Goal: Task Accomplishment & Management: Use online tool/utility

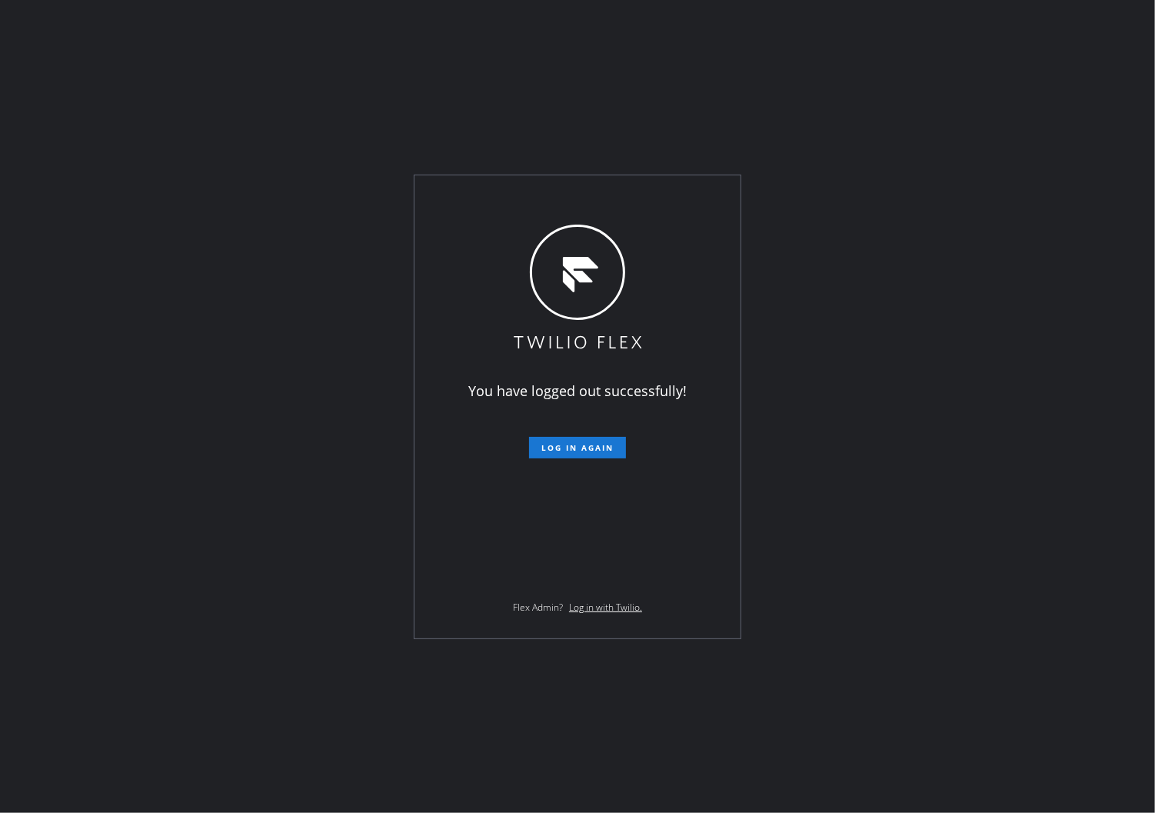
drag, startPoint x: 4, startPoint y: 421, endPoint x: 12, endPoint y: 417, distance: 9.3
click at [8, 419] on div "You have logged out successfully! Log in again Flex Admin? Log in with Twilio." at bounding box center [577, 406] width 1155 height 813
click at [594, 446] on span "Log in again" at bounding box center [577, 447] width 72 height 11
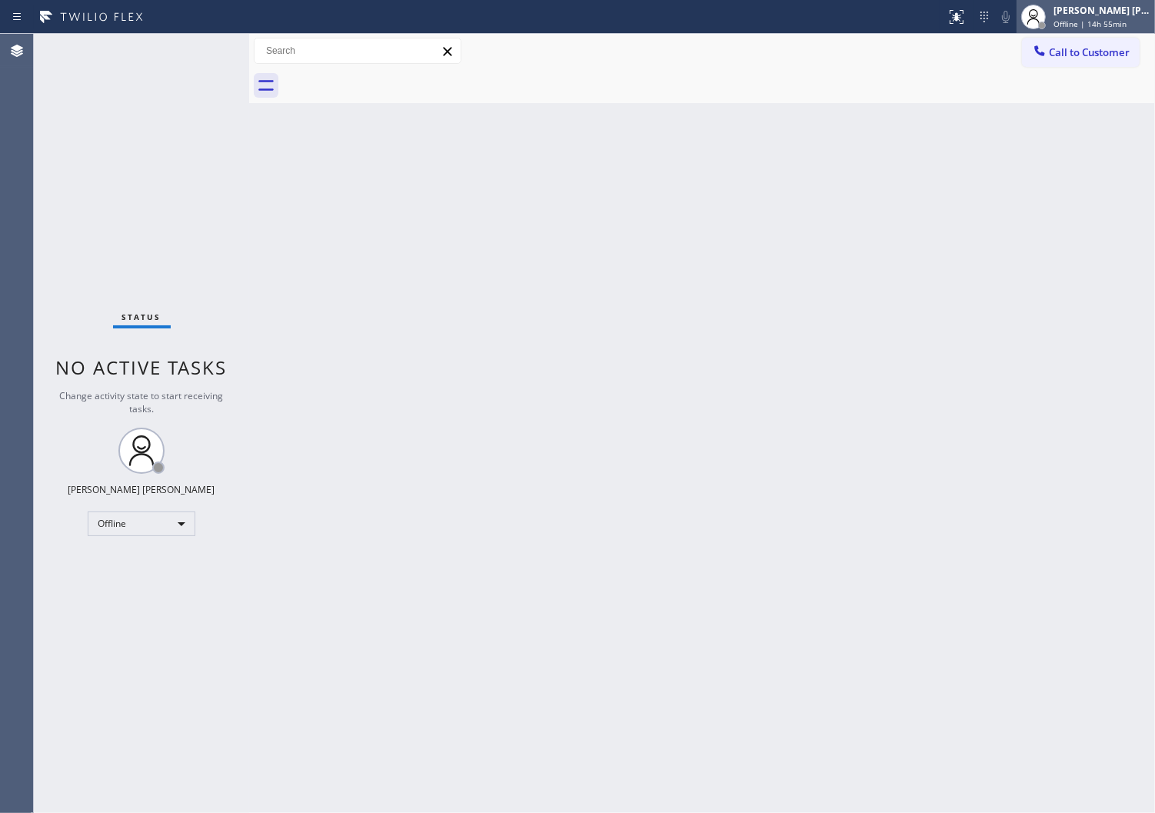
click at [1129, 12] on div "[PERSON_NAME] [PERSON_NAME]" at bounding box center [1102, 10] width 97 height 13
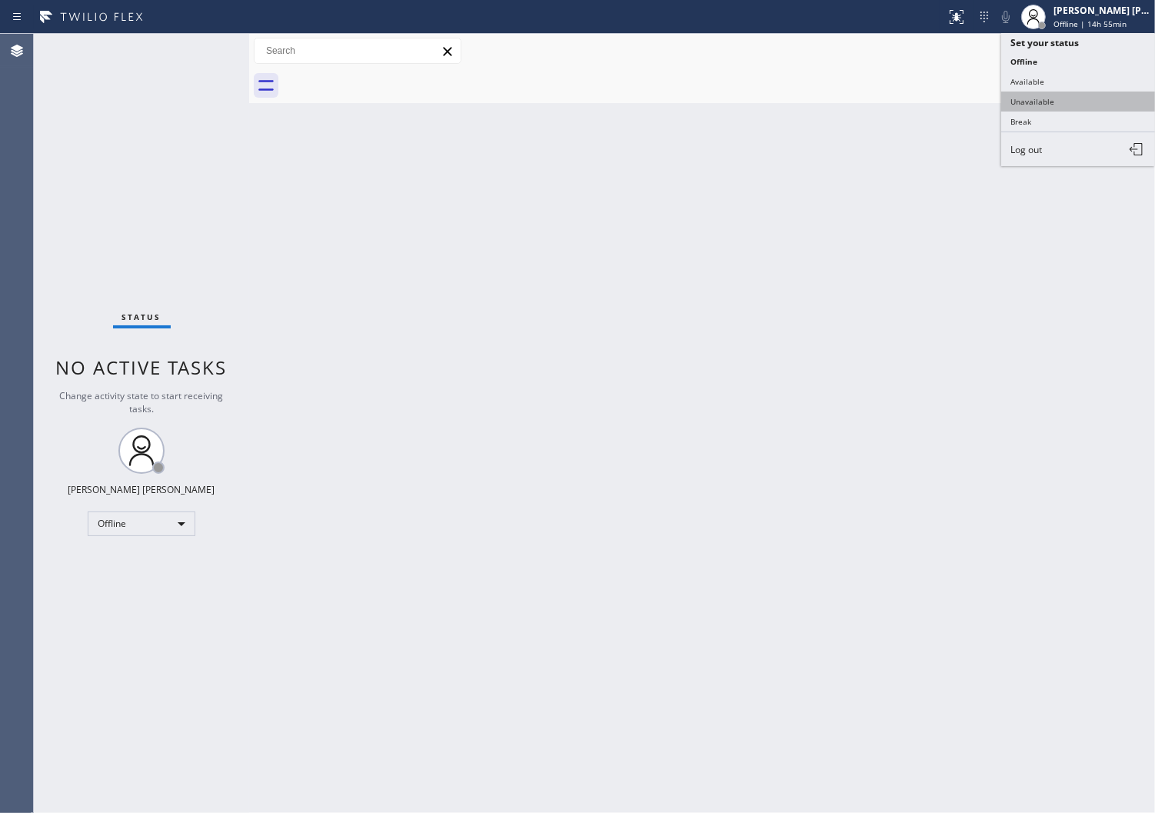
click at [1036, 105] on button "Unavailable" at bounding box center [1078, 102] width 154 height 20
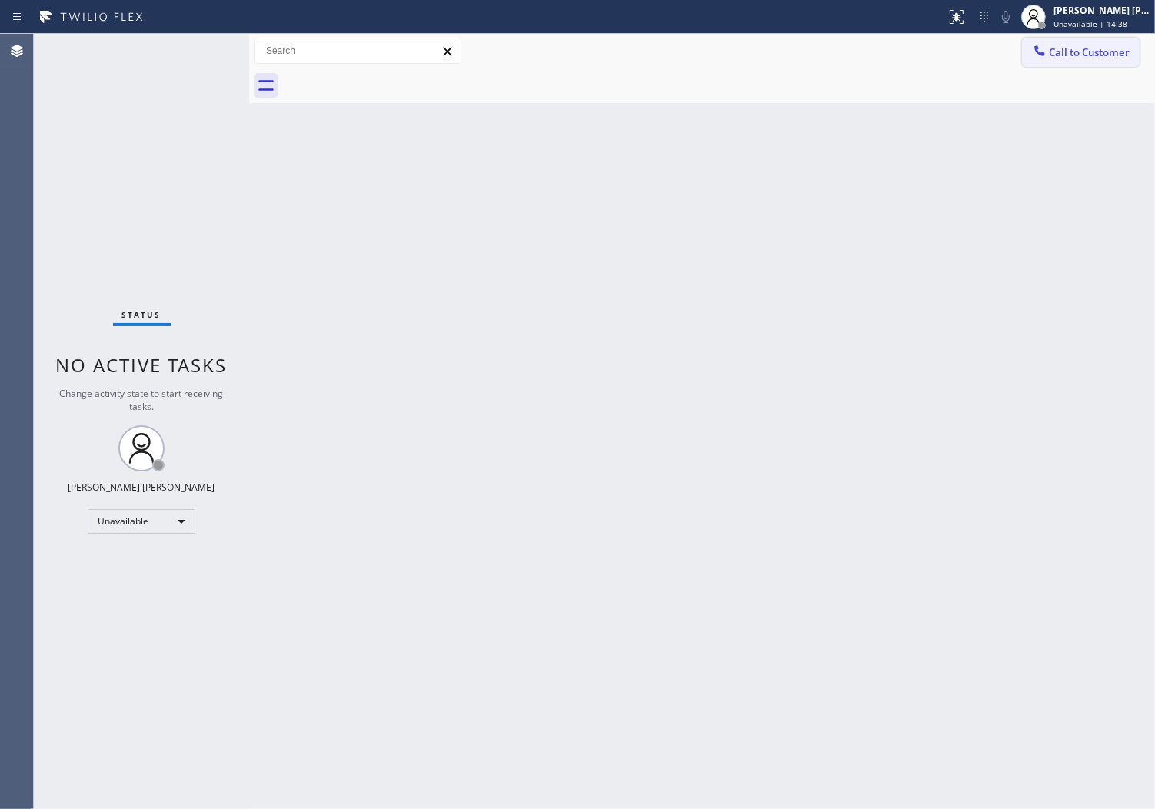
click at [1058, 51] on span "Call to Customer" at bounding box center [1089, 52] width 81 height 14
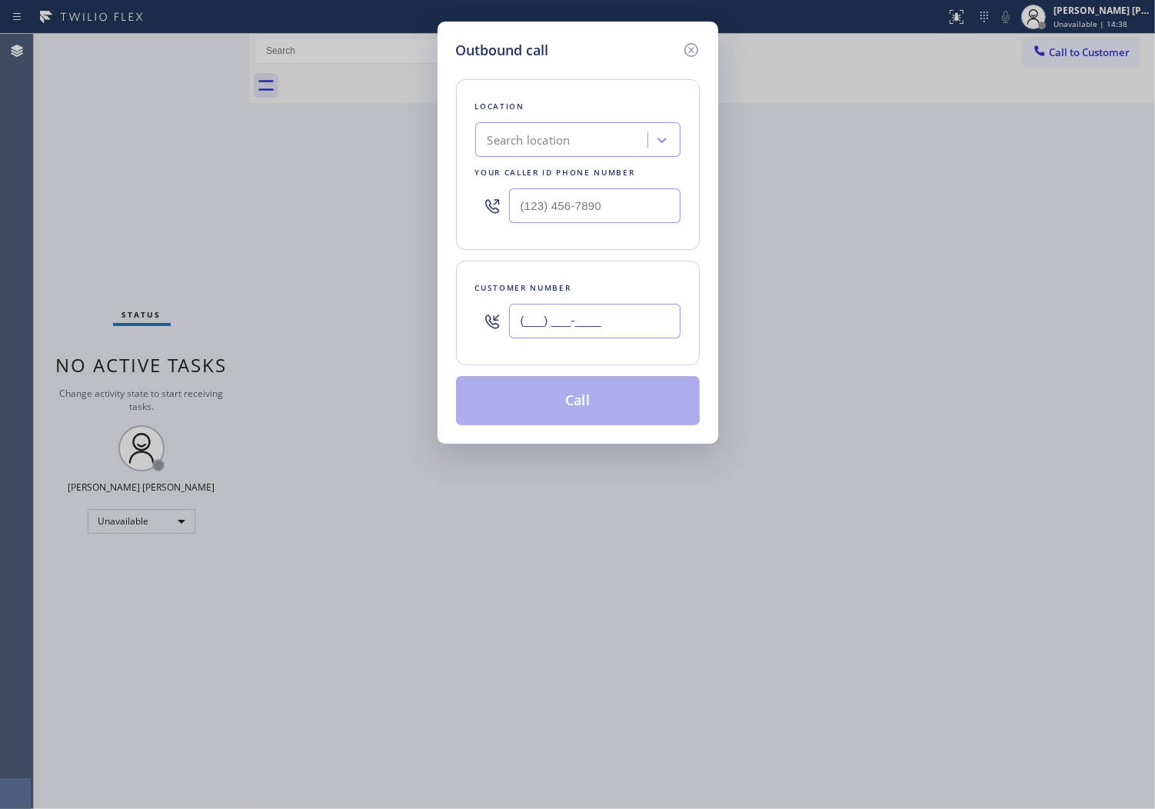
click at [625, 309] on input "(___) ___-____" at bounding box center [595, 321] width 172 height 35
paste input "760) 846-2675"
type input "[PHONE_NUMBER]"
click at [610, 221] on input "text" at bounding box center [595, 205] width 172 height 35
click at [614, 212] on input "(___) ___-____" at bounding box center [595, 205] width 172 height 35
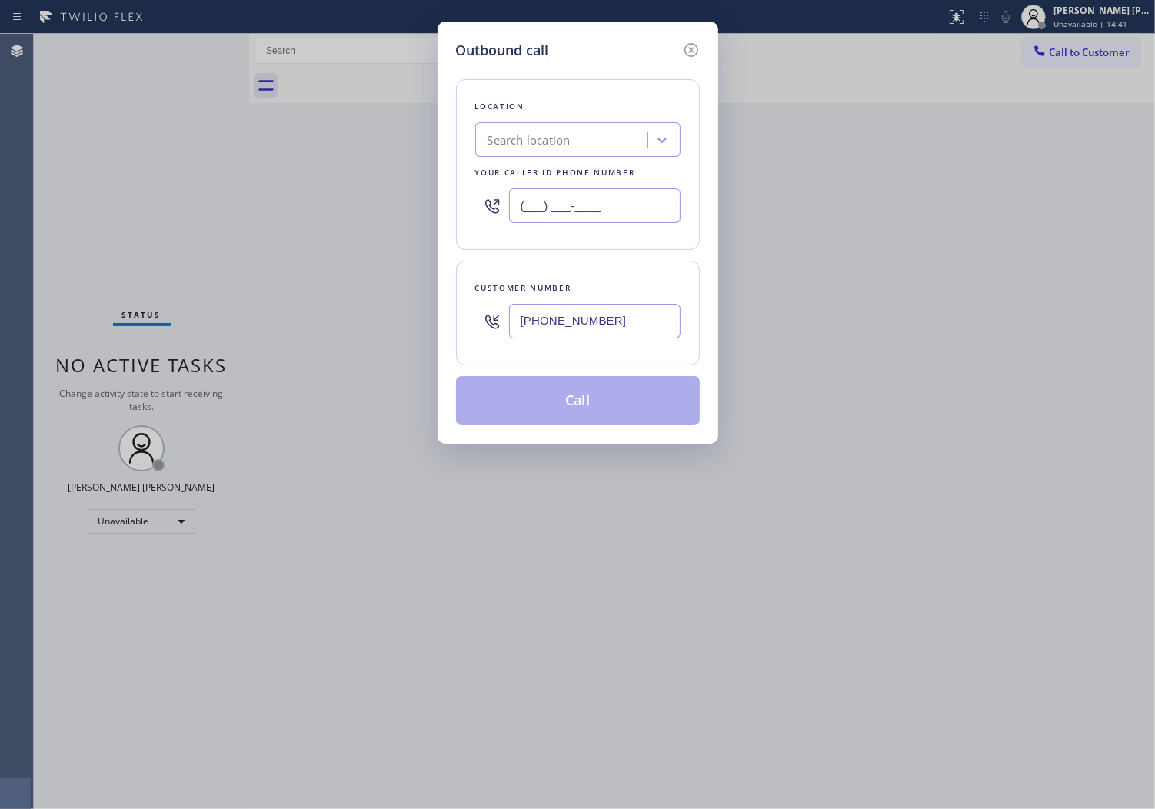
click at [614, 212] on input "(___) ___-____" at bounding box center [595, 205] width 172 height 35
paste input "6195"
click at [614, 212] on input "(___) ___-6195" at bounding box center [595, 205] width 172 height 35
paste input "619) 566-3442"
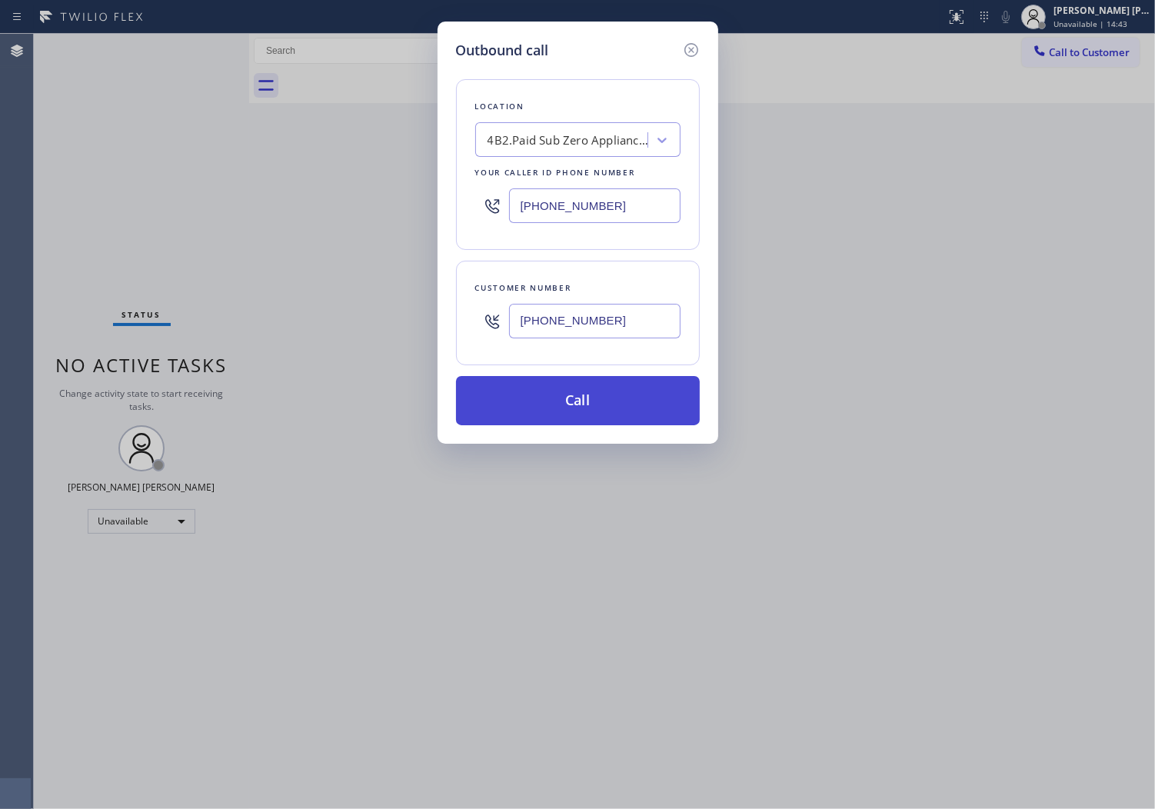
type input "[PHONE_NUMBER]"
click at [623, 396] on button "Call" at bounding box center [578, 400] width 244 height 49
drag, startPoint x: 623, startPoint y: 396, endPoint x: 1142, endPoint y: 92, distance: 601.5
click at [623, 396] on button "Call" at bounding box center [578, 400] width 244 height 49
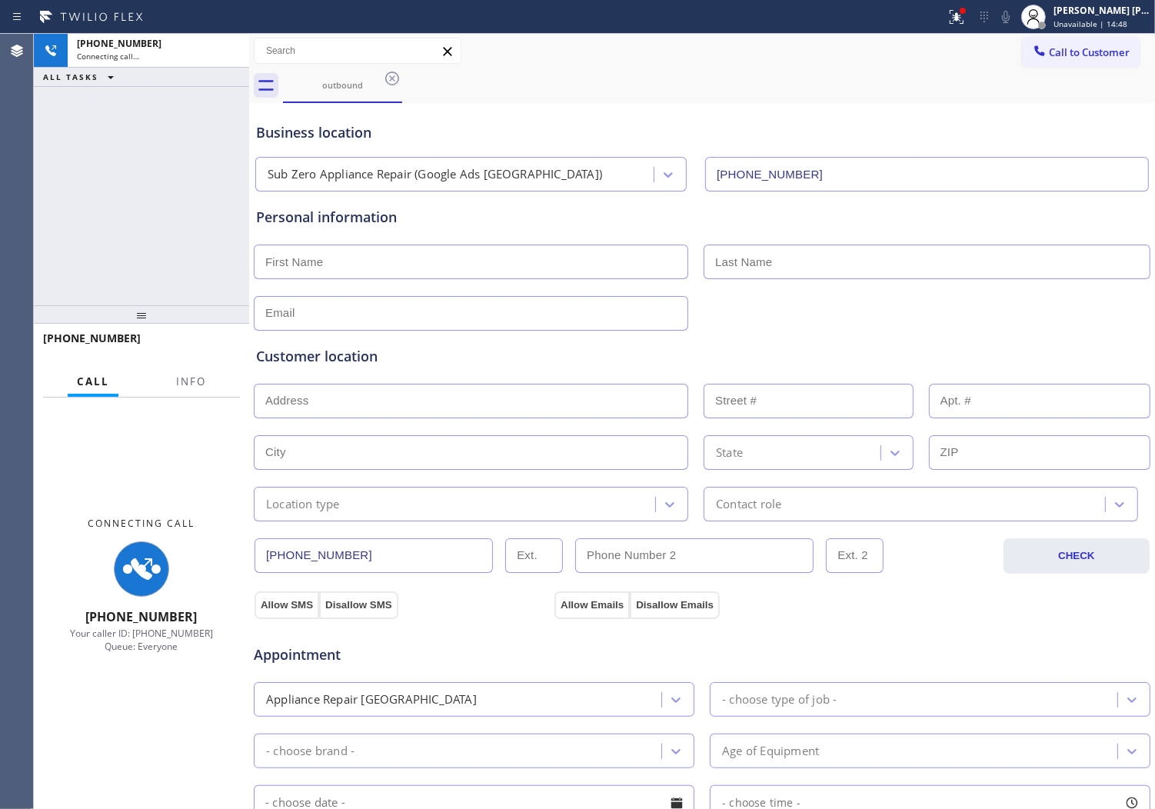
type input "[PHONE_NUMBER]"
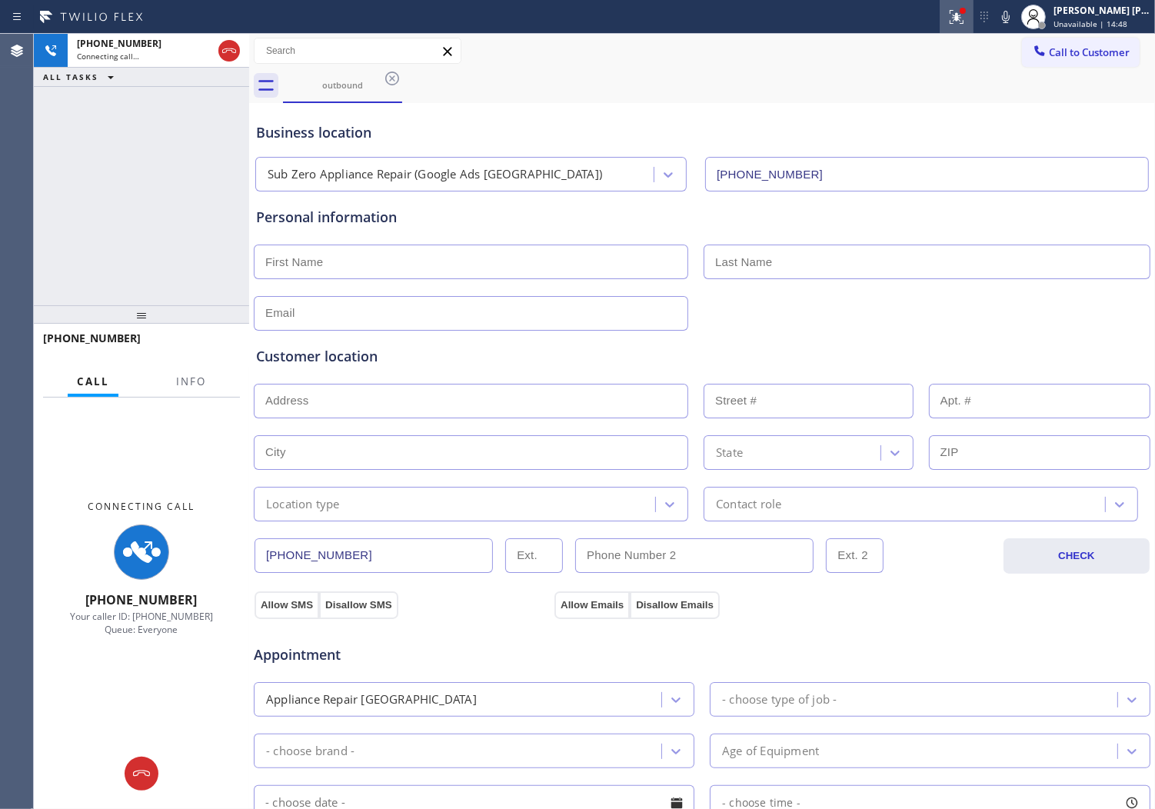
click at [963, 25] on button at bounding box center [957, 17] width 34 height 34
click at [966, 20] on icon at bounding box center [957, 17] width 18 height 18
click at [964, 15] on icon at bounding box center [957, 17] width 14 height 14
click at [966, 19] on icon at bounding box center [957, 17] width 18 height 18
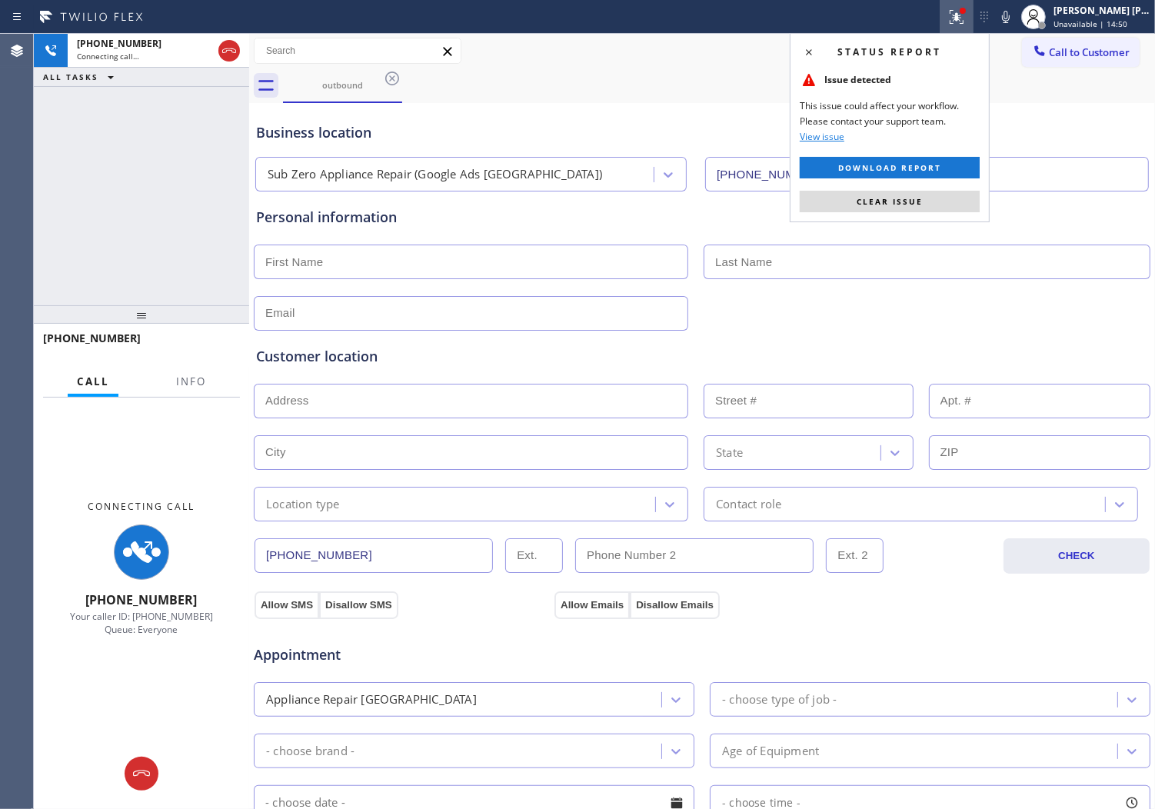
click at [888, 211] on button "Clear issue" at bounding box center [890, 202] width 180 height 22
click at [888, 210] on div "Personal information" at bounding box center [702, 217] width 892 height 21
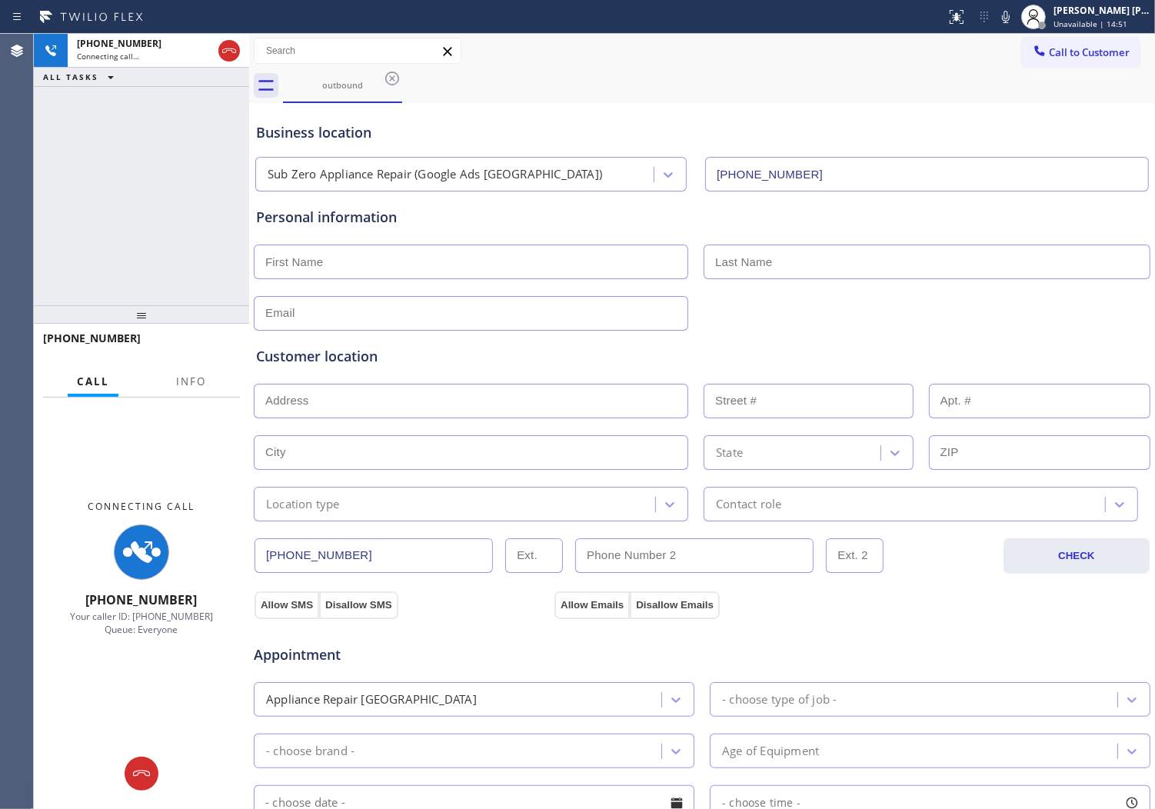
click at [182, 408] on div "Connecting Call [PHONE_NUMBER] Your caller ID: [PHONE_NUMBER] Queue: Everyone" at bounding box center [141, 569] width 215 height 342
click at [185, 385] on span "Info" at bounding box center [191, 382] width 30 height 14
drag, startPoint x: 185, startPoint y: 385, endPoint x: 202, endPoint y: 382, distance: 16.3
click at [185, 385] on span "Info" at bounding box center [191, 382] width 30 height 14
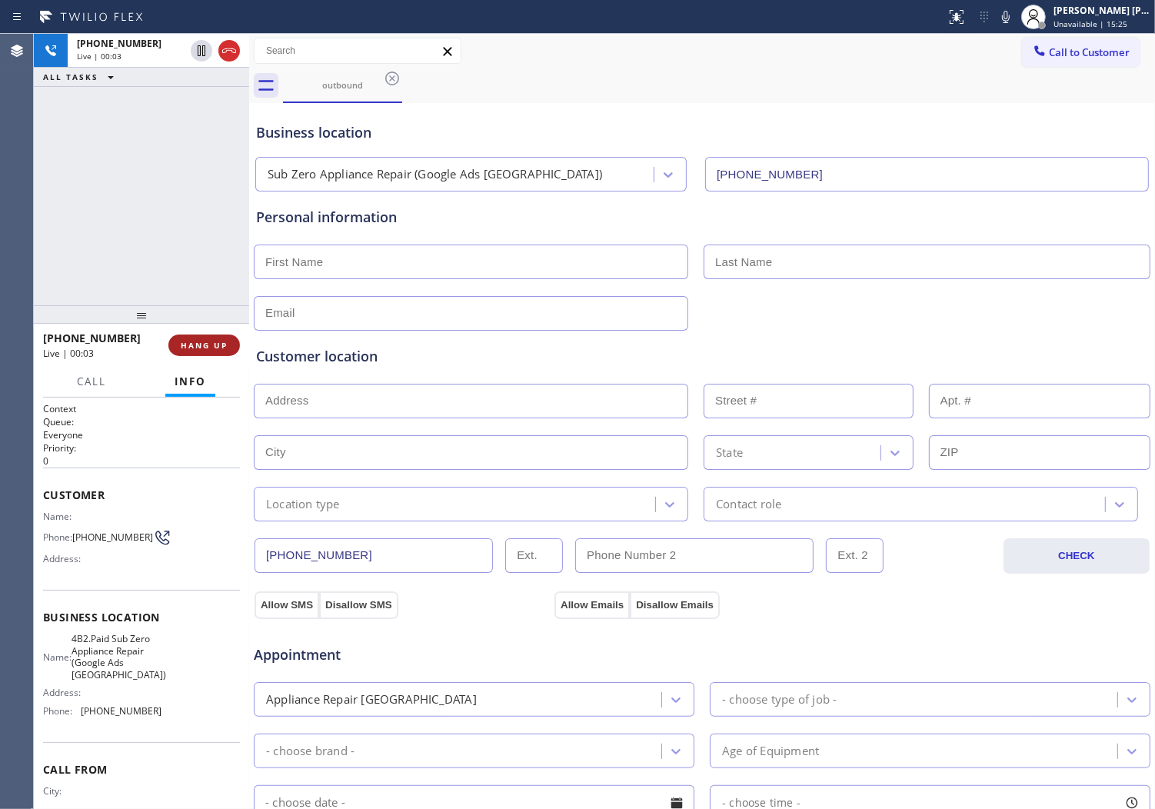
click at [205, 345] on span "HANG UP" at bounding box center [204, 345] width 47 height 11
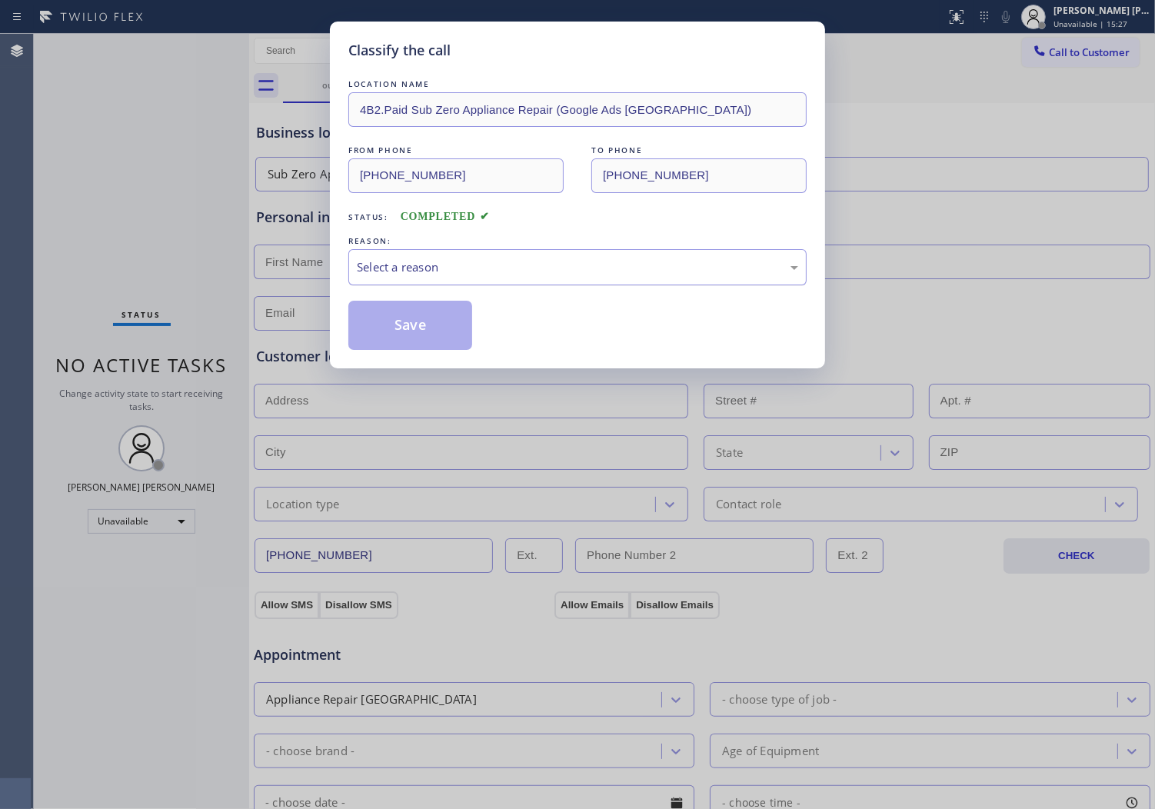
click at [446, 258] on div "Select a reason" at bounding box center [577, 267] width 441 height 18
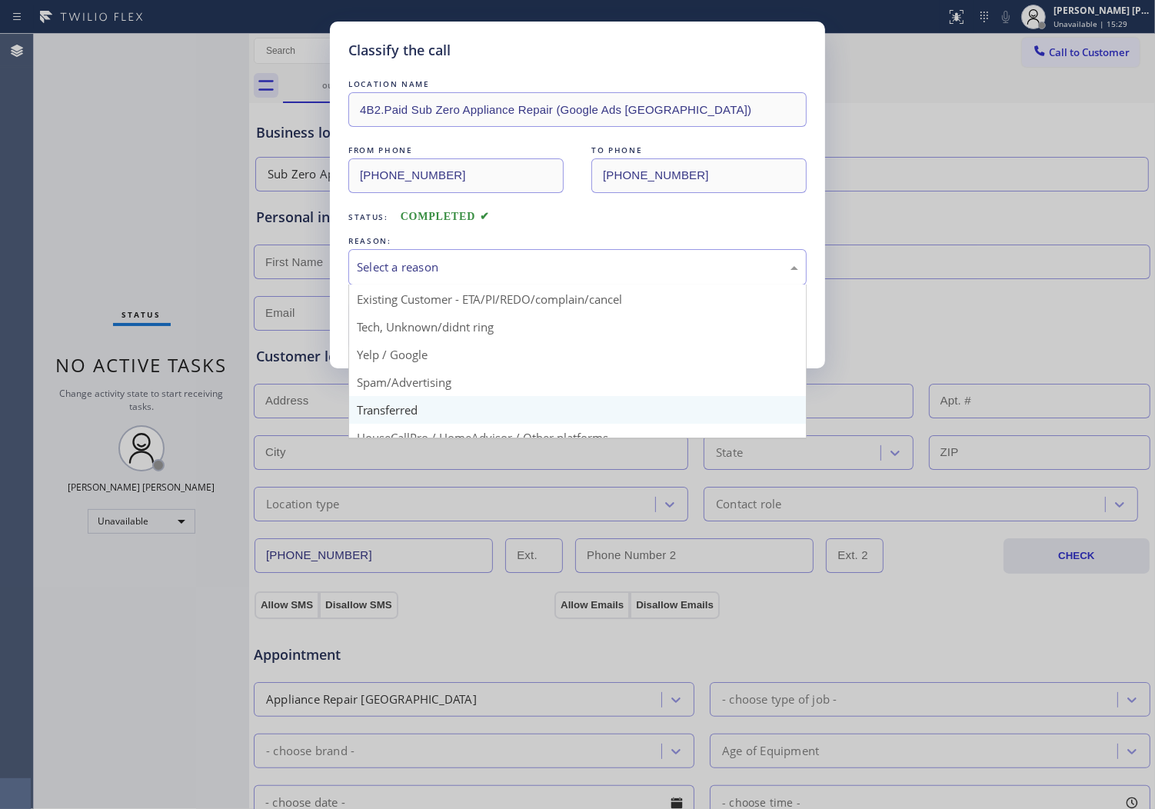
scroll to position [85, 0]
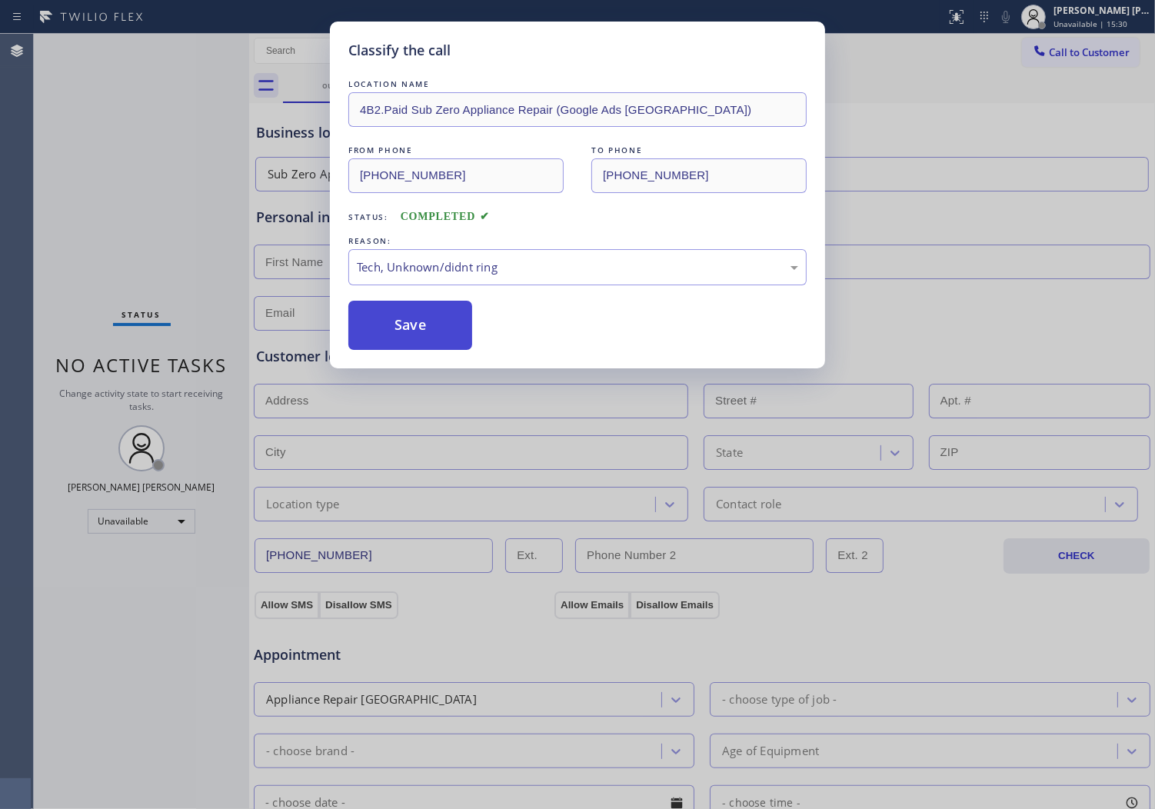
click at [393, 333] on button "Save" at bounding box center [410, 325] width 124 height 49
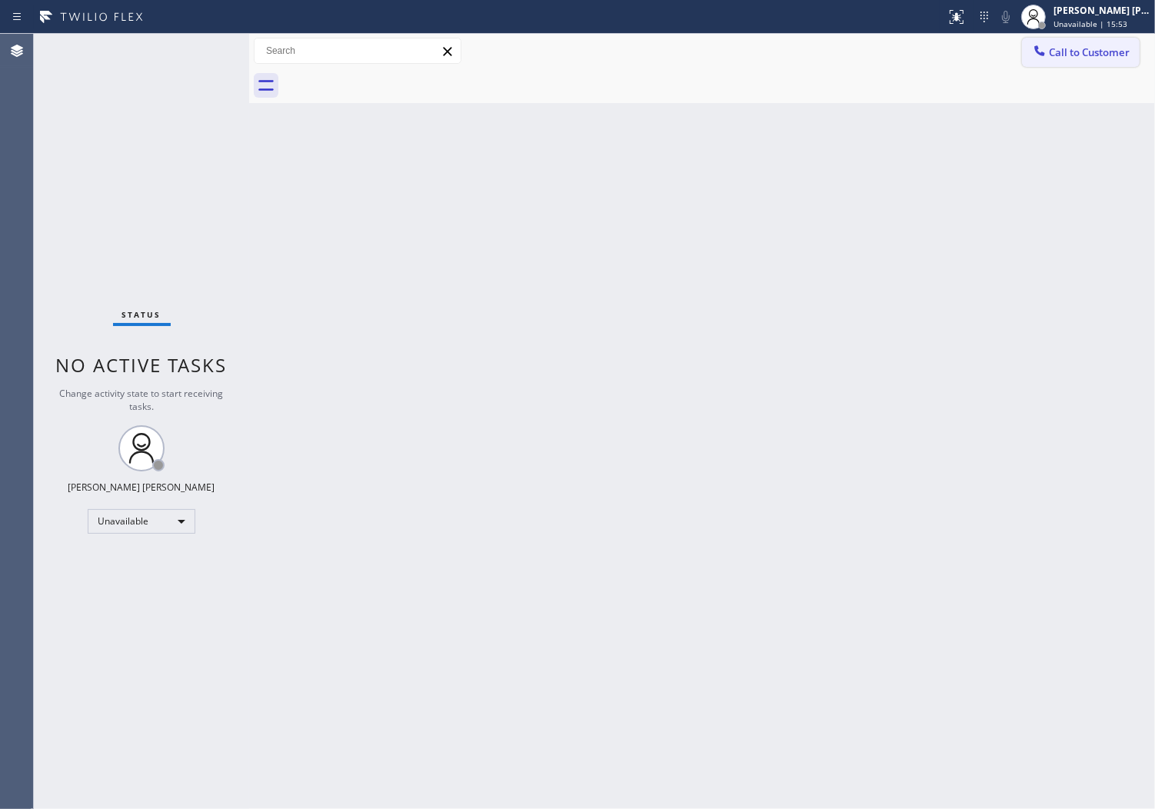
click at [1108, 59] on button "Call to Customer" at bounding box center [1081, 52] width 118 height 29
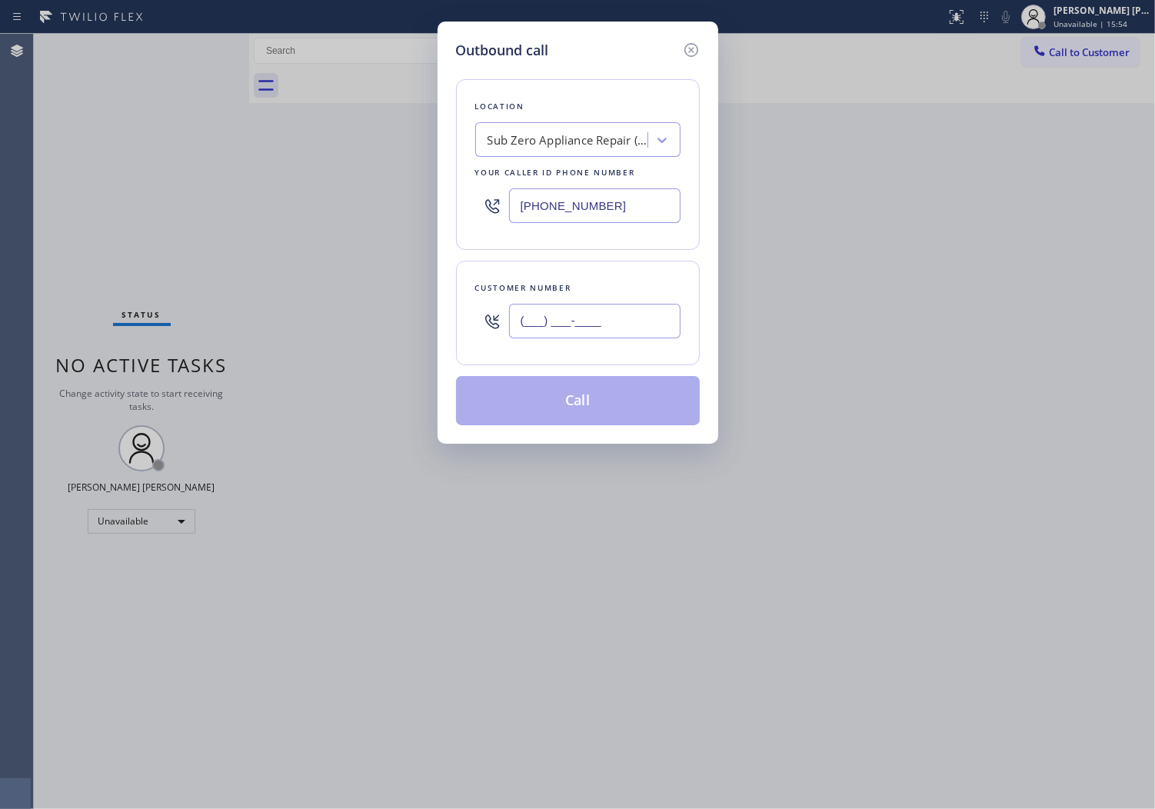
click at [594, 324] on input "(___) ___-____" at bounding box center [595, 321] width 172 height 35
paste input "223) 374-8822"
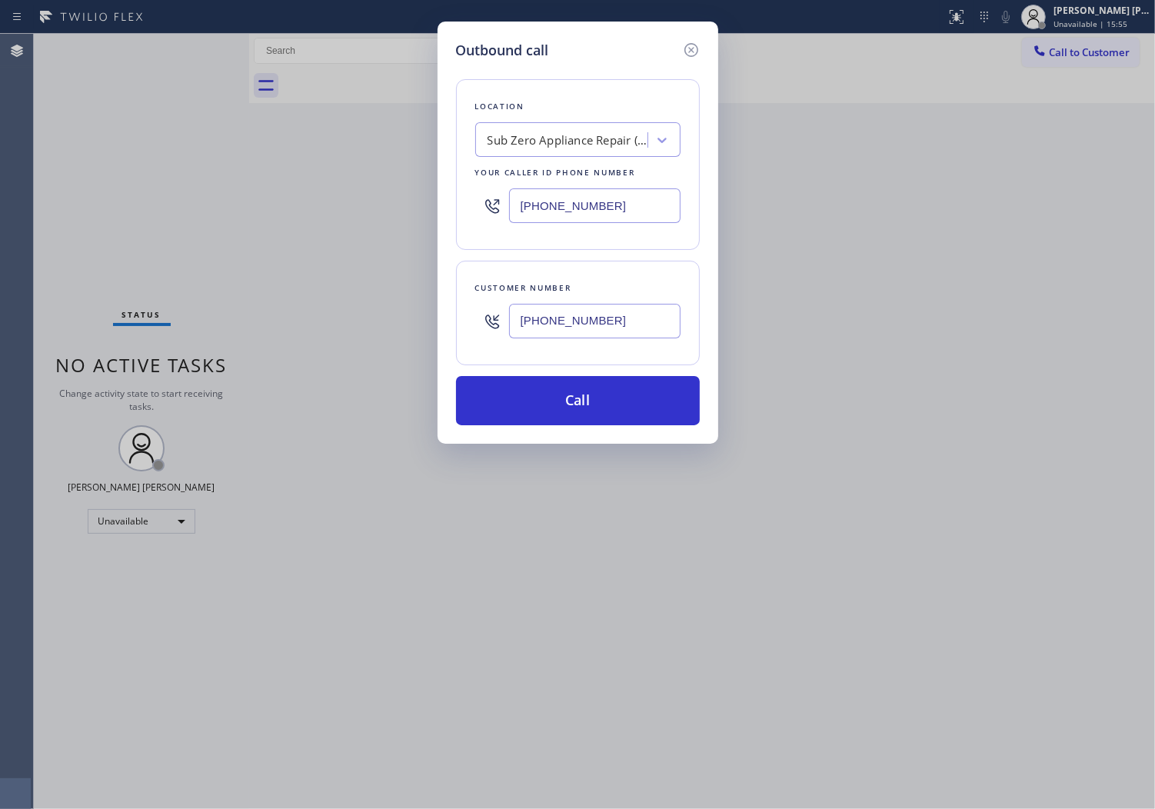
type input "[PHONE_NUMBER]"
click at [571, 205] on input "[PHONE_NUMBER]" at bounding box center [595, 205] width 172 height 35
click at [571, 203] on input "[PHONE_NUMBER]" at bounding box center [595, 205] width 172 height 35
paste input "360) 233-2240"
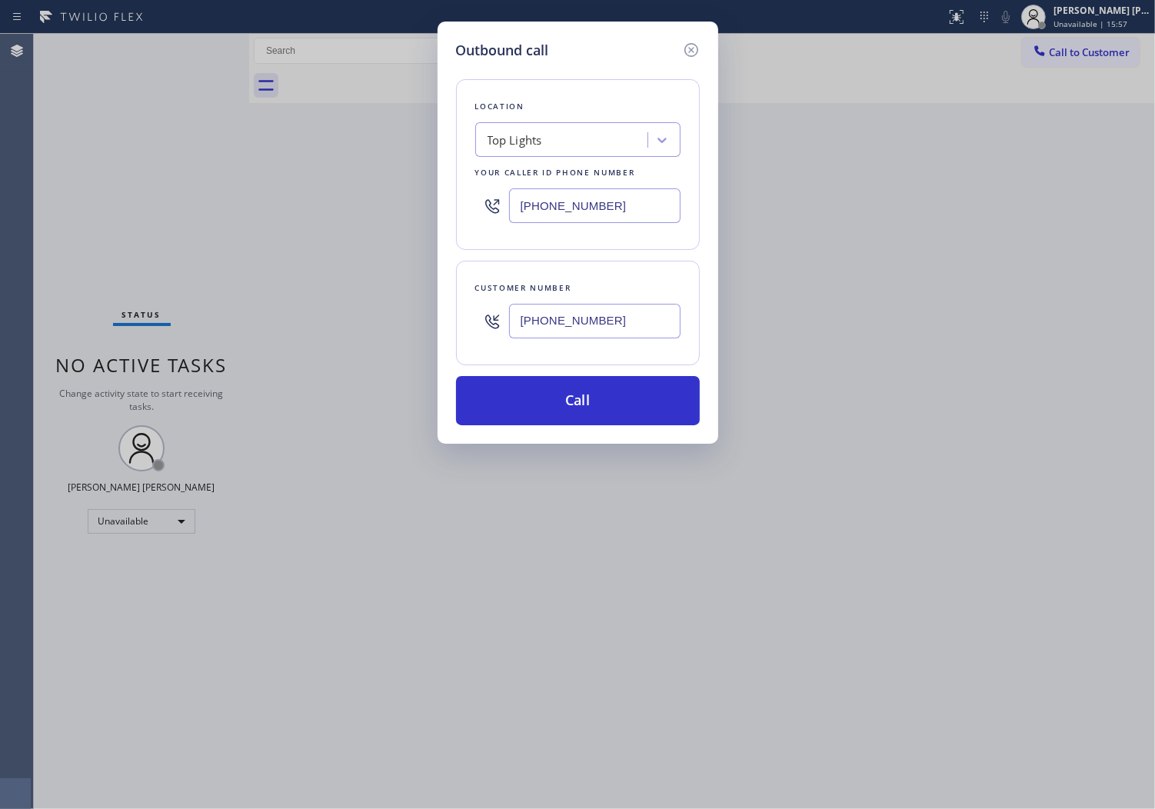
type input "[PHONE_NUMBER]"
click at [614, 401] on button "Call" at bounding box center [578, 400] width 244 height 49
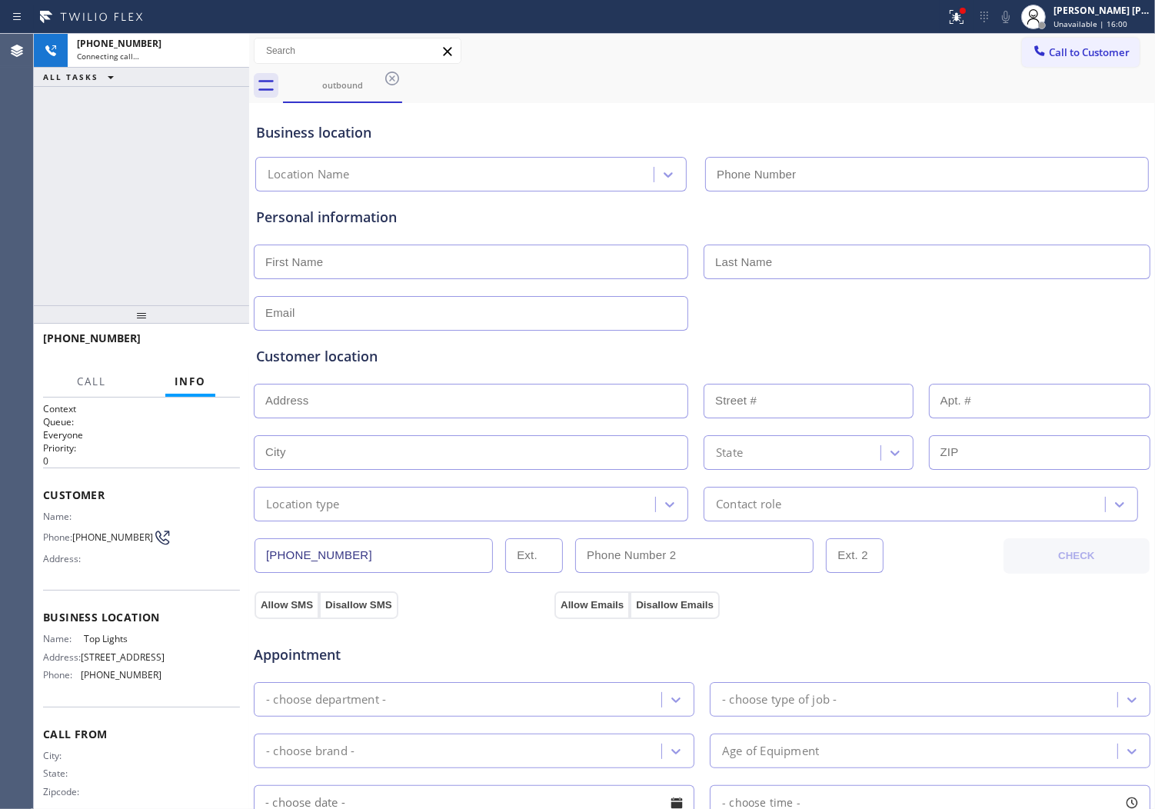
type input "[PHONE_NUMBER]"
click at [968, 9] on div at bounding box center [962, 10] width 9 height 9
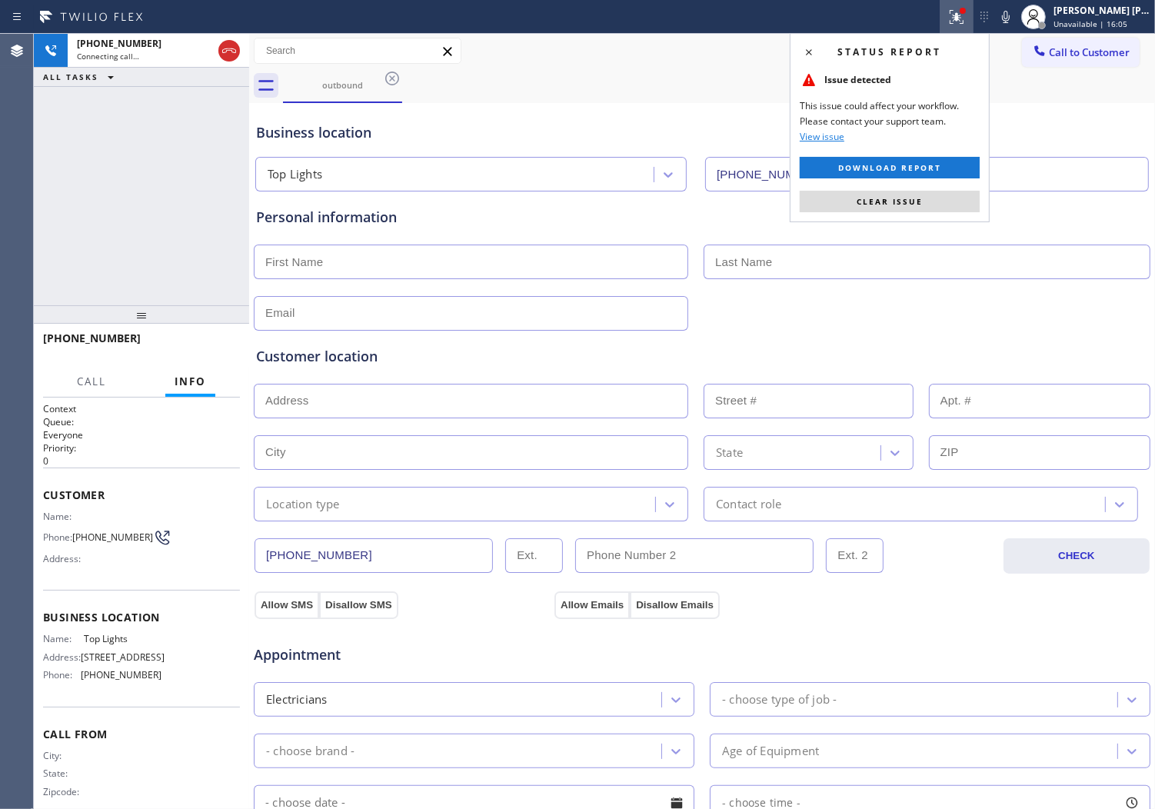
click at [945, 205] on button "Clear issue" at bounding box center [890, 202] width 180 height 22
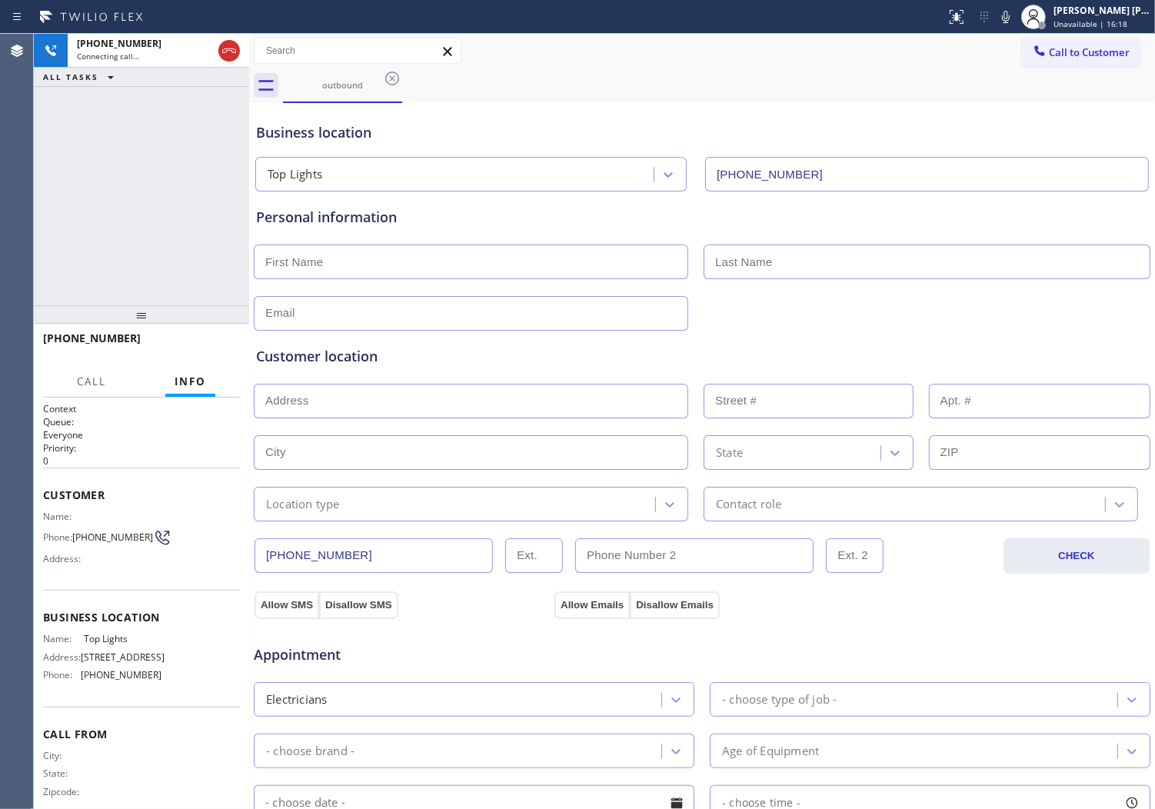
click at [110, 339] on span "[PHONE_NUMBER]" at bounding box center [92, 338] width 98 height 15
copy span "[PHONE_NUMBER]"
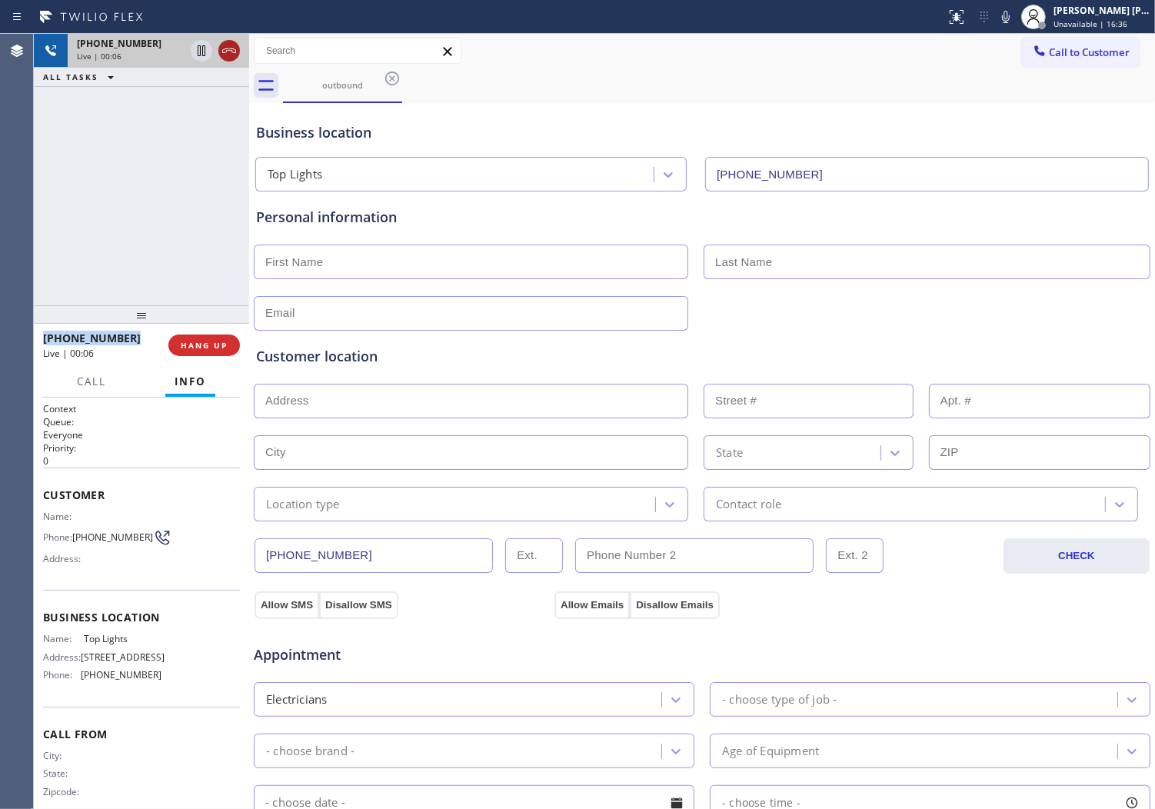
click at [227, 49] on icon at bounding box center [229, 51] width 18 height 18
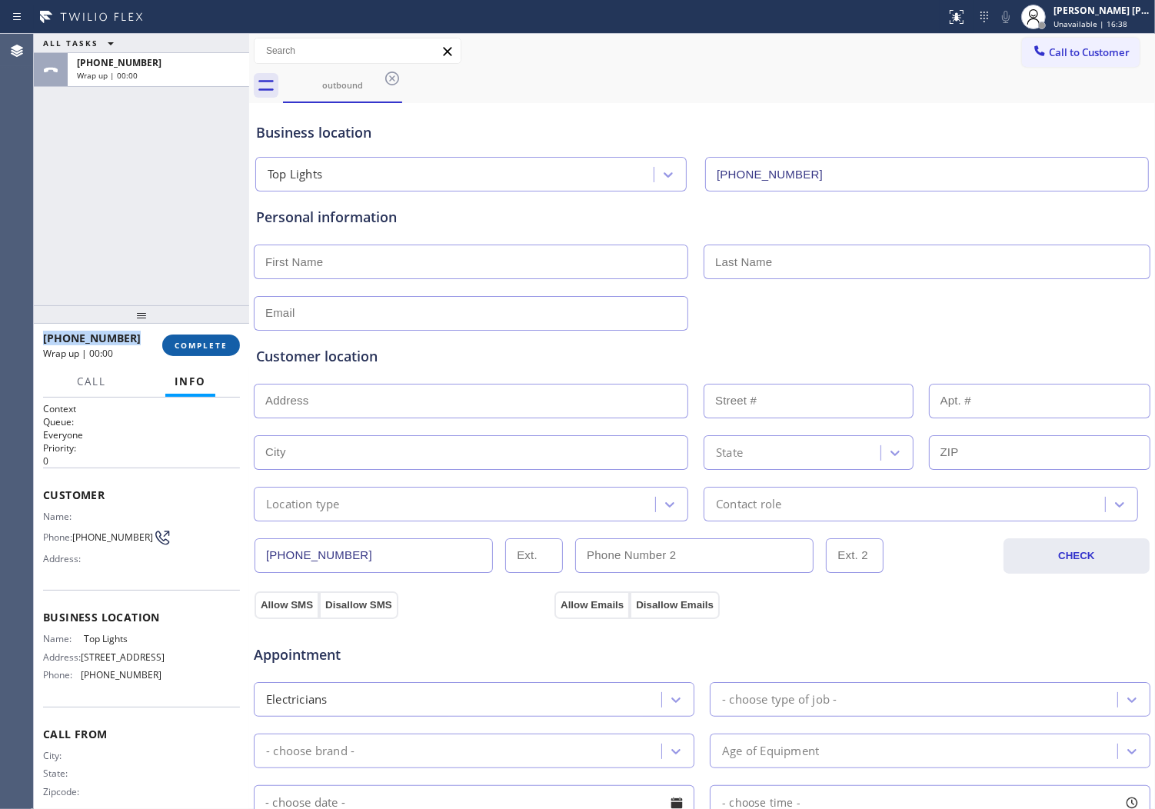
click at [189, 342] on span "COMPLETE" at bounding box center [201, 345] width 53 height 11
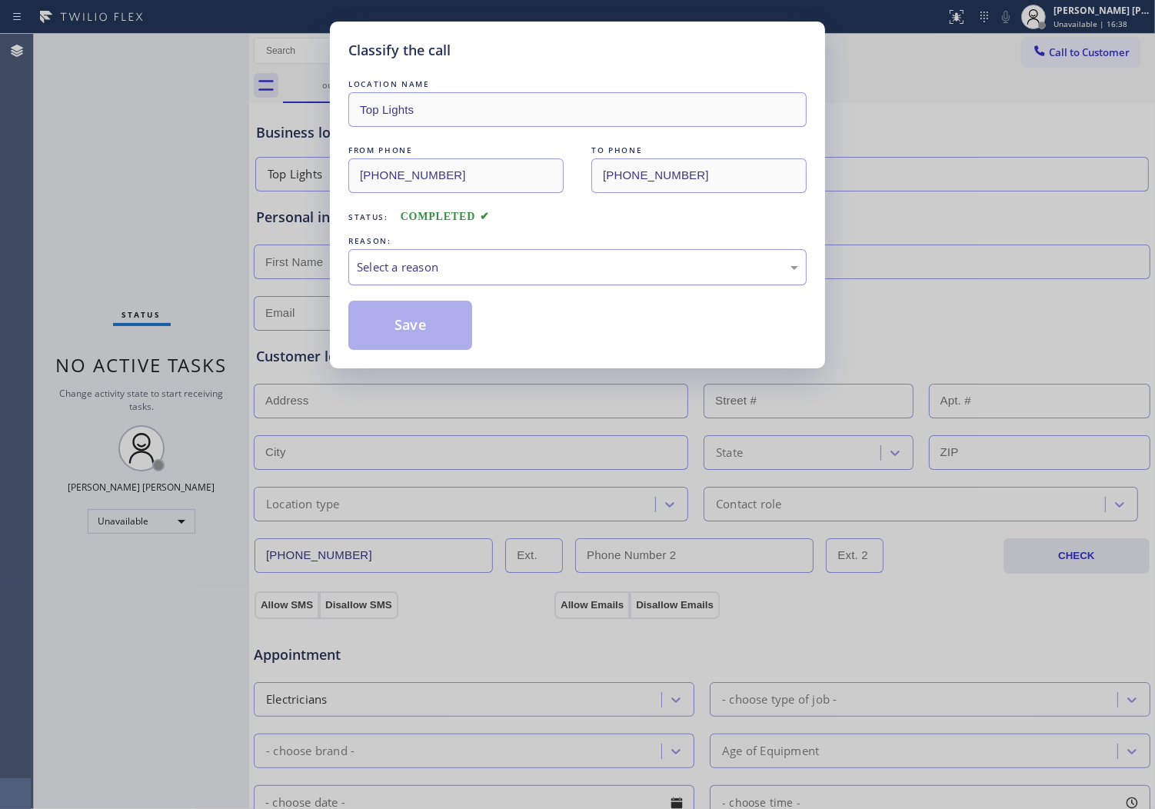
click at [383, 252] on div "Select a reason" at bounding box center [577, 267] width 458 height 36
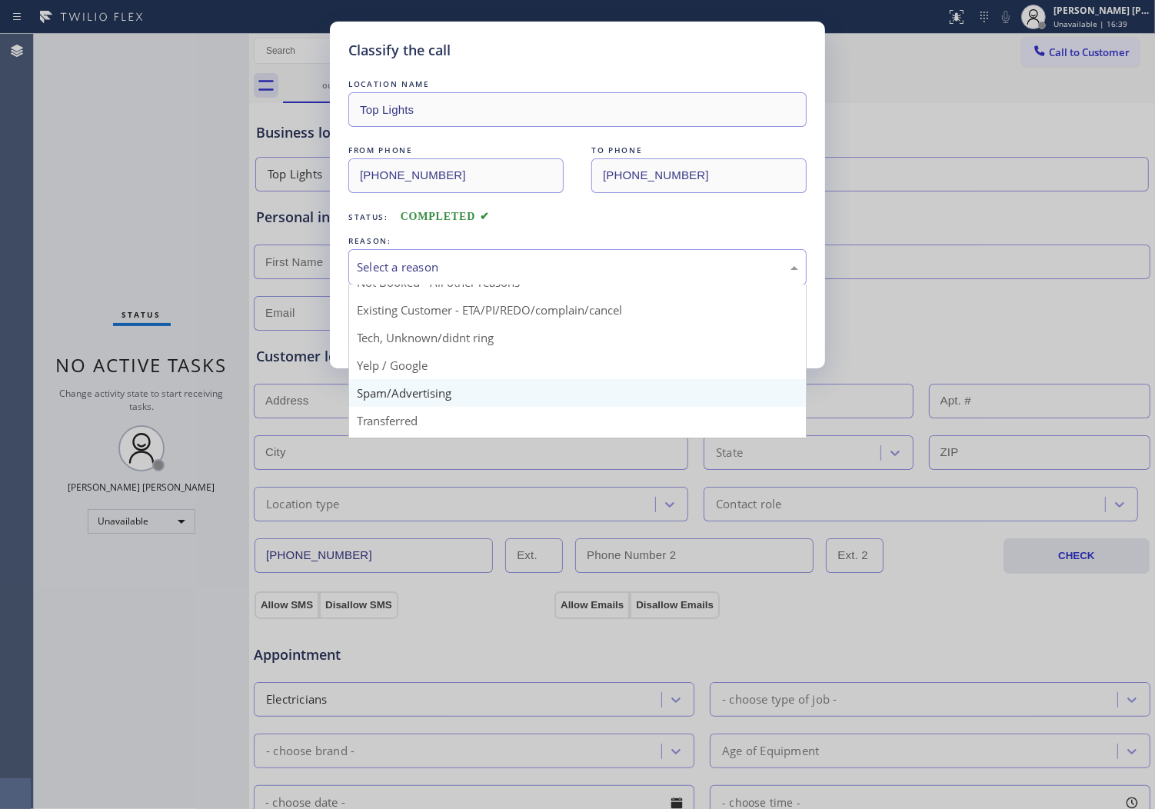
scroll to position [85, 0]
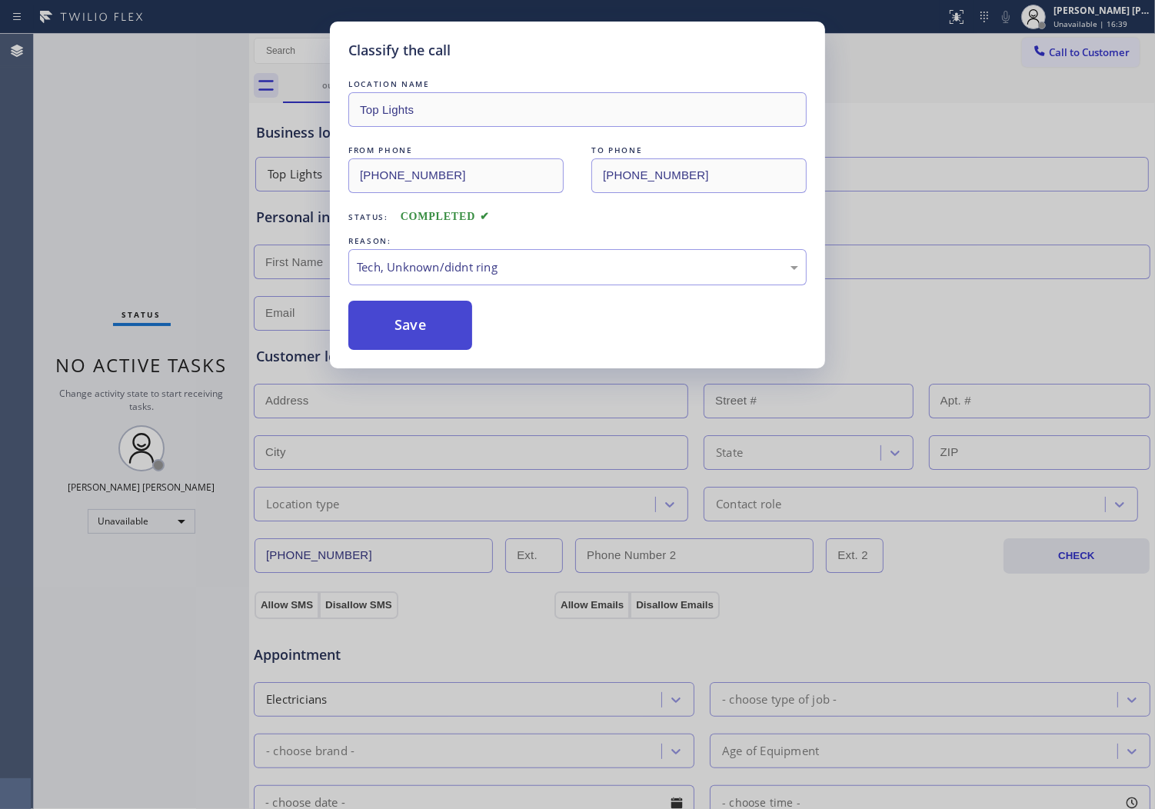
click at [394, 316] on button "Save" at bounding box center [410, 325] width 124 height 49
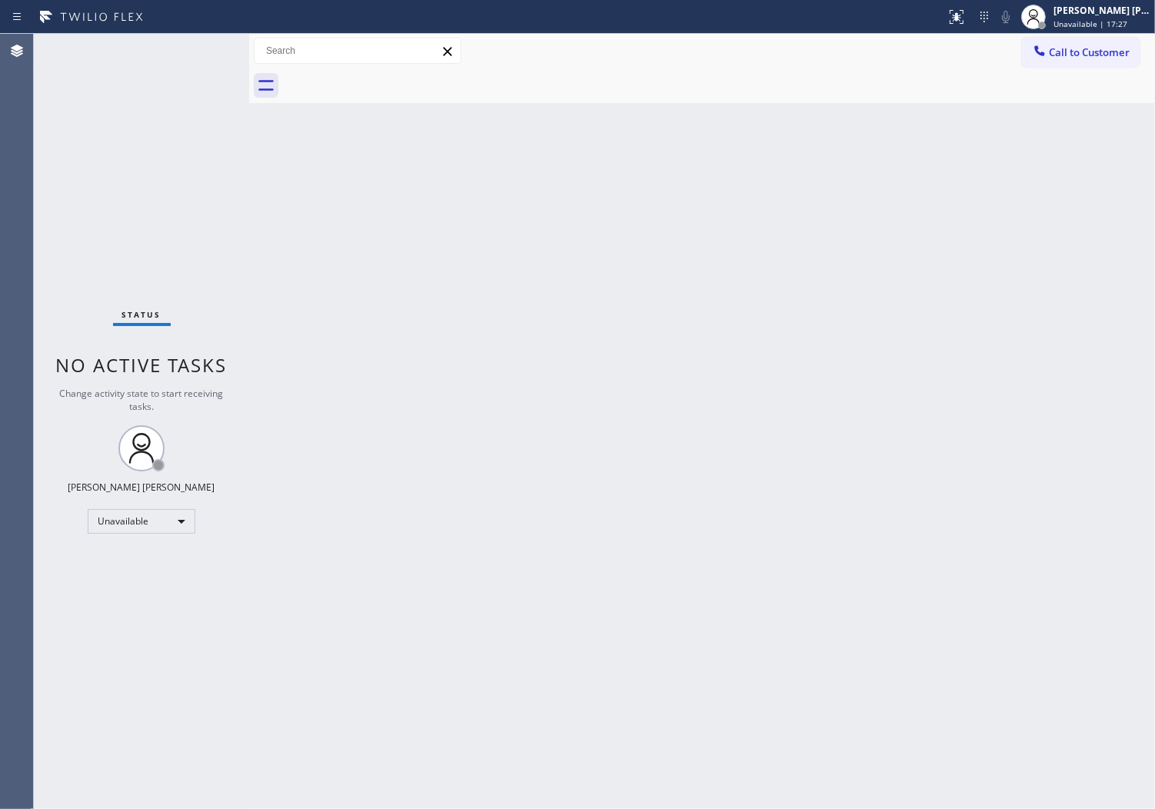
click at [1087, 63] on button "Call to Customer" at bounding box center [1081, 52] width 118 height 29
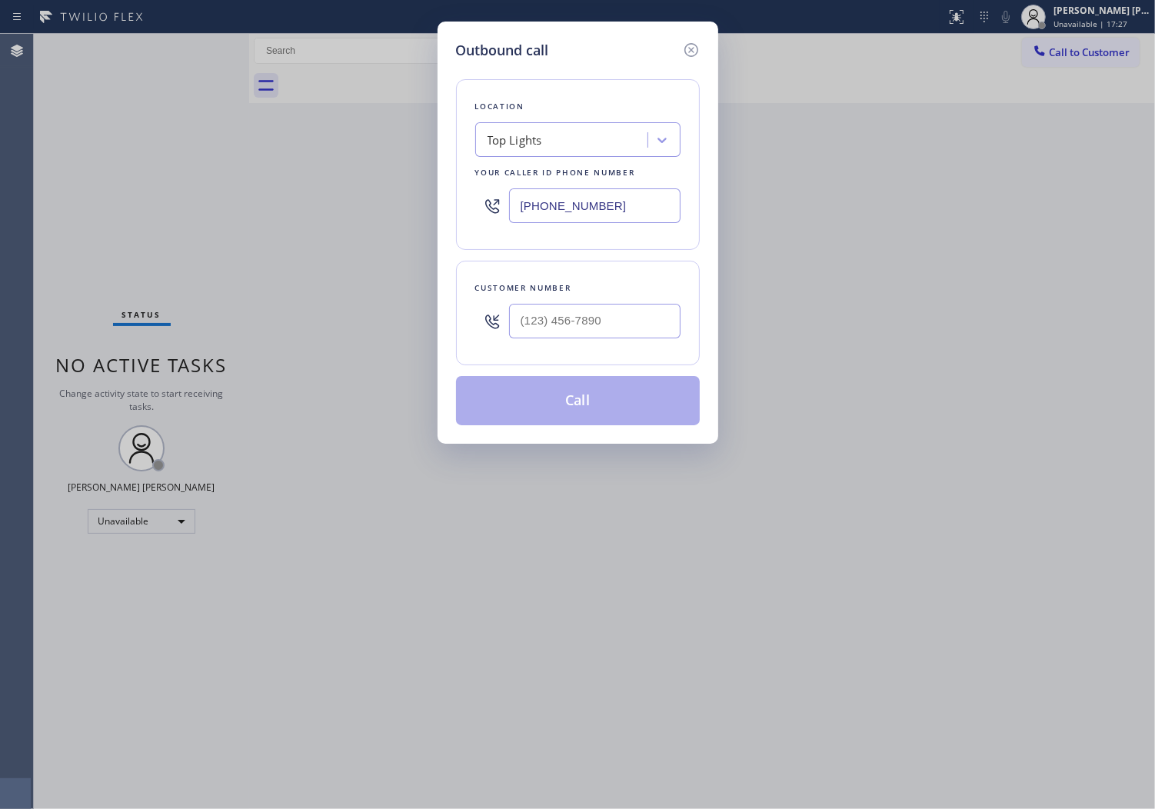
click at [601, 214] on input "[PHONE_NUMBER]" at bounding box center [595, 205] width 172 height 35
click at [601, 213] on input "[PHONE_NUMBER]" at bounding box center [595, 205] width 172 height 35
click at [601, 212] on input "[PHONE_NUMBER]" at bounding box center [595, 205] width 172 height 35
paste input "10) 499-0224"
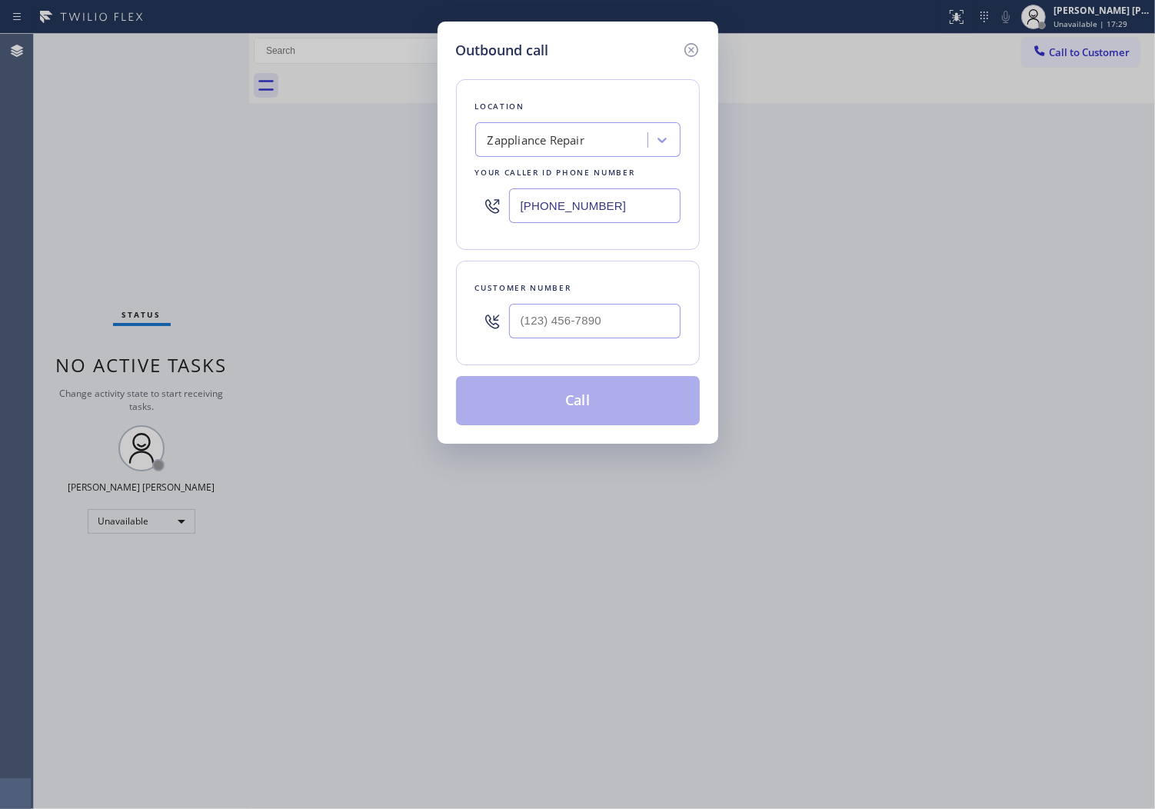
type input "[PHONE_NUMBER]"
click at [634, 328] on input "(___) ___-____" at bounding box center [595, 321] width 172 height 35
paste input "818) 517-9343"
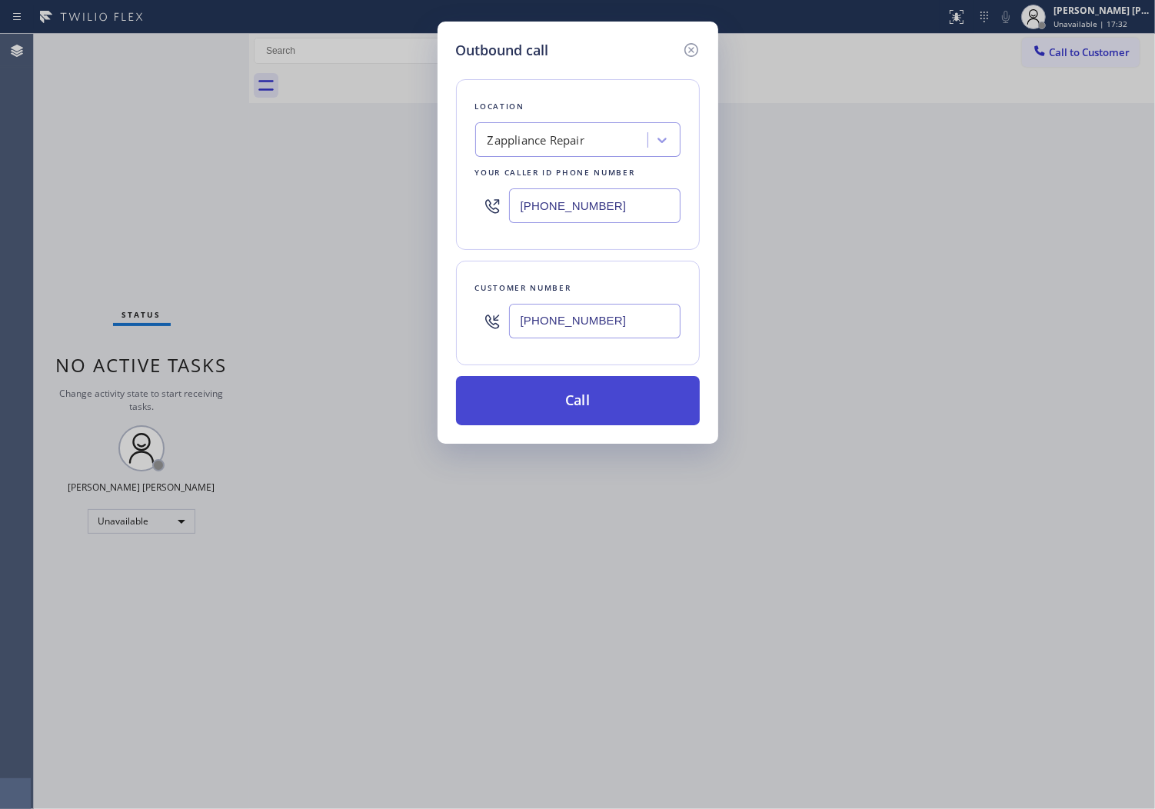
type input "[PHONE_NUMBER]"
click at [608, 405] on button "Call" at bounding box center [578, 400] width 244 height 49
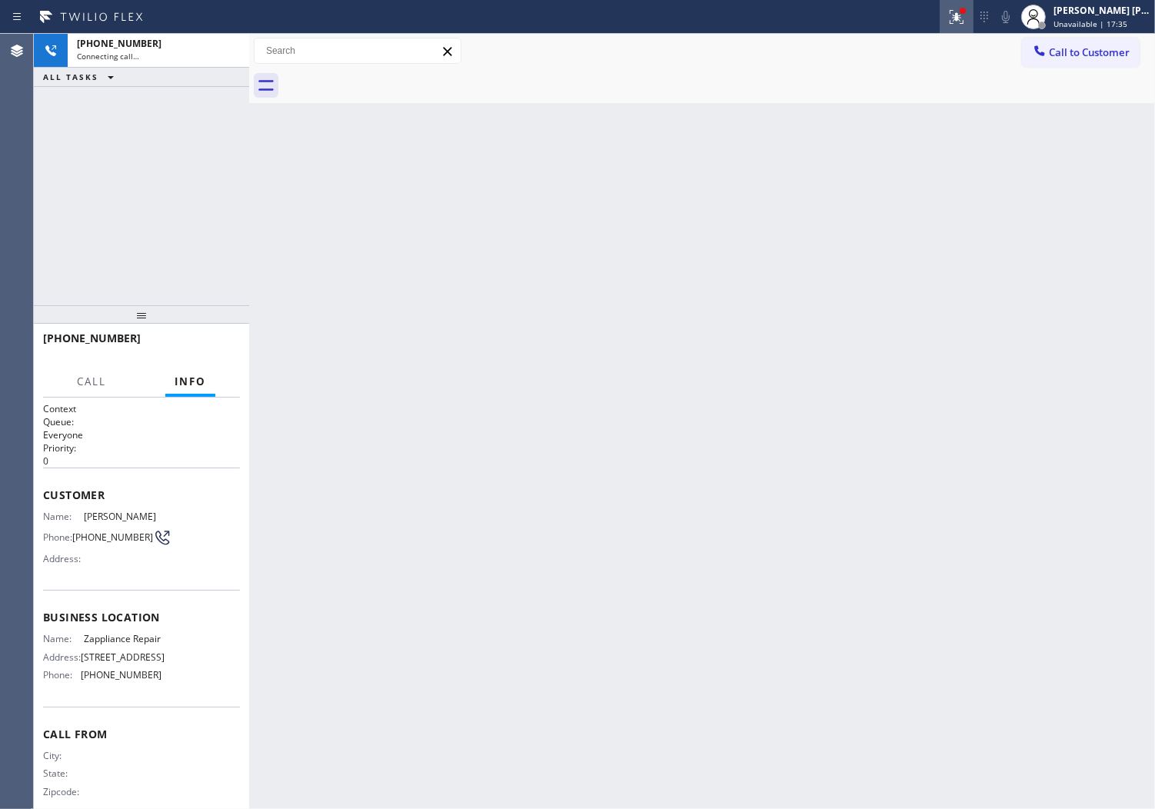
click at [940, 14] on div at bounding box center [473, 17] width 934 height 25
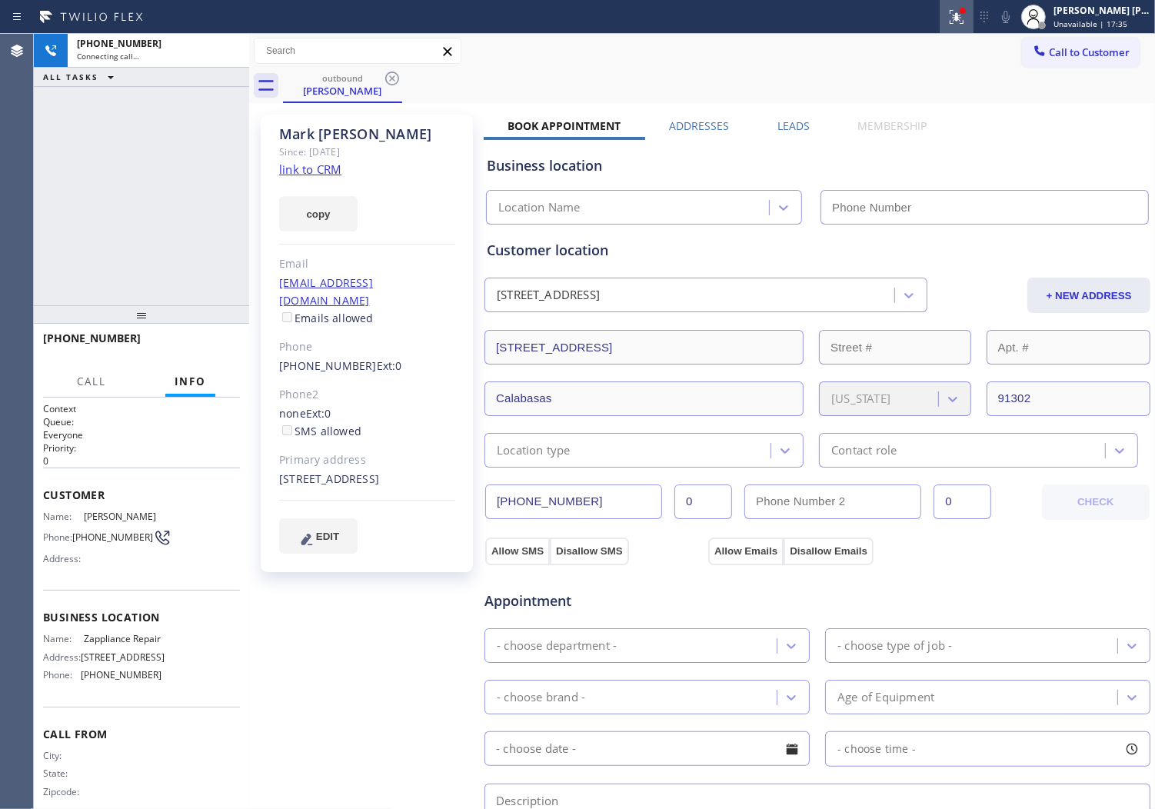
click at [966, 18] on icon at bounding box center [957, 17] width 18 height 18
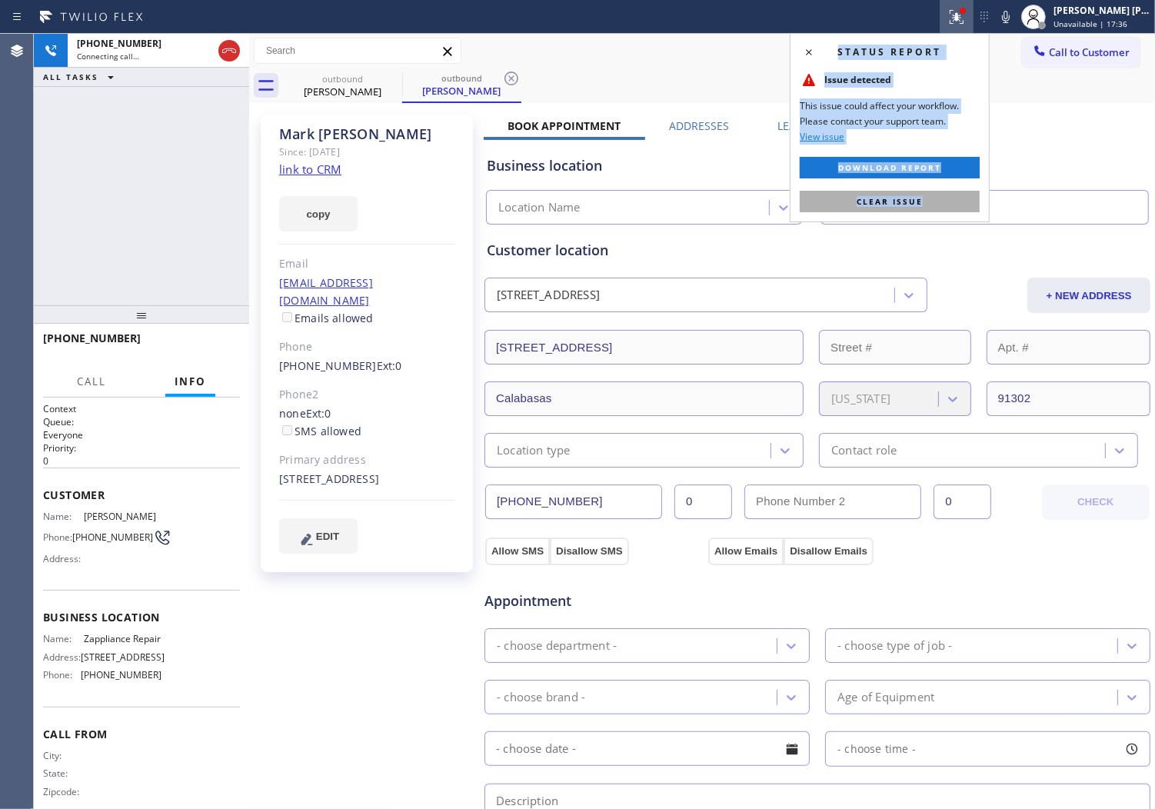
click at [898, 202] on span "Clear issue" at bounding box center [890, 201] width 66 height 11
type input "(___) ___-____"
click at [898, 202] on input "(___) ___-____" at bounding box center [985, 207] width 328 height 35
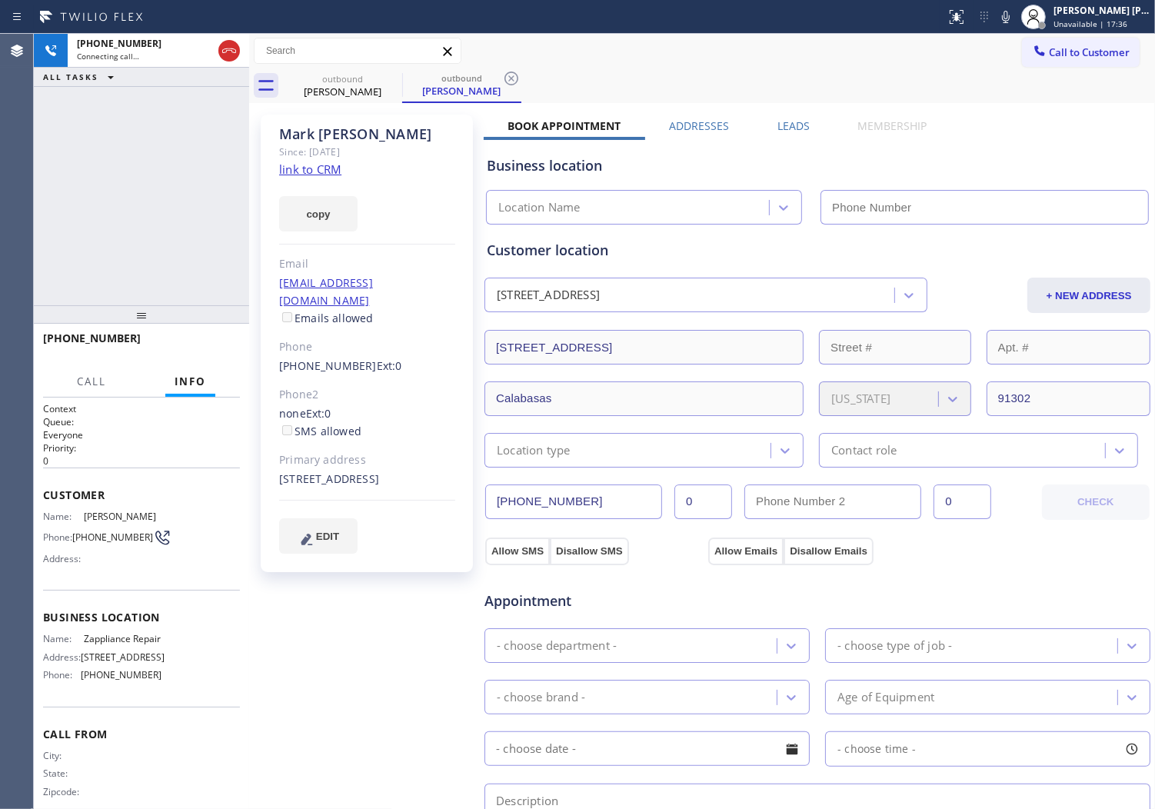
click at [358, 123] on div "[PERSON_NAME] Since: [DATE] link to CRM copy Email [EMAIL_ADDRESS][DOMAIN_NAME]…" at bounding box center [367, 344] width 212 height 458
copy div "[PERSON_NAME]"
type input "[PHONE_NUMBER]"
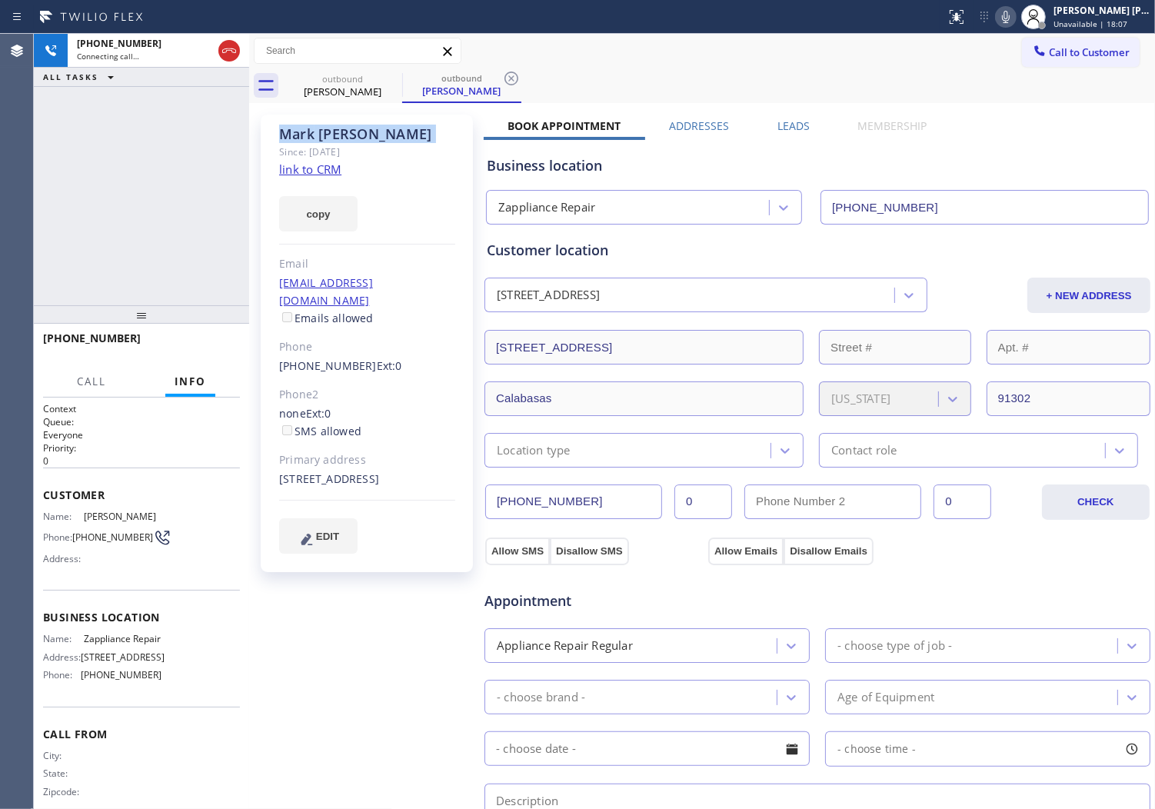
click at [1010, 20] on icon at bounding box center [1006, 17] width 8 height 12
click at [409, 202] on div "copy" at bounding box center [367, 204] width 176 height 53
click at [788, 128] on label "Leads" at bounding box center [794, 125] width 32 height 15
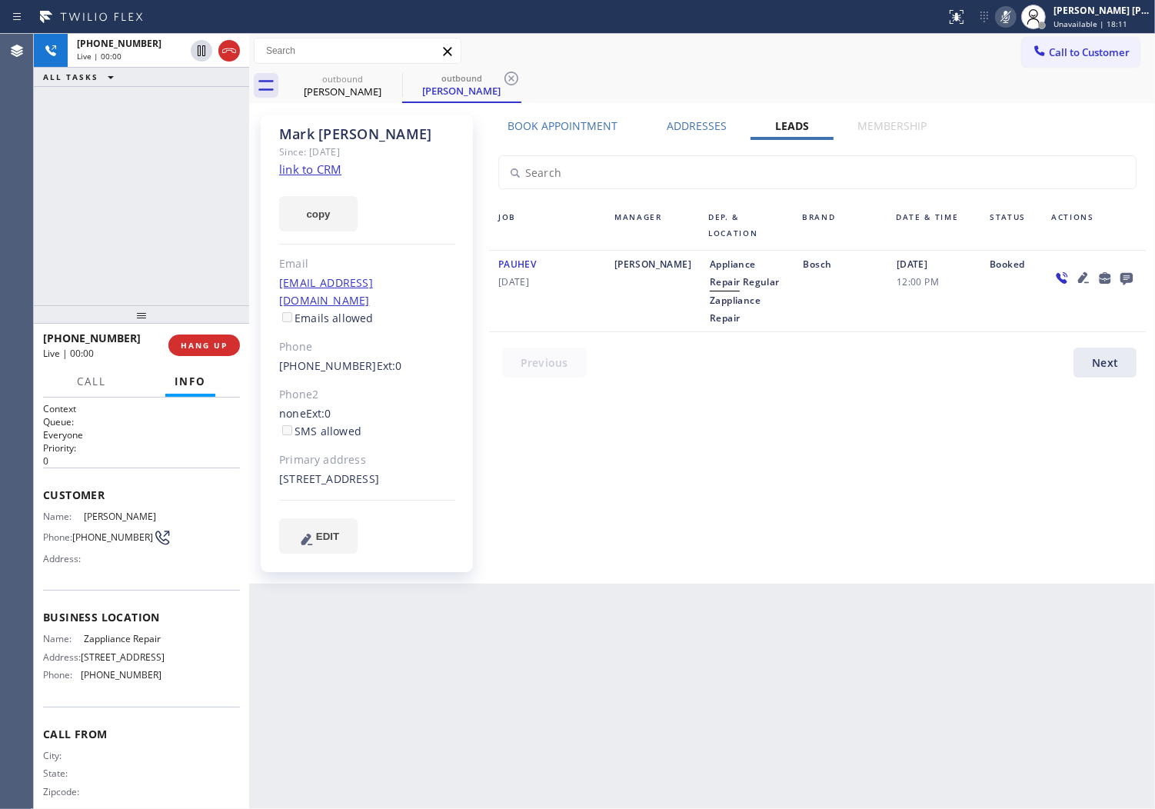
click at [1109, 281] on icon at bounding box center [1106, 278] width 12 height 12
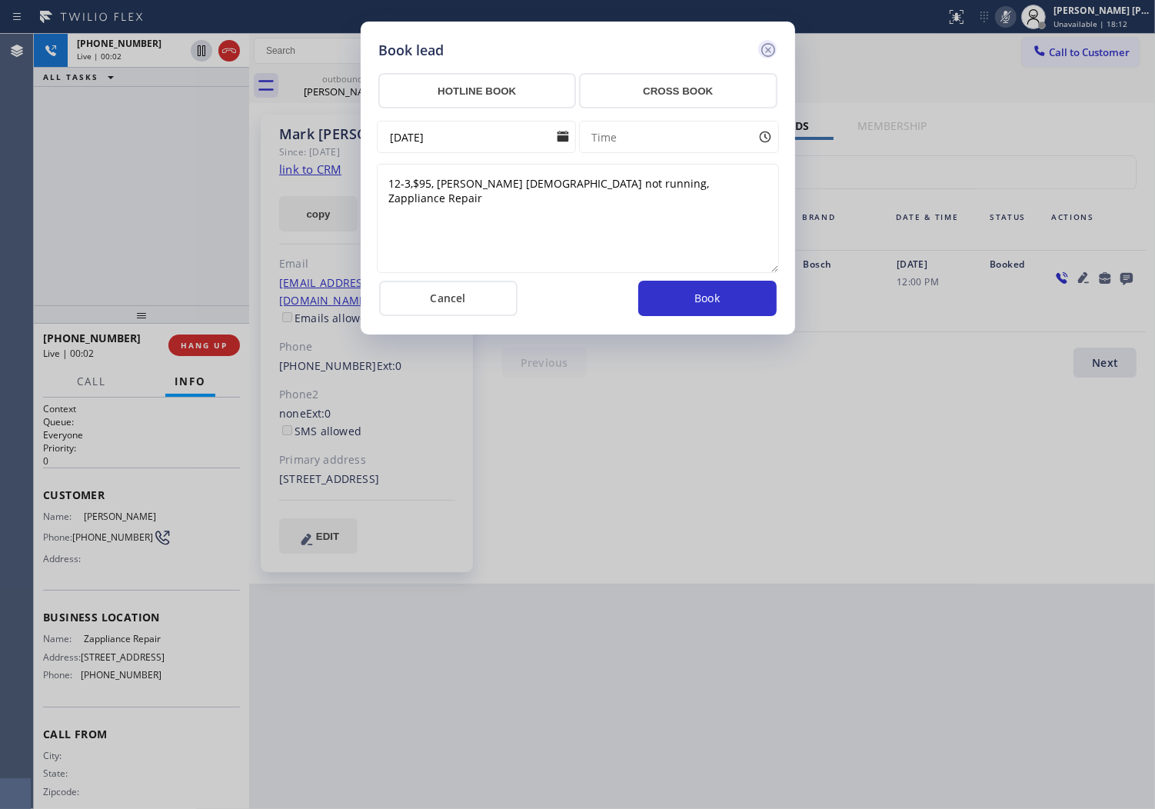
click at [771, 44] on icon at bounding box center [768, 50] width 14 height 14
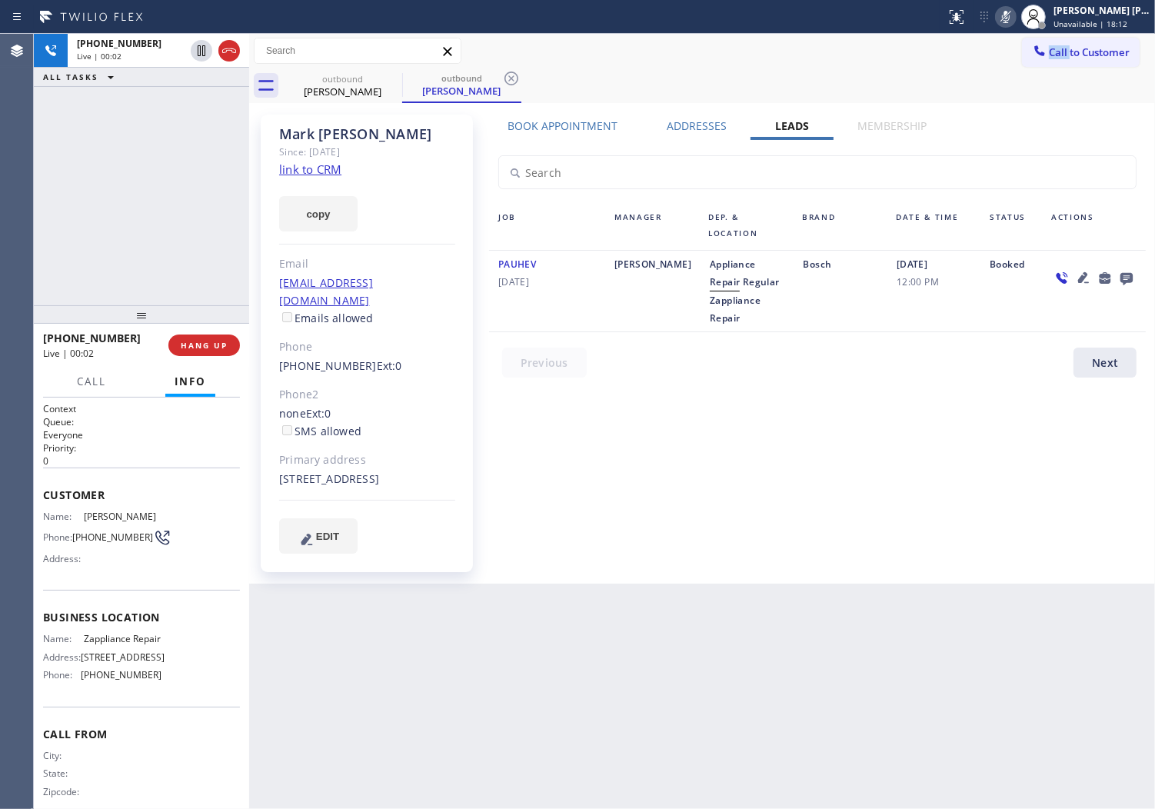
click at [771, 44] on div "Call to Customer Outbound call Location Zappliance Repair Your caller id phone …" at bounding box center [702, 51] width 906 height 27
click at [1133, 275] on icon at bounding box center [1127, 279] width 12 height 12
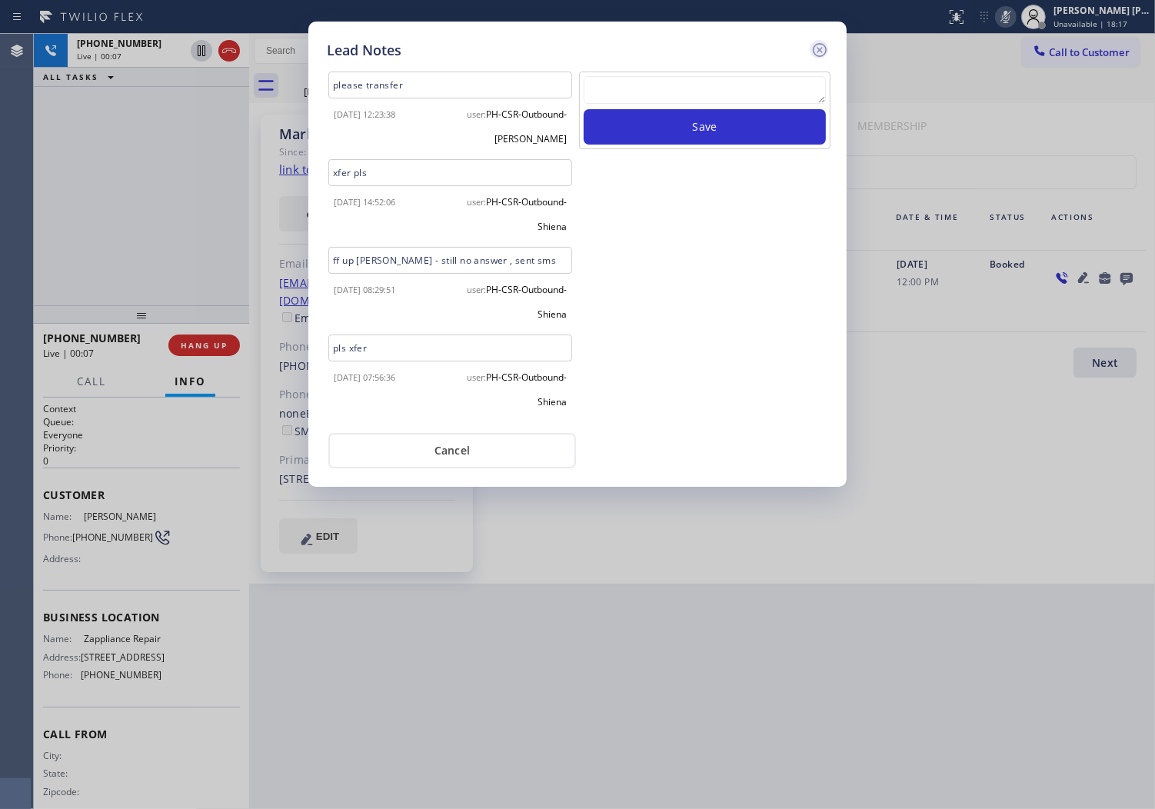
click at [827, 45] on icon at bounding box center [820, 50] width 18 height 18
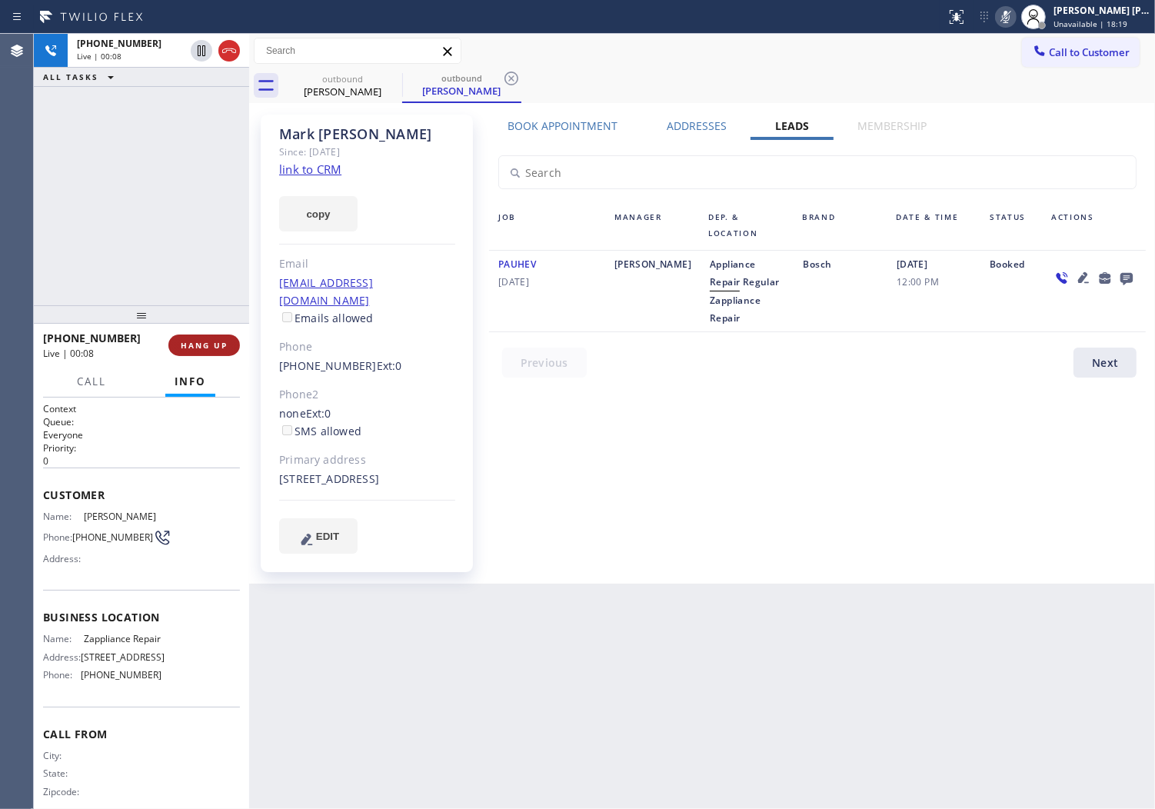
click at [211, 349] on span "HANG UP" at bounding box center [204, 345] width 47 height 11
click at [212, 343] on span "HANG UP" at bounding box center [204, 345] width 47 height 11
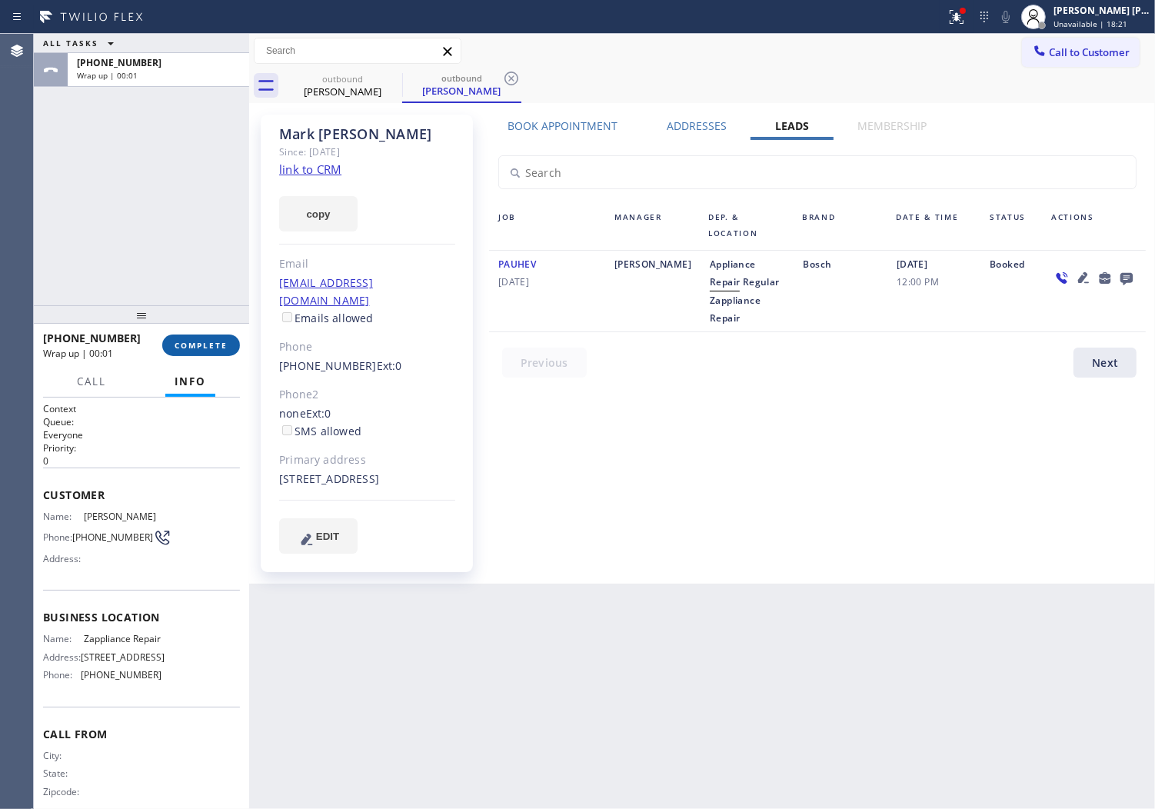
click at [217, 342] on span "COMPLETE" at bounding box center [201, 345] width 53 height 11
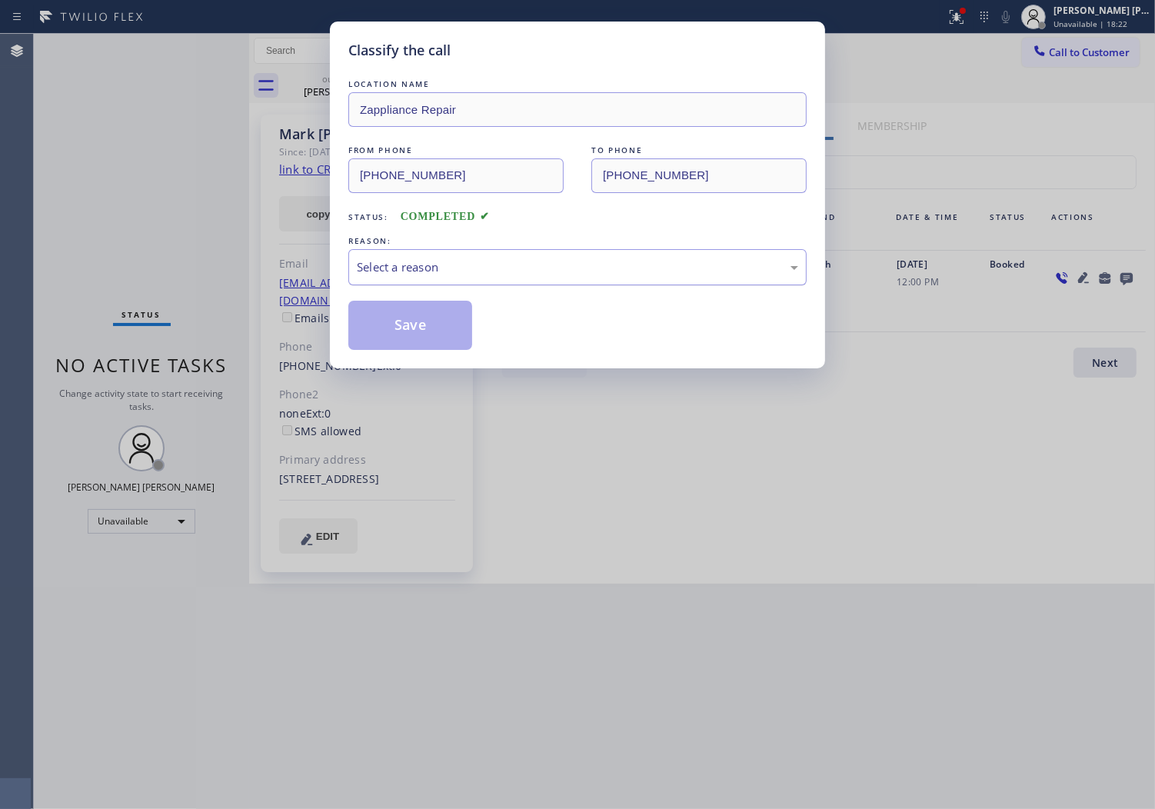
click at [435, 277] on div "Select a reason" at bounding box center [577, 267] width 458 height 36
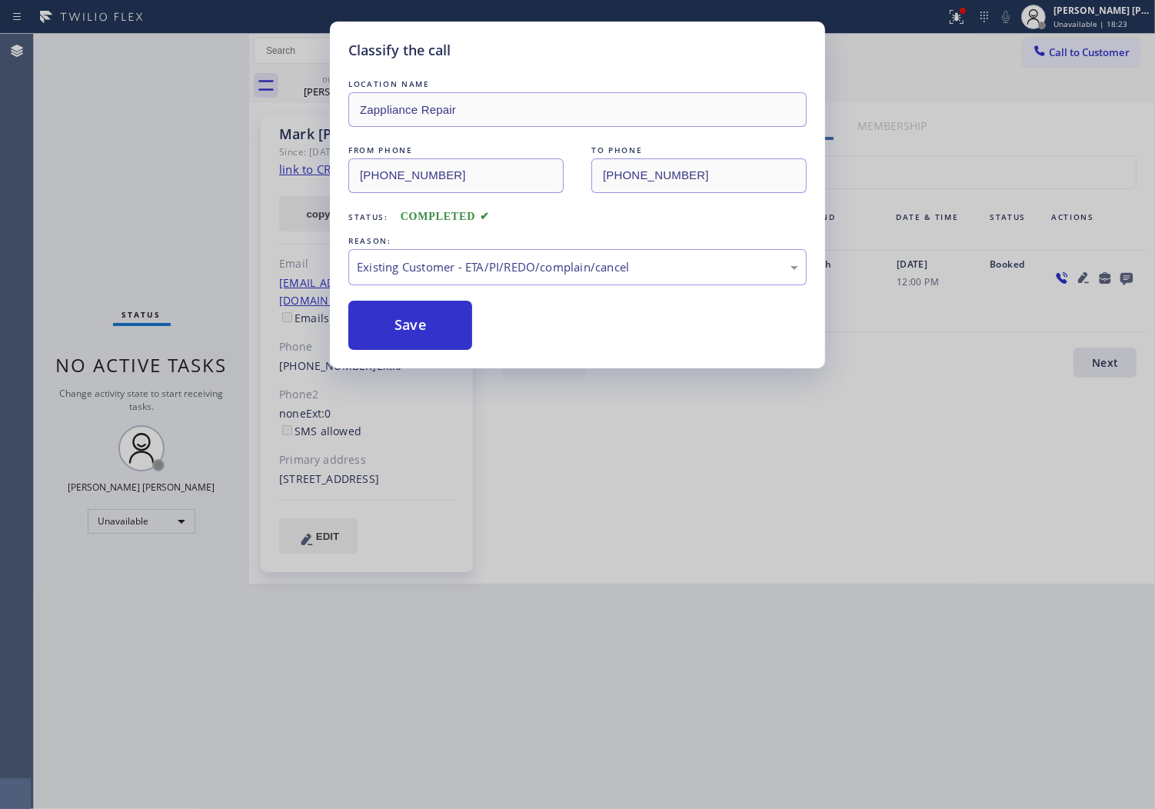
drag, startPoint x: 405, startPoint y: 328, endPoint x: 335, endPoint y: 224, distance: 125.2
click at [405, 327] on button "Save" at bounding box center [410, 325] width 124 height 49
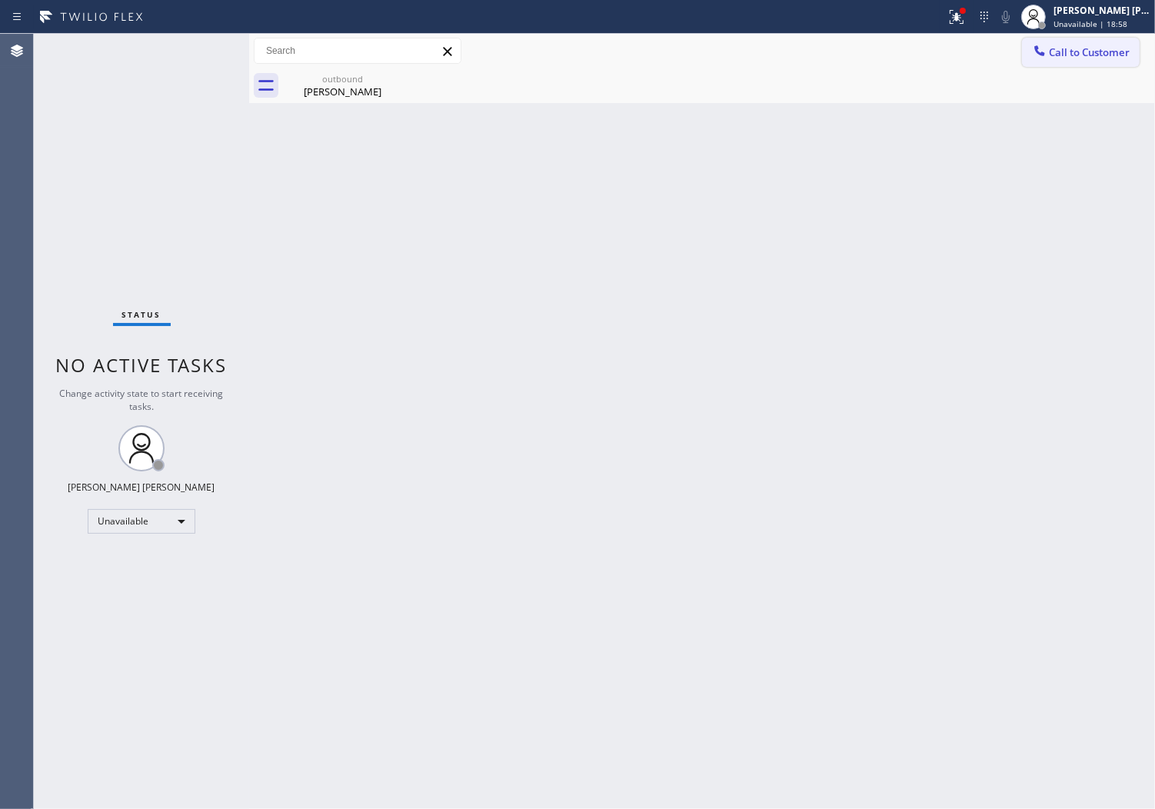
click at [1067, 52] on span "Call to Customer" at bounding box center [1089, 52] width 81 height 14
click at [0, 0] on div "Outbound call Location Zappliance Repair Your caller id phone number [PHONE_NUM…" at bounding box center [0, 0] width 0 height 0
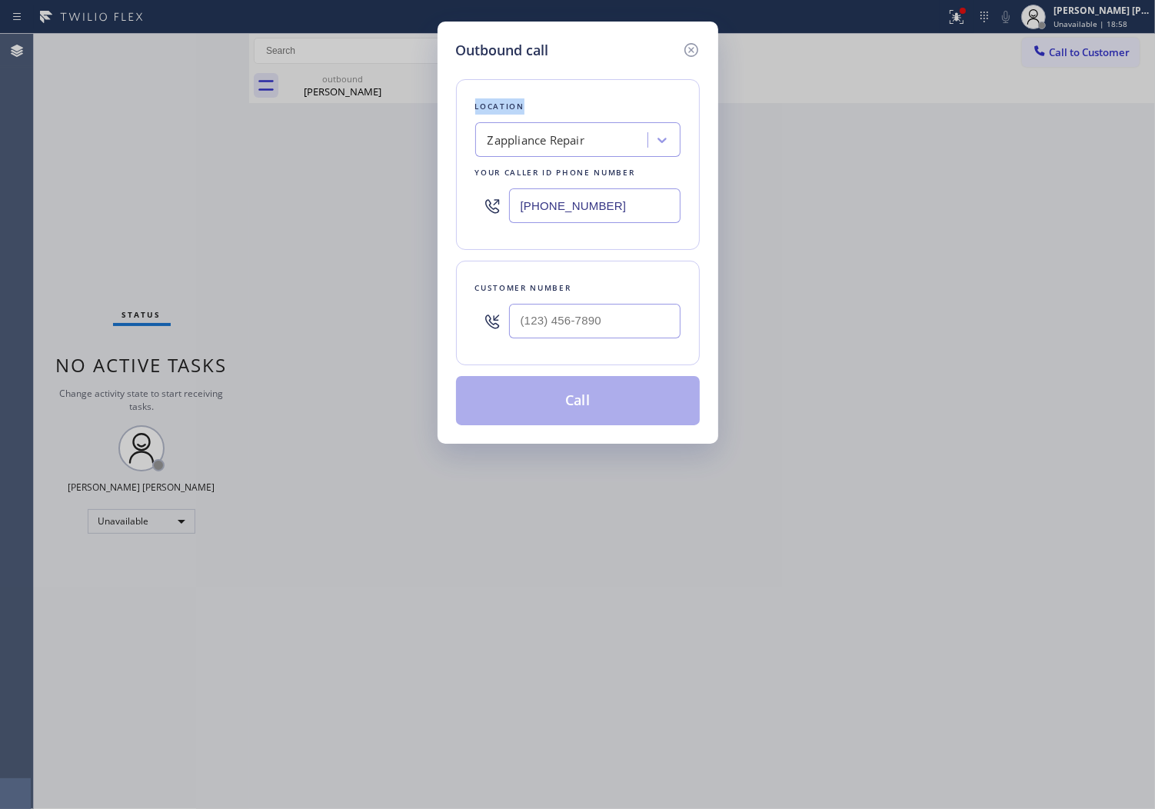
click at [551, 217] on input "[PHONE_NUMBER]" at bounding box center [595, 205] width 172 height 35
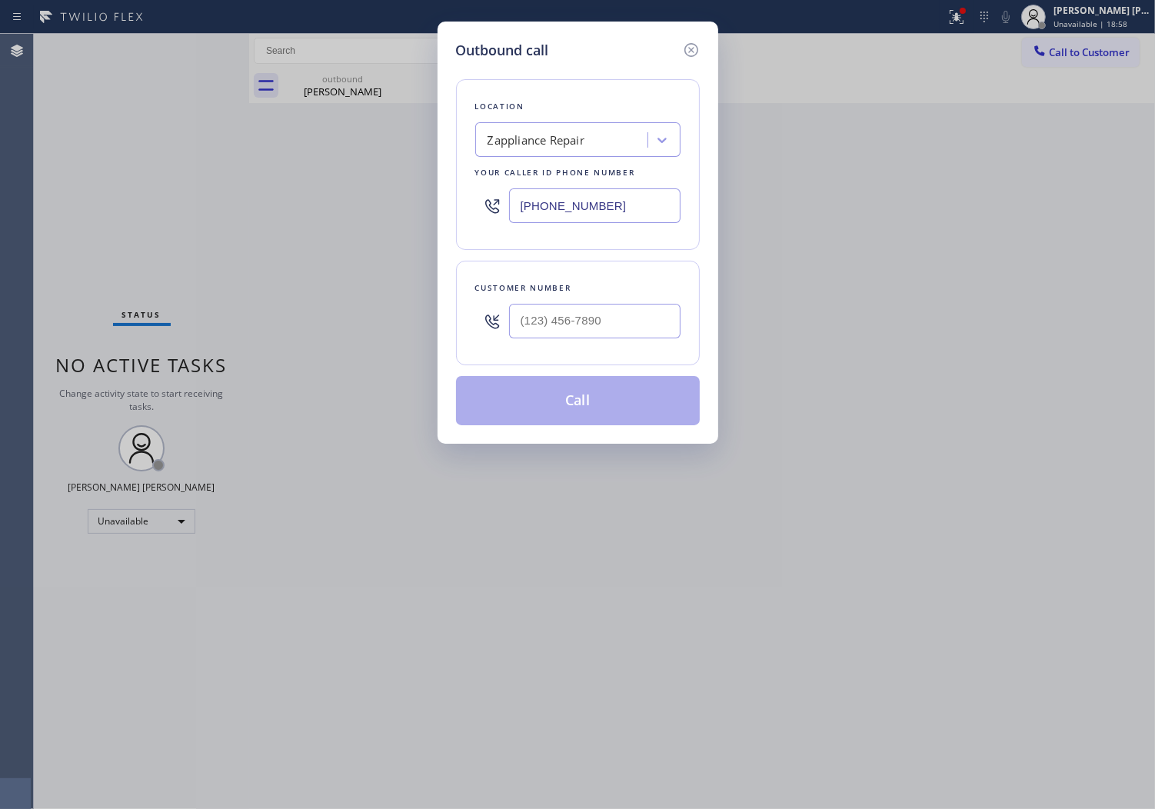
paste input "650) 360-9505"
type input "[PHONE_NUMBER]"
click at [602, 317] on input "(___) ___-____" at bounding box center [595, 321] width 172 height 35
paste input "925) 980-5677"
type input "[PHONE_NUMBER]"
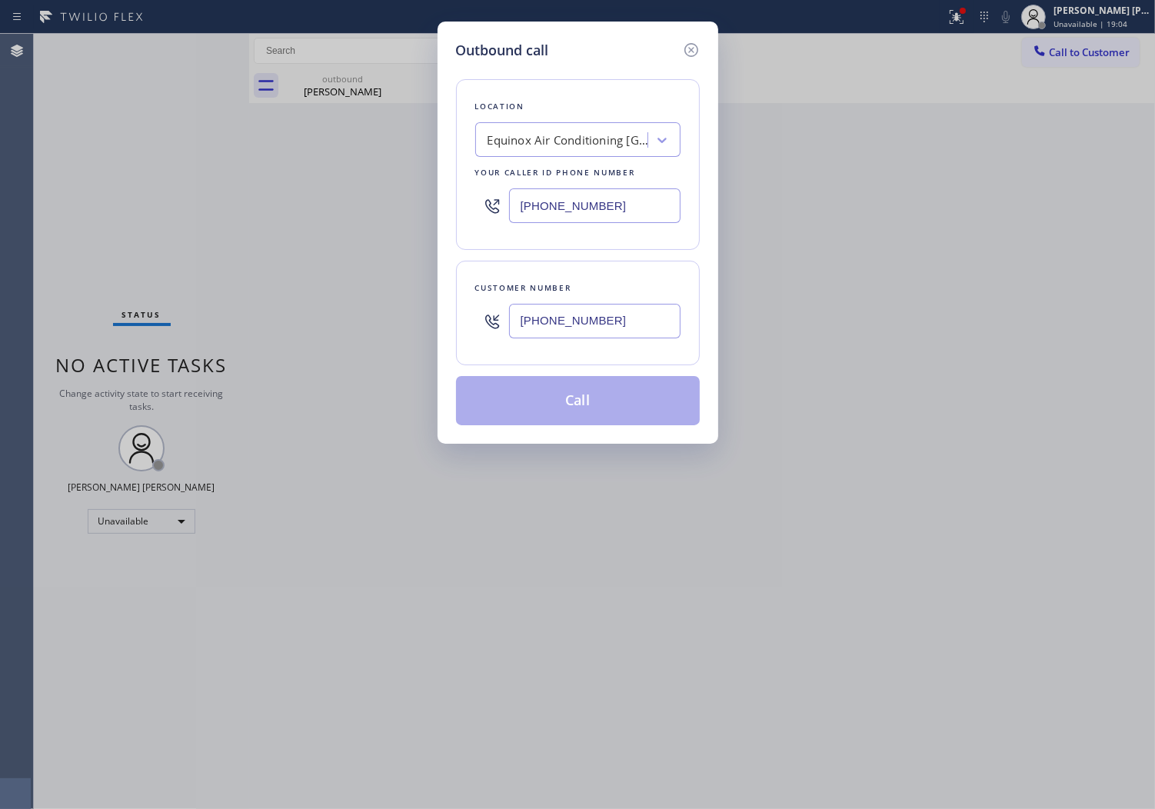
click at [610, 390] on button "Call" at bounding box center [578, 400] width 244 height 49
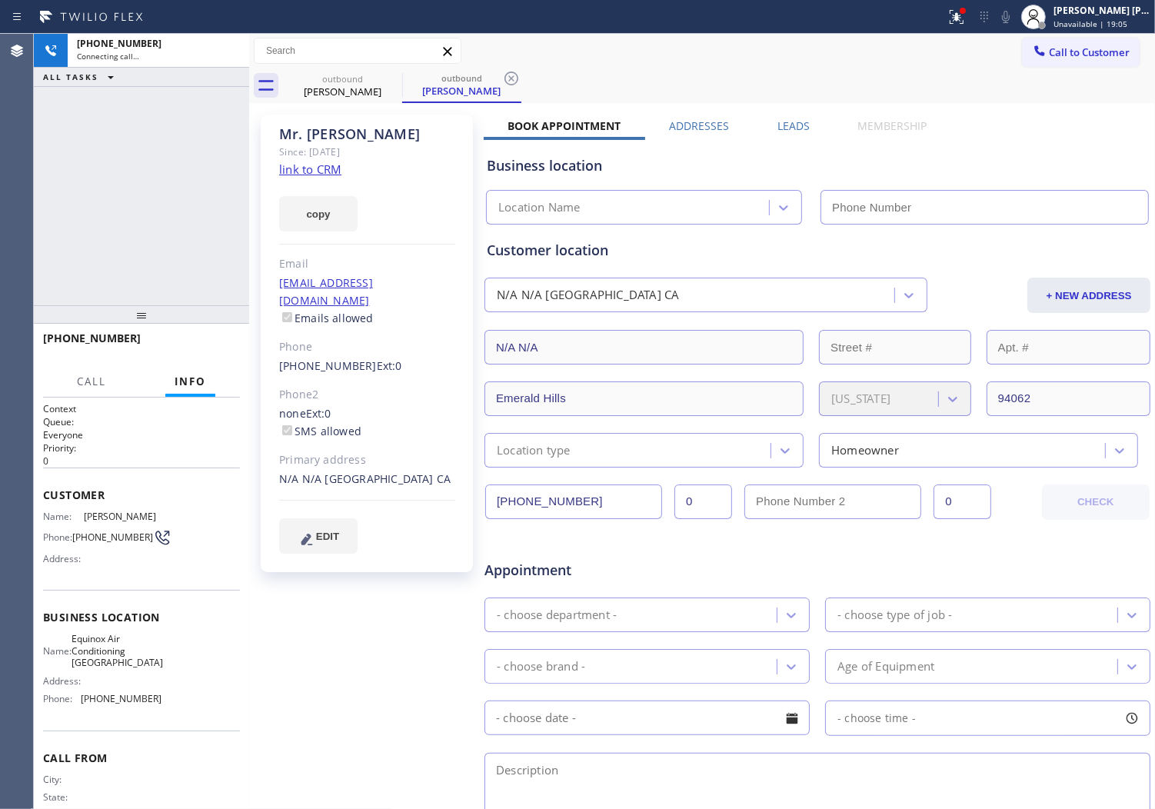
click at [0, 0] on icon at bounding box center [0, 0] width 0 height 0
click at [325, 124] on div "[PERSON_NAME] Since: [DATE] link to CRM copy Email [EMAIL_ADDRESS][DOMAIN_NAME]…" at bounding box center [367, 344] width 212 height 458
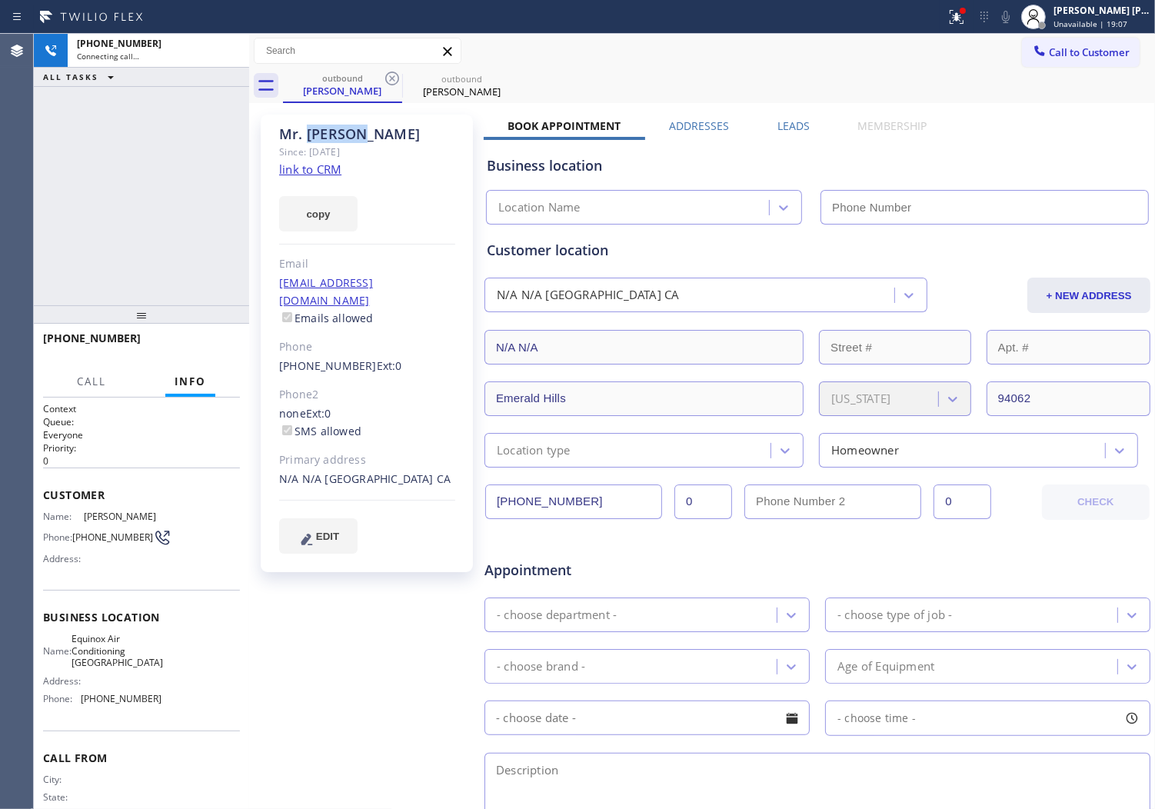
type input "[PHONE_NUMBER]"
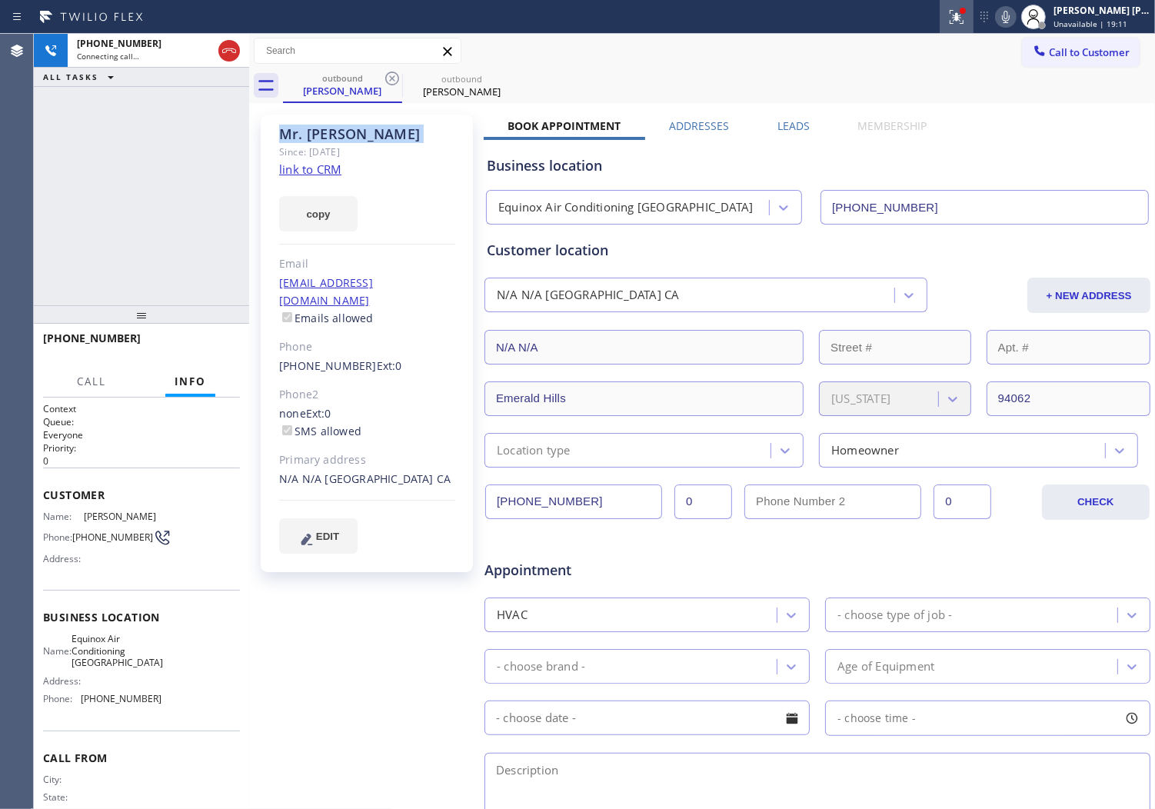
click at [966, 24] on icon at bounding box center [957, 17] width 18 height 18
click at [966, 20] on icon at bounding box center [957, 17] width 18 height 18
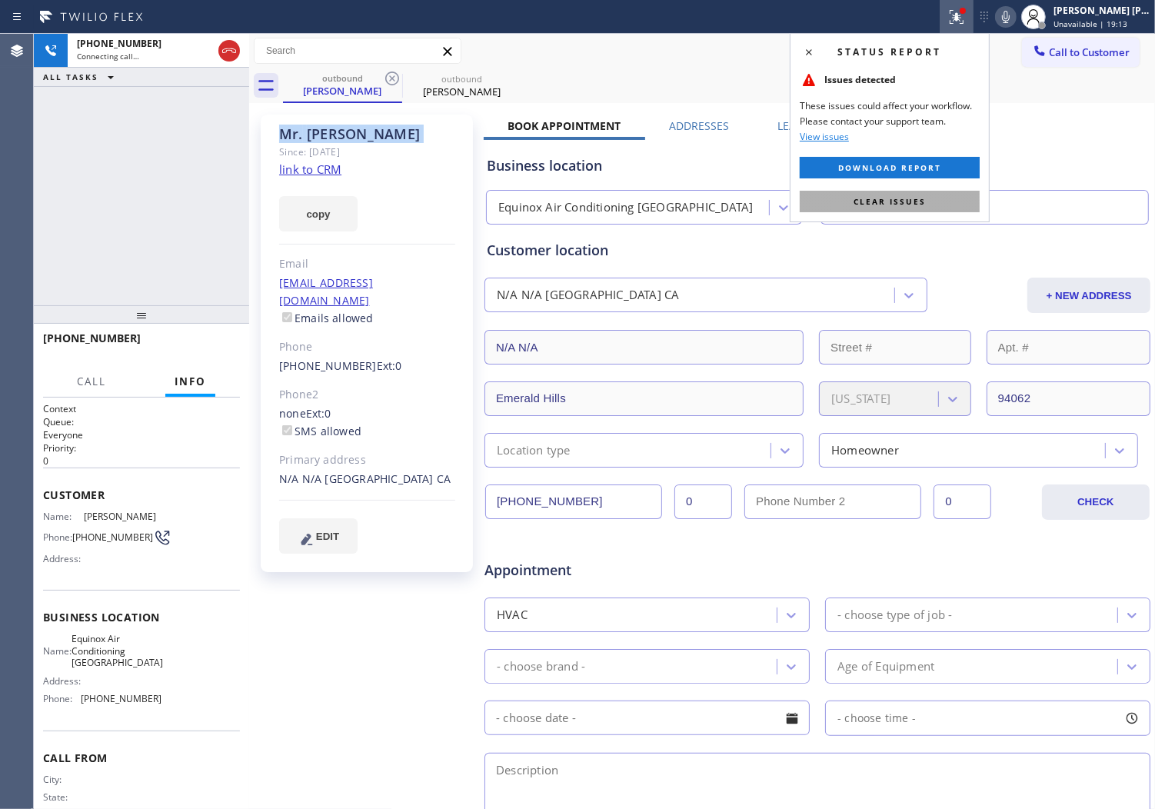
click at [913, 200] on span "Clear issues" at bounding box center [890, 201] width 72 height 11
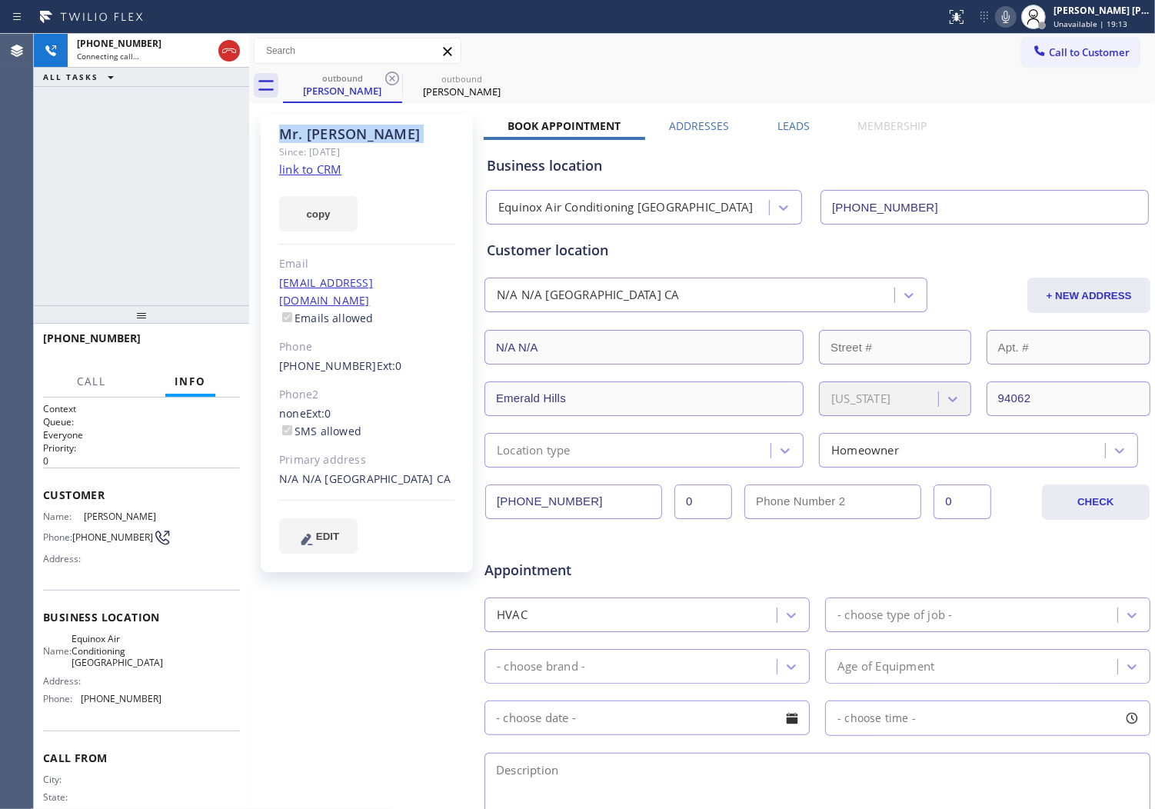
click at [424, 202] on div "copy" at bounding box center [367, 204] width 176 height 53
click at [24, 285] on div "Agent Desktop" at bounding box center [16, 421] width 33 height 775
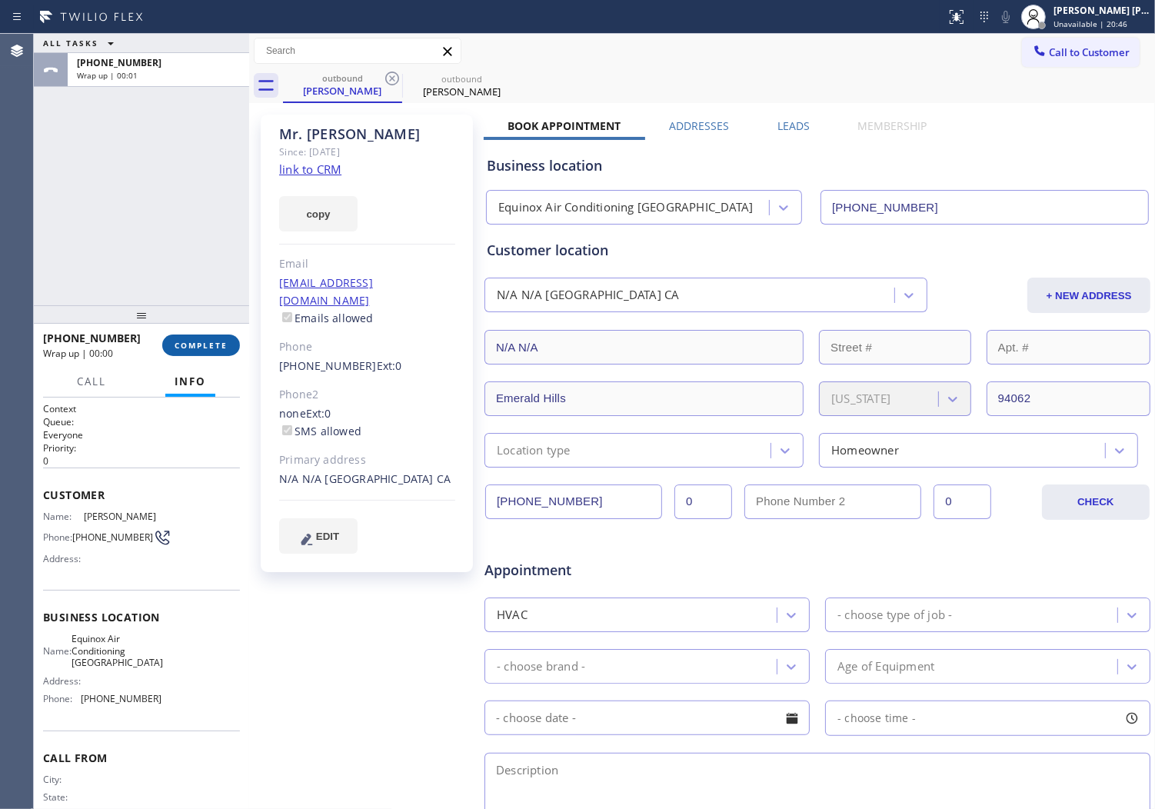
click at [227, 351] on button "COMPLETE" at bounding box center [201, 346] width 78 height 22
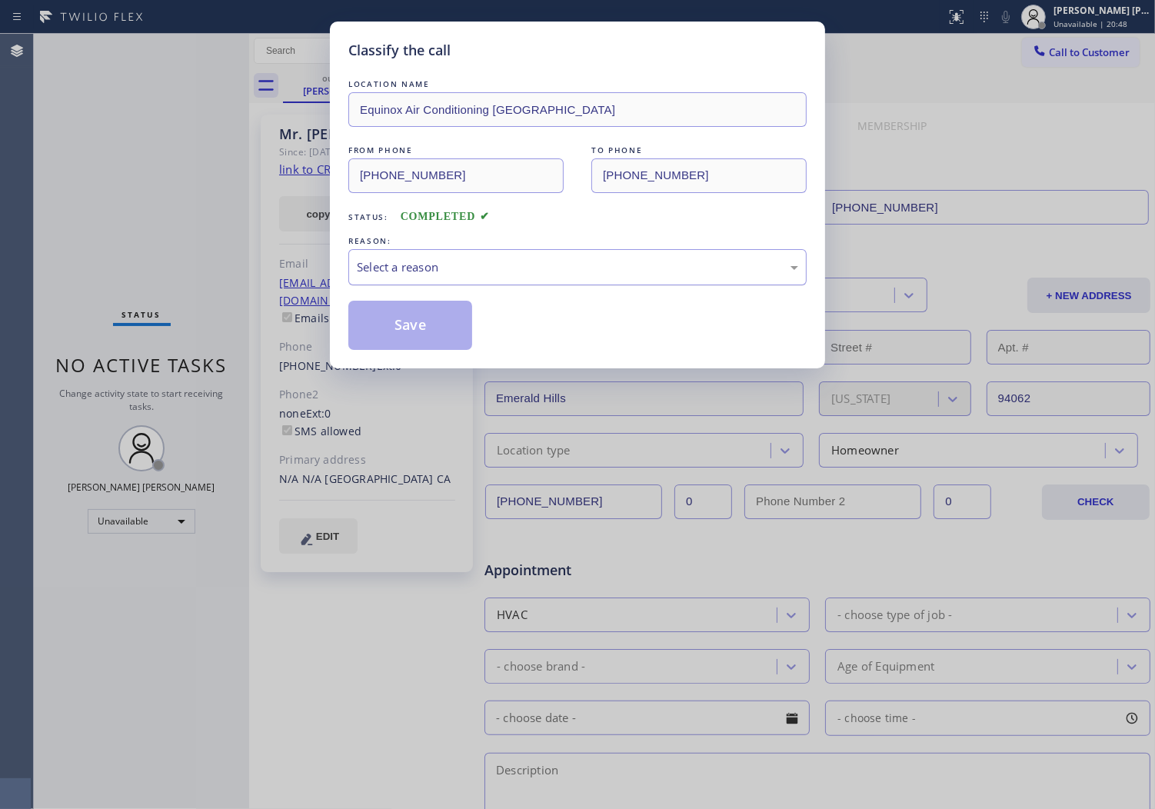
click at [471, 268] on div "Select a reason" at bounding box center [577, 267] width 441 height 18
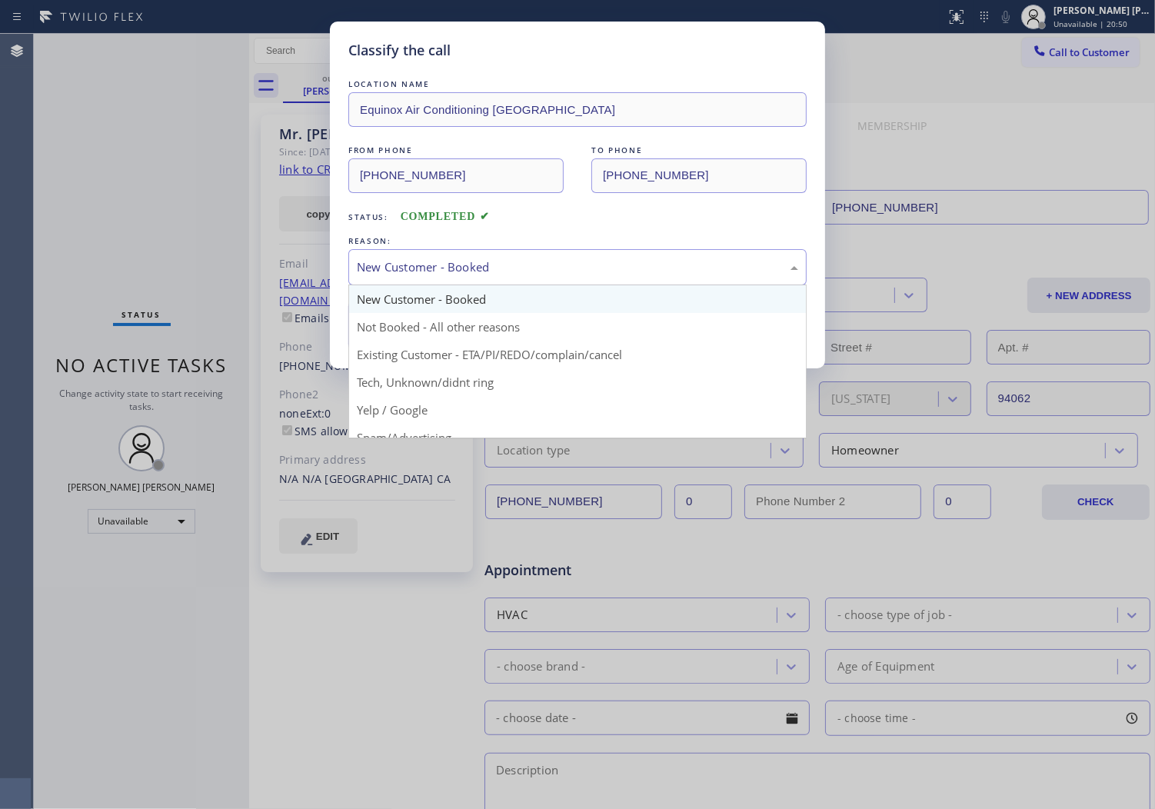
click at [463, 269] on div "New Customer - Booked" at bounding box center [577, 267] width 441 height 18
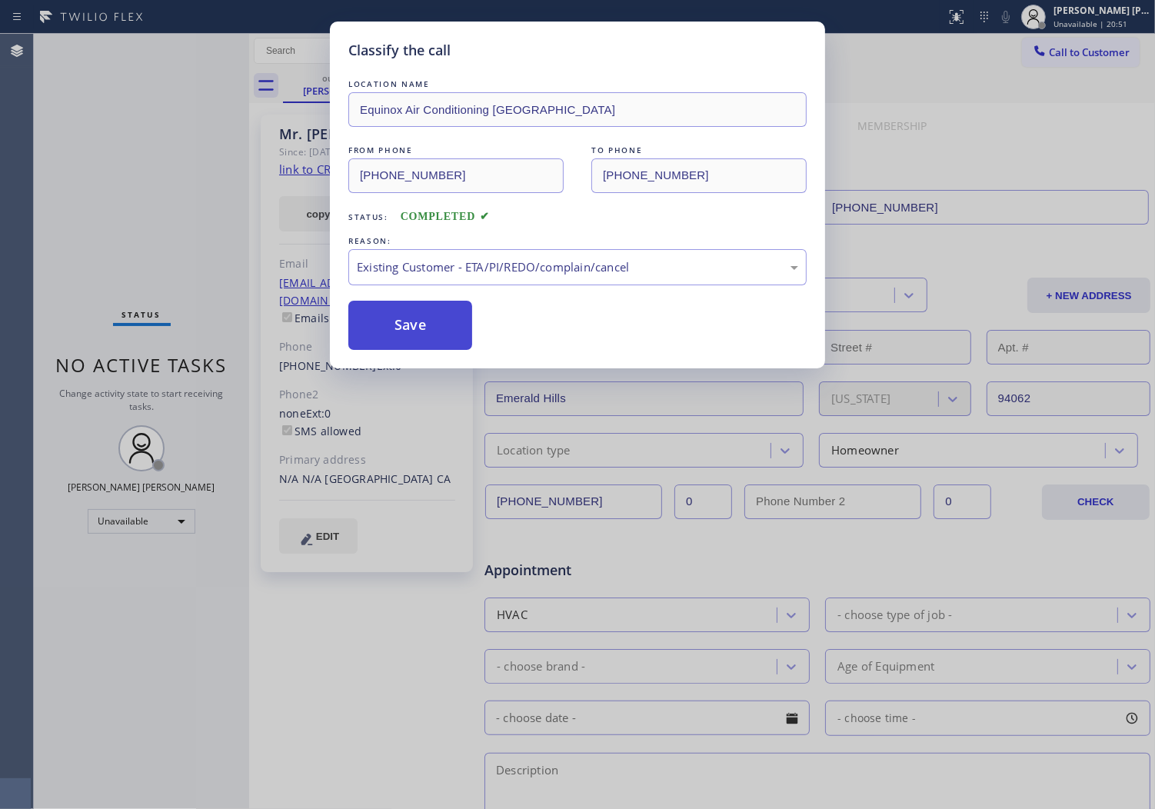
click at [392, 325] on button "Save" at bounding box center [410, 325] width 124 height 49
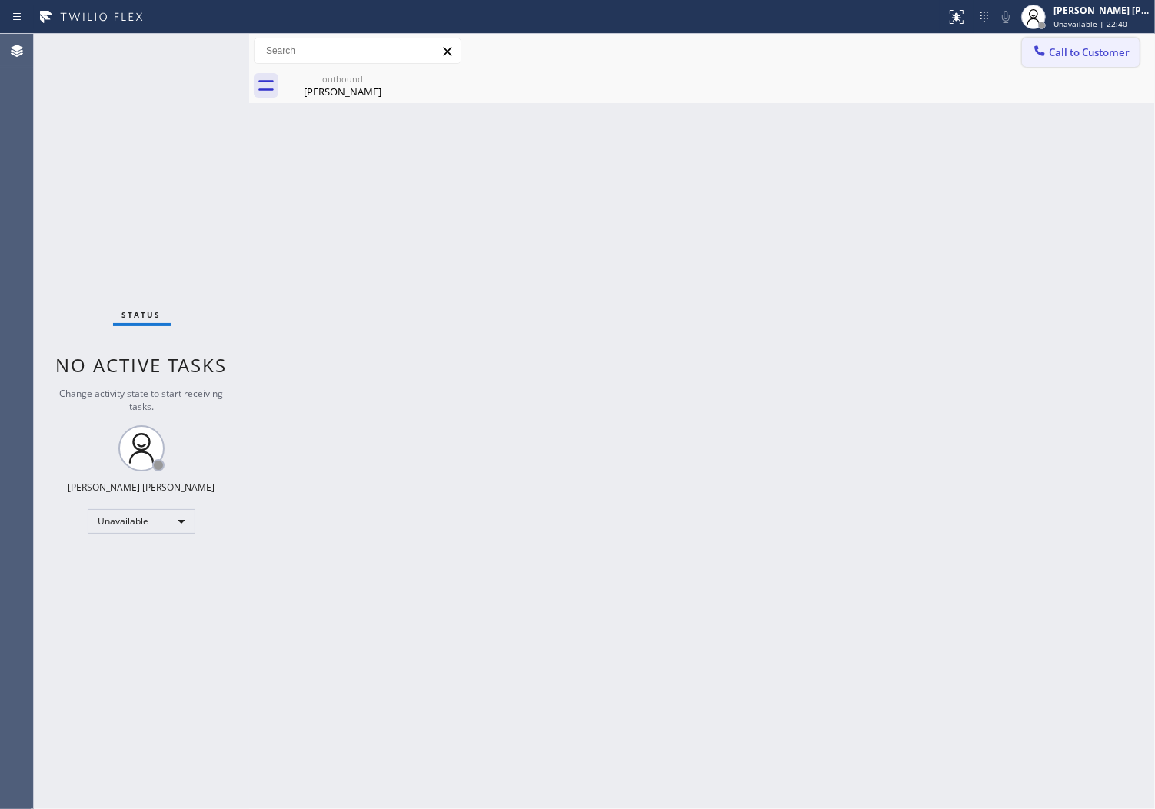
click at [1082, 64] on button "Call to Customer" at bounding box center [1081, 52] width 118 height 29
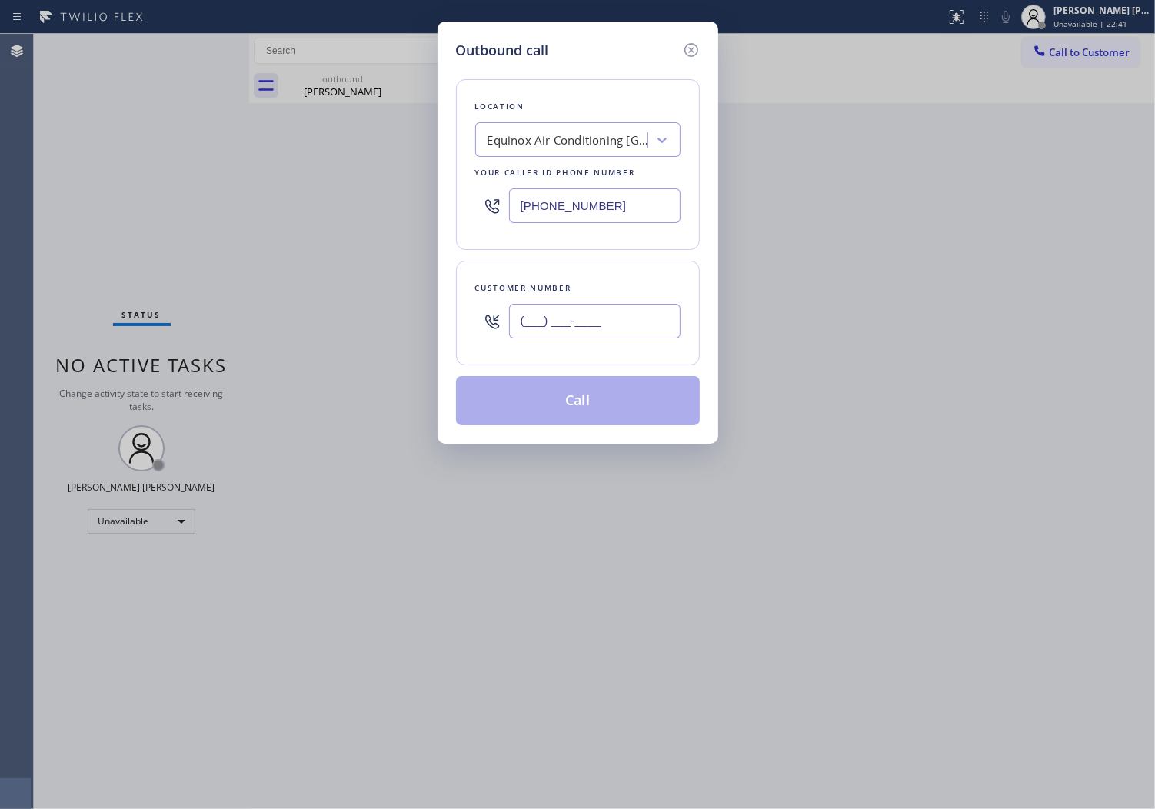
click at [611, 318] on input "(___) ___-____" at bounding box center [595, 321] width 172 height 35
paste input "833) 307-0265"
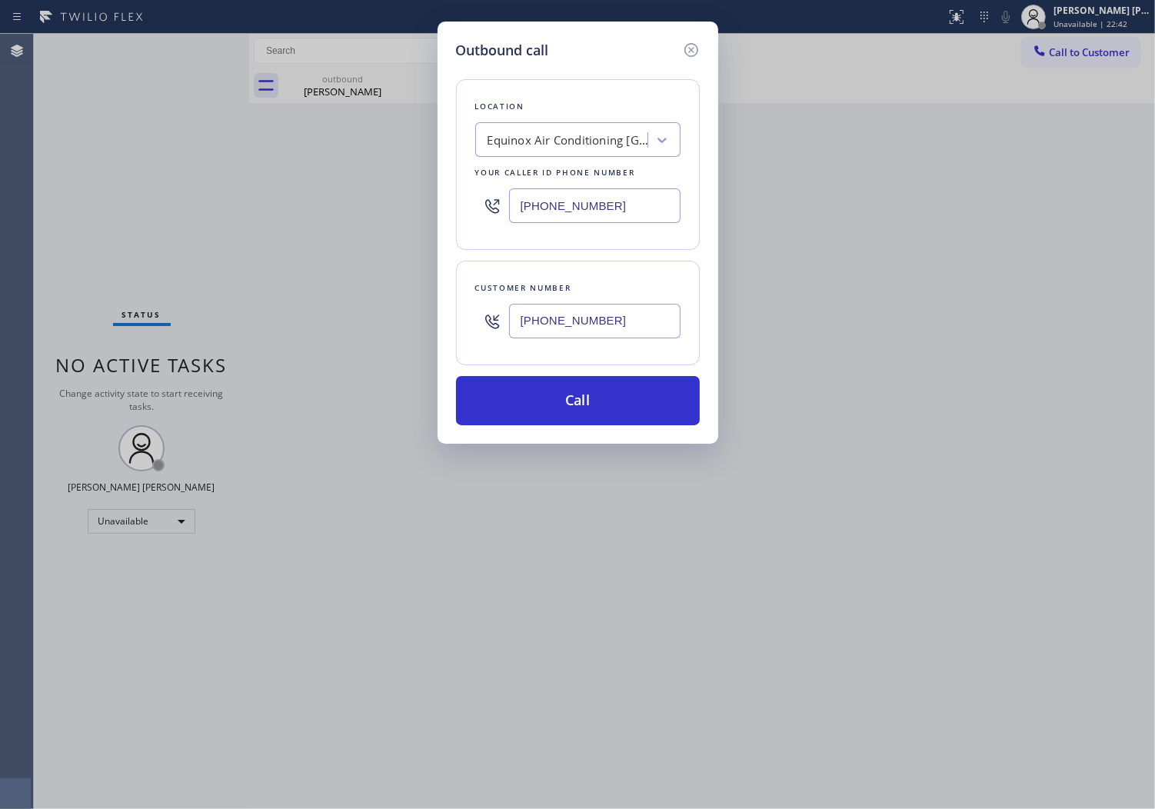
type input "[PHONE_NUMBER]"
click at [546, 214] on input "[PHONE_NUMBER]" at bounding box center [595, 205] width 172 height 35
paste input "413) 200-8079"
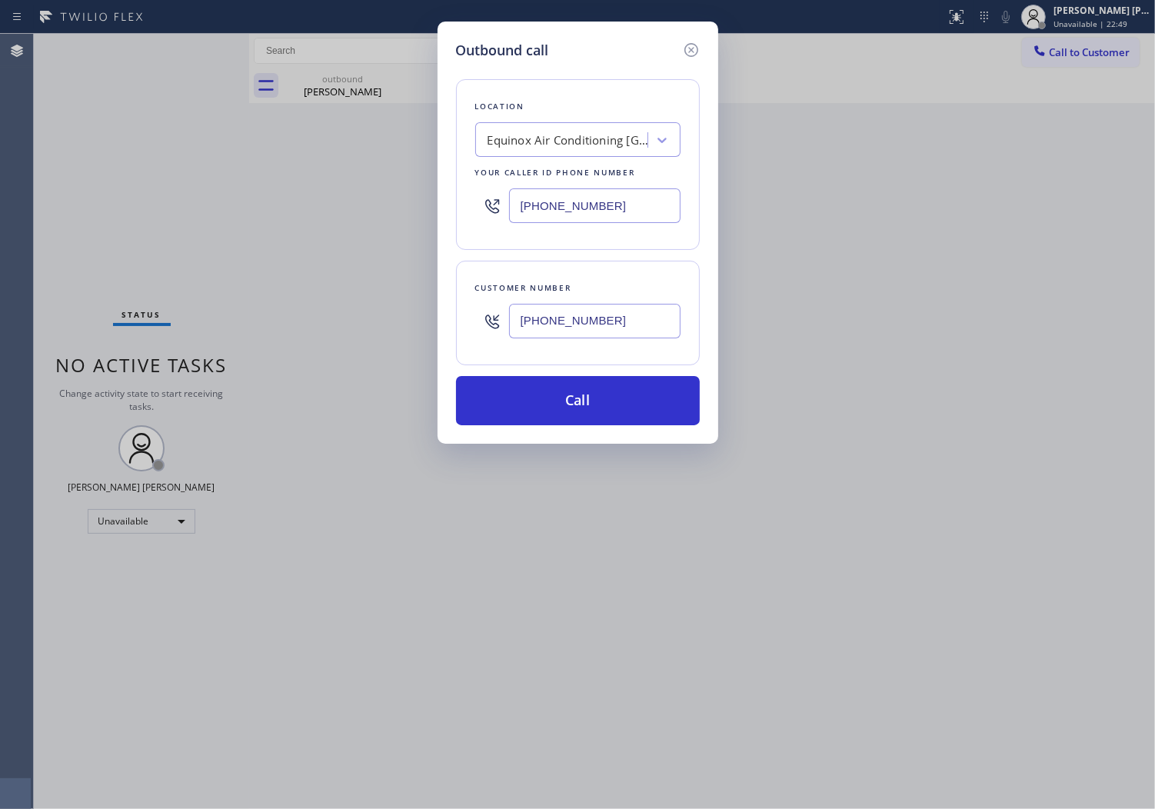
click at [596, 204] on input "[PHONE_NUMBER]" at bounding box center [595, 205] width 172 height 35
paste input "833) 307-026"
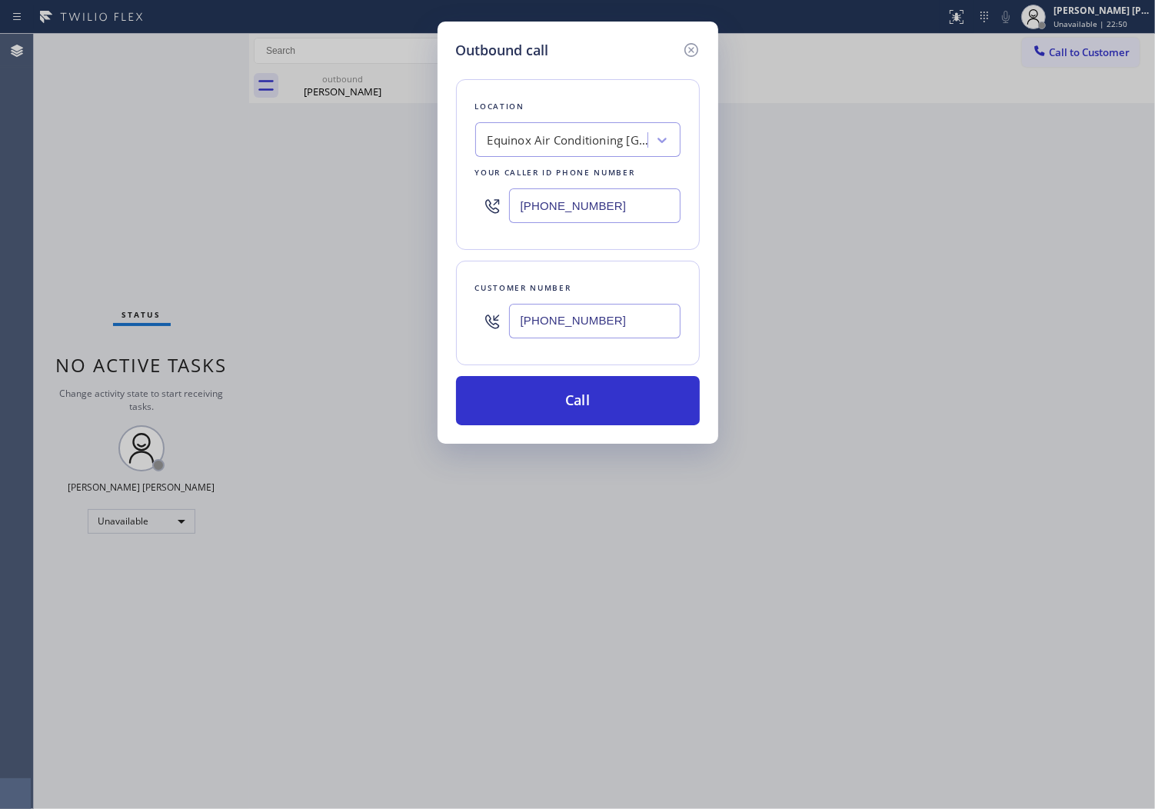
type input "[PHONE_NUMBER]"
drag, startPoint x: 693, startPoint y: 65, endPoint x: 687, endPoint y: 46, distance: 19.5
click at [692, 65] on div "Location Voltage Electrical Your caller id phone number [PHONE_NUMBER] Customer…" at bounding box center [578, 243] width 244 height 365
click at [687, 44] on icon at bounding box center [691, 50] width 14 height 14
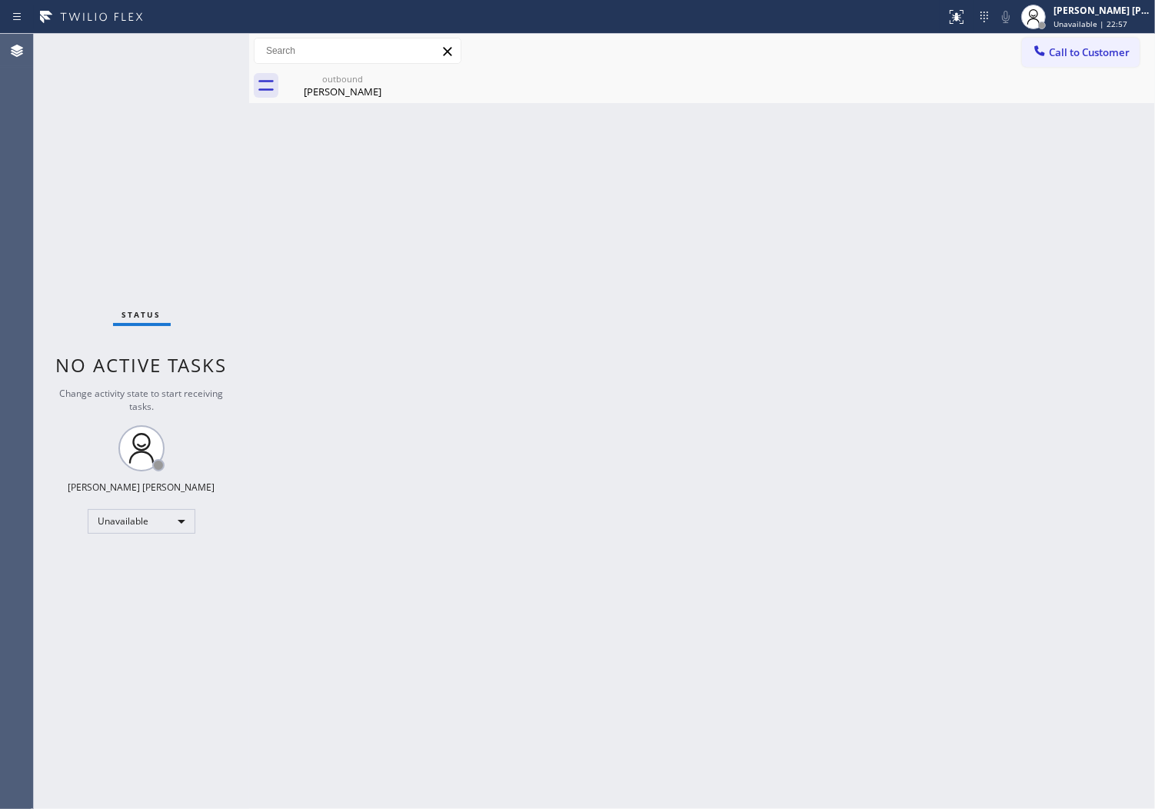
drag, startPoint x: 1051, startPoint y: 42, endPoint x: 1039, endPoint y: 54, distance: 16.3
click at [1051, 42] on button "Call to Customer" at bounding box center [1081, 52] width 118 height 29
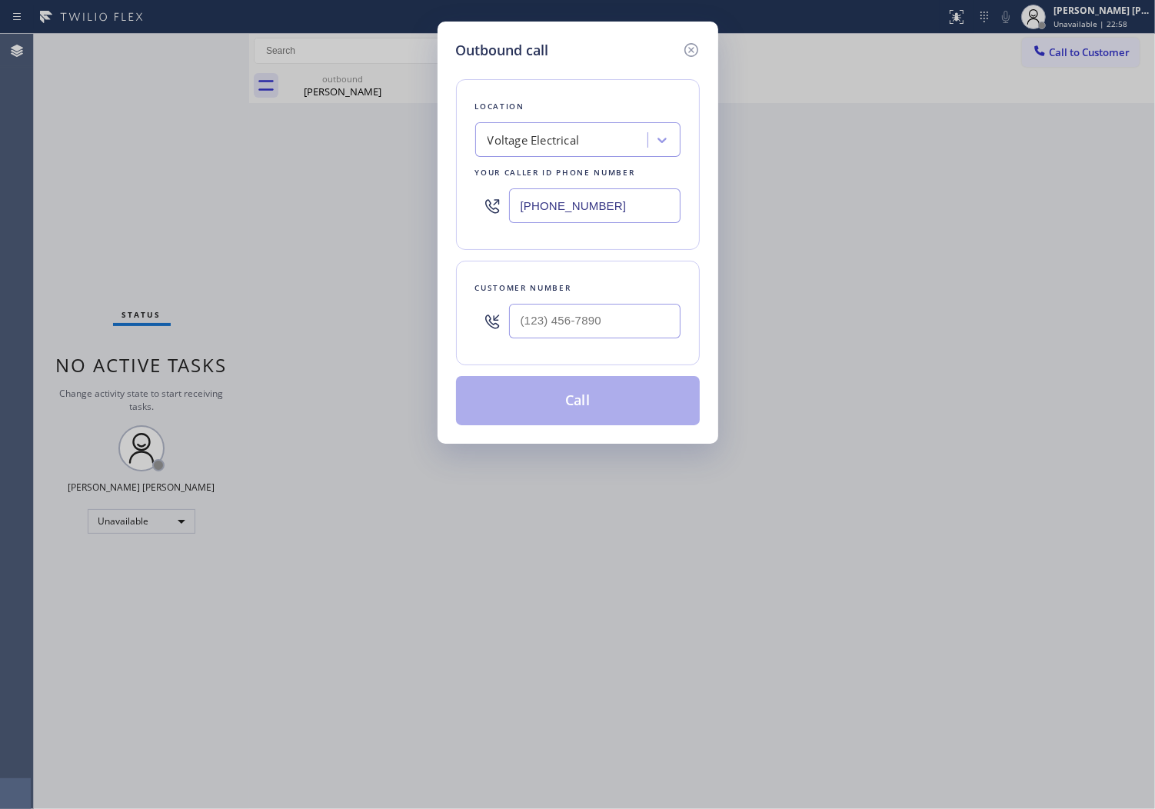
click at [604, 331] on input "text" at bounding box center [595, 321] width 172 height 35
paste input "727) 906-5907"
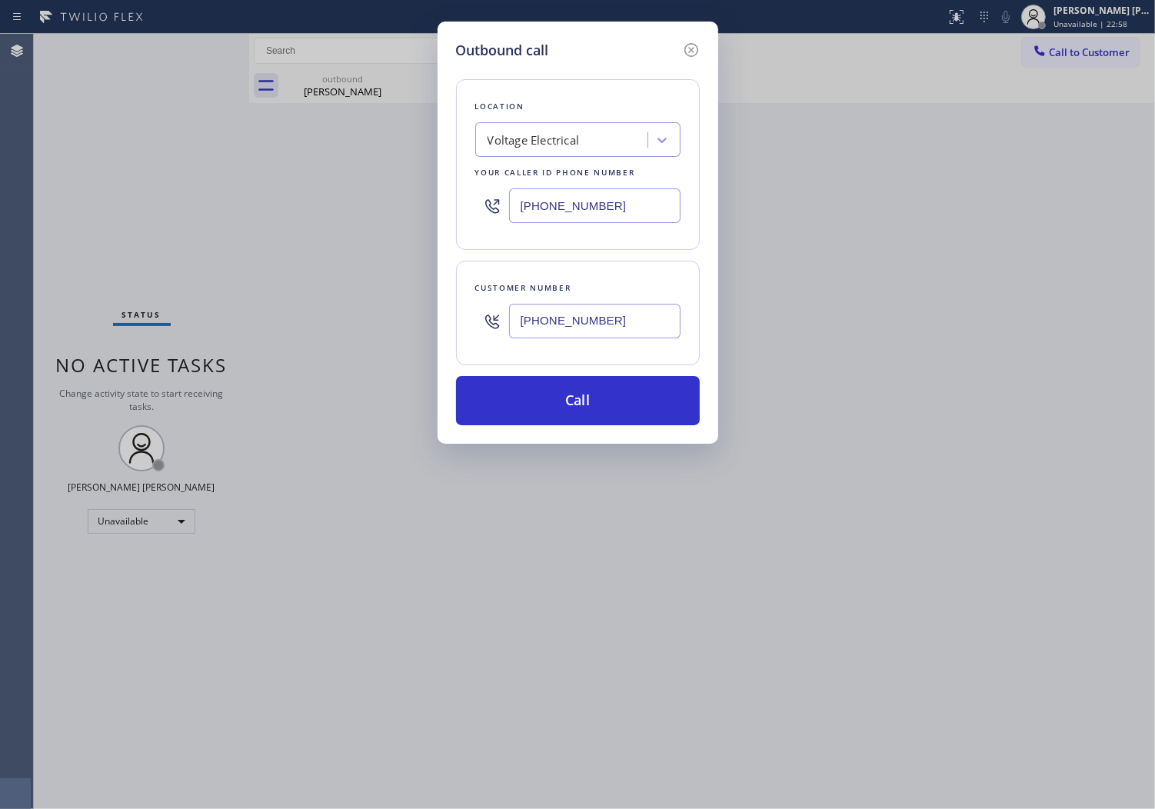
type input "[PHONE_NUMBER]"
click at [663, 212] on input "[PHONE_NUMBER]" at bounding box center [595, 205] width 172 height 35
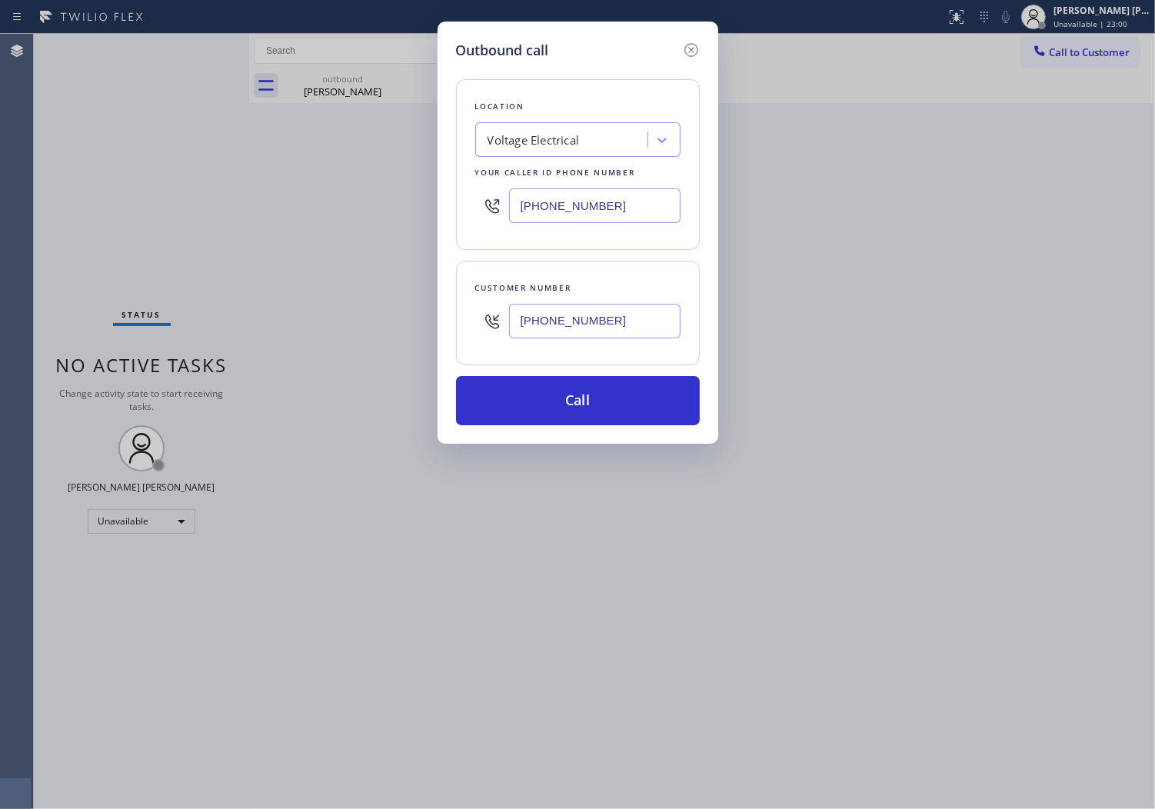
click at [663, 212] on input "[PHONE_NUMBER]" at bounding box center [595, 205] width 172 height 35
paste input "727) 609-3402"
type input "[PHONE_NUMBER]"
click at [625, 405] on button "Call" at bounding box center [578, 400] width 244 height 49
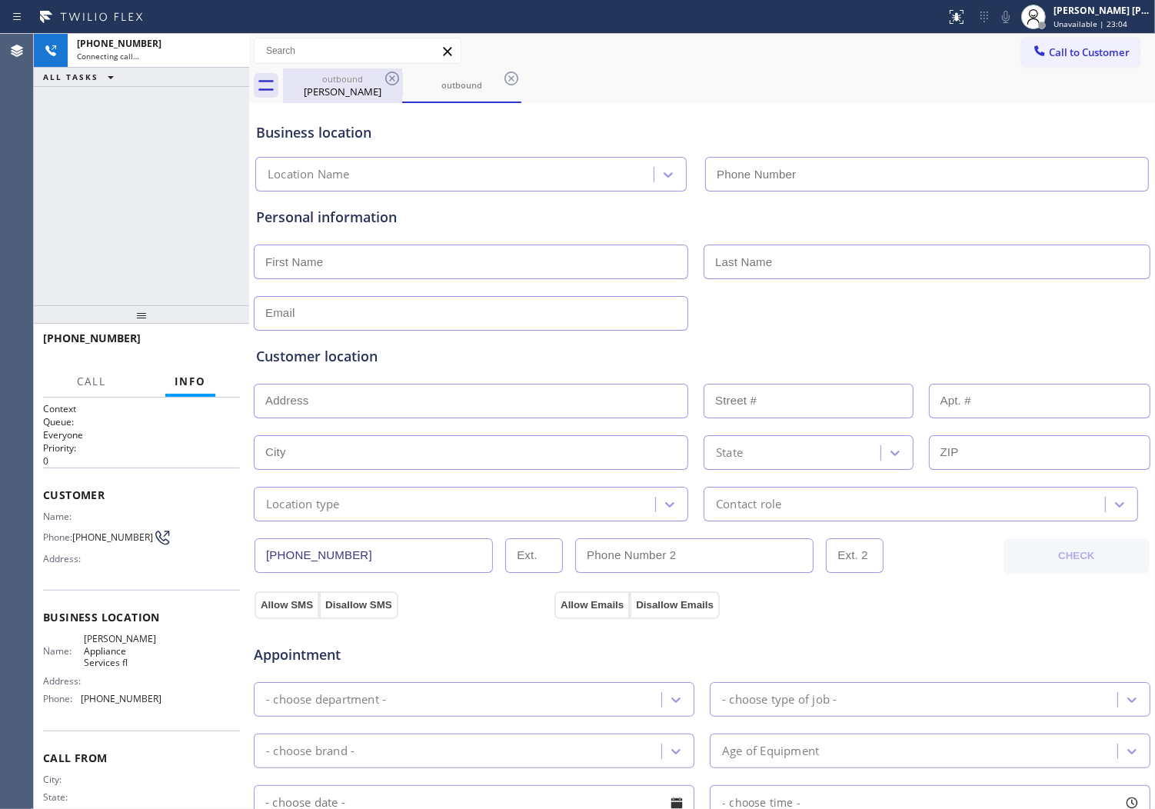
type input "[PHONE_NUMBER]"
click at [390, 75] on icon at bounding box center [392, 78] width 18 height 18
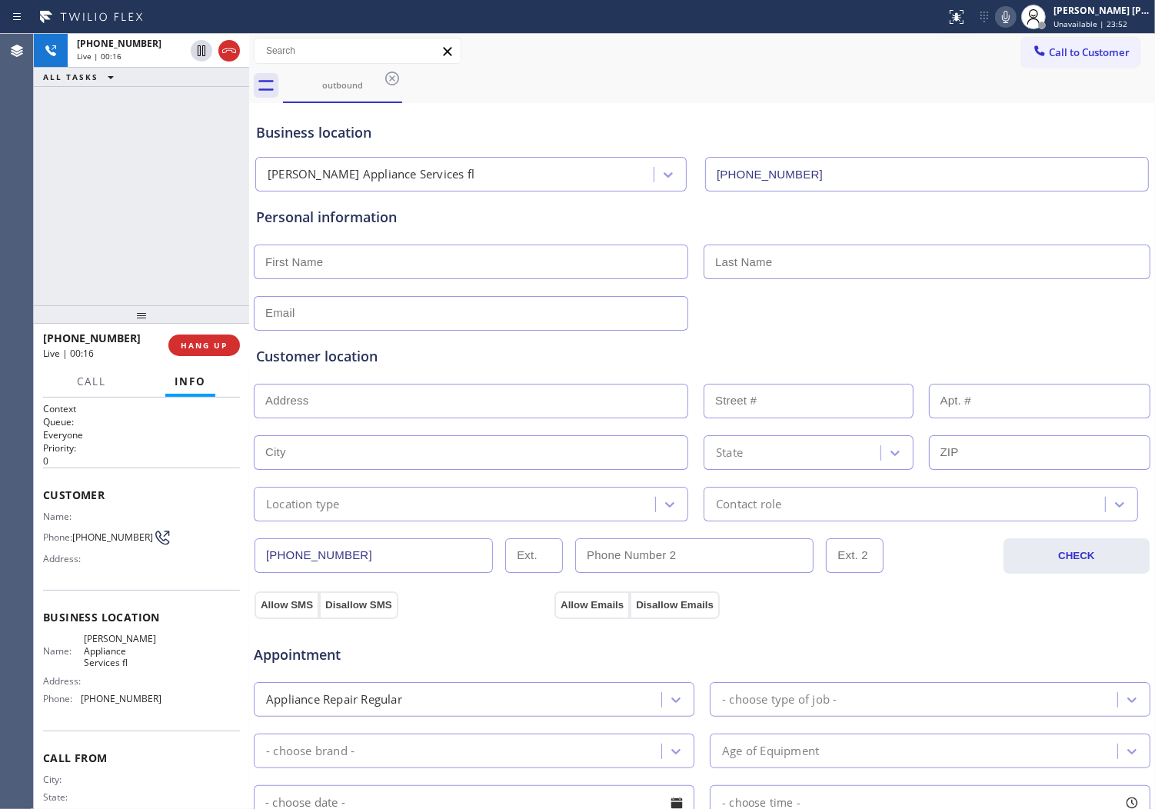
click at [232, 55] on icon at bounding box center [229, 51] width 18 height 18
click at [225, 341] on span "COMPLETE" at bounding box center [201, 345] width 53 height 11
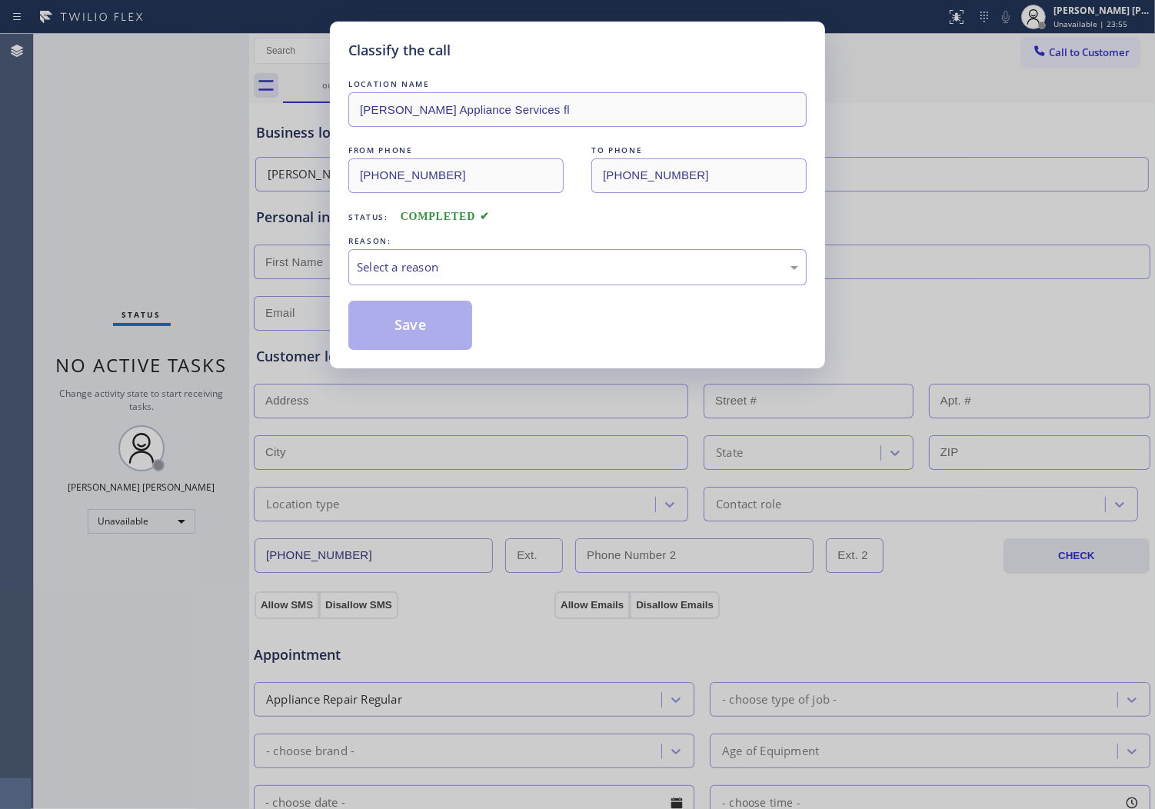
click at [450, 242] on div "REASON:" at bounding box center [577, 241] width 458 height 16
click at [450, 254] on div "Select a reason" at bounding box center [577, 267] width 458 height 36
click at [400, 348] on button "Save" at bounding box center [410, 325] width 124 height 49
drag, startPoint x: 400, startPoint y: 348, endPoint x: 494, endPoint y: 318, distance: 98.8
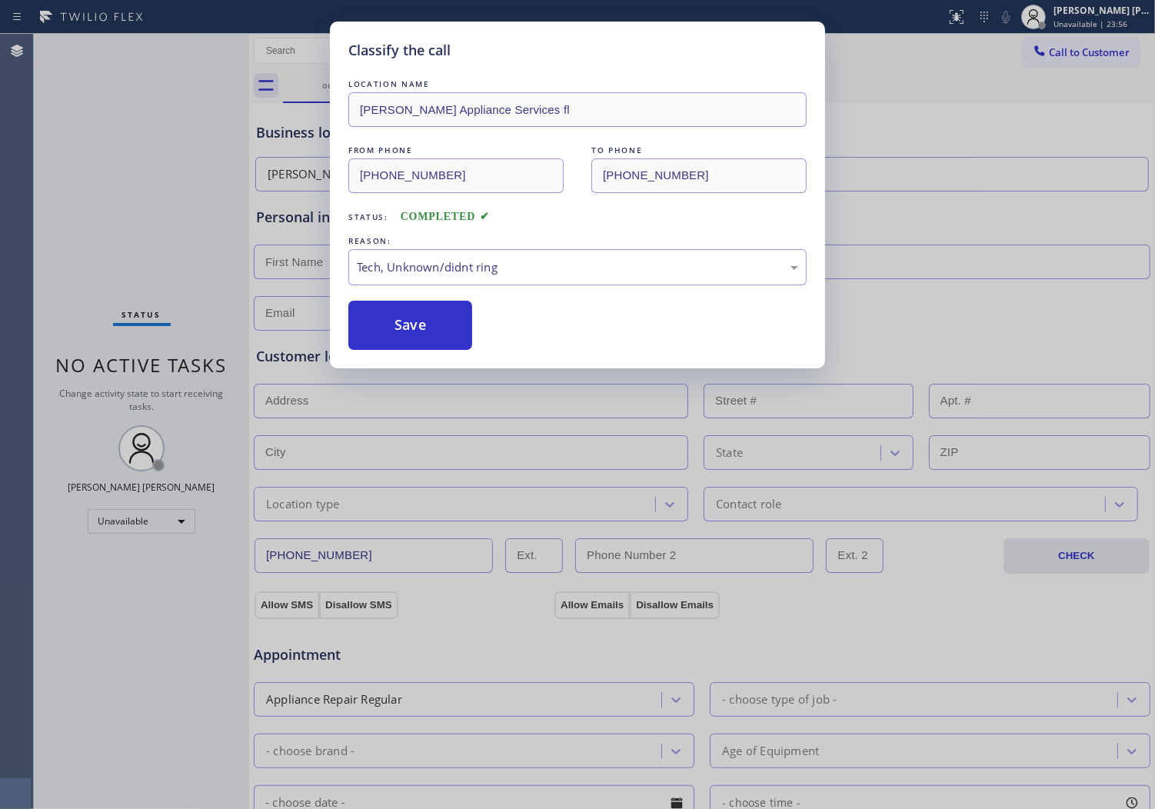
click at [400, 348] on button "Save" at bounding box center [410, 325] width 124 height 49
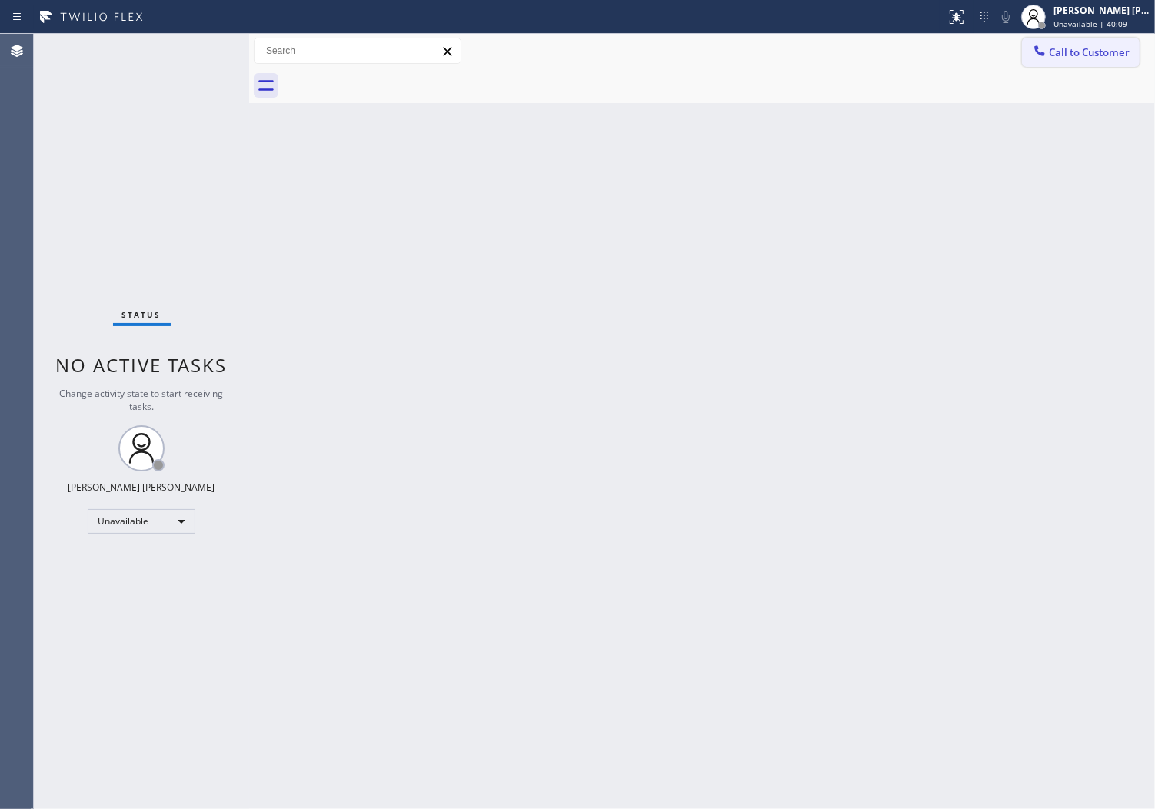
click at [1082, 59] on button "Call to Customer" at bounding box center [1081, 52] width 118 height 29
click at [0, 0] on div "Outbound call Location Lo Ricco's Appliance Services fl Your caller id phone nu…" at bounding box center [0, 0] width 0 height 0
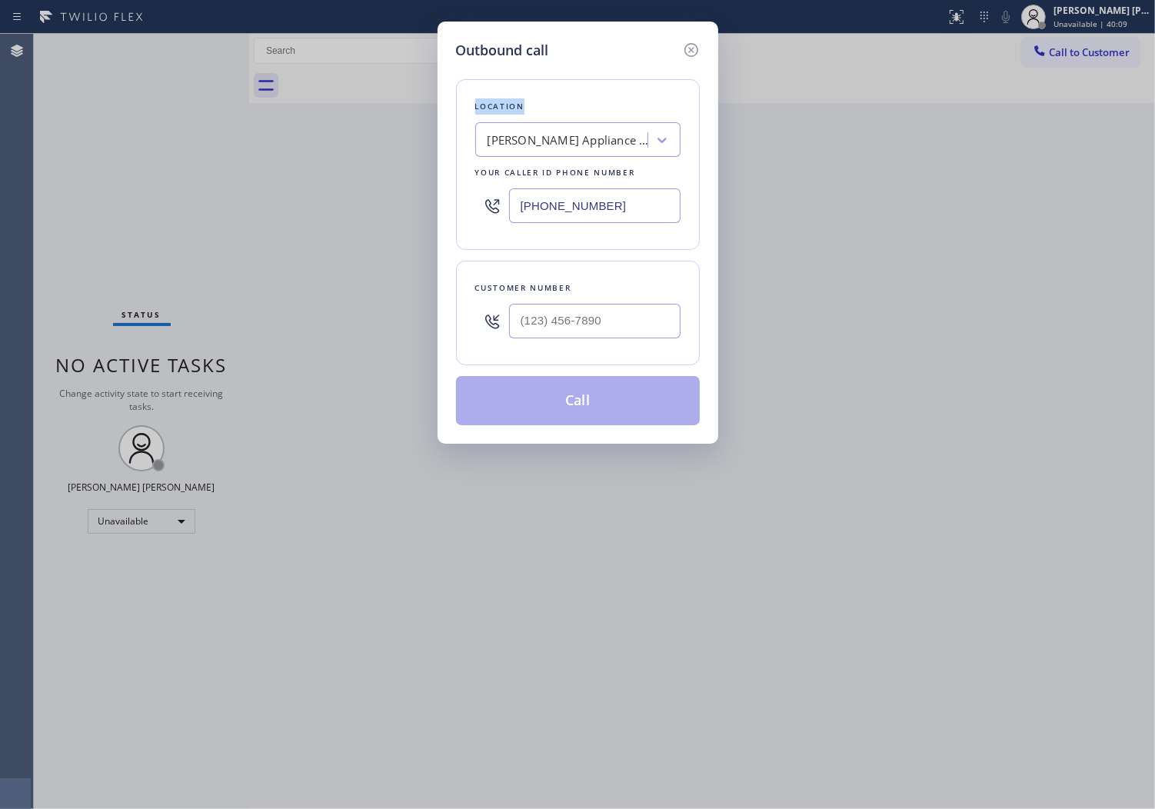
click at [549, 202] on input "[PHONE_NUMBER]" at bounding box center [595, 205] width 172 height 35
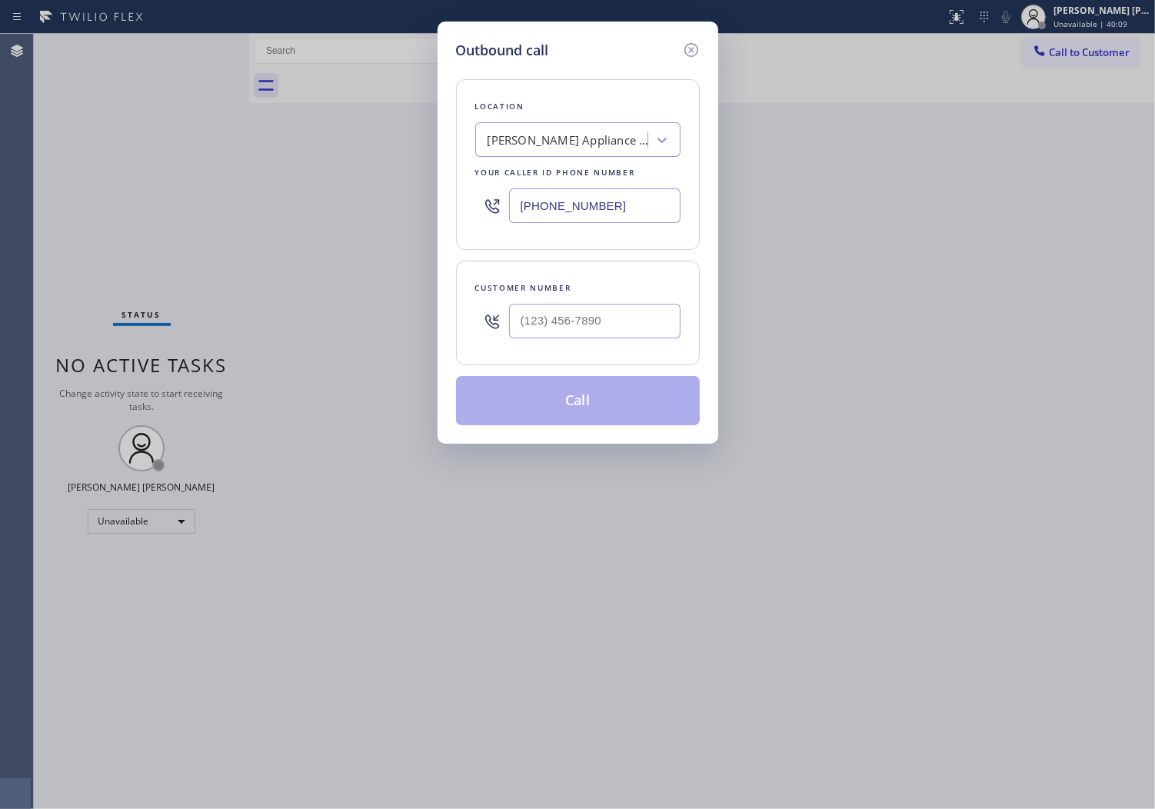
paste input "510) 361-0551"
type input "[PHONE_NUMBER]"
click at [590, 333] on input "(___) ___-____" at bounding box center [595, 321] width 172 height 35
paste input "510) 357-3720"
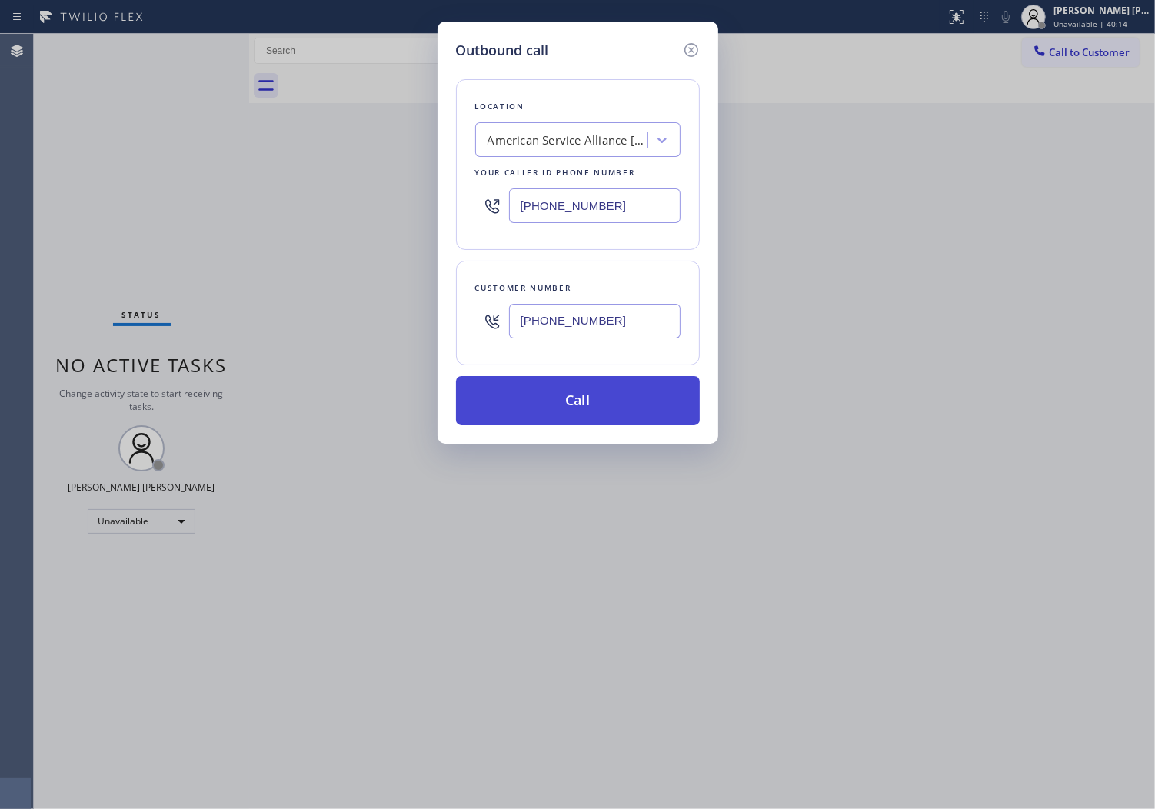
type input "[PHONE_NUMBER]"
click at [618, 410] on button "Call" at bounding box center [578, 400] width 244 height 49
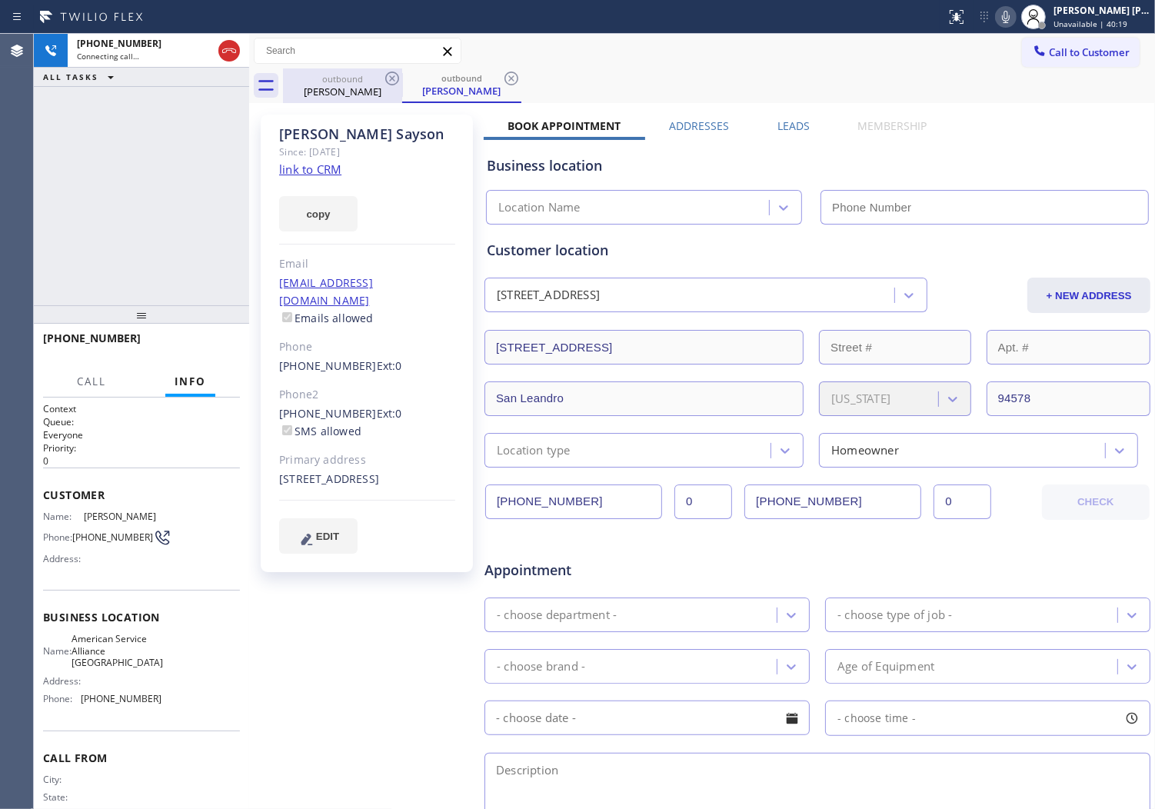
type input "[PHONE_NUMBER]"
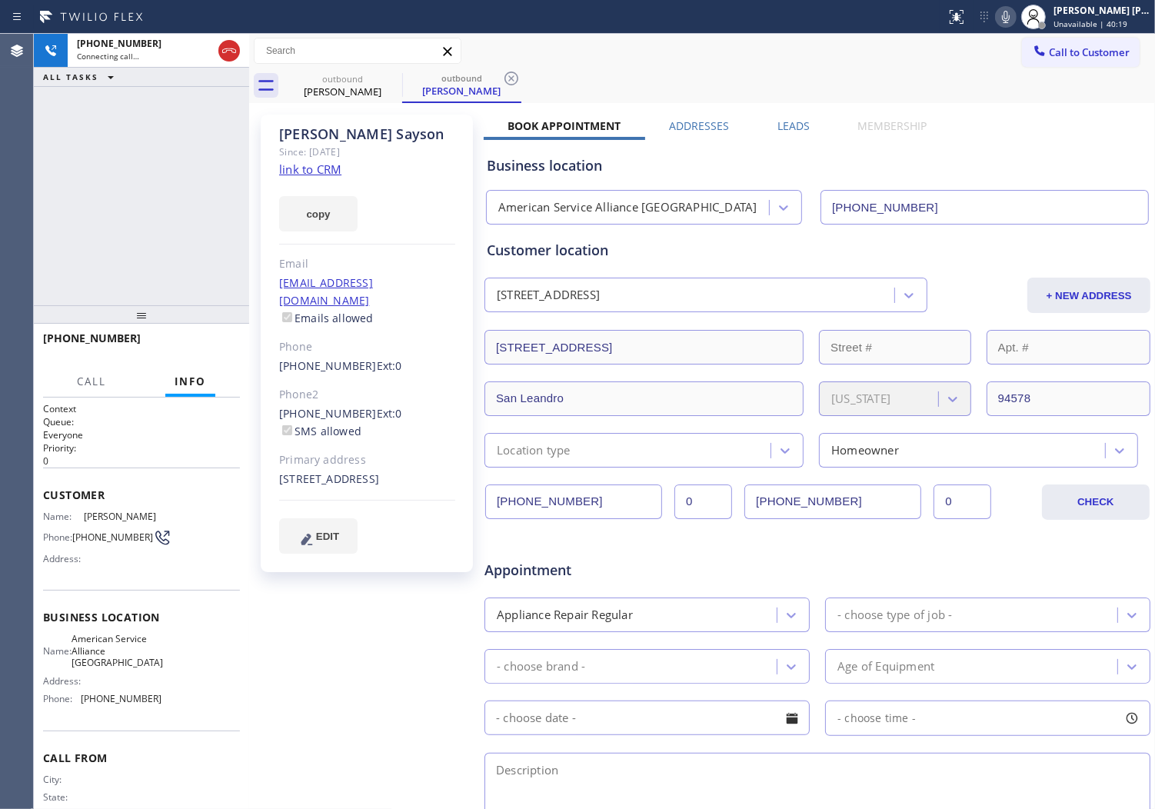
click at [318, 128] on div "[PERSON_NAME]" at bounding box center [367, 134] width 176 height 18
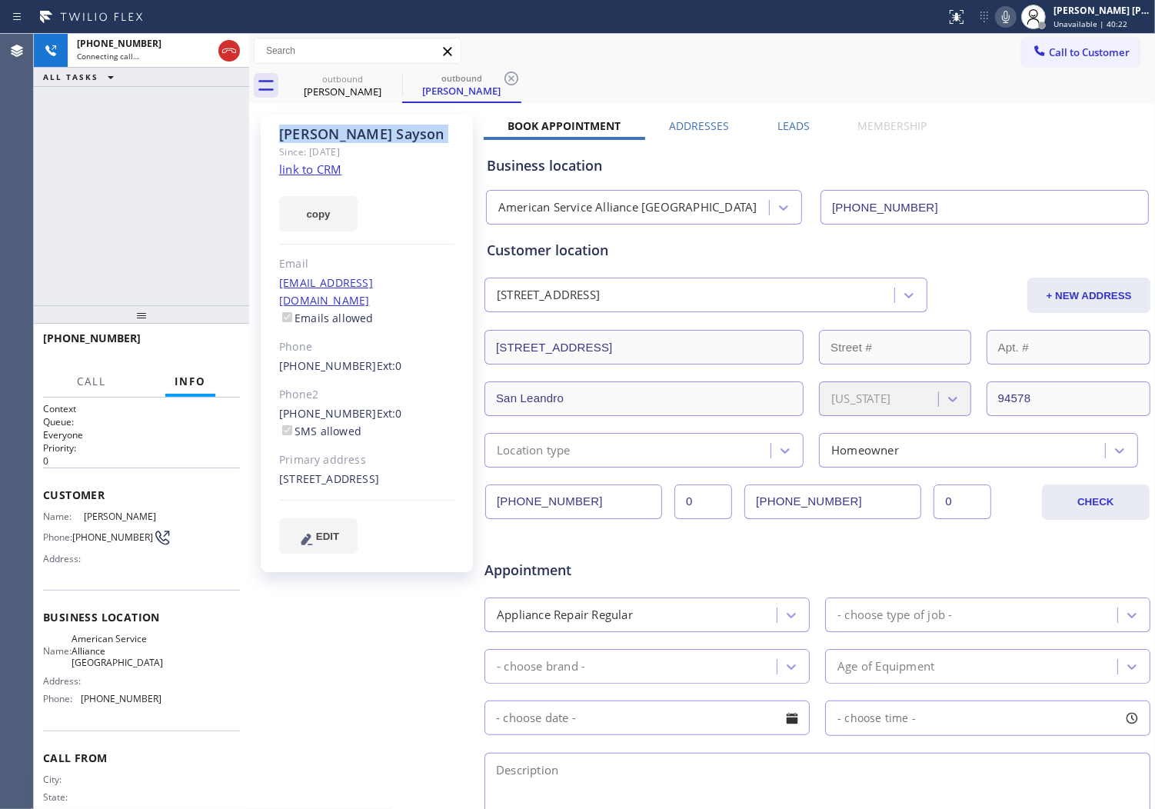
click at [92, 201] on div "[PHONE_NUMBER] Connecting call… ALL TASKS ALL TASKS ACTIVE TASKS TASKS IN WRAP …" at bounding box center [141, 170] width 215 height 272
click at [792, 785] on textarea at bounding box center [818, 789] width 666 height 73
click at [4, 235] on div "Agent Desktop" at bounding box center [16, 421] width 33 height 775
click at [112, 123] on div "[PHONE_NUMBER] Connecting call… ALL TASKS ALL TASKS ACTIVE TASKS TASKS IN WRAP …" at bounding box center [141, 170] width 215 height 272
click at [149, 208] on div "[PHONE_NUMBER] Live | 00:00 ALL TASKS ALL TASKS ACTIVE TASKS TASKS IN WRAP UP" at bounding box center [141, 170] width 215 height 272
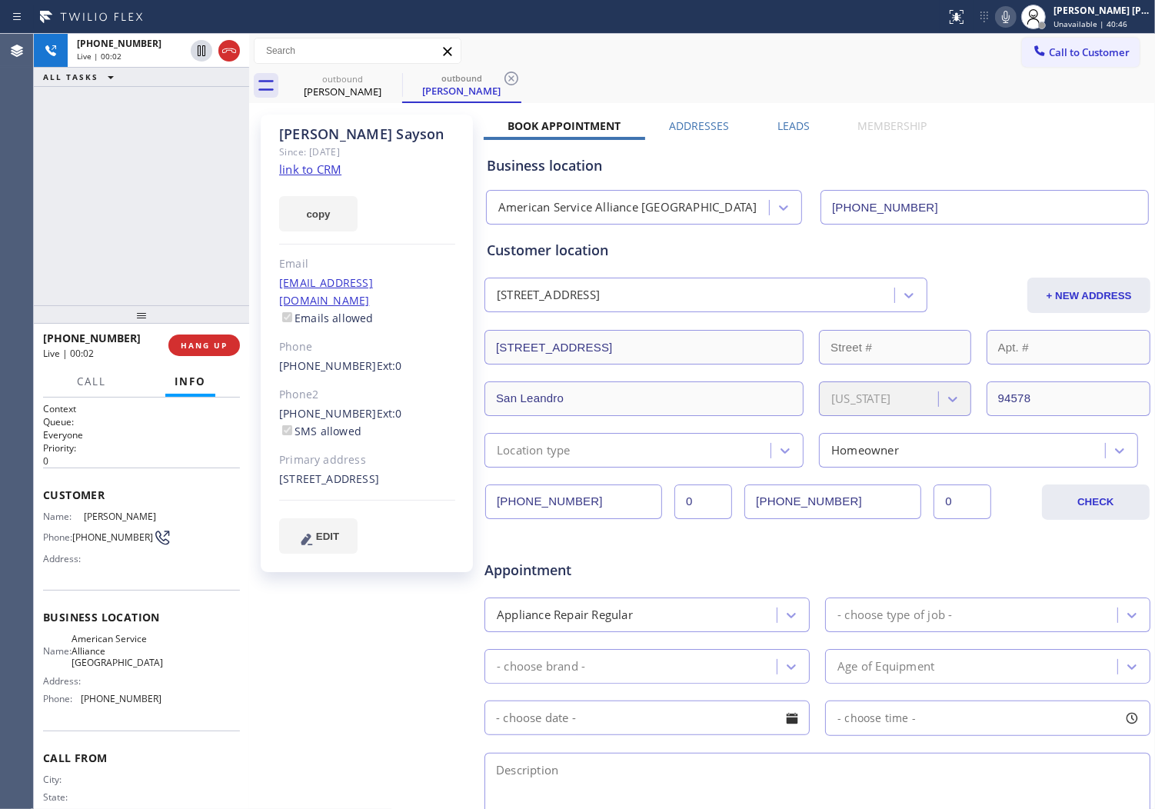
click at [1015, 16] on icon at bounding box center [1006, 17] width 18 height 18
click at [1015, 21] on icon at bounding box center [1006, 17] width 18 height 18
click at [1015, 16] on icon at bounding box center [1006, 17] width 18 height 18
click at [1015, 15] on icon at bounding box center [1006, 17] width 18 height 18
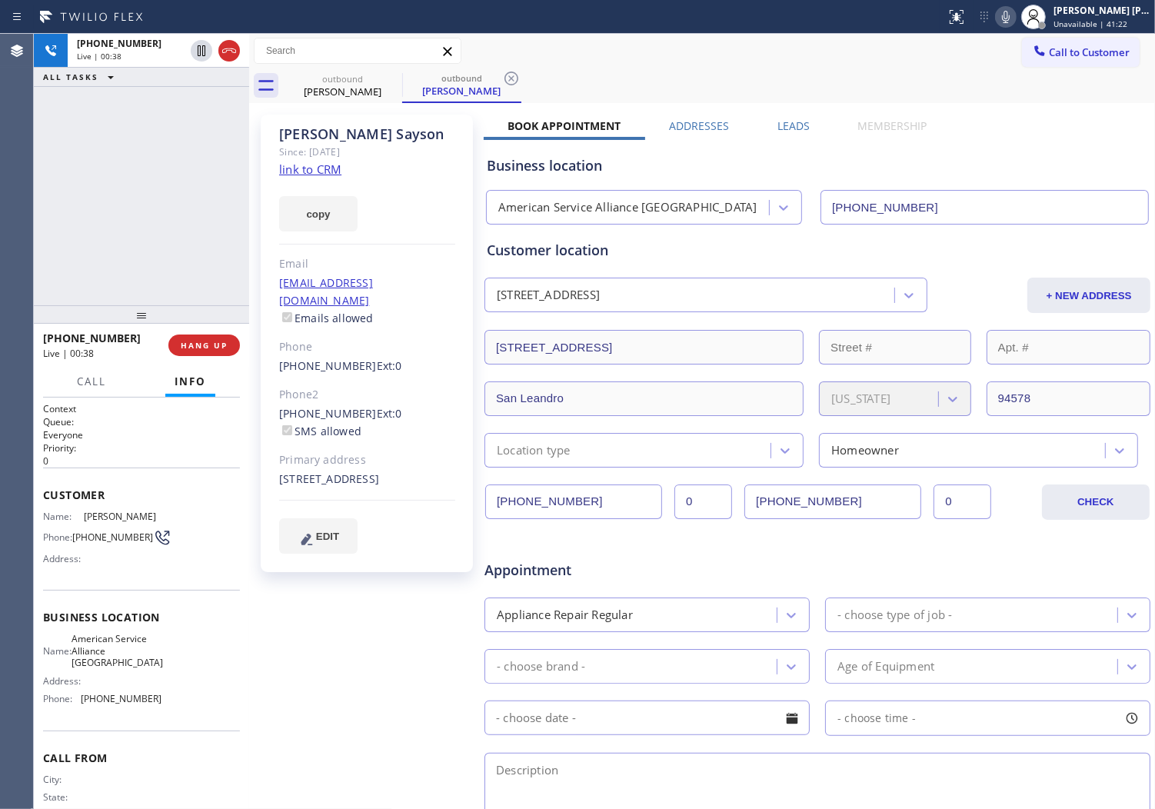
click at [188, 356] on div "[PHONE_NUMBER] Live | 00:38 HANG UP" at bounding box center [141, 345] width 197 height 40
click at [195, 350] on span "HANG UP" at bounding box center [204, 345] width 47 height 11
click at [195, 350] on span "COMPLETE" at bounding box center [201, 345] width 53 height 11
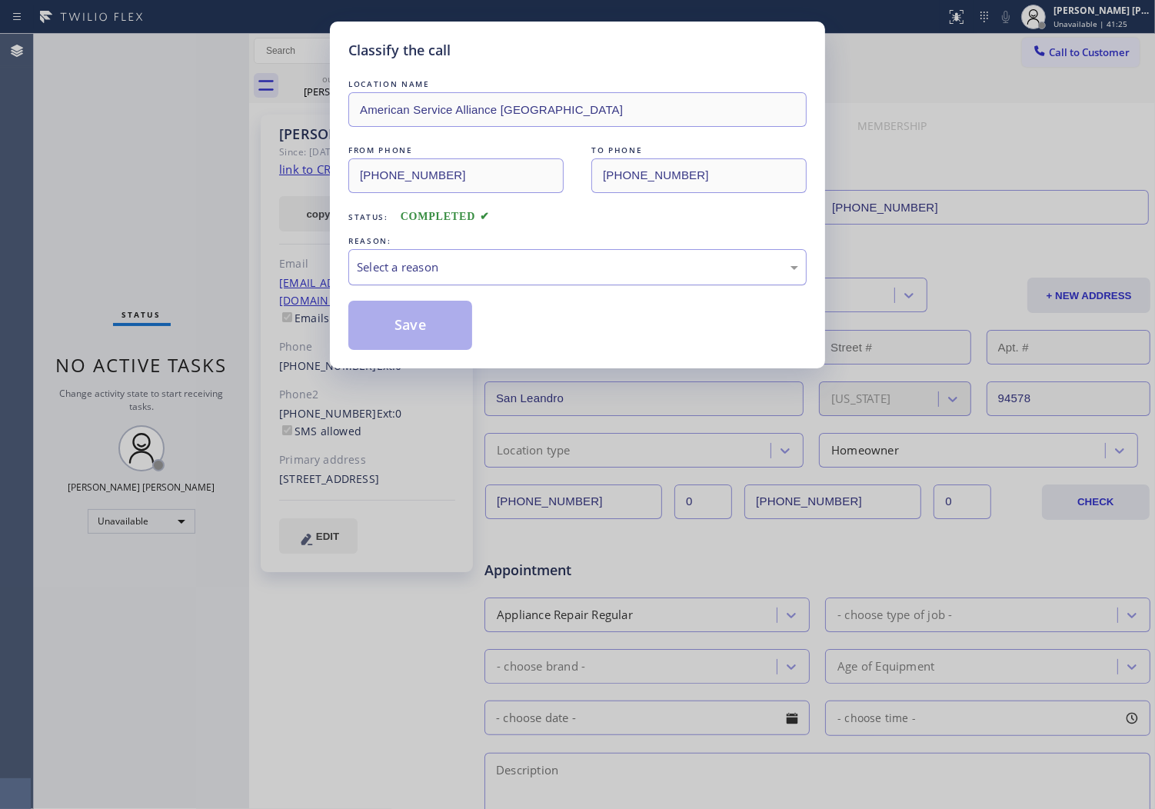
click at [460, 273] on div "Select a reason" at bounding box center [577, 267] width 441 height 18
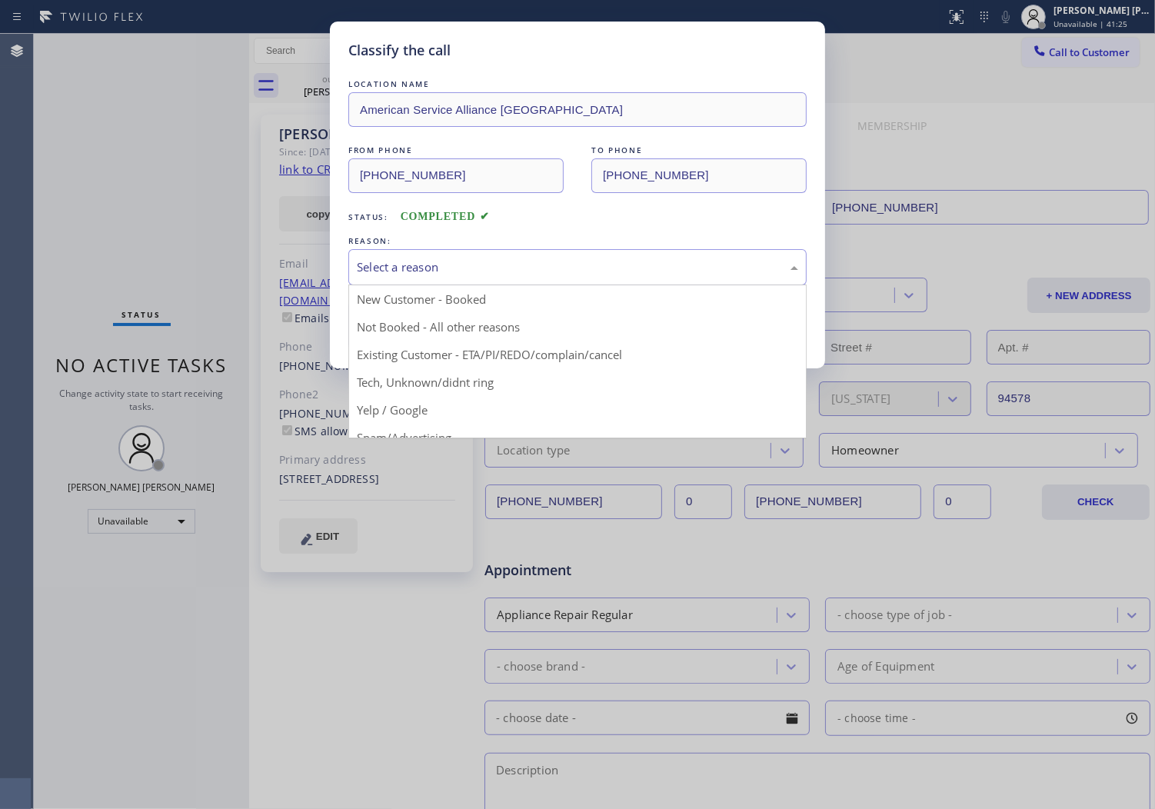
click at [460, 273] on div "Select a reason" at bounding box center [577, 267] width 441 height 18
click at [459, 267] on div "Select a reason" at bounding box center [577, 267] width 441 height 18
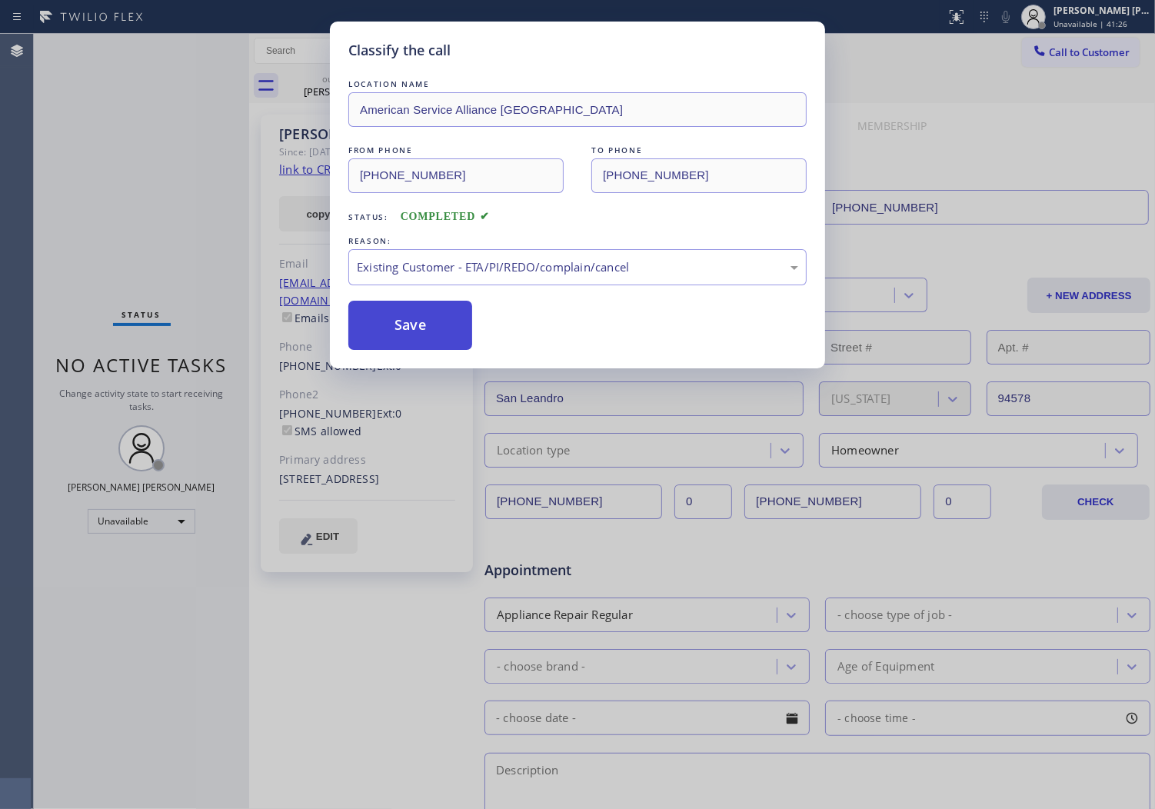
click at [412, 327] on button "Save" at bounding box center [410, 325] width 124 height 49
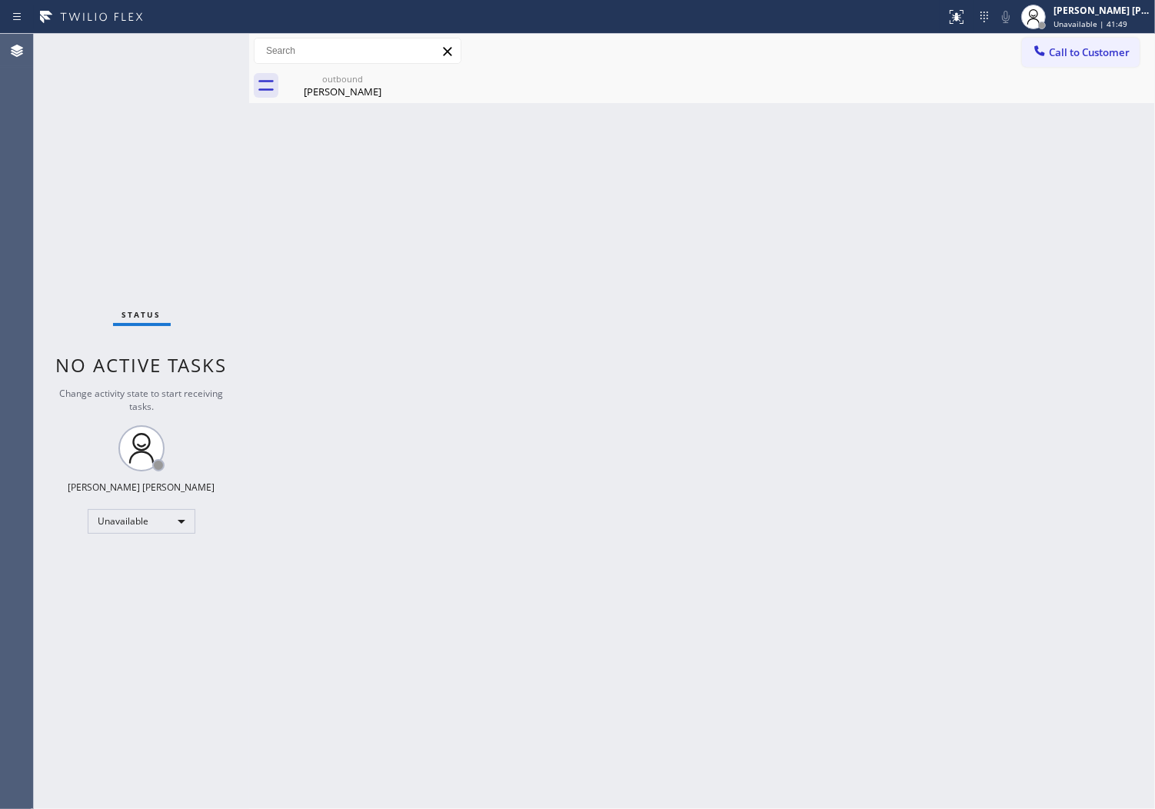
click at [1081, 58] on button "Call to Customer" at bounding box center [1081, 52] width 118 height 29
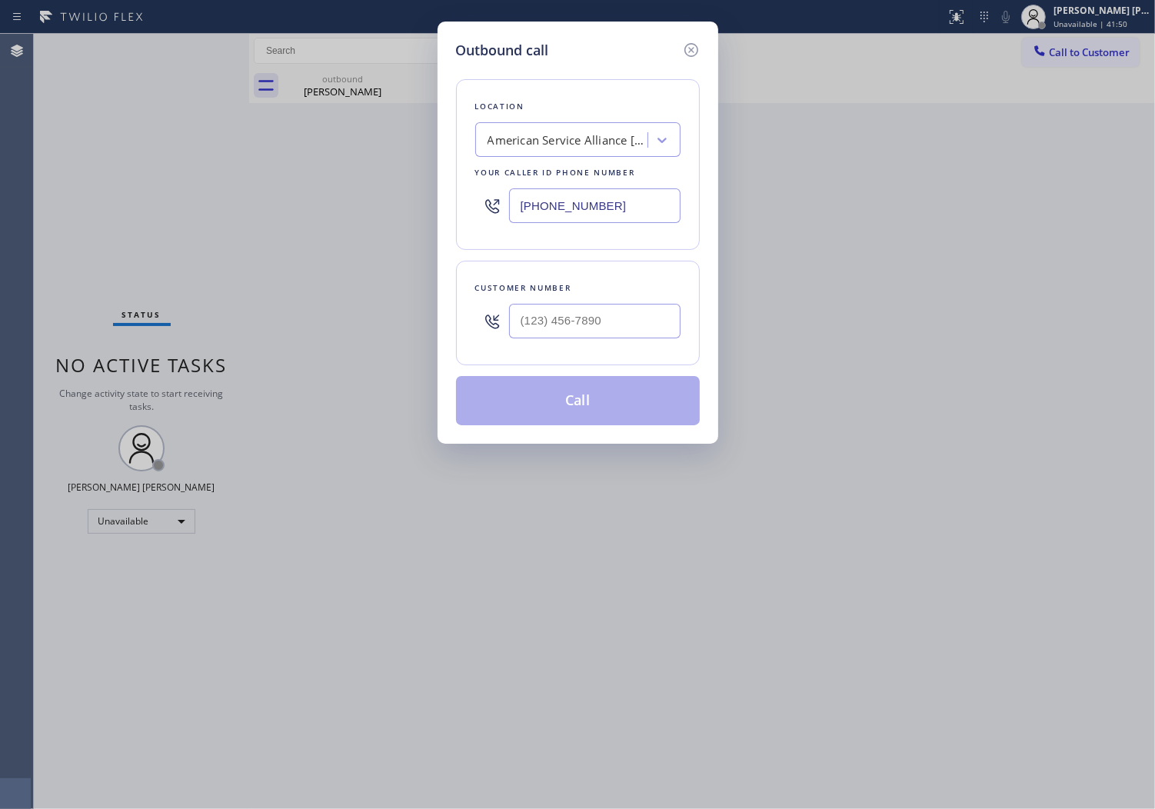
click at [592, 212] on input "[PHONE_NUMBER]" at bounding box center [595, 205] width 172 height 35
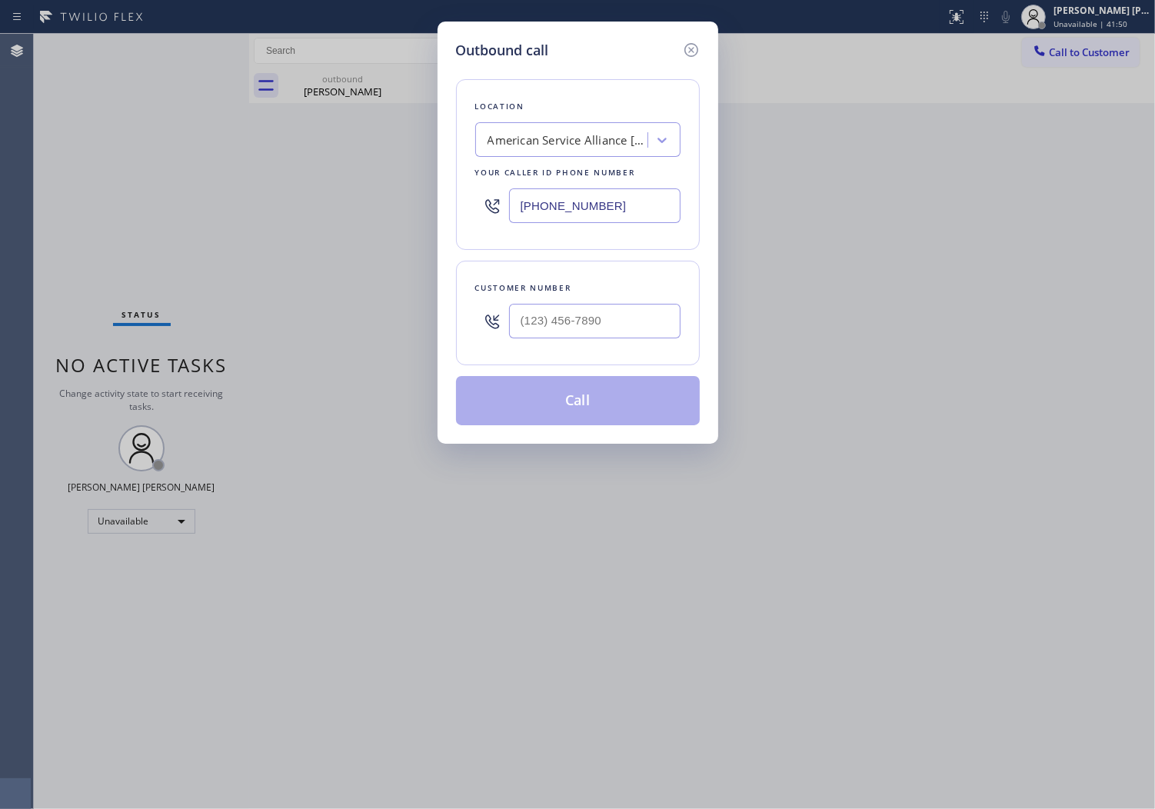
click at [592, 212] on input "[PHONE_NUMBER]" at bounding box center [595, 205] width 172 height 35
paste input "347) 284-6179"
type input "[PHONE_NUMBER]"
click at [546, 326] on input "text" at bounding box center [595, 321] width 172 height 35
click at [546, 326] on input "(___) ___-____" at bounding box center [595, 321] width 172 height 35
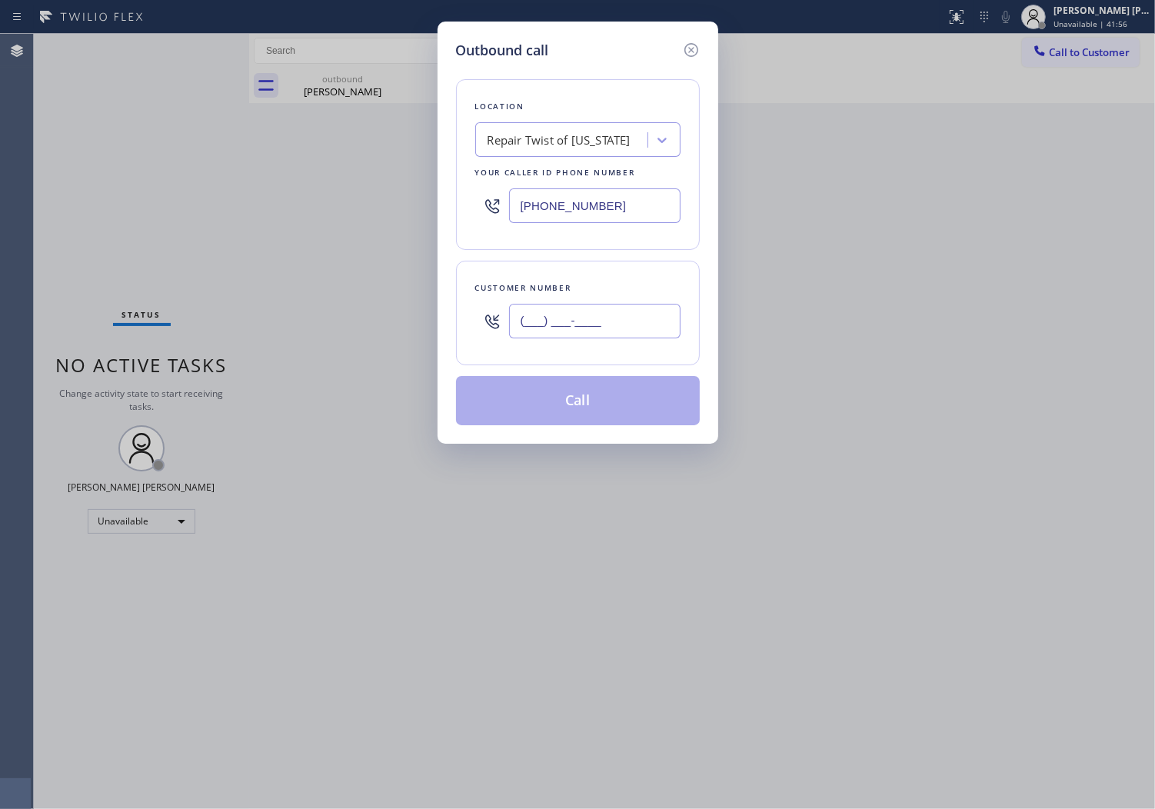
paste input "917) 620-5949"
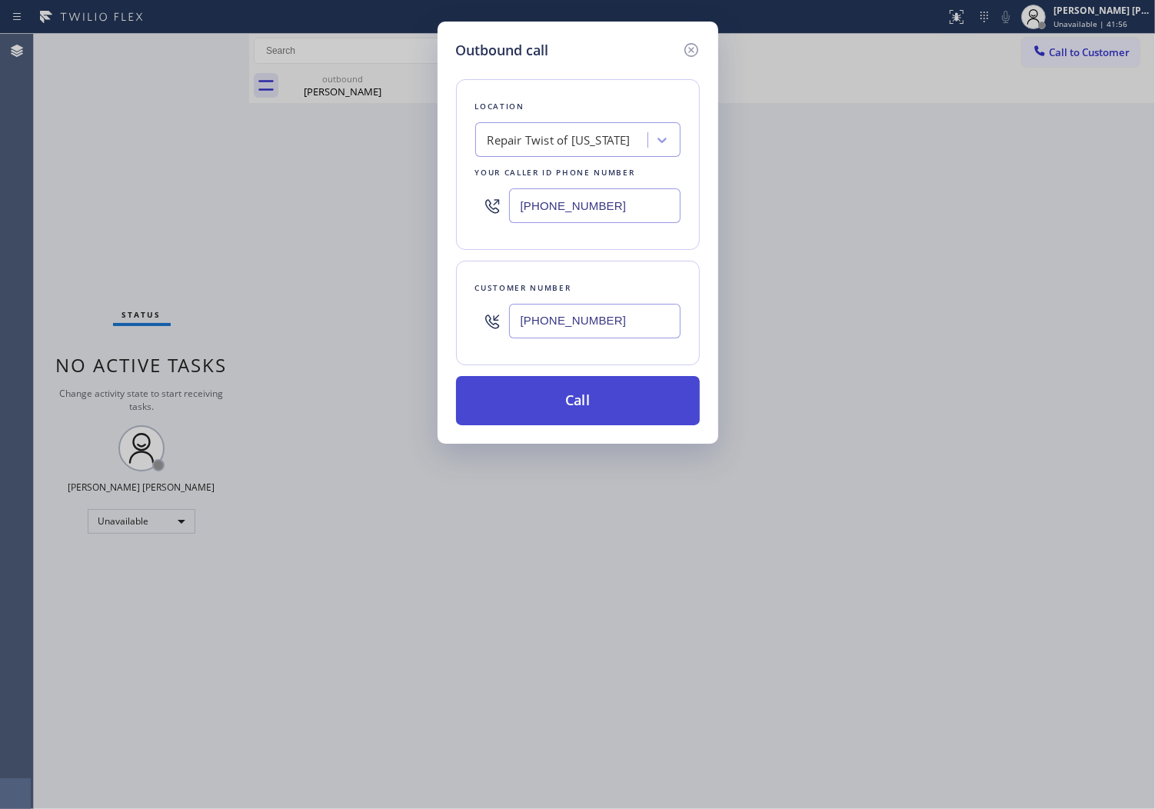
type input "[PHONE_NUMBER]"
click at [586, 390] on button "Call" at bounding box center [578, 400] width 244 height 49
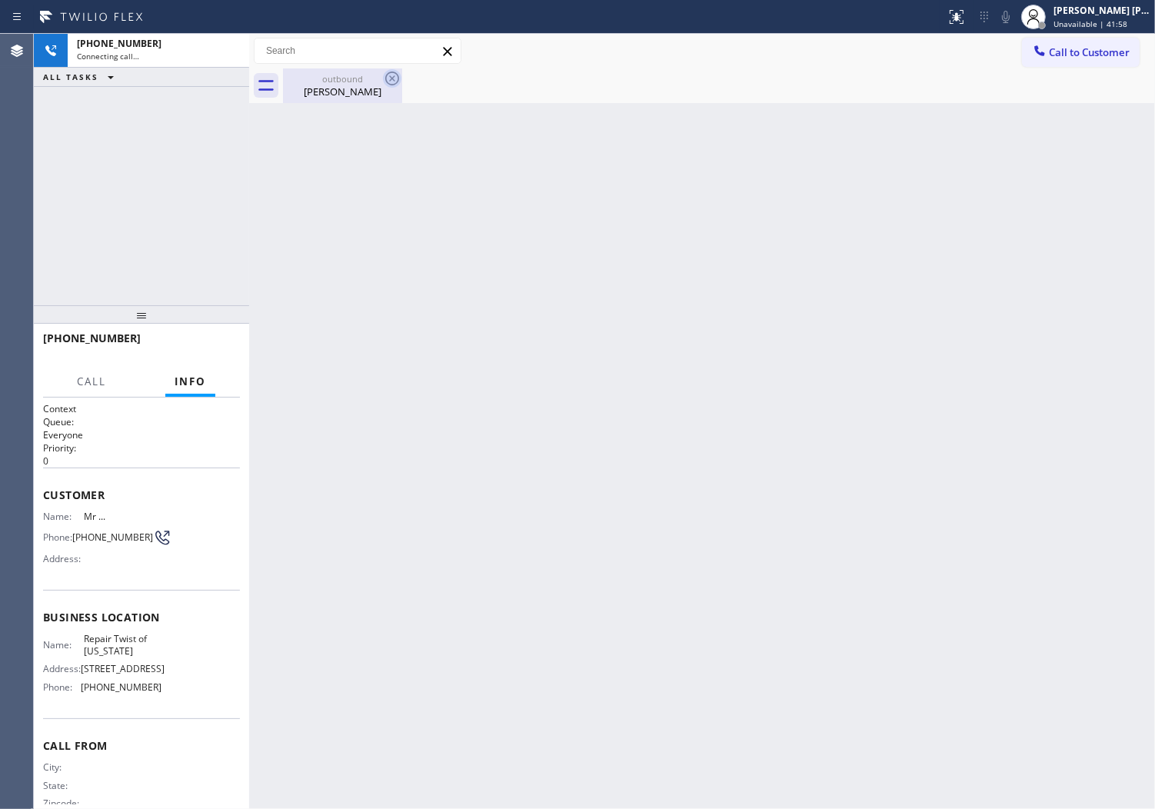
click at [392, 80] on icon at bounding box center [392, 78] width 18 height 18
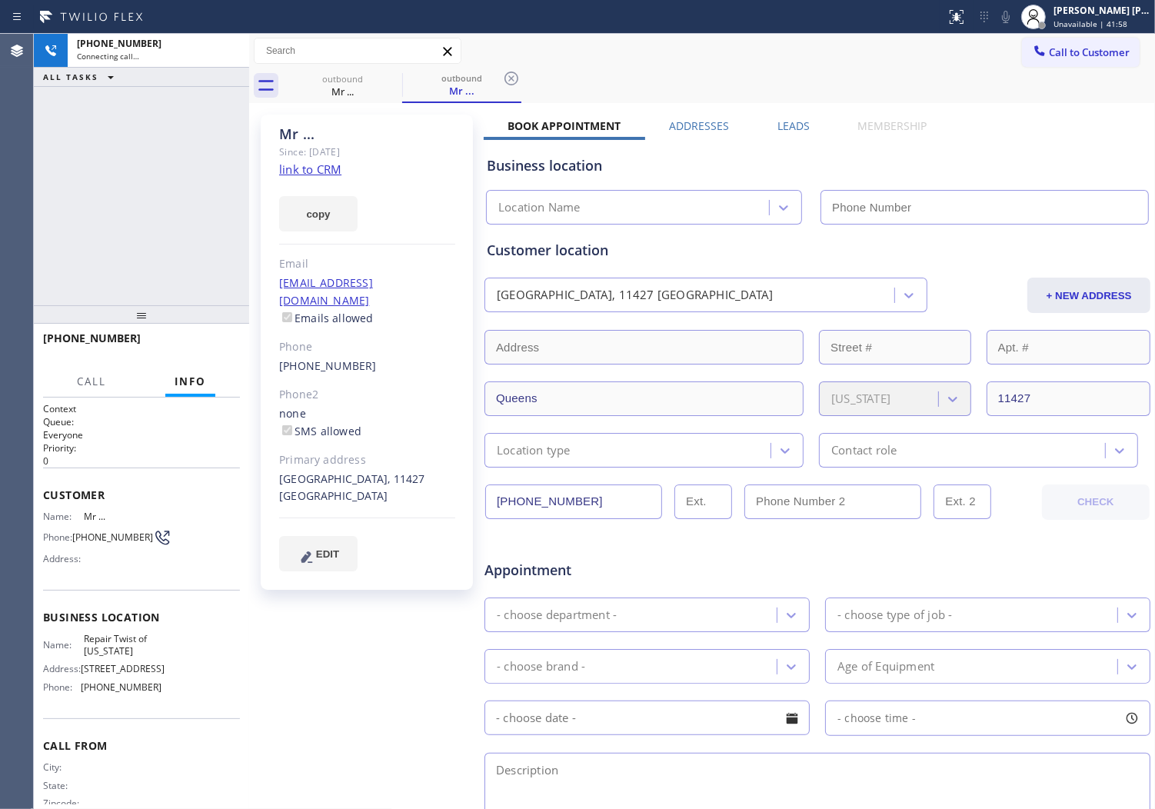
click at [305, 141] on div "Mr ..." at bounding box center [367, 134] width 176 height 18
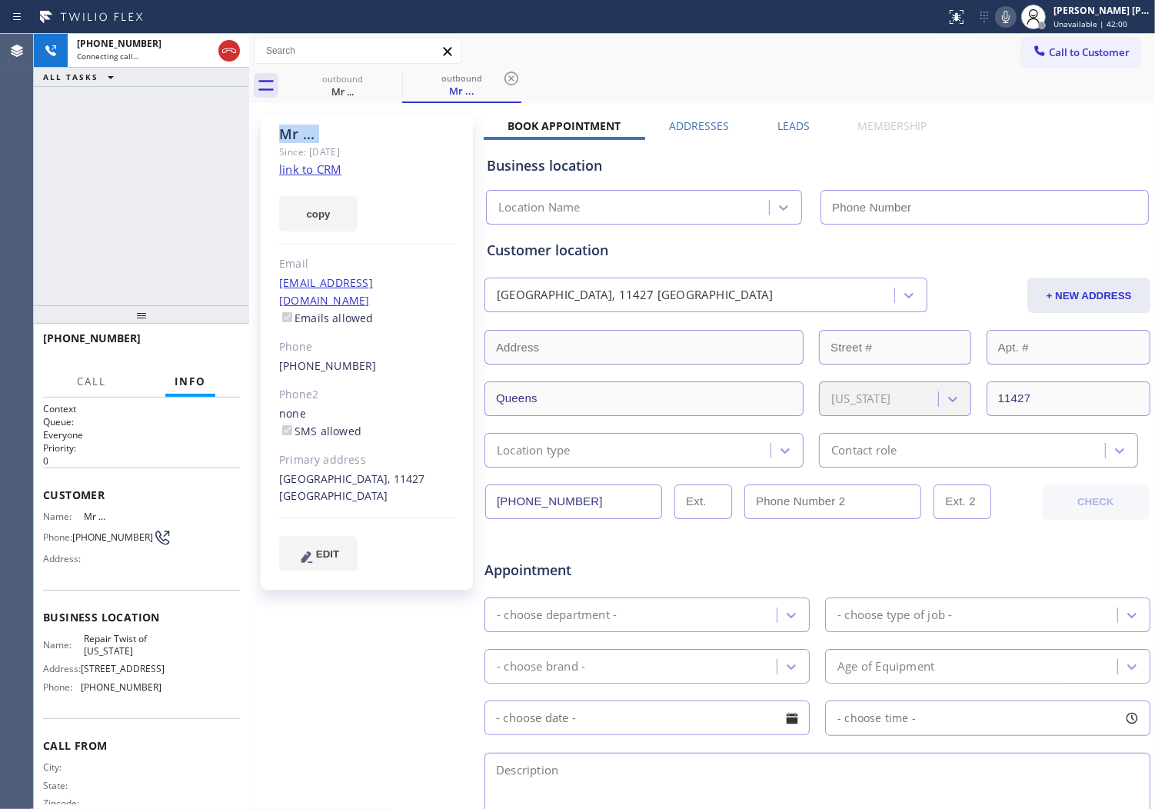
click at [9, 222] on div "Agent Desktop" at bounding box center [16, 421] width 33 height 775
type input "[PHONE_NUMBER]"
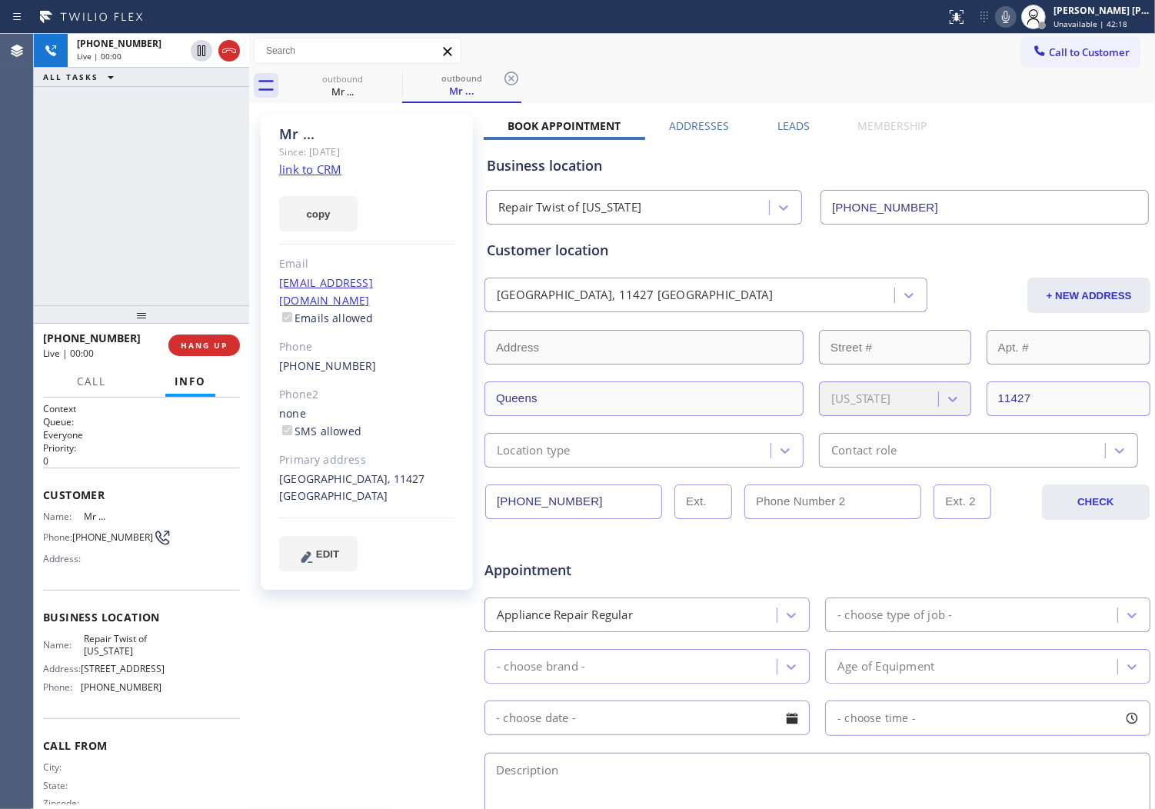
click at [60, 277] on div "[PHONE_NUMBER] Live | 00:00 ALL TASKS ALL TASKS ACTIVE TASKS TASKS IN WRAP UP" at bounding box center [141, 170] width 215 height 272
click at [223, 55] on icon at bounding box center [229, 51] width 18 height 18
click at [212, 351] on button "HANG UP" at bounding box center [204, 346] width 72 height 22
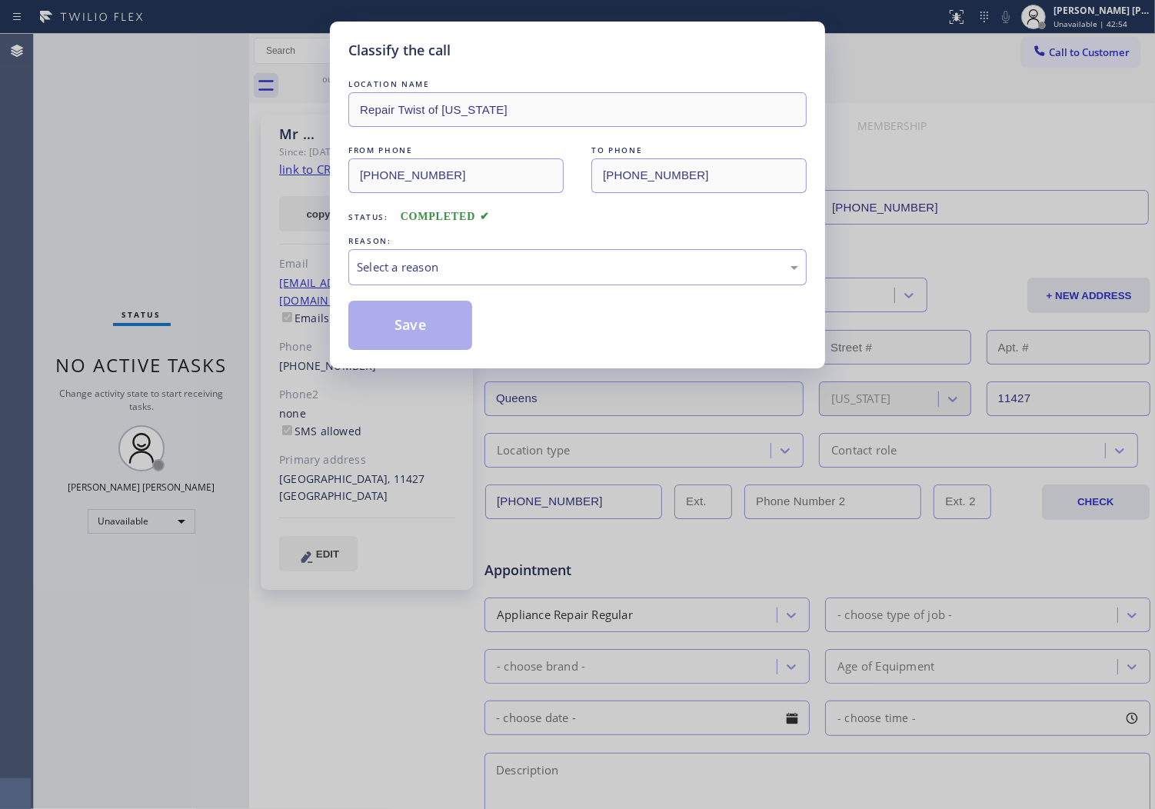
click at [365, 287] on div "LOCATION NAME Repair Twist of [US_STATE] FROM PHONE [PHONE_NUMBER] TO PHONE [PH…" at bounding box center [577, 213] width 458 height 274
click at [411, 273] on div "Select a reason" at bounding box center [577, 267] width 441 height 18
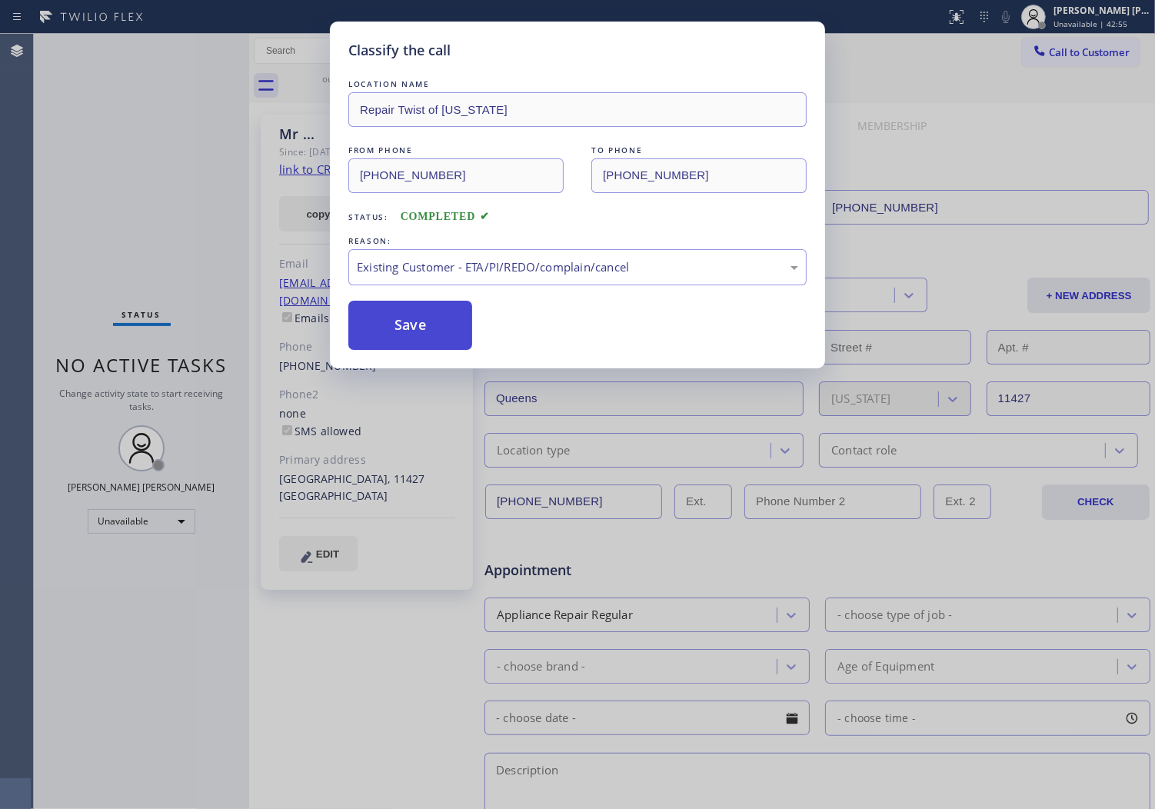
click at [412, 333] on button "Save" at bounding box center [410, 325] width 124 height 49
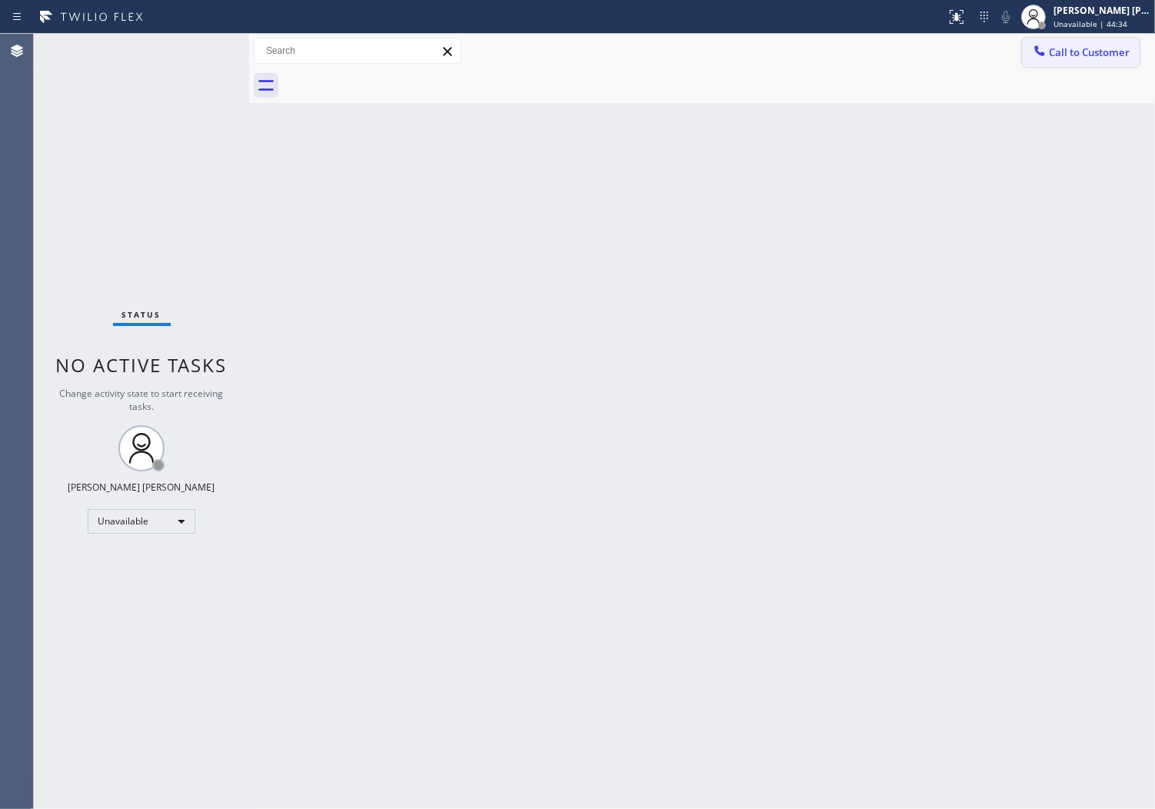
click at [1066, 42] on button "Call to Customer" at bounding box center [1081, 52] width 118 height 29
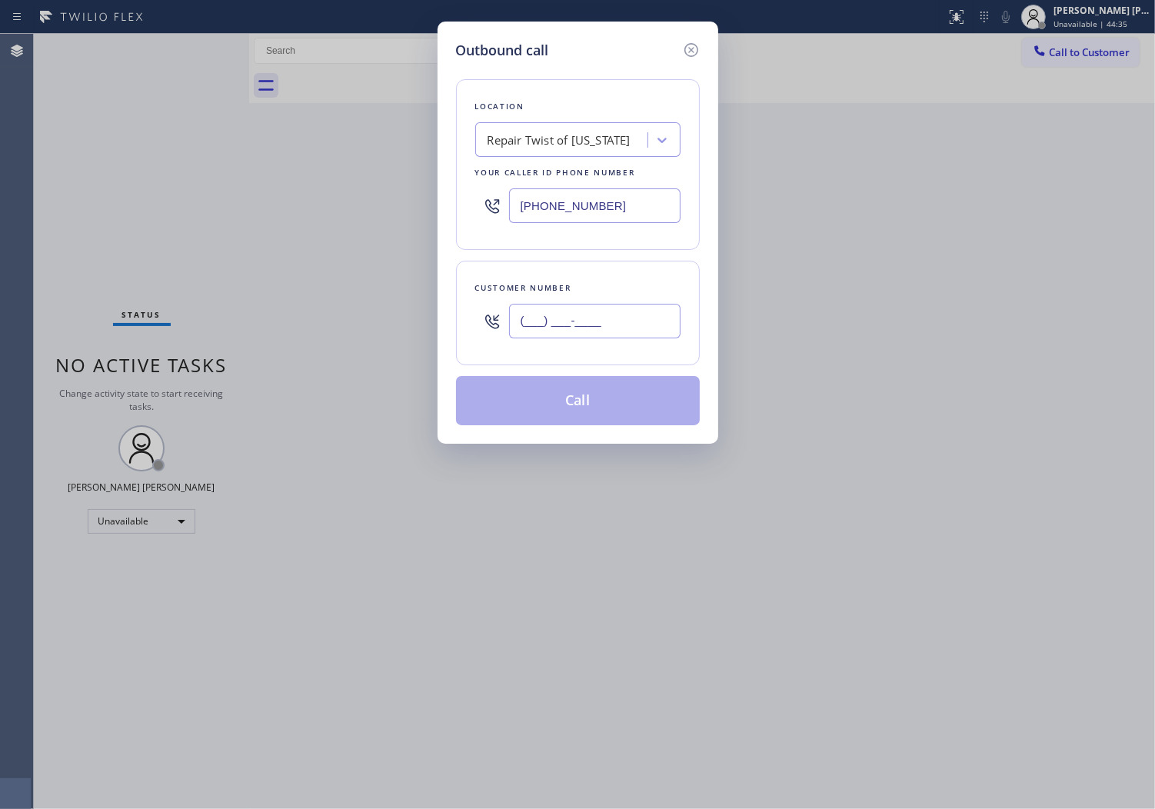
click at [613, 320] on input "(___) ___-____" at bounding box center [595, 321] width 172 height 35
paste input "201) 686-7358"
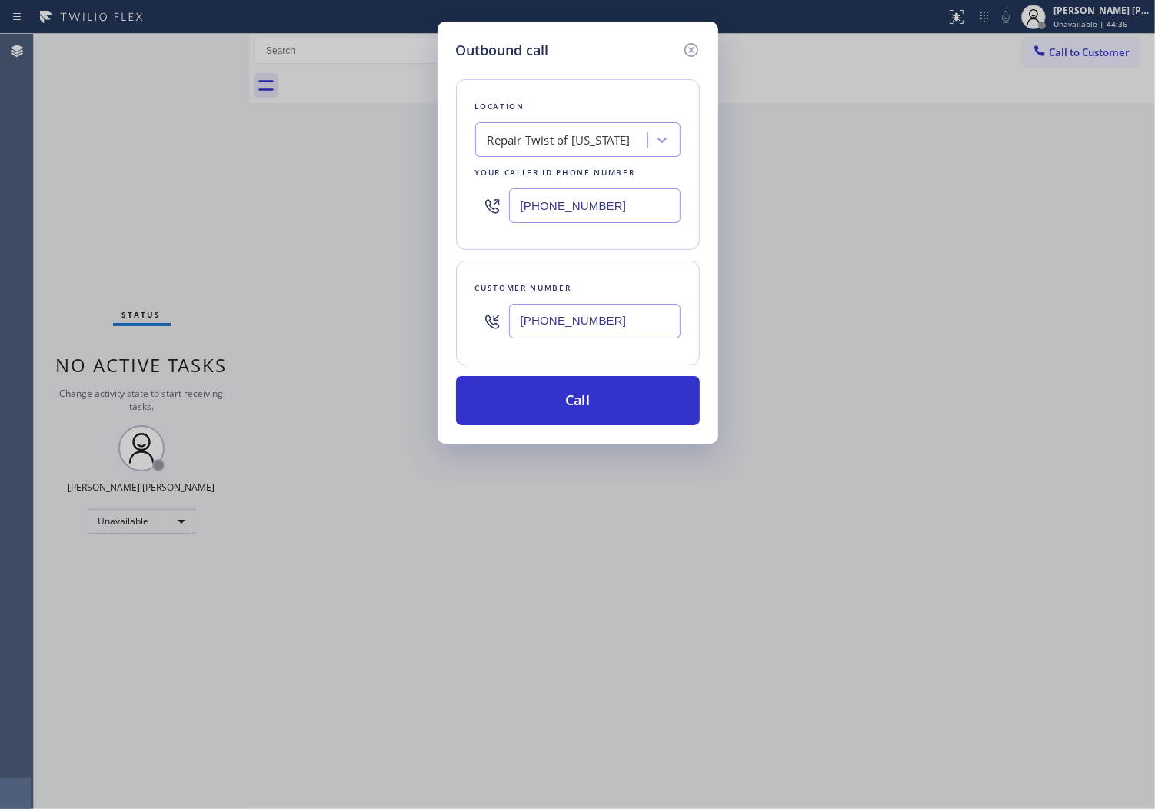
type input "[PHONE_NUMBER]"
click at [585, 205] on input "[PHONE_NUMBER]" at bounding box center [595, 205] width 172 height 35
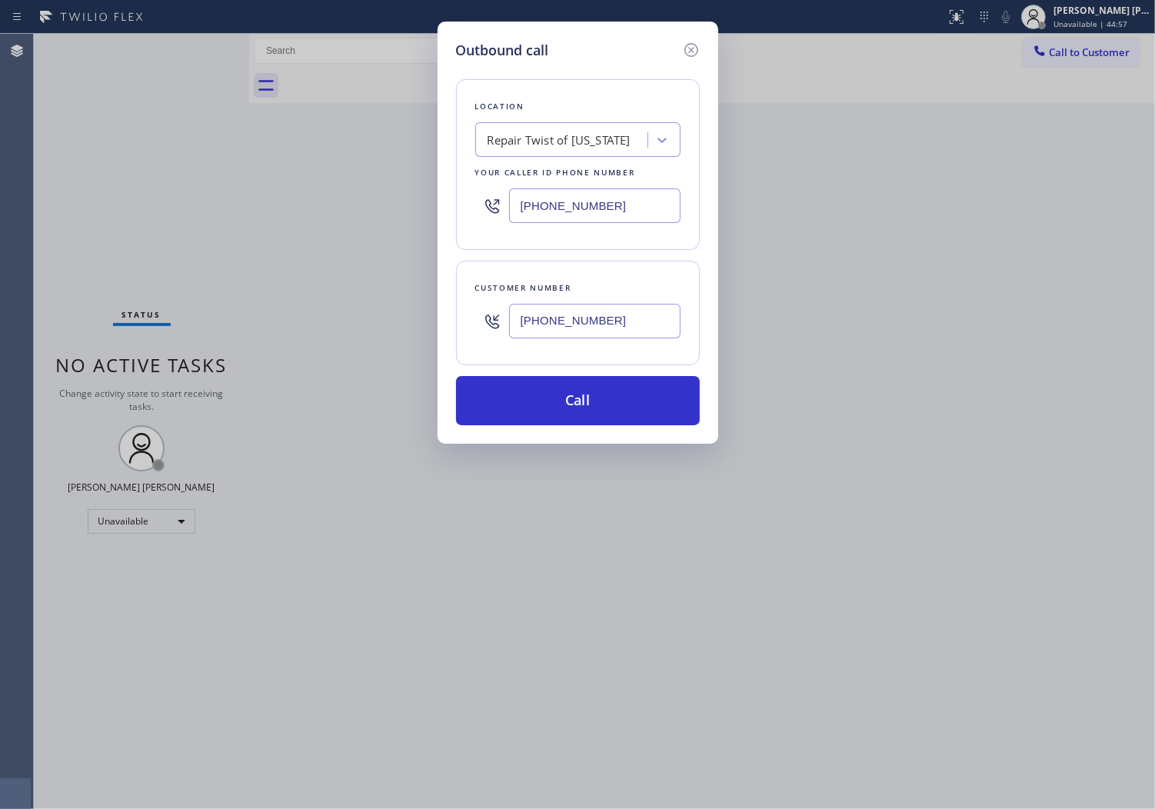
click at [585, 205] on input "[PHONE_NUMBER]" at bounding box center [595, 205] width 172 height 35
paste input "201) 686-7358"
click at [544, 203] on input "[PHONE_NUMBER]" at bounding box center [595, 205] width 172 height 35
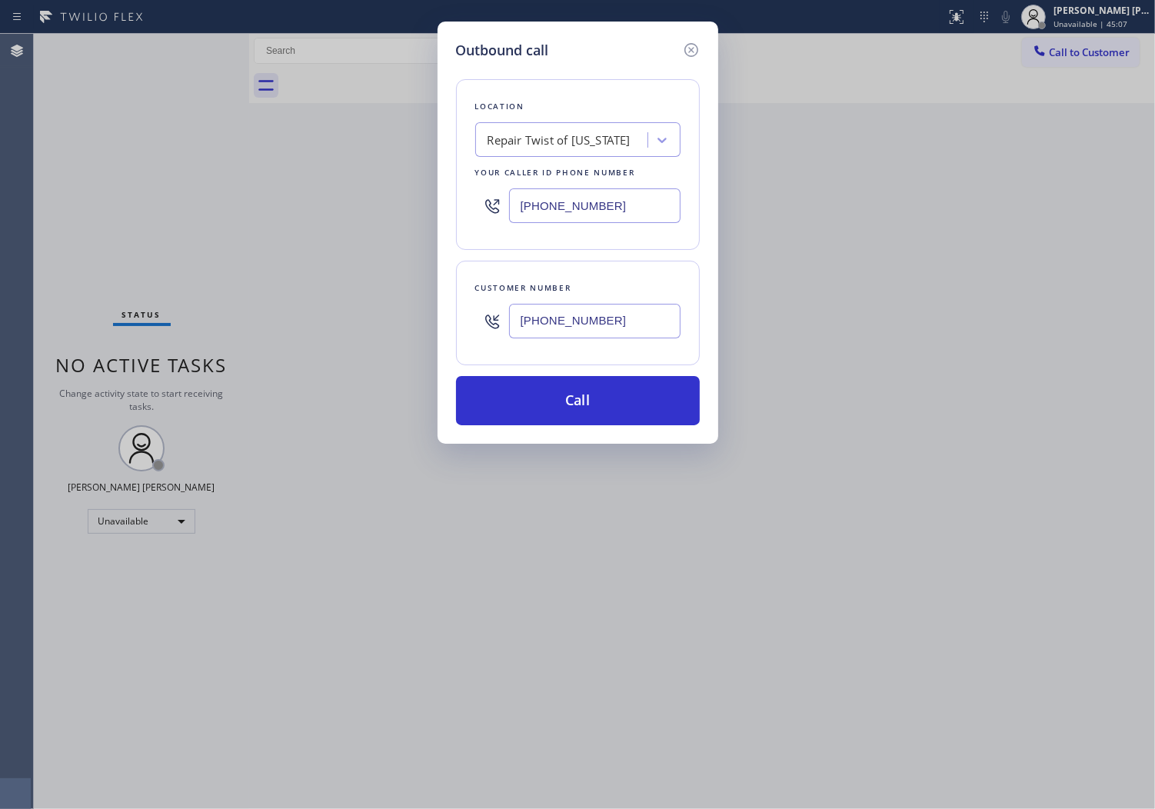
click at [544, 203] on input "[PHONE_NUMBER]" at bounding box center [595, 205] width 172 height 35
paste input "844) 735-4685"
type input "[PHONE_NUMBER]"
click at [648, 412] on button "Call" at bounding box center [578, 400] width 244 height 49
click at [610, 402] on button "Call" at bounding box center [578, 400] width 244 height 49
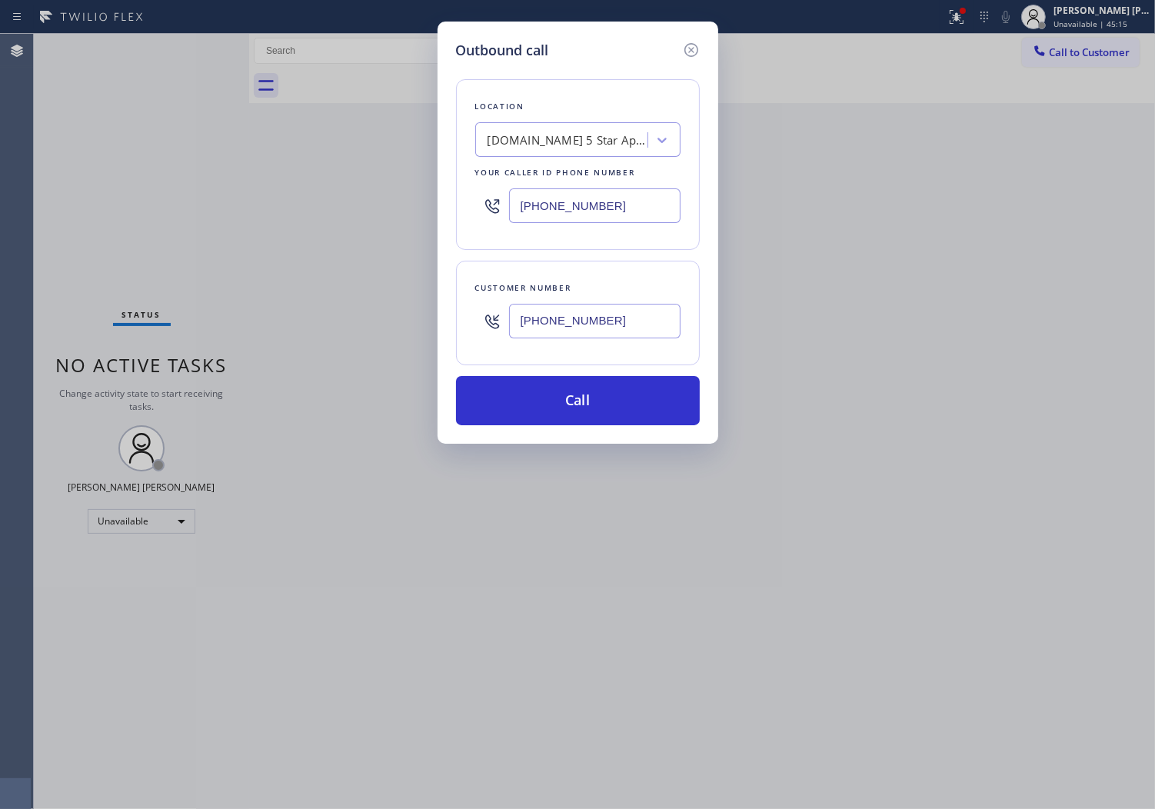
click at [736, 81] on div "Outbound call Location [DOMAIN_NAME] 5 Star Appliance Repair Emails Your caller…" at bounding box center [577, 404] width 1155 height 809
click at [635, 412] on button "Call" at bounding box center [578, 400] width 244 height 49
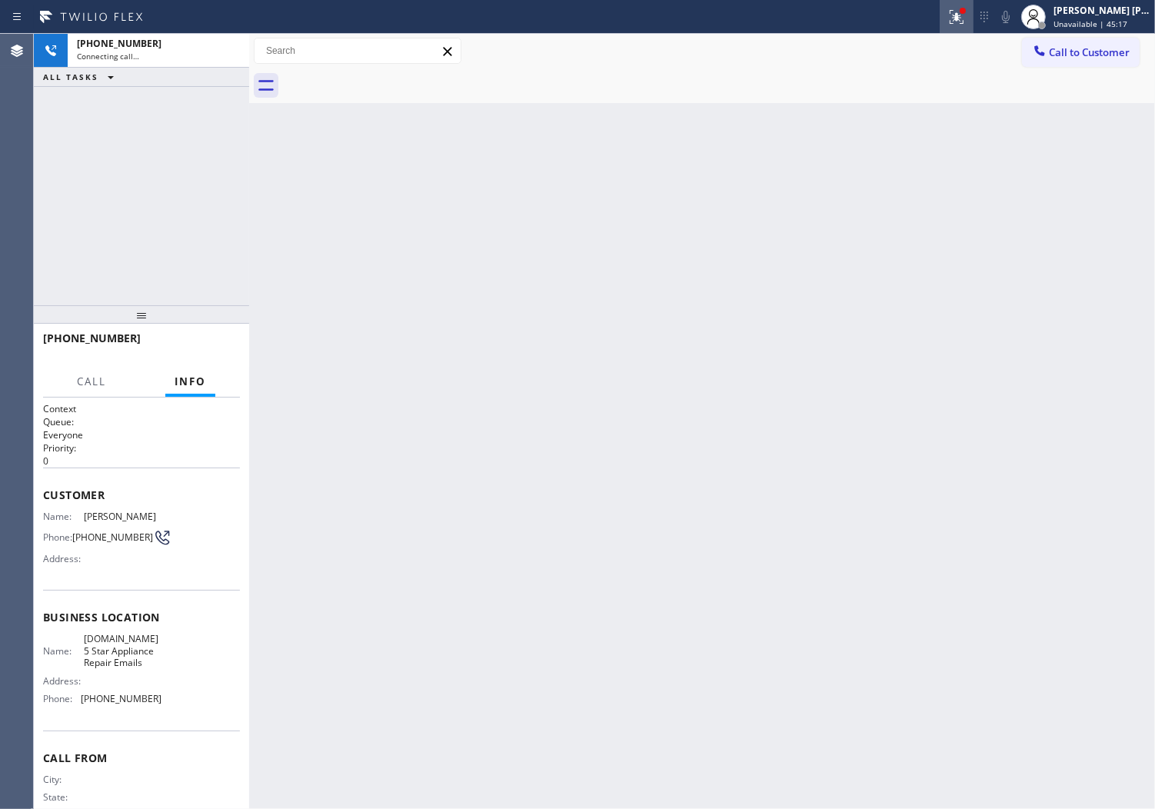
click at [974, 13] on div at bounding box center [957, 17] width 34 height 18
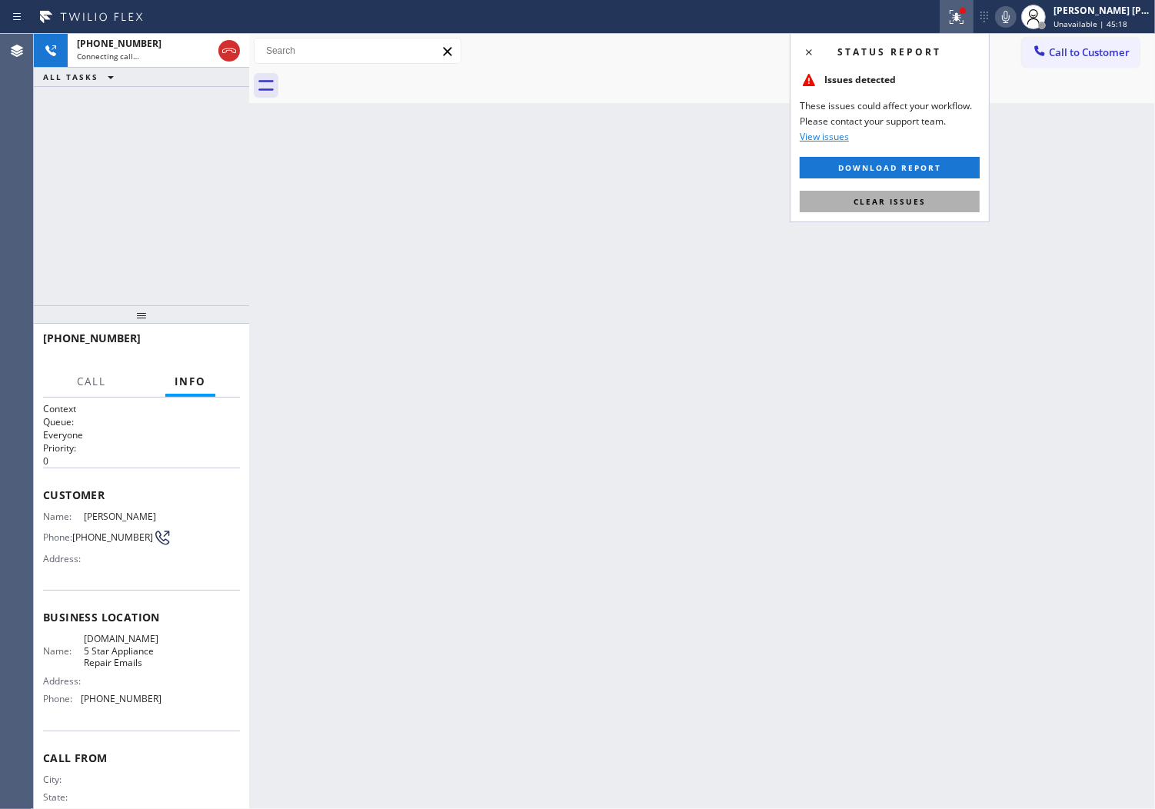
click at [898, 200] on span "Clear issues" at bounding box center [890, 201] width 72 height 11
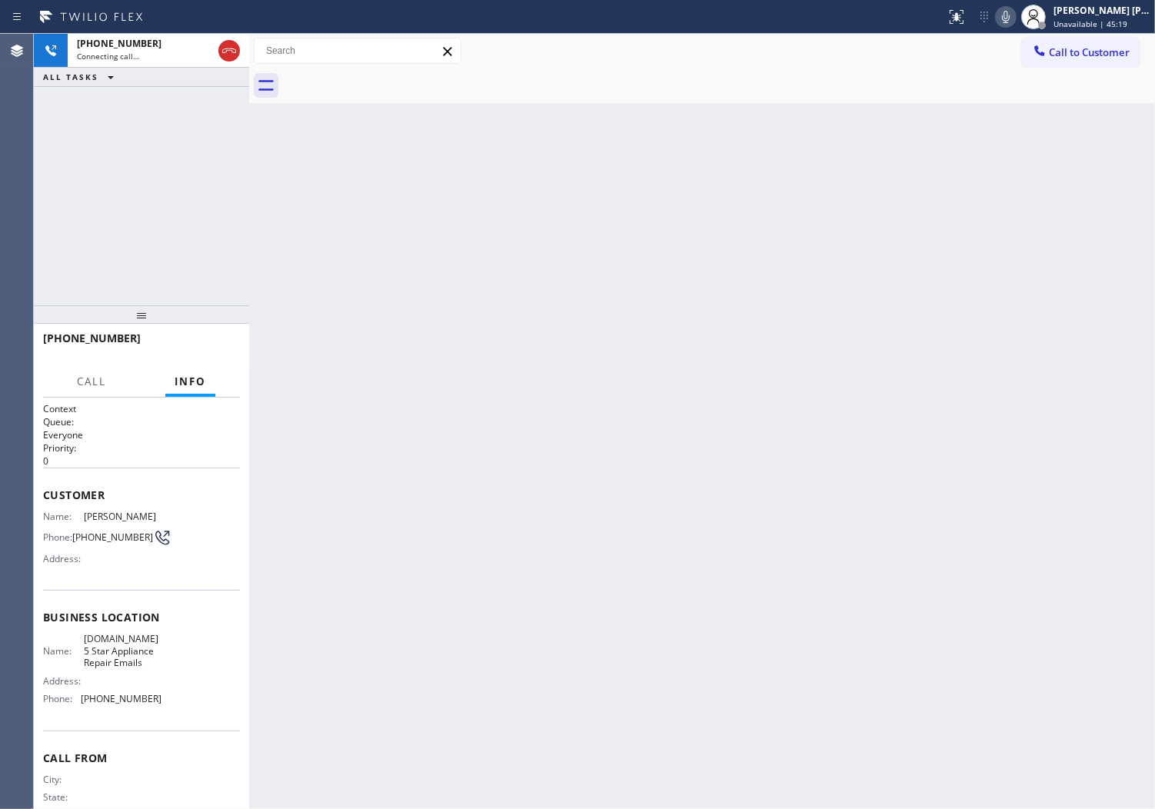
click at [135, 511] on span "[PERSON_NAME]" at bounding box center [122, 517] width 77 height 12
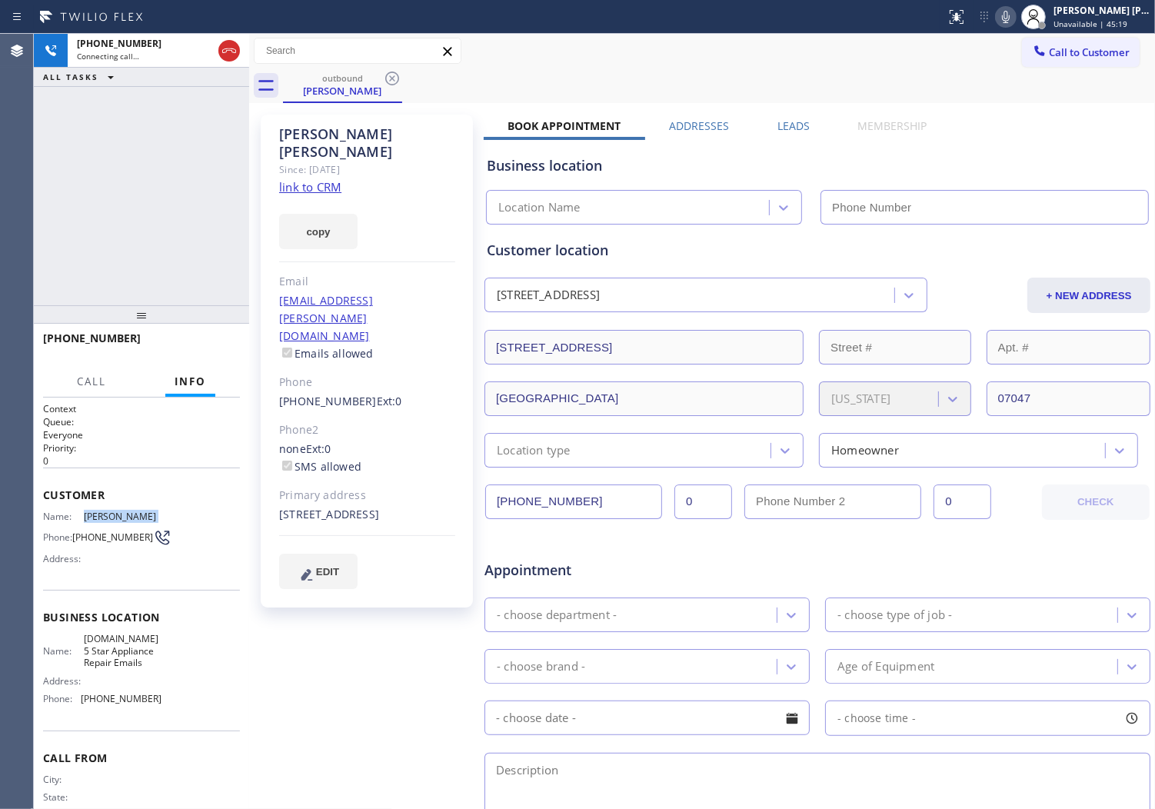
click at [135, 511] on span "[PERSON_NAME]" at bounding box center [122, 517] width 77 height 12
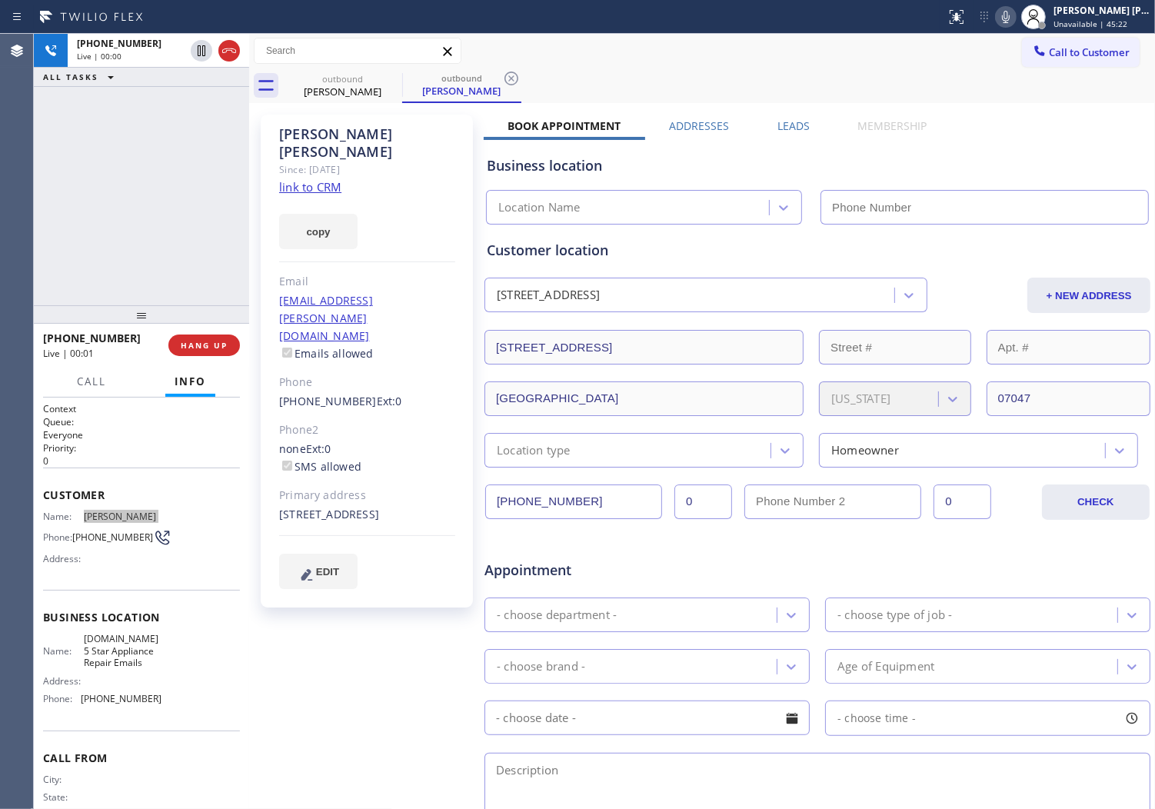
type input "[PHONE_NUMBER]"
click at [216, 345] on span "HANG UP" at bounding box center [204, 345] width 47 height 11
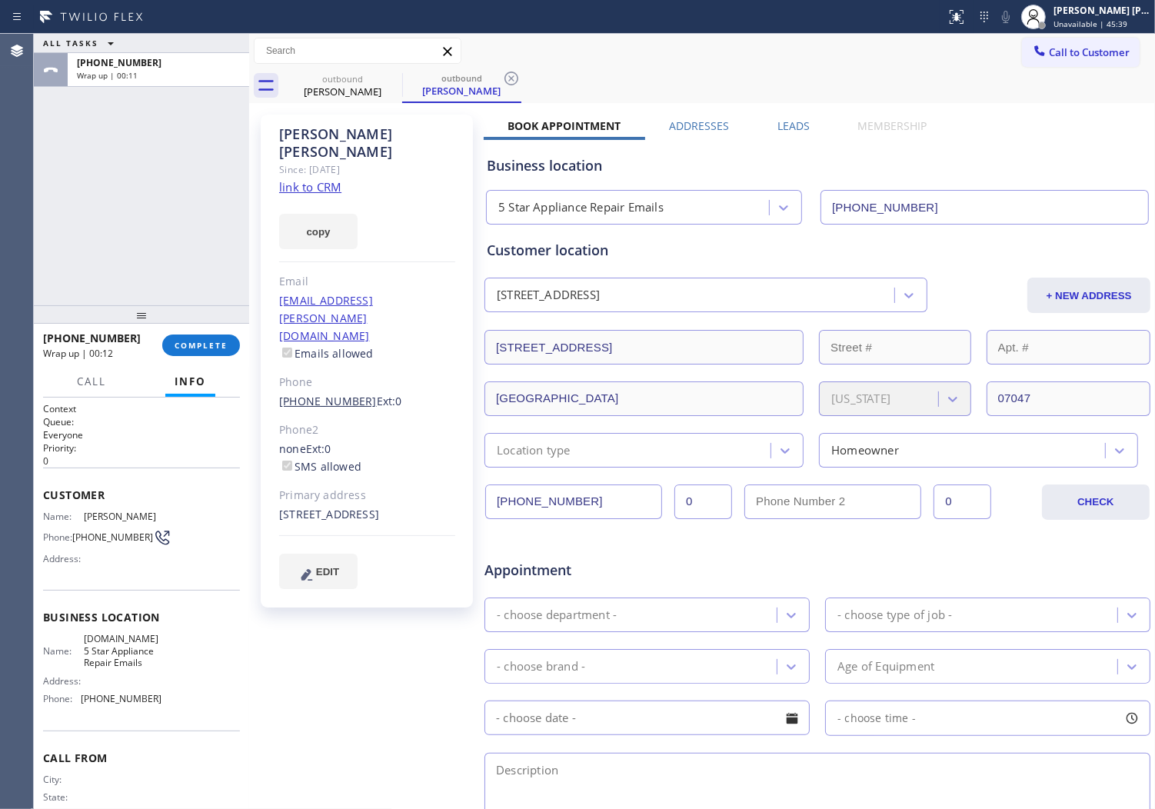
click at [326, 394] on link "[PHONE_NUMBER]" at bounding box center [328, 401] width 98 height 15
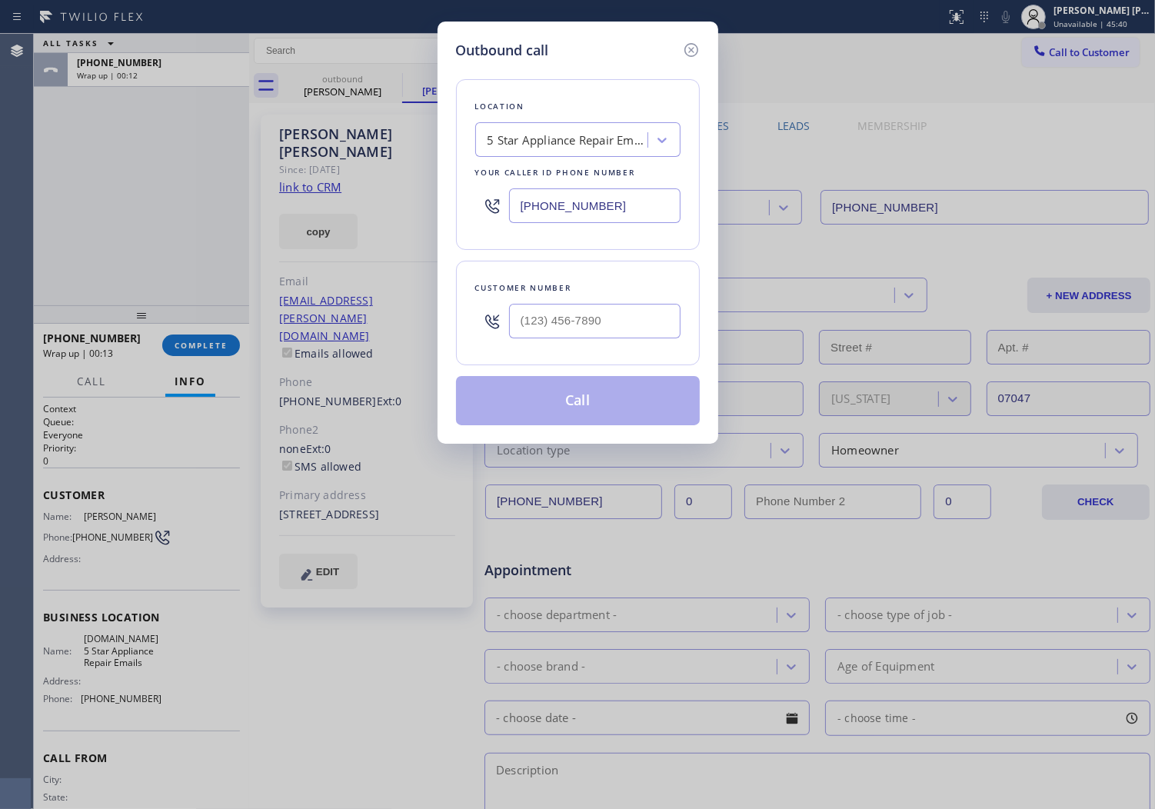
type input "[PHONE_NUMBER]"
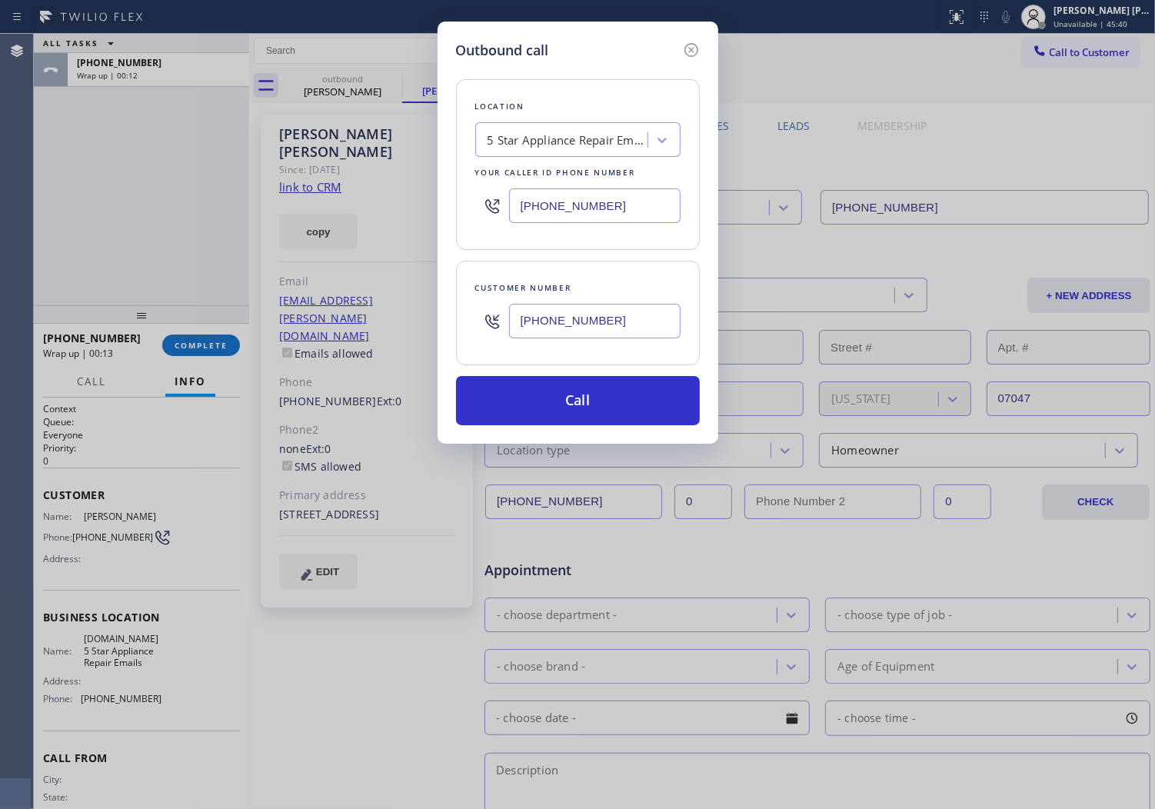
click at [551, 202] on input "[PHONE_NUMBER]" at bounding box center [595, 205] width 172 height 35
paste input "55) 731-4952"
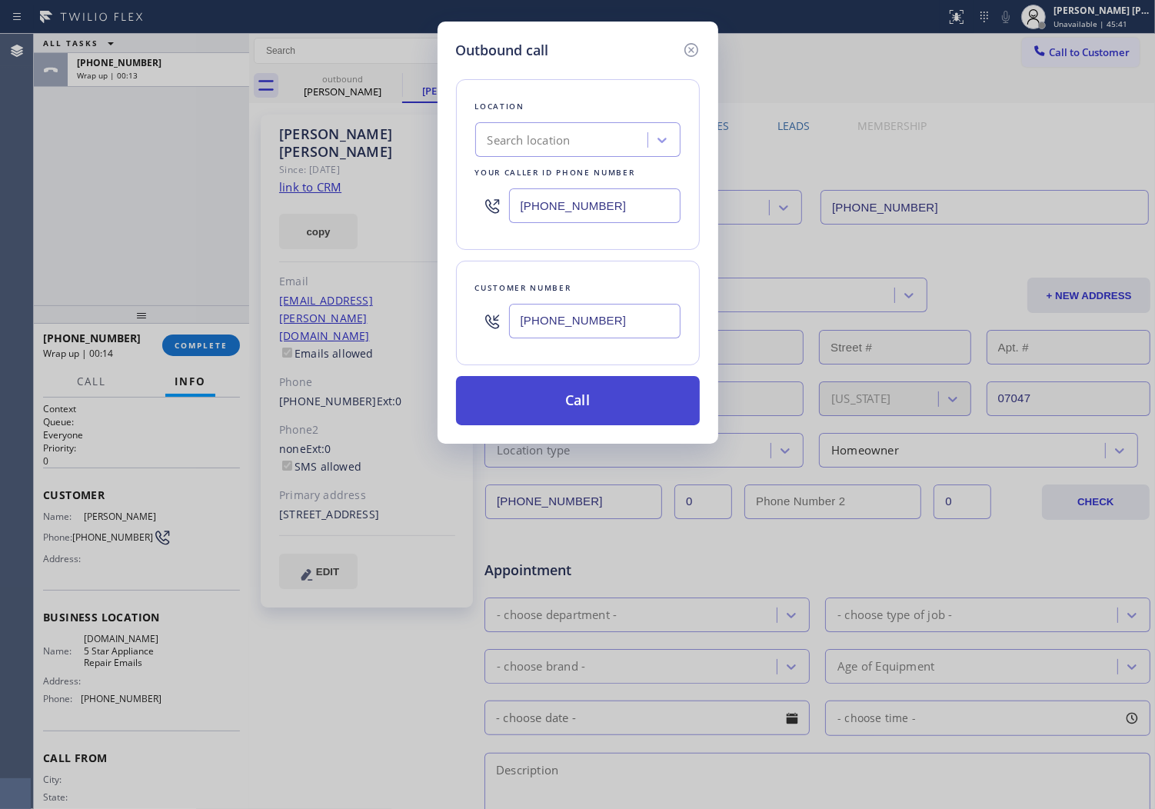
type input "[PHONE_NUMBER]"
click at [601, 378] on button "Call" at bounding box center [578, 400] width 244 height 49
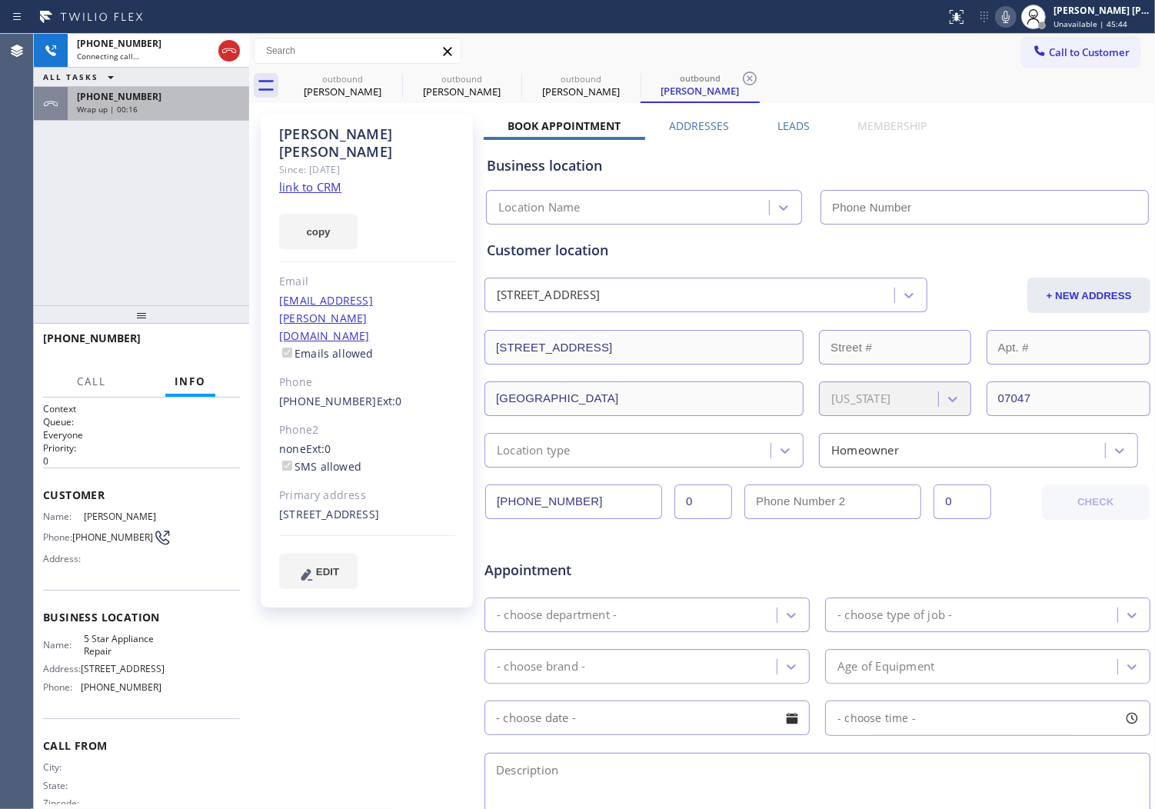
click at [159, 94] on div "[PHONE_NUMBER]" at bounding box center [158, 96] width 163 height 13
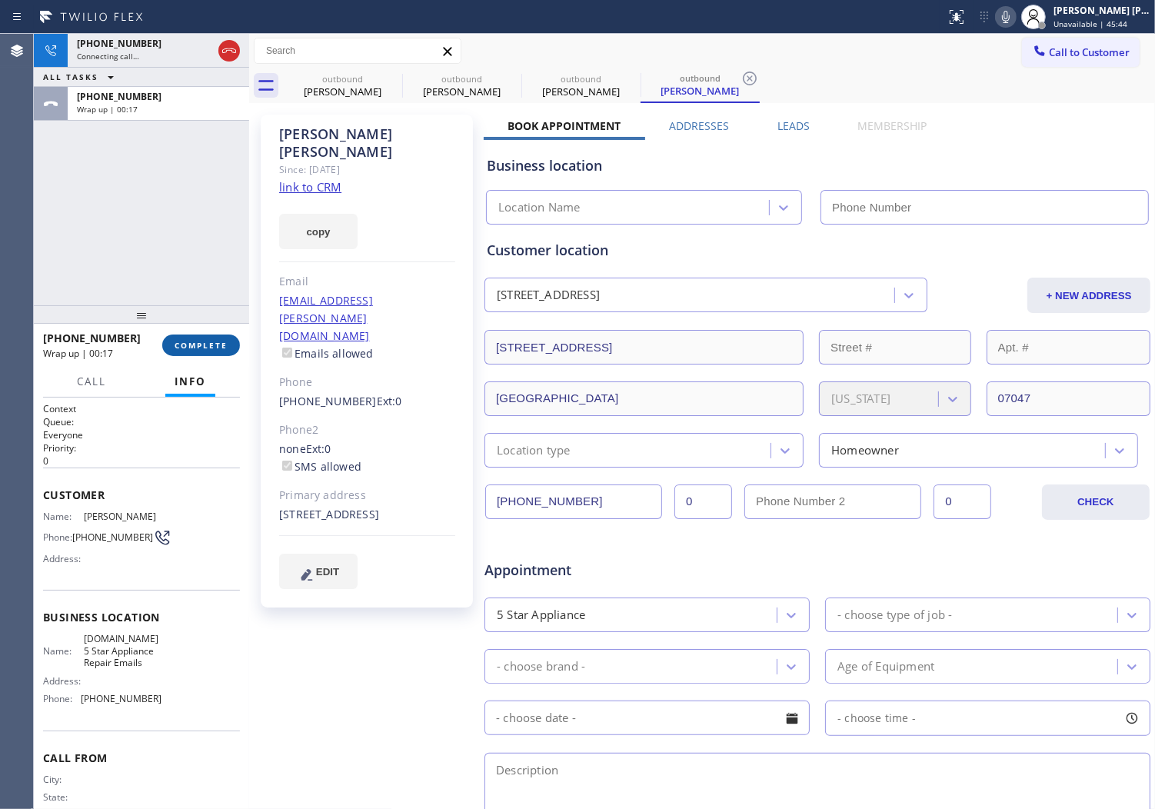
type input "[PHONE_NUMBER]"
click at [212, 352] on button "COMPLETE" at bounding box center [201, 346] width 78 height 22
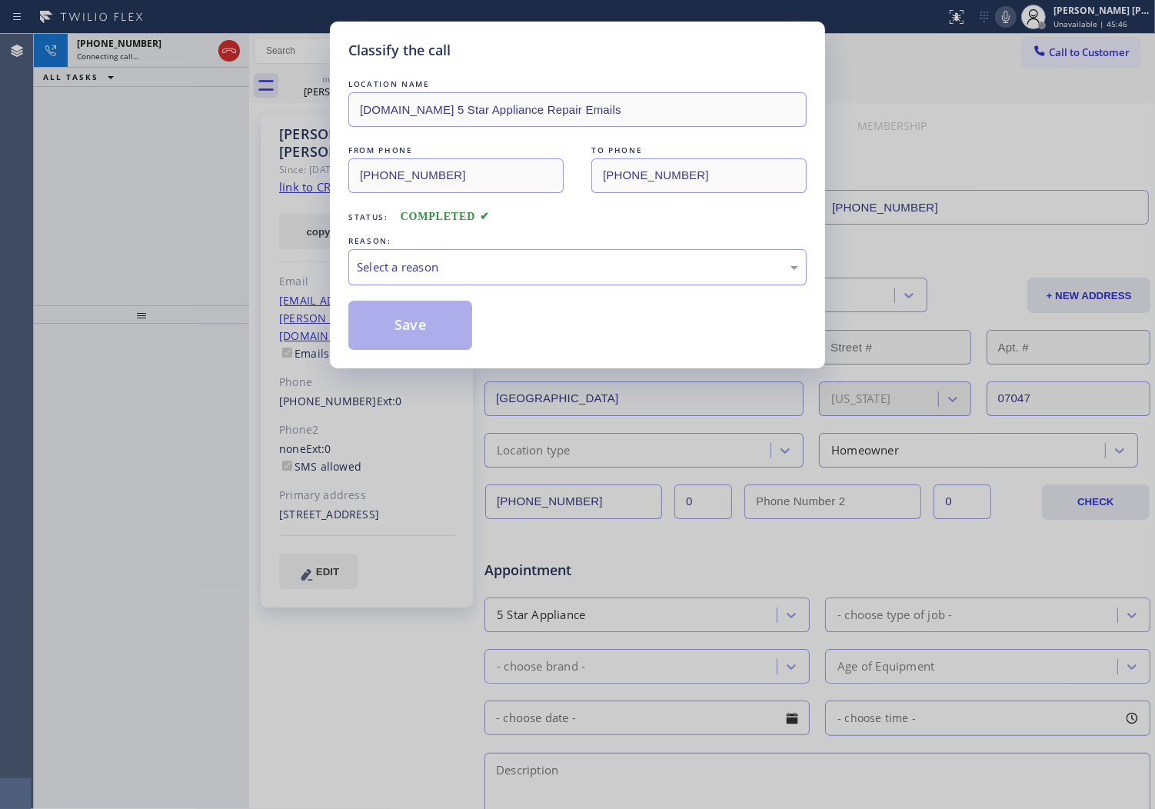
click at [425, 279] on div "Select a reason" at bounding box center [577, 267] width 458 height 36
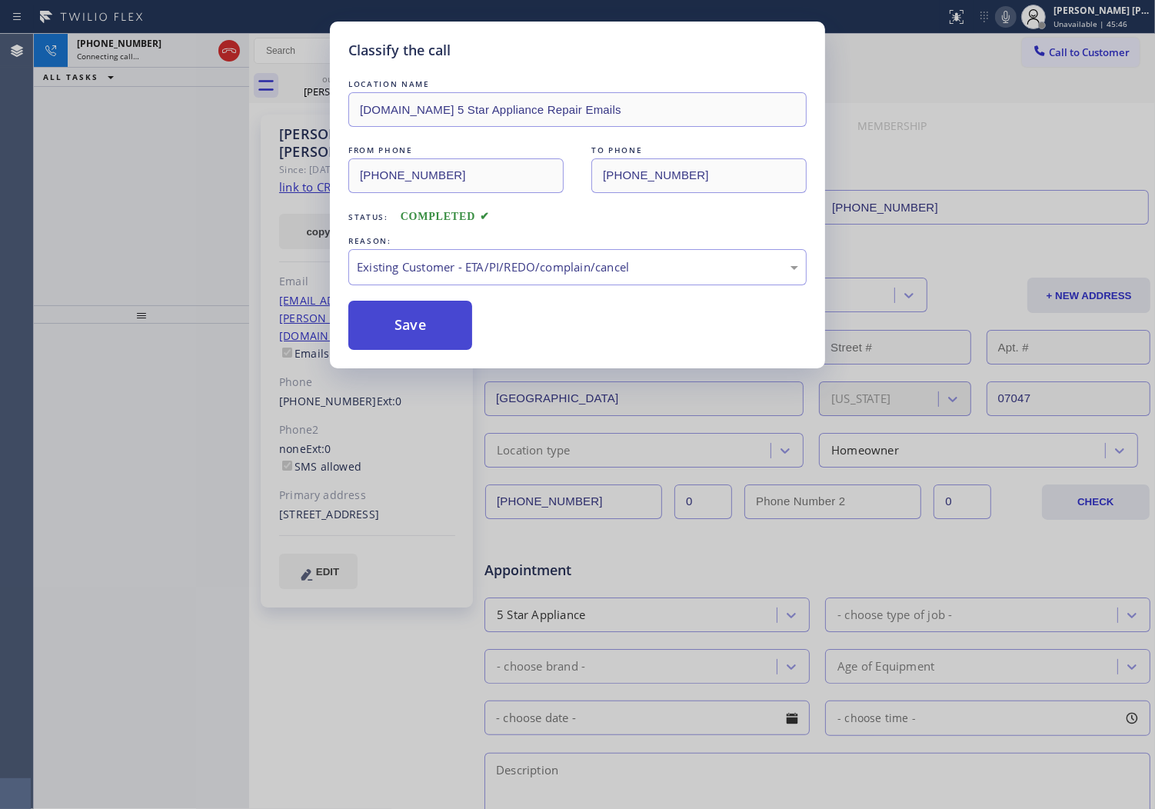
drag, startPoint x: 409, startPoint y: 328, endPoint x: 1133, endPoint y: 208, distance: 733.7
click at [409, 327] on button "Save" at bounding box center [410, 325] width 124 height 49
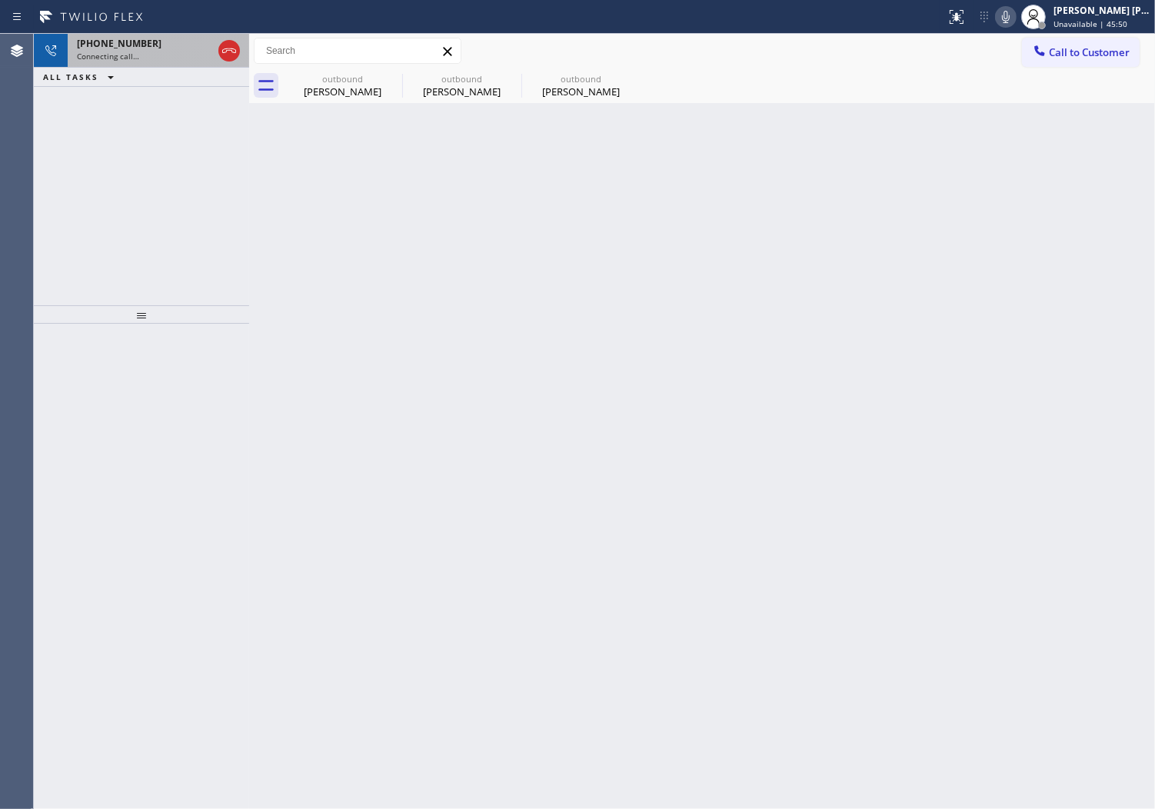
click at [185, 58] on div "Connecting call…" at bounding box center [144, 56] width 135 height 11
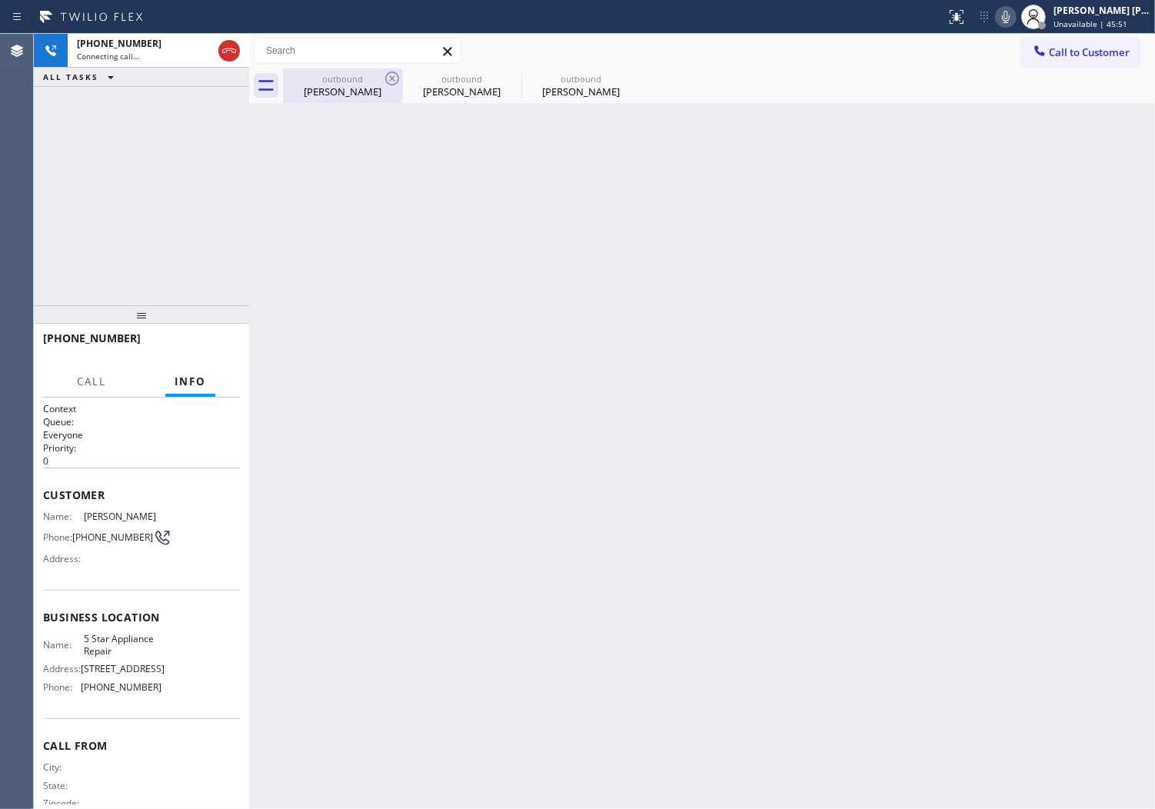
click at [336, 79] on div "outbound" at bounding box center [343, 79] width 116 height 12
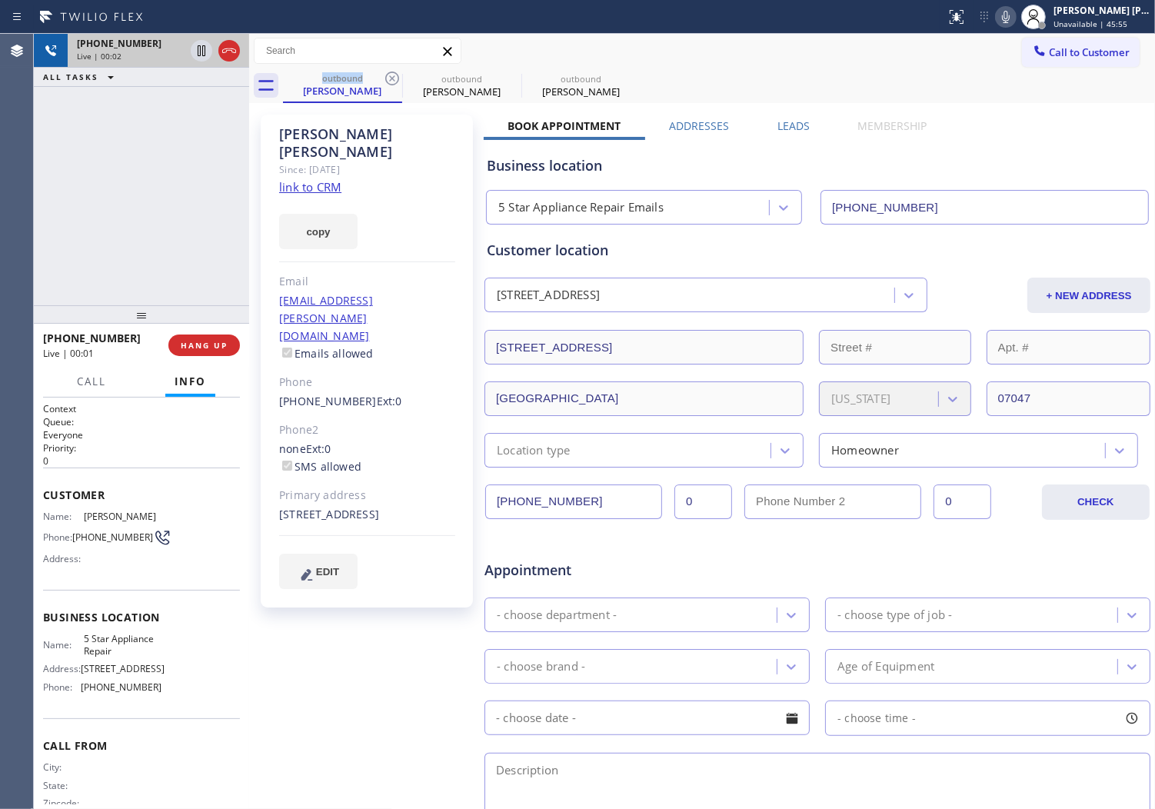
click at [218, 47] on div at bounding box center [229, 51] width 22 height 18
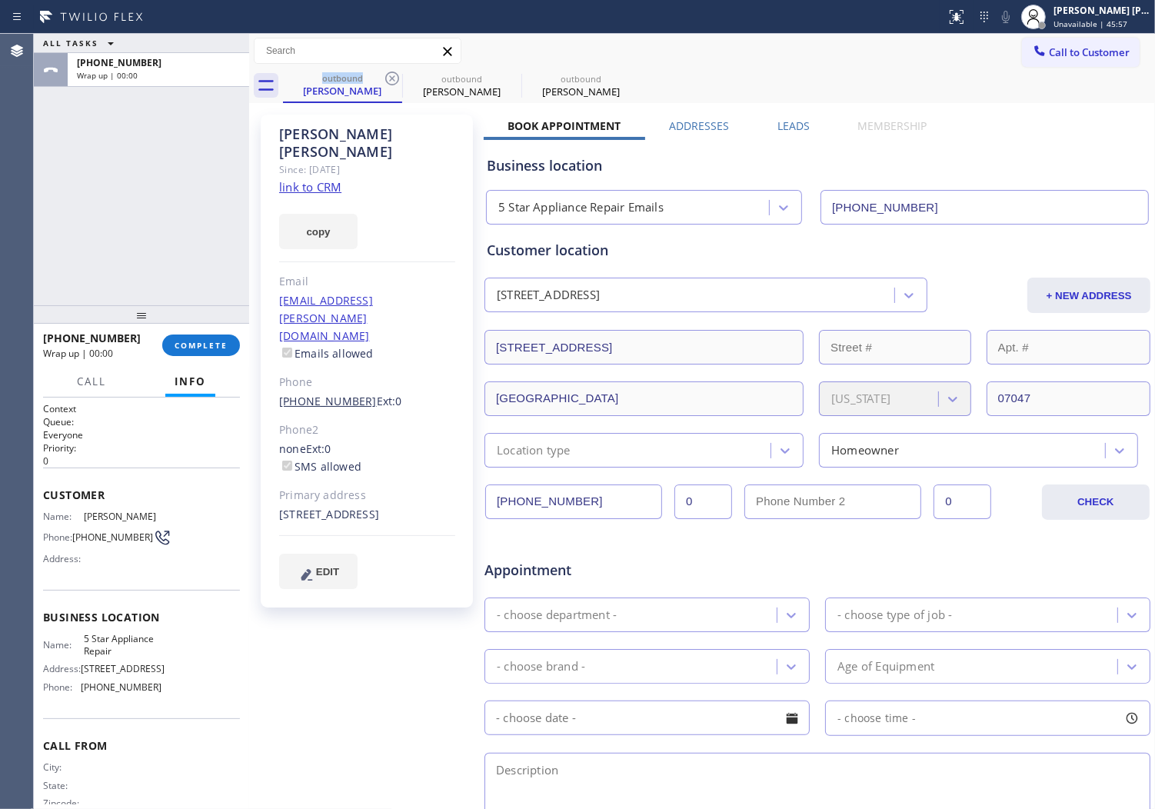
click at [309, 394] on link "[PHONE_NUMBER]" at bounding box center [328, 401] width 98 height 15
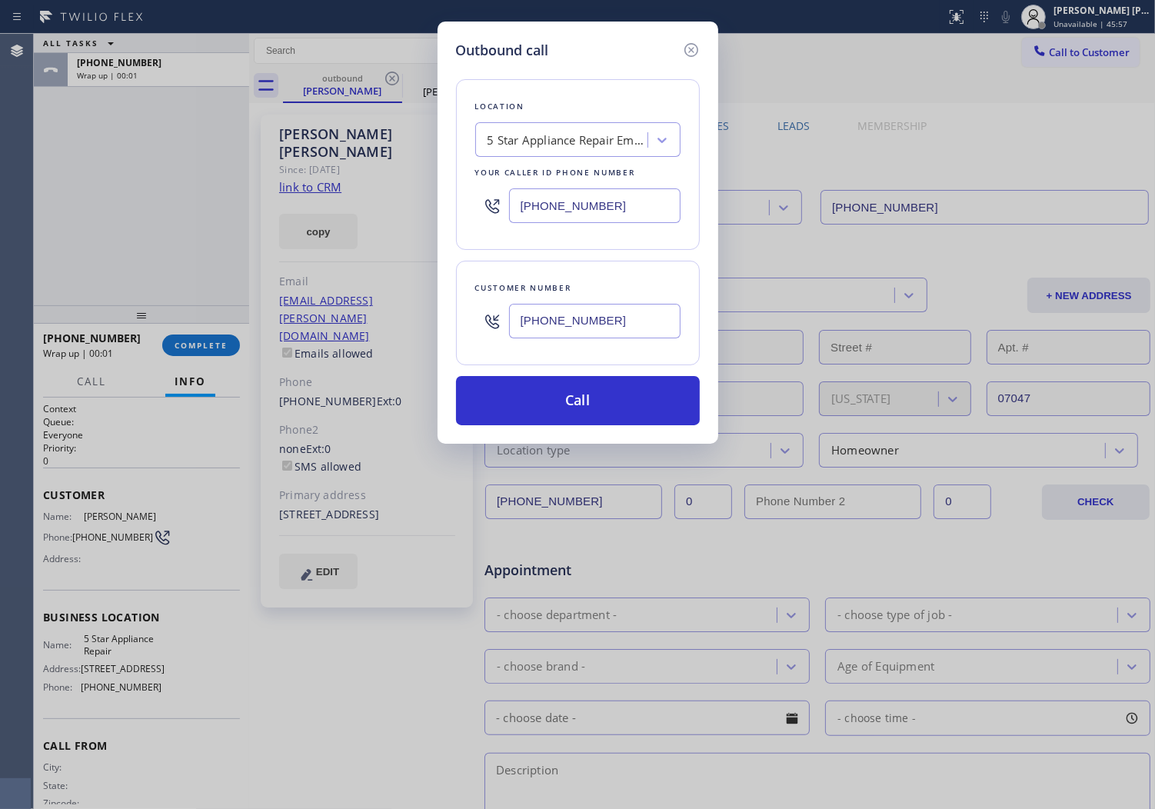
click at [571, 142] on div "5 Star Appliance Repair Emails" at bounding box center [569, 141] width 162 height 18
type input "home all"
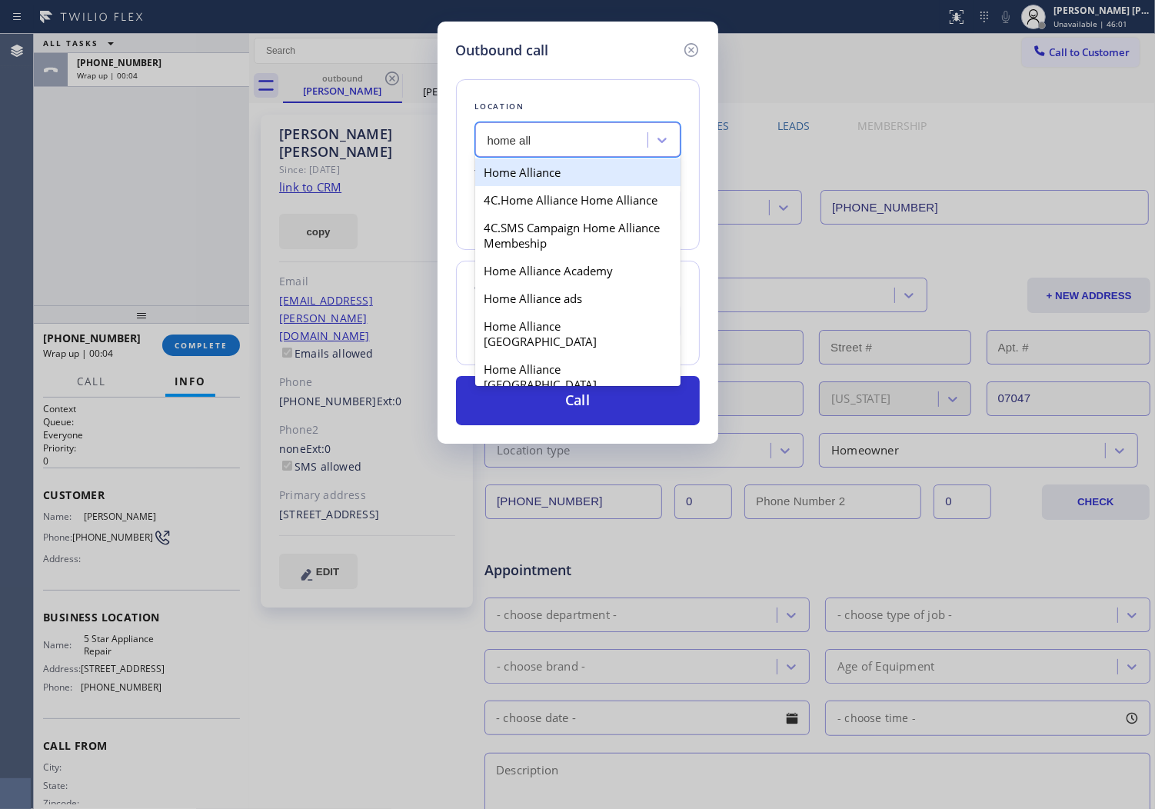
click at [523, 178] on div "Home Alliance" at bounding box center [577, 172] width 205 height 28
type input "[PHONE_NUMBER]"
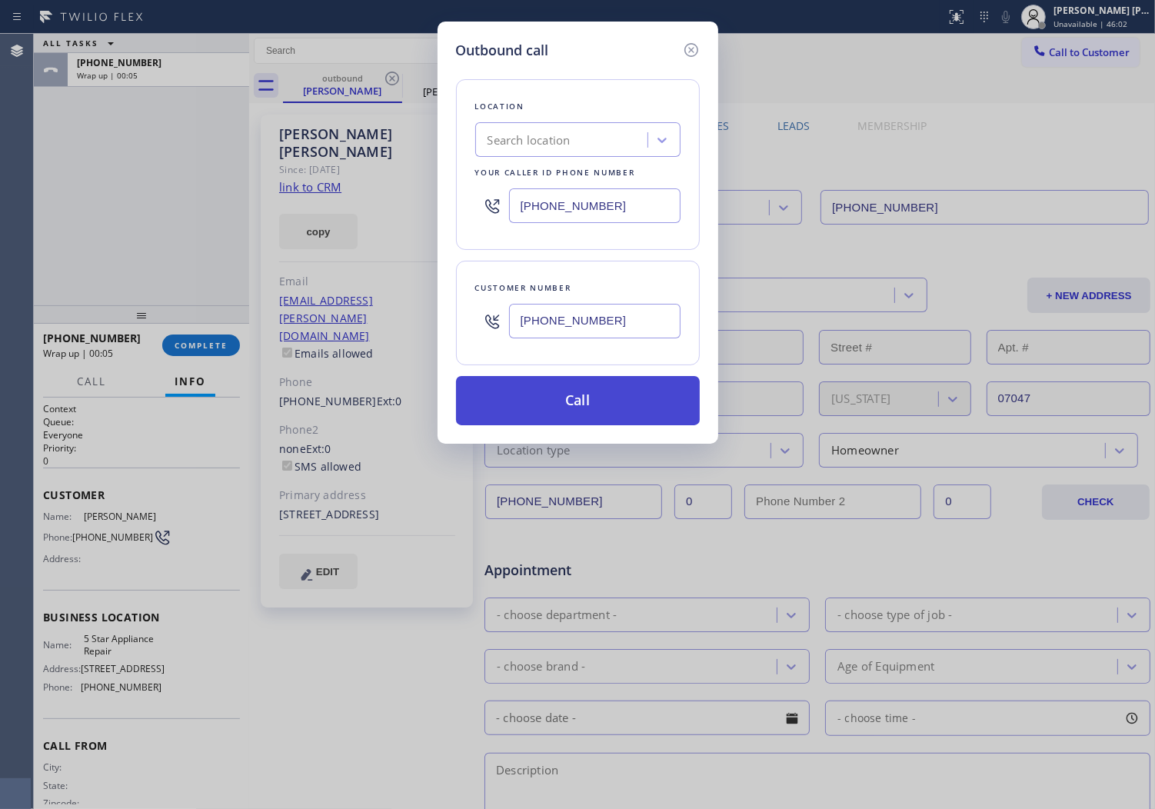
click at [581, 410] on button "Call" at bounding box center [578, 400] width 244 height 49
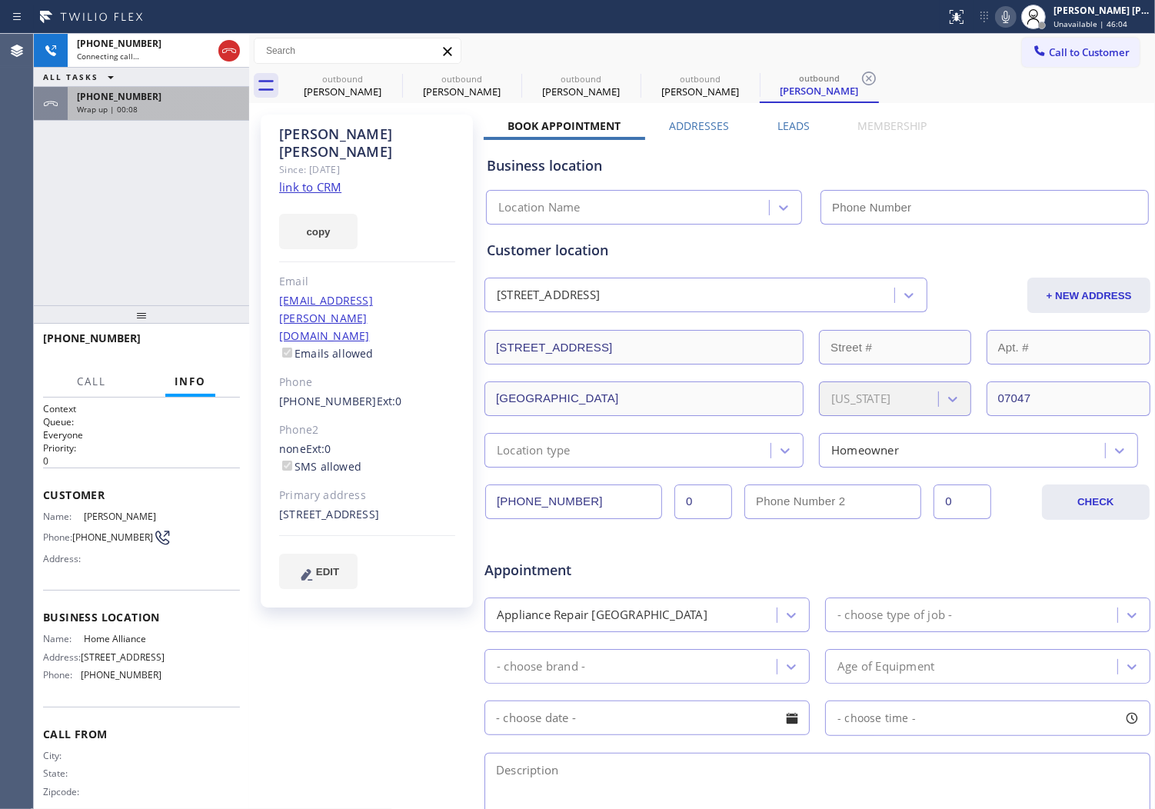
click at [160, 104] on div "Wrap up | 00:08" at bounding box center [158, 109] width 163 height 11
type input "[PHONE_NUMBER]"
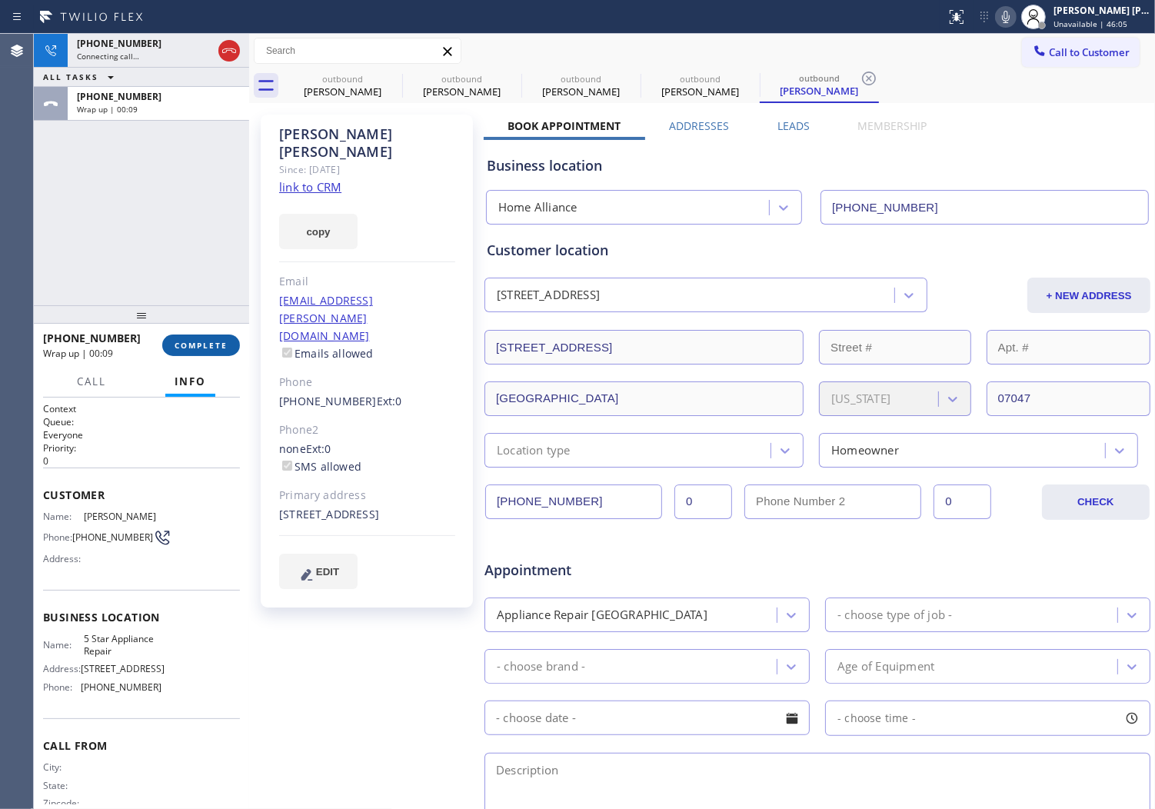
click at [214, 352] on button "COMPLETE" at bounding box center [201, 346] width 78 height 22
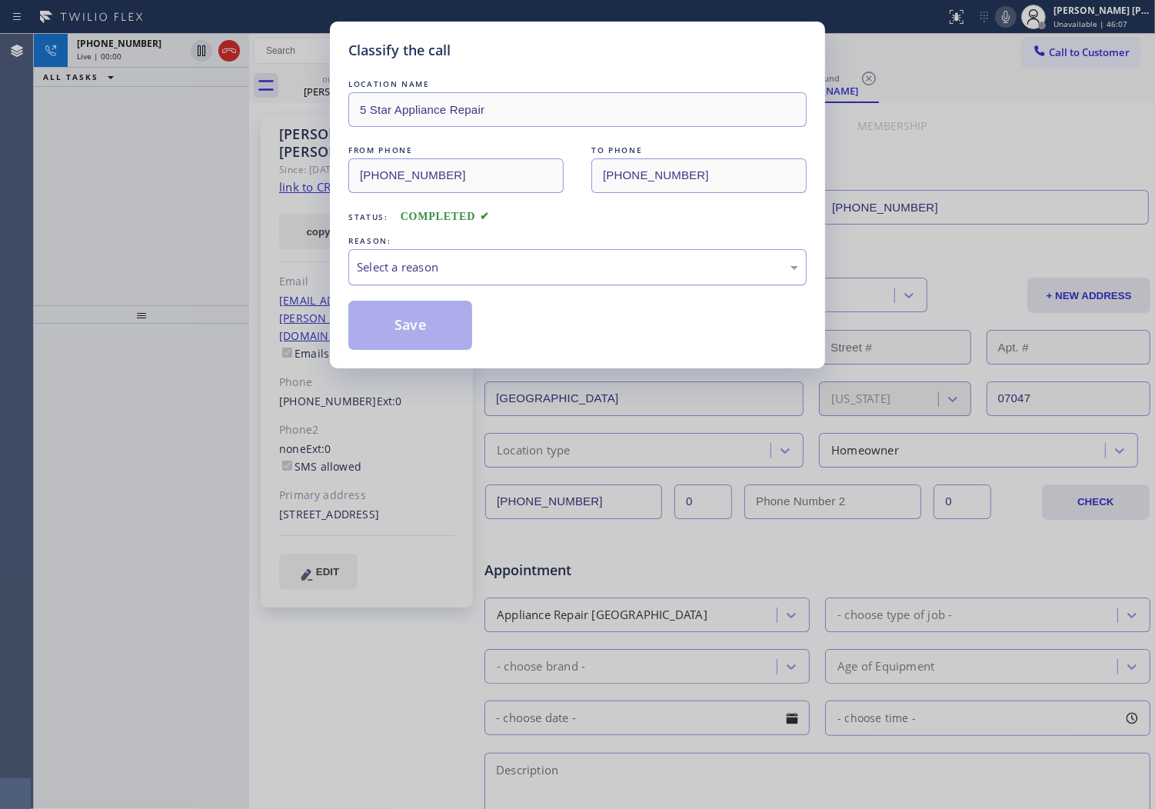
click at [389, 273] on div "Select a reason" at bounding box center [577, 267] width 441 height 18
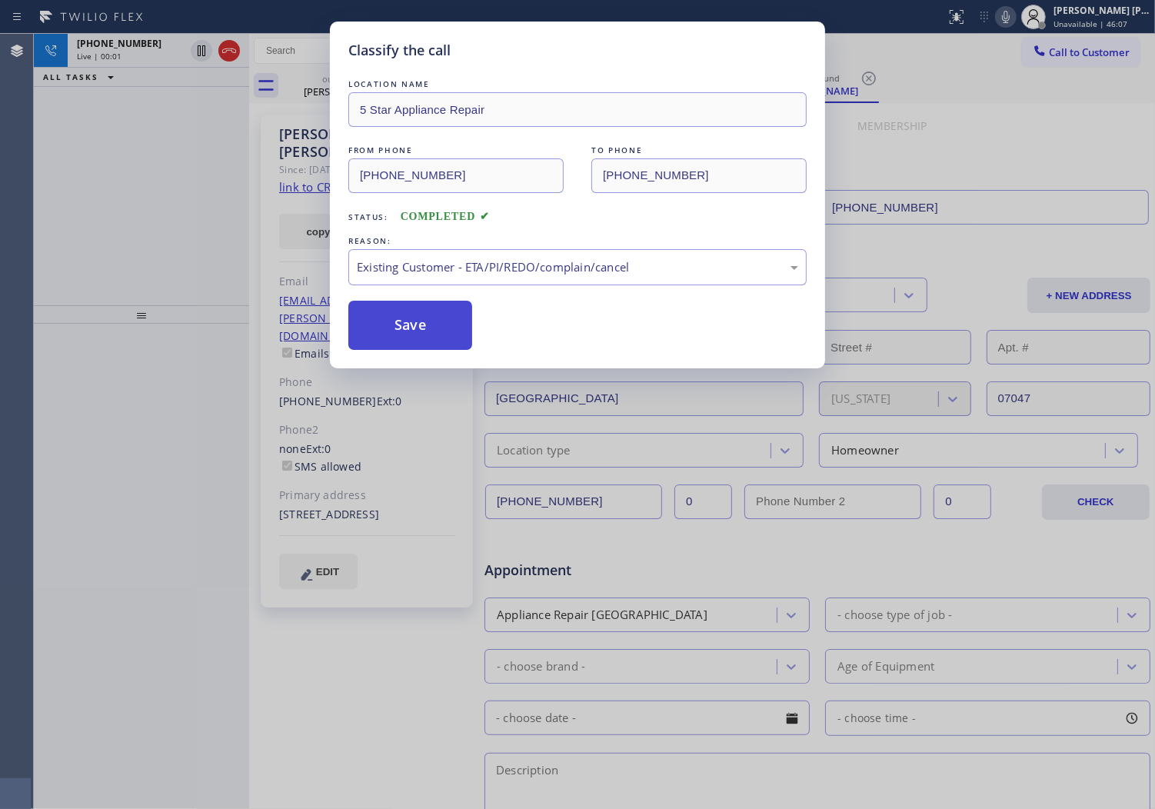
click at [396, 332] on button "Save" at bounding box center [410, 325] width 124 height 49
type input "[PHONE_NUMBER]"
click at [138, 111] on div "Classify the call LOCATION NAME 5 Star Appliance Repair FROM PHONE [PHONE_NUMBE…" at bounding box center [577, 404] width 1155 height 809
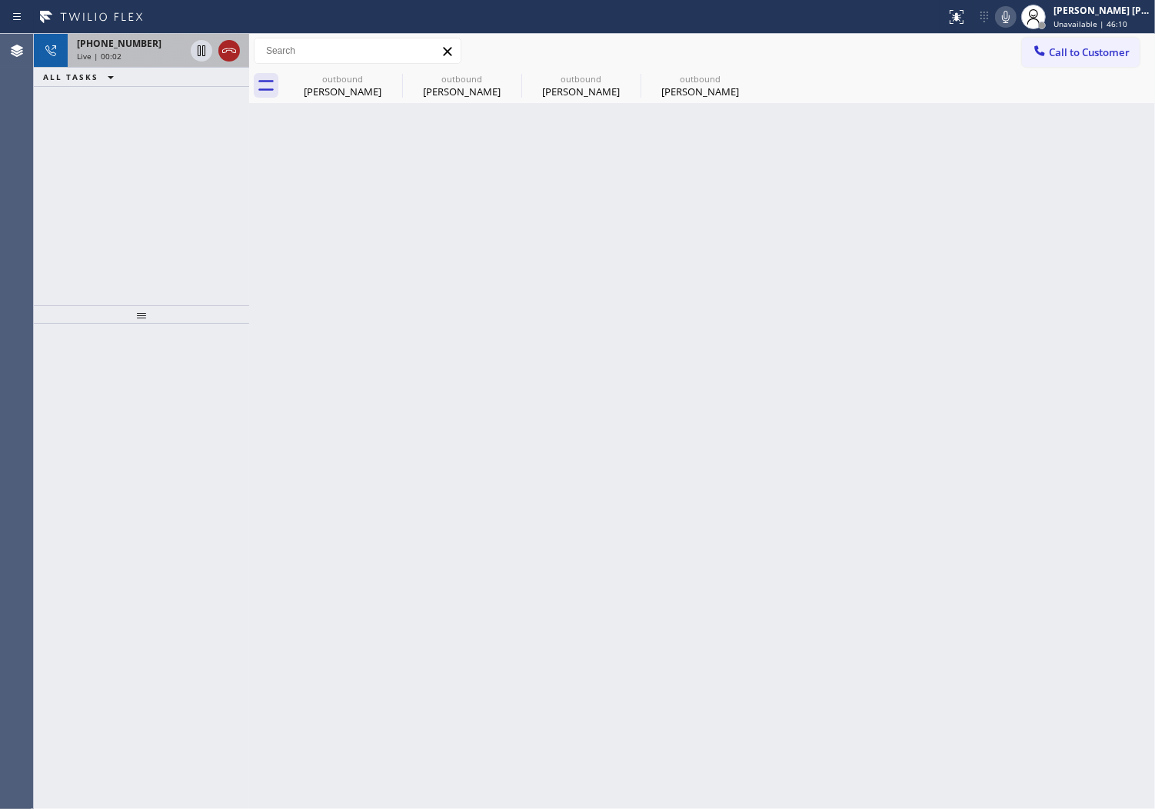
click at [228, 48] on icon at bounding box center [229, 51] width 18 height 18
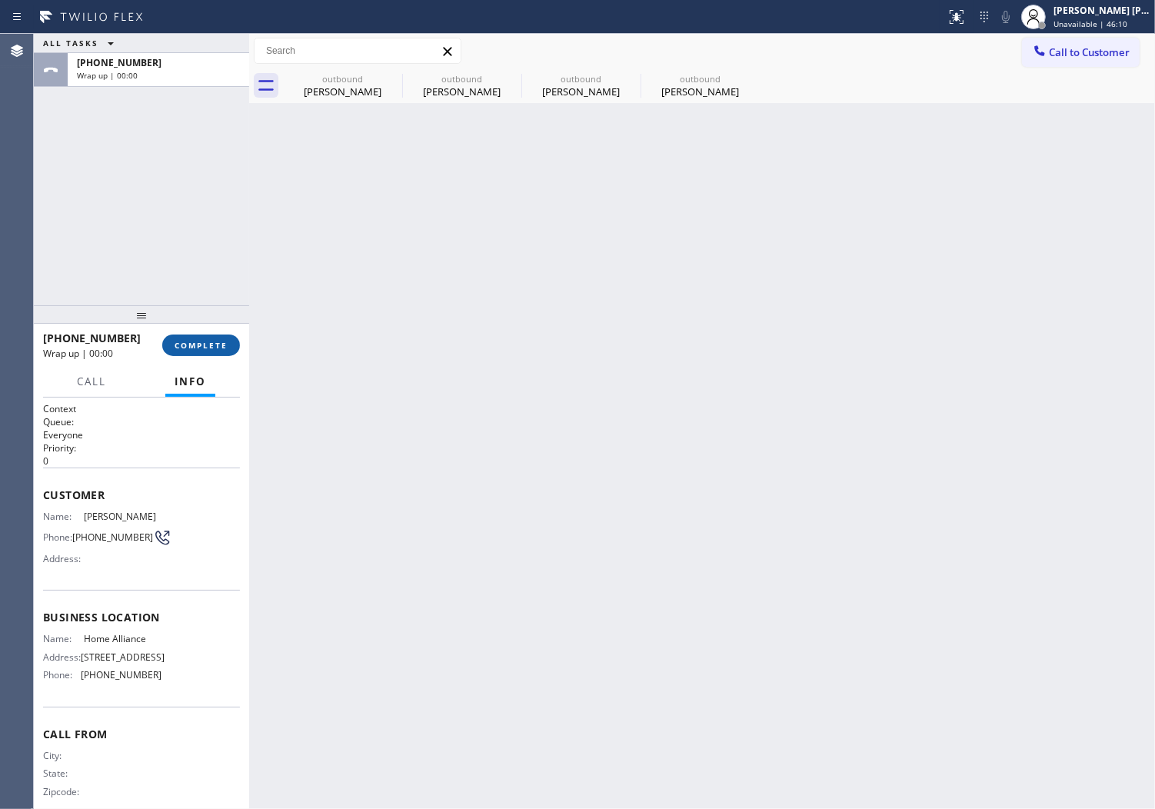
drag, startPoint x: 222, startPoint y: 352, endPoint x: 225, endPoint y: 340, distance: 12.7
click at [224, 348] on button "COMPLETE" at bounding box center [201, 346] width 78 height 22
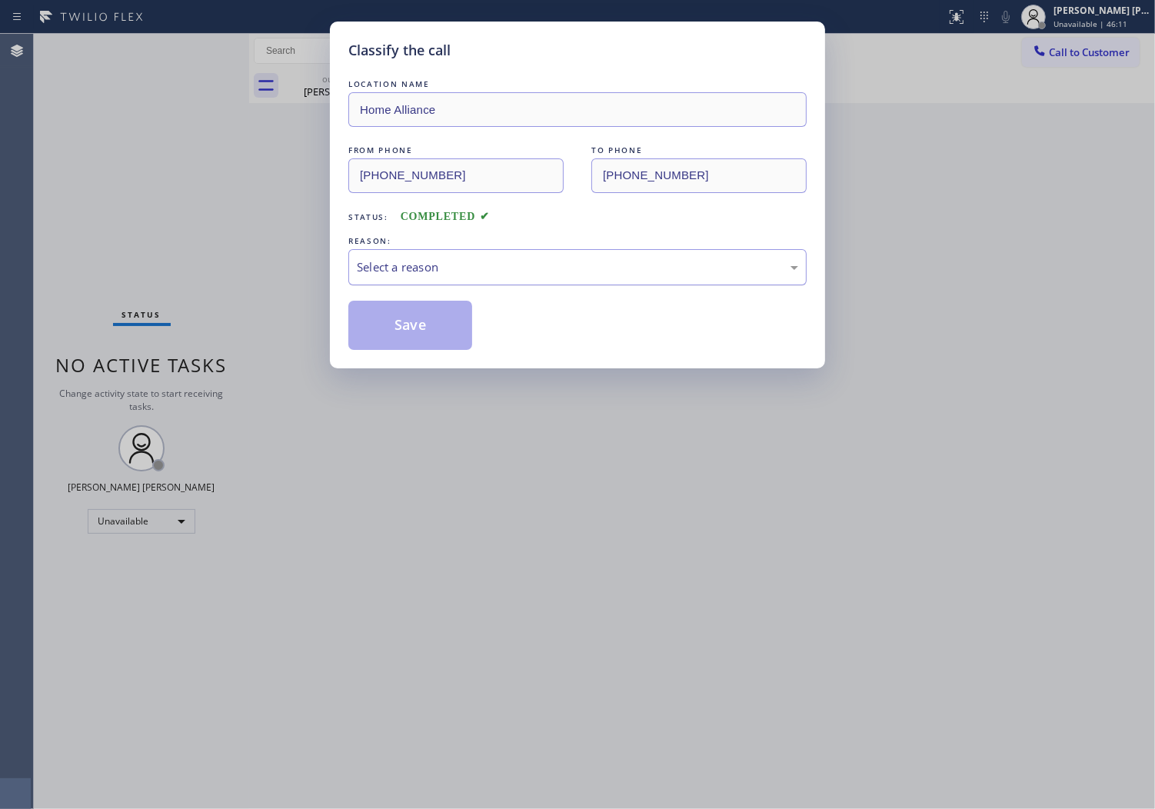
click at [509, 272] on div "Select a reason" at bounding box center [577, 267] width 441 height 18
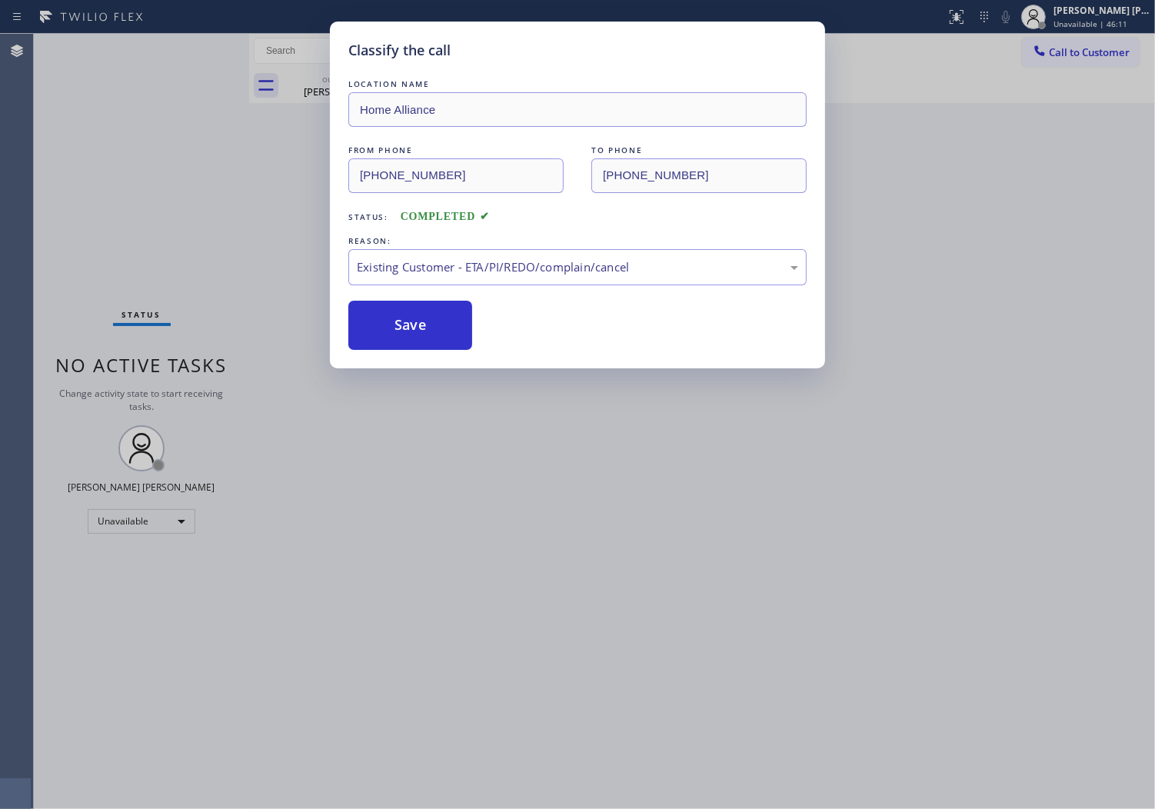
drag, startPoint x: 401, startPoint y: 318, endPoint x: 569, endPoint y: 197, distance: 207.7
click at [401, 317] on button "Save" at bounding box center [410, 325] width 124 height 49
type input "[PHONE_NUMBER]"
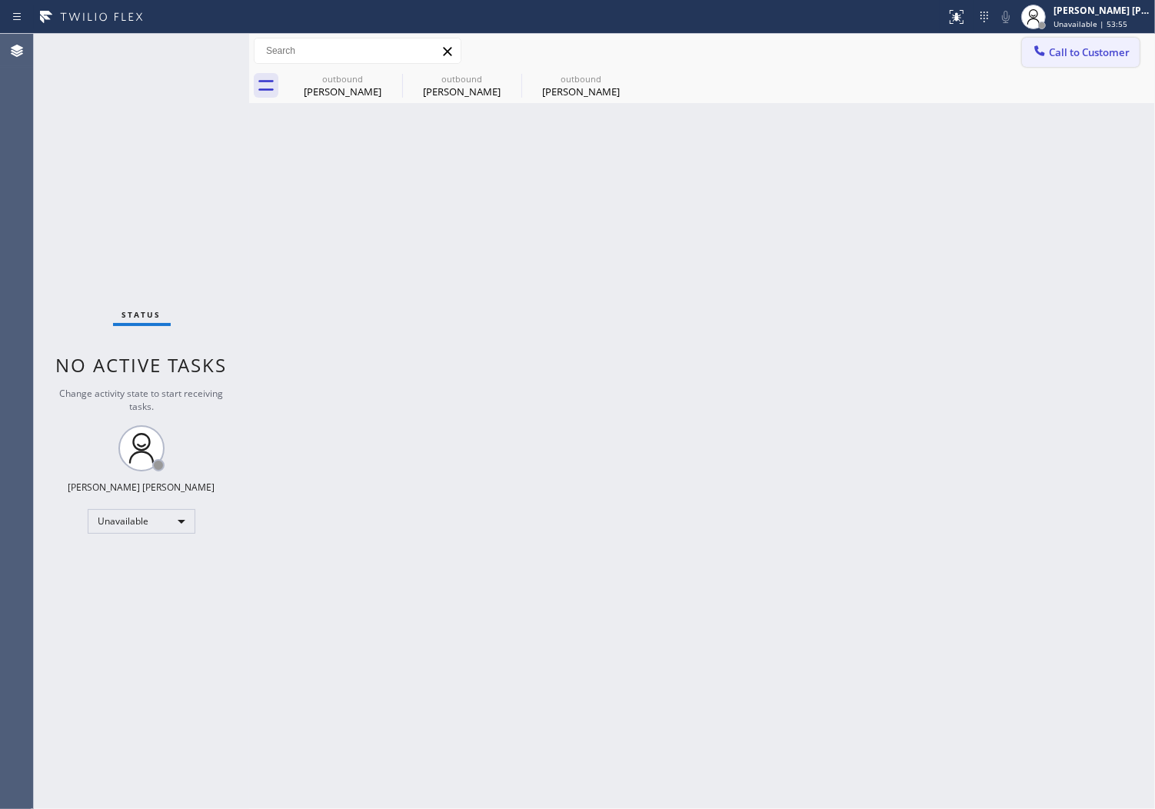
click at [1071, 50] on span "Call to Customer" at bounding box center [1089, 52] width 81 height 14
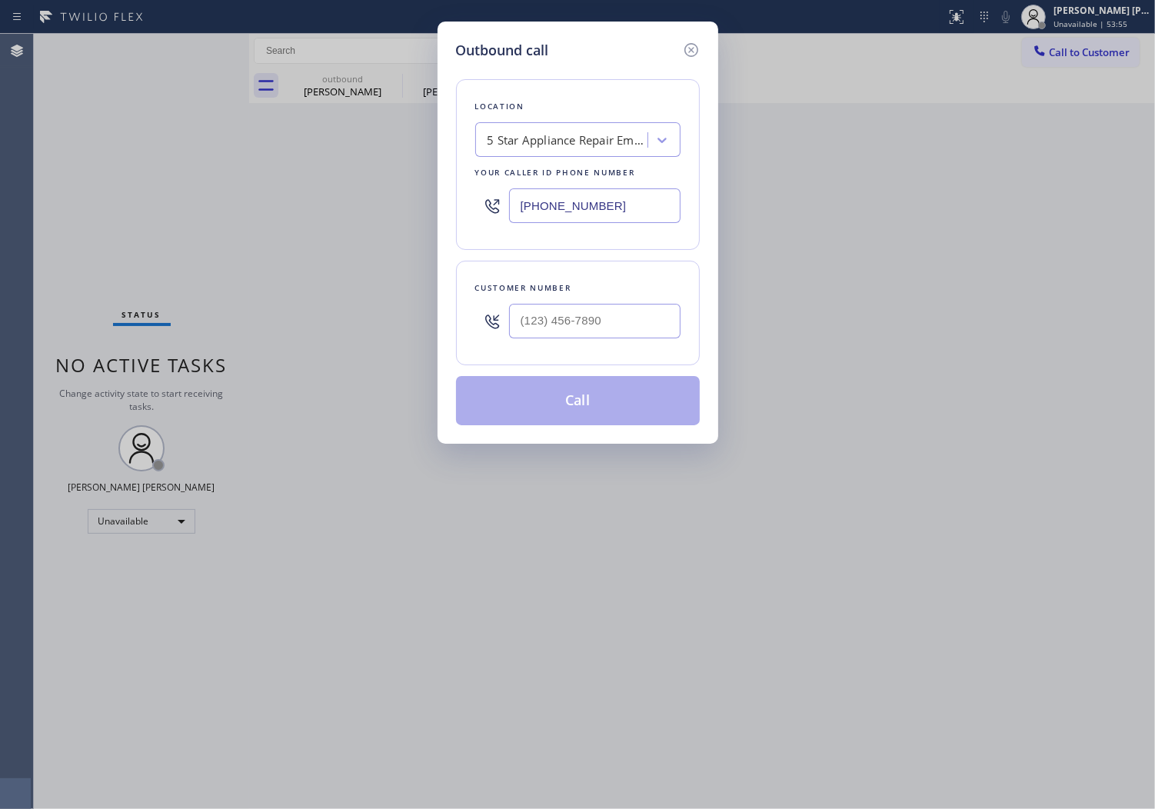
click at [575, 225] on div "[PHONE_NUMBER]" at bounding box center [577, 206] width 205 height 50
click at [598, 302] on div at bounding box center [595, 321] width 172 height 50
drag, startPoint x: 598, startPoint y: 302, endPoint x: 605, endPoint y: 306, distance: 8.6
click at [598, 302] on div at bounding box center [595, 321] width 172 height 50
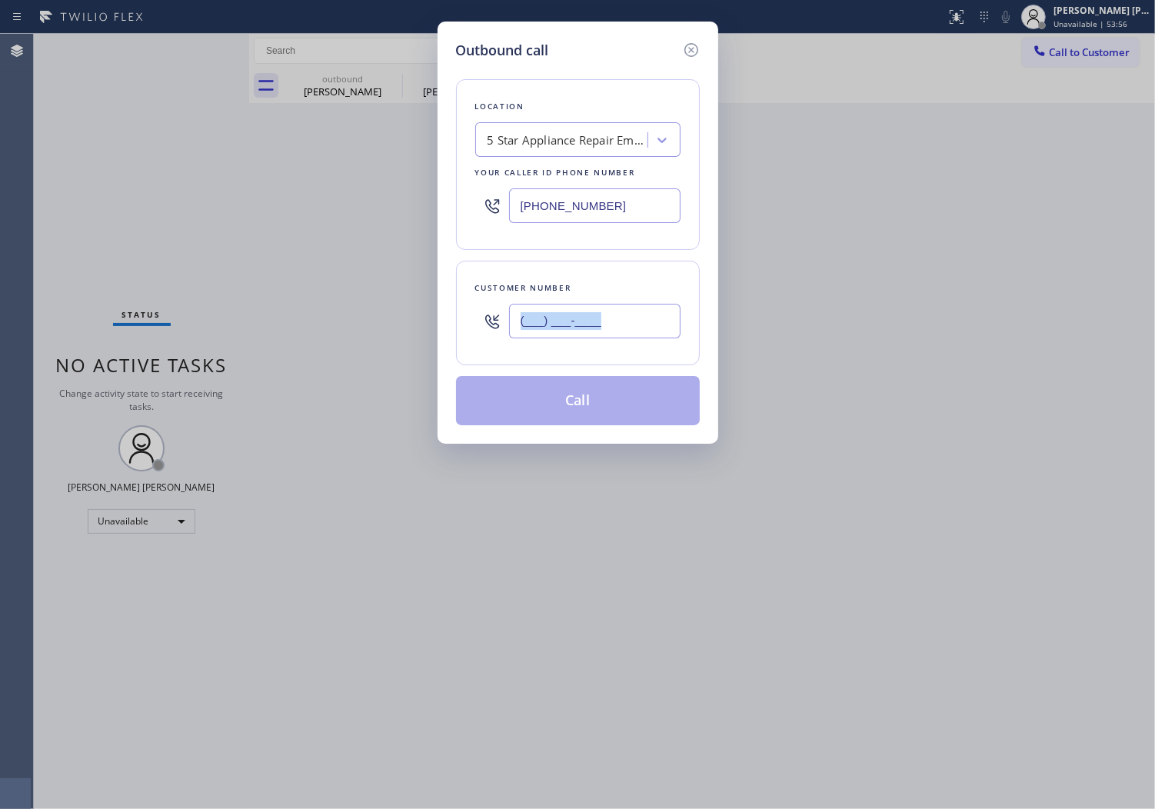
click at [629, 325] on input "(___) ___-____" at bounding box center [595, 321] width 172 height 35
paste input "223) 374-8822"
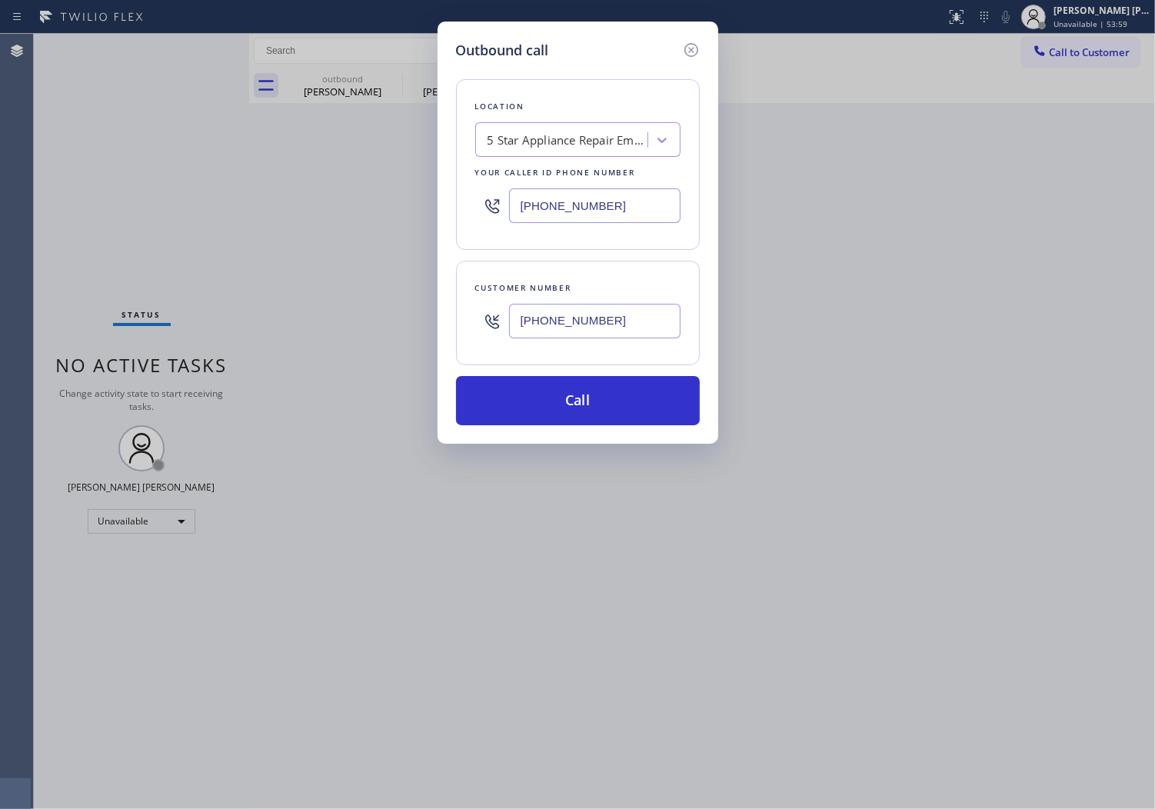
type input "[PHONE_NUMBER]"
click at [561, 149] on div "5 Star Appliance Repair Emails" at bounding box center [564, 140] width 168 height 27
click at [556, 212] on input "[PHONE_NUMBER]" at bounding box center [595, 205] width 172 height 35
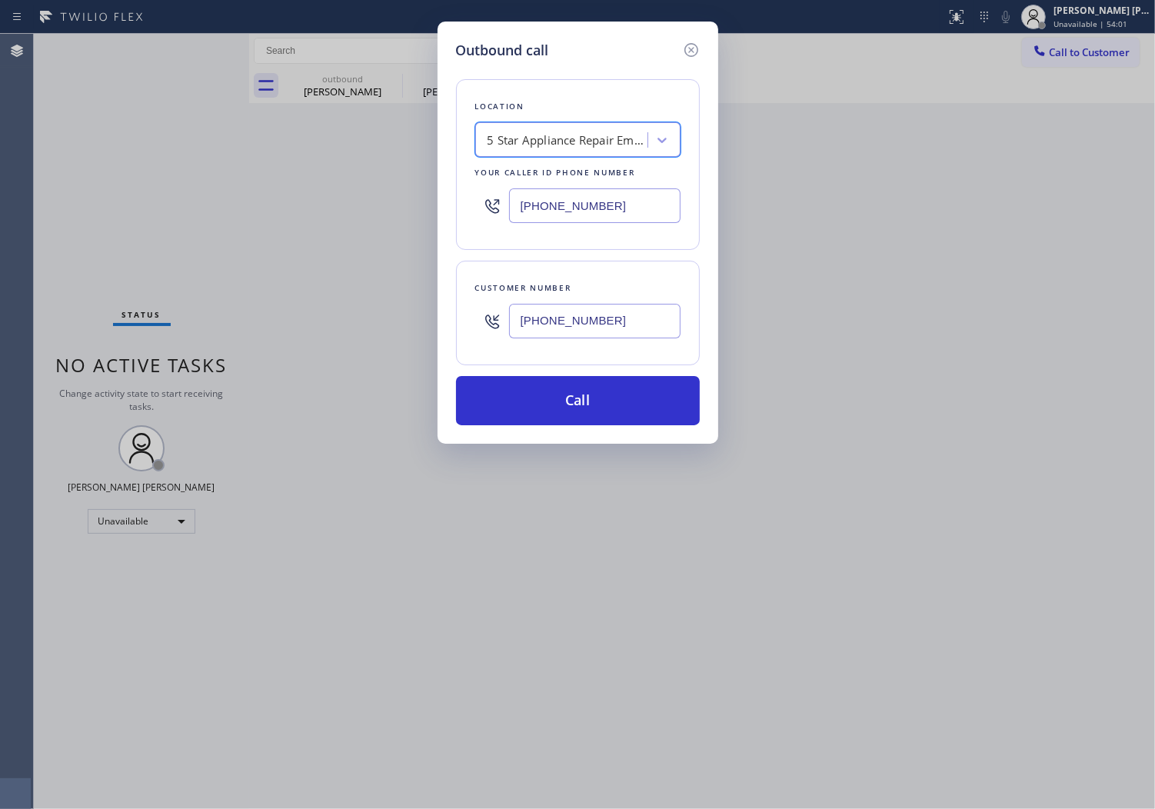
click at [556, 212] on input "[PHONE_NUMBER]" at bounding box center [595, 205] width 172 height 35
paste input "360) 233-2240"
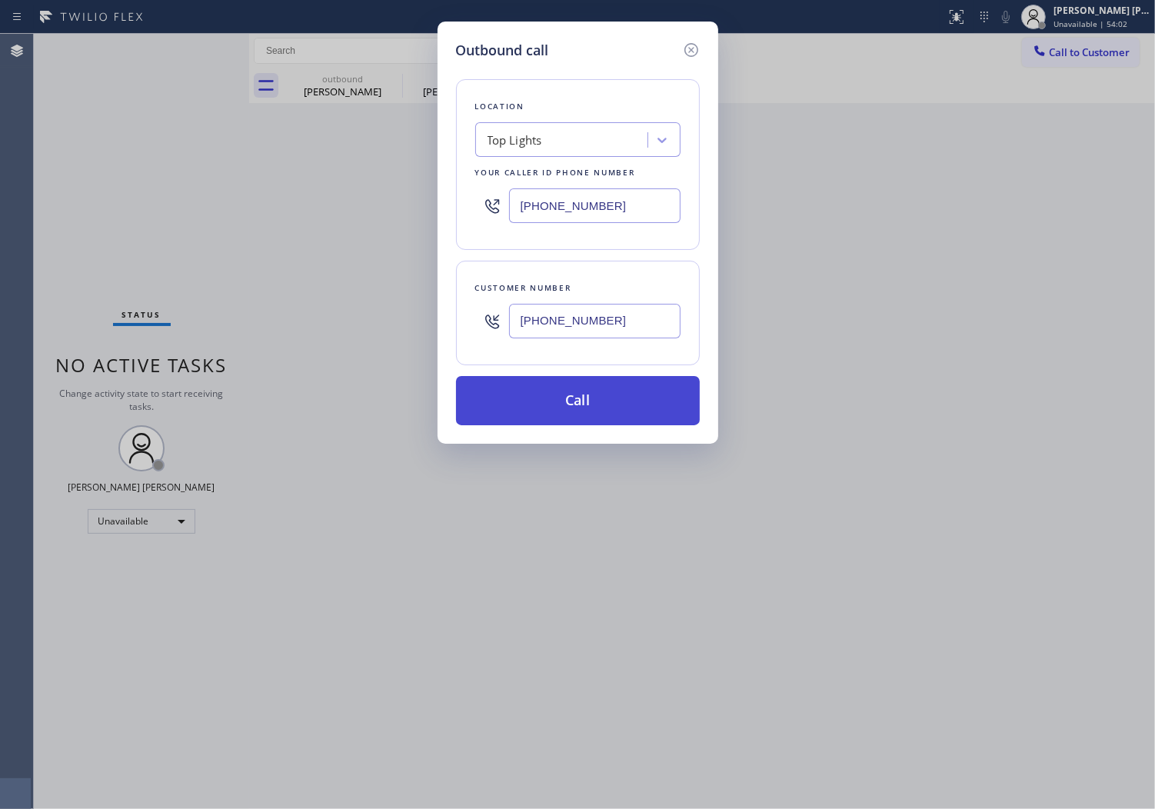
type input "[PHONE_NUMBER]"
click at [632, 408] on button "Call" at bounding box center [578, 400] width 244 height 49
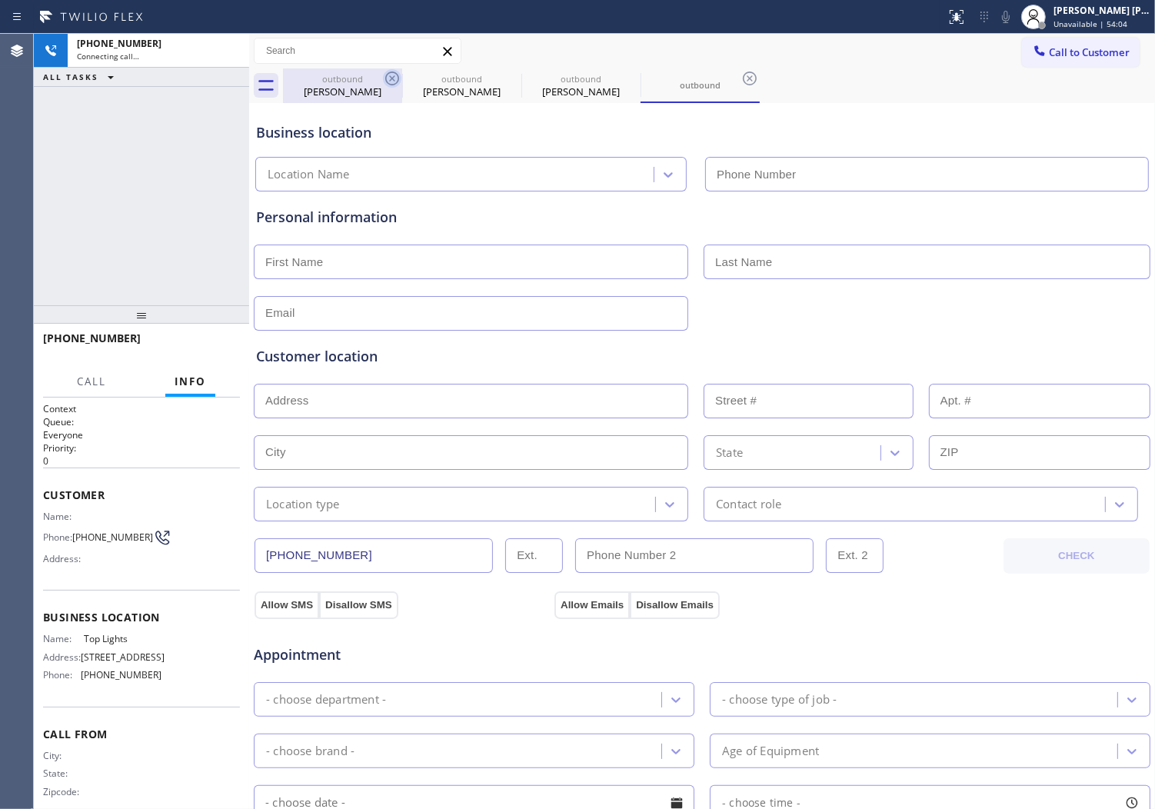
click at [398, 77] on icon at bounding box center [392, 79] width 14 height 14
click at [0, 0] on icon at bounding box center [0, 0] width 0 height 0
type input "[PHONE_NUMBER]"
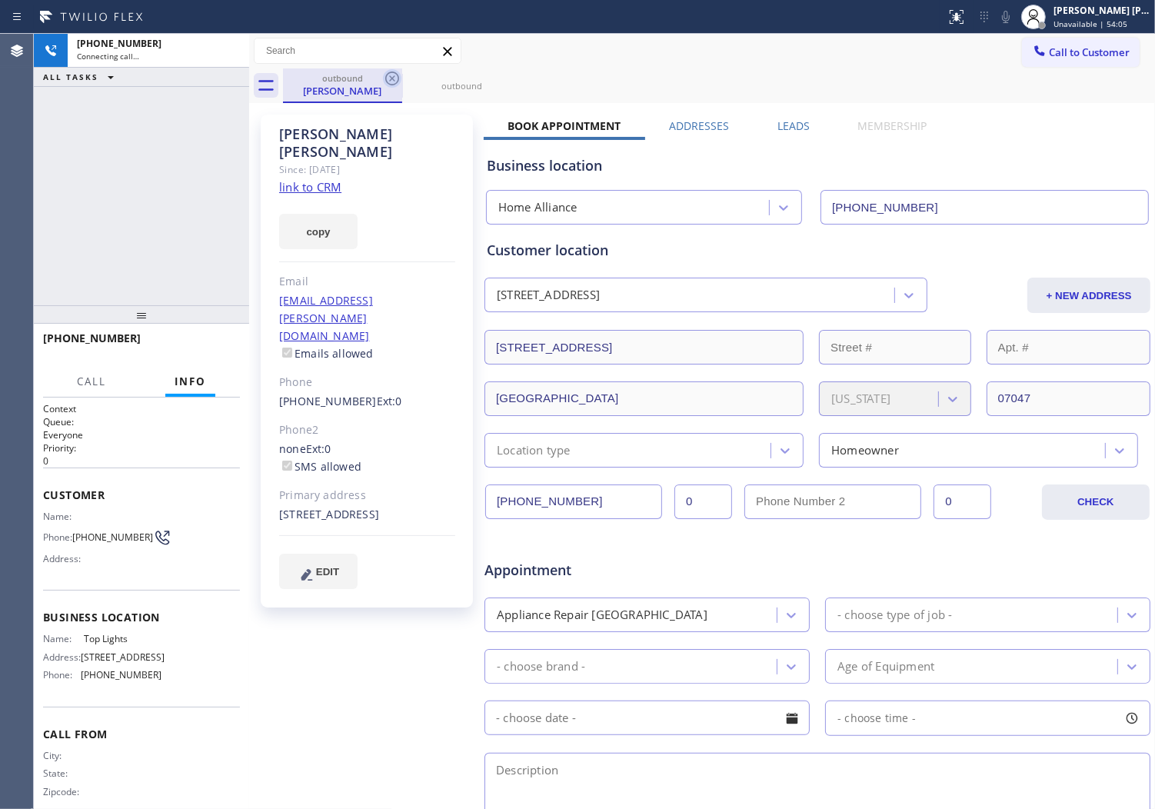
click at [392, 75] on icon at bounding box center [392, 78] width 18 height 18
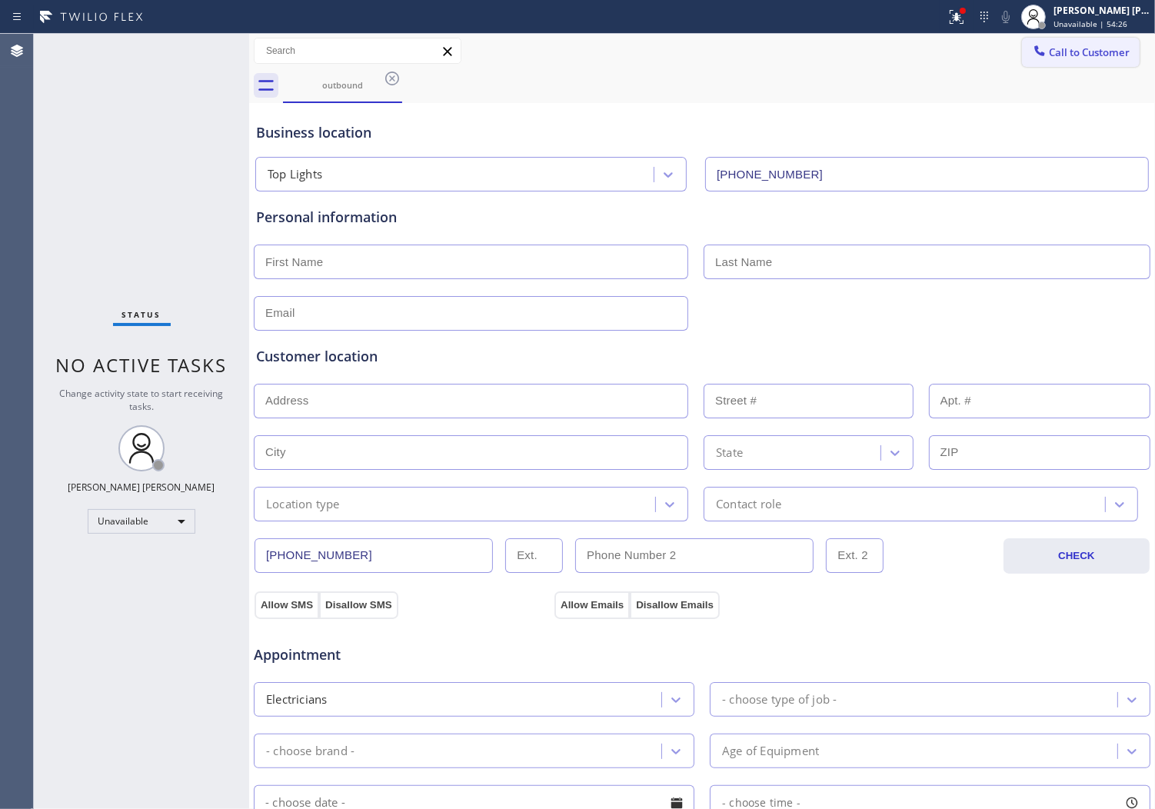
click at [1106, 64] on button "Call to Customer" at bounding box center [1081, 52] width 118 height 29
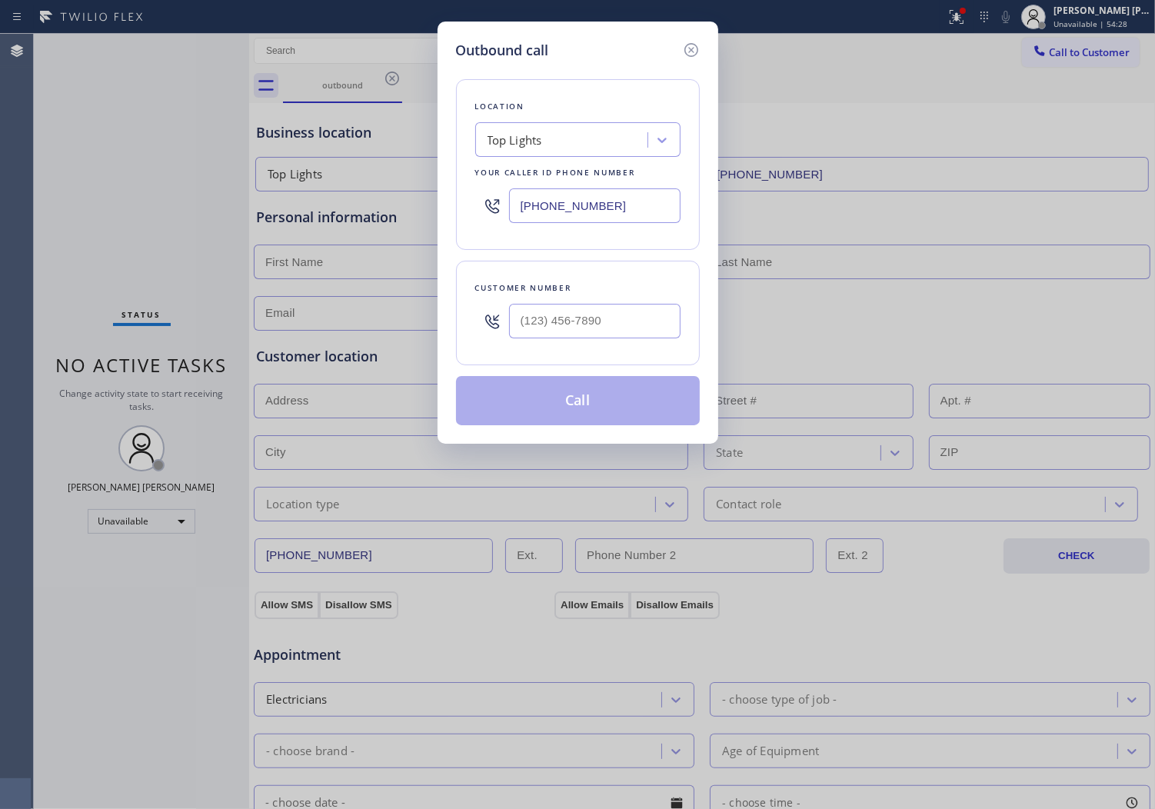
click at [1138, 72] on div "Outbound call Location Top Lights Your caller id phone number [PHONE_NUMBER] Cu…" at bounding box center [577, 404] width 1155 height 809
drag, startPoint x: 1120, startPoint y: 201, endPoint x: 1095, endPoint y: 73, distance: 130.0
click at [1082, 72] on div "Outbound call Location Top Lights Your caller id phone number [PHONE_NUMBER] Cu…" at bounding box center [577, 404] width 1155 height 809
click at [642, 321] on input "text" at bounding box center [595, 321] width 172 height 35
click at [642, 321] on input "(___) ___-____" at bounding box center [595, 321] width 172 height 35
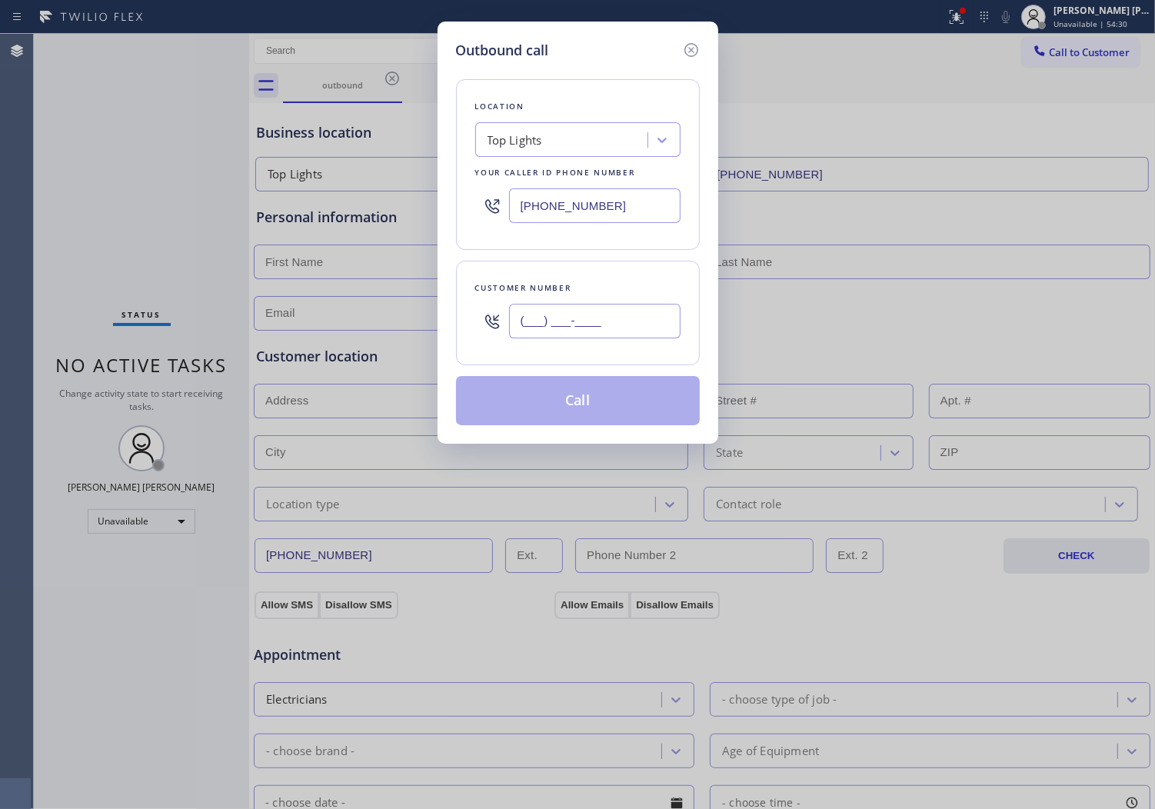
paste input "3602"
click at [627, 325] on input "(___) ___-3602" at bounding box center [595, 321] width 172 height 35
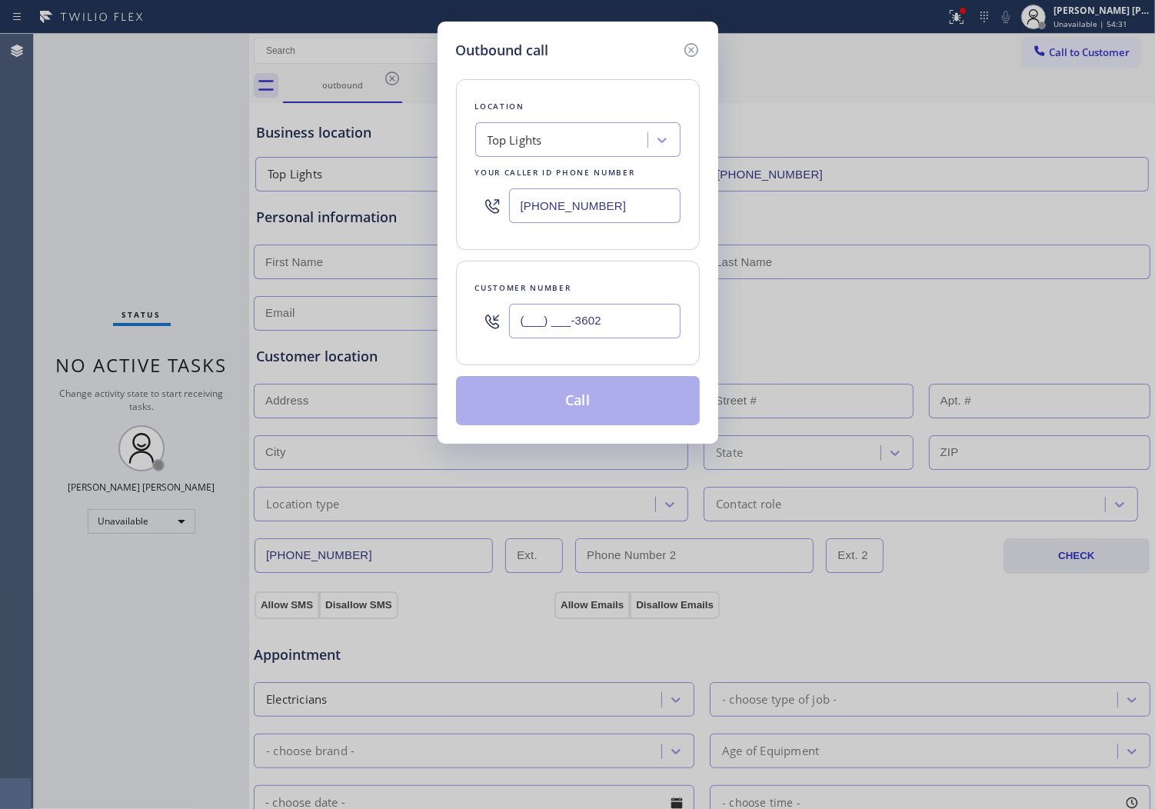
paste input "360) 233-2240"
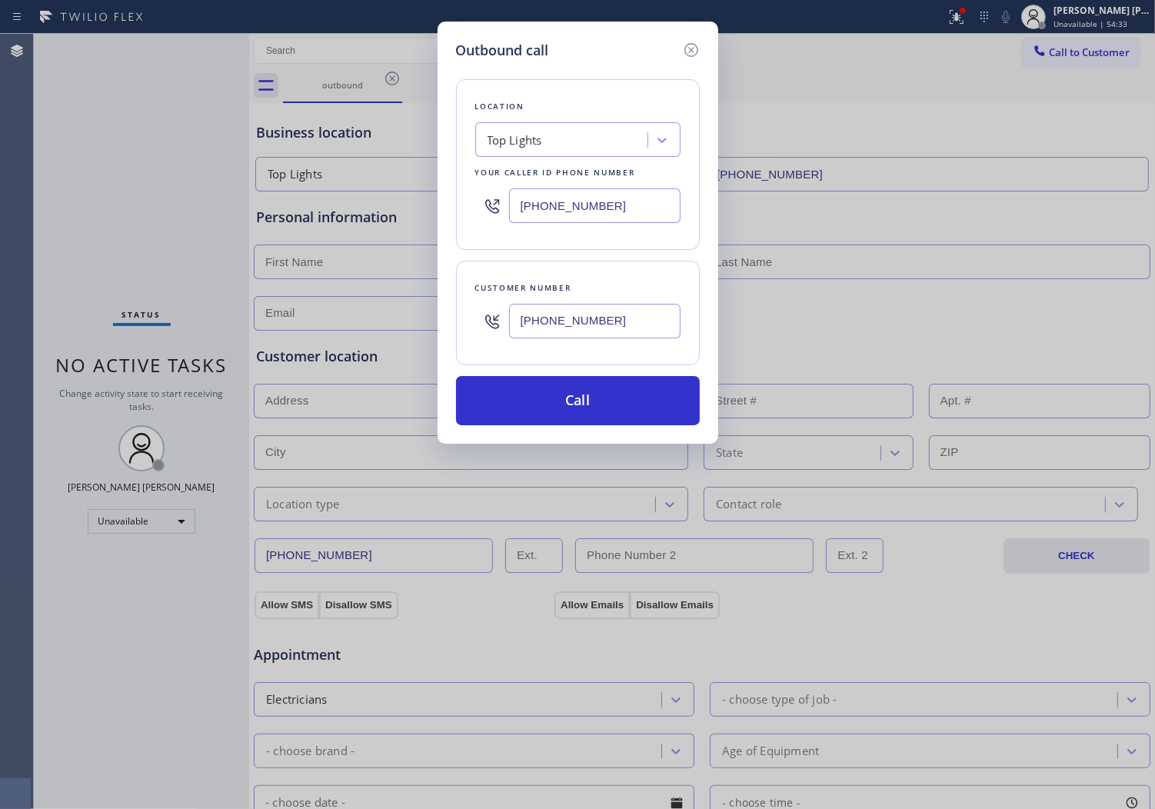
click at [574, 331] on input "[PHONE_NUMBER]" at bounding box center [595, 321] width 172 height 35
paste input "223) 374-8822"
type input "[PHONE_NUMBER]"
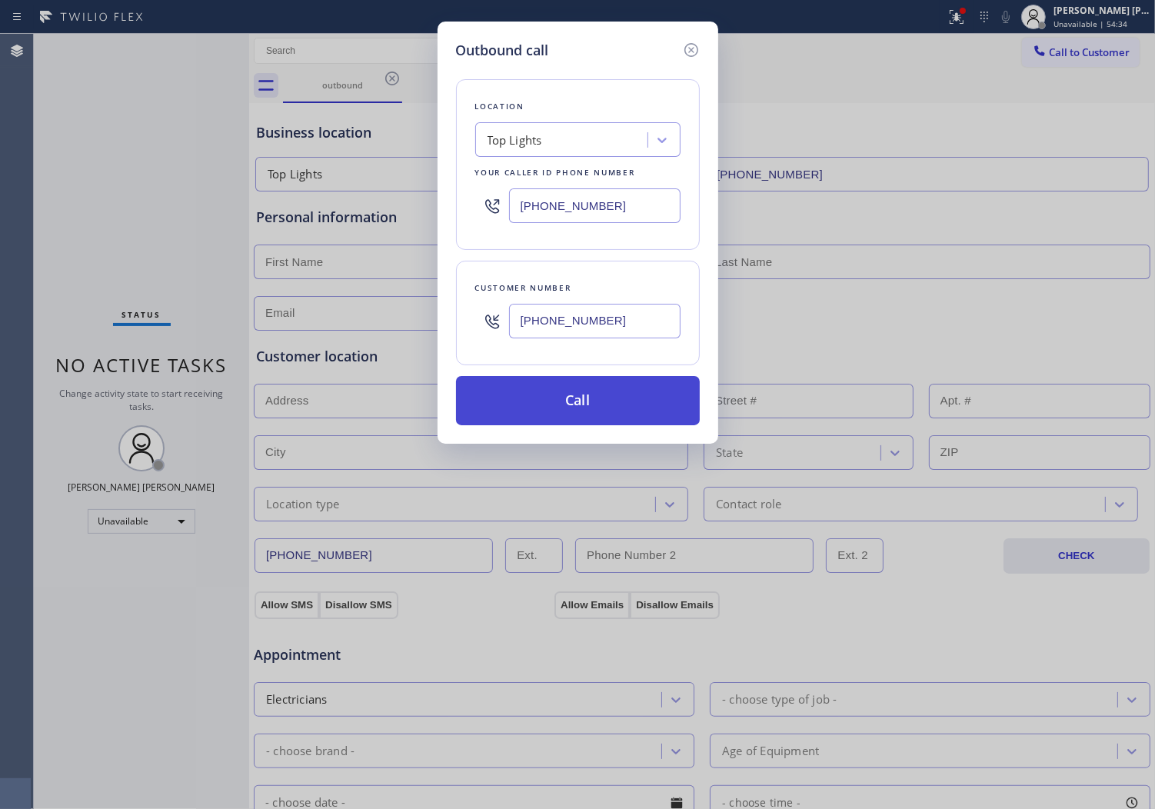
click at [596, 404] on button "Call" at bounding box center [578, 400] width 244 height 49
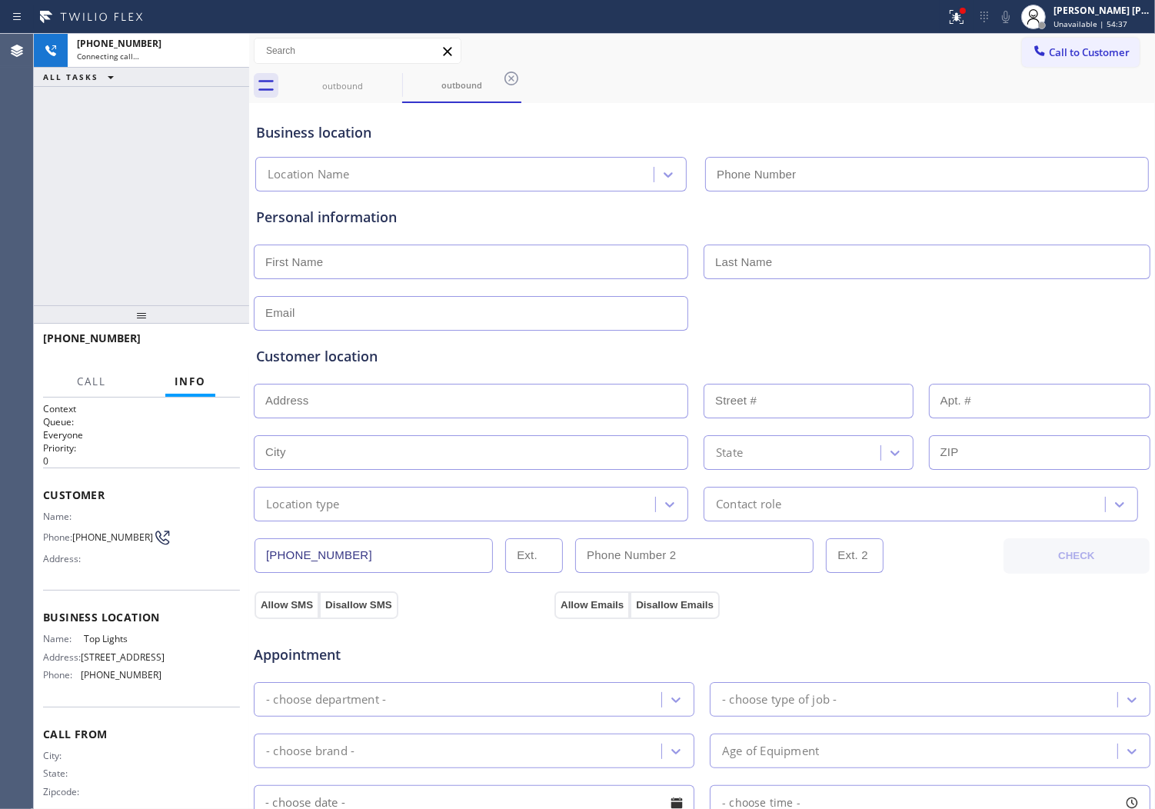
type input "[PHONE_NUMBER]"
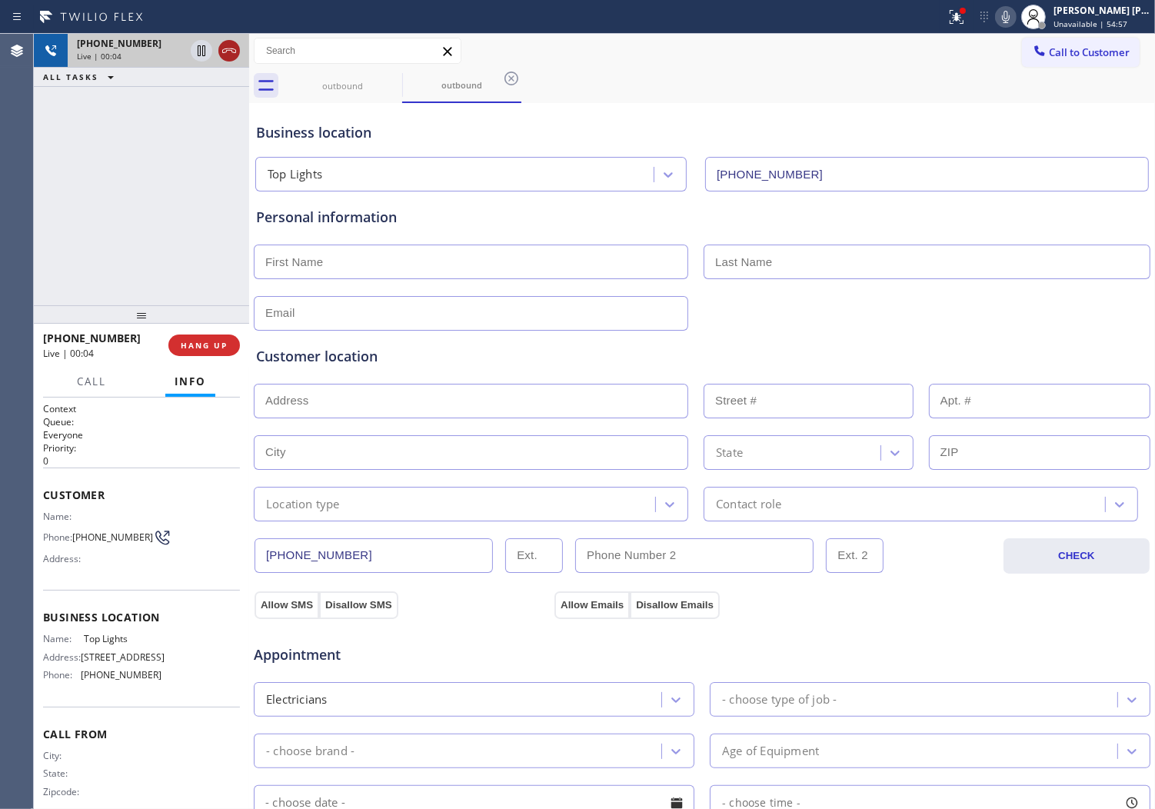
click at [231, 55] on icon at bounding box center [229, 51] width 18 height 18
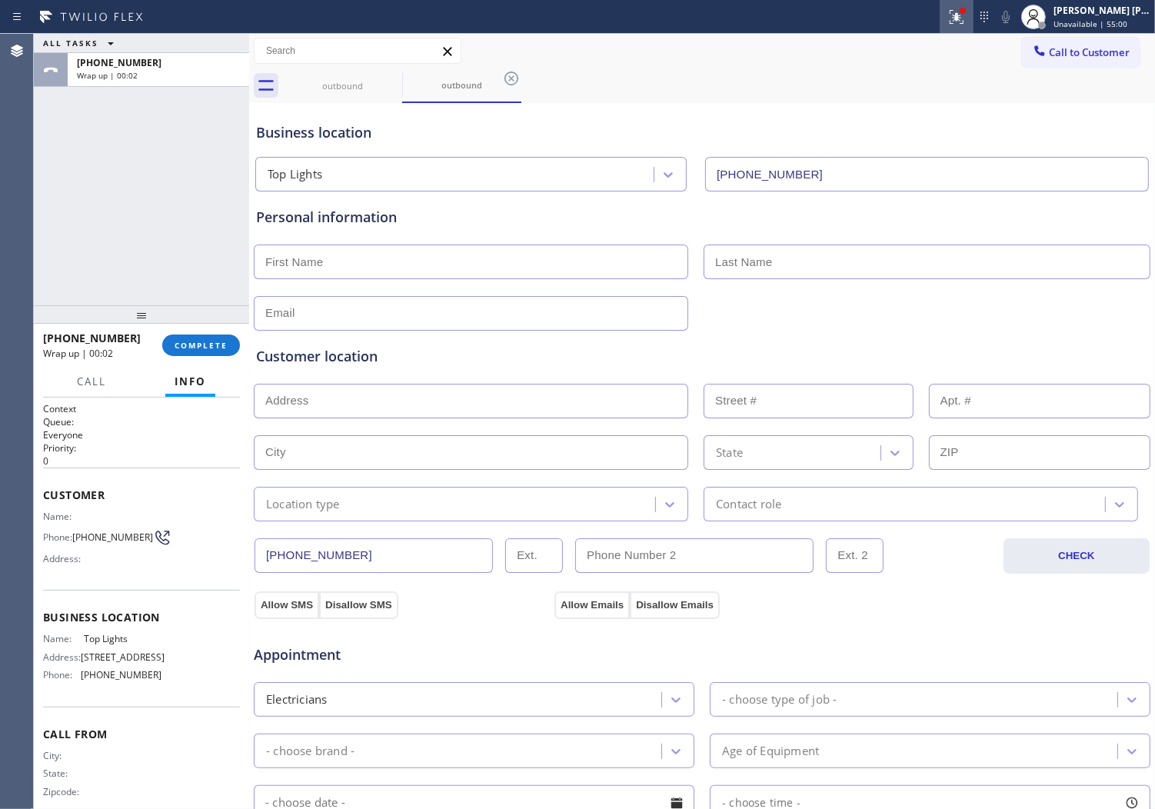
click at [974, 28] on button at bounding box center [957, 17] width 34 height 34
click at [966, 15] on icon at bounding box center [957, 17] width 18 height 18
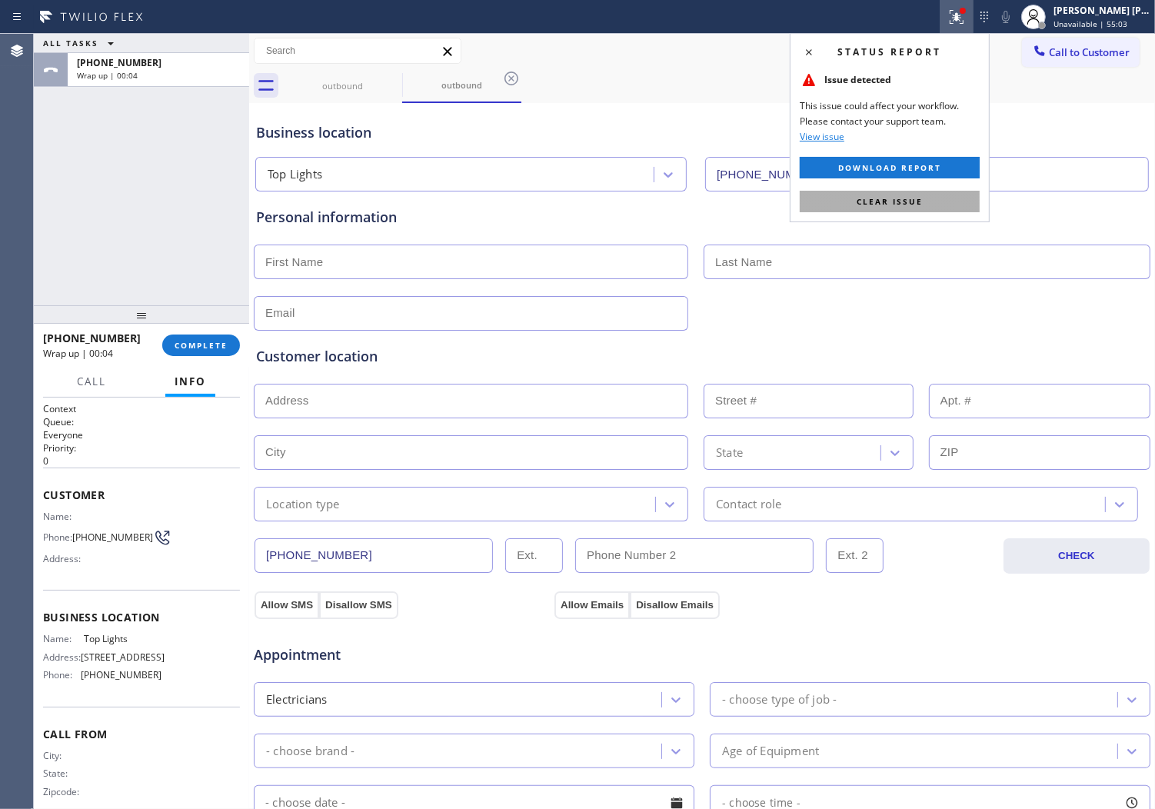
click at [893, 202] on span "Clear issue" at bounding box center [890, 201] width 66 height 11
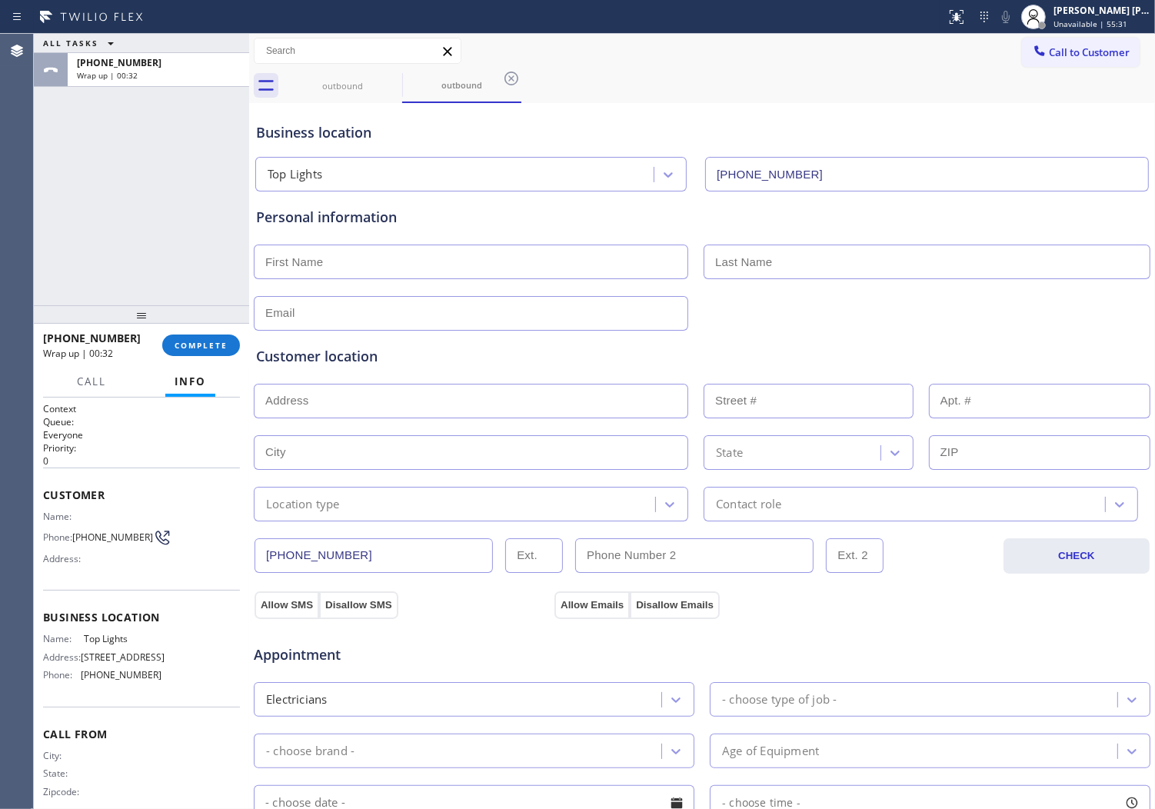
click at [209, 362] on div "[PHONE_NUMBER] Wrap up | 00:32 COMPLETE" at bounding box center [141, 345] width 197 height 40
click at [212, 355] on button "COMPLETE" at bounding box center [201, 346] width 78 height 22
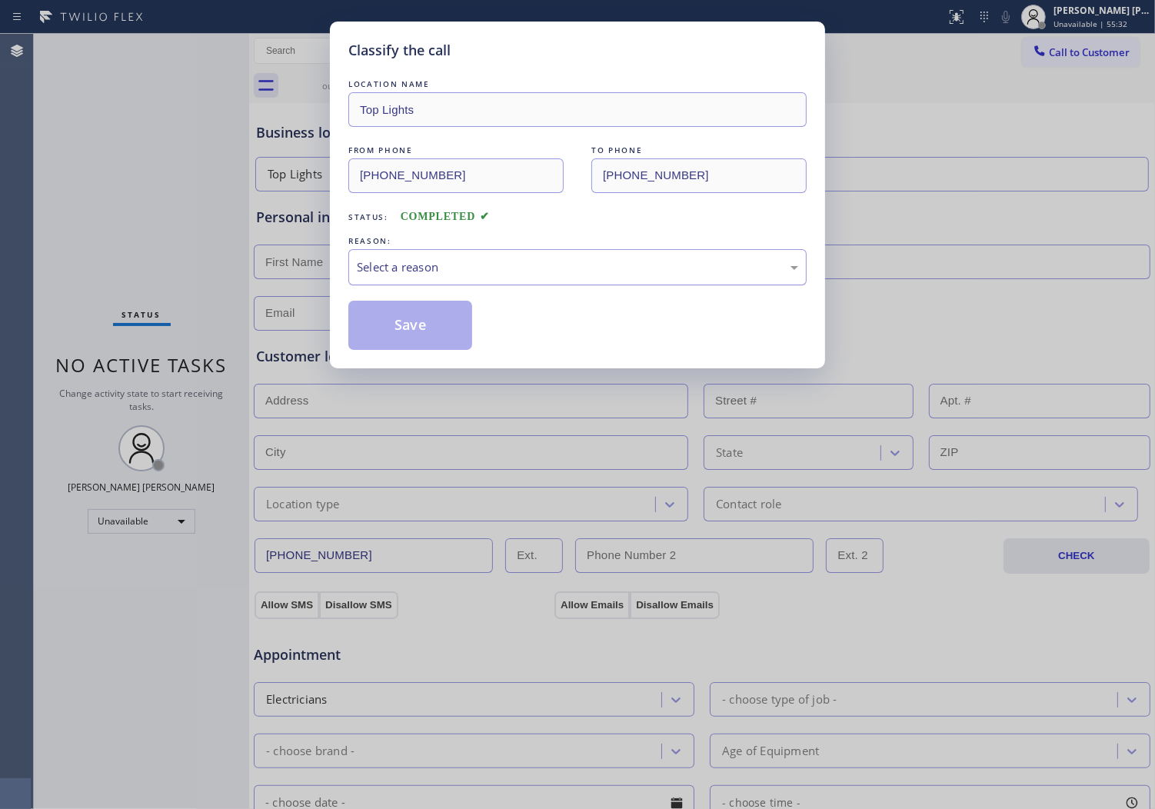
click at [389, 280] on div "Select a reason" at bounding box center [577, 267] width 458 height 36
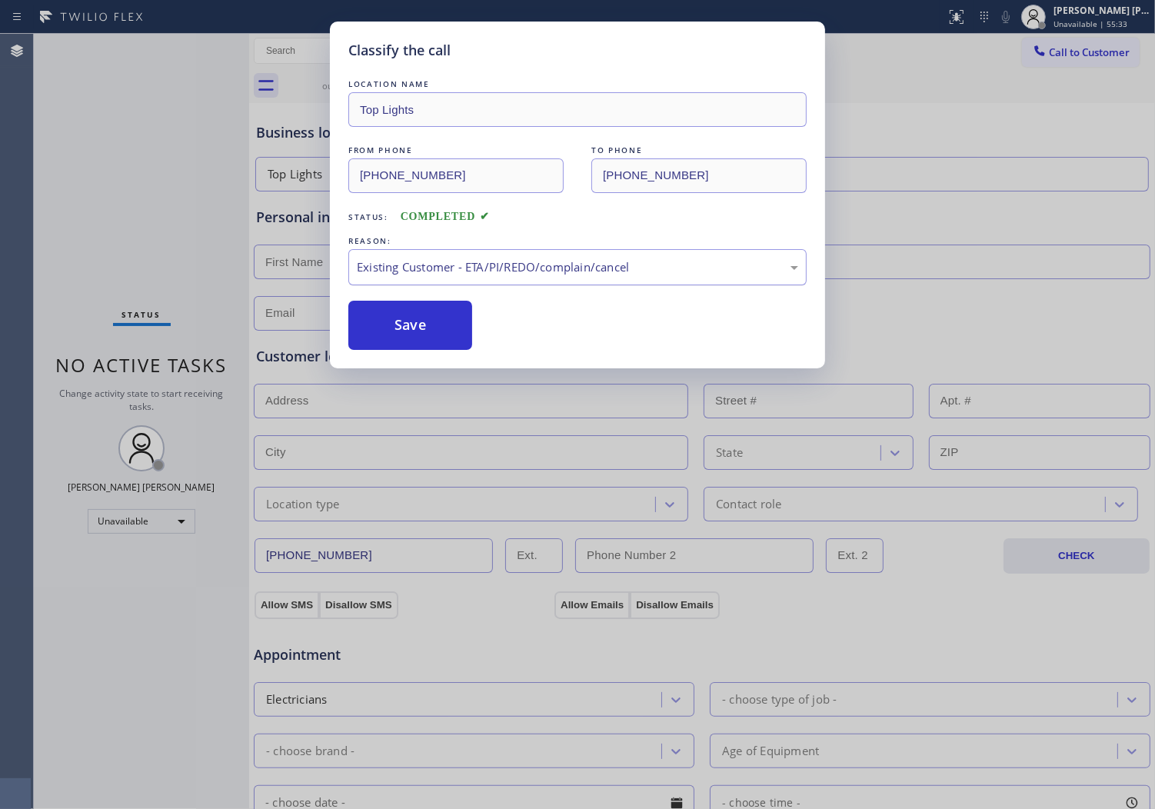
click at [418, 272] on div "Existing Customer - ETA/PI/REDO/complain/cancel" at bounding box center [577, 267] width 441 height 18
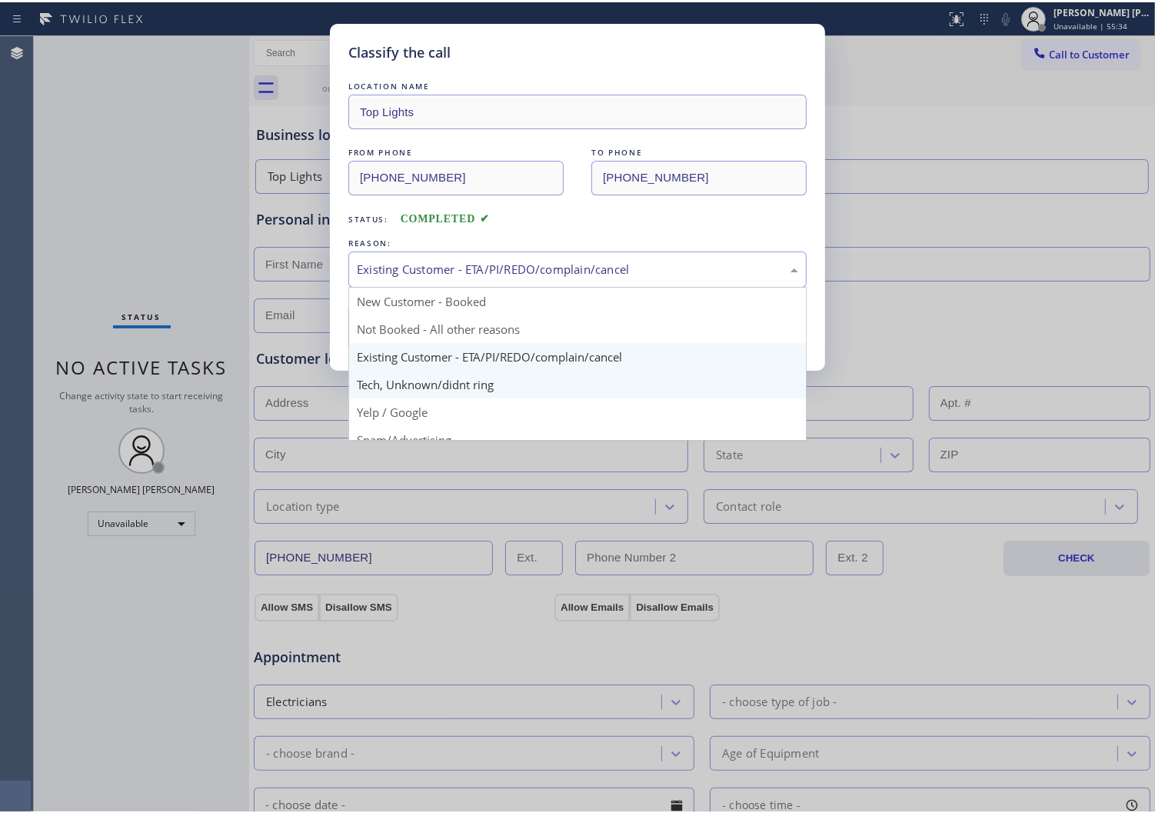
scroll to position [57, 0]
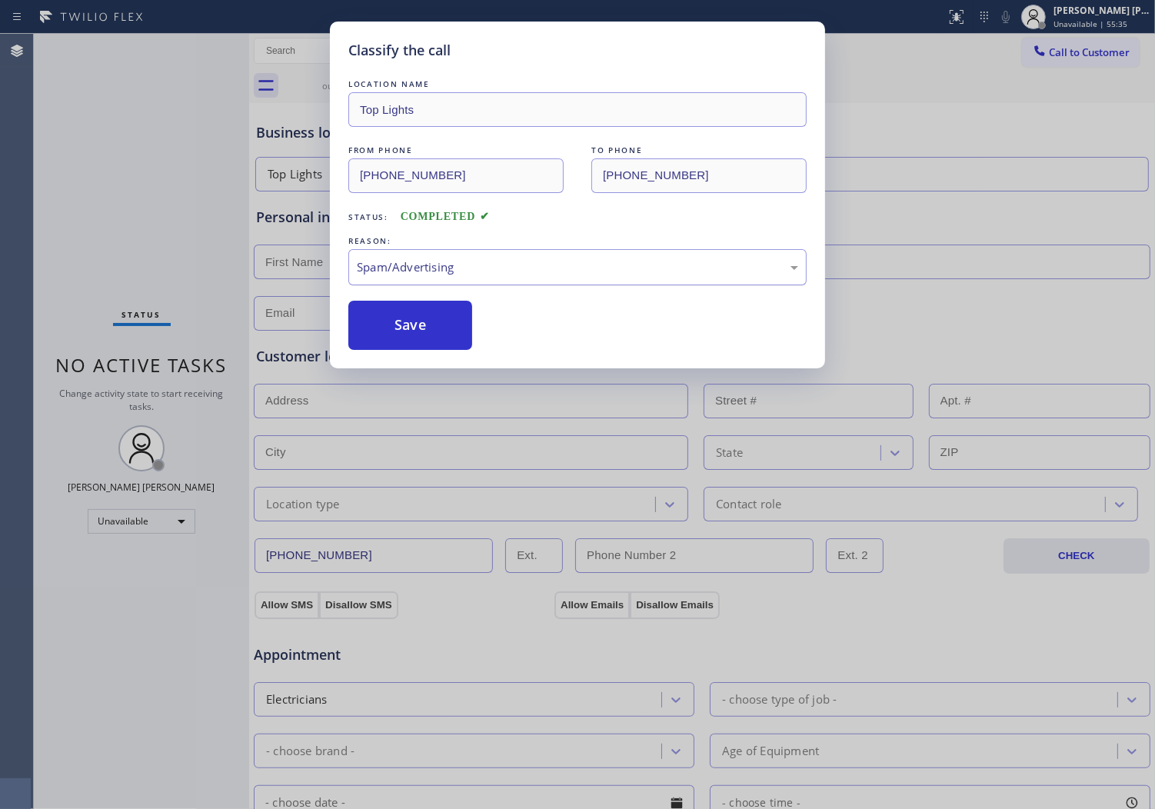
click at [452, 279] on div "Spam/Advertising" at bounding box center [577, 267] width 458 height 36
click at [423, 332] on button "Save" at bounding box center [410, 325] width 124 height 49
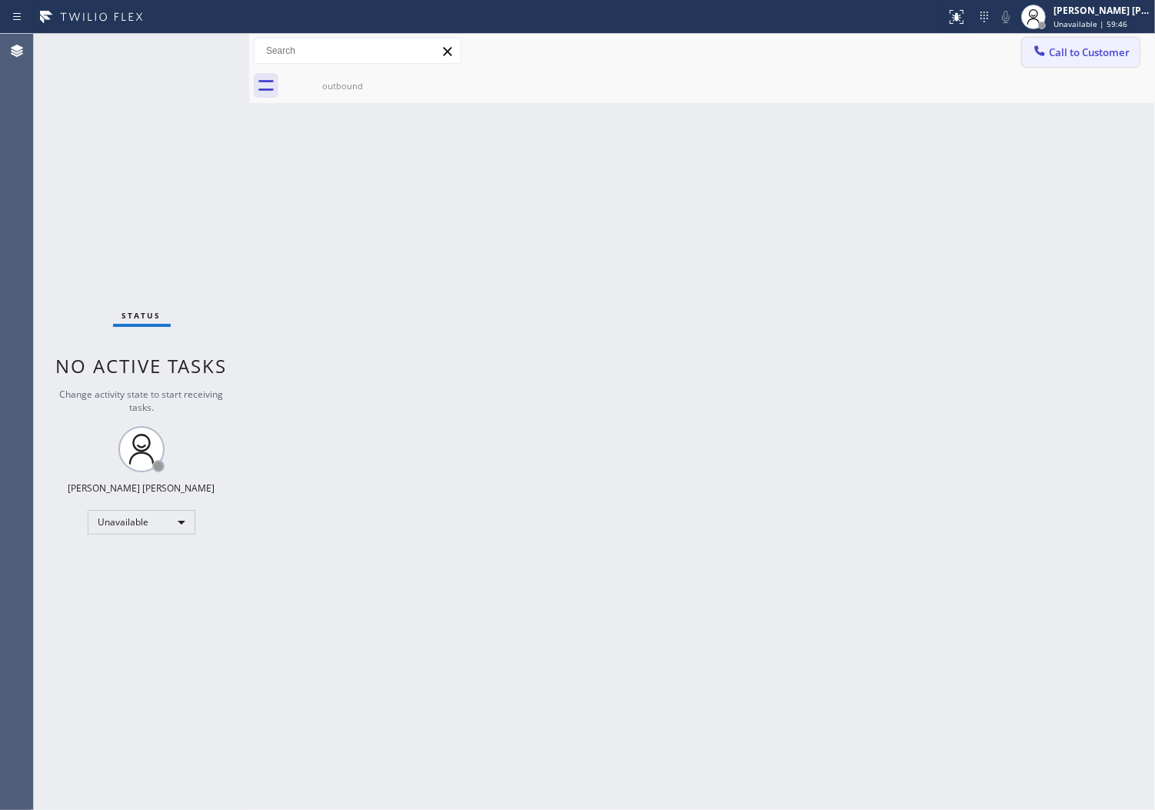
click at [1041, 55] on icon at bounding box center [1040, 50] width 10 height 10
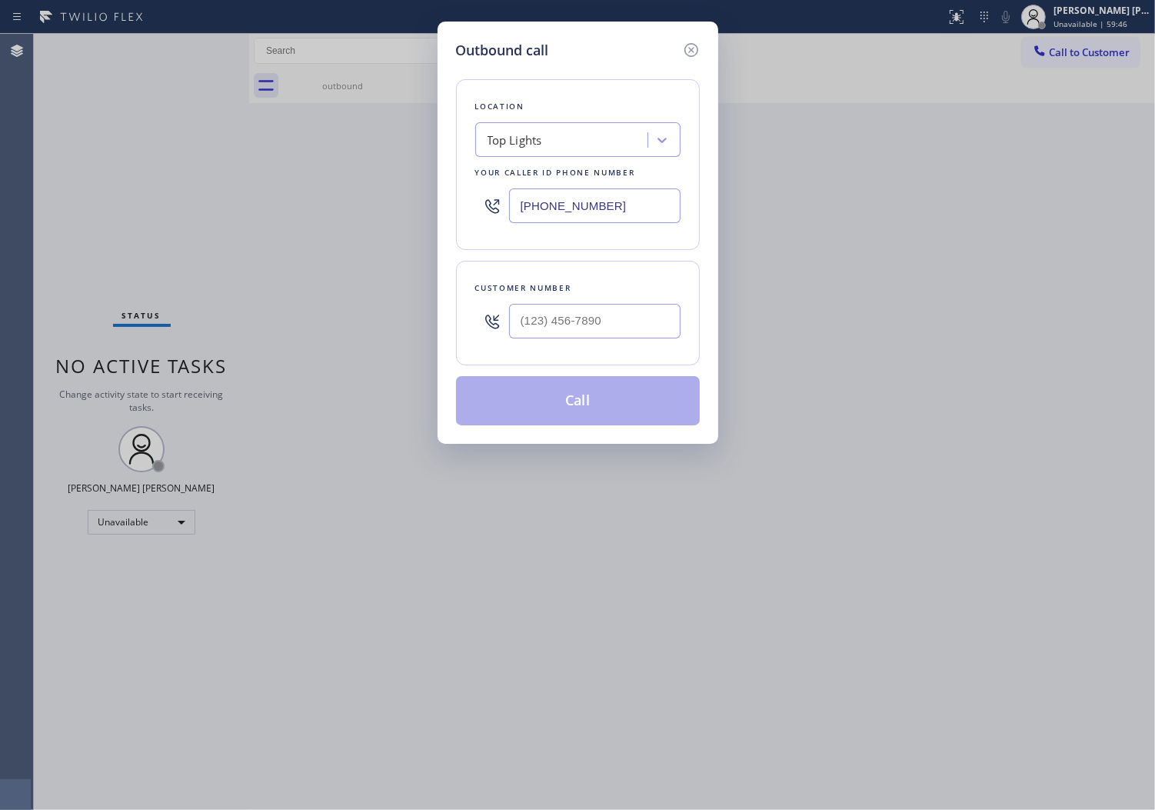
click at [615, 198] on input "[PHONE_NUMBER]" at bounding box center [595, 205] width 172 height 35
paste input "760) 983-2207"
type input "[PHONE_NUMBER]"
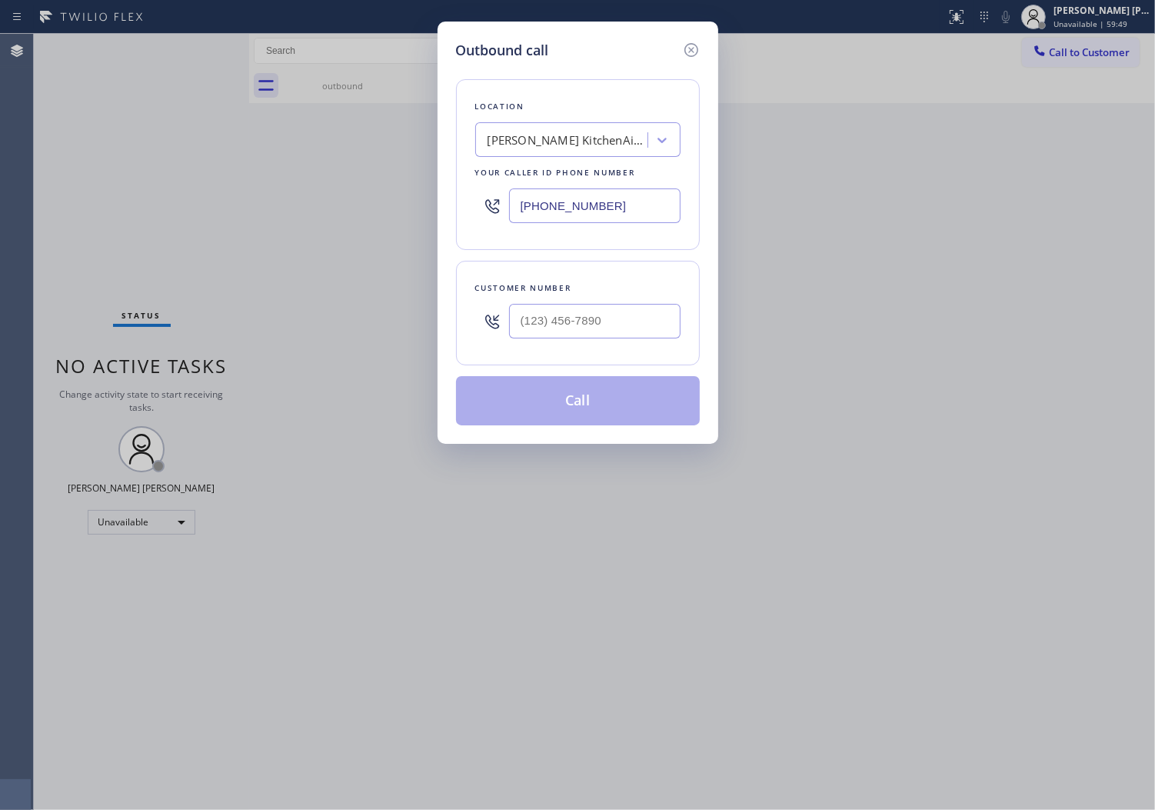
click at [563, 305] on input "text" at bounding box center [595, 321] width 172 height 35
click at [563, 305] on input "(___) ___-____" at bounding box center [595, 321] width 172 height 35
paste input "760) 779-1524"
type input "[PHONE_NUMBER]"
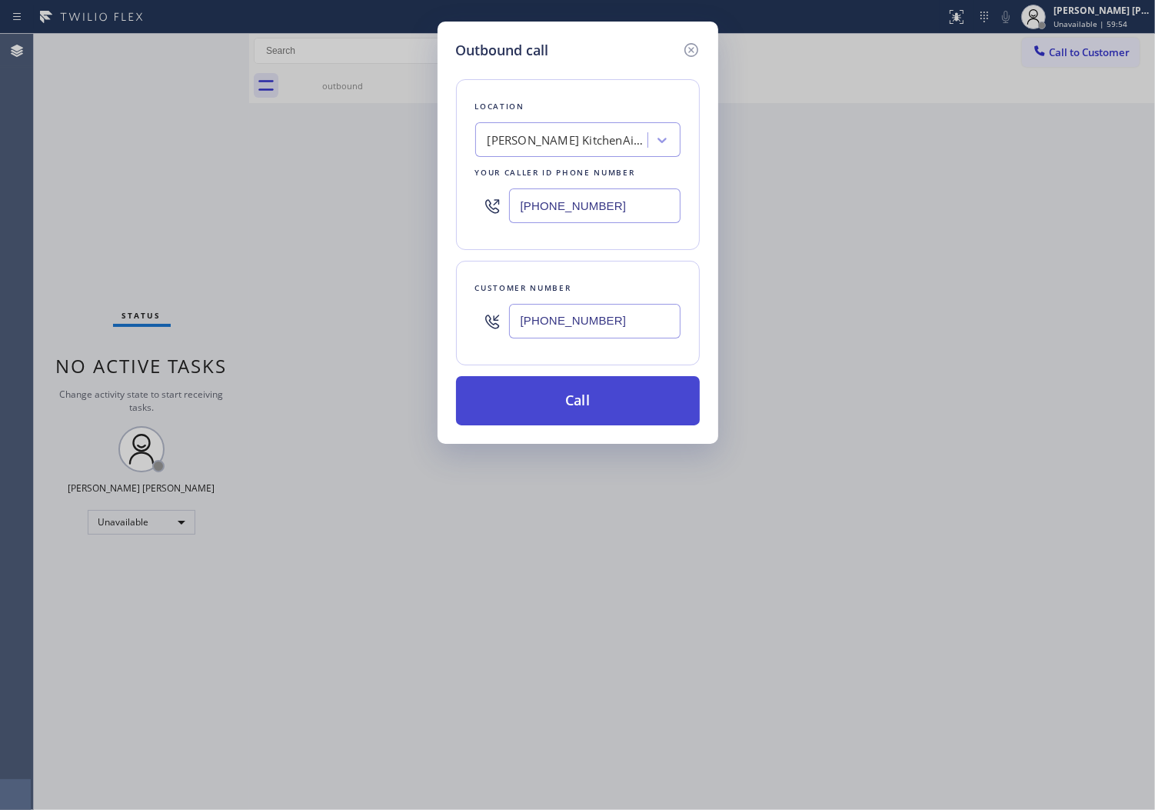
click at [671, 406] on button "Call" at bounding box center [578, 400] width 244 height 49
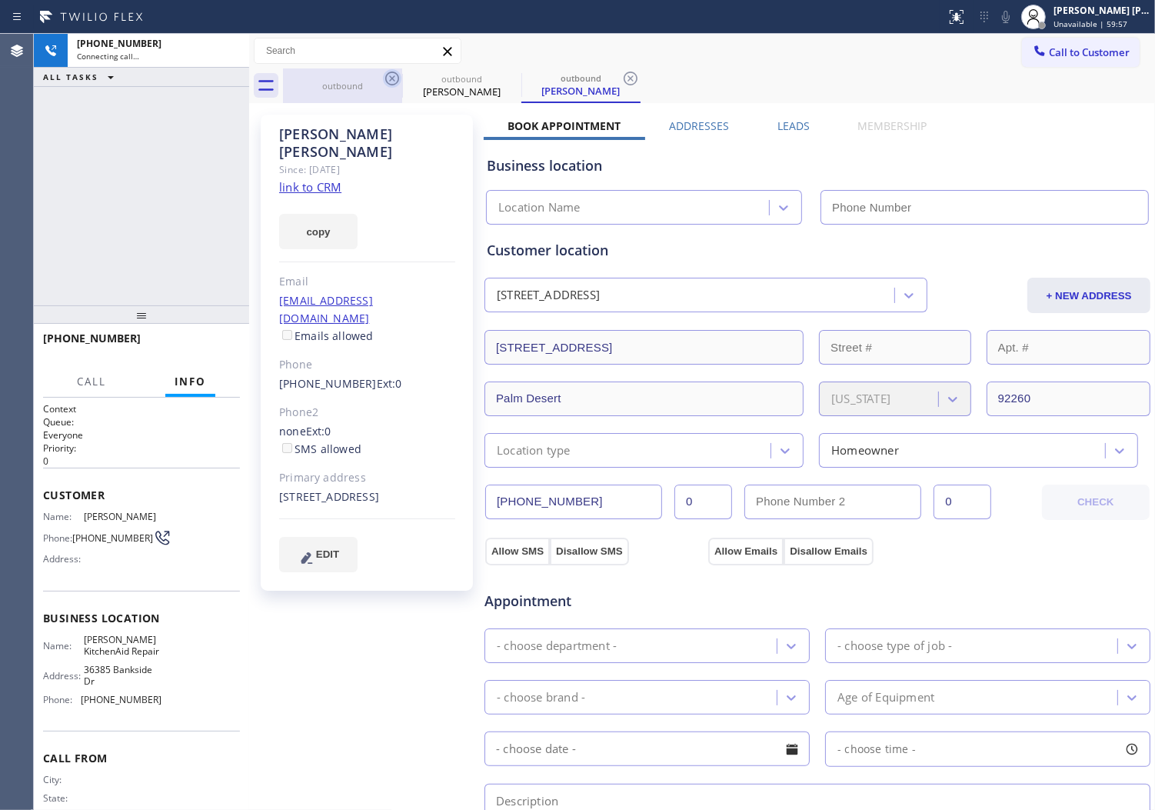
click at [391, 77] on icon at bounding box center [392, 78] width 18 height 18
click at [348, 121] on div "[PERSON_NAME] Since: [DATE] link to CRM copy Email [EMAIL_ADDRESS][DOMAIN_NAME]…" at bounding box center [367, 353] width 212 height 476
click at [342, 132] on div "[PERSON_NAME]" at bounding box center [367, 142] width 176 height 35
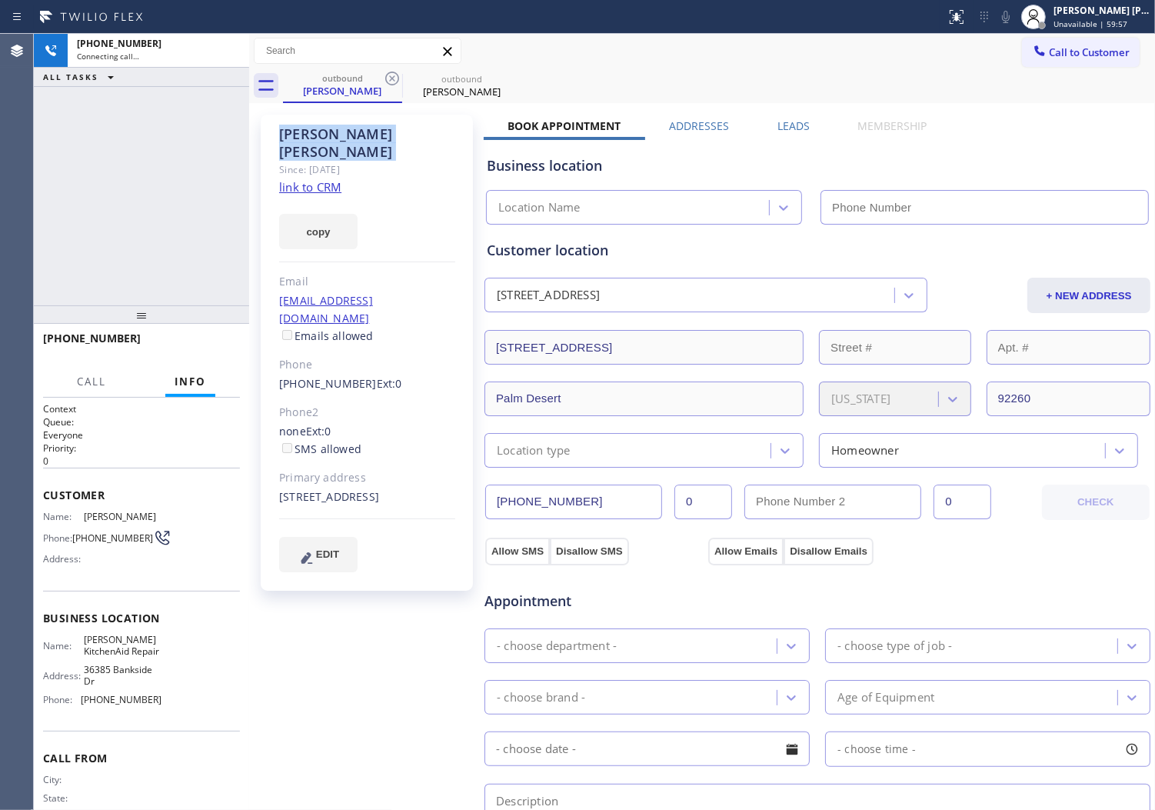
click at [342, 132] on div "[PERSON_NAME]" at bounding box center [367, 142] width 176 height 35
copy div "[PERSON_NAME]"
type input "[PHONE_NUMBER]"
click at [105, 148] on div "[PHONE_NUMBER] Connecting call… ALL TASKS ALL TASKS ACTIVE TASKS TASKS IN WRAP …" at bounding box center [141, 170] width 215 height 272
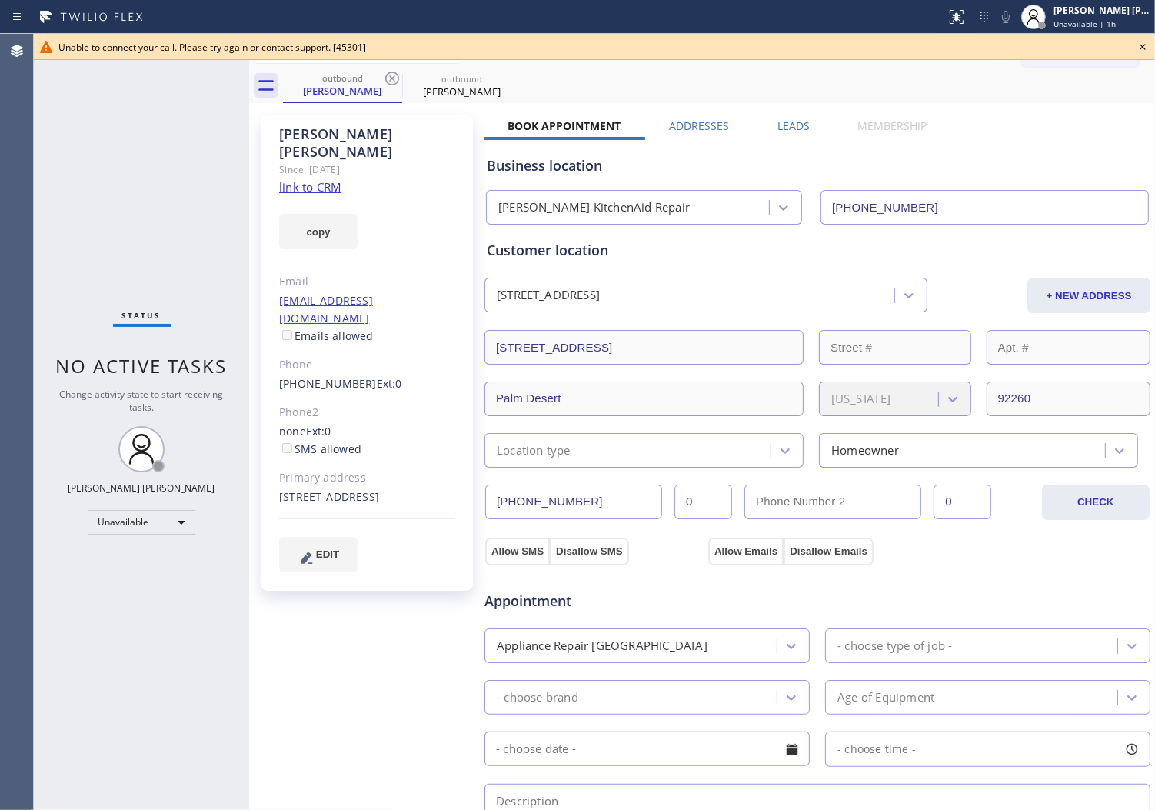
click at [6, 251] on div "Agent Desktop" at bounding box center [16, 422] width 33 height 776
click at [1138, 45] on icon at bounding box center [1143, 47] width 18 height 18
click at [1138, 45] on div "Call to Customer Outbound call Location [PERSON_NAME] KitchenAid Repair Your ca…" at bounding box center [1088, 51] width 133 height 27
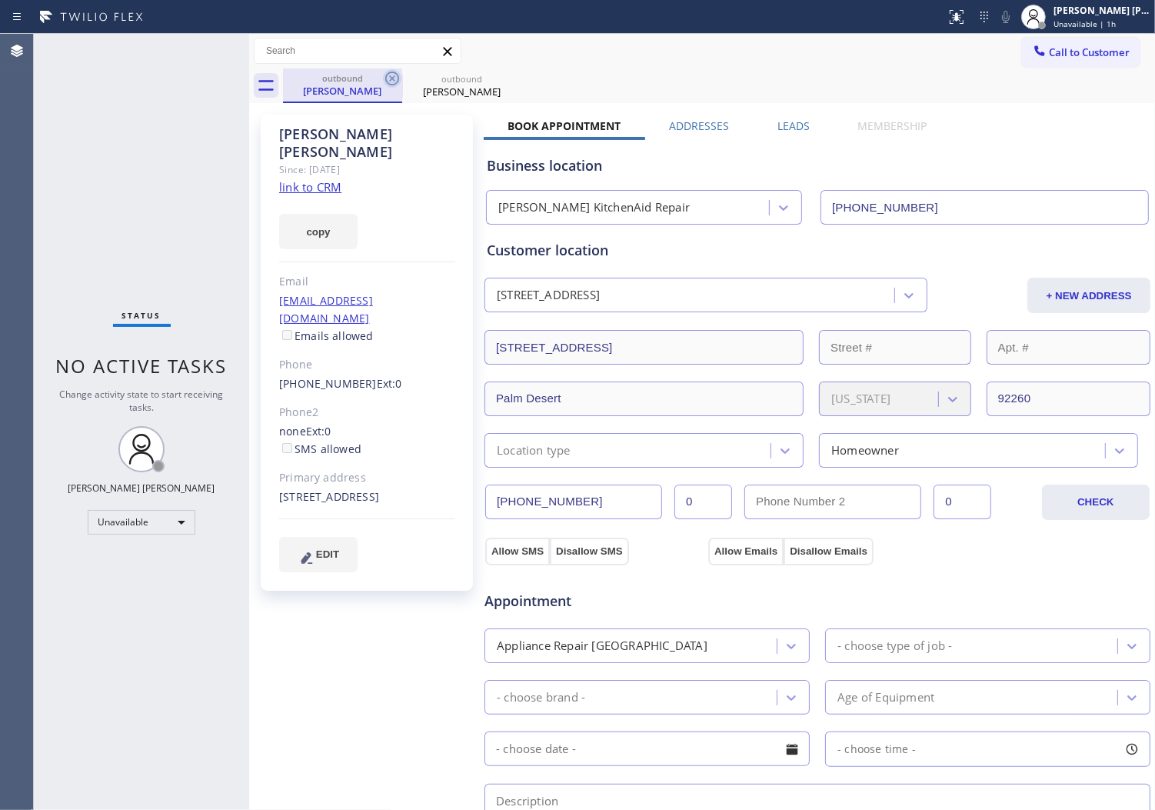
click at [398, 78] on icon at bounding box center [392, 79] width 14 height 14
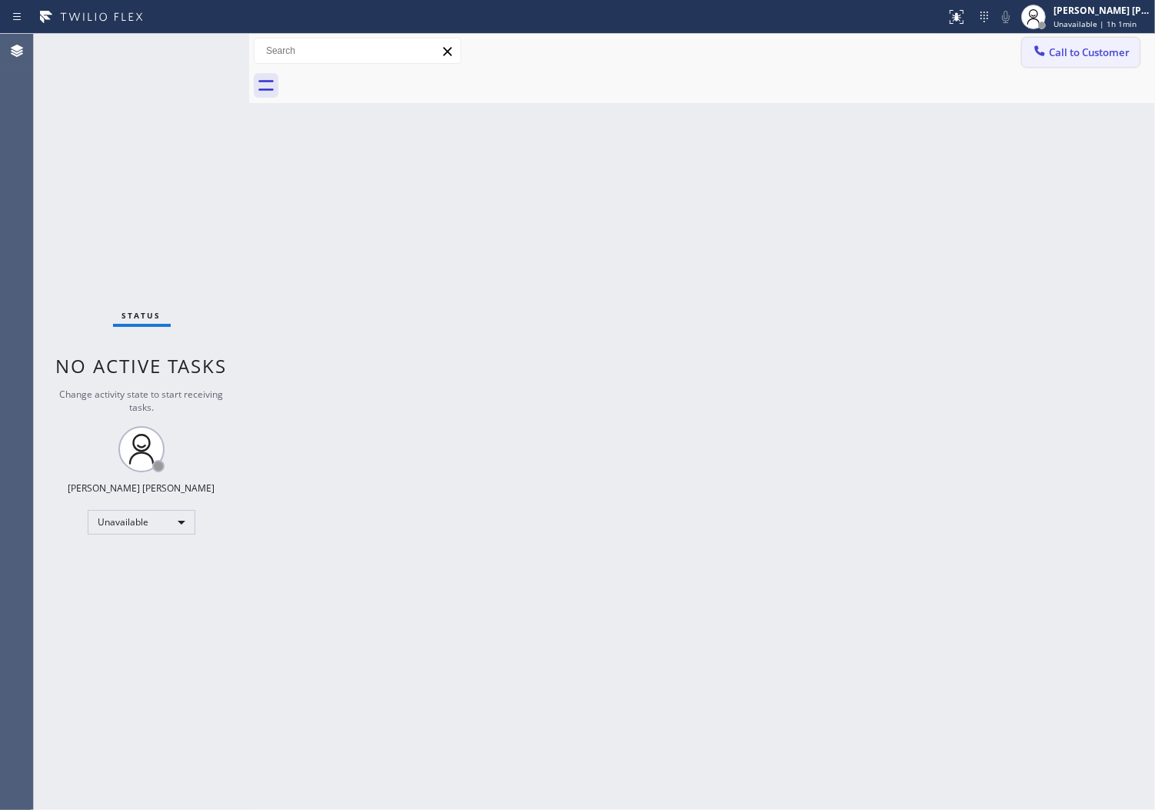
click at [1097, 62] on button "Call to Customer" at bounding box center [1081, 52] width 118 height 29
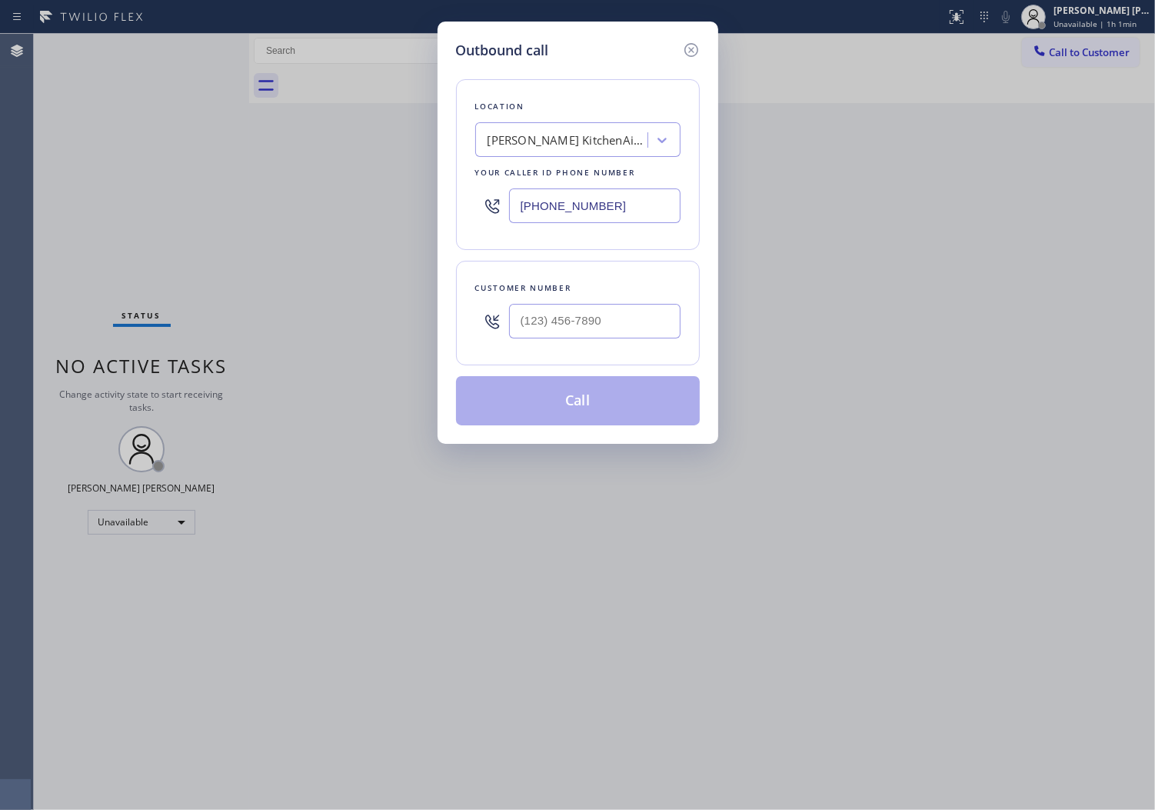
click at [560, 213] on input "[PHONE_NUMBER]" at bounding box center [595, 205] width 172 height 35
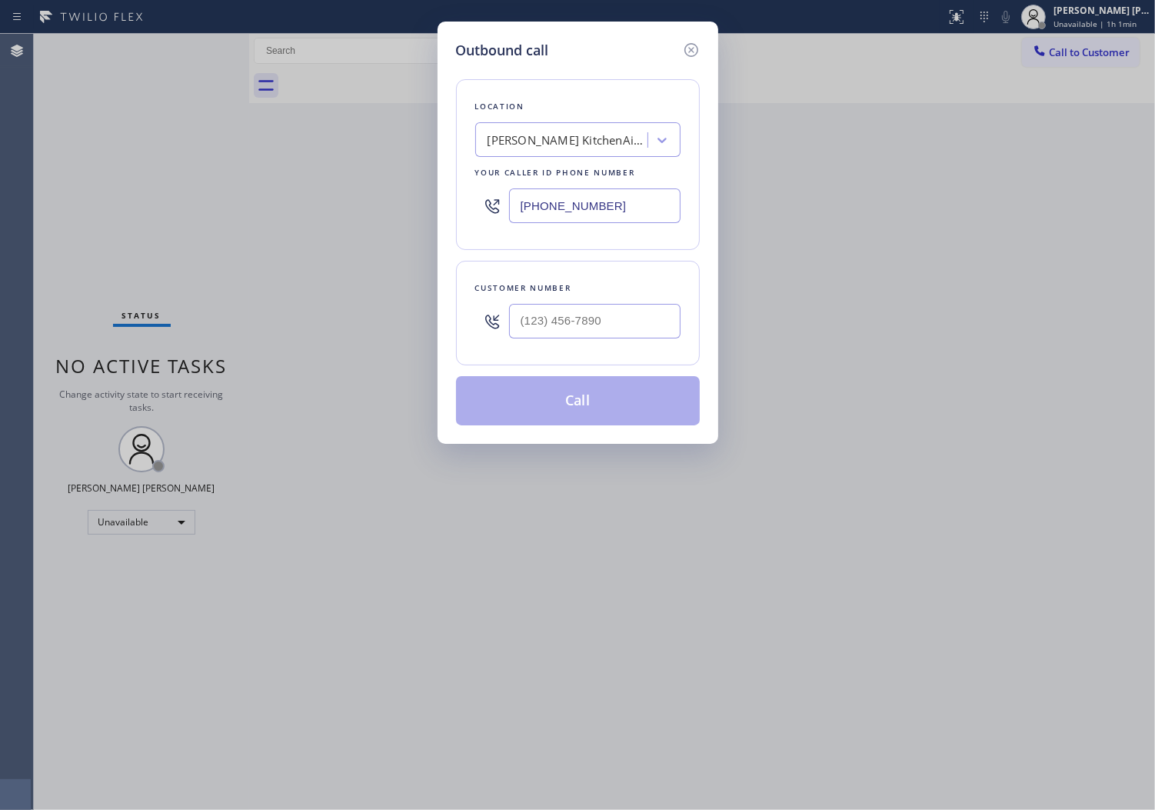
paste input "844) 334-468"
type input "[PHONE_NUMBER]"
click at [603, 335] on input "text" at bounding box center [595, 321] width 172 height 35
click at [603, 335] on input "(___) ___-____" at bounding box center [595, 321] width 172 height 35
paste input "text"
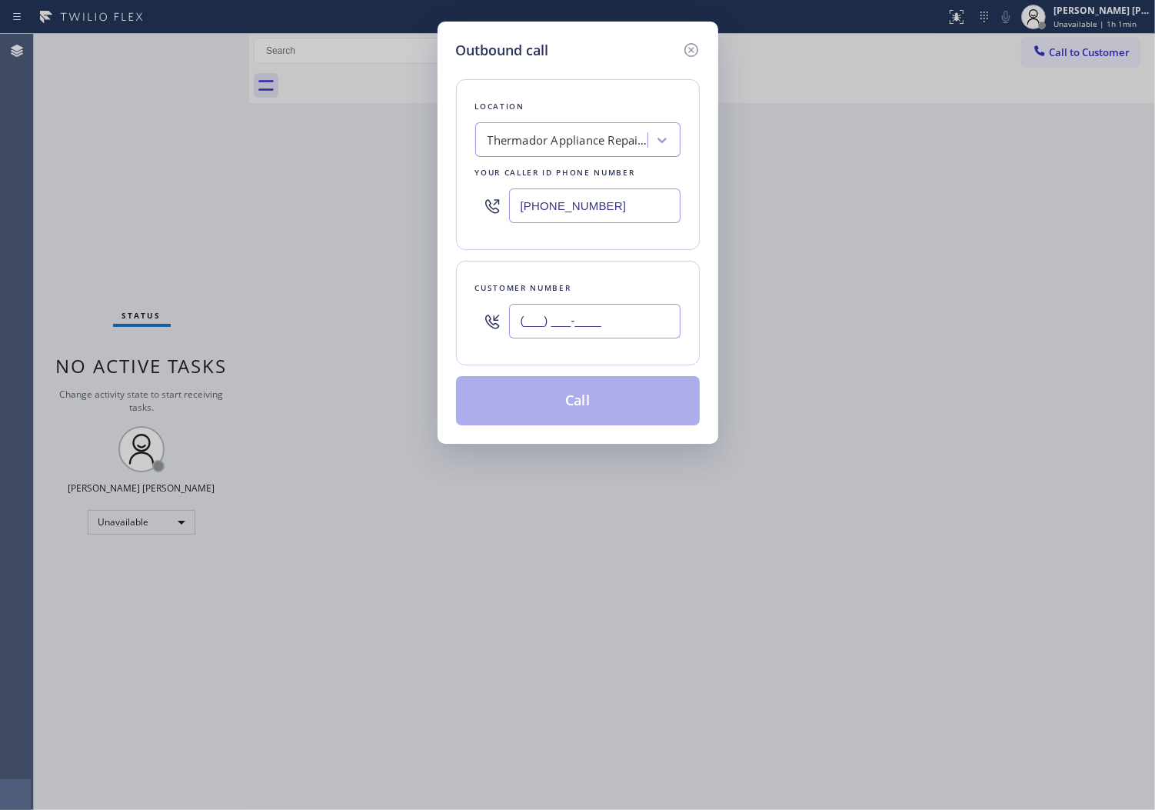
click at [595, 319] on input "(___) ___-____" at bounding box center [595, 321] width 172 height 35
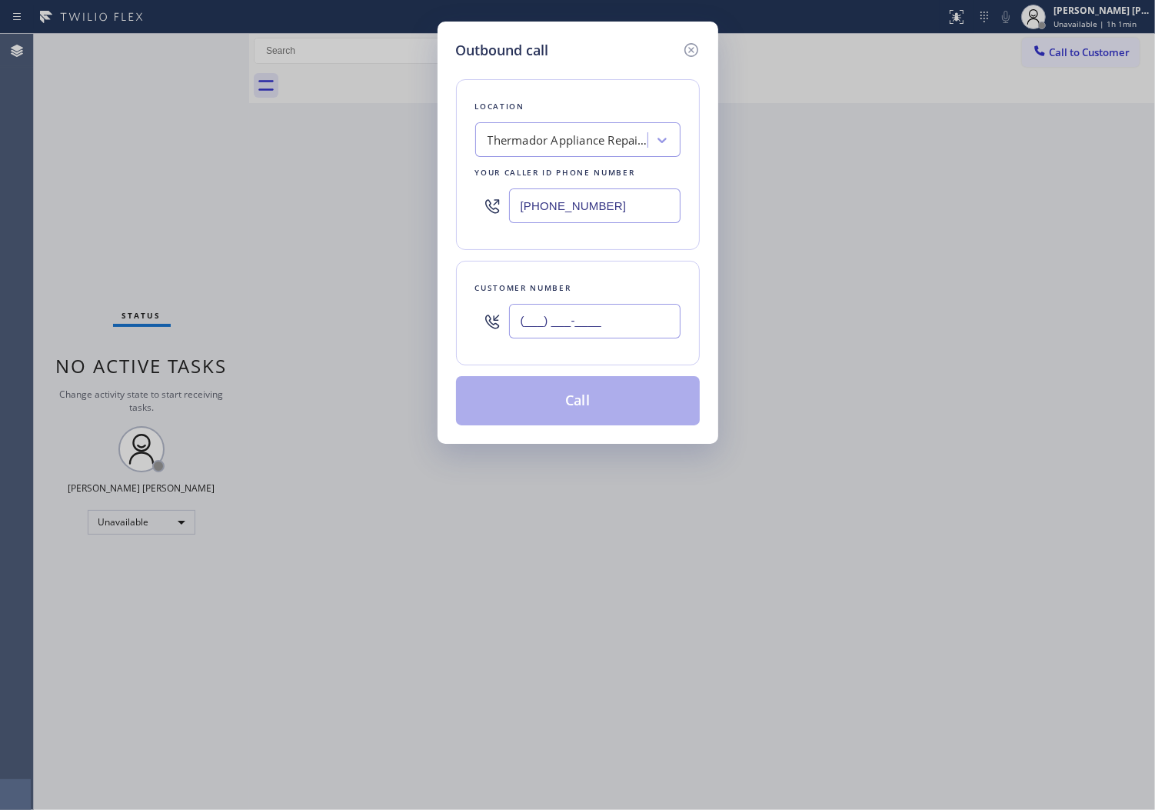
paste input "323) 854-3354"
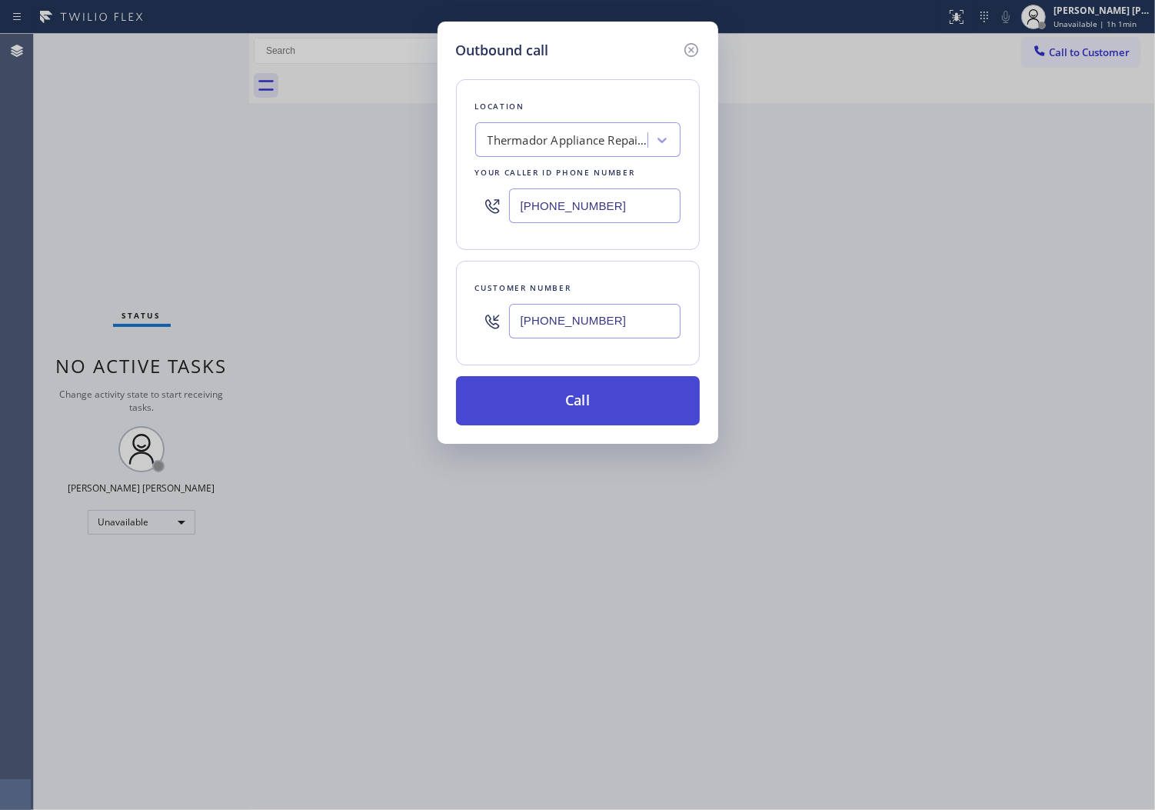
type input "[PHONE_NUMBER]"
click at [643, 414] on button "Call" at bounding box center [578, 400] width 244 height 49
click at [729, 88] on div at bounding box center [719, 85] width 872 height 35
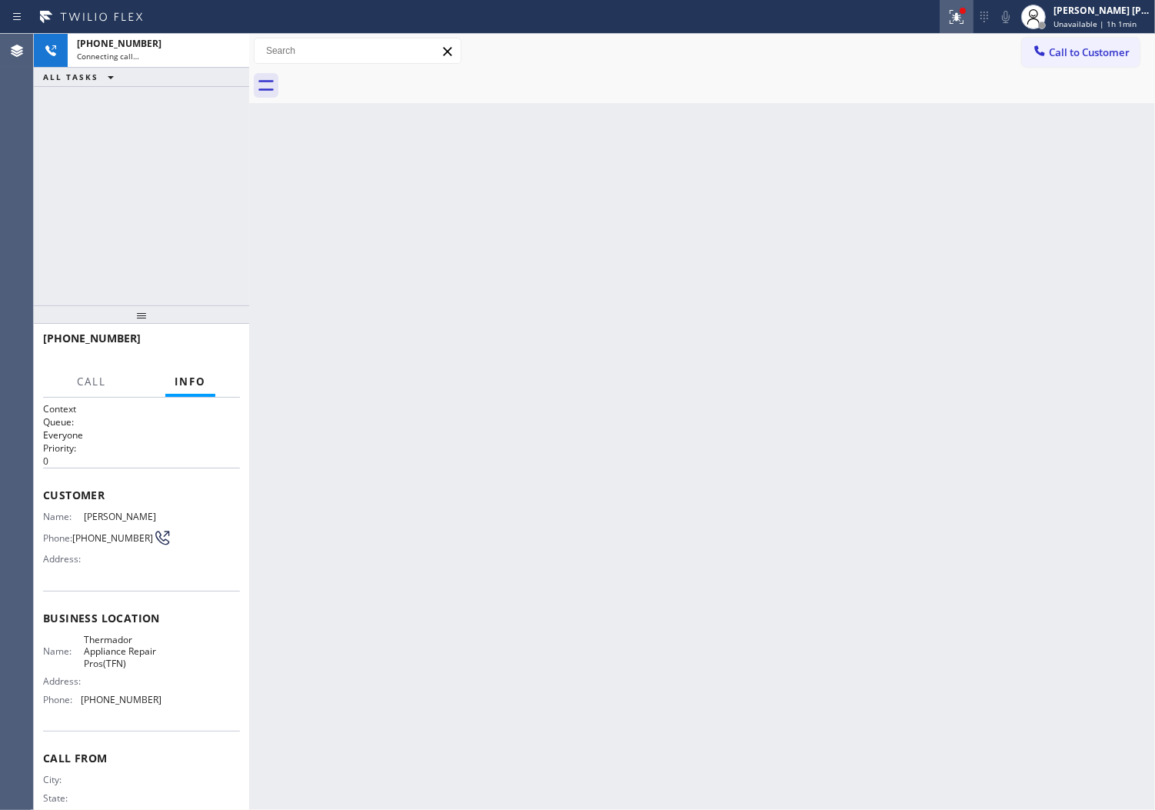
click at [974, 22] on div at bounding box center [957, 17] width 34 height 18
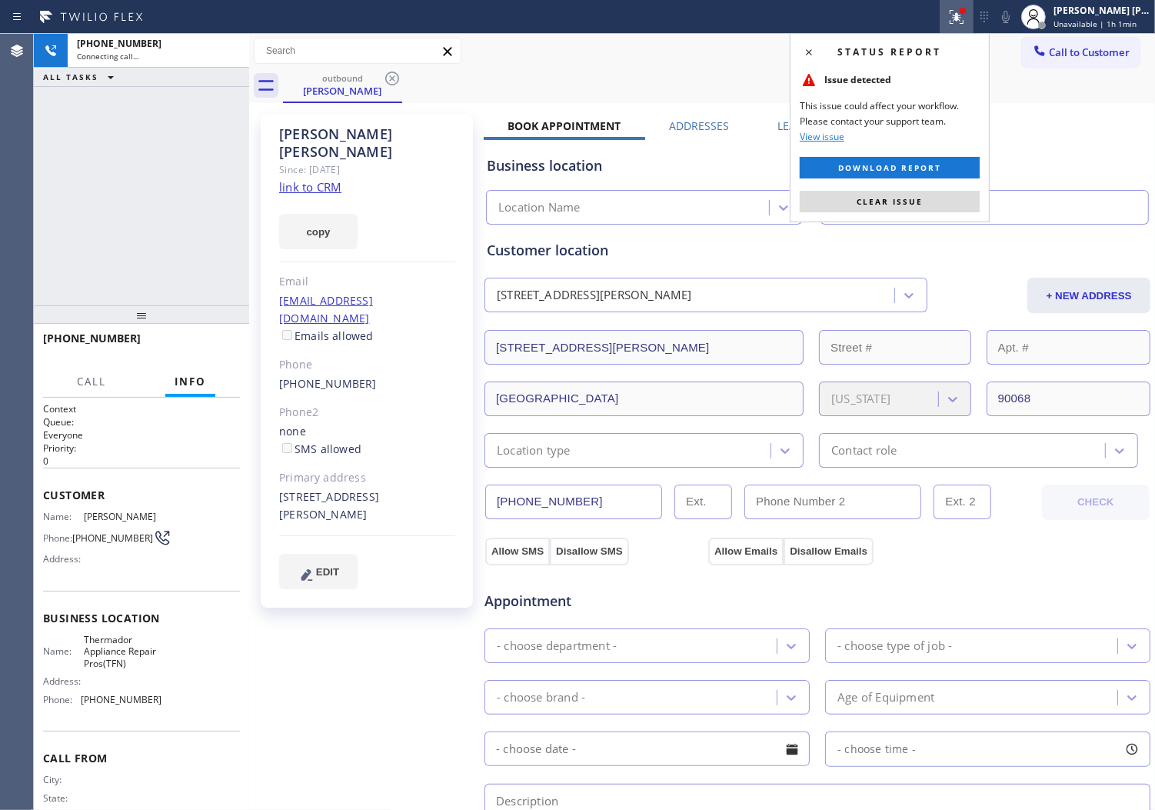
click at [966, 21] on icon at bounding box center [957, 17] width 18 height 18
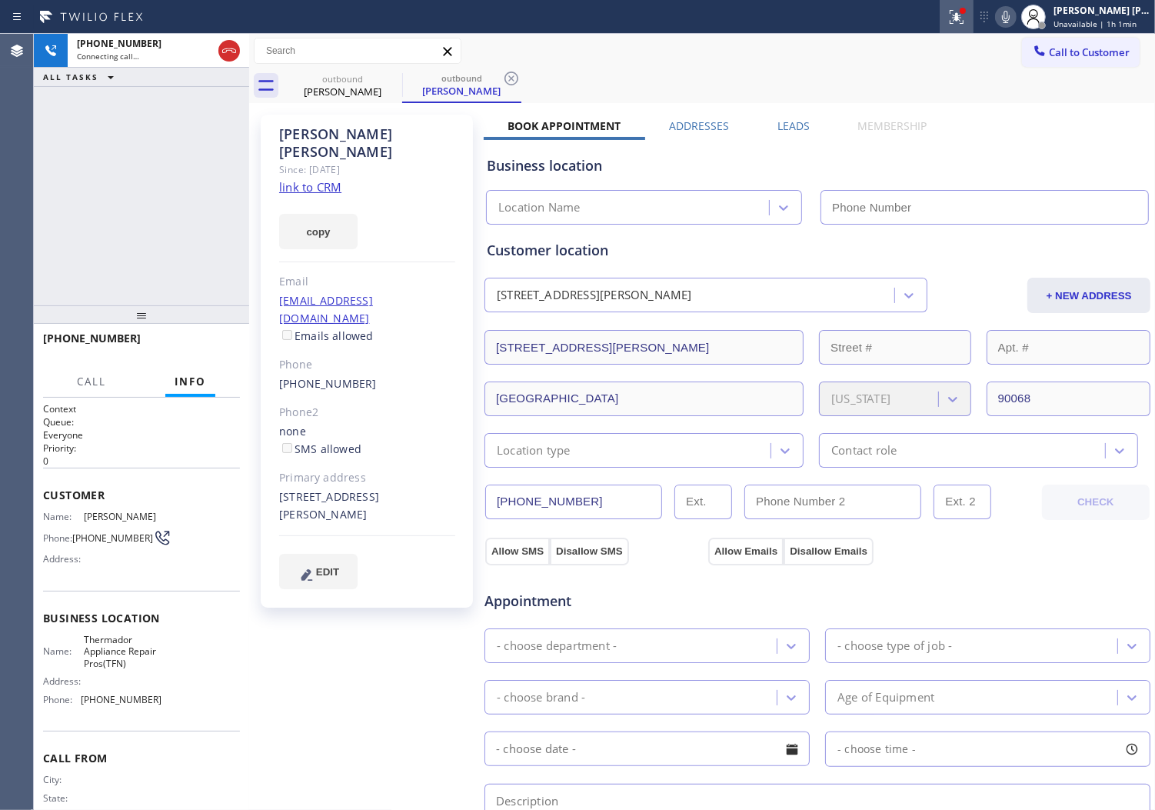
click at [961, 27] on button at bounding box center [957, 17] width 34 height 34
click at [966, 27] on button at bounding box center [957, 17] width 34 height 34
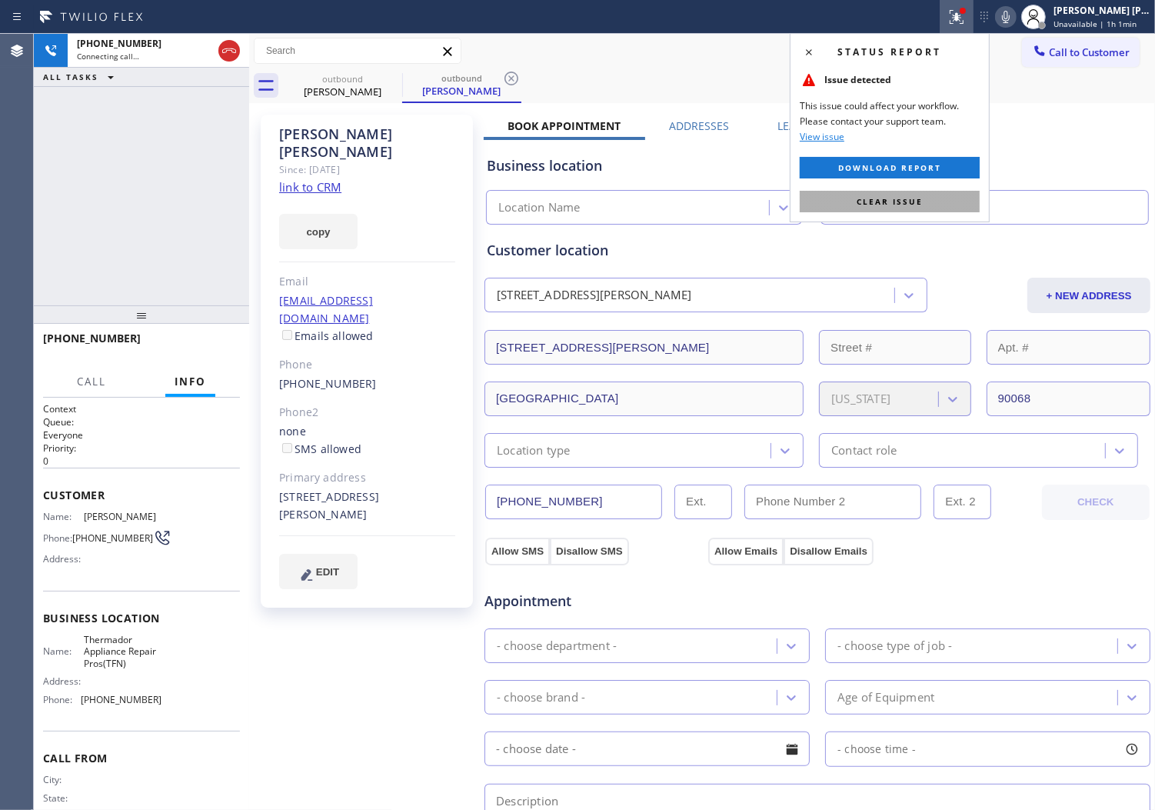
click at [912, 195] on button "Clear issue" at bounding box center [890, 202] width 180 height 22
click at [912, 195] on input "text" at bounding box center [985, 207] width 328 height 35
type input "[PHONE_NUMBER]"
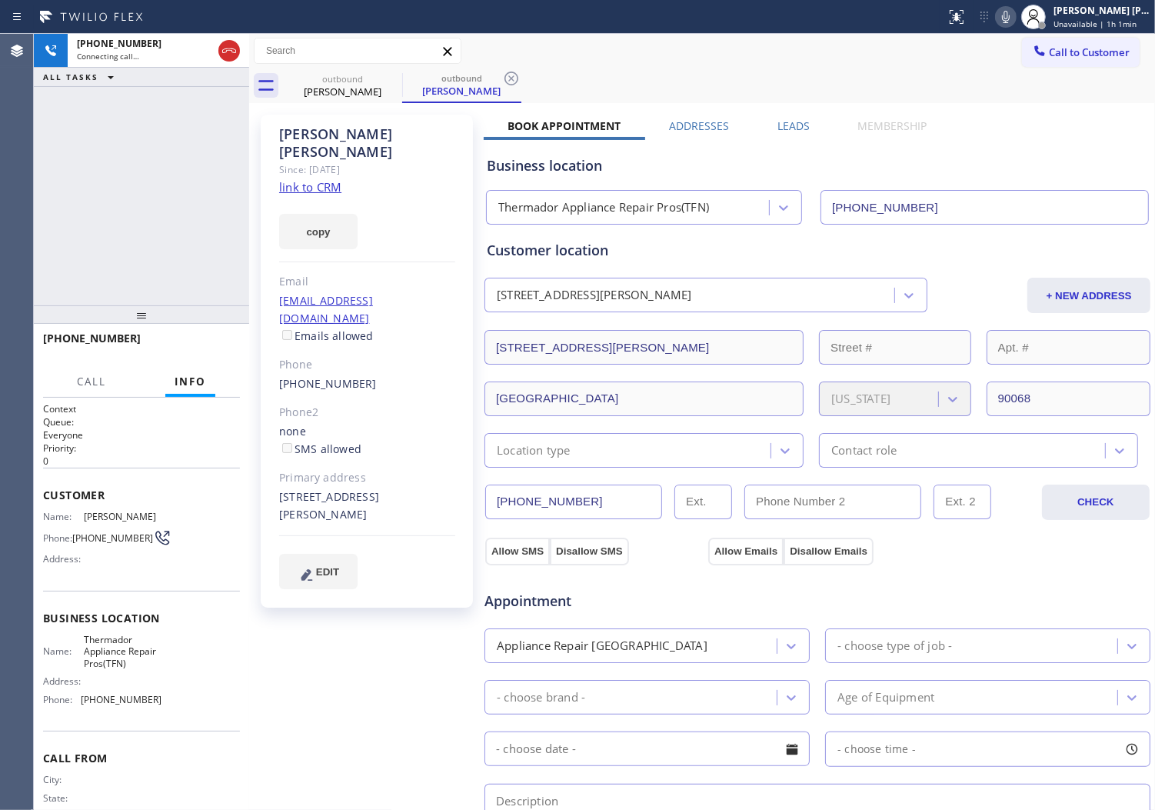
click at [349, 139] on div "[PERSON_NAME]" at bounding box center [367, 142] width 176 height 35
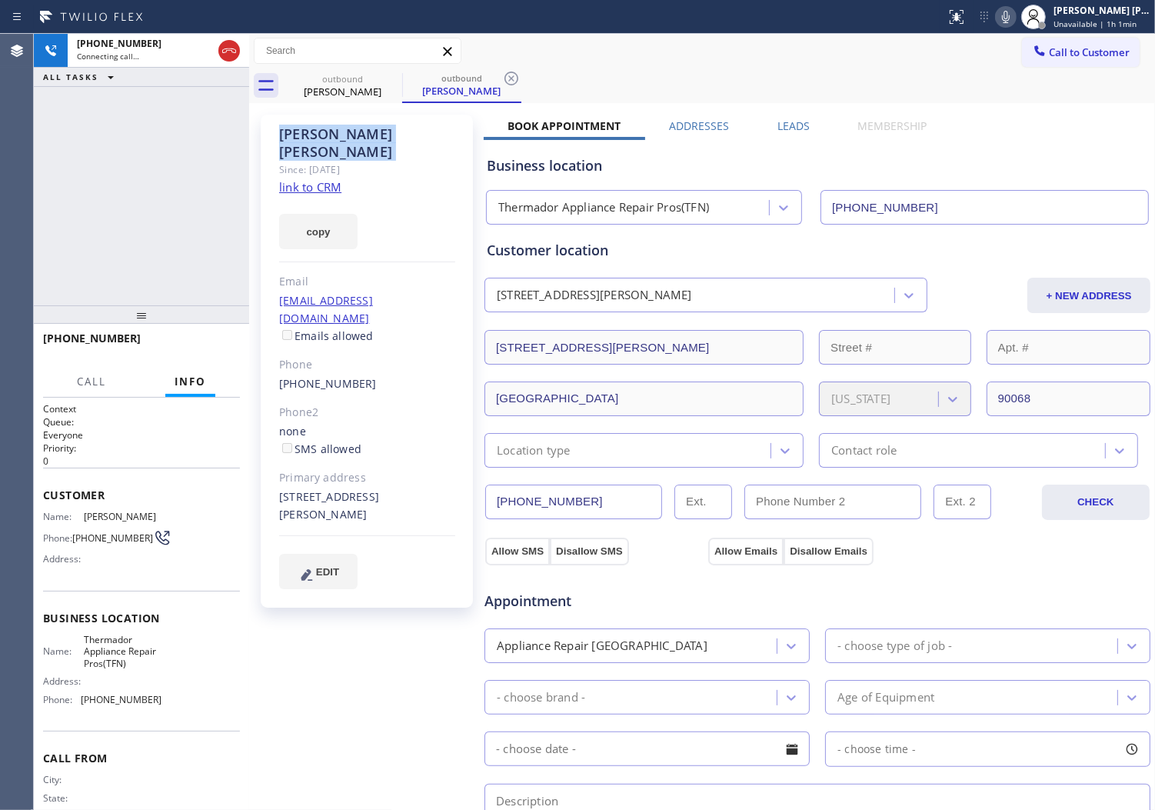
copy div "[PERSON_NAME]"
click at [446, 141] on div "[PERSON_NAME]" at bounding box center [367, 142] width 176 height 35
click at [18, 208] on div "Agent Desktop" at bounding box center [16, 422] width 33 height 776
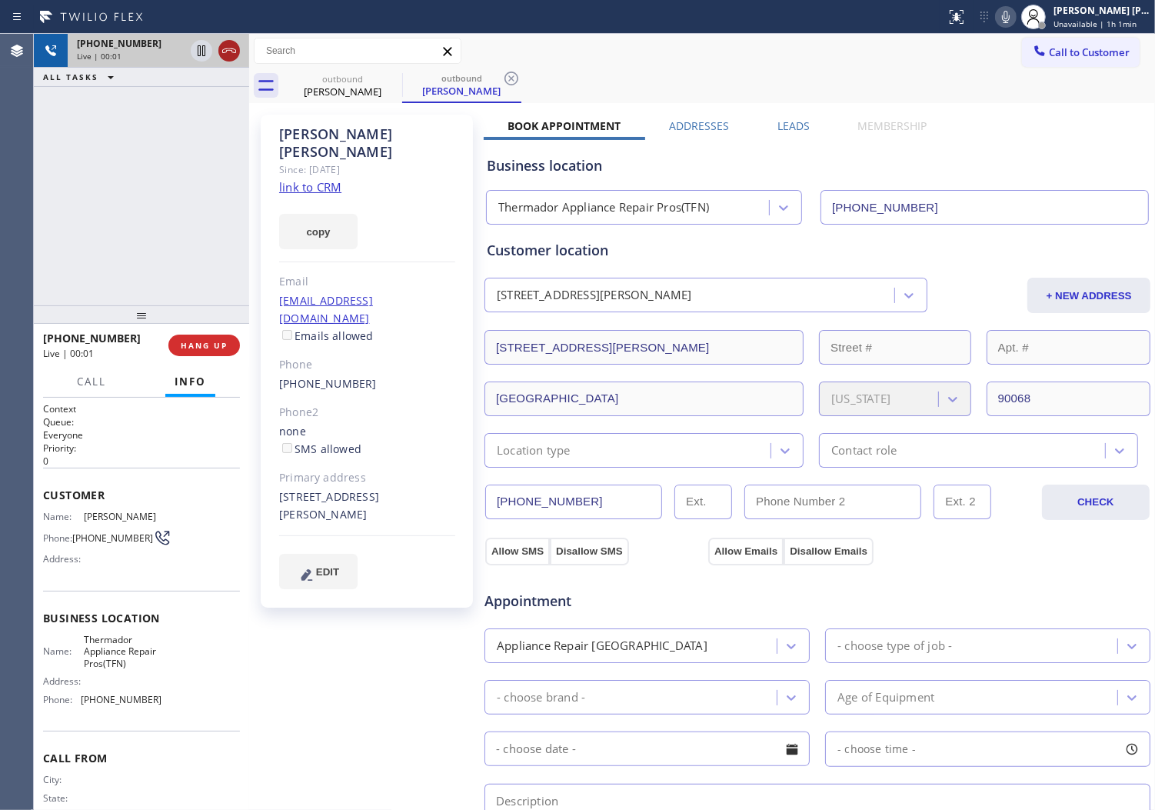
click at [225, 46] on icon at bounding box center [229, 51] width 18 height 18
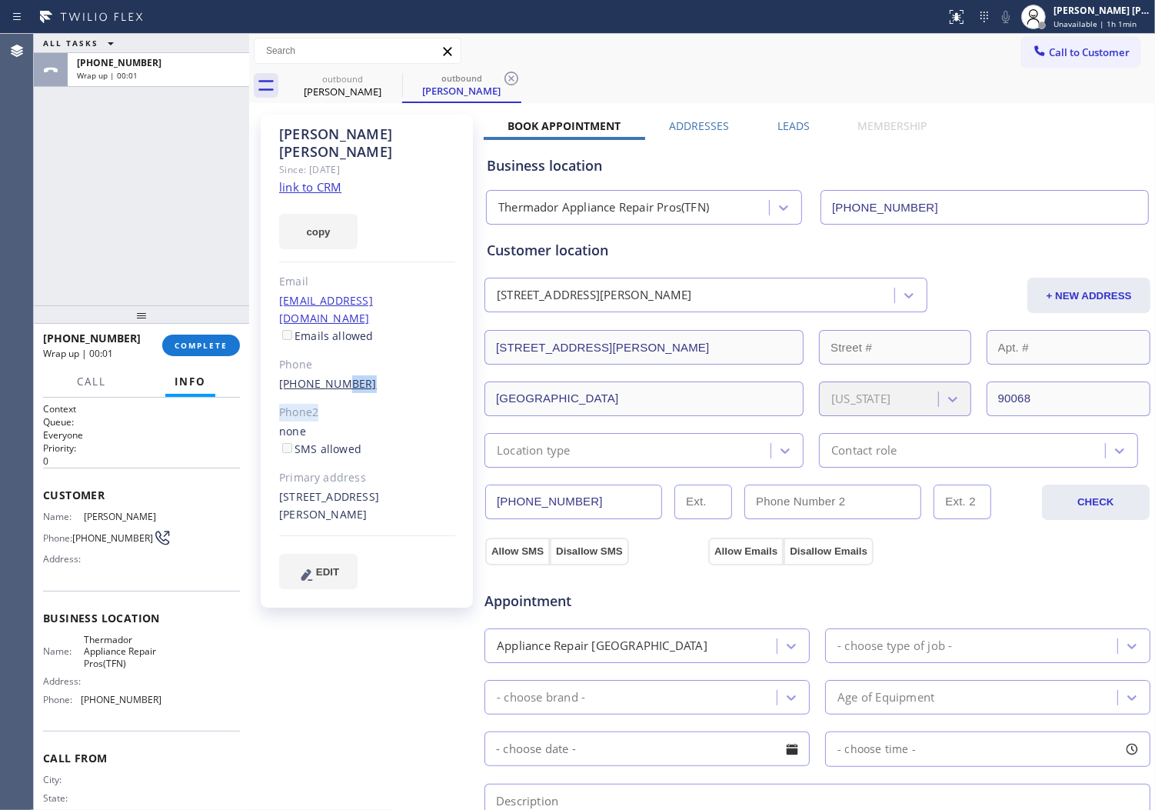
drag, startPoint x: 319, startPoint y: 362, endPoint x: 328, endPoint y: 355, distance: 12.0
click at [328, 355] on div "[PERSON_NAME] Since: [DATE] link to CRM copy Email [EMAIL_ADDRESS][DOMAIN_NAME]…" at bounding box center [367, 361] width 212 height 493
click at [325, 375] on div "[PHONE_NUMBER]" at bounding box center [367, 384] width 176 height 18
click at [318, 376] on link "[PHONE_NUMBER]" at bounding box center [328, 383] width 98 height 15
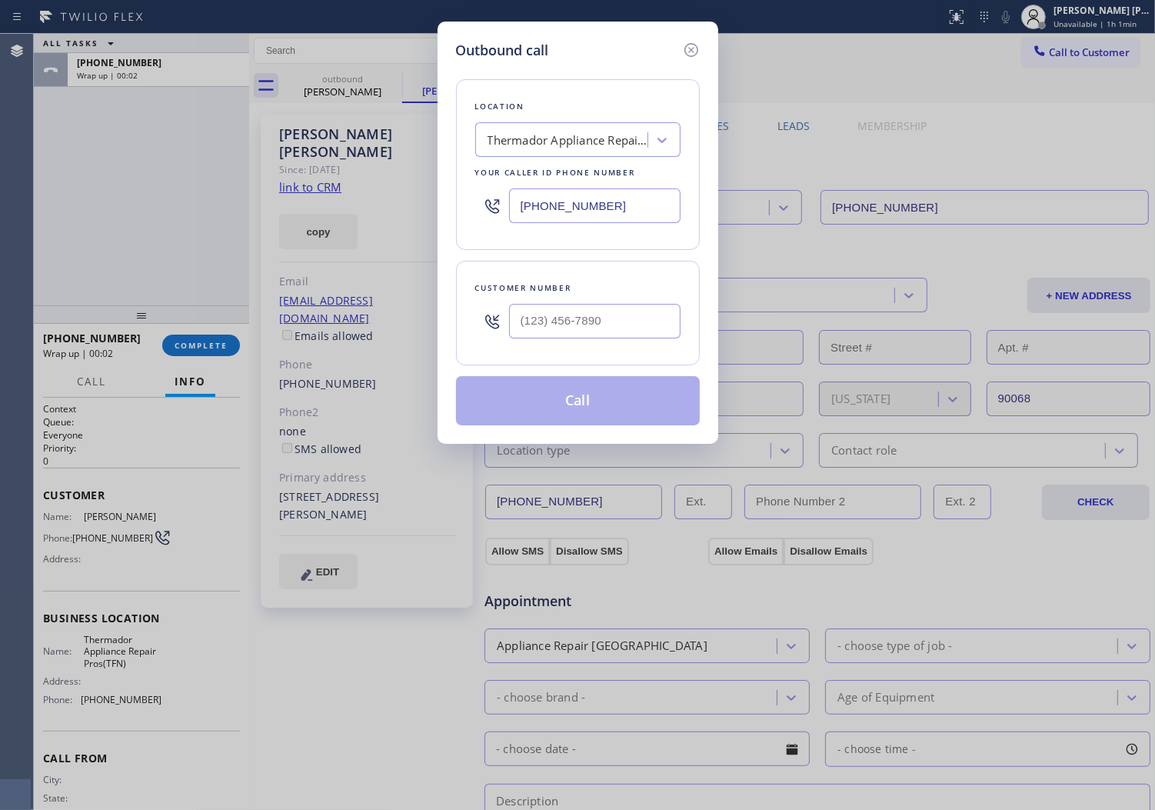
type input "[PHONE_NUMBER]"
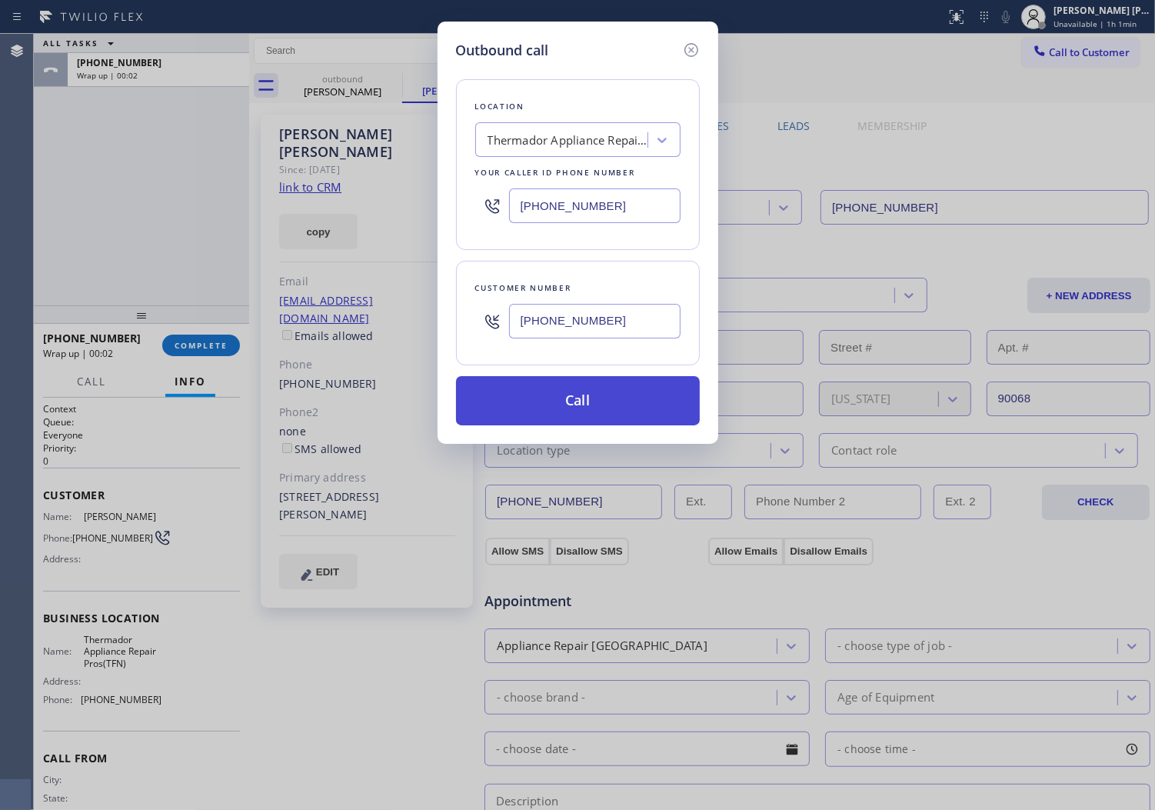
click at [593, 408] on button "Call" at bounding box center [578, 400] width 244 height 49
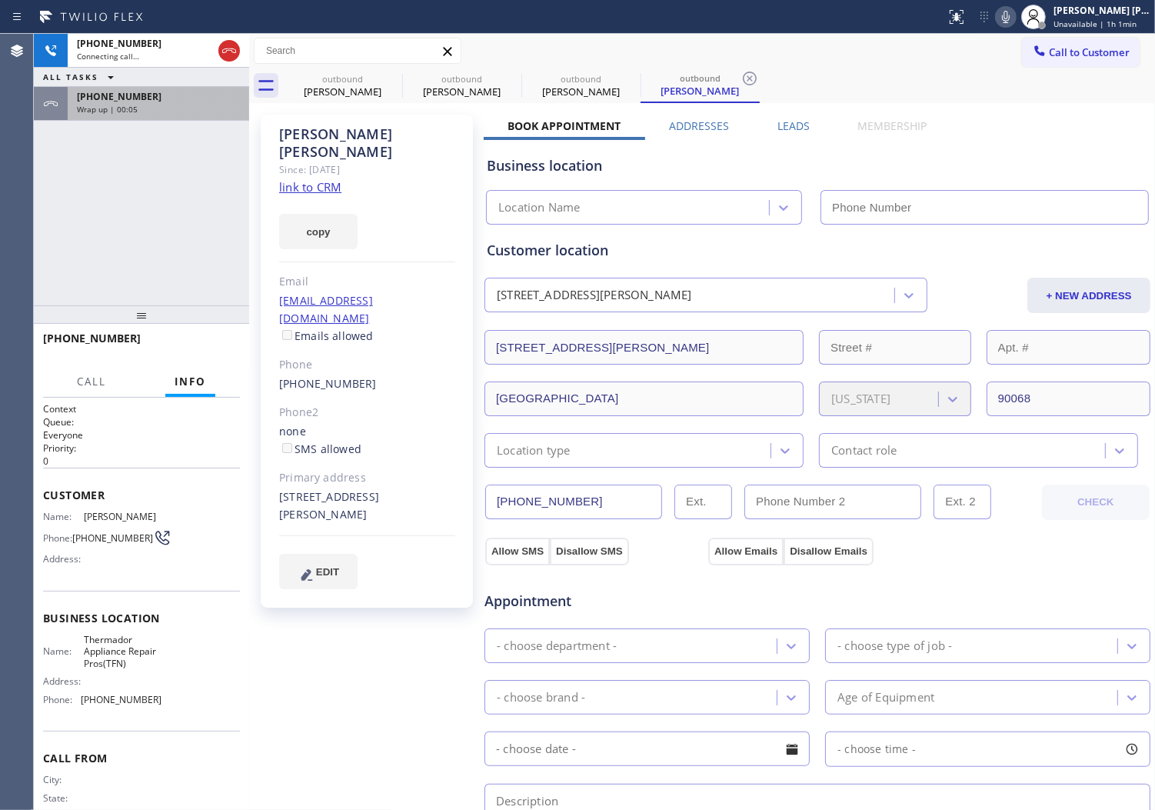
click at [164, 96] on div "[PHONE_NUMBER]" at bounding box center [158, 96] width 163 height 13
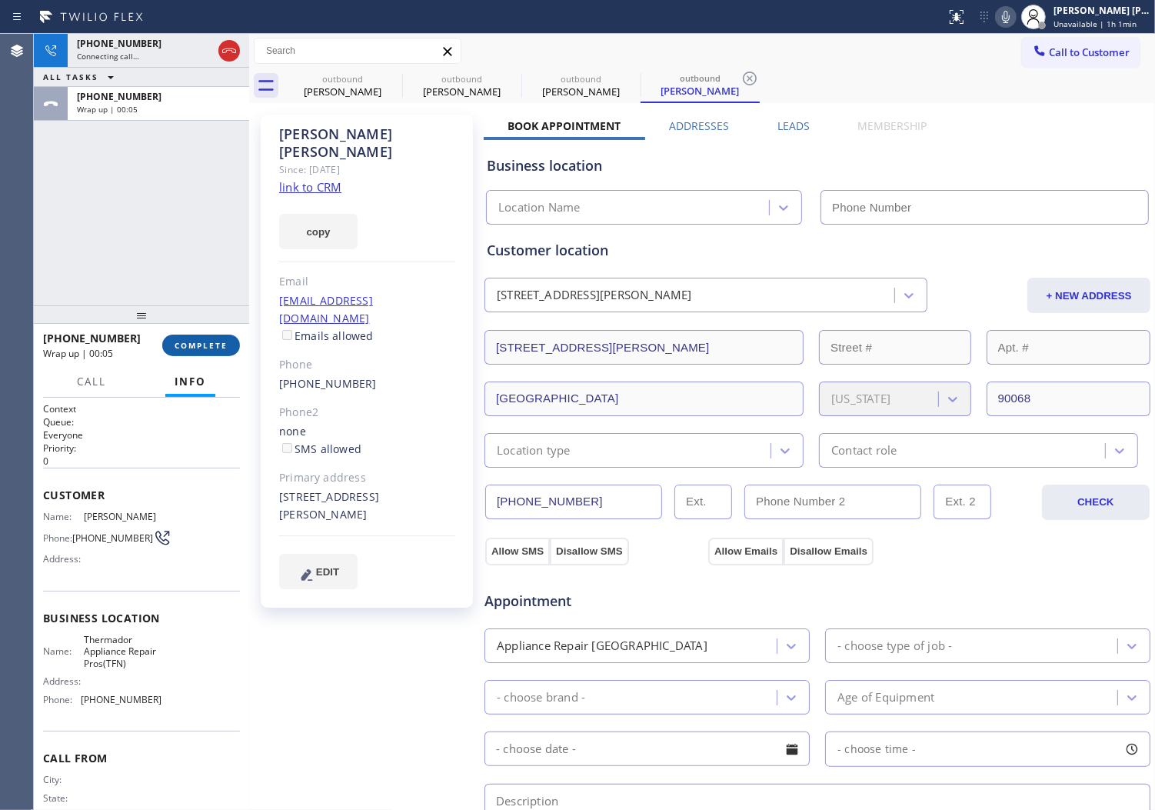
click at [228, 347] on button "COMPLETE" at bounding box center [201, 346] width 78 height 22
type input "[PHONE_NUMBER]"
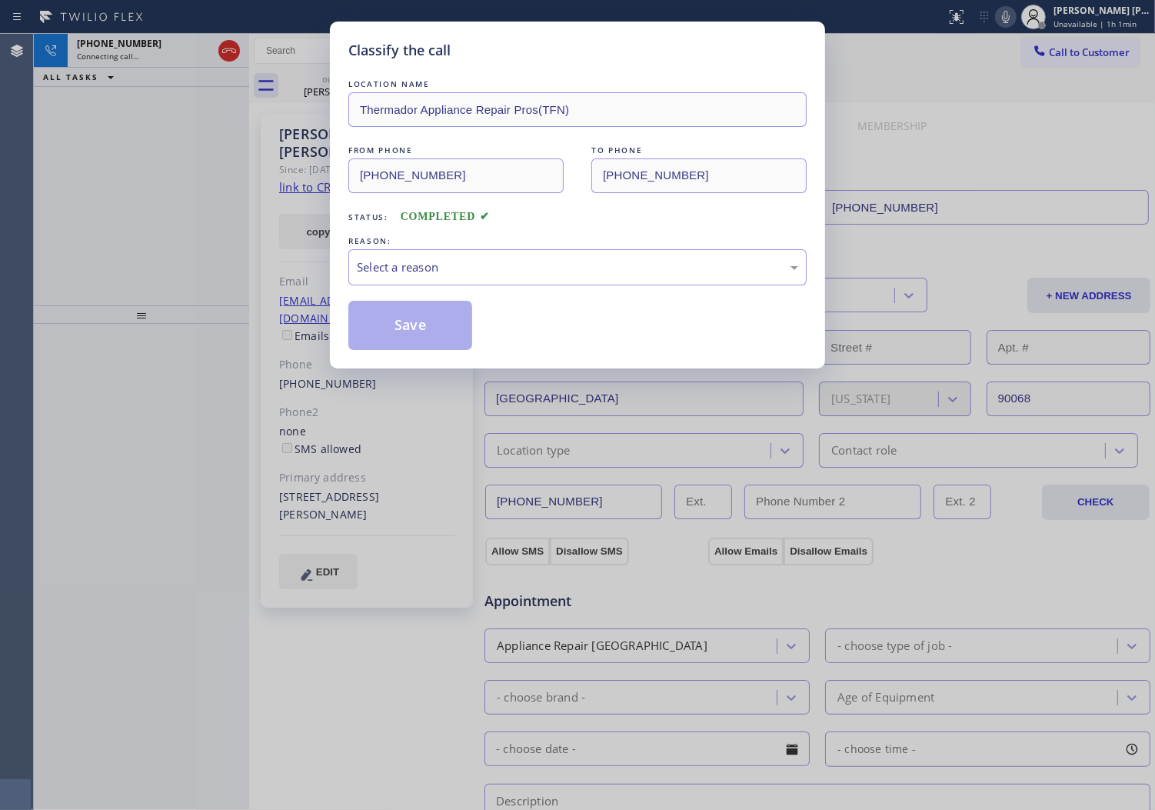
click at [520, 247] on div "REASON:" at bounding box center [577, 241] width 458 height 16
click at [485, 278] on div "Select a reason" at bounding box center [577, 267] width 458 height 36
drag, startPoint x: 485, startPoint y: 278, endPoint x: 470, endPoint y: 322, distance: 45.5
click at [485, 278] on div "Select a reason" at bounding box center [577, 267] width 458 height 36
click at [447, 275] on div "Select a reason" at bounding box center [577, 267] width 441 height 18
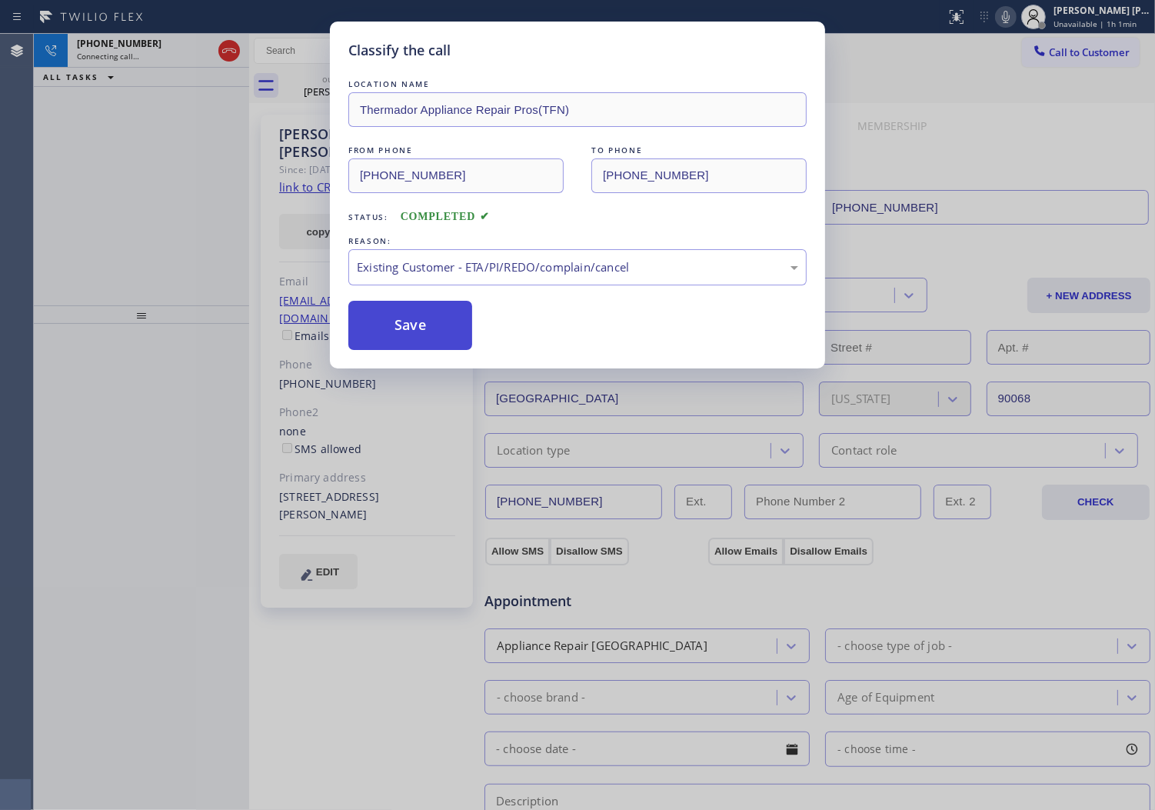
click at [418, 337] on button "Save" at bounding box center [410, 325] width 124 height 49
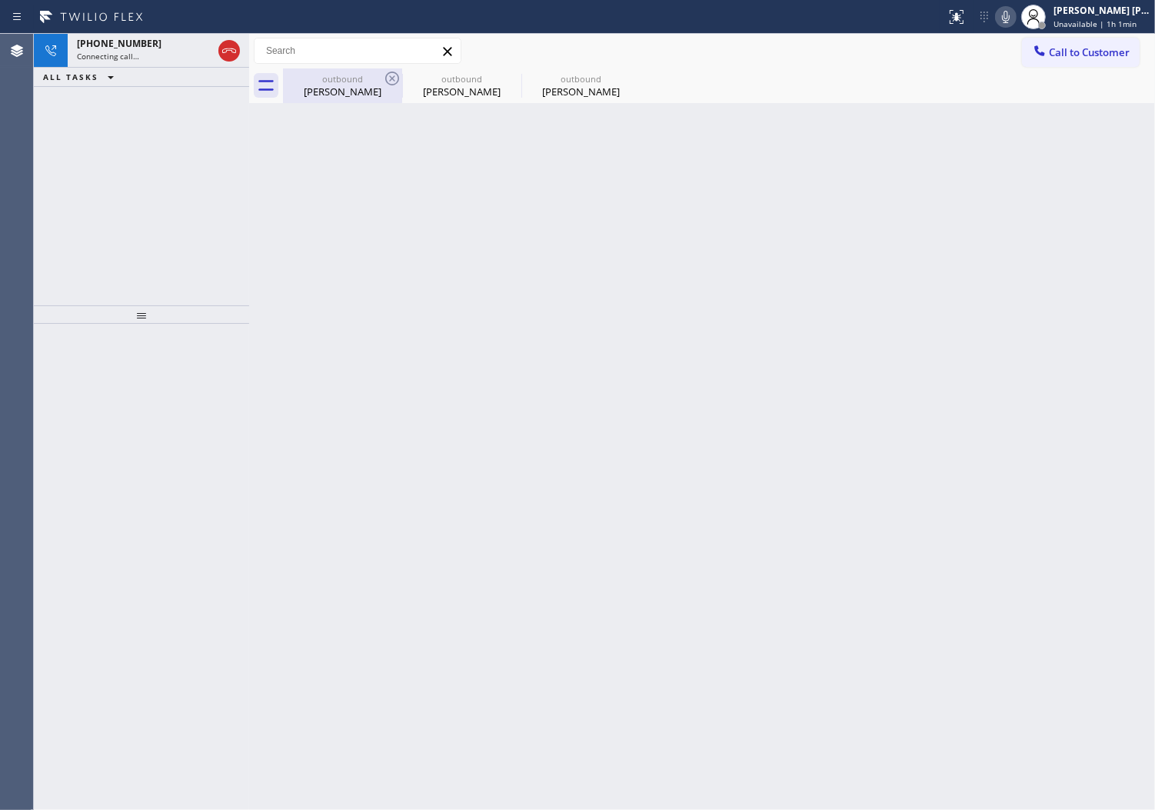
click at [314, 82] on div "outbound" at bounding box center [343, 79] width 116 height 12
drag, startPoint x: 314, startPoint y: 82, endPoint x: 201, endPoint y: 64, distance: 114.6
click at [315, 82] on div "outbound" at bounding box center [343, 79] width 116 height 12
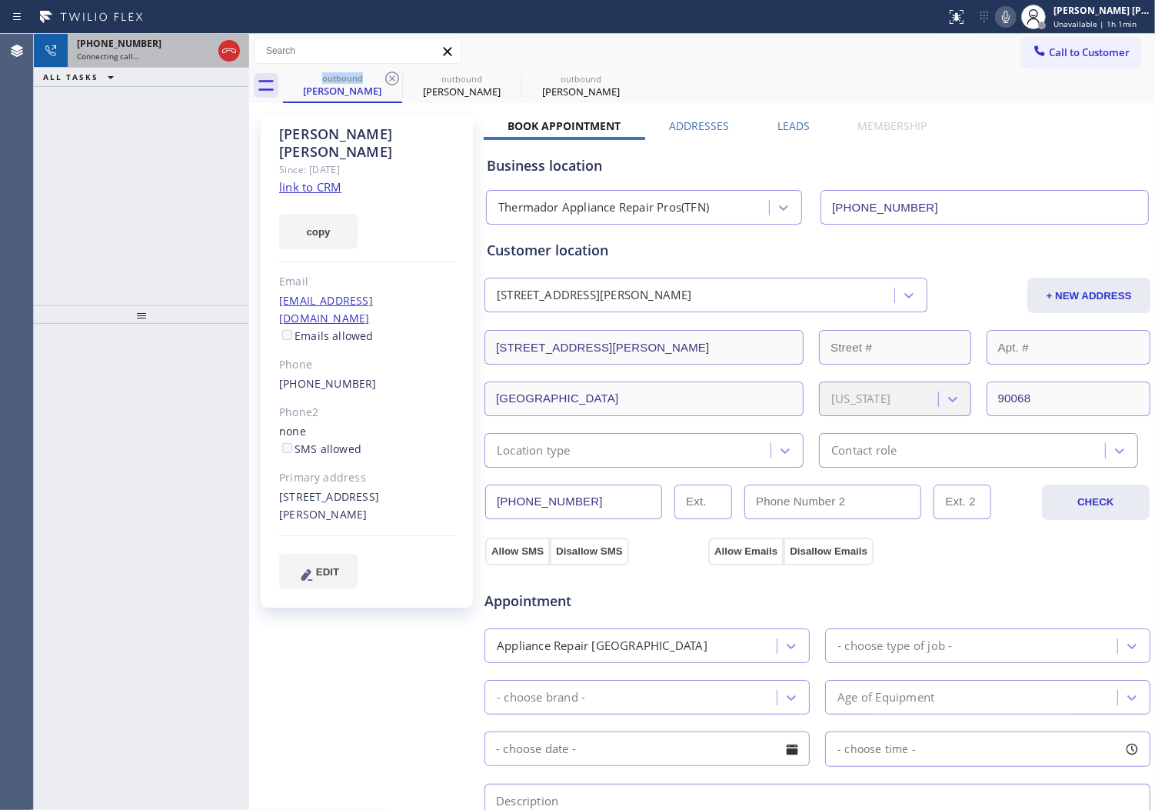
click at [167, 52] on div "Connecting call…" at bounding box center [144, 56] width 135 height 11
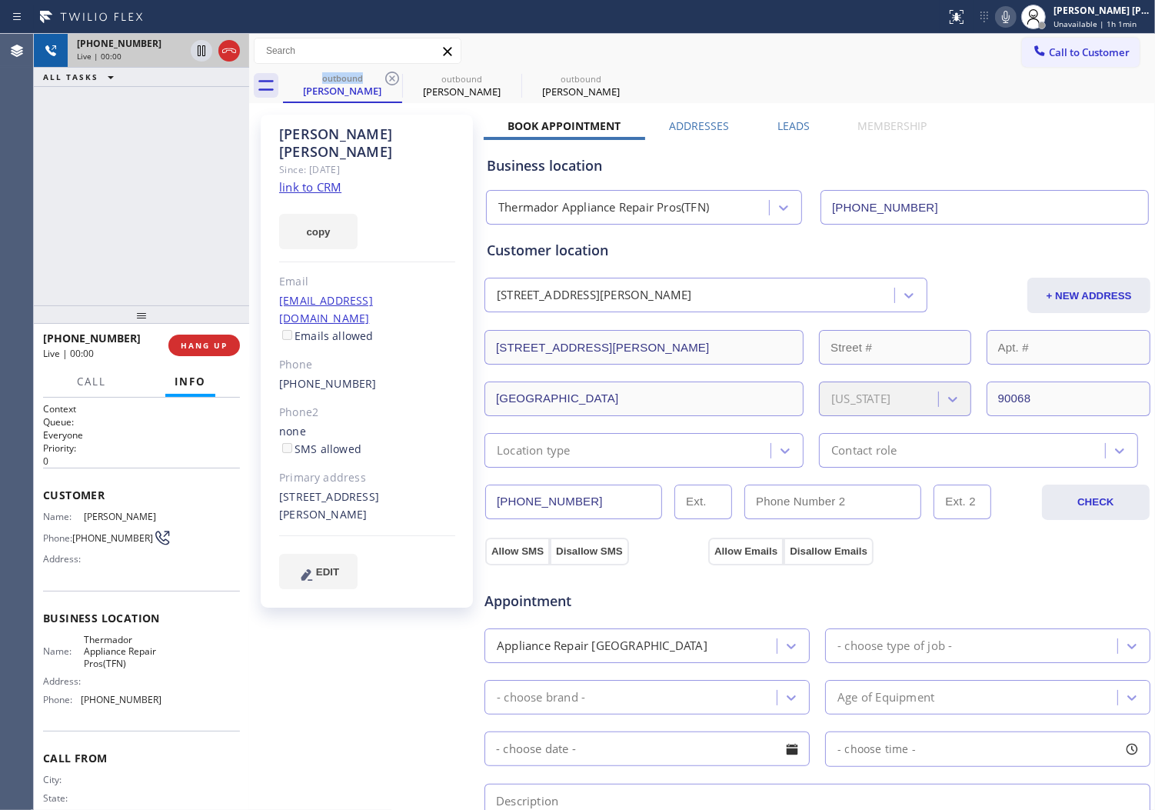
click at [244, 48] on div "[PHONE_NUMBER] Live | 00:00" at bounding box center [141, 51] width 215 height 34
click at [233, 48] on icon at bounding box center [229, 51] width 18 height 18
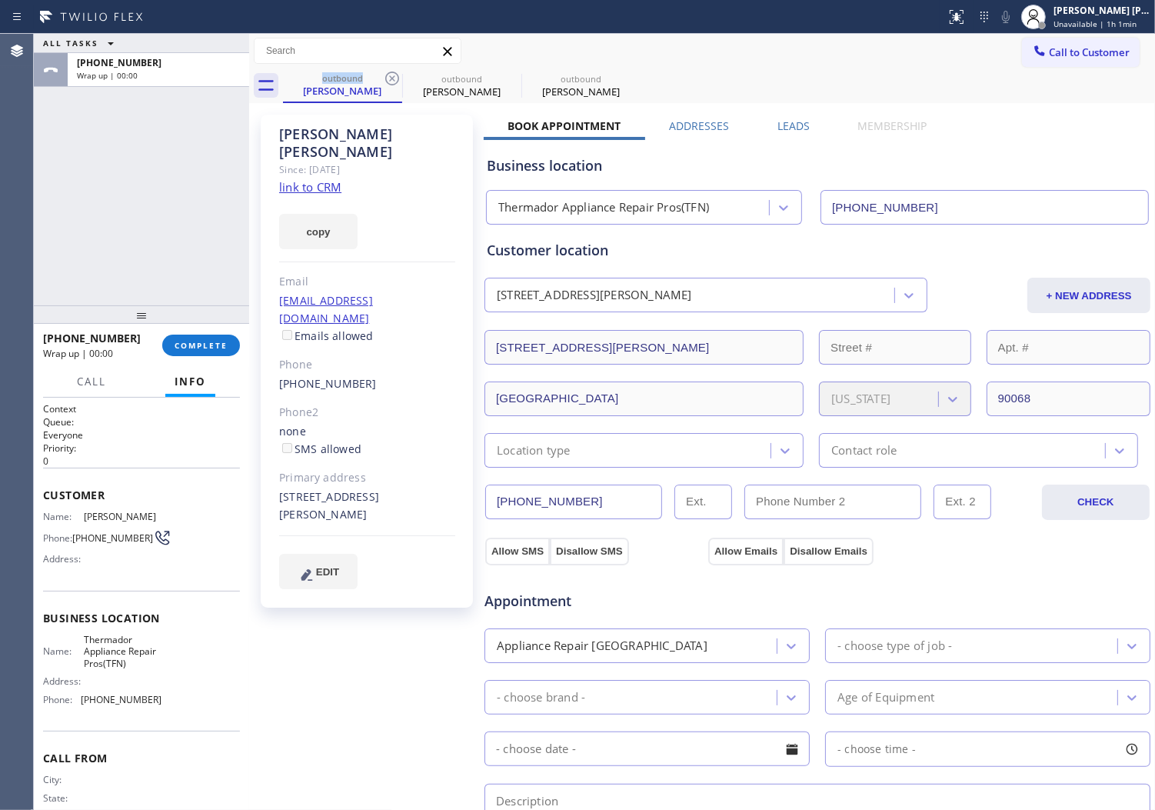
click at [808, 128] on div "Leads" at bounding box center [793, 129] width 81 height 22
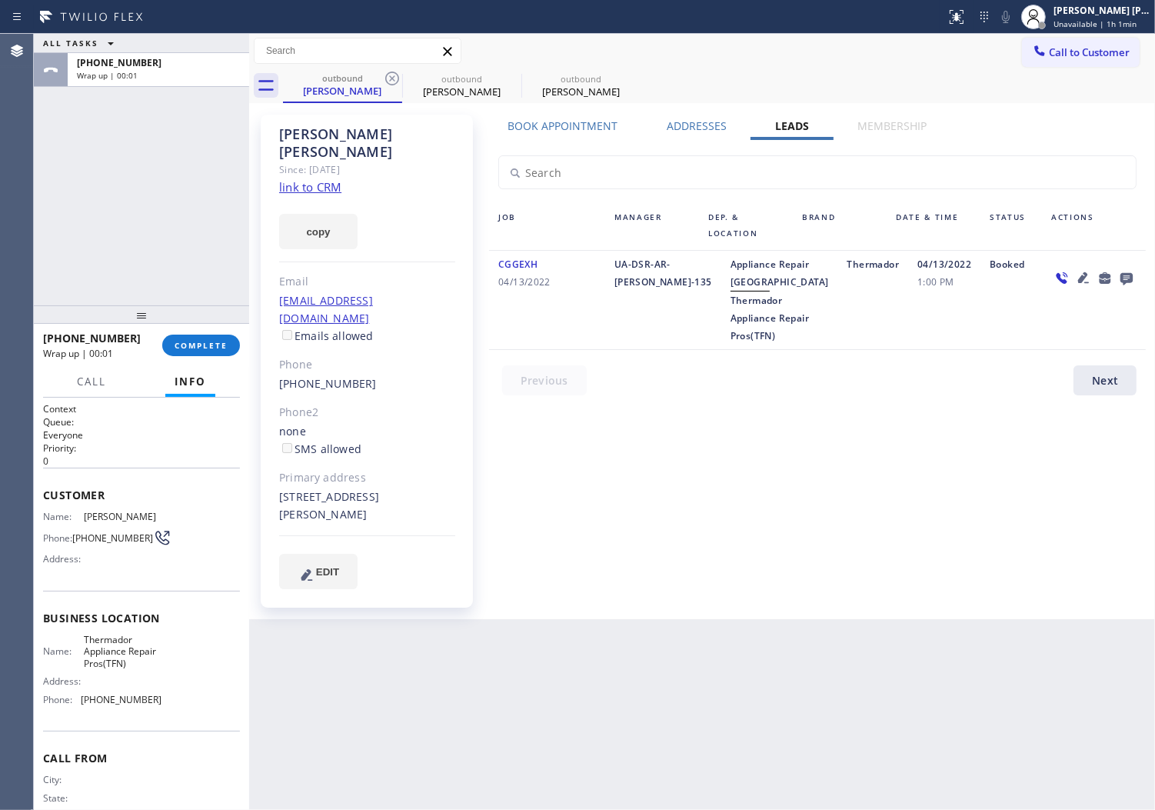
click at [1126, 278] on icon at bounding box center [1127, 279] width 12 height 12
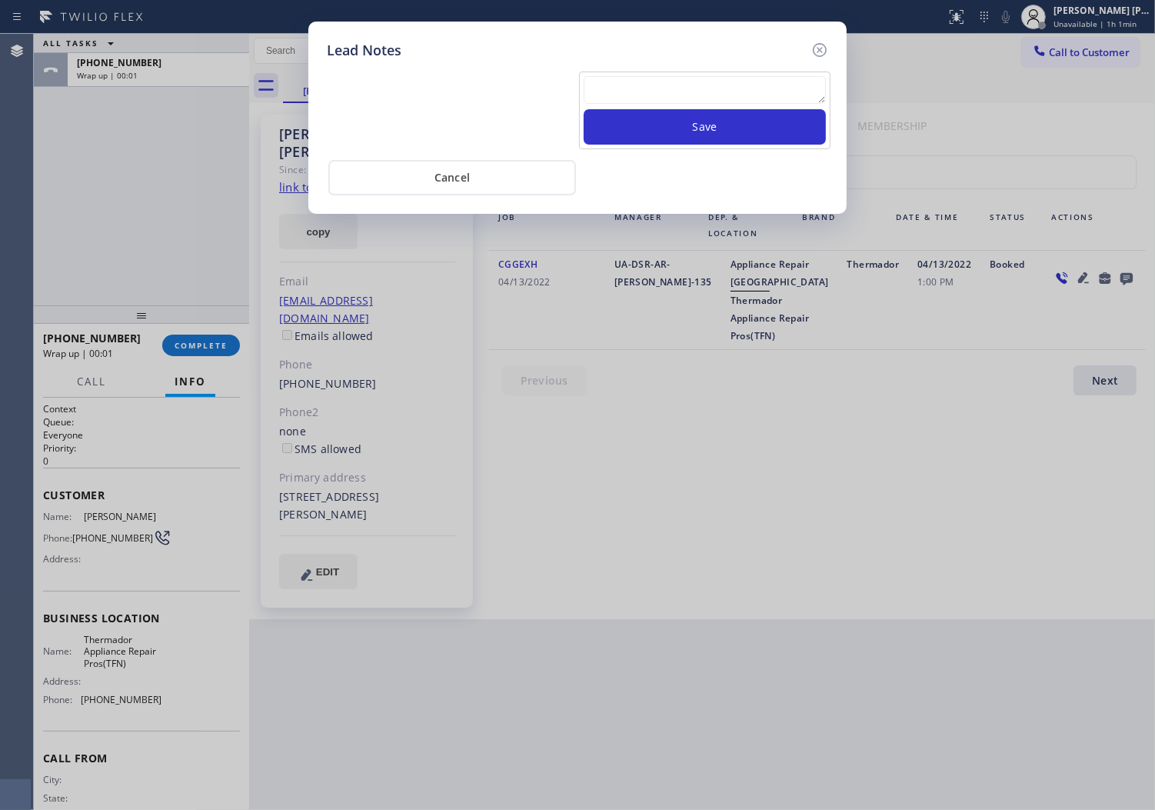
click at [681, 102] on textarea at bounding box center [705, 90] width 242 height 28
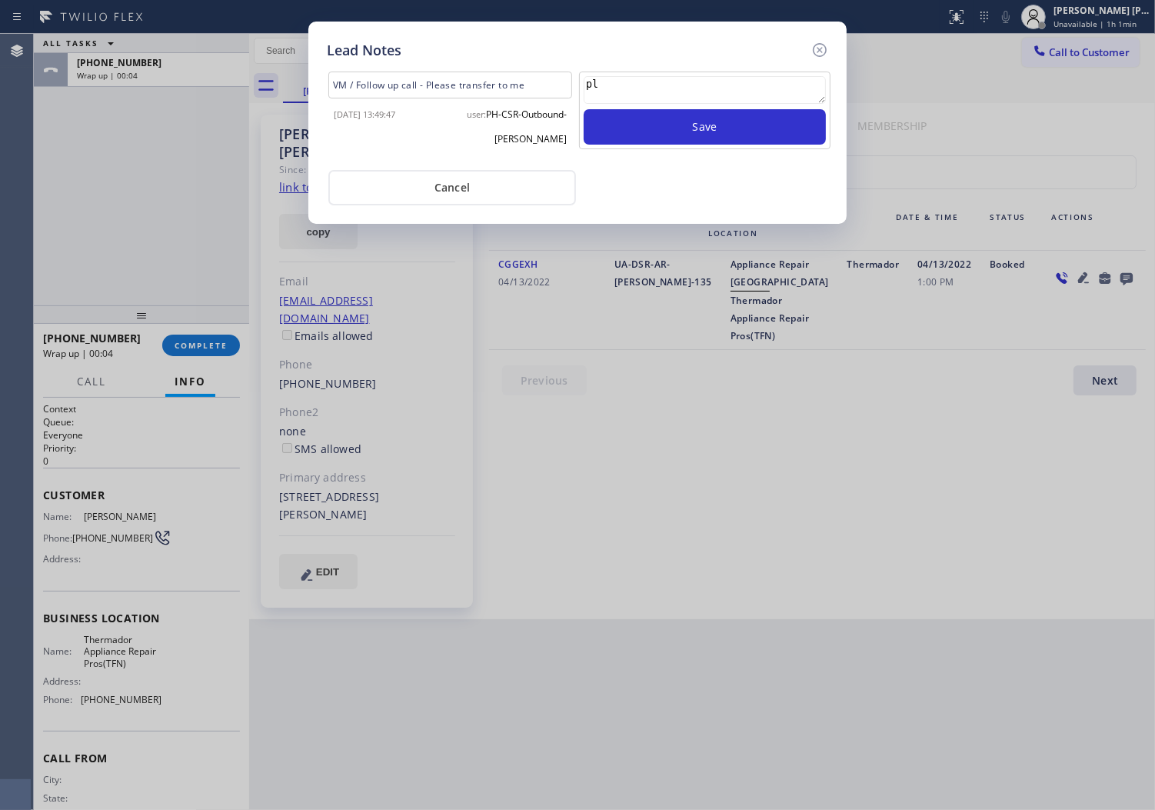
type textarea "p"
type textarea "c"
type textarea "voicemail"
click at [712, 126] on button "Save" at bounding box center [705, 126] width 242 height 35
click at [814, 52] on icon at bounding box center [820, 50] width 14 height 14
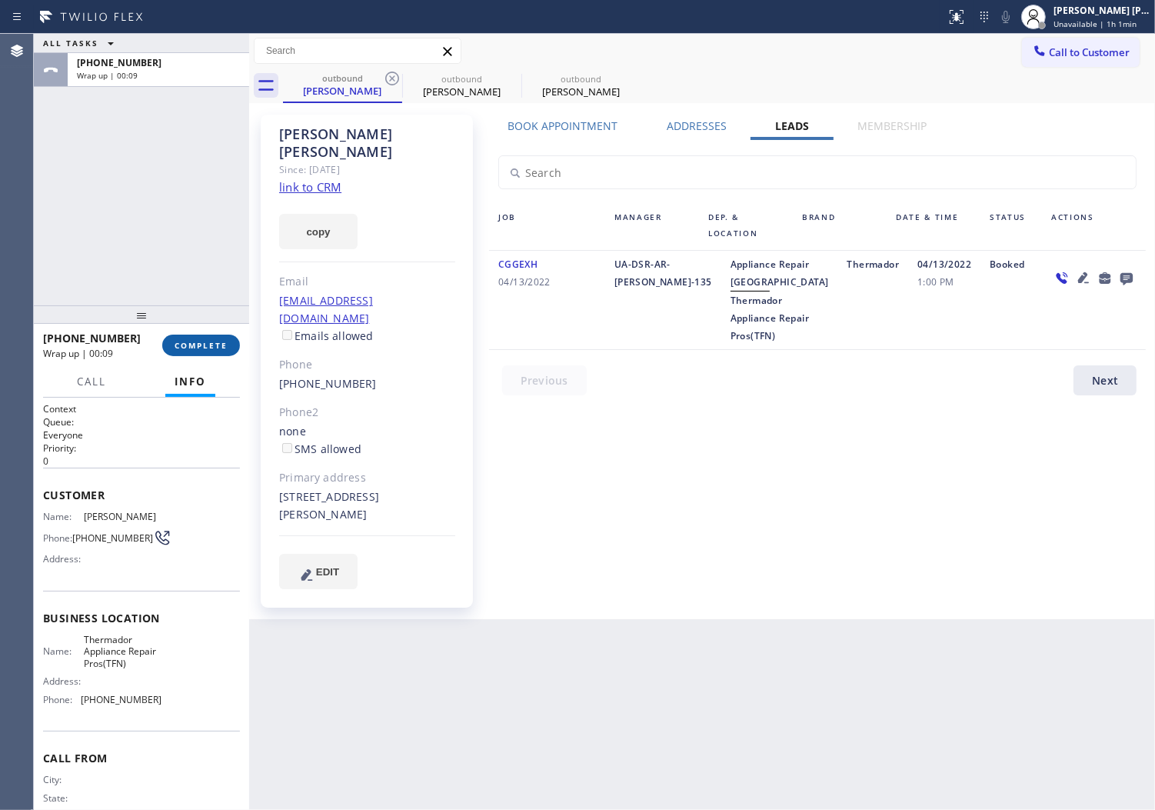
click at [189, 346] on span "COMPLETE" at bounding box center [201, 345] width 53 height 11
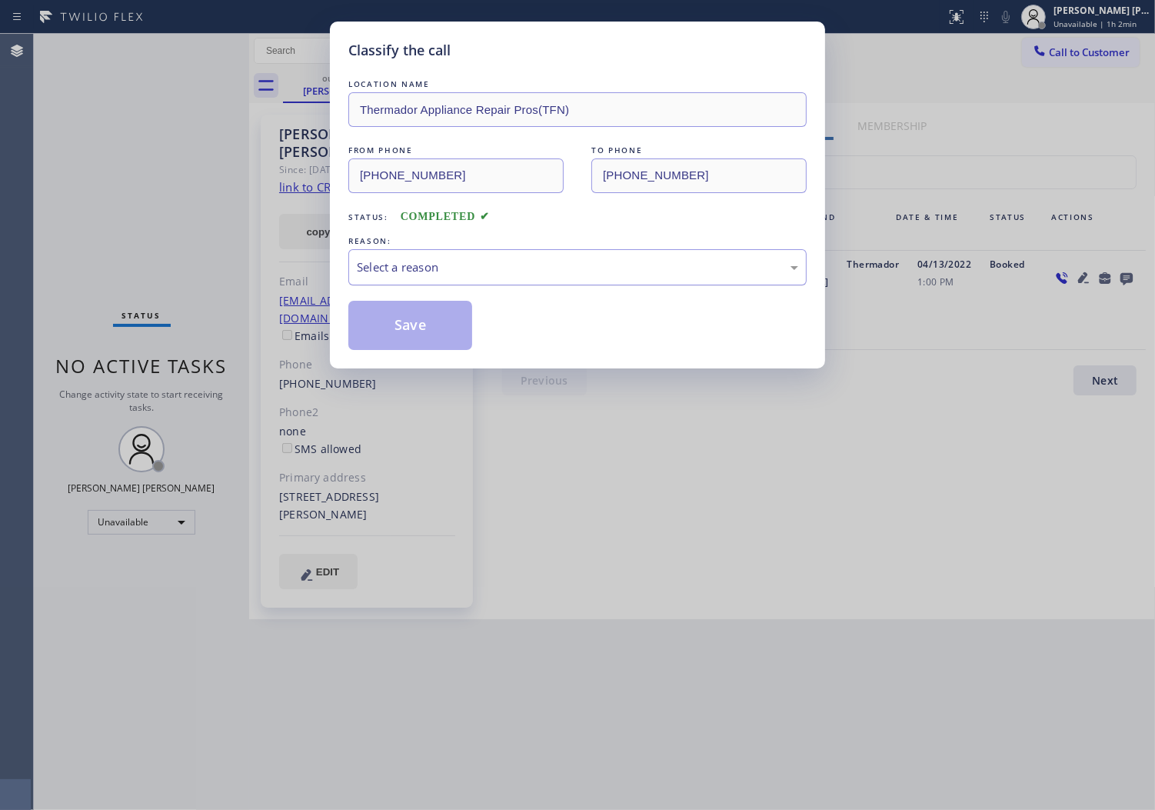
click at [455, 274] on div "Select a reason" at bounding box center [577, 267] width 441 height 18
click at [446, 286] on div "LOCATION NAME Thermador Appliance Repair Pros(TFN) FROM PHONE [PHONE_NUMBER] TO…" at bounding box center [577, 213] width 458 height 274
click at [429, 285] on div "Select a reason" at bounding box center [577, 267] width 458 height 36
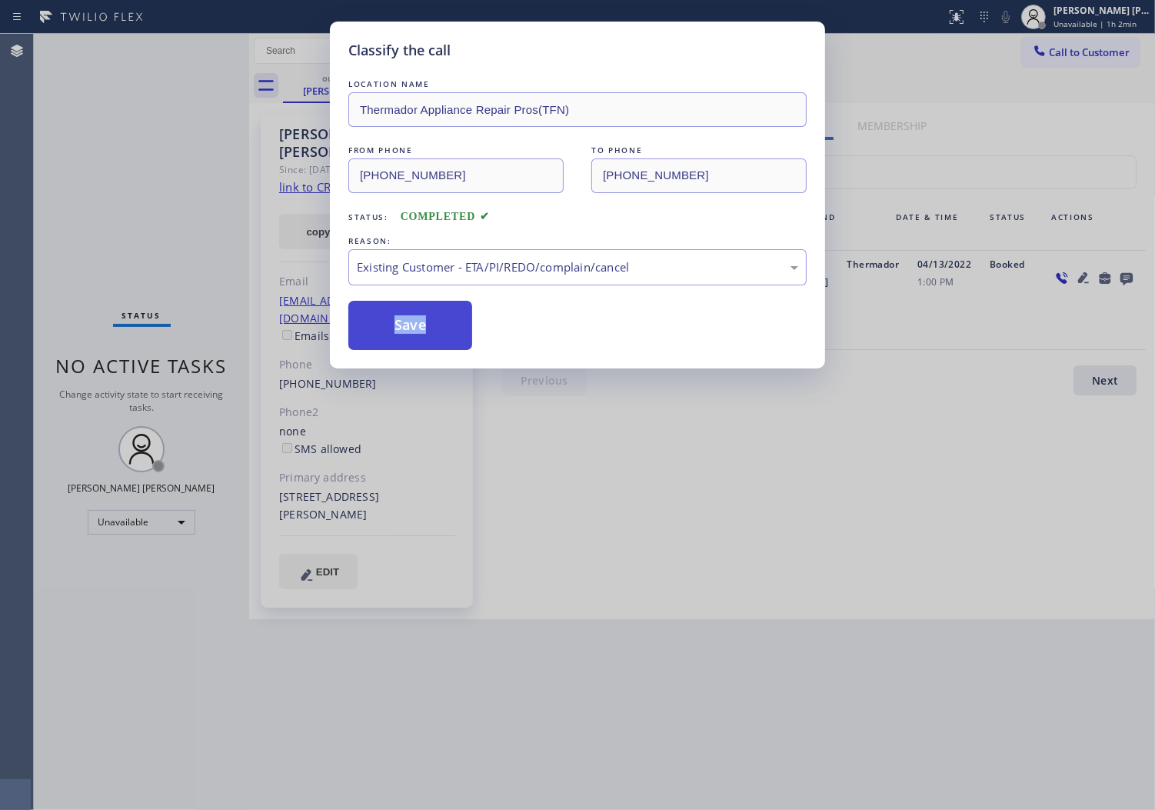
click at [412, 333] on button "Save" at bounding box center [410, 325] width 124 height 49
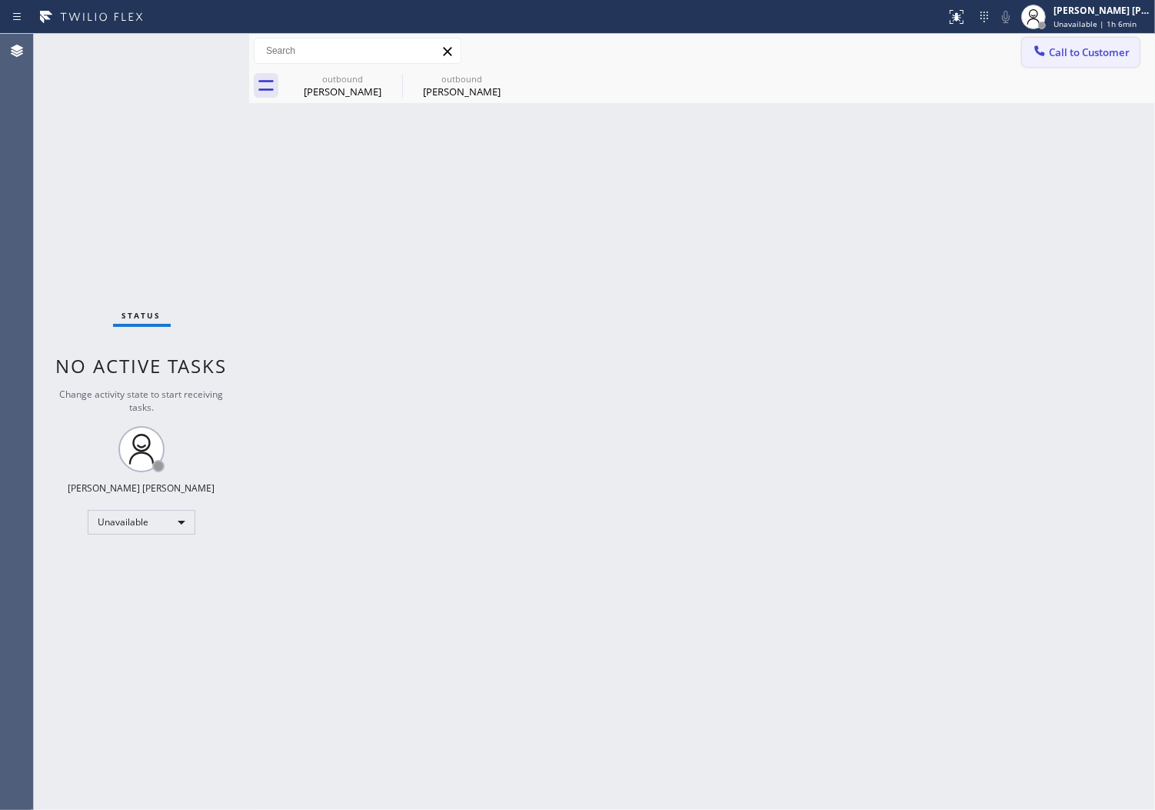
click at [1048, 35] on div "Call to Customer Outbound call Location Thermador Appliance Repair Pros(TFN) Yo…" at bounding box center [702, 51] width 906 height 35
click at [1061, 71] on div "outbound [PERSON_NAME] outbound [PERSON_NAME]" at bounding box center [719, 85] width 872 height 35
click at [1052, 65] on button "Call to Customer" at bounding box center [1081, 52] width 118 height 29
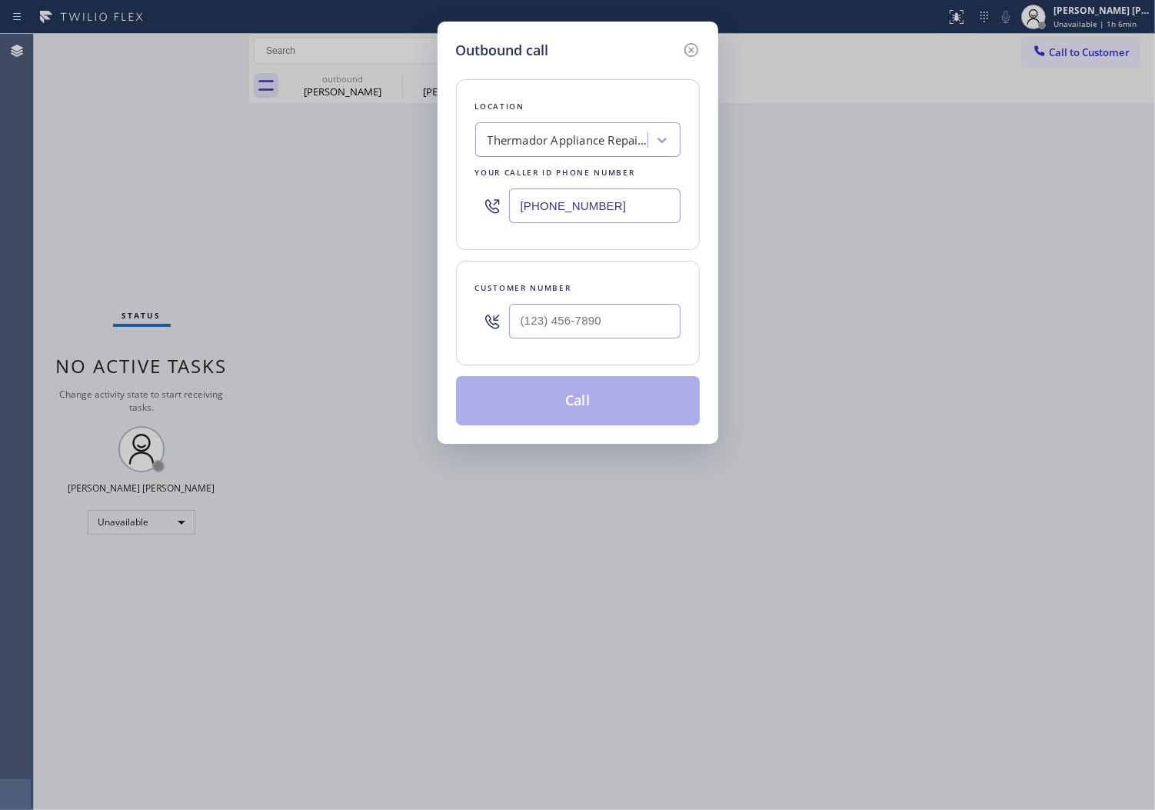
click at [614, 208] on input "[PHONE_NUMBER]" at bounding box center [595, 205] width 172 height 35
paste input "312) 313-3116"
type input "[PHONE_NUMBER]"
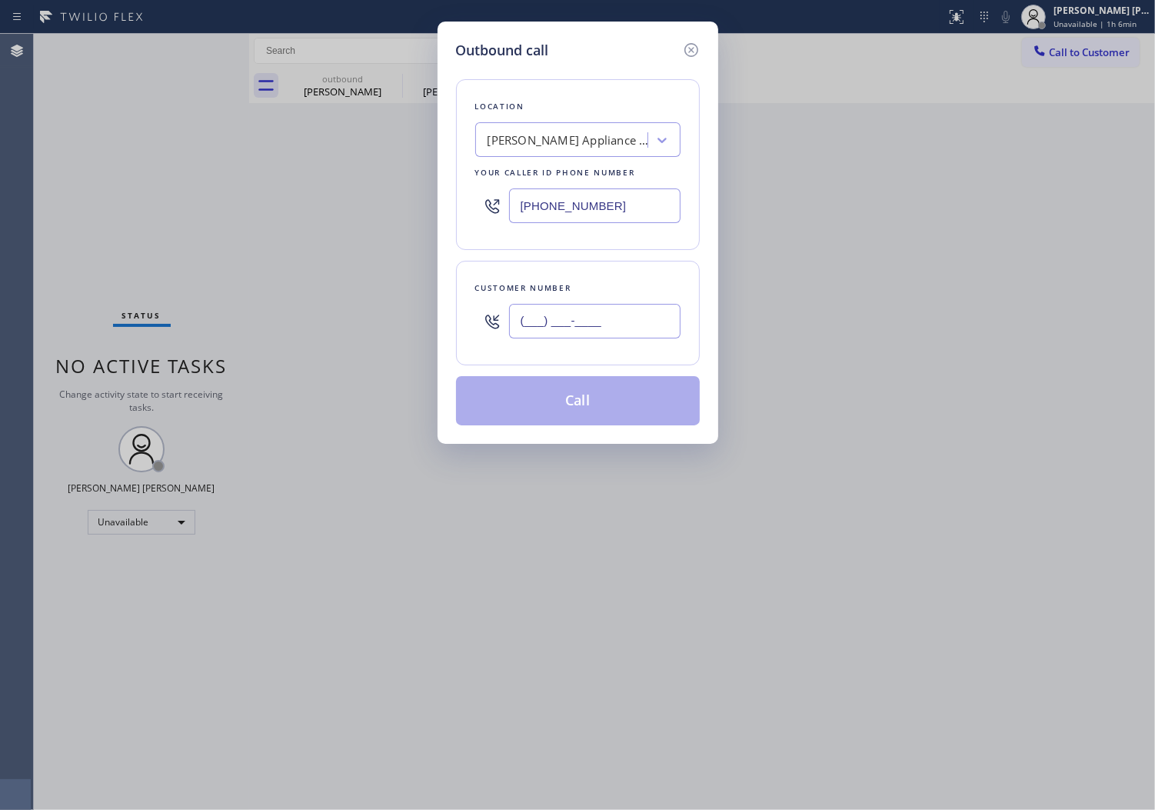
click at [597, 304] on input "(___) ___-____" at bounding box center [595, 321] width 172 height 35
paste input "310) 930-9957"
type input "[PHONE_NUMBER]"
click at [598, 398] on button "Call" at bounding box center [578, 400] width 244 height 49
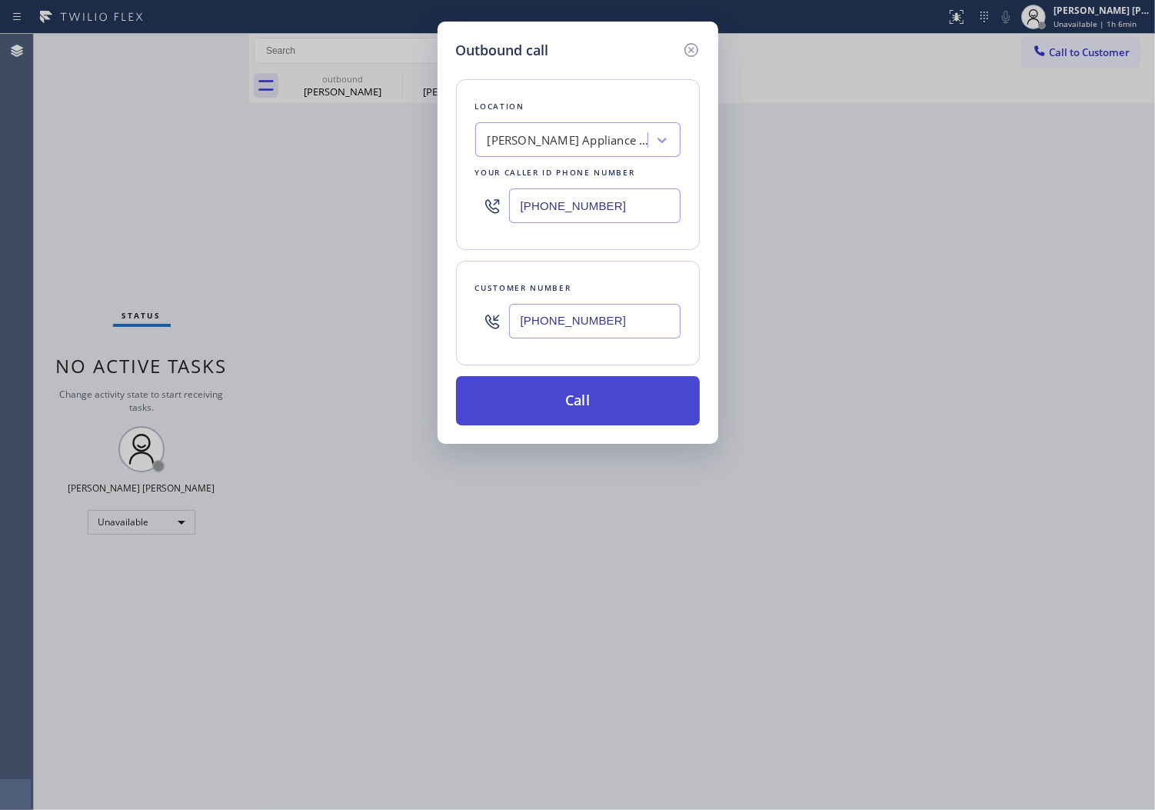
click at [598, 398] on button "Call" at bounding box center [578, 400] width 244 height 49
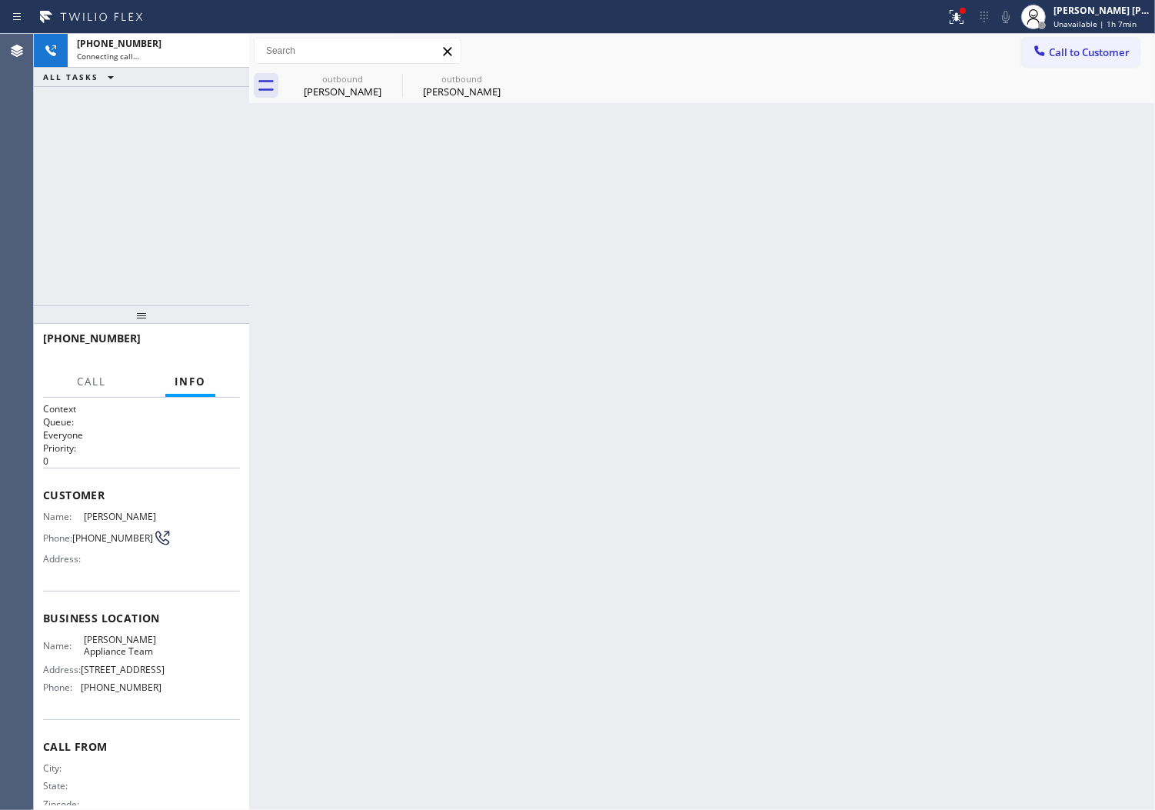
click at [966, 25] on icon at bounding box center [957, 17] width 18 height 18
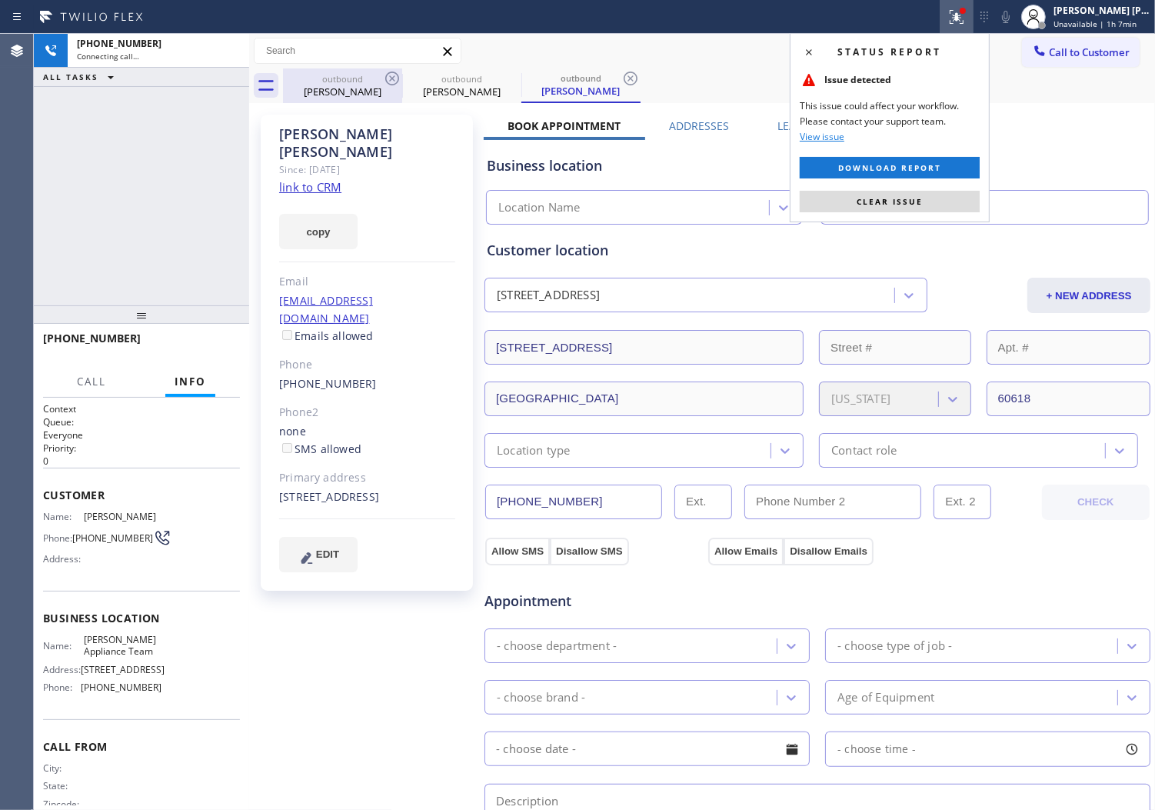
click at [917, 198] on span "Clear issue" at bounding box center [890, 201] width 66 height 11
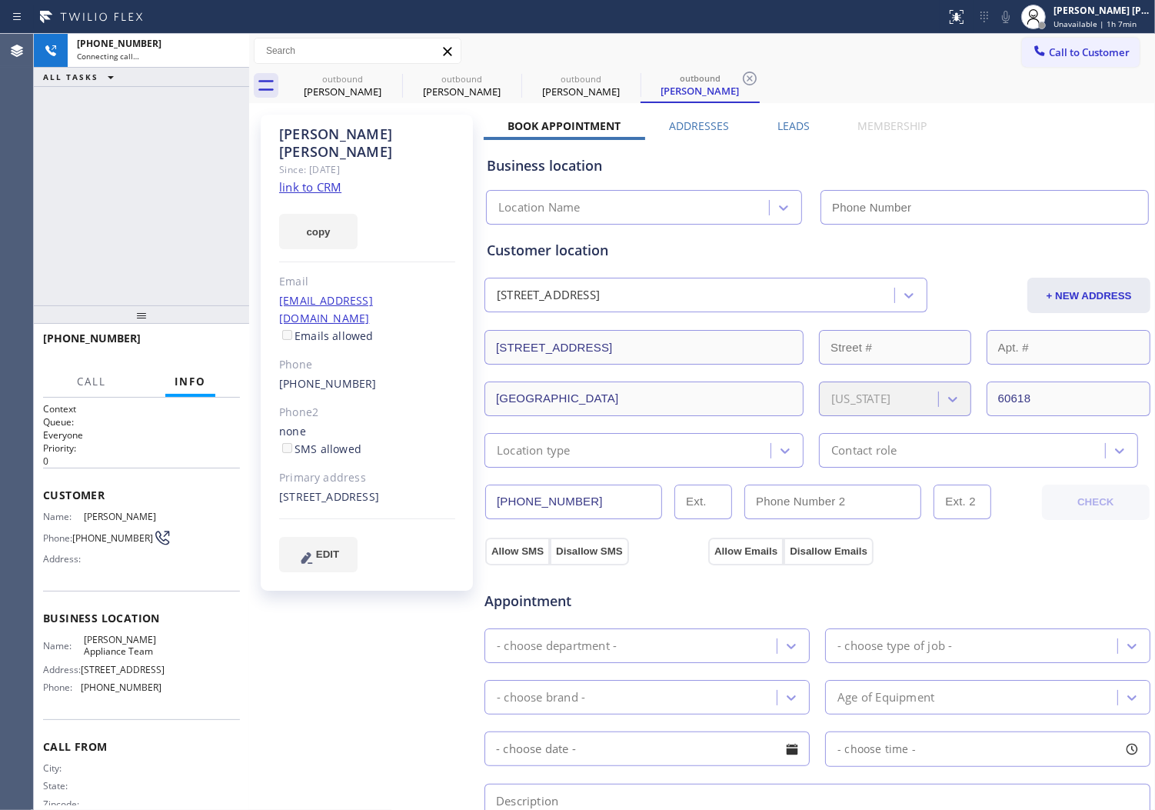
click at [0, 0] on icon at bounding box center [0, 0] width 0 height 0
type input "[PHONE_NUMBER]"
click at [335, 134] on div "[PERSON_NAME]" at bounding box center [367, 142] width 176 height 35
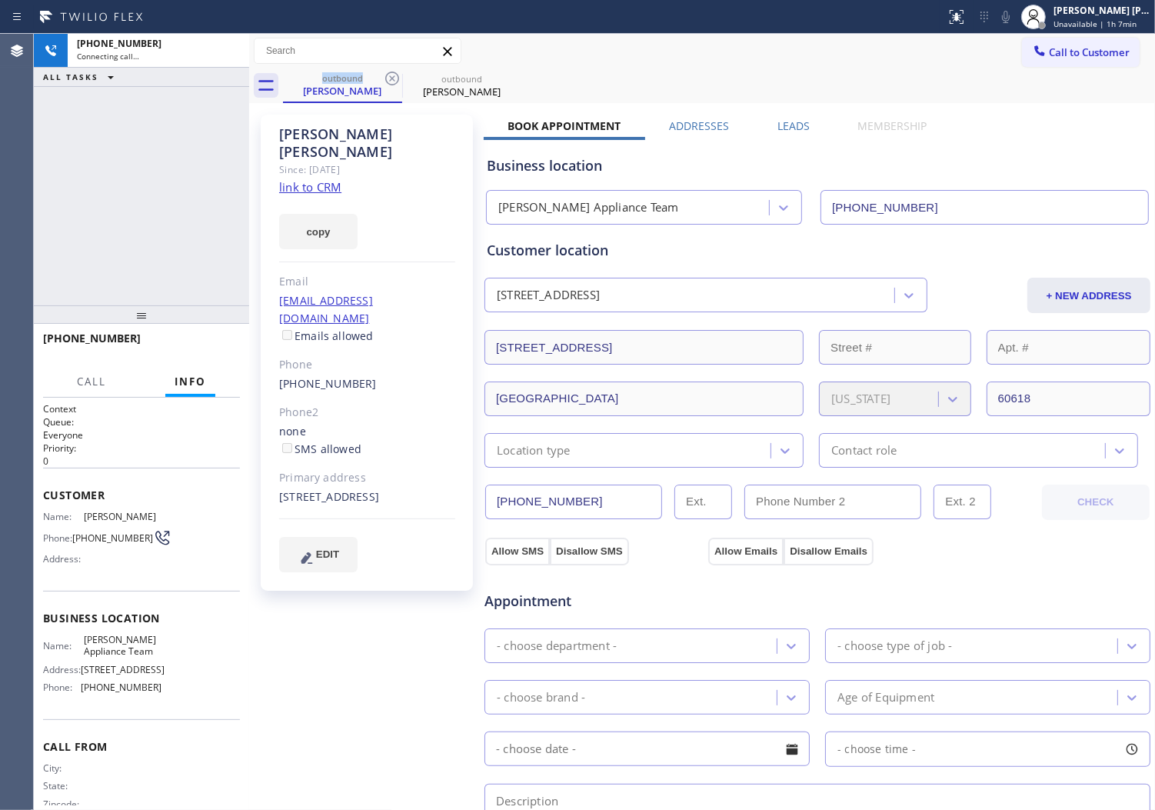
click at [335, 134] on div "[PERSON_NAME]" at bounding box center [367, 142] width 176 height 35
click at [431, 196] on div "copy" at bounding box center [367, 222] width 176 height 53
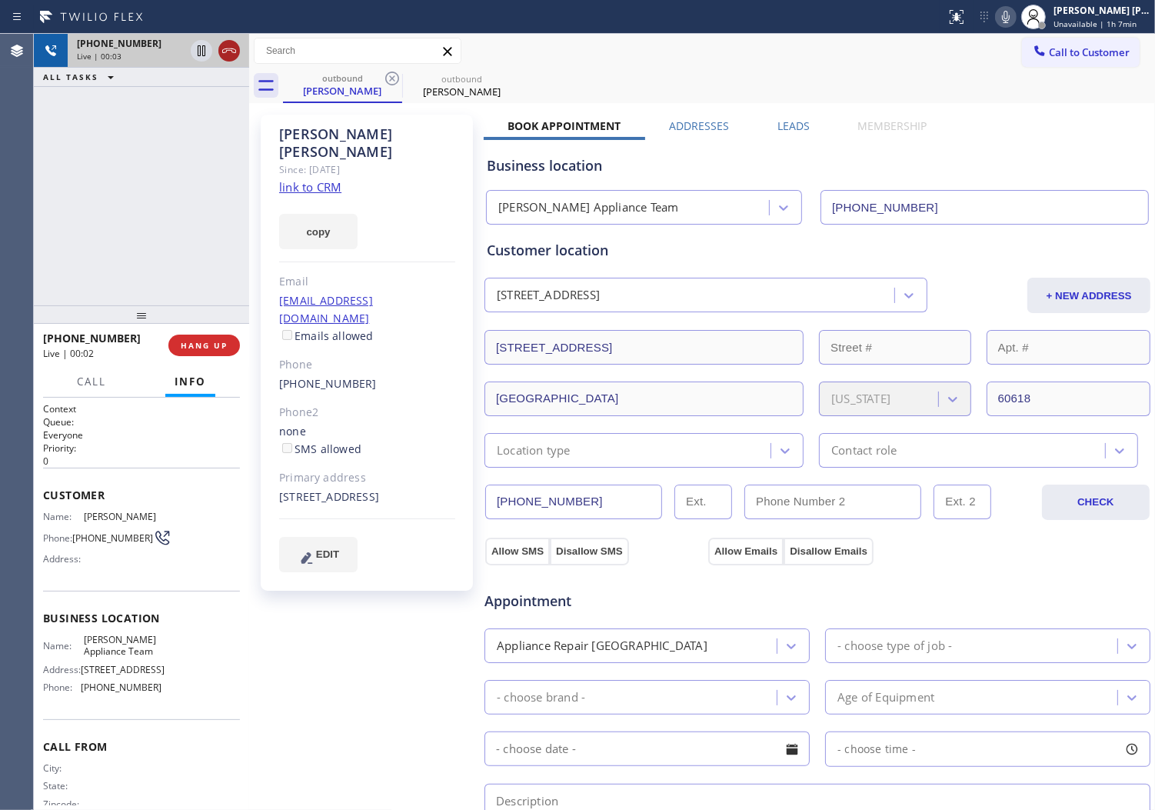
click at [222, 51] on icon at bounding box center [229, 51] width 18 height 18
click at [785, 124] on label "Leads" at bounding box center [794, 125] width 32 height 15
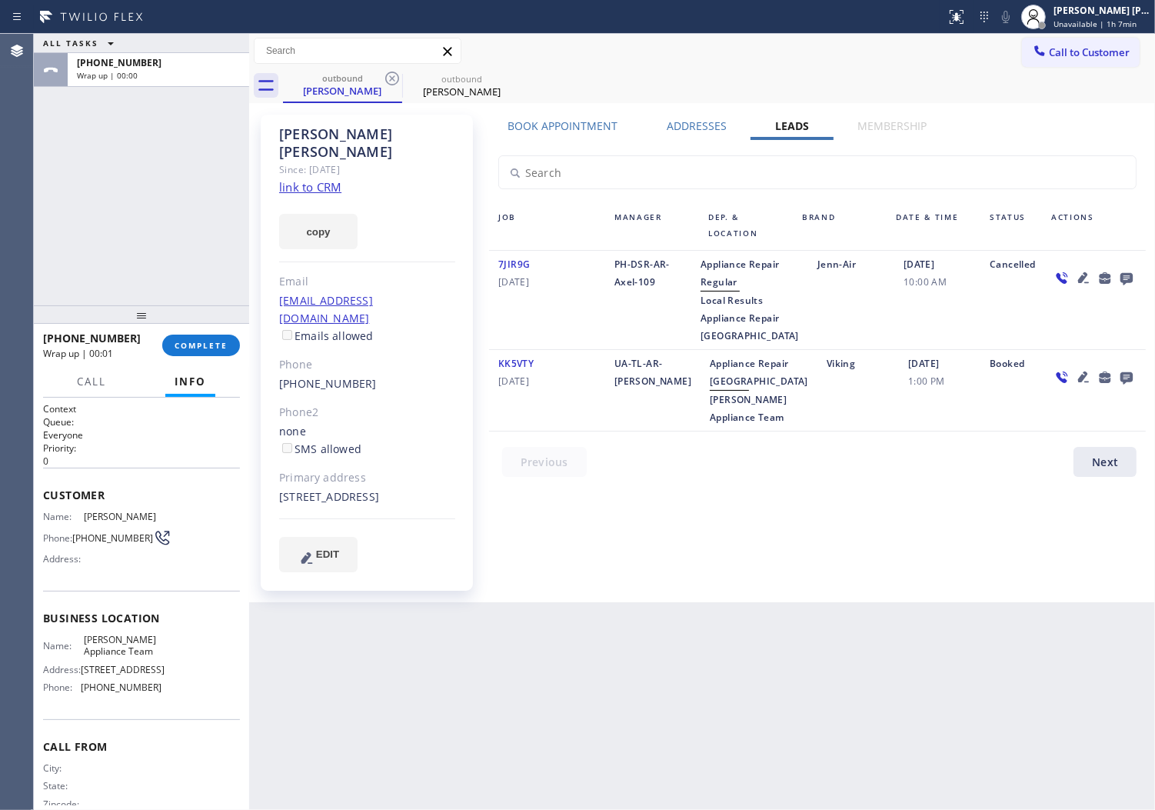
click at [1129, 275] on icon at bounding box center [1127, 279] width 12 height 12
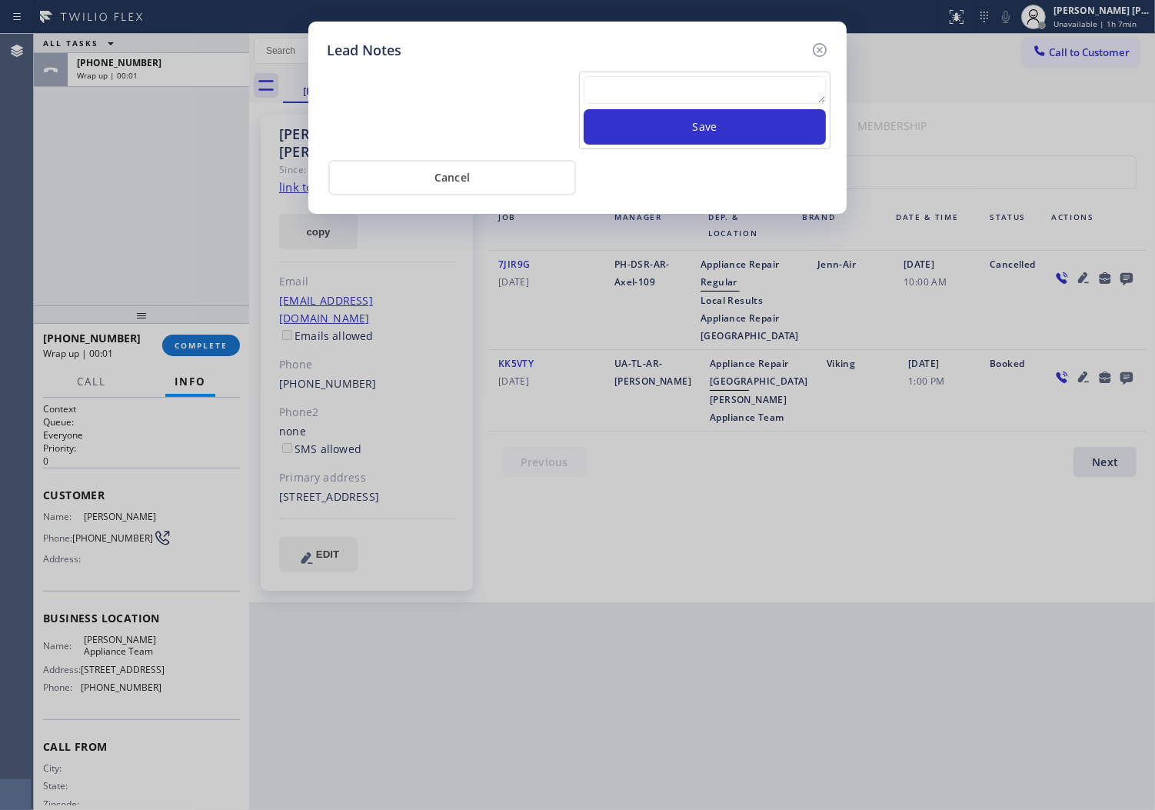
click at [781, 88] on textarea at bounding box center [705, 90] width 242 height 28
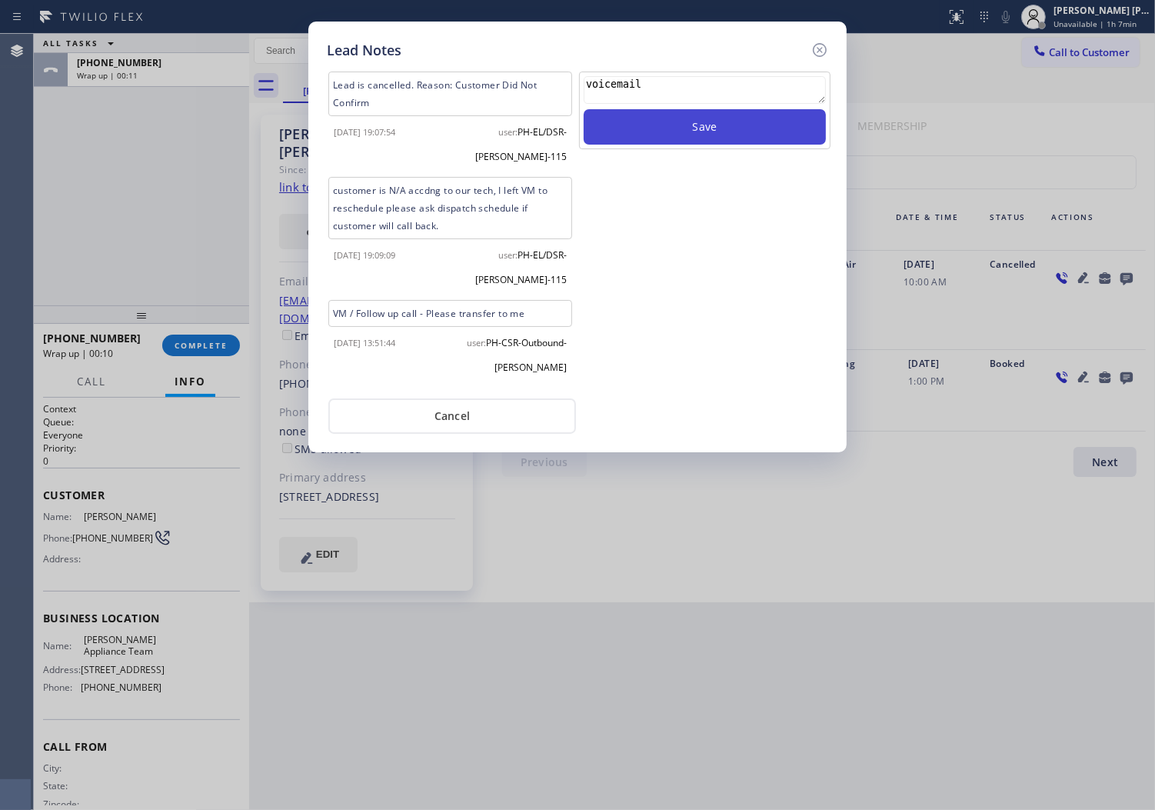
type textarea "voicemail"
click at [793, 135] on button "Save" at bounding box center [705, 126] width 242 height 35
click at [825, 52] on icon at bounding box center [820, 50] width 18 height 18
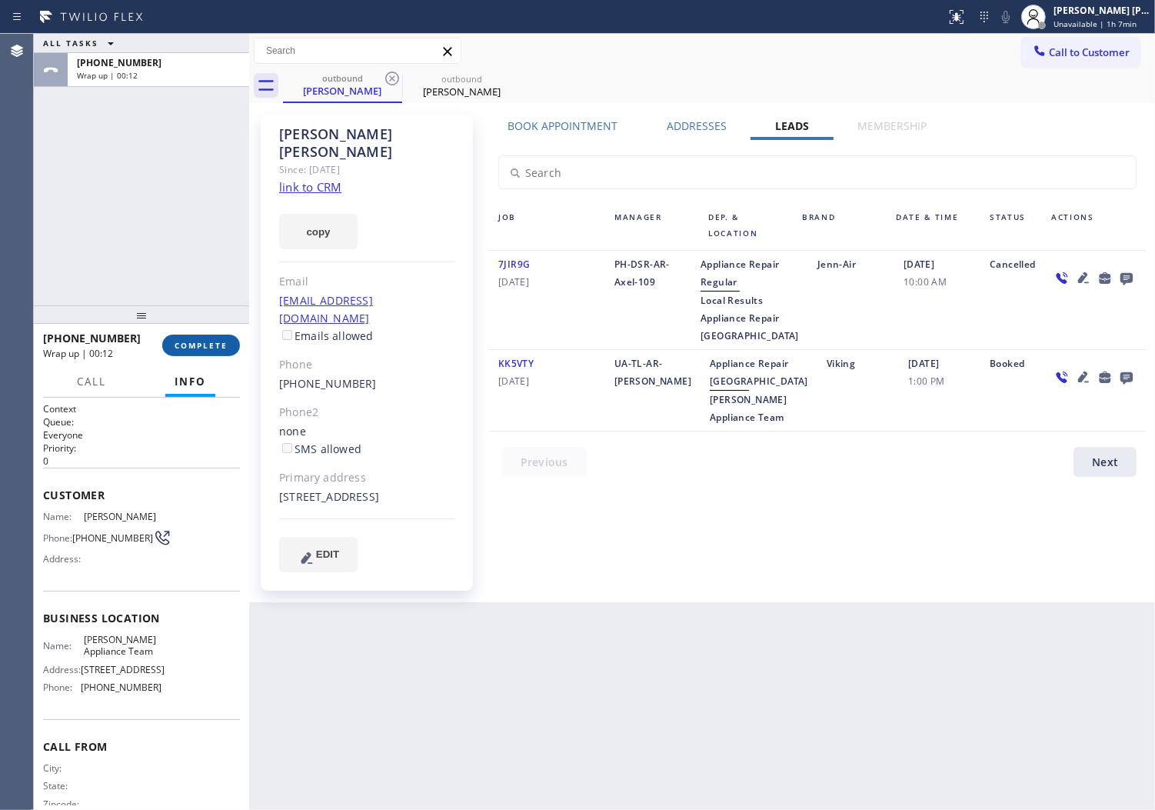
click at [219, 352] on button "COMPLETE" at bounding box center [201, 346] width 78 height 22
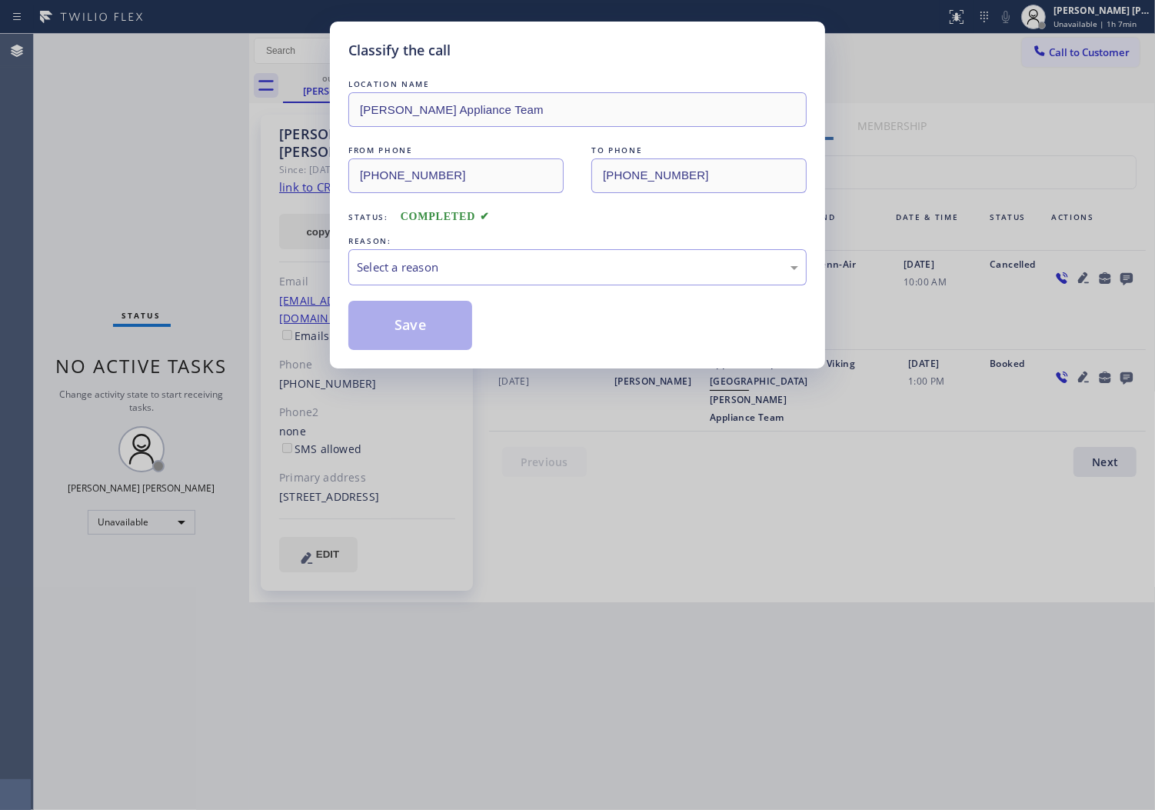
click at [418, 247] on div "REASON:" at bounding box center [577, 241] width 458 height 16
click at [437, 278] on div "Select a reason" at bounding box center [577, 267] width 458 height 36
click at [437, 258] on div "Not Booked - All other reasons" at bounding box center [577, 267] width 441 height 18
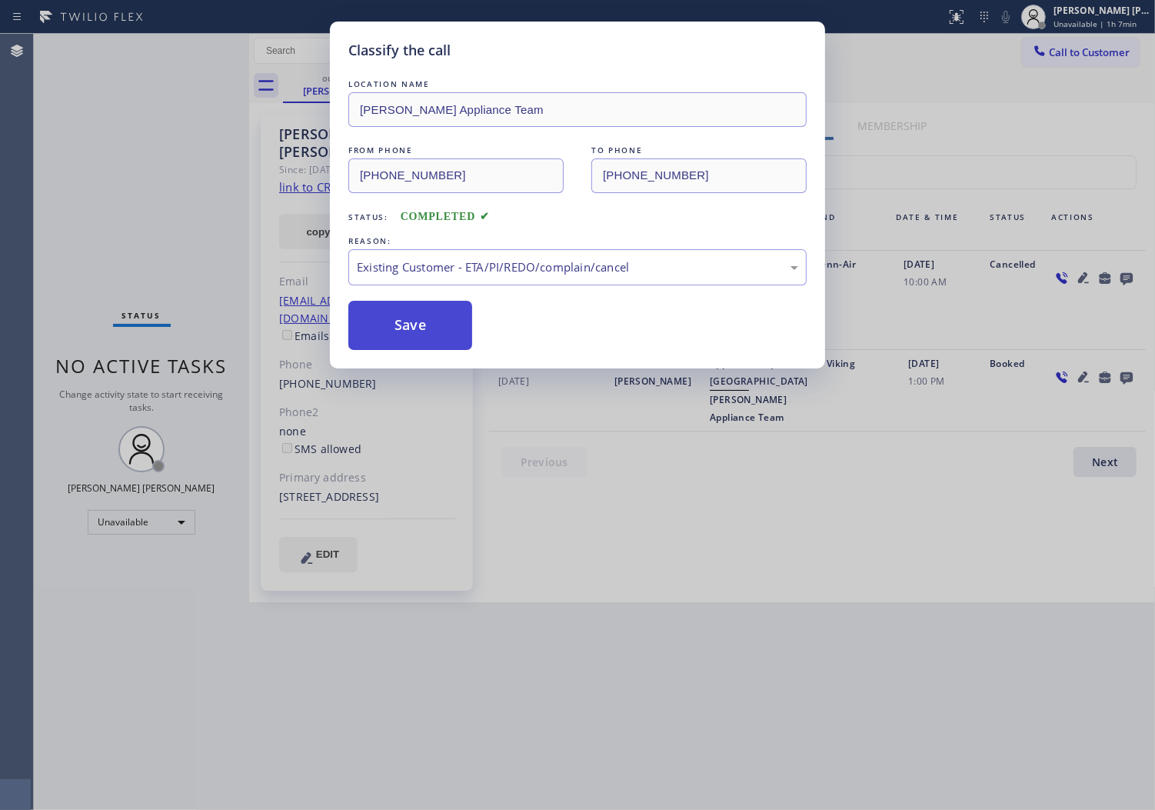
click at [401, 335] on button "Save" at bounding box center [410, 325] width 124 height 49
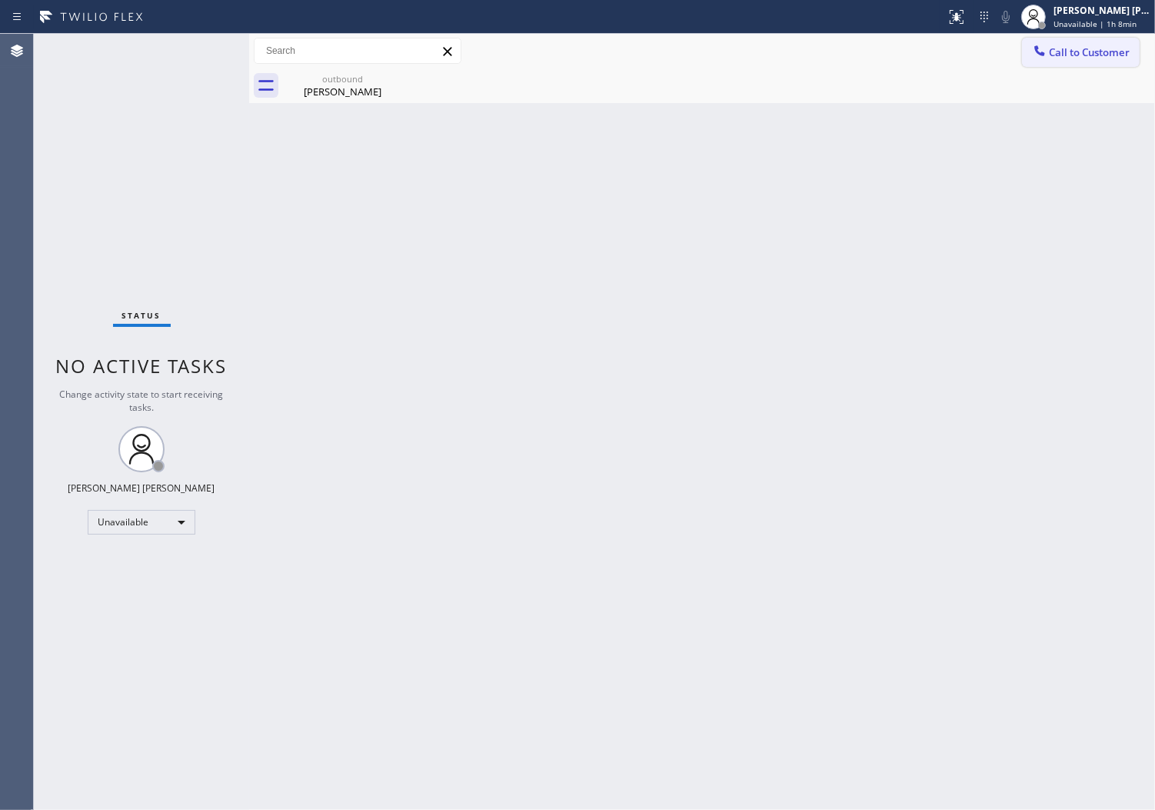
click at [1095, 48] on span "Call to Customer" at bounding box center [1089, 52] width 81 height 14
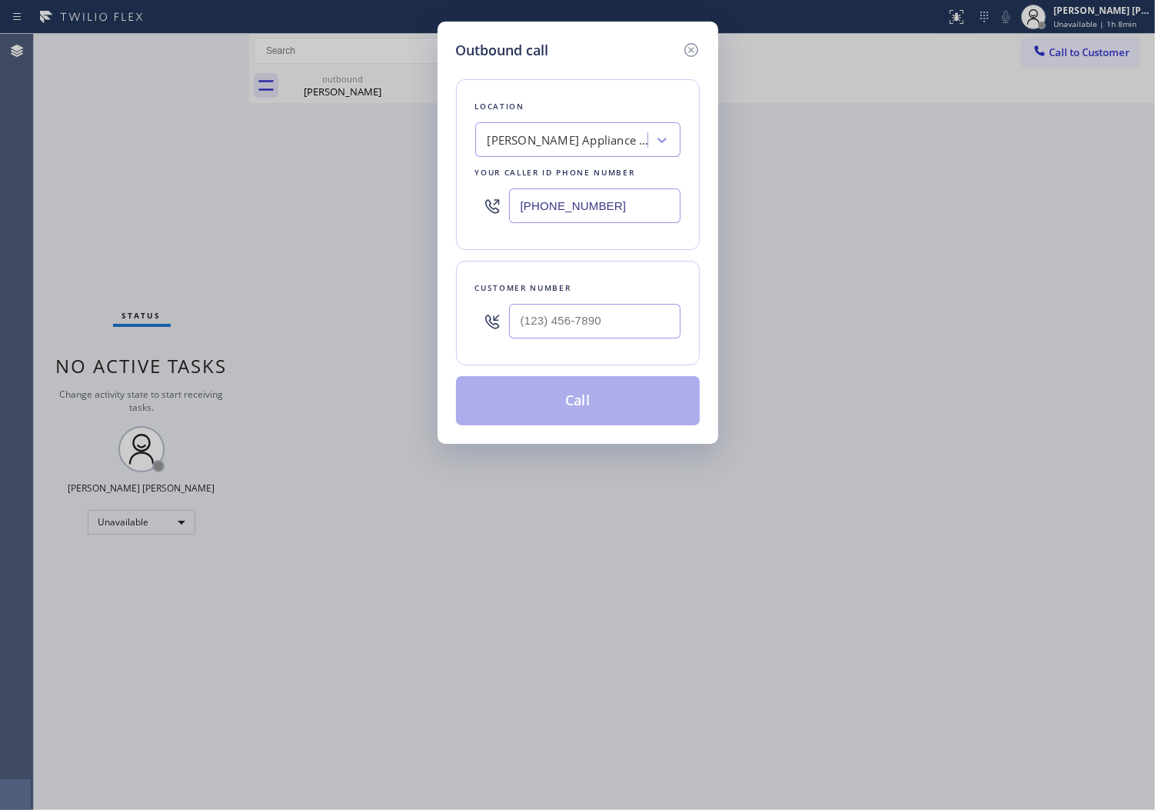
click at [606, 198] on input "[PHONE_NUMBER]" at bounding box center [595, 205] width 172 height 35
click at [606, 197] on input "[PHONE_NUMBER]" at bounding box center [595, 205] width 172 height 35
paste input "47) 905-4904"
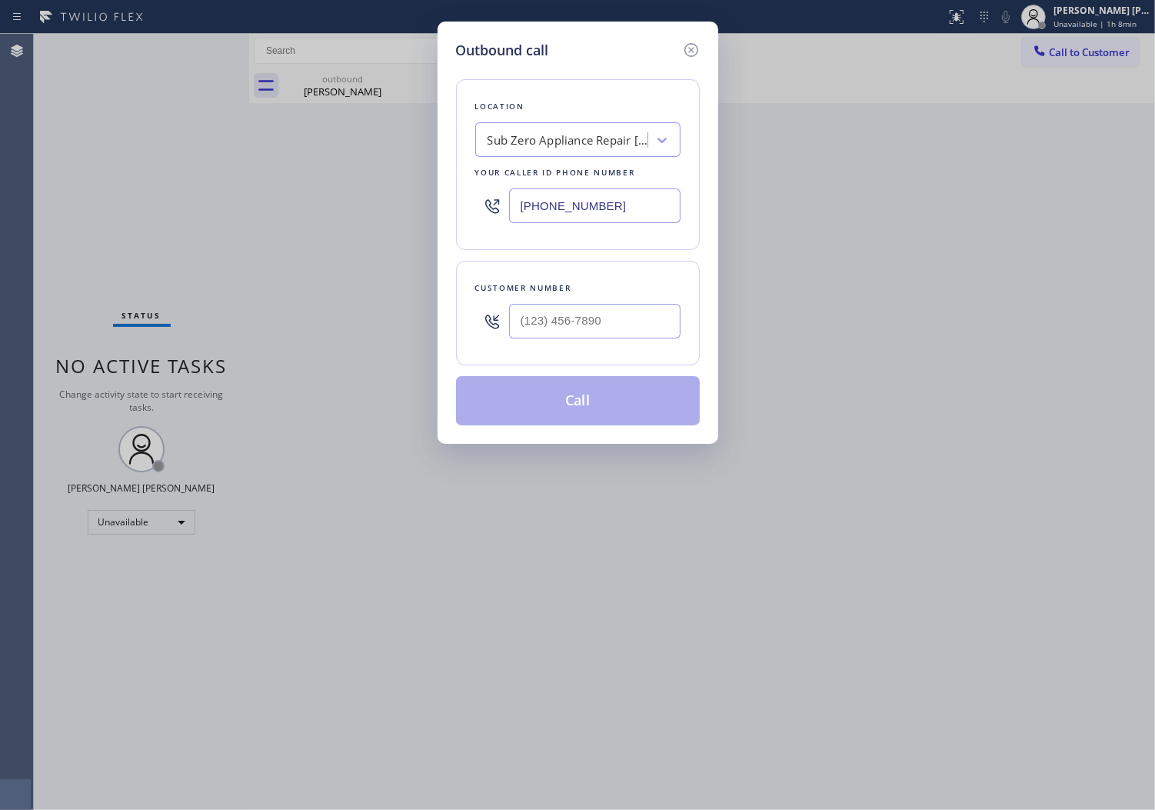
type input "[PHONE_NUMBER]"
click at [659, 319] on input "(___) ___-____" at bounding box center [595, 321] width 172 height 35
paste input "917) 833-2923"
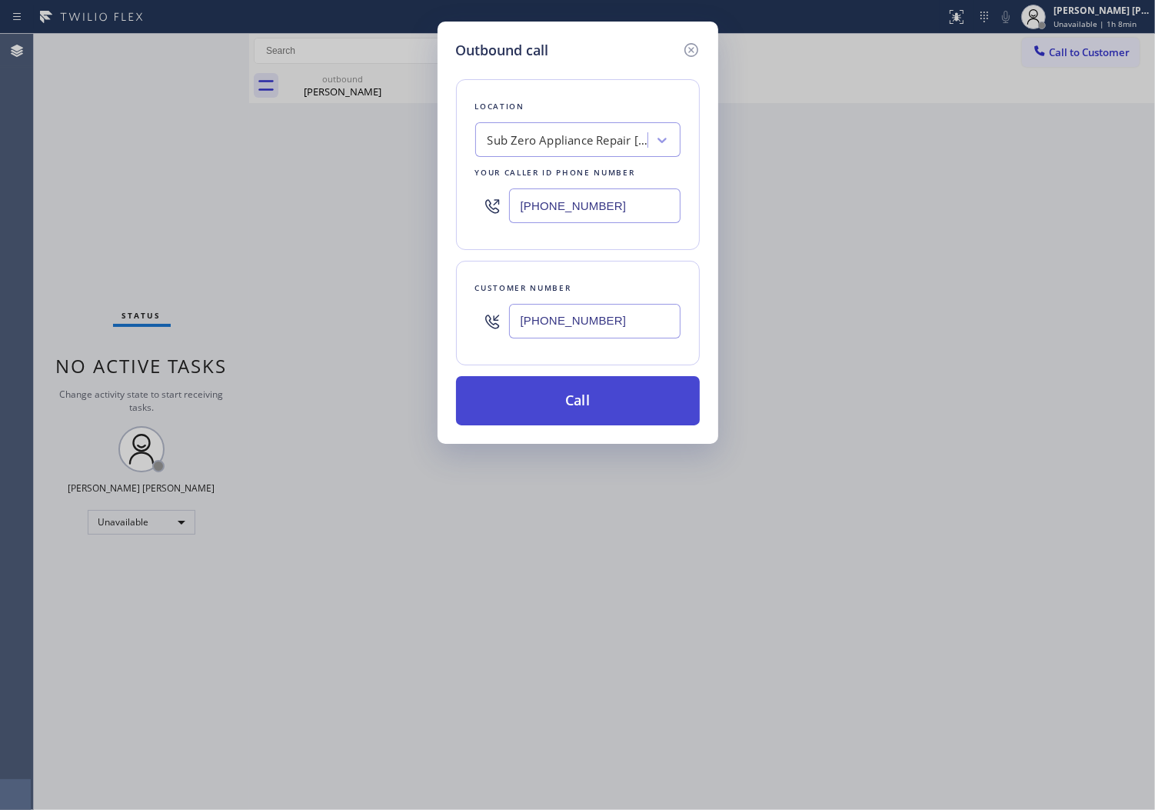
type input "[PHONE_NUMBER]"
click at [612, 411] on button "Call" at bounding box center [578, 400] width 244 height 49
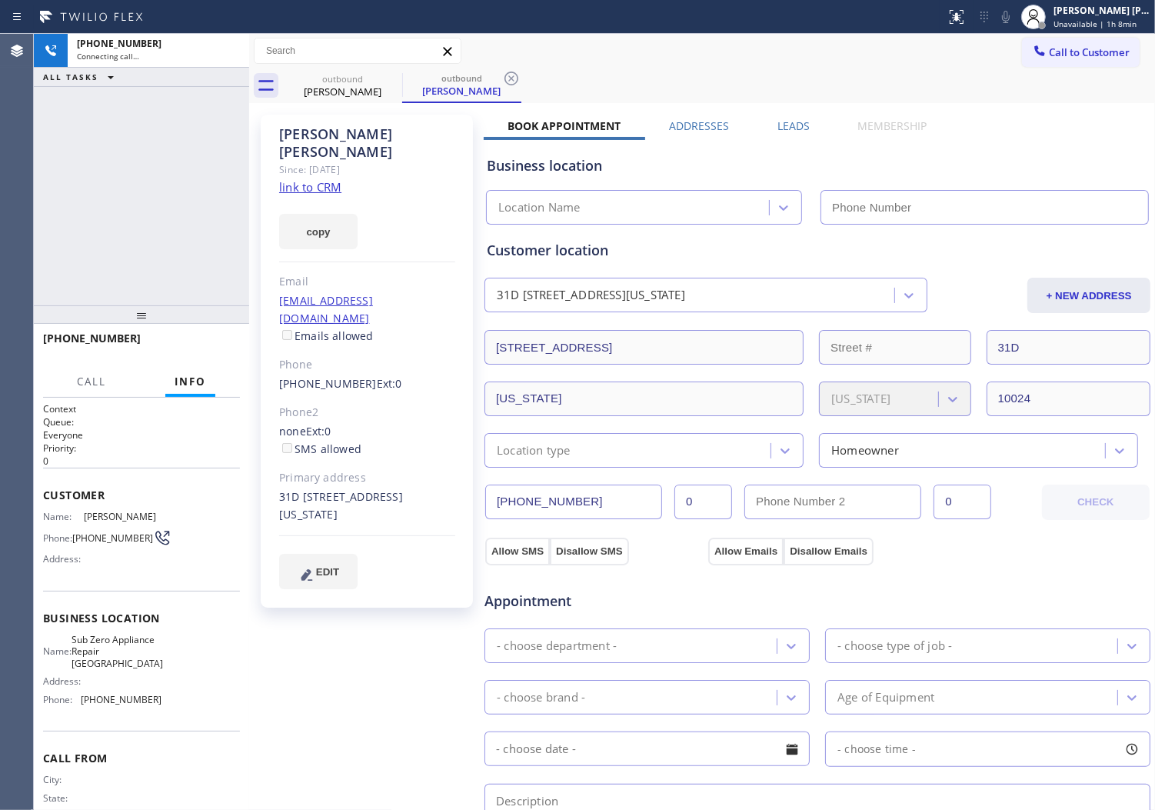
click at [0, 0] on icon at bounding box center [0, 0] width 0 height 0
click at [335, 135] on div "[PERSON_NAME]" at bounding box center [367, 142] width 176 height 35
copy div "[PERSON_NAME]"
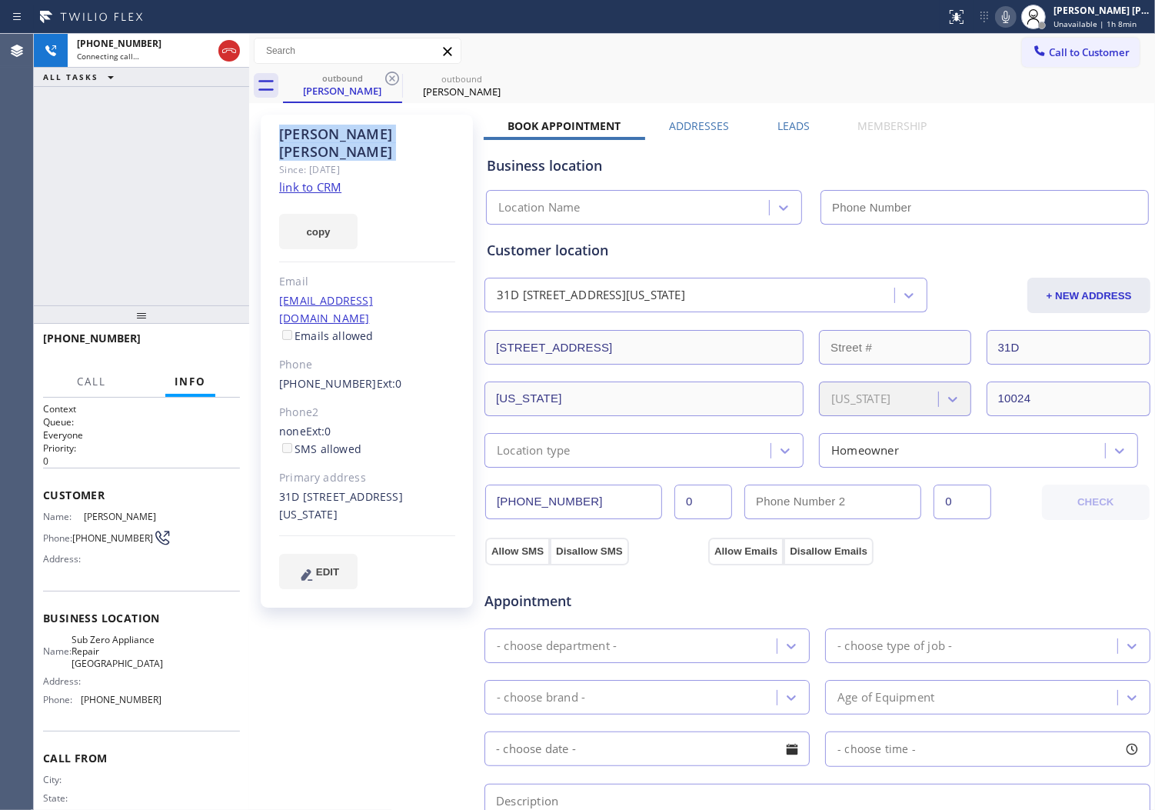
type input "[PHONE_NUMBER]"
click at [102, 160] on div "[PHONE_NUMBER] Connecting call… ALL TASKS ALL TASKS ACTIVE TASKS TASKS IN WRAP …" at bounding box center [141, 170] width 215 height 272
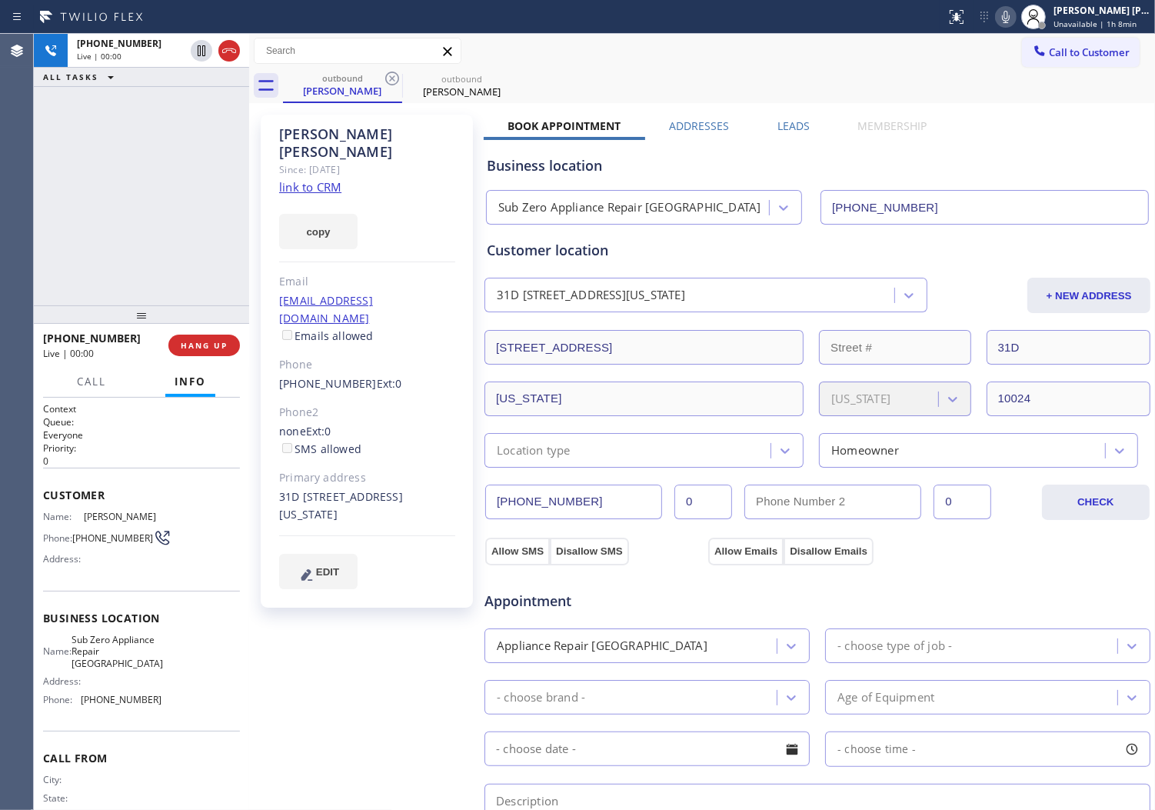
click at [41, 233] on div "[PHONE_NUMBER] Live | 00:00 ALL TASKS ALL TASKS ACTIVE TASKS TASKS IN WRAP UP" at bounding box center [141, 170] width 215 height 272
click at [228, 54] on icon at bounding box center [229, 51] width 18 height 18
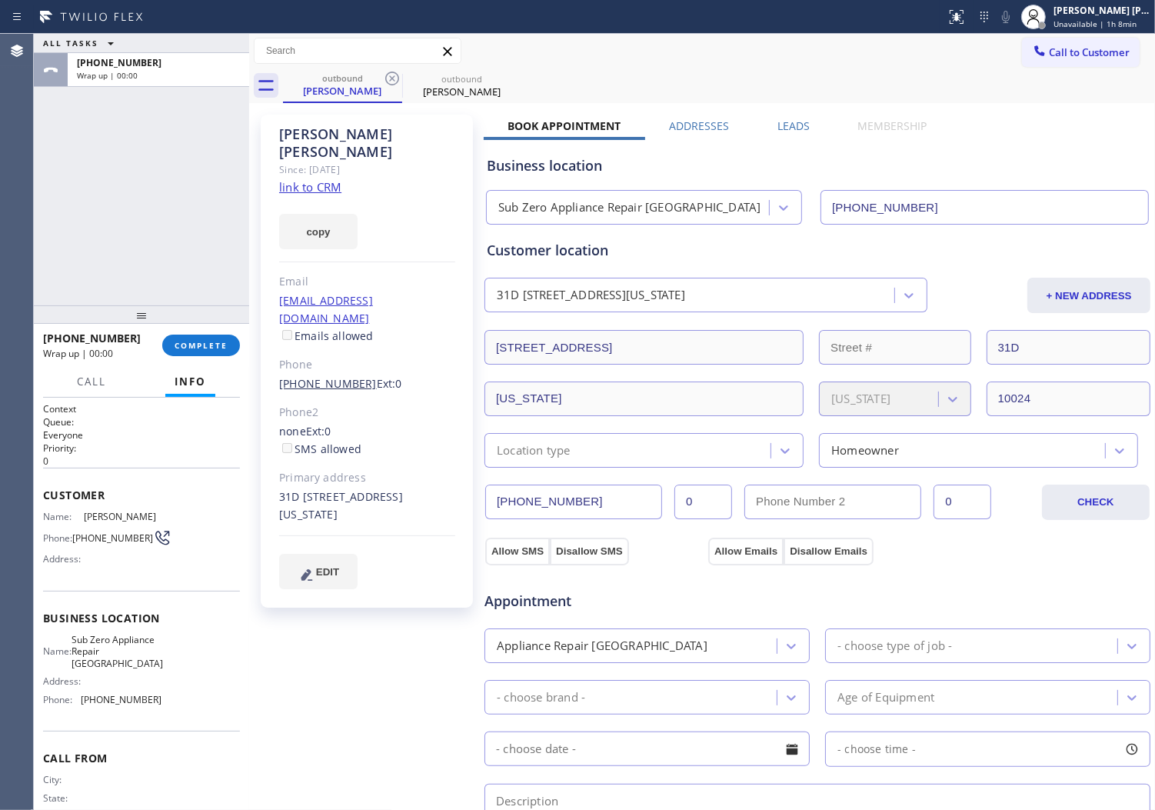
click at [332, 376] on link "[PHONE_NUMBER]" at bounding box center [328, 383] width 98 height 15
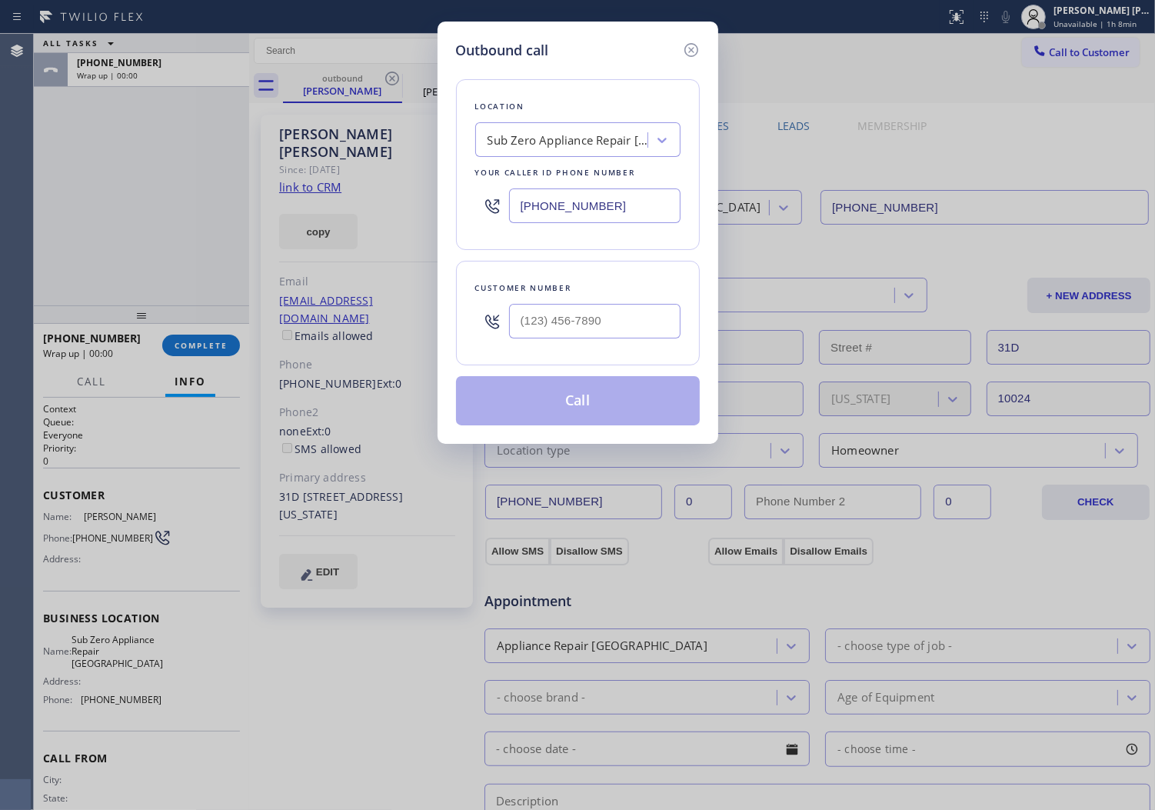
type input "[PHONE_NUMBER]"
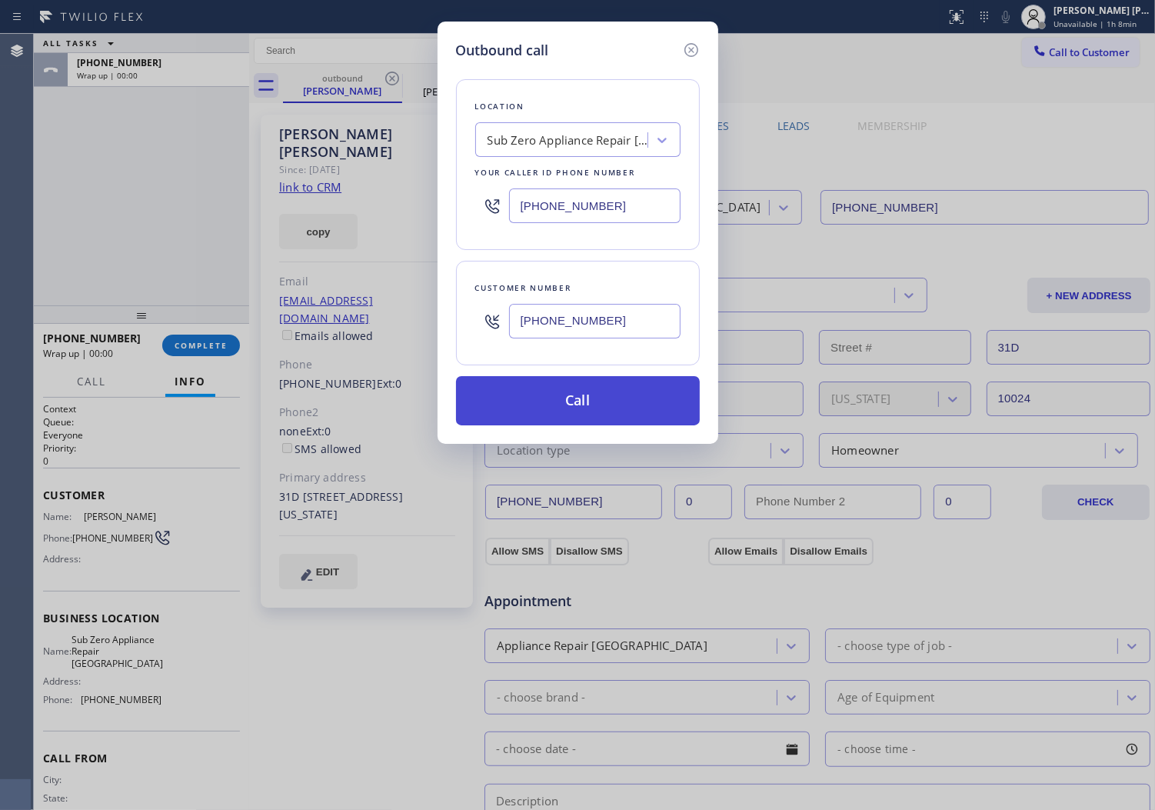
click at [605, 396] on button "Call" at bounding box center [578, 400] width 244 height 49
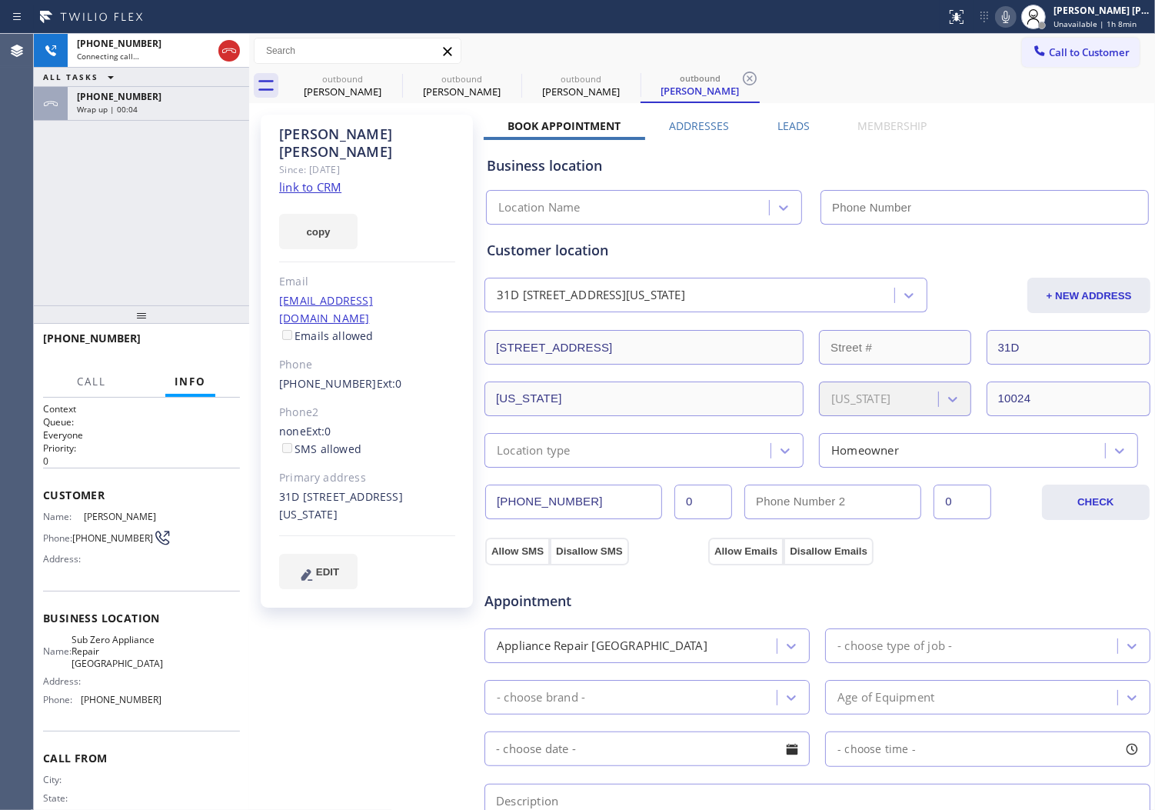
type input "[PHONE_NUMBER]"
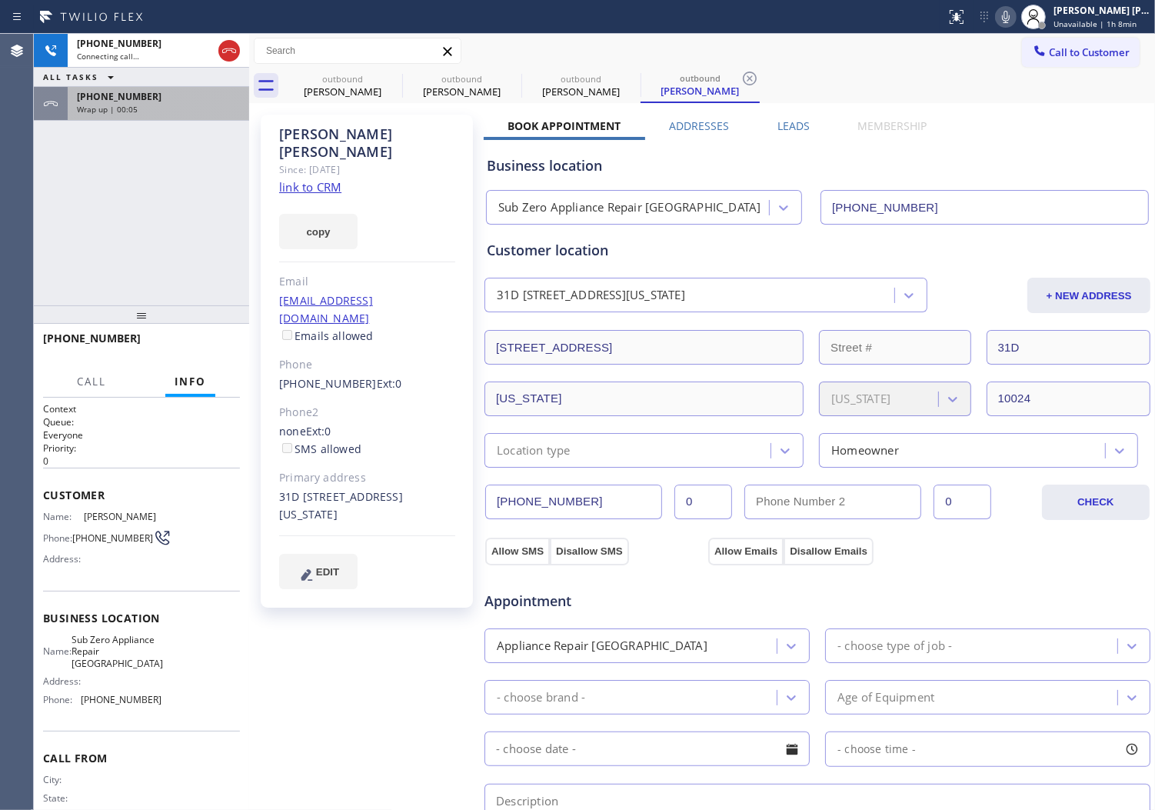
click at [134, 118] on div "[PHONE_NUMBER] Wrap up | 00:05" at bounding box center [155, 104] width 175 height 34
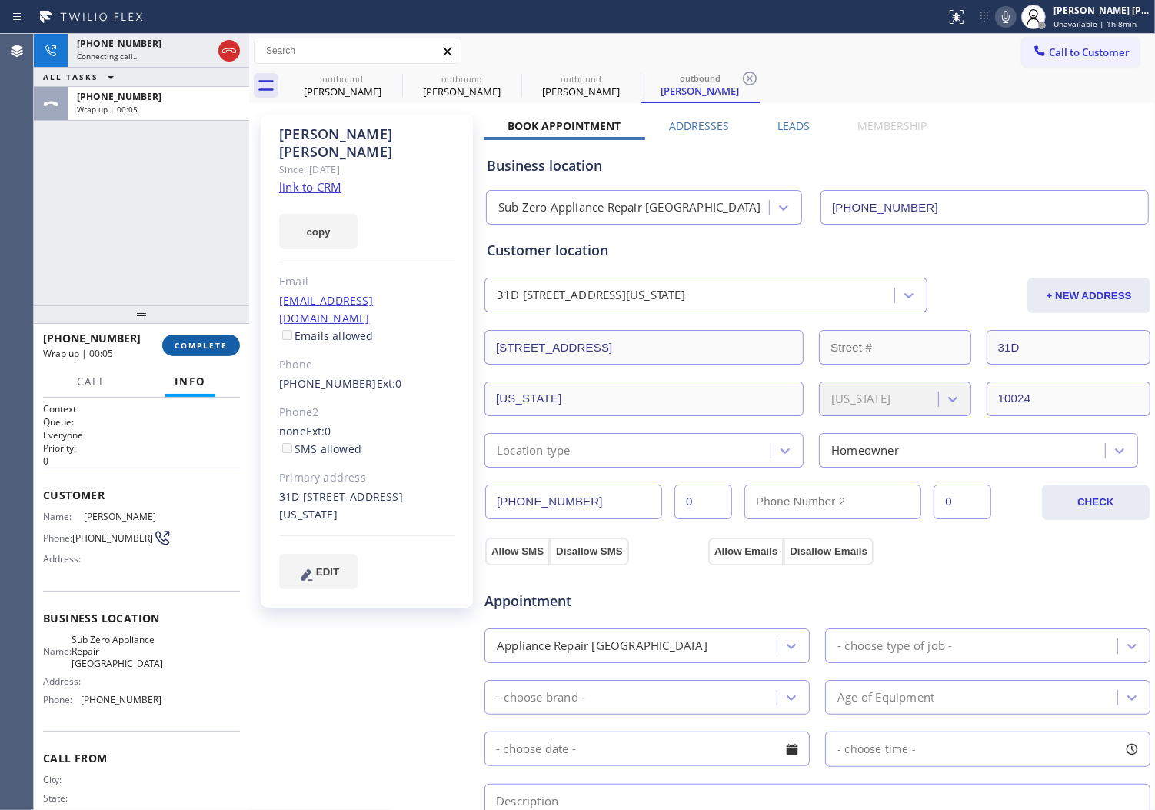
click at [208, 349] on span "COMPLETE" at bounding box center [201, 345] width 53 height 11
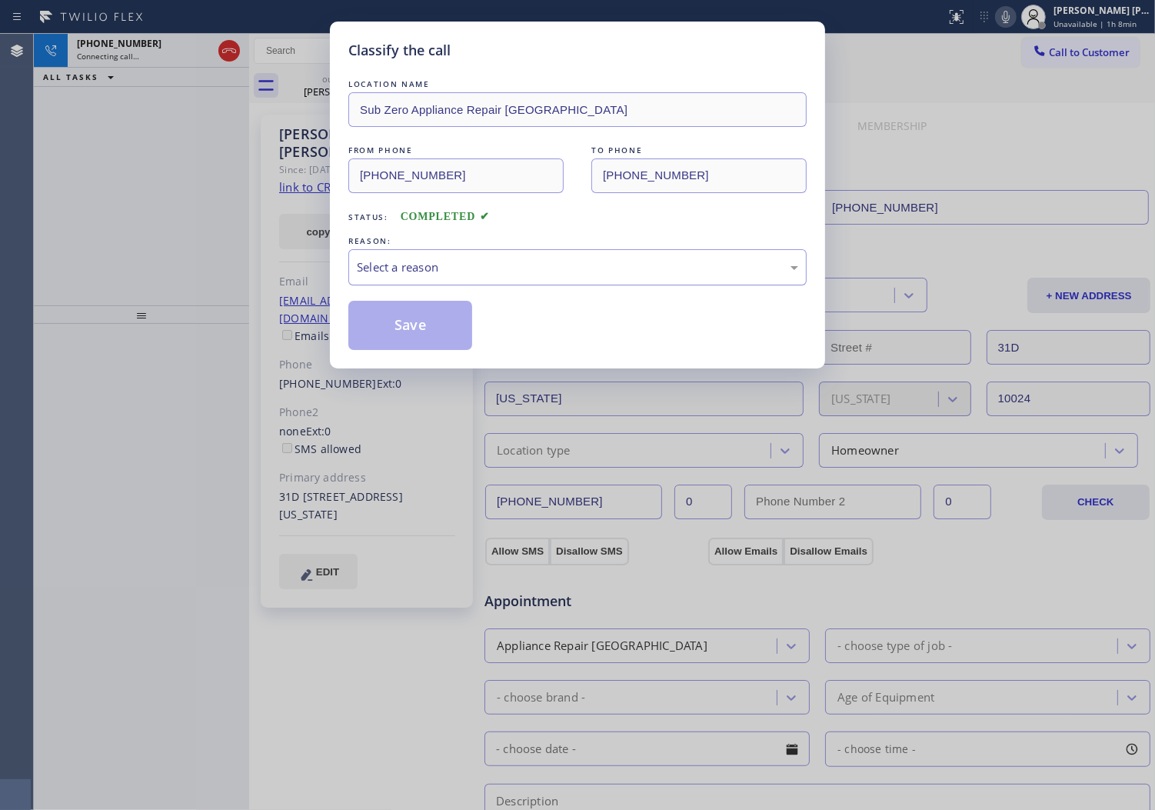
click at [457, 285] on div "Select a reason" at bounding box center [577, 267] width 458 height 36
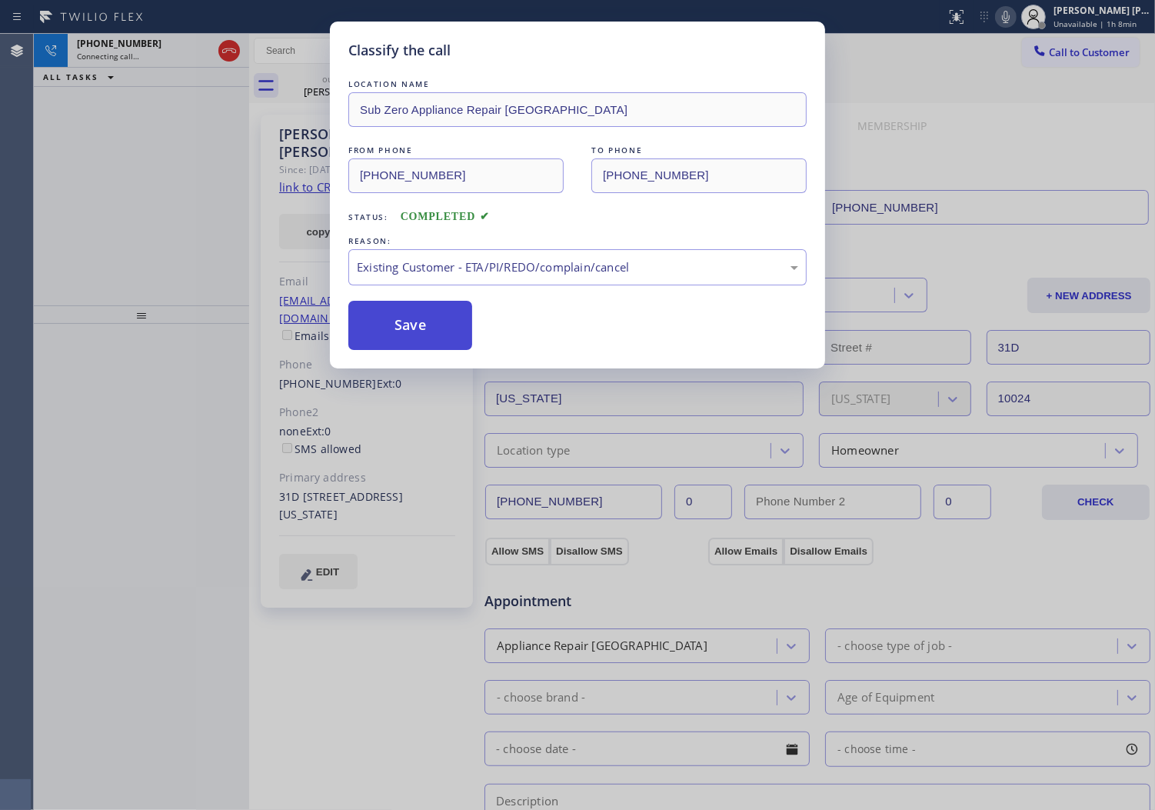
click at [404, 331] on button "Save" at bounding box center [410, 325] width 124 height 49
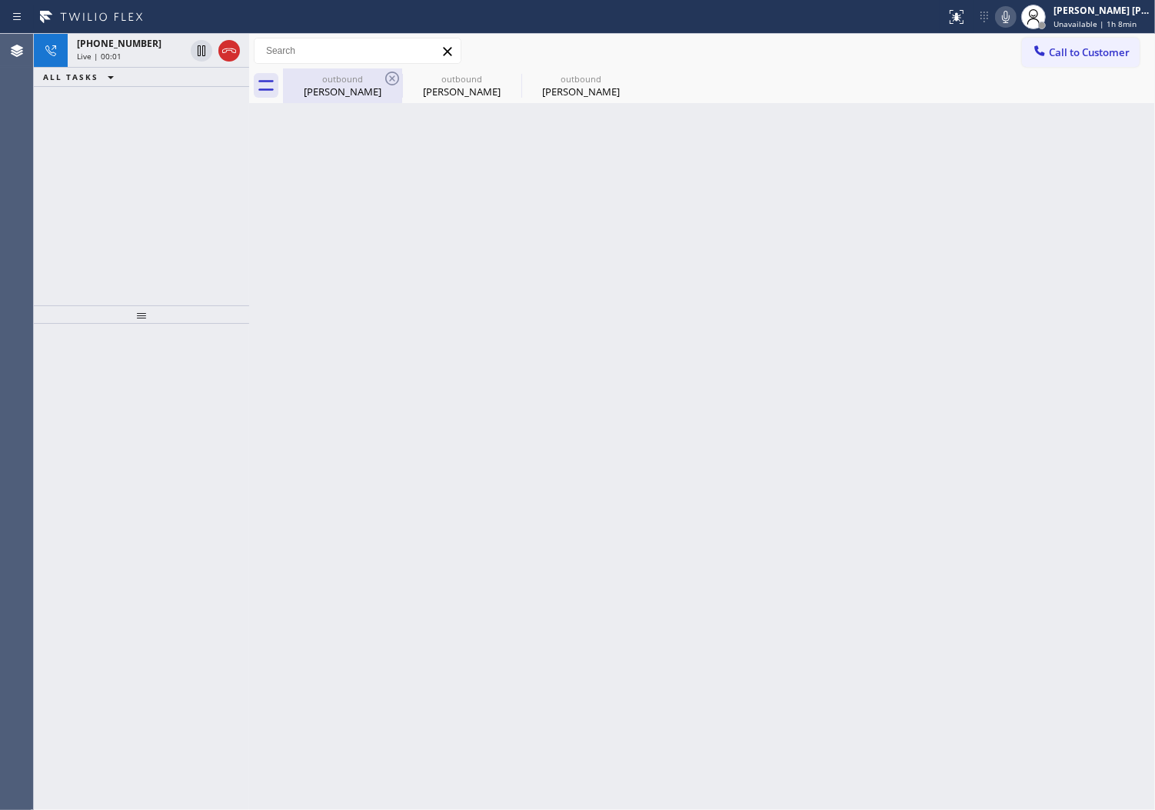
click at [344, 82] on div "outbound" at bounding box center [343, 79] width 116 height 12
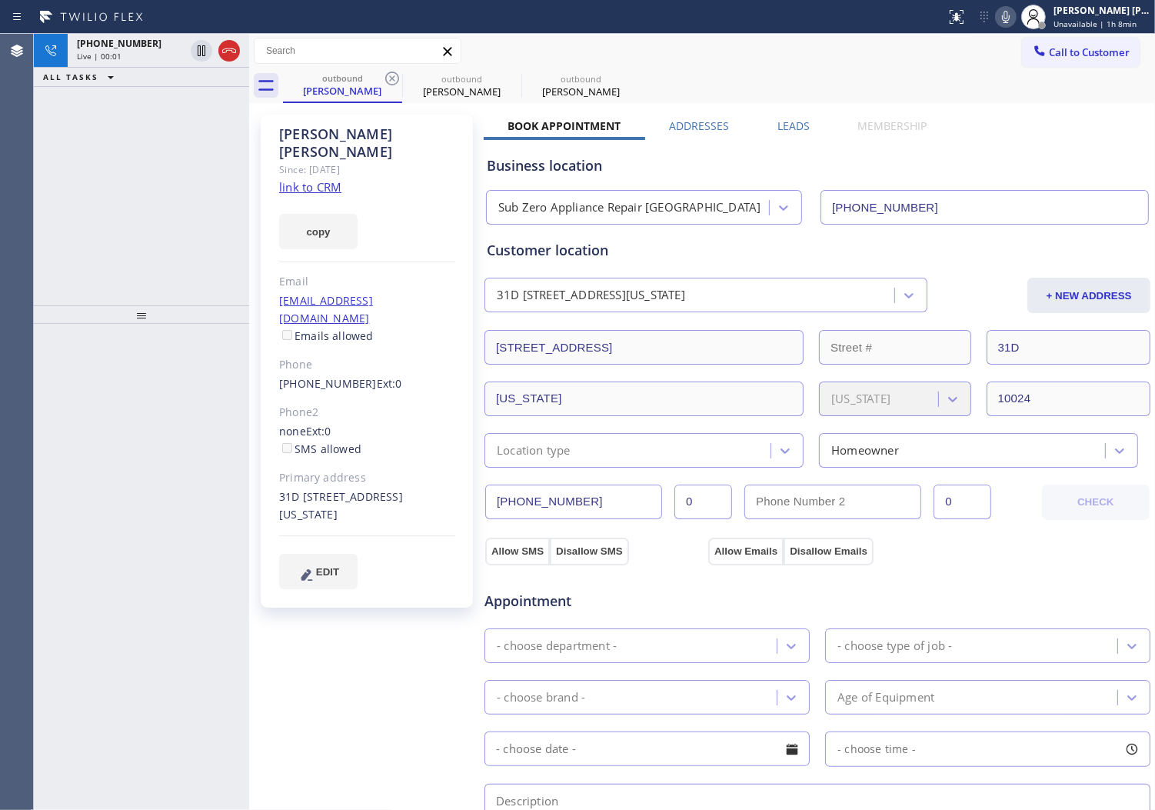
click at [151, 69] on div "ALL TASKS ALL TASKS ACTIVE TASKS TASKS IN WRAP UP" at bounding box center [141, 77] width 215 height 19
click at [148, 63] on div "[PHONE_NUMBER] Live | 00:02" at bounding box center [128, 51] width 120 height 34
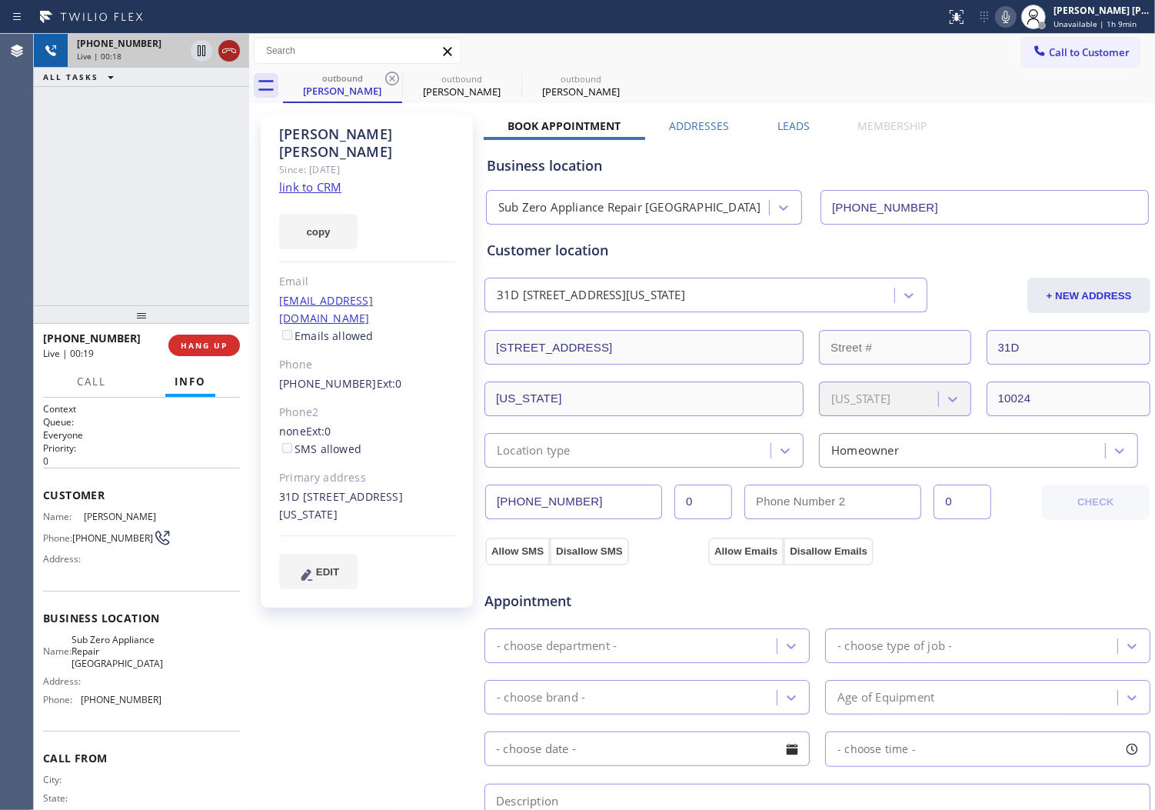
click at [218, 50] on div at bounding box center [229, 51] width 22 height 18
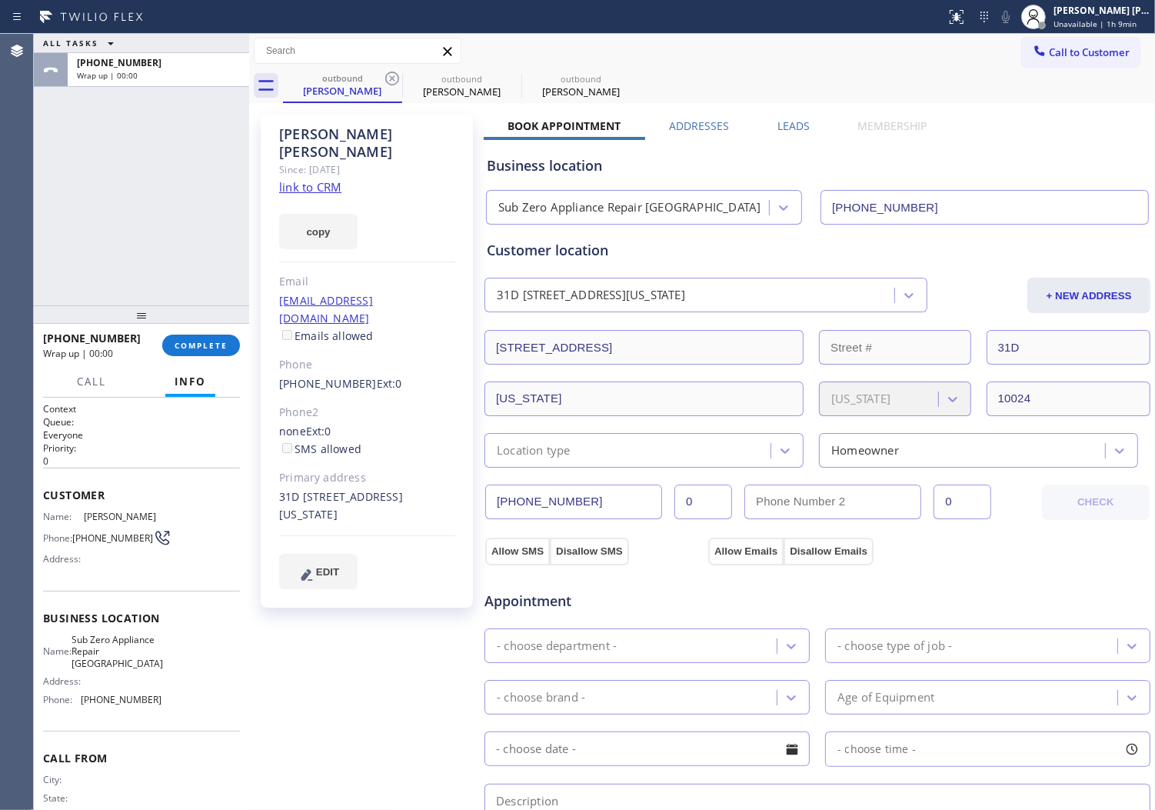
click at [813, 129] on div "Leads" at bounding box center [793, 129] width 81 height 22
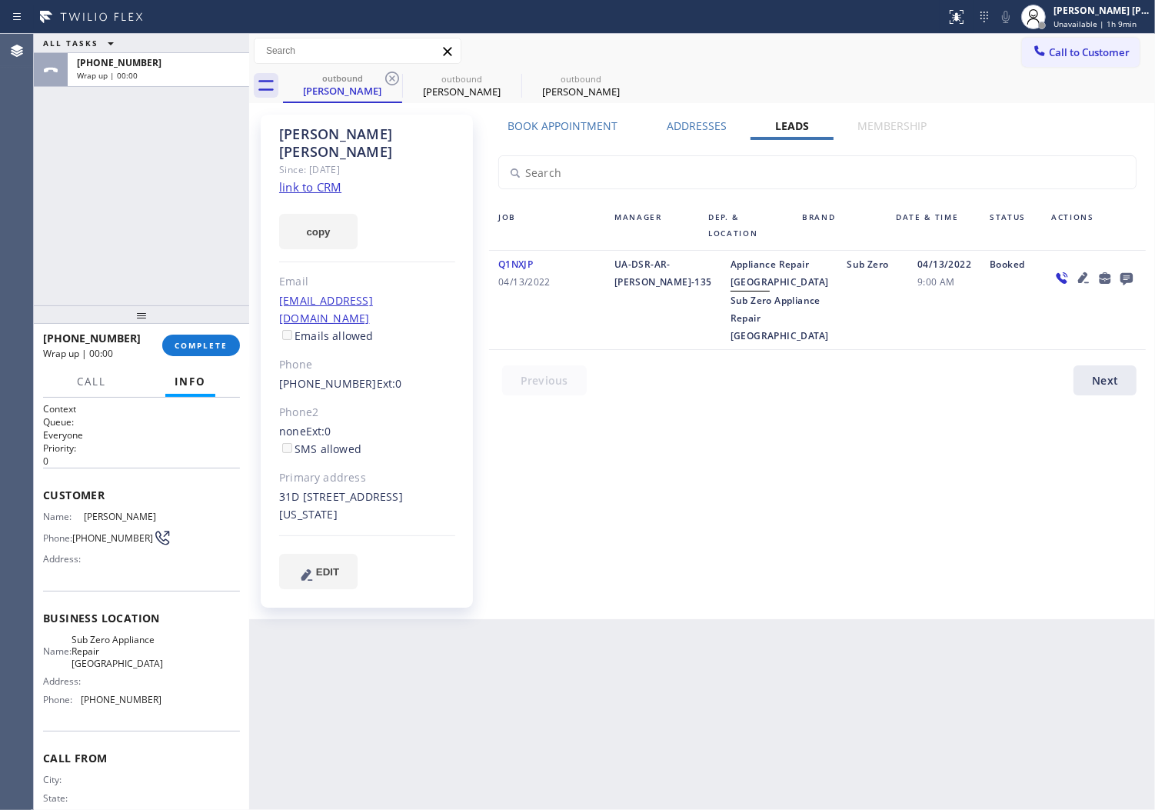
click at [1132, 270] on icon at bounding box center [1127, 277] width 18 height 19
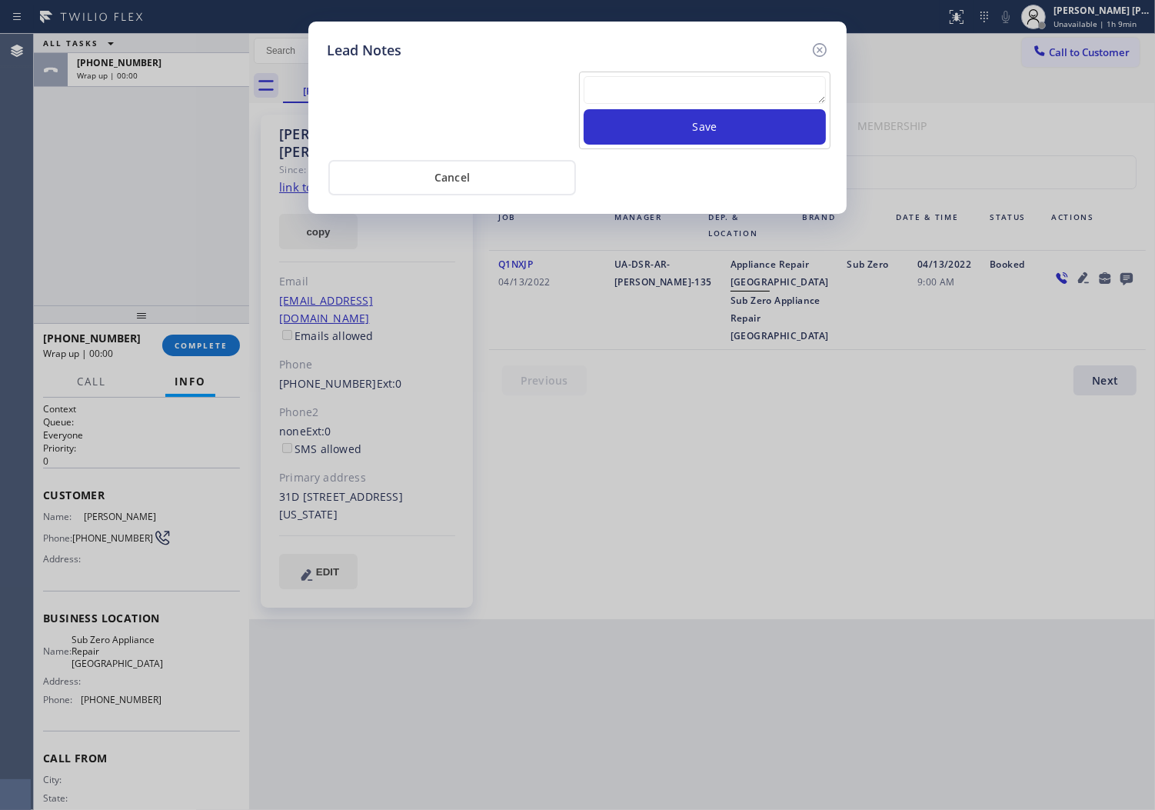
click at [1132, 270] on div "Lead Notes Save Cancel" at bounding box center [577, 405] width 1155 height 810
click at [698, 98] on textarea at bounding box center [705, 90] width 242 height 28
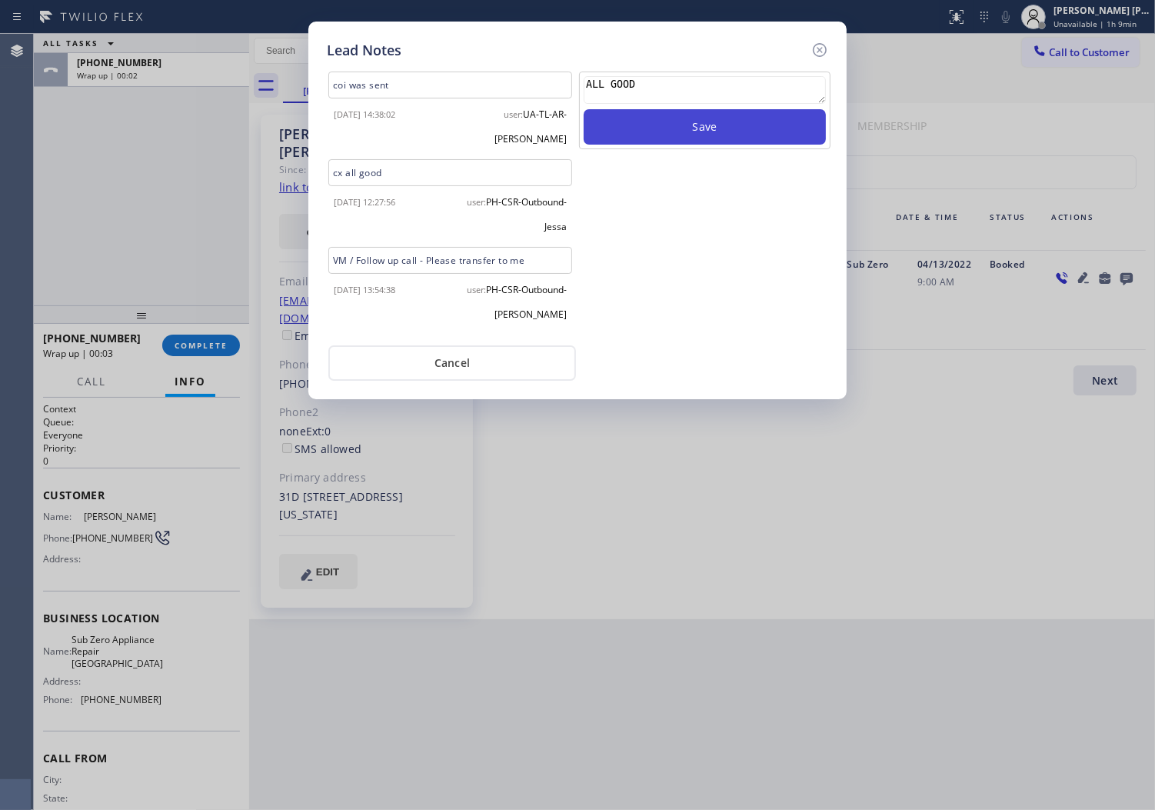
type textarea "ALL GOOD"
click at [734, 135] on button "Save" at bounding box center [705, 126] width 242 height 35
click at [820, 48] on icon at bounding box center [820, 50] width 18 height 18
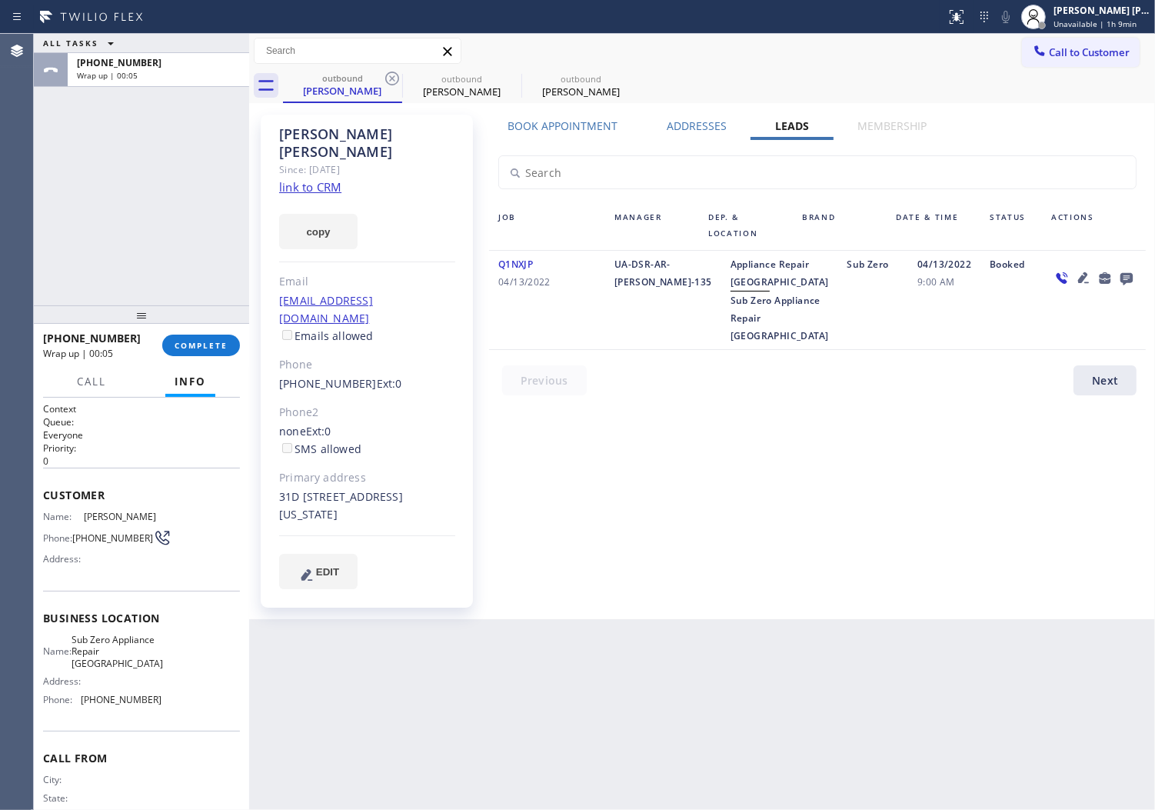
click at [218, 320] on div at bounding box center [141, 314] width 215 height 18
click at [212, 338] on button "COMPLETE" at bounding box center [201, 346] width 78 height 22
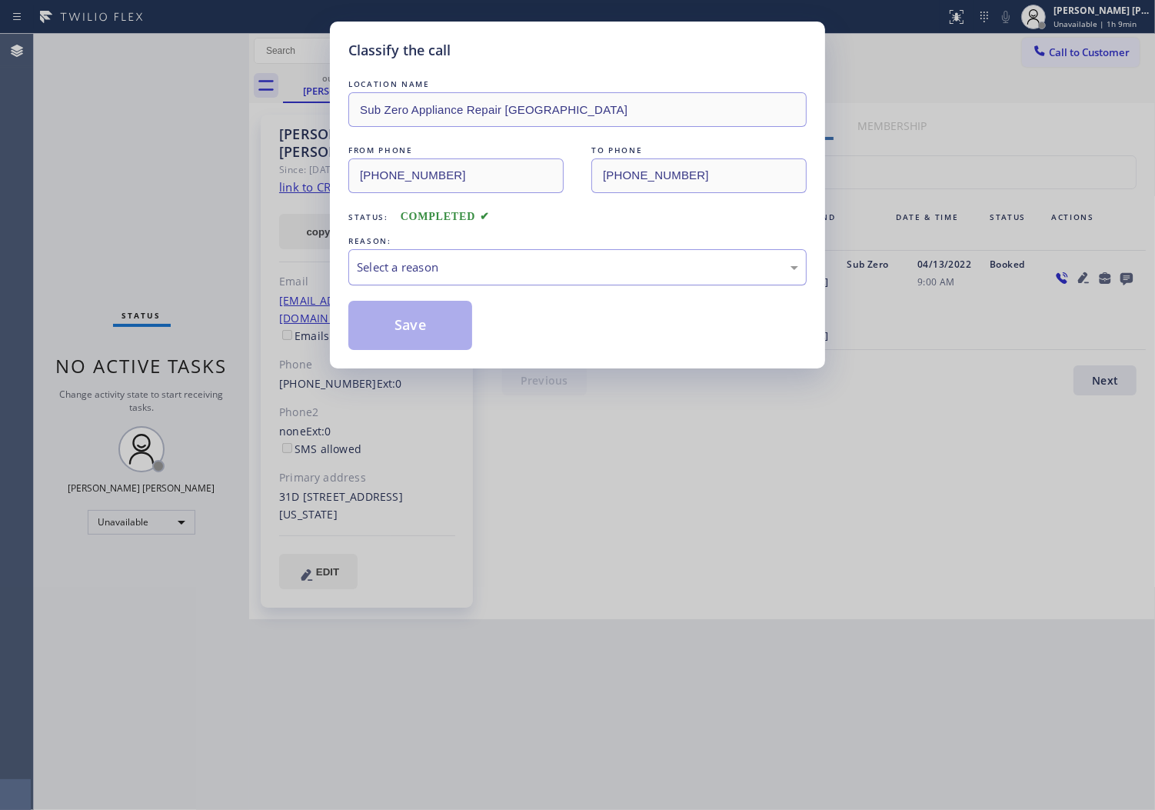
click at [383, 274] on div "Select a reason" at bounding box center [577, 267] width 441 height 18
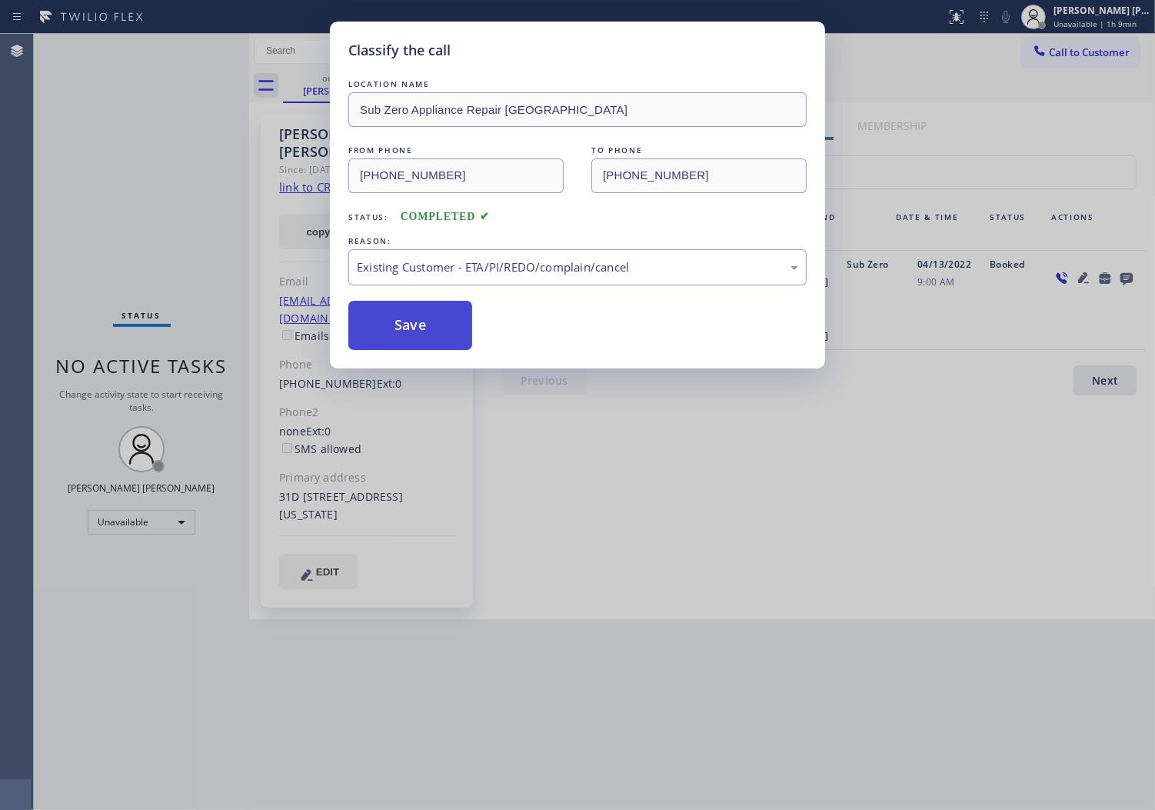
click at [396, 331] on button "Save" at bounding box center [410, 325] width 124 height 49
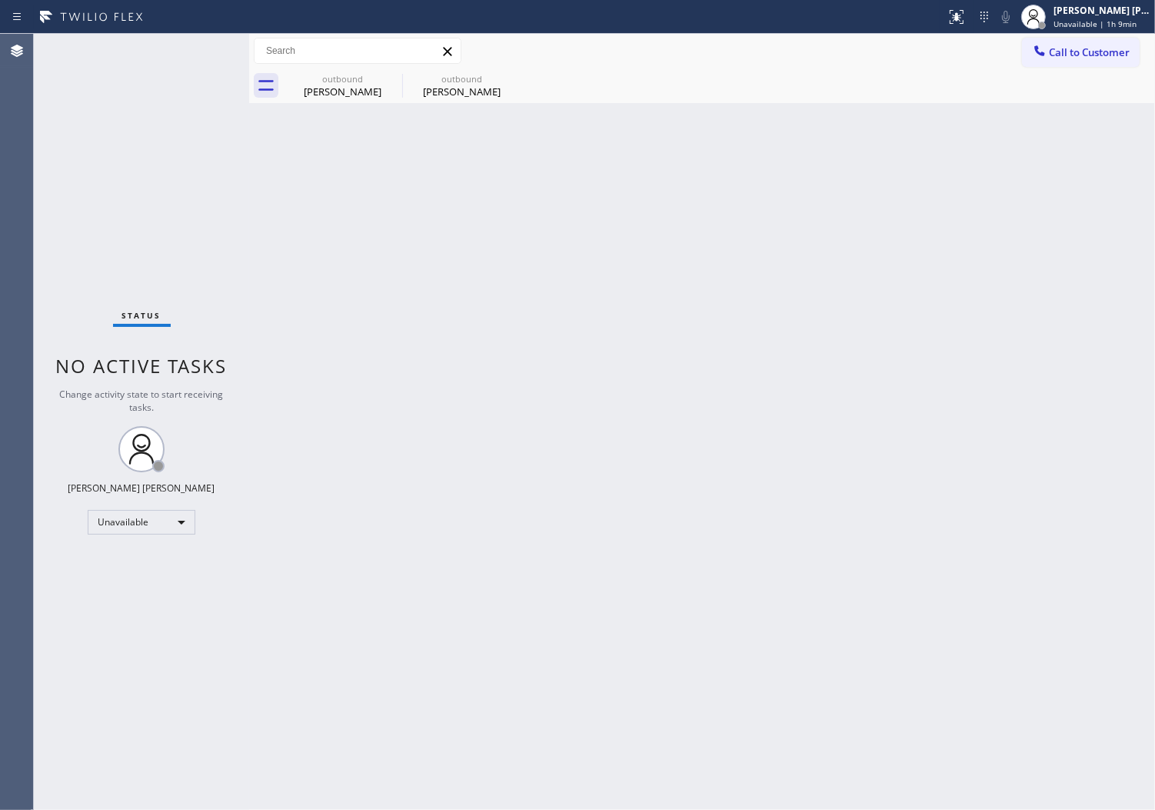
click at [377, 334] on div "Back to Dashboard Change Sender ID Customers Technicians Select a contact Outbo…" at bounding box center [702, 422] width 906 height 776
click at [349, 94] on div "[PERSON_NAME]" at bounding box center [343, 92] width 116 height 14
click at [349, 92] on div "[PERSON_NAME]" at bounding box center [343, 92] width 116 height 14
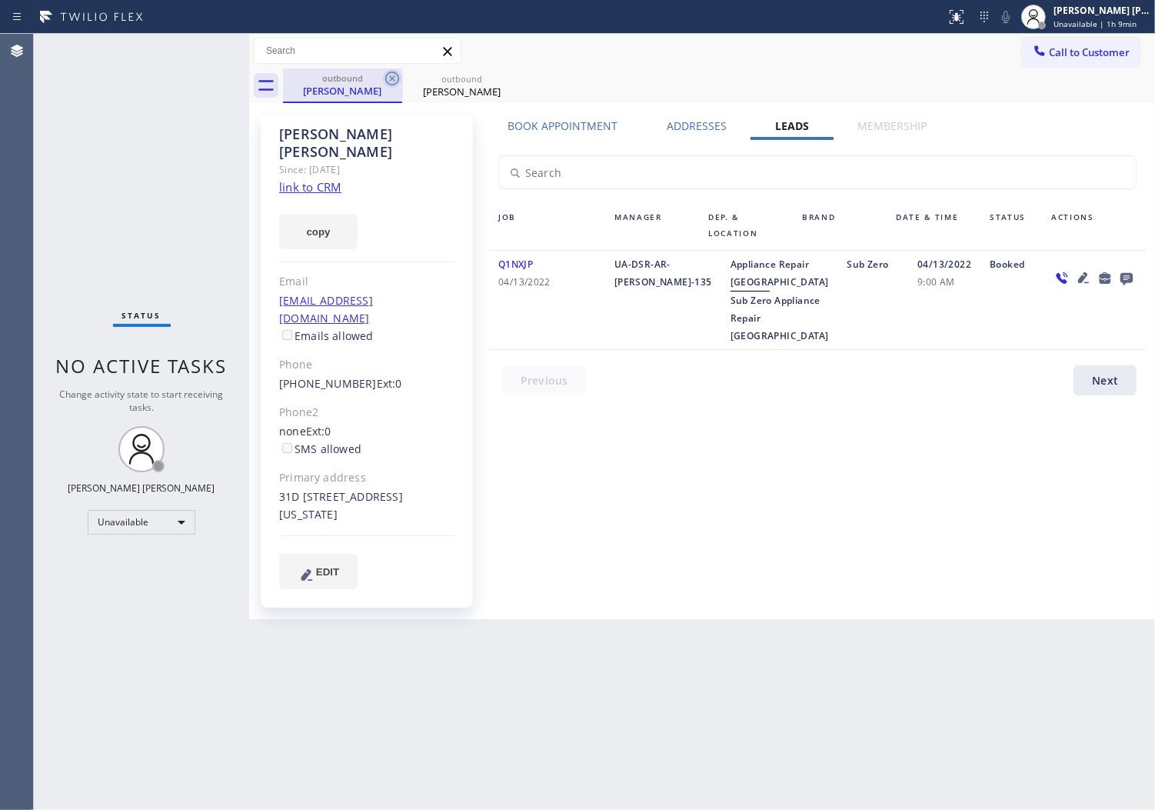
click at [394, 80] on icon at bounding box center [392, 79] width 14 height 14
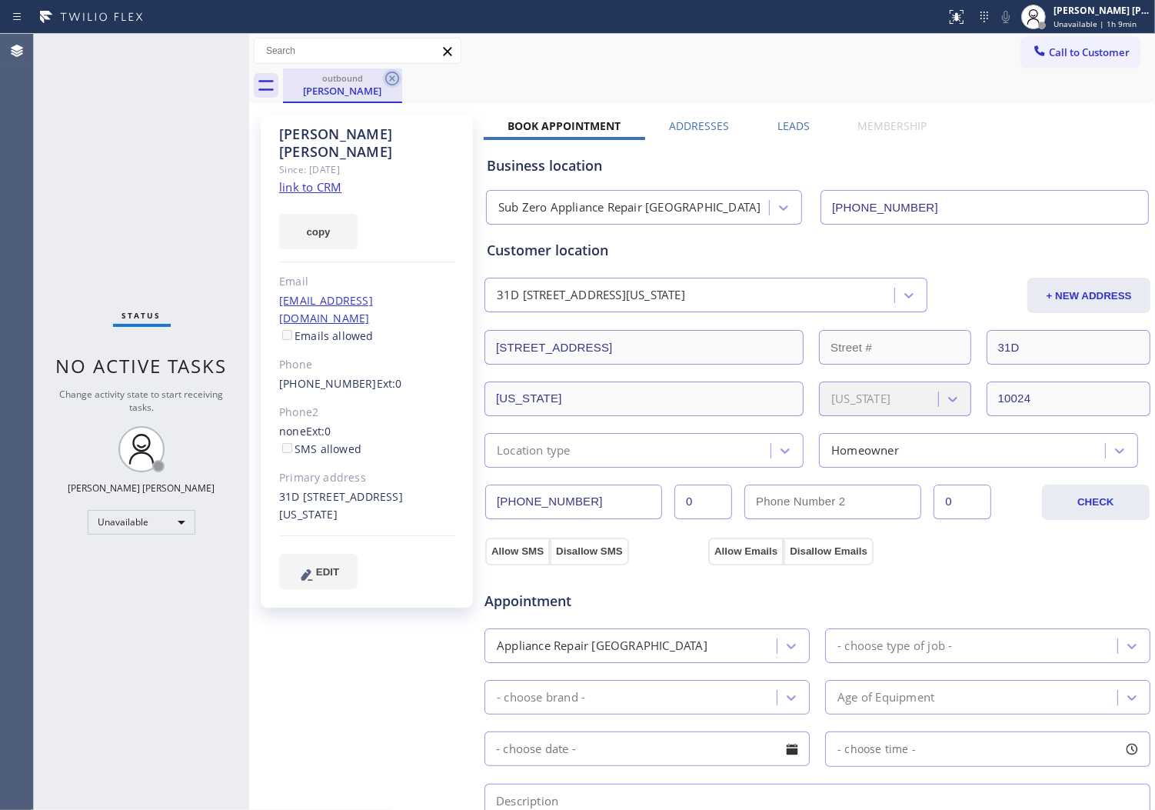
click at [397, 80] on icon at bounding box center [392, 78] width 18 height 18
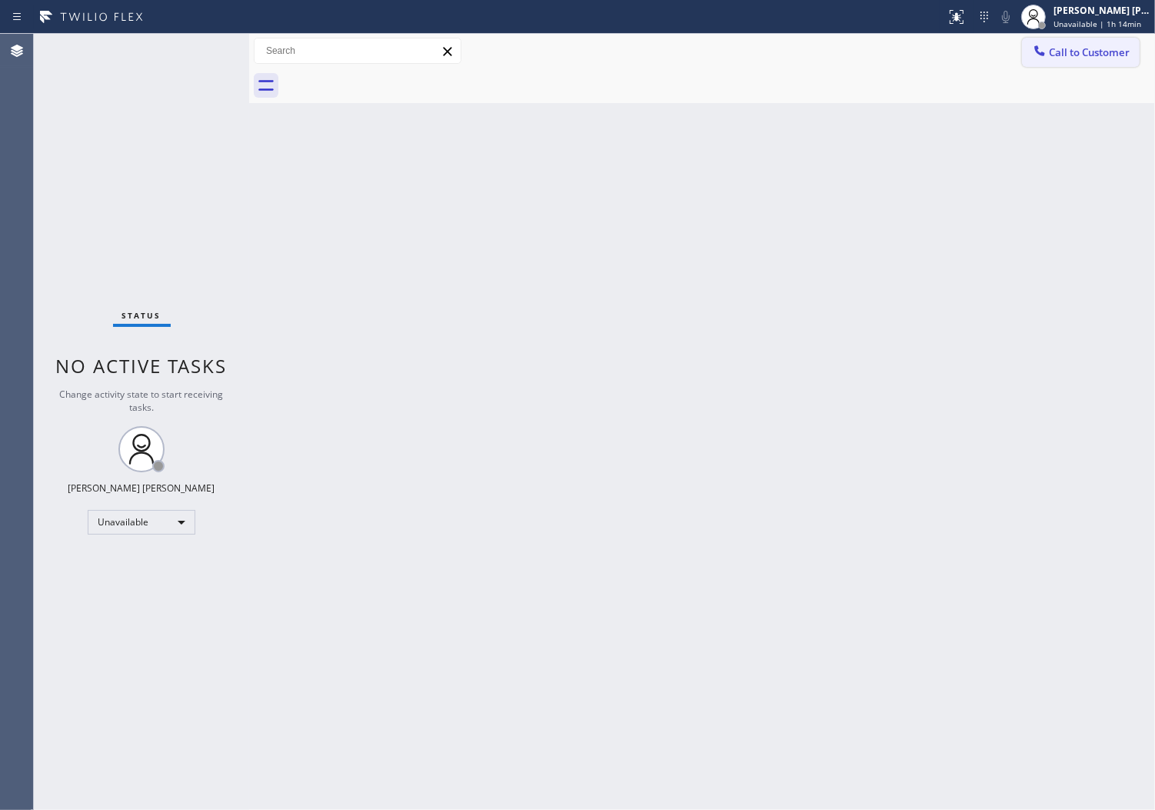
click at [1103, 46] on span "Call to Customer" at bounding box center [1089, 52] width 81 height 14
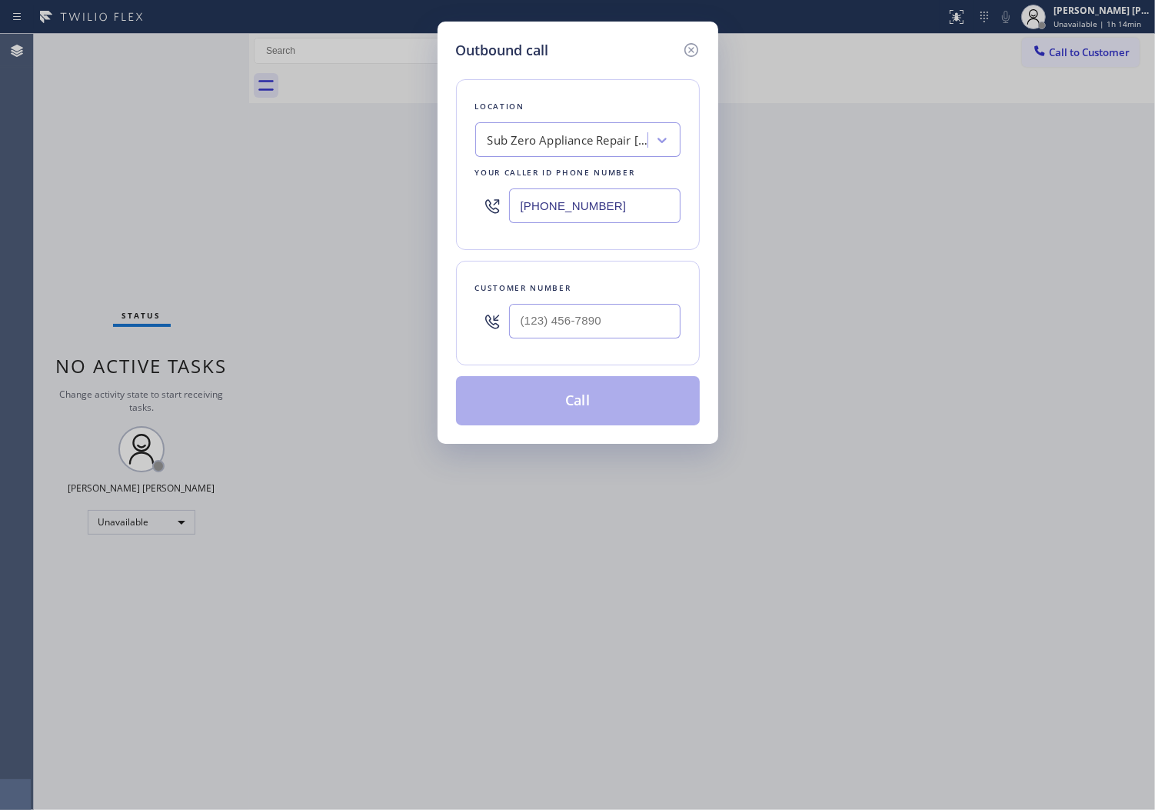
click at [560, 206] on input "[PHONE_NUMBER]" at bounding box center [595, 205] width 172 height 35
paste input "697-4228"
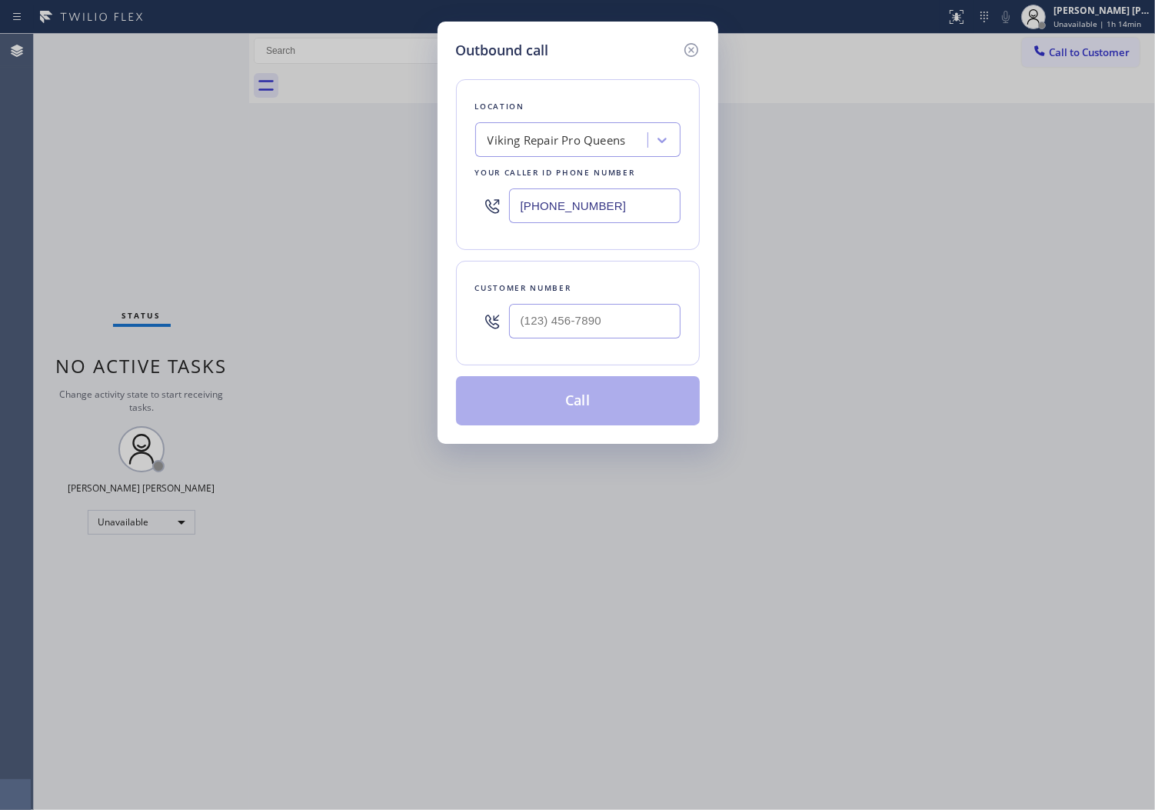
type input "[PHONE_NUMBER]"
click at [583, 327] on input "(___) ___-____" at bounding box center [595, 321] width 172 height 35
paste input "503) 313-1588"
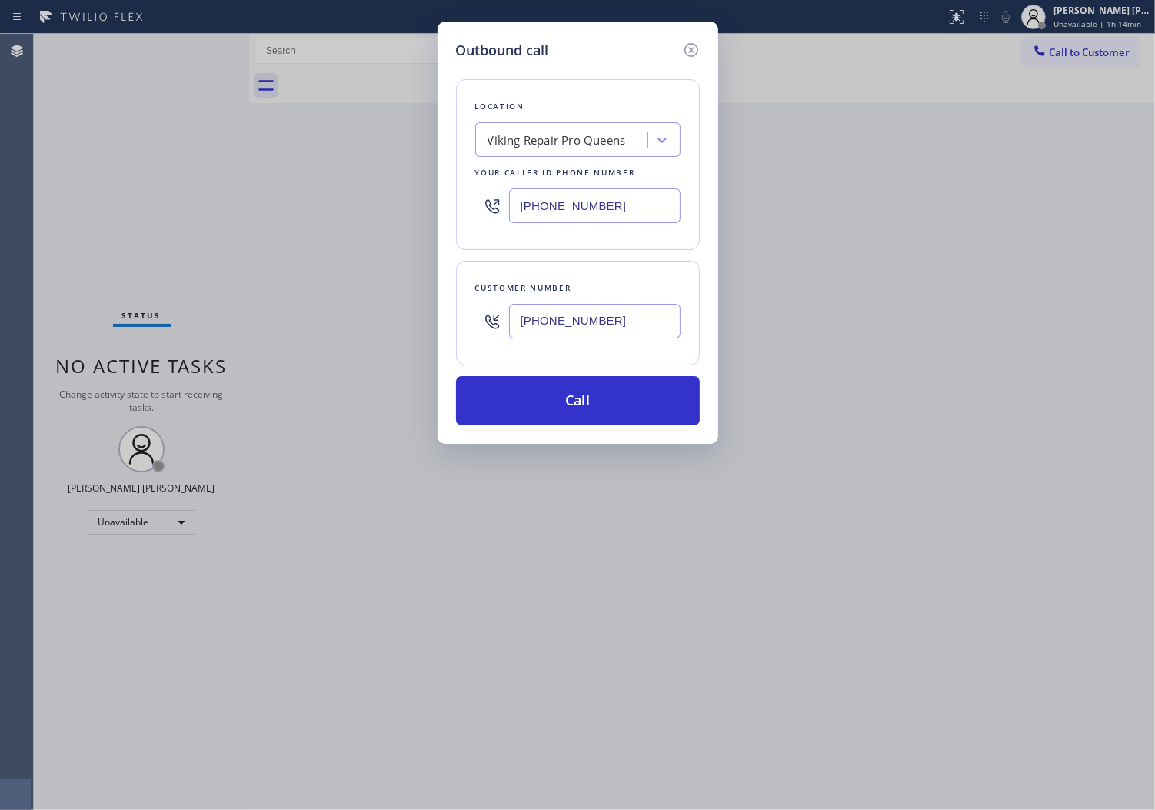
type input "[PHONE_NUMBER]"
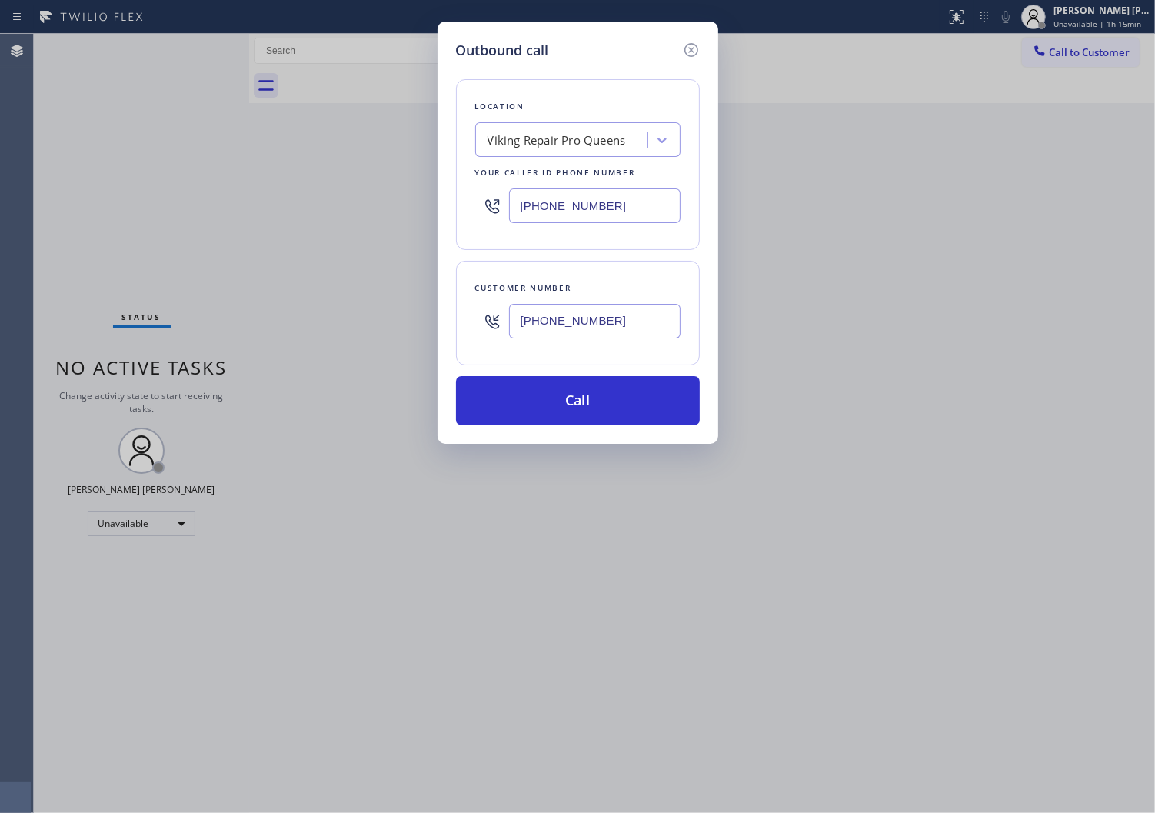
click at [582, 192] on input "[PHONE_NUMBER]" at bounding box center [595, 205] width 172 height 35
paste input "855) 666-9755"
type input "[PHONE_NUMBER]"
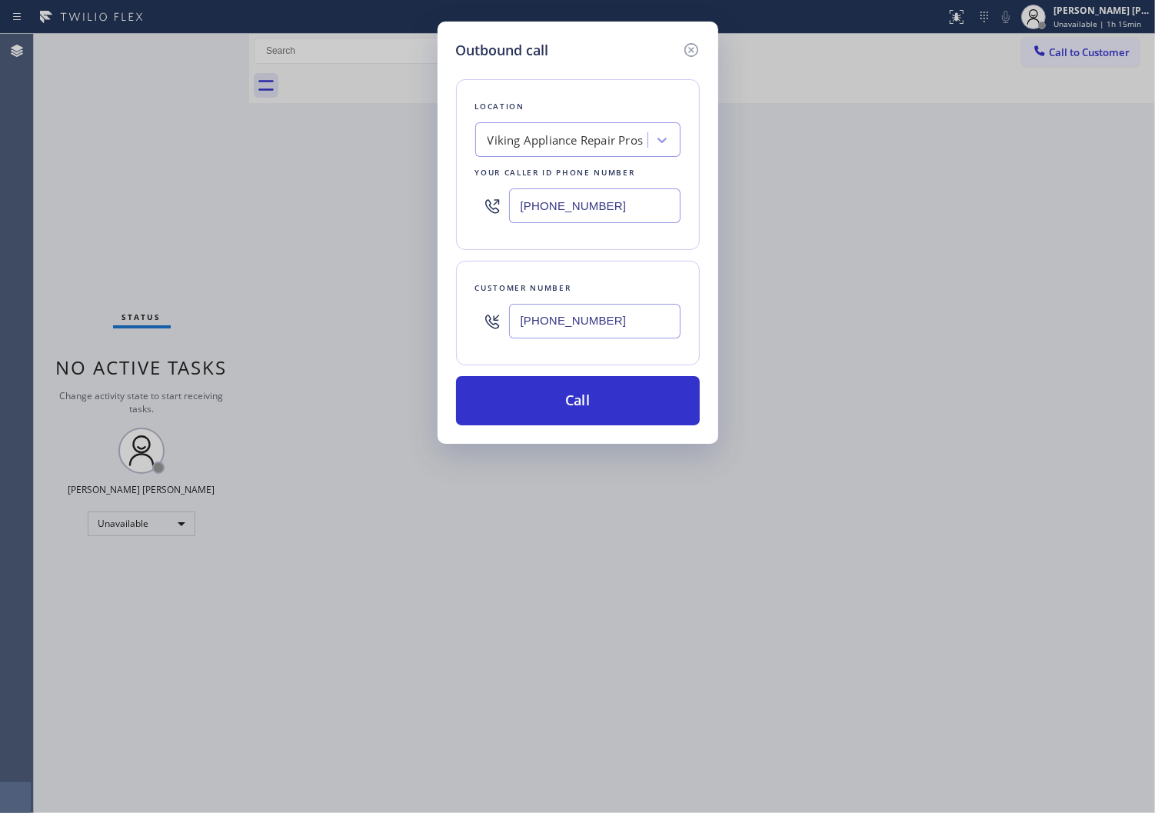
click at [610, 341] on div "[PHONE_NUMBER]" at bounding box center [595, 321] width 172 height 50
click at [613, 337] on input "[PHONE_NUMBER]" at bounding box center [595, 321] width 172 height 35
click at [613, 336] on input "[PHONE_NUMBER]" at bounding box center [595, 321] width 172 height 35
click at [611, 339] on div "[PHONE_NUMBER]" at bounding box center [595, 321] width 172 height 50
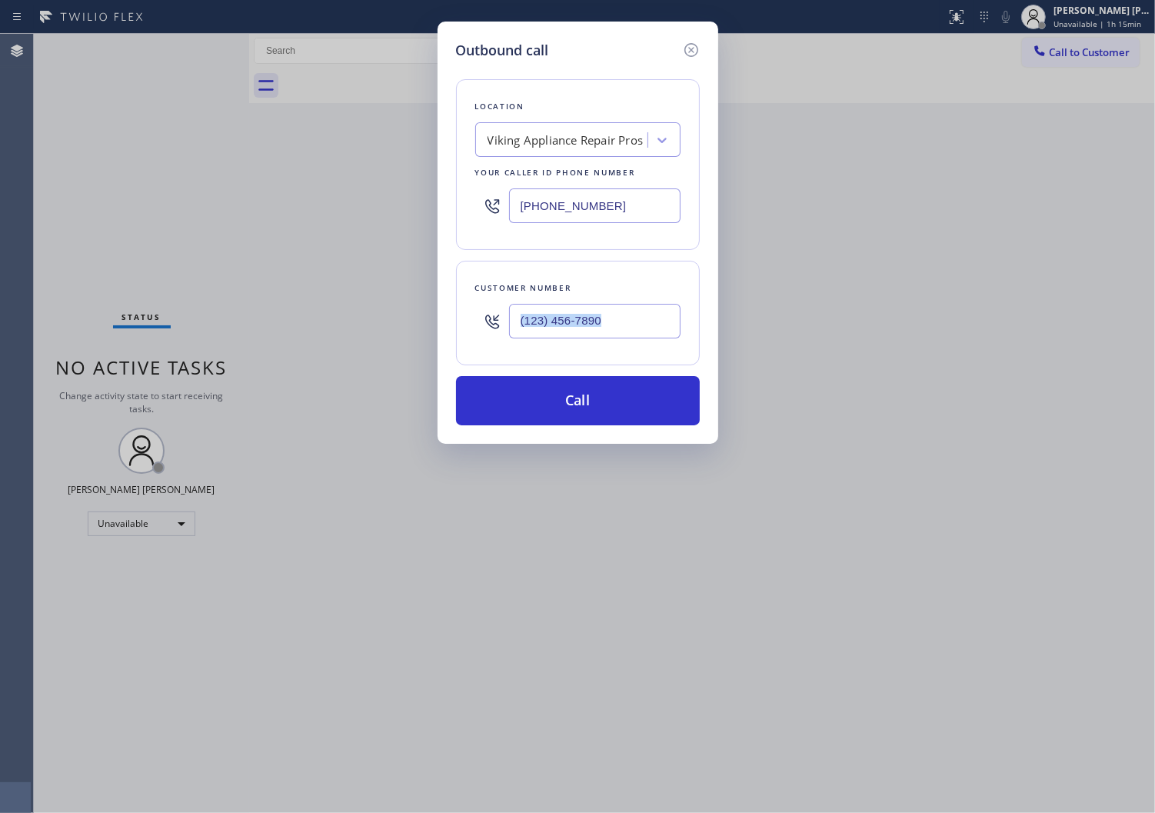
click at [573, 312] on input "text" at bounding box center [595, 321] width 172 height 35
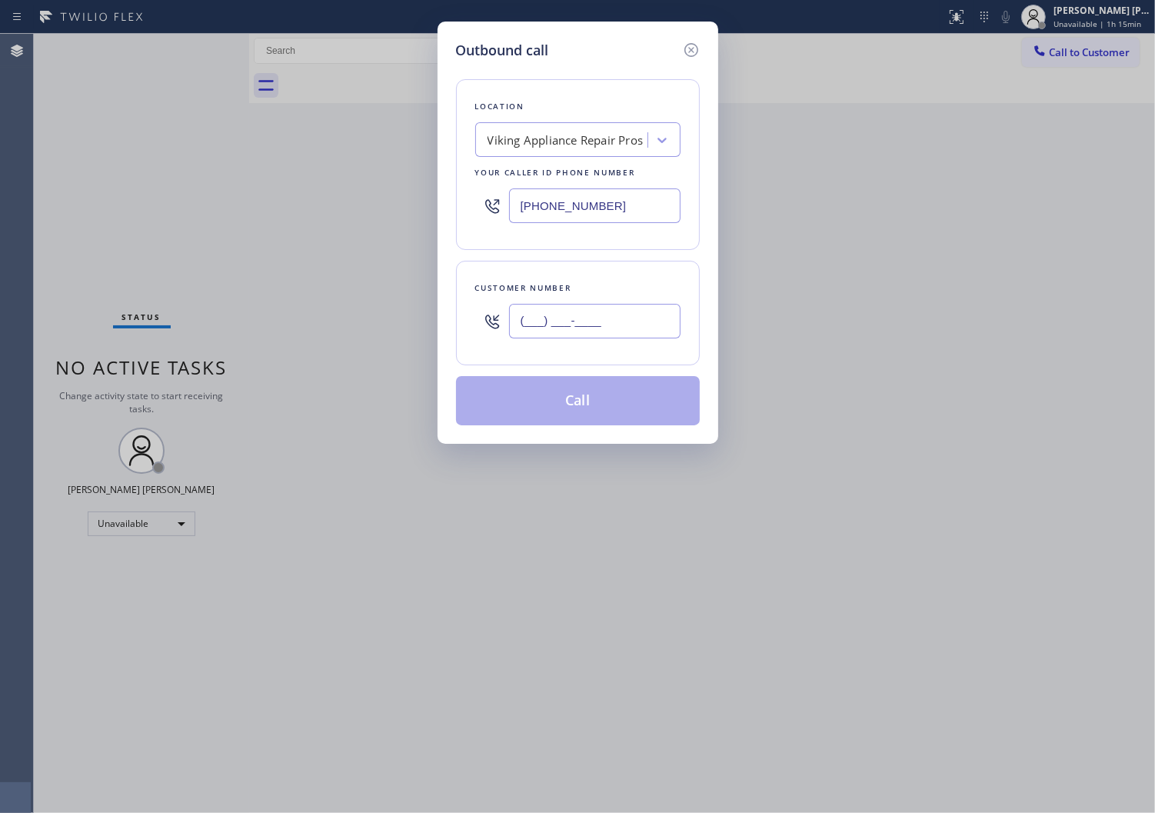
click at [573, 312] on input "(___) ___-____" at bounding box center [595, 321] width 172 height 35
paste input "253) 381-8825"
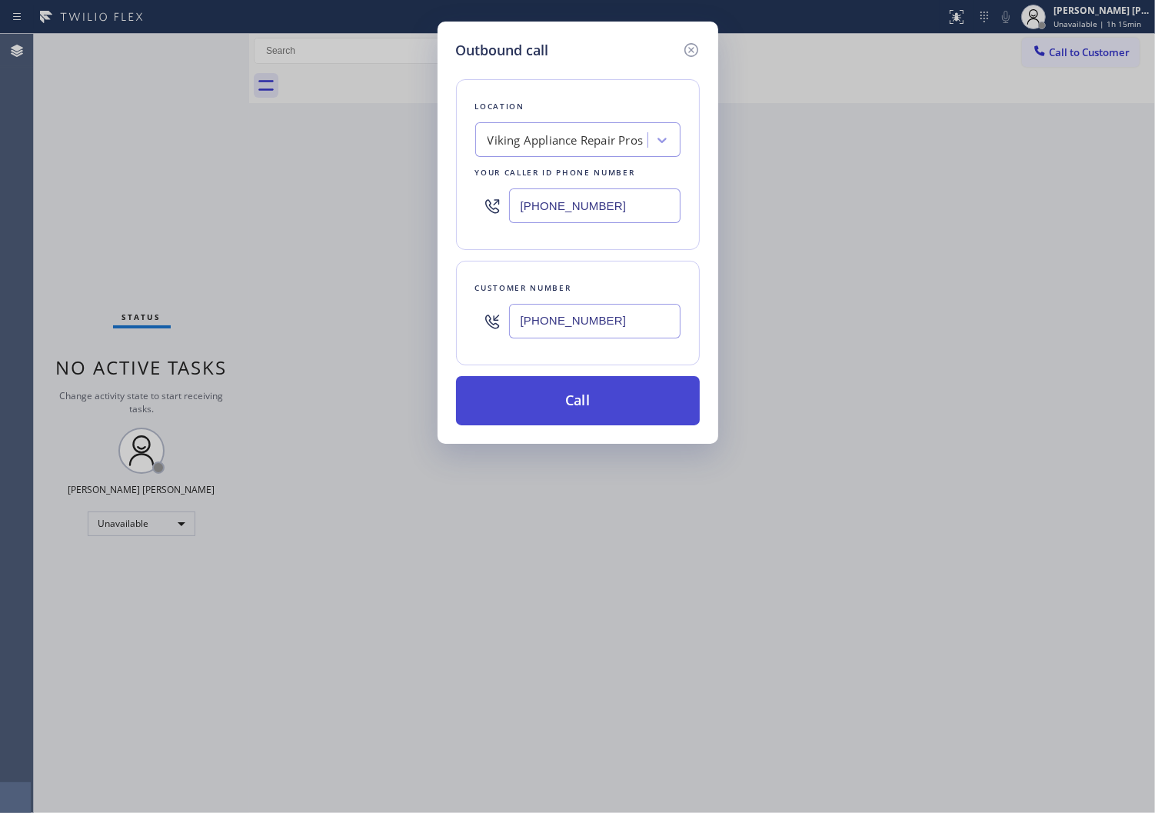
type input "[PHONE_NUMBER]"
click at [598, 405] on button "Call" at bounding box center [578, 400] width 244 height 49
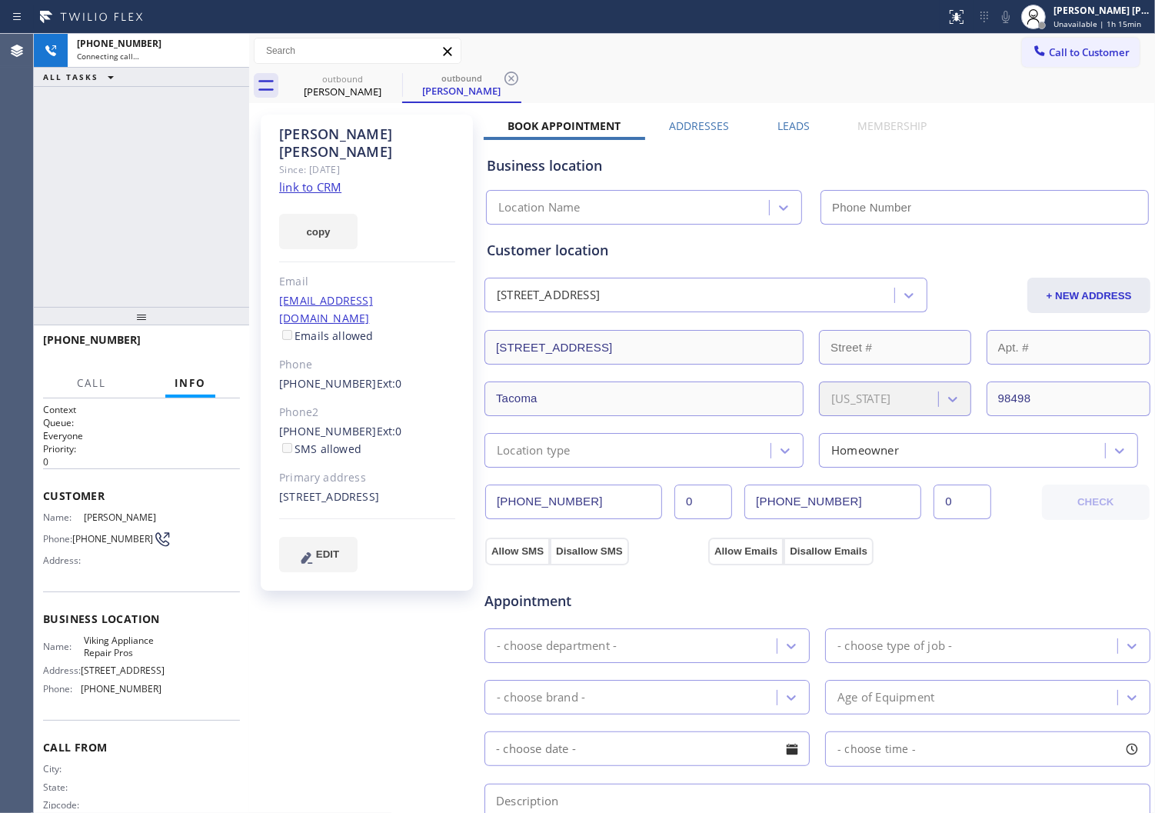
click at [316, 131] on div "[PERSON_NAME]" at bounding box center [367, 142] width 176 height 35
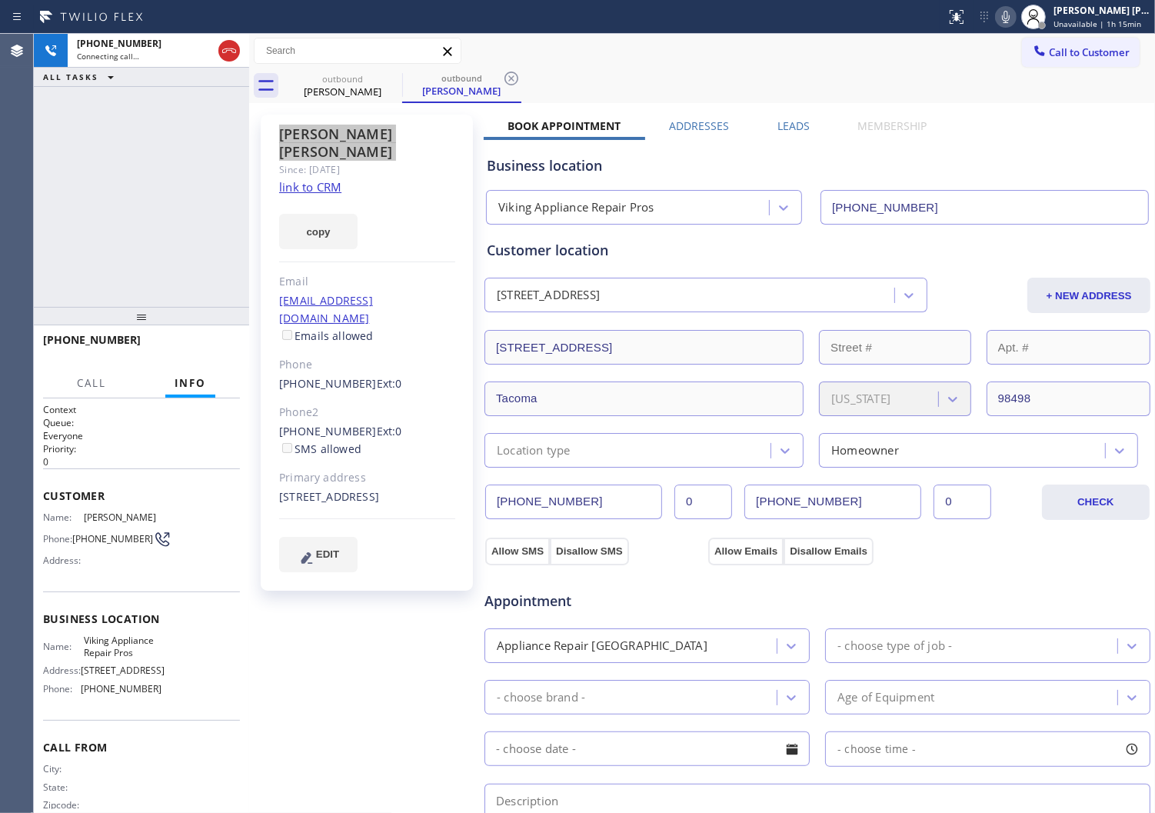
type input "[PHONE_NUMBER]"
click at [52, 259] on div "[PHONE_NUMBER] Live | 00:02 ALL TASKS ALL TASKS ACTIVE TASKS TASKS IN WRAP UP" at bounding box center [141, 170] width 215 height 273
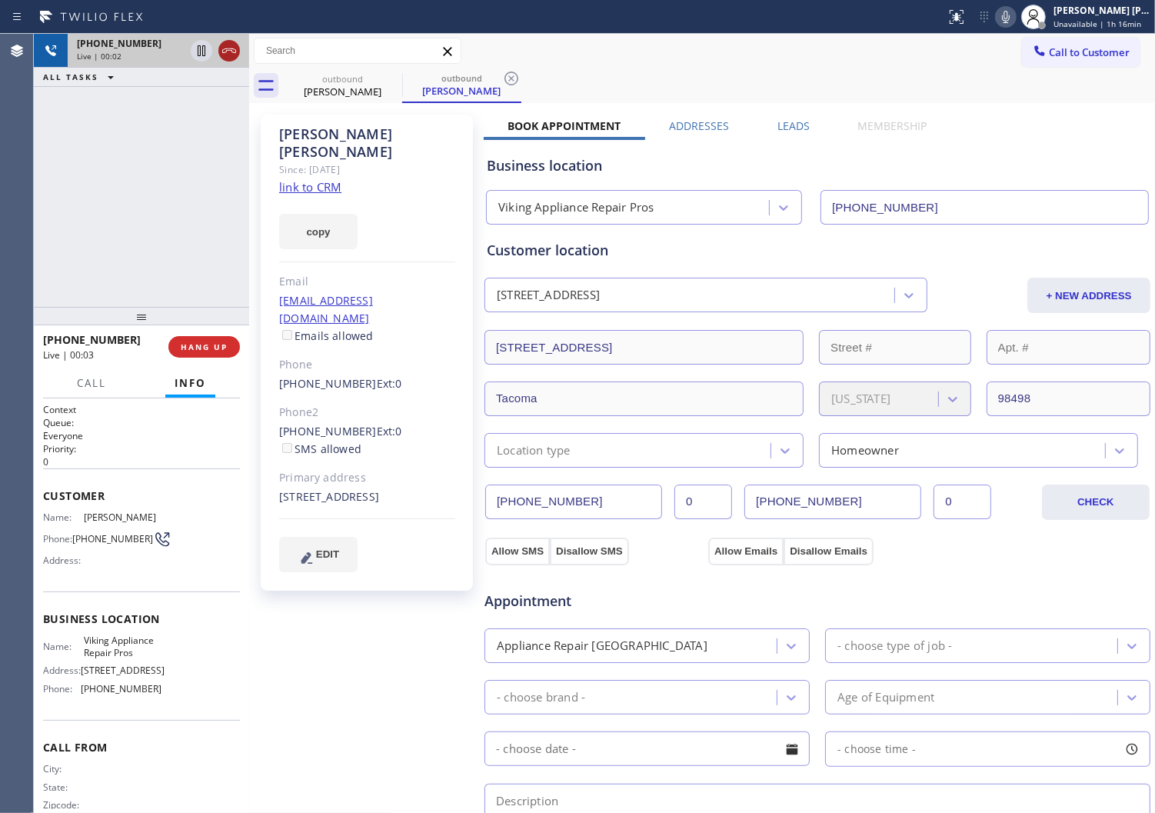
click at [227, 52] on icon at bounding box center [229, 51] width 18 height 18
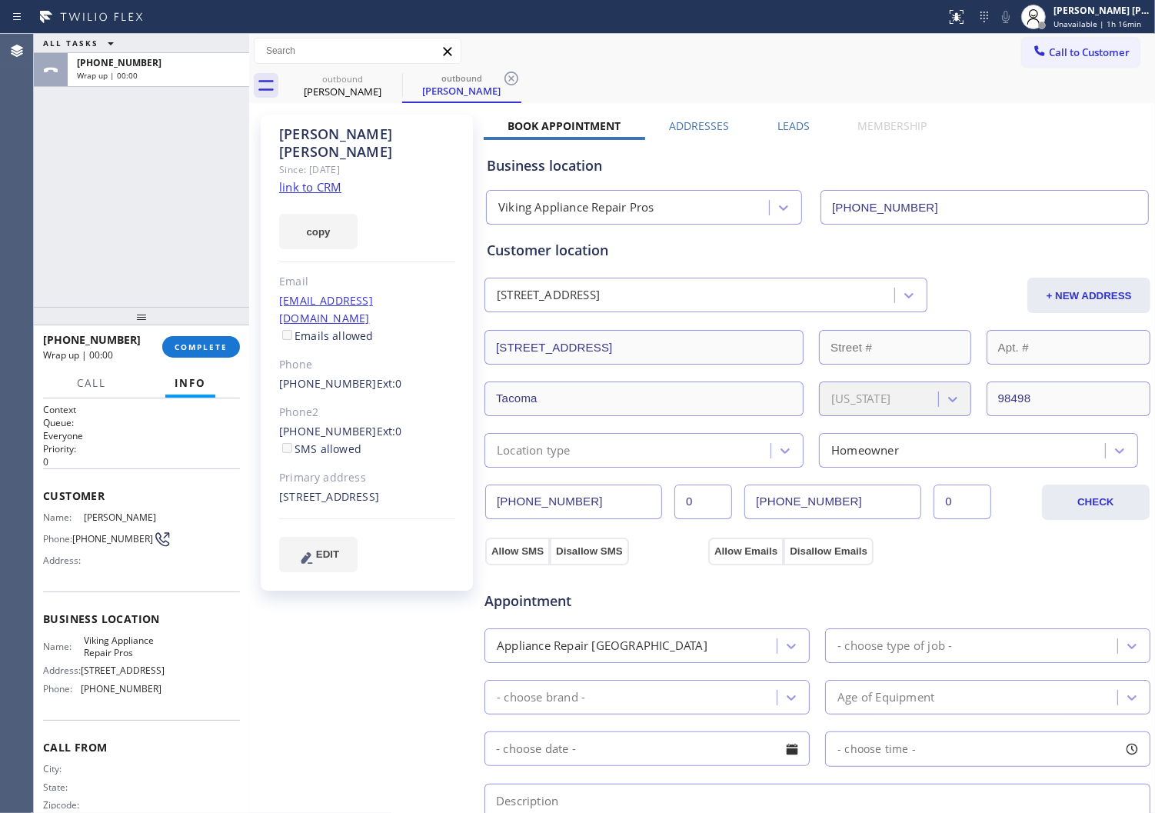
click at [797, 127] on label "Leads" at bounding box center [794, 125] width 32 height 15
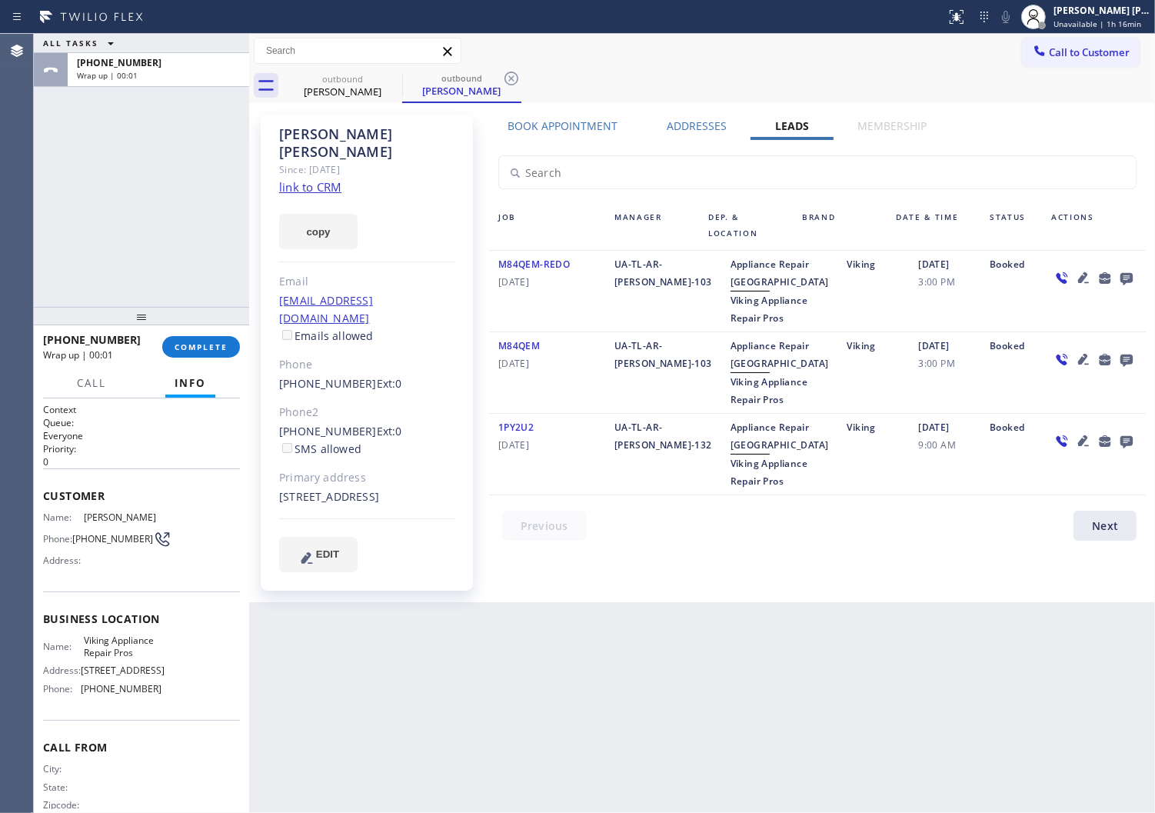
click at [1128, 278] on icon at bounding box center [1127, 279] width 12 height 12
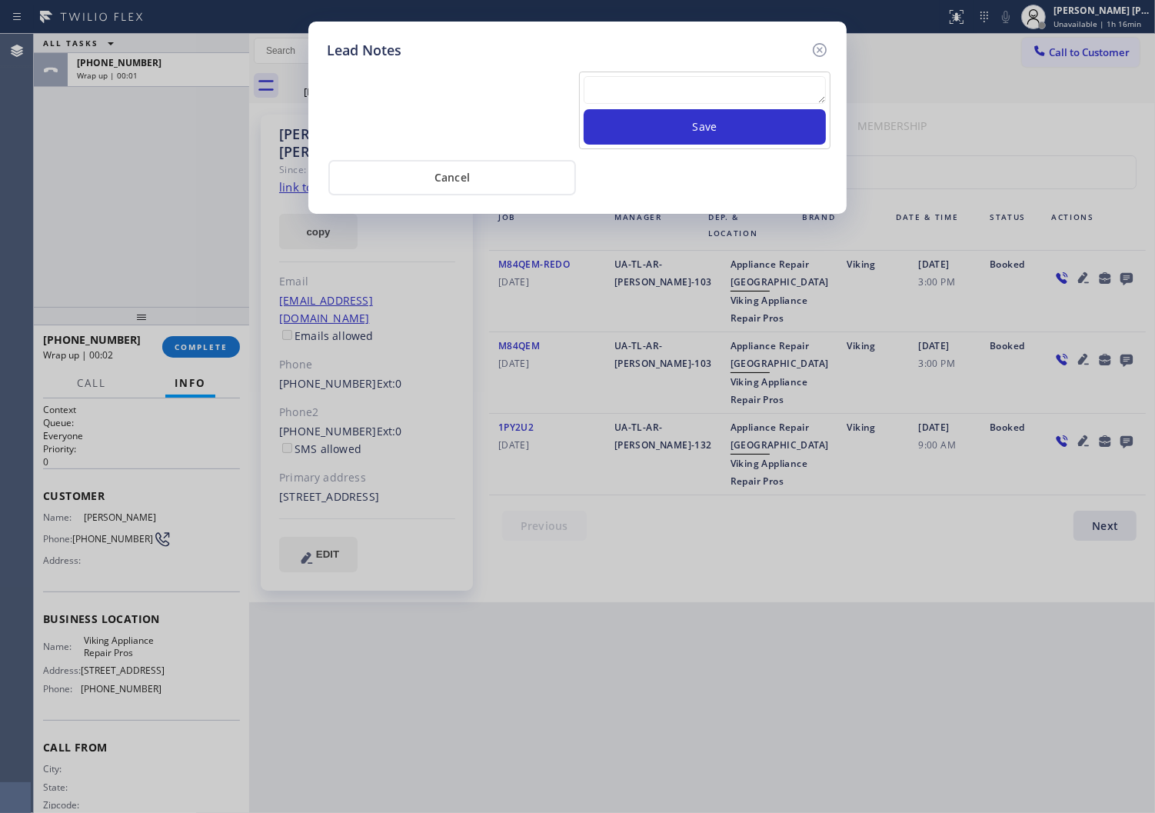
click at [721, 98] on textarea at bounding box center [705, 90] width 242 height 28
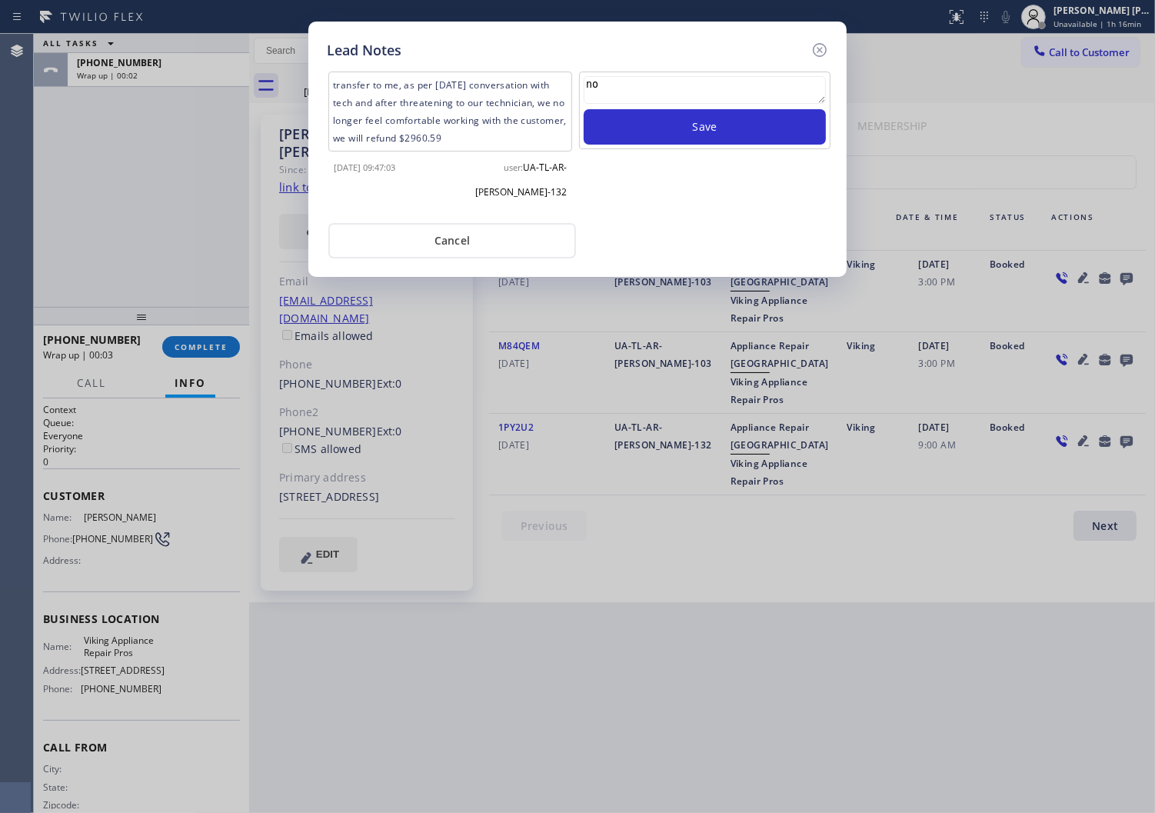
type textarea "n"
type textarea "voicemail"
click at [728, 115] on button "Save" at bounding box center [705, 126] width 242 height 35
click at [825, 47] on icon at bounding box center [820, 50] width 18 height 18
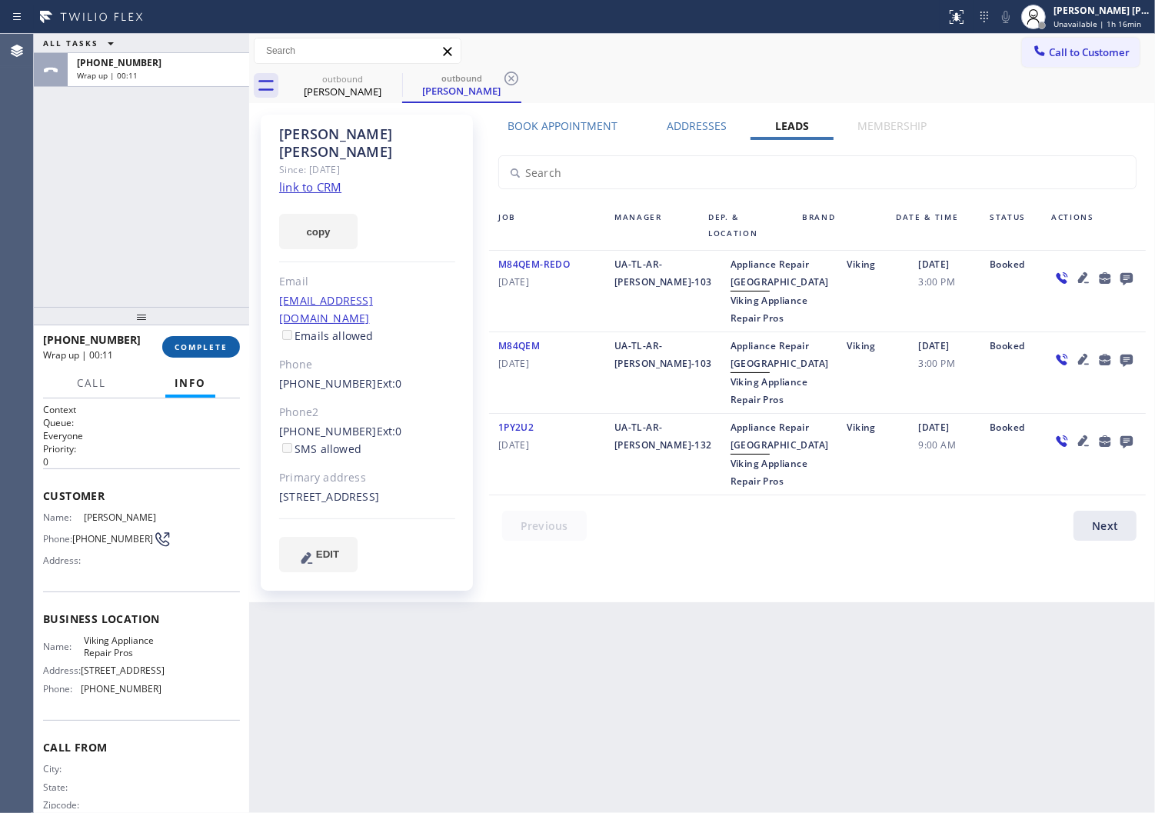
click at [232, 346] on button "COMPLETE" at bounding box center [201, 347] width 78 height 22
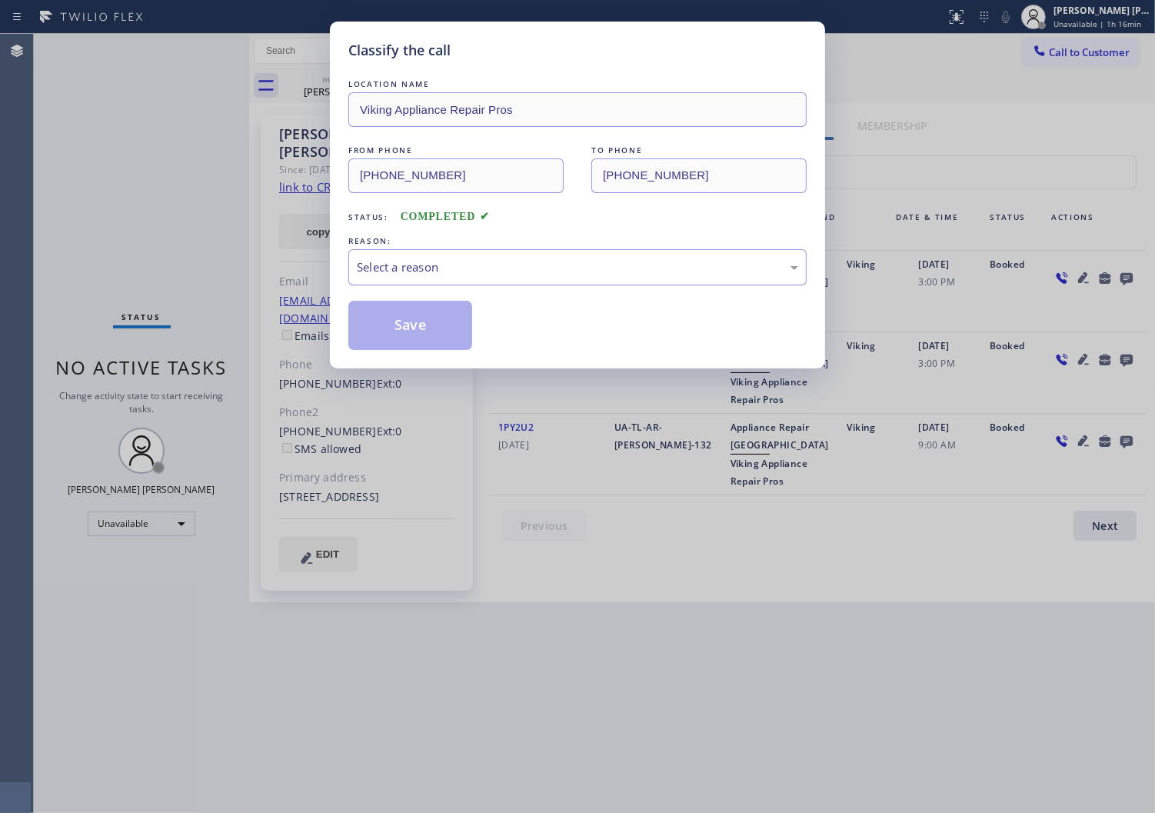
click at [461, 262] on div "Select a reason" at bounding box center [577, 267] width 441 height 18
click at [431, 335] on button "Save" at bounding box center [410, 325] width 124 height 49
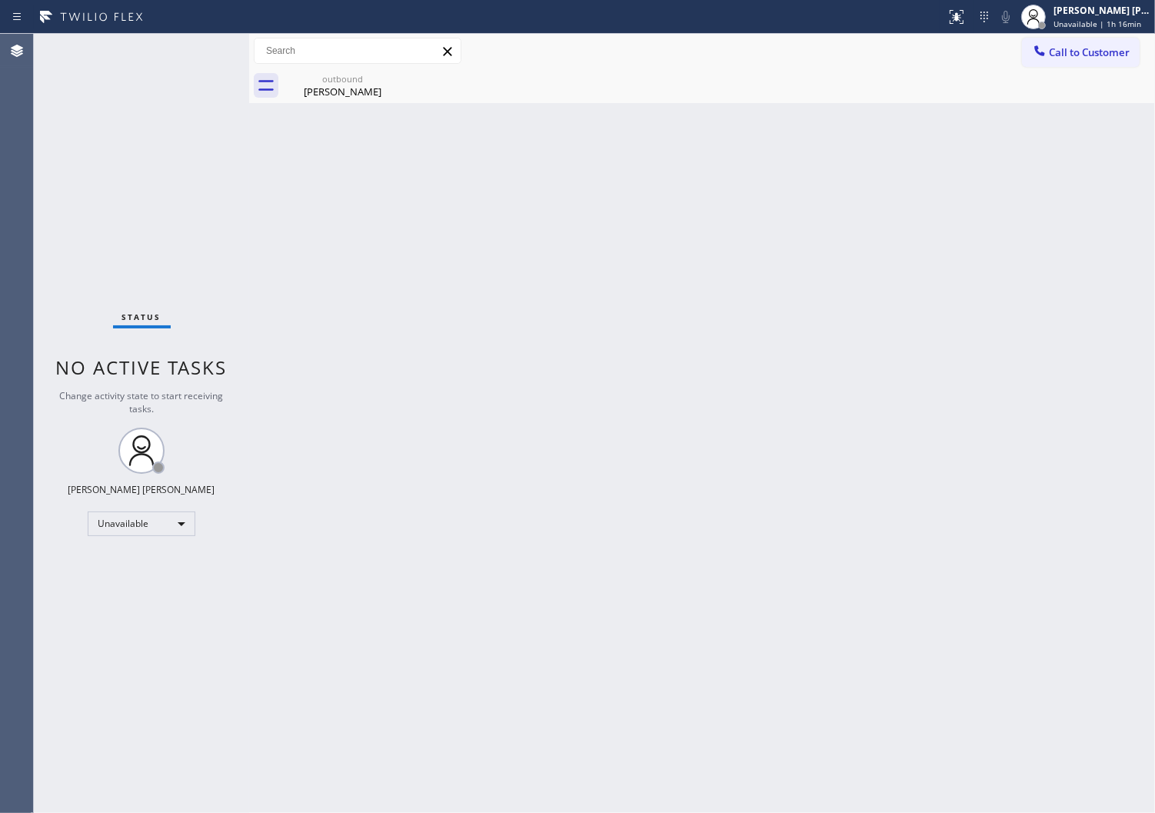
drag, startPoint x: 4, startPoint y: 771, endPoint x: 15, endPoint y: 765, distance: 12.7
click at [4, 771] on div "Agent Desktop" at bounding box center [16, 423] width 33 height 779
click at [346, 95] on div "[PERSON_NAME]" at bounding box center [343, 92] width 116 height 14
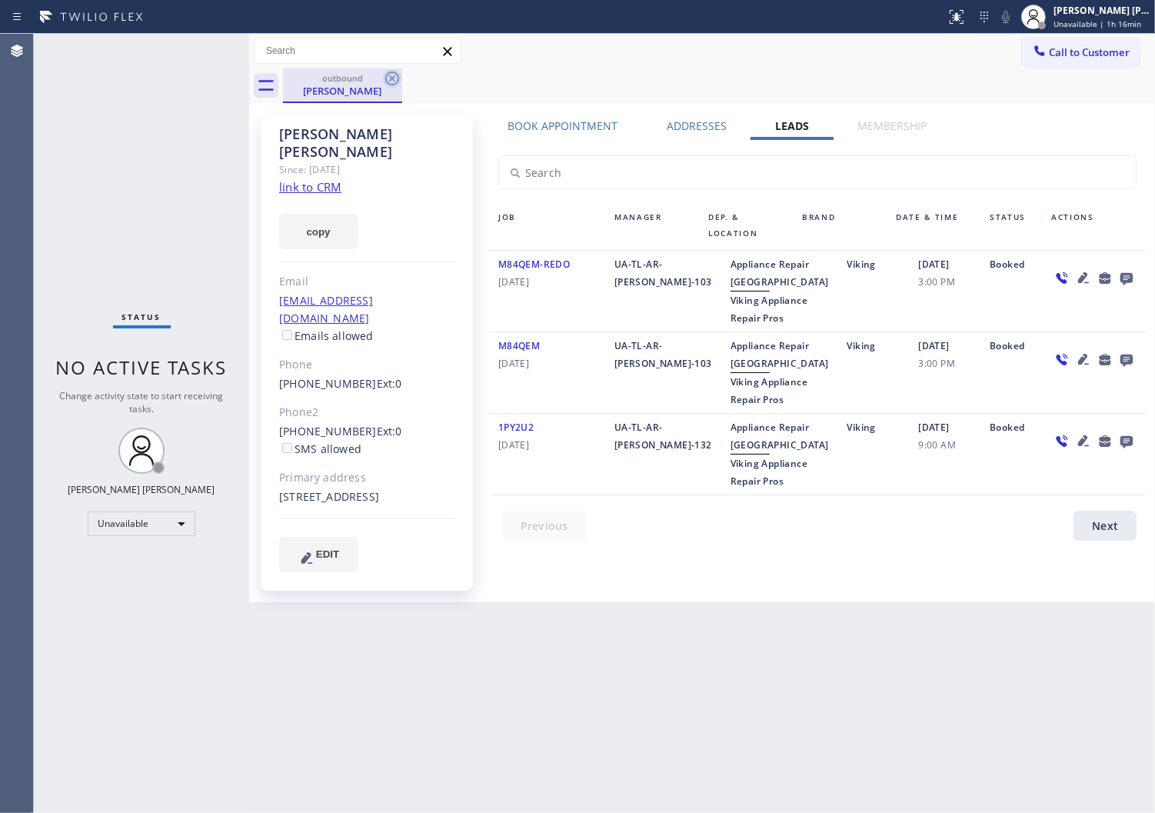
click at [395, 78] on icon at bounding box center [392, 78] width 18 height 18
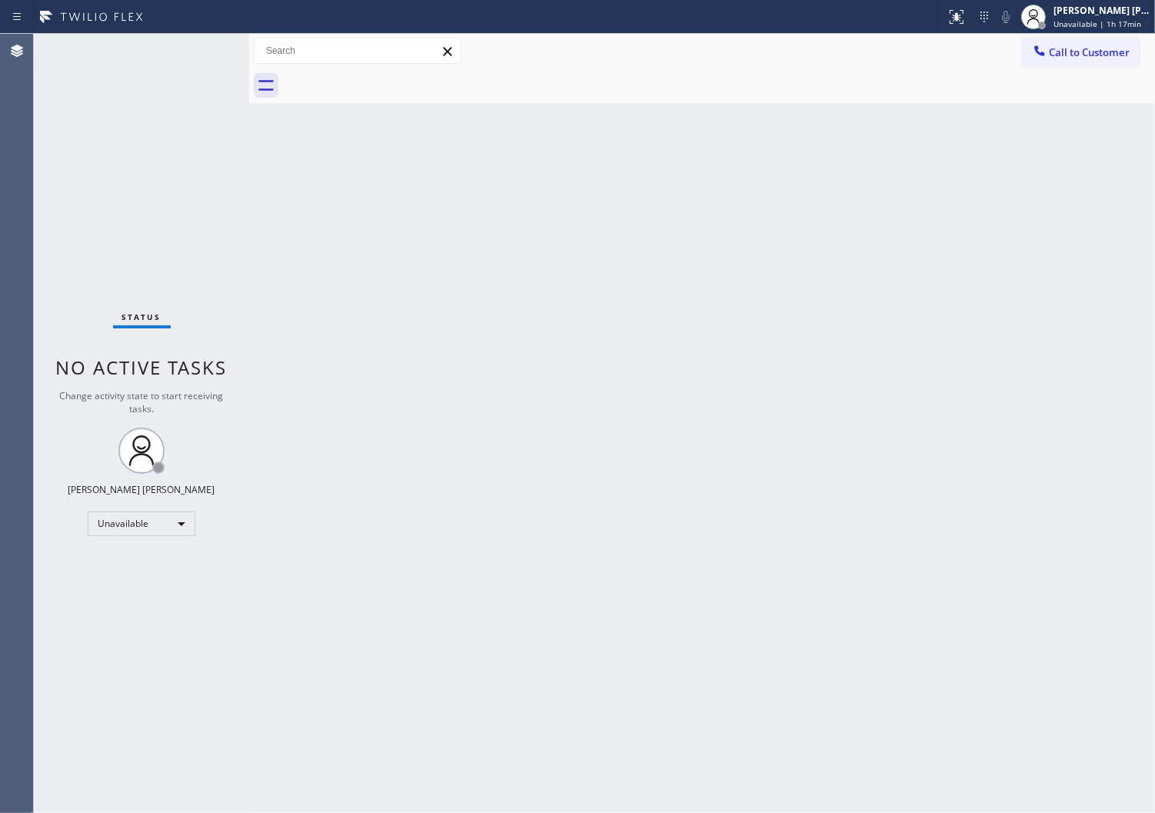
click at [1092, 48] on span "Call to Customer" at bounding box center [1089, 52] width 81 height 14
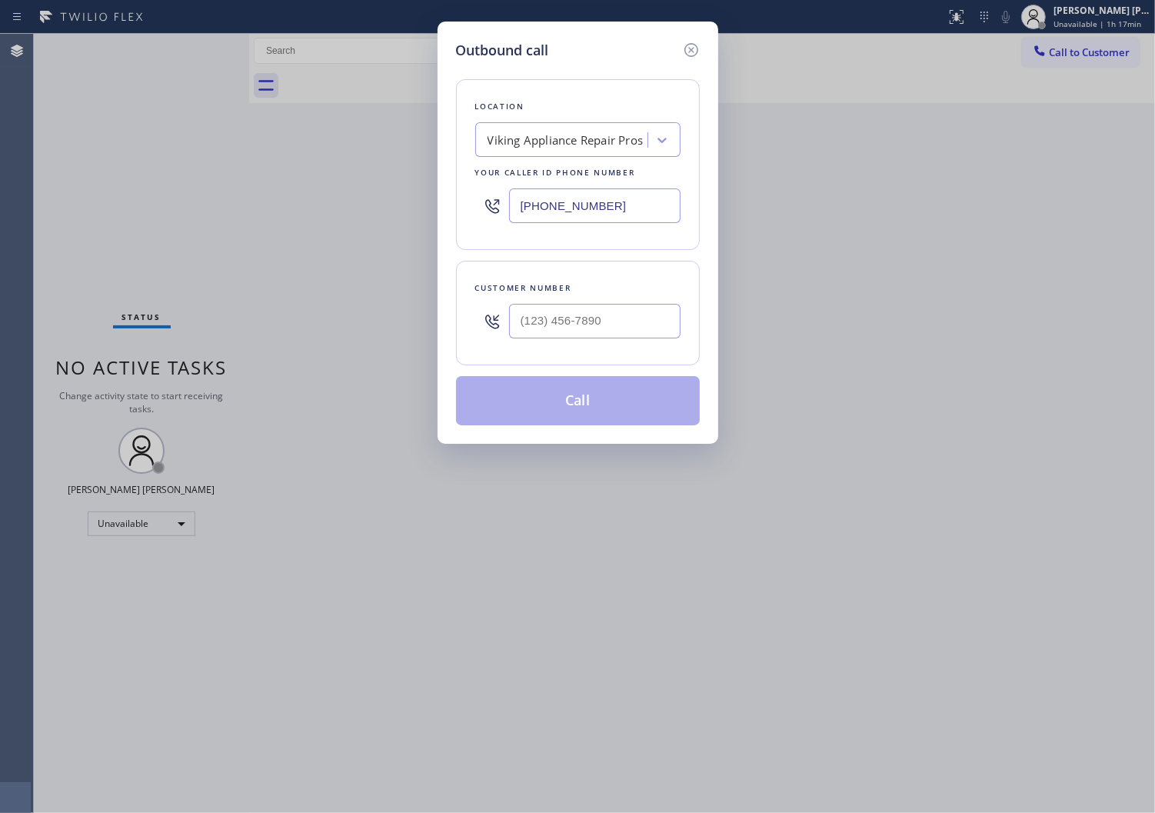
click at [581, 218] on input "[PHONE_NUMBER]" at bounding box center [595, 205] width 172 height 35
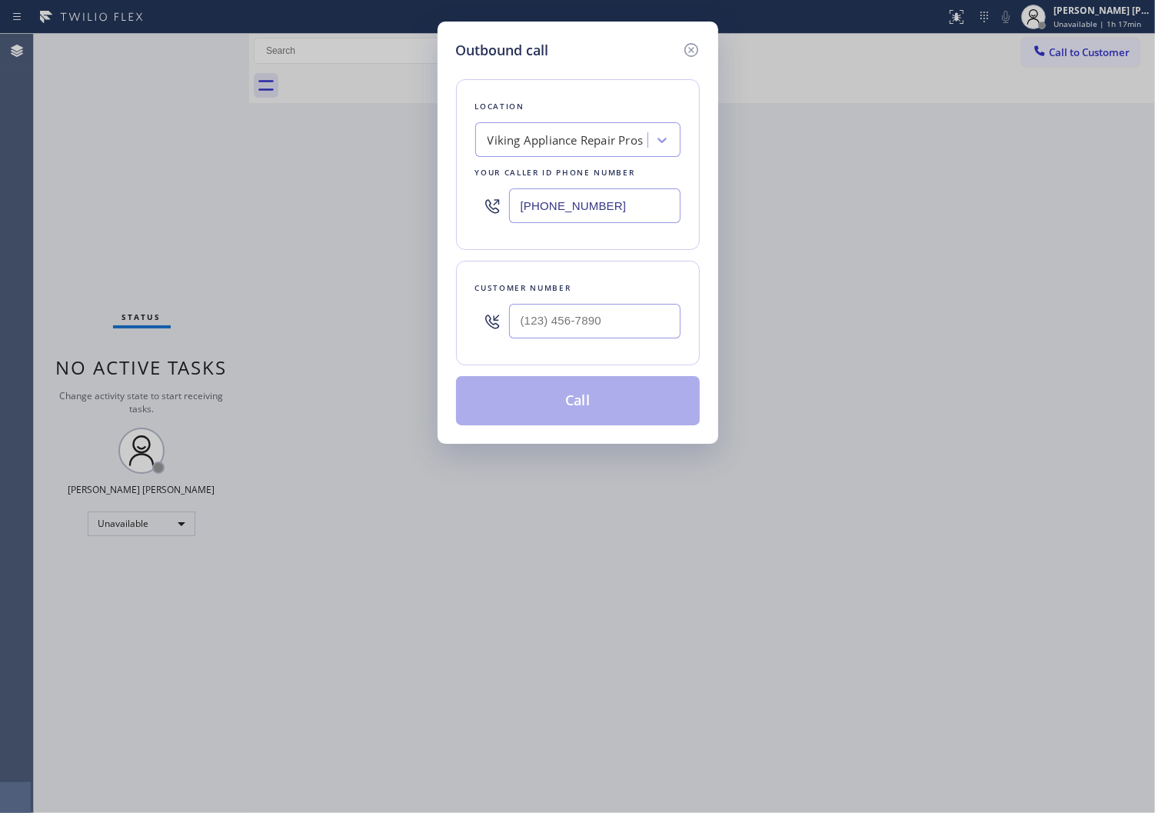
paste input "786) 661-1787"
type input "[PHONE_NUMBER]"
click at [556, 314] on input "(___) ___-____" at bounding box center [595, 321] width 172 height 35
paste input "202) 812-8962"
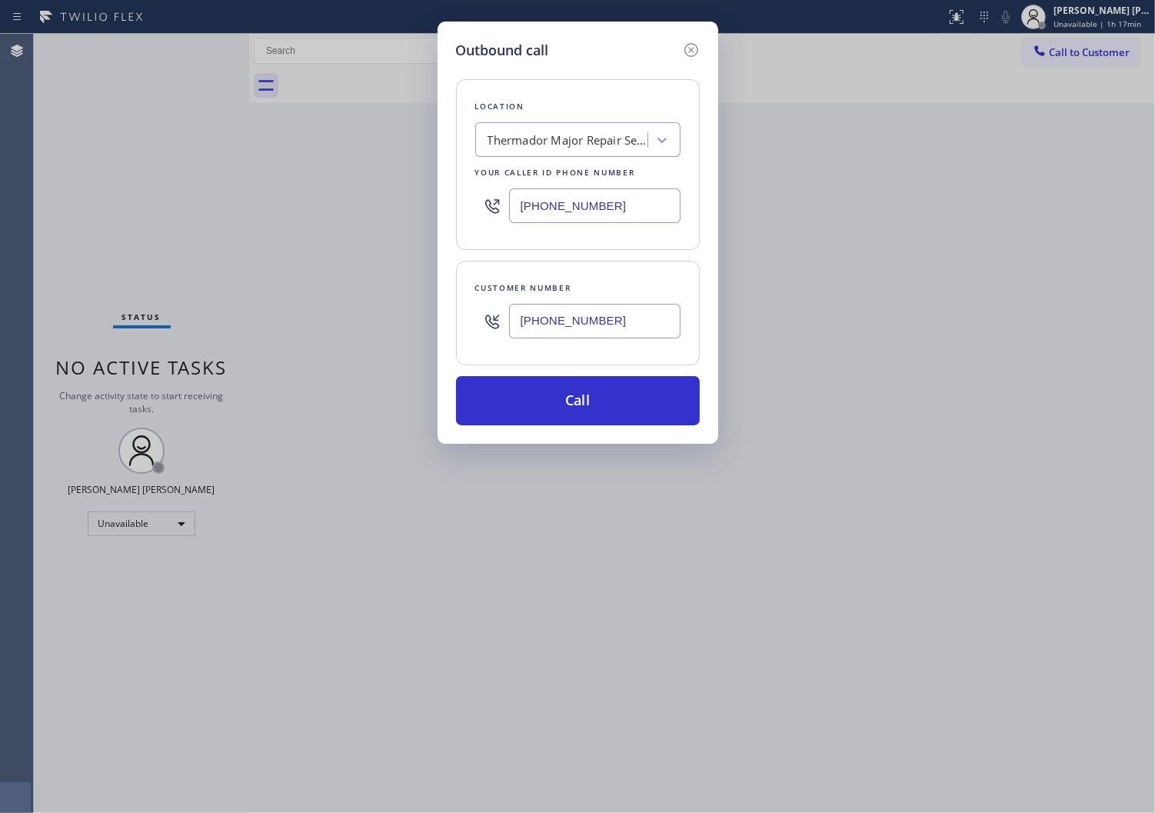
type input "[PHONE_NUMBER]"
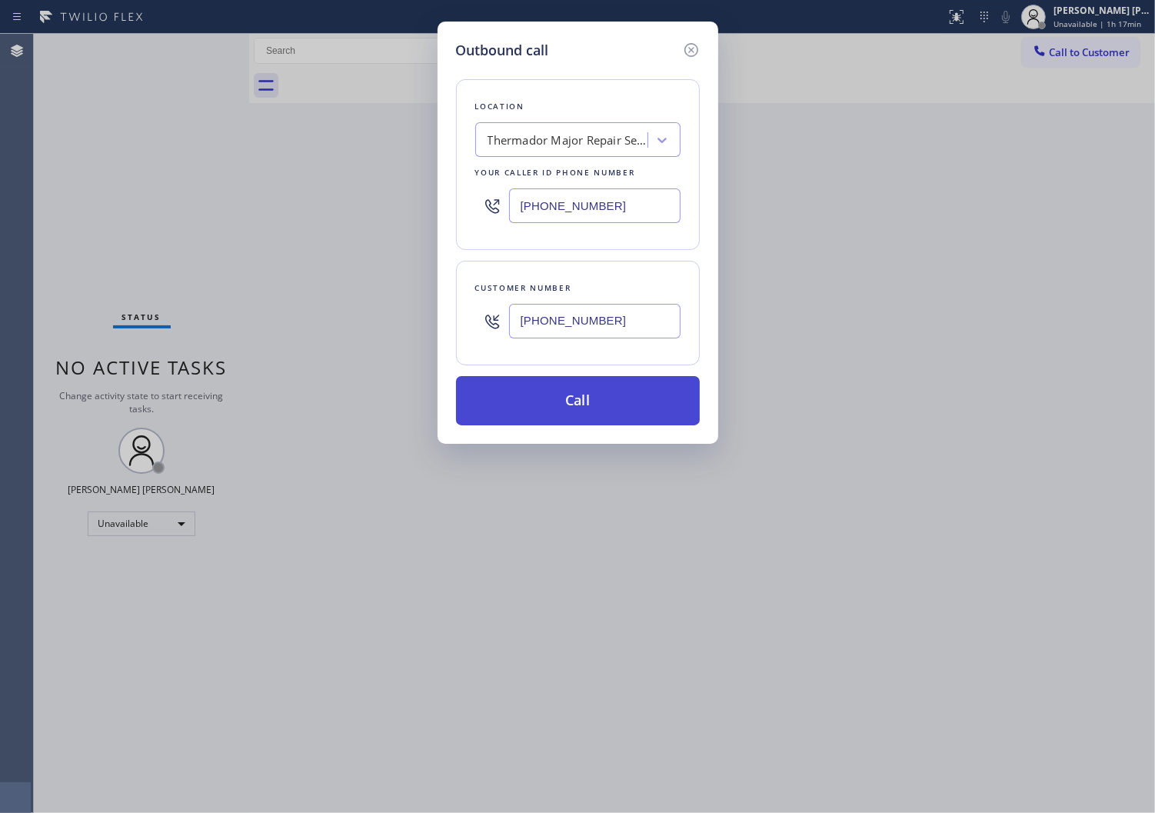
drag, startPoint x: 609, startPoint y: 404, endPoint x: 588, endPoint y: 375, distance: 35.2
click at [609, 405] on button "Call" at bounding box center [578, 400] width 244 height 49
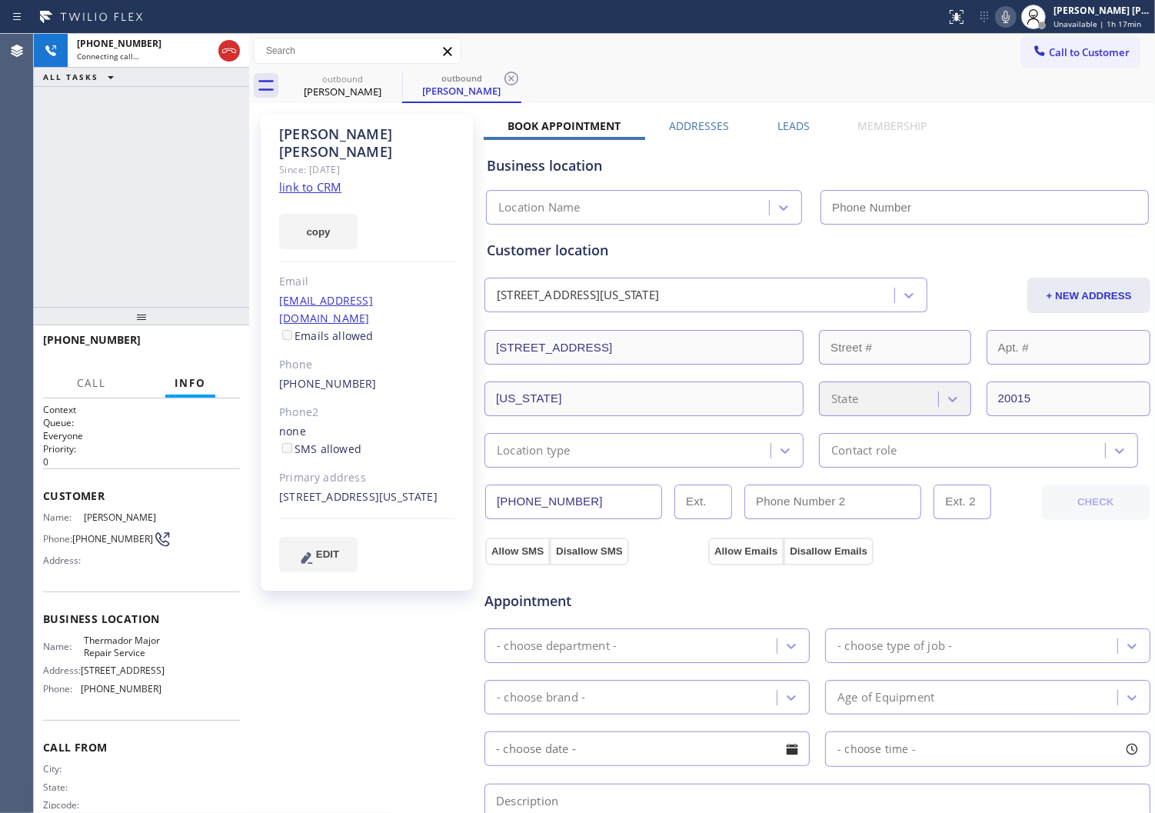
type input "[PHONE_NUMBER]"
drag, startPoint x: 19, startPoint y: 255, endPoint x: 19, endPoint y: 265, distance: 9.2
click at [19, 259] on div "Agent Desktop" at bounding box center [16, 423] width 33 height 779
click at [318, 137] on div "[PERSON_NAME]" at bounding box center [367, 142] width 176 height 35
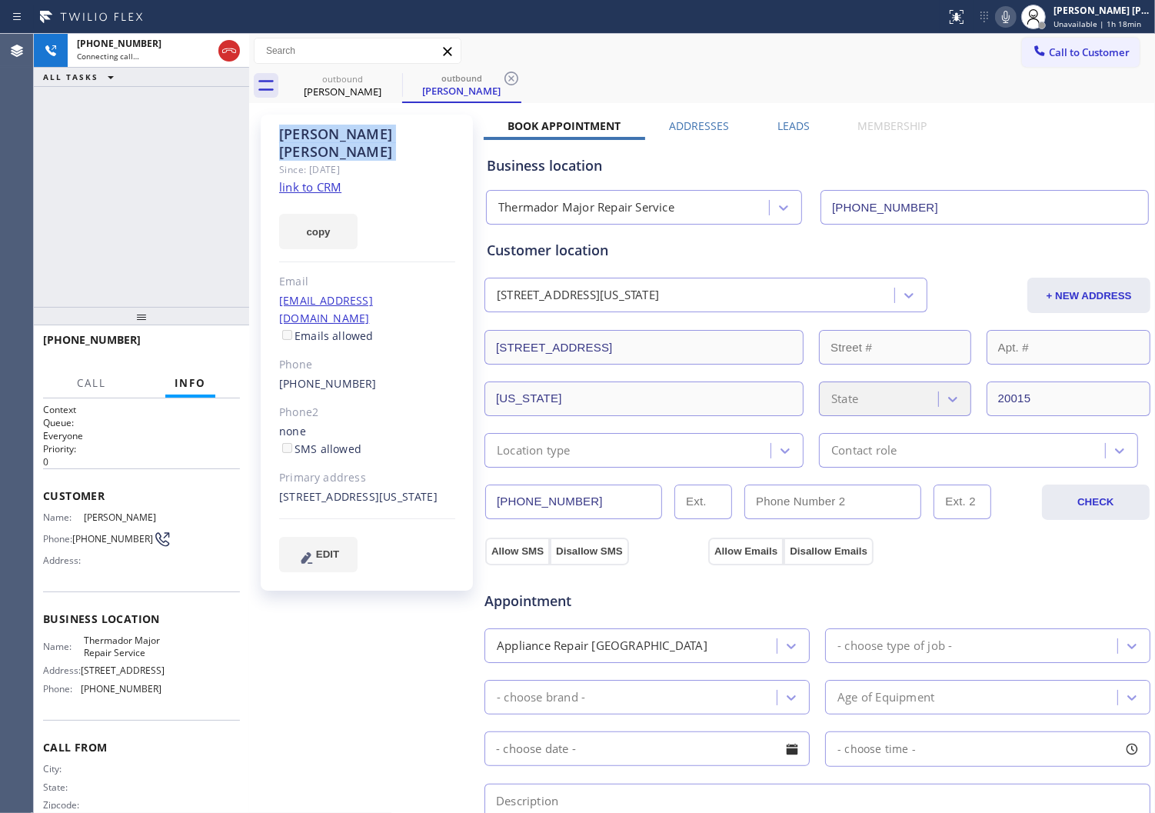
click at [318, 137] on div "[PERSON_NAME]" at bounding box center [367, 142] width 176 height 35
copy div "[PERSON_NAME]"
click at [226, 71] on div "ALL TASKS ALL TASKS ACTIVE TASKS TASKS IN WRAP UP" at bounding box center [141, 77] width 215 height 19
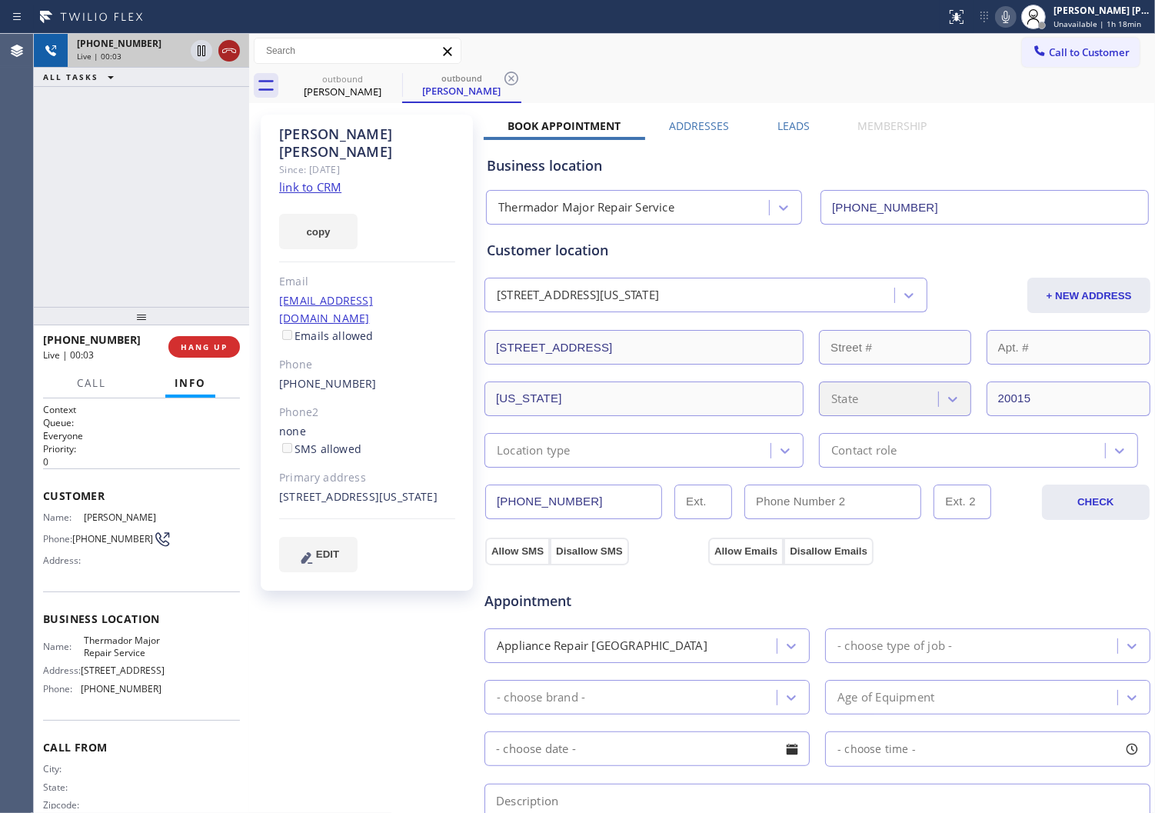
click at [229, 55] on icon at bounding box center [229, 51] width 18 height 18
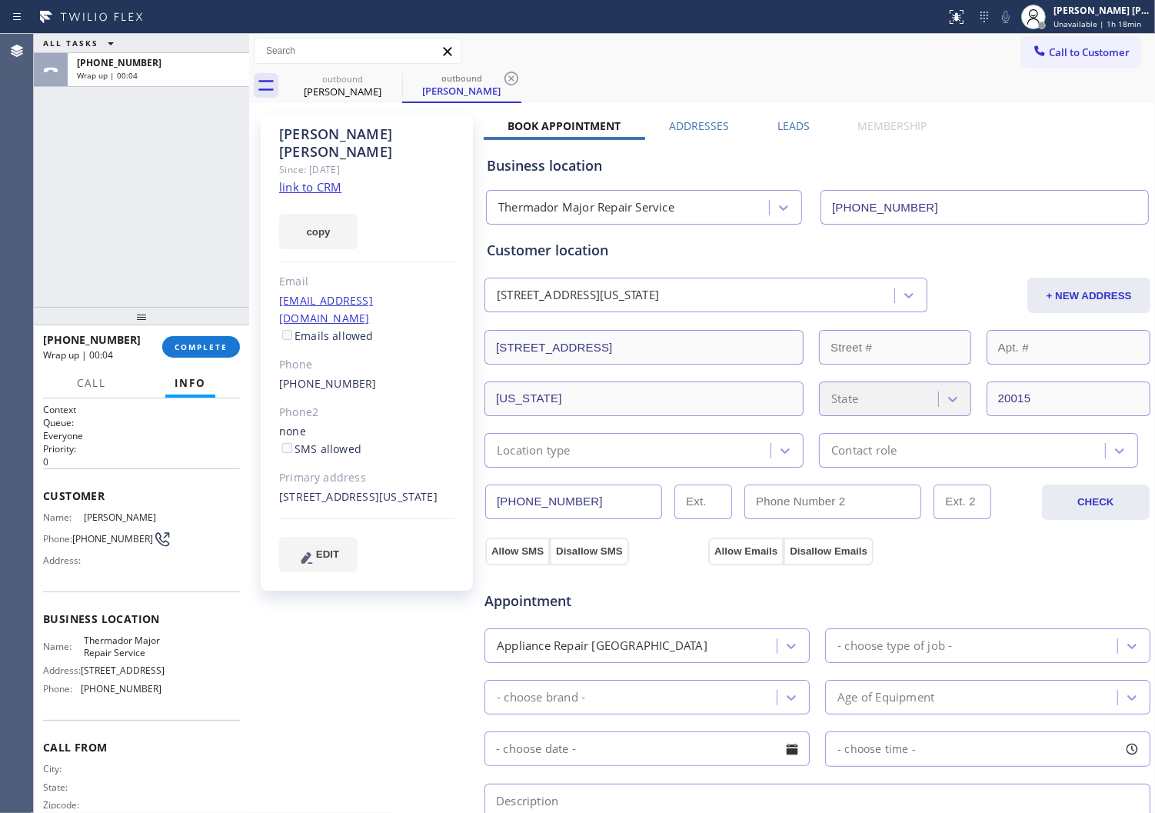
click at [778, 128] on label "Leads" at bounding box center [794, 125] width 32 height 15
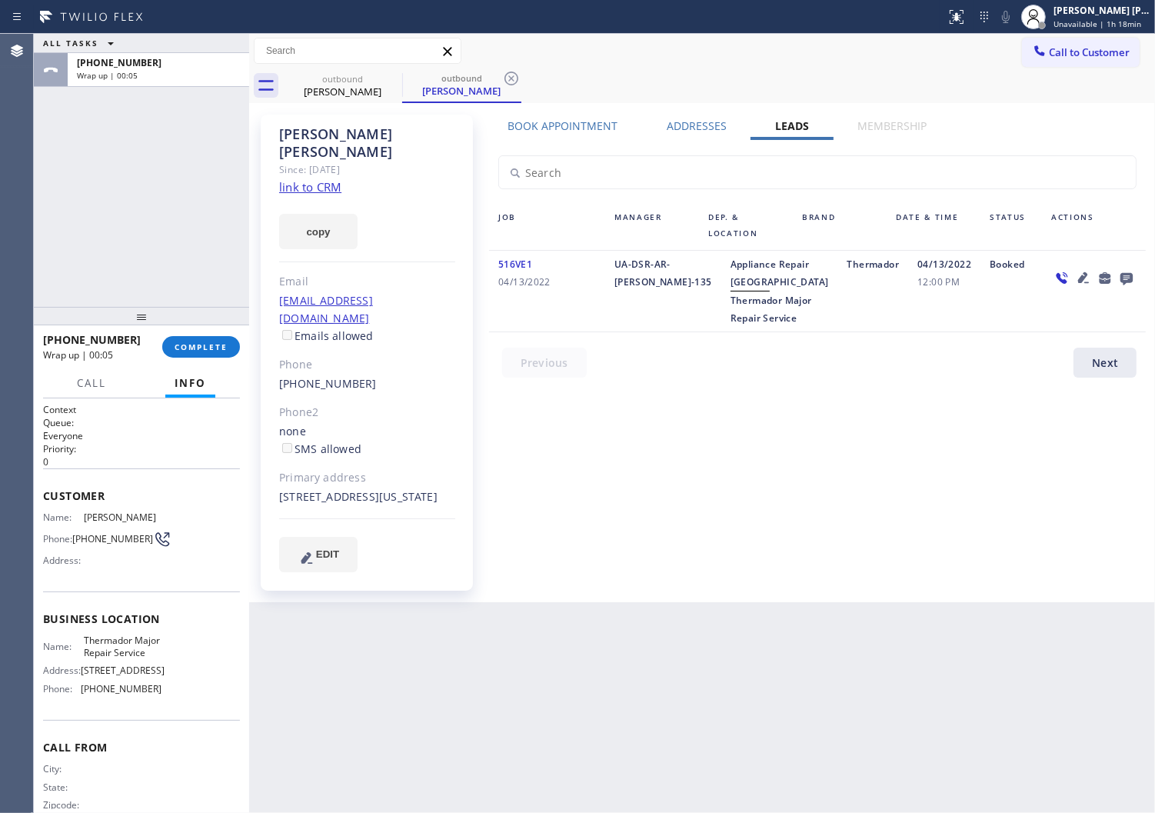
click at [1131, 277] on icon at bounding box center [1127, 279] width 12 height 12
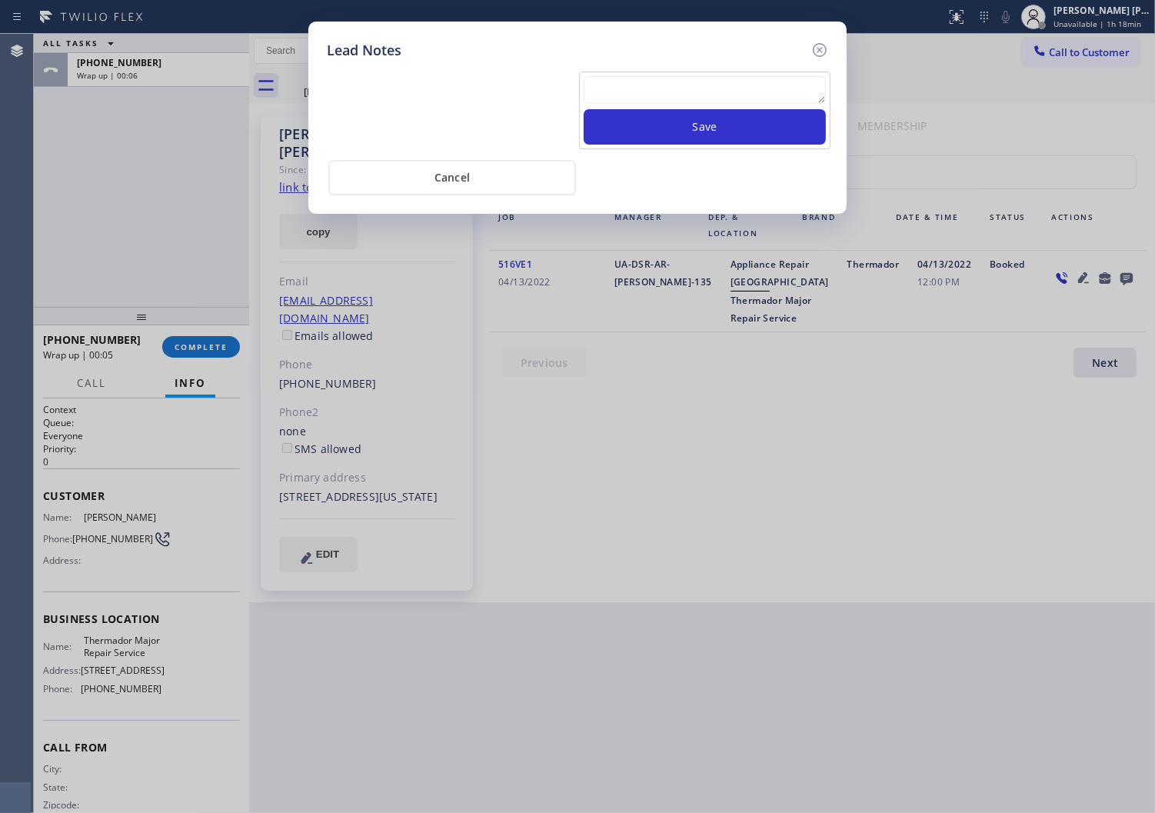
click at [685, 88] on textarea at bounding box center [705, 90] width 242 height 28
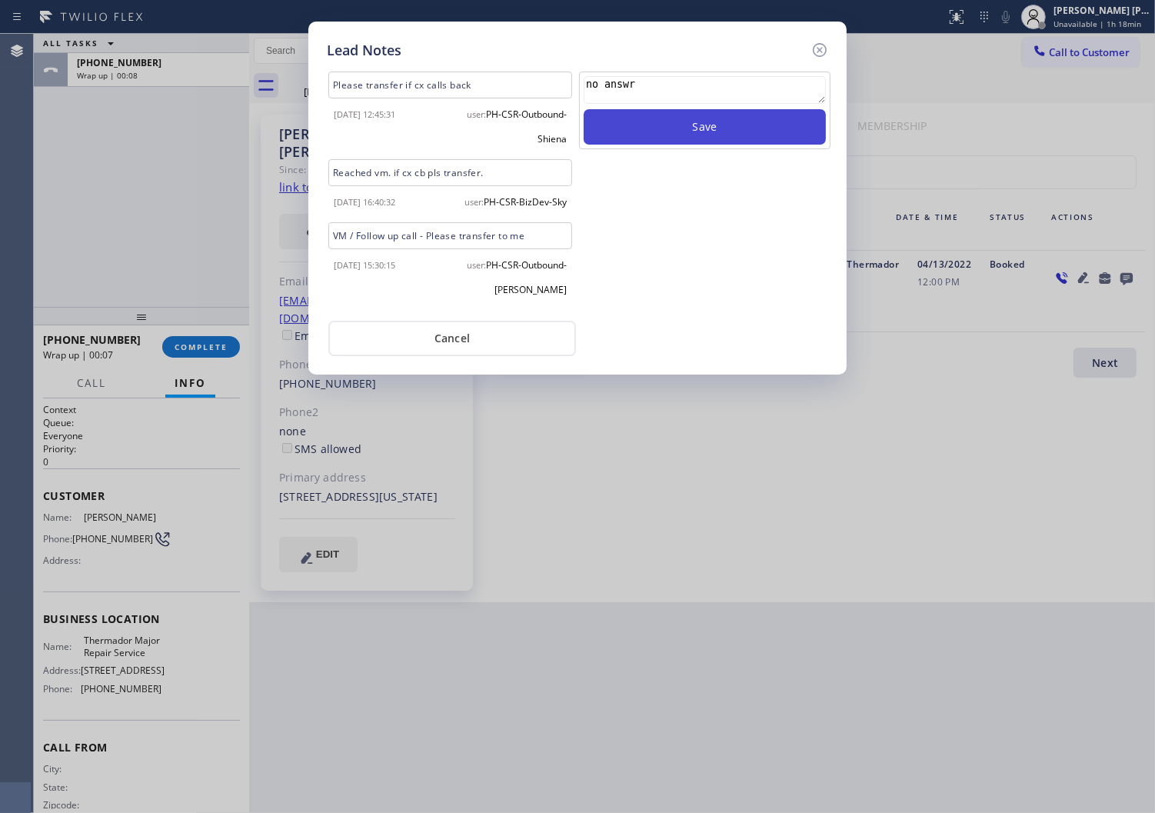
type textarea "no answr"
click at [775, 131] on button "Save" at bounding box center [705, 126] width 242 height 35
click at [812, 54] on icon at bounding box center [820, 50] width 18 height 18
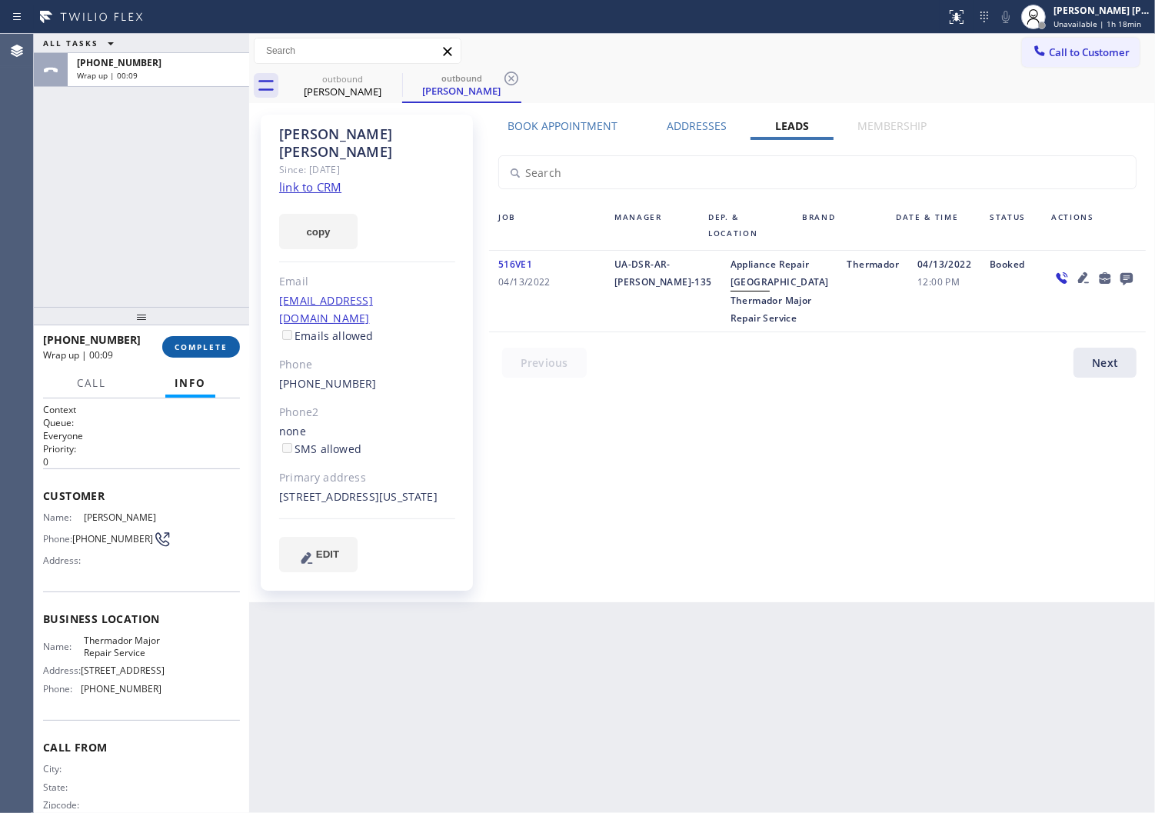
click at [198, 352] on button "COMPLETE" at bounding box center [201, 347] width 78 height 22
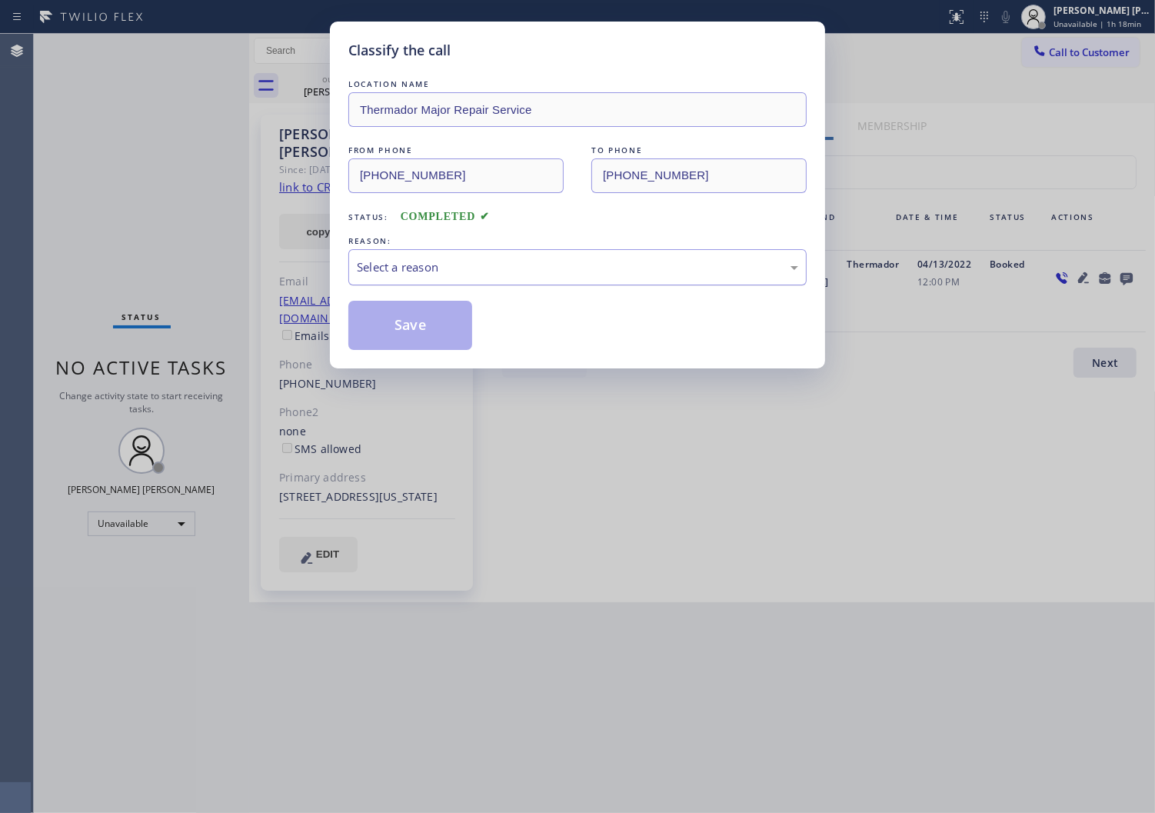
click at [457, 269] on div "Select a reason" at bounding box center [577, 267] width 441 height 18
click at [369, 332] on button "Save" at bounding box center [410, 325] width 124 height 49
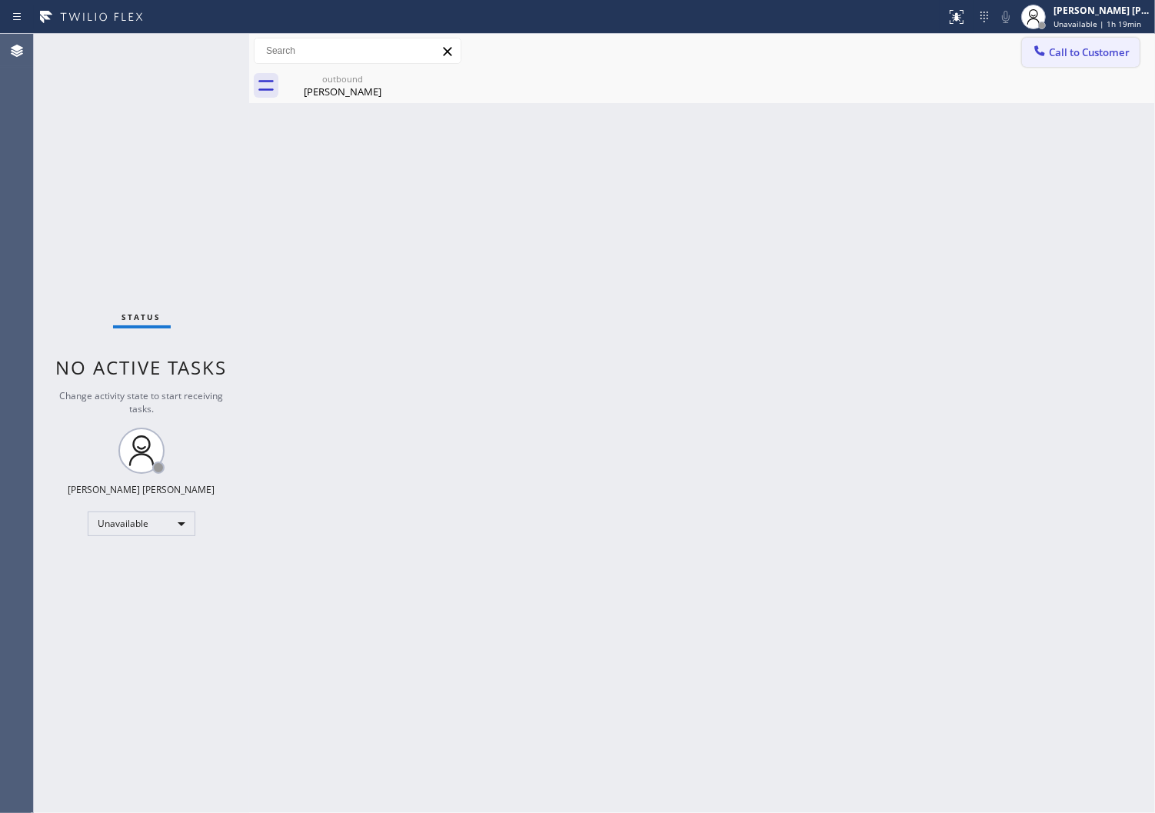
click at [1066, 55] on span "Call to Customer" at bounding box center [1089, 52] width 81 height 14
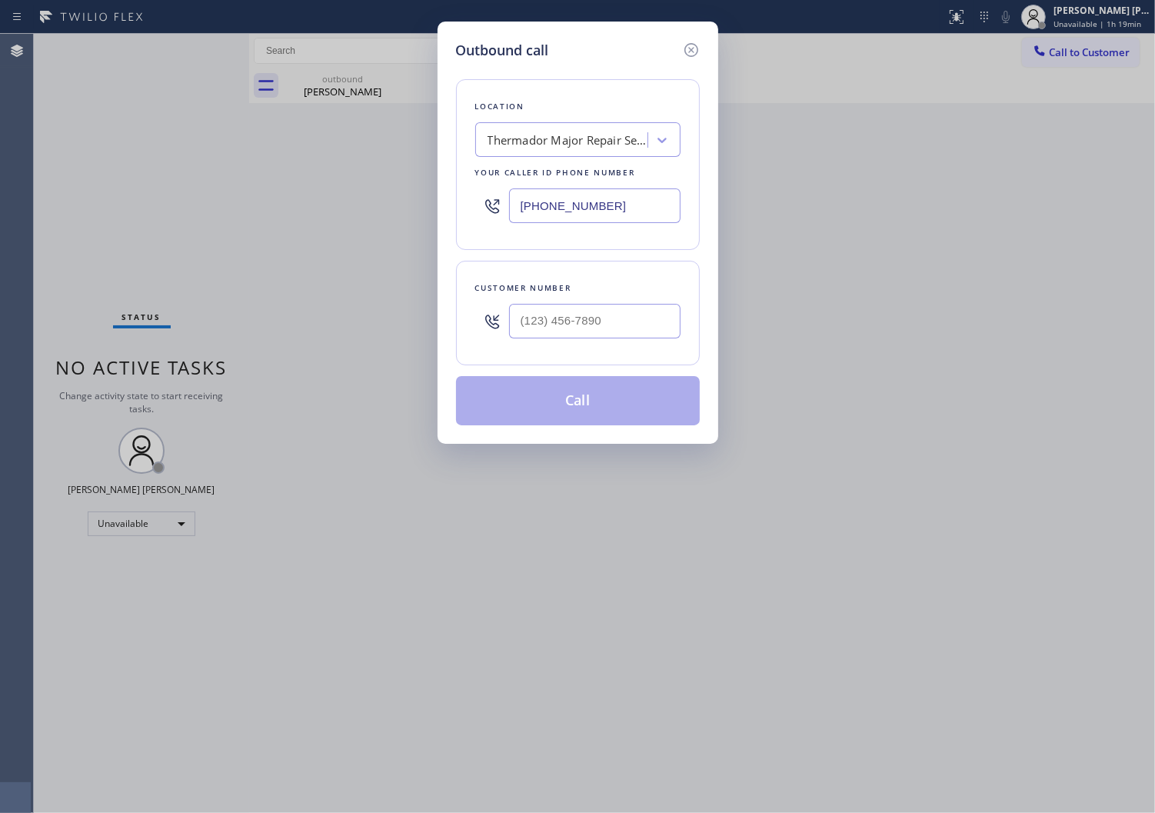
click at [623, 211] on input "[PHONE_NUMBER]" at bounding box center [595, 205] width 172 height 35
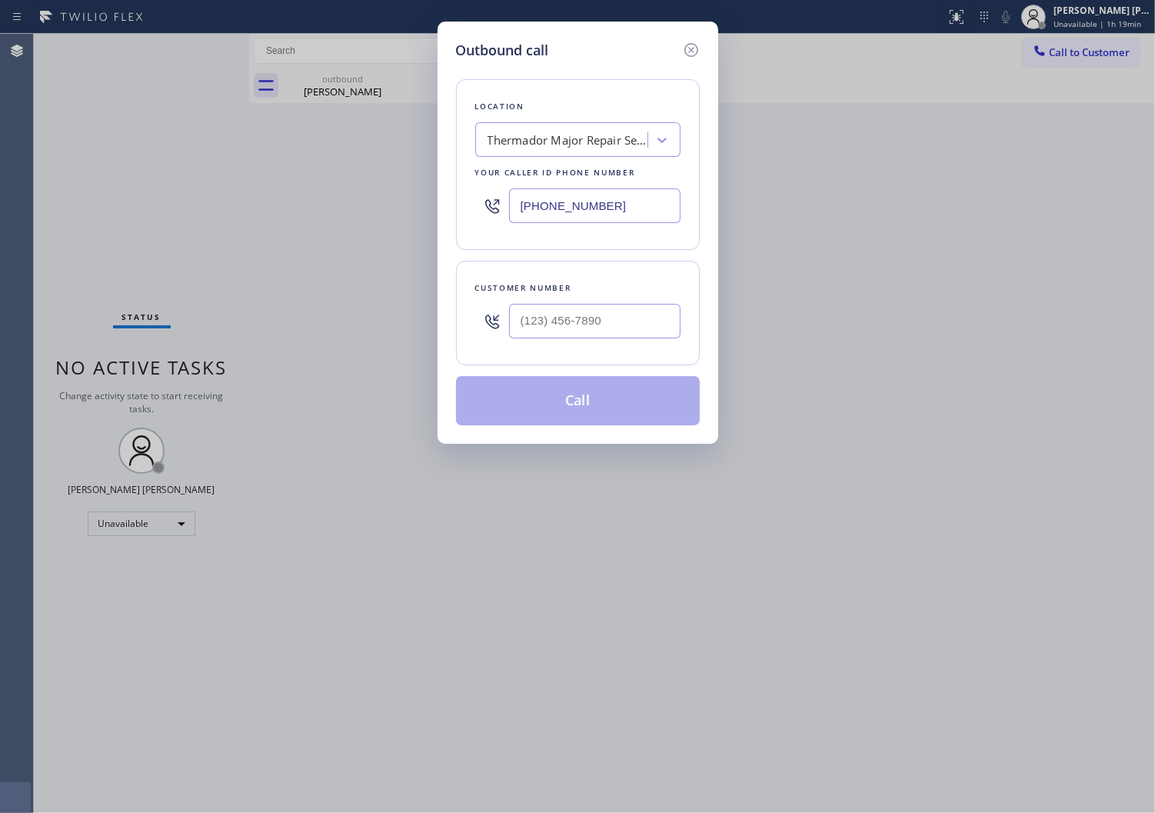
click at [623, 211] on input "[PHONE_NUMBER]" at bounding box center [595, 205] width 172 height 35
paste input "657) 315-1632"
type input "[PHONE_NUMBER]"
click at [639, 323] on input "(___) ___-____" at bounding box center [595, 321] width 172 height 35
paste input "310) 761-4300"
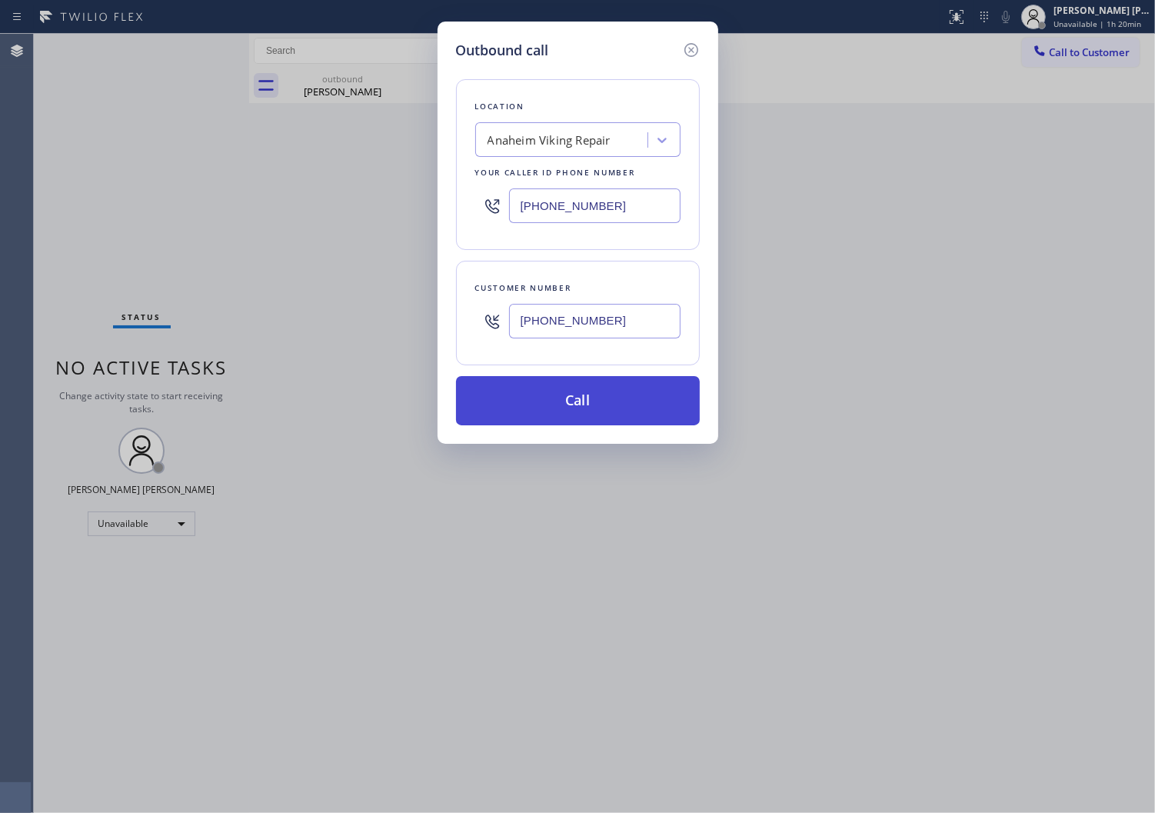
type input "[PHONE_NUMBER]"
click at [625, 401] on button "Call" at bounding box center [578, 400] width 244 height 49
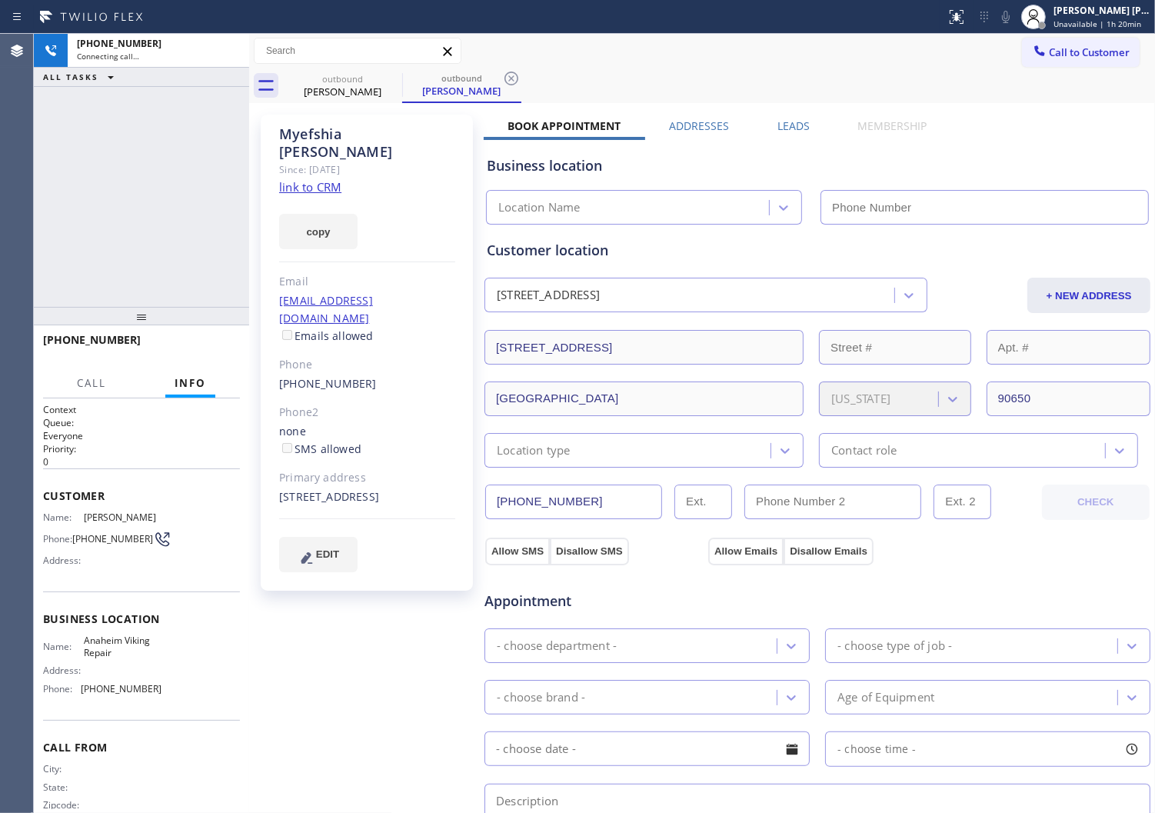
click at [380, 90] on div "[PERSON_NAME]" at bounding box center [343, 92] width 116 height 14
click at [0, 0] on icon at bounding box center [0, 0] width 0 height 0
click at [358, 136] on div "[PERSON_NAME]" at bounding box center [367, 142] width 176 height 35
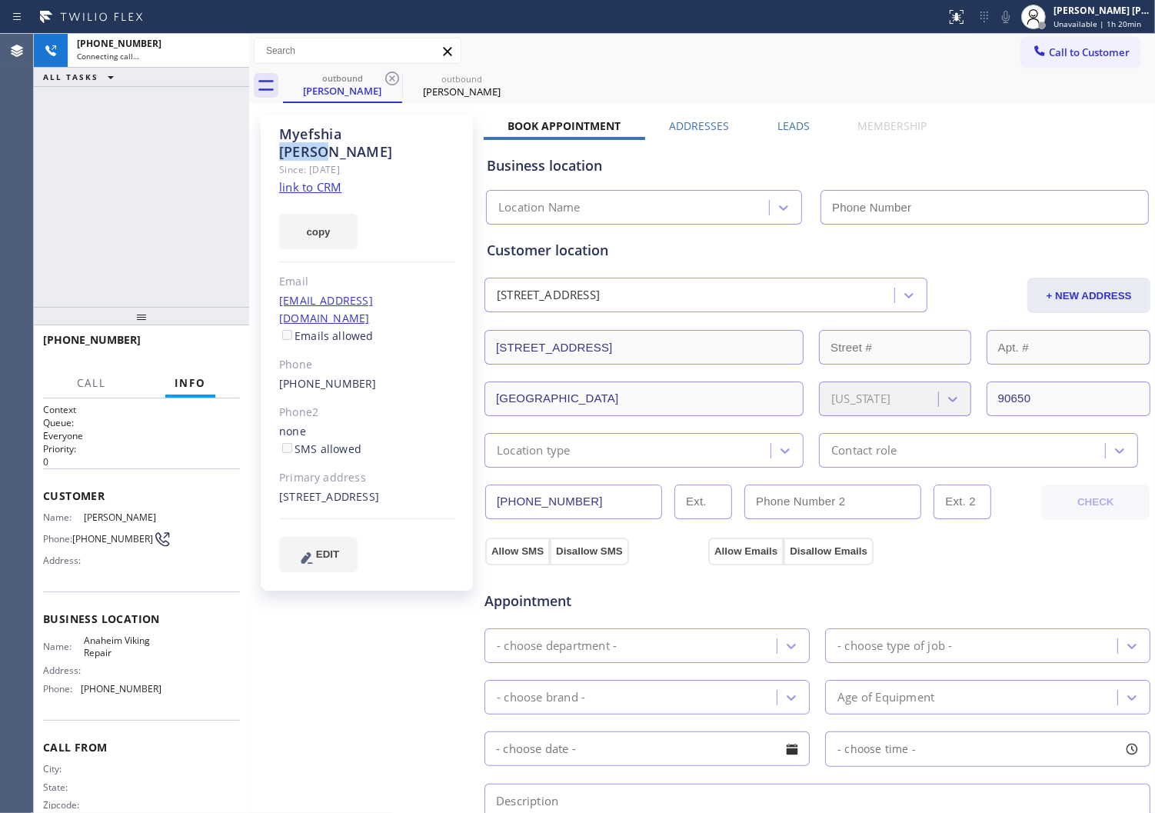
click at [358, 136] on div "[PERSON_NAME]" at bounding box center [367, 142] width 176 height 35
type input "[PHONE_NUMBER]"
click at [203, 180] on div "[PHONE_NUMBER] Connecting call… ALL TASKS ALL TASKS ACTIVE TASKS TASKS IN WRAP …" at bounding box center [141, 170] width 215 height 273
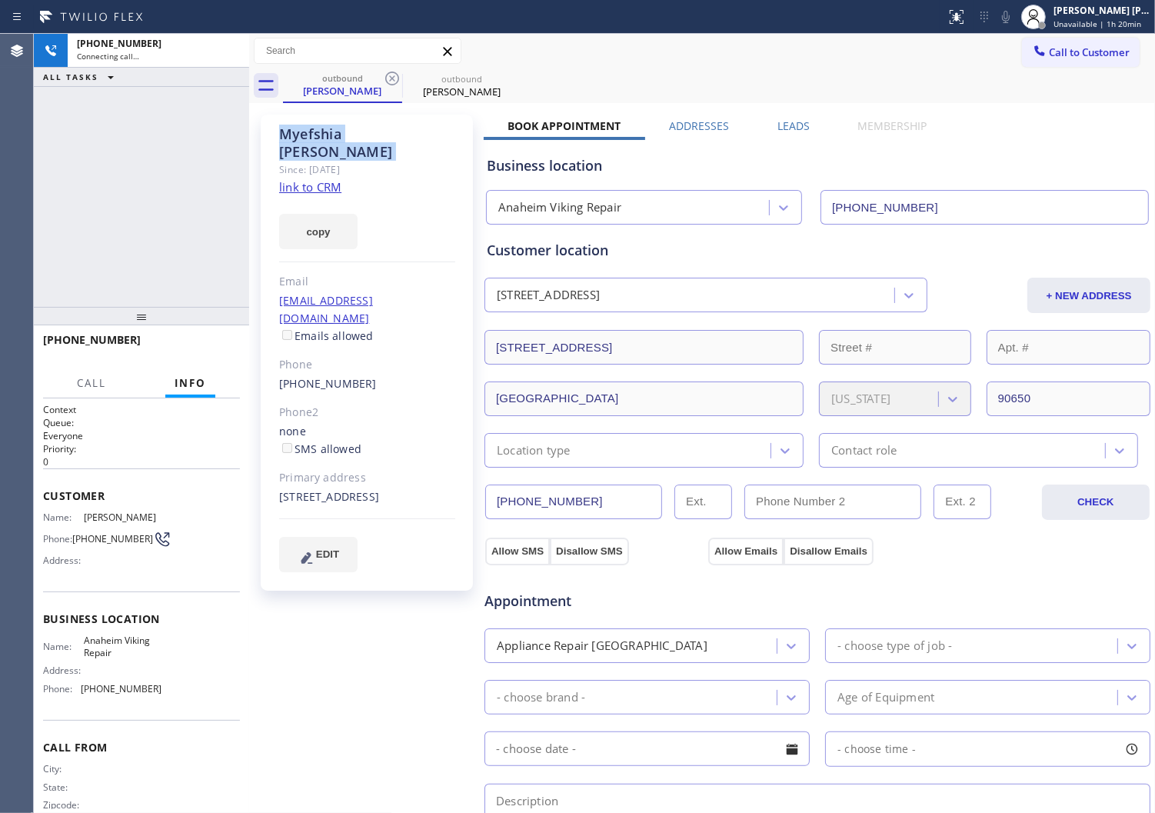
click at [203, 180] on div "[PHONE_NUMBER] Connecting call… ALL TASKS ALL TASKS ACTIVE TASKS TASKS IN WRAP …" at bounding box center [141, 170] width 215 height 273
click at [4, 374] on div "Agent Desktop" at bounding box center [16, 423] width 33 height 779
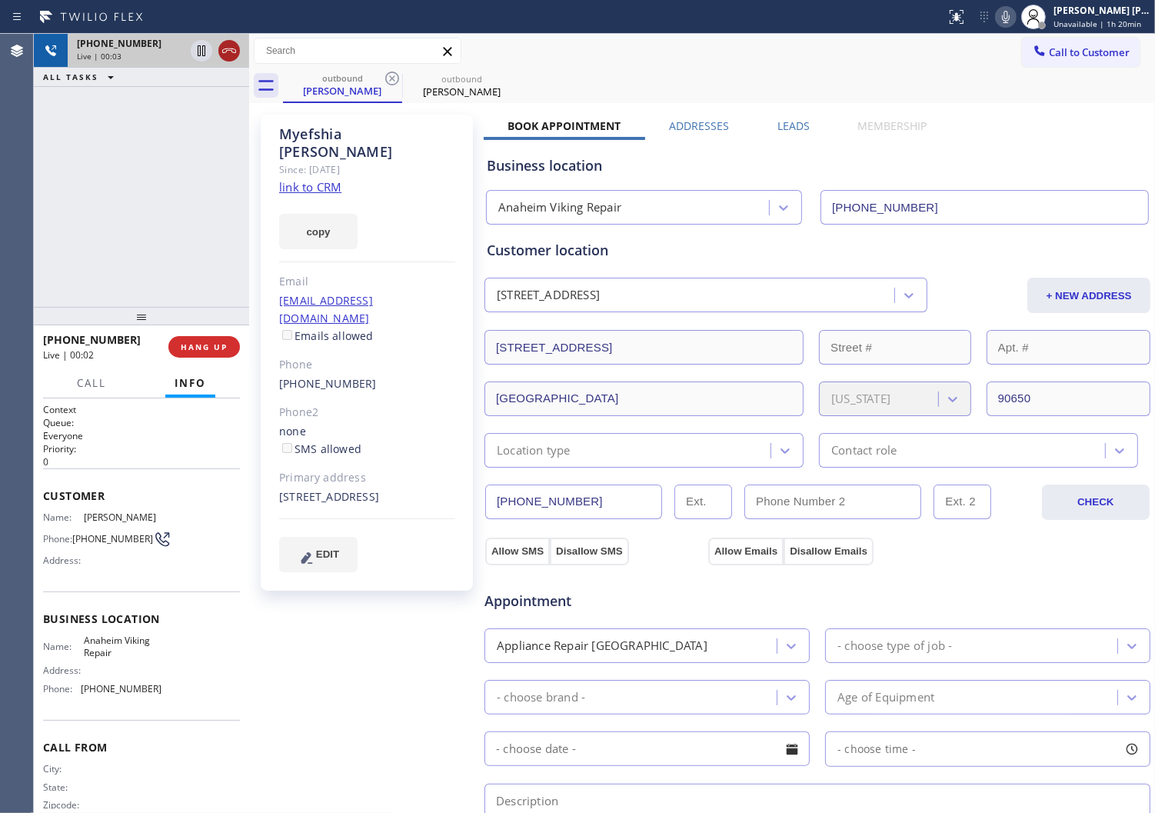
click at [229, 49] on icon at bounding box center [229, 51] width 18 height 18
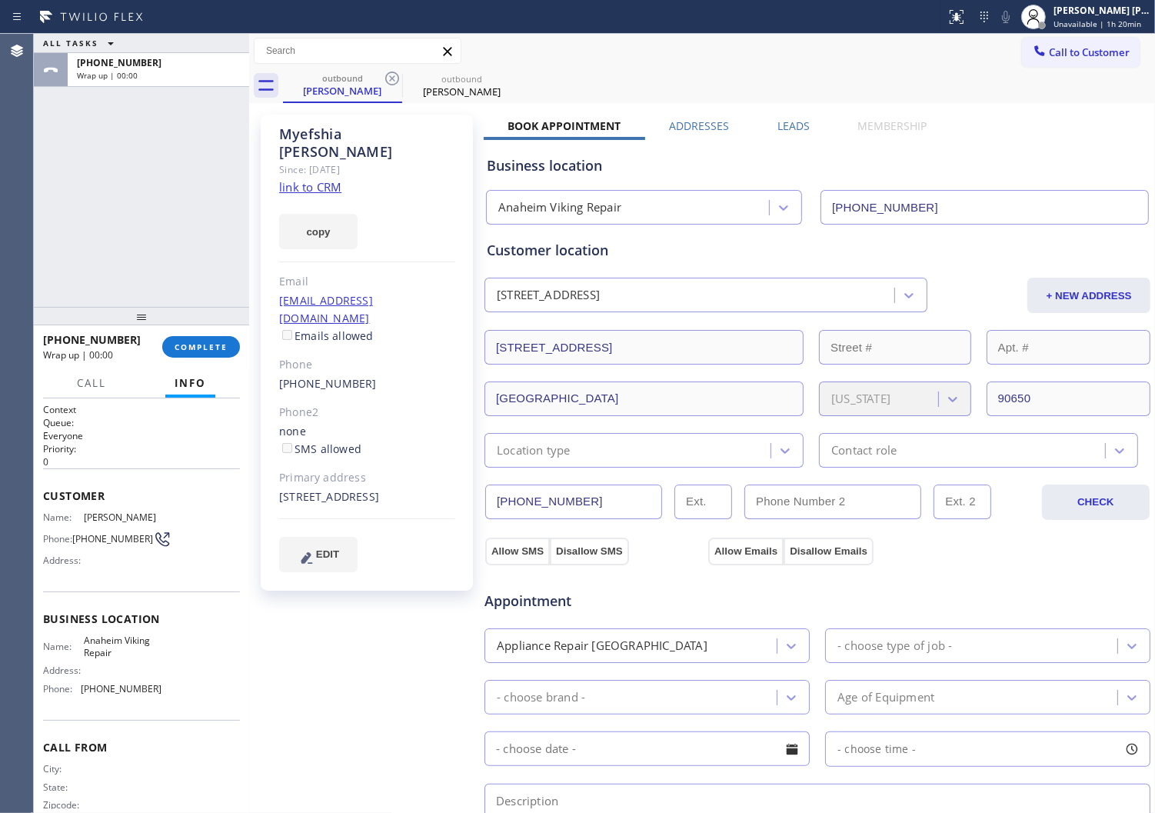
click at [780, 125] on label "Leads" at bounding box center [794, 125] width 32 height 15
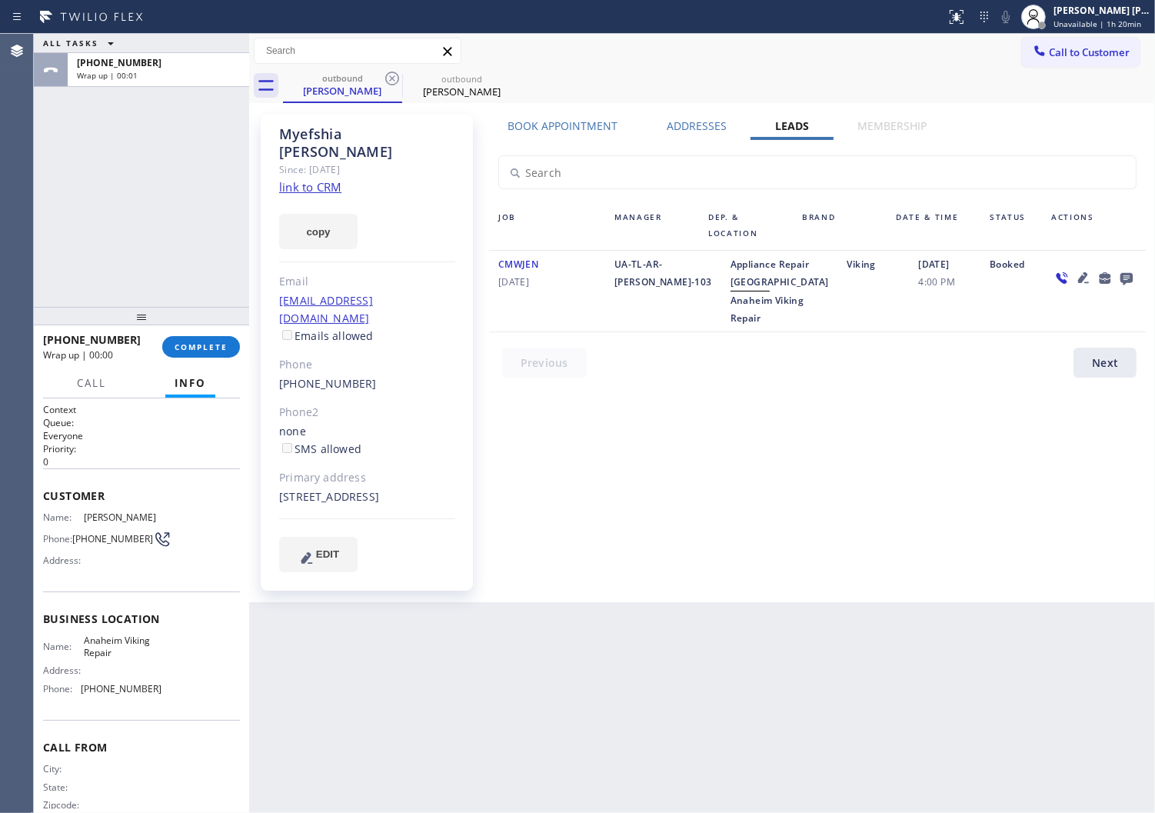
click at [1125, 270] on icon at bounding box center [1127, 277] width 18 height 19
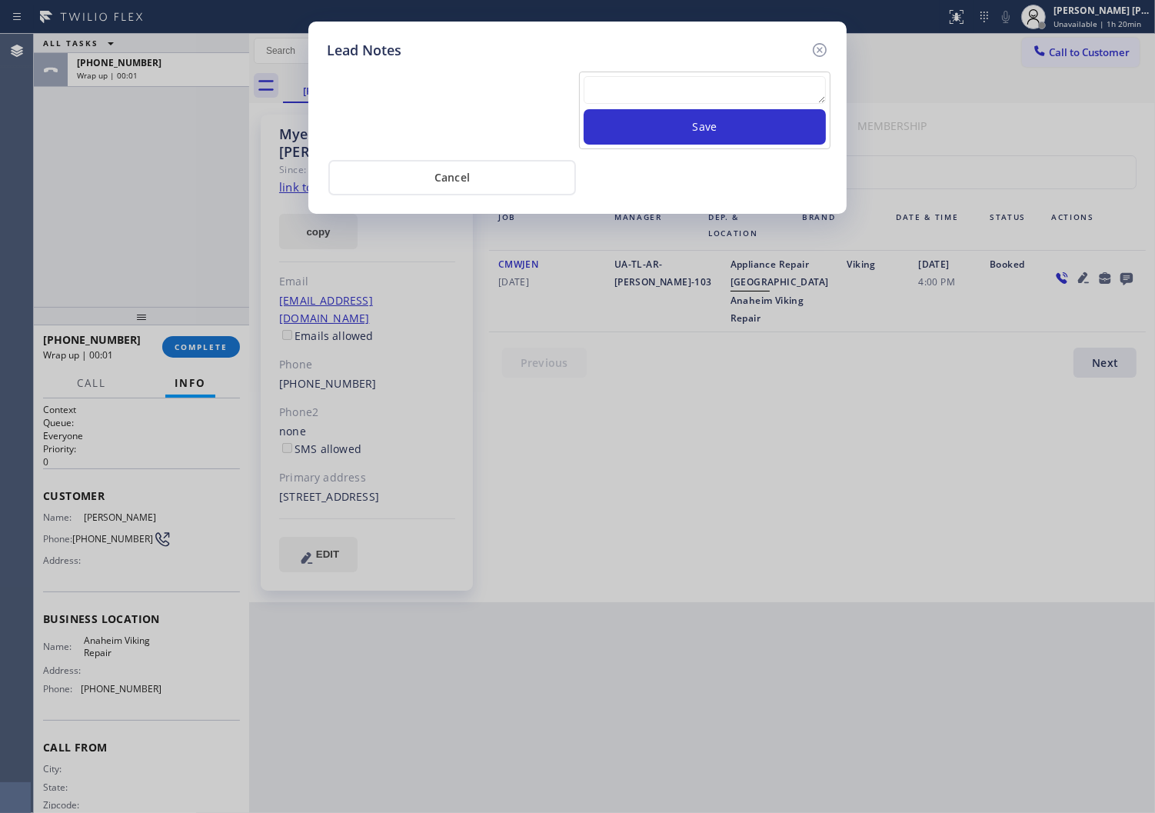
click at [695, 80] on textarea at bounding box center [705, 90] width 242 height 28
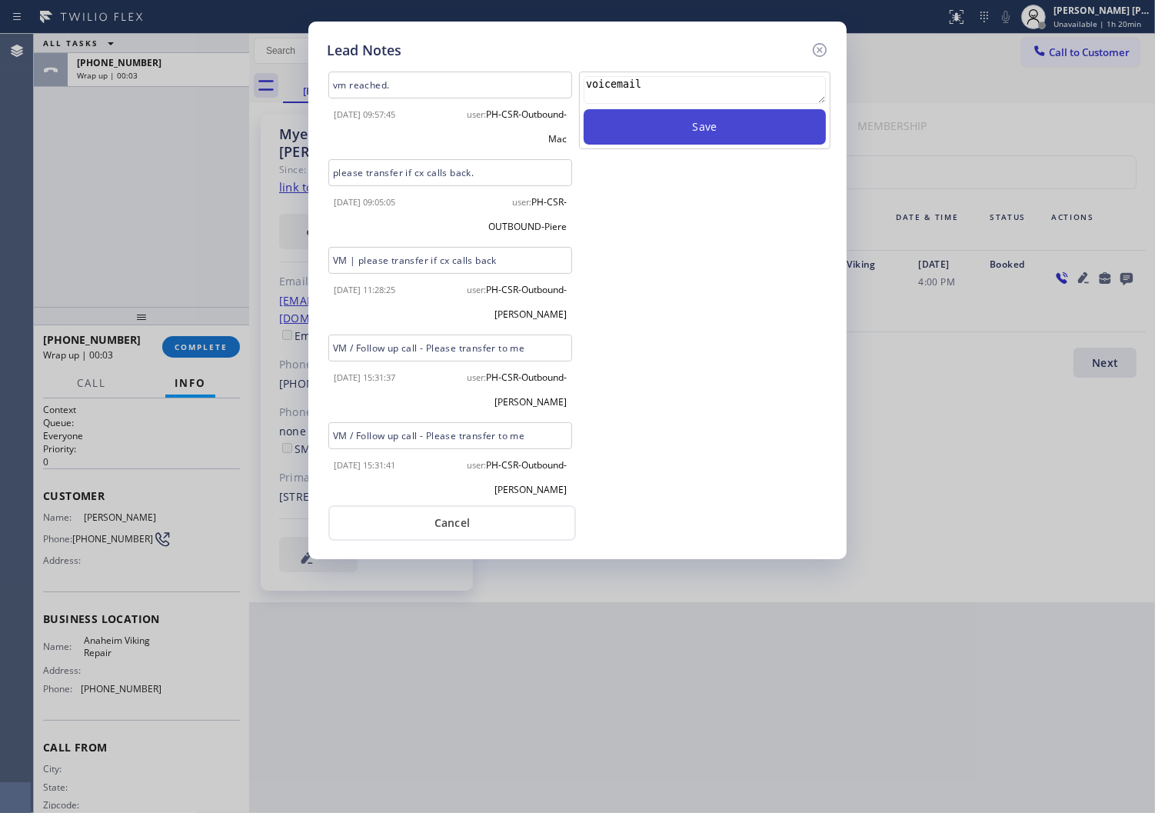
type textarea "voicemail"
click at [681, 119] on button "Save" at bounding box center [705, 126] width 242 height 35
click at [825, 47] on icon at bounding box center [820, 50] width 18 height 18
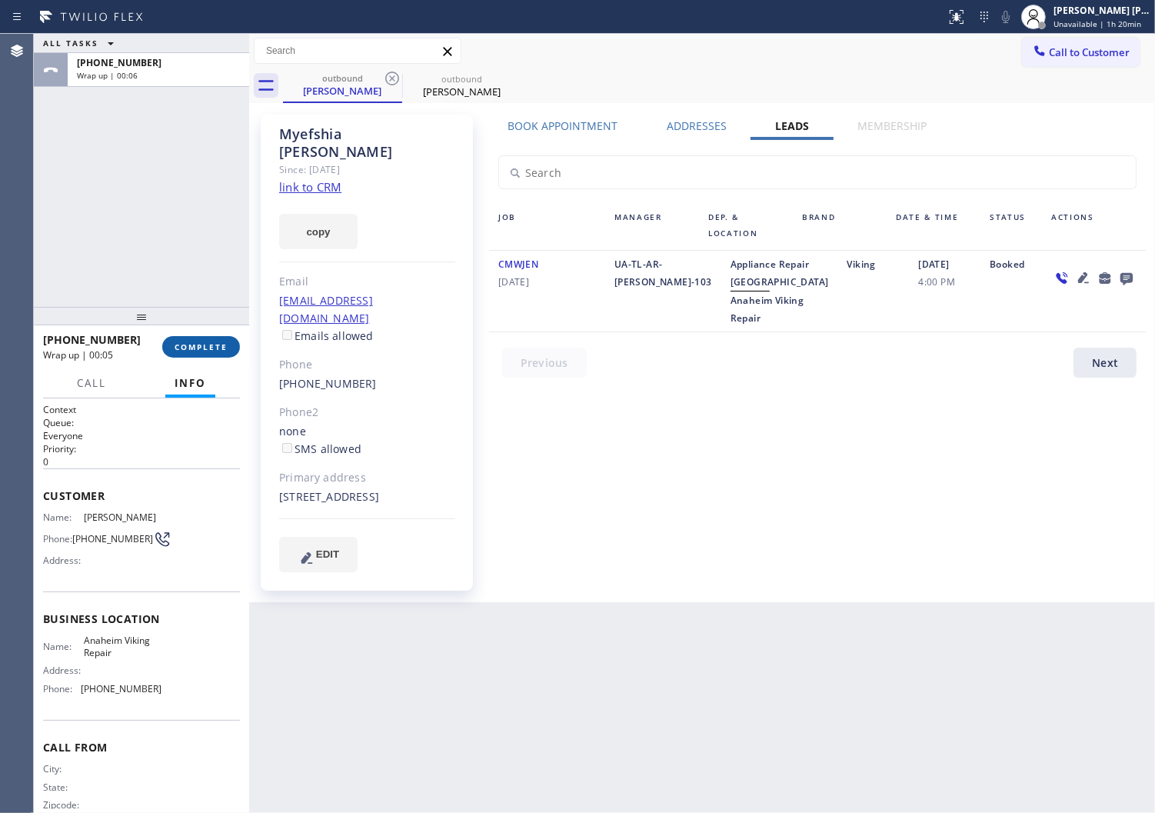
click at [202, 356] on button "COMPLETE" at bounding box center [201, 347] width 78 height 22
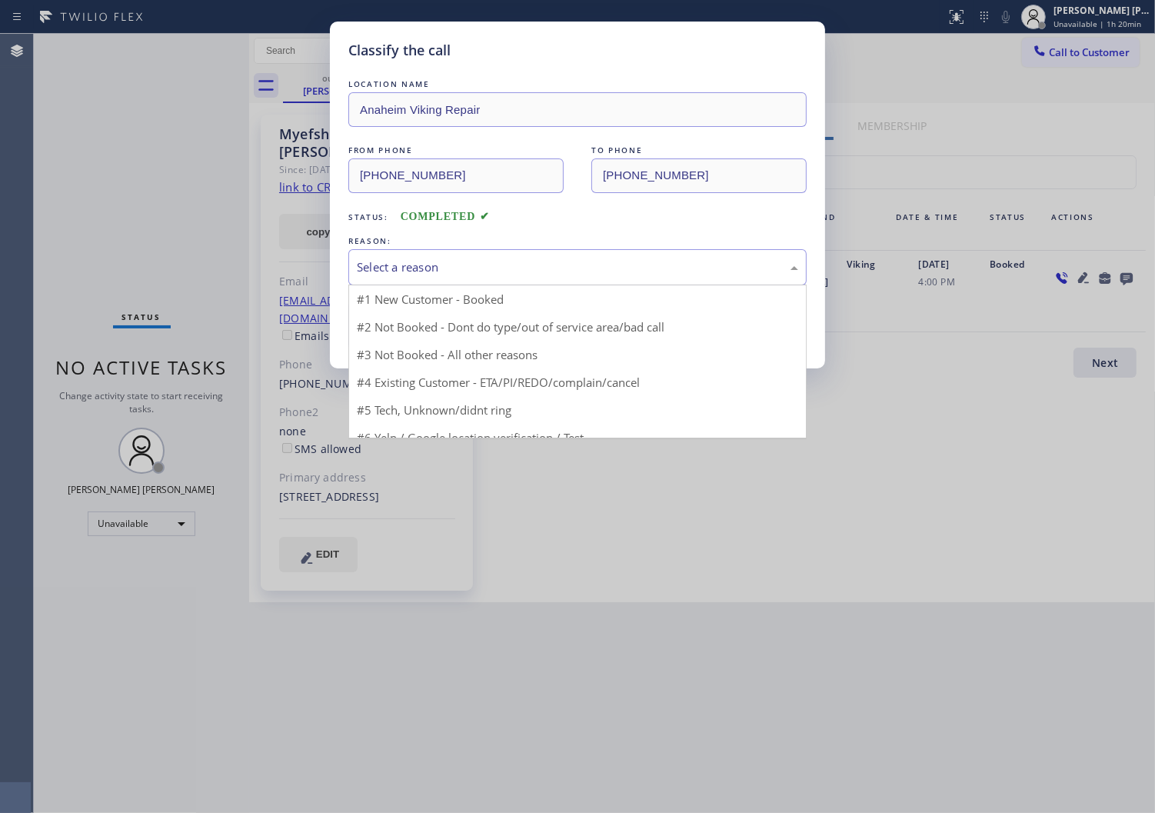
click at [457, 269] on div "Select a reason" at bounding box center [577, 267] width 441 height 18
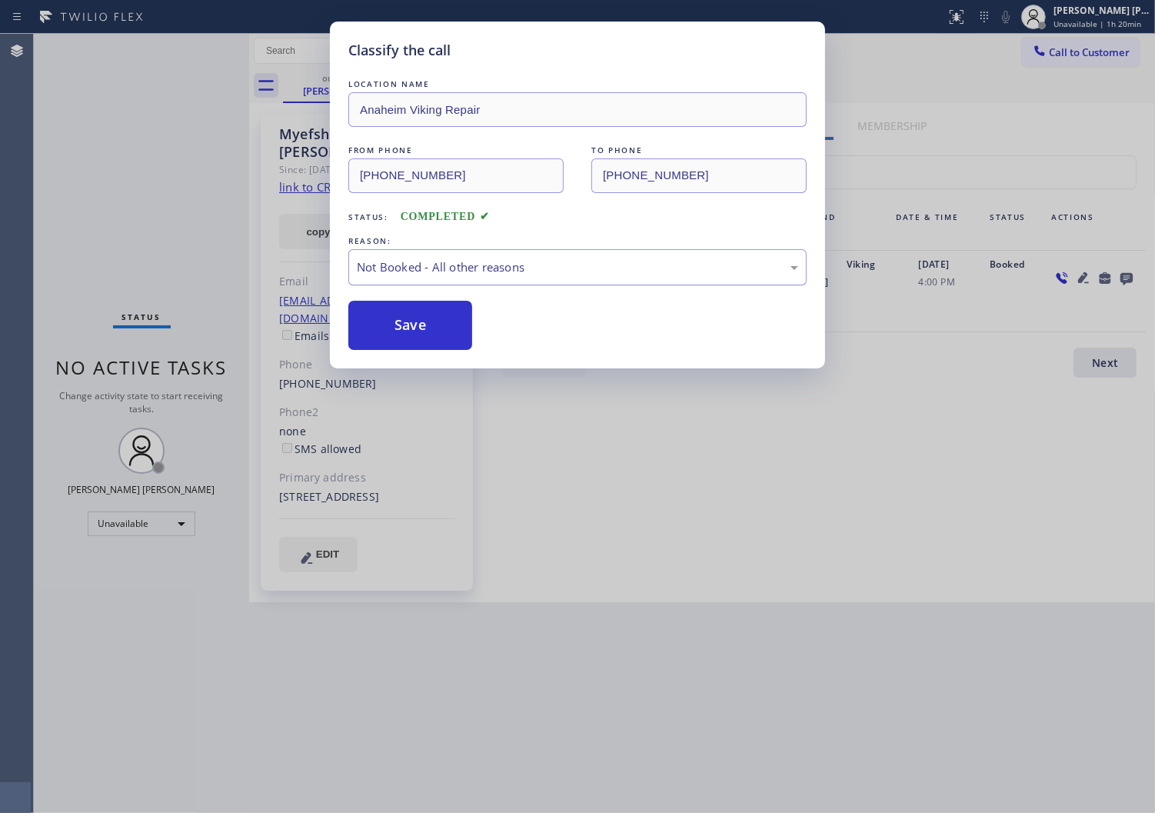
click at [443, 268] on div "Not Booked - All other reasons" at bounding box center [577, 267] width 441 height 18
click at [380, 328] on button "Save" at bounding box center [410, 325] width 124 height 49
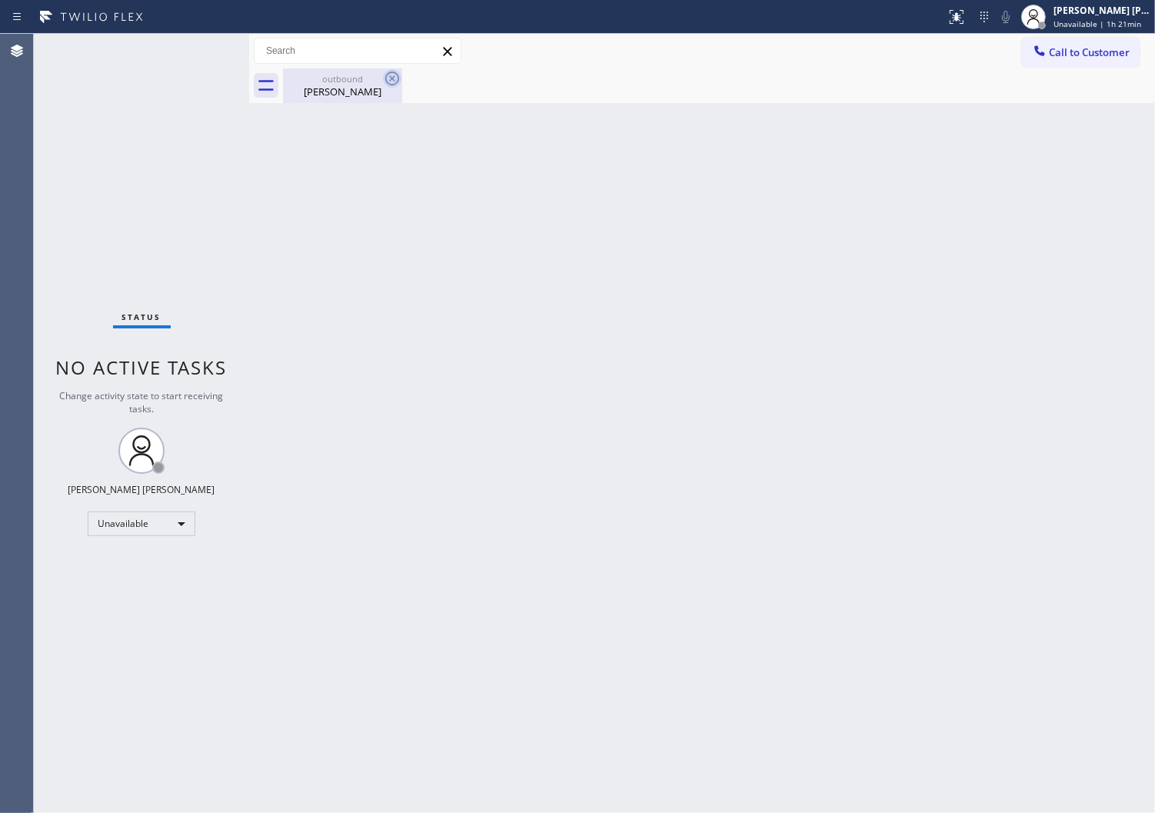
click at [364, 93] on div "[PERSON_NAME]" at bounding box center [343, 92] width 116 height 14
click at [366, 92] on div "[PERSON_NAME]" at bounding box center [343, 92] width 116 height 14
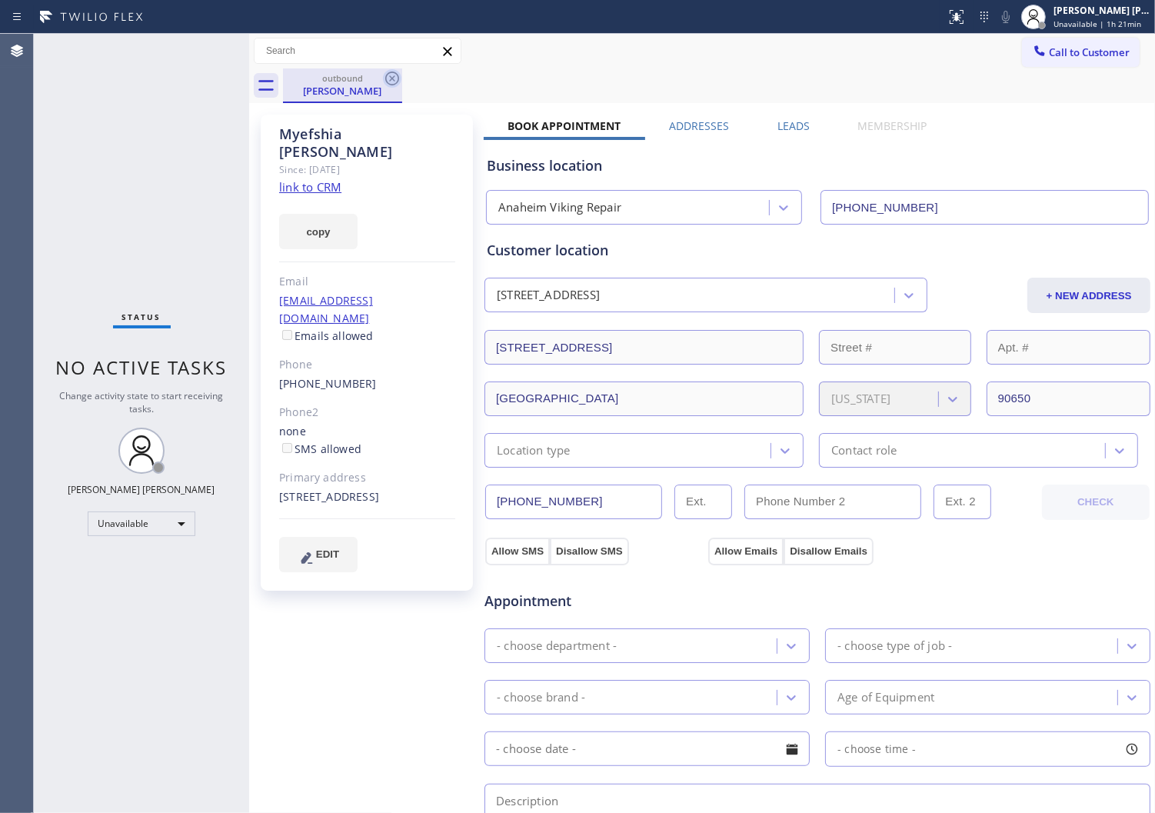
click at [388, 79] on icon at bounding box center [392, 78] width 18 height 18
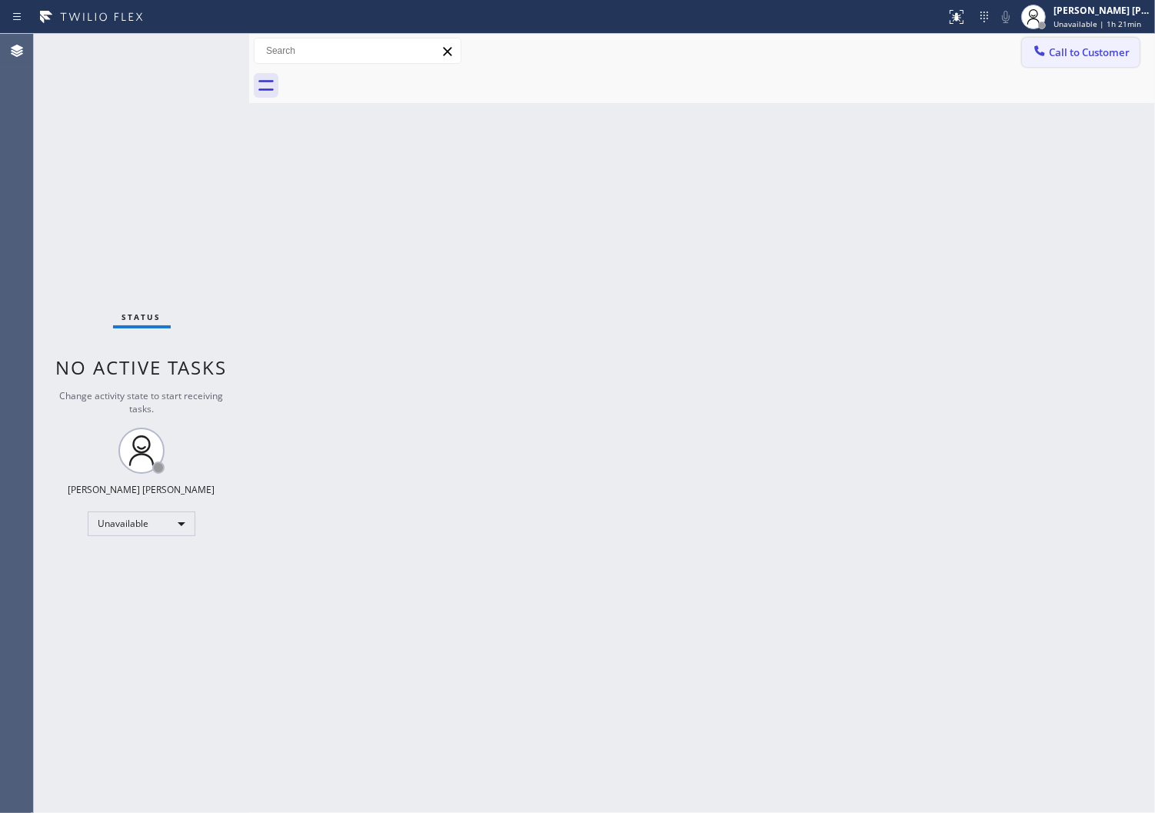
click at [1066, 64] on button "Call to Customer" at bounding box center [1081, 52] width 118 height 29
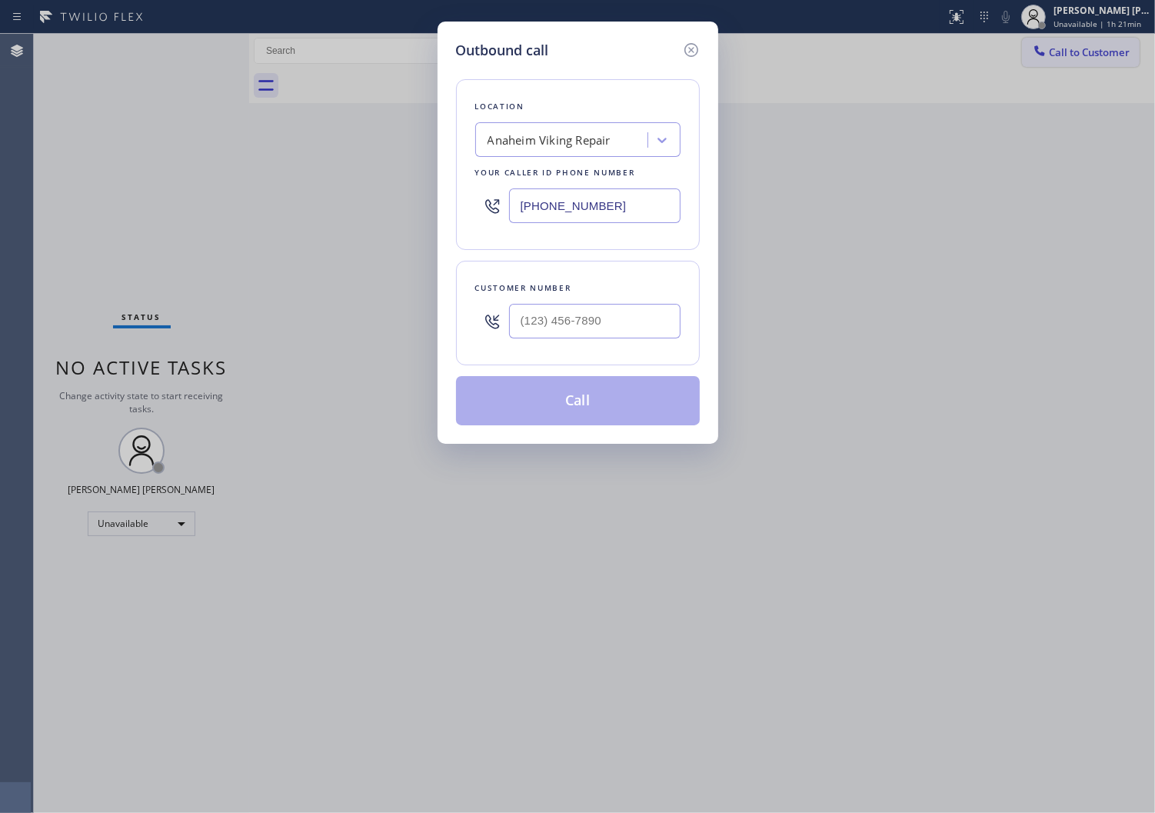
click at [1066, 64] on div "Outbound call Location [GEOGRAPHIC_DATA] Viking Repair Your caller id phone num…" at bounding box center [577, 406] width 1155 height 813
click at [565, 193] on input "[PHONE_NUMBER]" at bounding box center [595, 205] width 172 height 35
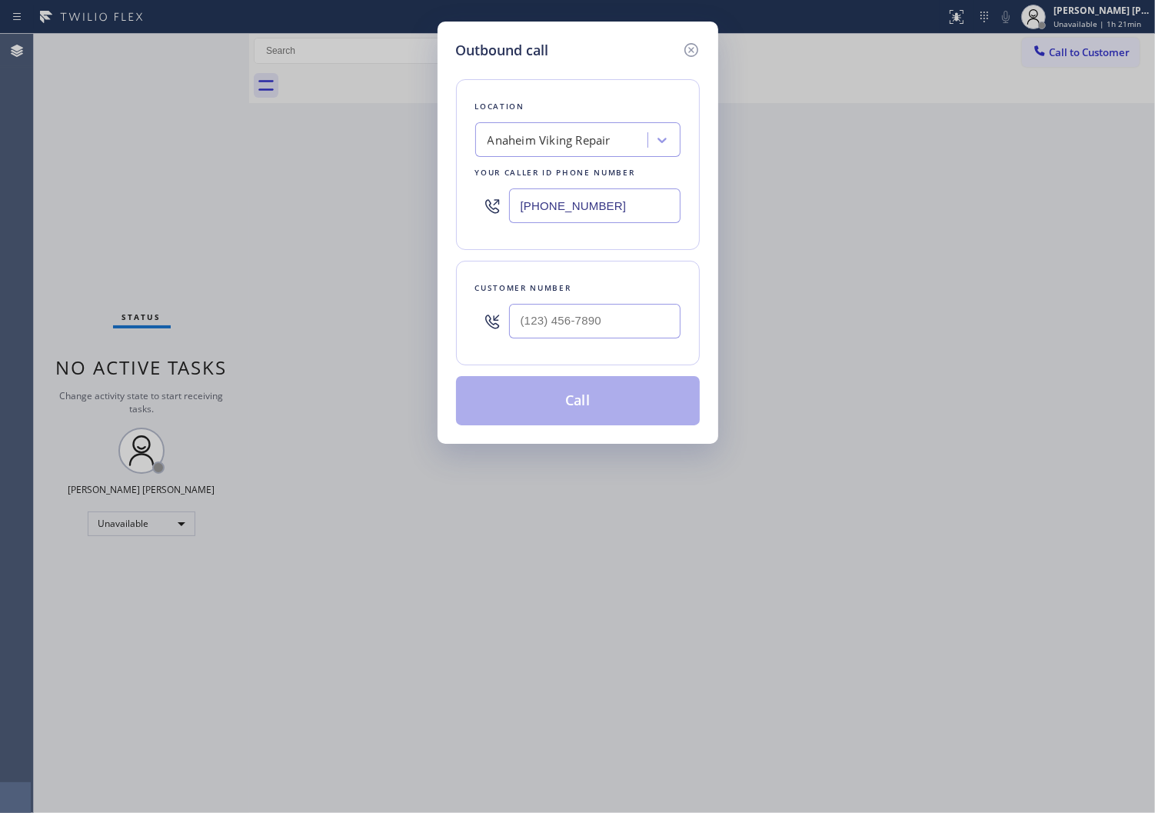
paste input "805) 549-5660"
type input "[PHONE_NUMBER]"
click at [593, 335] on input "(___) ___-____" at bounding box center [595, 321] width 172 height 35
paste input "805) 689-9679"
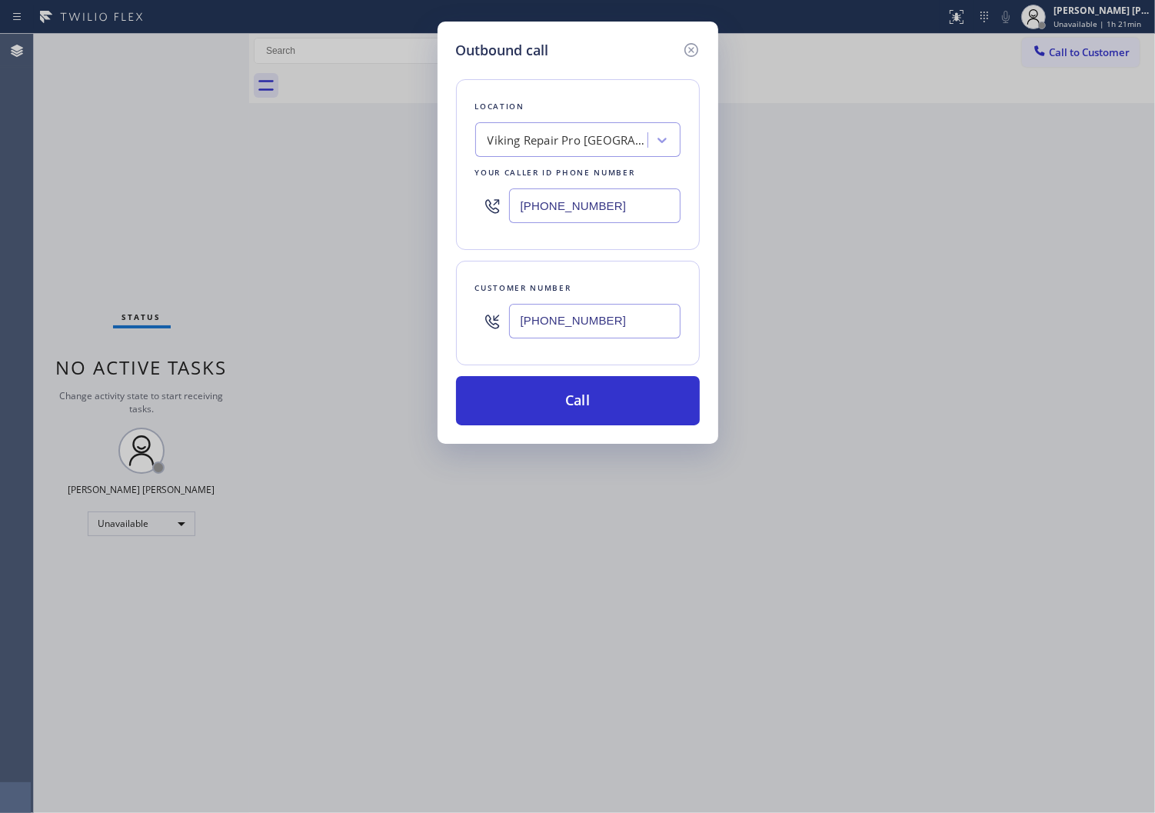
type input "[PHONE_NUMBER]"
click at [598, 401] on button "Call" at bounding box center [578, 400] width 244 height 49
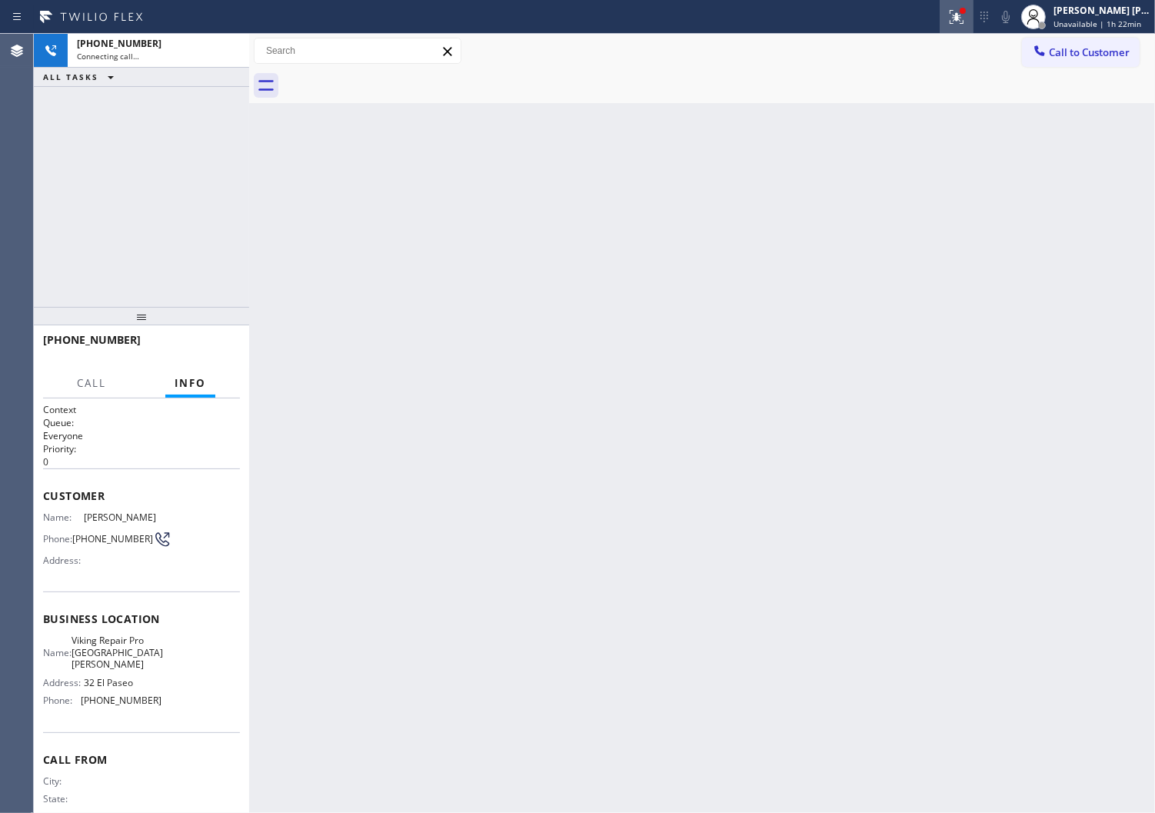
click at [965, 5] on button at bounding box center [957, 17] width 34 height 34
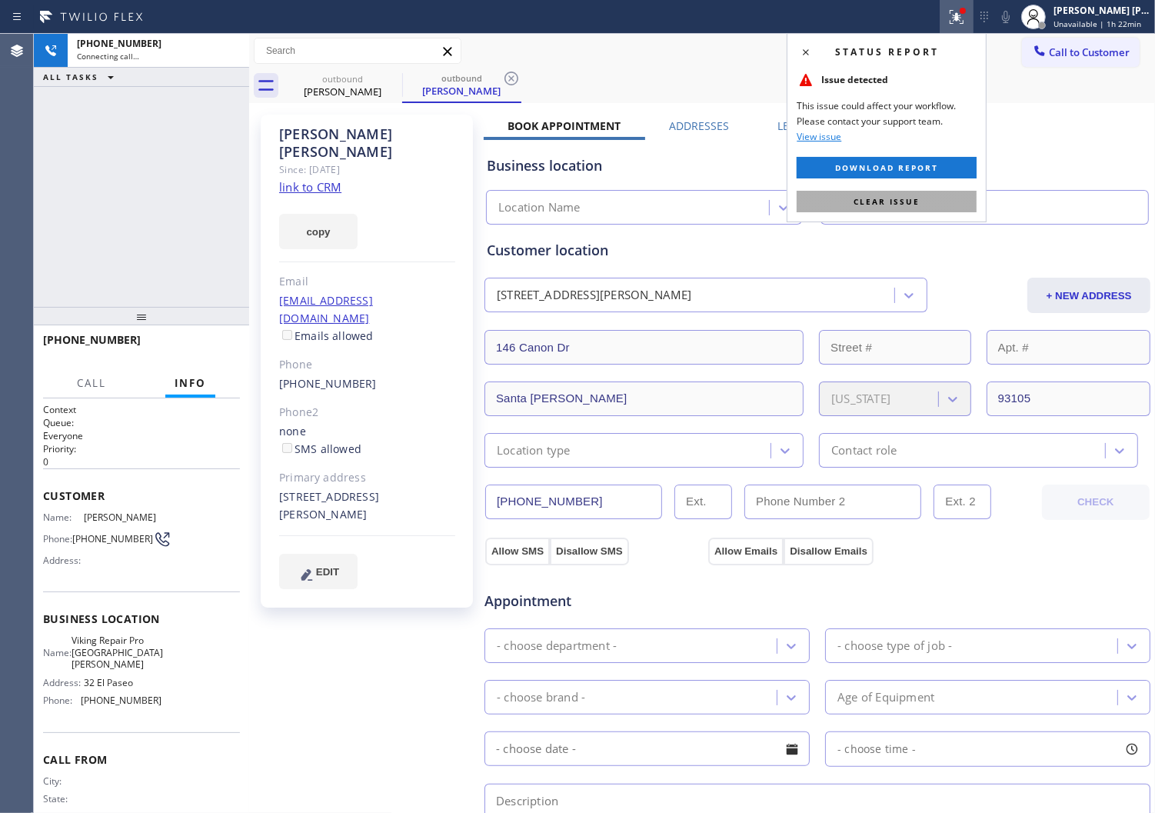
drag, startPoint x: 896, startPoint y: 204, endPoint x: 388, endPoint y: 135, distance: 512.3
click at [896, 204] on span "Clear issue" at bounding box center [887, 201] width 66 height 11
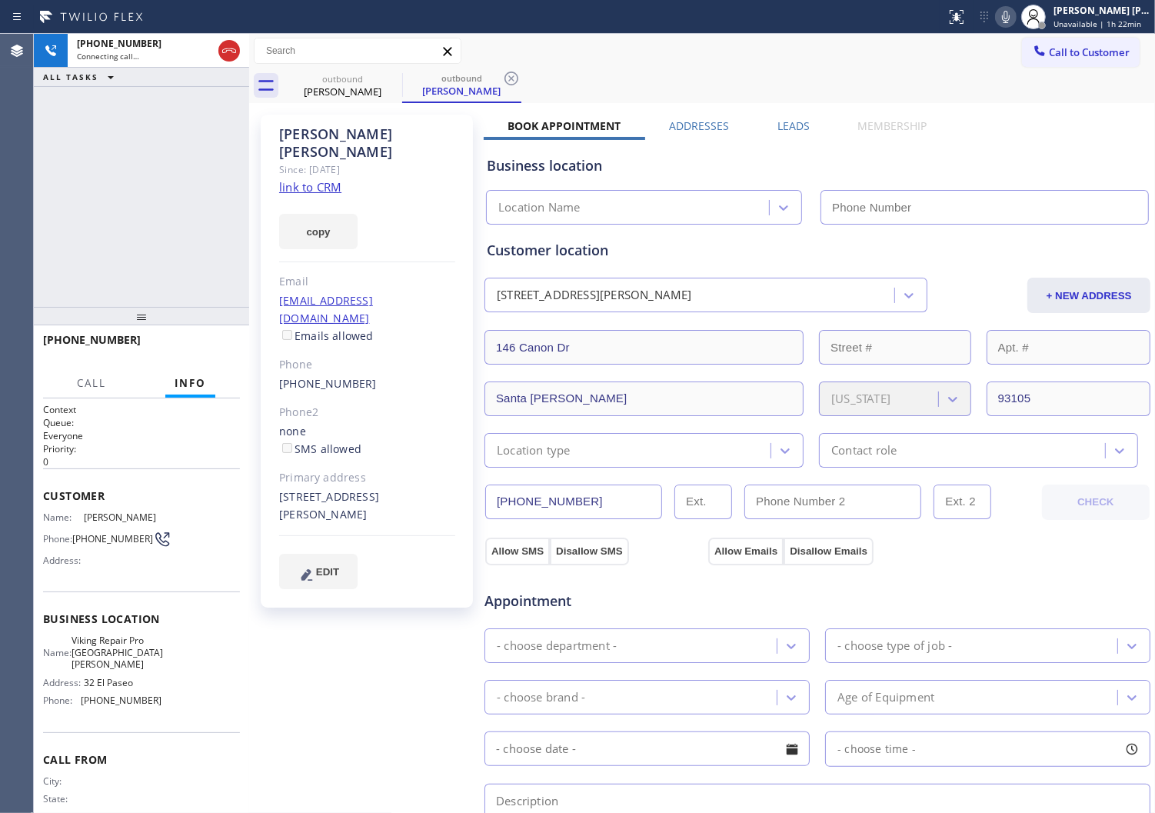
click at [375, 128] on div "[PERSON_NAME]" at bounding box center [367, 142] width 176 height 35
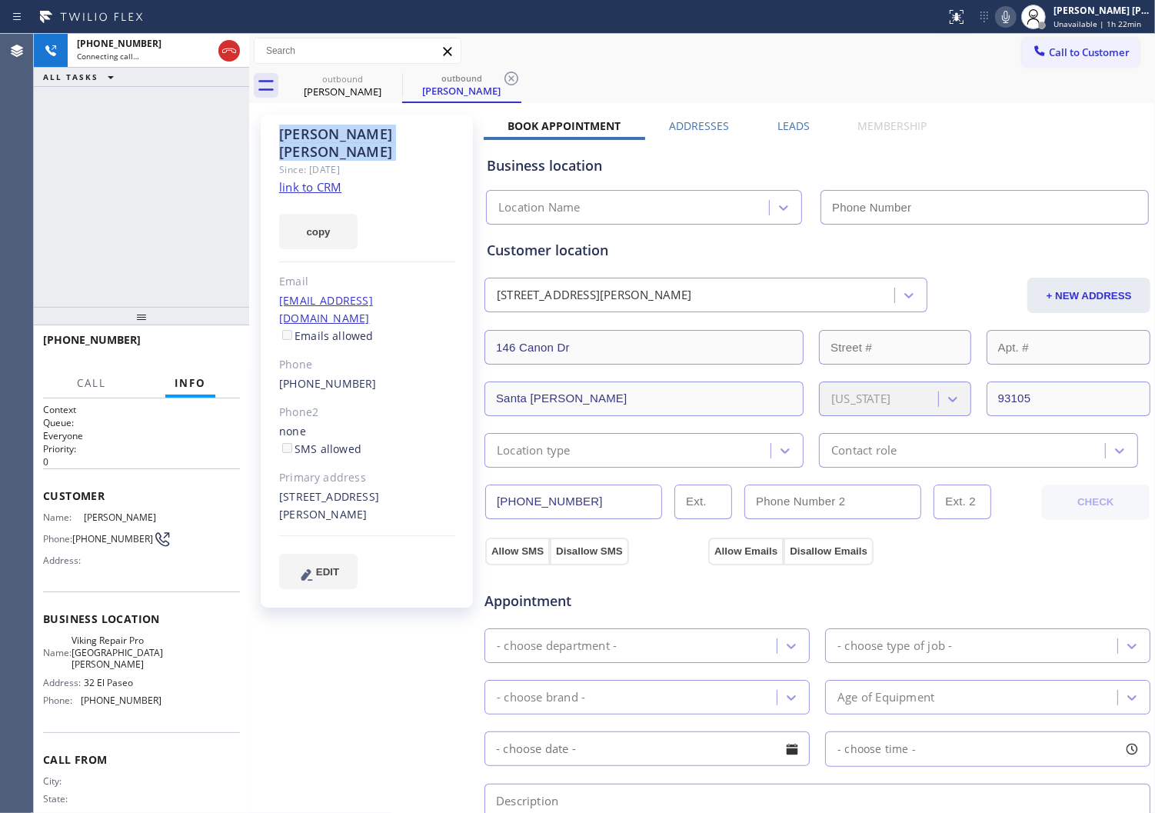
copy div "[PERSON_NAME]"
type input "[PHONE_NUMBER]"
click at [41, 179] on div "[PHONE_NUMBER] Connecting call… ALL TASKS ALL TASKS ACTIVE TASKS TASKS IN WRAP …" at bounding box center [141, 170] width 215 height 273
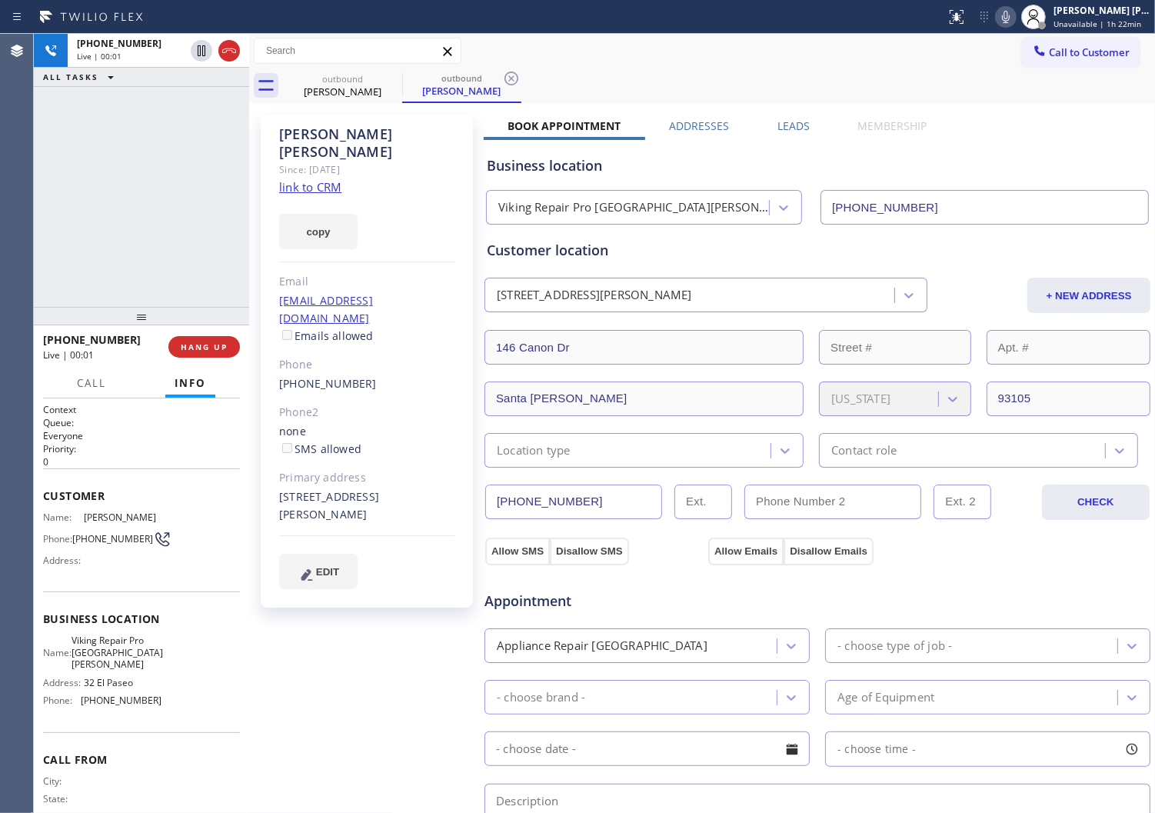
click at [19, 138] on div "Agent Desktop" at bounding box center [16, 423] width 33 height 779
click at [126, 173] on div "[PHONE_NUMBER] Live | 01:21 ALL TASKS ALL TASKS ACTIVE TASKS TASKS IN WRAP UP" at bounding box center [141, 170] width 215 height 273
click at [232, 51] on icon at bounding box center [229, 51] width 18 height 18
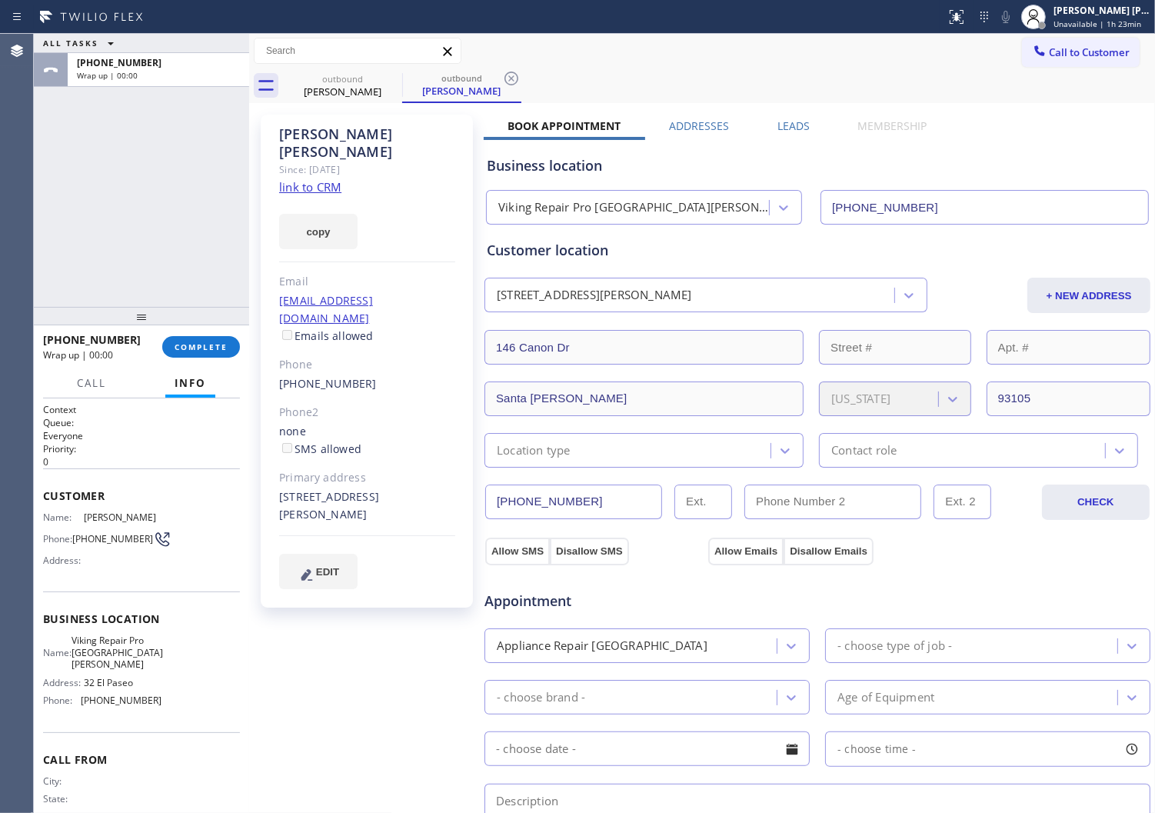
click at [794, 122] on label "Leads" at bounding box center [794, 125] width 32 height 15
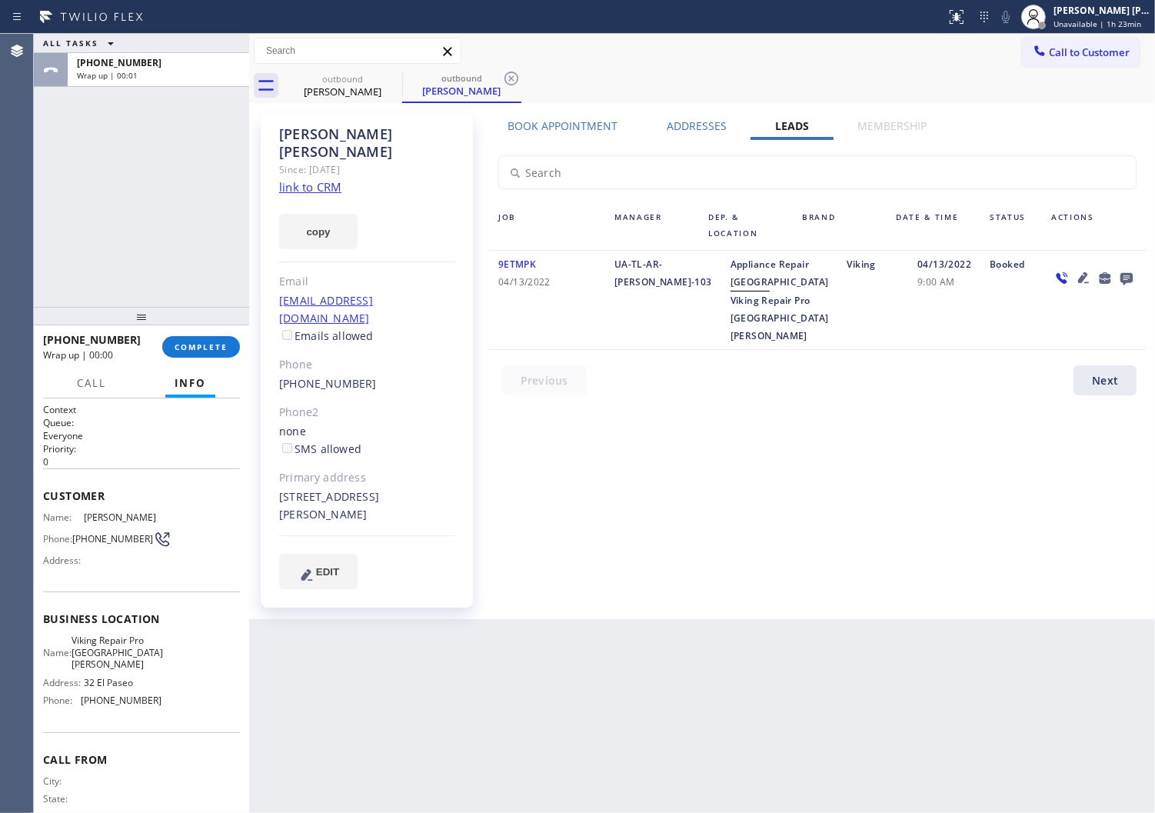
click at [1132, 275] on icon at bounding box center [1127, 279] width 12 height 12
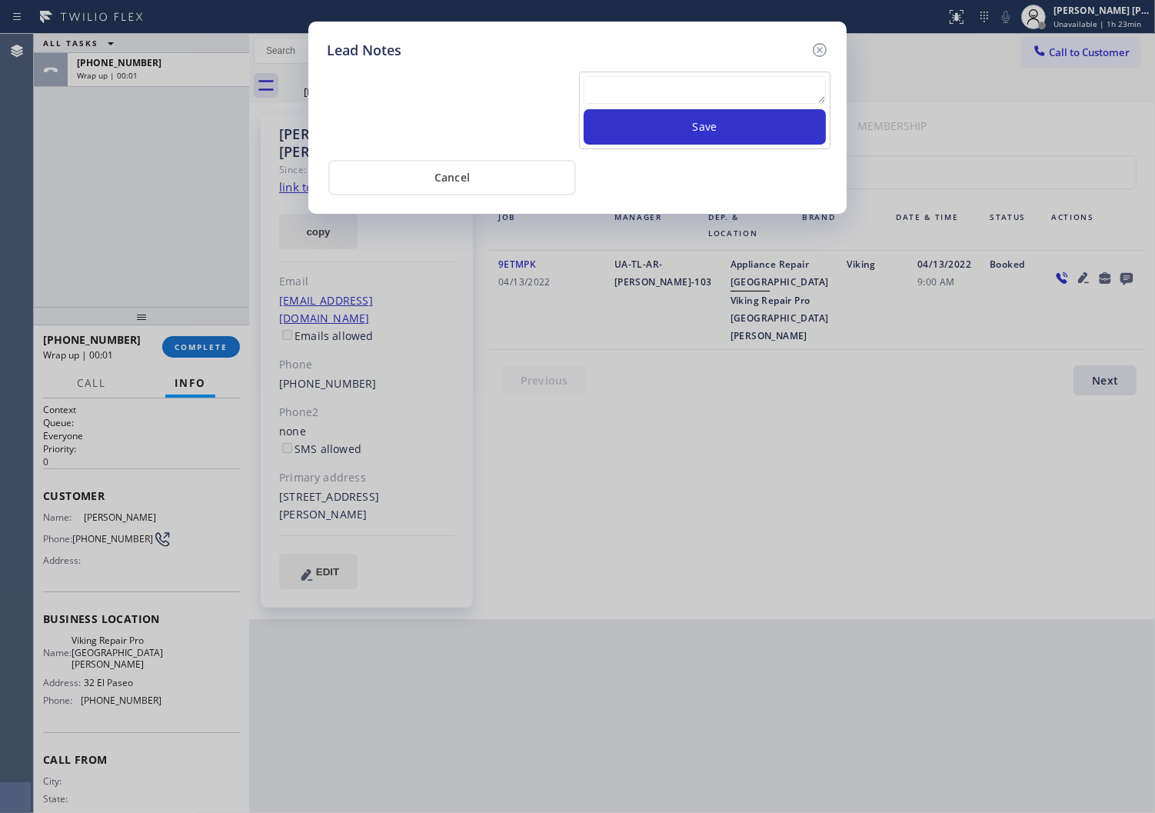
click at [795, 77] on textarea at bounding box center [705, 90] width 242 height 28
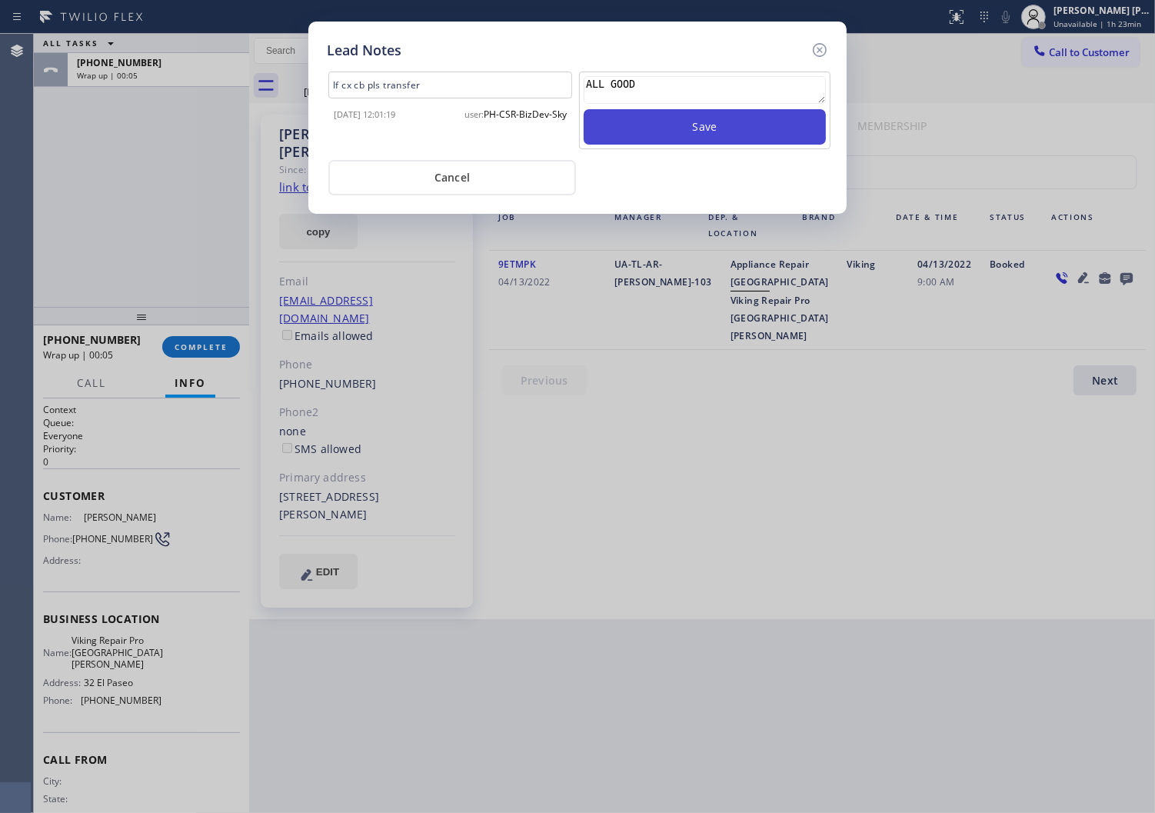
type textarea "ALL GOOD"
click at [724, 117] on button "Save" at bounding box center [705, 126] width 242 height 35
click at [811, 46] on icon at bounding box center [820, 50] width 18 height 18
click at [811, 46] on div "Call to Customer Outbound call Location Viking Repair Pro [GEOGRAPHIC_DATA][PER…" at bounding box center [702, 51] width 906 height 27
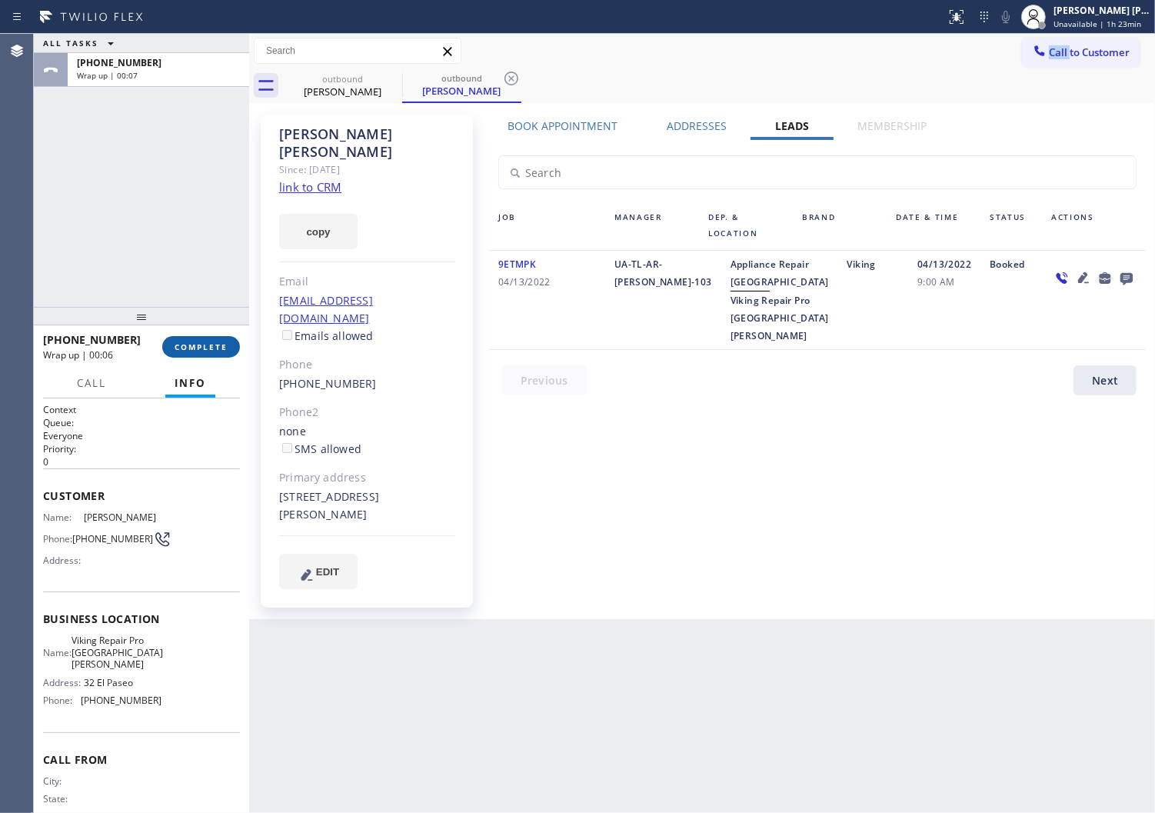
click at [212, 348] on span "COMPLETE" at bounding box center [201, 347] width 53 height 11
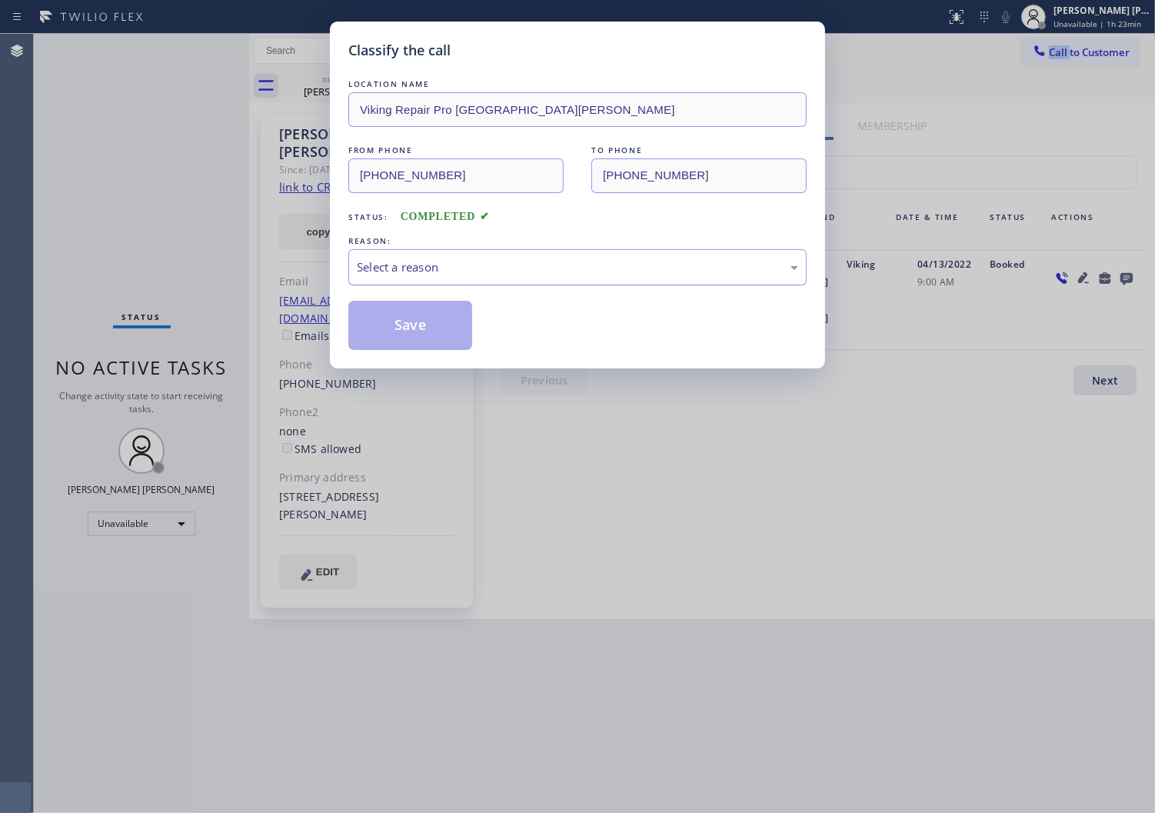
click at [435, 273] on div "Select a reason" at bounding box center [577, 267] width 441 height 18
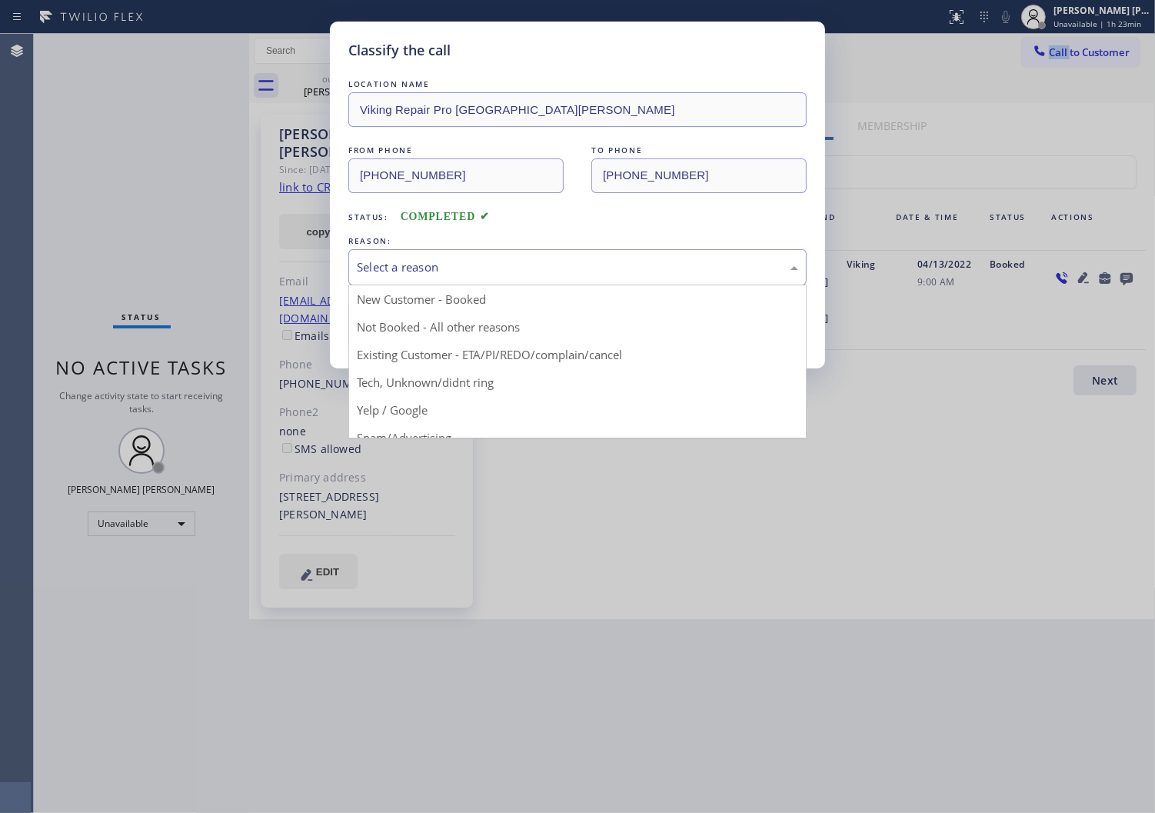
drag, startPoint x: 449, startPoint y: 363, endPoint x: 425, endPoint y: 337, distance: 35.9
click at [449, 363] on div "Classify the call LOCATION NAME Viking Repair Pro Santa [PERSON_NAME] FROM PHON…" at bounding box center [577, 195] width 495 height 347
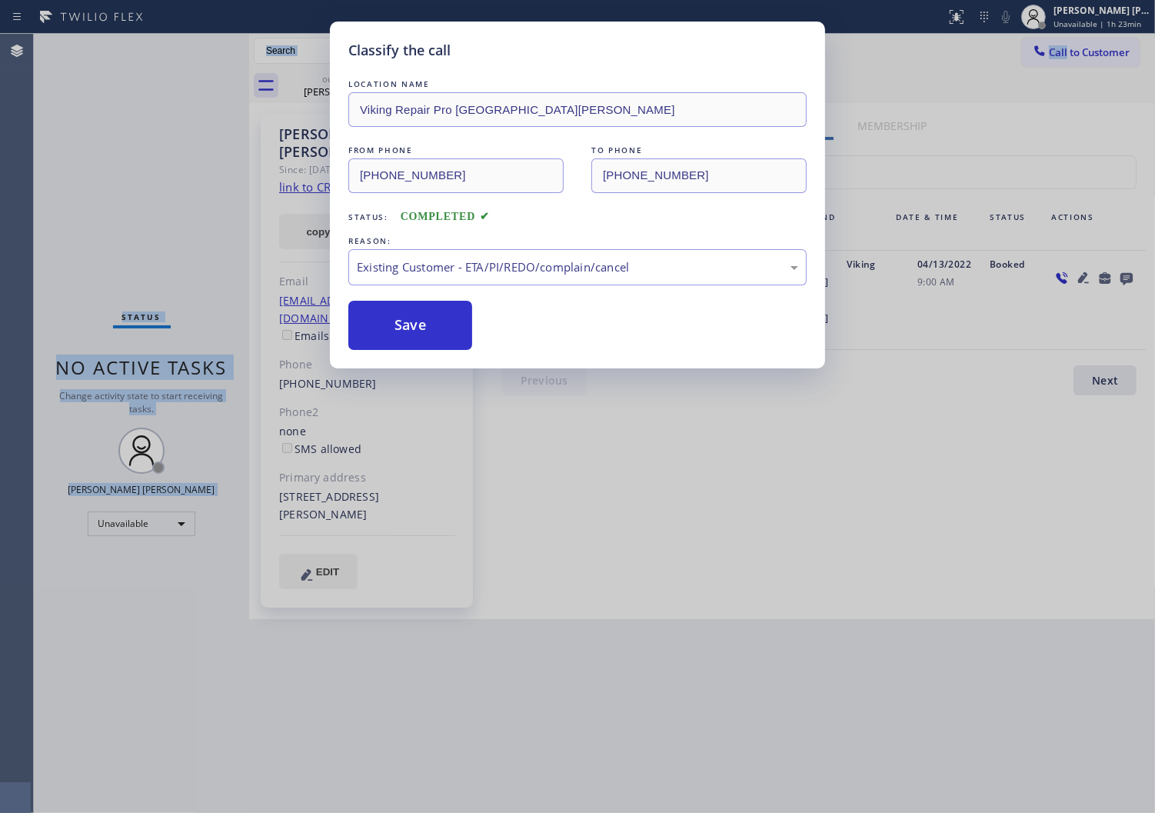
click at [414, 328] on button "Save" at bounding box center [410, 325] width 124 height 49
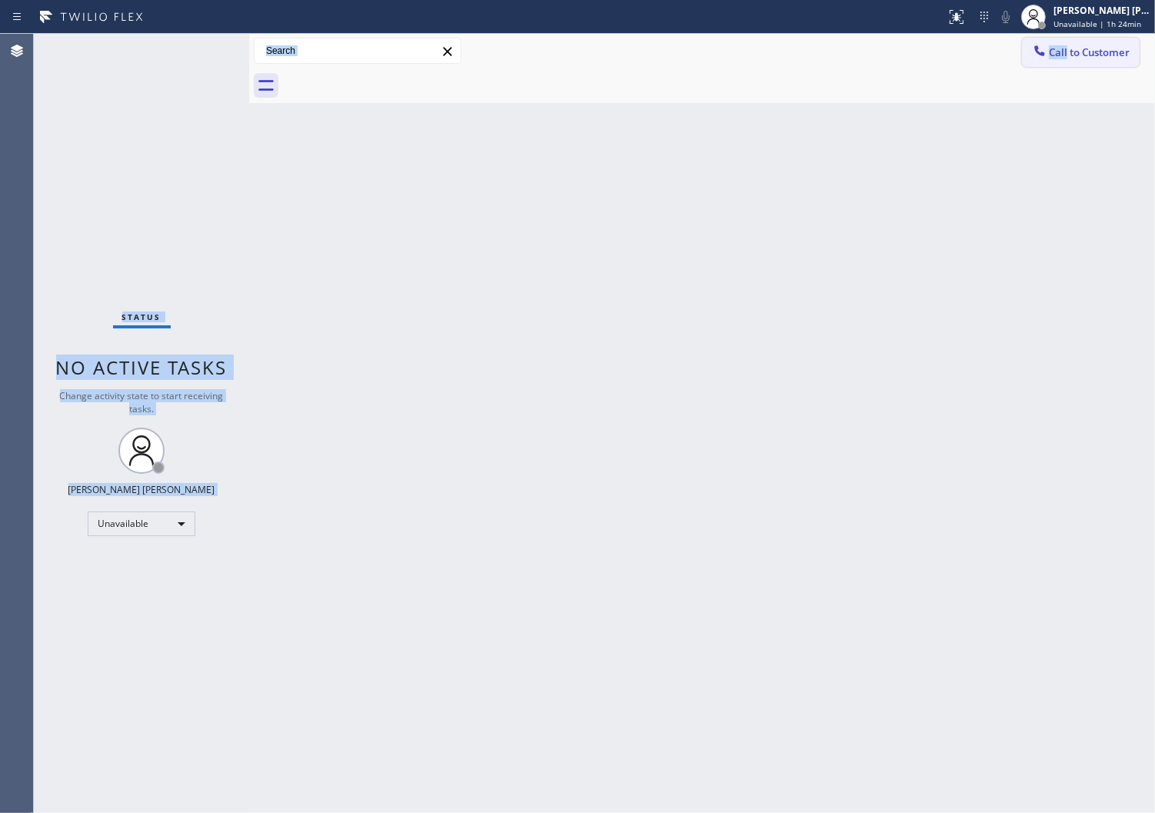
click at [1085, 65] on button "Call to Customer" at bounding box center [1081, 52] width 118 height 29
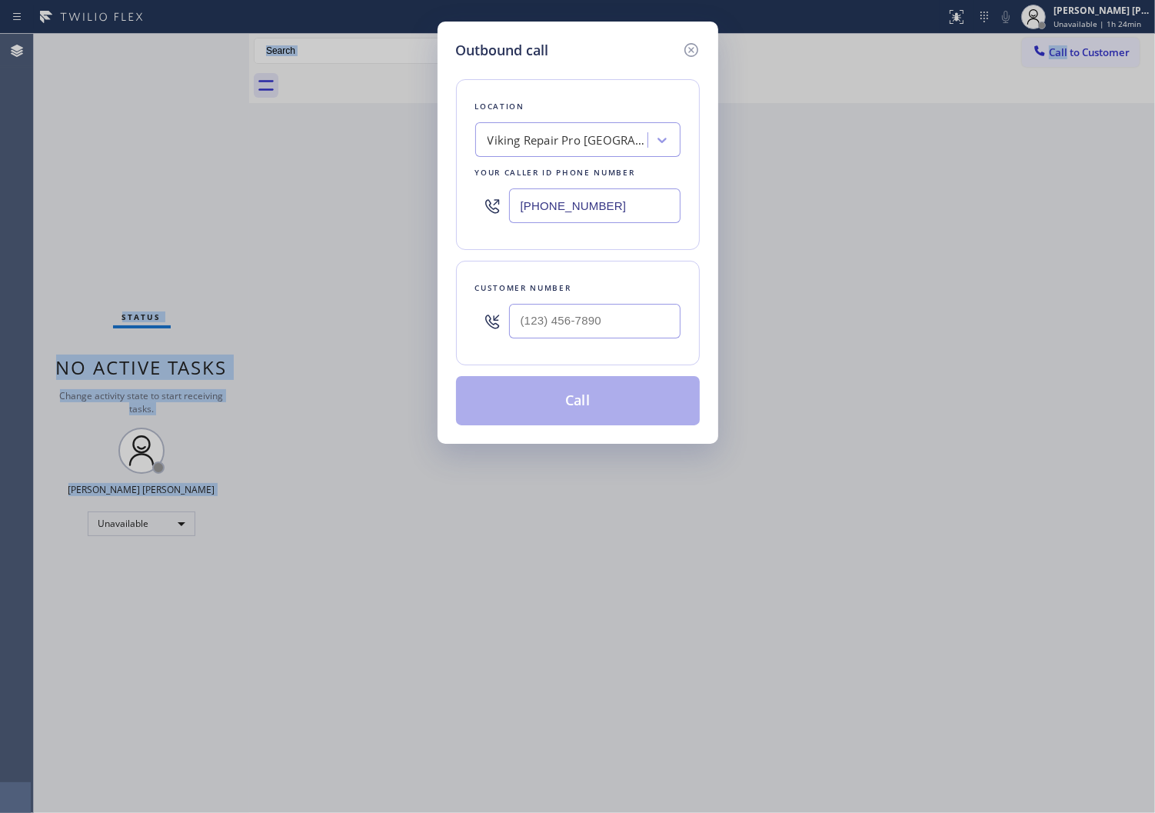
click at [546, 213] on input "[PHONE_NUMBER]" at bounding box center [595, 205] width 172 height 35
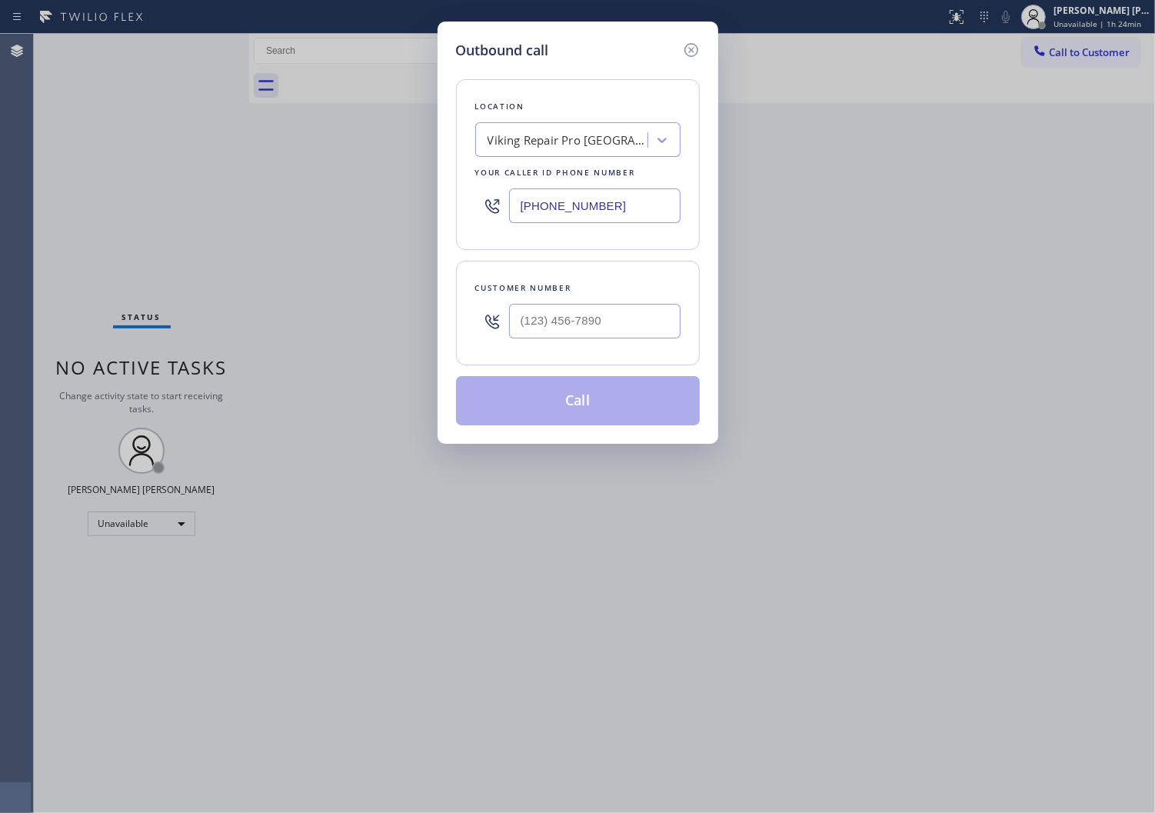
click at [546, 213] on input "[PHONE_NUMBER]" at bounding box center [595, 205] width 172 height 35
paste input "55) 731-4952"
type input "[PHONE_NUMBER]"
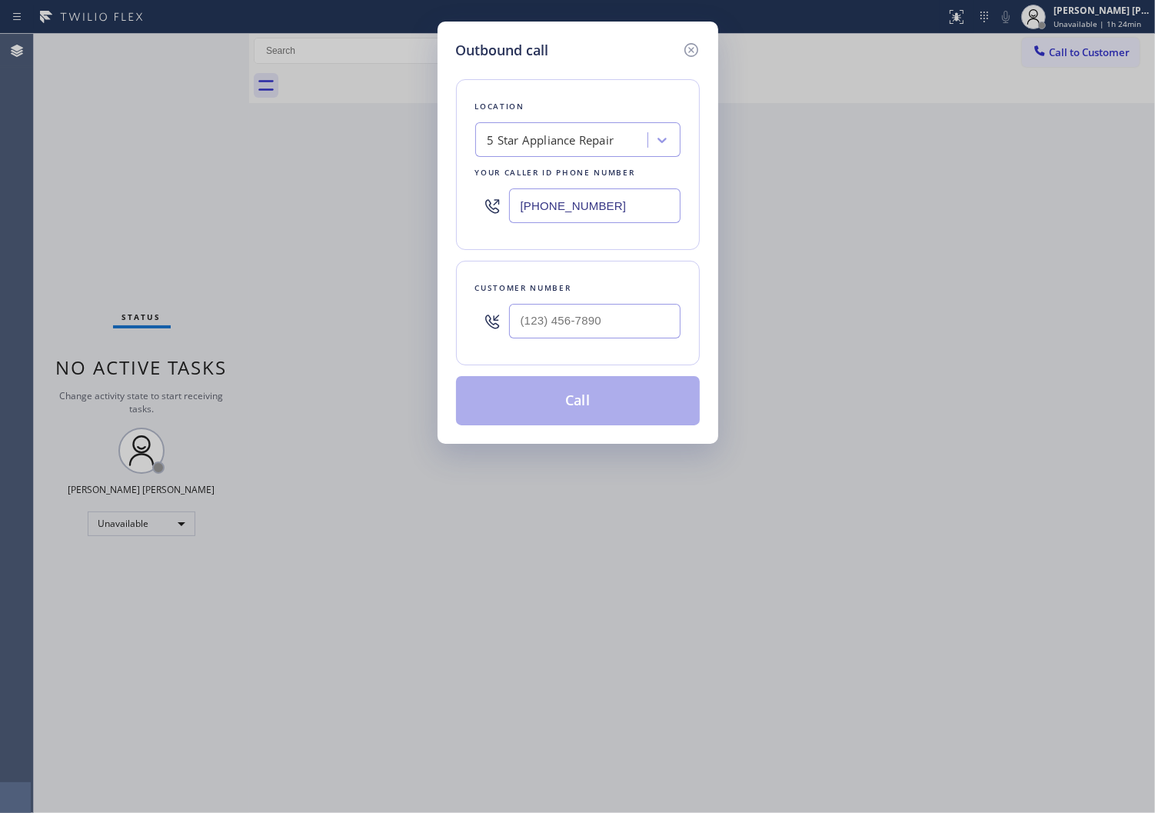
click at [608, 332] on input "text" at bounding box center [595, 321] width 172 height 35
click at [608, 332] on input "(___) ___-____" at bounding box center [595, 321] width 172 height 35
paste input "310) 487-9199"
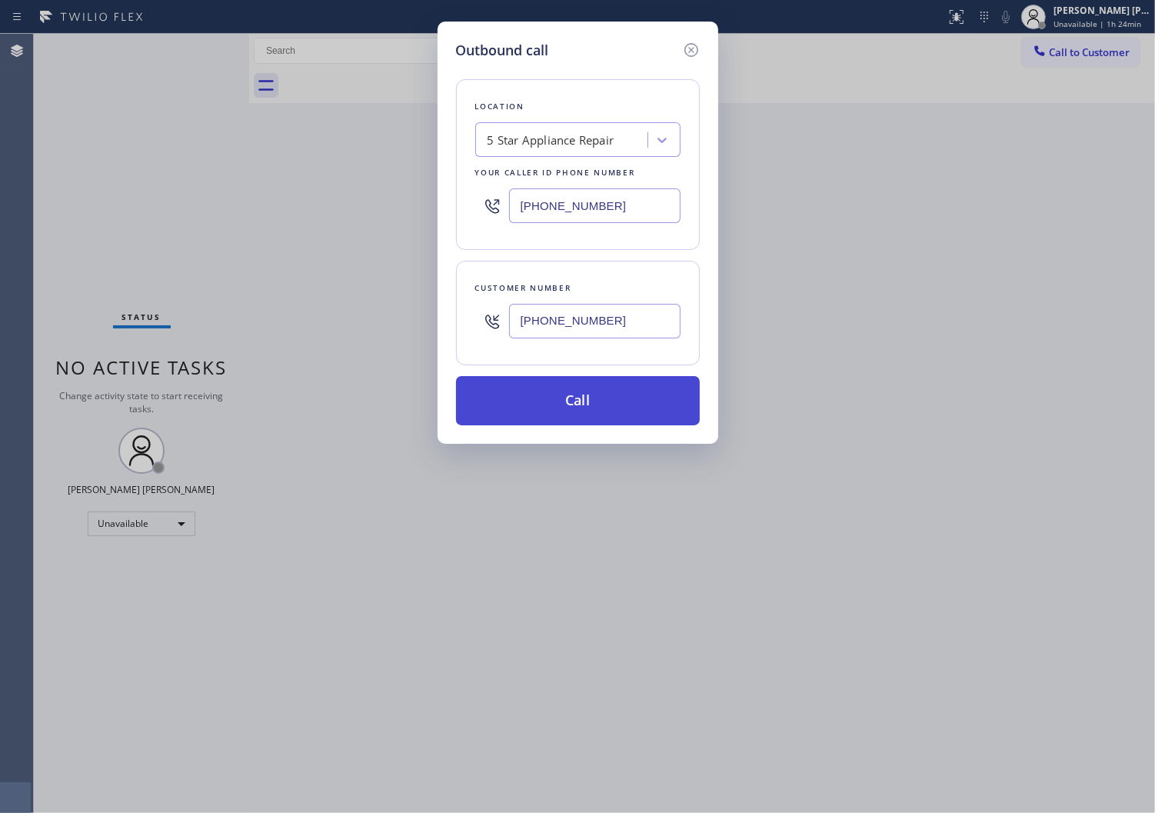
type input "[PHONE_NUMBER]"
click at [593, 408] on button "Call" at bounding box center [578, 400] width 244 height 49
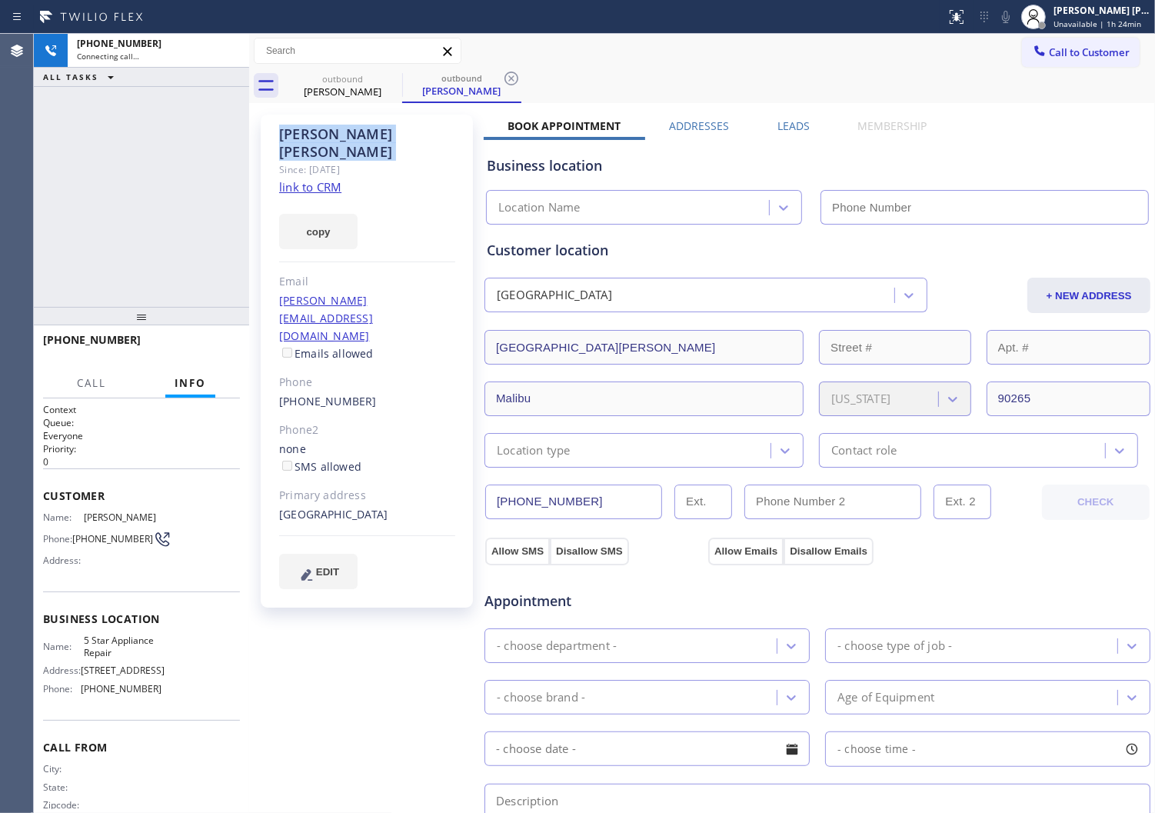
click at [333, 137] on div "[PERSON_NAME]" at bounding box center [367, 142] width 176 height 35
type input "[PHONE_NUMBER]"
click at [9, 221] on div "Agent Desktop" at bounding box center [16, 423] width 33 height 779
click at [5, 248] on div "Agent Desktop" at bounding box center [16, 423] width 33 height 779
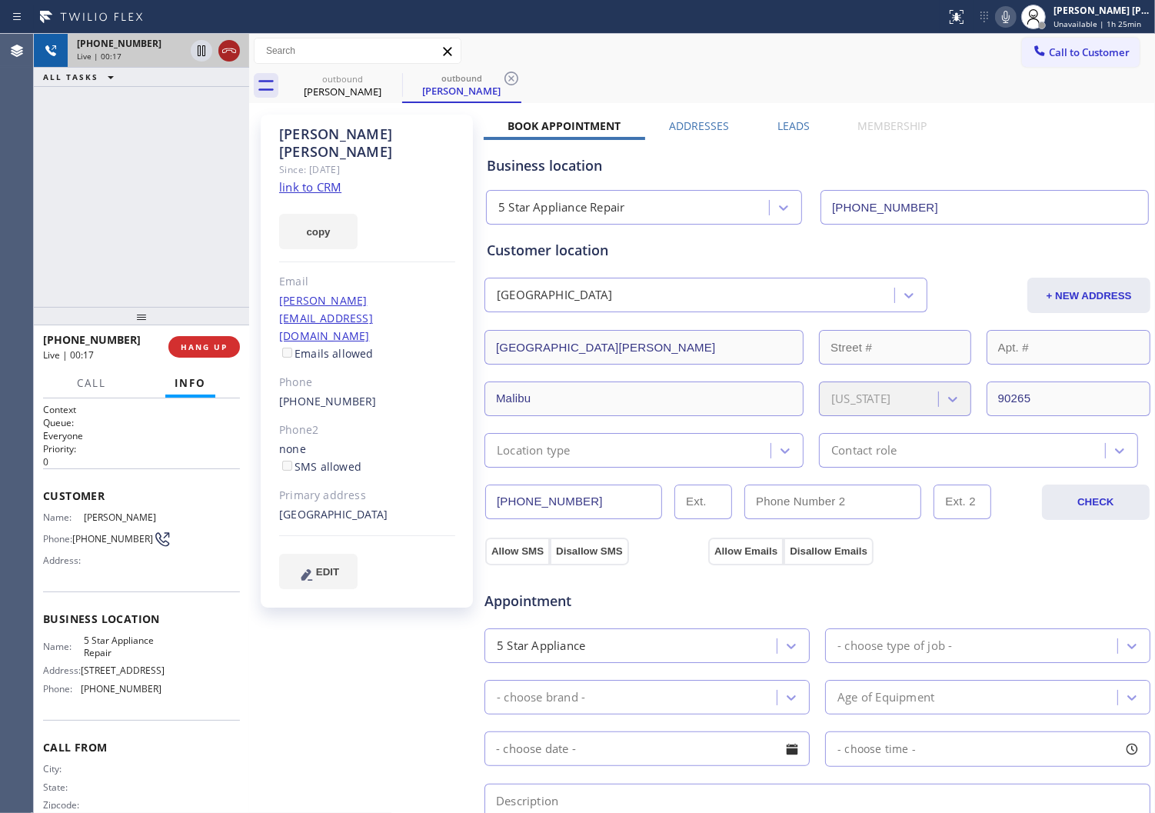
click at [228, 50] on icon at bounding box center [229, 50] width 14 height 5
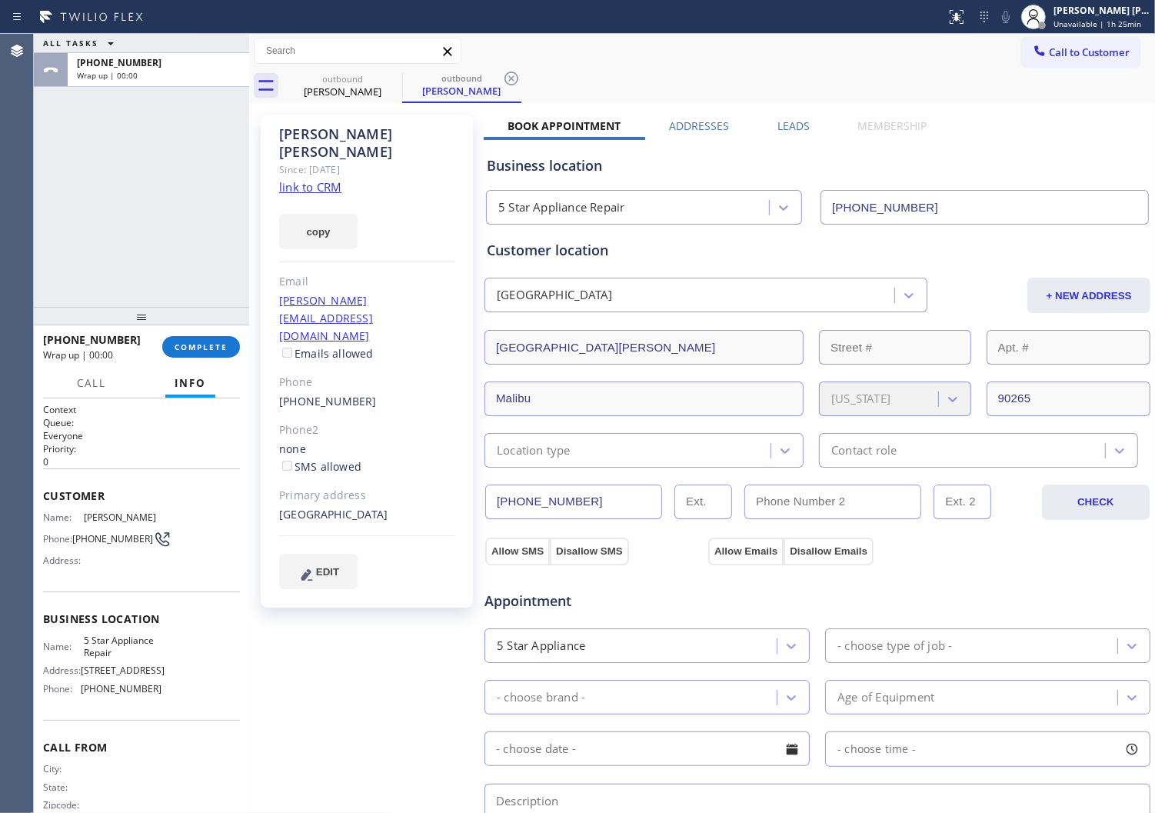
click at [779, 116] on div "[PERSON_NAME] Since: [DATE] link to CRM copy Email [PERSON_NAME][EMAIL_ADDRESS]…" at bounding box center [702, 621] width 898 height 1028
click at [782, 120] on label "Leads" at bounding box center [794, 125] width 32 height 15
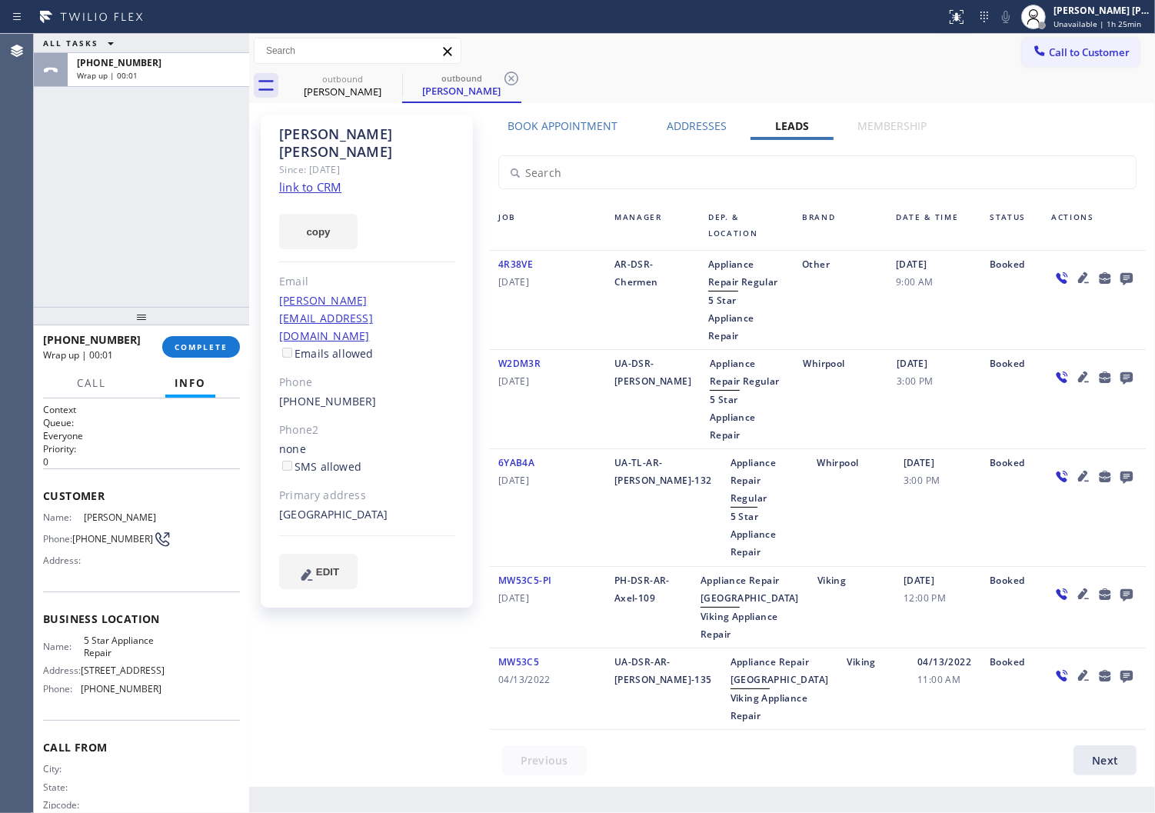
click at [1121, 273] on icon at bounding box center [1127, 279] width 12 height 12
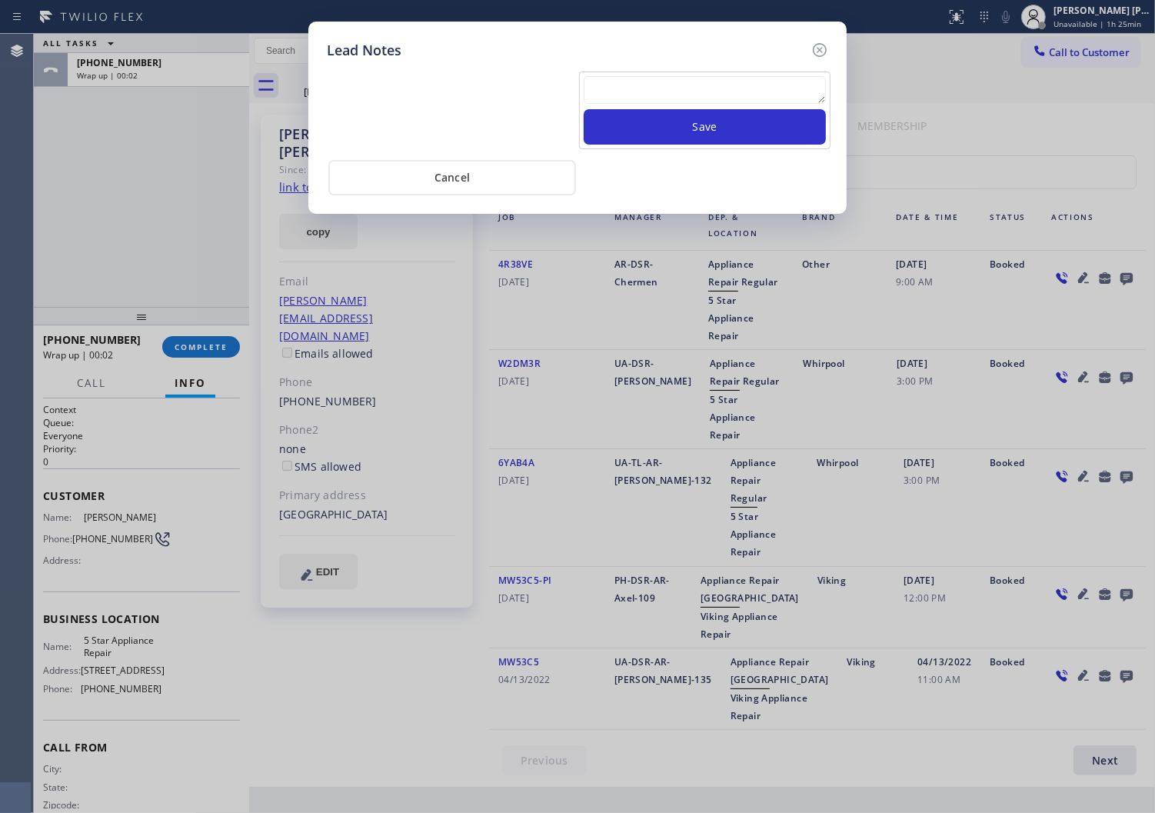
click at [781, 96] on textarea at bounding box center [705, 90] width 242 height 28
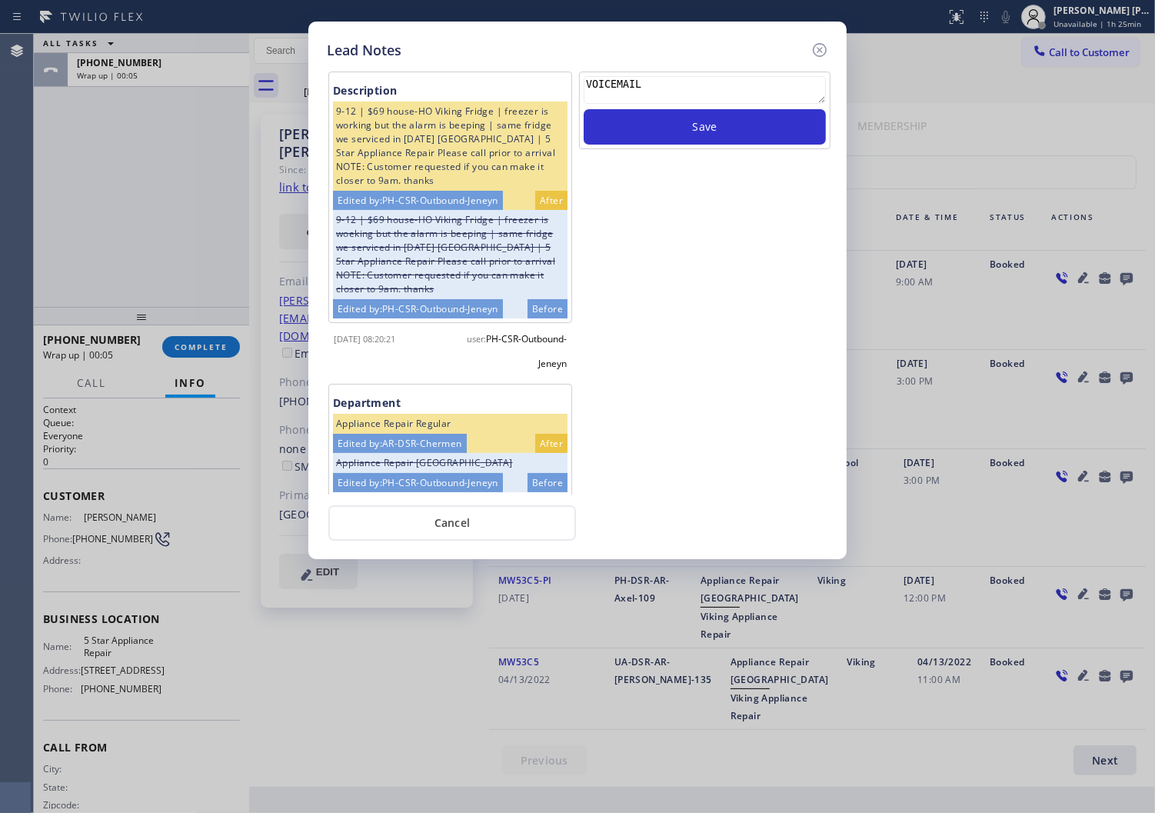
type textarea "VOICEMAIL"
click at [725, 108] on div "VOICEMAIL" at bounding box center [705, 92] width 242 height 33
click at [732, 132] on button "Save" at bounding box center [705, 126] width 242 height 35
click at [732, 129] on button "Save" at bounding box center [705, 126] width 242 height 35
click at [825, 52] on icon at bounding box center [820, 50] width 14 height 14
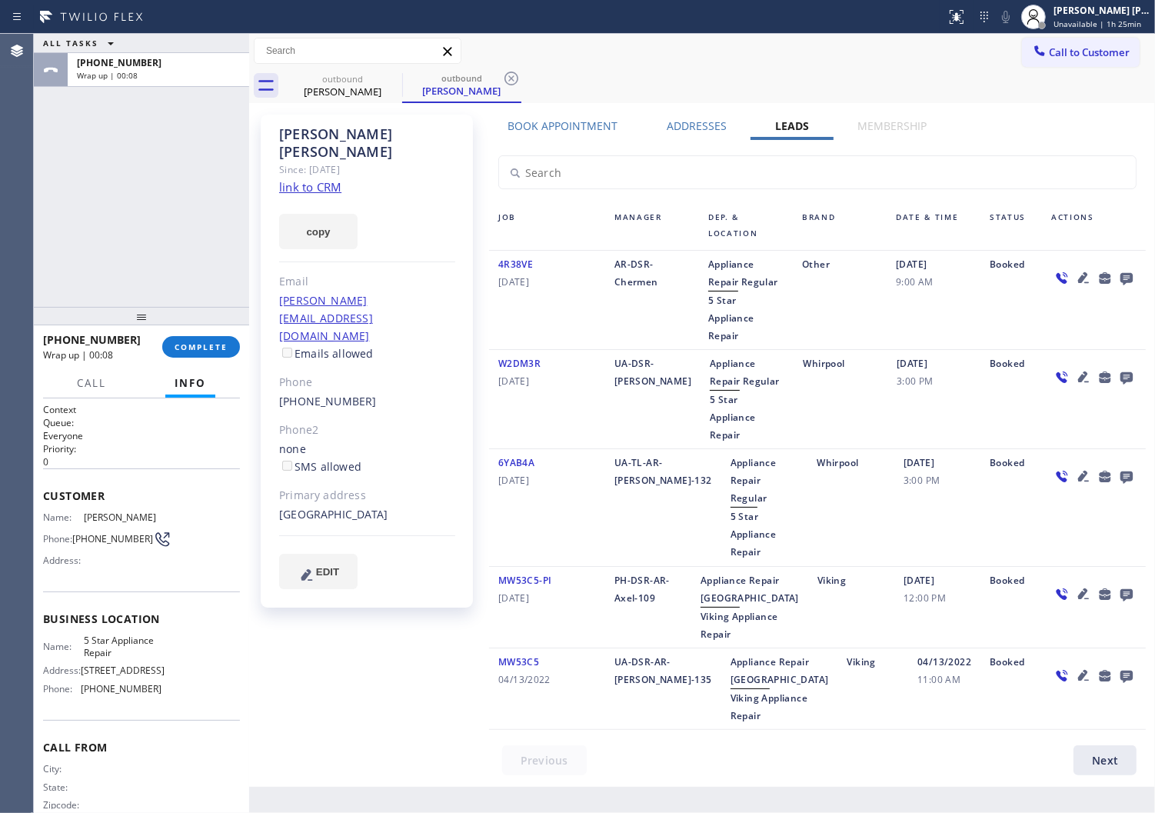
click at [205, 368] on button "Info" at bounding box center [190, 383] width 50 height 30
click at [212, 358] on div "[PHONE_NUMBER] Wrap up | 00:08 COMPLETE" at bounding box center [141, 347] width 197 height 40
click at [225, 349] on span "COMPLETE" at bounding box center [201, 347] width 53 height 11
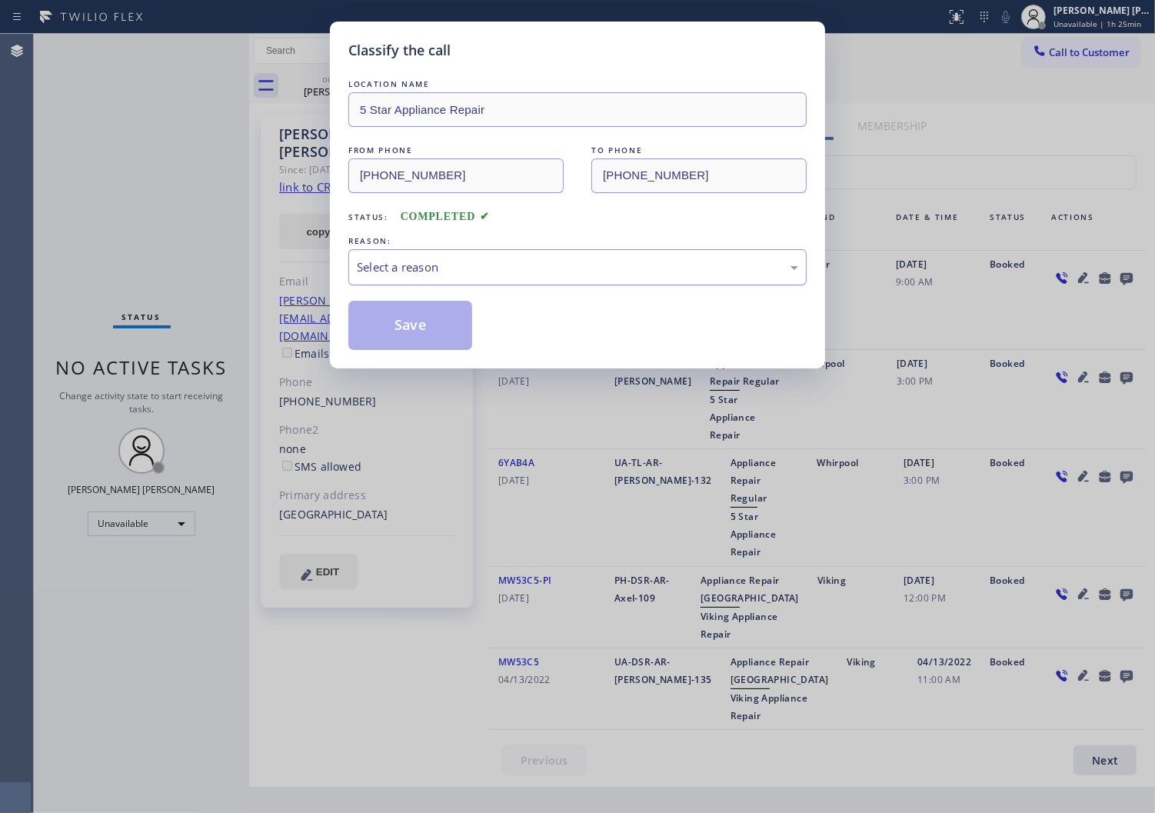
click at [446, 272] on div "Select a reason" at bounding box center [577, 267] width 441 height 18
click at [396, 341] on button "Save" at bounding box center [410, 325] width 124 height 49
drag, startPoint x: 396, startPoint y: 341, endPoint x: 880, endPoint y: 282, distance: 487.3
click at [396, 341] on button "Save" at bounding box center [410, 325] width 124 height 49
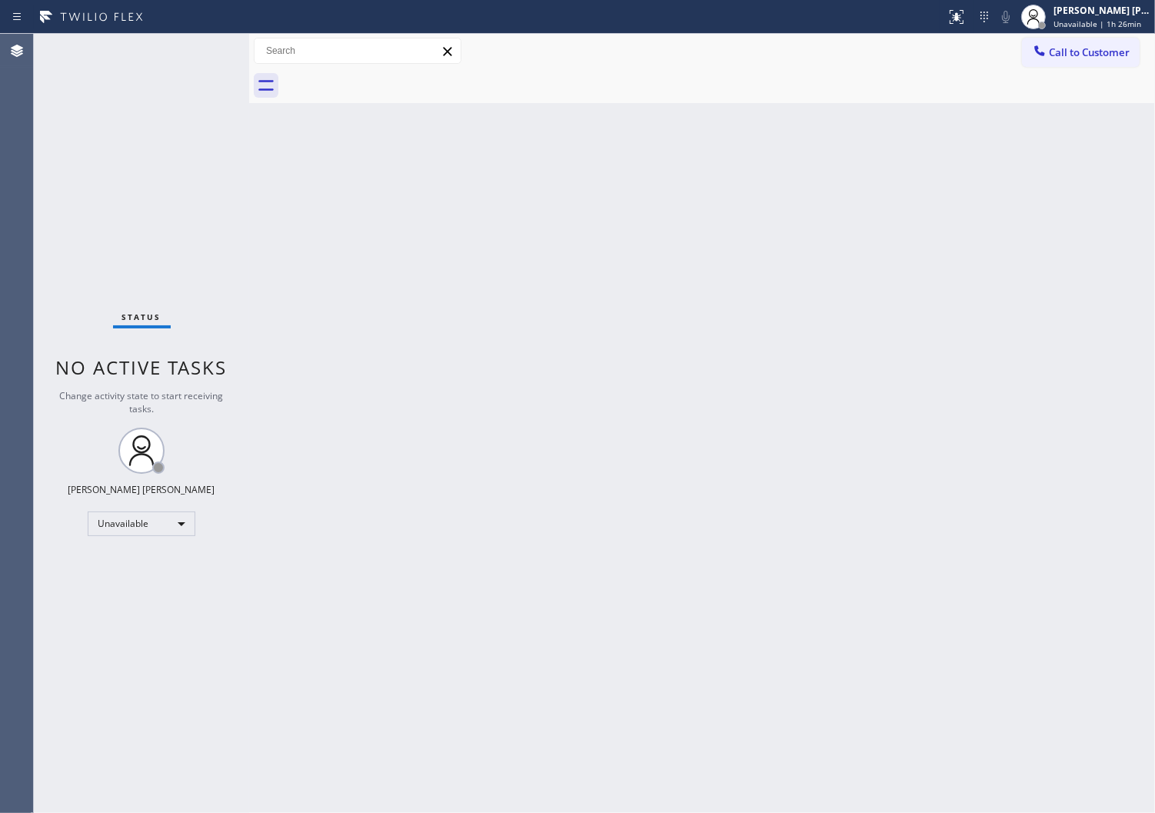
click at [13, 372] on div "Agent Desktop" at bounding box center [16, 423] width 33 height 779
click at [1093, 42] on button "Call to Customer" at bounding box center [1081, 52] width 118 height 29
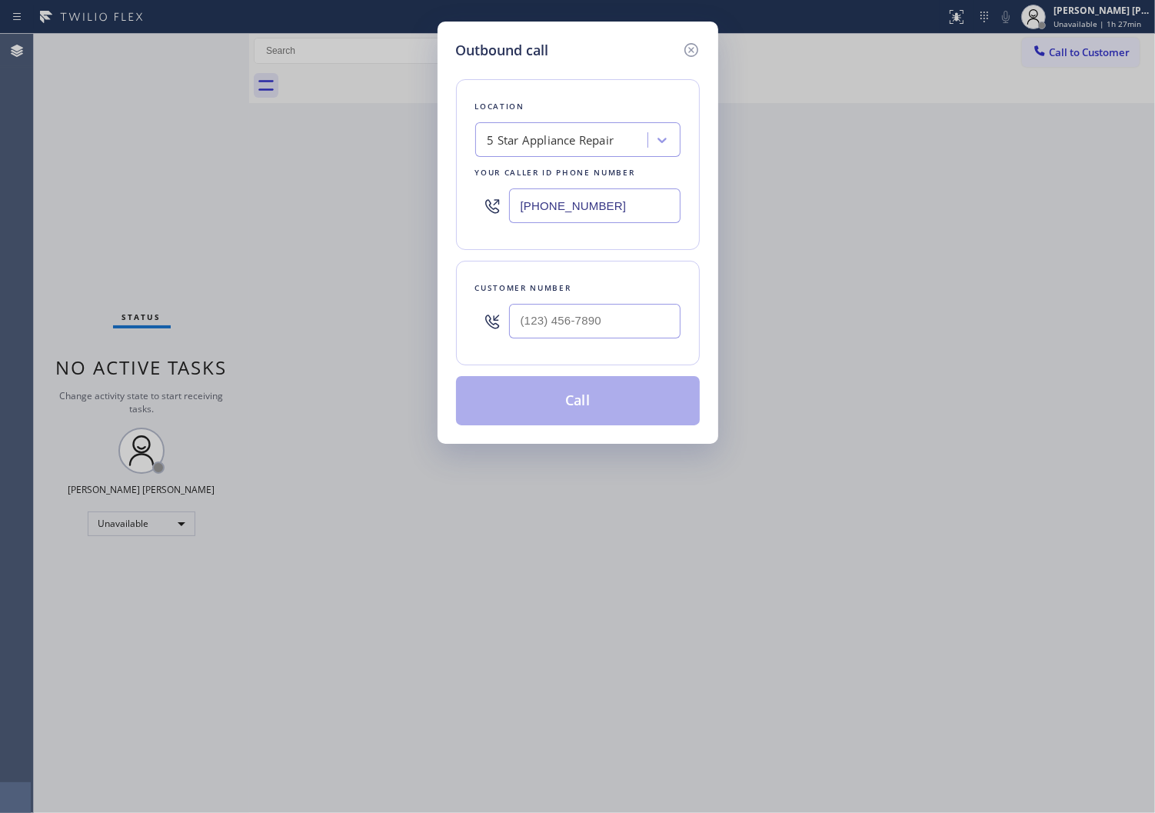
click at [560, 181] on div "[PHONE_NUMBER]" at bounding box center [577, 206] width 205 height 50
click at [557, 200] on input "[PHONE_NUMBER]" at bounding box center [595, 205] width 172 height 35
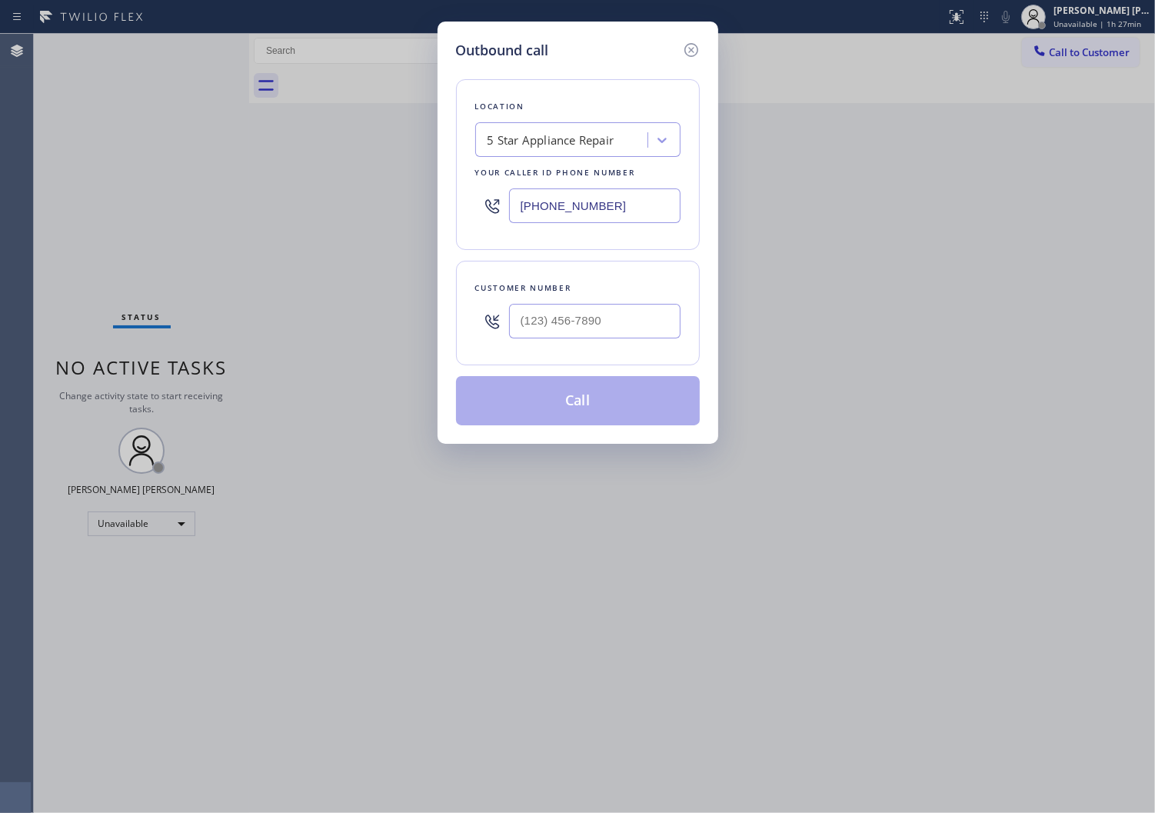
click at [557, 200] on input "[PHONE_NUMBER]" at bounding box center [595, 205] width 172 height 35
paste input "666-9755"
type input "[PHONE_NUMBER]"
click at [610, 304] on input "text" at bounding box center [595, 321] width 172 height 35
click at [610, 304] on input "(___) ___-____" at bounding box center [595, 321] width 172 height 35
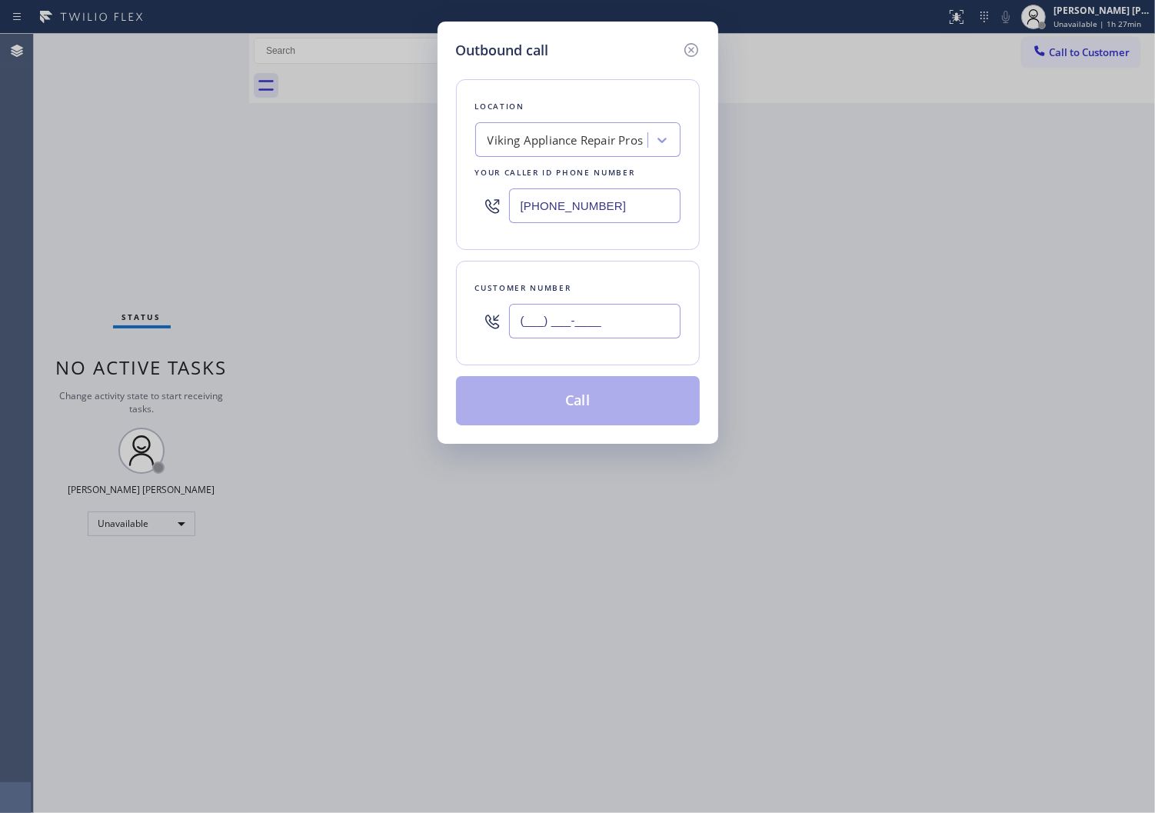
paste input "602) 920-4887"
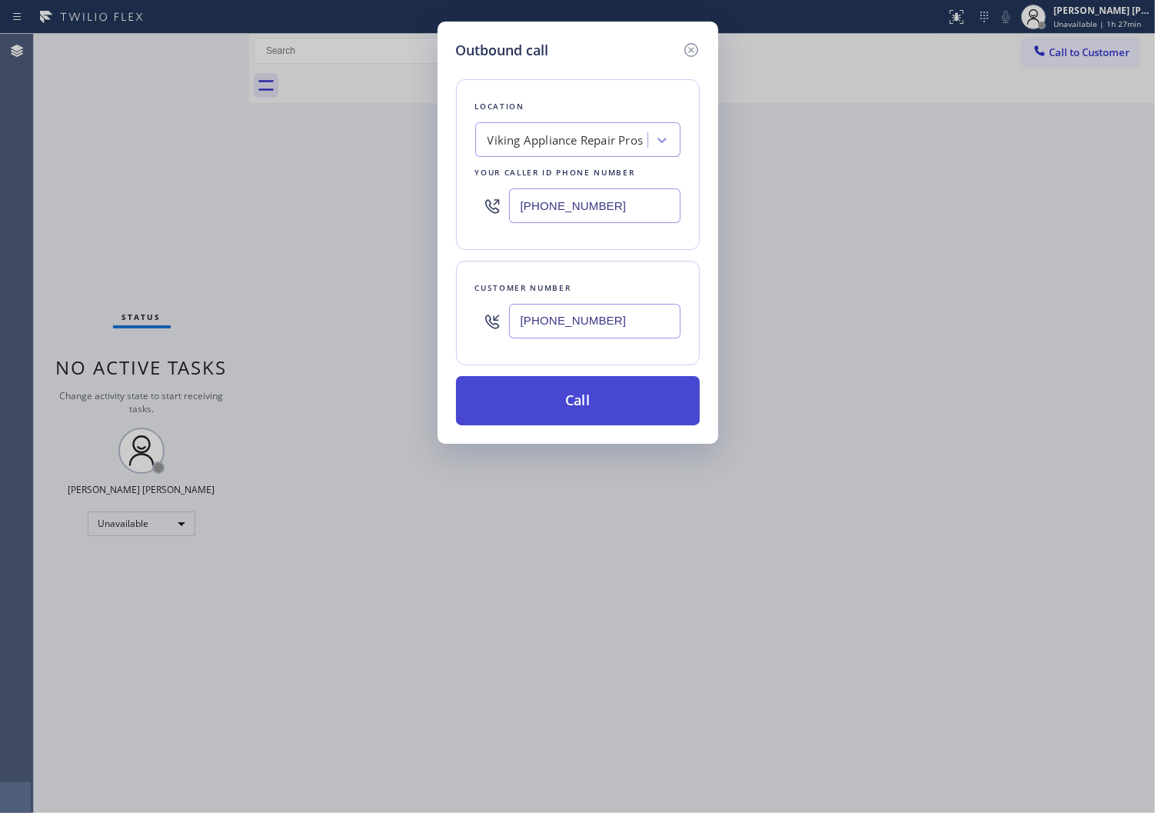
type input "[PHONE_NUMBER]"
click at [626, 417] on button "Call" at bounding box center [578, 400] width 244 height 49
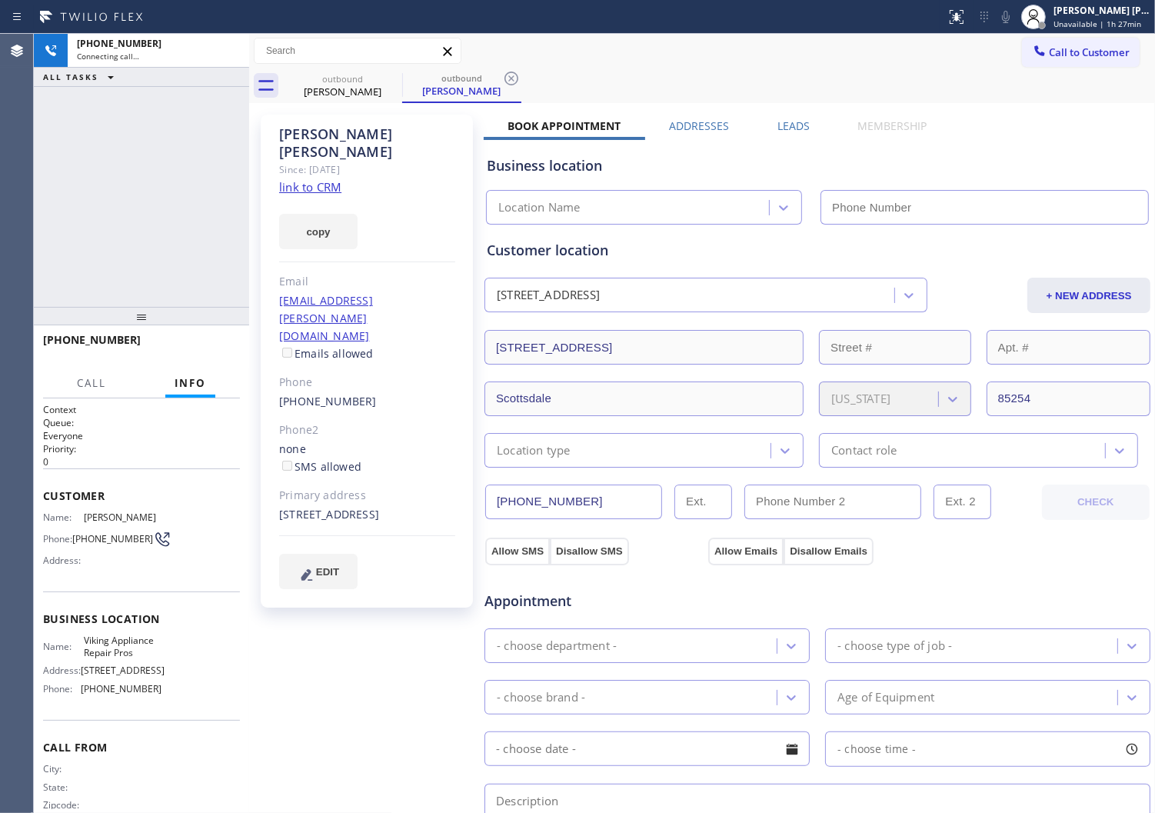
click at [335, 127] on div "[PERSON_NAME]" at bounding box center [367, 142] width 176 height 35
type input "[PHONE_NUMBER]"
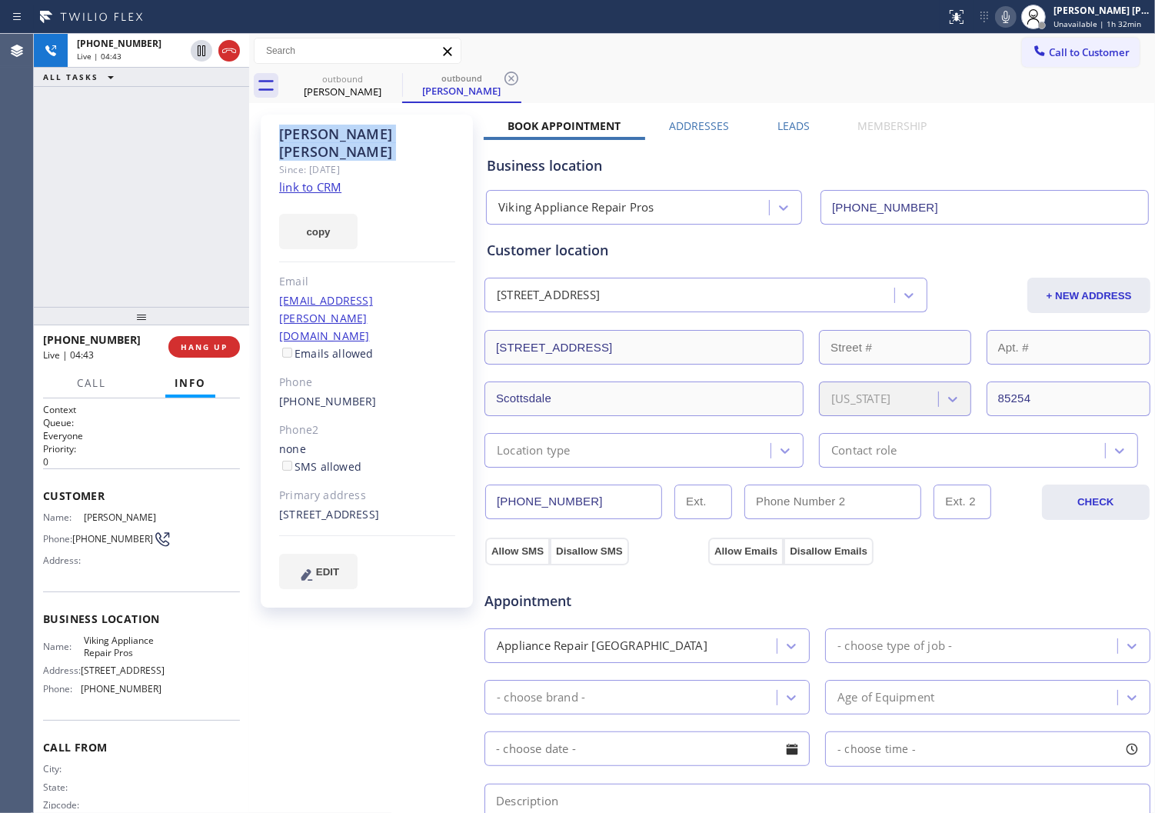
scroll to position [42, 0]
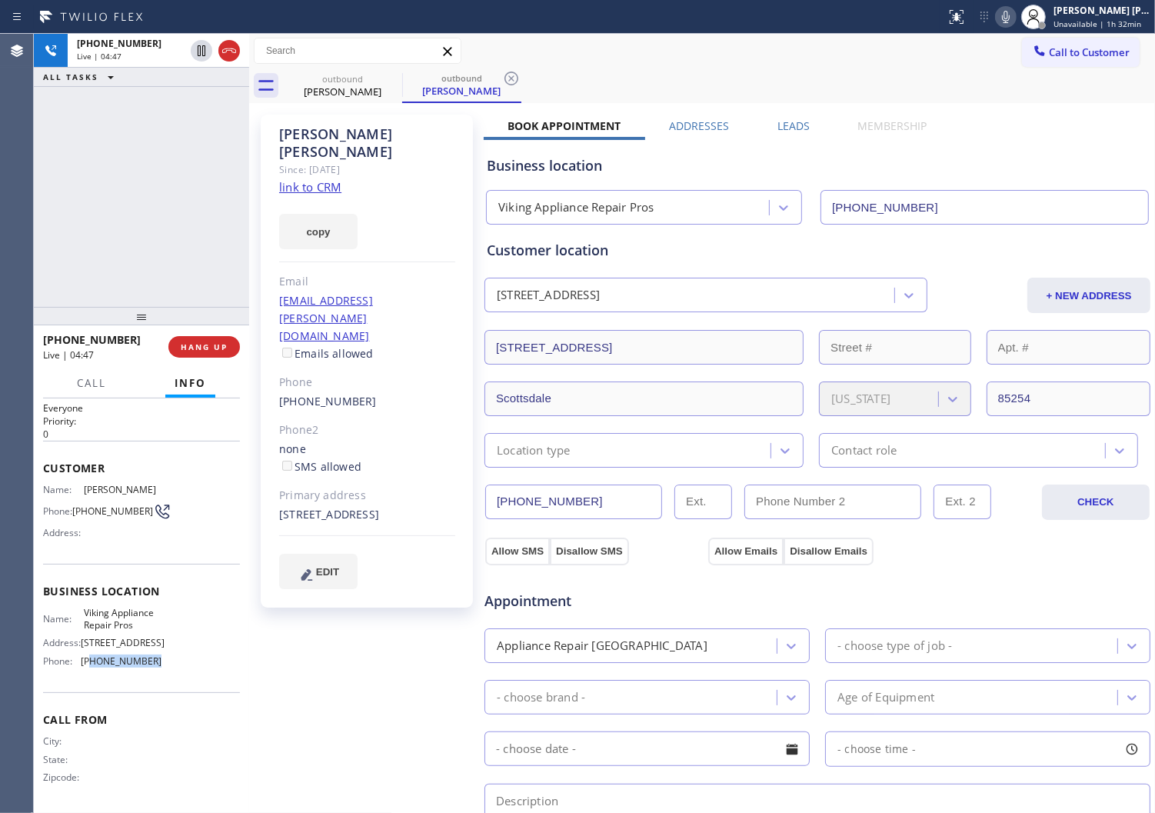
click at [88, 656] on span "[PHONE_NUMBER]" at bounding box center [121, 661] width 81 height 12
click at [98, 665] on span "[PHONE_NUMBER]" at bounding box center [121, 661] width 81 height 12
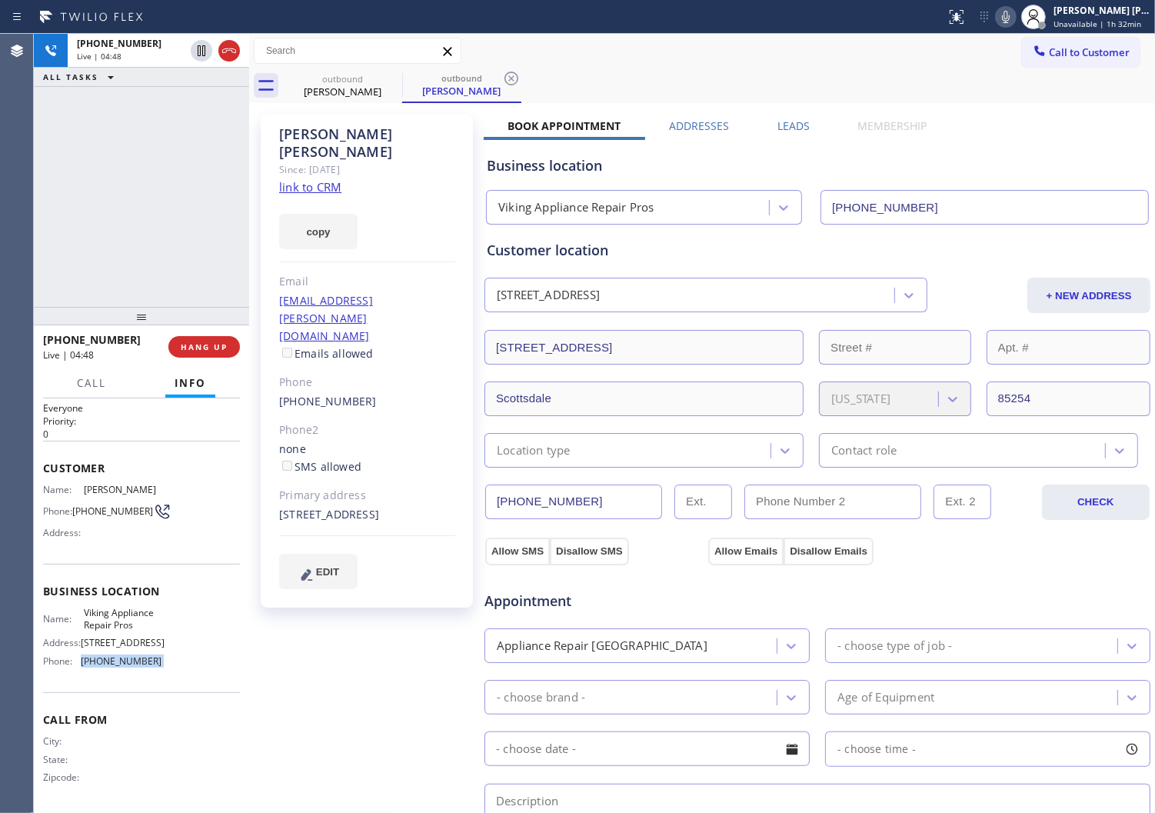
click at [194, 677] on div "Business location Name: Viking Appliance Repair Pros Address: [STREET_ADDRESS],…" at bounding box center [141, 628] width 197 height 128
click at [1015, 18] on icon at bounding box center [1006, 17] width 18 height 18
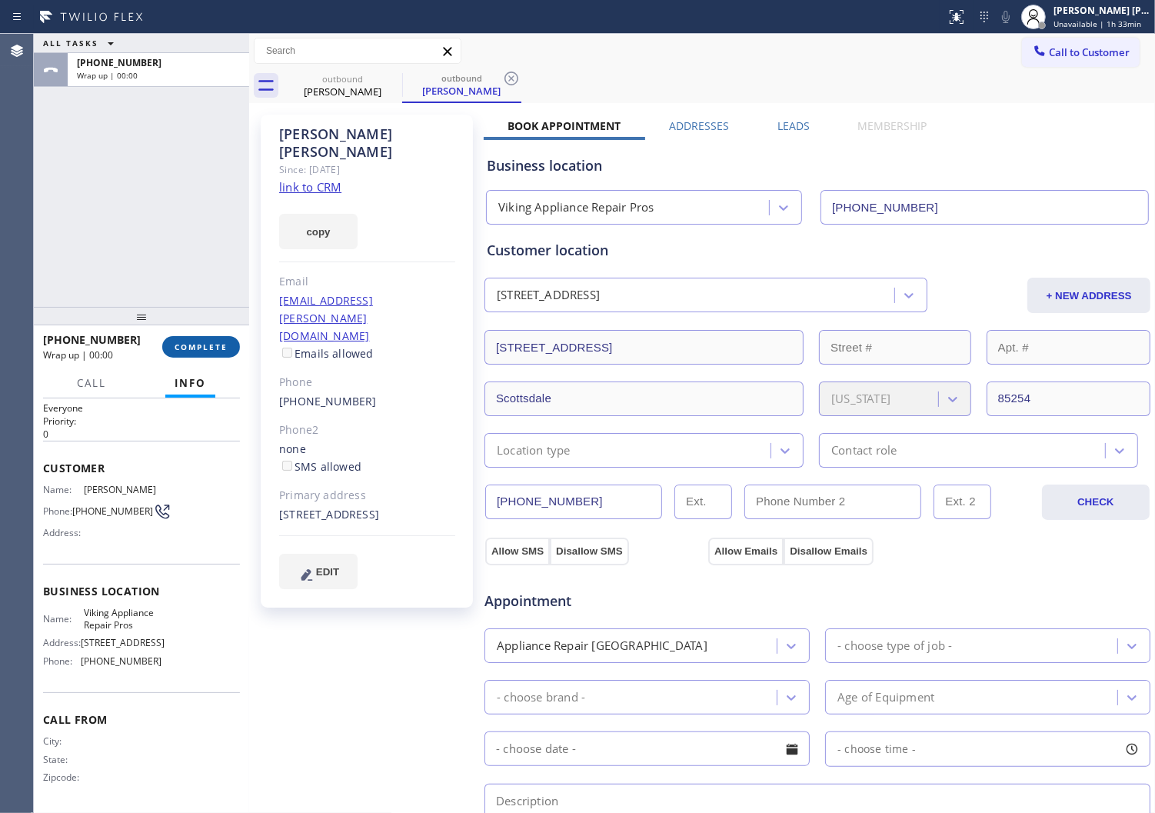
click at [200, 342] on span "COMPLETE" at bounding box center [201, 347] width 53 height 11
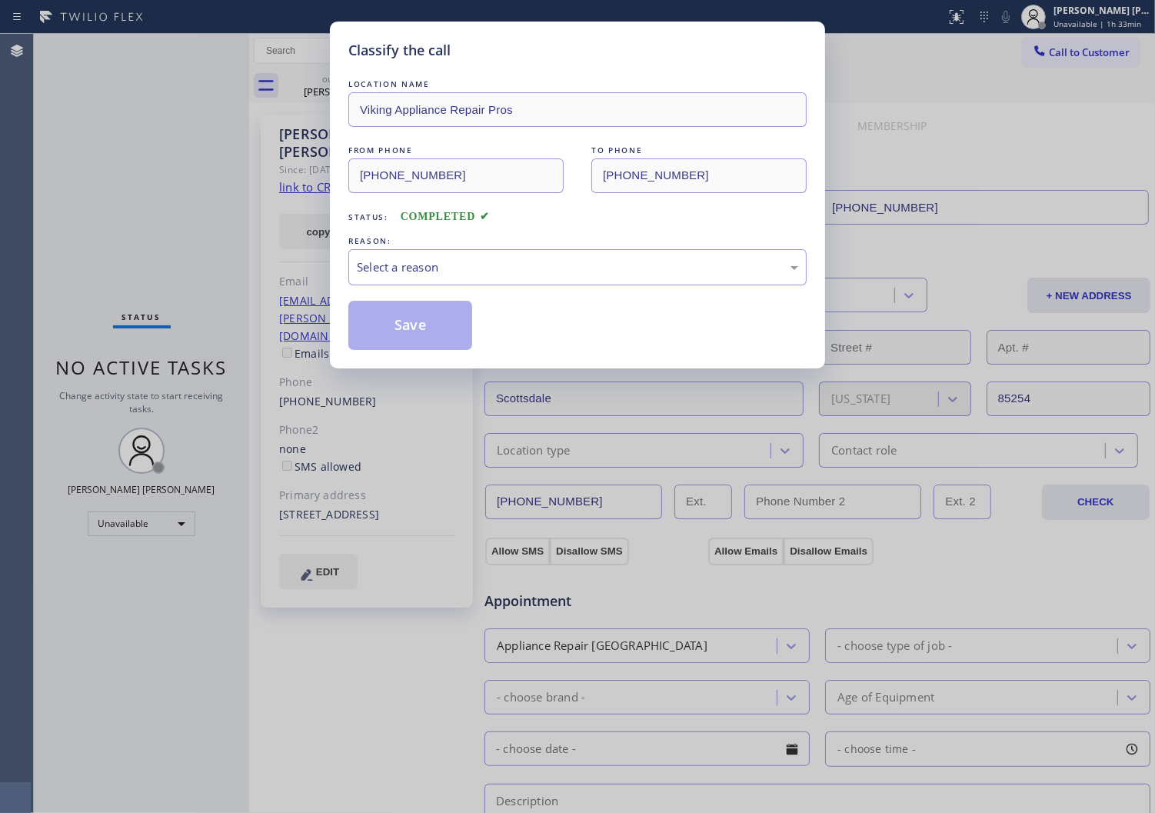
click at [465, 263] on div "Select a reason" at bounding box center [577, 267] width 441 height 18
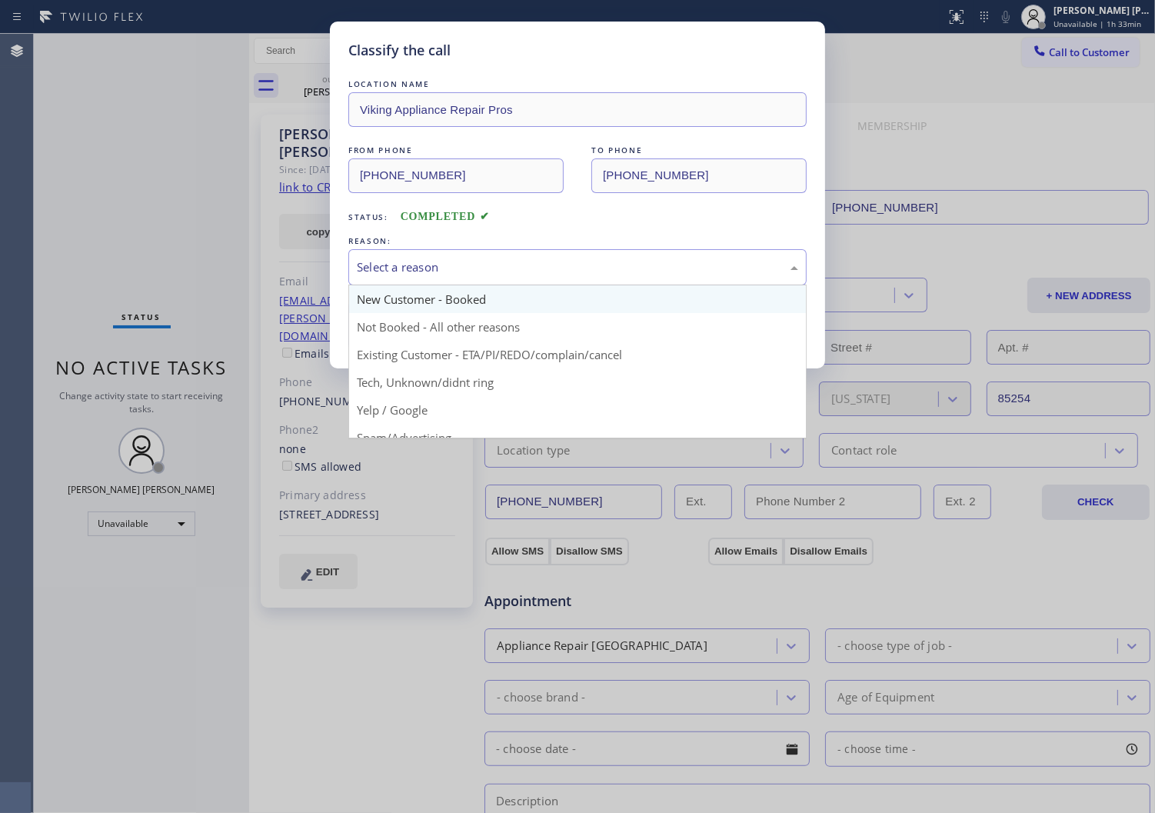
click at [451, 311] on button "Save" at bounding box center [410, 325] width 124 height 49
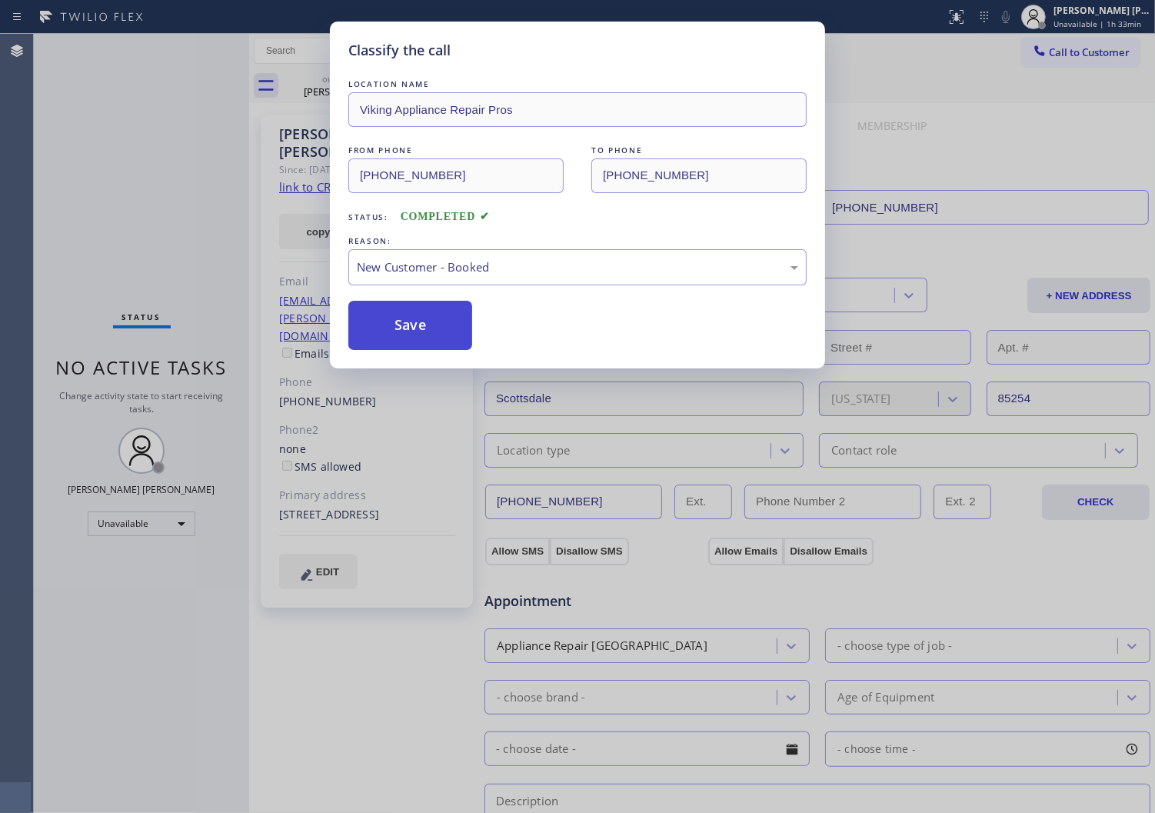
click at [408, 314] on button "Save" at bounding box center [410, 325] width 124 height 49
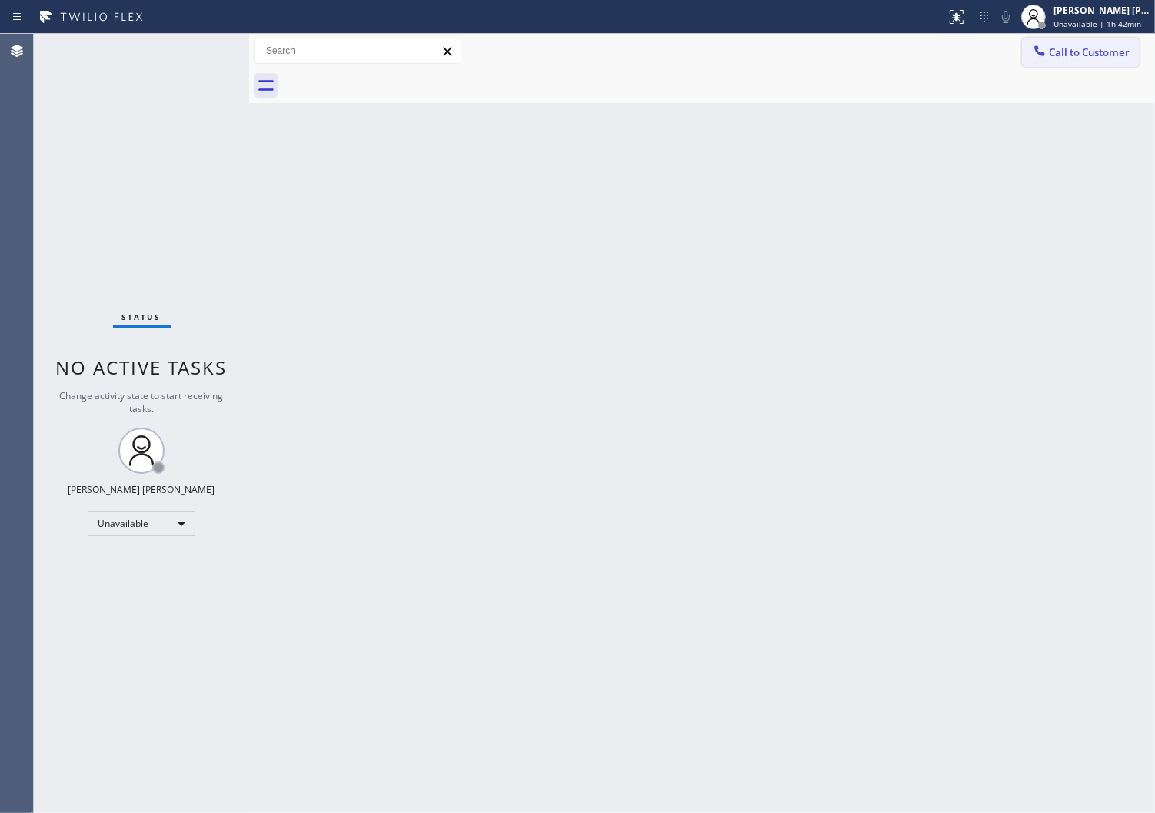
drag, startPoint x: 1093, startPoint y: 63, endPoint x: 988, endPoint y: 194, distance: 167.9
click at [1093, 62] on button "Call to Customer" at bounding box center [1081, 52] width 118 height 29
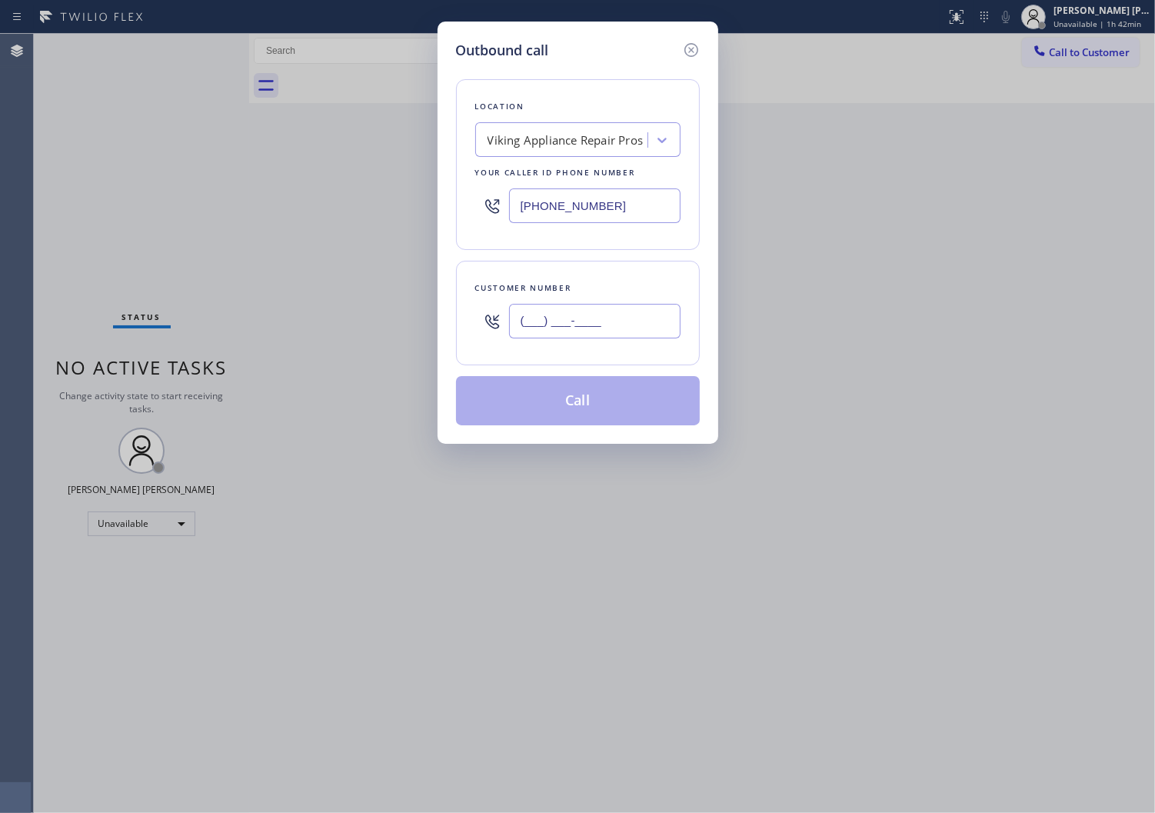
click at [564, 318] on input "(___) ___-____" at bounding box center [595, 321] width 172 height 35
paste input "510) 372-7212"
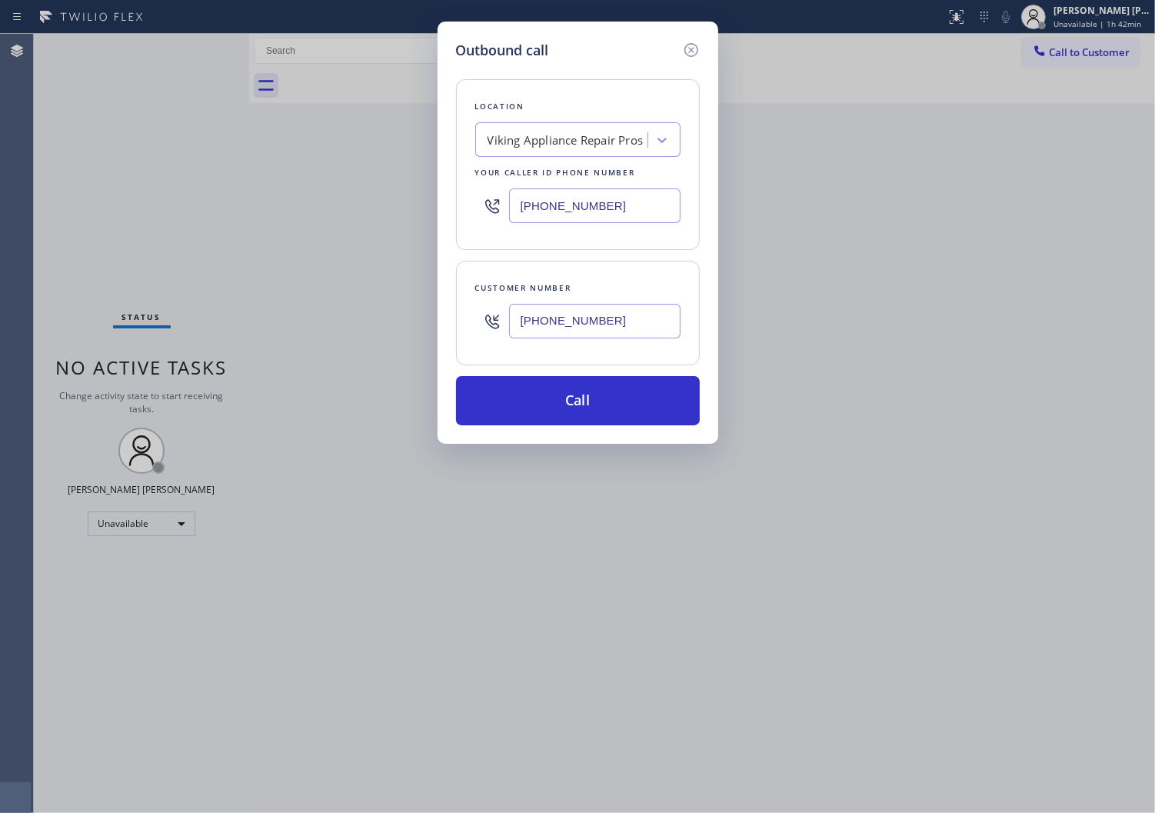
type input "[PHONE_NUMBER]"
click at [582, 205] on input "[PHONE_NUMBER]" at bounding box center [595, 205] width 172 height 35
click at [581, 205] on input "[PHONE_NUMBER]" at bounding box center [595, 205] width 172 height 35
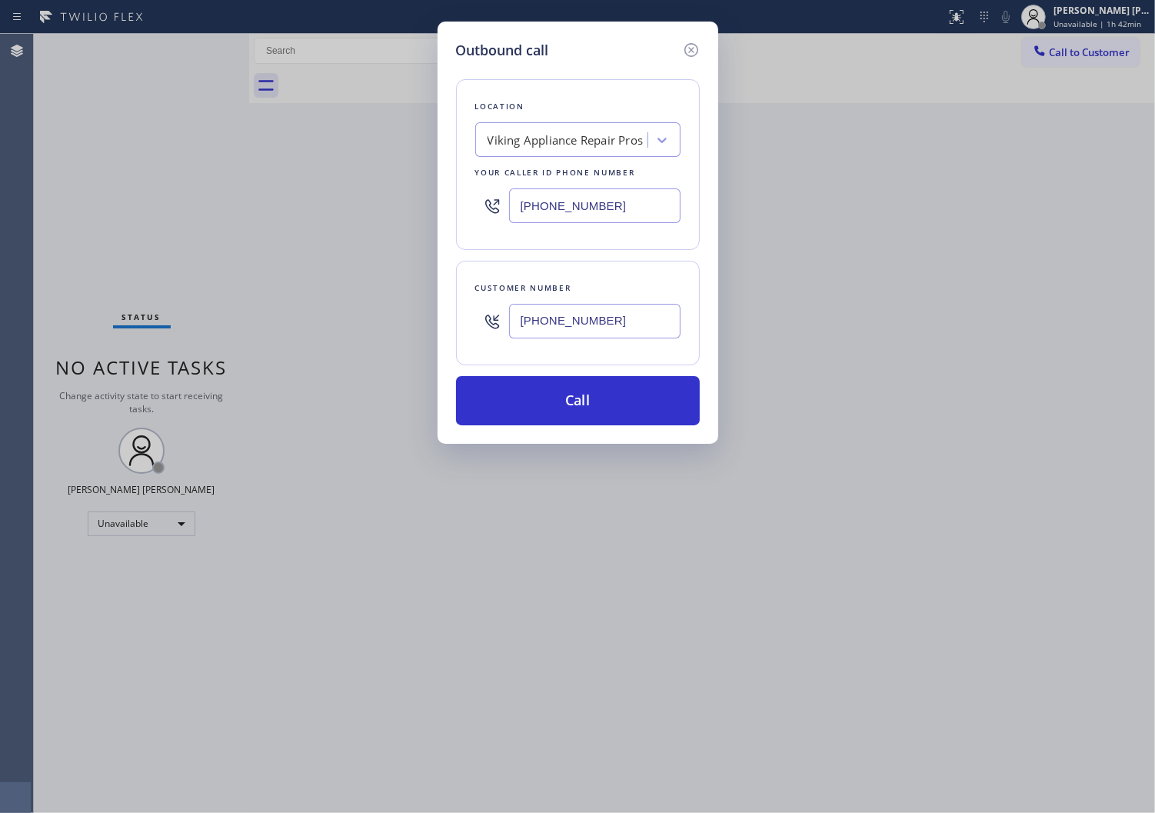
click at [581, 205] on input "[PHONE_NUMBER]" at bounding box center [595, 205] width 172 height 35
paste input "415) 480-7108"
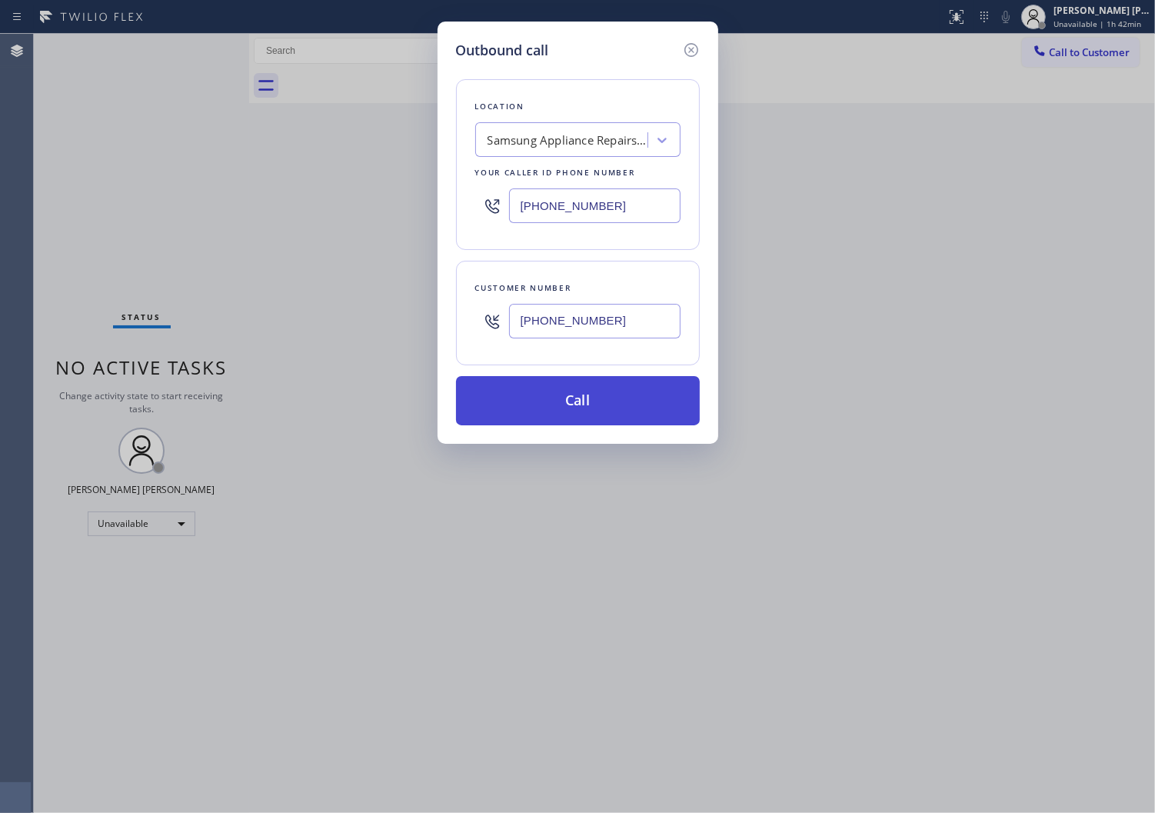
type input "[PHONE_NUMBER]"
click at [588, 405] on button "Call" at bounding box center [578, 400] width 244 height 49
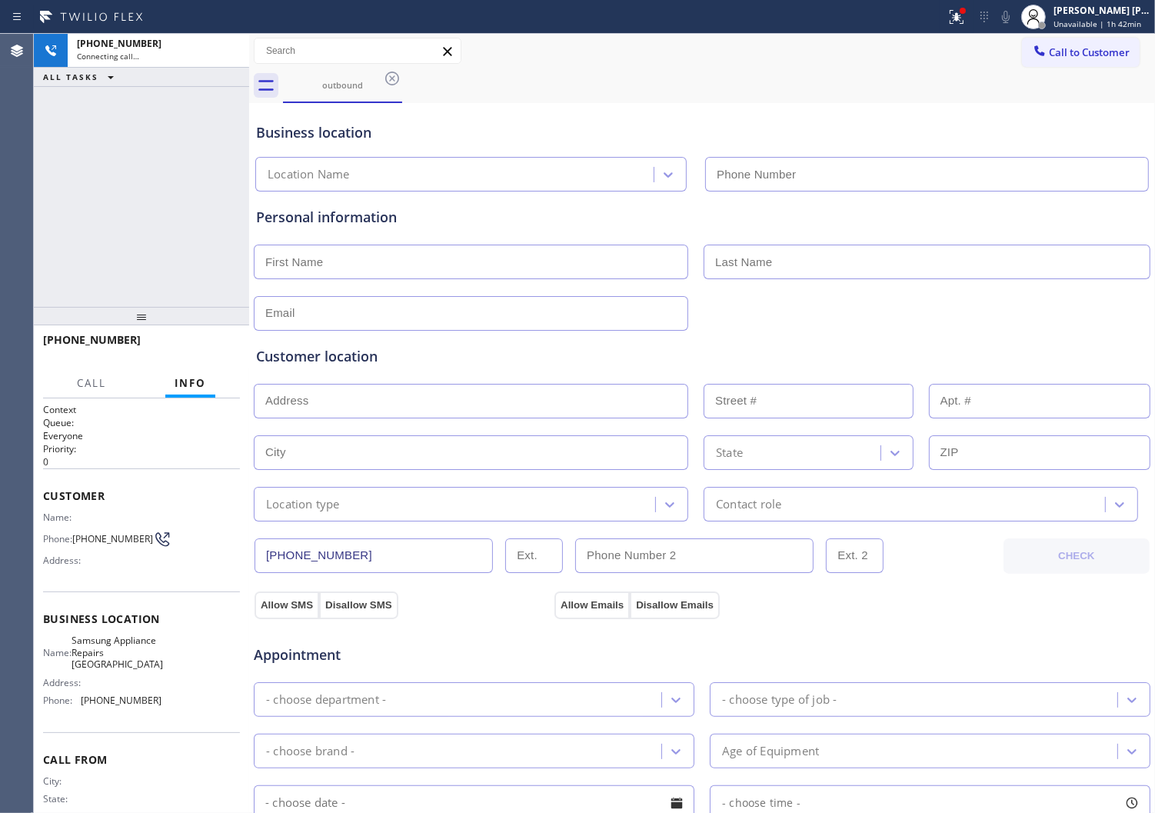
type input "[PHONE_NUMBER]"
click at [966, 21] on icon at bounding box center [957, 17] width 18 height 18
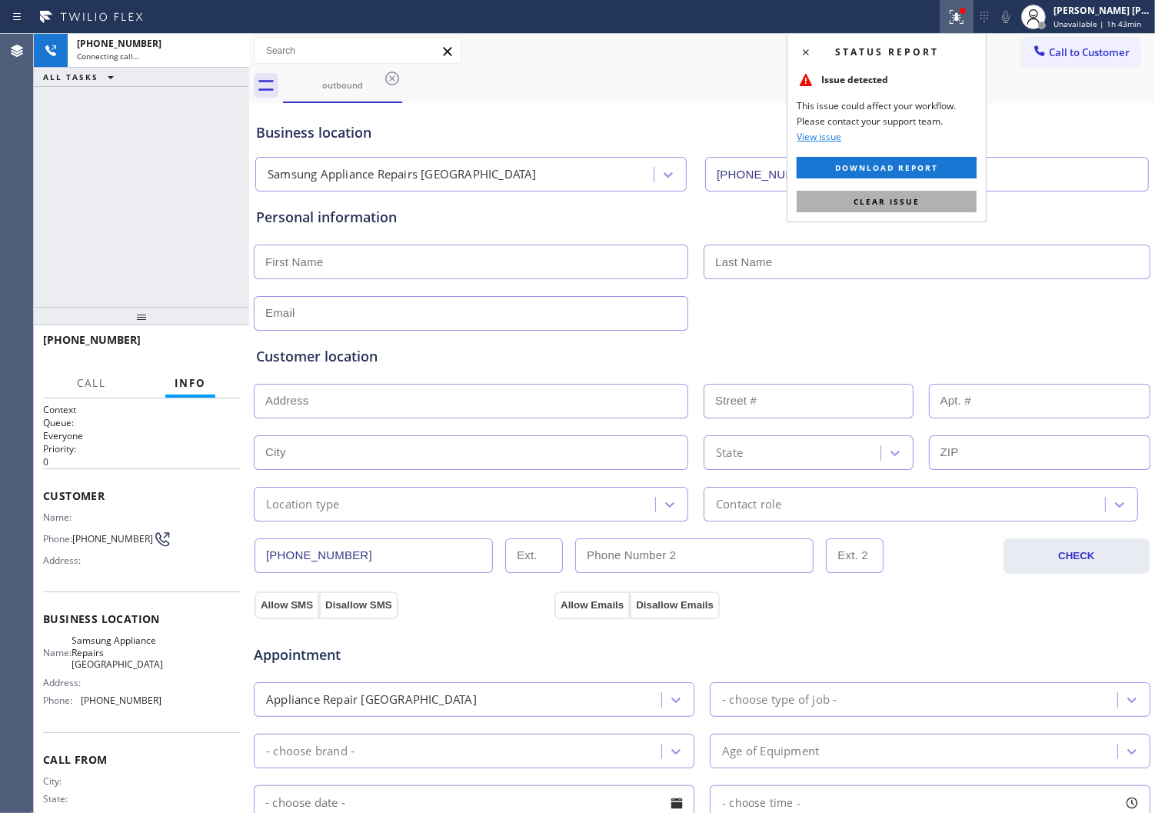
click at [905, 194] on button "Clear issue" at bounding box center [887, 202] width 180 height 22
click at [905, 194] on div "Personal information" at bounding box center [702, 261] width 898 height 139
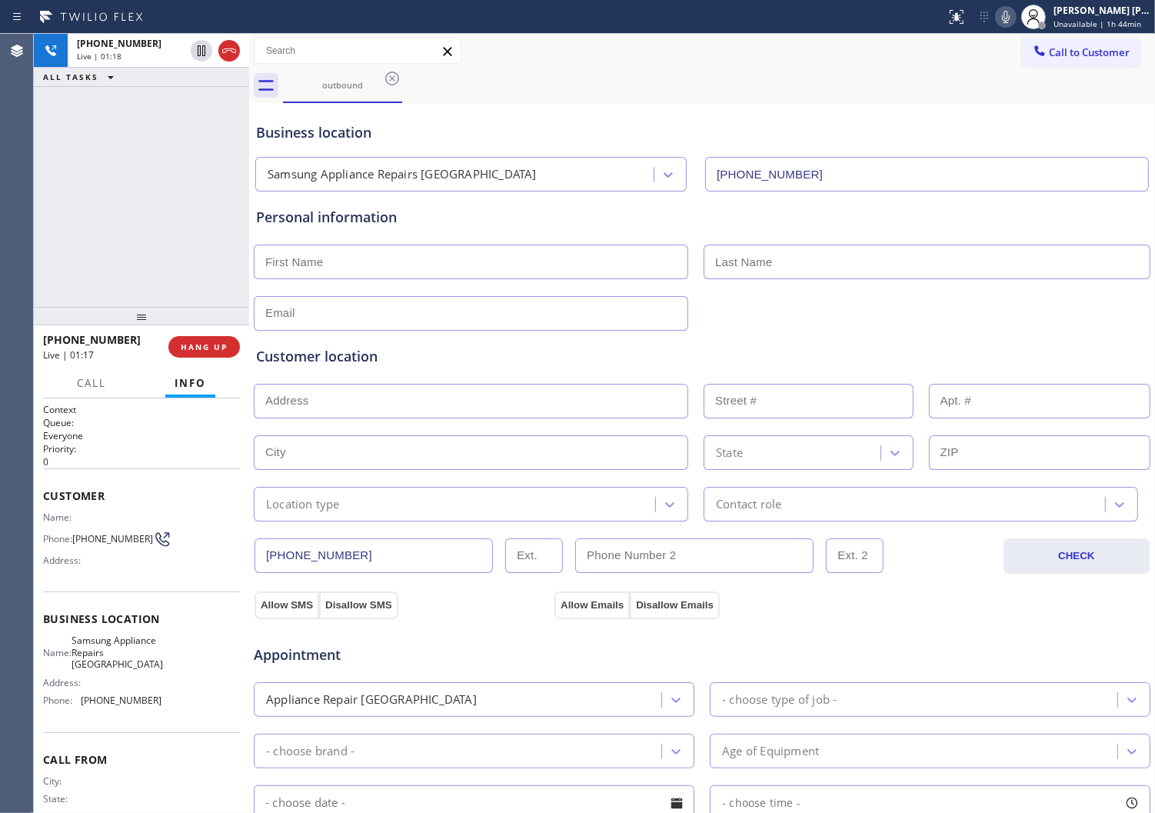
click at [291, 258] on input "text" at bounding box center [471, 262] width 435 height 35
type input "A"
type input "[PERSON_NAME]"
click at [751, 255] on input "text" at bounding box center [927, 262] width 447 height 35
click at [996, 188] on div "Personal information [PERSON_NAME]" at bounding box center [702, 257] width 898 height 145
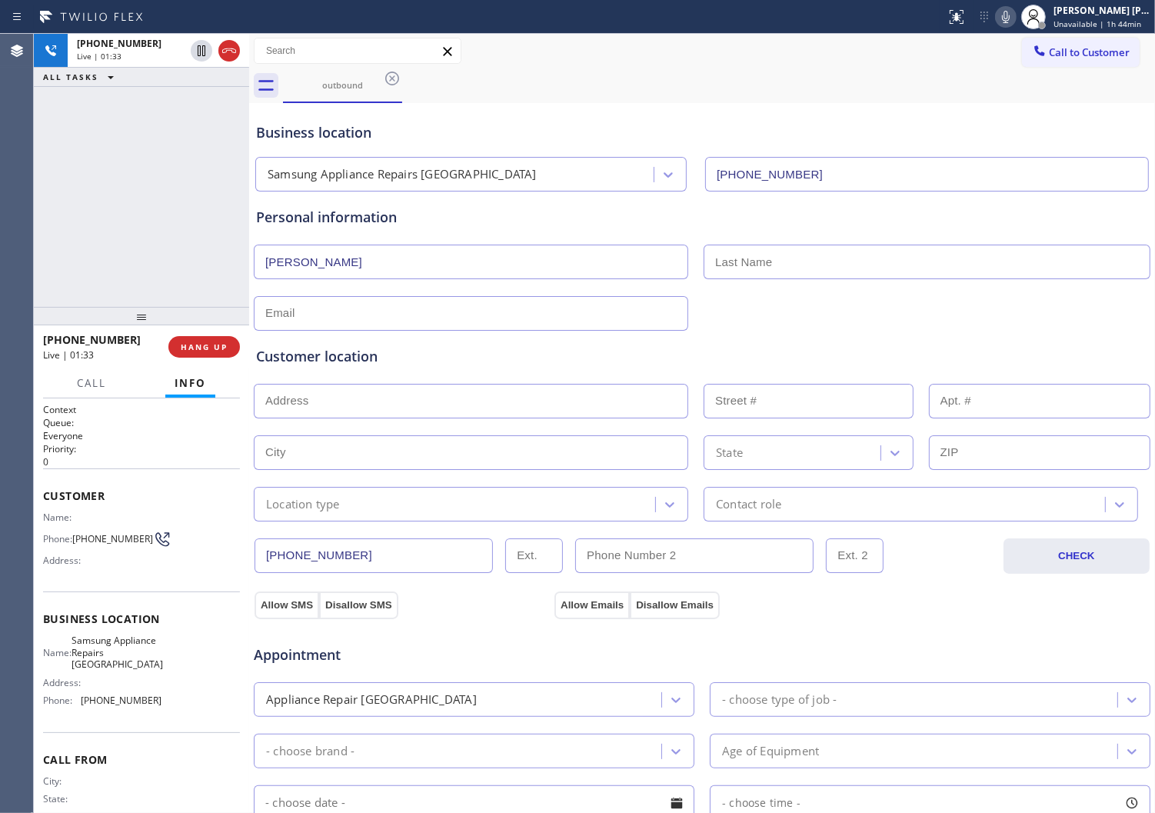
click at [171, 197] on div "[PHONE_NUMBER] Live | 01:33 ALL TASKS ALL TASKS ACTIVE TASKS TASKS IN WRAP UP" at bounding box center [141, 170] width 215 height 273
click at [350, 135] on div "Business location" at bounding box center [702, 132] width 892 height 21
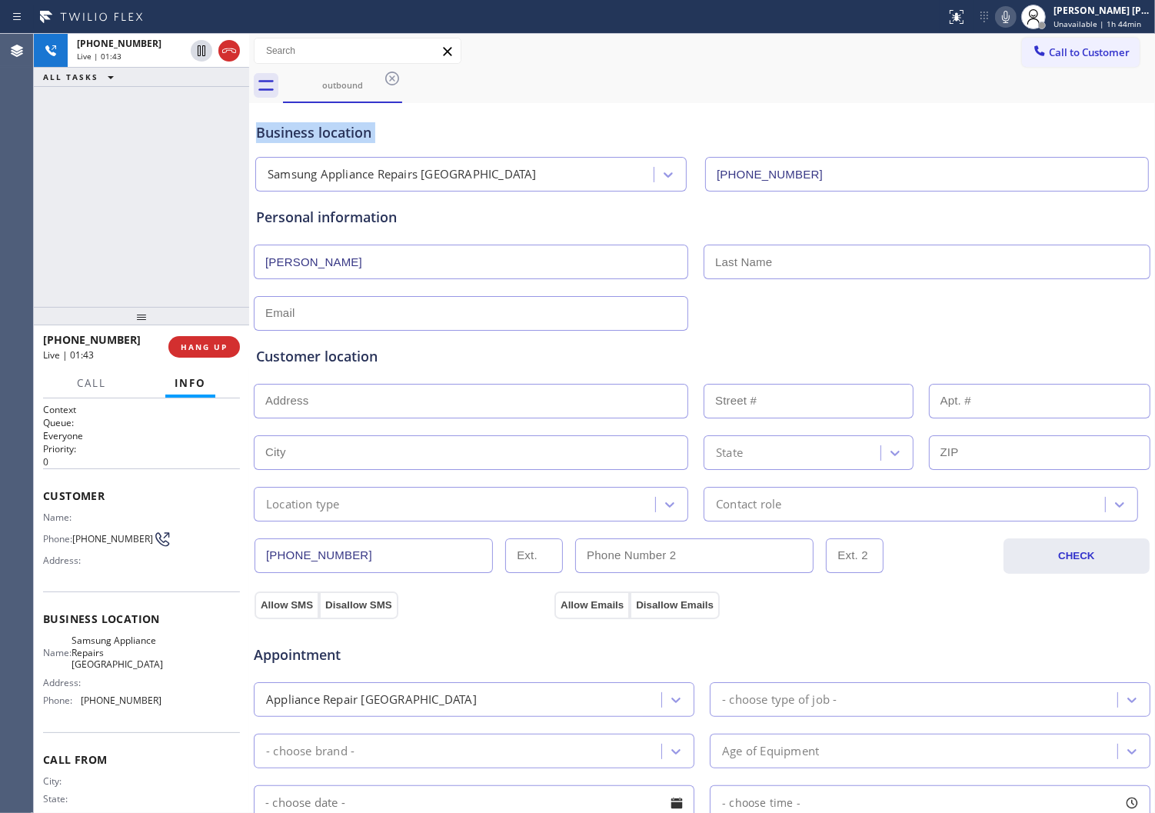
click at [490, 135] on div "Business location" at bounding box center [702, 132] width 892 height 21
click at [366, 127] on div "Business location" at bounding box center [702, 132] width 892 height 21
click at [436, 118] on div "Business location Samsung Appliance Repairs [GEOGRAPHIC_DATA] [PHONE_NUMBER]" at bounding box center [702, 149] width 898 height 85
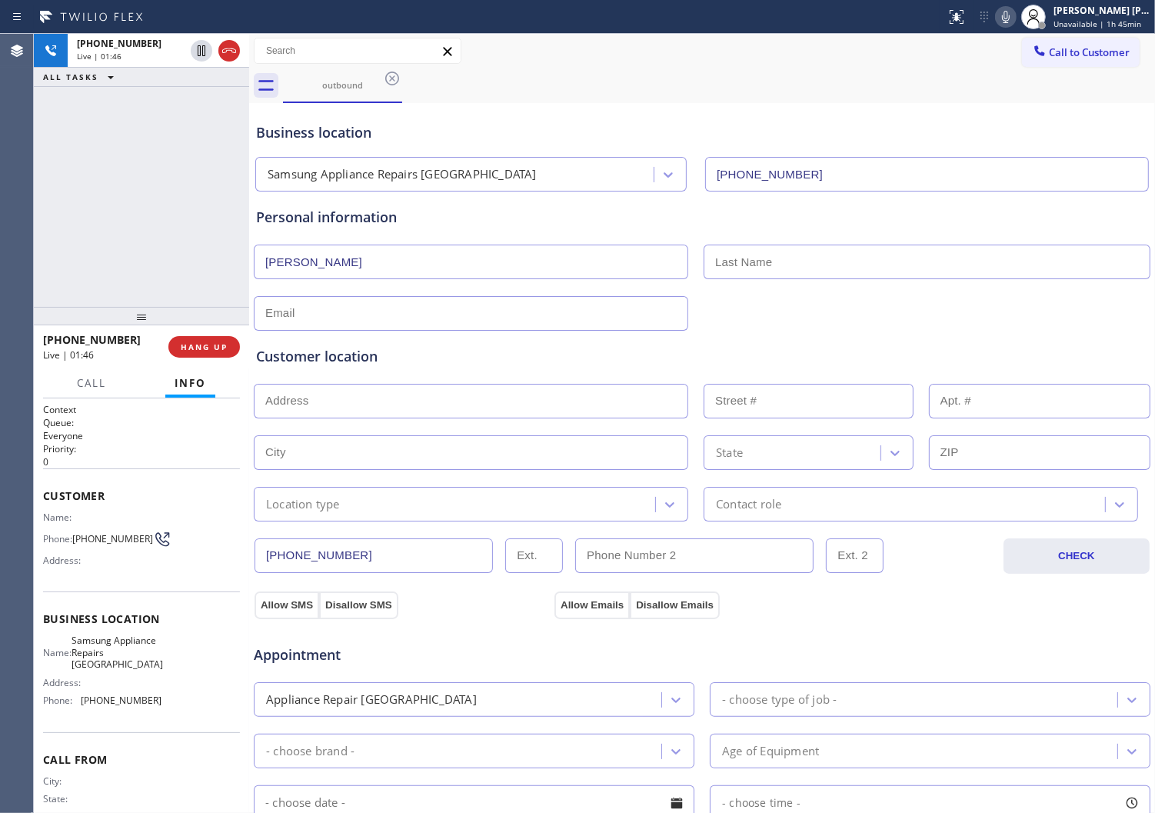
click at [359, 134] on div "Business location" at bounding box center [702, 132] width 892 height 21
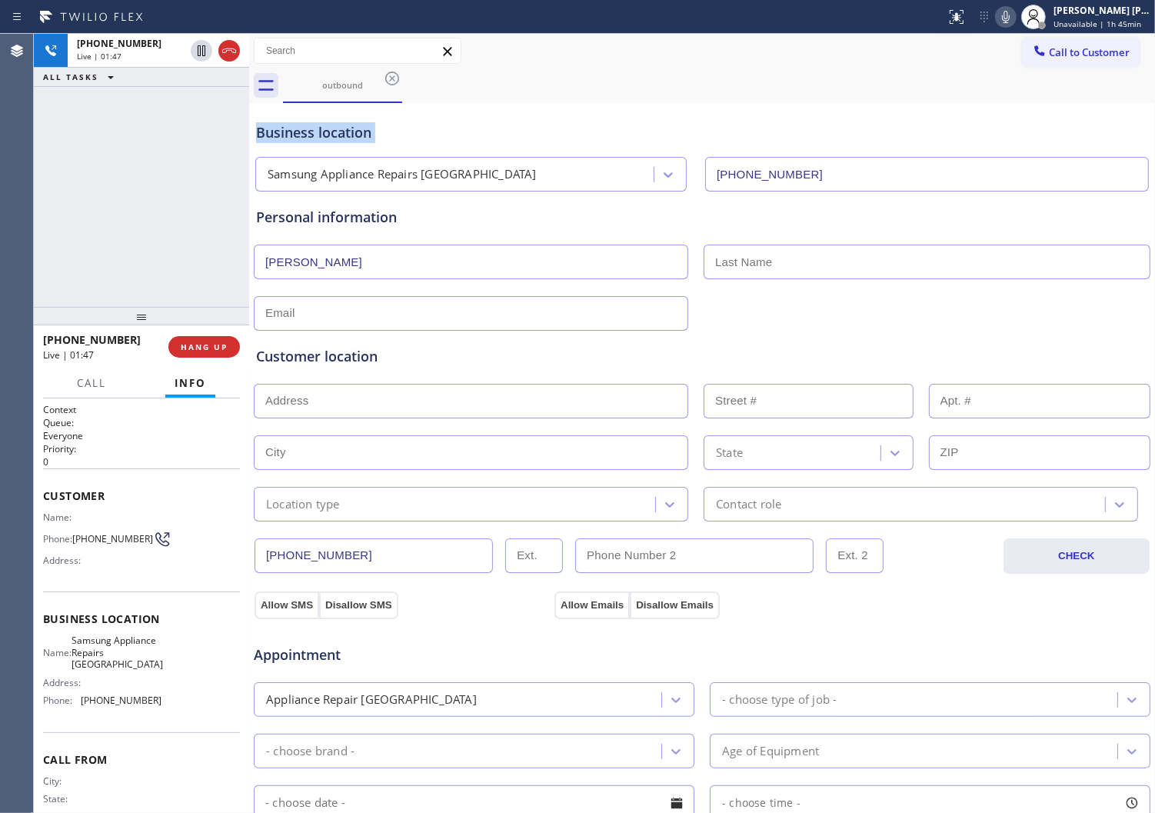
click at [398, 128] on div "Business location" at bounding box center [702, 132] width 892 height 21
click at [217, 346] on span "HANG UP" at bounding box center [204, 347] width 47 height 11
click at [832, 265] on input "text" at bounding box center [927, 262] width 447 height 35
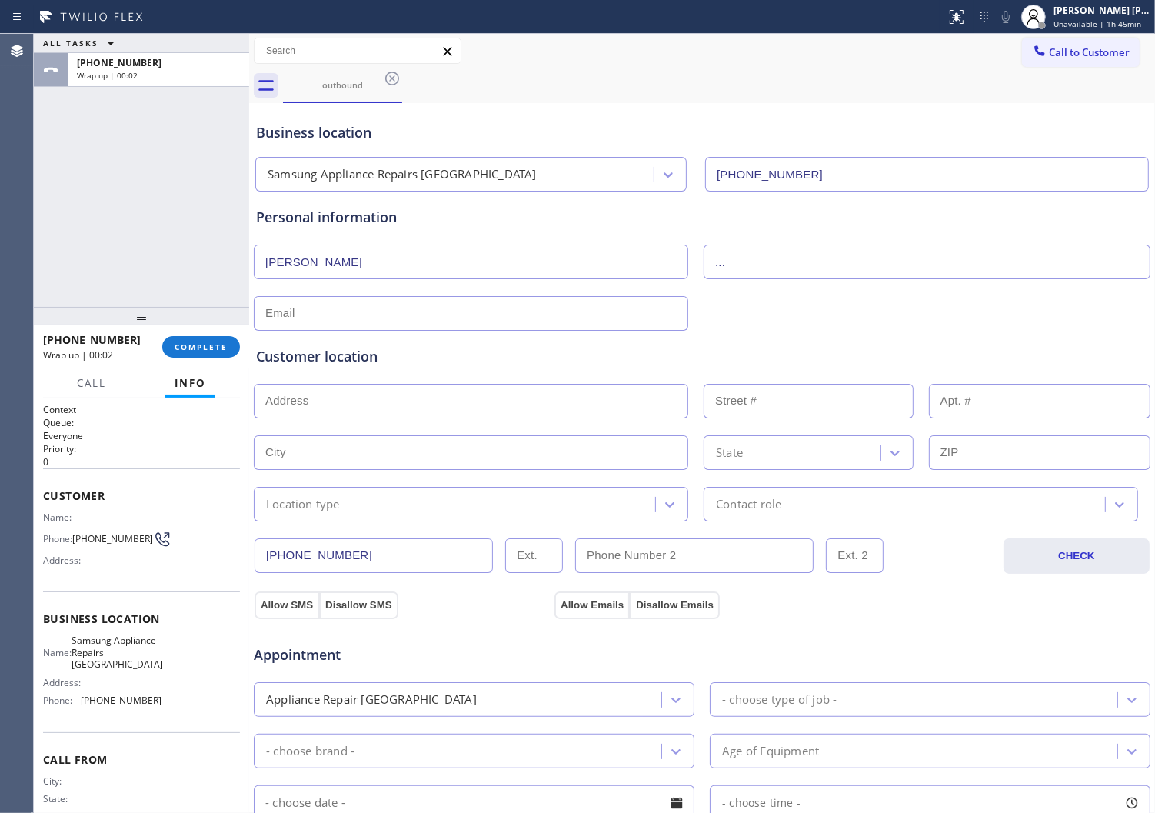
type input "..."
click at [371, 314] on input "text" at bounding box center [471, 313] width 435 height 35
type input "[EMAIL_ADDRESS][DOMAIN_NAME]"
click at [294, 404] on input "text" at bounding box center [471, 401] width 435 height 35
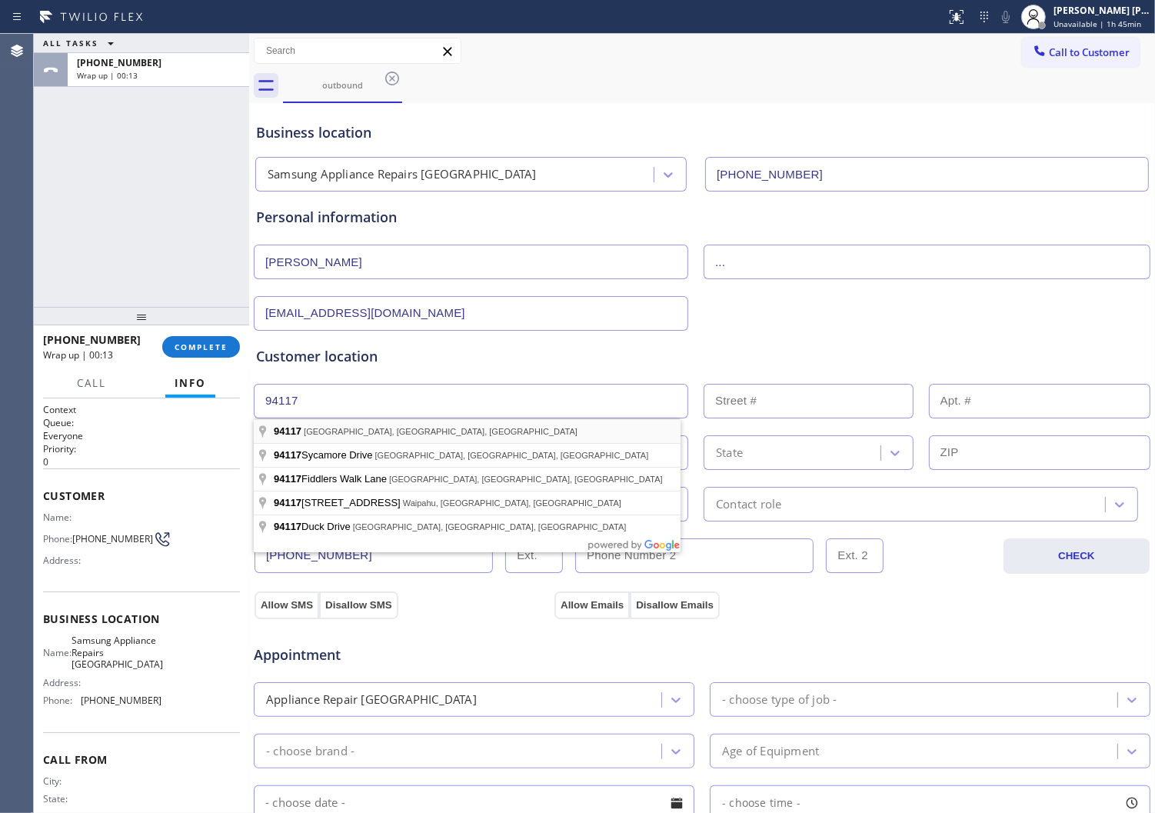
type input "[GEOGRAPHIC_DATA], [GEOGRAPHIC_DATA]"
click at [378, 431] on div "Customer location >> ADD NEW ADDRESS << + NEW ADDRESS [GEOGRAPHIC_DATA] State L…" at bounding box center [702, 433] width 892 height 175
type input "[GEOGRAPHIC_DATA]"
type input "94117"
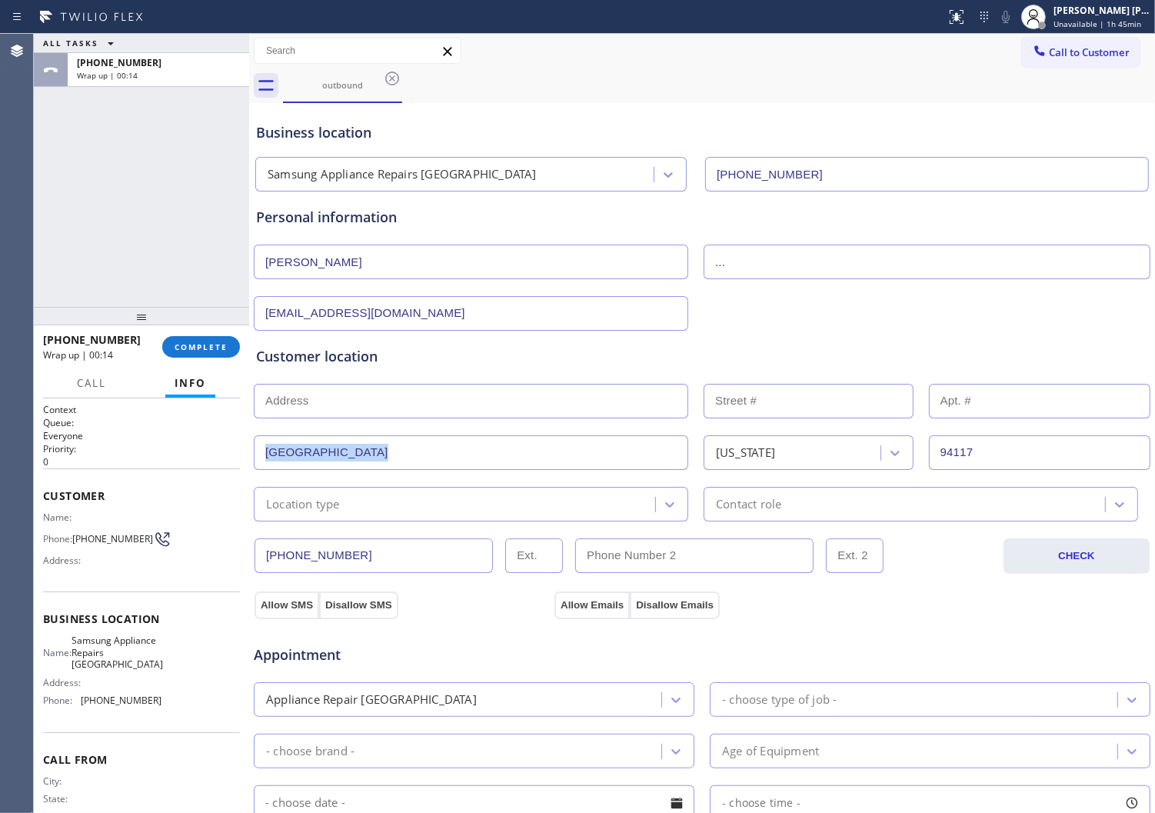
click at [385, 505] on div "Location type" at bounding box center [456, 504] width 397 height 27
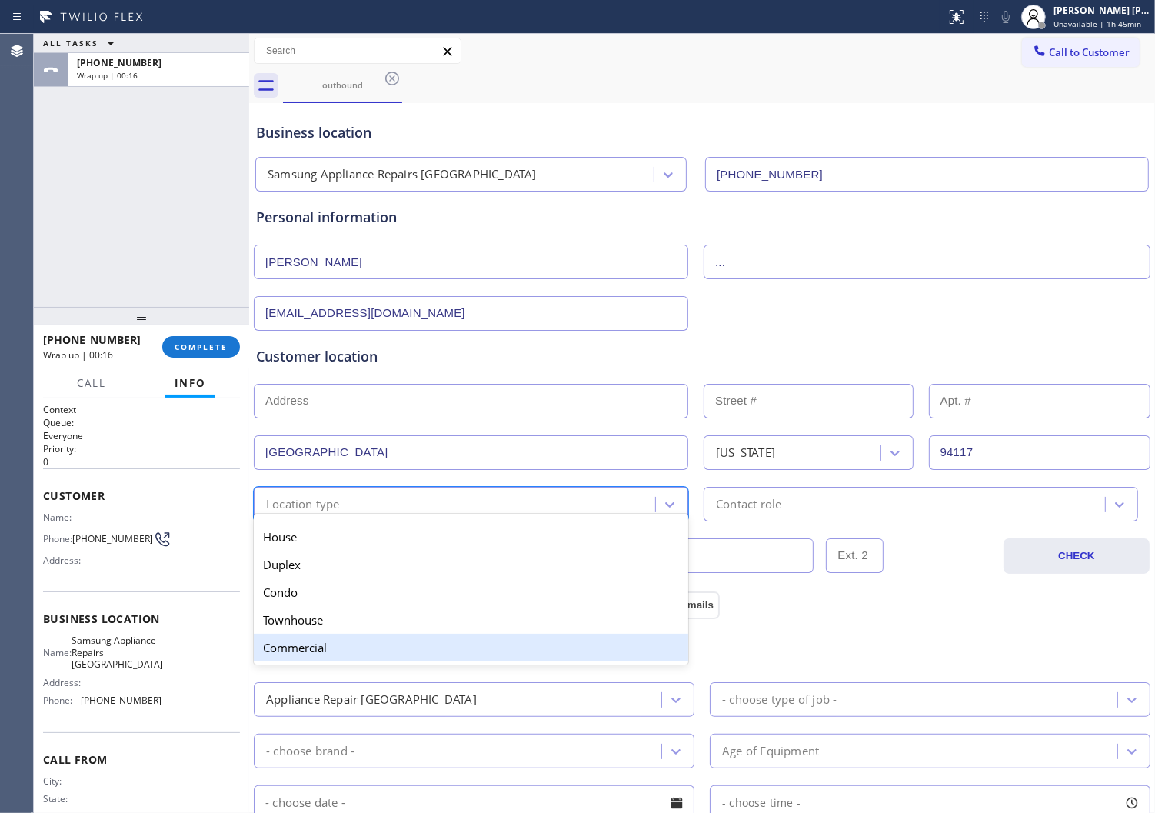
click at [379, 646] on div "Commercial" at bounding box center [471, 648] width 435 height 28
click at [379, 646] on span "Appointment" at bounding box center [402, 655] width 297 height 21
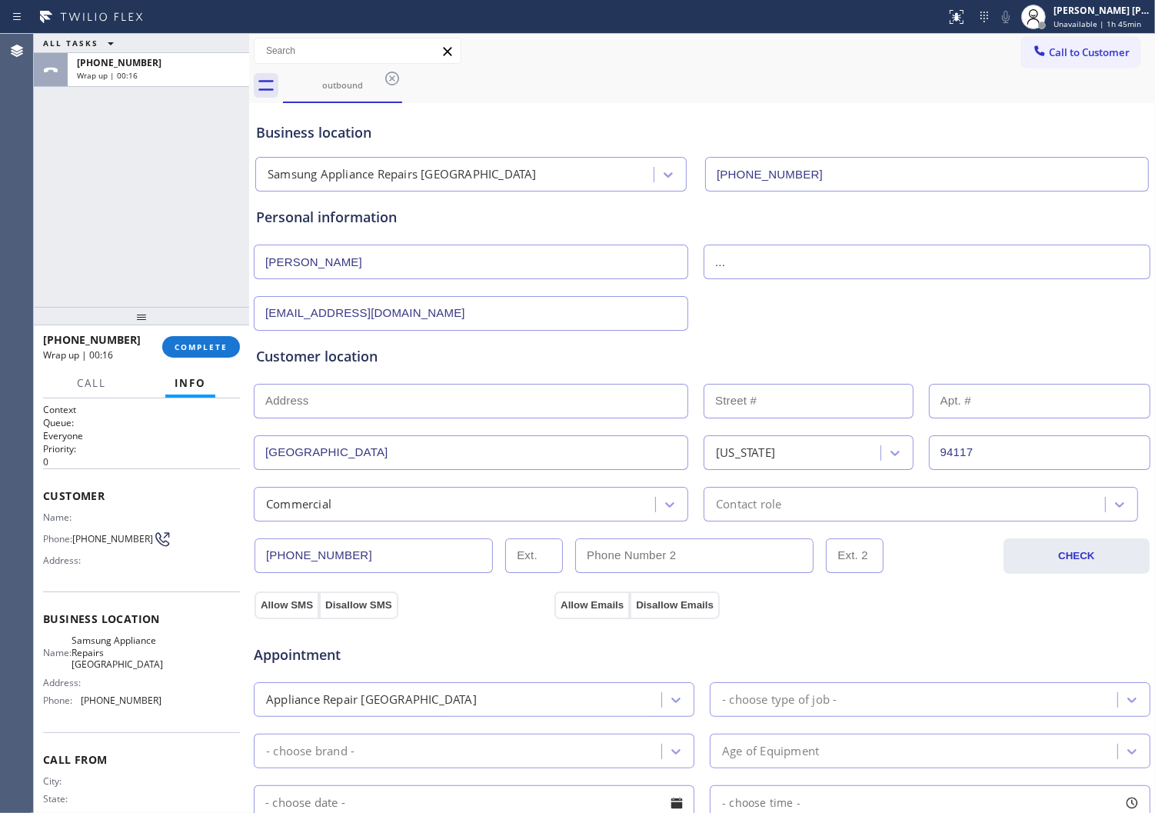
click at [759, 508] on div "Contact role" at bounding box center [748, 504] width 65 height 18
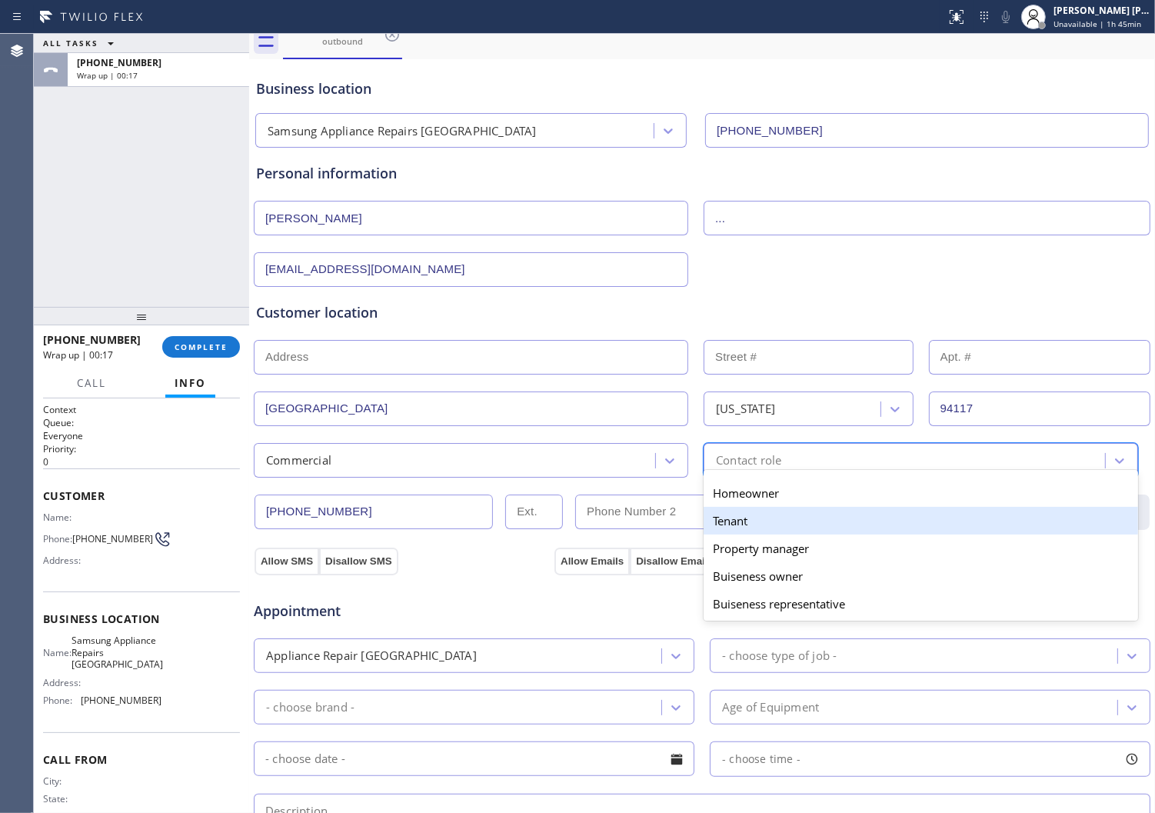
scroll to position [85, 0]
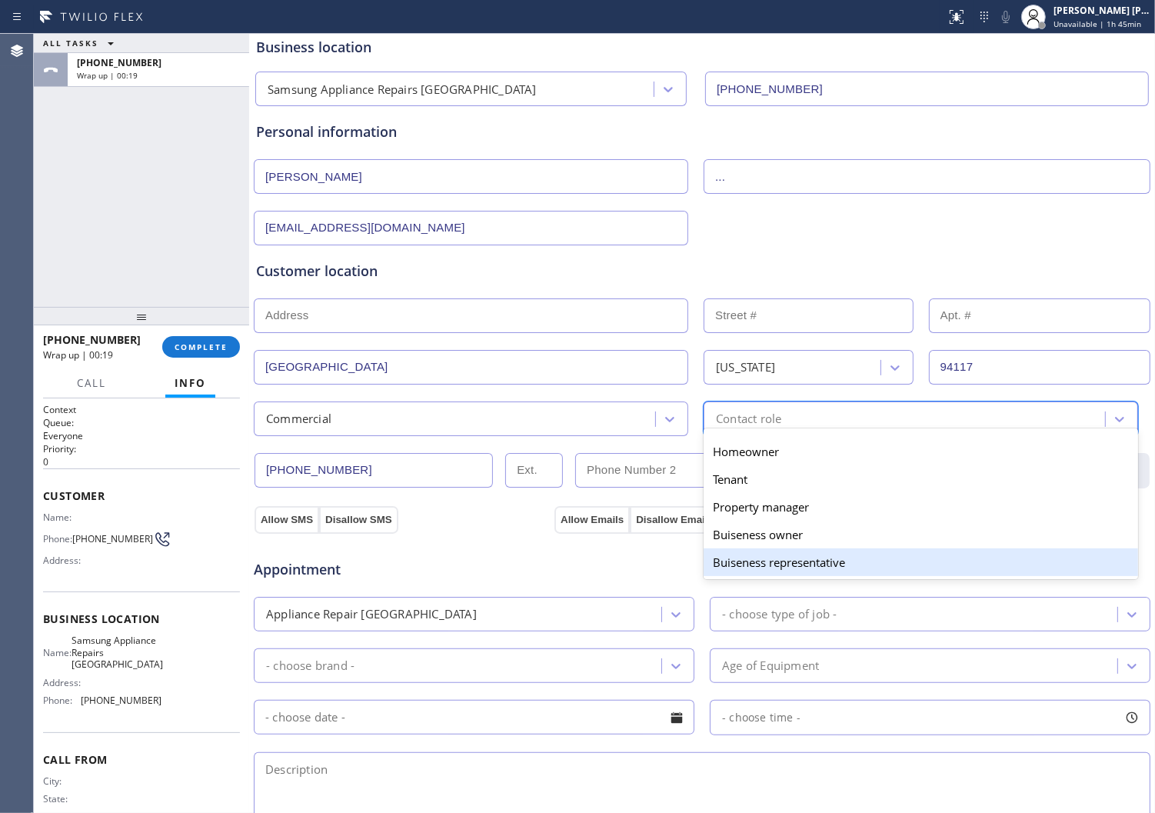
click at [788, 566] on div "Buiseness representative" at bounding box center [921, 562] width 435 height 28
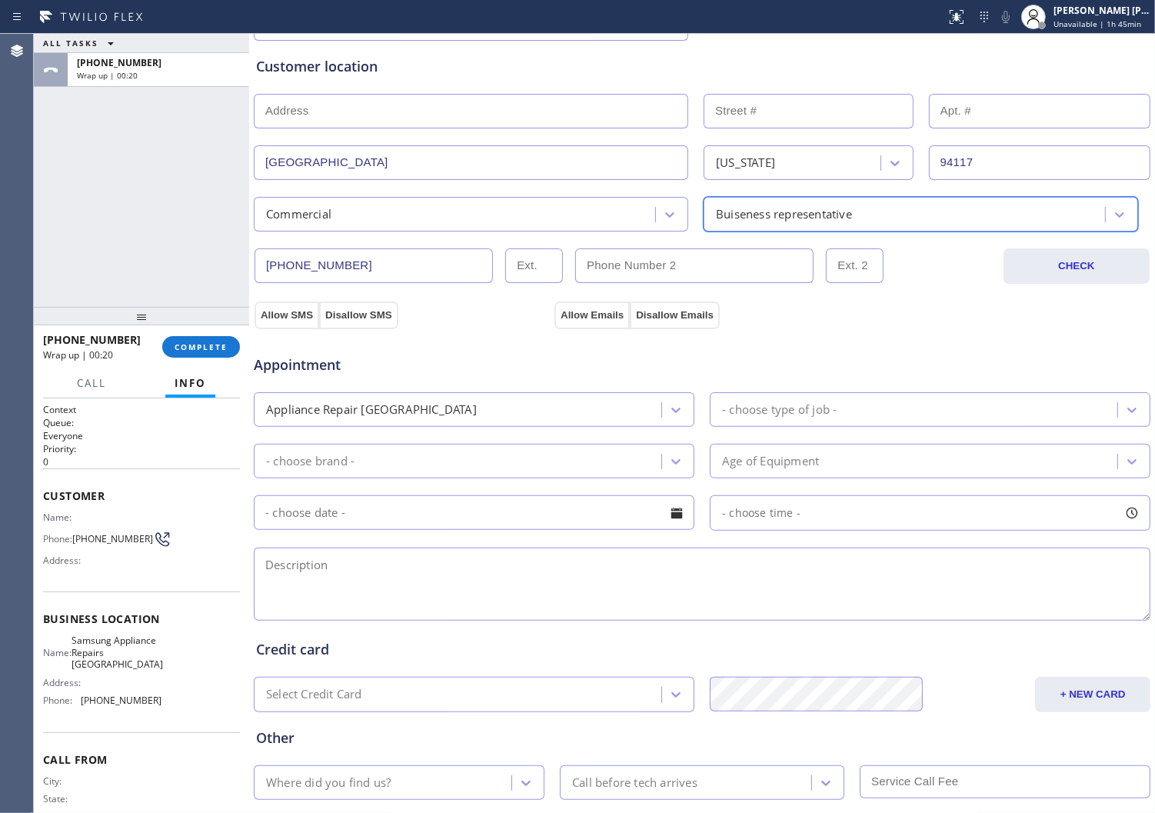
scroll to position [378, 0]
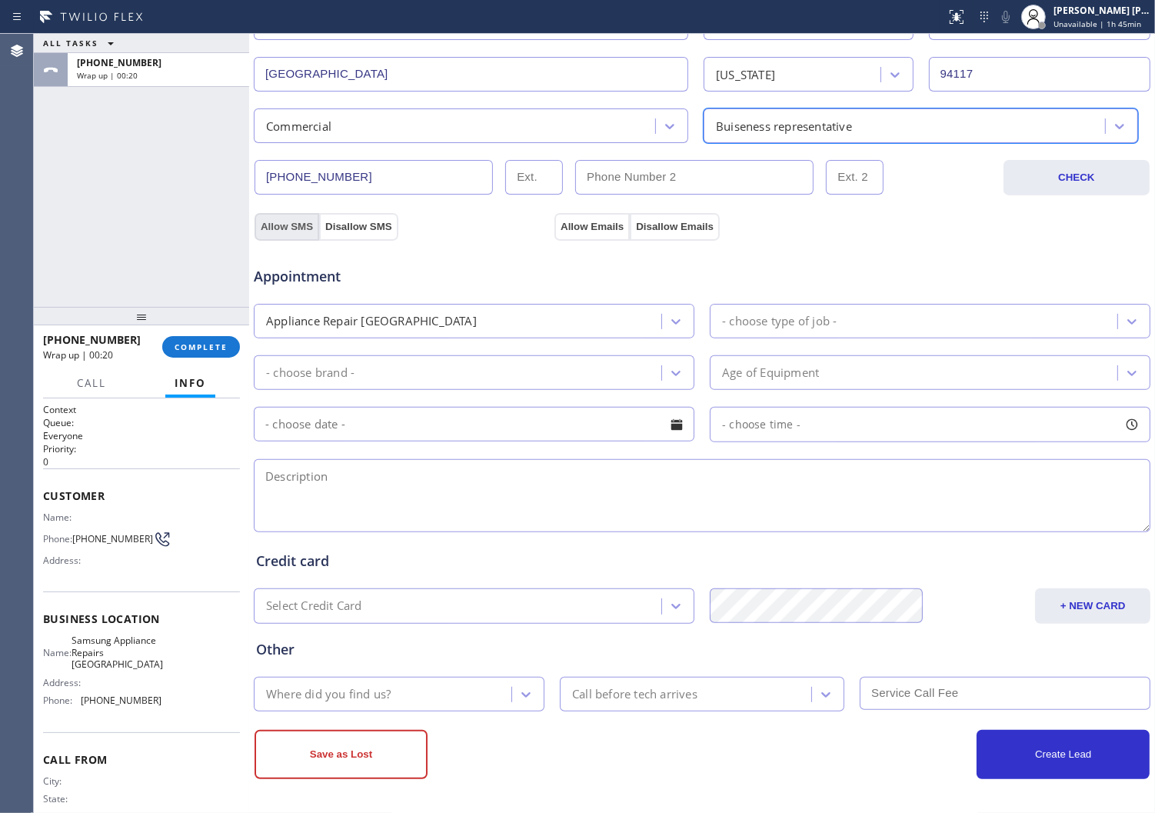
click at [282, 225] on button "Allow SMS" at bounding box center [287, 227] width 65 height 28
click at [545, 214] on div "Allow SMS Disallow SMS" at bounding box center [402, 226] width 300 height 28
click at [573, 221] on button "Allow Emails" at bounding box center [592, 227] width 75 height 28
click at [870, 332] on div "- choose type of job -" at bounding box center [916, 321] width 403 height 27
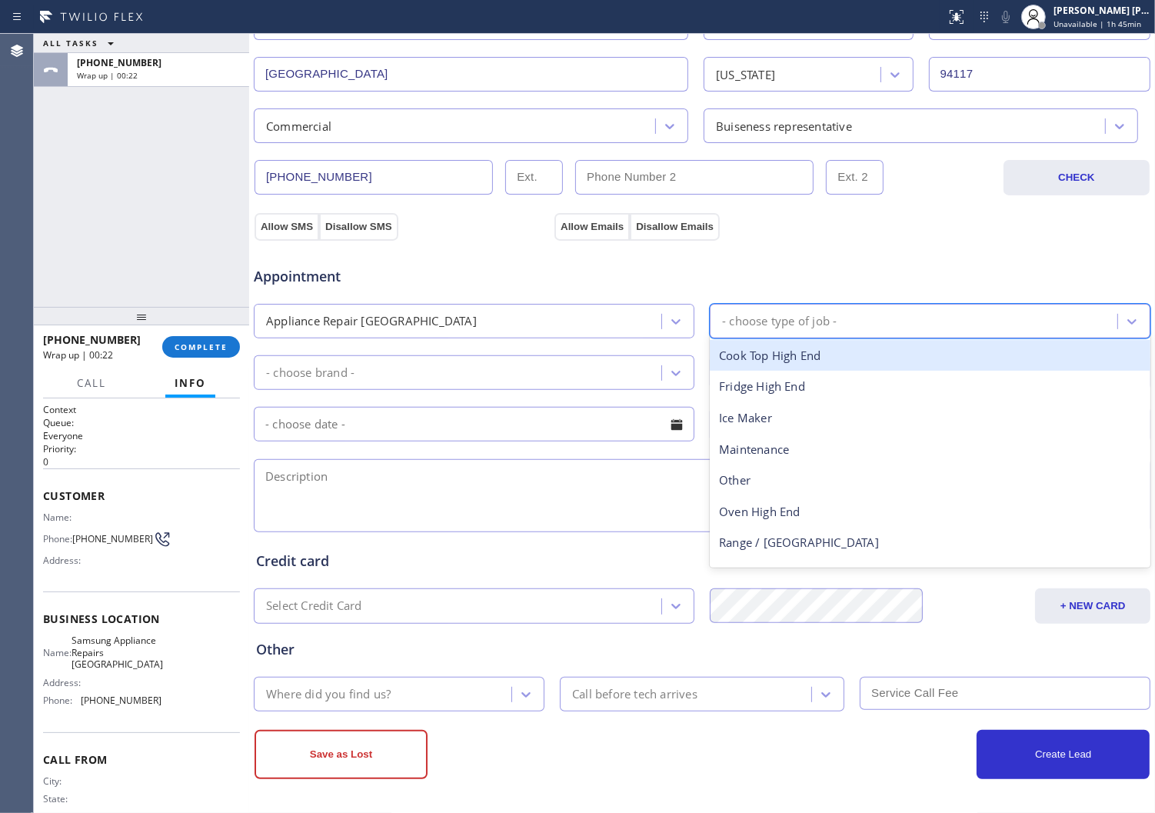
click at [531, 327] on div "Appliance Repair [GEOGRAPHIC_DATA]" at bounding box center [459, 321] width 403 height 27
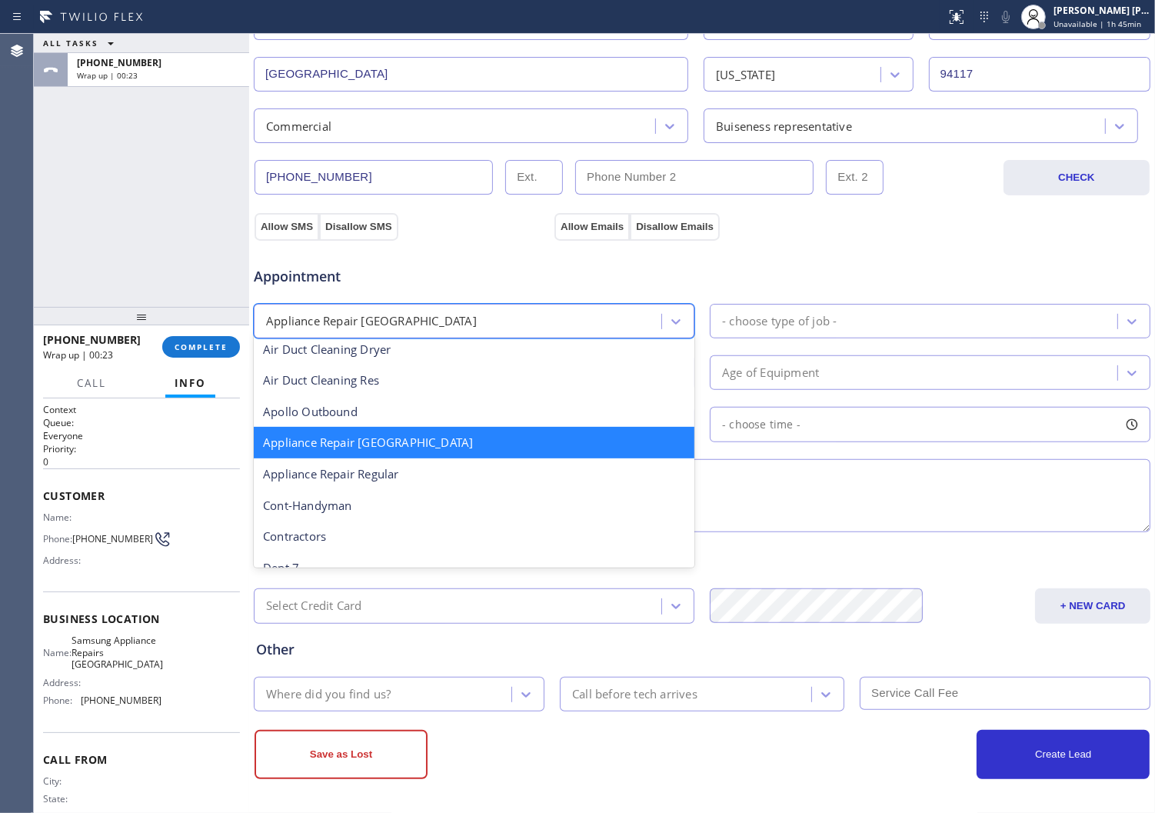
scroll to position [172, 0]
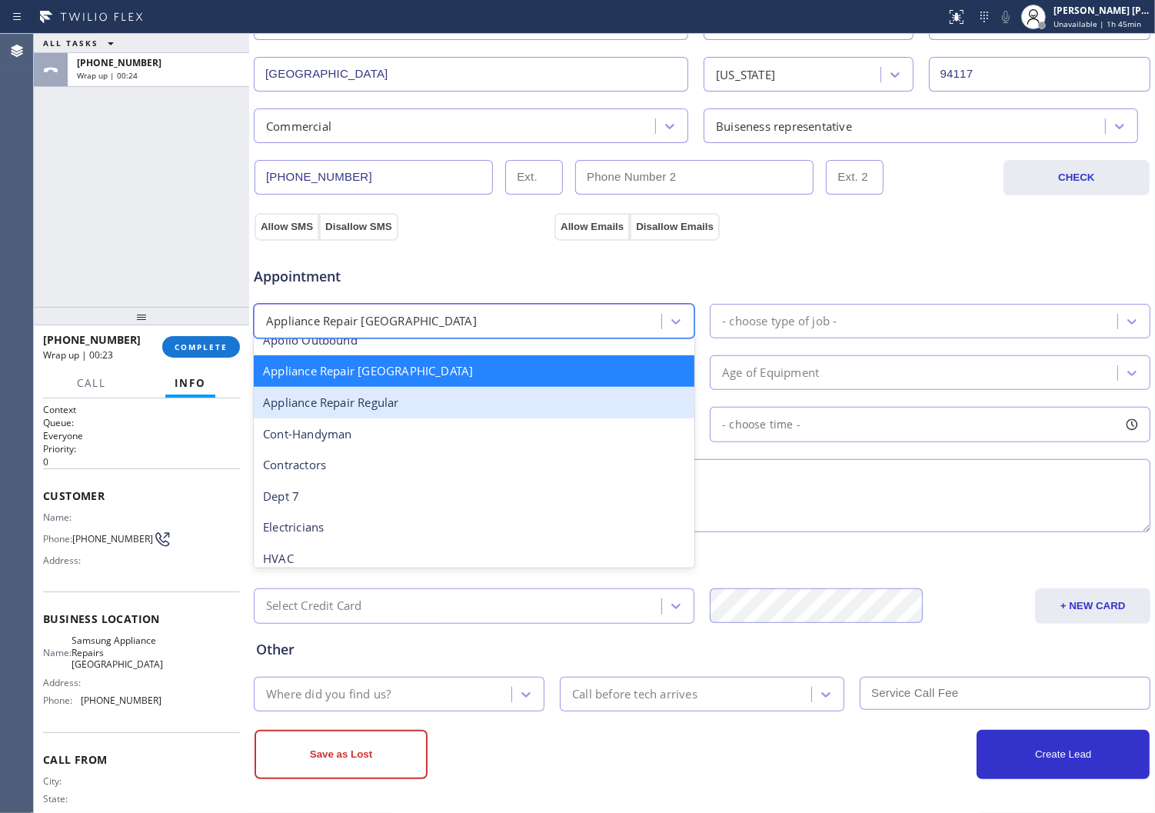
click at [402, 398] on div "Appliance Repair Regular" at bounding box center [474, 403] width 441 height 32
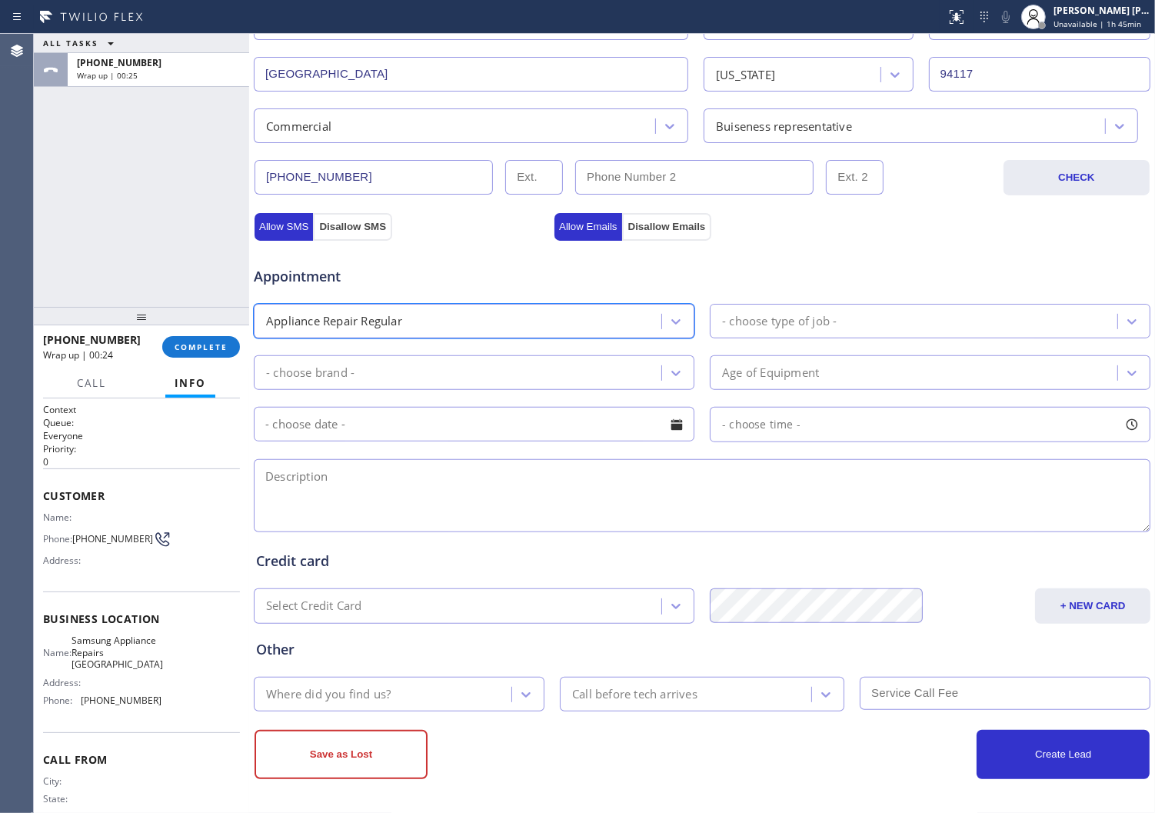
click at [874, 333] on div "- choose type of job -" at bounding box center [916, 321] width 403 height 27
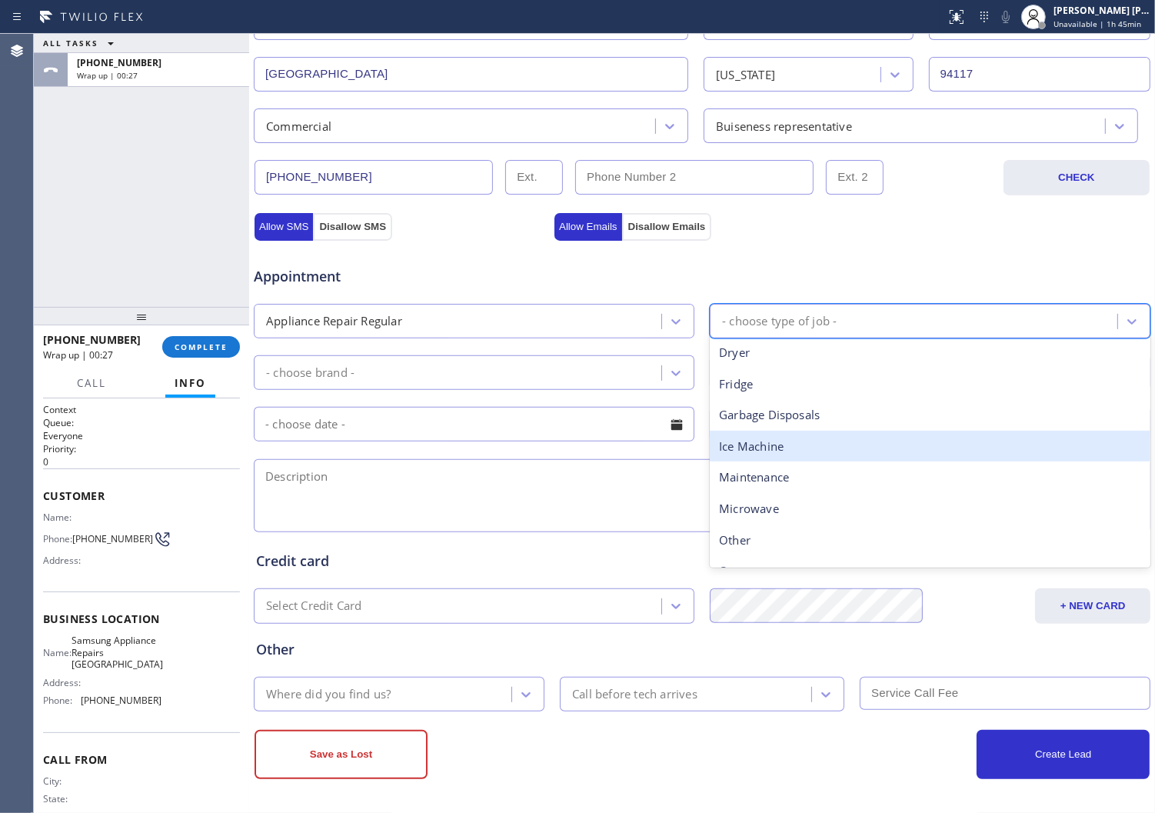
scroll to position [212, 0]
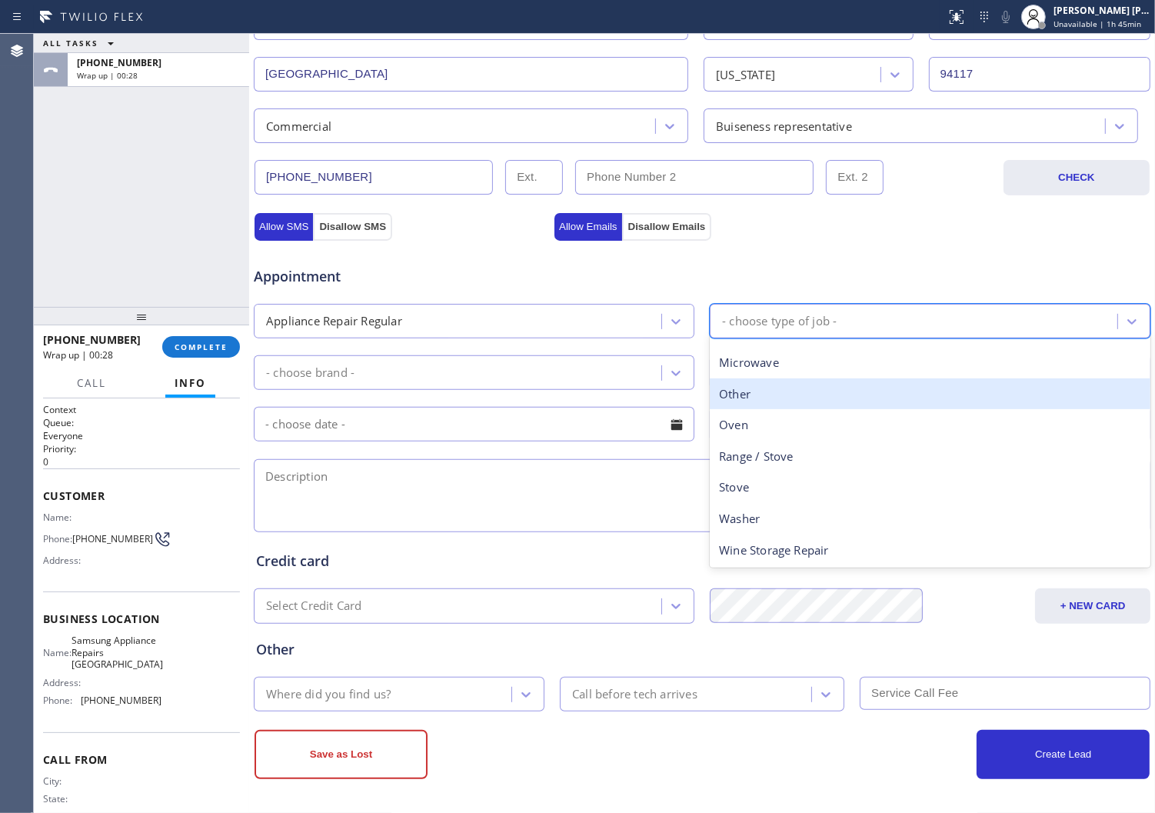
click at [782, 408] on div "Other" at bounding box center [930, 394] width 441 height 32
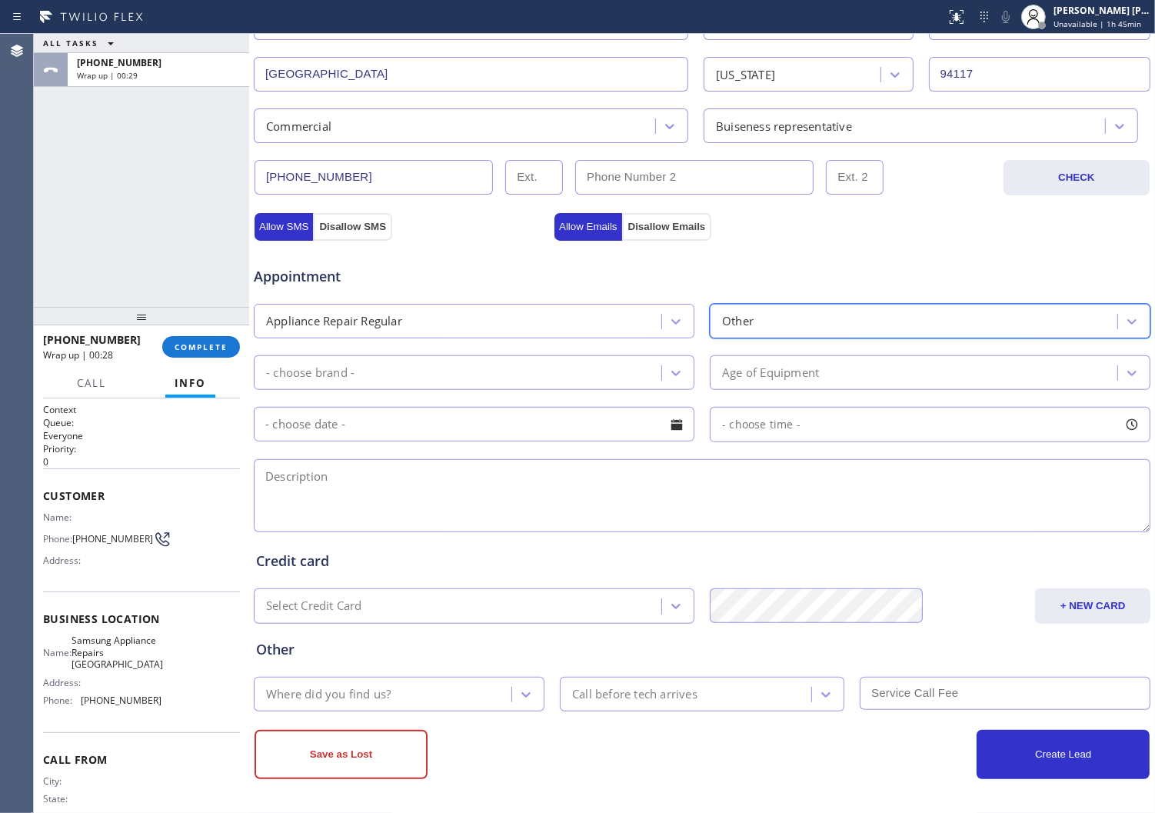
click at [548, 373] on div "- choose brand -" at bounding box center [459, 372] width 403 height 27
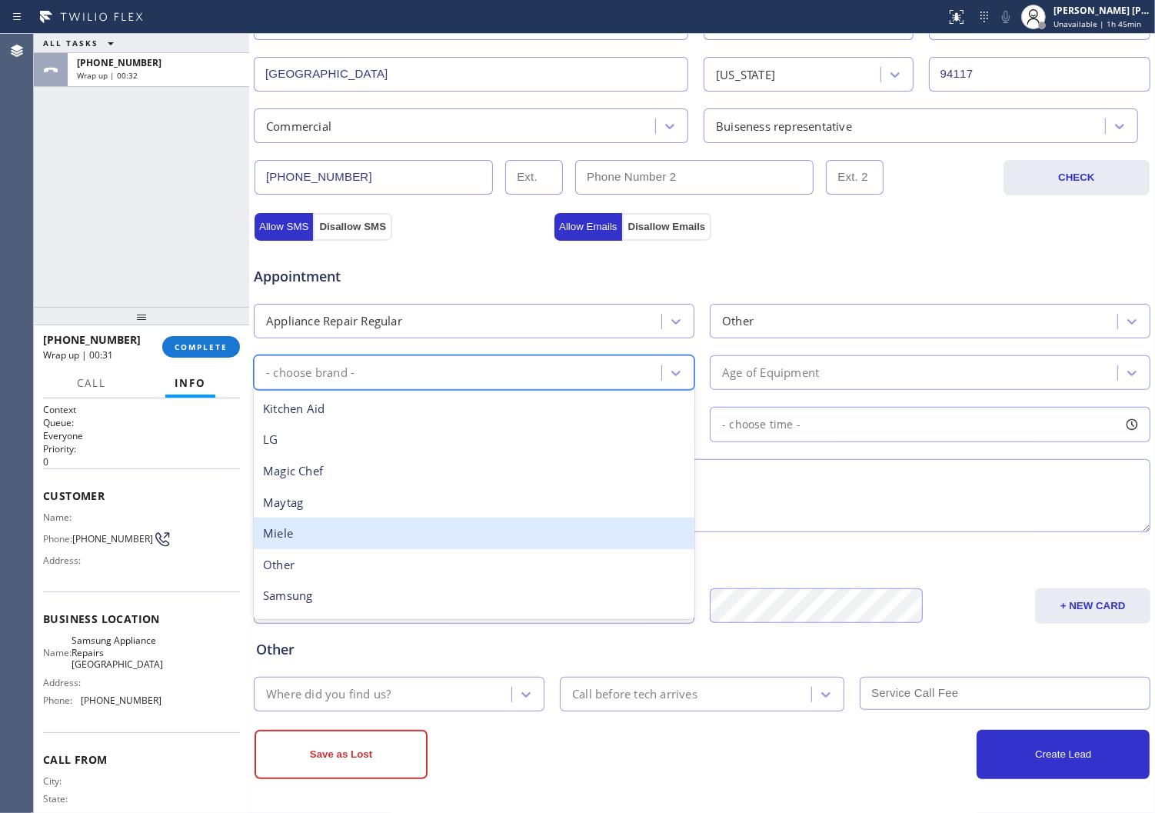
scroll to position [336, 0]
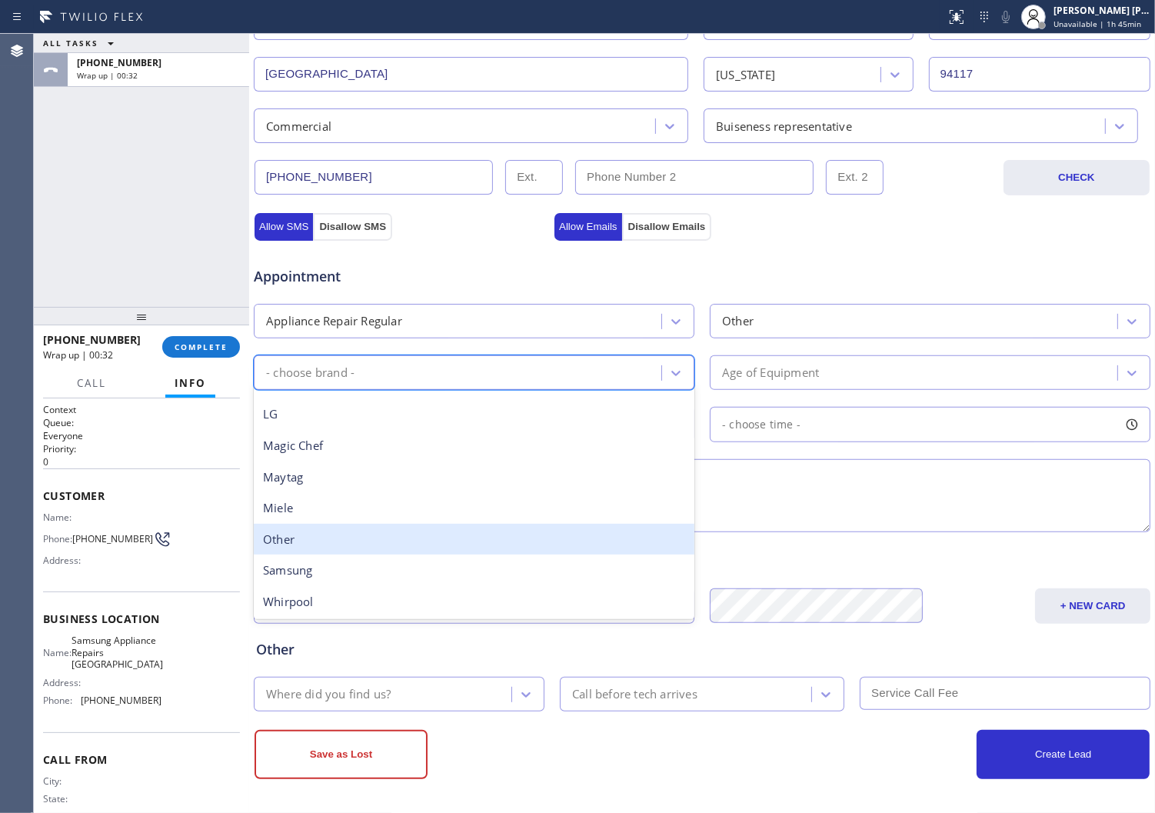
click at [410, 529] on div "Other" at bounding box center [474, 540] width 441 height 32
click at [410, 529] on div "Credit card Select Credit Card + NEW CARD CANCEL SAVE" at bounding box center [702, 576] width 898 height 95
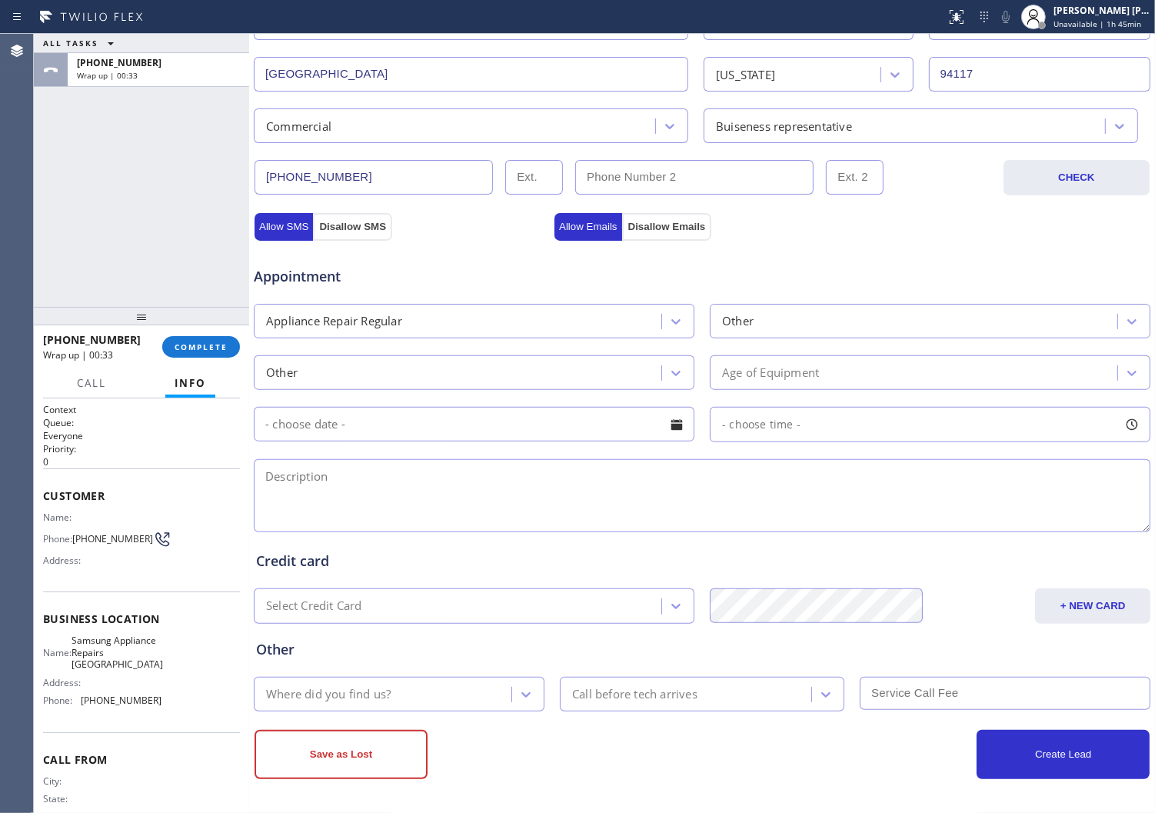
click at [758, 371] on div "Age of Equipment" at bounding box center [770, 373] width 97 height 18
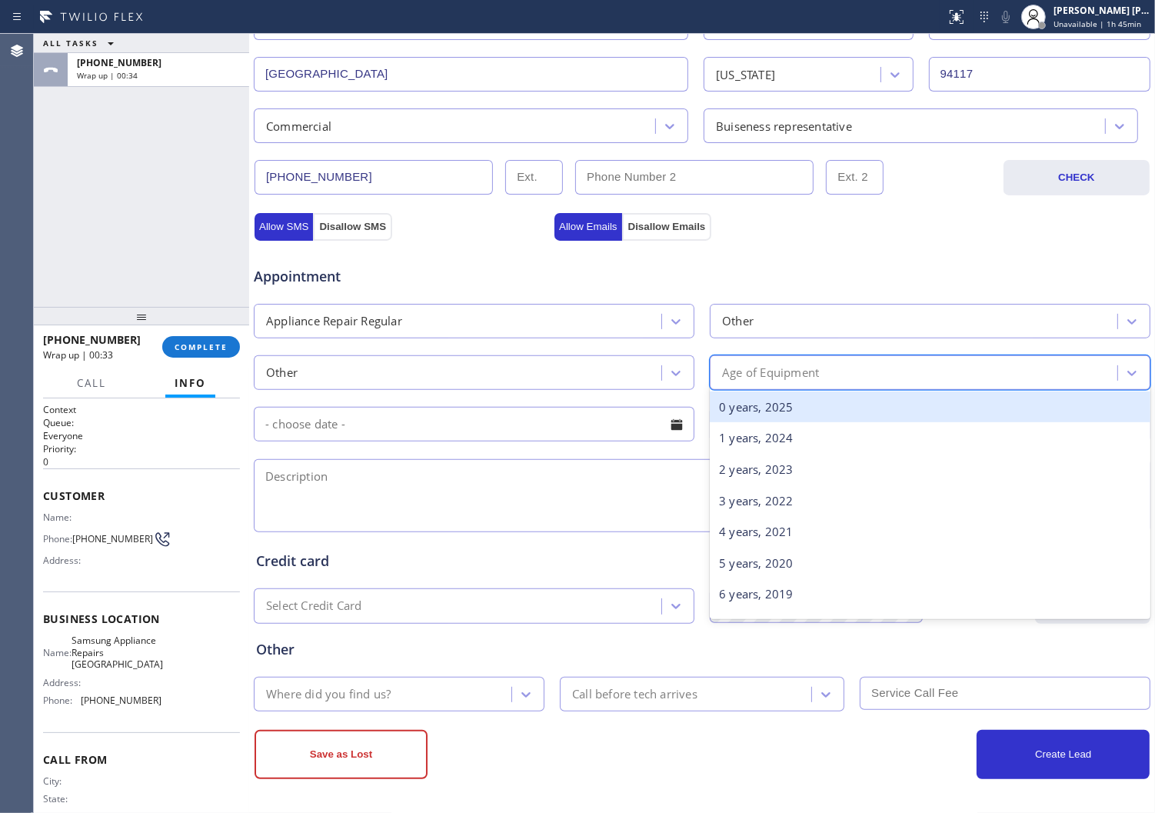
click at [764, 413] on div "0 years, 2025" at bounding box center [930, 407] width 441 height 32
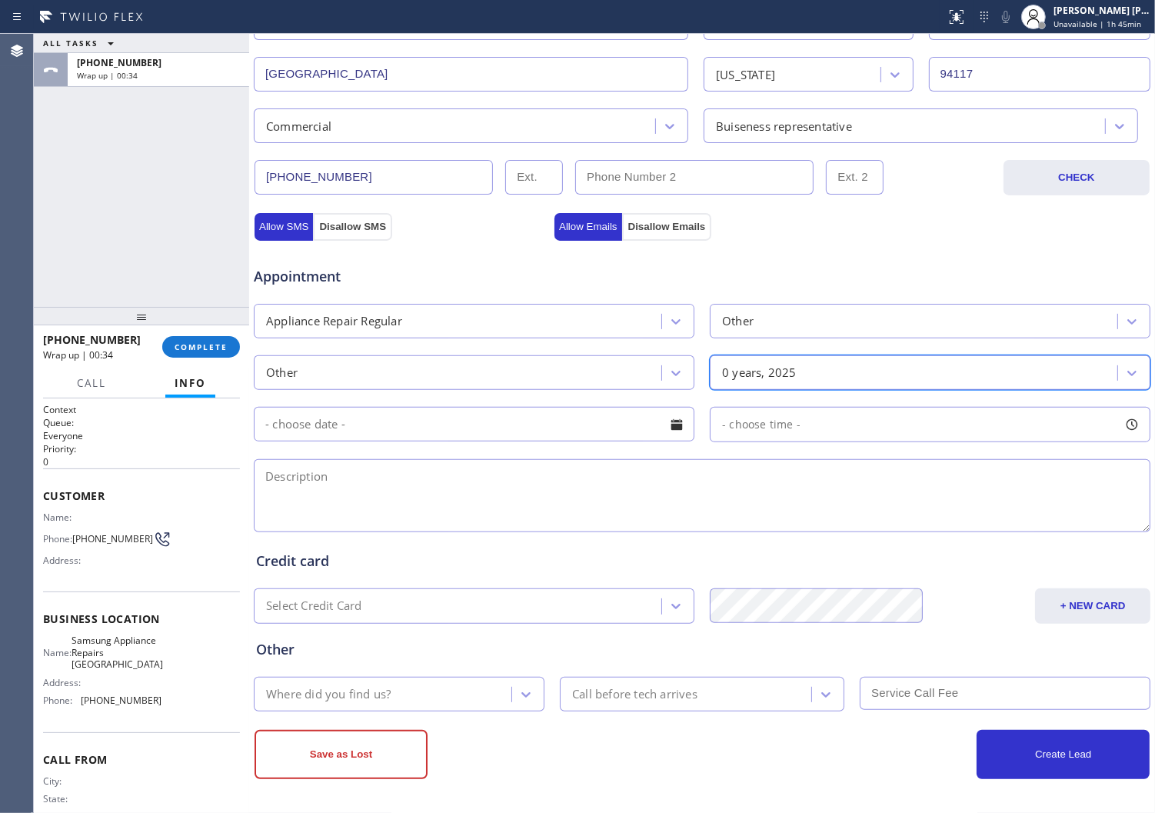
click at [555, 563] on div "Credit card" at bounding box center [702, 561] width 892 height 21
click at [569, 500] on textarea at bounding box center [702, 495] width 897 height 73
click at [463, 488] on textarea at bounding box center [702, 495] width 897 height 73
paste textarea "walk in fridge/ needs evaporator/commercial - /94117"
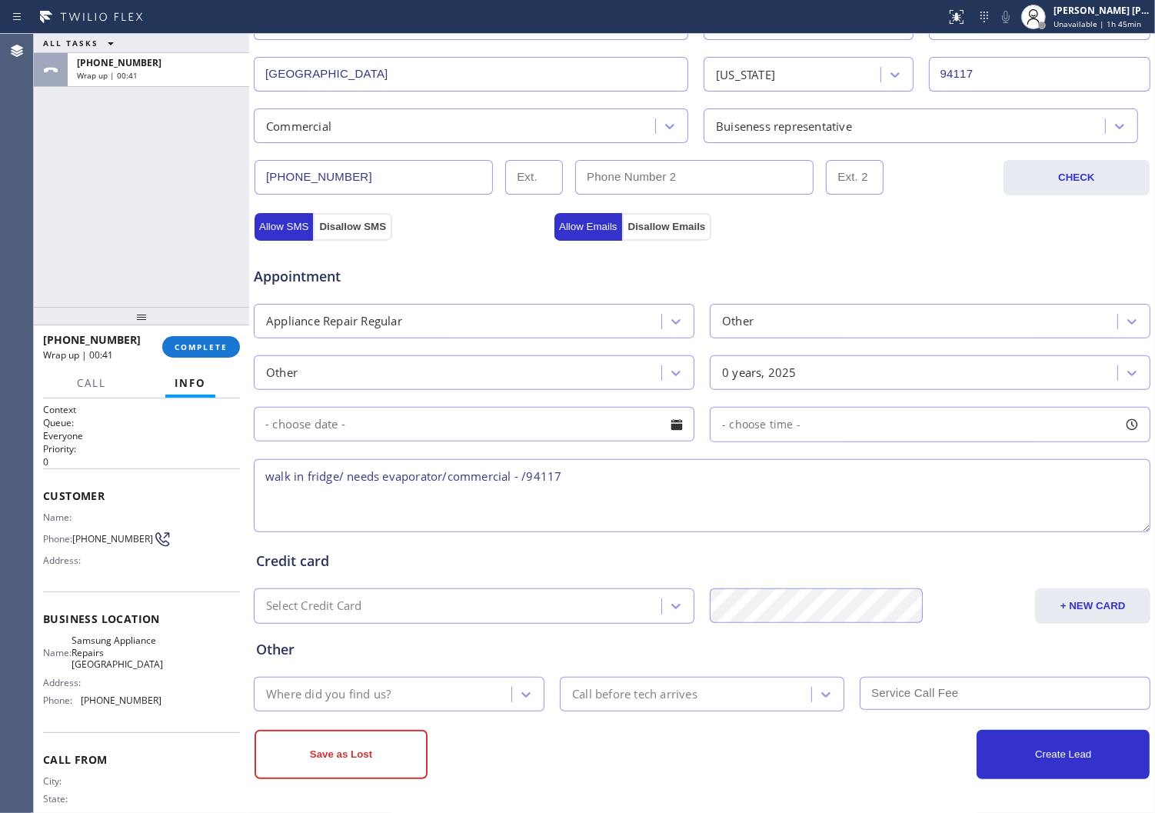
click at [523, 474] on textarea "walk in fridge/ needs evaporator/commercial - /94117" at bounding box center [702, 495] width 897 height 73
click at [751, 478] on textarea "walk in fridge/ needs evaporator/commercial - chef that works there/94117" at bounding box center [702, 495] width 897 height 73
type textarea "walk in fridge/ needs evaporator/commercial - chef that works there/94117/ [PER…"
click at [4, 198] on div "Agent Desktop" at bounding box center [16, 423] width 33 height 779
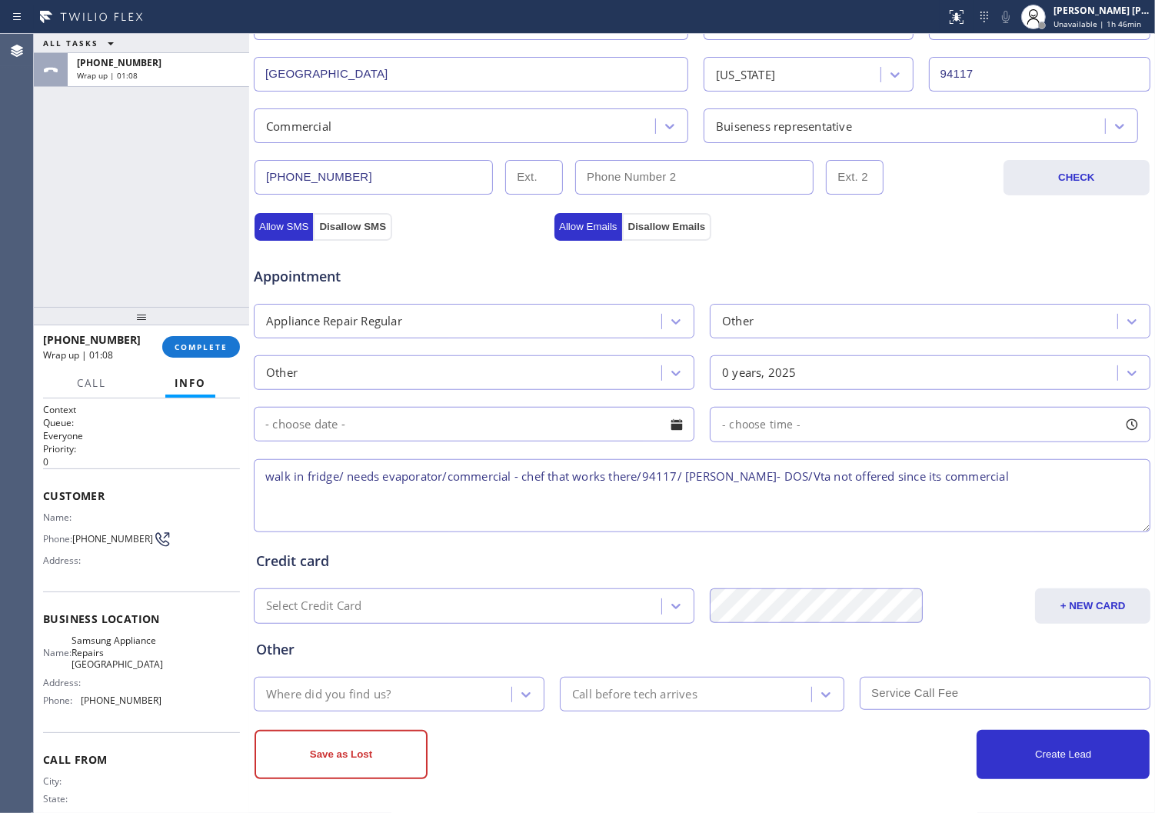
click at [4, 198] on div "Agent Desktop" at bounding box center [16, 423] width 33 height 779
click at [285, 220] on button "Allow SMS" at bounding box center [284, 227] width 58 height 28
click at [600, 231] on button "Allow Emails" at bounding box center [589, 227] width 68 height 28
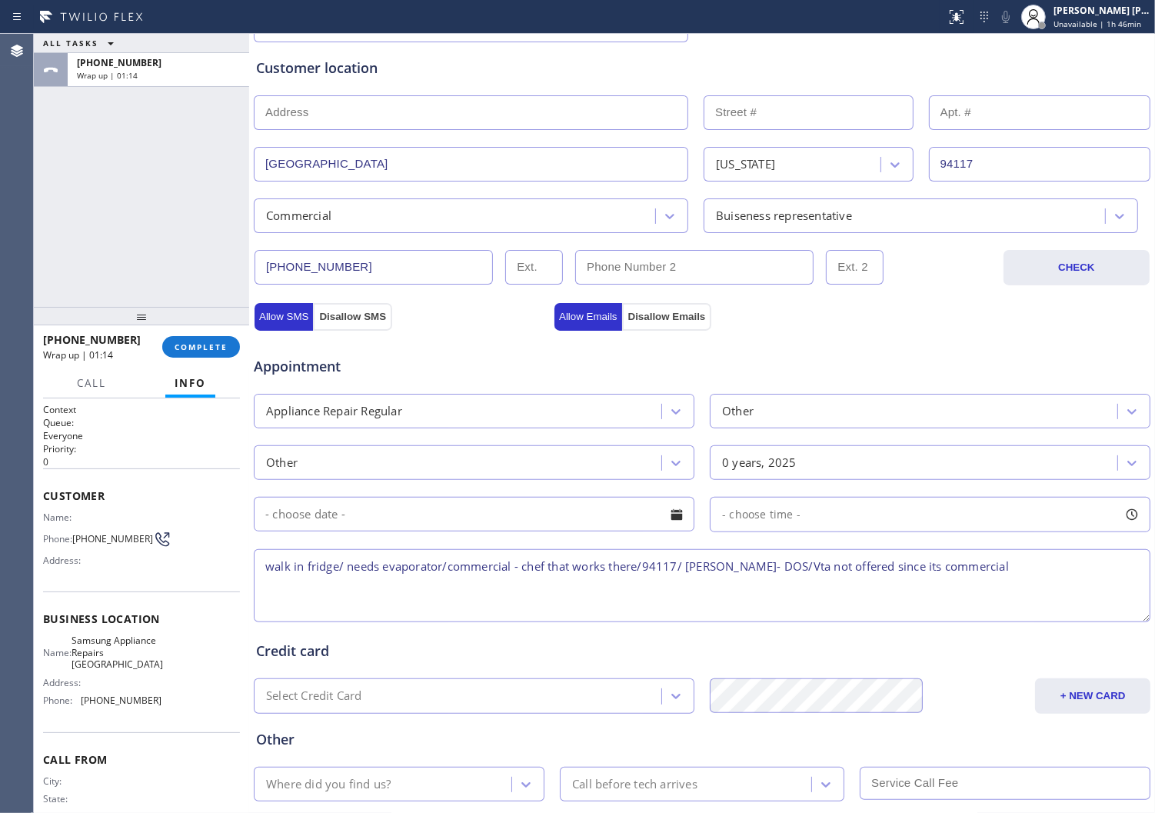
scroll to position [378, 0]
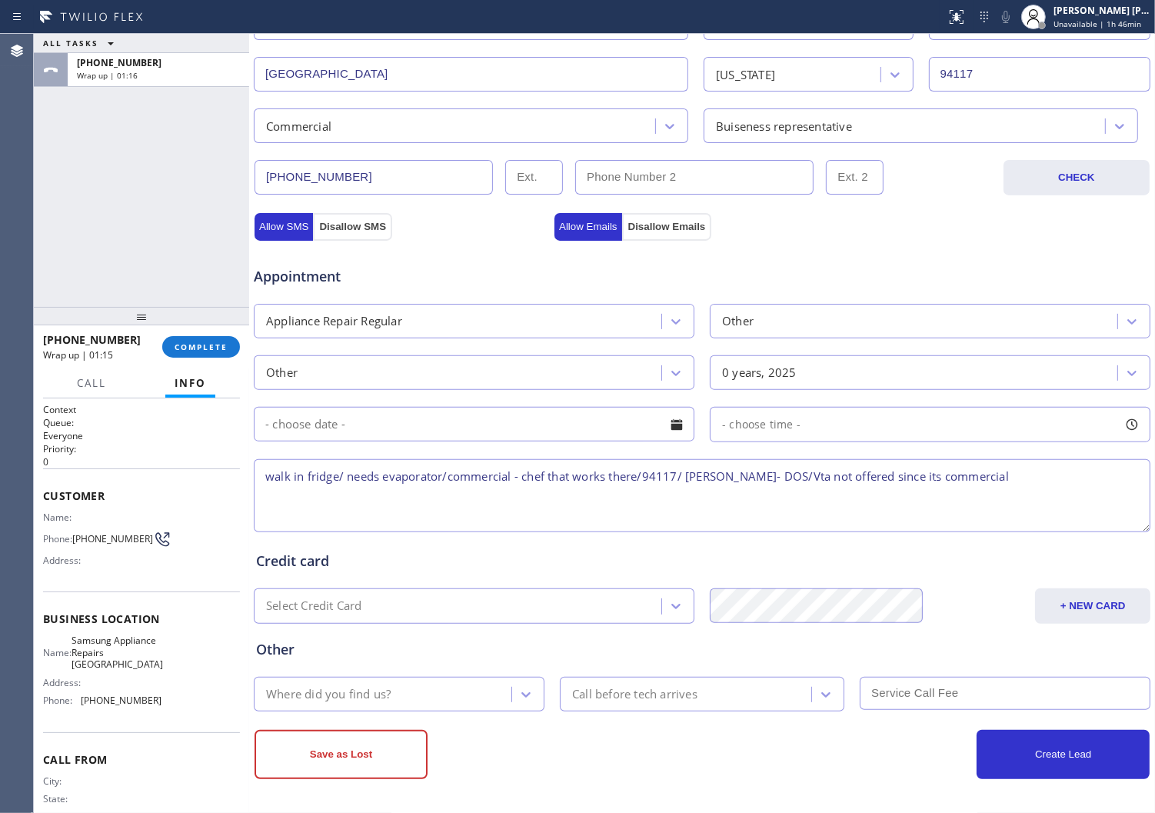
click at [395, 695] on div "Where did you find us?" at bounding box center [384, 694] width 253 height 27
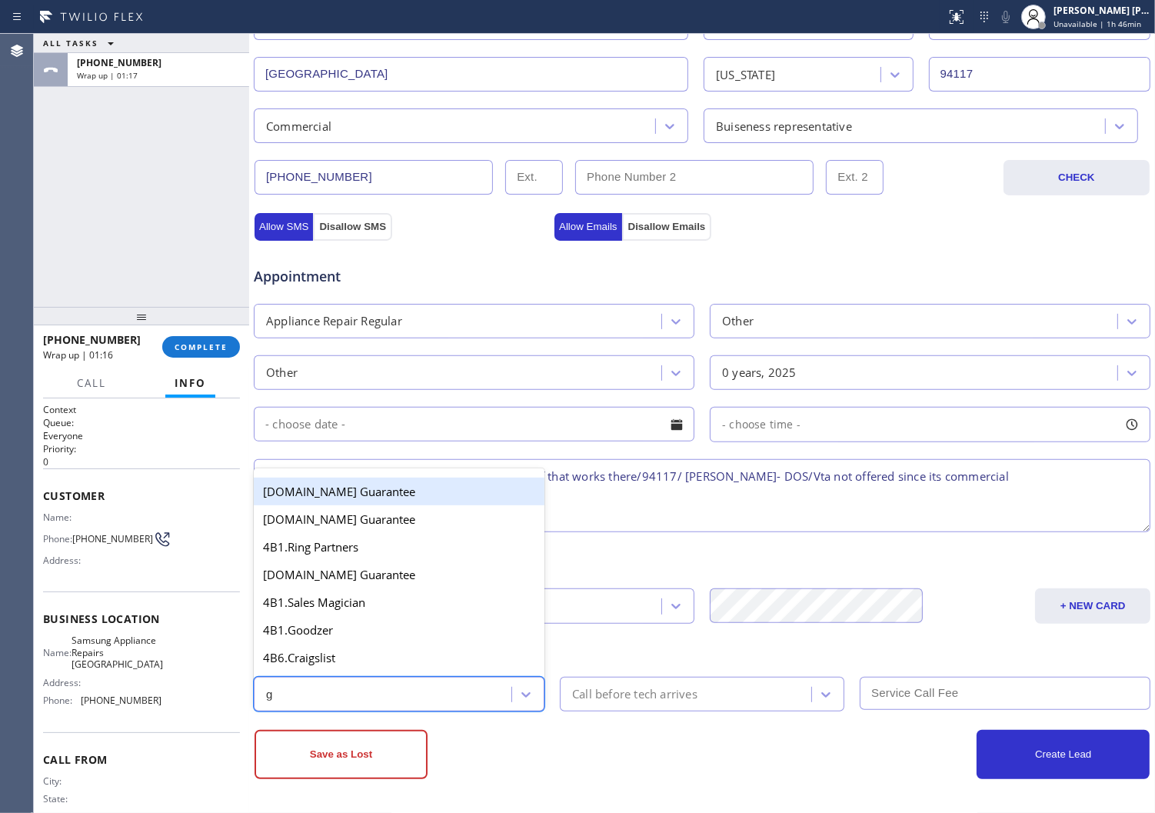
type input "go"
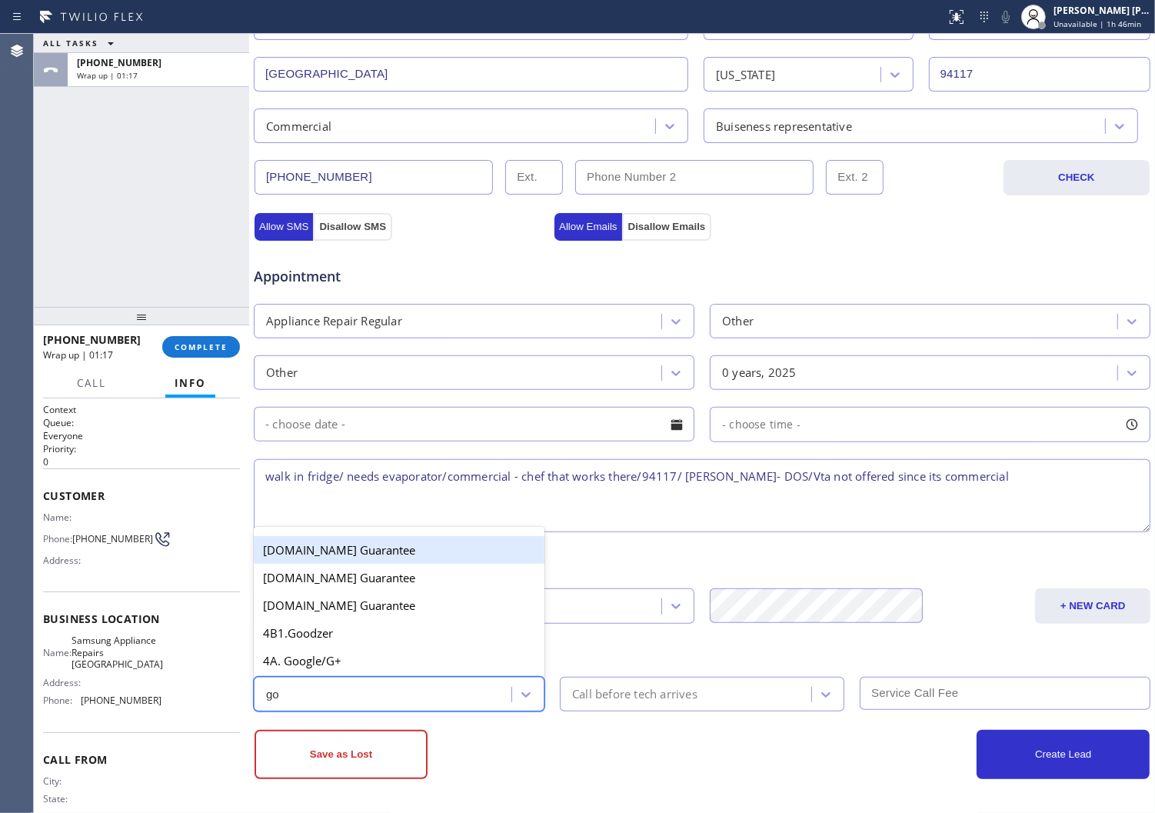
click at [364, 665] on div "4A. Google/G+" at bounding box center [399, 661] width 291 height 28
click at [364, 665] on div "Other option [DOMAIN_NAME] Guarantee focused, 7 of 64. 6 results available for …" at bounding box center [702, 668] width 898 height 88
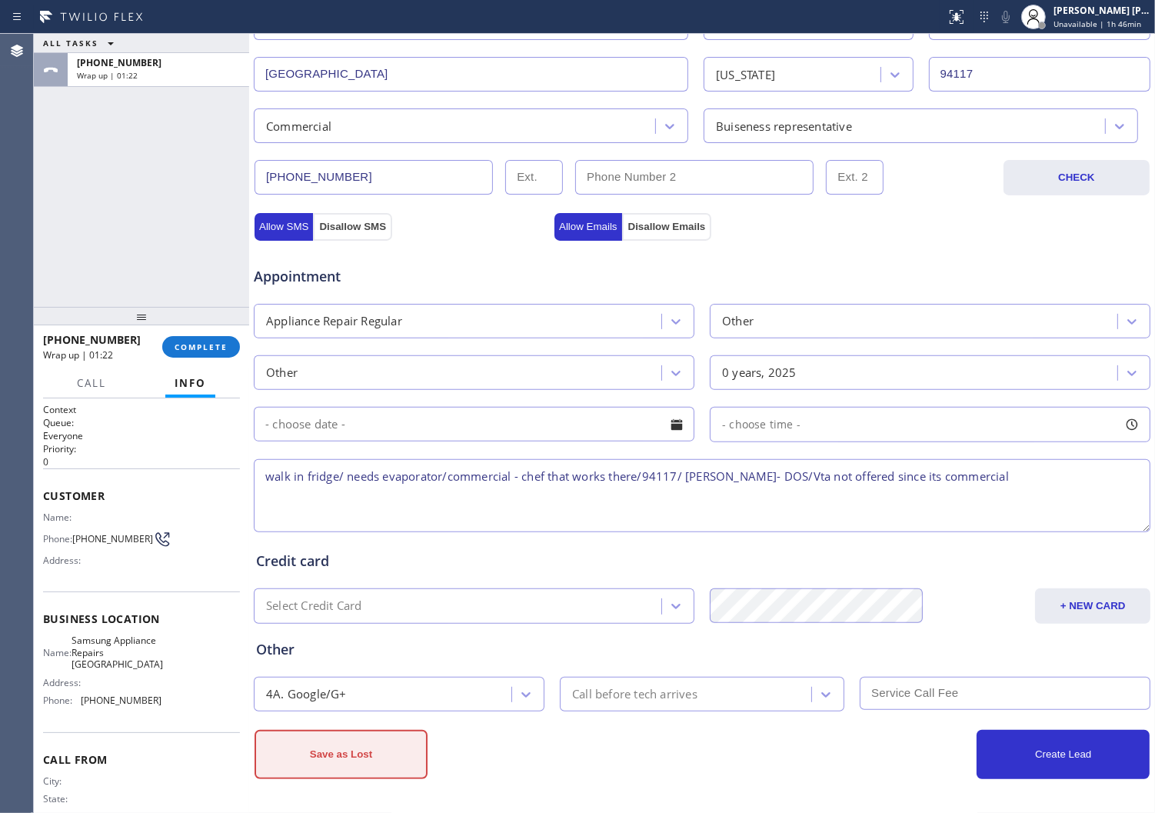
click at [390, 755] on button "Save as Lost" at bounding box center [341, 754] width 173 height 49
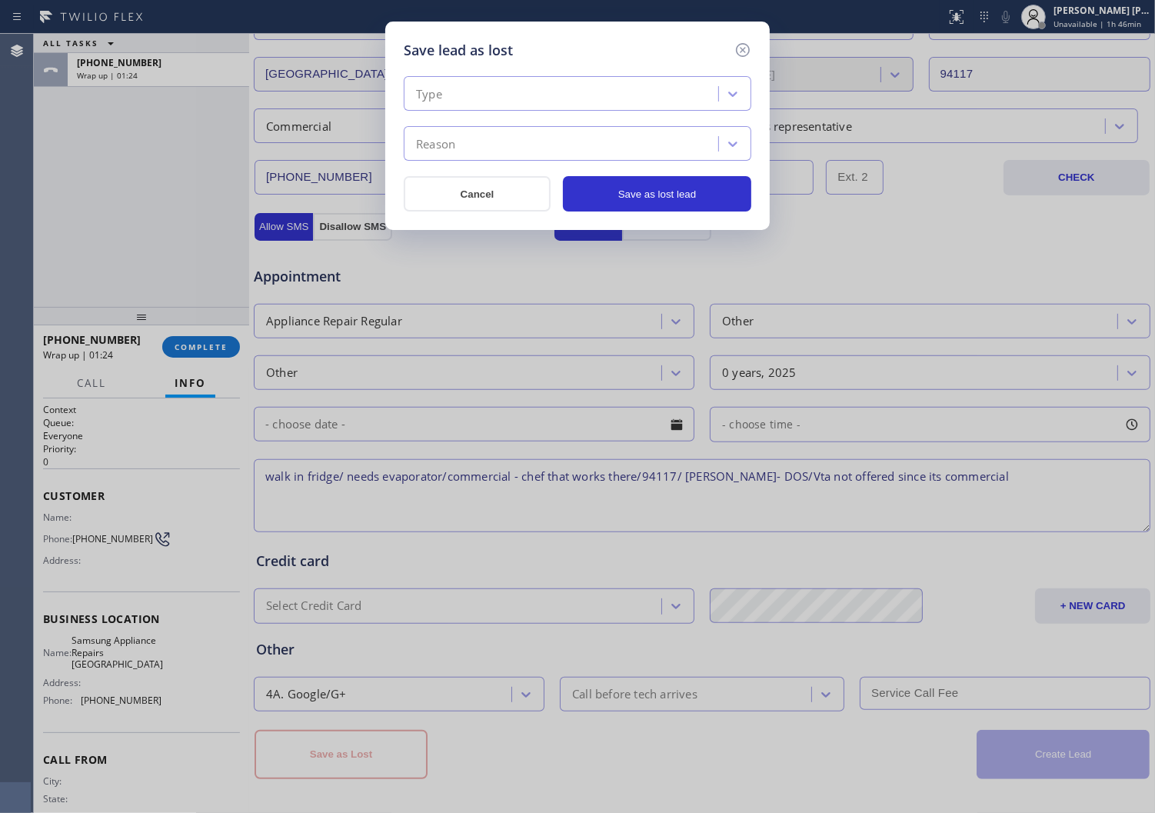
click at [581, 95] on div "Type" at bounding box center [563, 94] width 310 height 27
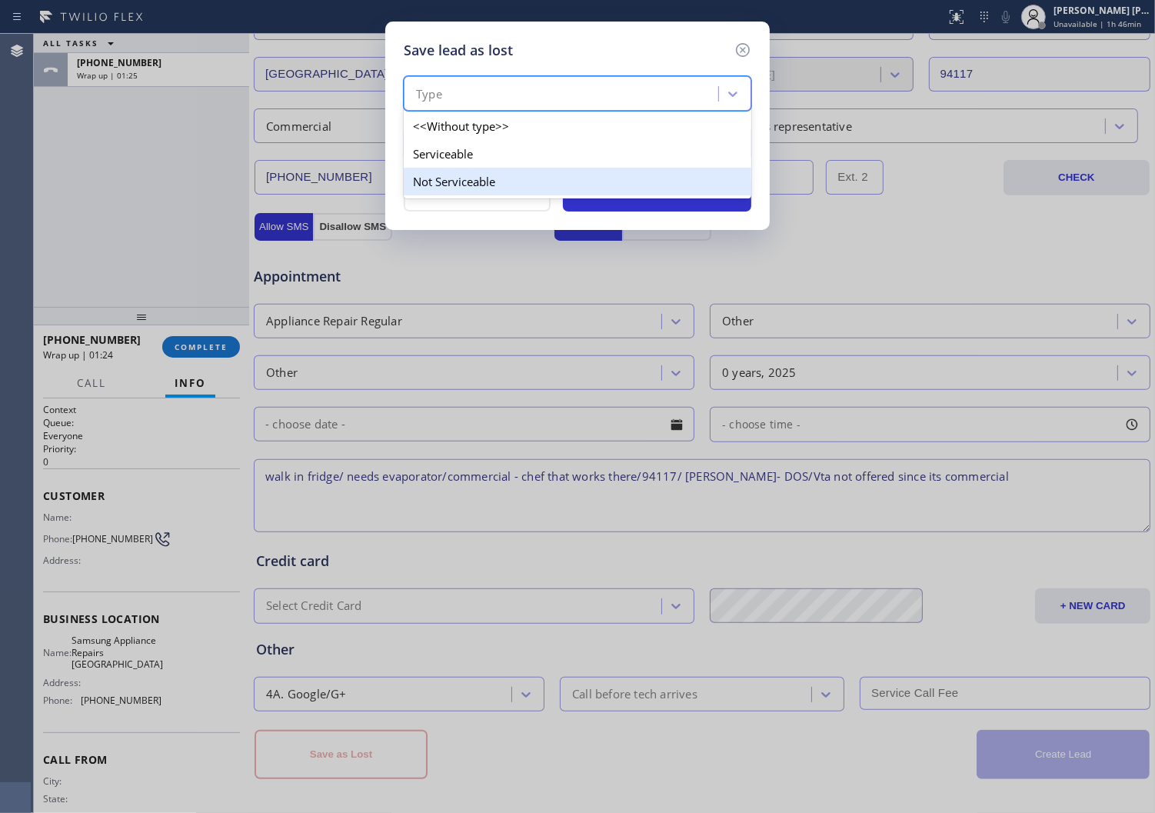
click at [521, 175] on div "Not Serviceable" at bounding box center [578, 182] width 348 height 28
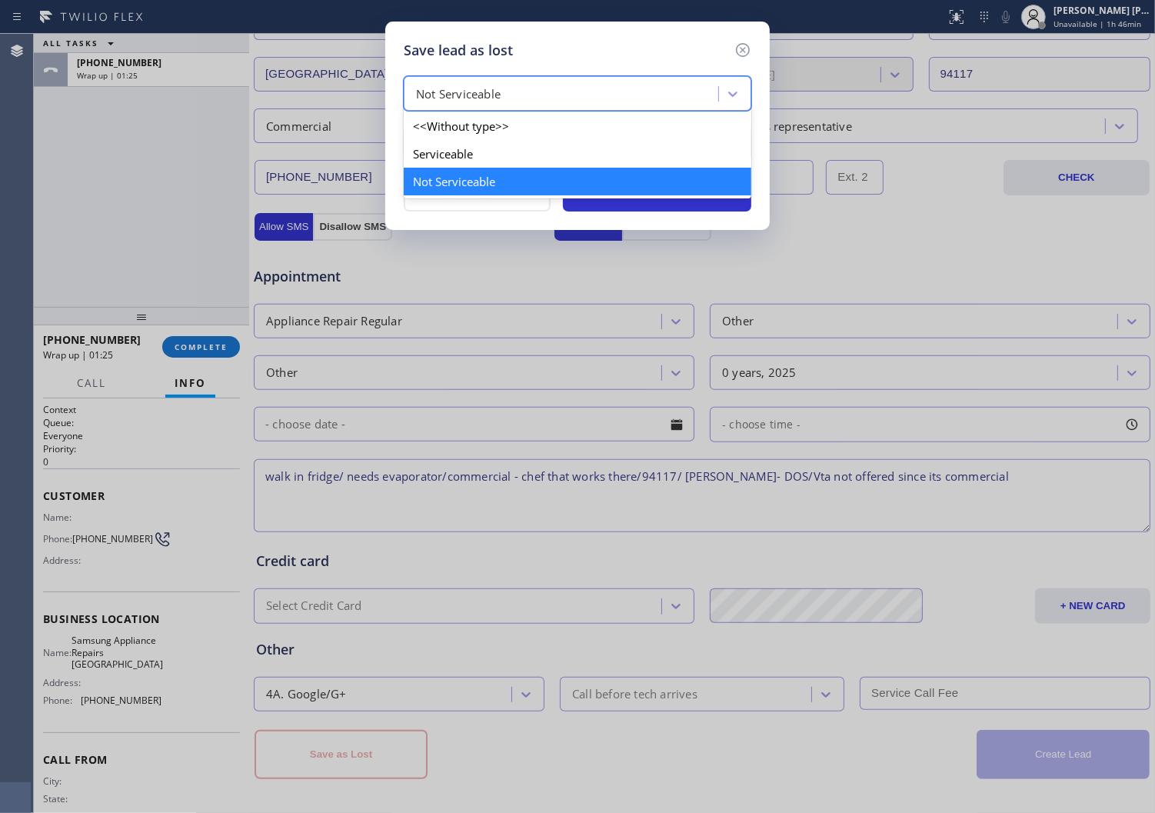
click at [519, 97] on div "Not Serviceable" at bounding box center [563, 94] width 310 height 27
click at [508, 160] on div "Serviceable" at bounding box center [578, 154] width 348 height 28
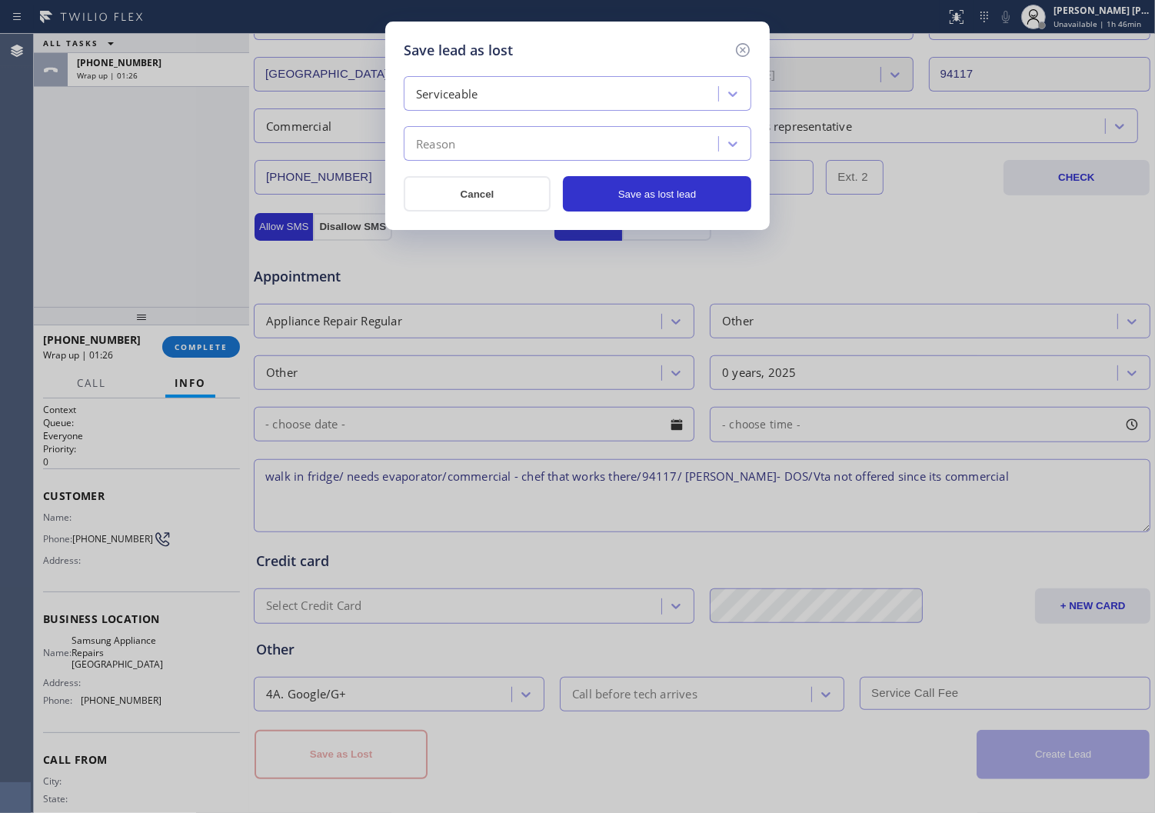
click at [521, 86] on div "Serviceable" at bounding box center [563, 94] width 310 height 27
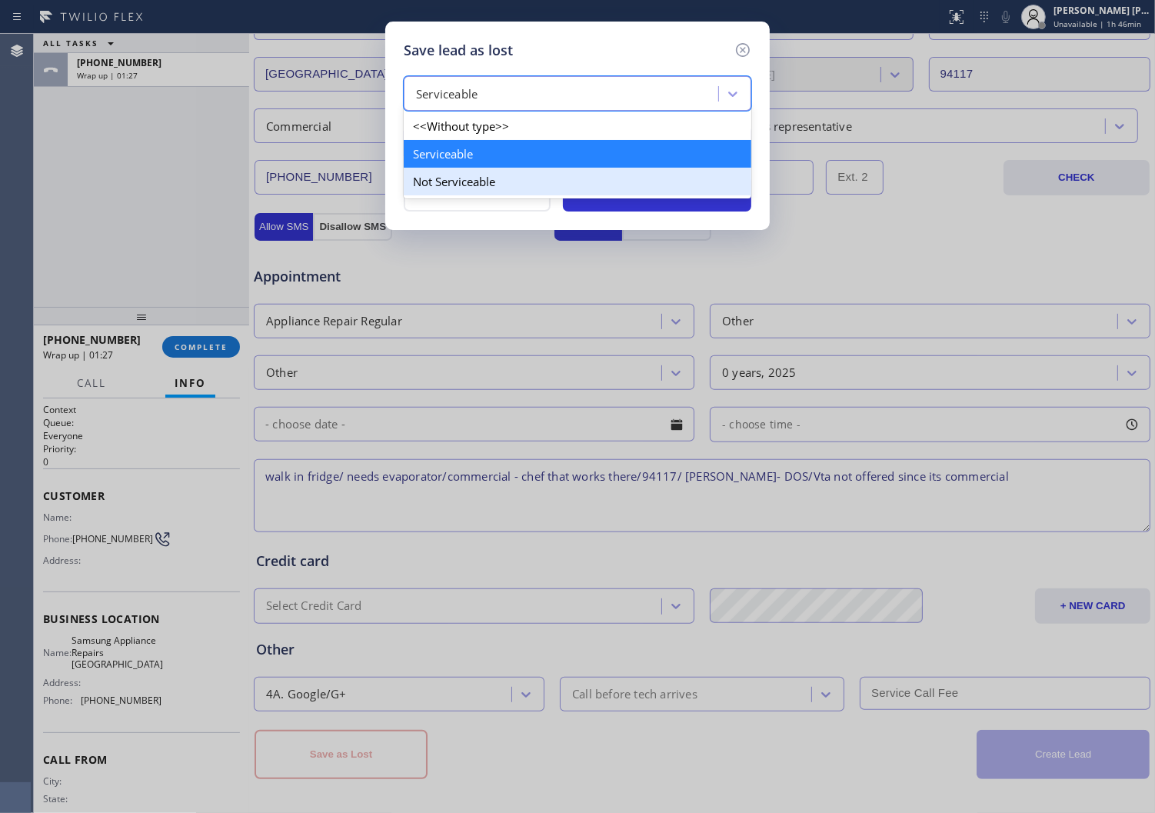
click at [505, 177] on div "Not Serviceable" at bounding box center [578, 182] width 348 height 28
click at [505, 177] on button "Cancel" at bounding box center [477, 193] width 147 height 35
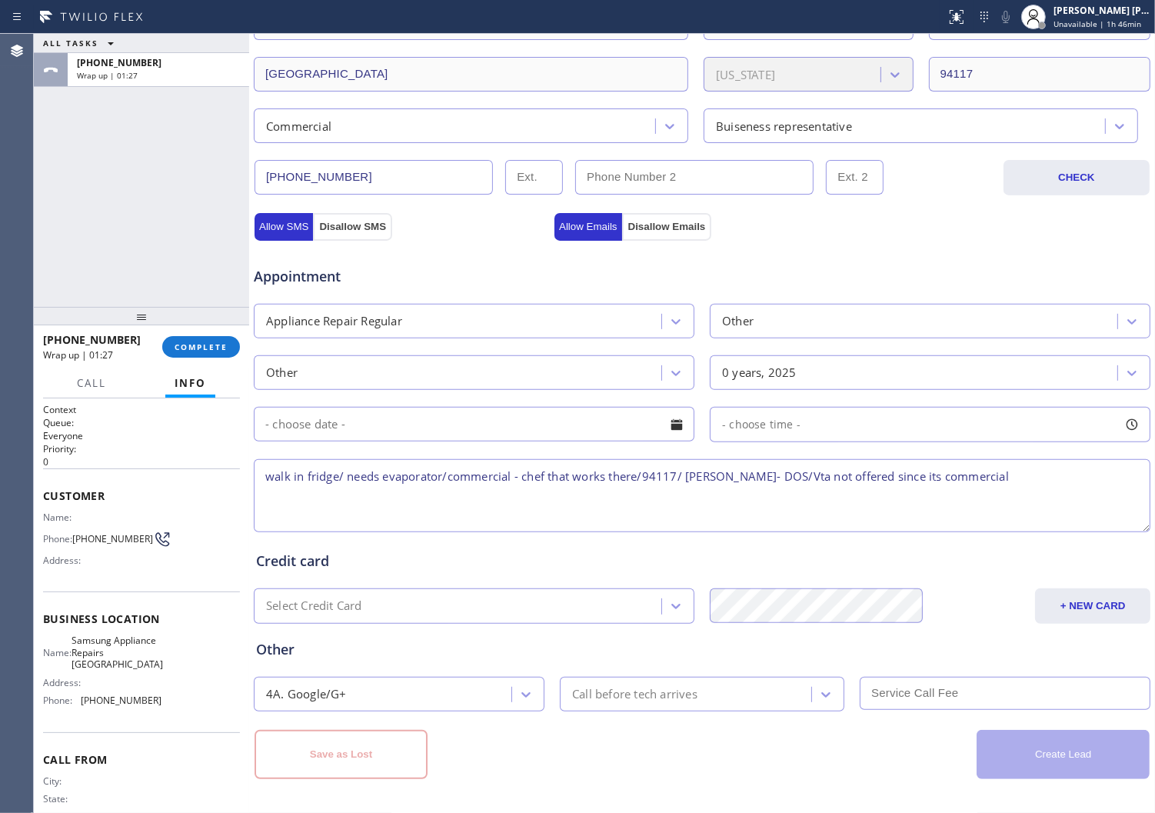
click at [505, 151] on div "[PHONE_NUMBER] CHECK" at bounding box center [702, 169] width 898 height 52
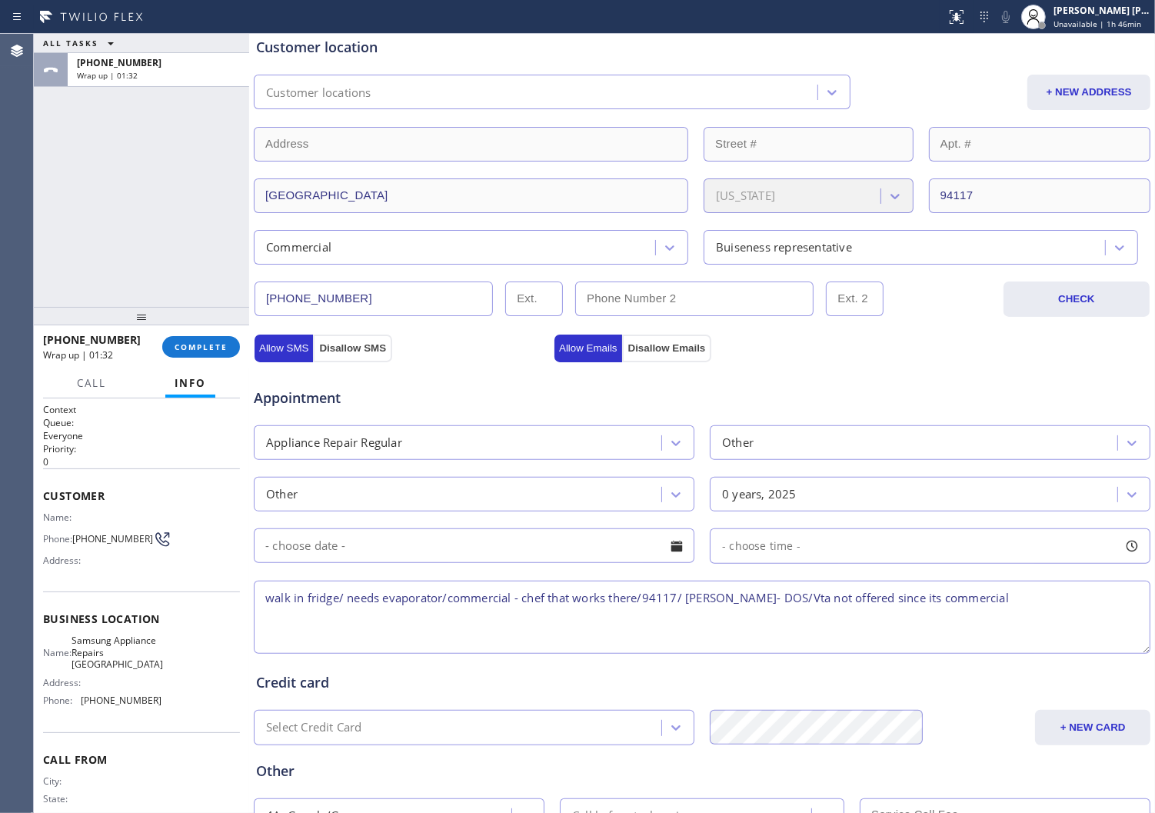
scroll to position [431, 0]
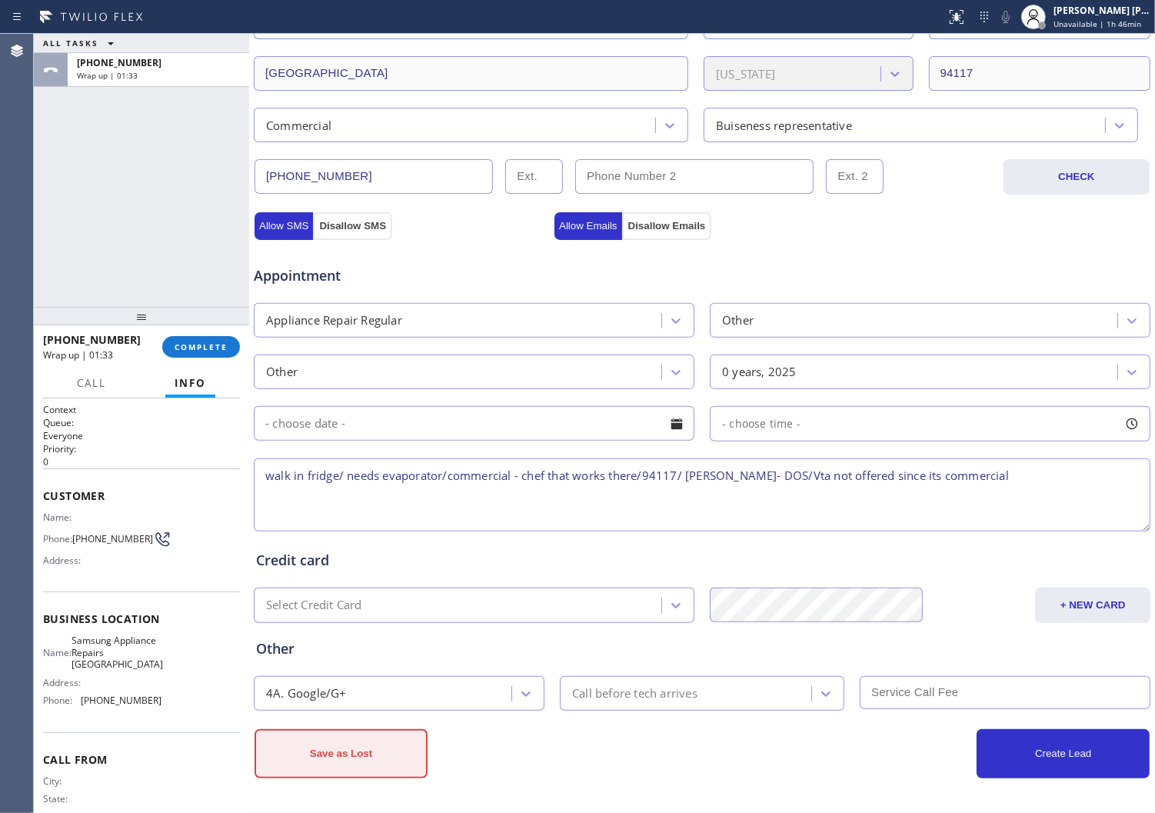
click at [388, 771] on button "Save as Lost" at bounding box center [341, 753] width 173 height 49
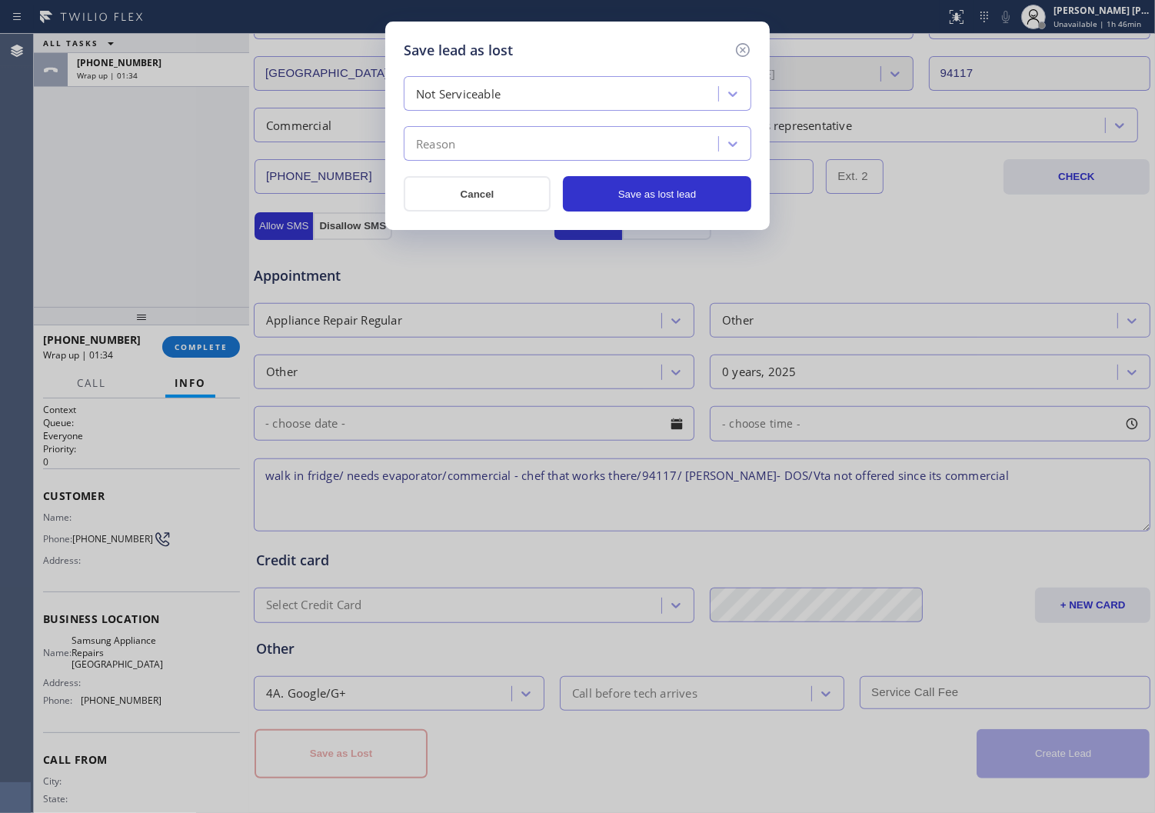
click at [487, 142] on div "Reason" at bounding box center [563, 144] width 310 height 27
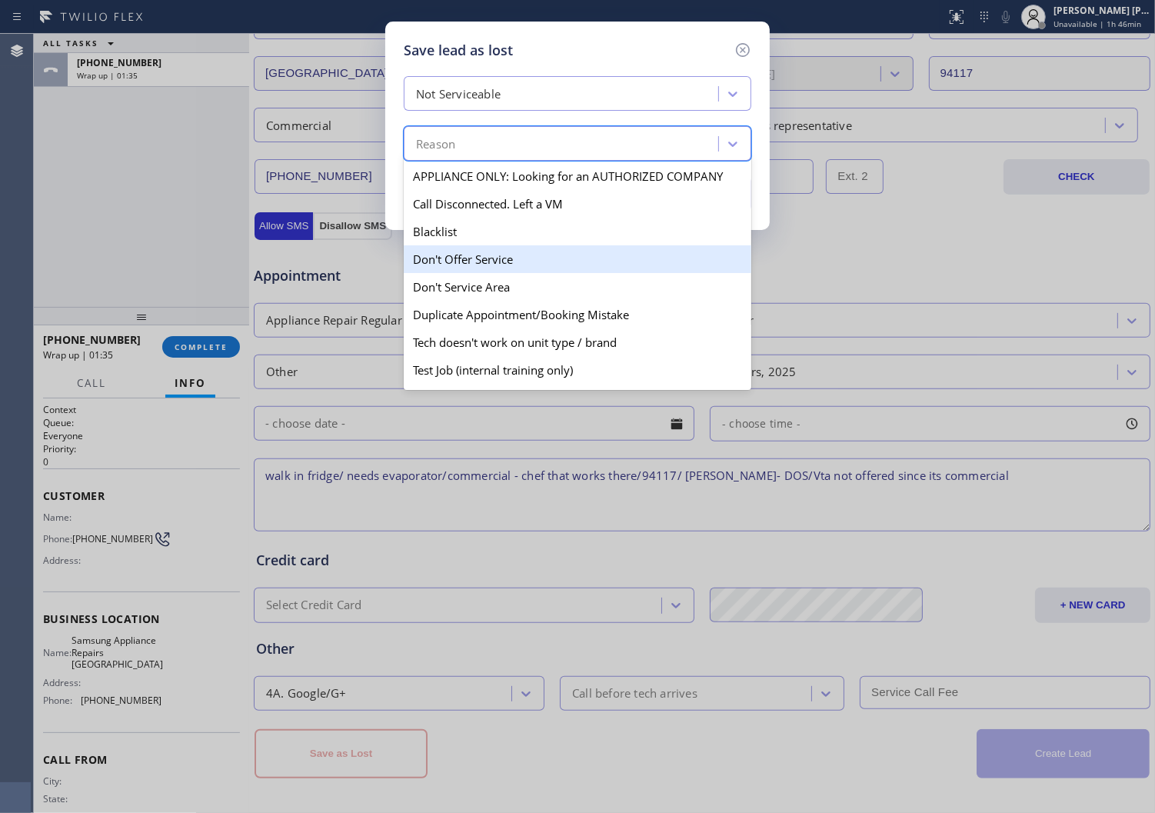
click at [509, 265] on div "Don't Offer Service" at bounding box center [578, 259] width 348 height 28
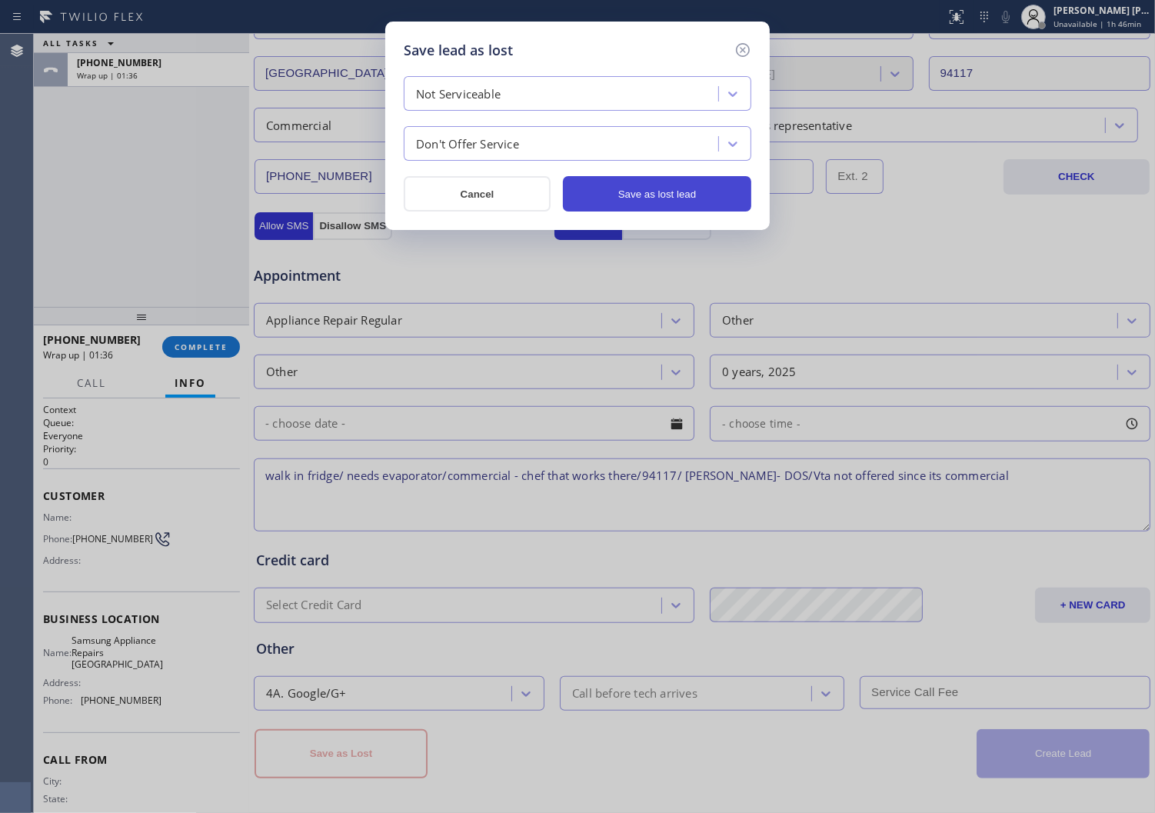
click at [646, 203] on button "Save as lost lead" at bounding box center [657, 193] width 188 height 35
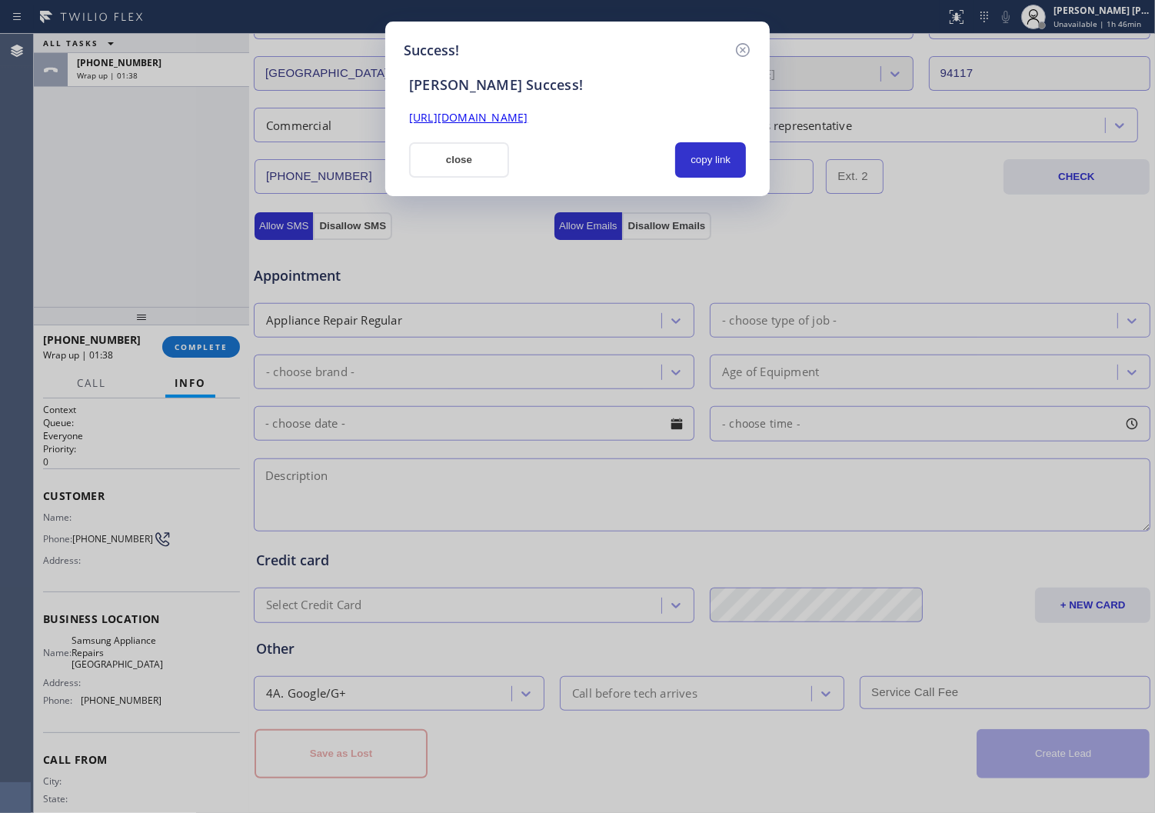
click at [490, 123] on link "[URL][DOMAIN_NAME]" at bounding box center [468, 117] width 118 height 15
click at [427, 166] on button "close" at bounding box center [459, 159] width 100 height 35
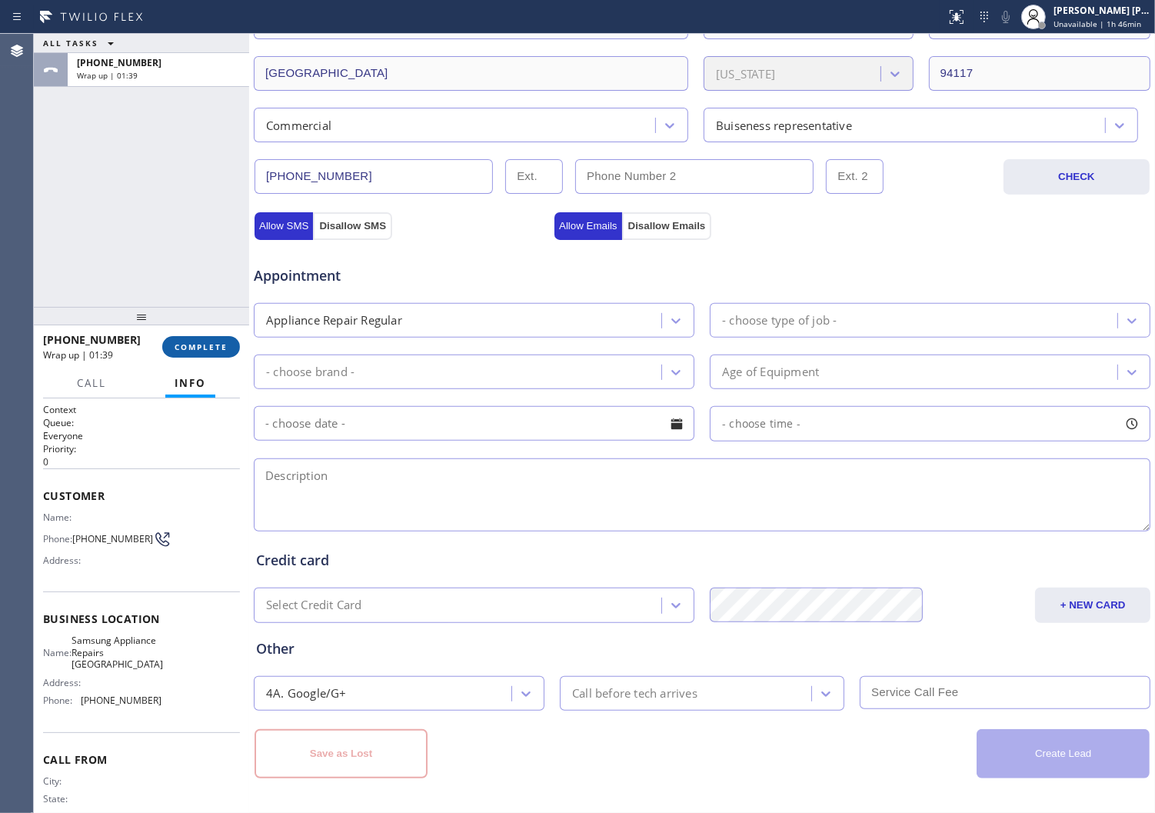
click at [210, 342] on span "COMPLETE" at bounding box center [201, 347] width 53 height 11
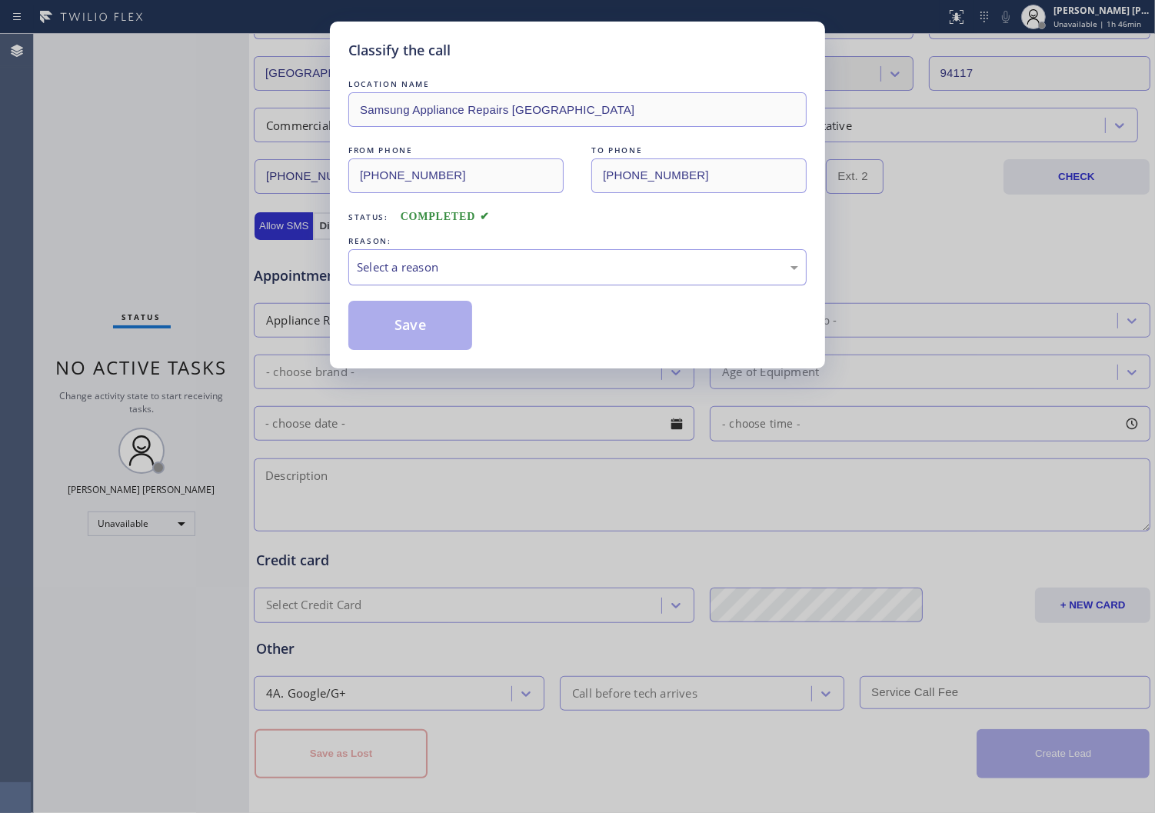
click at [469, 258] on div "Select a reason" at bounding box center [577, 267] width 441 height 18
click at [428, 322] on button "Save" at bounding box center [410, 325] width 124 height 49
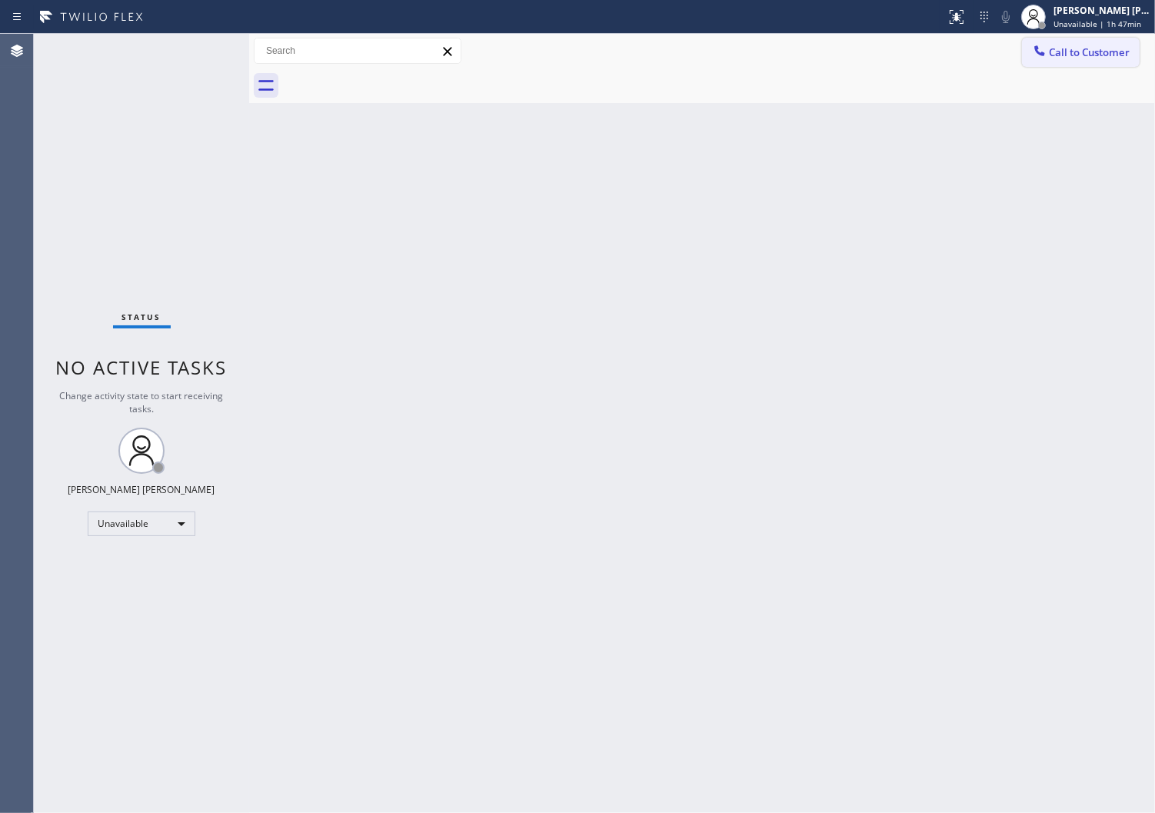
click at [1085, 51] on span "Call to Customer" at bounding box center [1089, 52] width 81 height 14
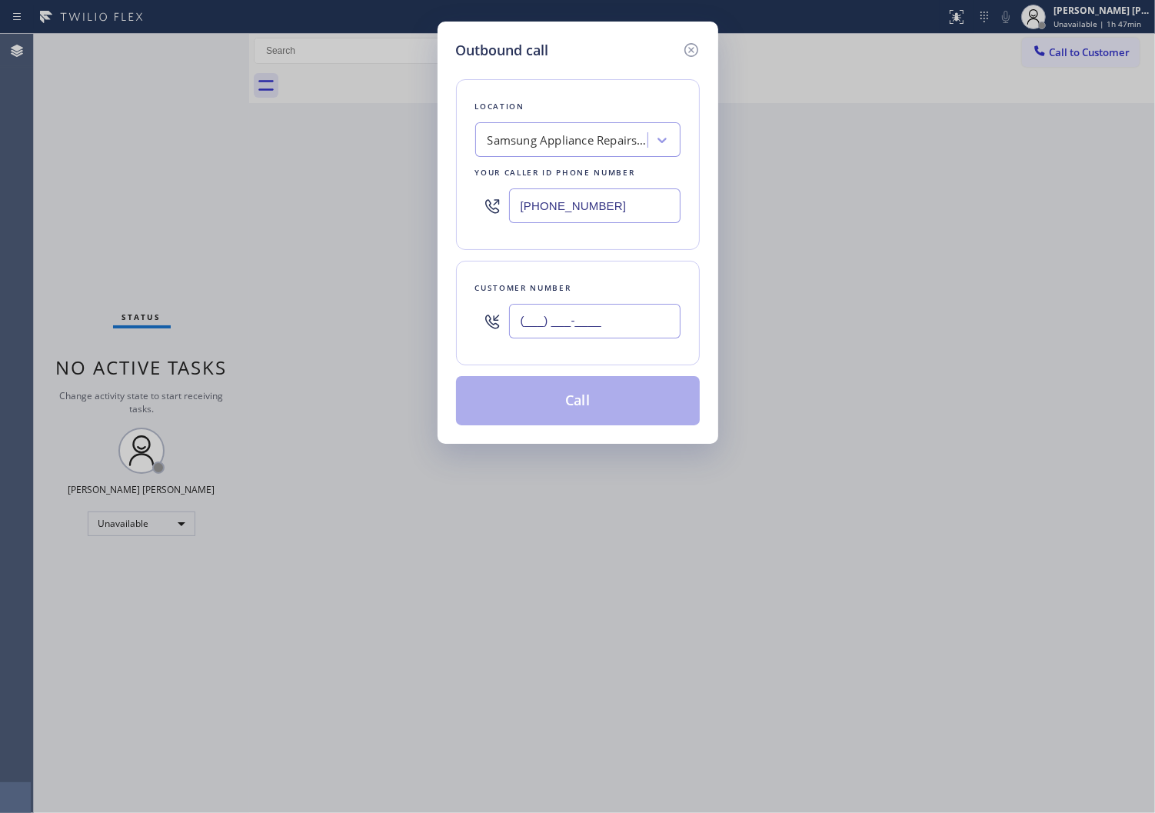
click at [623, 317] on input "(___) ___-____" at bounding box center [595, 321] width 172 height 35
paste input "323) 646-6445"
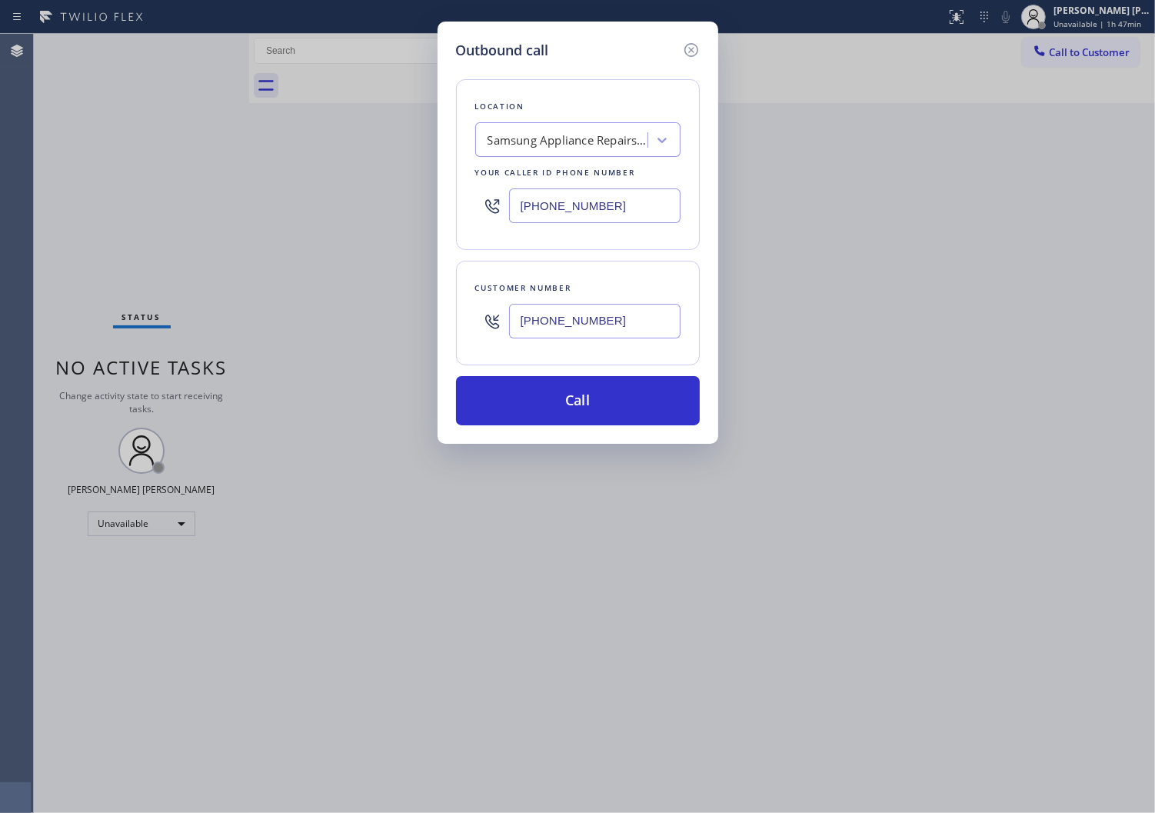
type input "[PHONE_NUMBER]"
click at [567, 204] on input "[PHONE_NUMBER]" at bounding box center [595, 205] width 172 height 35
paste input "213) 340-2939"
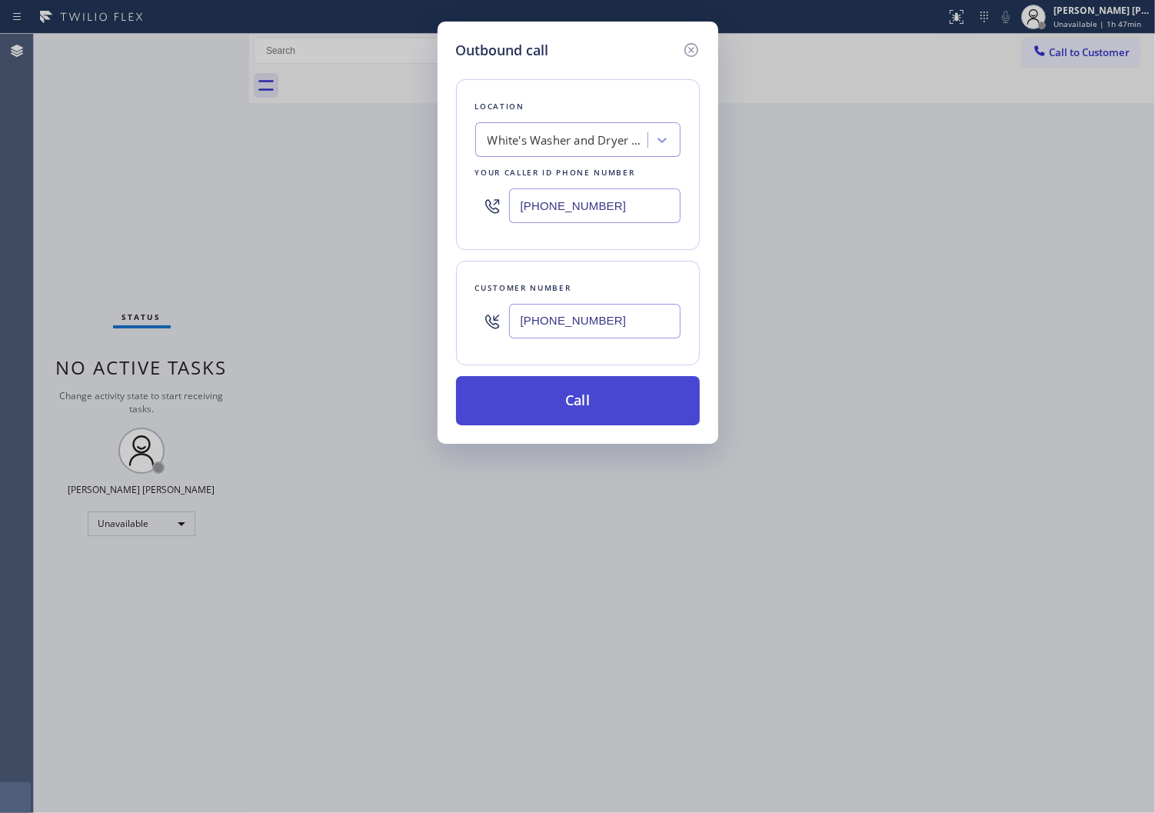
type input "[PHONE_NUMBER]"
click at [615, 413] on button "Call" at bounding box center [578, 400] width 244 height 49
drag, startPoint x: 615, startPoint y: 413, endPoint x: 721, endPoint y: 89, distance: 340.5
click at [615, 413] on button "Call" at bounding box center [578, 400] width 244 height 49
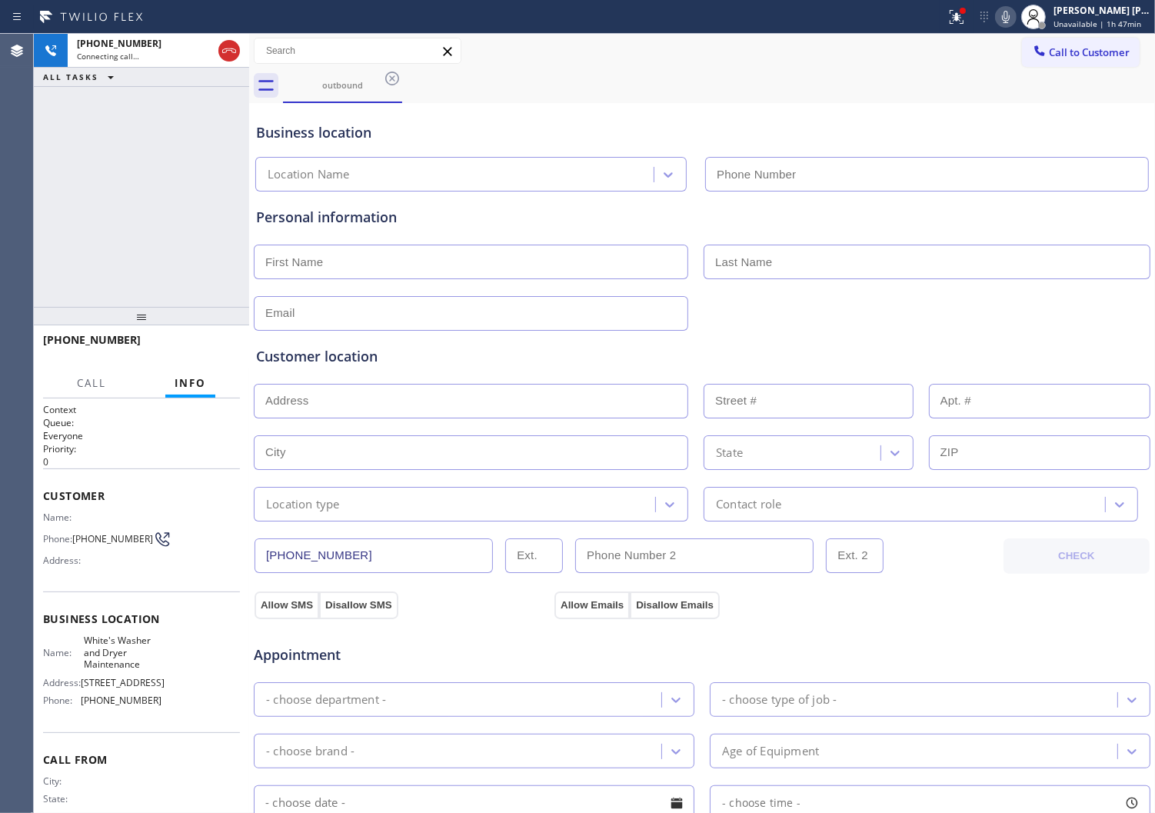
type input "[PHONE_NUMBER]"
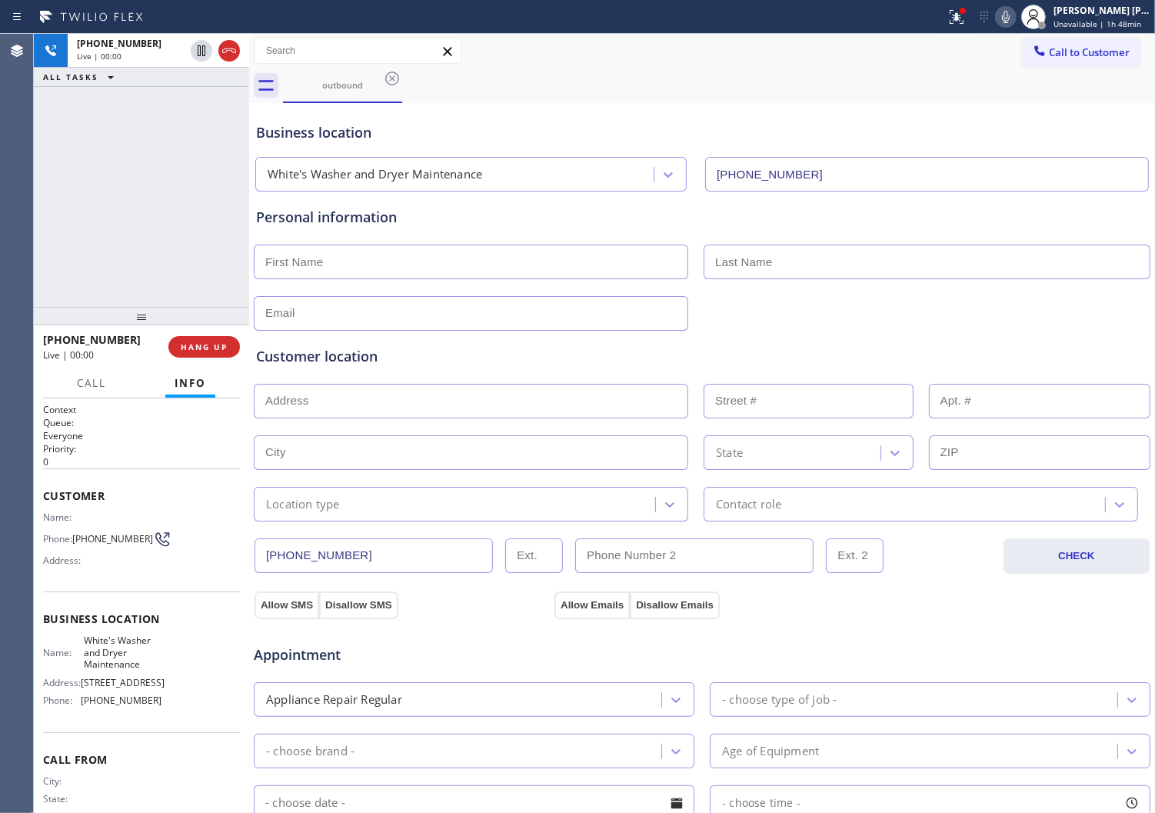
click at [55, 235] on div "[PHONE_NUMBER] Live | 00:00 ALL TASKS ALL TASKS ACTIVE TASKS TASKS IN WRAP UP" at bounding box center [141, 170] width 215 height 273
click at [55, 235] on div "[PHONE_NUMBER] Live | 00:01 ALL TASKS ALL TASKS ACTIVE TASKS TASKS IN WRAP UP" at bounding box center [141, 170] width 215 height 273
click at [963, 27] on button at bounding box center [957, 17] width 34 height 34
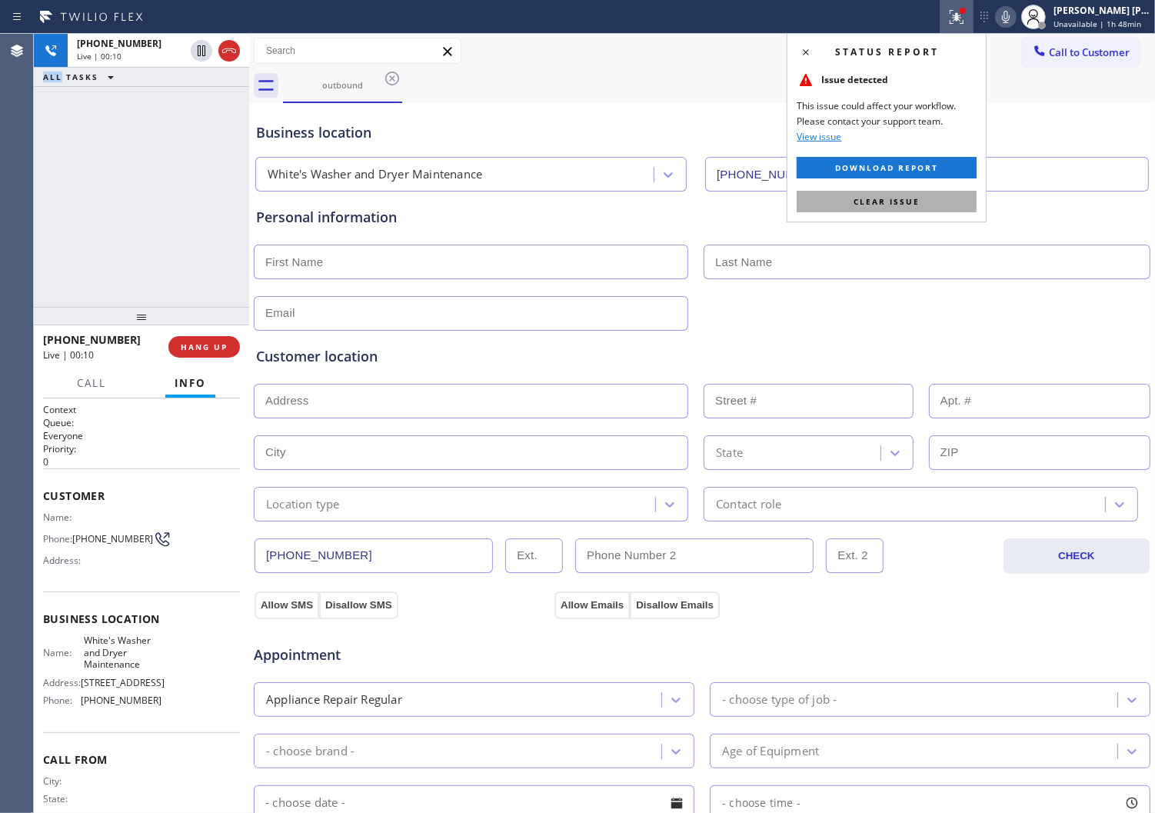
click at [924, 205] on button "Clear issue" at bounding box center [887, 202] width 180 height 22
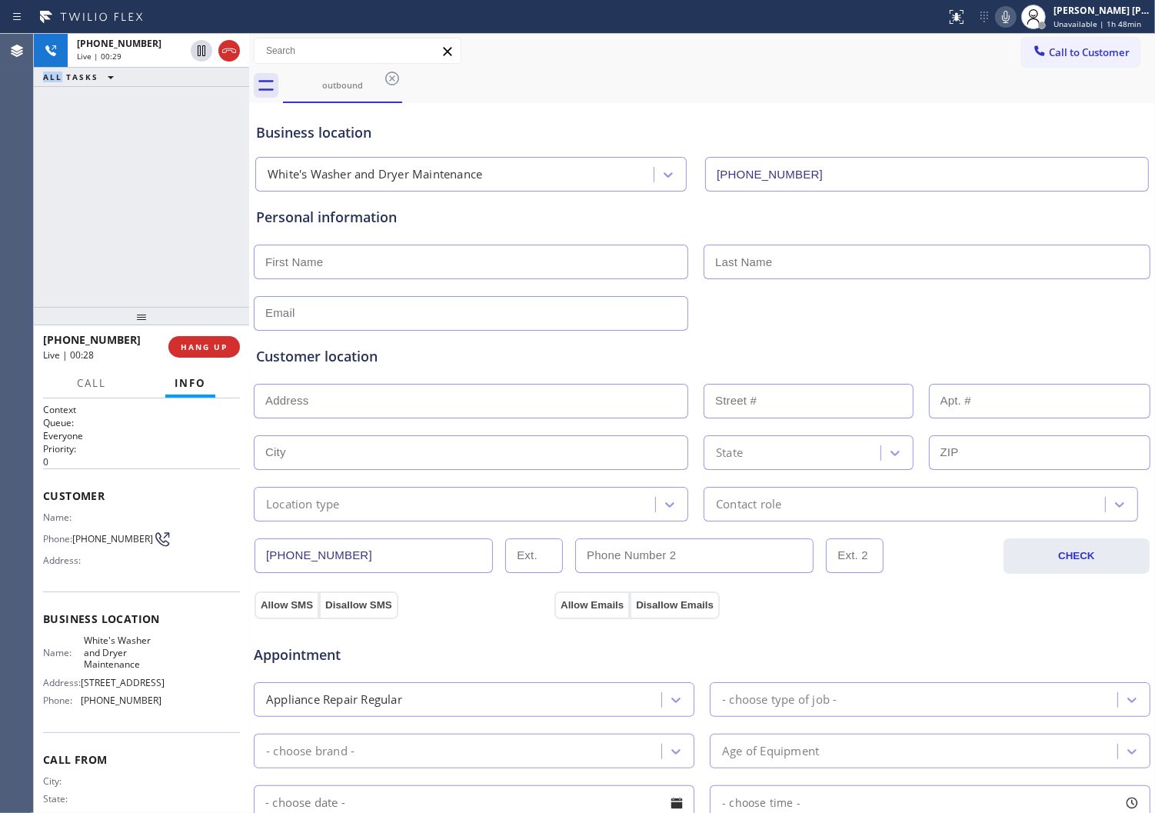
click at [22, 238] on div "Agent Desktop" at bounding box center [16, 423] width 33 height 779
drag, startPoint x: 125, startPoint y: 339, endPoint x: 55, endPoint y: 340, distance: 70.0
click at [55, 340] on div "[PHONE_NUMBER]" at bounding box center [100, 339] width 115 height 15
copy span "3236466445"
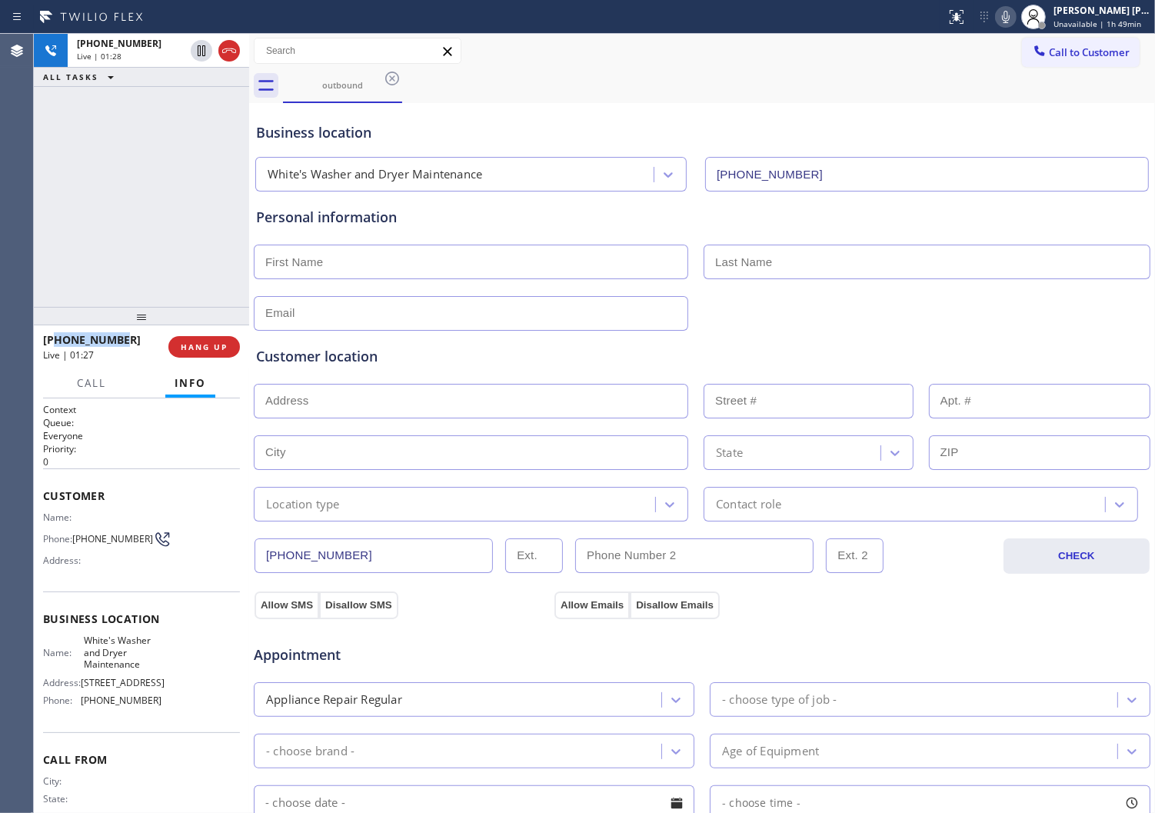
click at [162, 241] on div "[PHONE_NUMBER] Live | 01:28 ALL TASKS ALL TASKS ACTIVE TASKS TASKS IN WRAP UP" at bounding box center [141, 170] width 215 height 273
click at [109, 255] on div "[PHONE_NUMBER] Live | 01:53 ALL TASKS ALL TASKS ACTIVE TASKS TASKS IN WRAP UP" at bounding box center [141, 170] width 215 height 273
drag, startPoint x: 123, startPoint y: 342, endPoint x: 88, endPoint y: 341, distance: 35.4
click at [88, 341] on div "[PHONE_NUMBER]" at bounding box center [100, 339] width 115 height 15
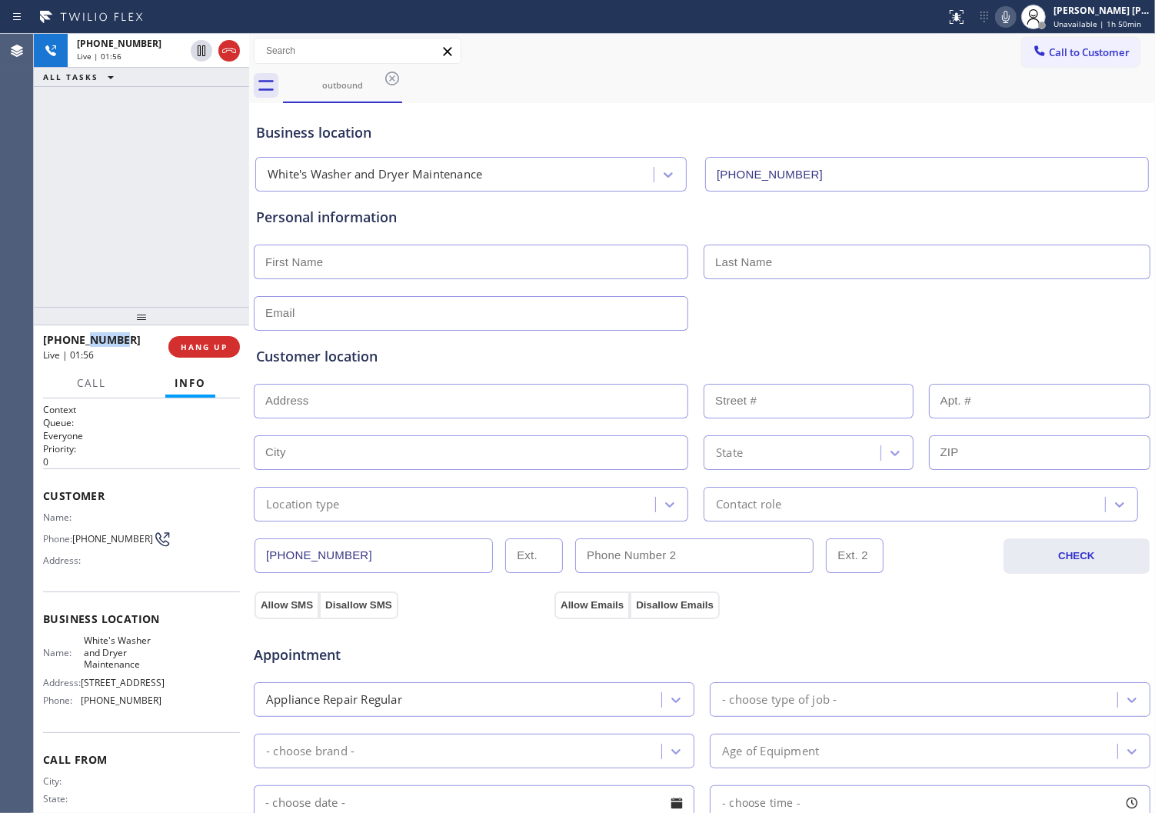
click at [101, 258] on div "[PHONE_NUMBER] Live | 01:56 ALL TASKS ALL TASKS ACTIVE TASKS TASKS IN WRAP UP" at bounding box center [141, 170] width 215 height 273
click at [342, 129] on div "Business location" at bounding box center [702, 132] width 892 height 21
click at [340, 129] on div "Business location" at bounding box center [702, 132] width 892 height 21
click at [374, 129] on div "Business location" at bounding box center [702, 132] width 892 height 21
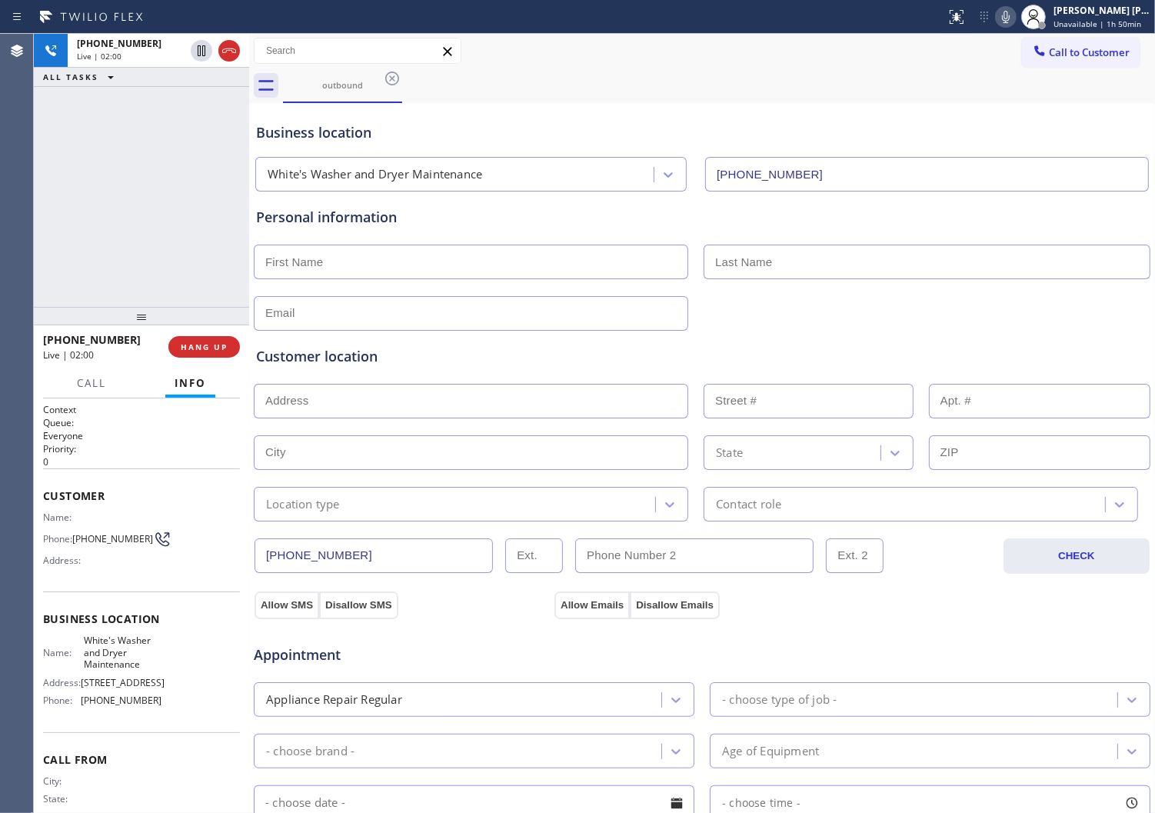
click at [352, 140] on div "Business location" at bounding box center [702, 132] width 892 height 21
click at [354, 140] on div "Business location" at bounding box center [702, 132] width 892 height 21
click at [435, 148] on div "Business location [PERSON_NAME]'s Washer and Dryer Maintenance [PHONE_NUMBER]" at bounding box center [702, 149] width 898 height 85
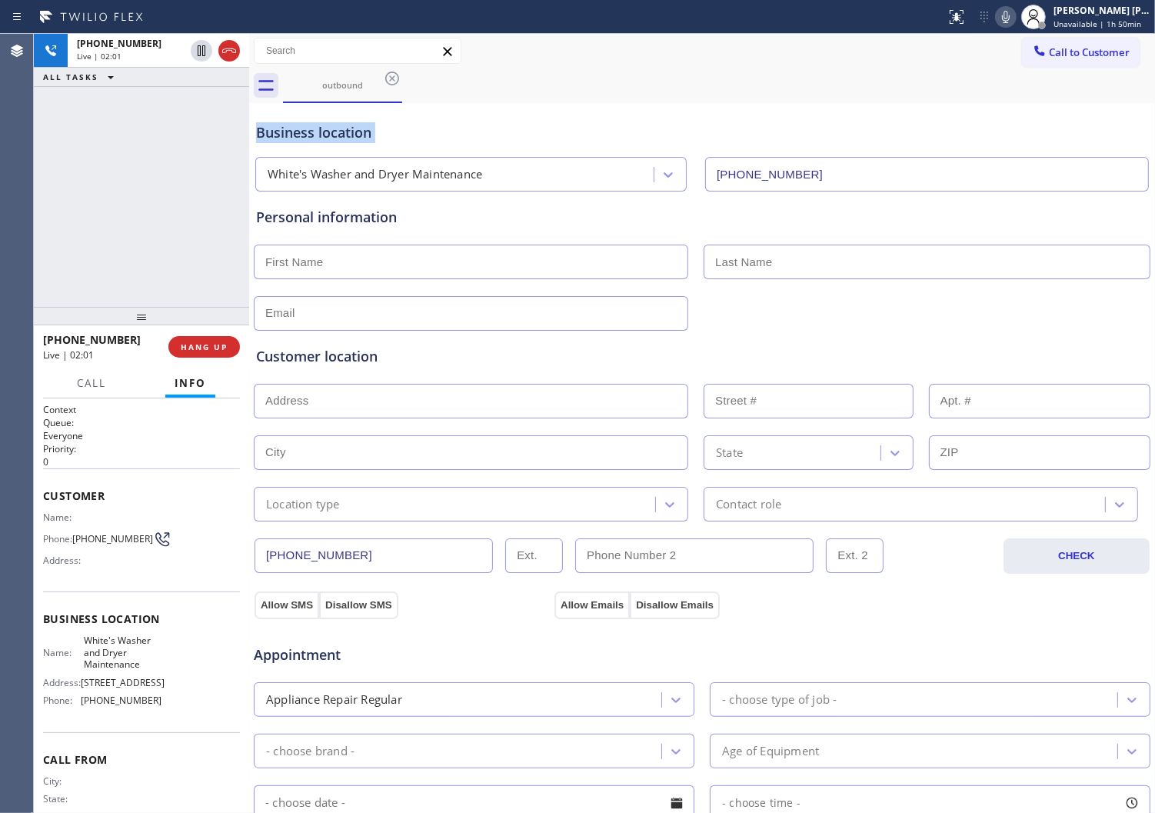
click at [435, 148] on div "Business location [PERSON_NAME]'s Washer and Dryer Maintenance [PHONE_NUMBER]" at bounding box center [702, 149] width 898 height 85
click at [174, 166] on div "[PHONE_NUMBER] Live | 02:05 ALL TASKS ALL TASKS ACTIVE TASKS TASKS IN WRAP UP" at bounding box center [141, 170] width 215 height 273
click at [328, 134] on div "Business location" at bounding box center [702, 132] width 892 height 21
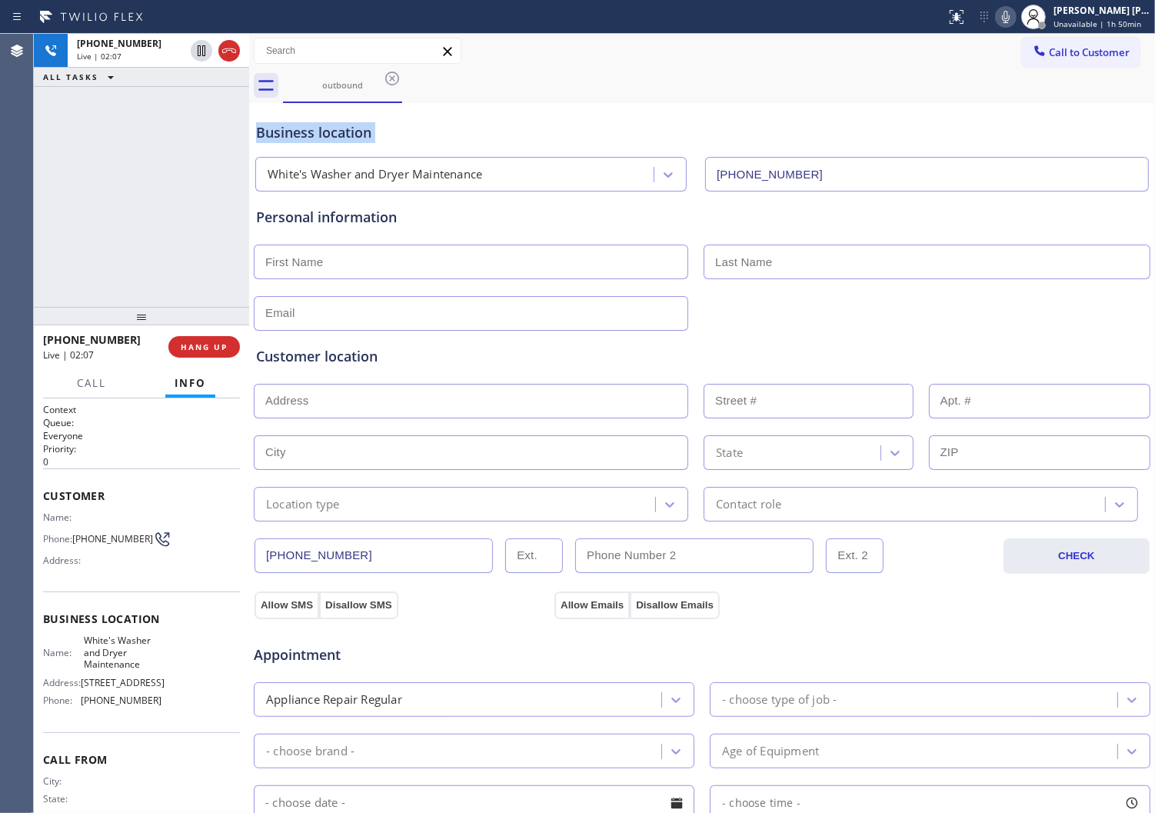
click at [501, 128] on div "Business location" at bounding box center [702, 132] width 892 height 21
click at [302, 131] on div "Business location" at bounding box center [702, 132] width 892 height 21
click at [420, 141] on div "Business location" at bounding box center [702, 132] width 892 height 21
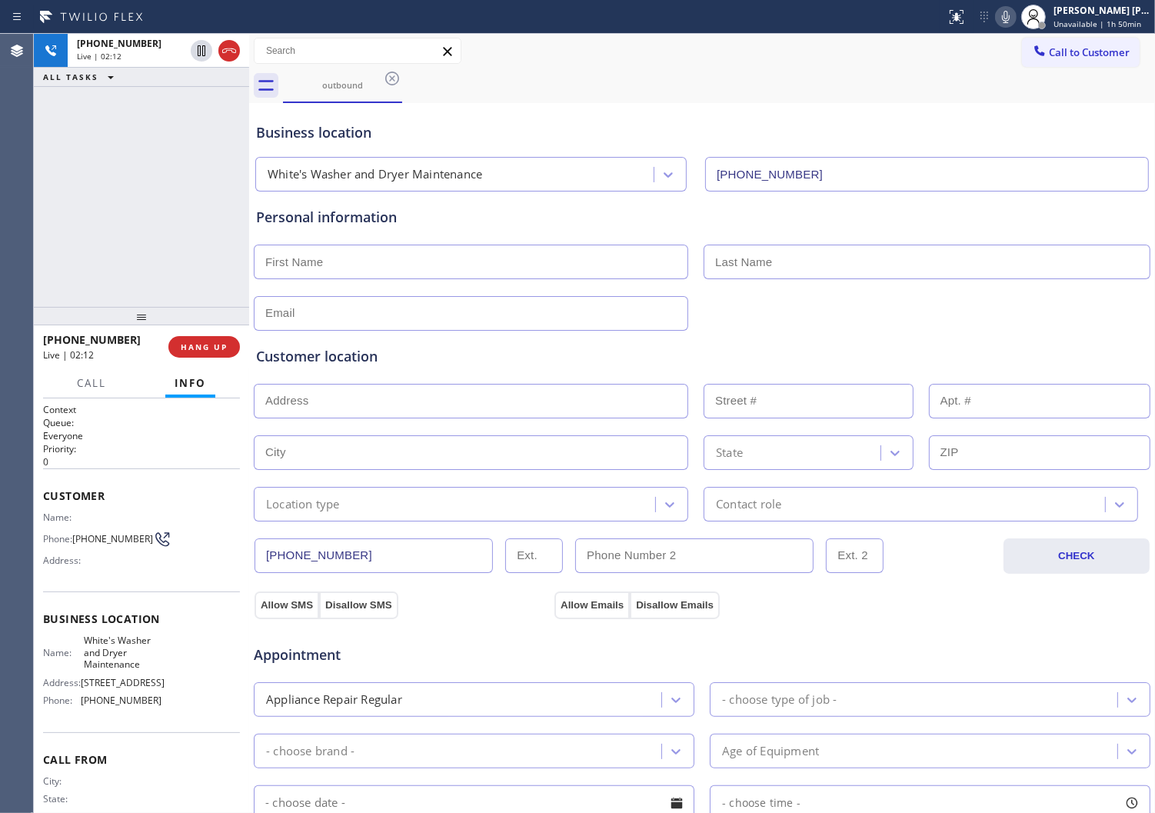
click at [420, 141] on div "Business location" at bounding box center [702, 132] width 892 height 21
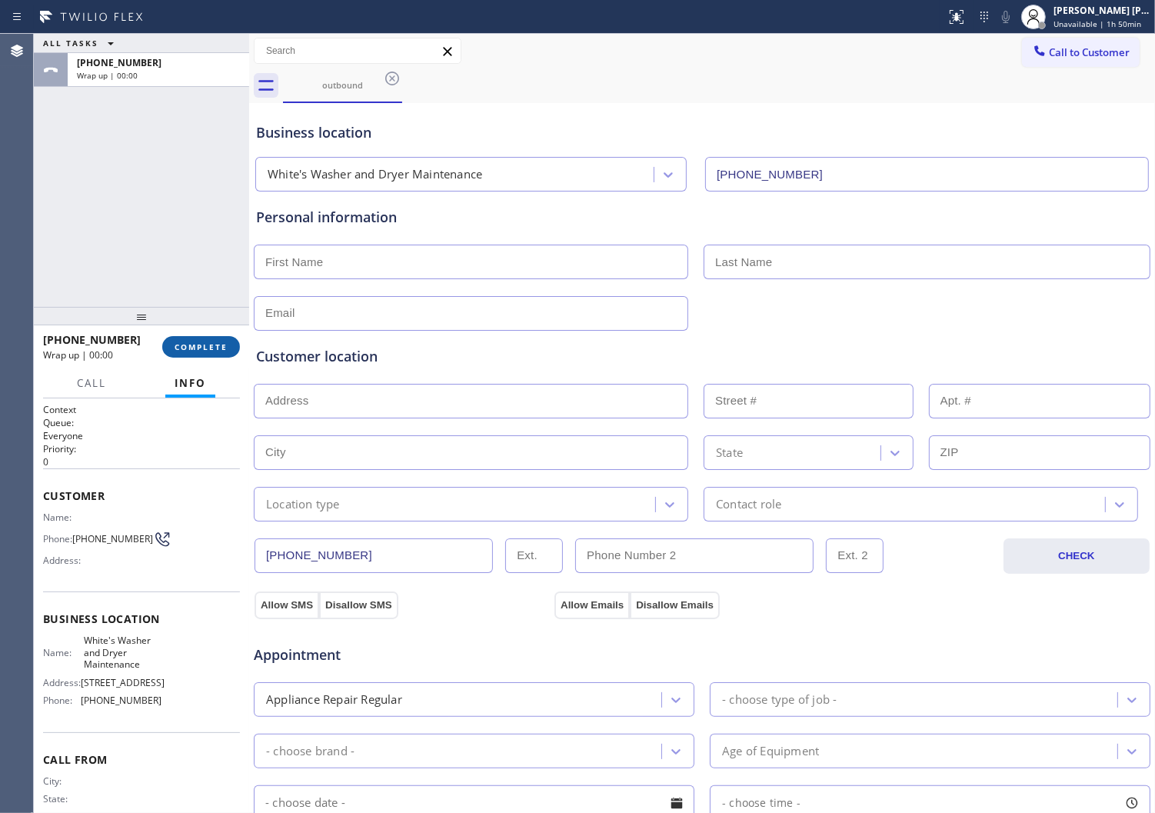
click at [192, 343] on span "COMPLETE" at bounding box center [201, 347] width 53 height 11
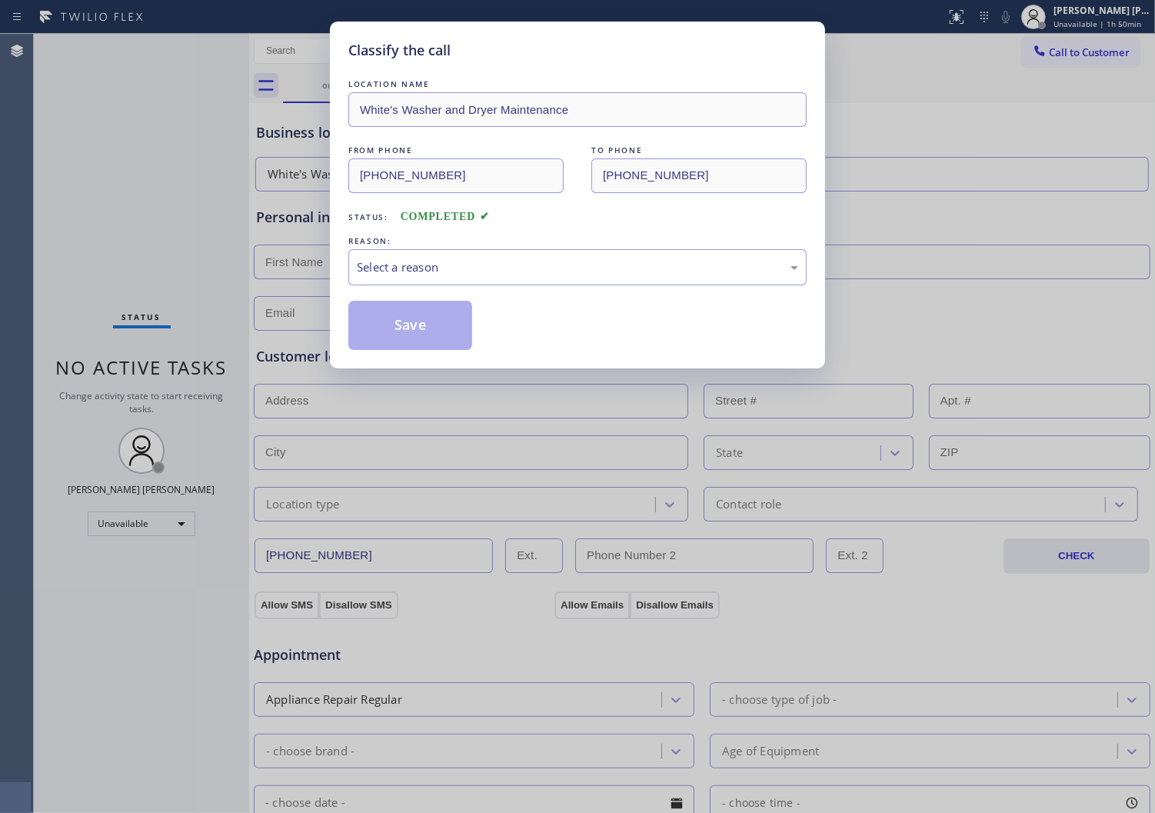
click at [390, 282] on div "Select a reason" at bounding box center [577, 267] width 458 height 36
click at [405, 345] on button "Save" at bounding box center [410, 325] width 124 height 49
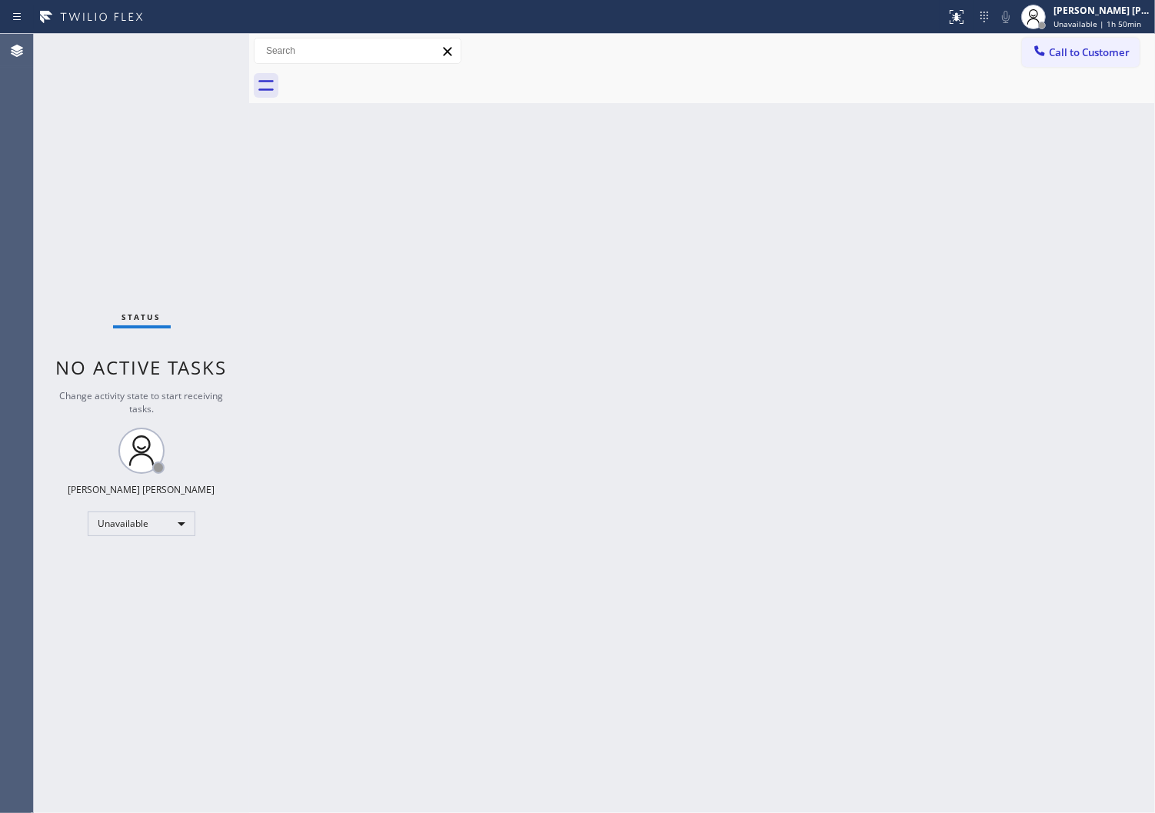
click at [25, 337] on div "Agent Desktop" at bounding box center [16, 423] width 33 height 779
click at [1146, 73] on div at bounding box center [719, 85] width 872 height 35
click at [1051, 55] on span "Call to Customer" at bounding box center [1089, 52] width 81 height 14
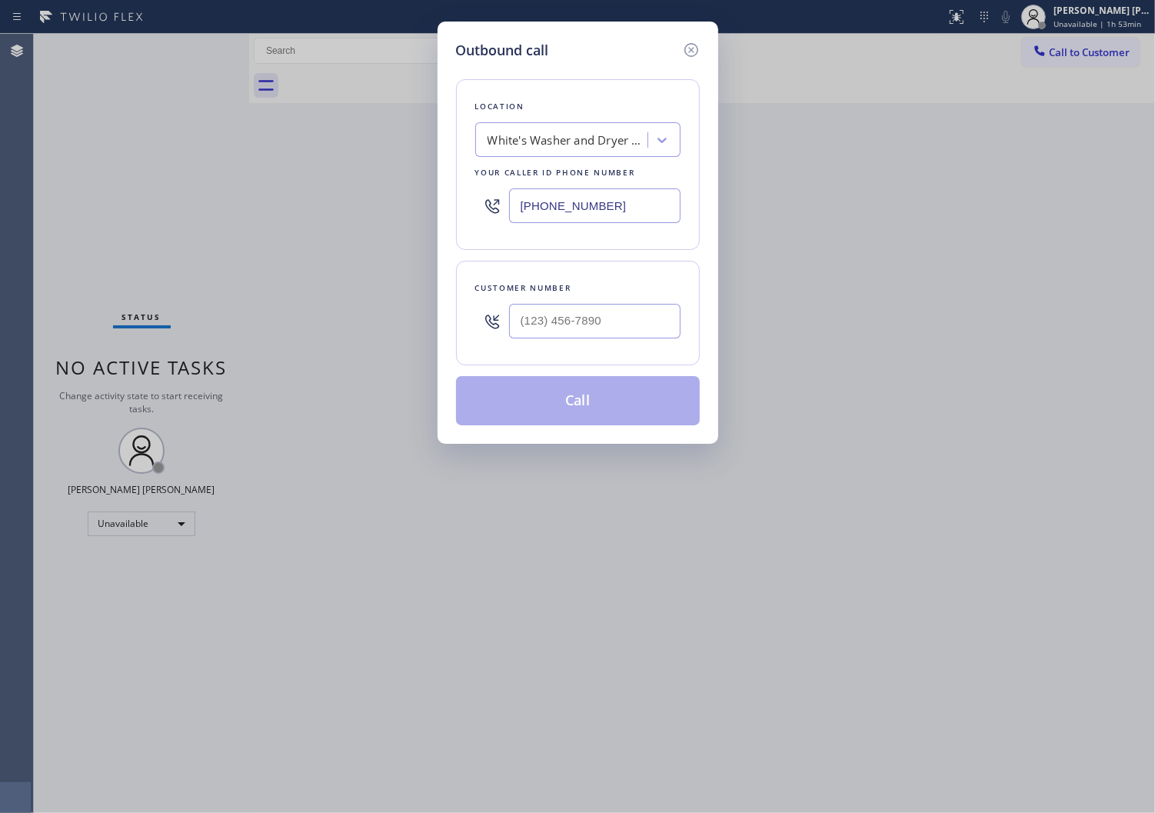
click at [536, 210] on input "[PHONE_NUMBER]" at bounding box center [595, 205] width 172 height 35
paste input "626) 469-7417"
type input "[PHONE_NUMBER]"
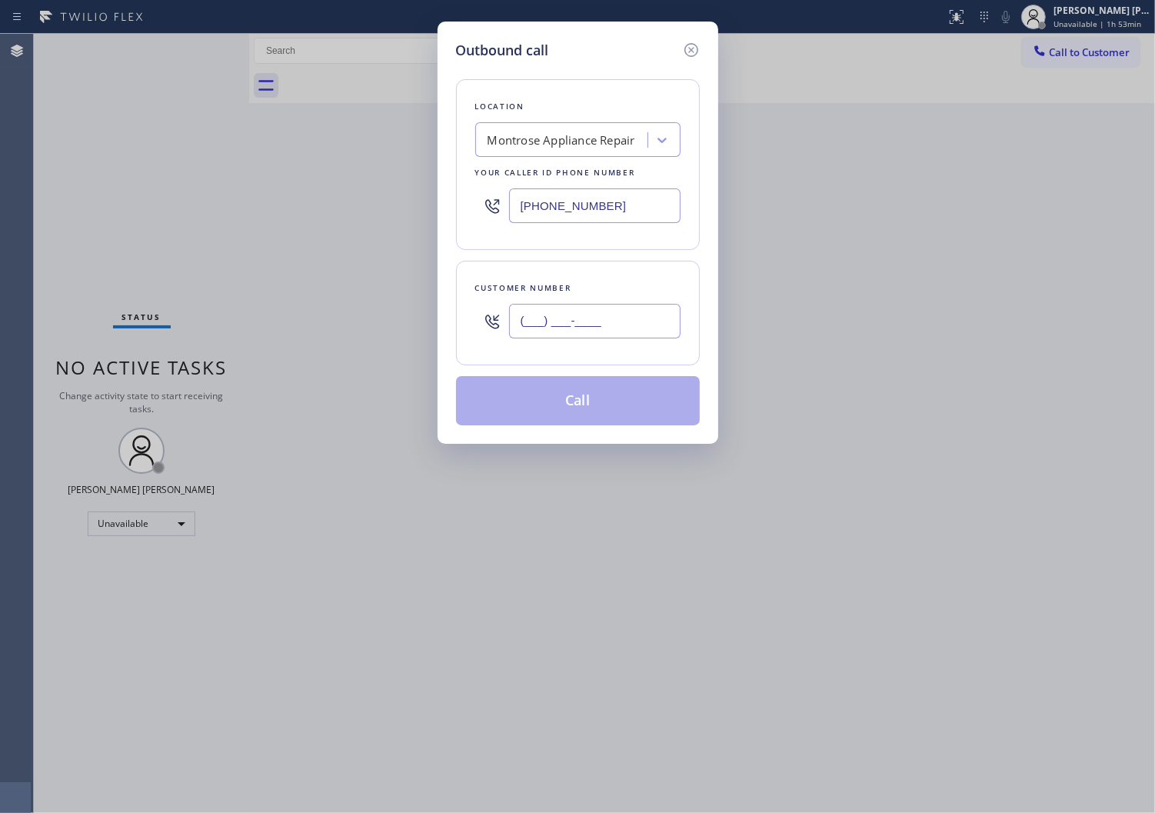
click at [595, 316] on input "(___) ___-____" at bounding box center [595, 321] width 172 height 35
paste input "818) 515-2035"
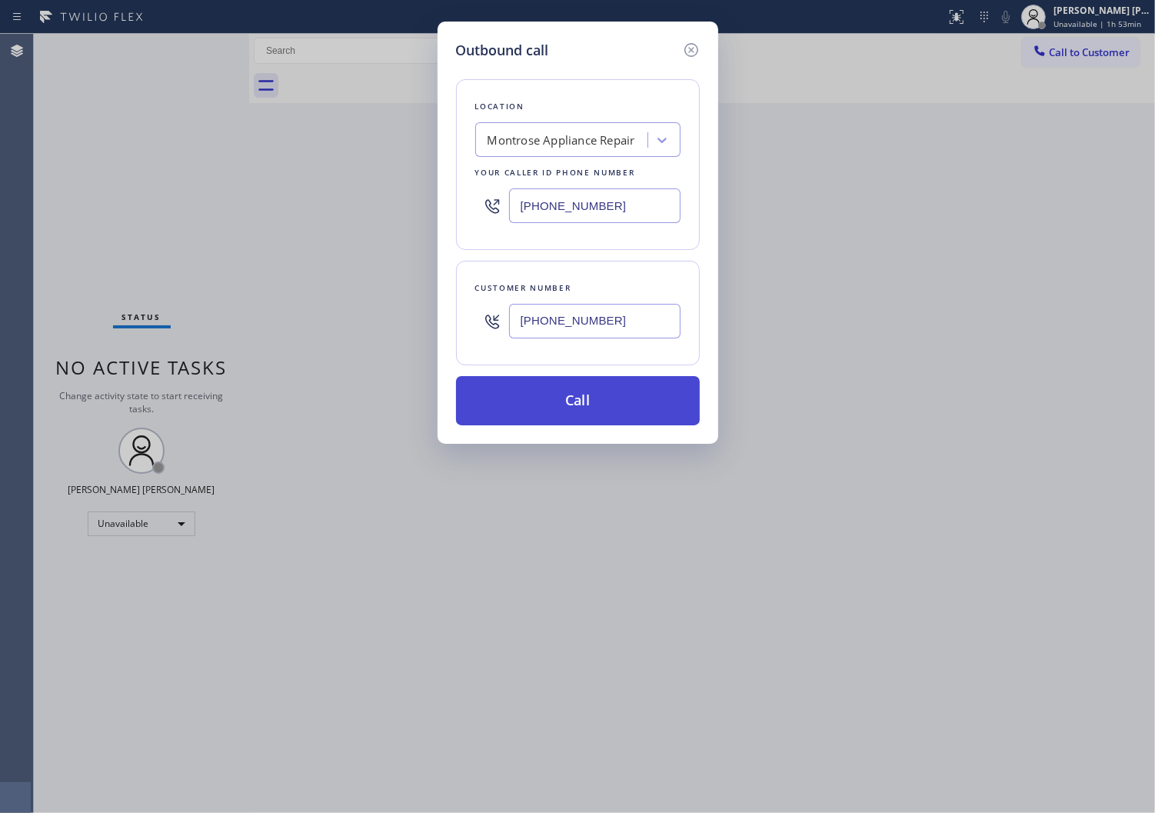
type input "[PHONE_NUMBER]"
click at [635, 405] on button "Call" at bounding box center [578, 400] width 244 height 49
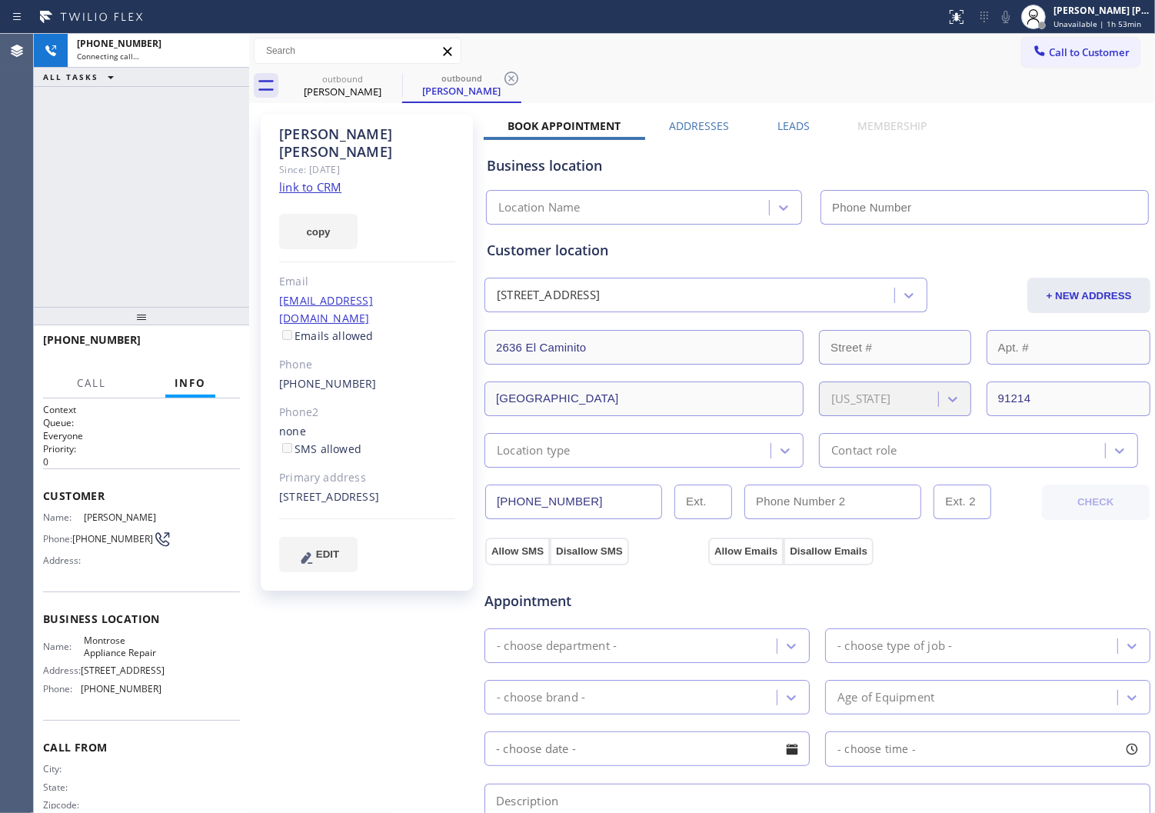
drag, startPoint x: 381, startPoint y: 169, endPoint x: 318, endPoint y: 132, distance: 74.1
click at [318, 132] on div "[PERSON_NAME]" at bounding box center [367, 142] width 176 height 35
click at [318, 131] on div "[PERSON_NAME]" at bounding box center [367, 142] width 176 height 35
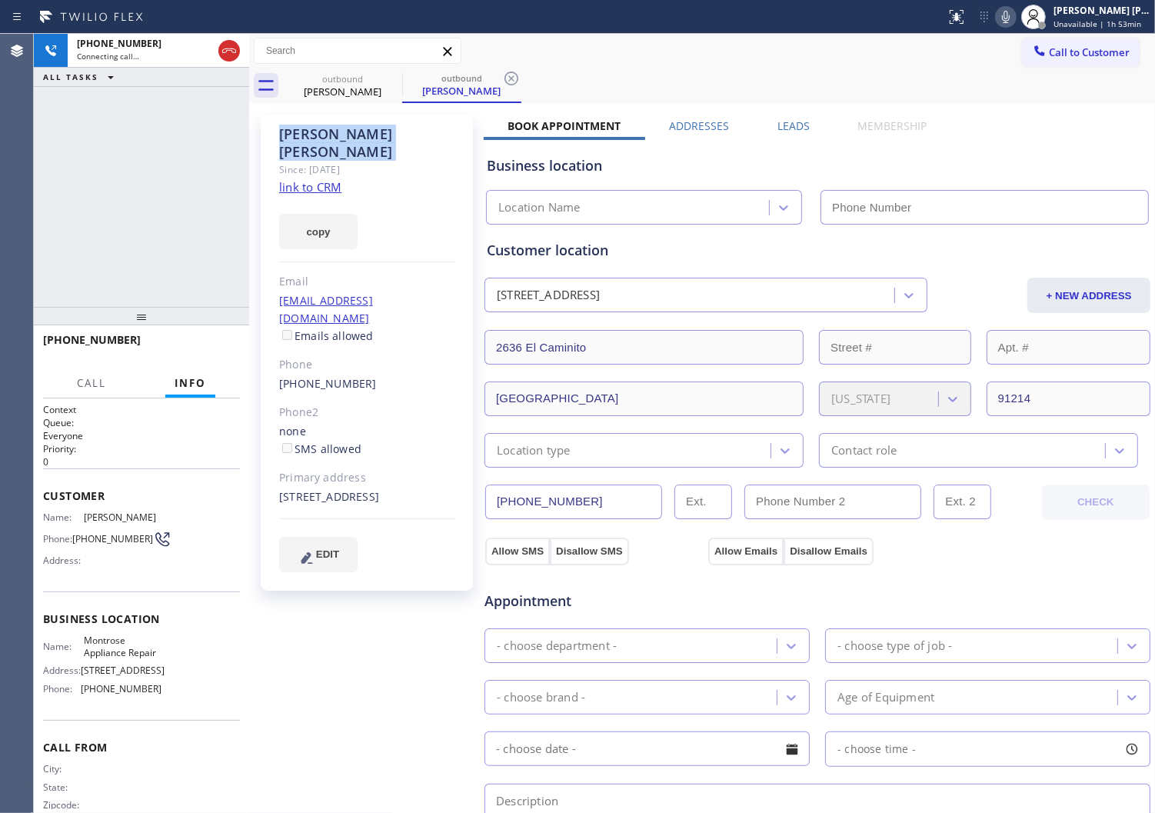
click at [82, 203] on div "[PHONE_NUMBER] Connecting call… ALL TASKS ALL TASKS ACTIVE TASKS TASKS IN WRAP …" at bounding box center [141, 170] width 215 height 273
type input "[PHONE_NUMBER]"
click at [21, 228] on div "Agent Desktop" at bounding box center [16, 423] width 33 height 779
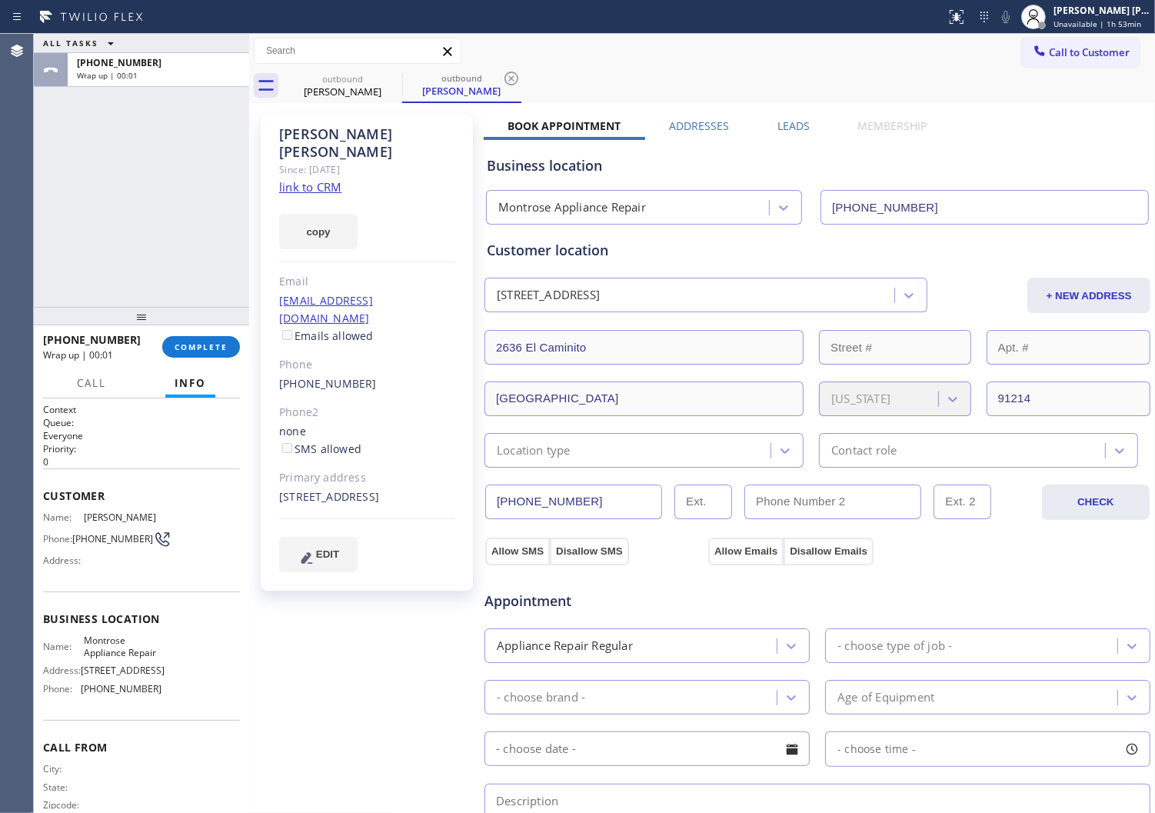
click at [778, 125] on label "Leads" at bounding box center [794, 125] width 32 height 15
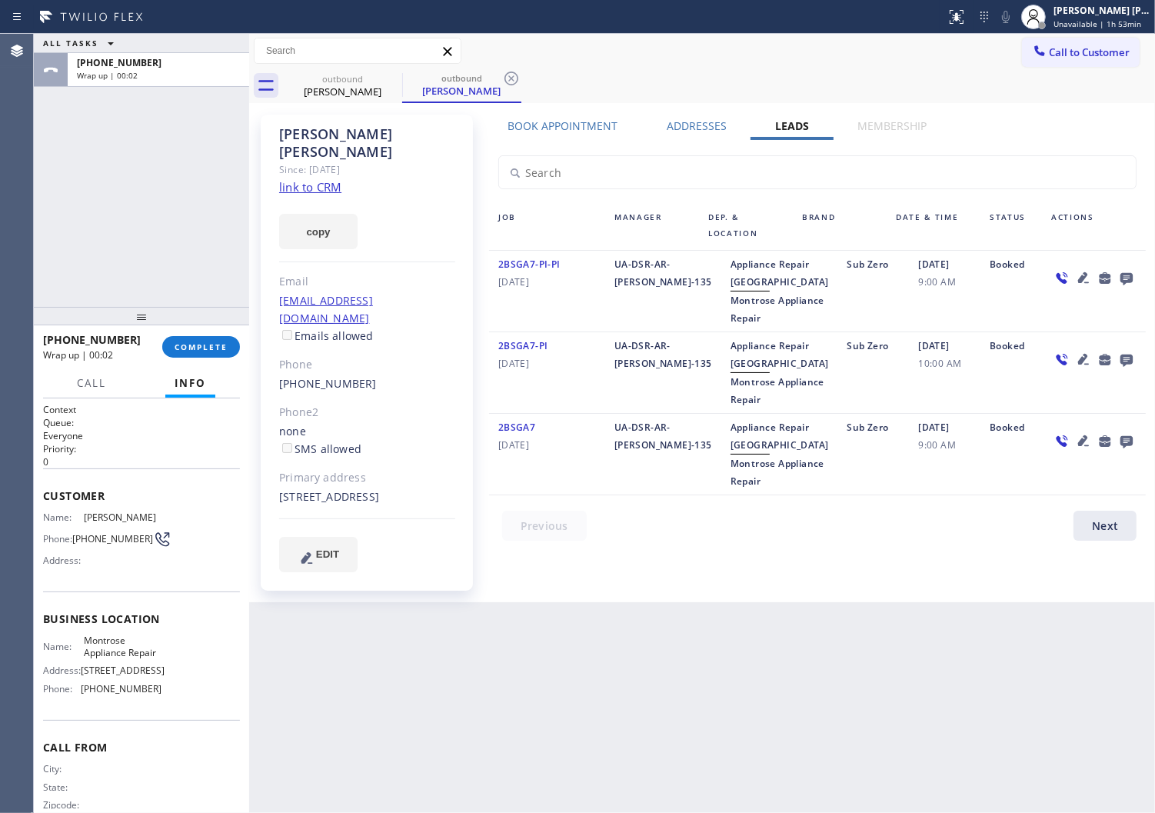
click at [1135, 275] on icon at bounding box center [1127, 277] width 18 height 19
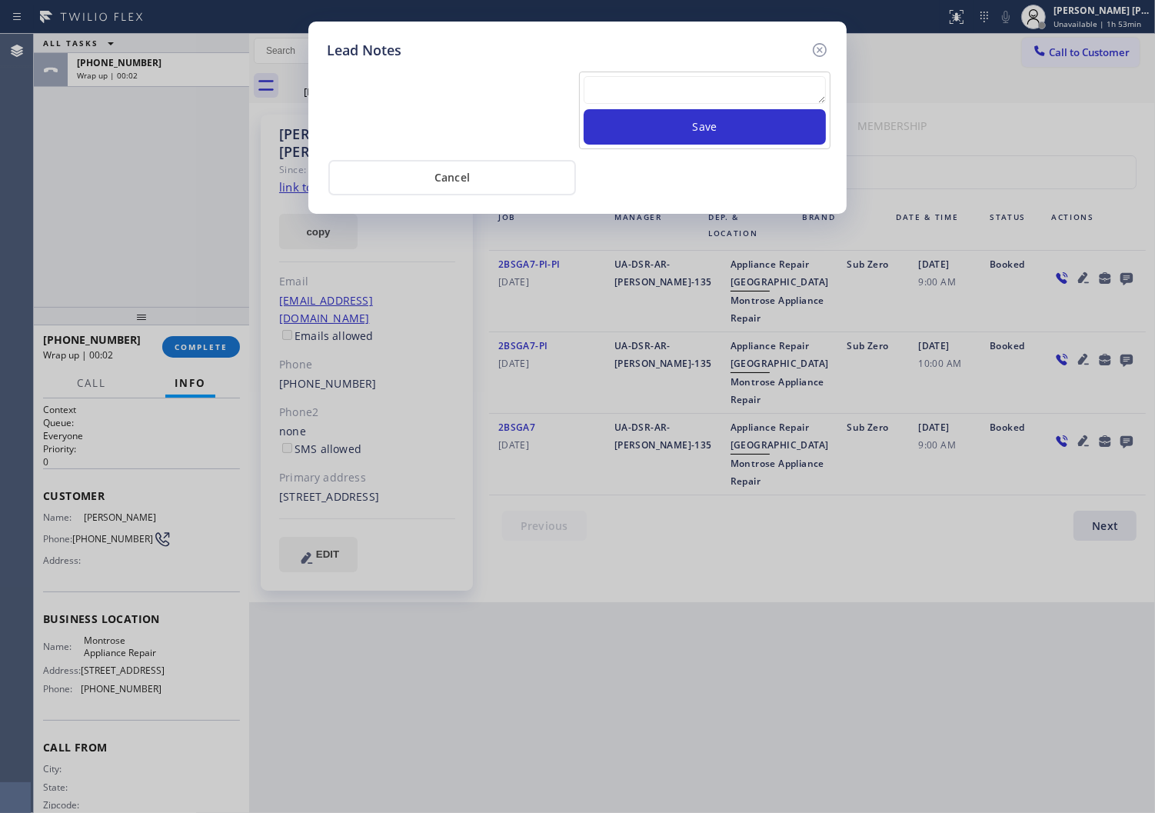
click at [761, 86] on textarea at bounding box center [705, 90] width 242 height 28
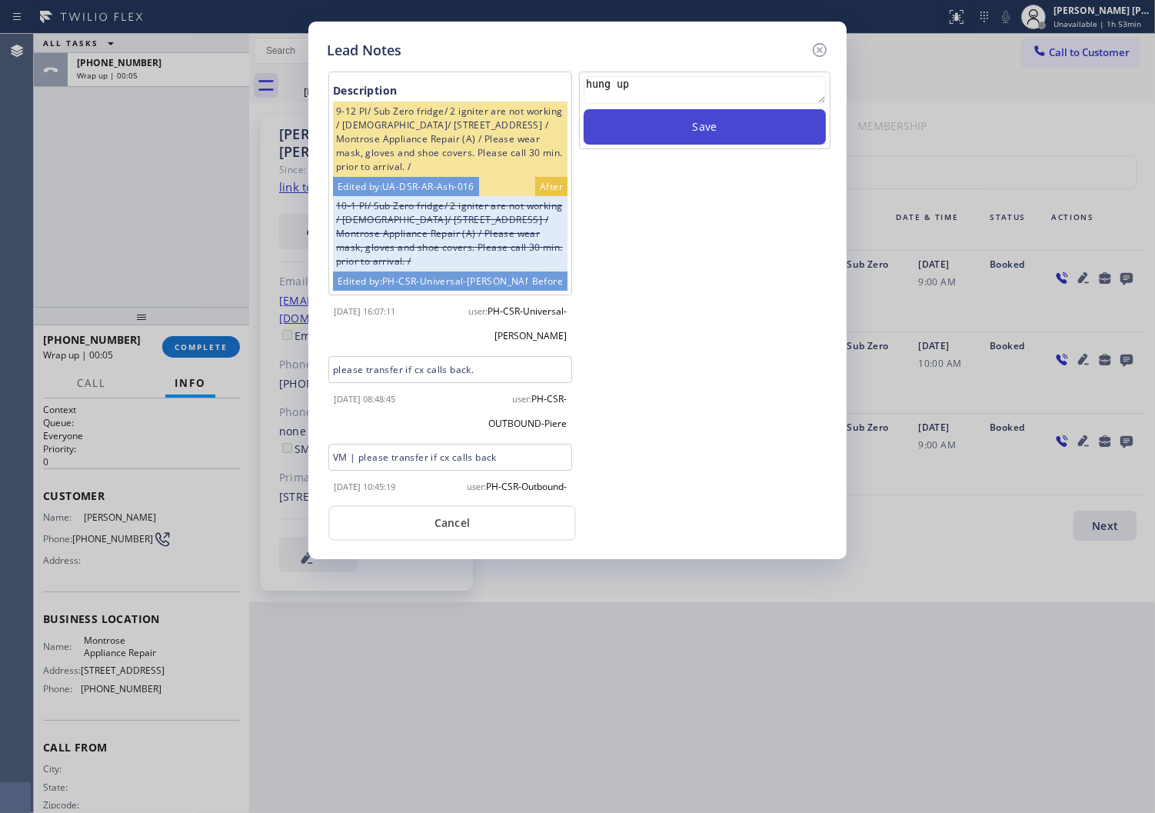
type textarea "hung up"
click at [765, 135] on button "Save" at bounding box center [705, 126] width 242 height 35
click at [823, 49] on icon at bounding box center [820, 50] width 18 height 18
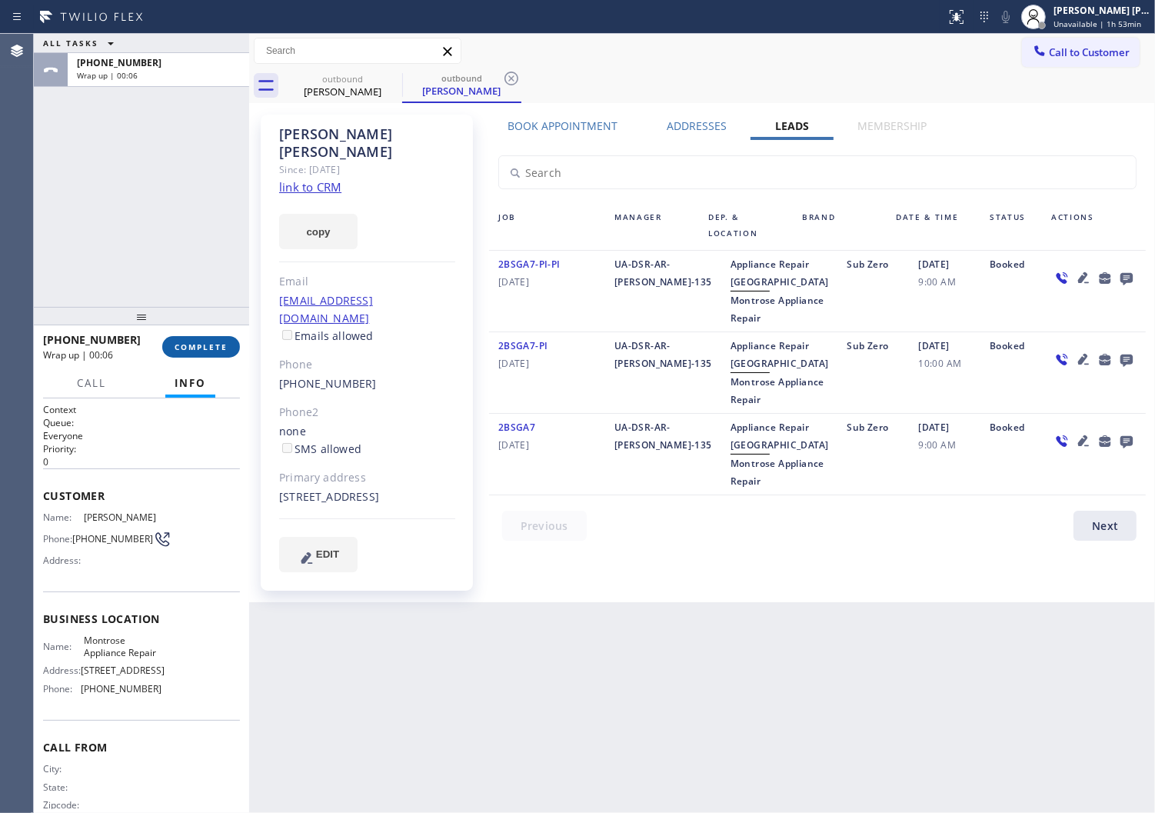
click at [212, 348] on span "COMPLETE" at bounding box center [201, 347] width 53 height 11
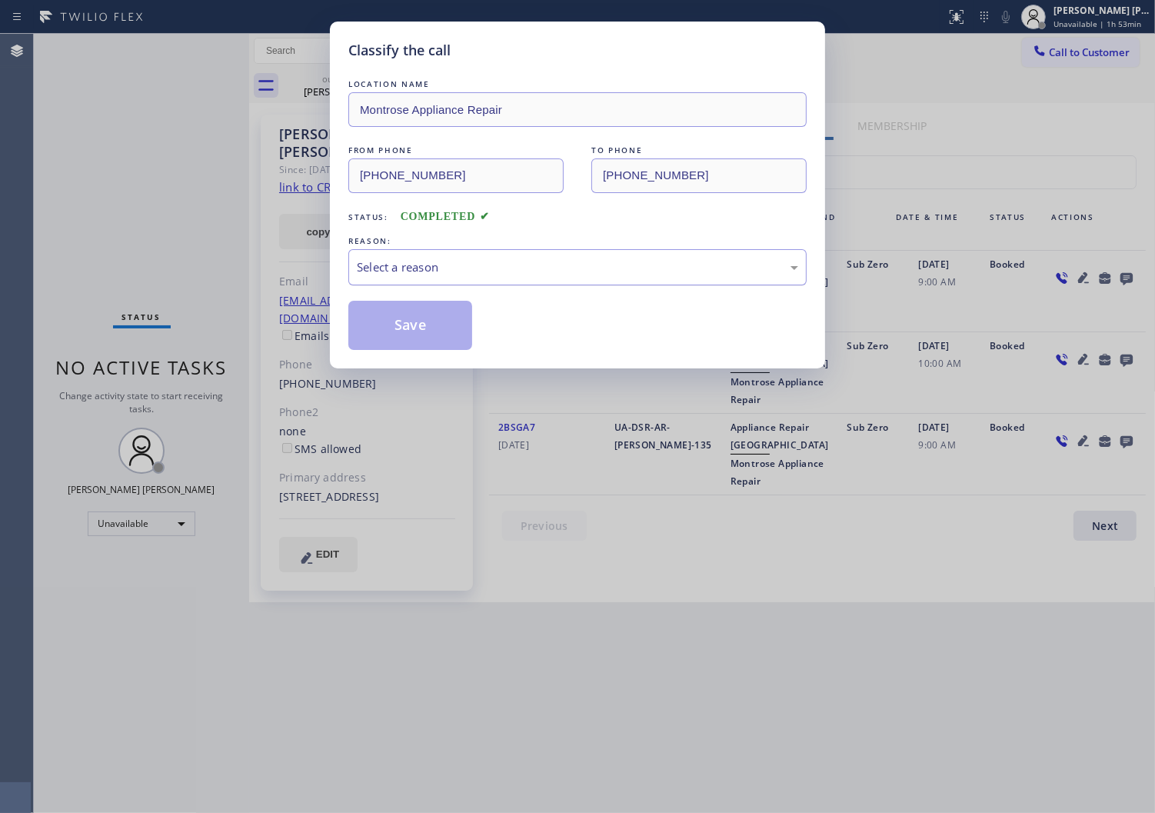
click at [505, 268] on div "Select a reason" at bounding box center [577, 267] width 441 height 18
click at [404, 321] on button "Save" at bounding box center [410, 325] width 124 height 49
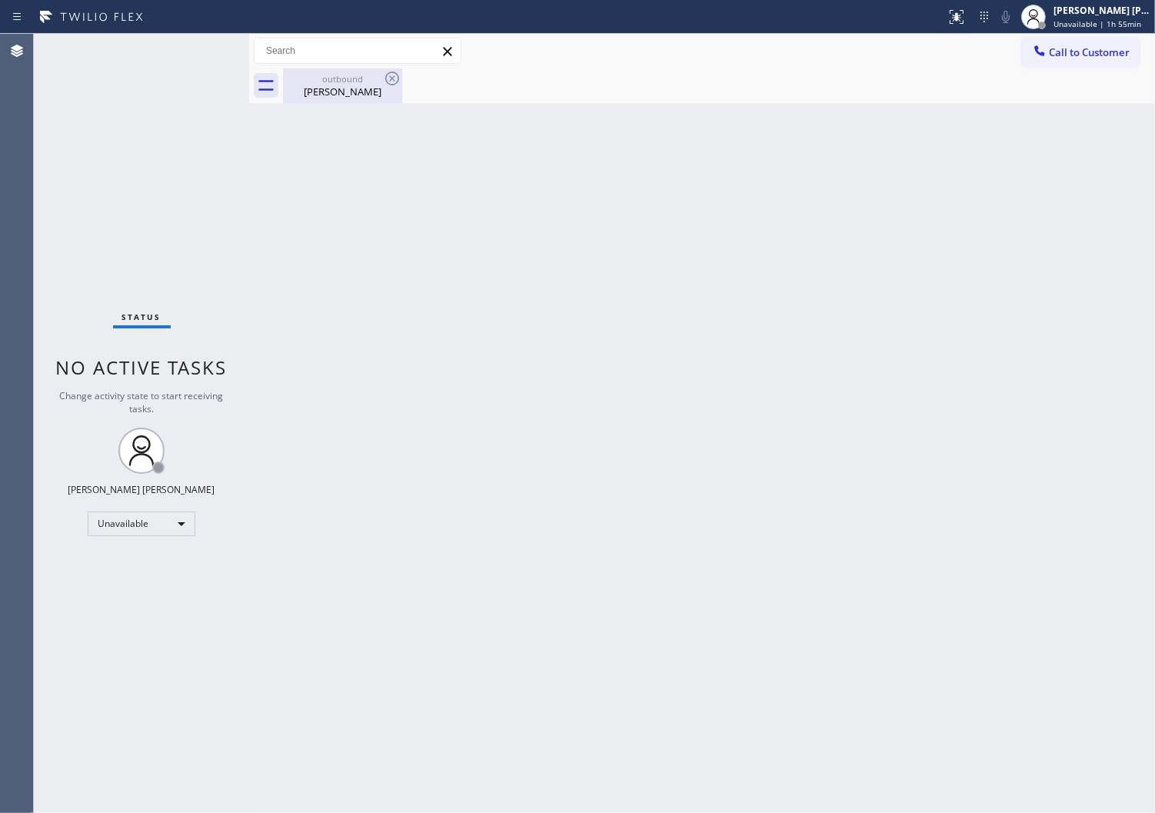
click at [350, 88] on div "[PERSON_NAME]" at bounding box center [343, 92] width 116 height 14
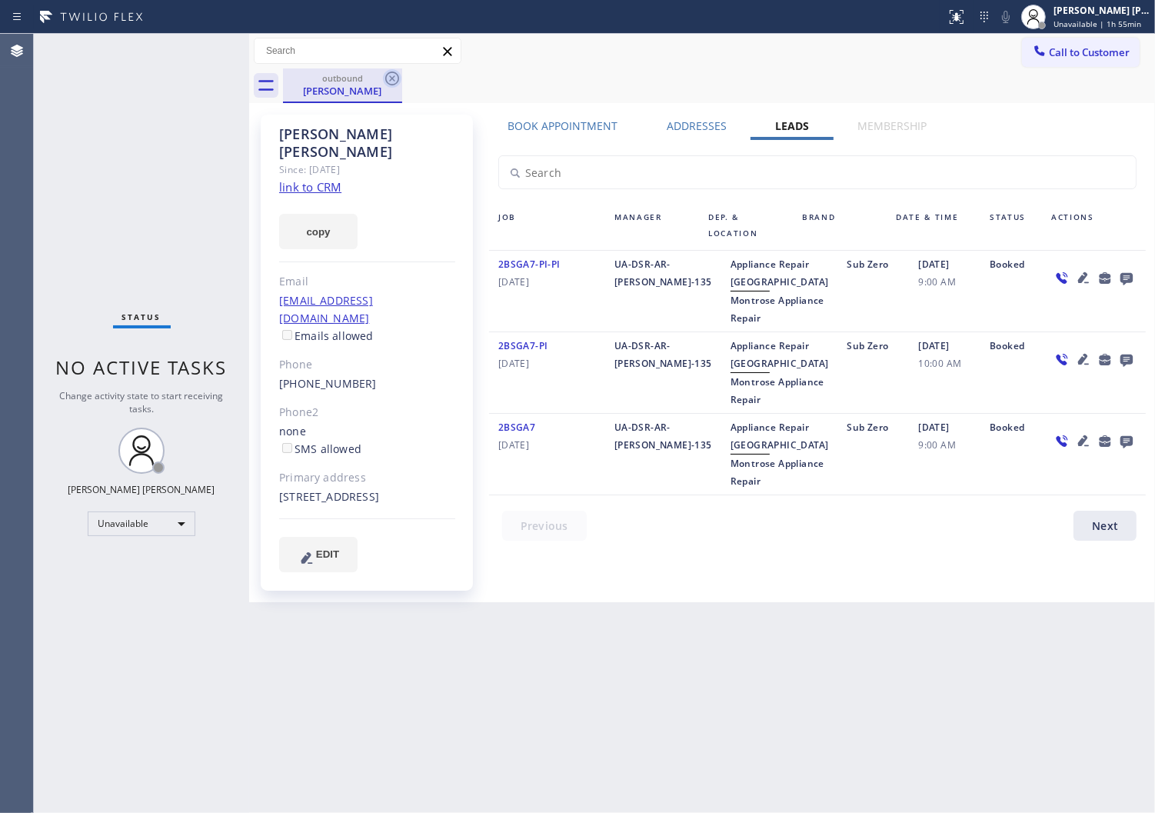
click at [388, 78] on icon at bounding box center [392, 78] width 18 height 18
drag, startPoint x: 388, startPoint y: 78, endPoint x: 1041, endPoint y: 56, distance: 654.1
click at [388, 78] on div "outbound [PERSON_NAME]" at bounding box center [719, 85] width 872 height 35
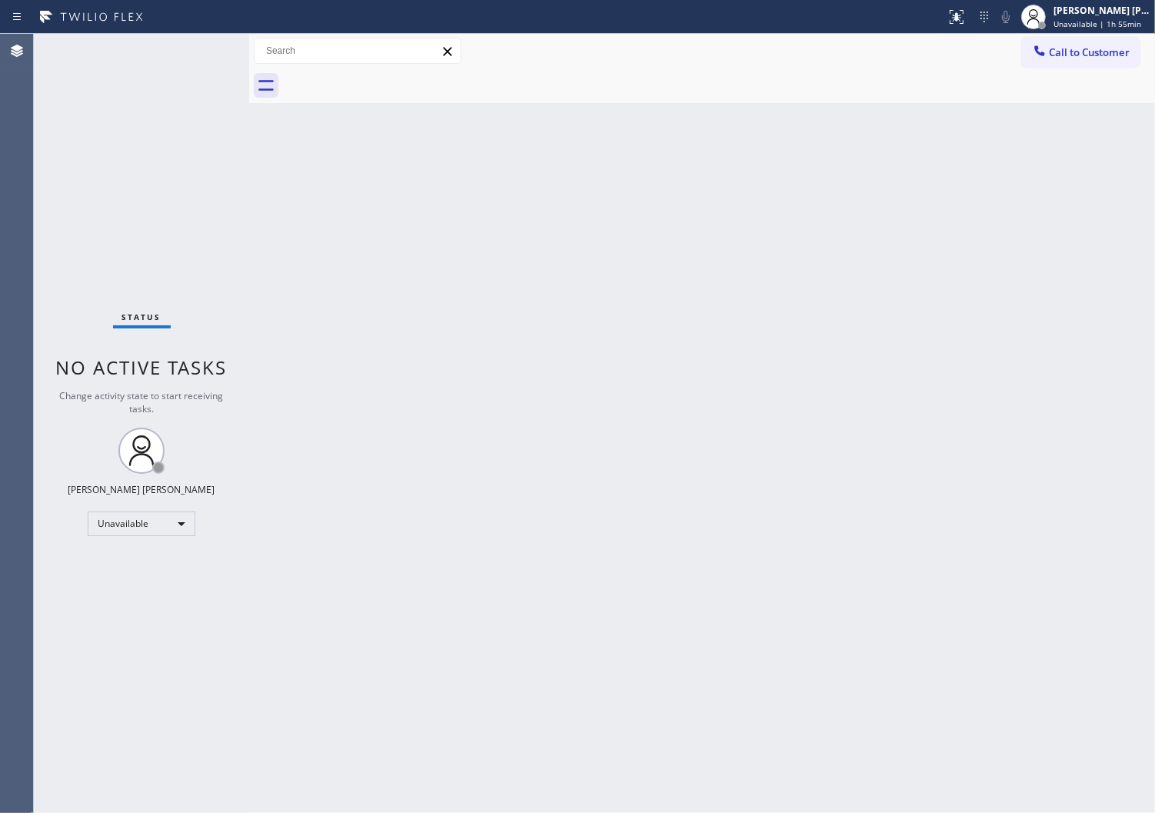
click at [1040, 51] on icon at bounding box center [1039, 50] width 15 height 15
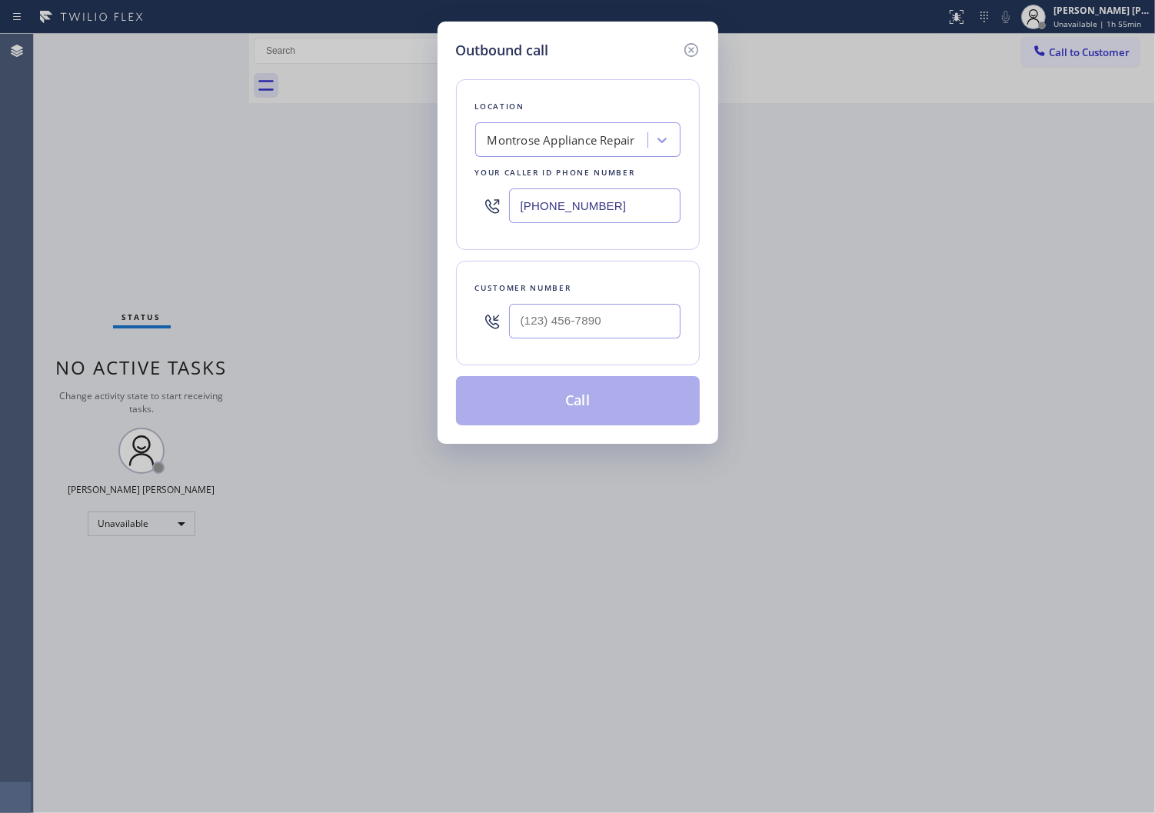
click at [568, 212] on input "[PHONE_NUMBER]" at bounding box center [595, 205] width 172 height 35
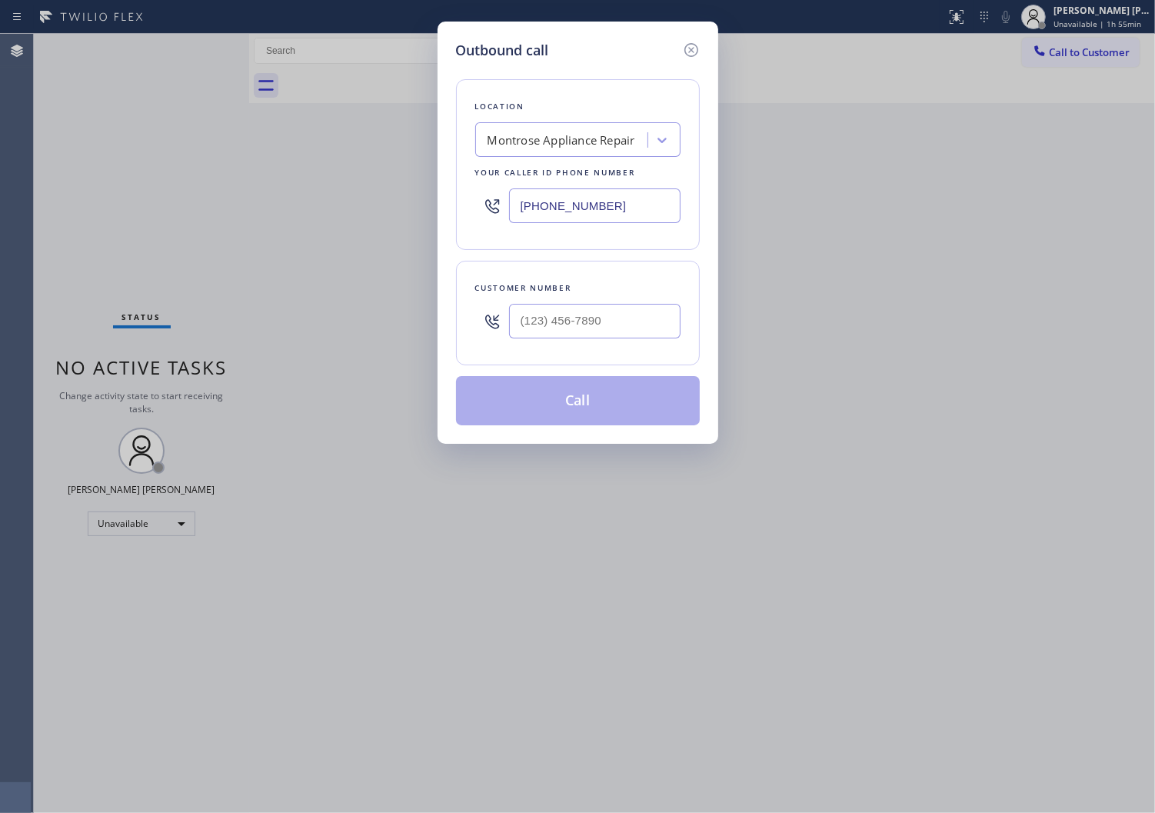
paste input "___) ___-____"
paste input "text"
type input "(___) ___-____"
click at [606, 217] on input "(___) ___-____" at bounding box center [595, 205] width 172 height 35
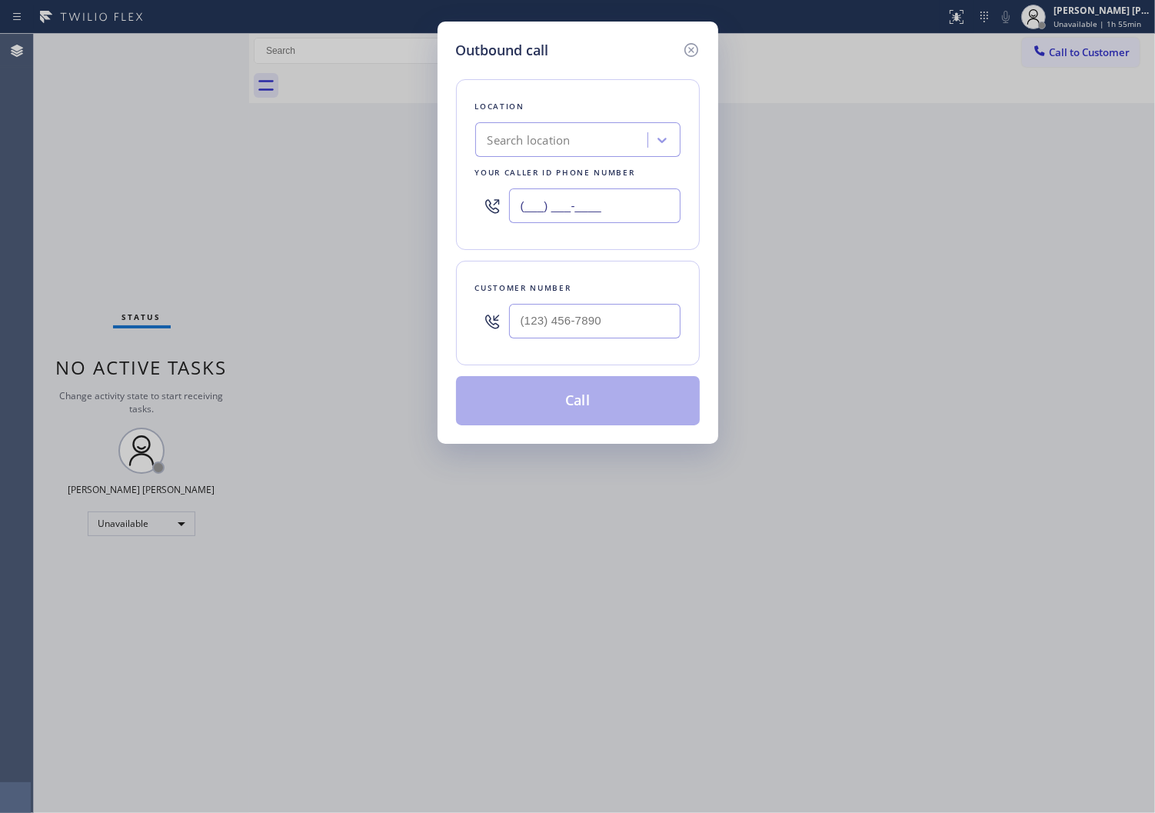
click at [606, 217] on input "(___) ___-____" at bounding box center [595, 205] width 172 height 35
paste input "206) 569-4206"
type input "[PHONE_NUMBER]"
click at [578, 321] on input "text" at bounding box center [595, 321] width 172 height 35
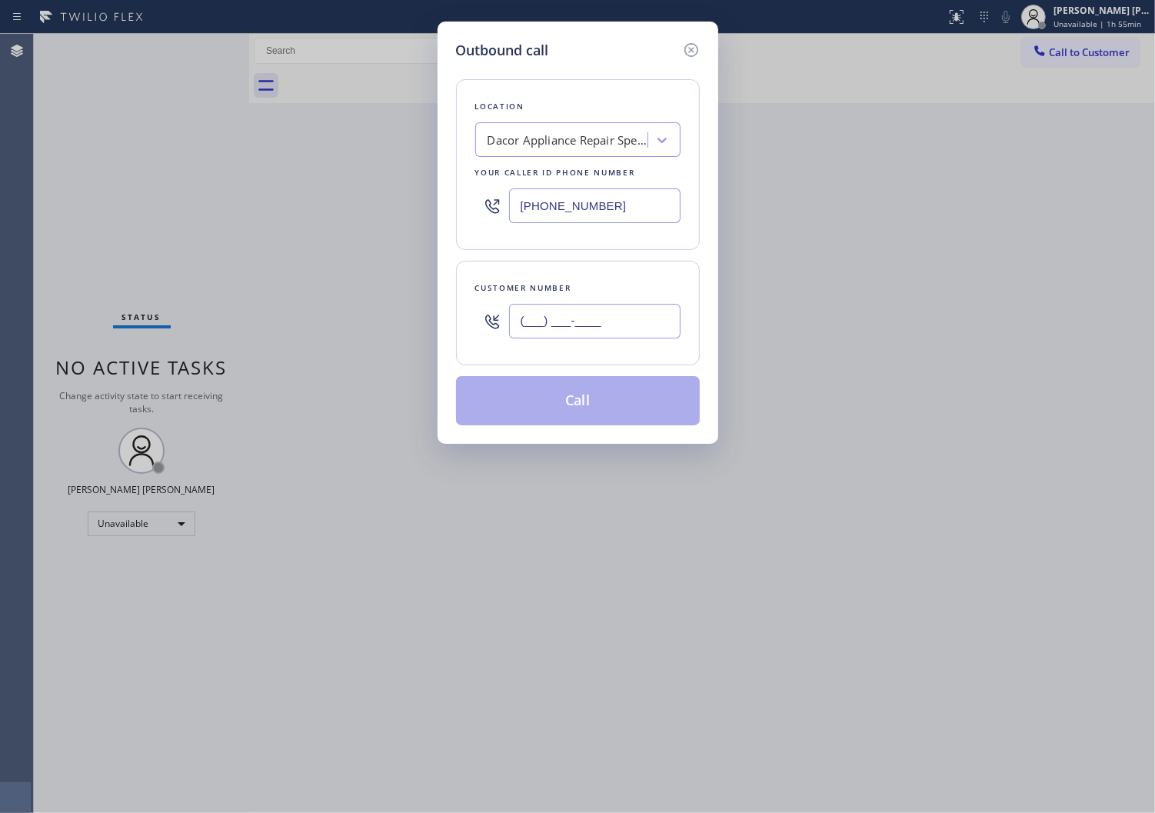
click at [578, 321] on input "(___) ___-____" at bounding box center [595, 321] width 172 height 35
paste input "206) 245-9182"
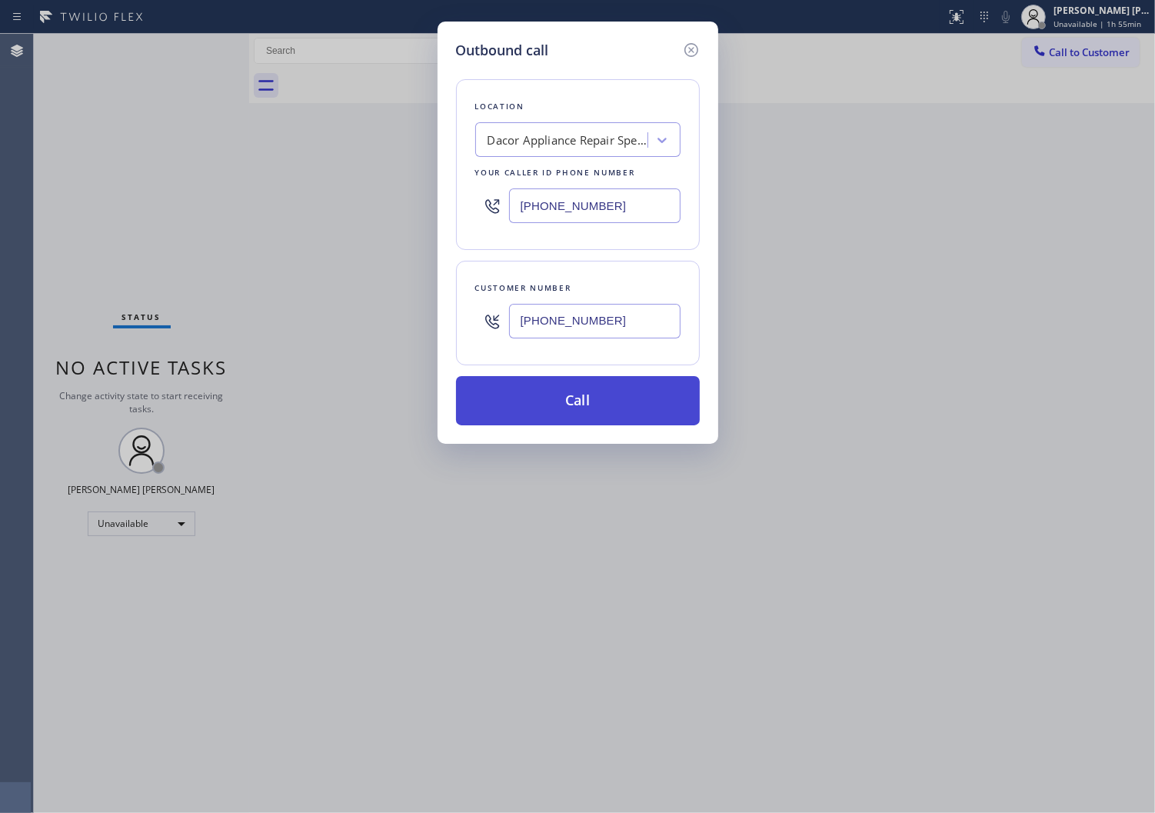
type input "[PHONE_NUMBER]"
click at [606, 401] on button "Call" at bounding box center [578, 400] width 244 height 49
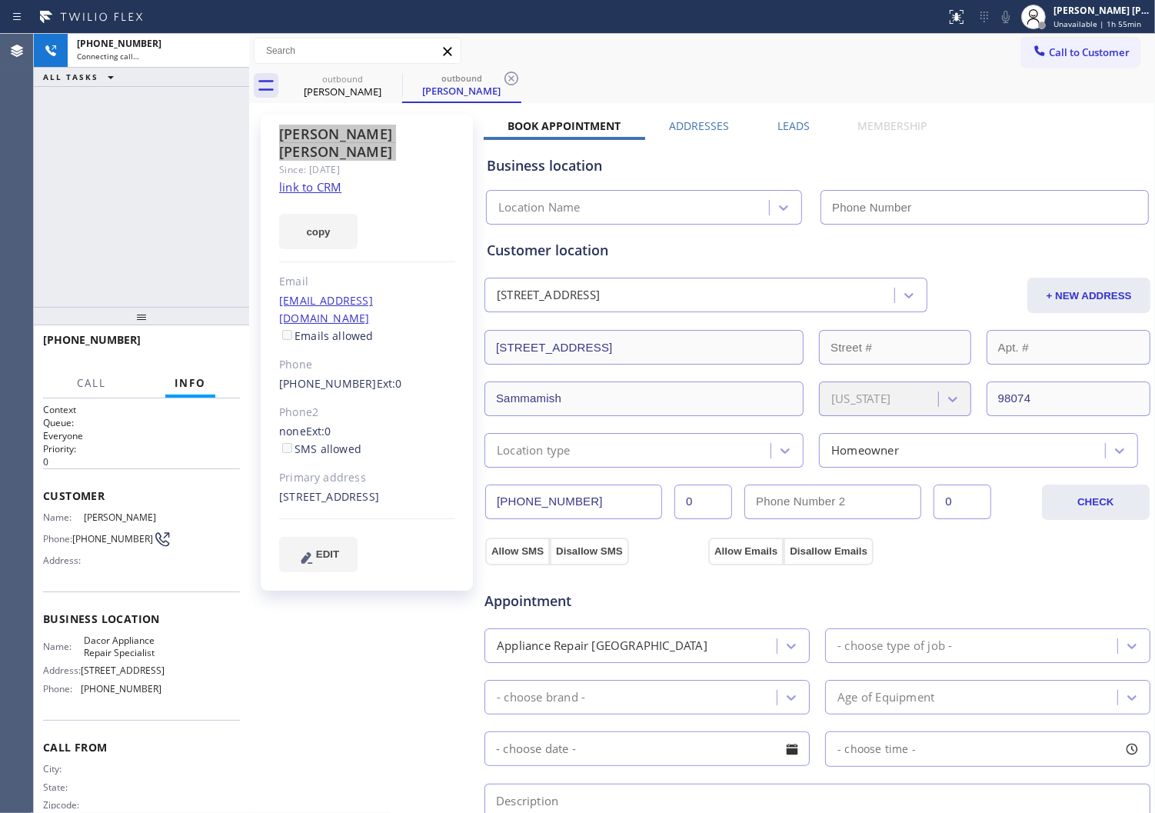
type input "[PHONE_NUMBER]"
click at [4, 285] on div "Agent Desktop" at bounding box center [16, 423] width 33 height 779
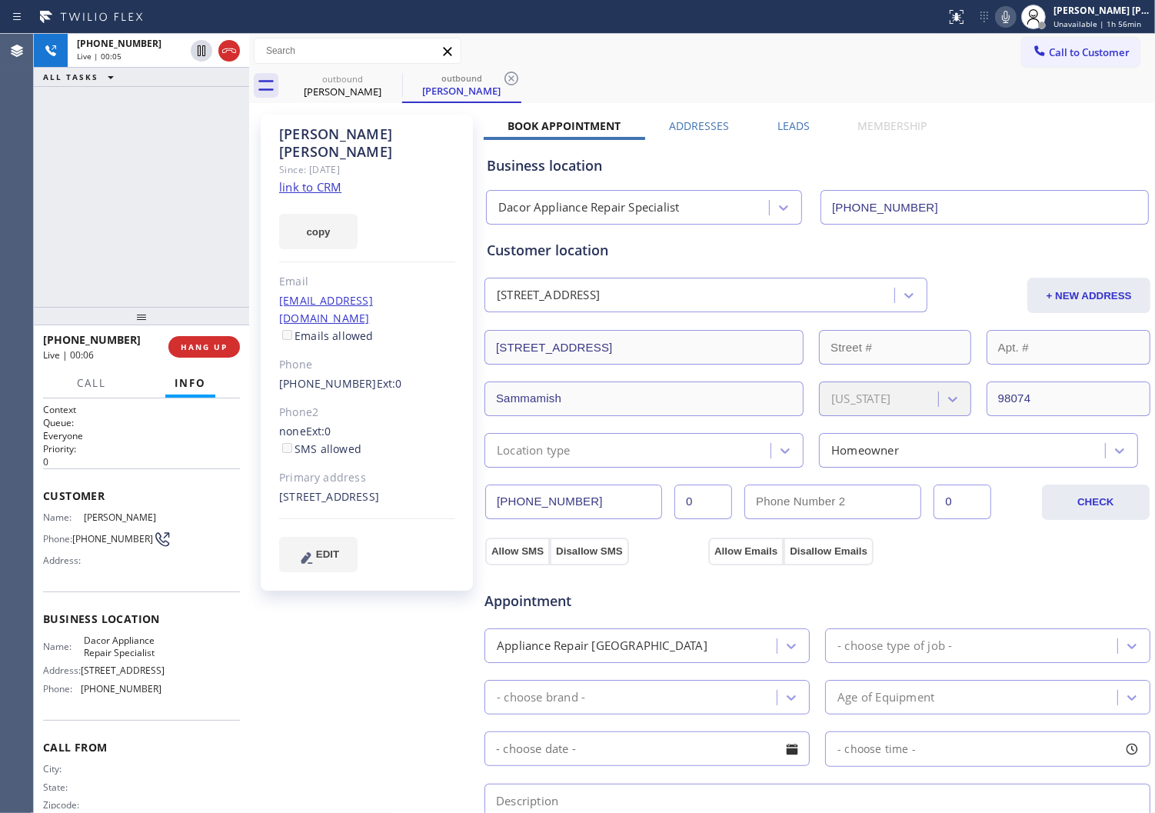
click at [4, 292] on div "Agent Desktop" at bounding box center [16, 423] width 33 height 779
click at [228, 58] on icon at bounding box center [229, 51] width 18 height 18
click at [789, 126] on label "Leads" at bounding box center [794, 125] width 32 height 15
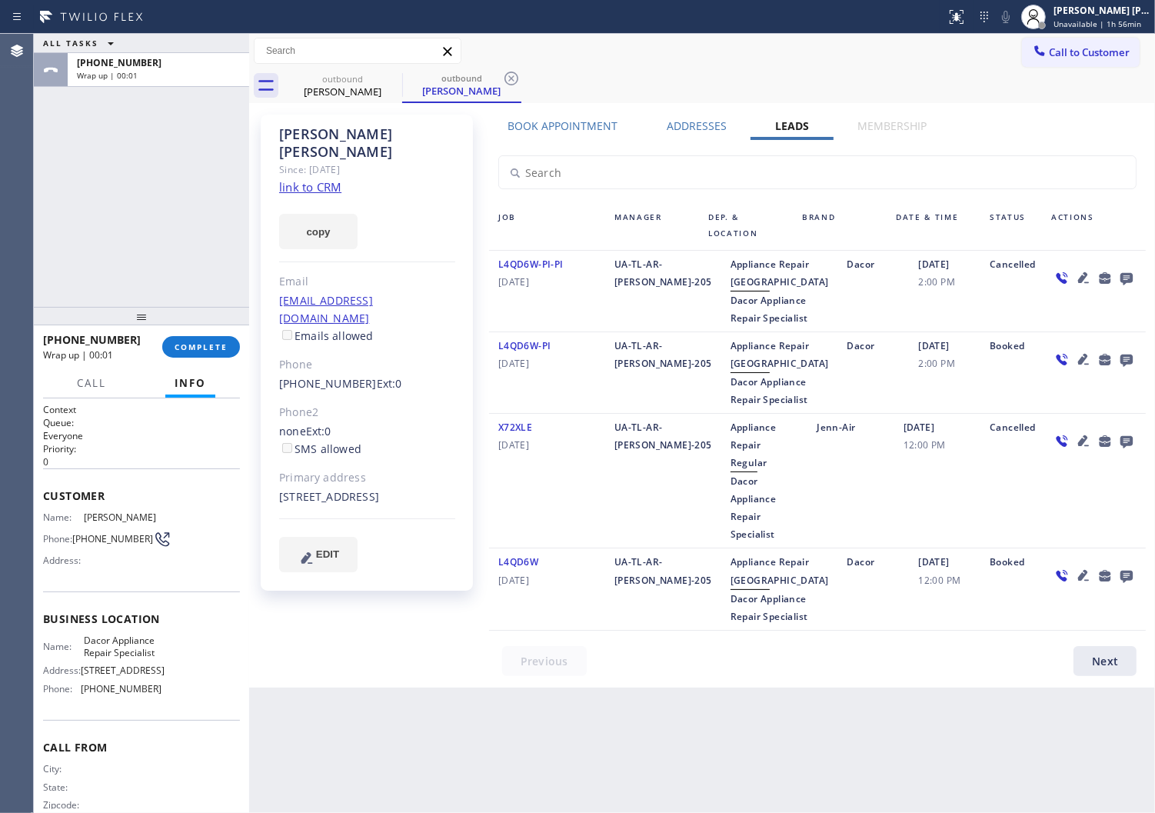
click at [1121, 274] on icon at bounding box center [1127, 279] width 12 height 12
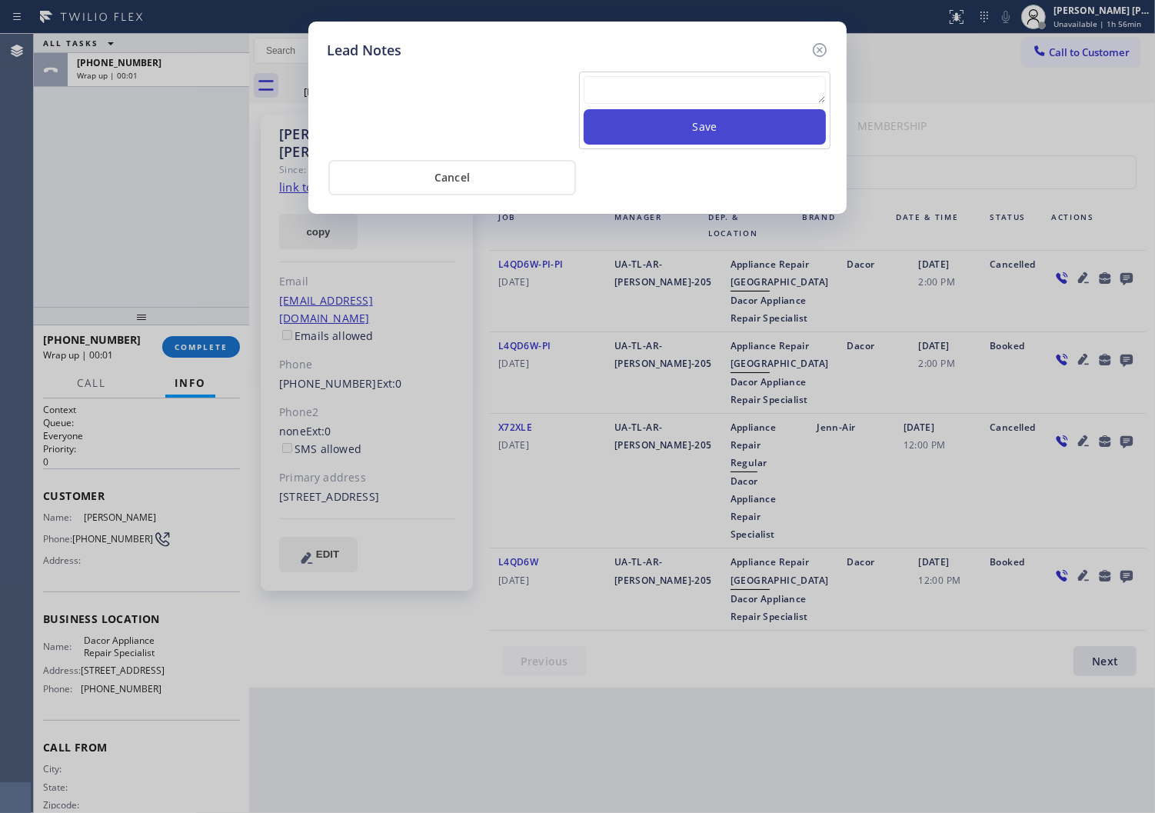
click at [708, 110] on button "Save" at bounding box center [705, 126] width 242 height 35
click at [700, 95] on textarea at bounding box center [705, 90] width 242 height 28
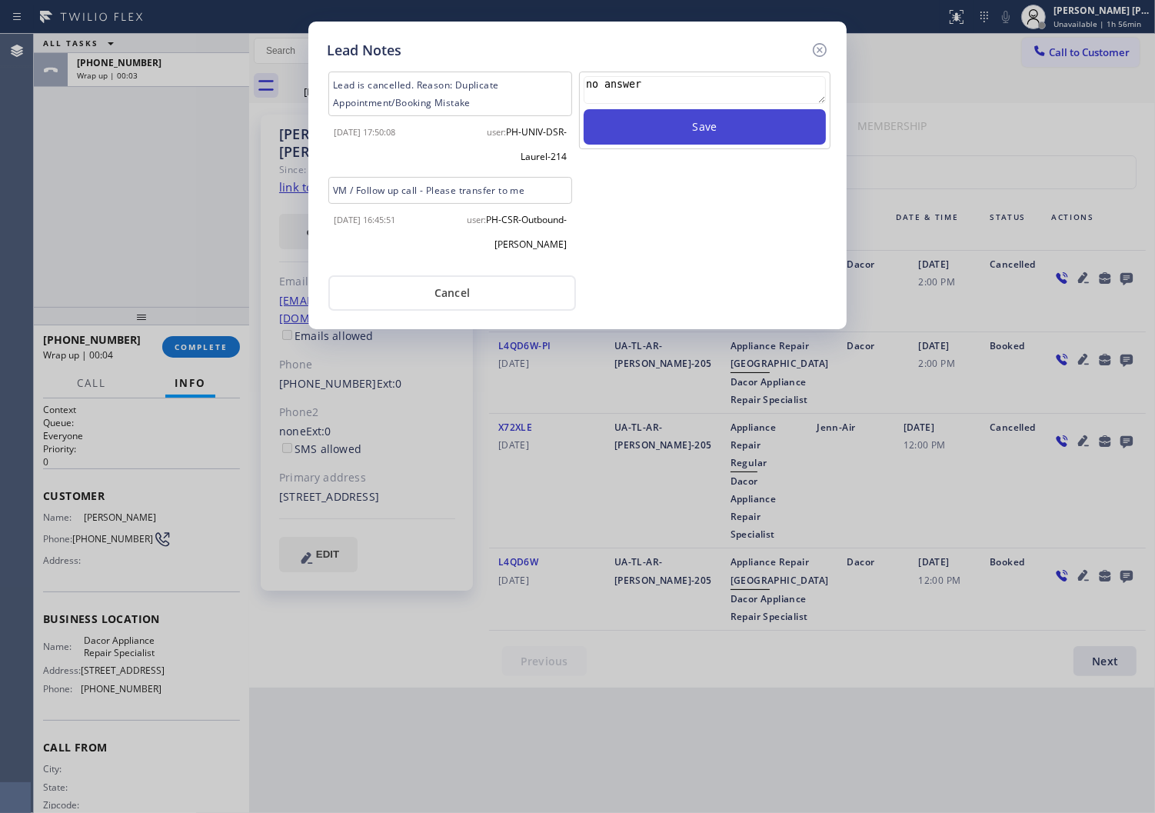
type textarea "no answer"
click at [710, 112] on button "Save" at bounding box center [705, 126] width 242 height 35
click at [825, 49] on icon at bounding box center [820, 50] width 18 height 18
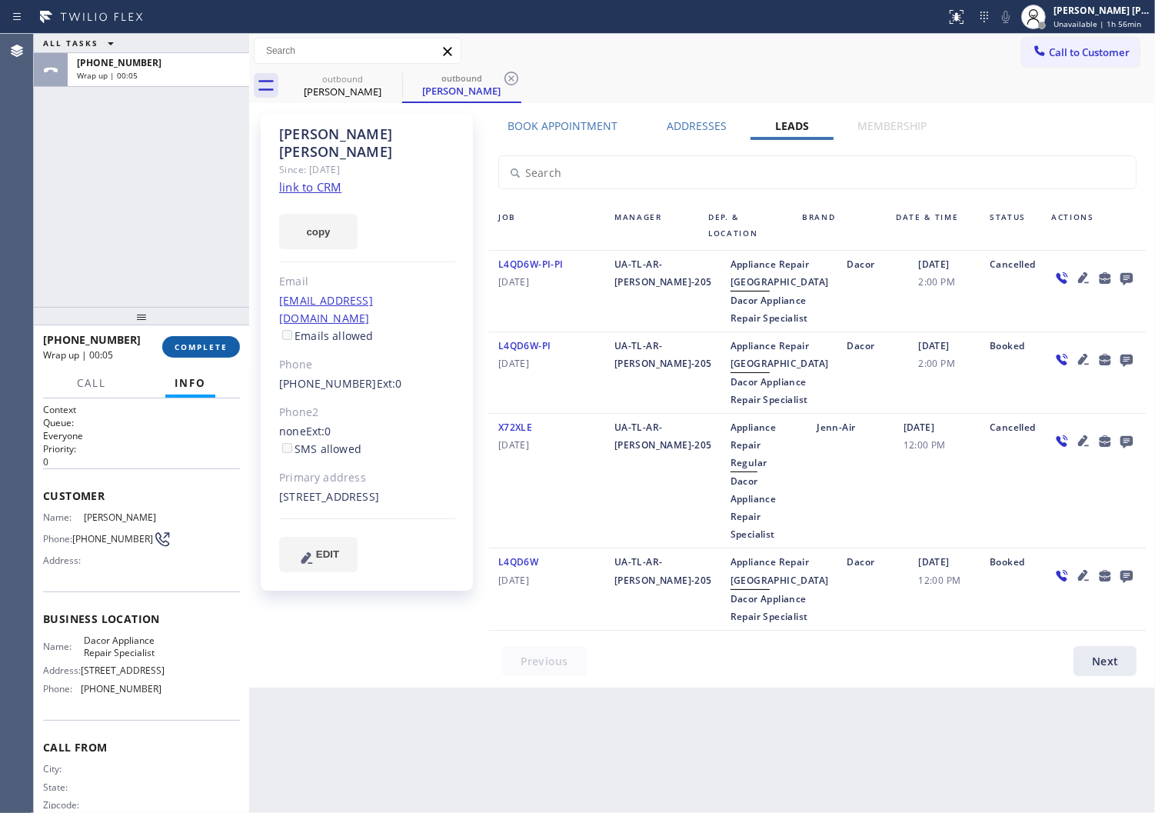
click at [206, 352] on span "COMPLETE" at bounding box center [201, 347] width 53 height 11
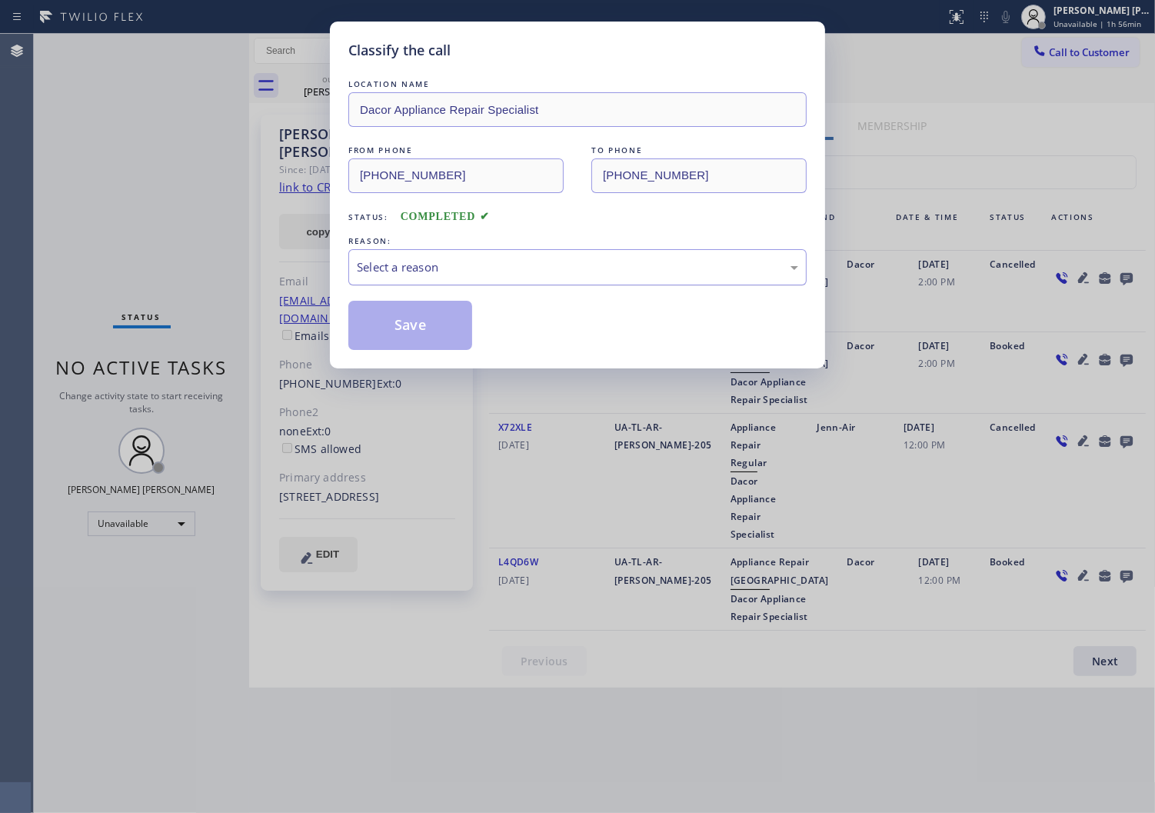
click at [524, 270] on div "Select a reason" at bounding box center [577, 267] width 441 height 18
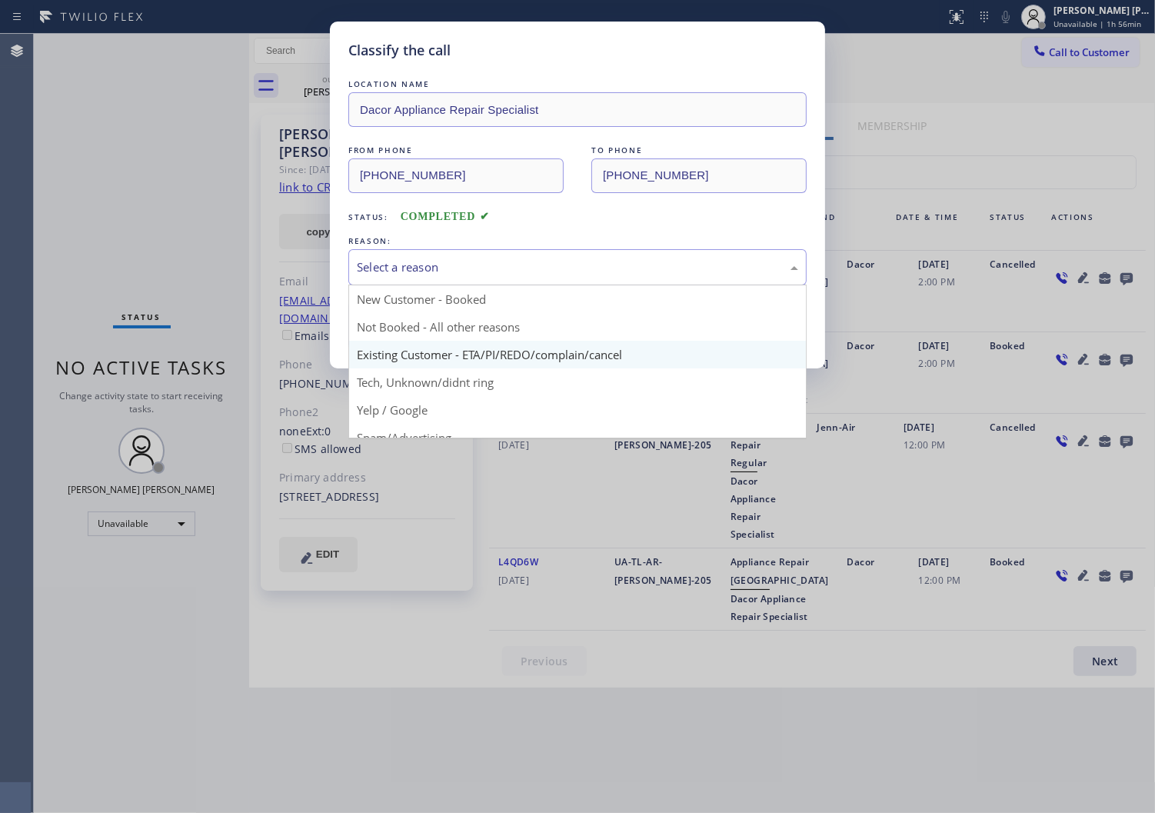
click at [471, 348] on div "Save" at bounding box center [410, 325] width 124 height 49
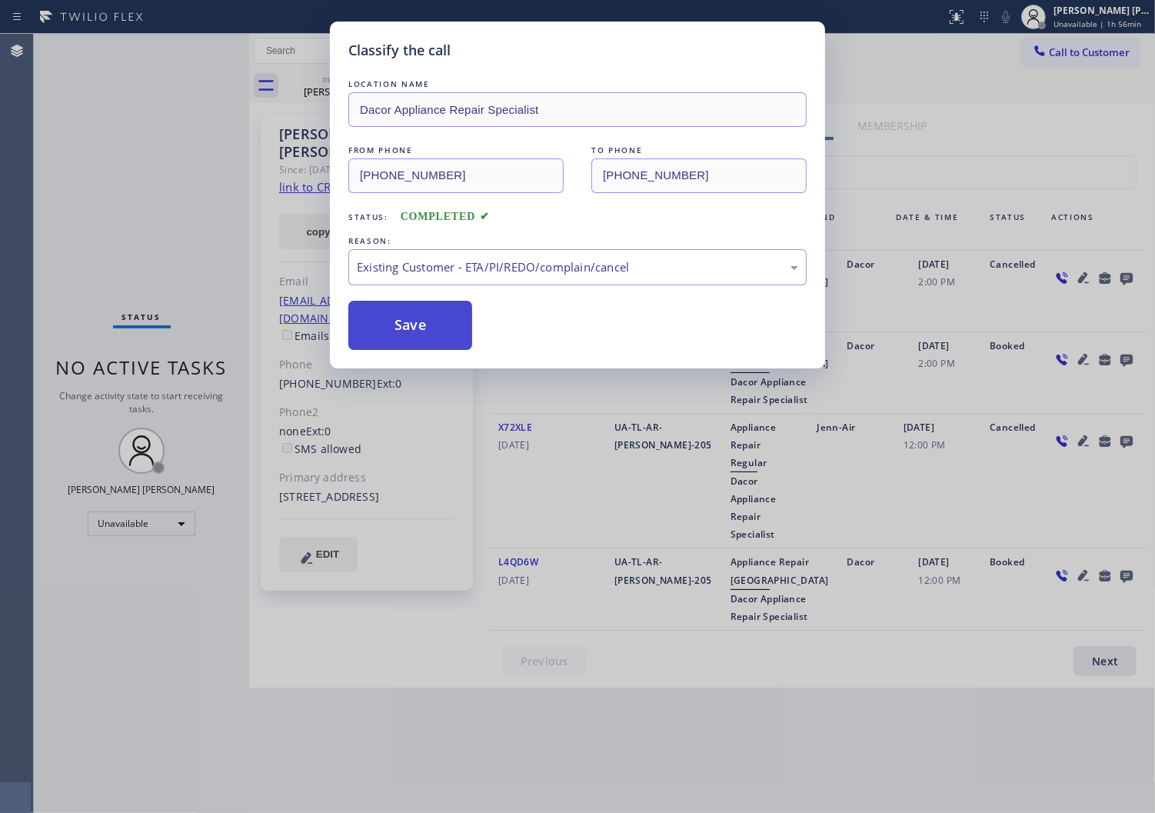
click at [411, 334] on button "Save" at bounding box center [410, 325] width 124 height 49
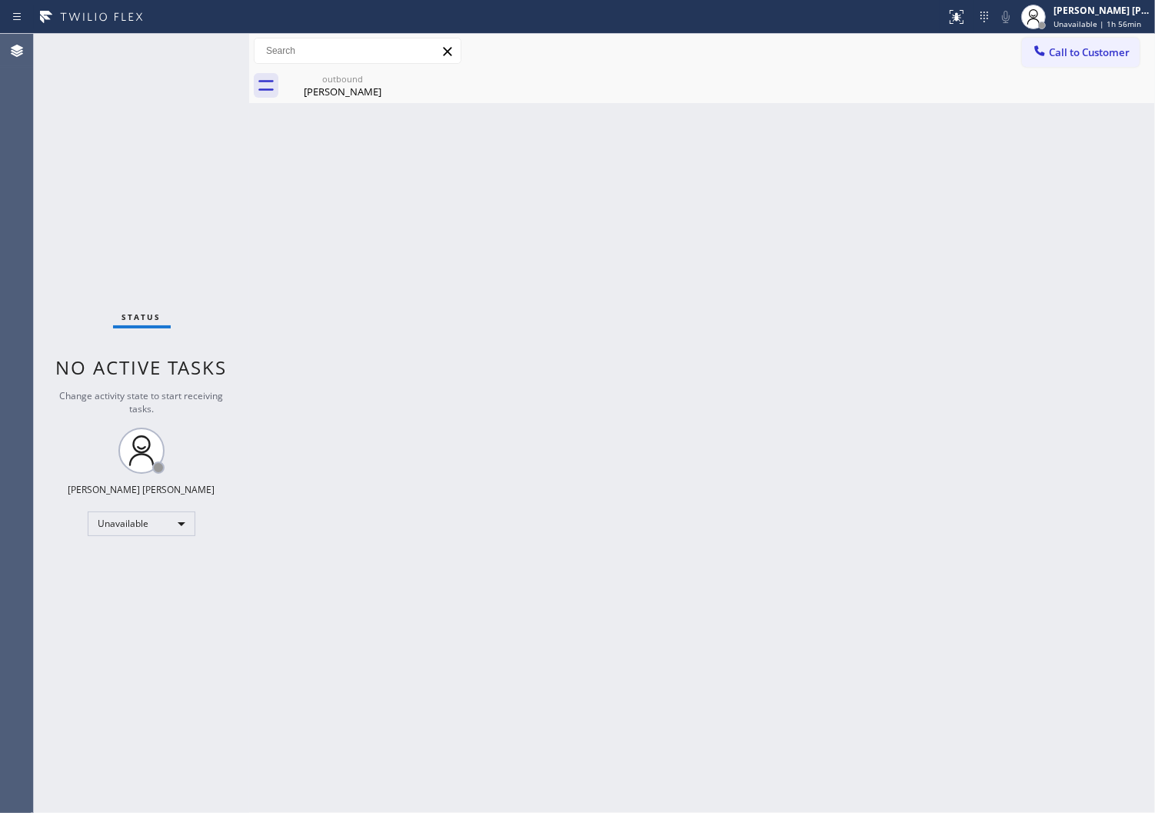
click at [4, 400] on div "Agent Desktop" at bounding box center [16, 423] width 33 height 779
click at [365, 102] on div "outbound [PERSON_NAME]" at bounding box center [343, 85] width 116 height 35
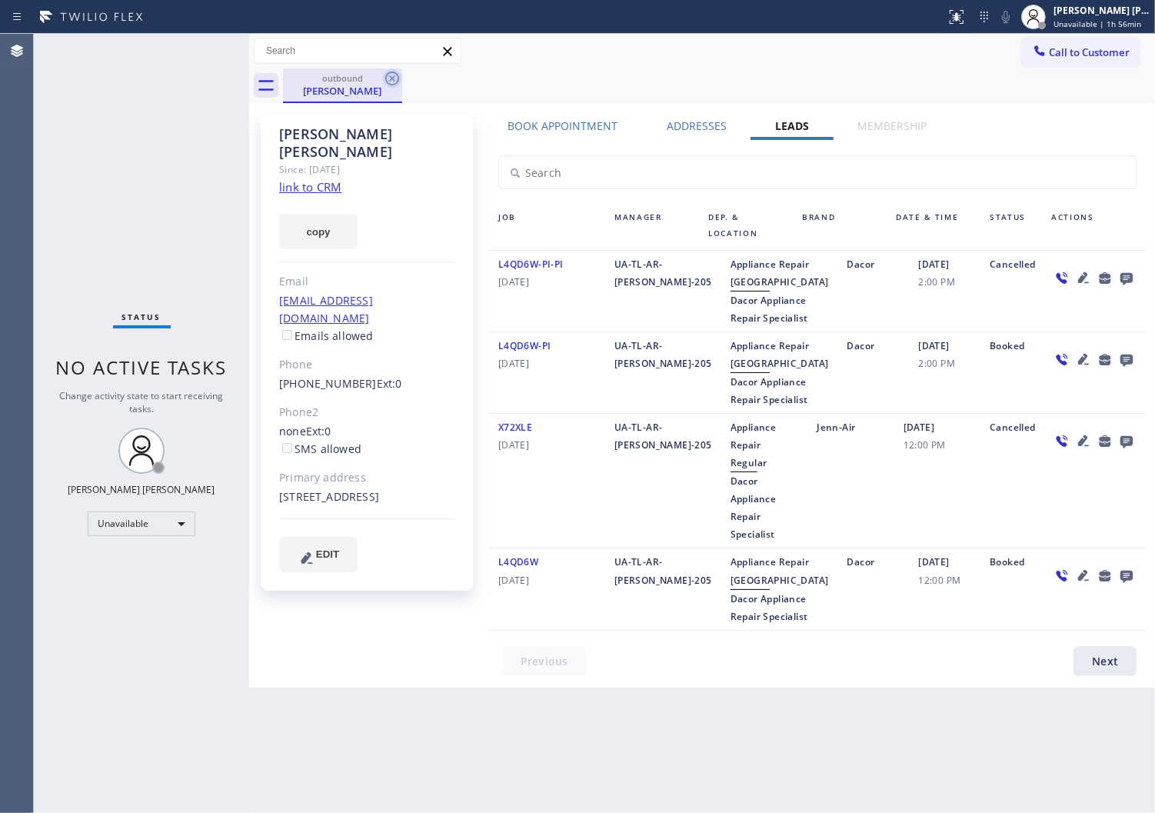
click at [395, 78] on icon at bounding box center [392, 78] width 18 height 18
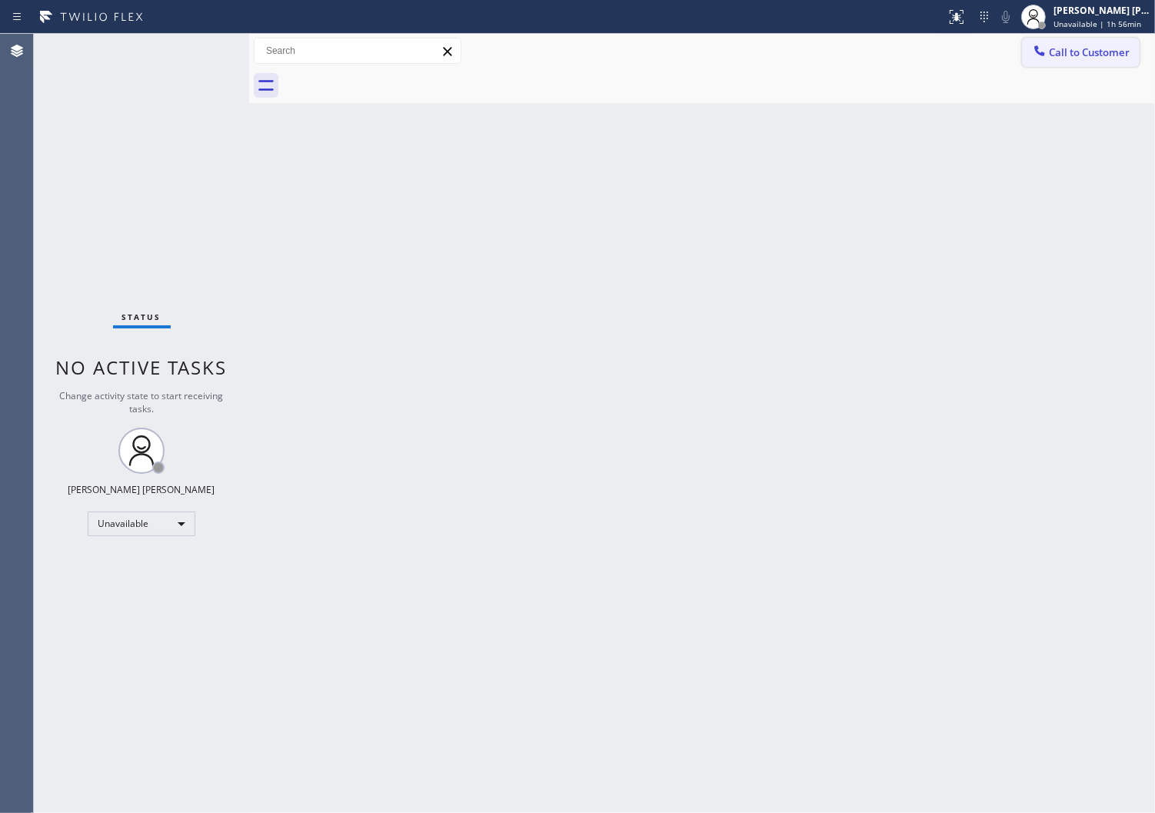
click at [1098, 57] on span "Call to Customer" at bounding box center [1089, 52] width 81 height 14
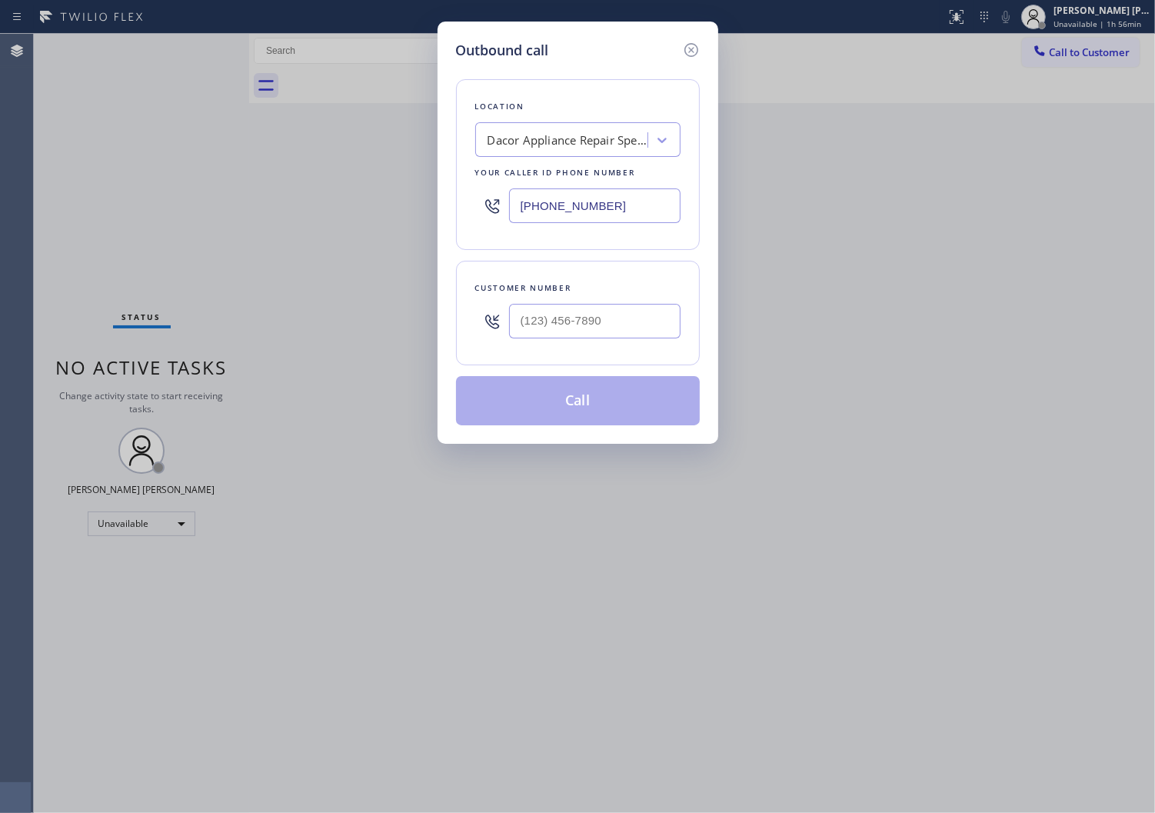
click at [550, 200] on input "[PHONE_NUMBER]" at bounding box center [595, 205] width 172 height 35
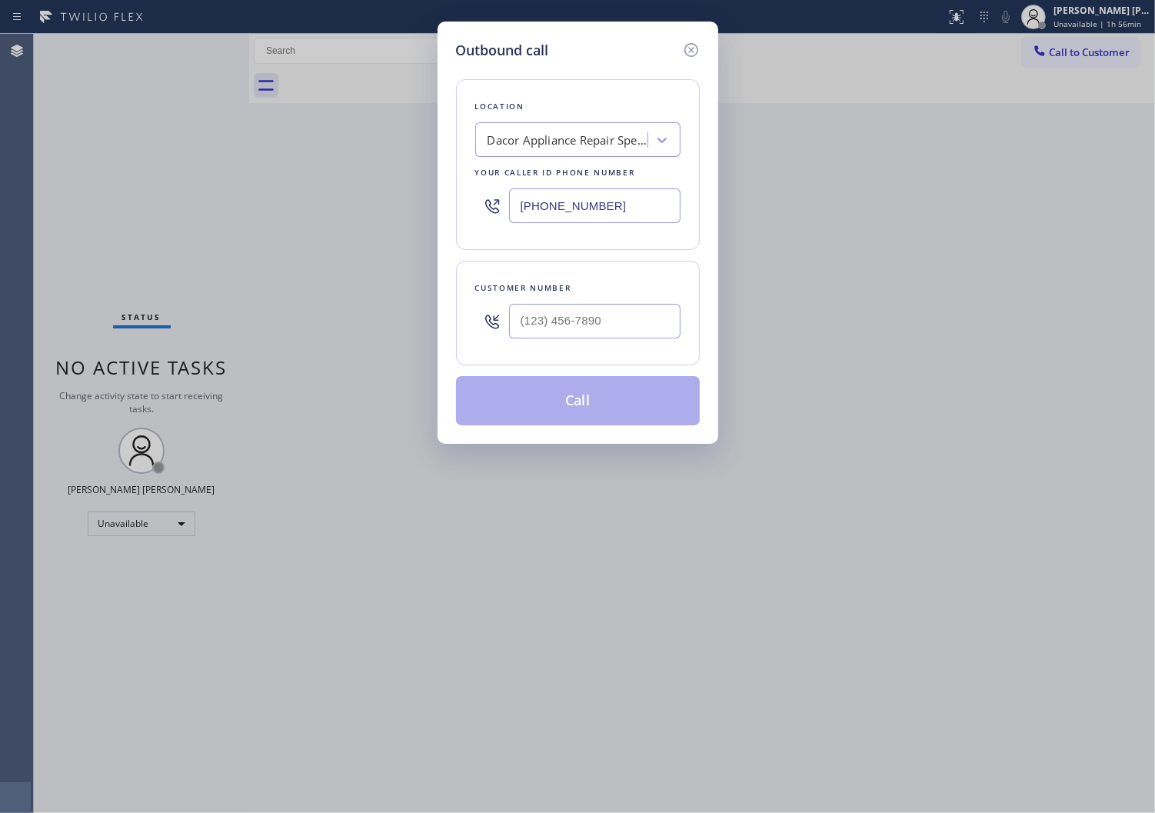
click at [550, 200] on input "[PHONE_NUMBER]" at bounding box center [595, 205] width 172 height 35
paste input "855) 393-3634"
type input "[PHONE_NUMBER]"
click at [566, 318] on input "text" at bounding box center [595, 321] width 172 height 35
paste input "850) 748-2095"
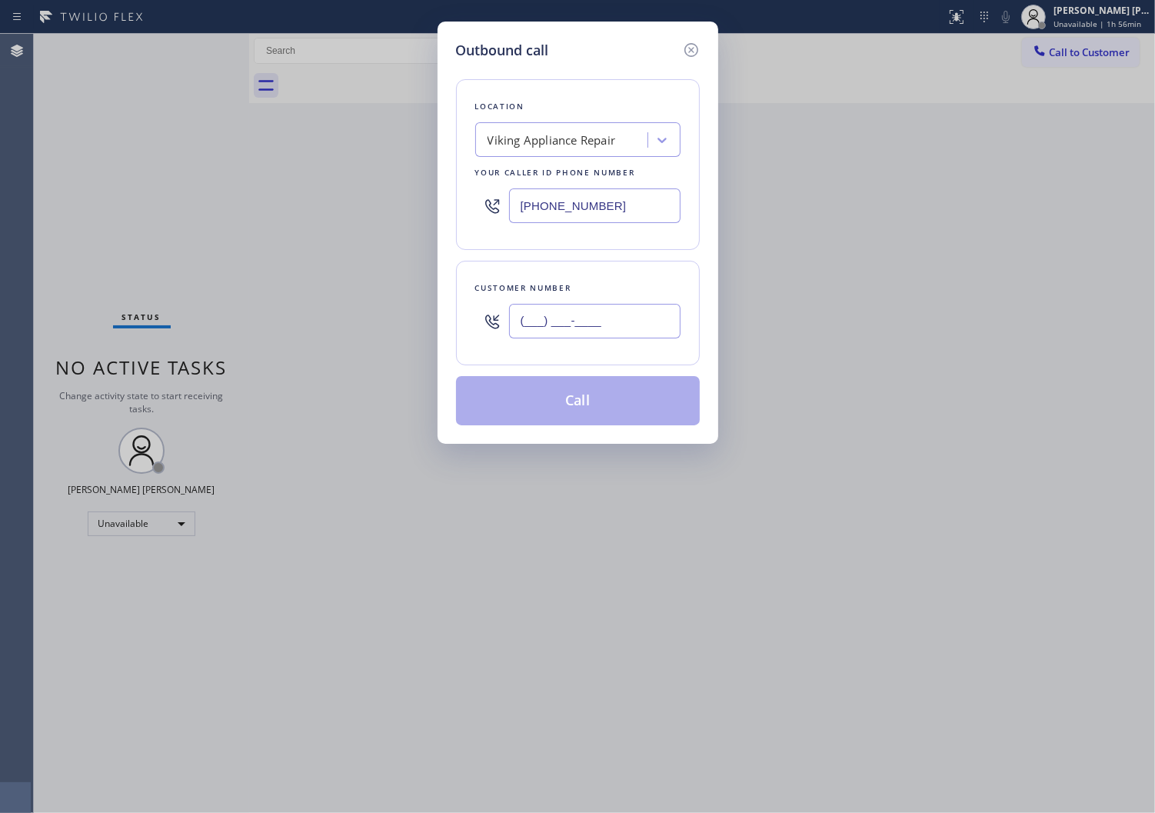
type input "[PHONE_NUMBER]"
click at [598, 405] on button "Call" at bounding box center [578, 400] width 244 height 49
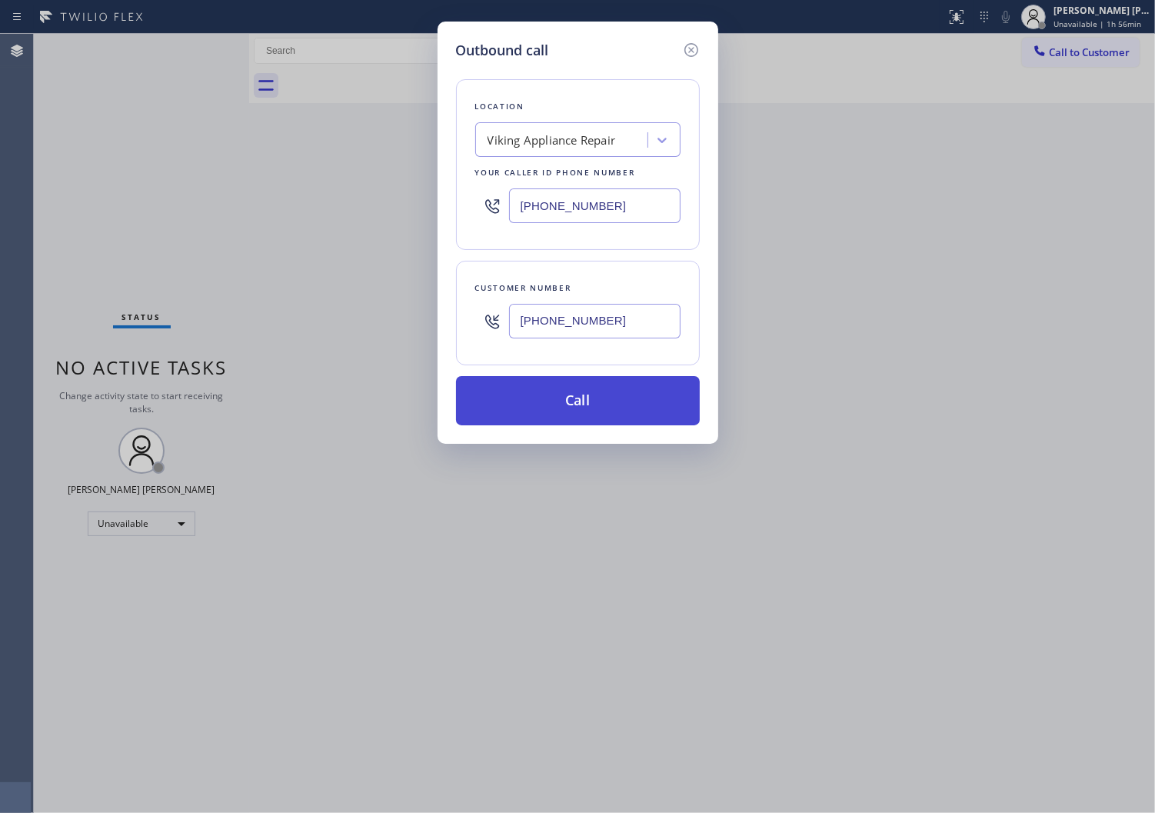
click at [598, 405] on button "Call" at bounding box center [578, 400] width 244 height 49
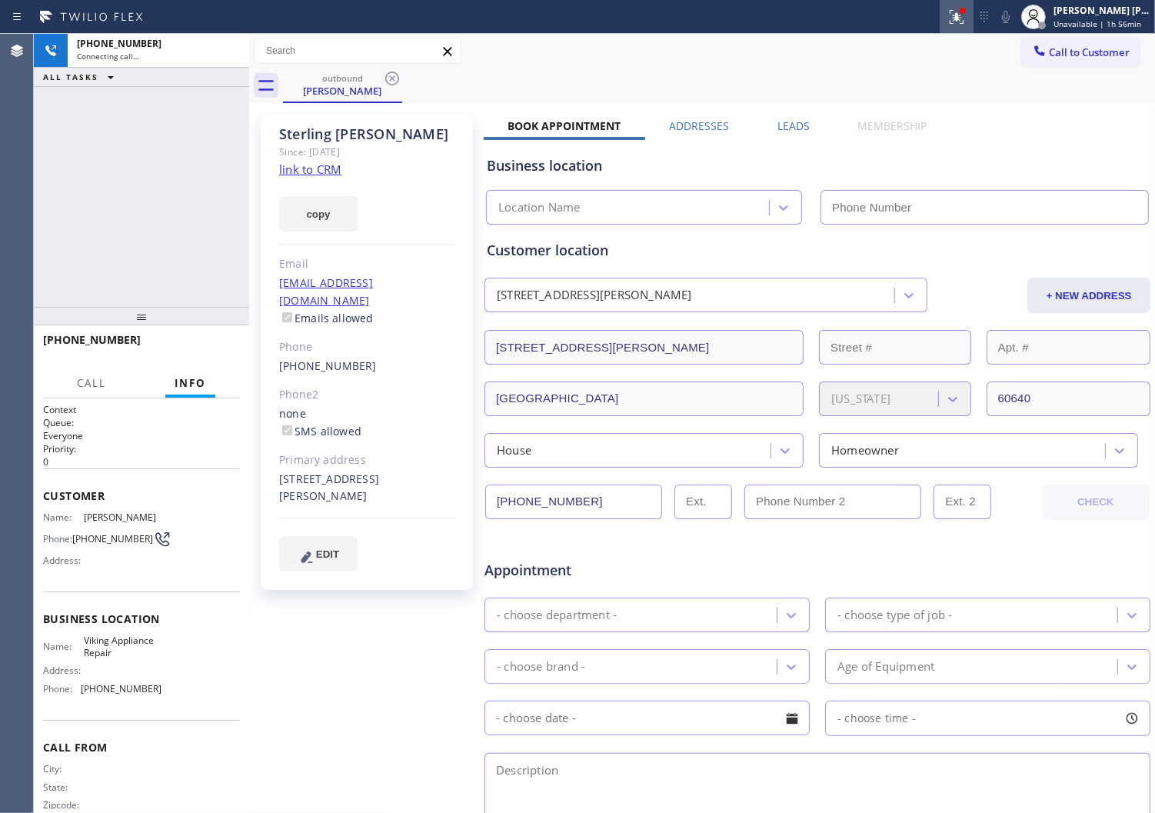
click at [966, 21] on icon at bounding box center [957, 17] width 18 height 18
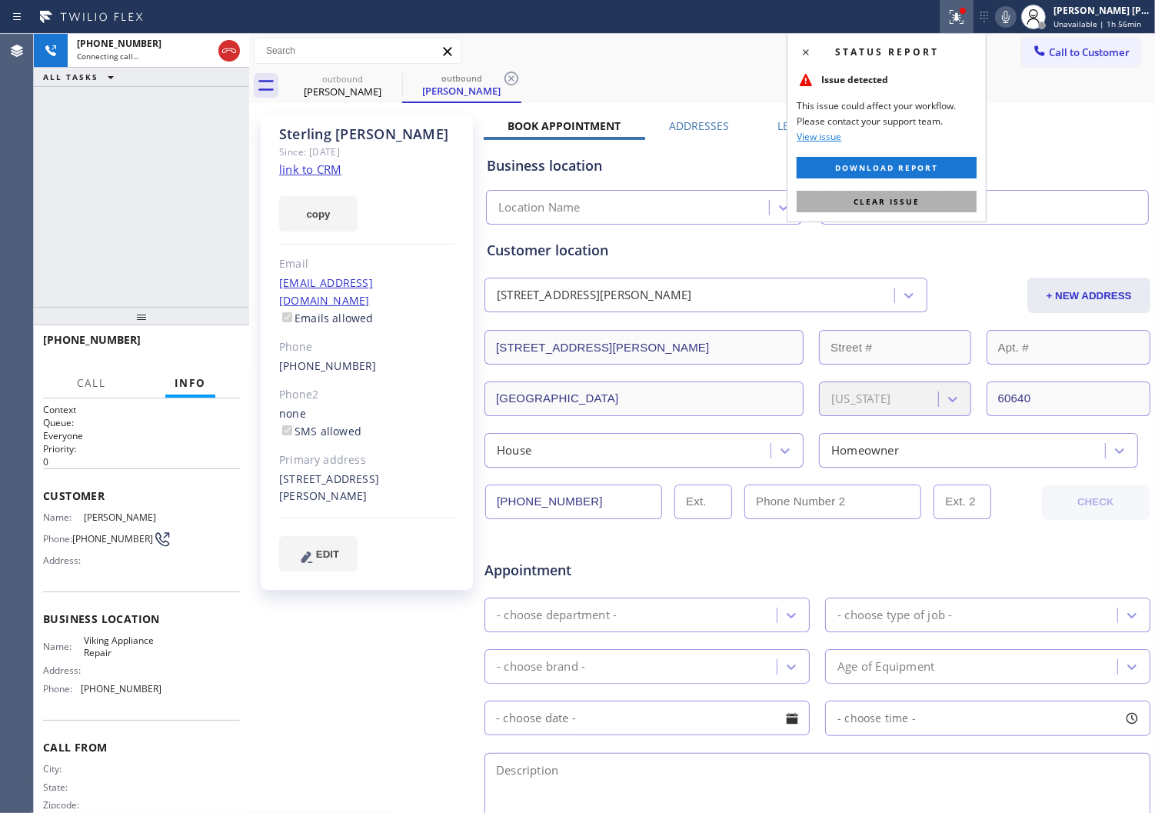
click at [918, 205] on span "Clear issue" at bounding box center [887, 201] width 66 height 11
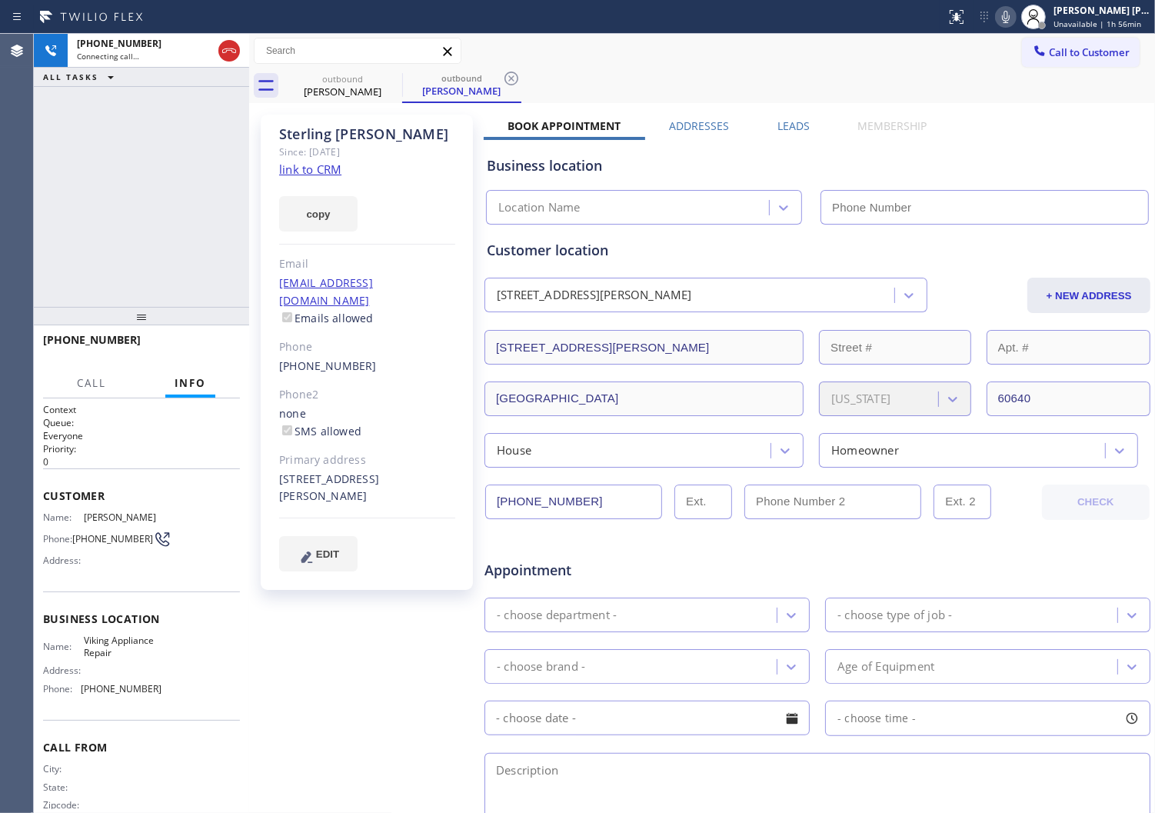
click at [332, 128] on div "[PERSON_NAME]" at bounding box center [367, 134] width 176 height 18
copy div "[PERSON_NAME]"
type input "[PHONE_NUMBER]"
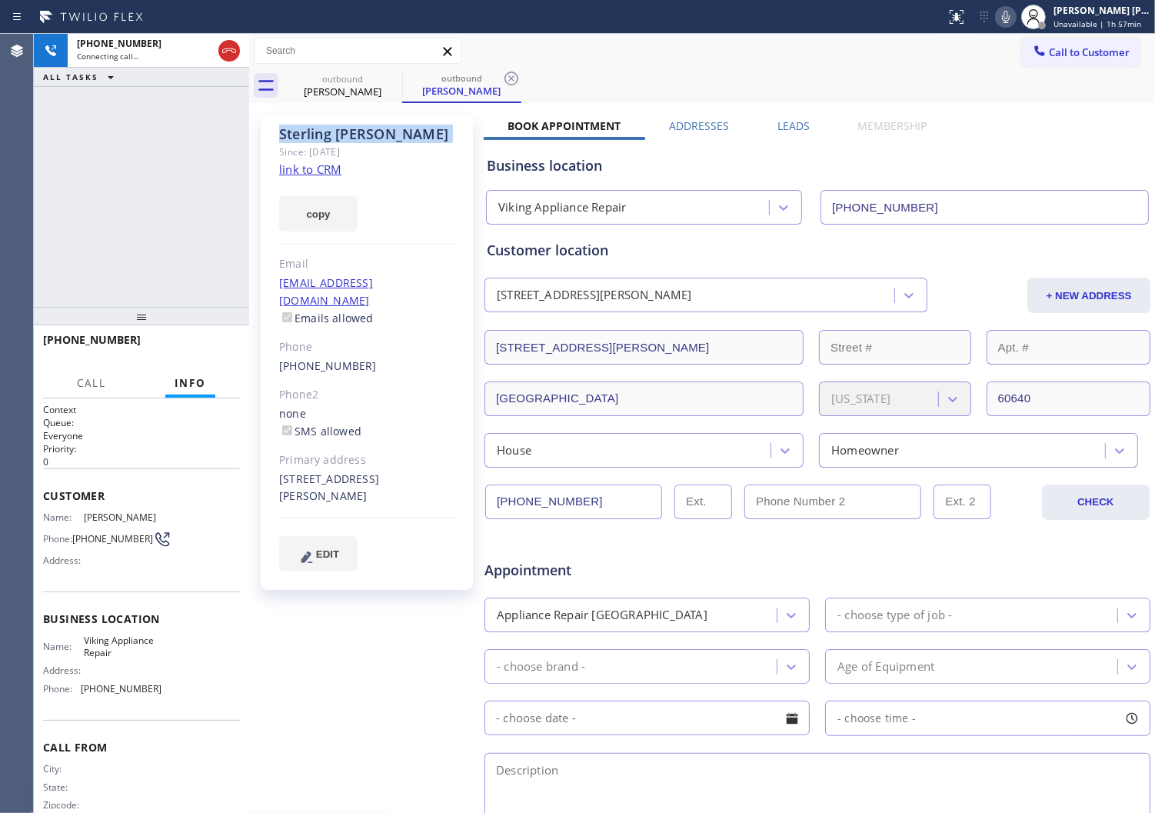
click at [65, 212] on div "[PHONE_NUMBER] Connecting call… ALL TASKS ALL TASKS ACTIVE TASKS TASKS IN WRAP …" at bounding box center [141, 170] width 215 height 273
drag, startPoint x: 68, startPoint y: 212, endPoint x: 94, endPoint y: 187, distance: 35.9
click at [69, 211] on div "[PHONE_NUMBER] Connecting call… ALL TASKS ALL TASKS ACTIVE TASKS TASKS IN WRAP …" at bounding box center [141, 170] width 215 height 273
click at [45, 215] on div "[PHONE_NUMBER] Live | 00:05 ALL TASKS ALL TASKS ACTIVE TASKS TASKS IN WRAP UP" at bounding box center [141, 170] width 215 height 273
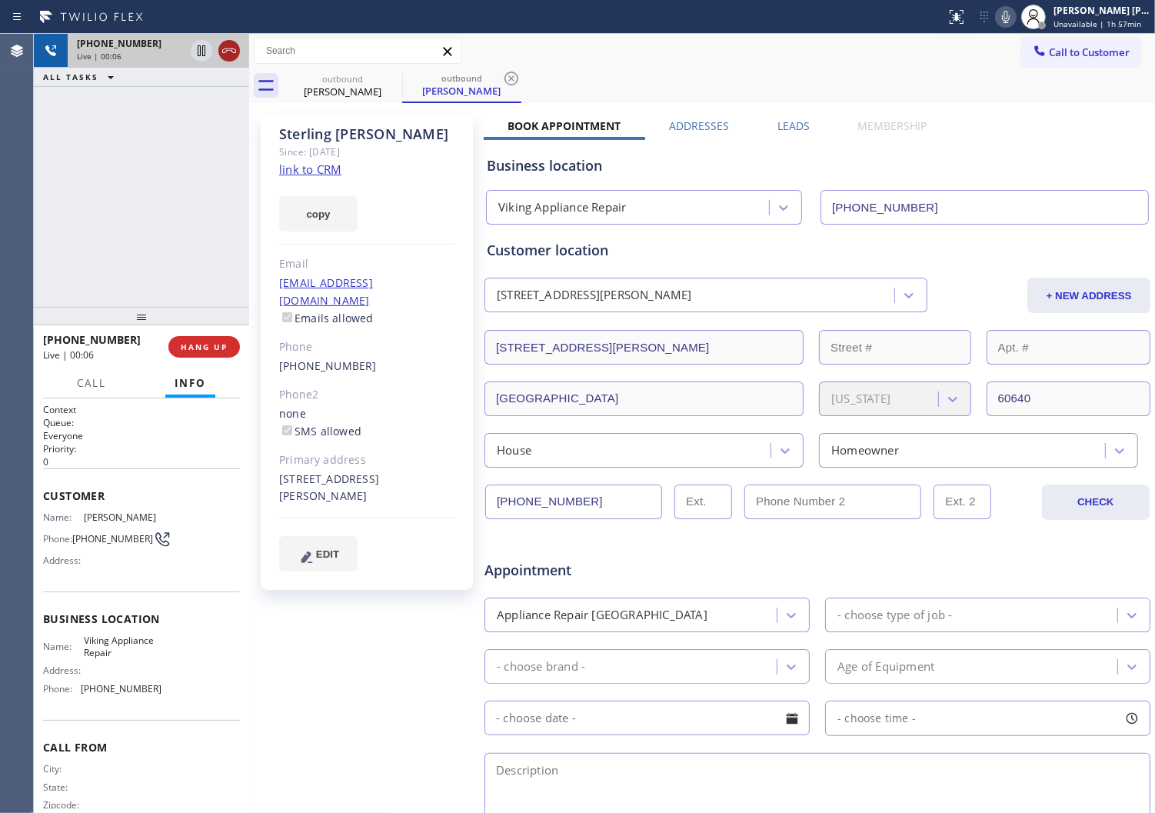
click at [231, 55] on icon at bounding box center [229, 51] width 18 height 18
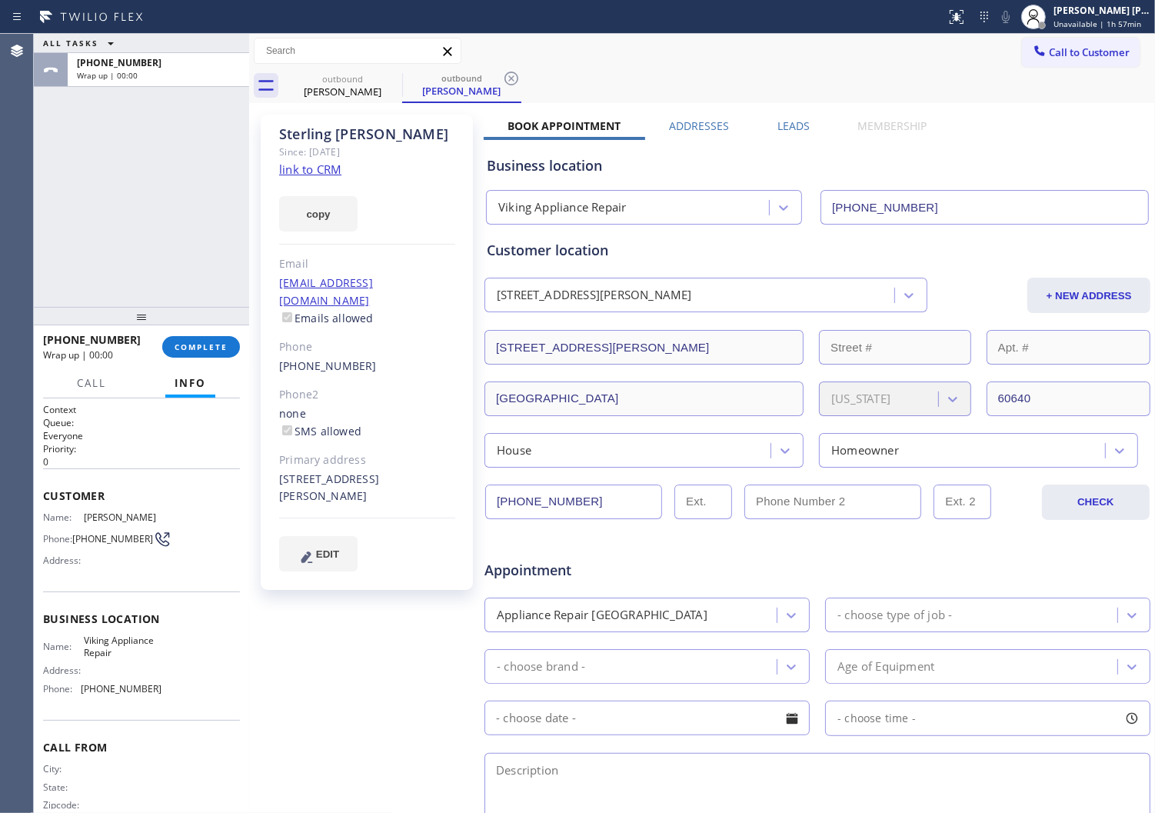
click at [778, 118] on label "Leads" at bounding box center [794, 125] width 32 height 15
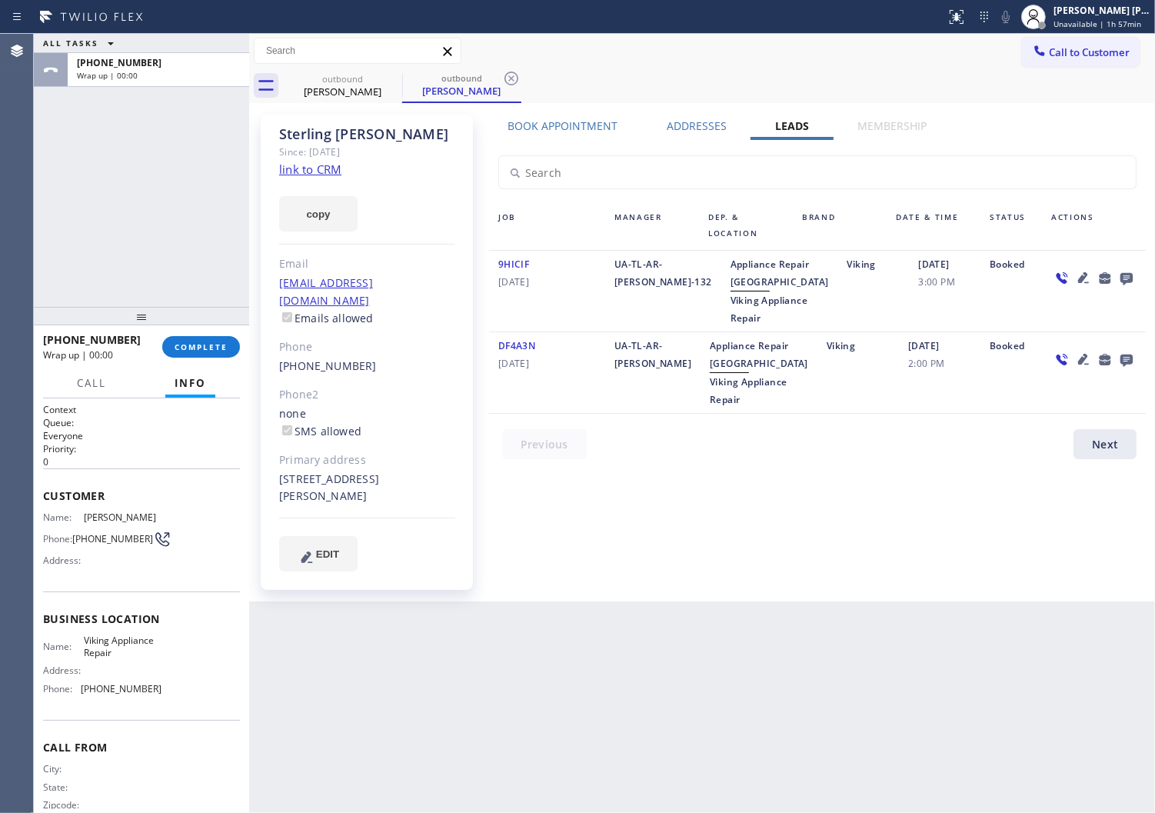
click at [1134, 277] on icon at bounding box center [1127, 277] width 18 height 19
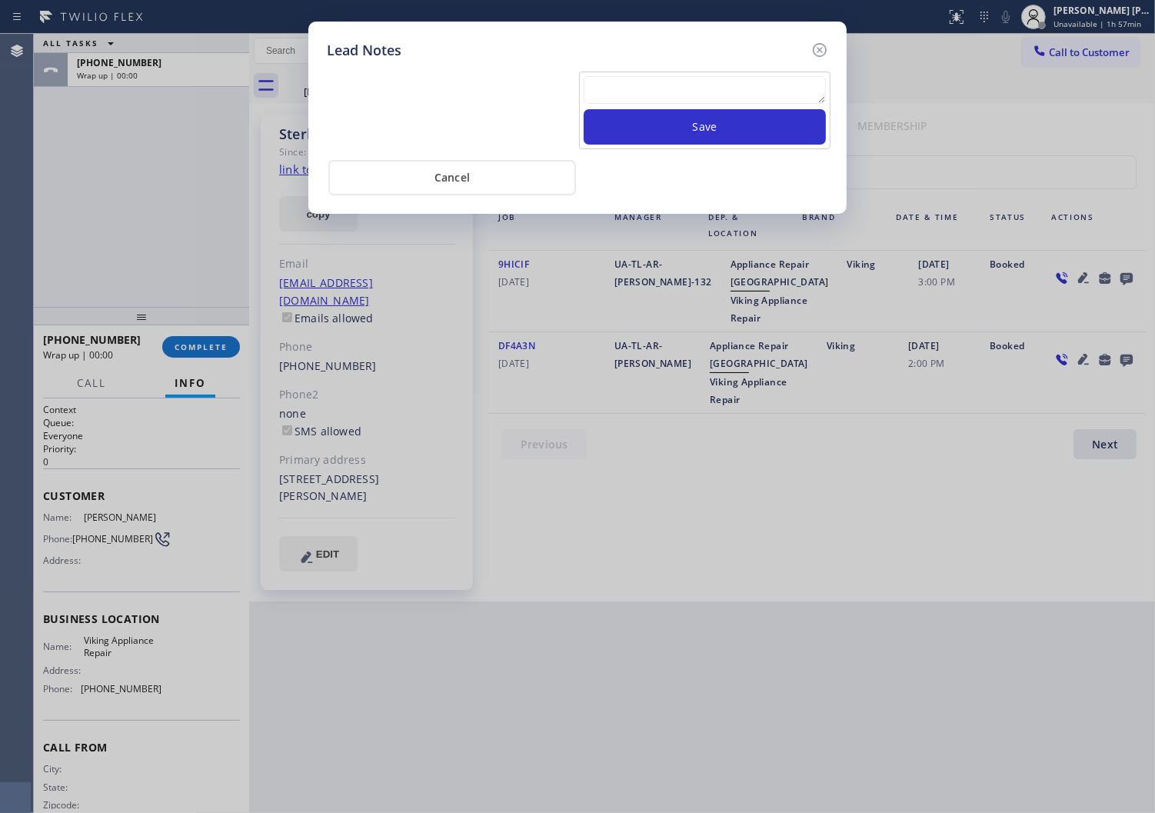
click at [645, 101] on textarea at bounding box center [705, 90] width 242 height 28
type textarea "pls xfer/ no answer"
click at [701, 132] on button "Save" at bounding box center [705, 126] width 242 height 35
drag, startPoint x: 811, startPoint y: 45, endPoint x: 798, endPoint y: 48, distance: 13.6
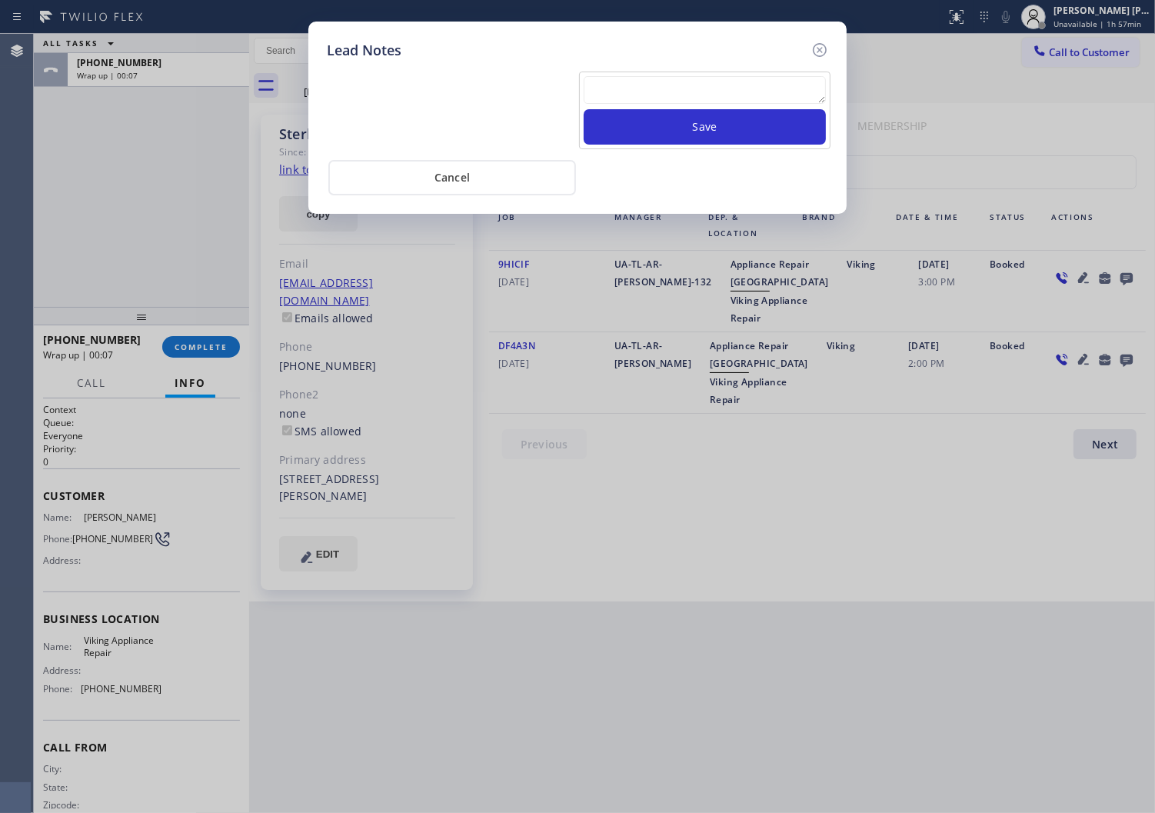
click at [811, 45] on icon at bounding box center [820, 50] width 18 height 18
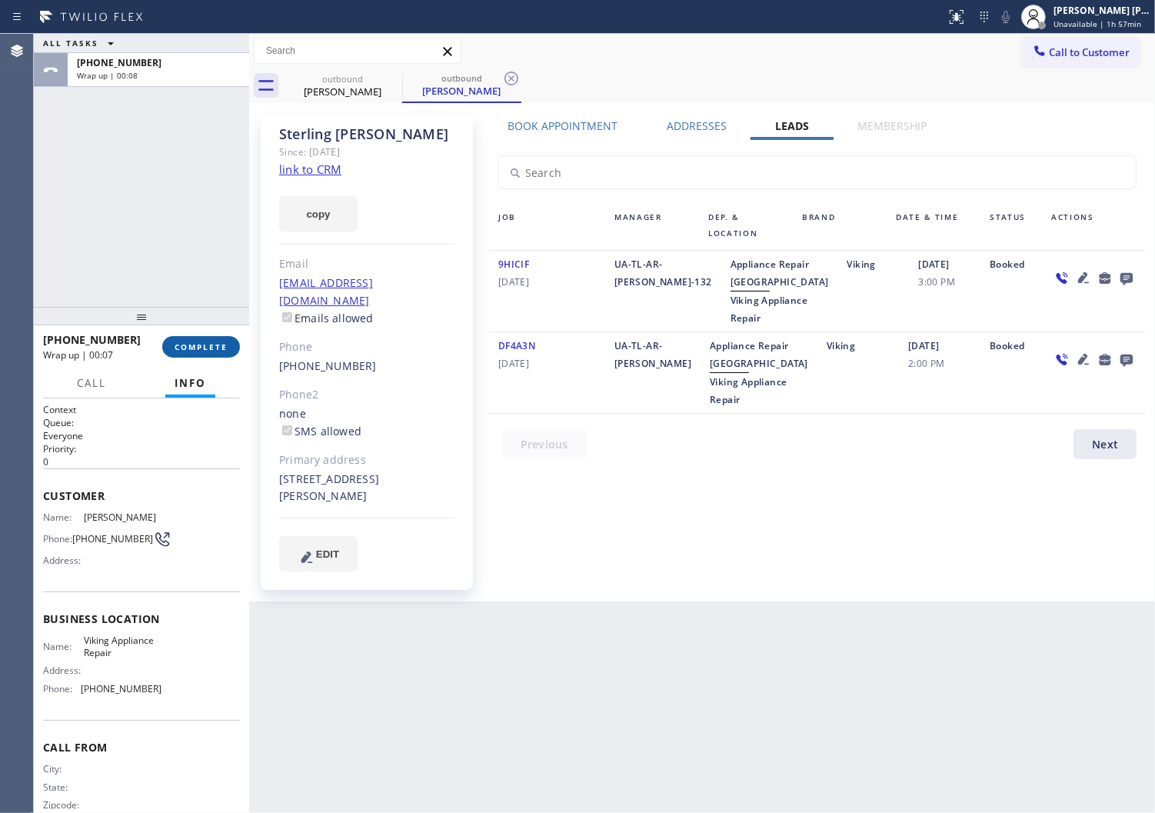
click at [227, 349] on span "COMPLETE" at bounding box center [201, 347] width 53 height 11
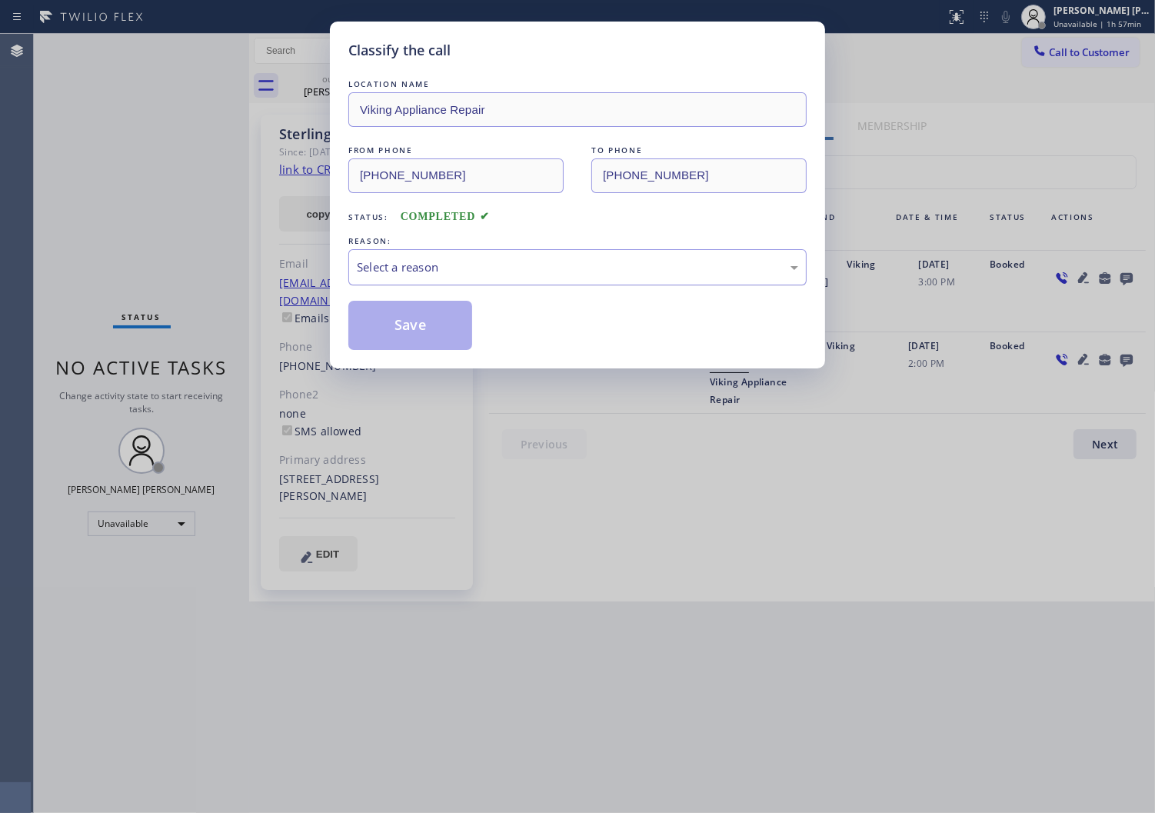
click at [461, 263] on div "Select a reason" at bounding box center [577, 267] width 441 height 18
click at [411, 329] on button "Save" at bounding box center [410, 325] width 124 height 49
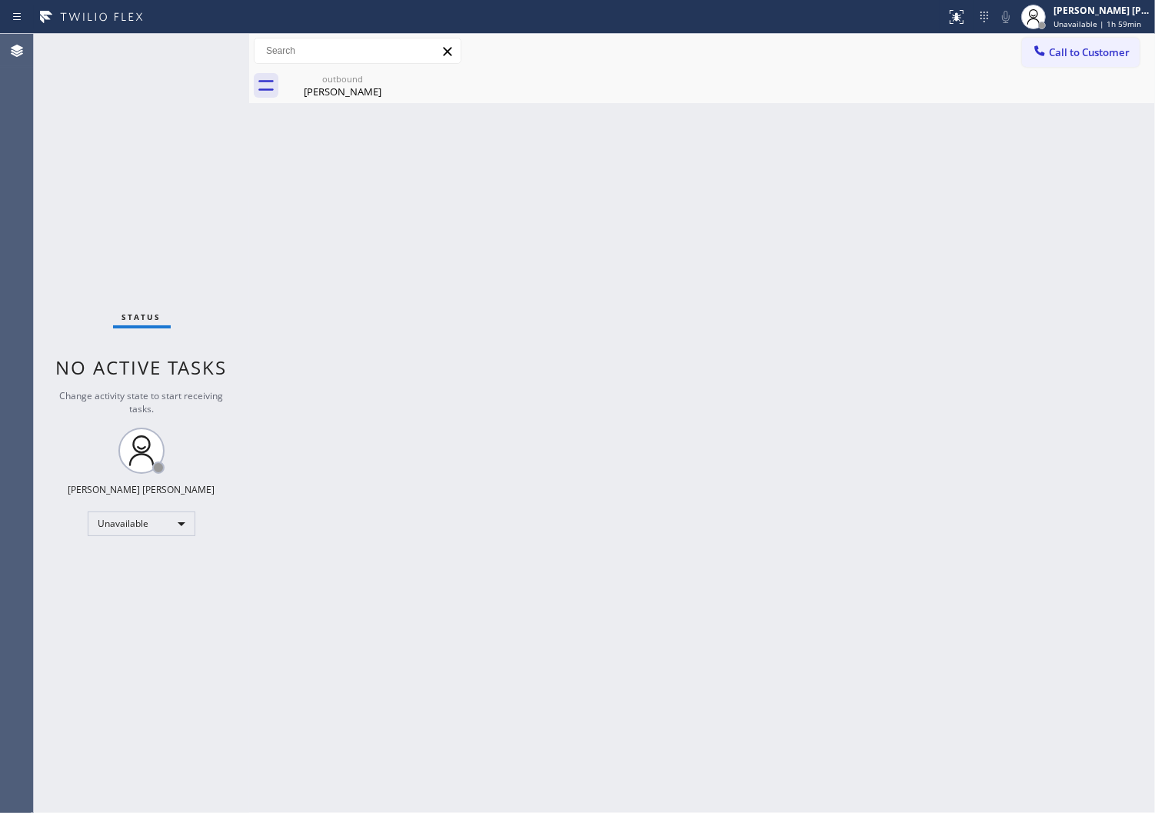
click at [1061, 60] on button "Call to Customer" at bounding box center [1081, 52] width 118 height 29
click at [0, 0] on div "Outbound call Location Viking Appliance Repair Your caller id phone number [PHO…" at bounding box center [0, 0] width 0 height 0
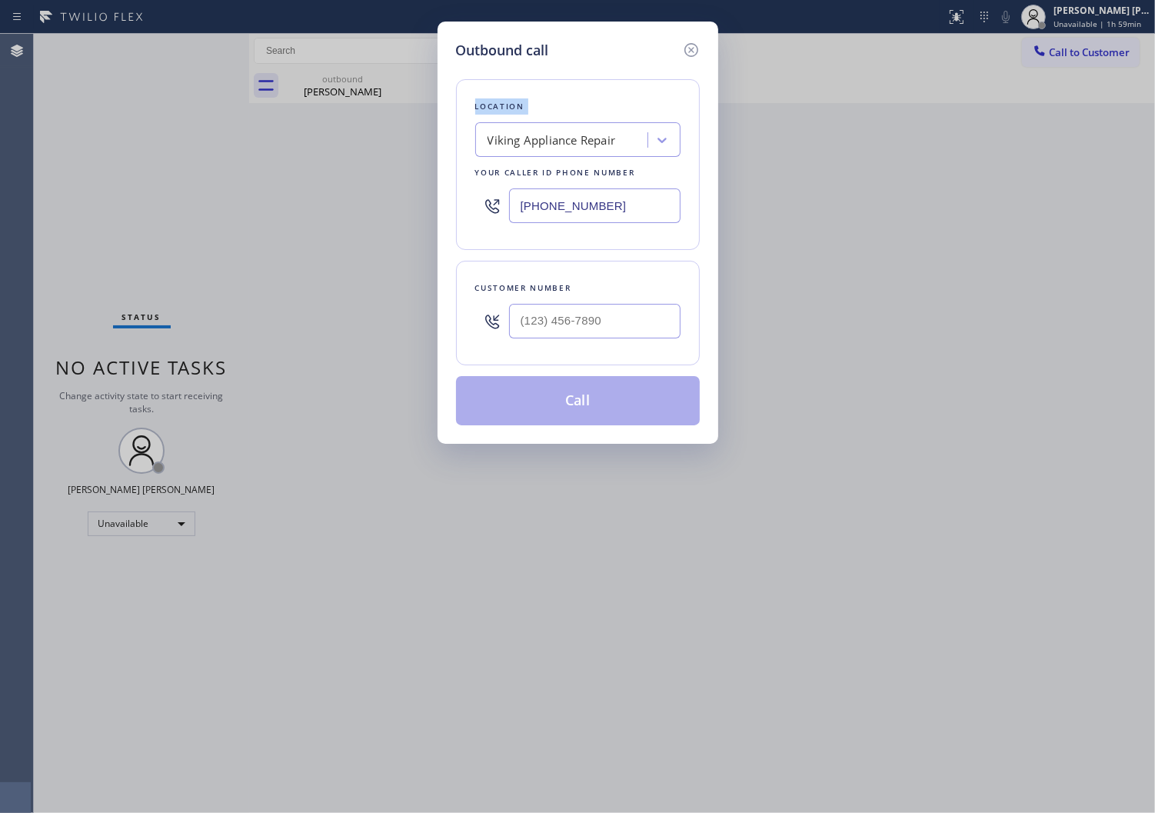
click at [570, 208] on input "[PHONE_NUMBER]" at bounding box center [595, 205] width 172 height 35
paste input "05) 420-747"
type input "[PHONE_NUMBER]"
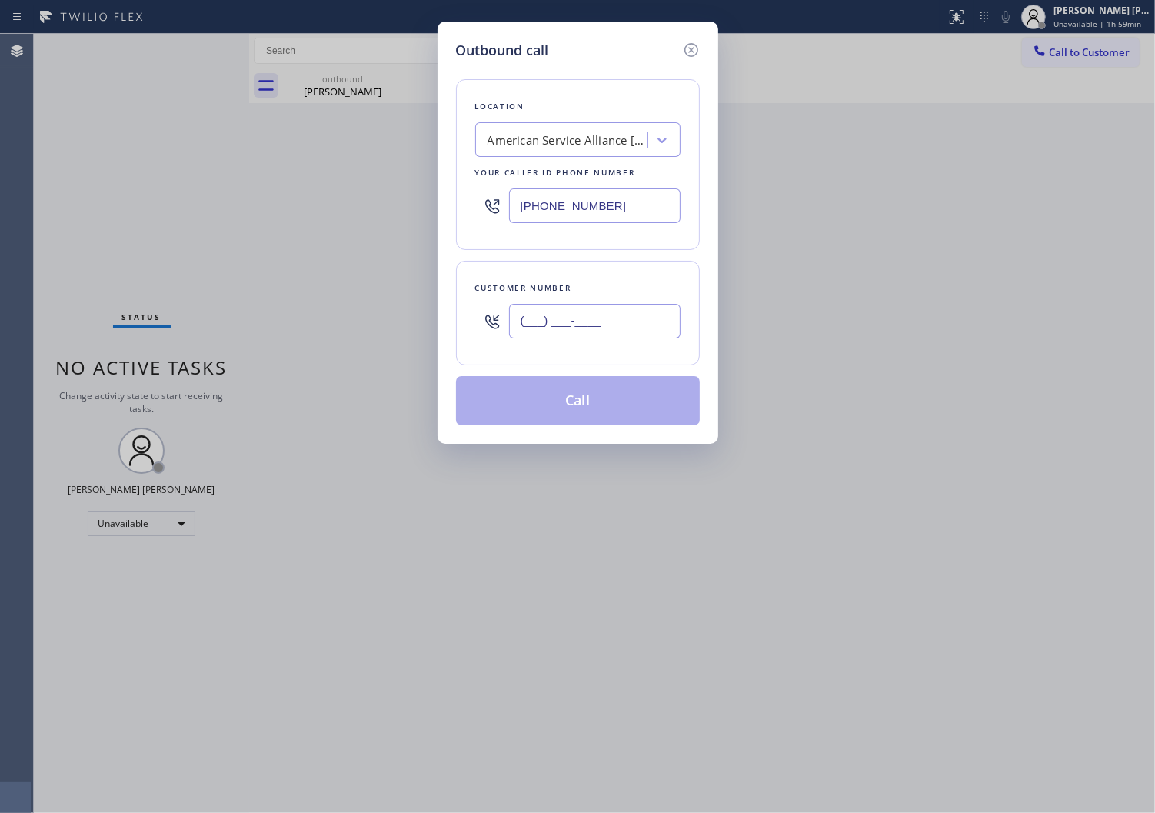
click at [527, 312] on input "(___) ___-____" at bounding box center [595, 321] width 172 height 35
paste input "805) 368-4399"
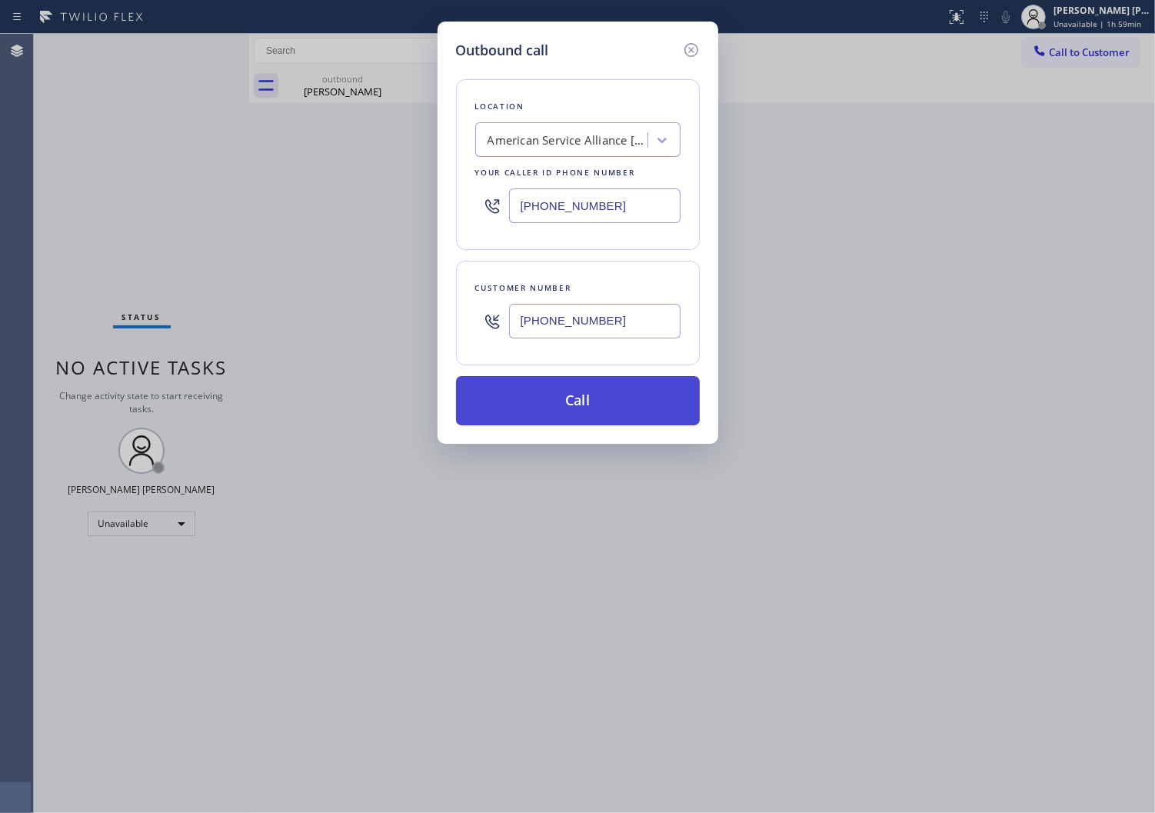
type input "[PHONE_NUMBER]"
click at [579, 408] on button "Call" at bounding box center [578, 400] width 244 height 49
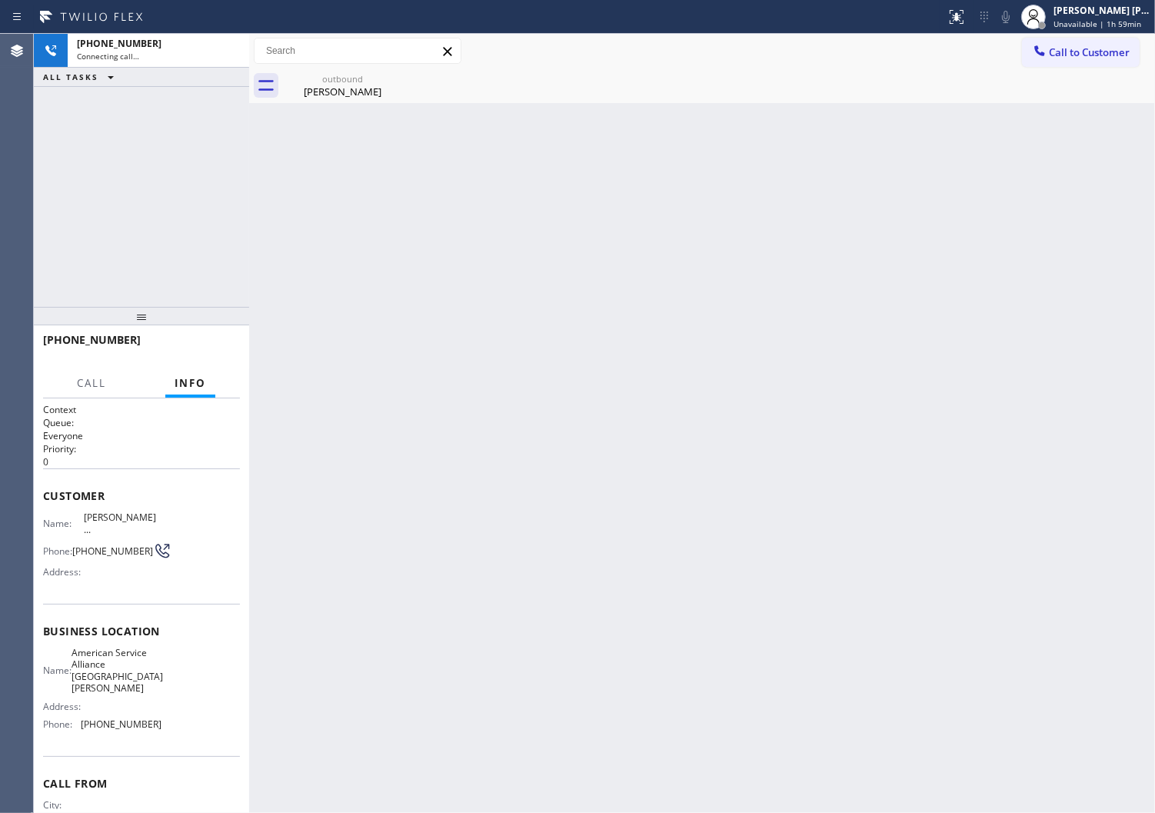
click at [0, 0] on icon at bounding box center [0, 0] width 0 height 0
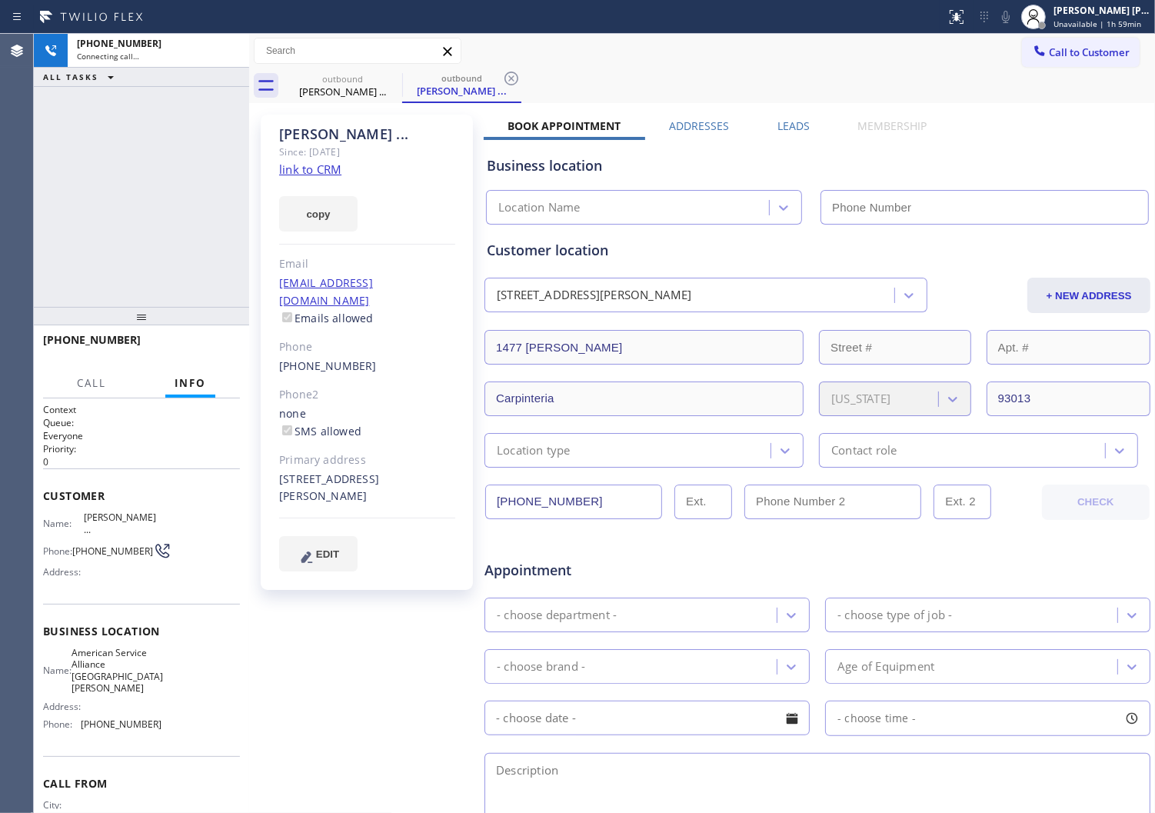
click at [285, 132] on div "[PERSON_NAME] ..." at bounding box center [367, 134] width 176 height 18
type input "[PHONE_NUMBER]"
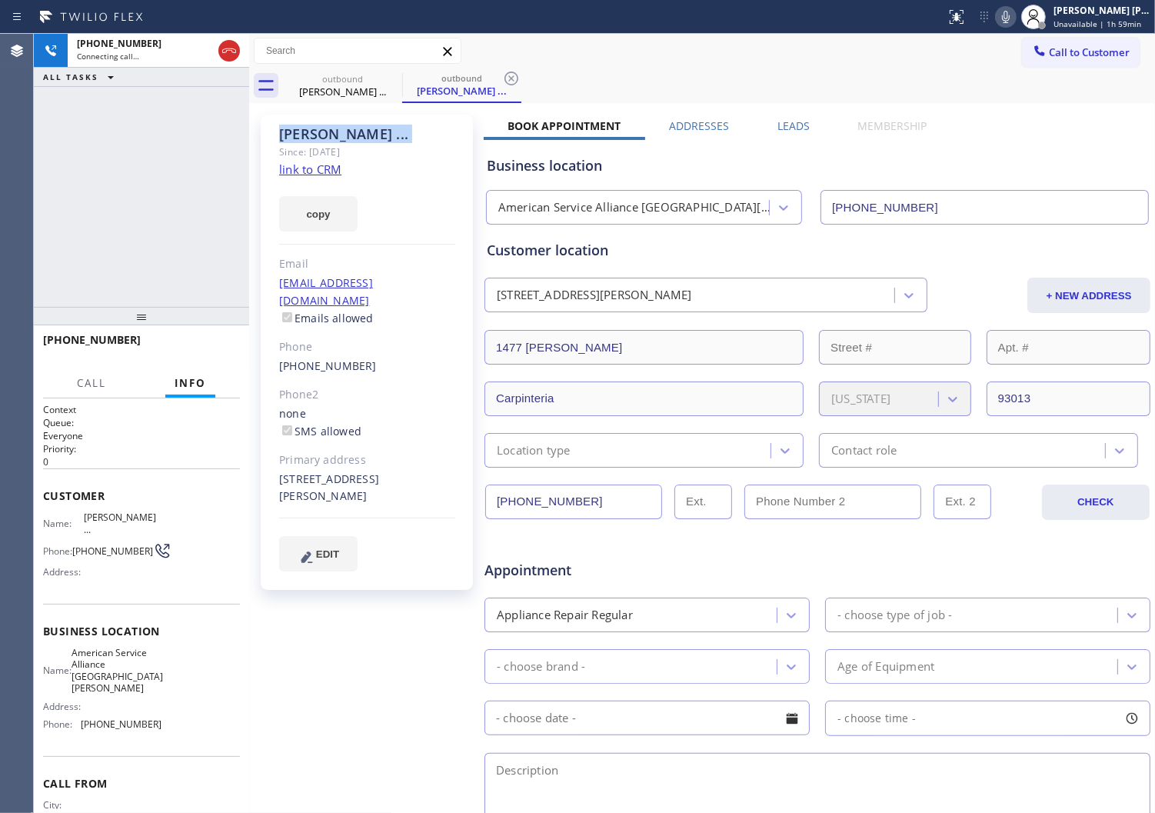
click at [102, 333] on span "[PHONE_NUMBER]" at bounding box center [92, 339] width 98 height 15
click at [100, 334] on span "[PHONE_NUMBER]" at bounding box center [92, 339] width 98 height 15
copy span "18053684399"
click at [103, 344] on span "[PHONE_NUMBER]" at bounding box center [92, 339] width 98 height 15
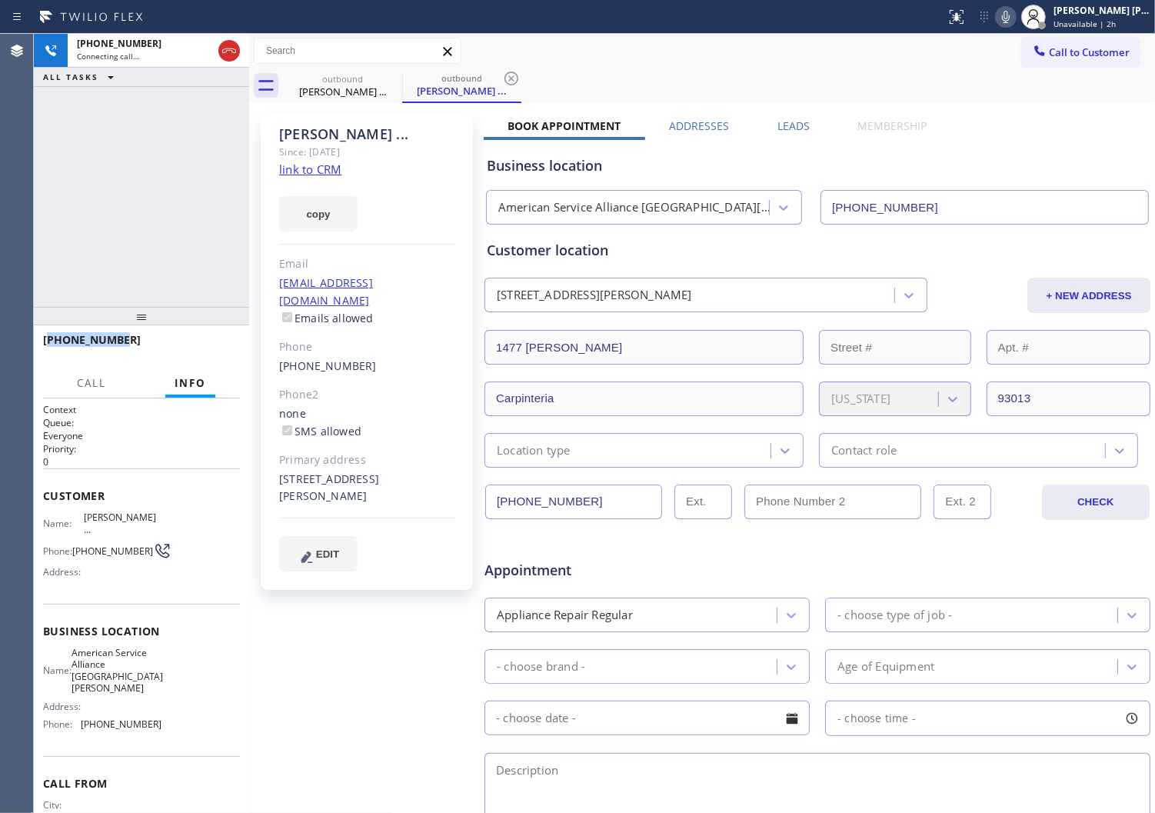
click at [103, 344] on span "[PHONE_NUMBER]" at bounding box center [92, 339] width 98 height 15
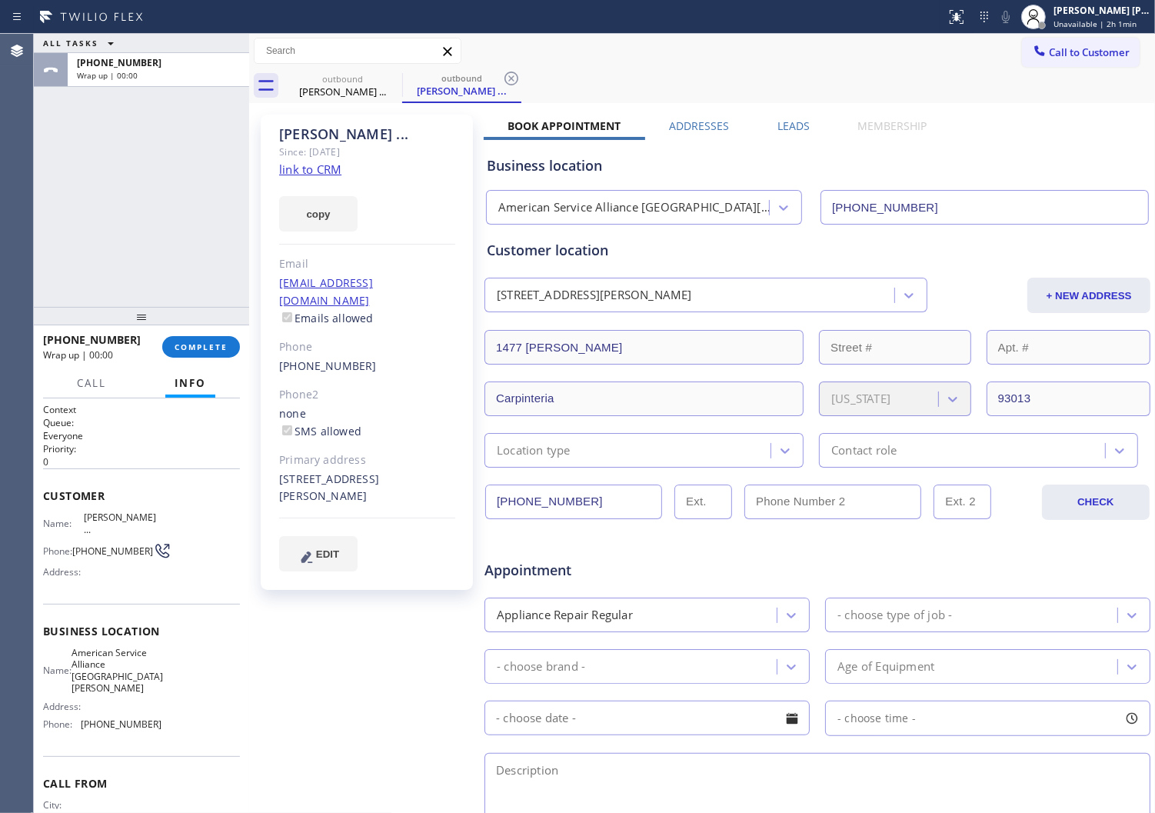
click at [201, 358] on div "[PHONE_NUMBER] Wrap up | 00:00 COMPLETE" at bounding box center [141, 347] width 197 height 40
click at [205, 351] on span "COMPLETE" at bounding box center [201, 347] width 53 height 11
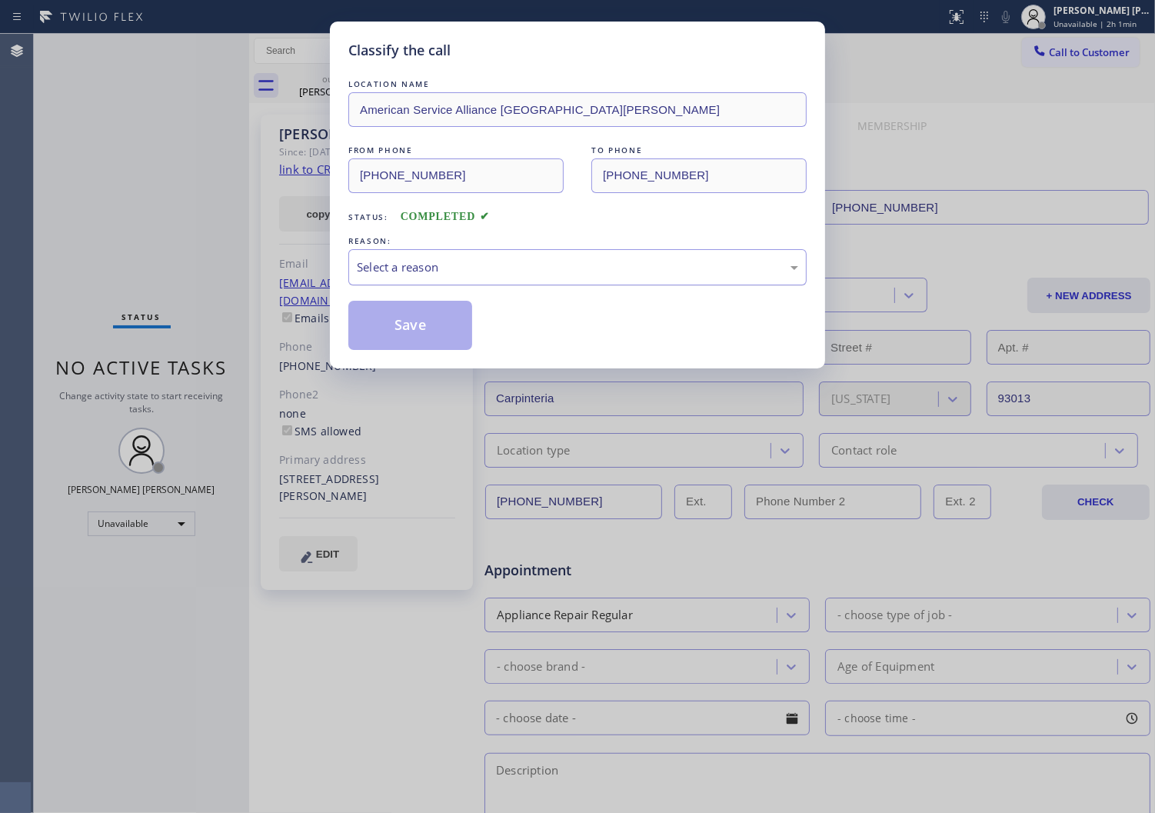
click at [371, 269] on div "Select a reason" at bounding box center [577, 267] width 441 height 18
drag, startPoint x: 403, startPoint y: 323, endPoint x: 481, endPoint y: 385, distance: 99.1
click at [404, 323] on button "Save" at bounding box center [410, 325] width 124 height 49
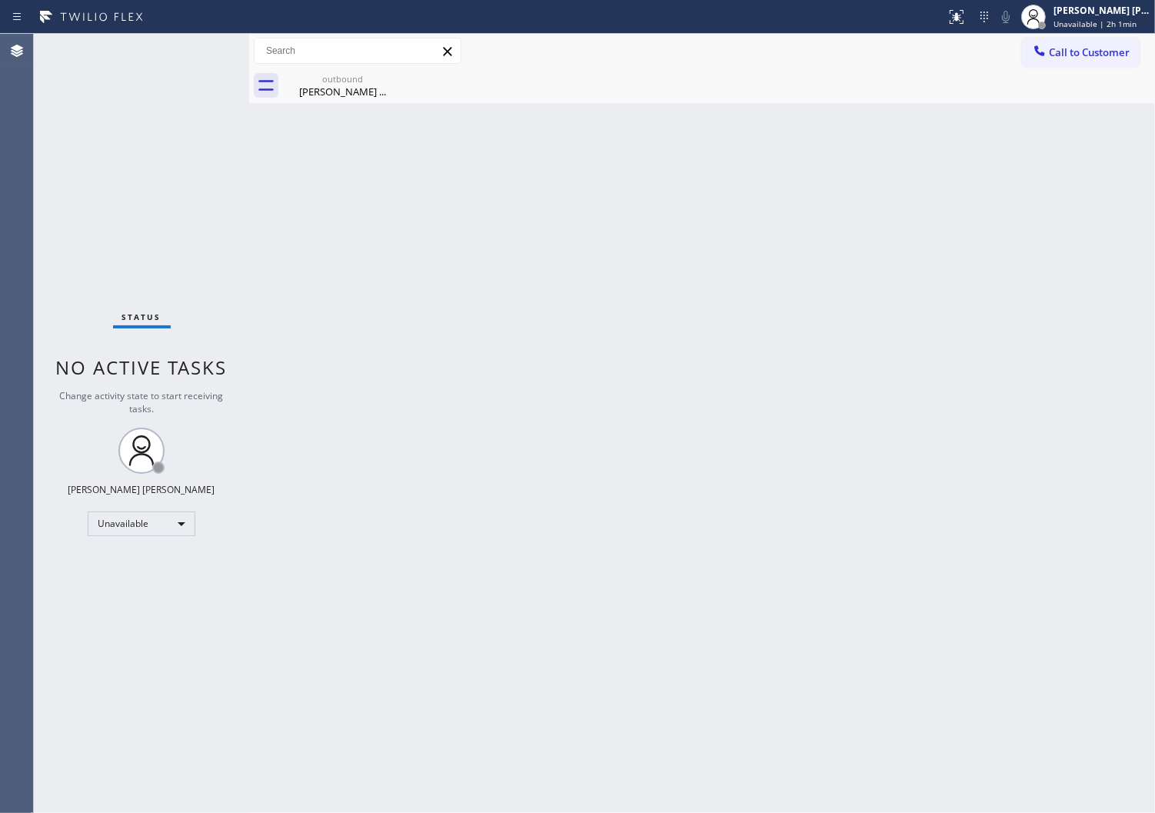
click at [789, 808] on div "Back to Dashboard Change Sender ID Customers Technicians Select a contact Outbo…" at bounding box center [702, 423] width 906 height 779
click at [4, 245] on div "Agent Desktop" at bounding box center [16, 423] width 33 height 779
click at [16, 293] on div "Agent Desktop" at bounding box center [16, 423] width 33 height 779
click at [1086, 25] on span "Unavailable | 2h 12min" at bounding box center [1098, 23] width 88 height 11
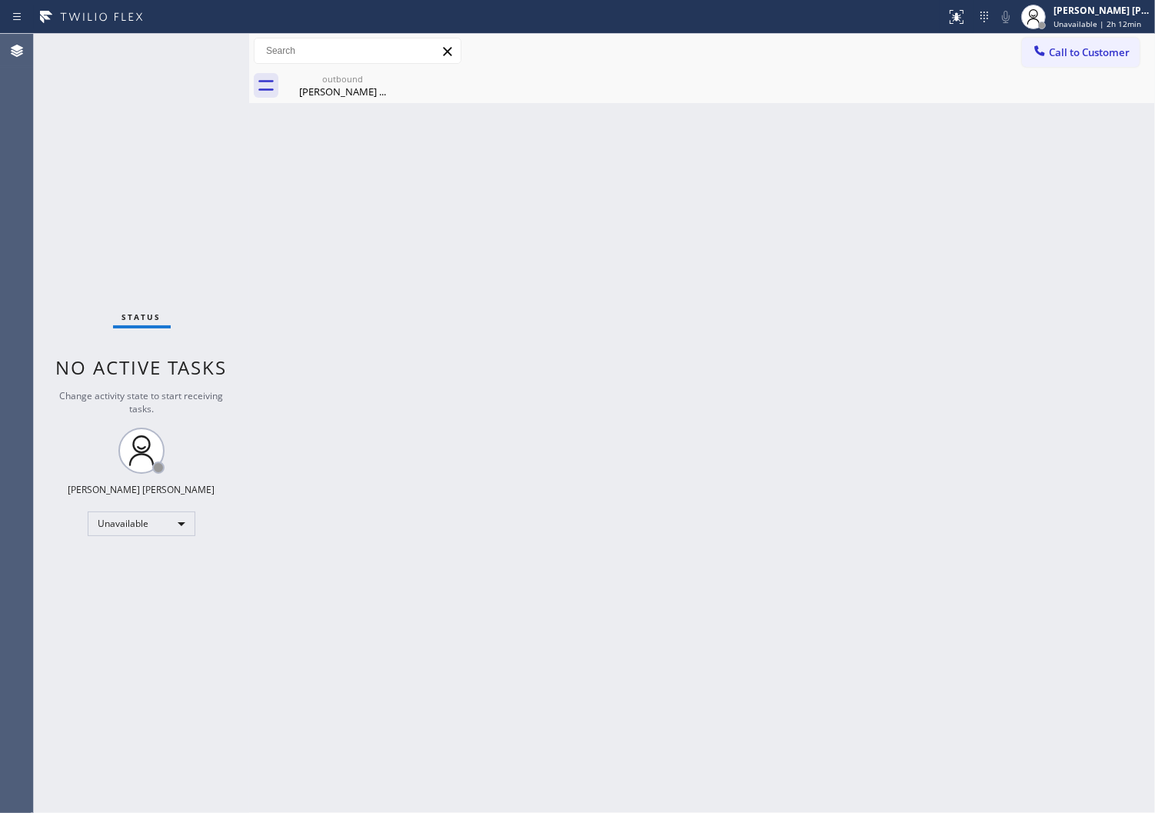
click at [1120, 35] on div "Call to Customer Outbound call Location American Service Alliance [GEOGRAPHIC_D…" at bounding box center [702, 51] width 906 height 35
click at [1116, 35] on div "Call to Customer Outbound call Location American Service Alliance [GEOGRAPHIC_D…" at bounding box center [702, 51] width 906 height 35
click at [1101, 22] on span "Unavailable | 2h 12min" at bounding box center [1098, 23] width 88 height 11
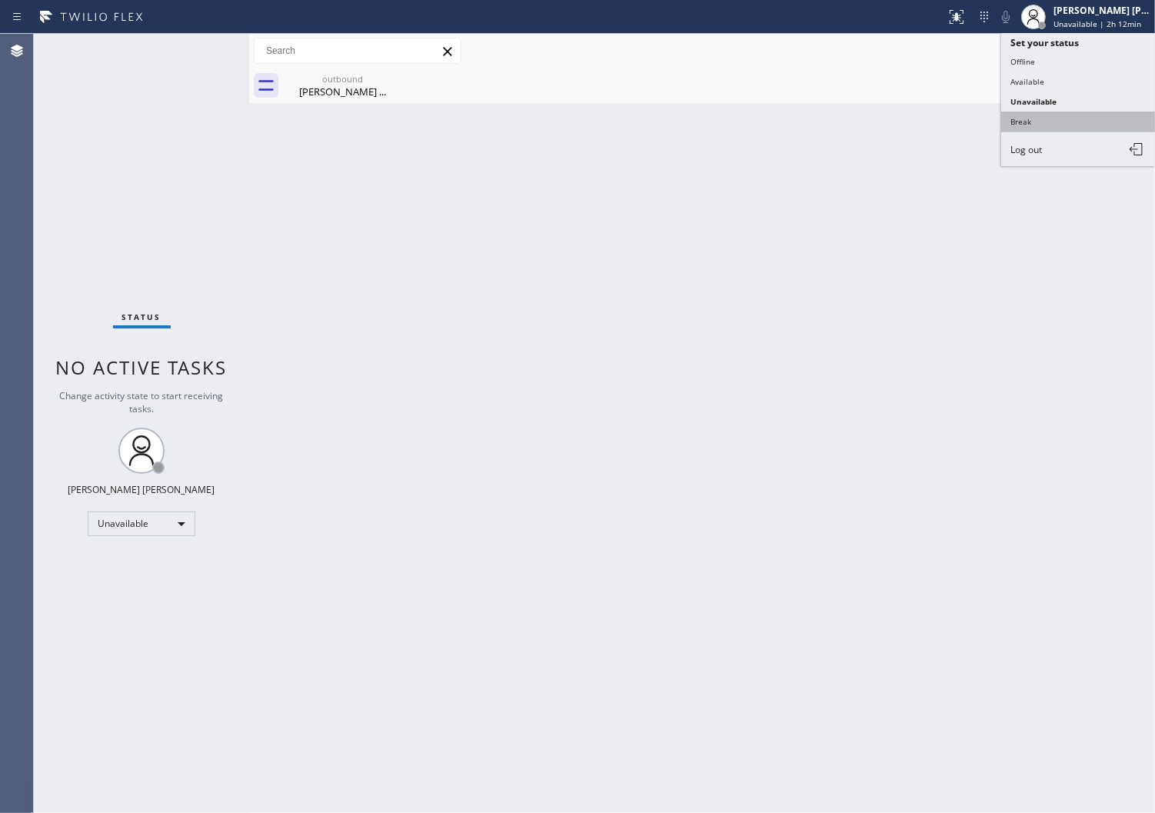
click at [1065, 115] on button "Break" at bounding box center [1078, 122] width 154 height 20
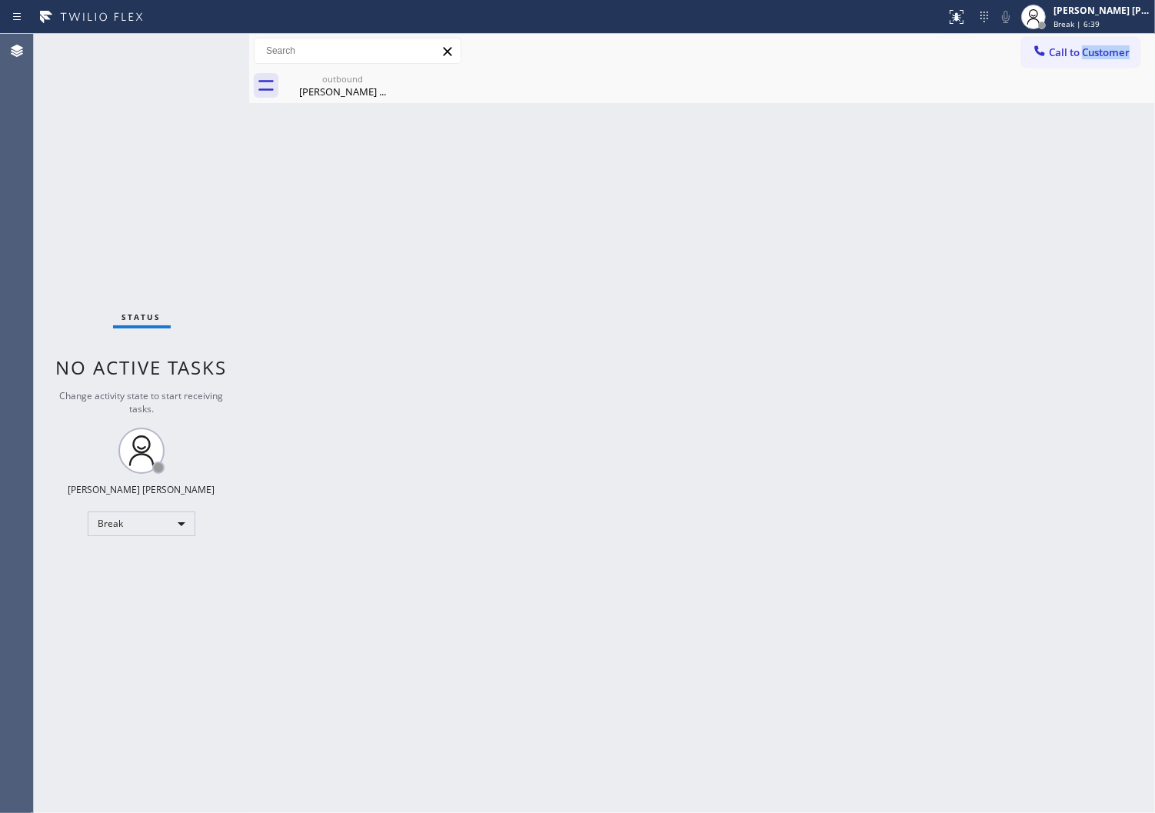
click at [4, 188] on div "Agent Desktop" at bounding box center [16, 423] width 33 height 779
click at [1116, 6] on div "[PERSON_NAME] [PERSON_NAME]" at bounding box center [1102, 10] width 97 height 13
click at [1065, 102] on button "Unavailable" at bounding box center [1078, 102] width 154 height 20
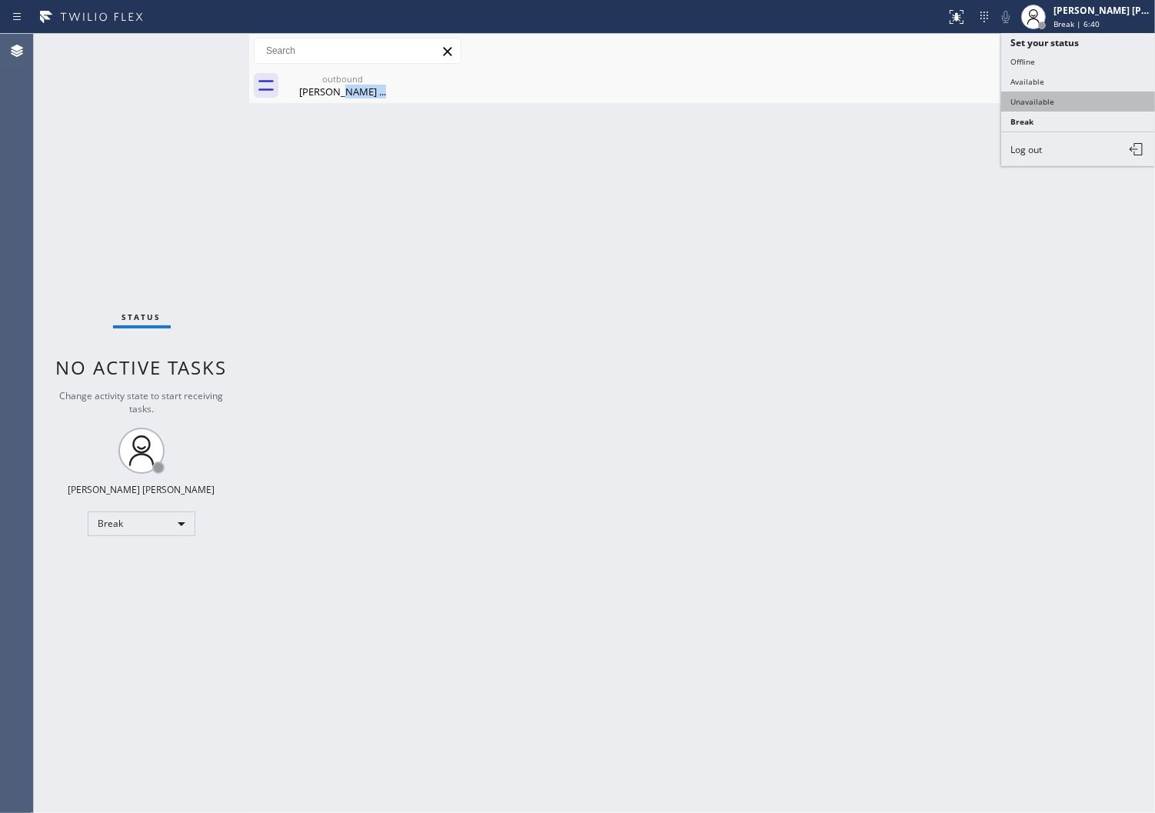
click at [1065, 102] on div "outbound [PERSON_NAME] ..." at bounding box center [719, 85] width 872 height 35
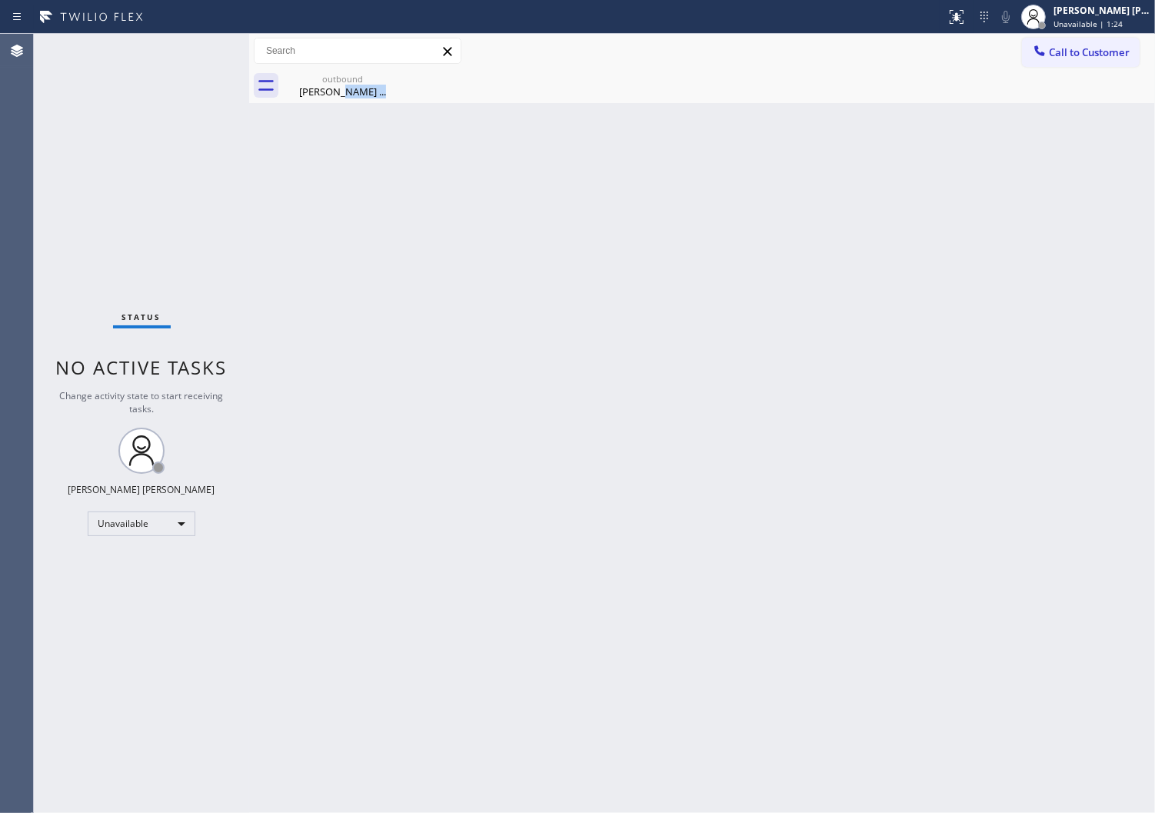
click at [1148, 71] on div "outbound [PERSON_NAME] ..." at bounding box center [719, 85] width 872 height 35
click at [1148, 73] on div "outbound [PERSON_NAME] ..." at bounding box center [719, 85] width 872 height 35
click at [368, 90] on div "[PERSON_NAME] ..." at bounding box center [343, 92] width 116 height 14
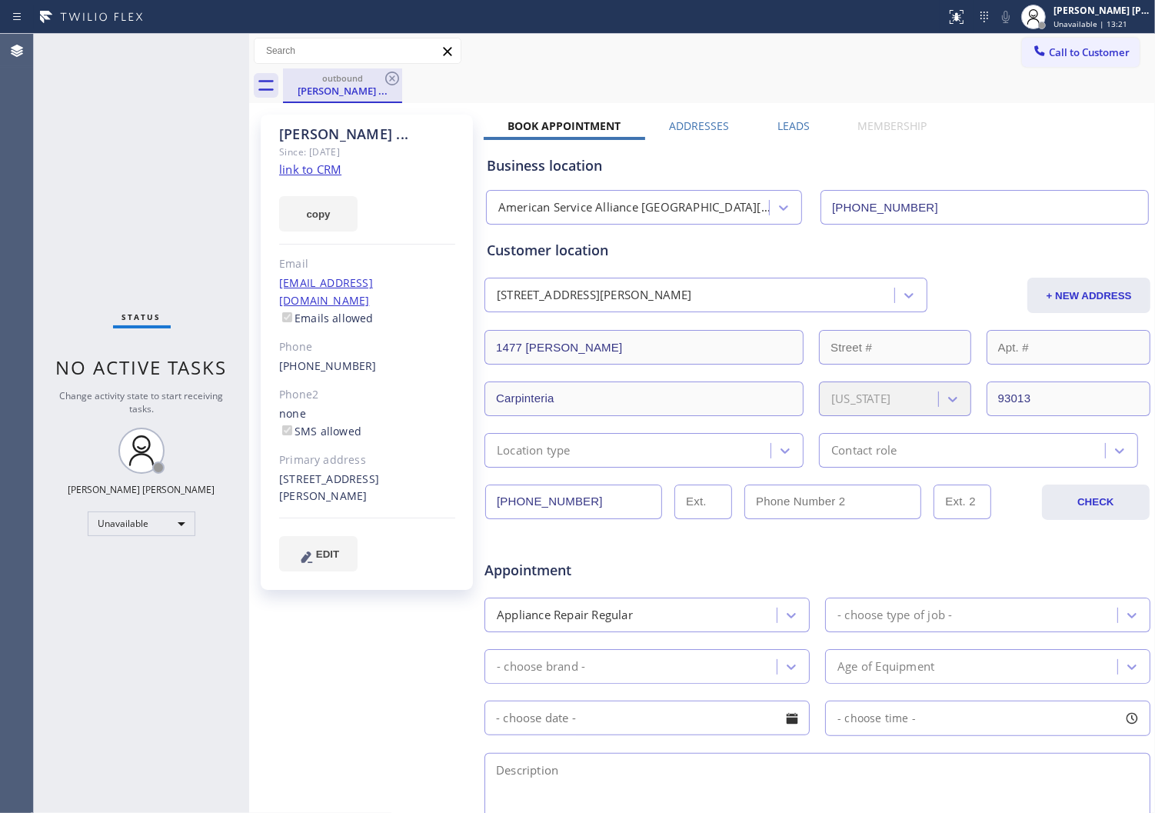
click at [401, 75] on div "outbound [PERSON_NAME] ..." at bounding box center [342, 85] width 119 height 35
click at [394, 77] on icon at bounding box center [392, 79] width 14 height 14
click at [1034, 47] on icon at bounding box center [1039, 50] width 15 height 15
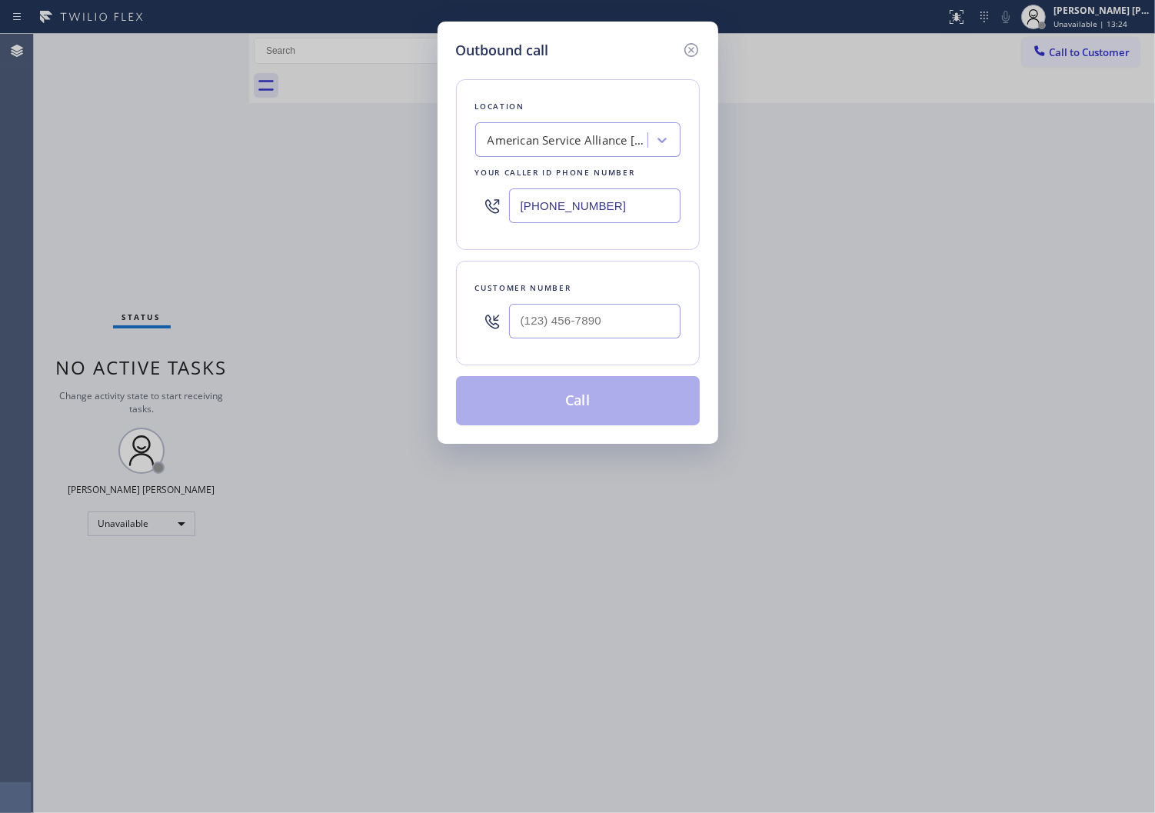
click at [536, 219] on input "[PHONE_NUMBER]" at bounding box center [595, 205] width 172 height 35
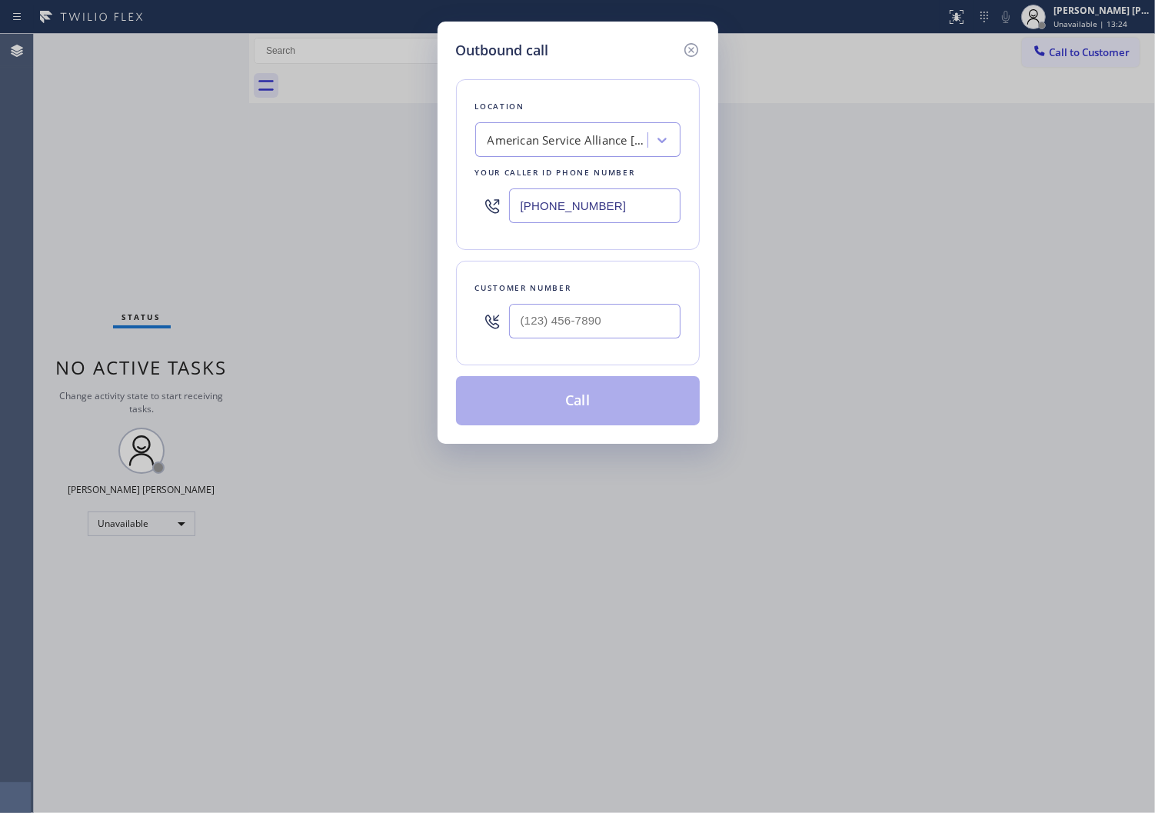
paste input "55) 731-4952"
type input "[PHONE_NUMBER]"
click at [588, 312] on input "(___) ___-____" at bounding box center [595, 321] width 172 height 35
paste input "312) 560-5247"
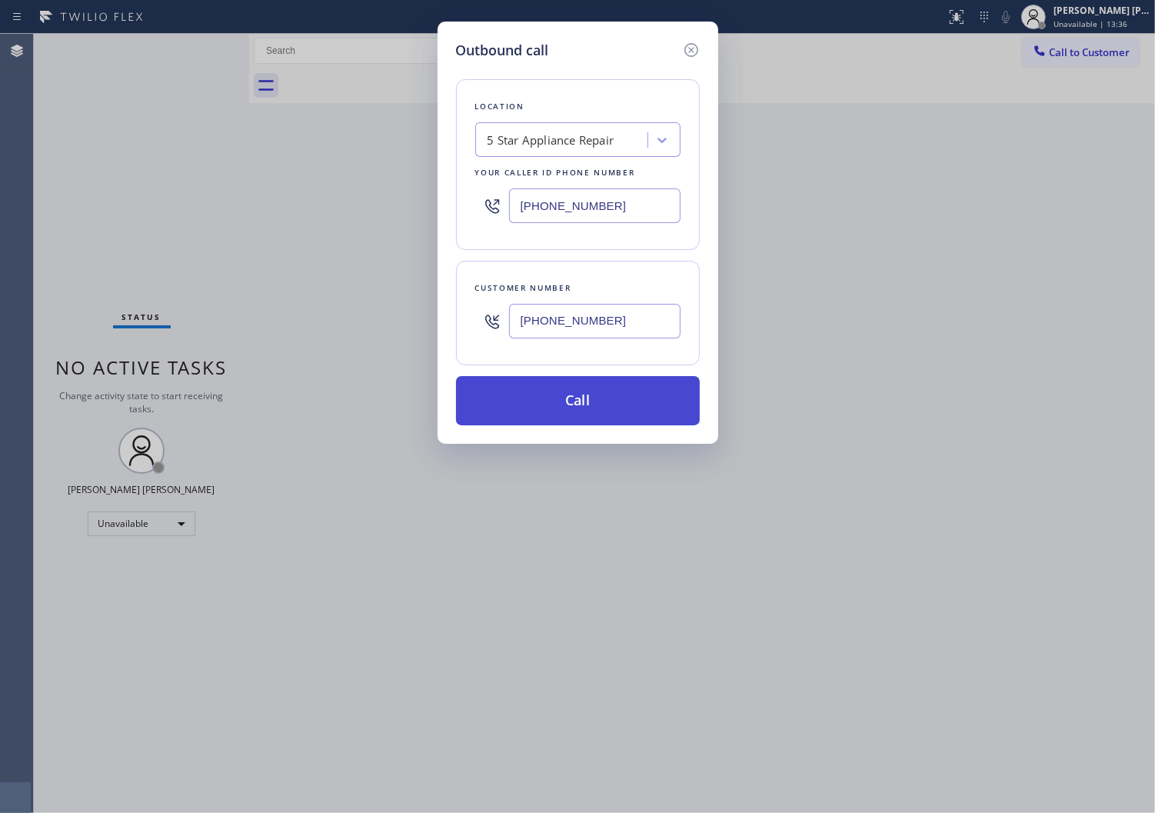
type input "[PHONE_NUMBER]"
click at [636, 394] on button "Call" at bounding box center [578, 400] width 244 height 49
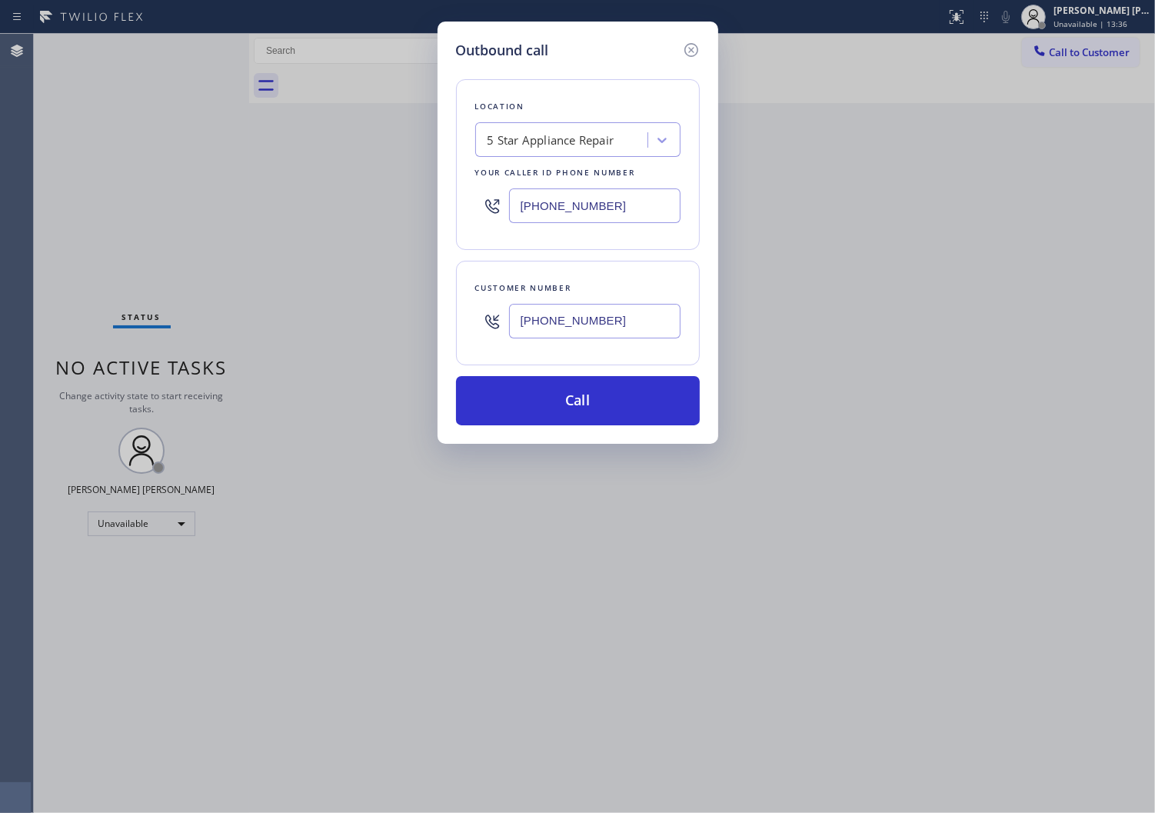
drag, startPoint x: 636, startPoint y: 394, endPoint x: 1132, endPoint y: 82, distance: 586.2
click at [636, 394] on button "Call" at bounding box center [578, 400] width 244 height 49
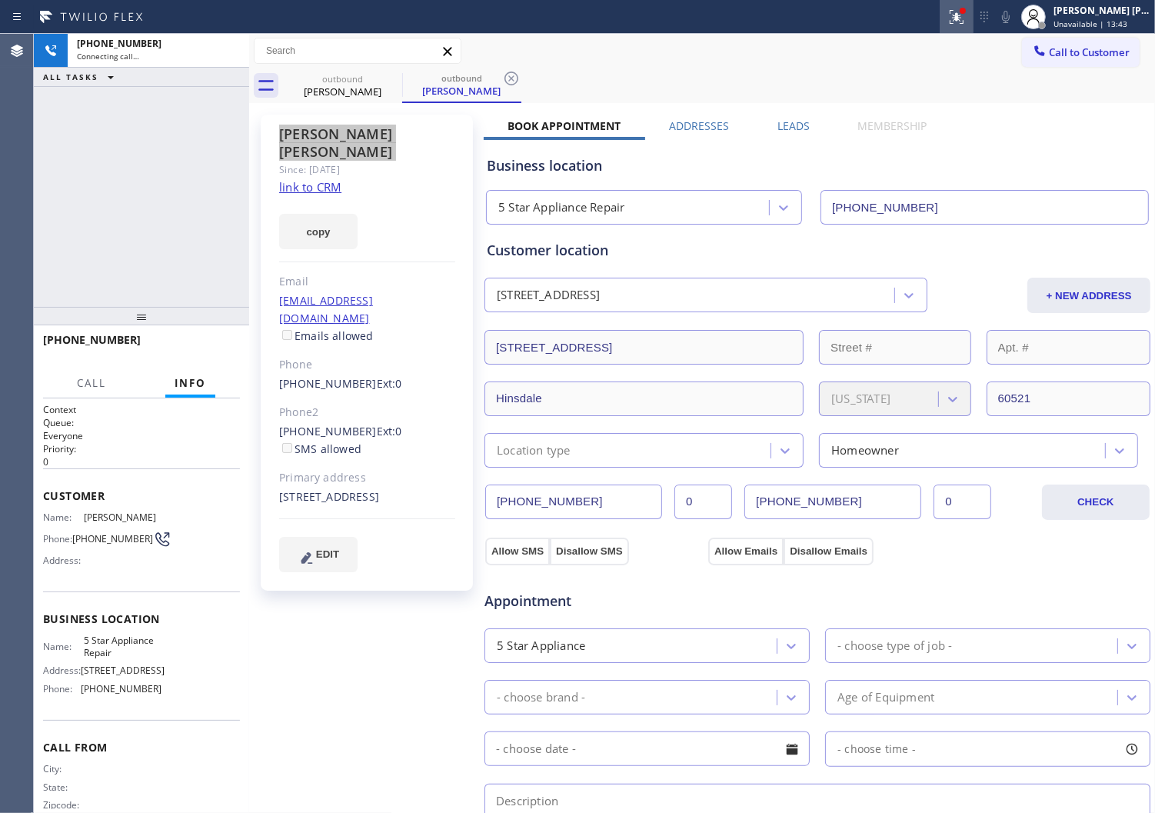
type input "[PHONE_NUMBER]"
click at [966, 21] on icon at bounding box center [957, 17] width 18 height 18
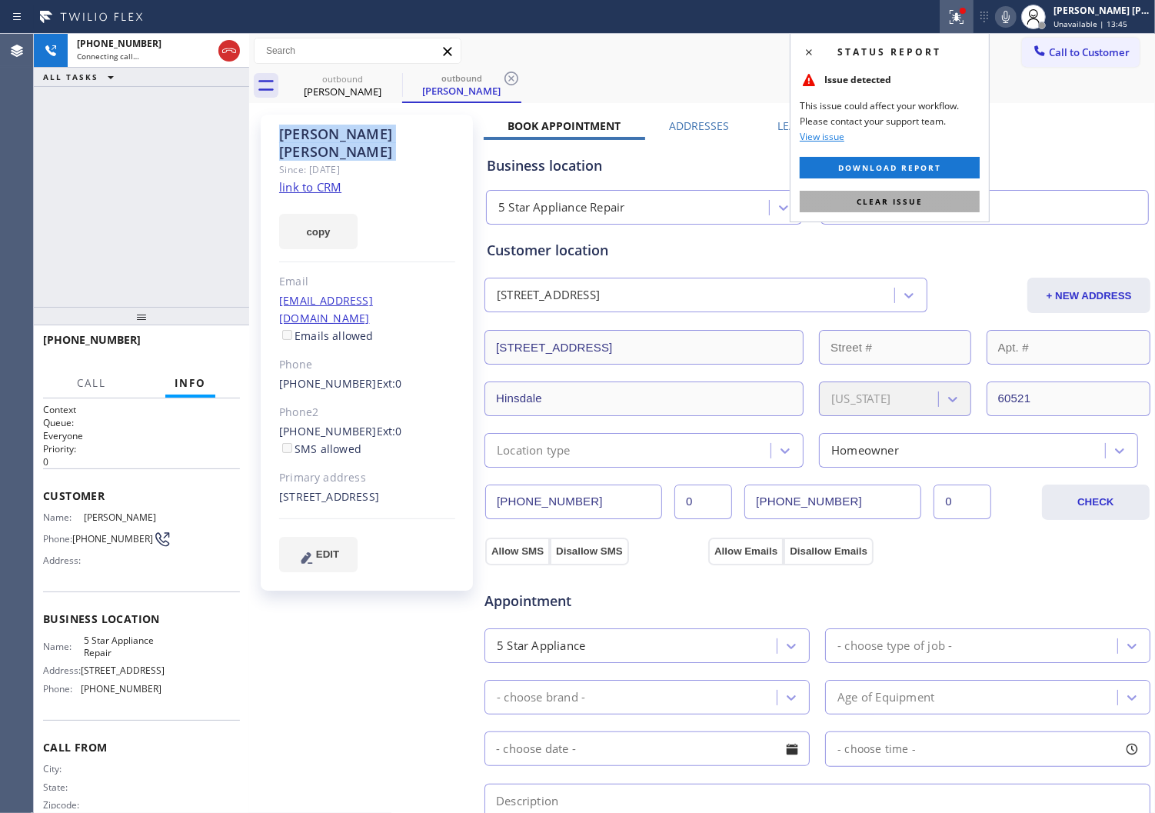
click at [895, 198] on span "Clear issue" at bounding box center [890, 201] width 66 height 11
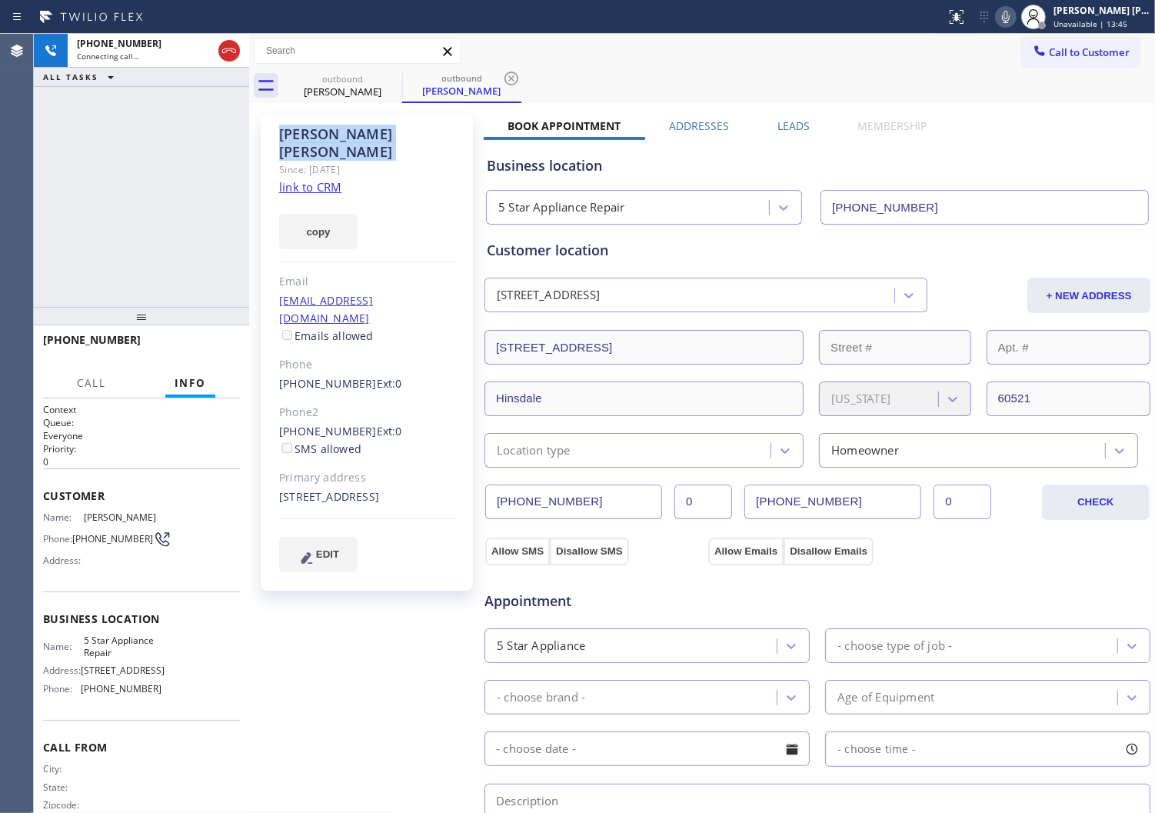
click at [1011, 19] on div at bounding box center [1006, 17] width 22 height 18
drag, startPoint x: 1021, startPoint y: 6, endPoint x: 779, endPoint y: 70, distance: 250.6
click at [779, 70] on div "outbound [PERSON_NAME] outbound [PERSON_NAME]" at bounding box center [719, 85] width 872 height 35
click at [1011, 18] on rect at bounding box center [1006, 15] width 11 height 11
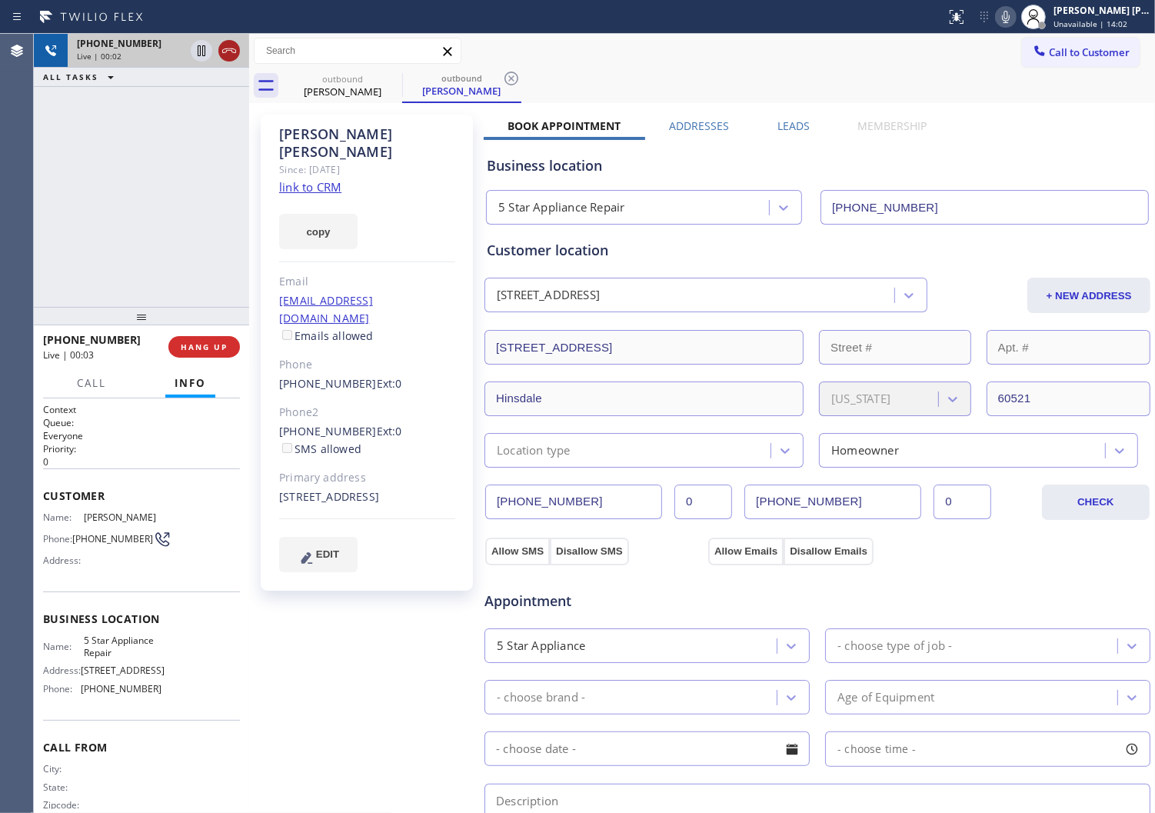
click at [233, 55] on icon at bounding box center [229, 51] width 18 height 18
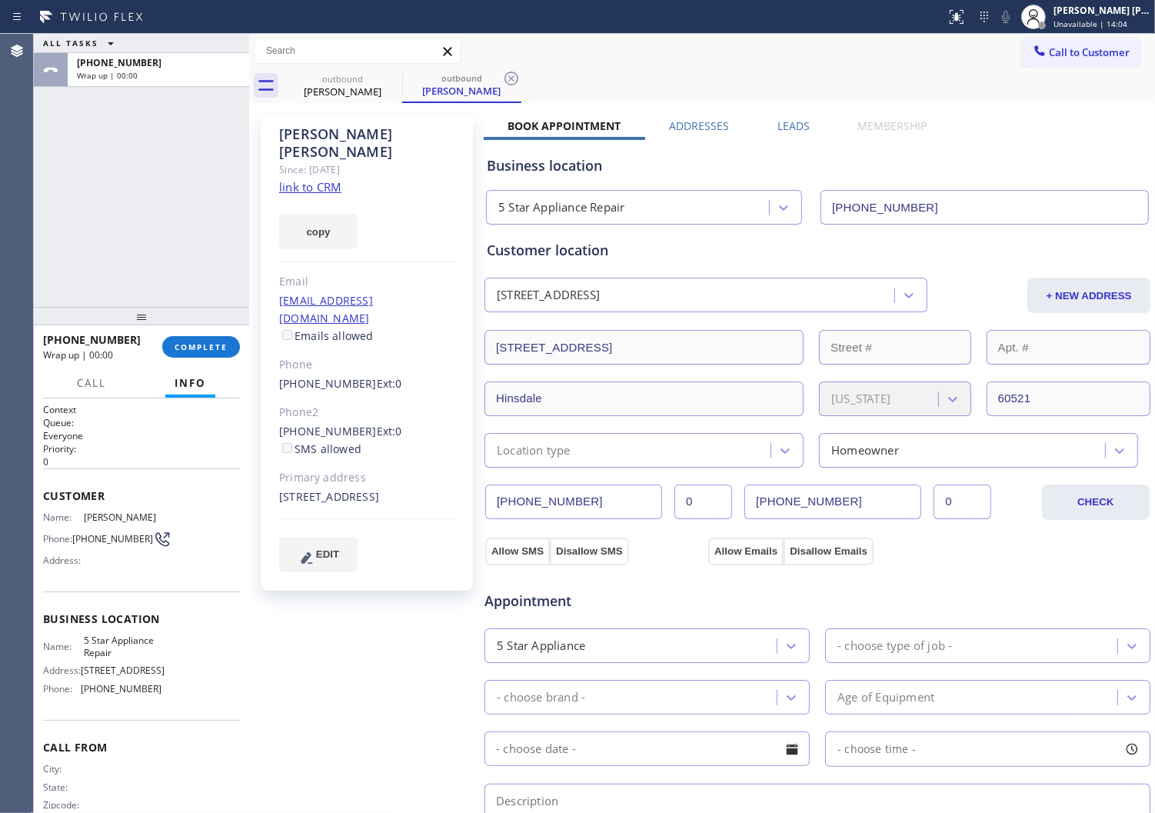
click at [788, 121] on label "Leads" at bounding box center [794, 125] width 32 height 15
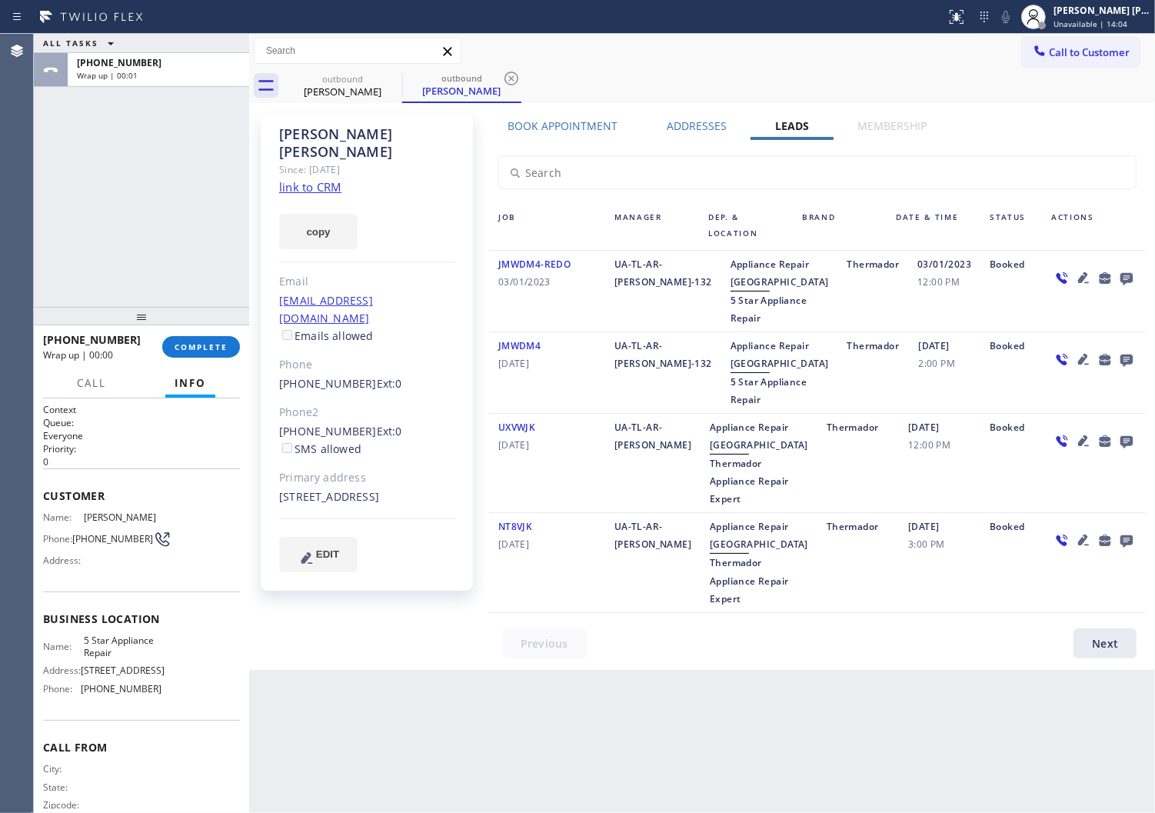
click at [1132, 275] on icon at bounding box center [1127, 279] width 12 height 12
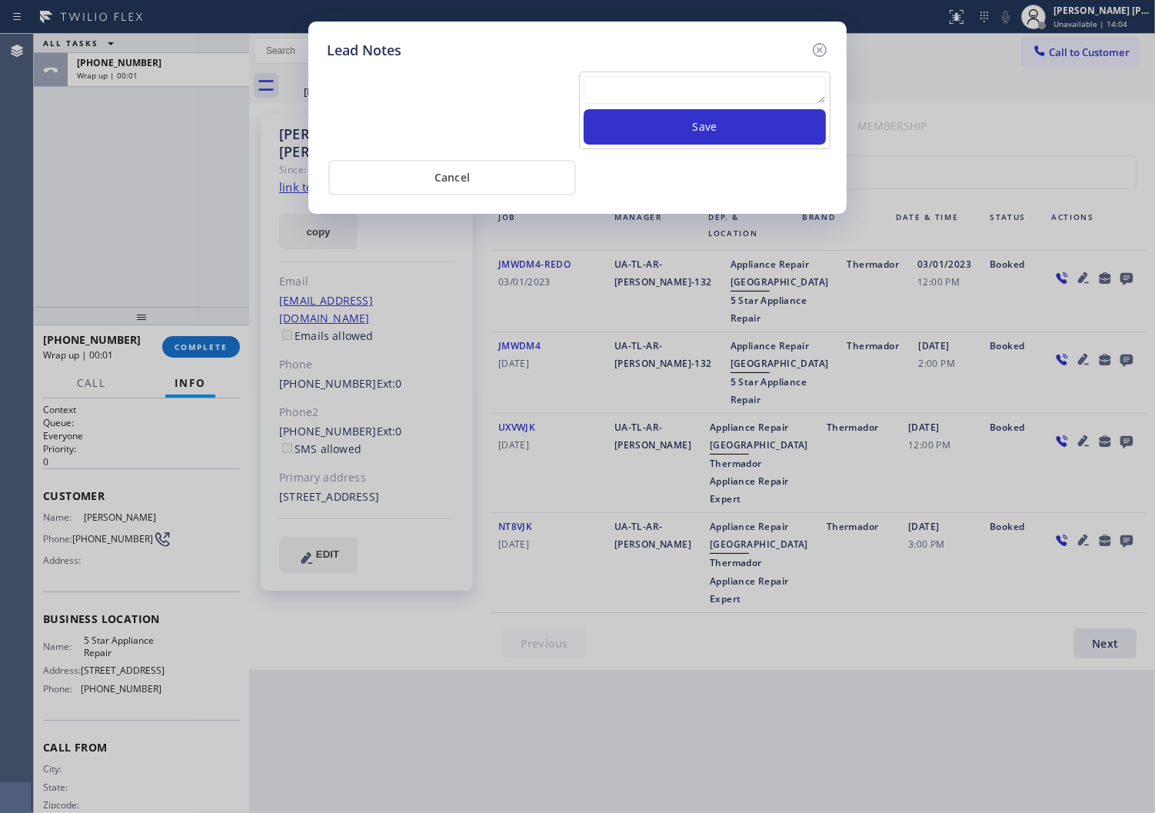
click at [720, 86] on textarea at bounding box center [705, 90] width 242 height 28
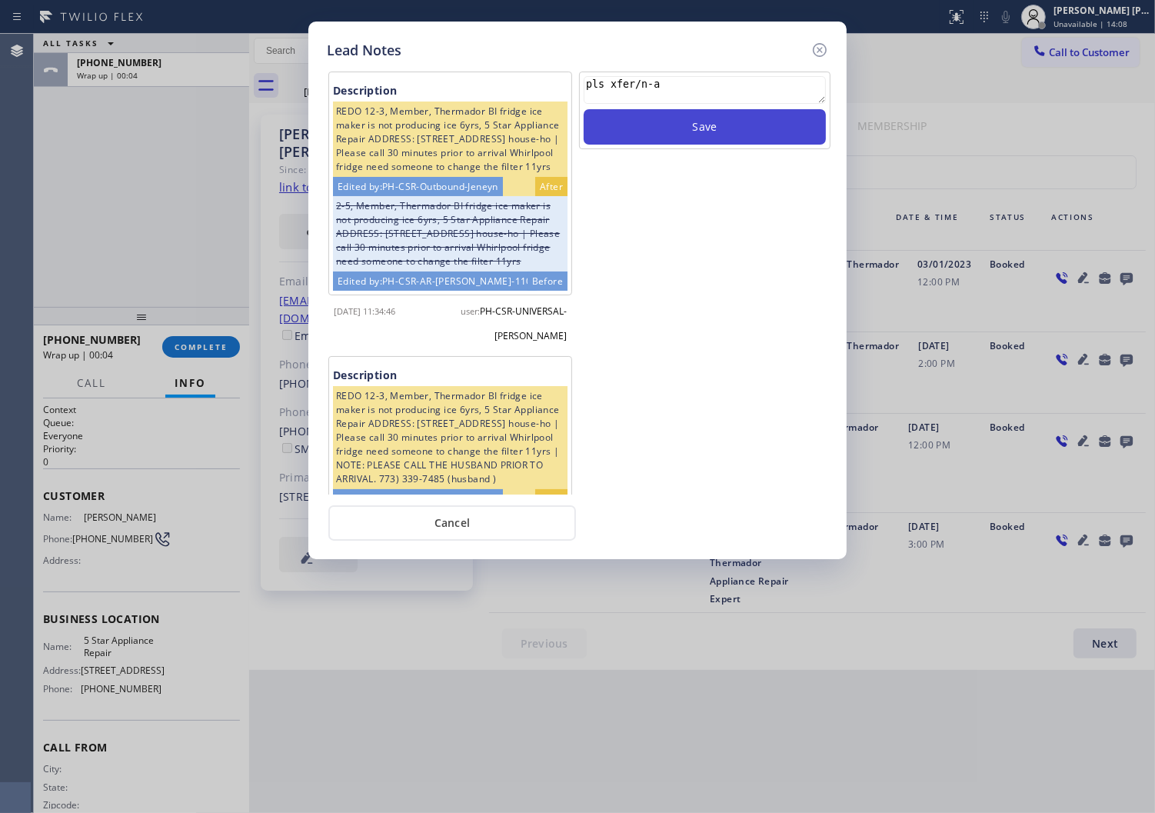
type textarea "pls xfer/n-a"
click at [716, 137] on button "Save" at bounding box center [705, 126] width 242 height 35
click at [833, 52] on div "Lead Notes Description REDO 12-3, Member, Thermador BI fridge ice maker is not …" at bounding box center [577, 291] width 538 height 538
click at [823, 48] on icon at bounding box center [820, 50] width 18 height 18
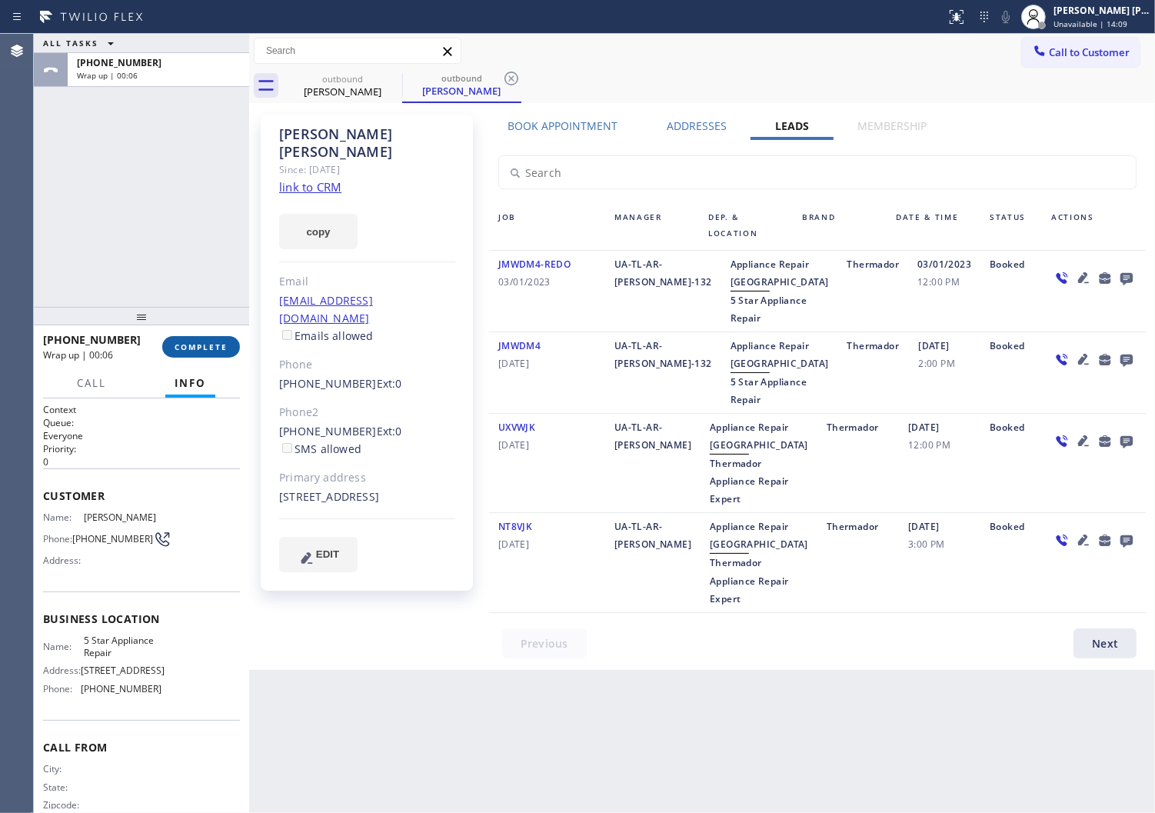
click at [180, 346] on span "COMPLETE" at bounding box center [201, 347] width 53 height 11
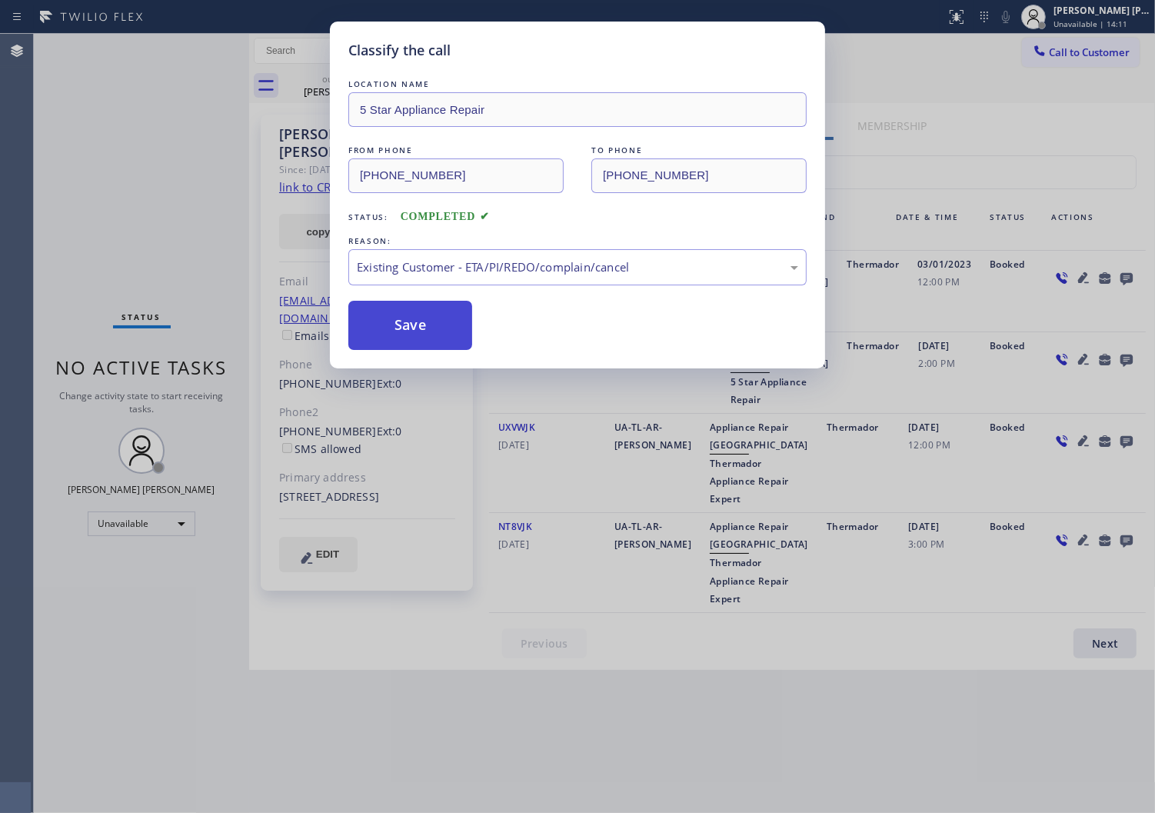
click at [395, 337] on button "Save" at bounding box center [410, 325] width 124 height 49
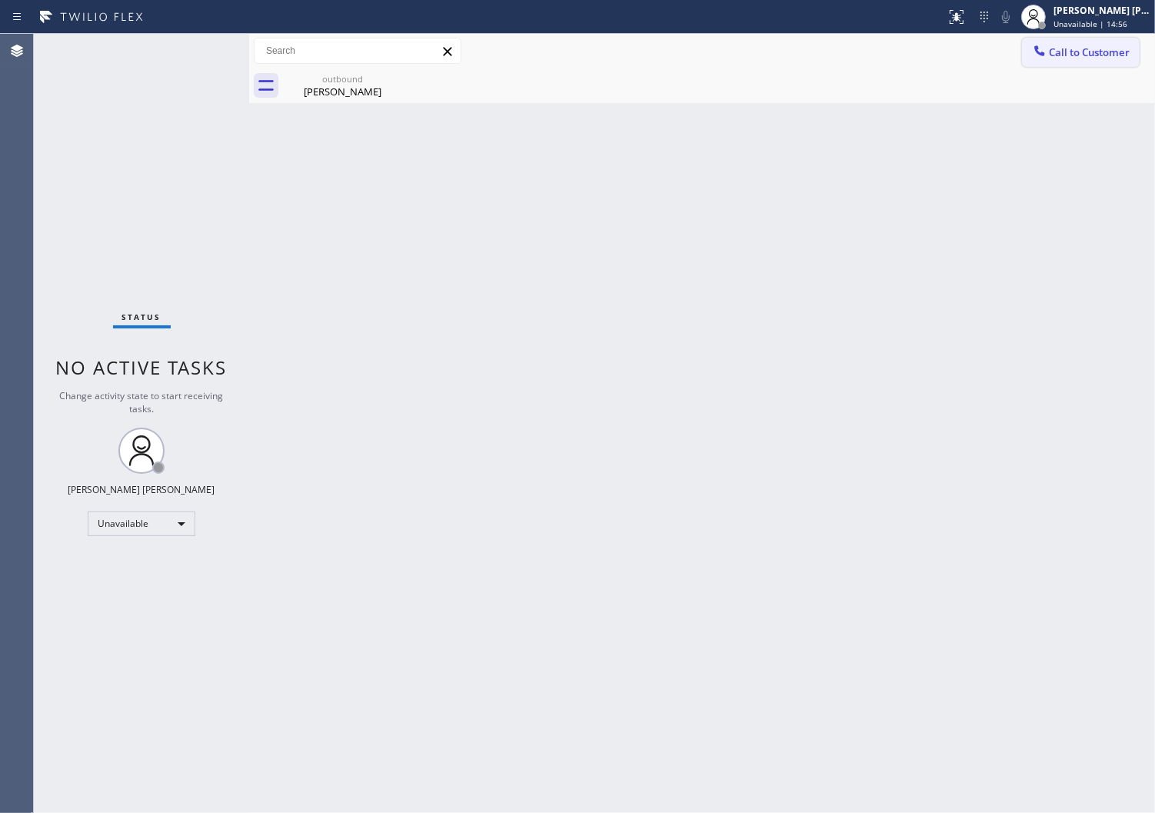
click at [1082, 48] on span "Call to Customer" at bounding box center [1089, 52] width 81 height 14
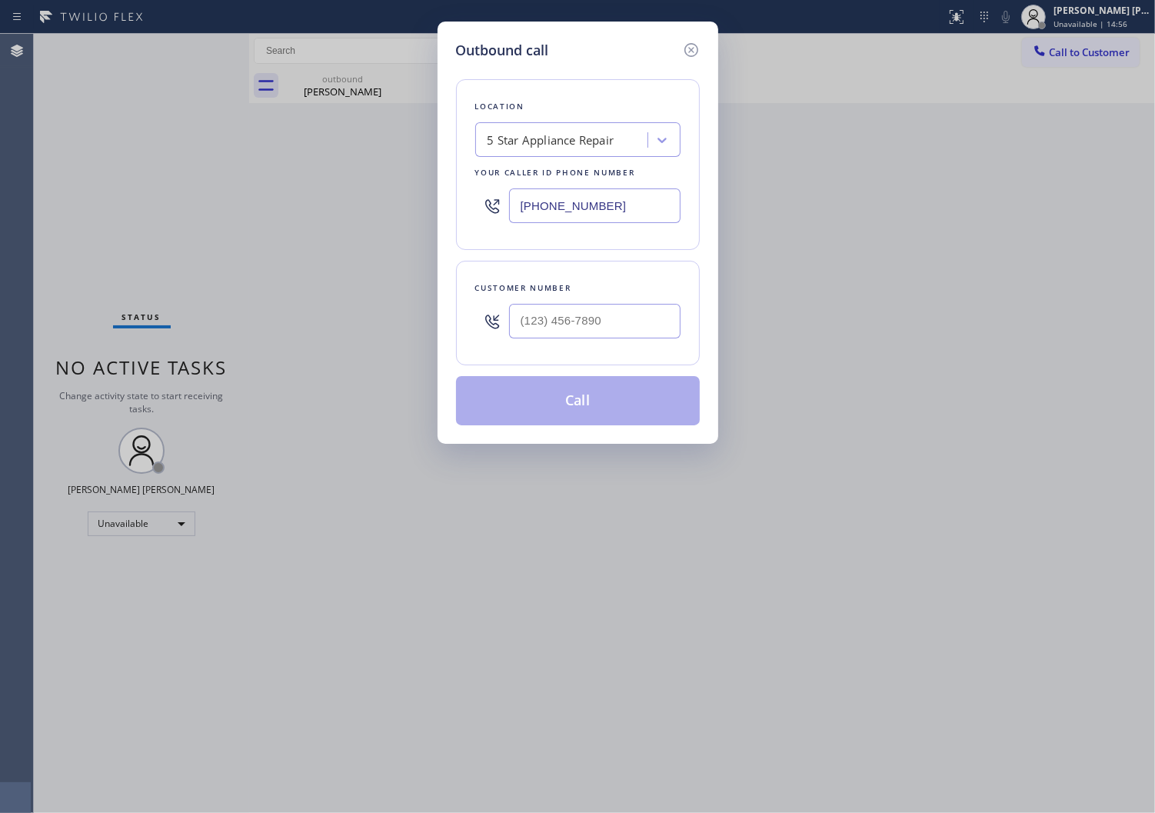
click at [623, 188] on input "[PHONE_NUMBER]" at bounding box center [595, 205] width 172 height 35
paste input "323) 639-7253"
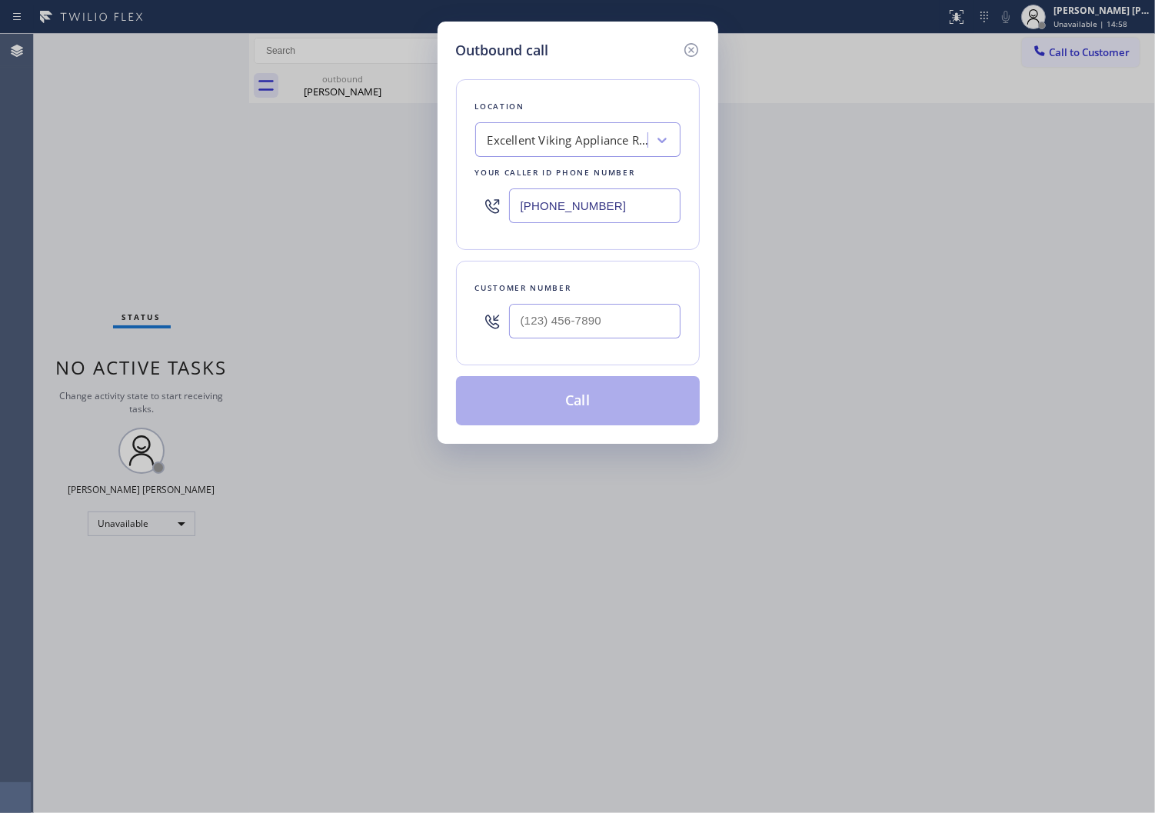
type input "[PHONE_NUMBER]"
click at [596, 316] on input "text" at bounding box center [595, 321] width 172 height 35
drag, startPoint x: 596, startPoint y: 316, endPoint x: 604, endPoint y: 309, distance: 10.3
click at [596, 316] on input "(___) ___-____" at bounding box center [595, 321] width 172 height 35
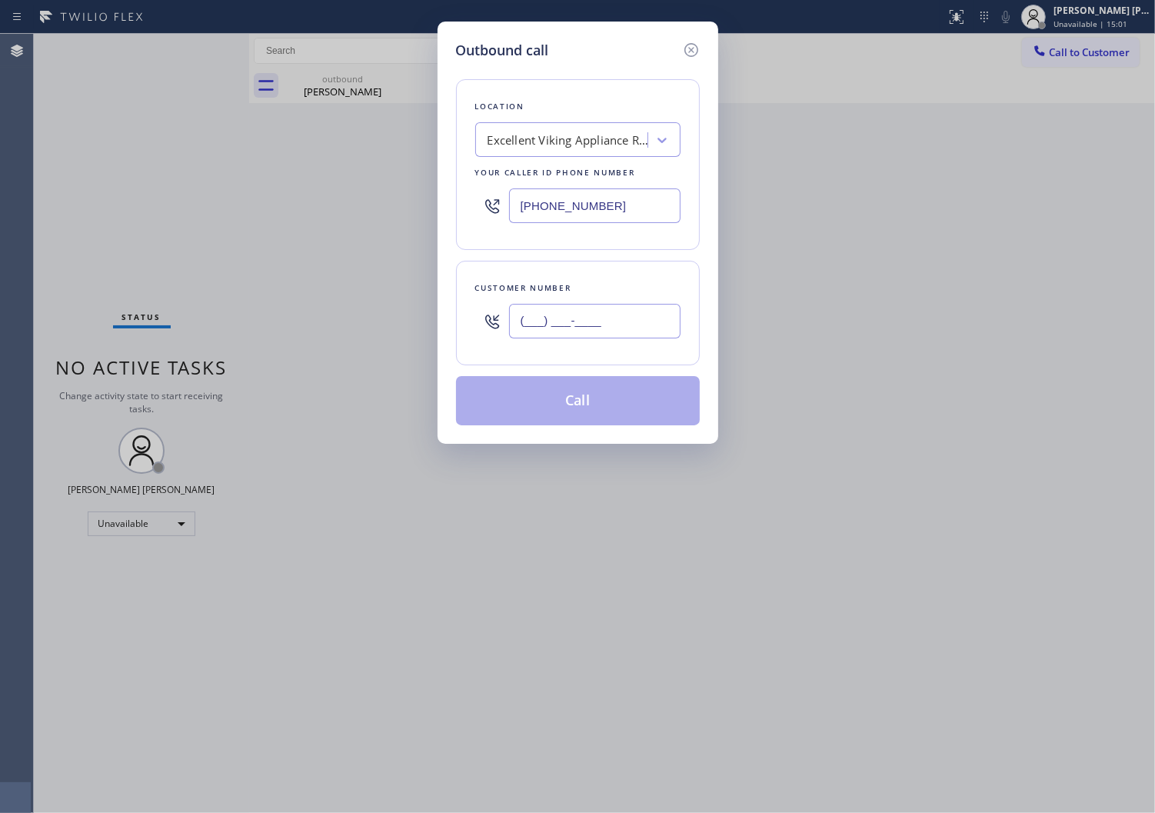
paste input "409) 939-6663"
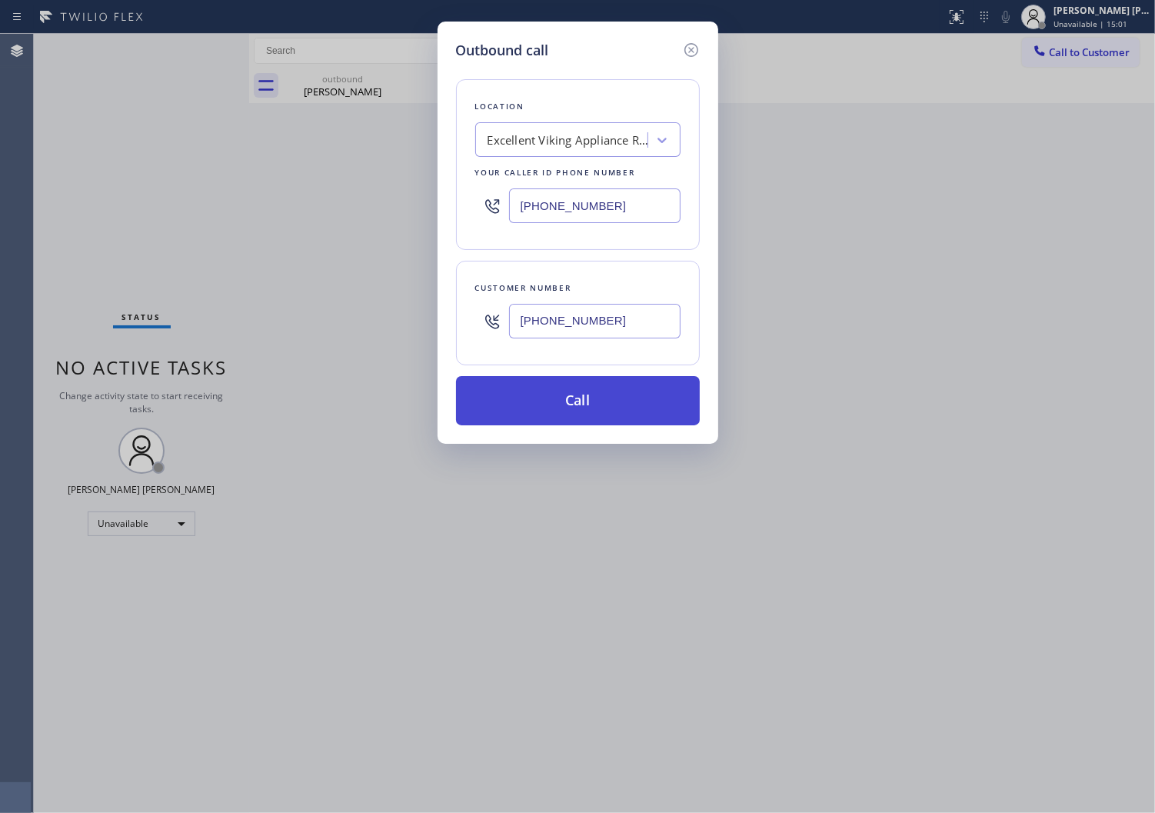
type input "[PHONE_NUMBER]"
click at [631, 397] on button "Call" at bounding box center [578, 400] width 244 height 49
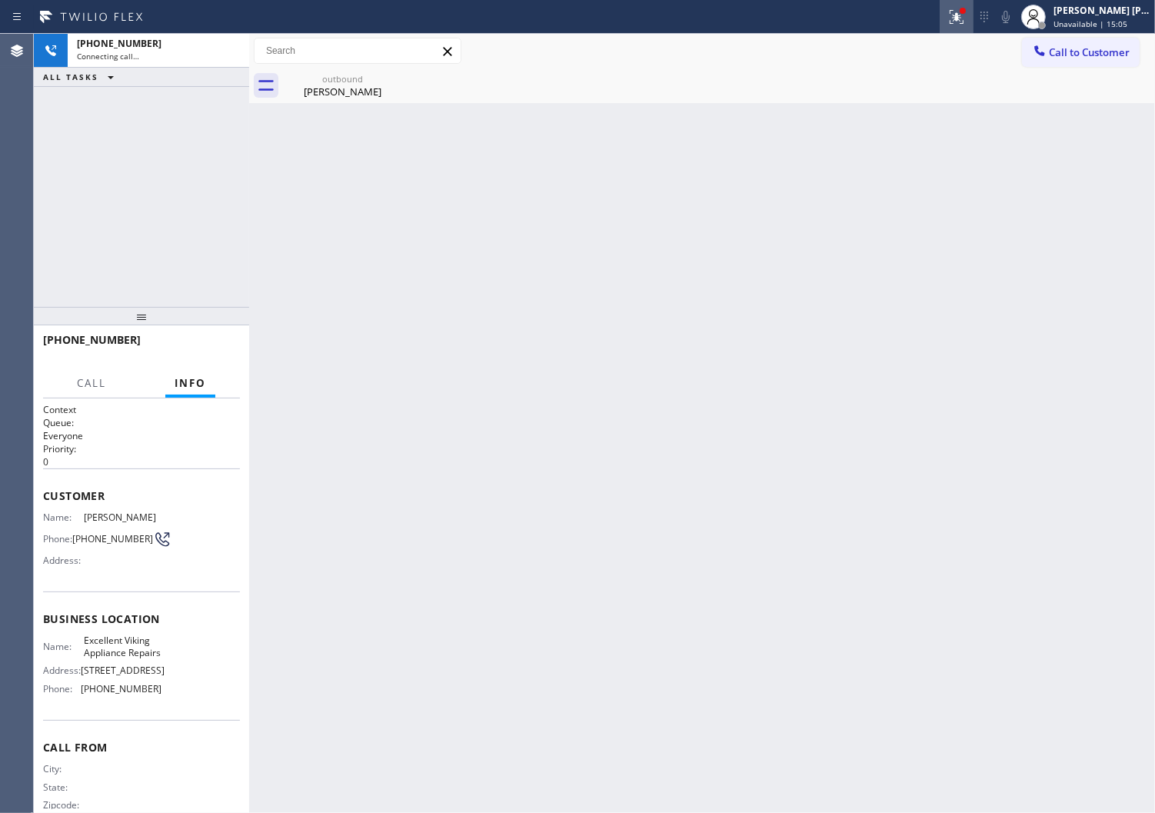
click at [966, 20] on icon at bounding box center [957, 17] width 18 height 18
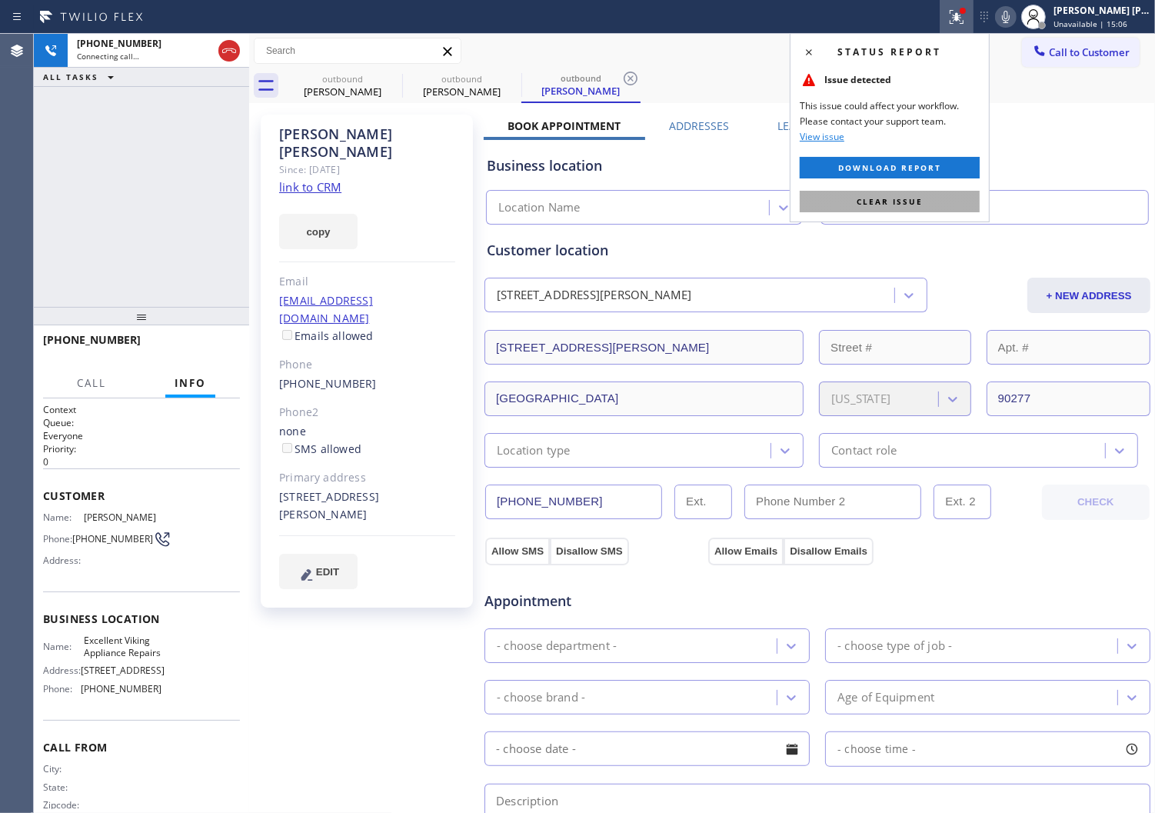
click at [925, 195] on button "Clear issue" at bounding box center [890, 202] width 180 height 22
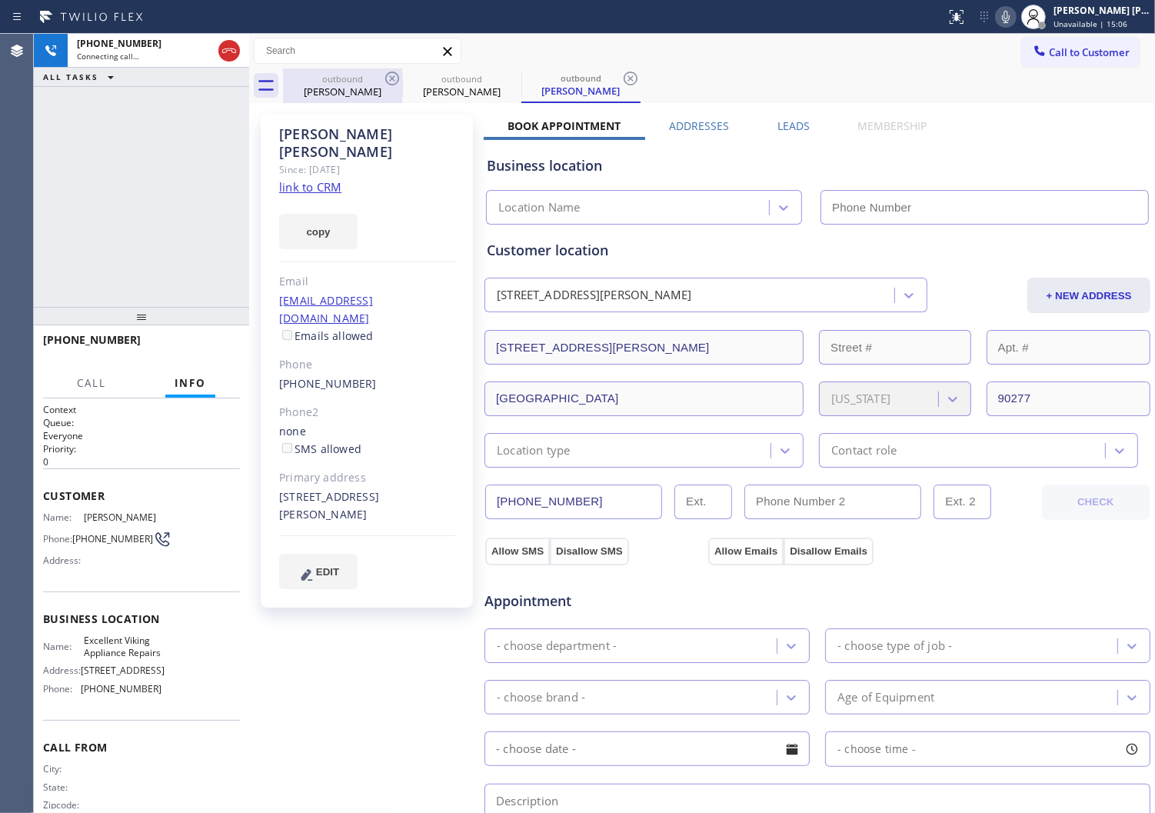
click at [380, 74] on div "outbound" at bounding box center [343, 79] width 116 height 12
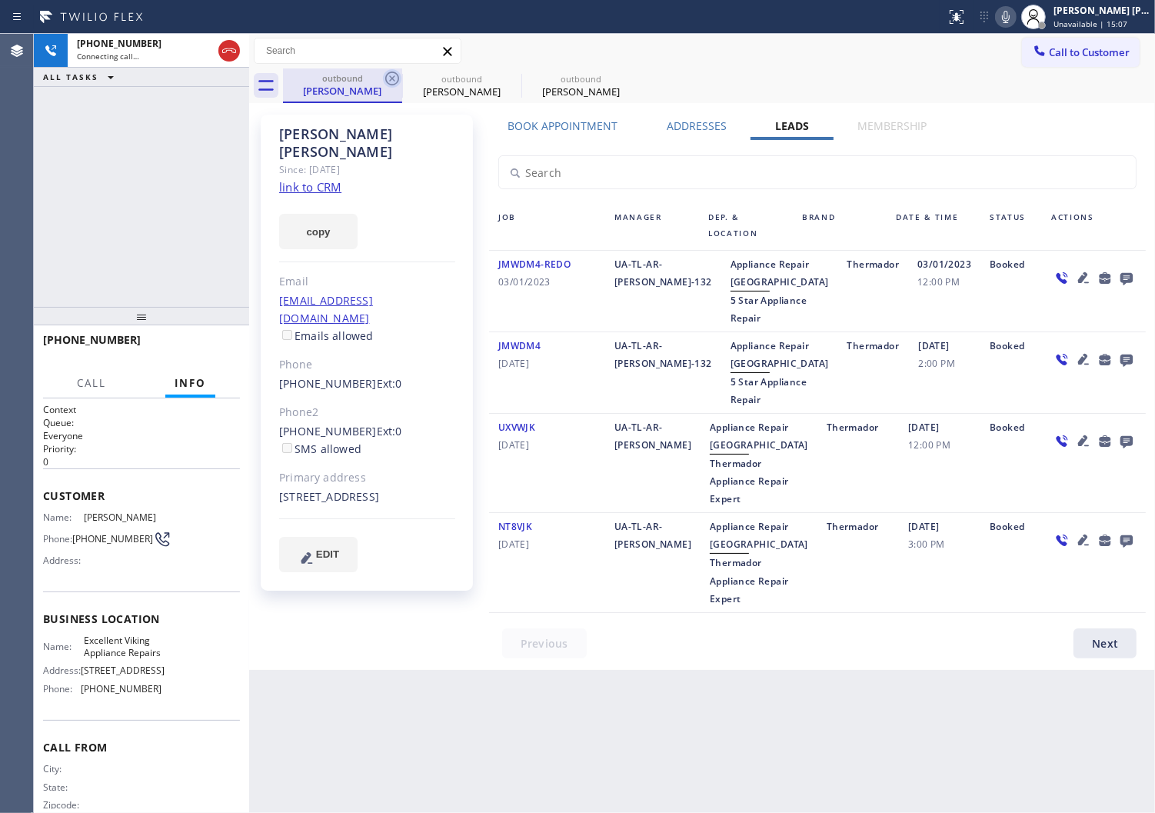
type input "[PHONE_NUMBER]"
click at [381, 85] on div "[PERSON_NAME]" at bounding box center [343, 91] width 116 height 14
click at [388, 78] on icon at bounding box center [392, 78] width 18 height 18
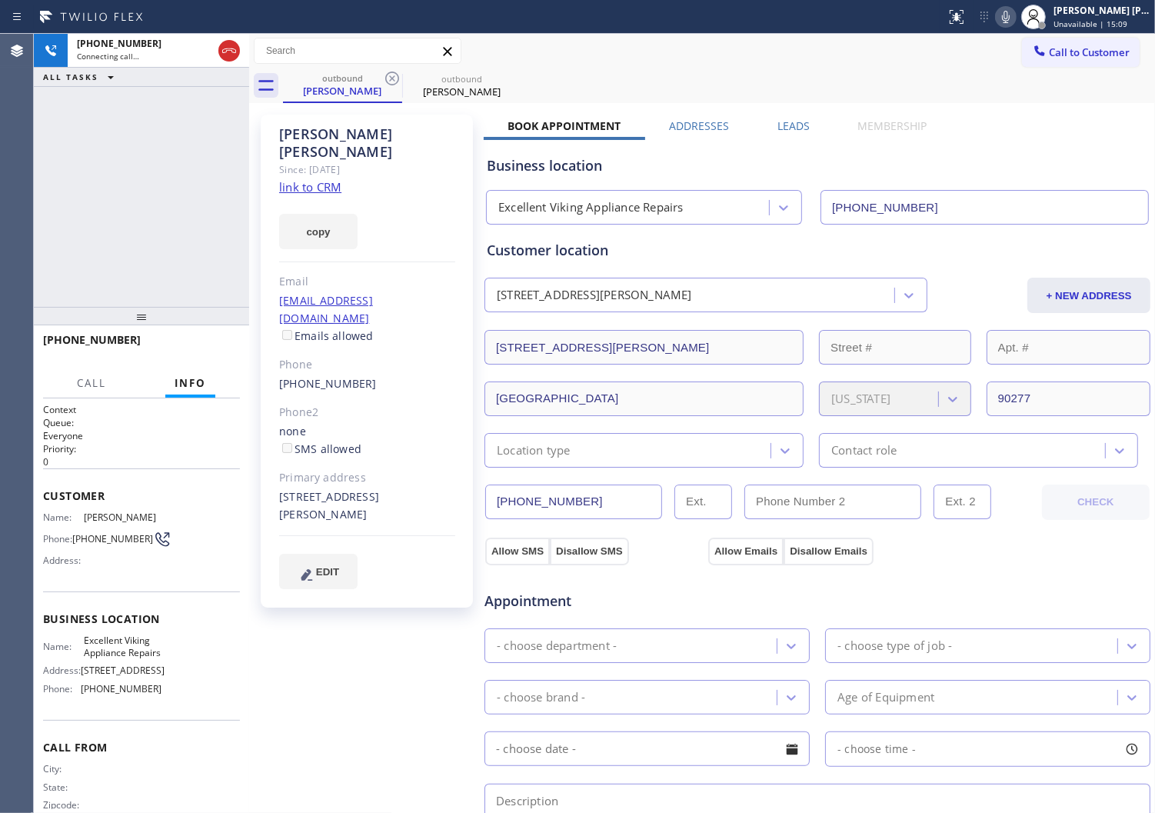
click at [329, 129] on div "[PERSON_NAME]" at bounding box center [367, 142] width 176 height 35
click at [249, 229] on div at bounding box center [249, 423] width 0 height 779
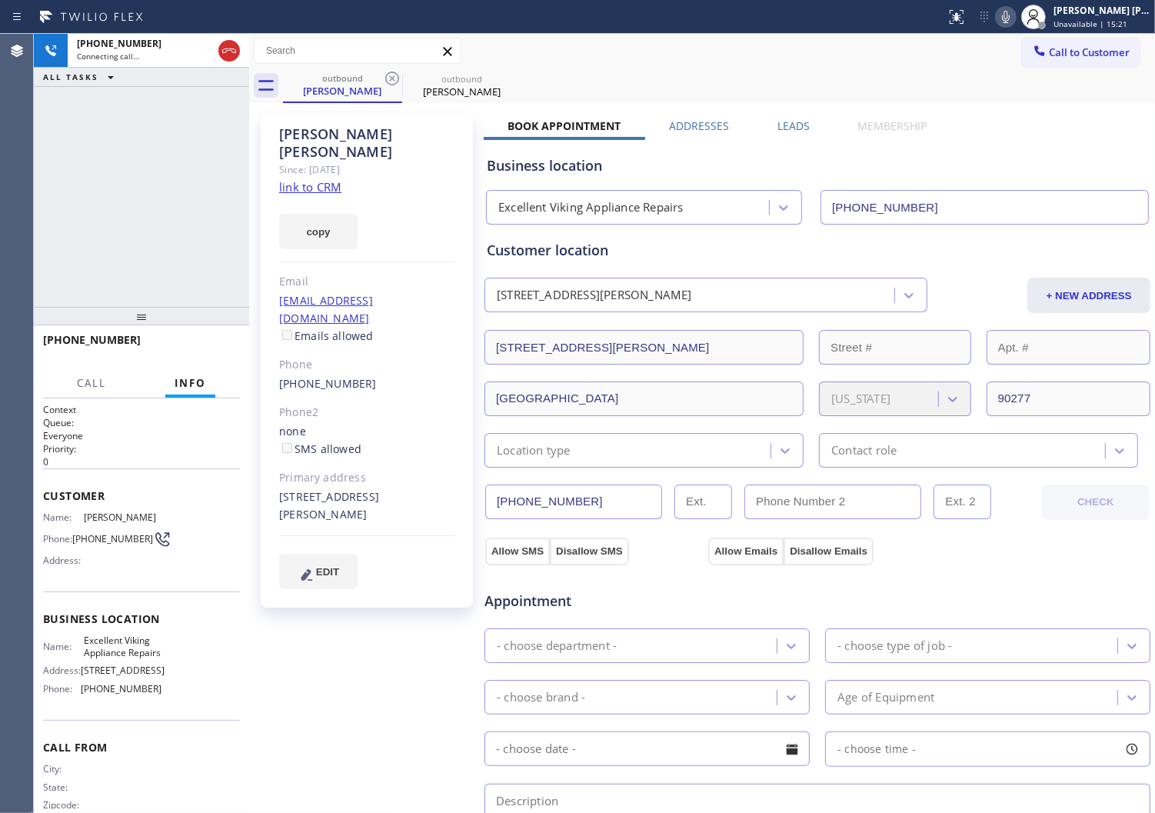
click at [1017, 12] on div at bounding box center [1006, 17] width 22 height 18
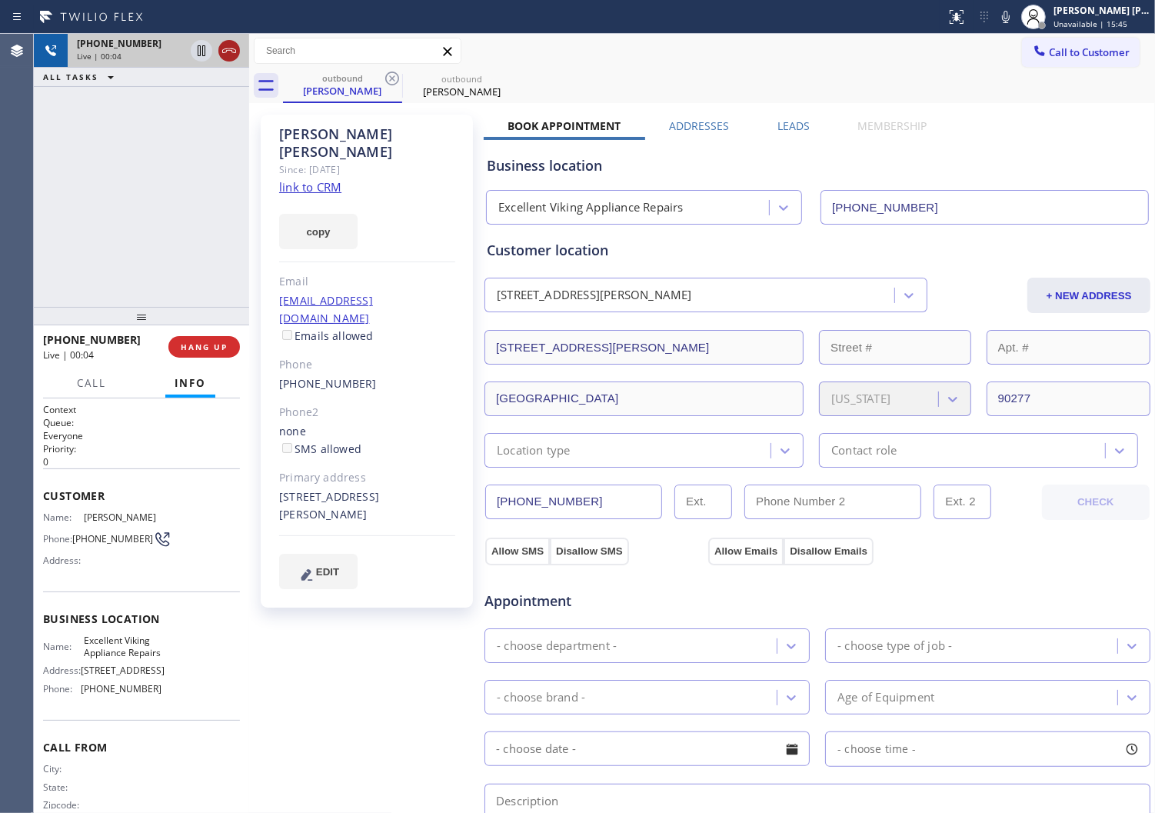
click at [228, 54] on icon at bounding box center [229, 51] width 18 height 18
click at [787, 125] on label "Leads" at bounding box center [794, 125] width 32 height 15
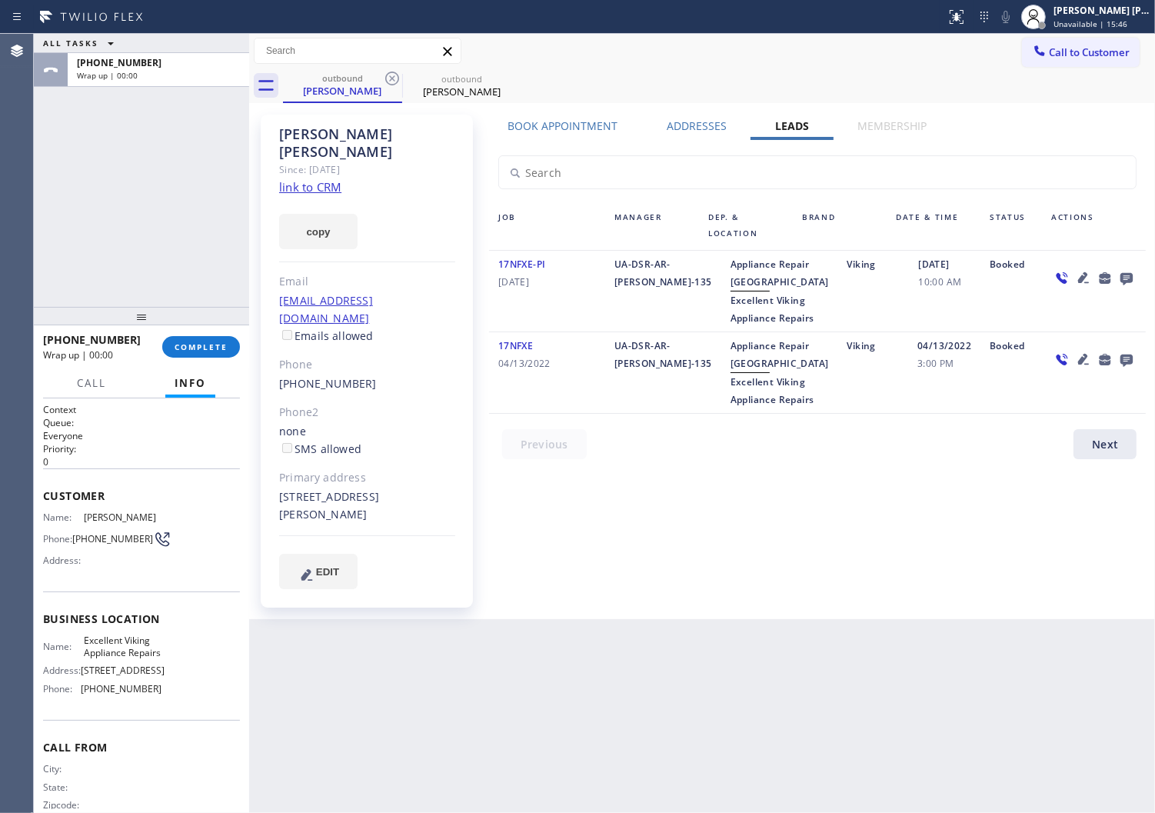
click at [1128, 271] on icon at bounding box center [1127, 277] width 18 height 19
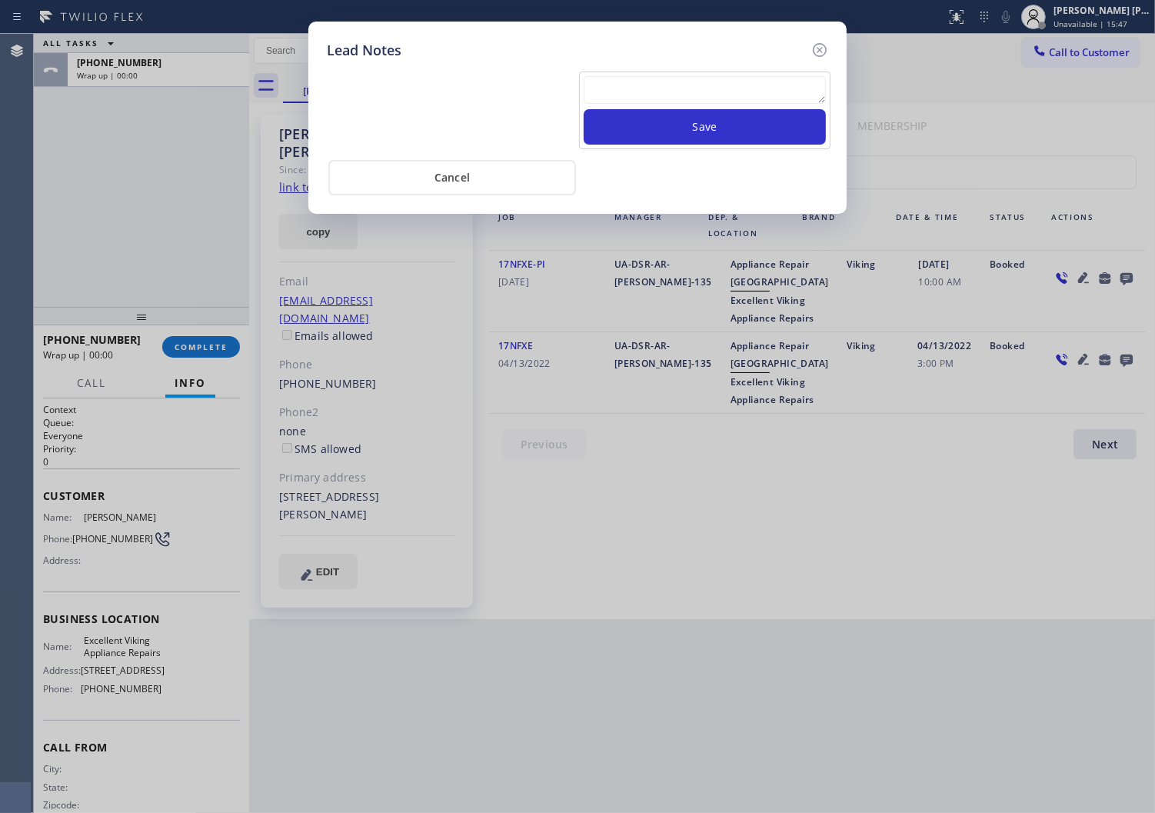
click at [773, 92] on textarea at bounding box center [705, 90] width 242 height 28
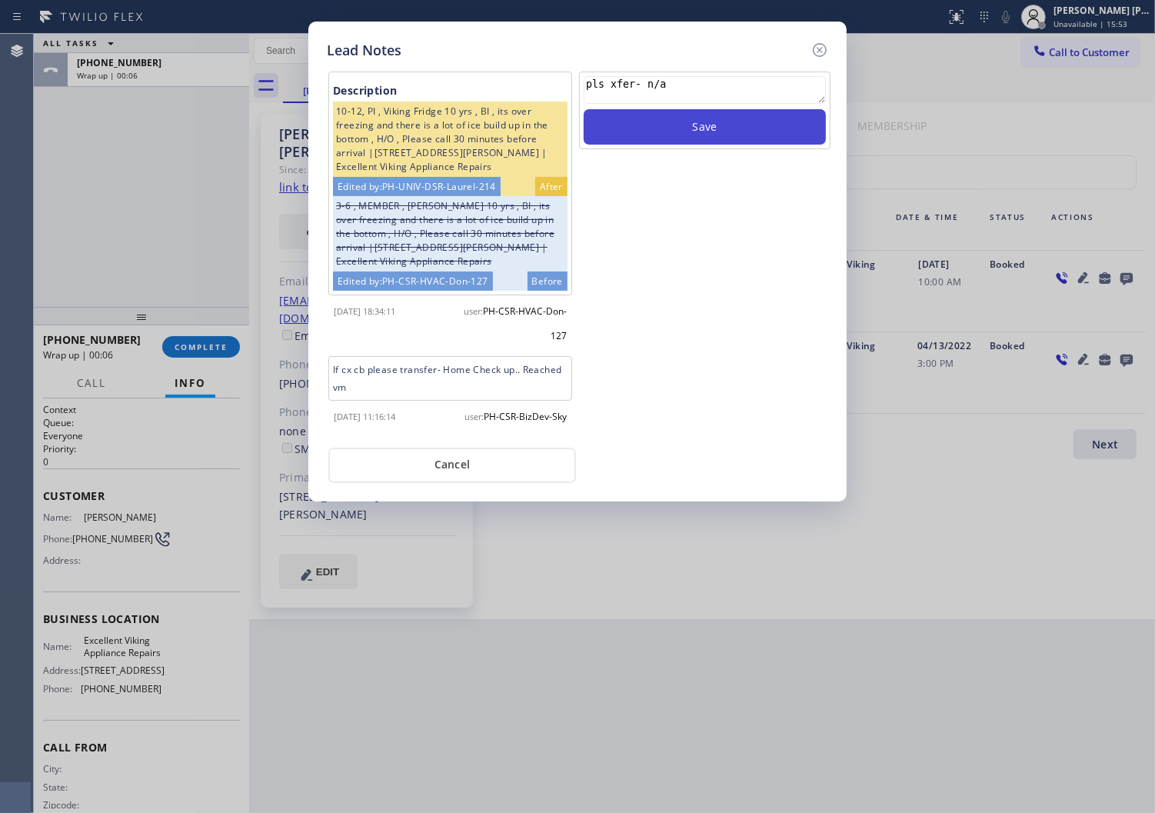
type textarea "pls xfer- n/a"
click at [780, 112] on button "Save" at bounding box center [705, 126] width 242 height 35
click at [782, 112] on button "Save" at bounding box center [705, 126] width 242 height 35
drag, startPoint x: 816, startPoint y: 55, endPoint x: 821, endPoint y: 123, distance: 68.6
click at [816, 59] on div at bounding box center [819, 50] width 18 height 21
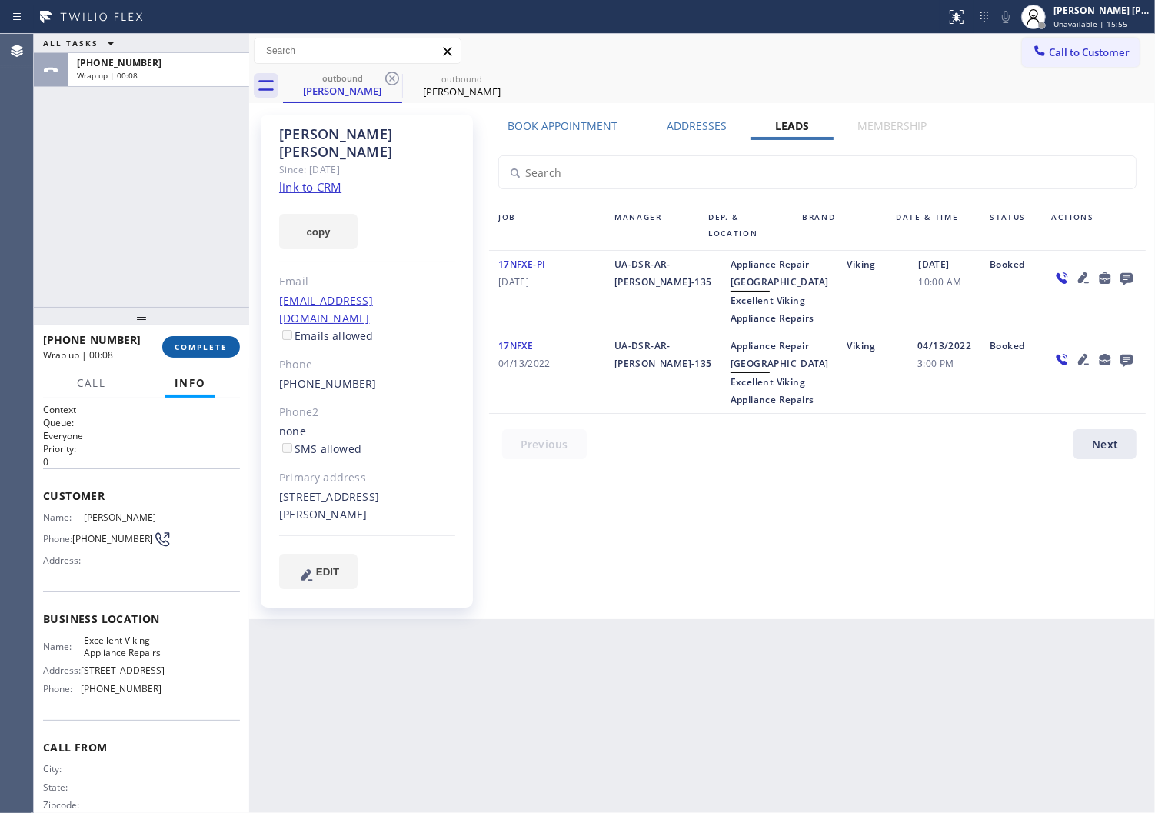
click at [205, 352] on button "COMPLETE" at bounding box center [201, 347] width 78 height 22
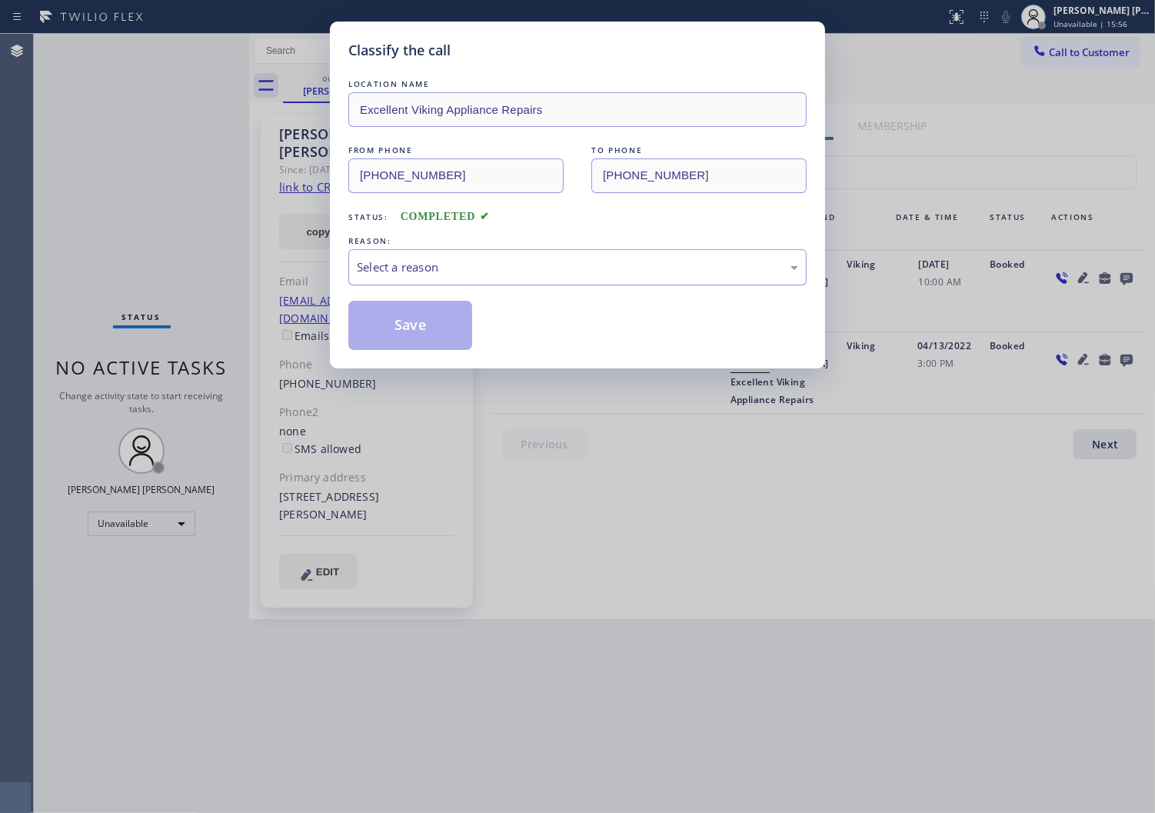
click at [428, 267] on div "Select a reason" at bounding box center [577, 267] width 441 height 18
click at [393, 322] on button "Save" at bounding box center [410, 325] width 124 height 49
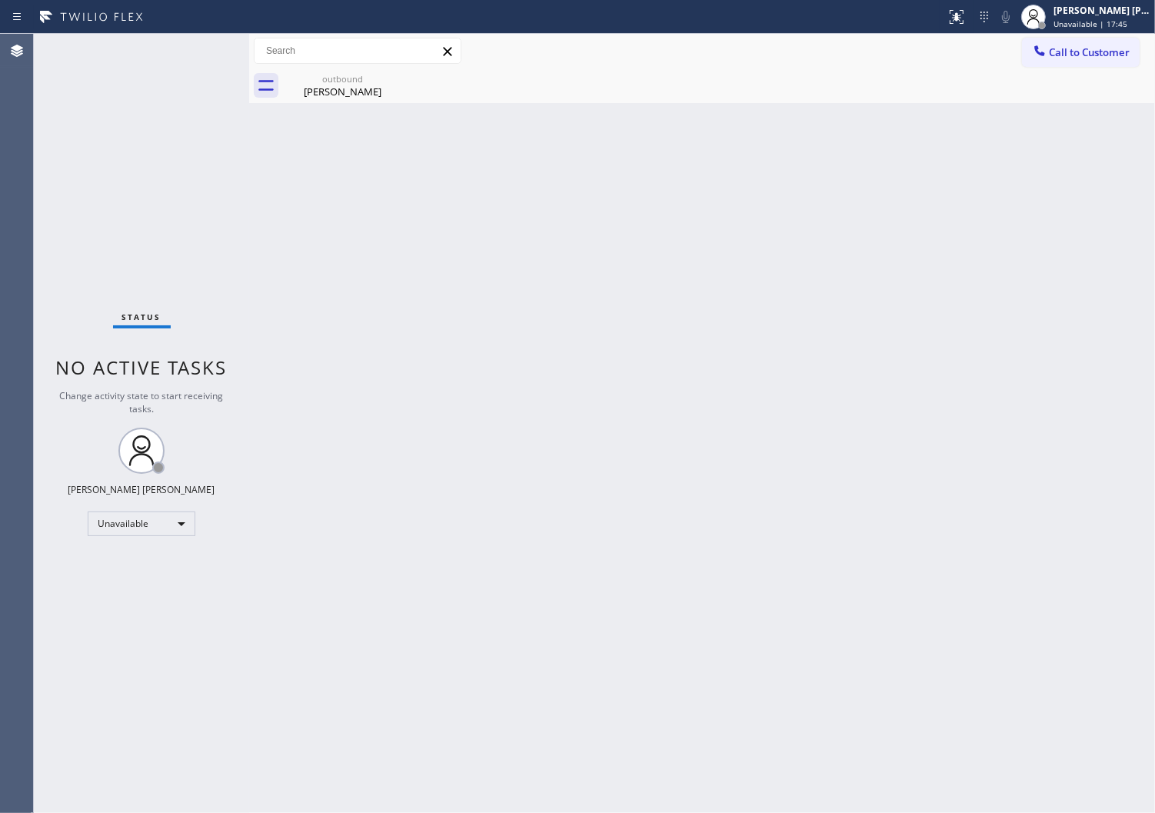
click at [1063, 45] on span "Call to Customer" at bounding box center [1089, 52] width 81 height 14
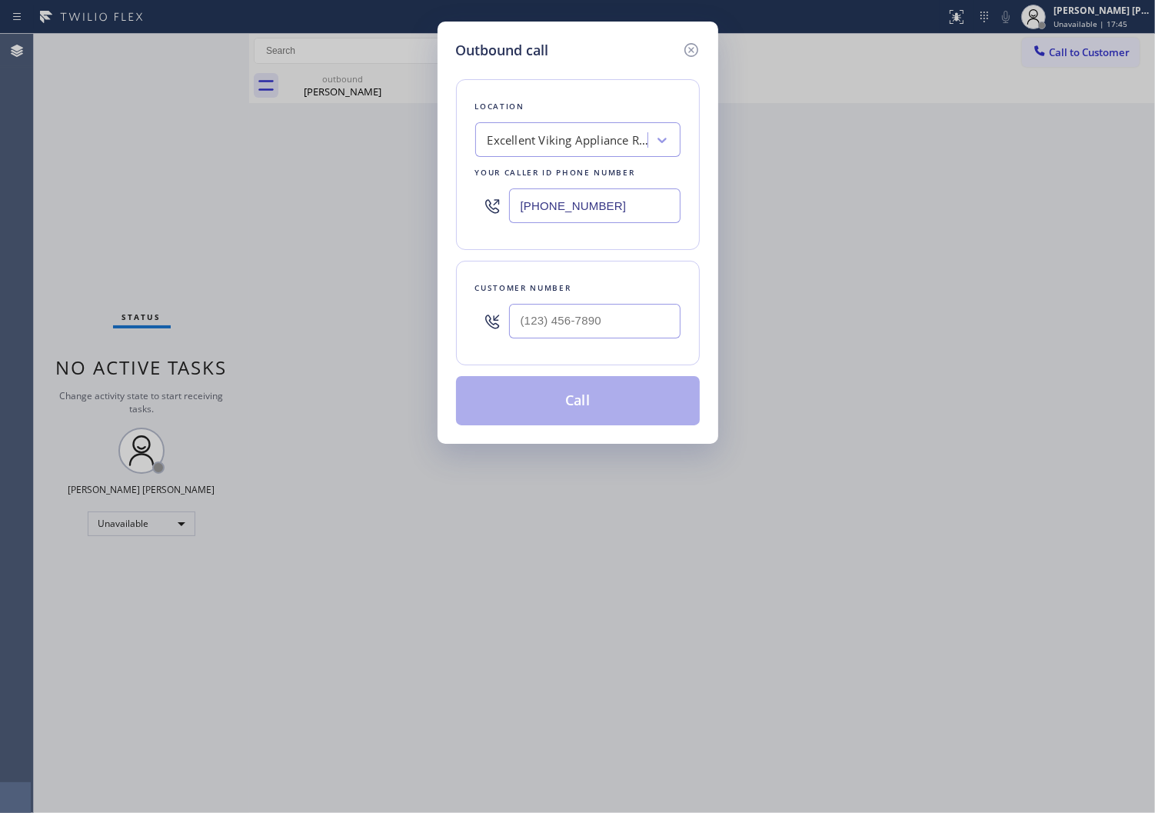
click at [636, 333] on input "text" at bounding box center [595, 321] width 172 height 35
paste input "415) 309-5978"
type input "[PHONE_NUMBER]"
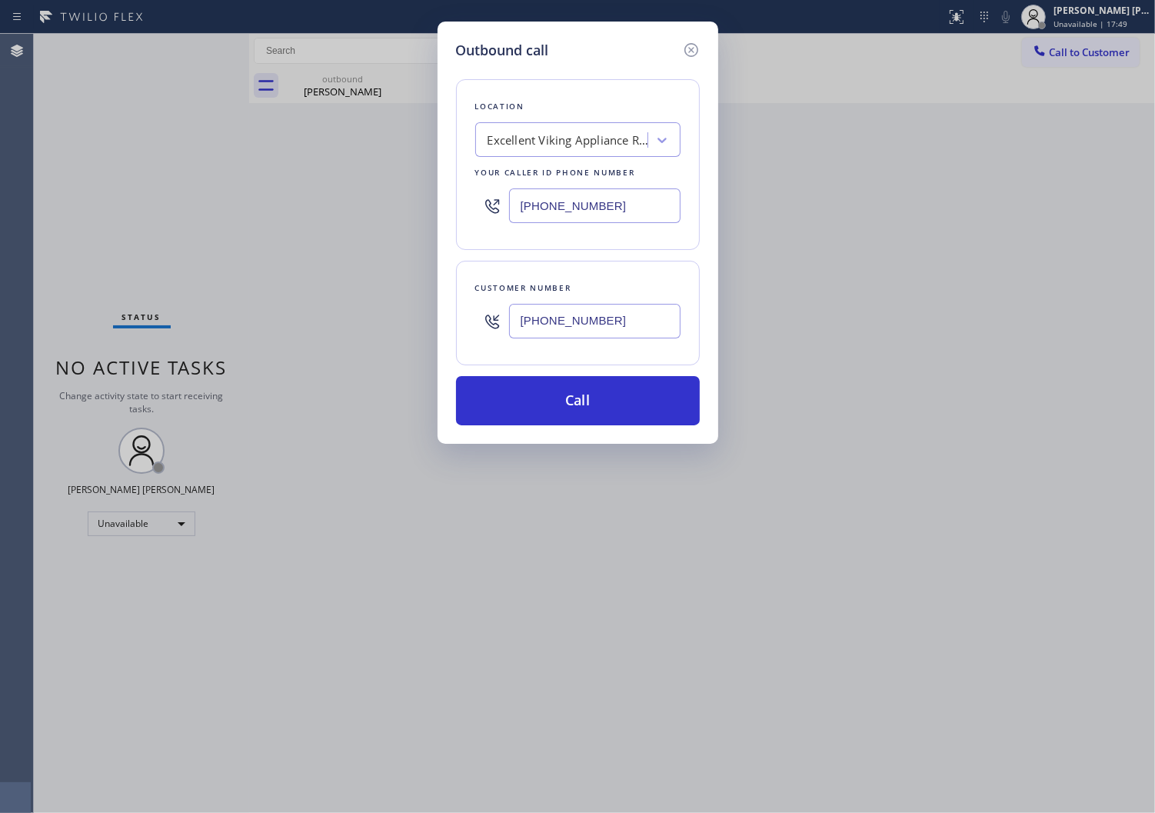
click at [4, 347] on div "Outbound call Location Excellent Viking Appliance Repairs Your caller id phone …" at bounding box center [577, 406] width 1155 height 813
click at [542, 218] on input "[PHONE_NUMBER]" at bounding box center [595, 205] width 172 height 35
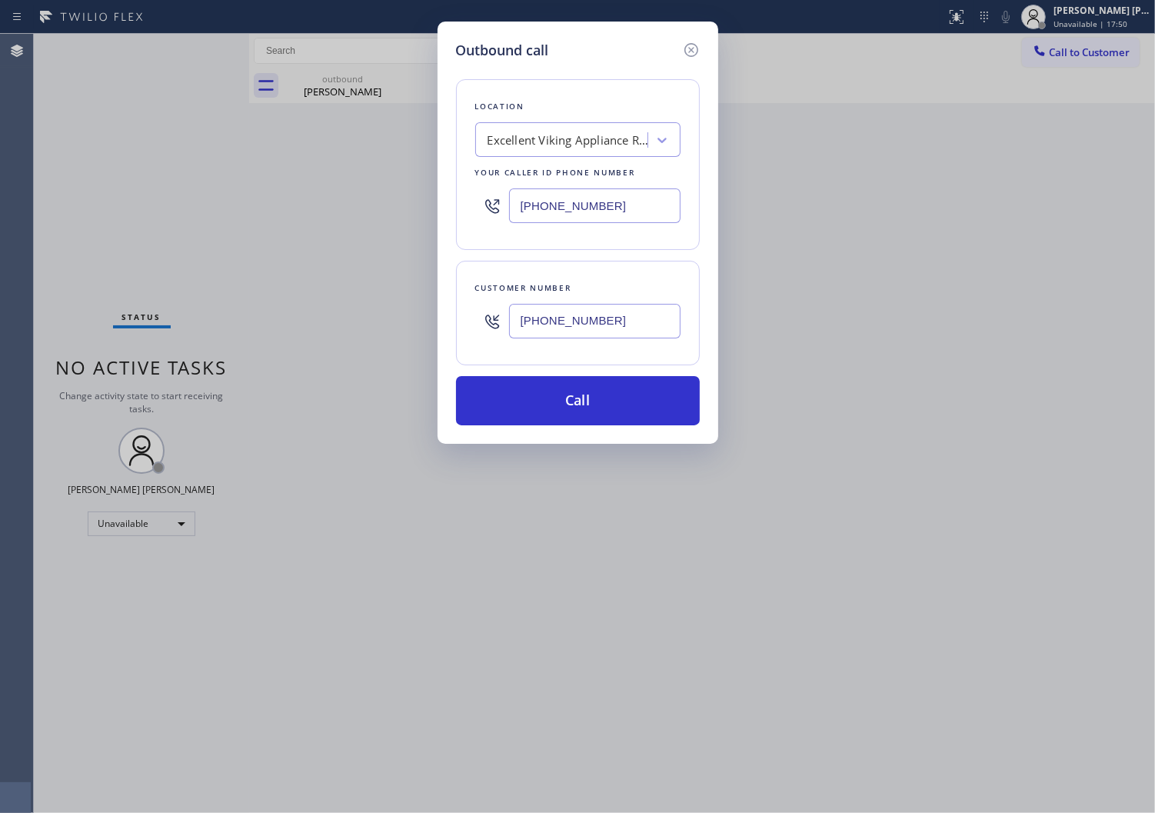
click at [542, 218] on input "[PHONE_NUMBER]" at bounding box center [595, 205] width 172 height 35
paste input "844) 735-4685"
type input "[PHONE_NUMBER]"
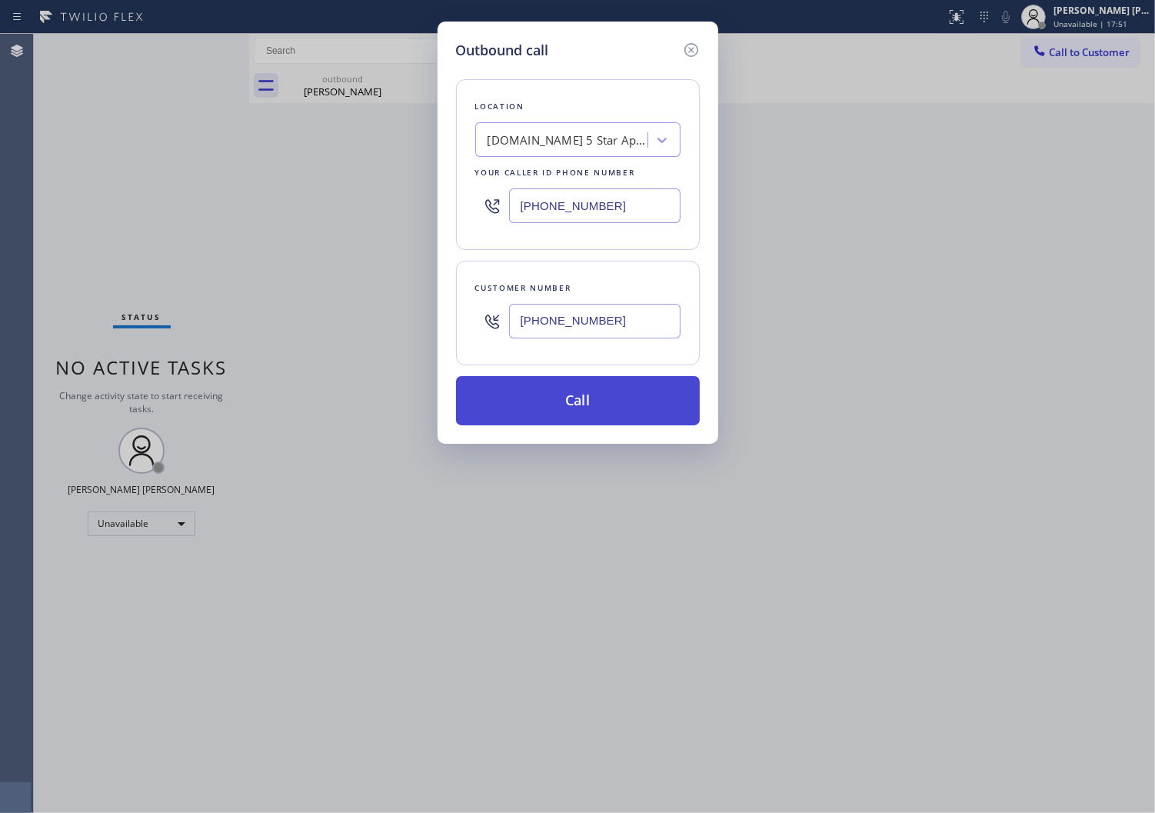
click at [583, 397] on button "Call" at bounding box center [578, 400] width 244 height 49
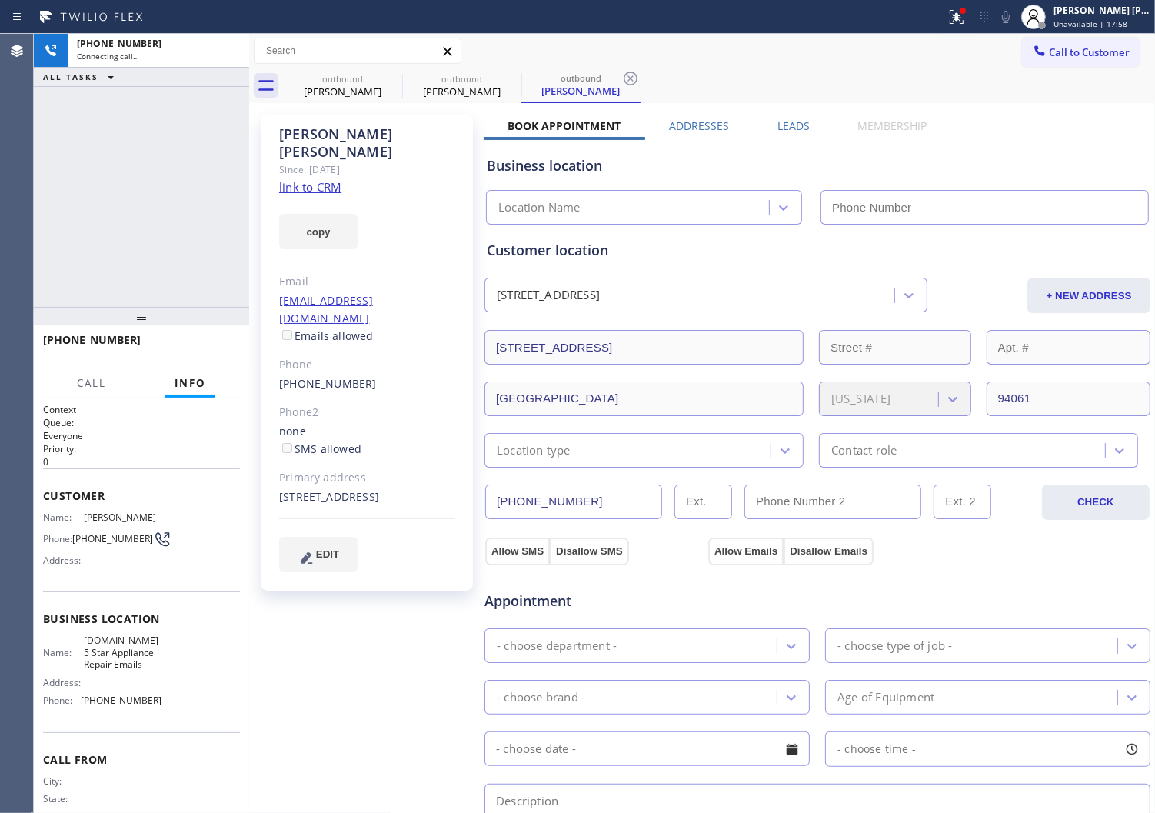
type input "[PHONE_NUMBER]"
click at [229, 46] on icon at bounding box center [229, 51] width 18 height 18
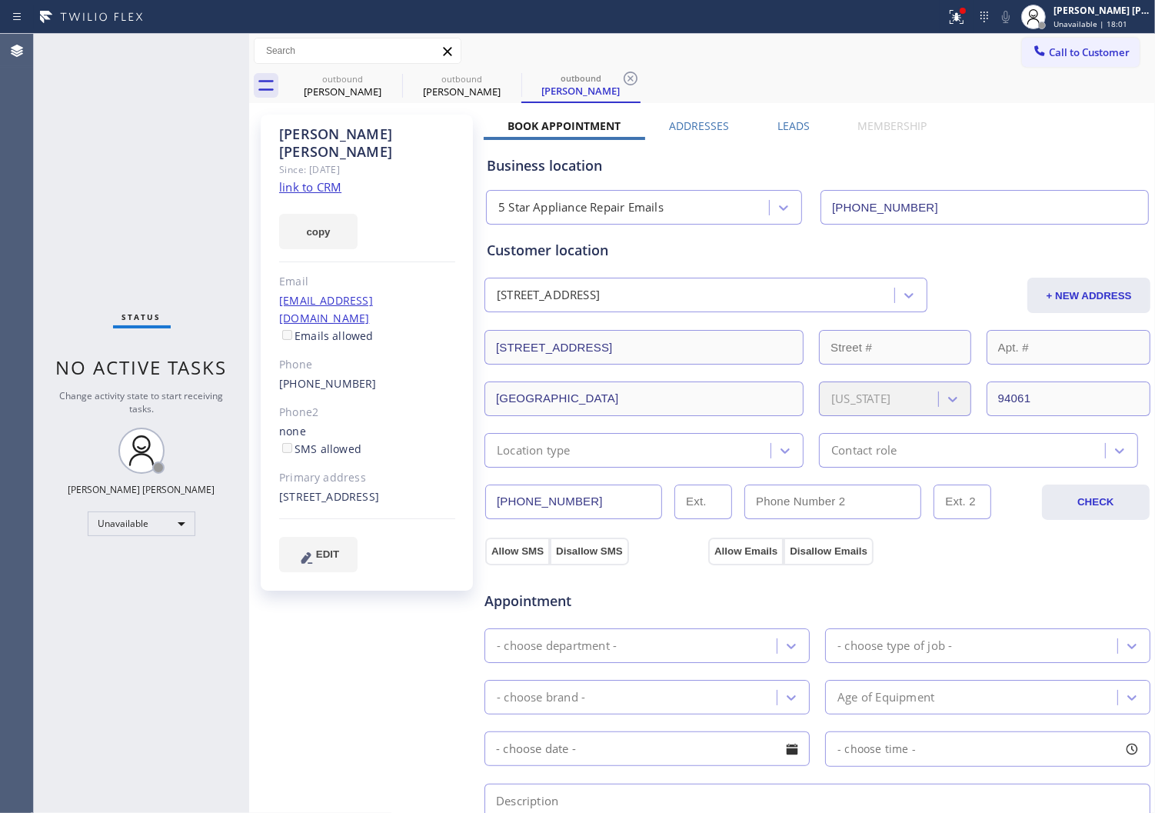
click at [310, 179] on link "link to CRM" at bounding box center [310, 186] width 62 height 15
click at [325, 376] on link "[PHONE_NUMBER]" at bounding box center [328, 383] width 98 height 15
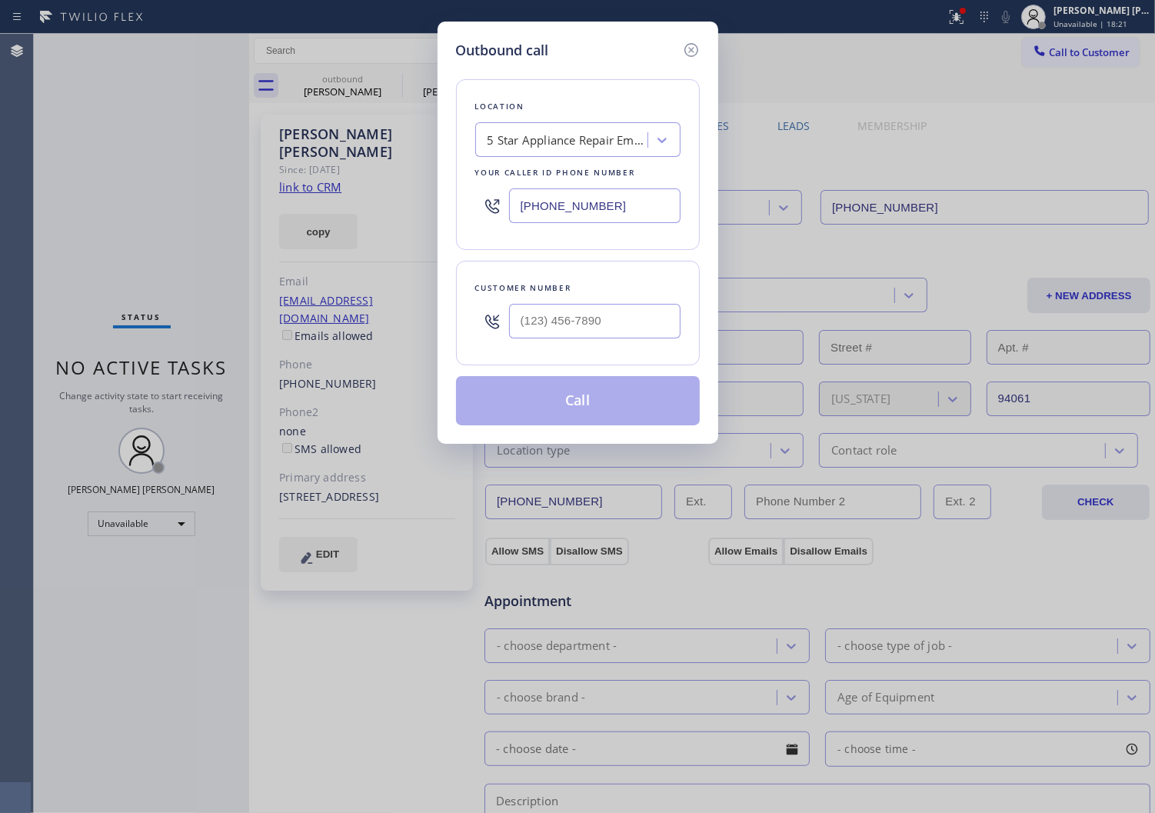
type input "[PHONE_NUMBER]"
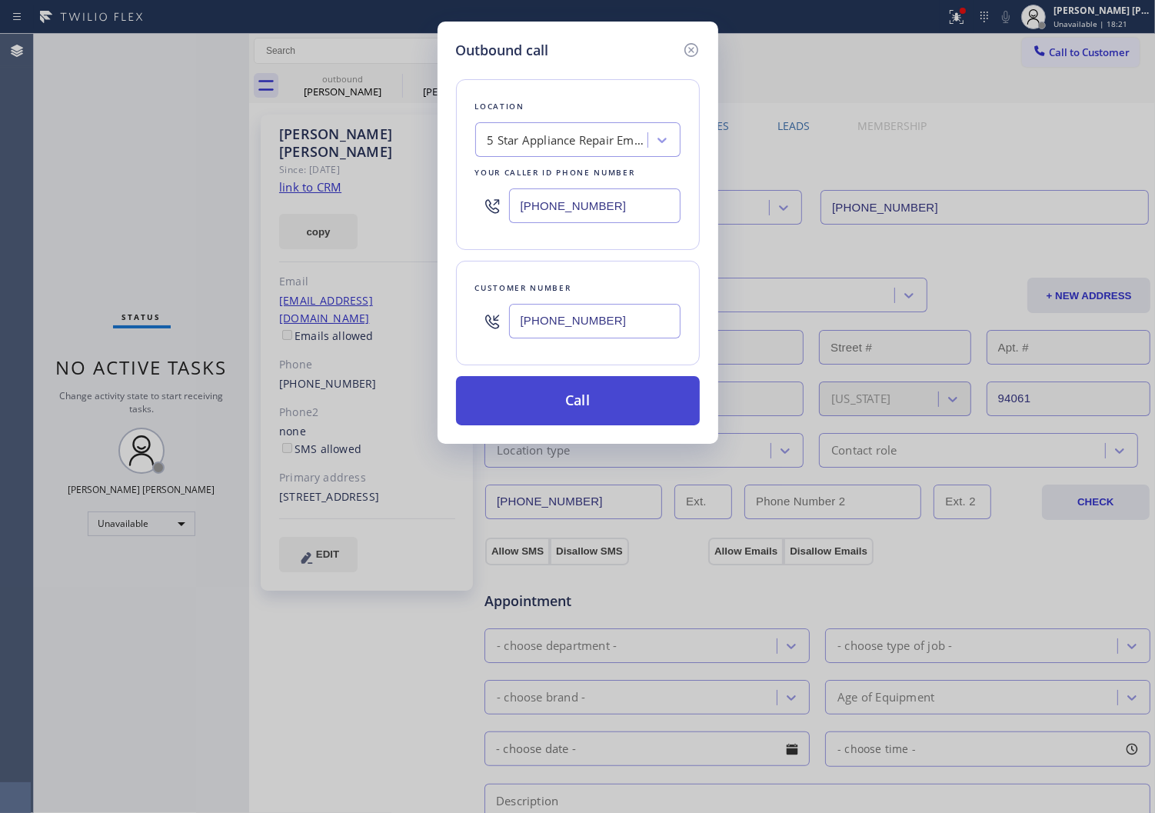
click at [590, 397] on button "Call" at bounding box center [578, 400] width 244 height 49
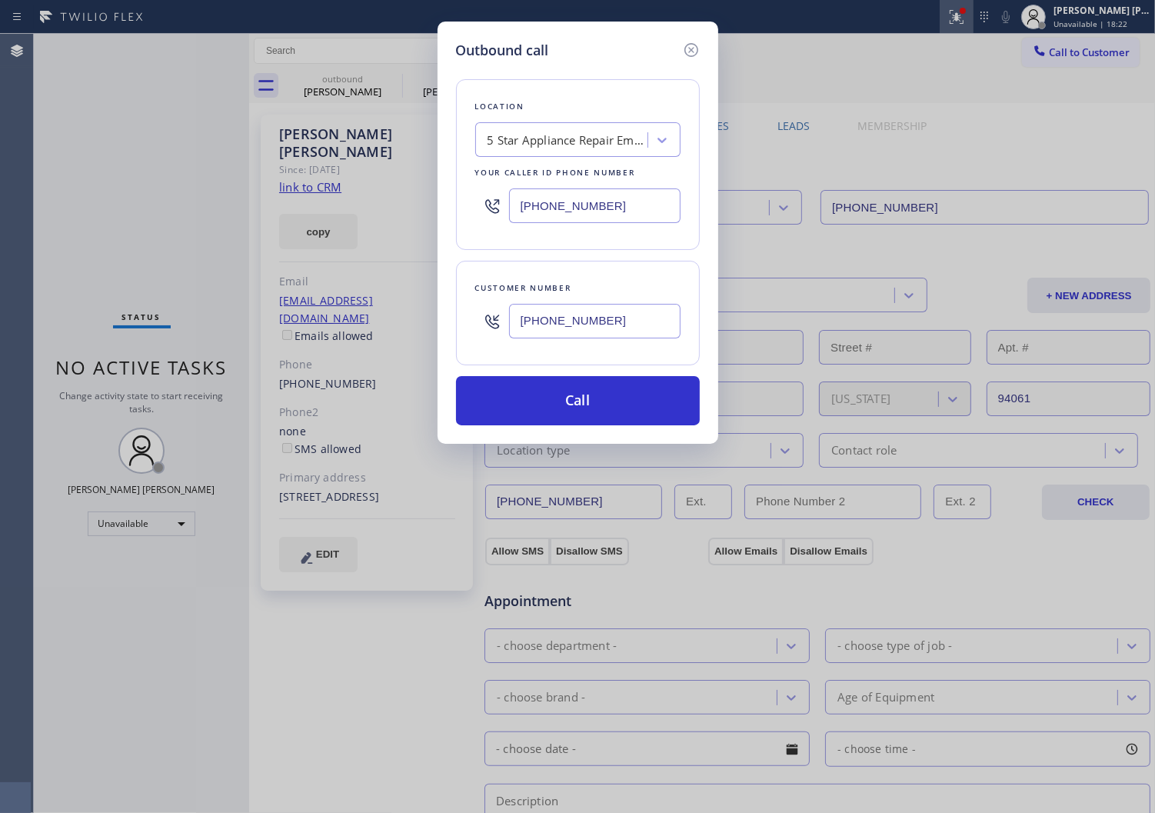
click at [714, 88] on div "outbound [PERSON_NAME] outbound [PERSON_NAME] outbound [PERSON_NAME] Call to Cu…" at bounding box center [702, 586] width 906 height 1105
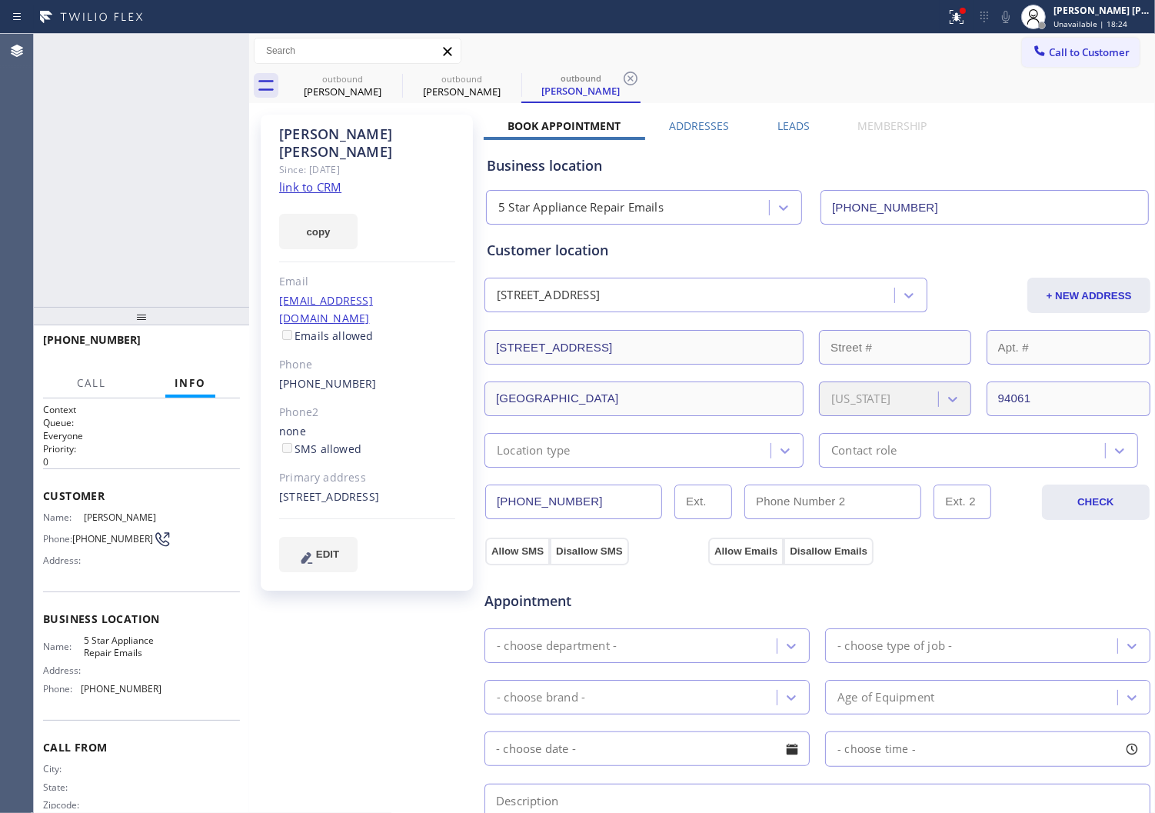
click at [964, 18] on icon at bounding box center [957, 17] width 14 height 14
click at [908, 208] on button "Clear issues" at bounding box center [890, 202] width 180 height 22
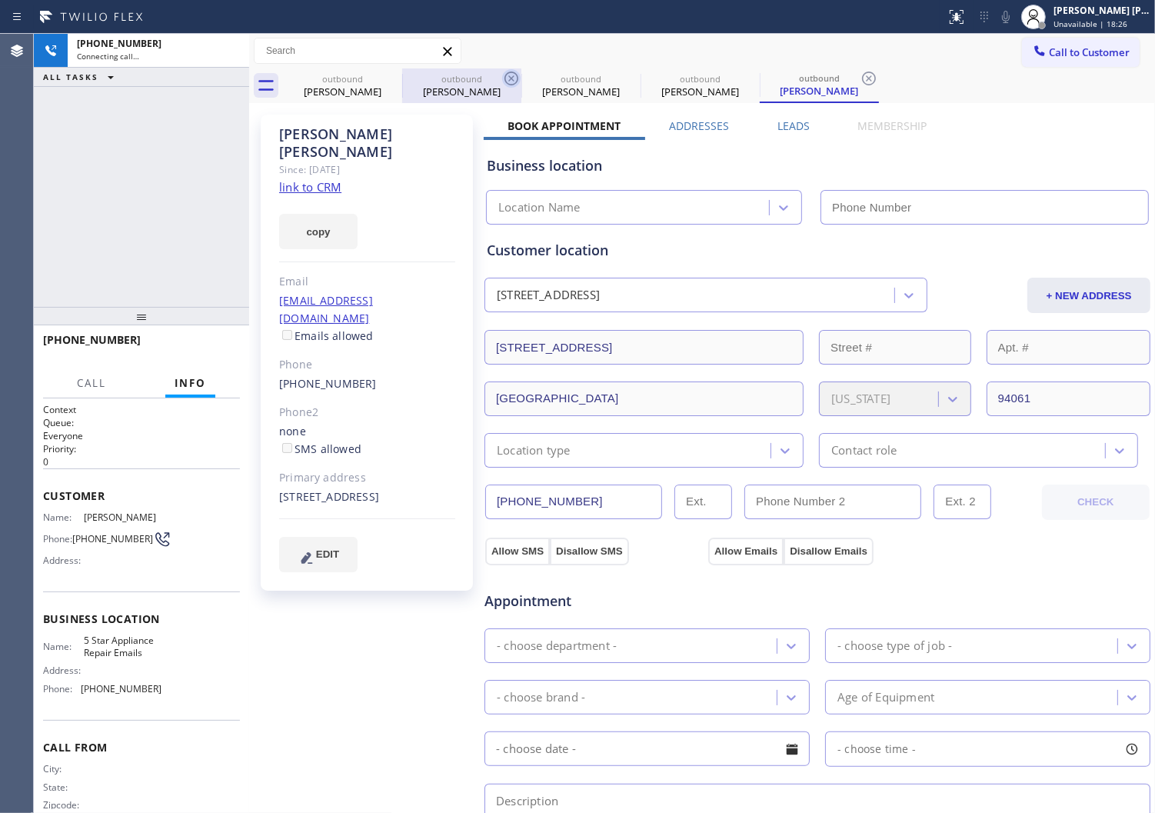
click at [0, 0] on icon at bounding box center [0, 0] width 0 height 0
click at [385, 77] on icon at bounding box center [392, 78] width 18 height 18
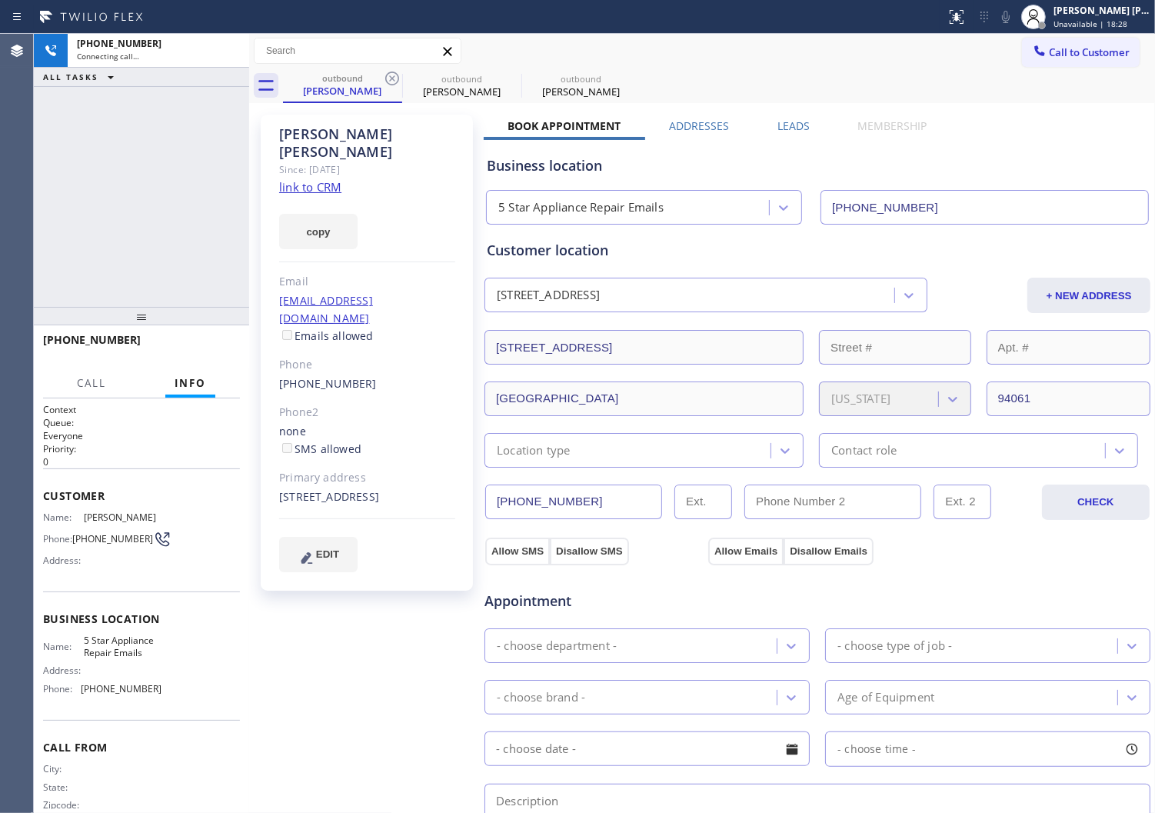
click at [334, 132] on div "[PERSON_NAME]" at bounding box center [367, 142] width 176 height 35
click at [332, 140] on div "[PERSON_NAME]" at bounding box center [367, 142] width 176 height 35
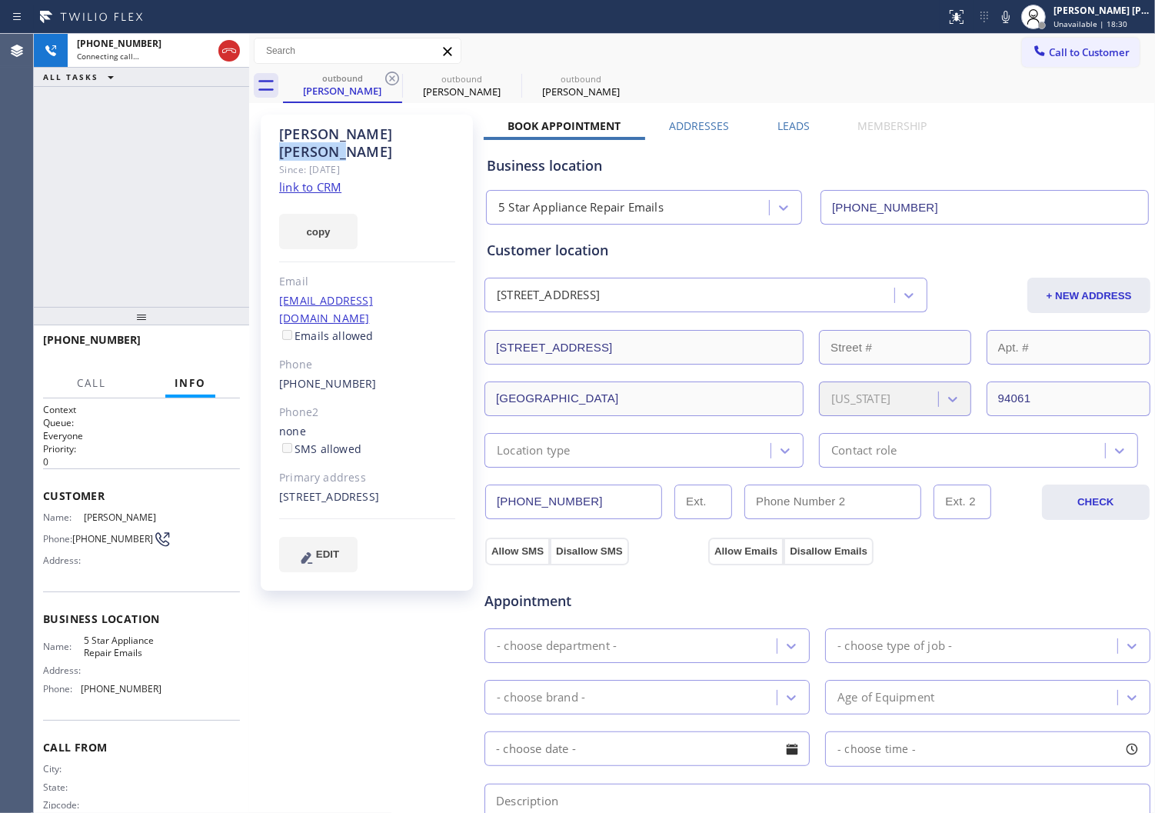
click at [332, 140] on div "[PERSON_NAME]" at bounding box center [367, 142] width 176 height 35
click at [91, 347] on div "[PHONE_NUMBER]" at bounding box center [141, 347] width 197 height 40
click at [90, 339] on span "[PHONE_NUMBER]" at bounding box center [92, 339] width 98 height 15
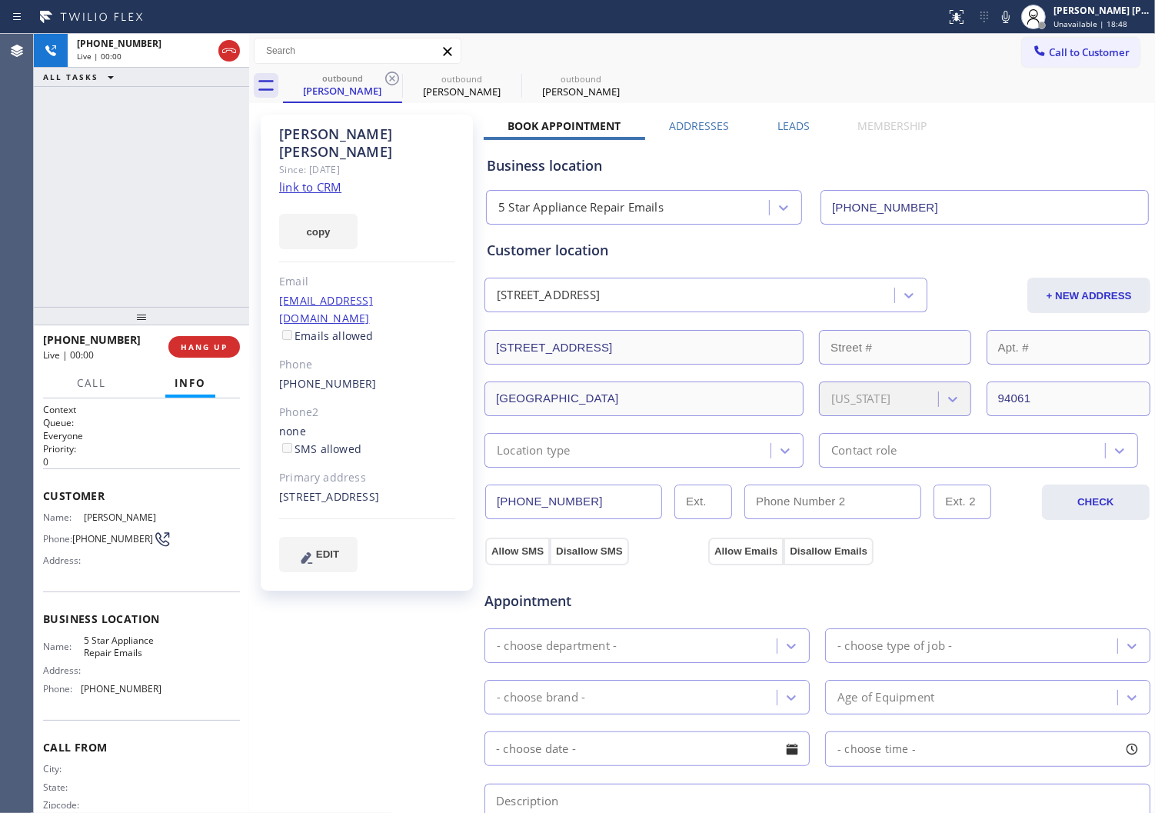
click at [90, 339] on span "[PHONE_NUMBER]" at bounding box center [92, 339] width 98 height 15
click at [168, 233] on div "[PHONE_NUMBER] Live | 00:02 ALL TASKS ALL TASKS ACTIVE TASKS TASKS IN WRAP UP" at bounding box center [141, 170] width 215 height 273
click at [221, 44] on icon at bounding box center [229, 51] width 18 height 18
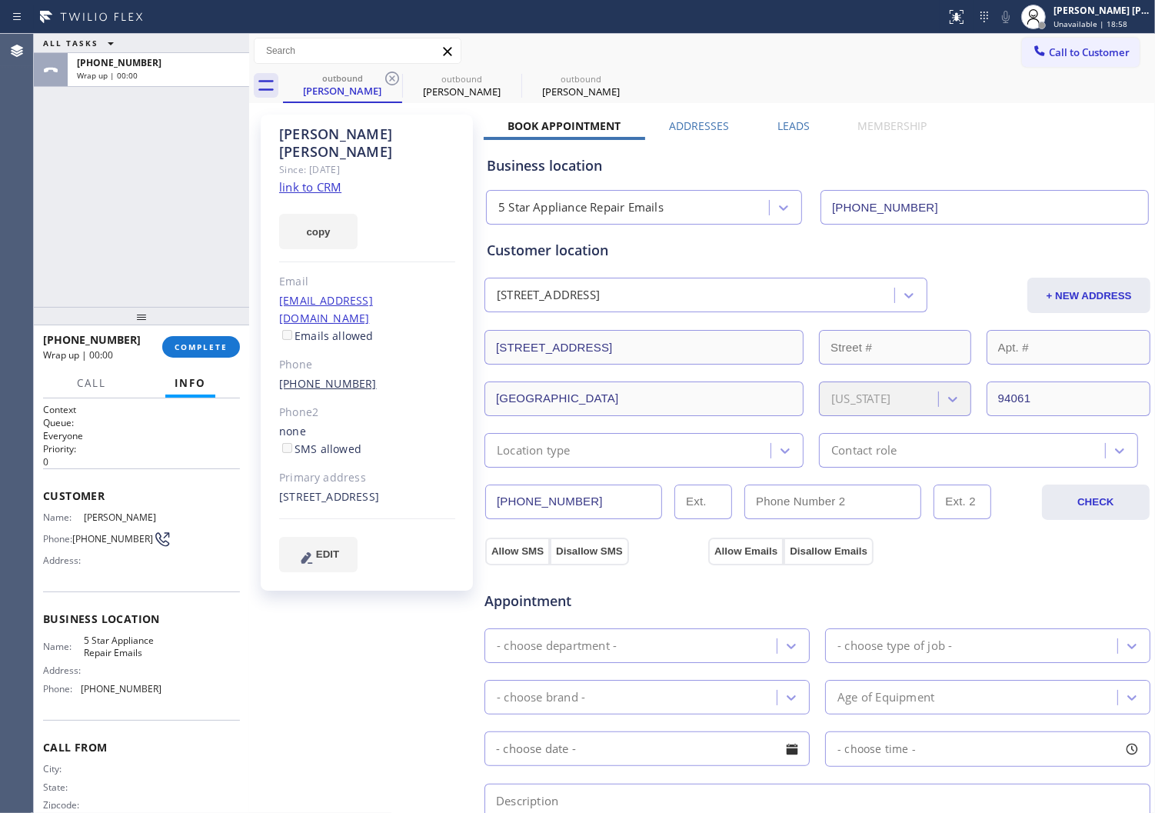
click at [326, 376] on link "[PHONE_NUMBER]" at bounding box center [328, 383] width 98 height 15
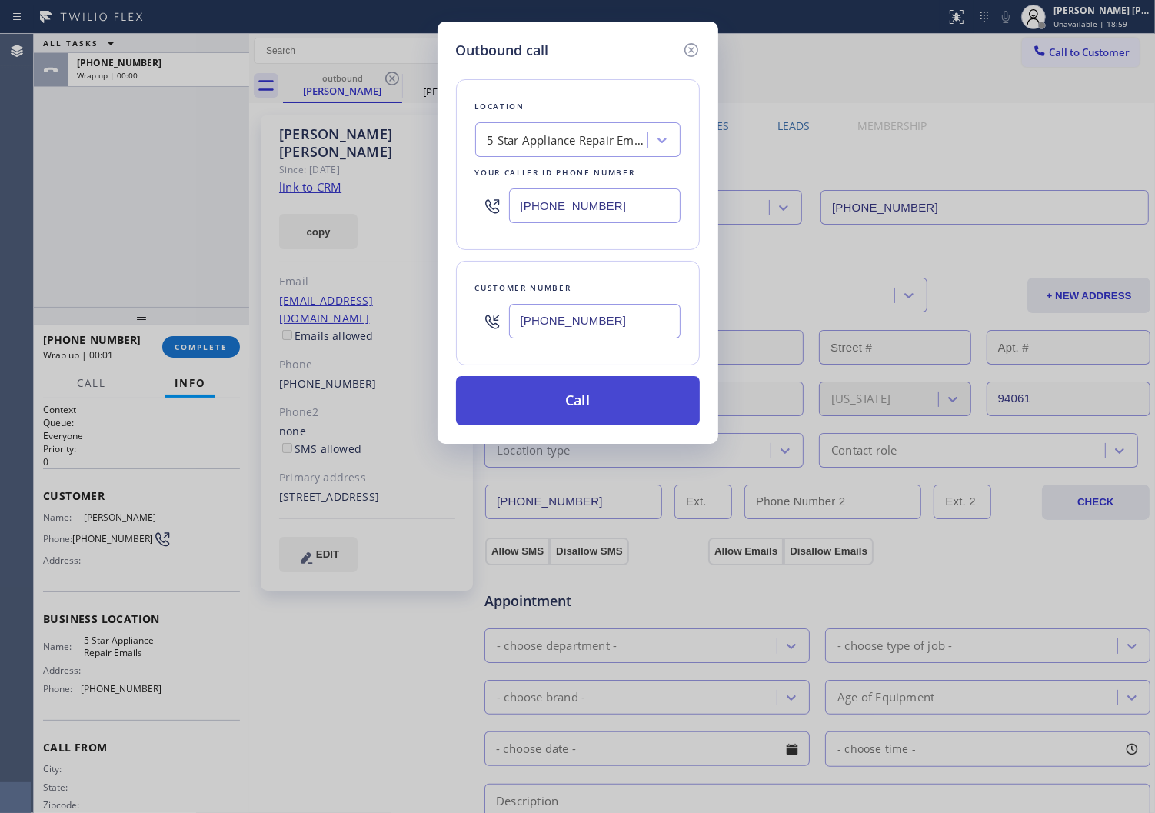
click at [580, 405] on button "Call" at bounding box center [578, 400] width 244 height 49
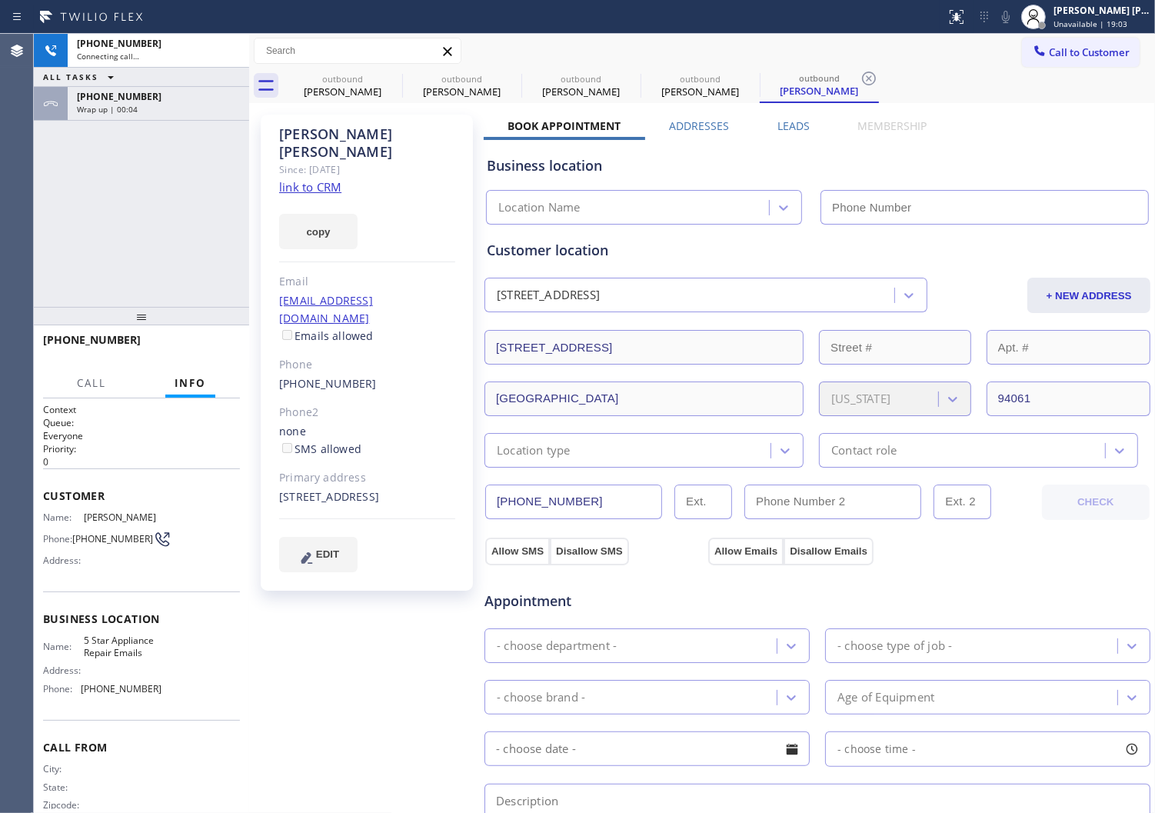
click at [133, 85] on div "ALL TASKS ALL TASKS ACTIVE TASKS TASKS IN WRAP UP" at bounding box center [141, 77] width 215 height 19
click at [134, 95] on span "[PHONE_NUMBER]" at bounding box center [119, 96] width 85 height 13
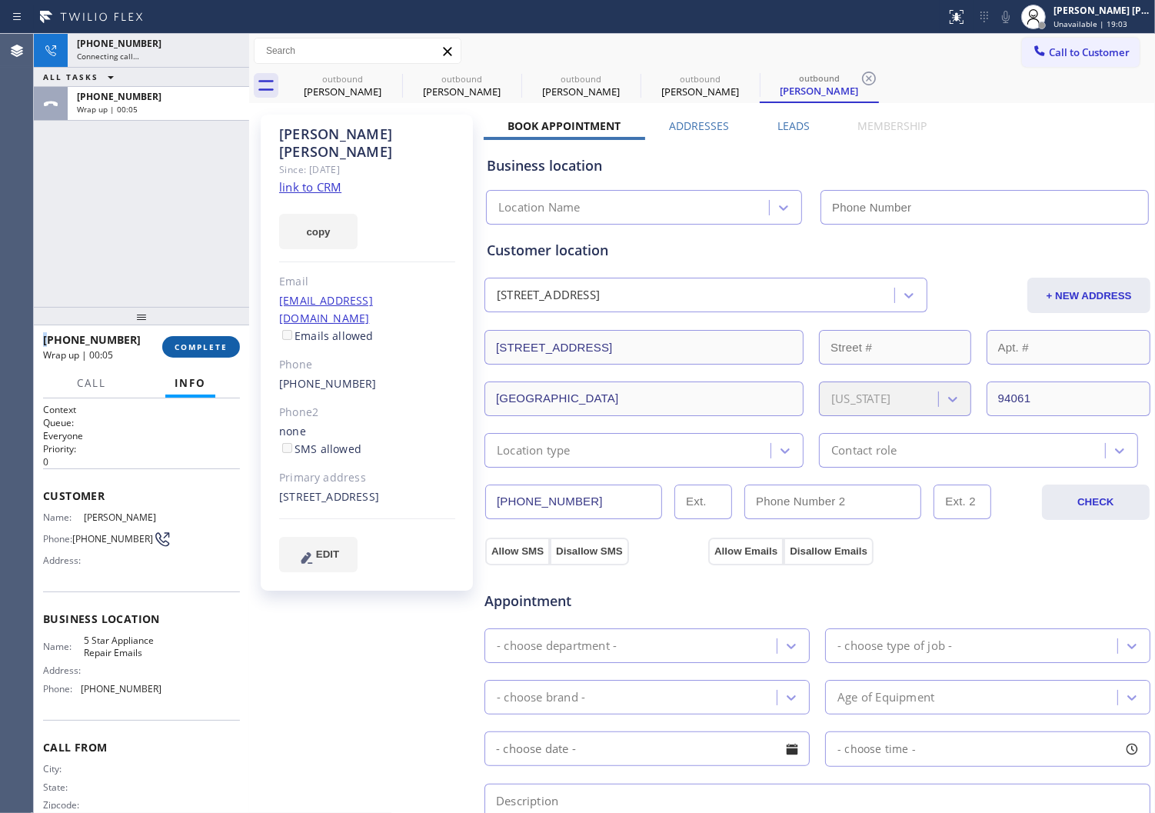
type input "[PHONE_NUMBER]"
click at [192, 348] on span "COMPLETE" at bounding box center [201, 347] width 53 height 11
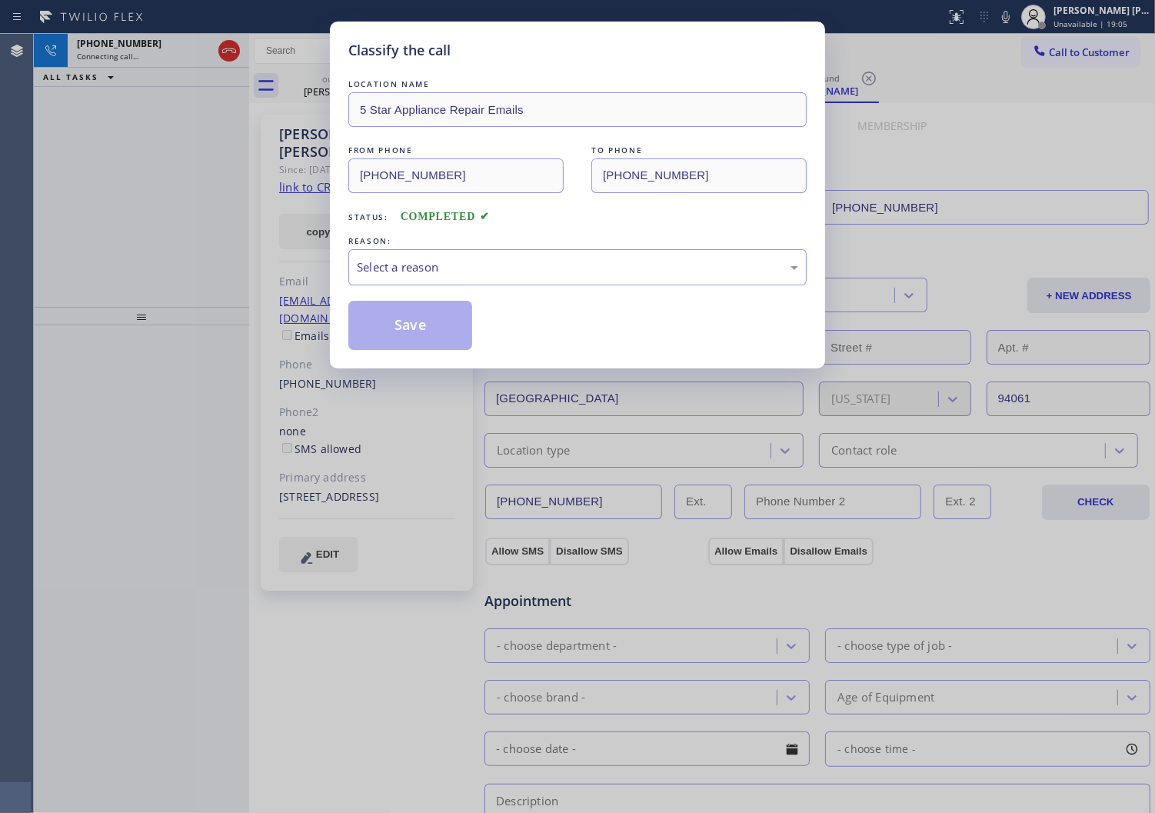
click at [431, 290] on div "LOCATION NAME 5 Star Appliance Repair Emails FROM PHONE [PHONE_NUMBER] TO PHONE…" at bounding box center [577, 213] width 458 height 274
click at [431, 278] on div "Select a reason" at bounding box center [577, 267] width 458 height 36
click at [409, 325] on button "Save" at bounding box center [410, 325] width 124 height 49
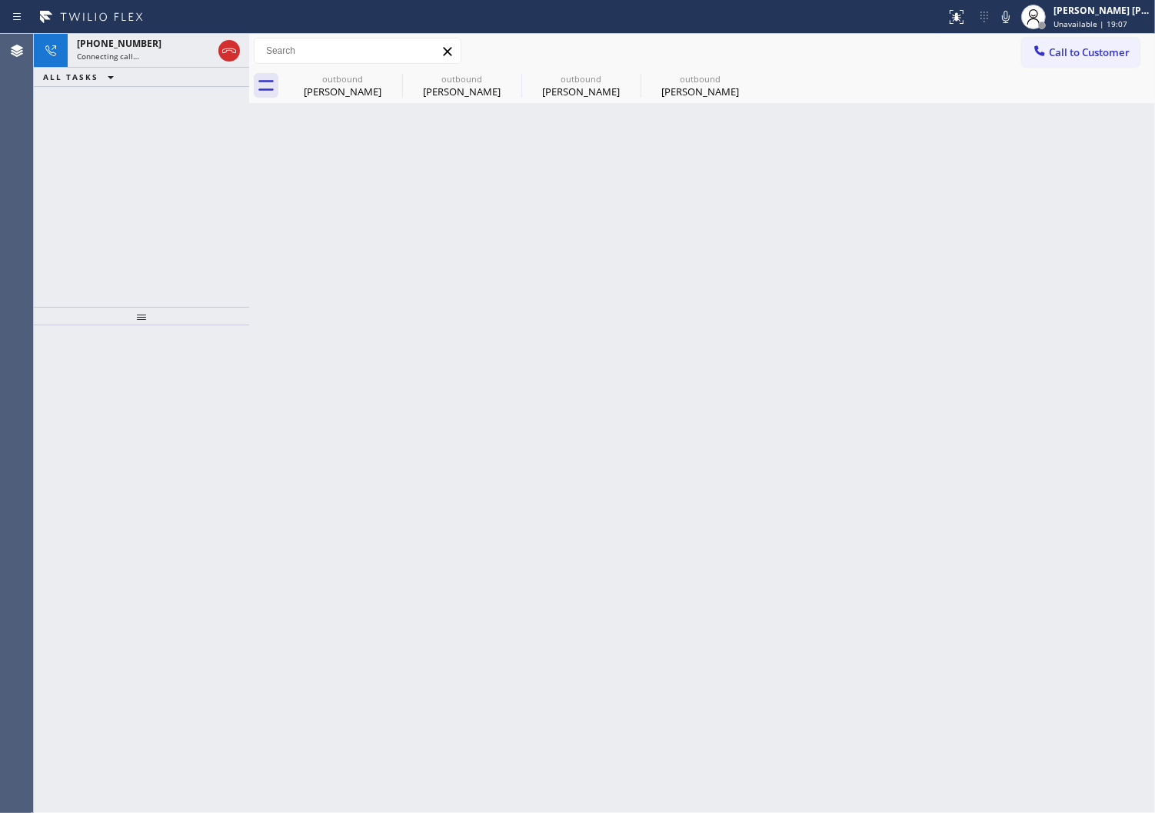
click at [173, 124] on div "[PHONE_NUMBER] Connecting call… ALL TASKS ALL TASKS ACTIVE TASKS TASKS IN WRAP …" at bounding box center [141, 170] width 215 height 273
click at [163, 57] on div "Connecting call…" at bounding box center [144, 56] width 135 height 11
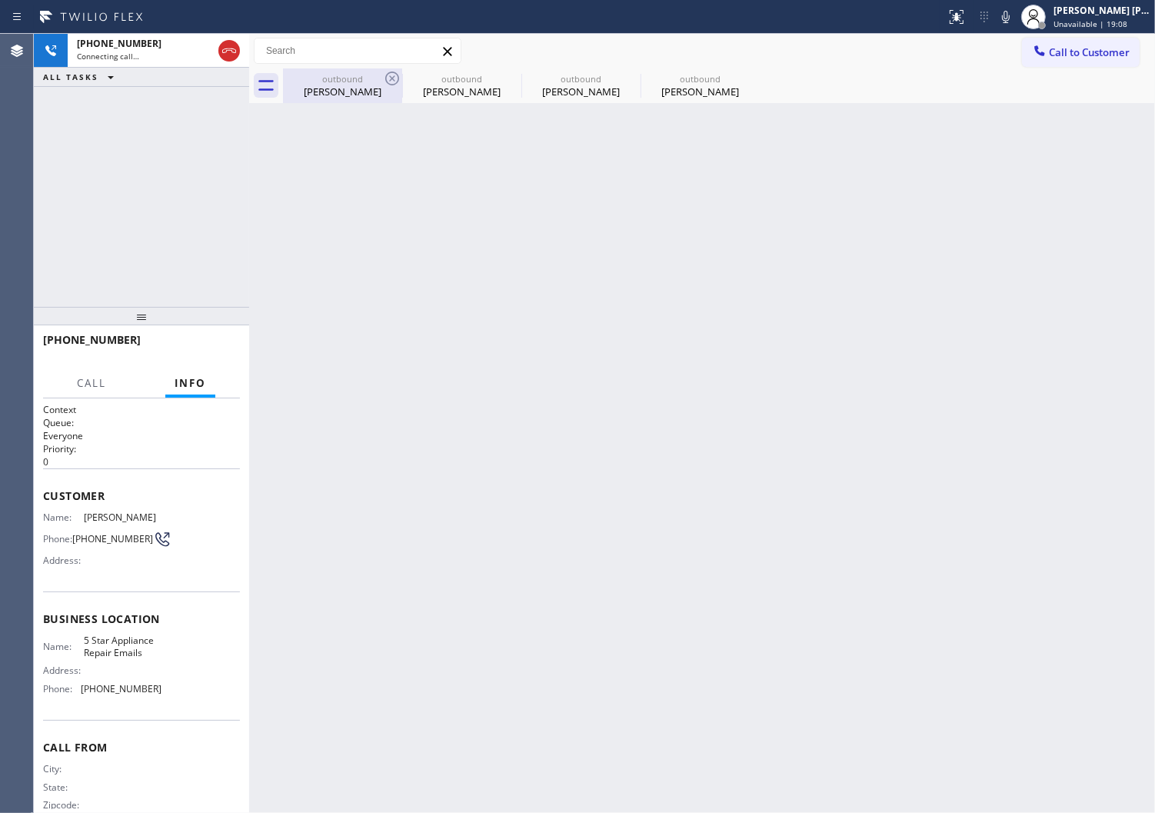
click at [318, 89] on div "[PERSON_NAME]" at bounding box center [343, 92] width 116 height 14
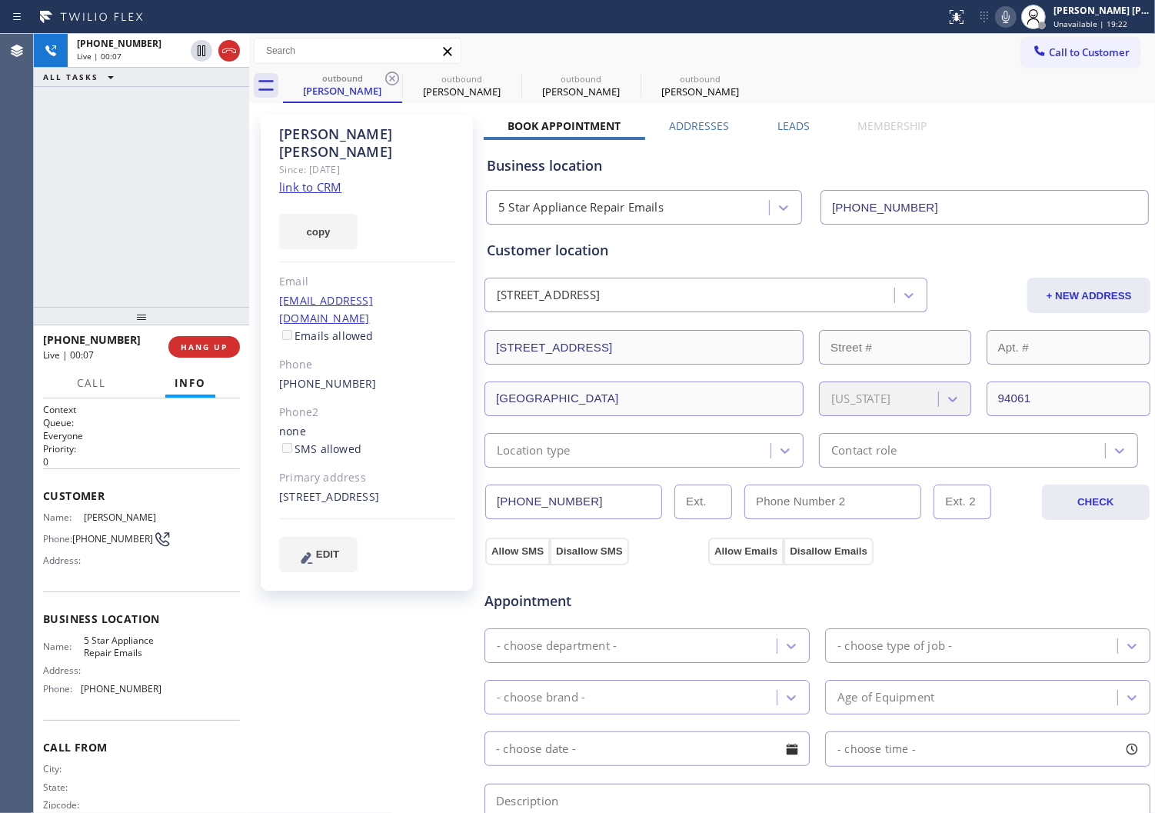
click at [1017, 28] on div "Status report No issues detected If you experience an issue, please download th…" at bounding box center [1047, 17] width 215 height 34
click at [1010, 20] on icon at bounding box center [1006, 17] width 8 height 12
click at [118, 210] on div "[PHONE_NUMBER] Live | 00:39 ALL TASKS ALL TASKS ACTIVE TASKS TASKS IN WRAP UP" at bounding box center [141, 170] width 215 height 273
drag, startPoint x: 335, startPoint y: 477, endPoint x: 273, endPoint y: 459, distance: 64.0
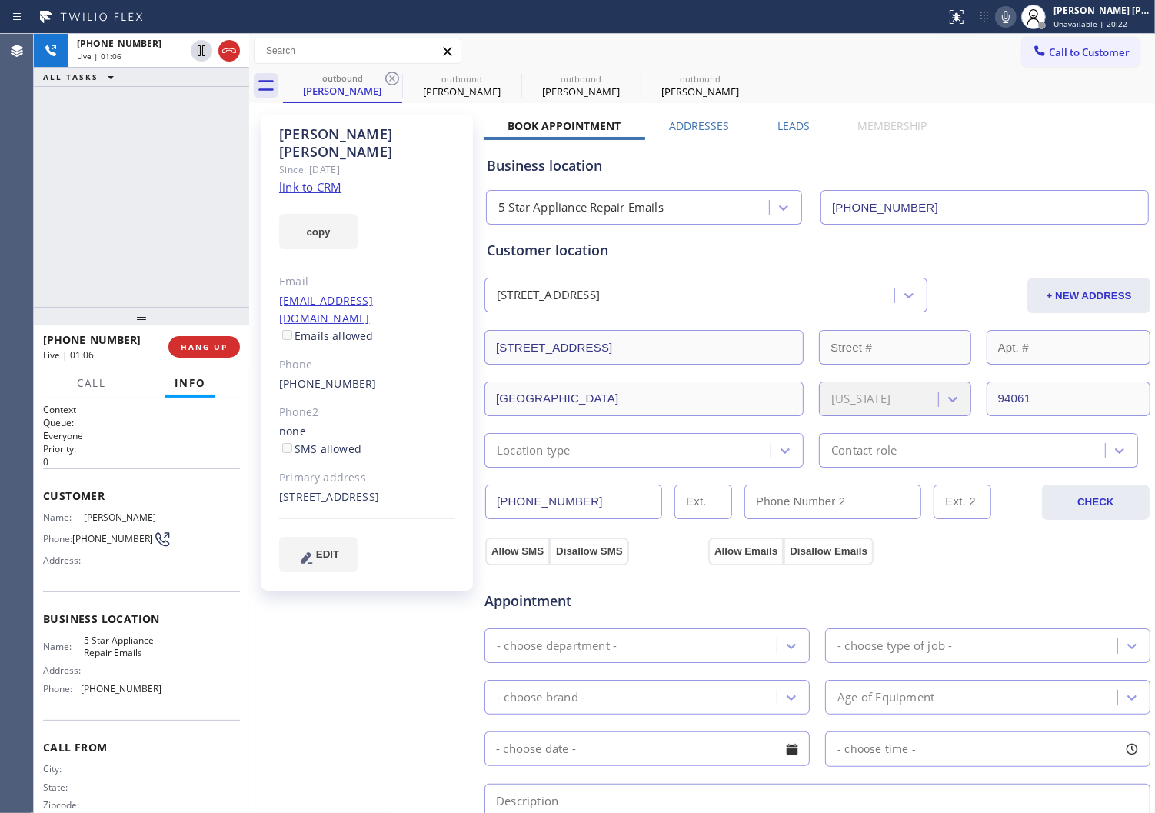
click at [273, 459] on div "[PERSON_NAME] Since: [DATE] link to CRM copy Email [EMAIL_ADDRESS][DOMAIN_NAME]…" at bounding box center [367, 353] width 212 height 476
click at [35, 223] on div "[PHONE_NUMBER] Live | 01:10 ALL TASKS ALL TASKS ACTIVE TASKS TASKS IN WRAP UP" at bounding box center [141, 170] width 215 height 273
click at [128, 232] on div "[PHONE_NUMBER] Live | 01:22 ALL TASKS ALL TASKS ACTIVE TASKS TASKS IN WRAP UP" at bounding box center [141, 170] width 215 height 273
click at [1015, 19] on icon at bounding box center [1006, 17] width 18 height 18
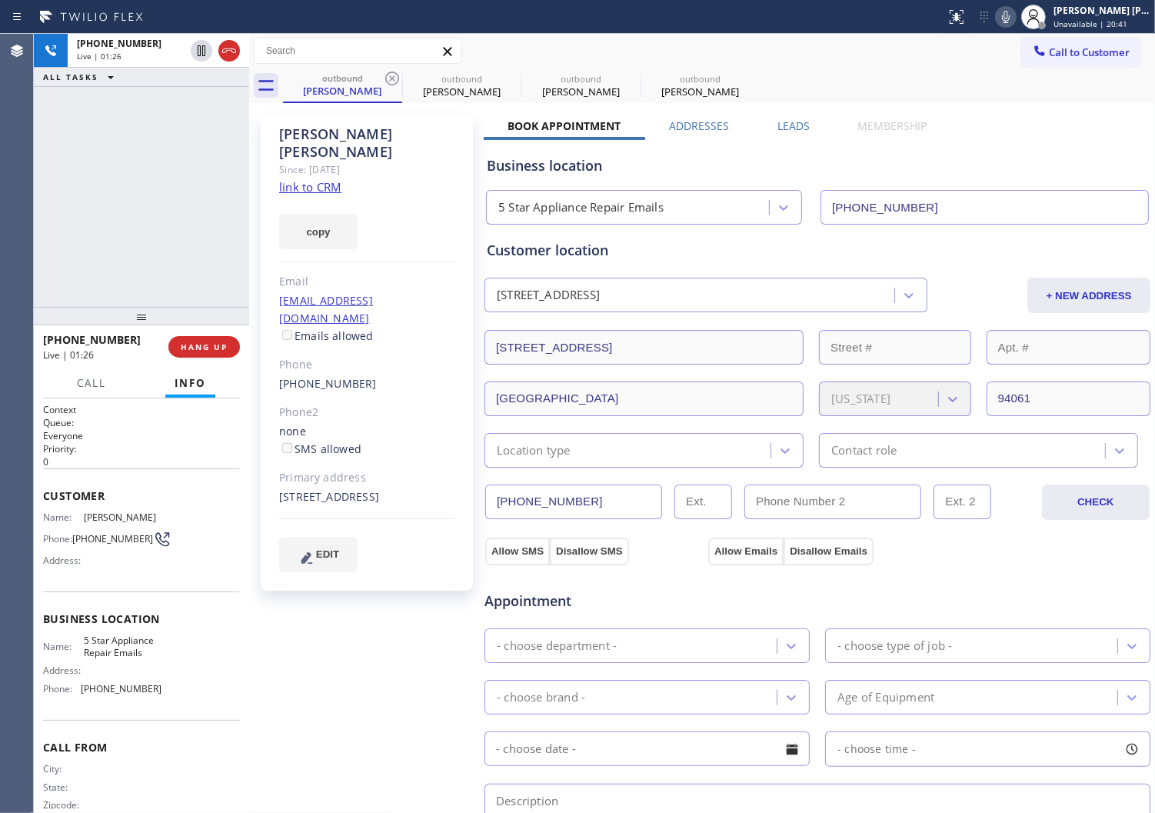
click at [1015, 12] on icon at bounding box center [1006, 17] width 18 height 18
click at [197, 51] on icon at bounding box center [201, 51] width 18 height 18
click at [41, 162] on div "[PHONE_NUMBER] Live | 01:49 ALL TASKS ALL TASKS ACTIVE TASKS TASKS IN WRAP UP" at bounding box center [141, 170] width 215 height 273
click at [1015, 21] on icon at bounding box center [1006, 17] width 18 height 18
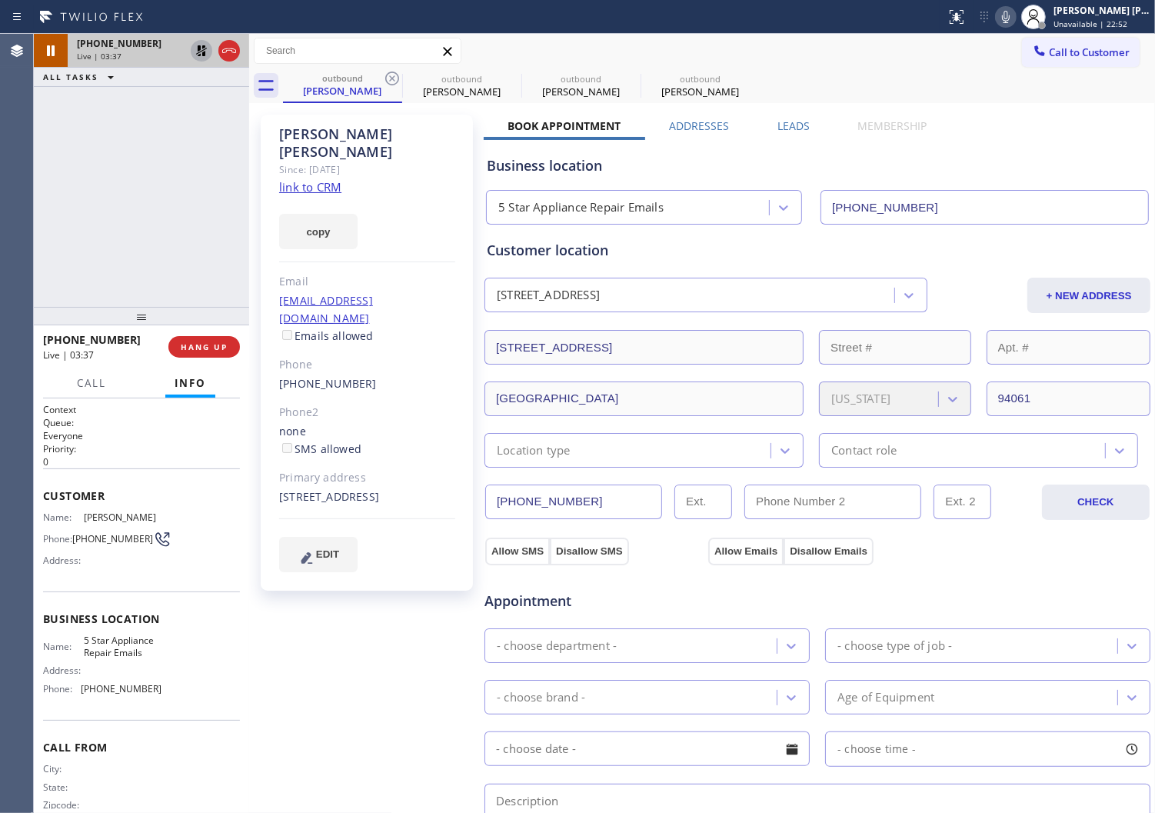
click at [197, 48] on icon at bounding box center [201, 51] width 18 height 18
click at [9, 221] on div "Agent Desktop" at bounding box center [16, 423] width 33 height 779
click at [296, 136] on div "[PERSON_NAME]" at bounding box center [367, 142] width 176 height 35
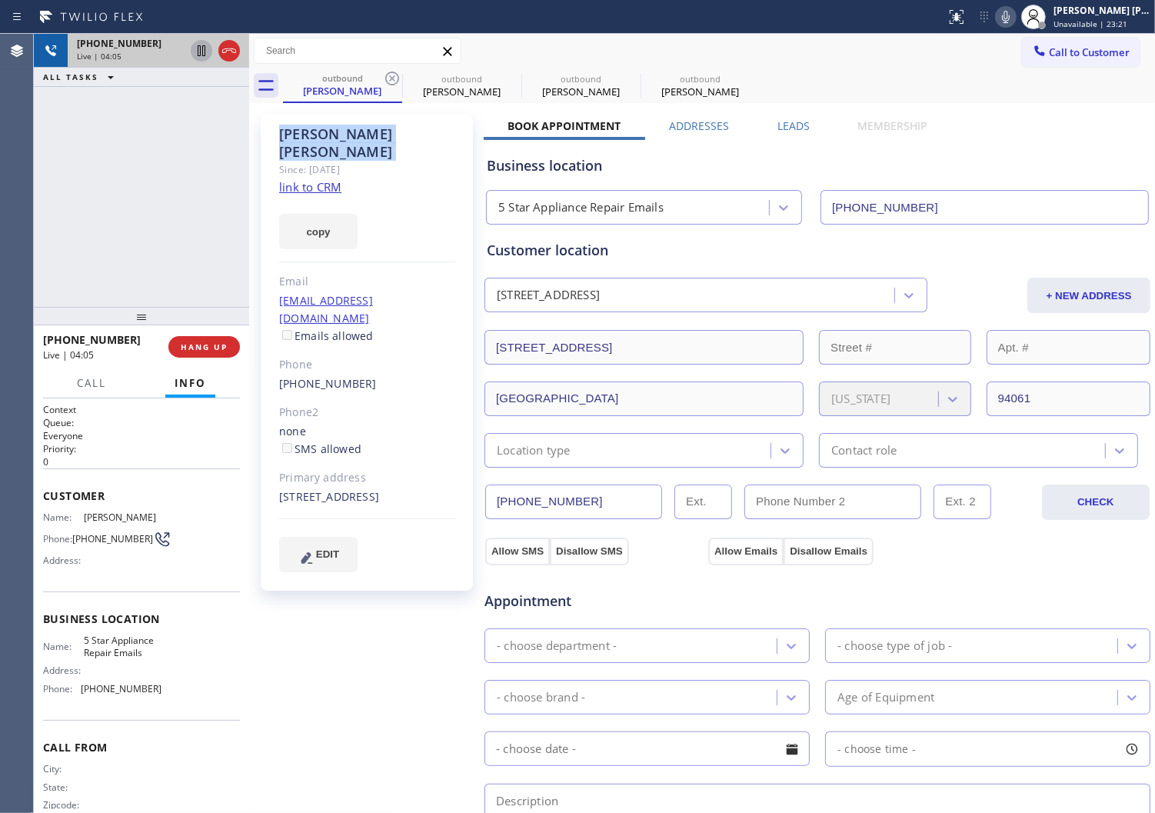
click at [296, 136] on div "[PERSON_NAME]" at bounding box center [367, 142] width 176 height 35
click at [362, 129] on div "[PERSON_NAME]" at bounding box center [367, 142] width 176 height 35
click at [4, 222] on div "Agent Desktop" at bounding box center [16, 423] width 33 height 779
click at [352, 135] on div "[PERSON_NAME]" at bounding box center [367, 142] width 176 height 35
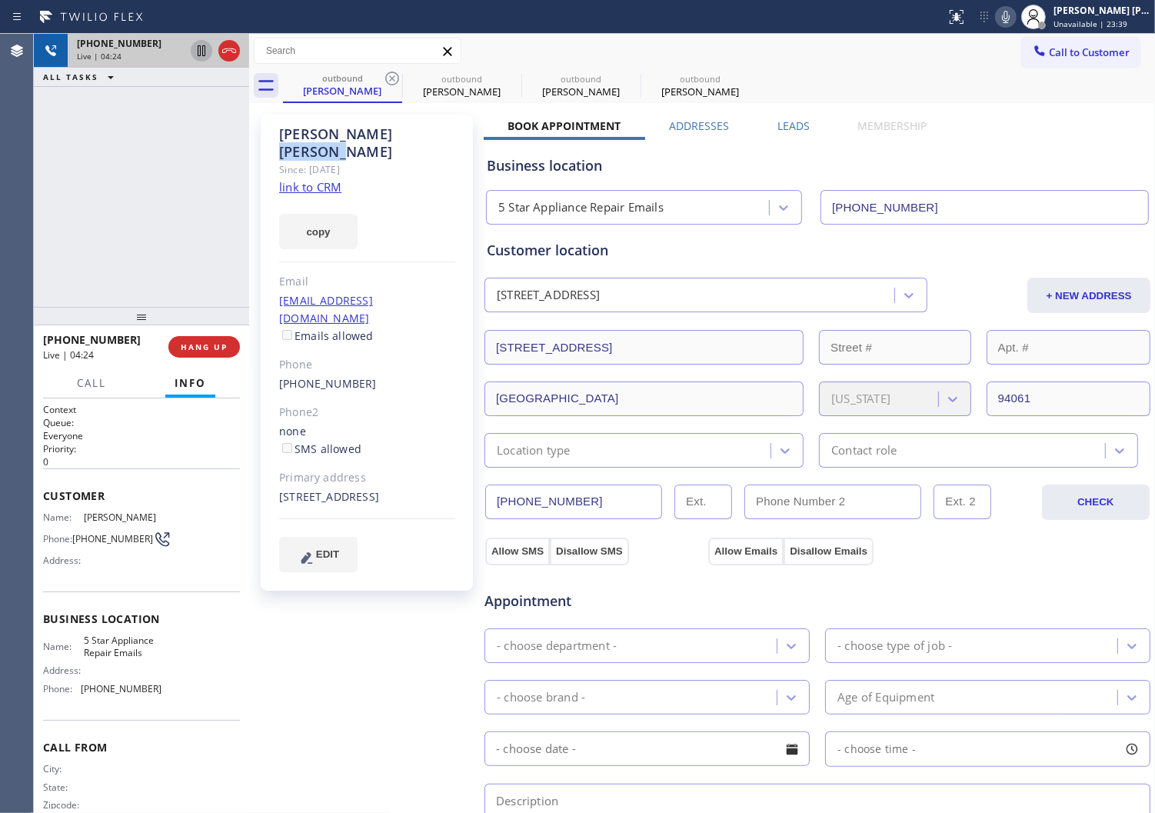
click at [352, 135] on div "[PERSON_NAME]" at bounding box center [367, 142] width 176 height 35
click at [388, 161] on div "Since: [DATE]" at bounding box center [367, 170] width 176 height 18
click at [355, 138] on div "[PERSON_NAME]" at bounding box center [367, 142] width 176 height 35
click at [408, 161] on div "Since: [DATE]" at bounding box center [367, 170] width 176 height 18
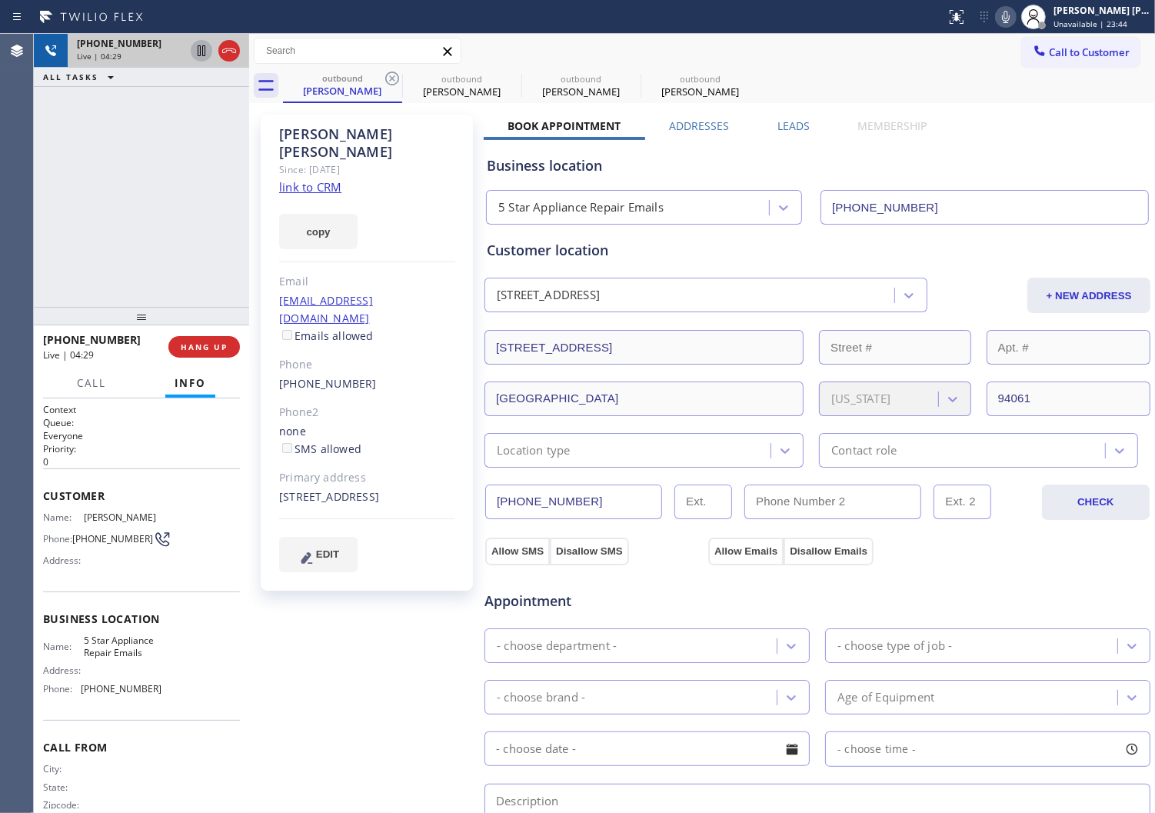
click at [339, 141] on div "[PERSON_NAME]" at bounding box center [367, 142] width 176 height 35
click at [45, 241] on div "[PHONE_NUMBER] Live | 06:11 ALL TASKS ALL TASKS ACTIVE TASKS TASKS IN WRAP UP" at bounding box center [141, 170] width 215 height 273
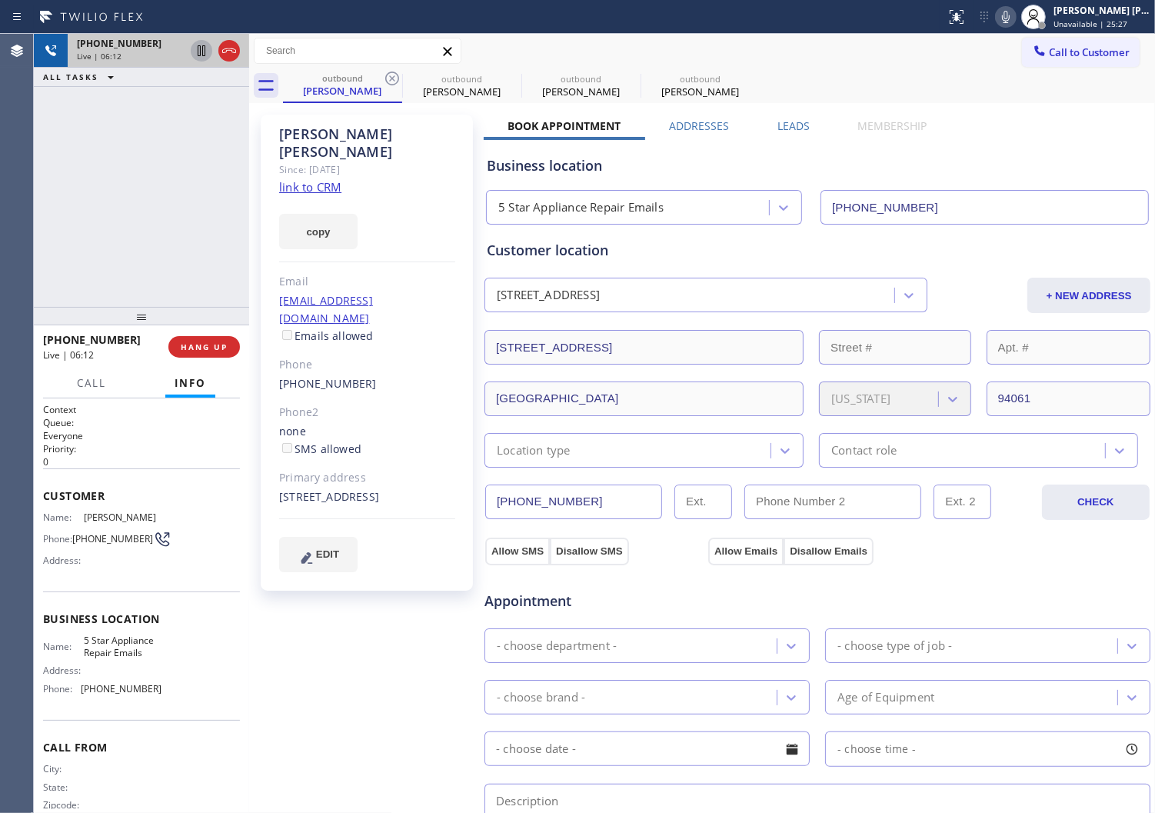
click at [1010, 20] on icon at bounding box center [1006, 17] width 8 height 12
click at [57, 242] on div "[PHONE_NUMBER] Live | 06:25 ALL TASKS ALL TASKS ACTIVE TASKS TASKS IN WRAP UP" at bounding box center [141, 170] width 215 height 273
click at [1015, 23] on icon at bounding box center [1006, 17] width 18 height 18
click at [1015, 21] on icon at bounding box center [1006, 17] width 18 height 18
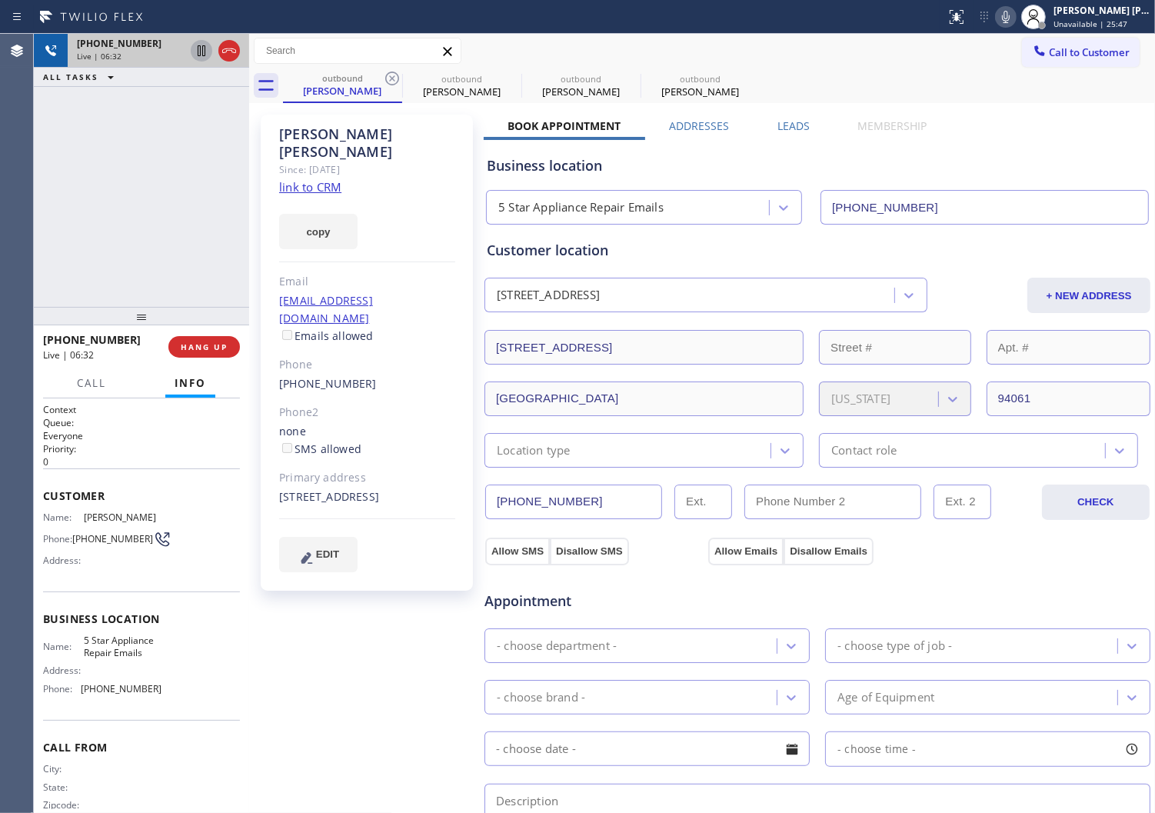
click at [1010, 22] on icon at bounding box center [1006, 17] width 8 height 12
click at [140, 201] on div "[PHONE_NUMBER] Live | 06:35 ALL TASKS ALL TASKS ACTIVE TASKS TASKS IN WRAP UP" at bounding box center [141, 170] width 215 height 273
click at [32, 221] on div "Agent Desktop" at bounding box center [16, 423] width 33 height 779
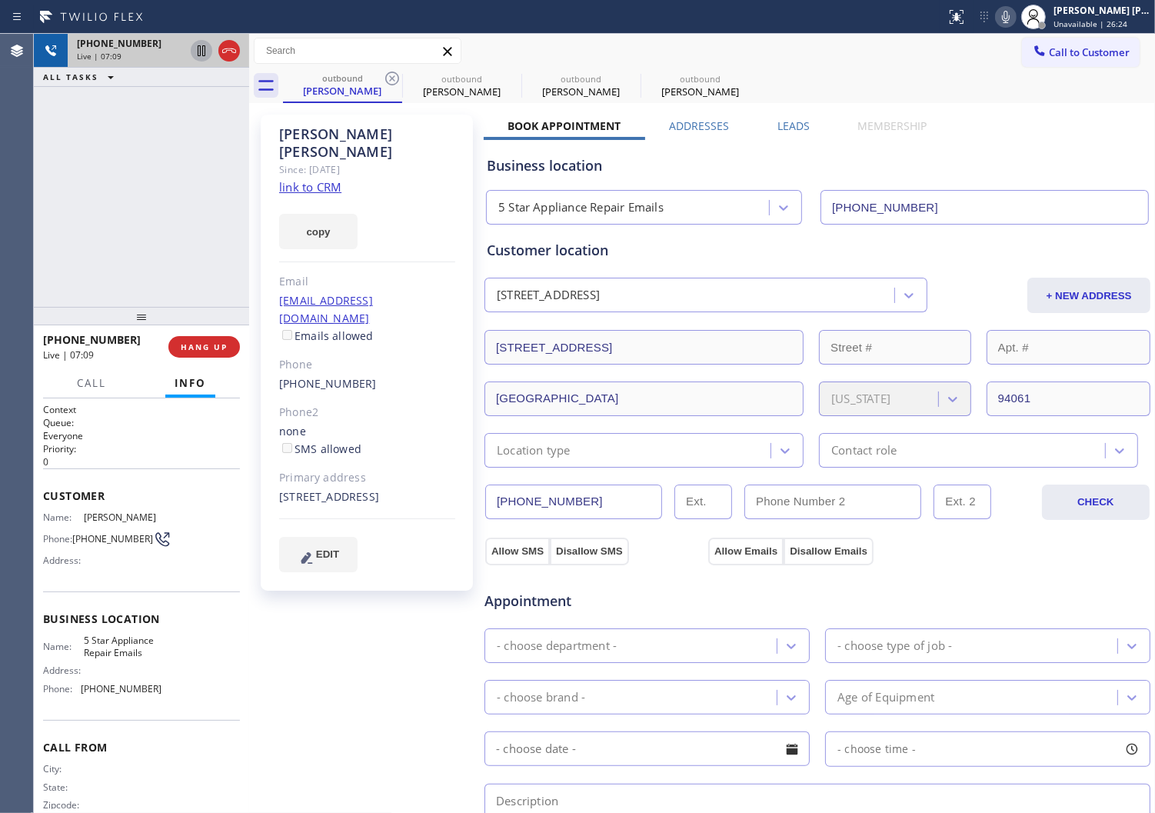
click at [4, 172] on div "Agent Desktop" at bounding box center [16, 423] width 33 height 779
click at [1015, 21] on icon at bounding box center [1006, 17] width 18 height 18
click at [1010, 11] on icon at bounding box center [1006, 17] width 8 height 12
click at [37, 204] on div "[PHONE_NUMBER] Live | 07:47 ALL TASKS ALL TASKS ACTIVE TASKS TASKS IN WRAP UP" at bounding box center [141, 170] width 215 height 273
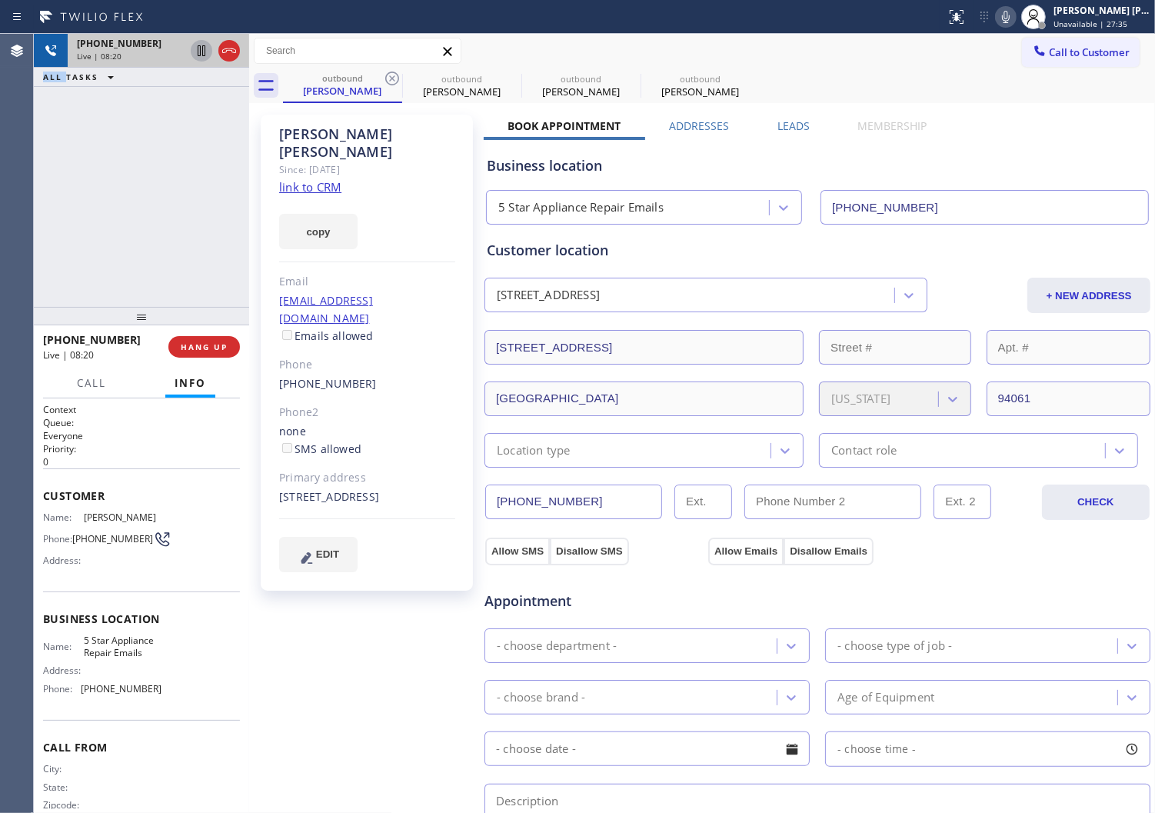
click at [28, 155] on div "Agent Desktop" at bounding box center [16, 423] width 33 height 779
click at [1015, 19] on icon at bounding box center [1006, 17] width 18 height 18
click at [1015, 20] on icon at bounding box center [1006, 17] width 18 height 18
click at [78, 339] on span "[PHONE_NUMBER]" at bounding box center [92, 339] width 98 height 15
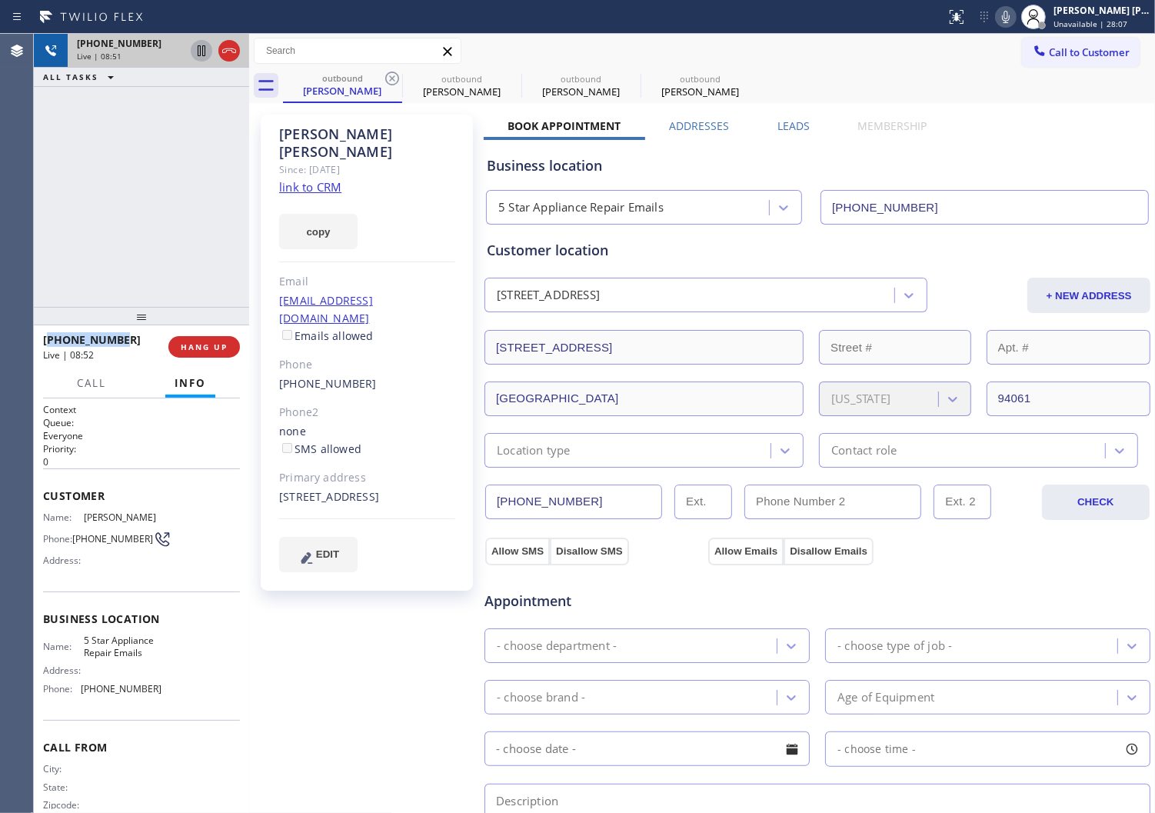
click at [78, 339] on span "[PHONE_NUMBER]" at bounding box center [92, 339] width 98 height 15
click at [1015, 18] on icon at bounding box center [1006, 17] width 18 height 18
click at [1010, 20] on icon at bounding box center [1006, 17] width 8 height 12
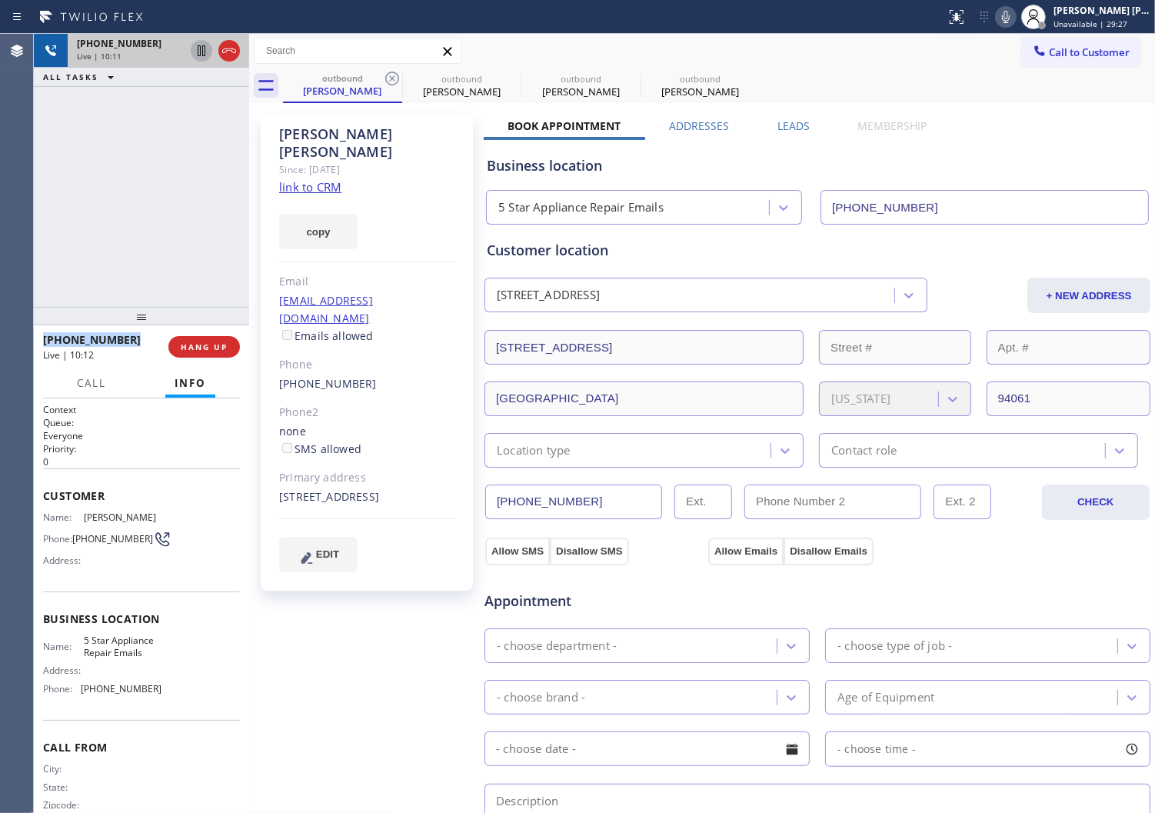
click at [60, 265] on div "[PHONE_NUMBER] Live | 10:11 ALL TASKS ALL TASKS ACTIVE TASKS TASKS IN WRAP UP" at bounding box center [141, 170] width 215 height 273
click at [1010, 17] on icon at bounding box center [1006, 17] width 8 height 12
click at [418, 161] on div "Since: [DATE]" at bounding box center [367, 170] width 176 height 18
click at [35, 248] on div "[PHONE_NUMBER] Live | 11:52 ALL TASKS ALL TASKS ACTIVE TASKS TASKS IN WRAP UP" at bounding box center [141, 170] width 215 height 273
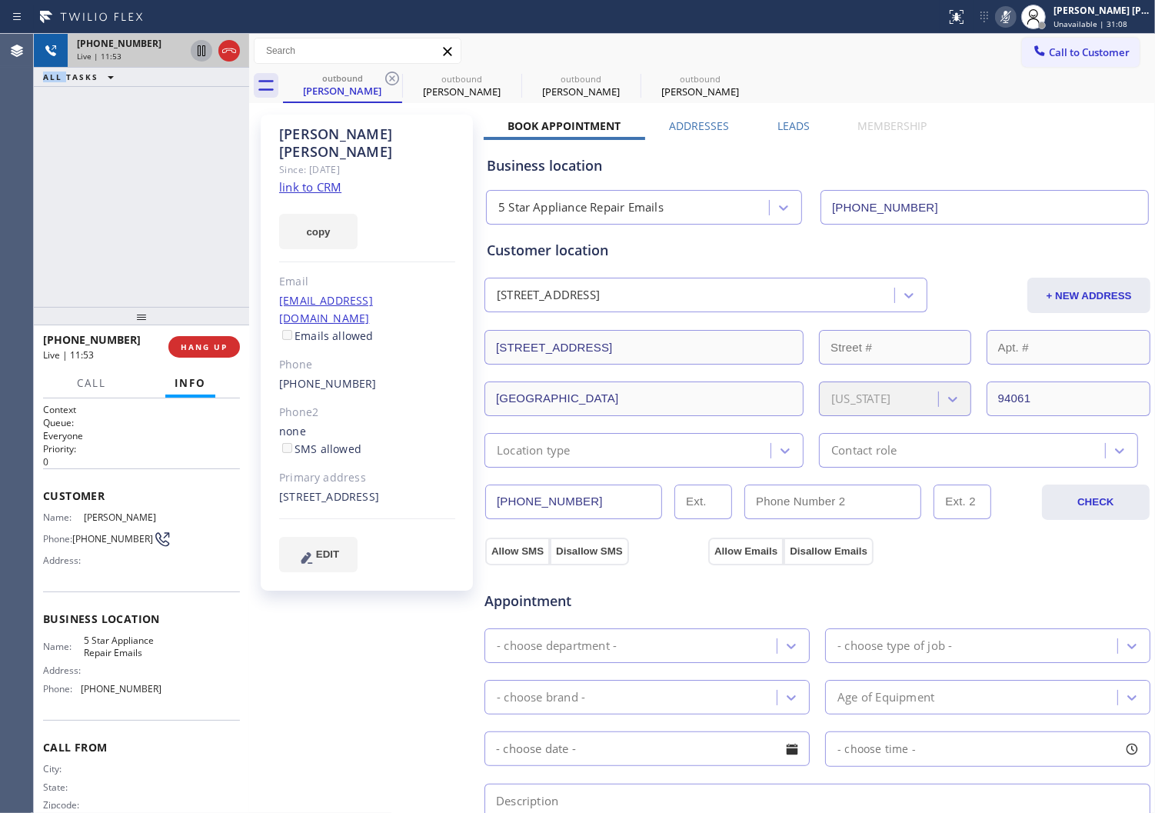
click at [415, 196] on div "copy" at bounding box center [367, 222] width 176 height 53
click at [155, 258] on div "[PHONE_NUMBER] Live | 11:53 ALL TASKS ALL TASKS ACTIVE TASKS TASKS IN WRAP UP" at bounding box center [141, 170] width 215 height 273
click at [1015, 18] on icon at bounding box center [1006, 17] width 18 height 18
click at [185, 188] on div "[PHONE_NUMBER] Live | 12:42 ALL TASKS ALL TASKS ACTIVE TASKS TASKS IN WRAP UP" at bounding box center [141, 170] width 215 height 273
click at [4, 194] on div "Agent Desktop" at bounding box center [16, 423] width 33 height 779
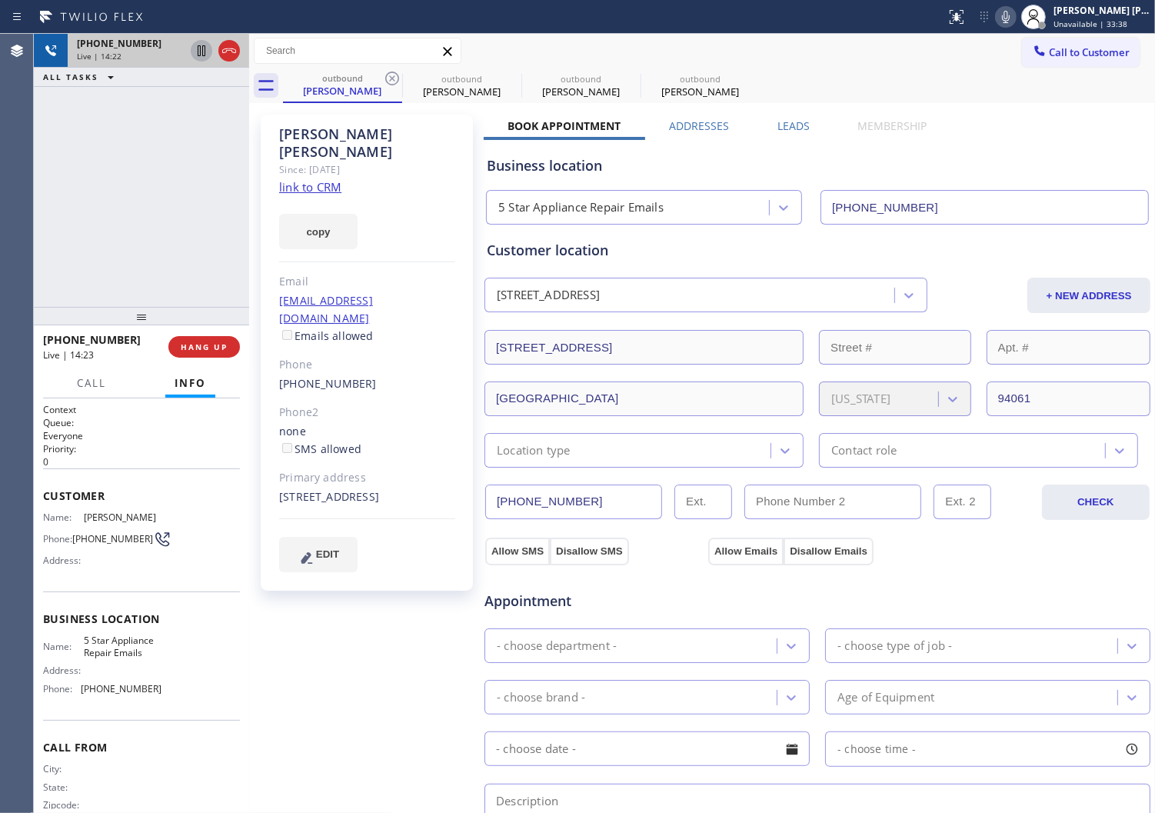
click at [1015, 25] on icon at bounding box center [1006, 17] width 18 height 18
click at [4, 273] on div "Agent Desktop" at bounding box center [16, 423] width 33 height 779
click at [1015, 10] on icon at bounding box center [1006, 17] width 18 height 18
click at [160, 258] on div "[PHONE_NUMBER] Live | 15:21 ALL TASKS ALL TASKS ACTIVE TASKS TASKS IN WRAP UP" at bounding box center [141, 170] width 215 height 273
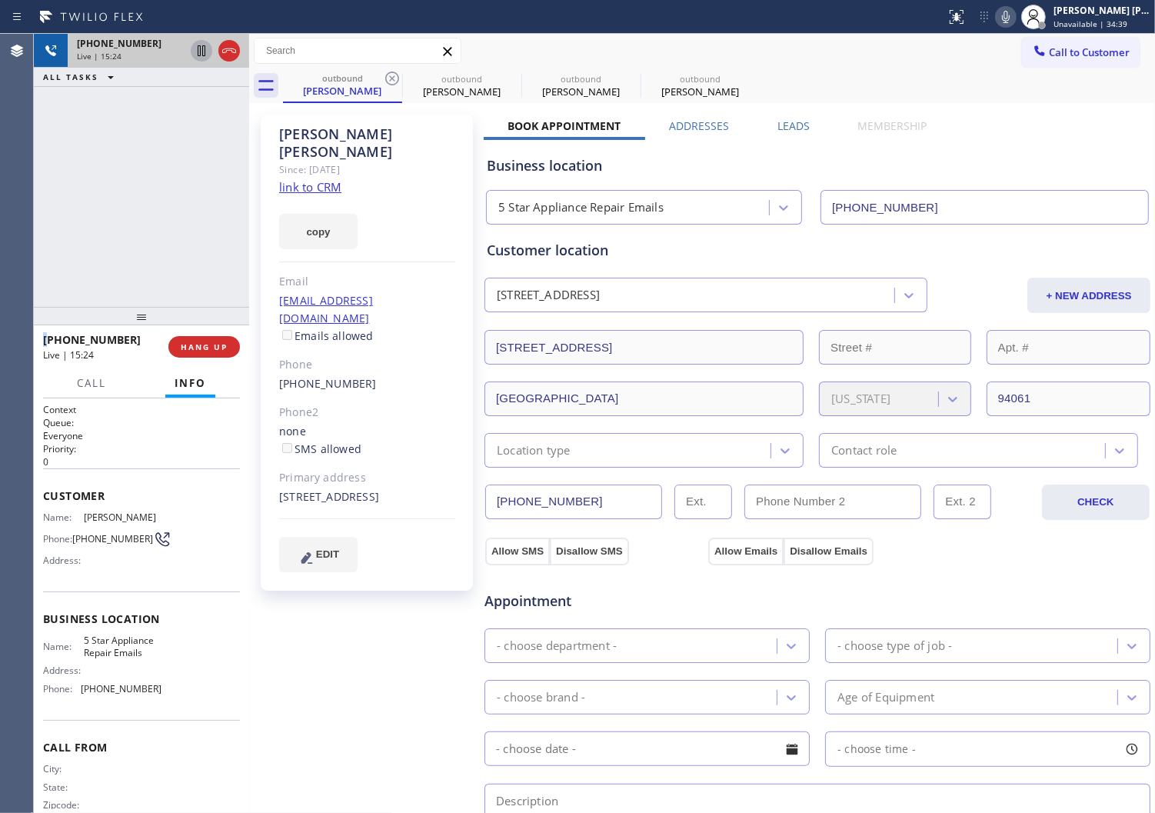
click at [4, 242] on div "Agent Desktop" at bounding box center [16, 423] width 33 height 779
click at [333, 132] on div "[PERSON_NAME]" at bounding box center [367, 142] width 176 height 35
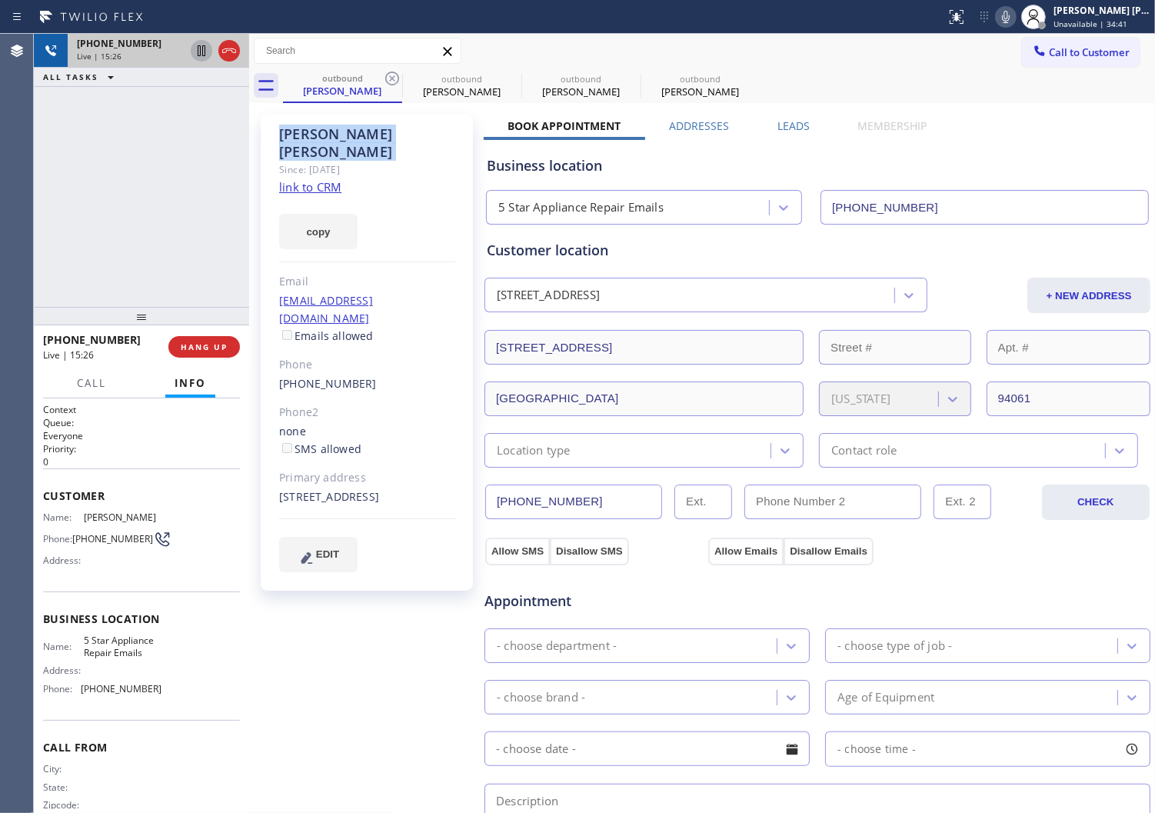
click at [377, 125] on div "[PERSON_NAME]" at bounding box center [367, 142] width 176 height 35
click at [348, 129] on div "[PERSON_NAME]" at bounding box center [367, 142] width 176 height 35
click at [349, 139] on div "[PERSON_NAME]" at bounding box center [367, 142] width 176 height 35
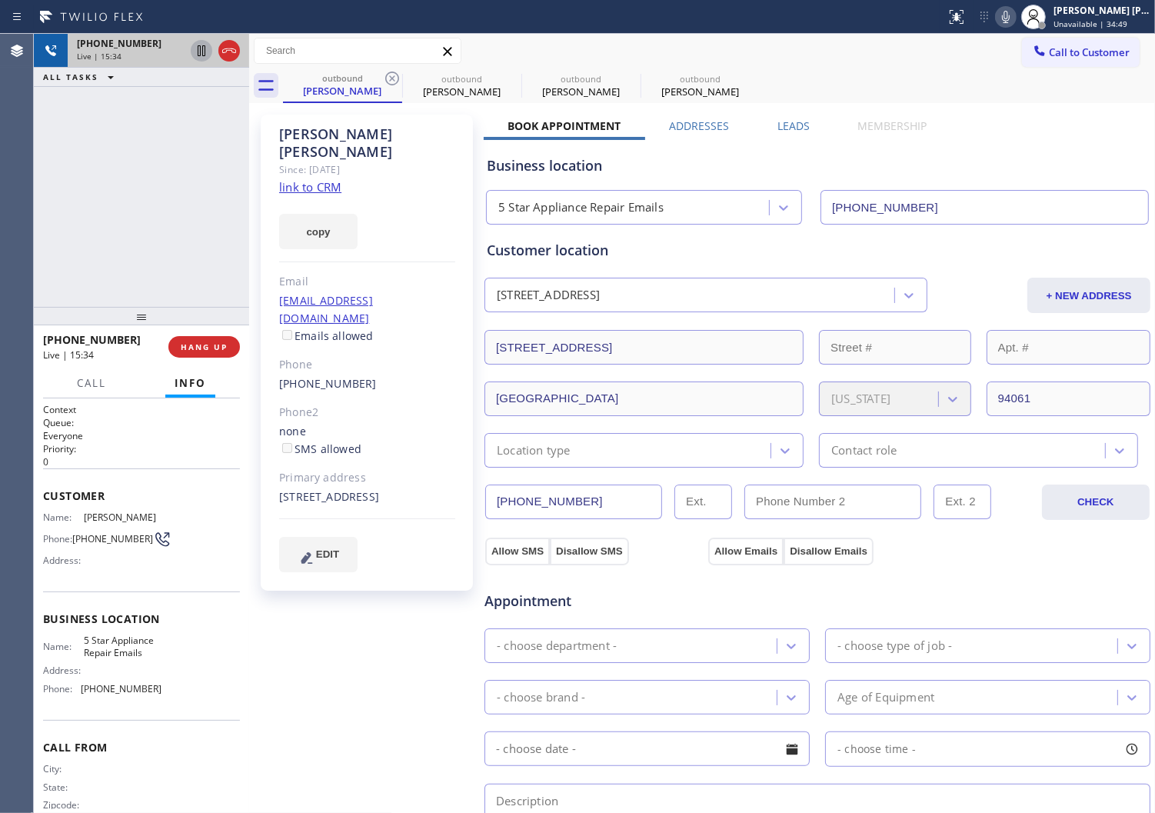
click at [416, 196] on div "copy" at bounding box center [367, 222] width 176 height 53
click at [415, 314] on div "[PERSON_NAME] Since: [DATE] link to CRM copy Email [EMAIL_ADDRESS][DOMAIN_NAME]…" at bounding box center [367, 353] width 212 height 476
click at [405, 196] on div "copy" at bounding box center [367, 222] width 176 height 53
click at [448, 292] on div "[EMAIL_ADDRESS][DOMAIN_NAME] Emails allowed" at bounding box center [367, 318] width 176 height 53
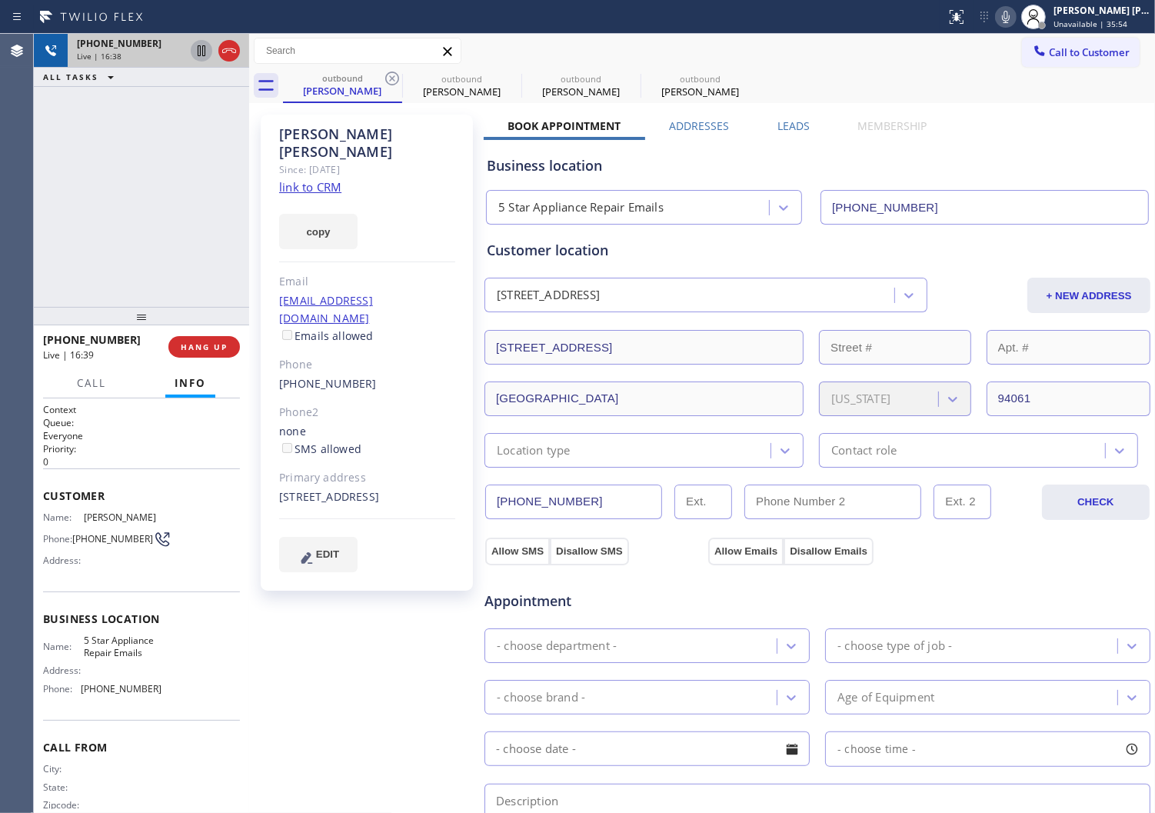
click at [448, 292] on div "[EMAIL_ADDRESS][DOMAIN_NAME] Emails allowed" at bounding box center [367, 318] width 176 height 53
click at [451, 292] on div "[EMAIL_ADDRESS][DOMAIN_NAME] Emails allowed" at bounding box center [367, 318] width 176 height 53
click at [448, 292] on div "[EMAIL_ADDRESS][DOMAIN_NAME] Emails allowed" at bounding box center [367, 318] width 176 height 53
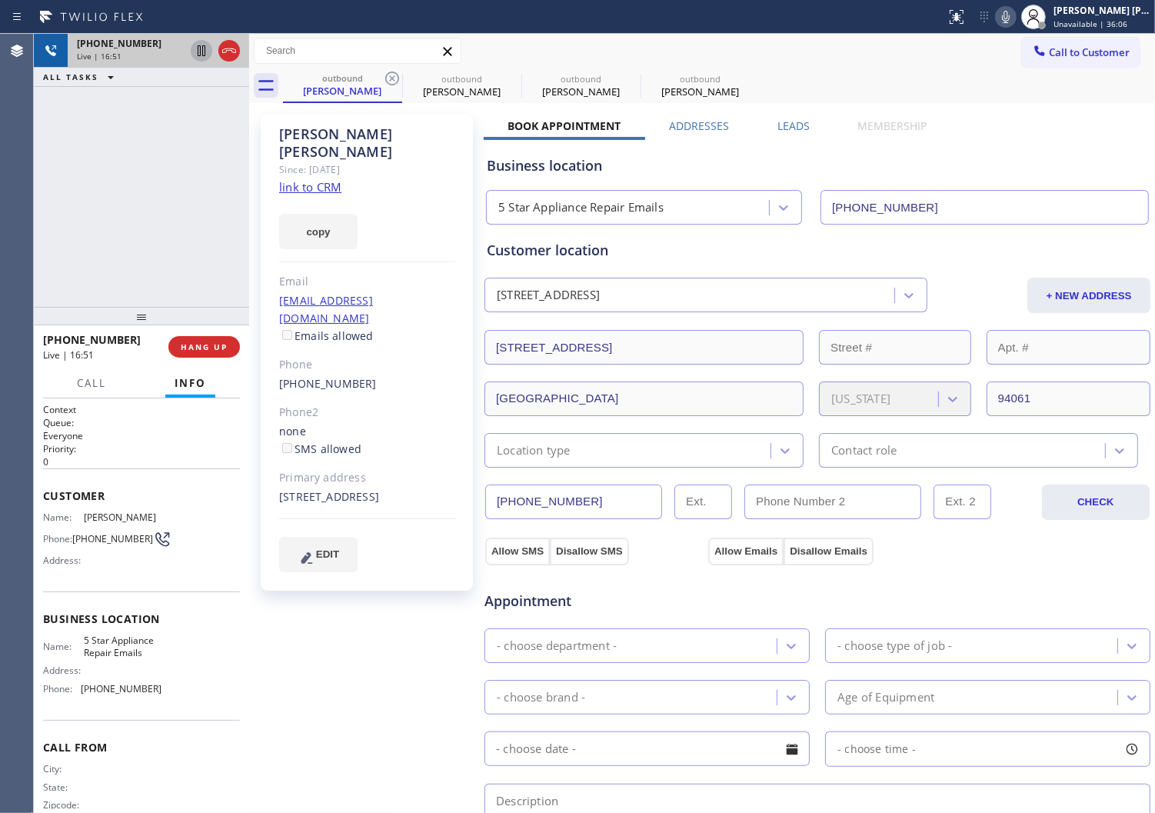
click at [434, 292] on div "[EMAIL_ADDRESS][DOMAIN_NAME] Emails allowed" at bounding box center [367, 318] width 176 height 53
click at [429, 356] on div "Phone" at bounding box center [367, 365] width 176 height 18
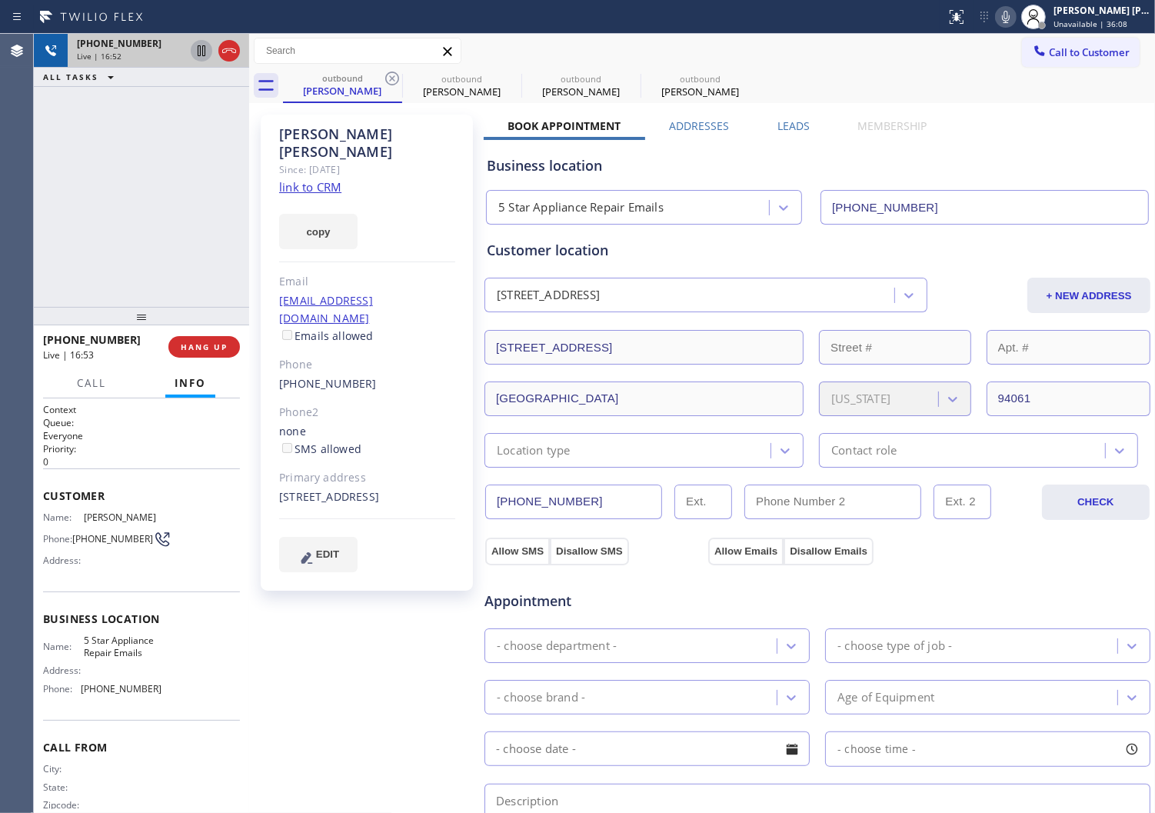
click at [438, 292] on div "[EMAIL_ADDRESS][DOMAIN_NAME] Emails allowed" at bounding box center [367, 318] width 176 height 53
click at [440, 302] on div "[EMAIL_ADDRESS][DOMAIN_NAME] Emails allowed" at bounding box center [367, 318] width 176 height 53
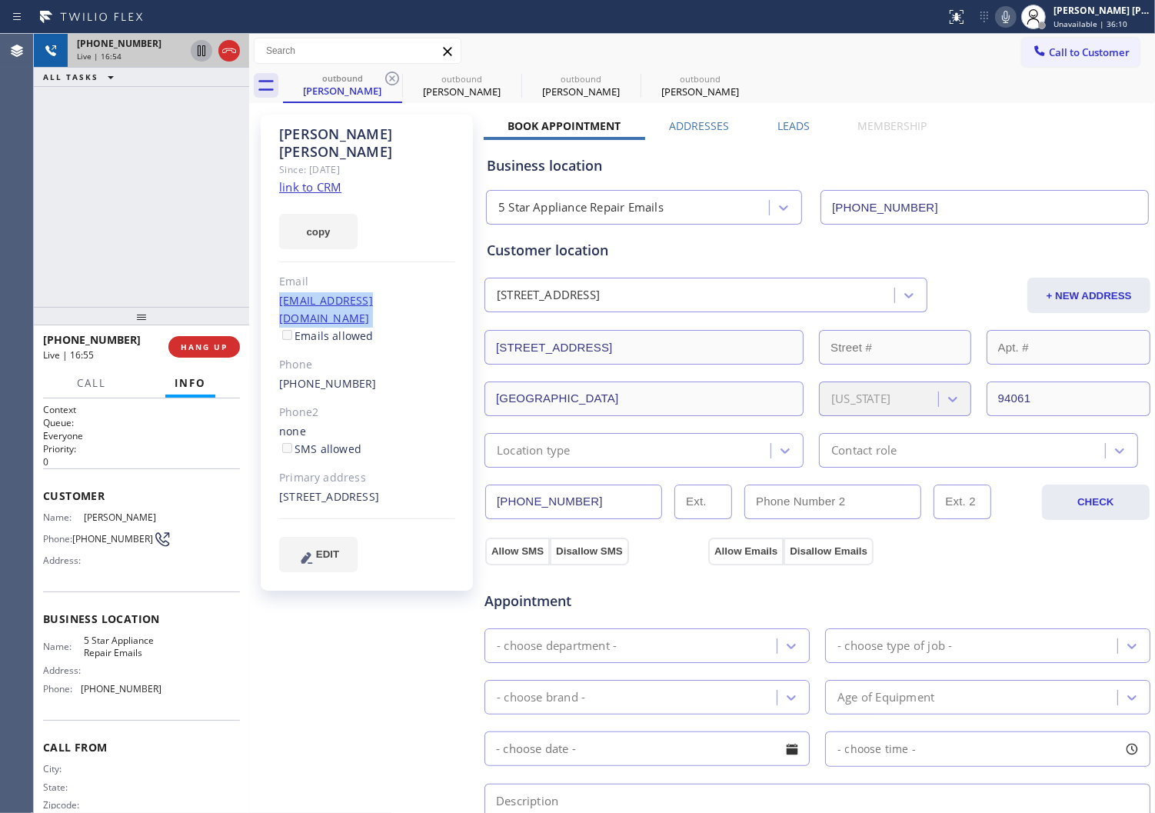
click at [440, 302] on div "[EMAIL_ADDRESS][DOMAIN_NAME] Emails allowed" at bounding box center [367, 318] width 176 height 53
click at [444, 292] on div "[EMAIL_ADDRESS][DOMAIN_NAME] Emails allowed" at bounding box center [367, 318] width 176 height 53
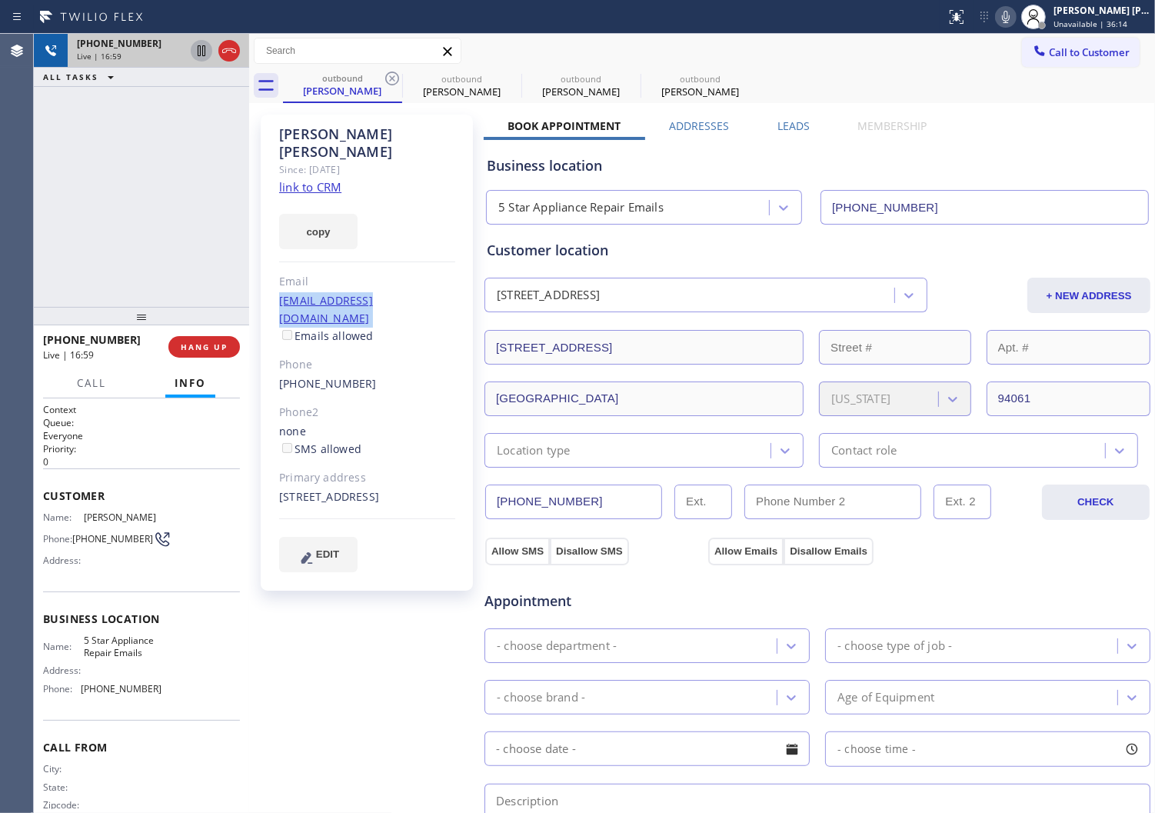
click at [448, 292] on div "[EMAIL_ADDRESS][DOMAIN_NAME] Emails allowed" at bounding box center [367, 318] width 176 height 53
click at [383, 375] on div "[PHONE_NUMBER]" at bounding box center [367, 384] width 176 height 18
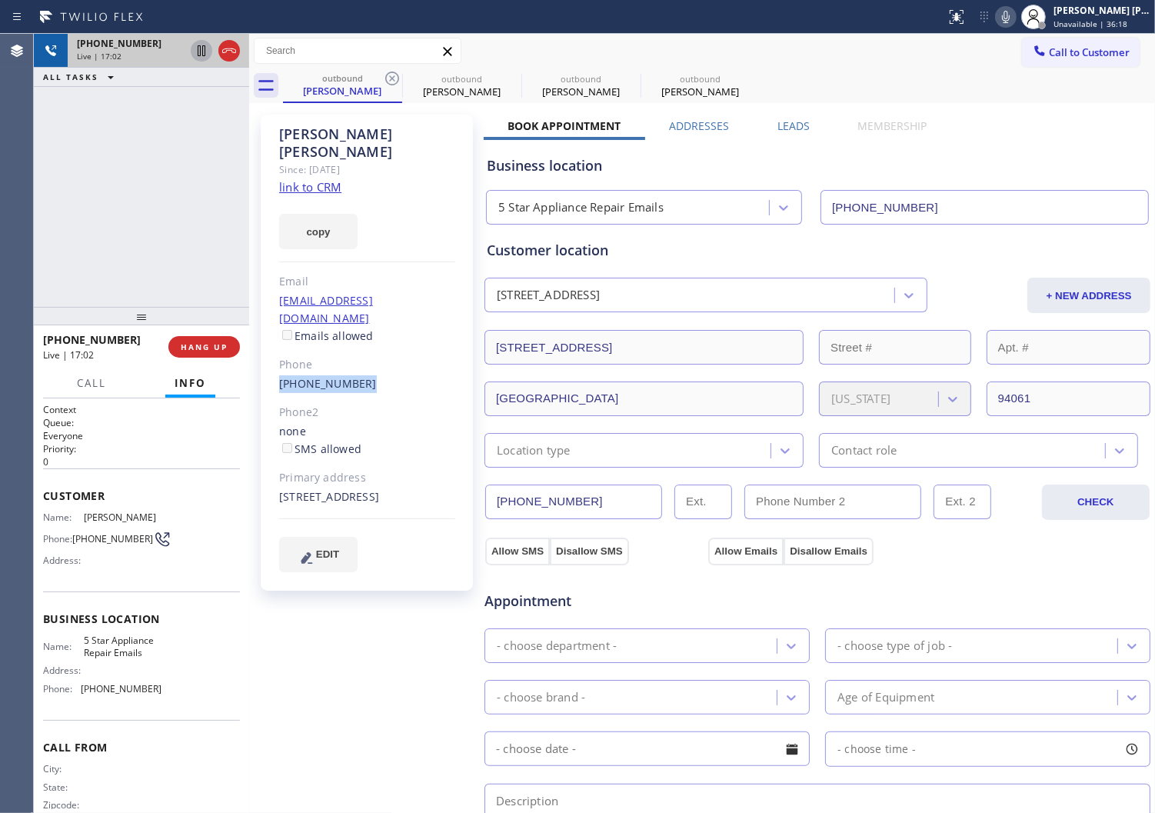
click at [391, 375] on div "[PHONE_NUMBER]" at bounding box center [367, 384] width 176 height 18
drag, startPoint x: 190, startPoint y: 202, endPoint x: 220, endPoint y: 202, distance: 30.0
click at [190, 202] on div "[PHONE_NUMBER] Live | 18:05 ALL TASKS ALL TASKS ACTIVE TASKS TASKS IN WRAP UP" at bounding box center [141, 170] width 215 height 273
click at [365, 172] on div "[PERSON_NAME] Since: [DATE] link to CRM copy Email [EMAIL_ADDRESS][DOMAIN_NAME]…" at bounding box center [367, 353] width 212 height 476
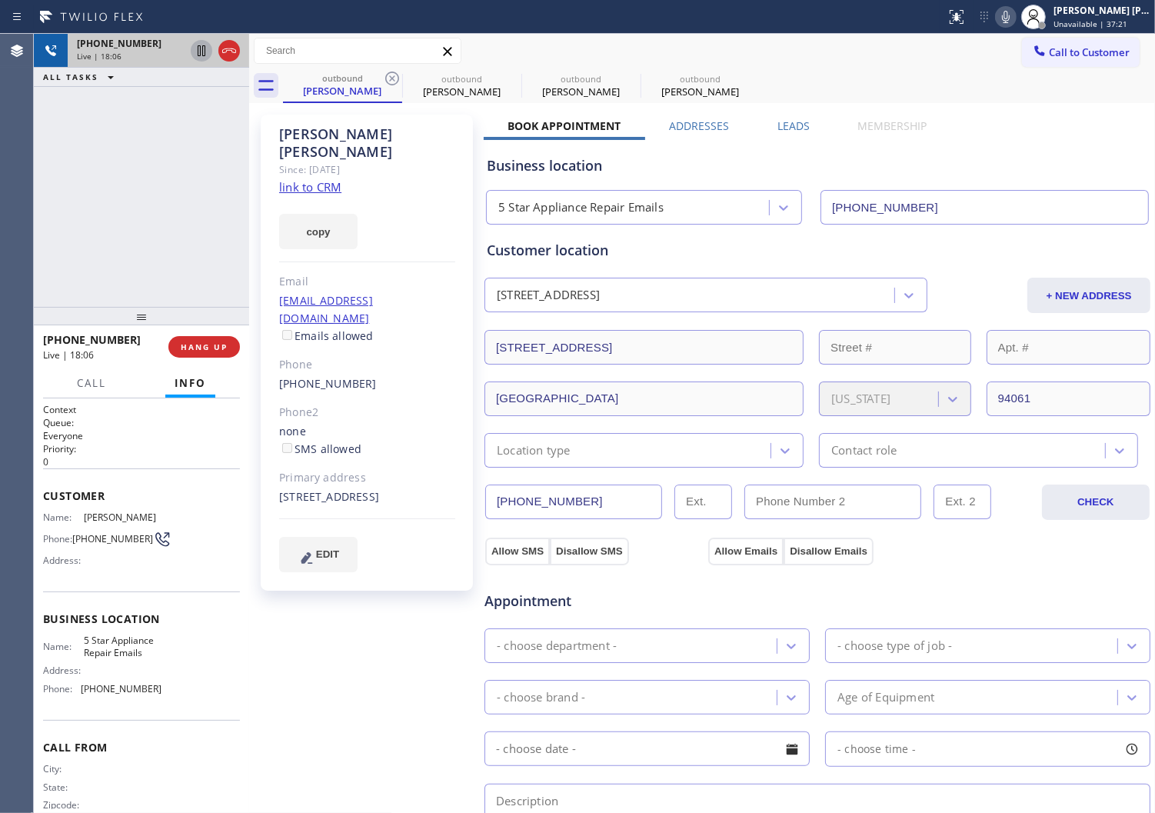
click at [365, 172] on div "[PERSON_NAME] Since: [DATE] link to CRM copy Email [EMAIL_ADDRESS][DOMAIN_NAME]…" at bounding box center [367, 353] width 212 height 476
click at [75, 203] on div "[PHONE_NUMBER] Live | 18:07 ALL TASKS ALL TASKS ACTIVE TASKS TASKS IN WRAP UP" at bounding box center [141, 170] width 215 height 273
click at [128, 278] on div "[PHONE_NUMBER] Live | 18:14 ALL TASKS ALL TASKS ACTIVE TASKS TASKS IN WRAP UP" at bounding box center [141, 170] width 215 height 273
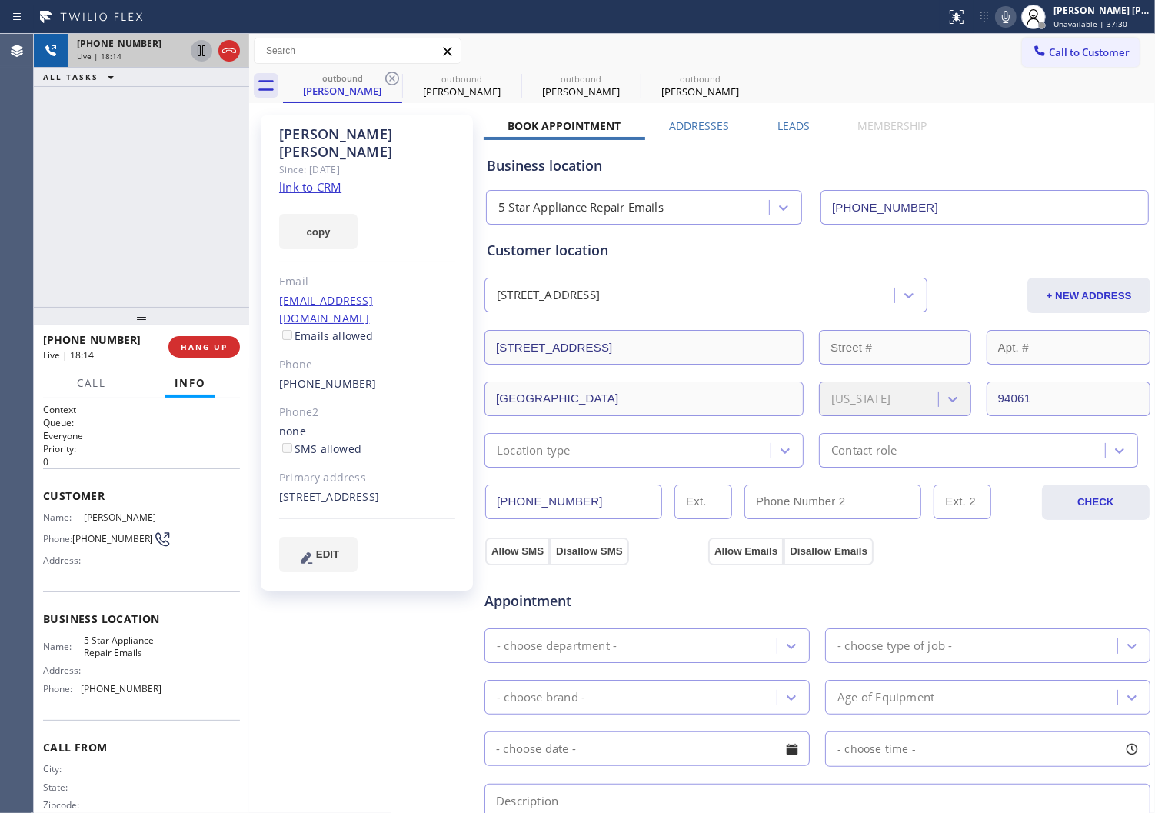
click at [128, 278] on div "[PHONE_NUMBER] Live | 18:14 ALL TASKS ALL TASKS ACTIVE TASKS TASKS IN WRAP UP" at bounding box center [141, 170] width 215 height 273
click at [344, 161] on div "Since: [DATE]" at bounding box center [367, 170] width 176 height 18
click at [344, 138] on div "[PERSON_NAME]" at bounding box center [367, 142] width 176 height 35
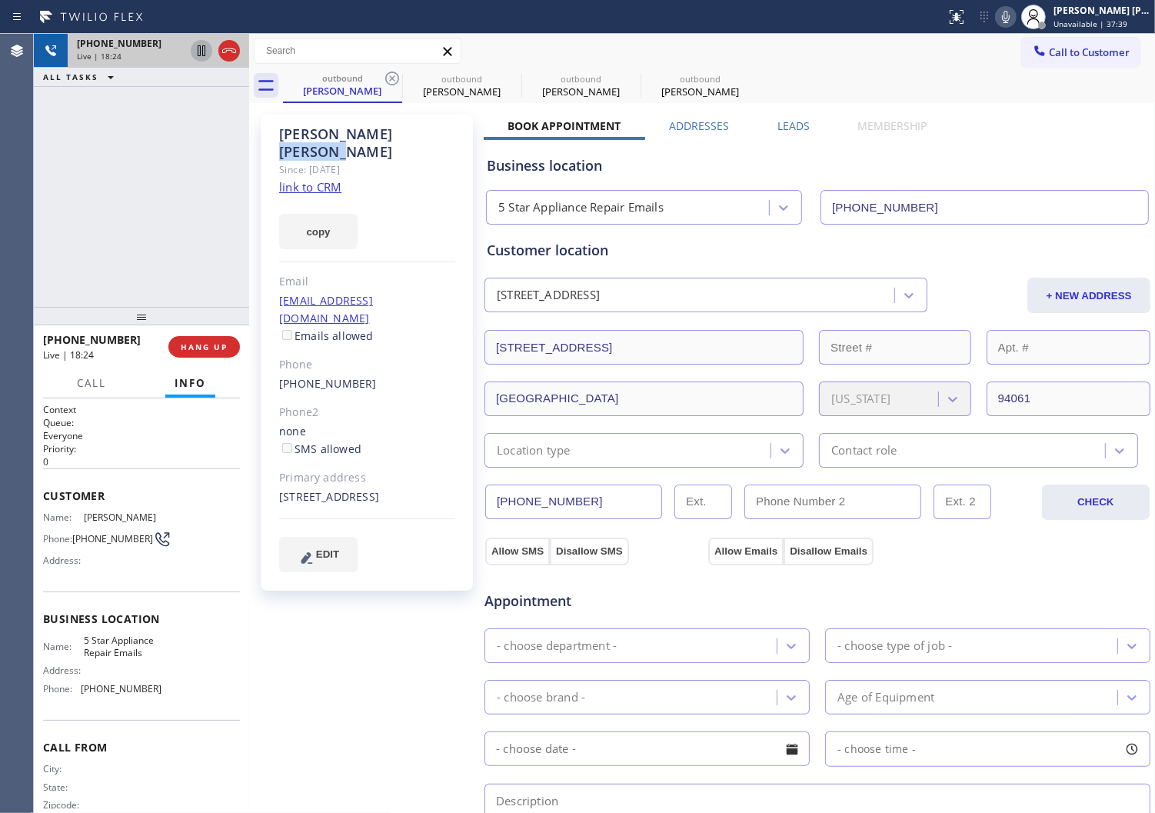
click at [344, 138] on div "[PERSON_NAME]" at bounding box center [367, 142] width 176 height 35
click at [406, 161] on div "Since: [DATE]" at bounding box center [367, 170] width 176 height 18
click at [340, 134] on div "[PERSON_NAME]" at bounding box center [367, 142] width 176 height 35
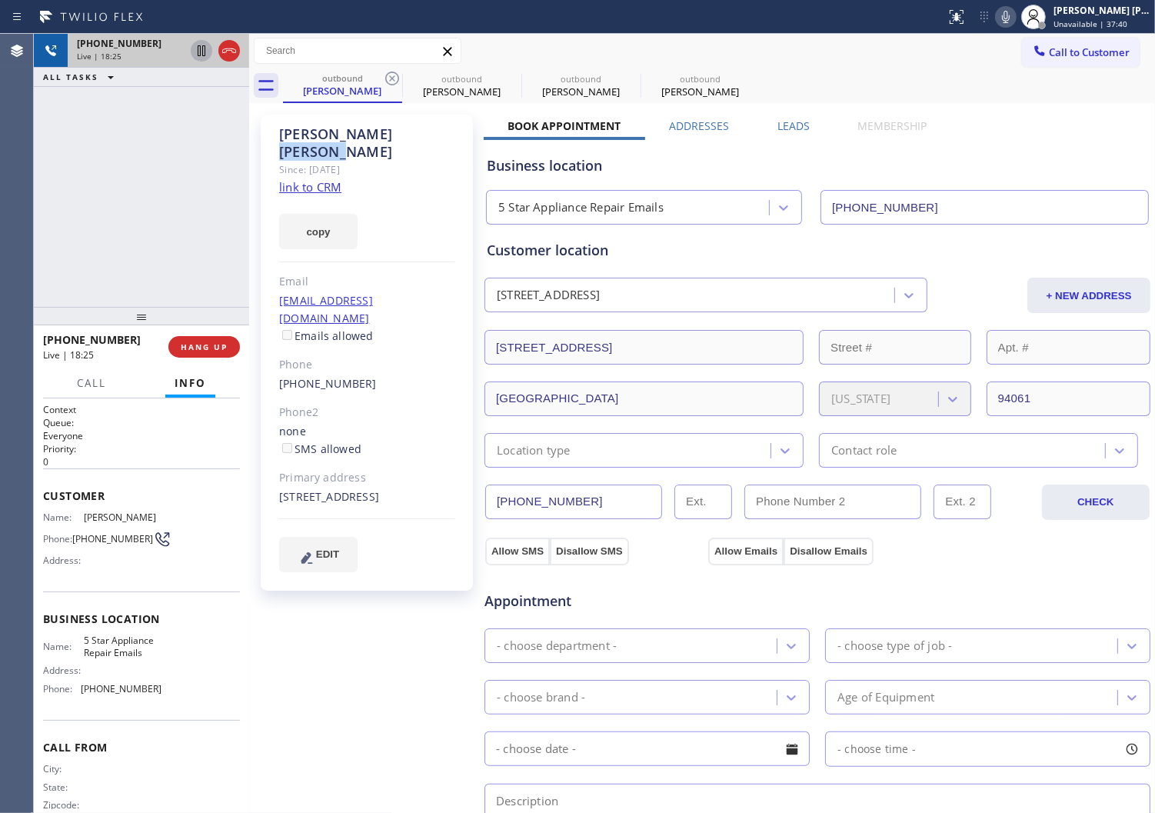
click at [340, 134] on div "[PERSON_NAME]" at bounding box center [367, 142] width 176 height 35
click at [385, 139] on div "[PERSON_NAME]" at bounding box center [367, 142] width 176 height 35
click at [342, 136] on div "[PERSON_NAME]" at bounding box center [367, 142] width 176 height 35
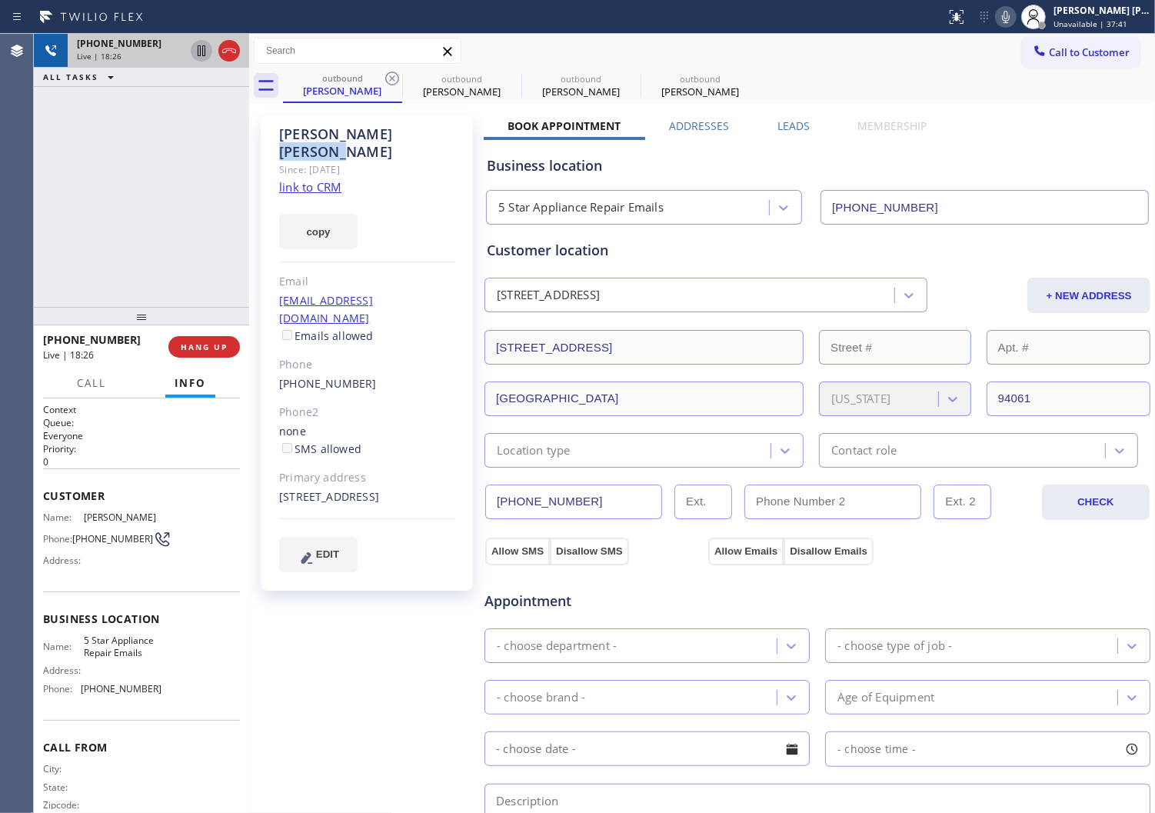
click at [342, 136] on div "[PERSON_NAME]" at bounding box center [367, 142] width 176 height 35
click at [390, 140] on div "[PERSON_NAME]" at bounding box center [367, 142] width 176 height 35
click at [332, 134] on div "[PERSON_NAME]" at bounding box center [367, 142] width 176 height 35
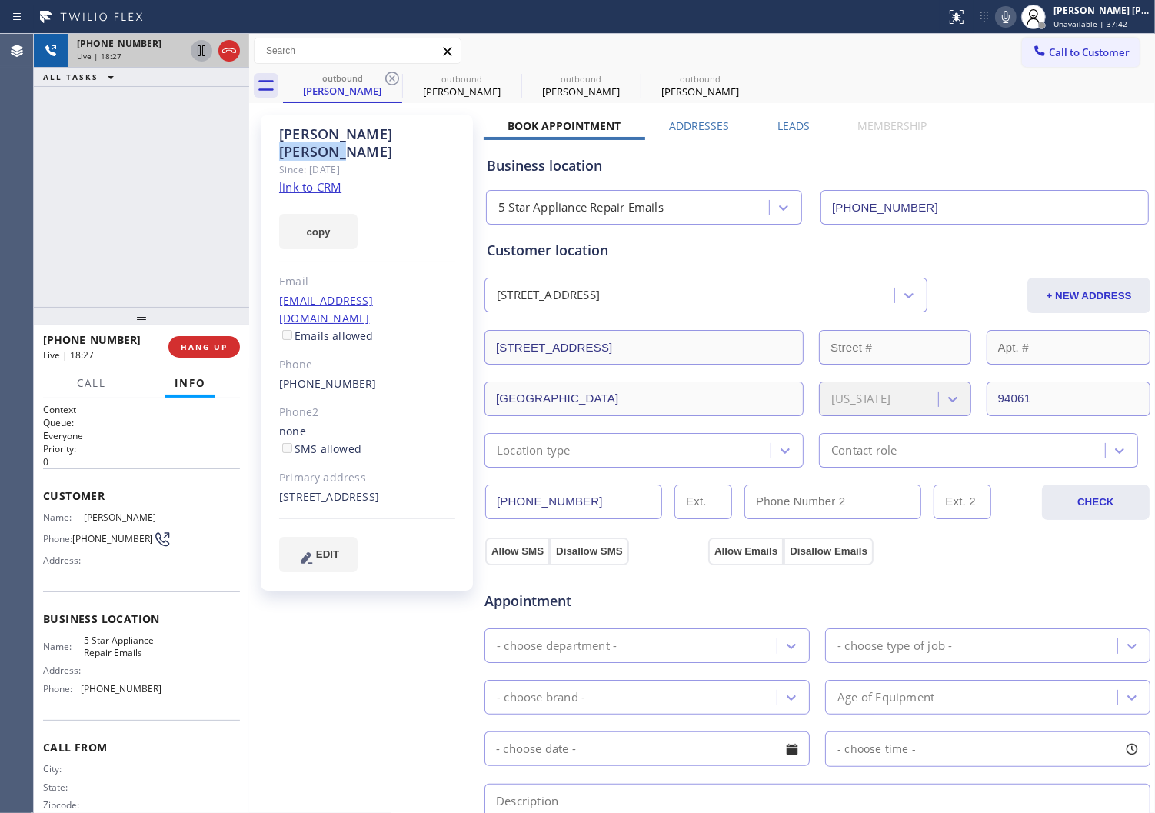
click at [332, 134] on div "[PERSON_NAME]" at bounding box center [367, 142] width 176 height 35
click at [378, 137] on div "[PERSON_NAME]" at bounding box center [367, 142] width 176 height 35
click at [338, 126] on div "[PERSON_NAME]" at bounding box center [367, 142] width 176 height 35
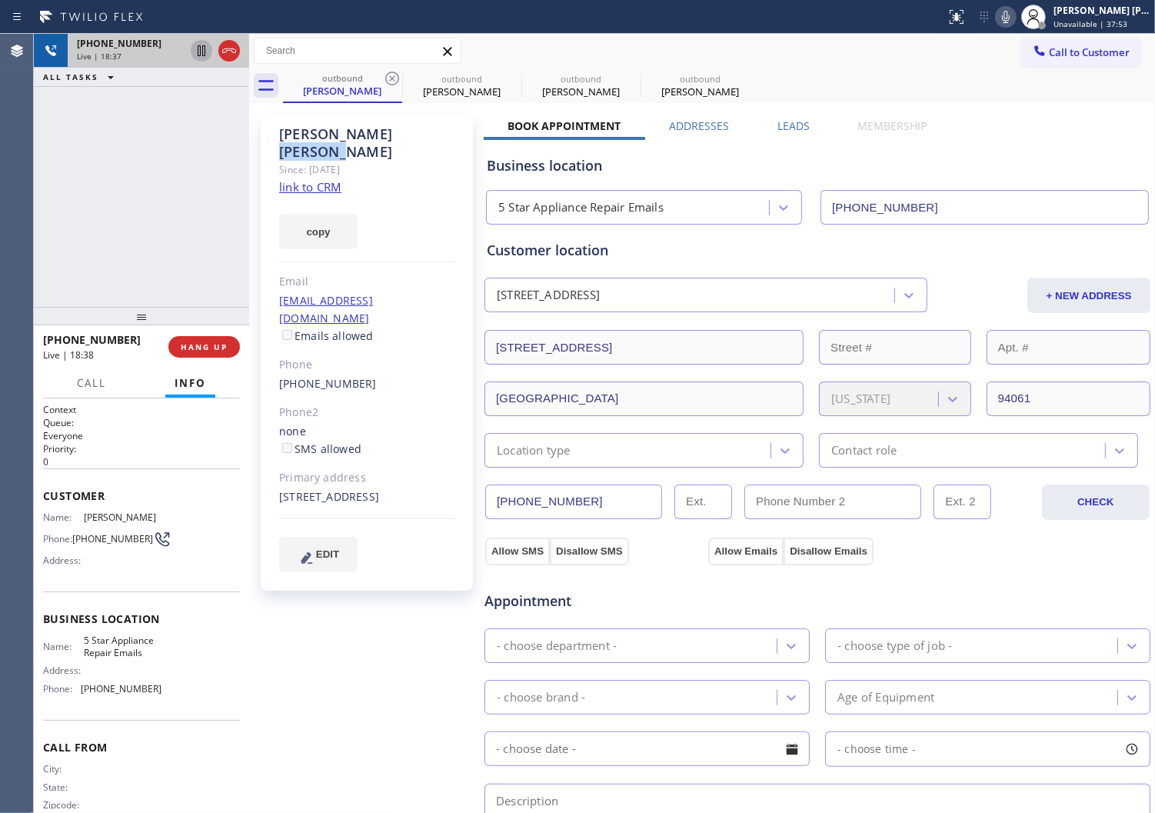
click at [338, 126] on div "[PERSON_NAME]" at bounding box center [367, 142] width 176 height 35
click at [393, 161] on div "Since: [DATE]" at bounding box center [367, 170] width 176 height 18
click at [348, 134] on div "[PERSON_NAME]" at bounding box center [367, 142] width 176 height 35
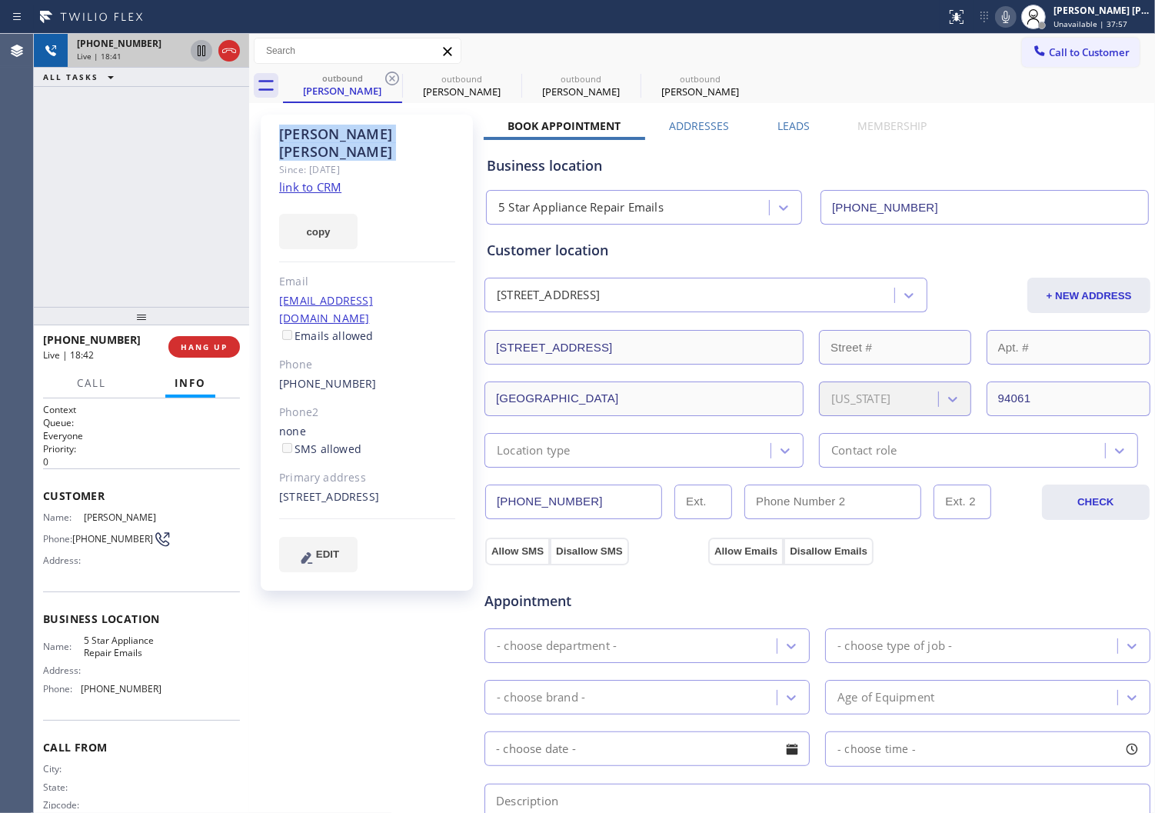
click at [312, 133] on div "[PERSON_NAME]" at bounding box center [367, 142] width 176 height 35
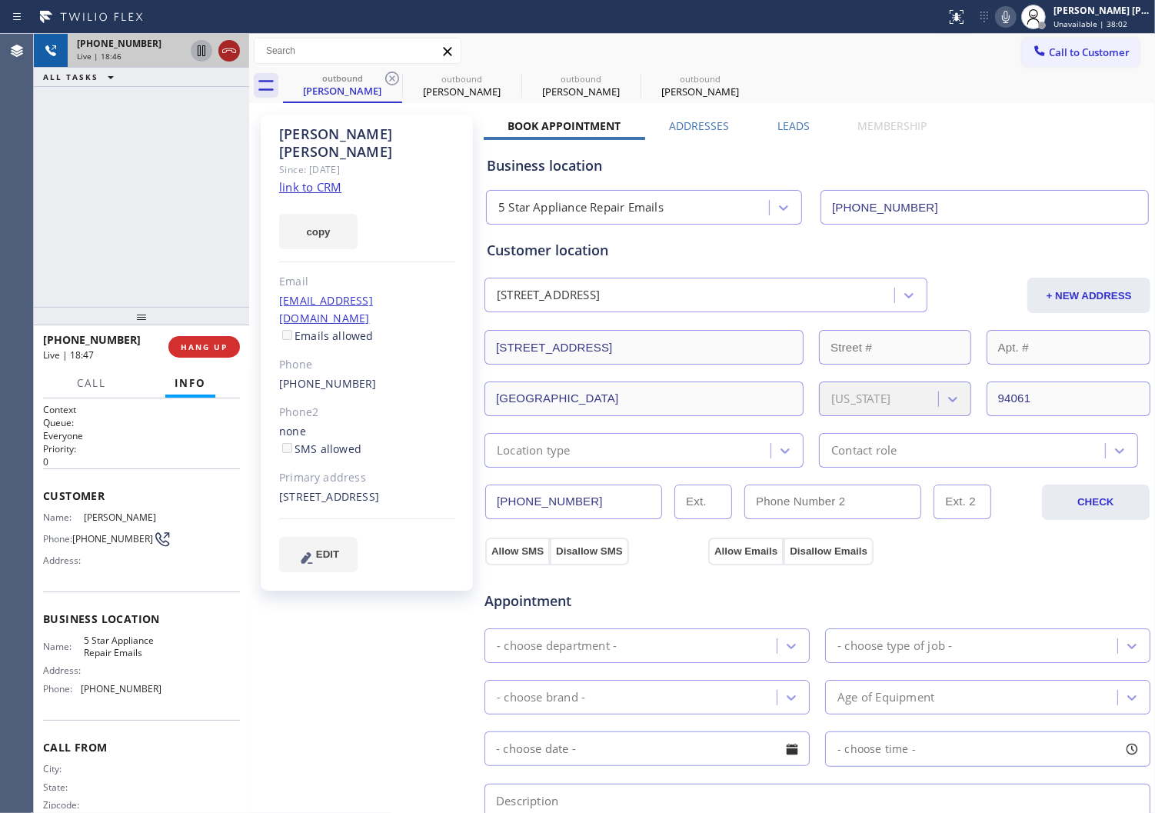
click at [228, 51] on icon at bounding box center [229, 51] width 18 height 18
click at [185, 51] on div "Live | 18:46" at bounding box center [131, 56] width 108 height 11
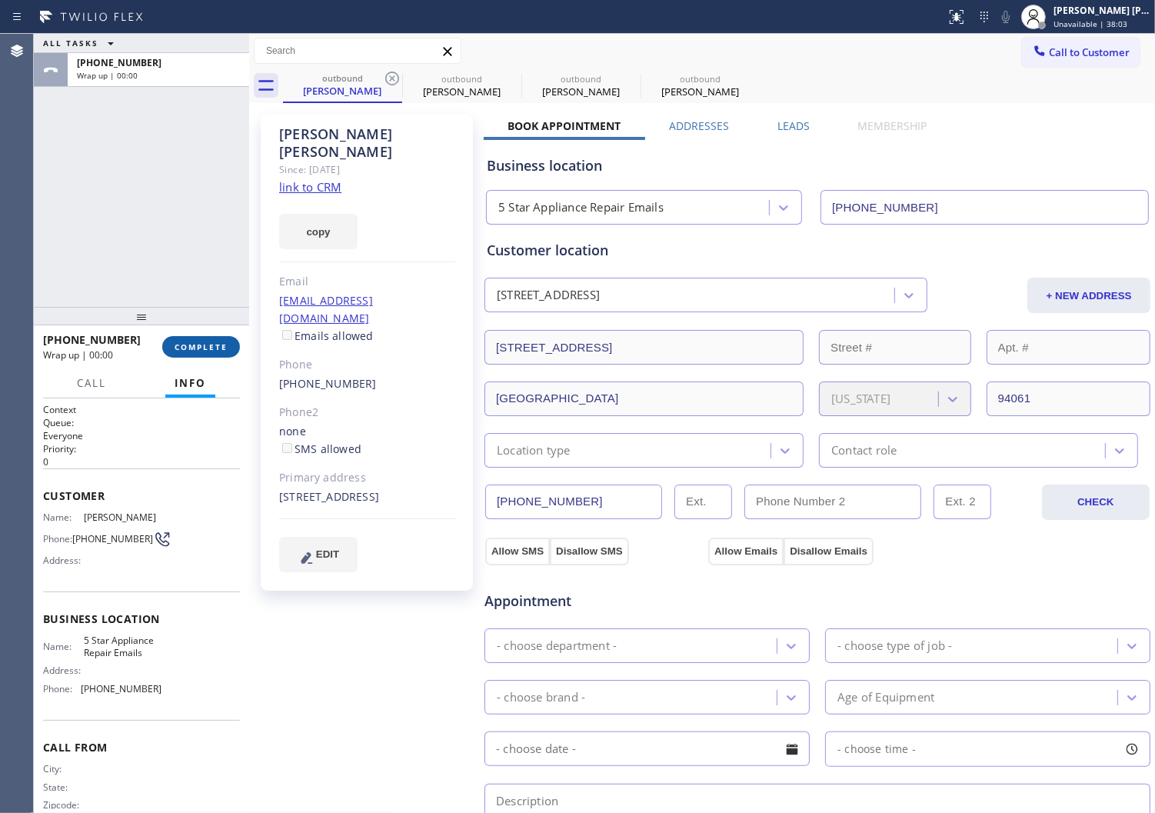
click at [212, 350] on span "COMPLETE" at bounding box center [201, 347] width 53 height 11
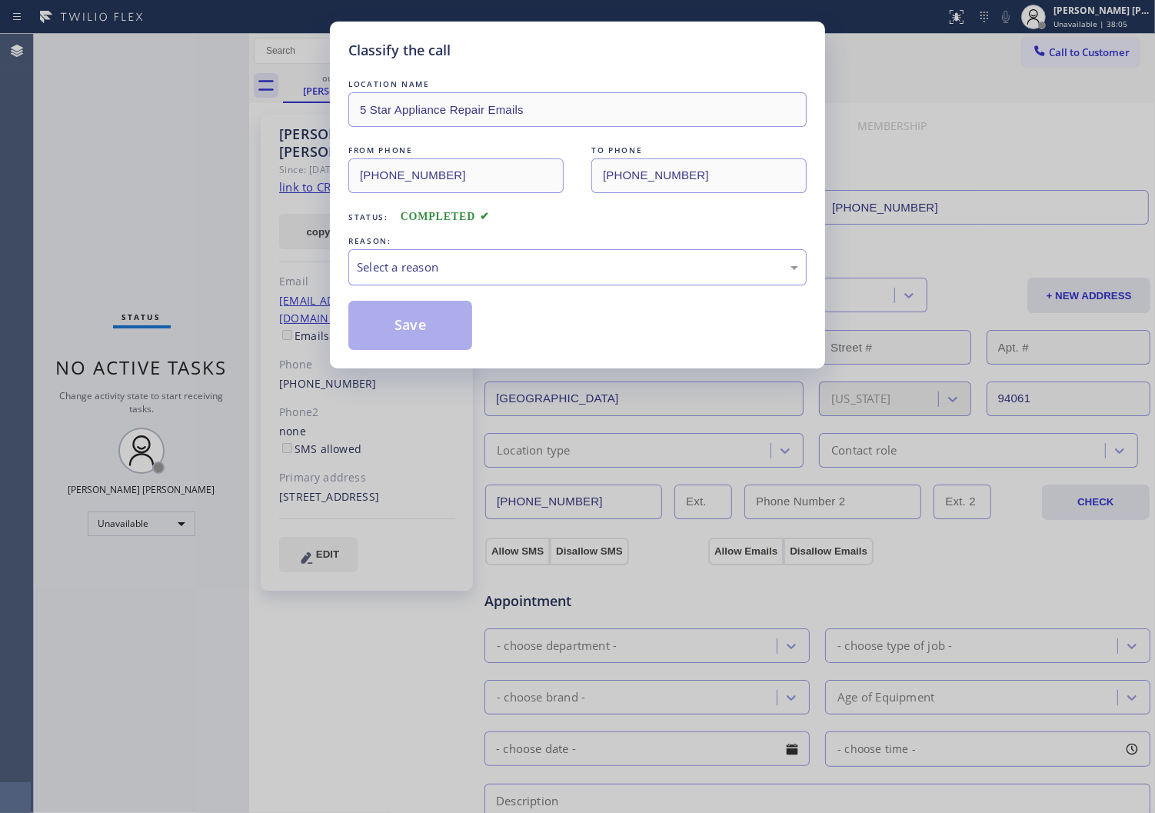
click at [451, 265] on div "Select a reason" at bounding box center [577, 267] width 441 height 18
click at [413, 324] on button "Save" at bounding box center [410, 325] width 124 height 49
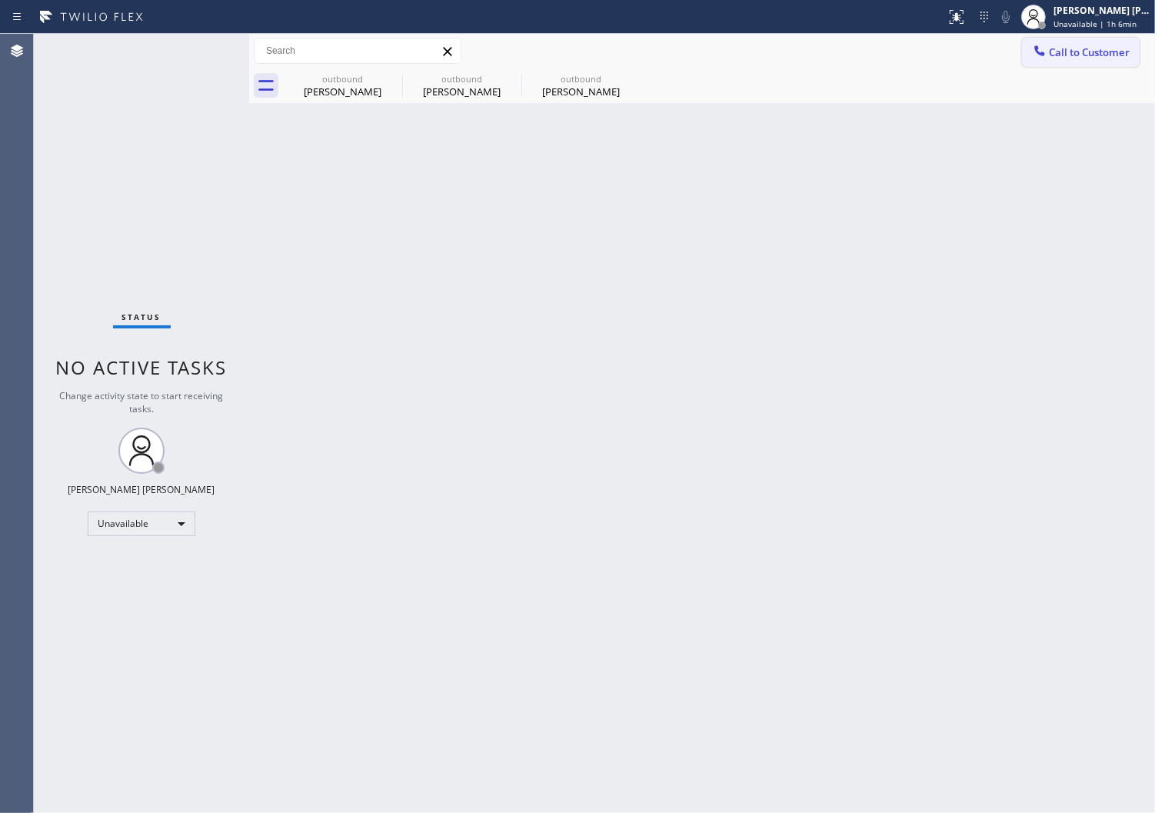
click at [1056, 45] on span "Call to Customer" at bounding box center [1089, 52] width 81 height 14
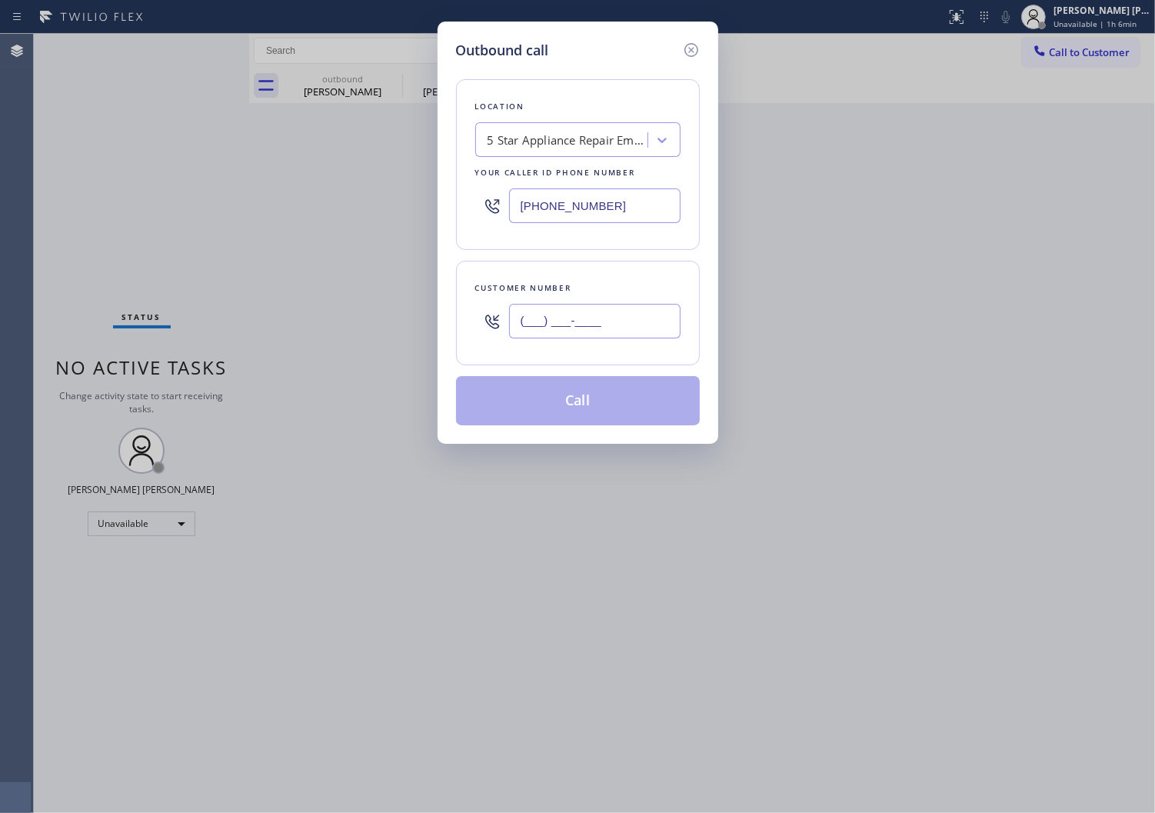
click at [606, 320] on input "(___) ___-____" at bounding box center [595, 321] width 172 height 35
paste input "2152"
click at [634, 320] on input "(___) ___-2152" at bounding box center [595, 321] width 172 height 35
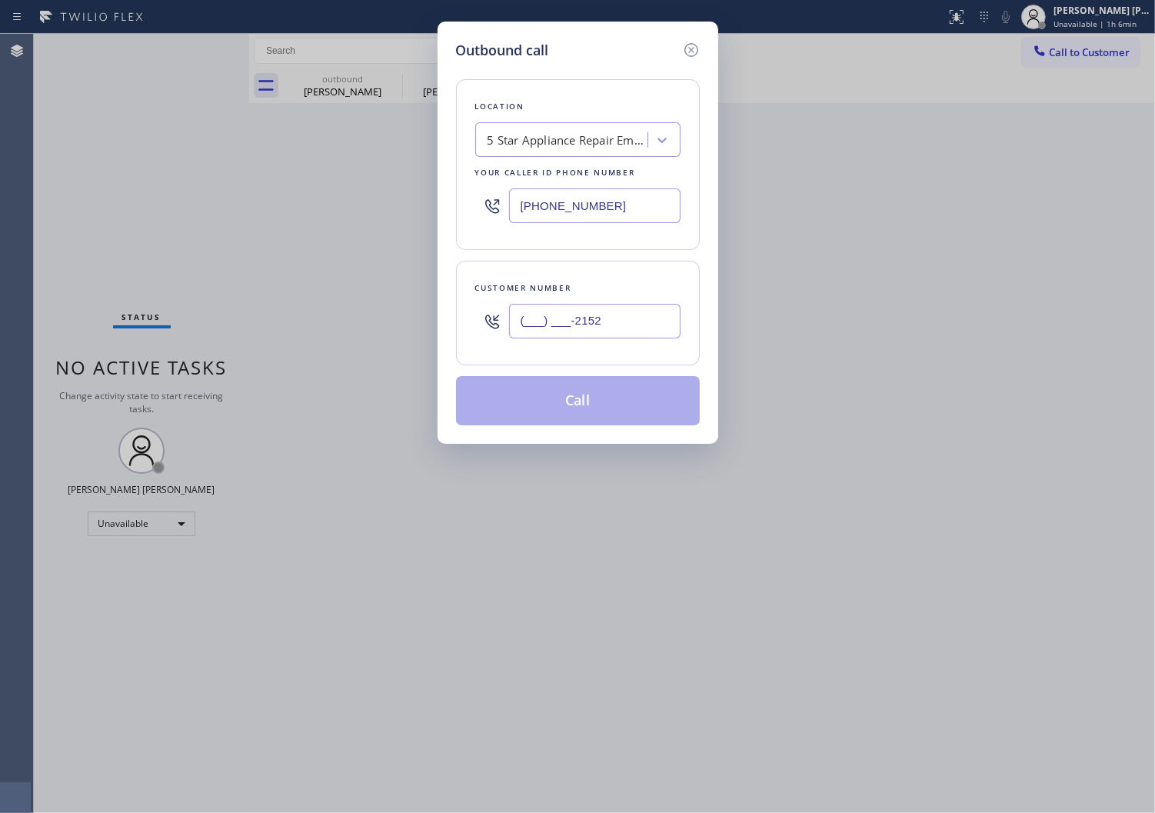
click at [634, 320] on input "(___) ___-2152" at bounding box center [595, 321] width 172 height 35
paste input "215) 254-4033"
type input "[PHONE_NUMBER]"
click at [598, 219] on input "[PHONE_NUMBER]" at bounding box center [595, 205] width 172 height 35
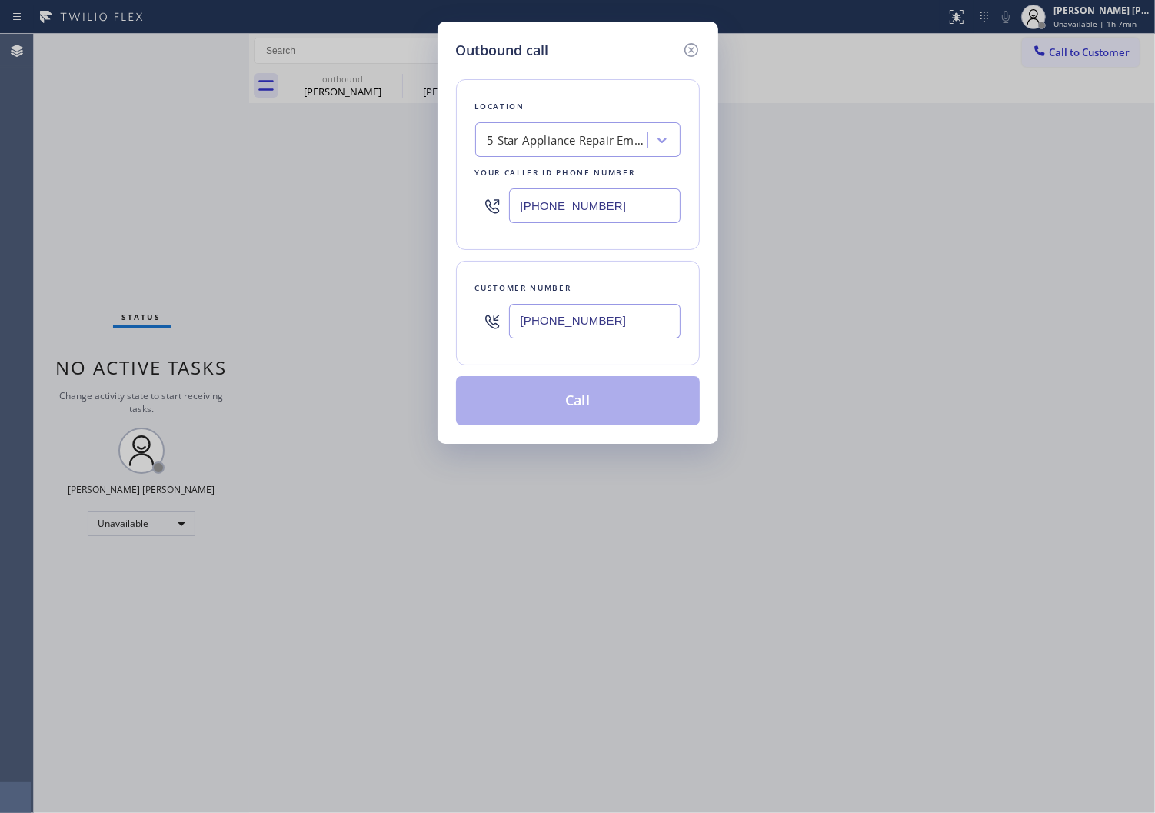
click at [598, 219] on input "[PHONE_NUMBER]" at bounding box center [595, 205] width 172 height 35
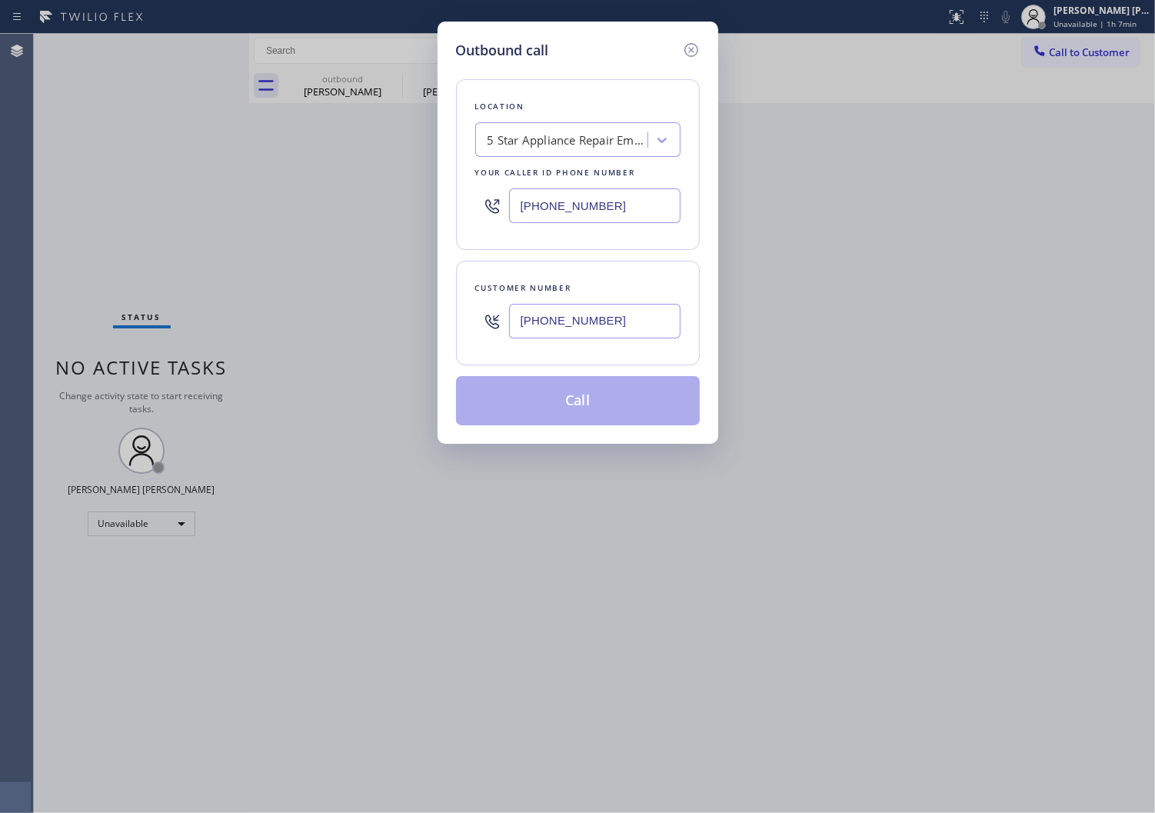
click at [598, 219] on input "[PHONE_NUMBER]" at bounding box center [595, 205] width 172 height 35
paste input "215) 608-356"
type input "[PHONE_NUMBER]"
click at [690, 48] on icon at bounding box center [691, 50] width 18 height 18
click at [690, 48] on div "Call to Customer Outbound call Location 5 Star Appliance Repair Emails Your cal…" at bounding box center [702, 51] width 906 height 27
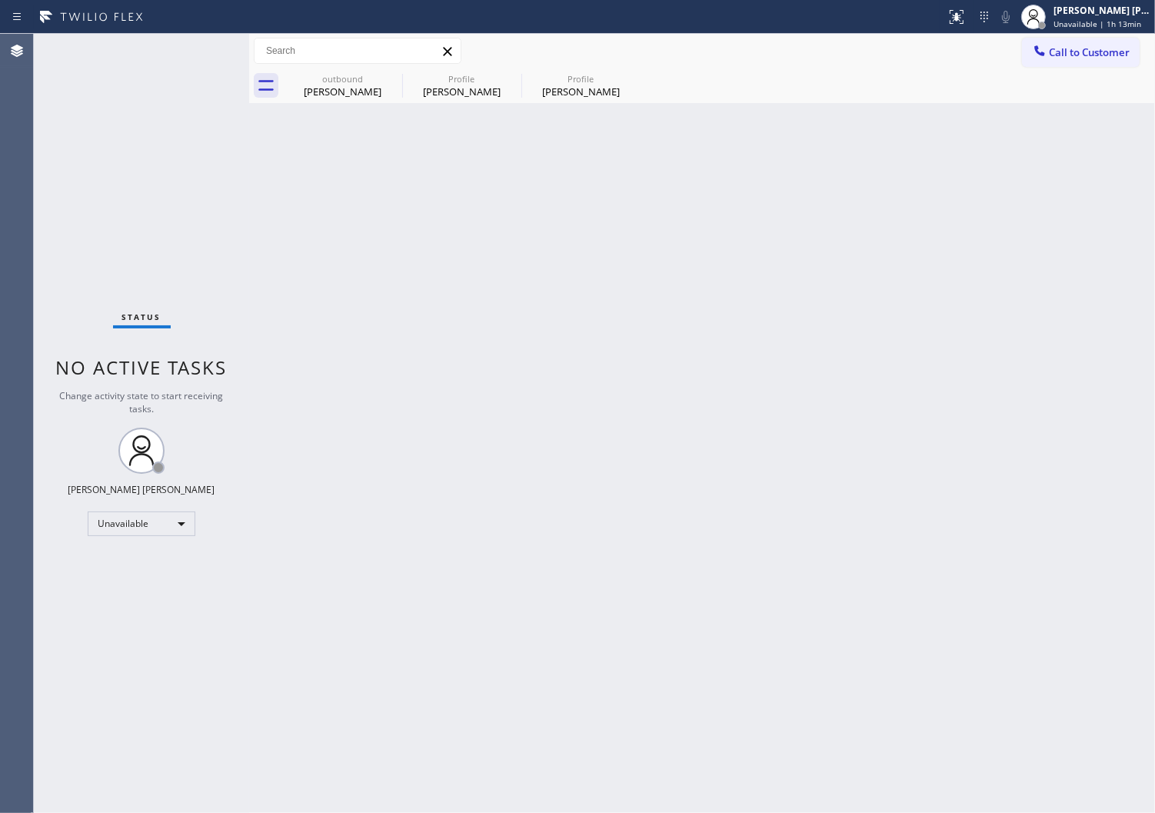
click at [364, 89] on div "[PERSON_NAME]" at bounding box center [343, 92] width 116 height 14
click at [0, 0] on icon at bounding box center [0, 0] width 0 height 0
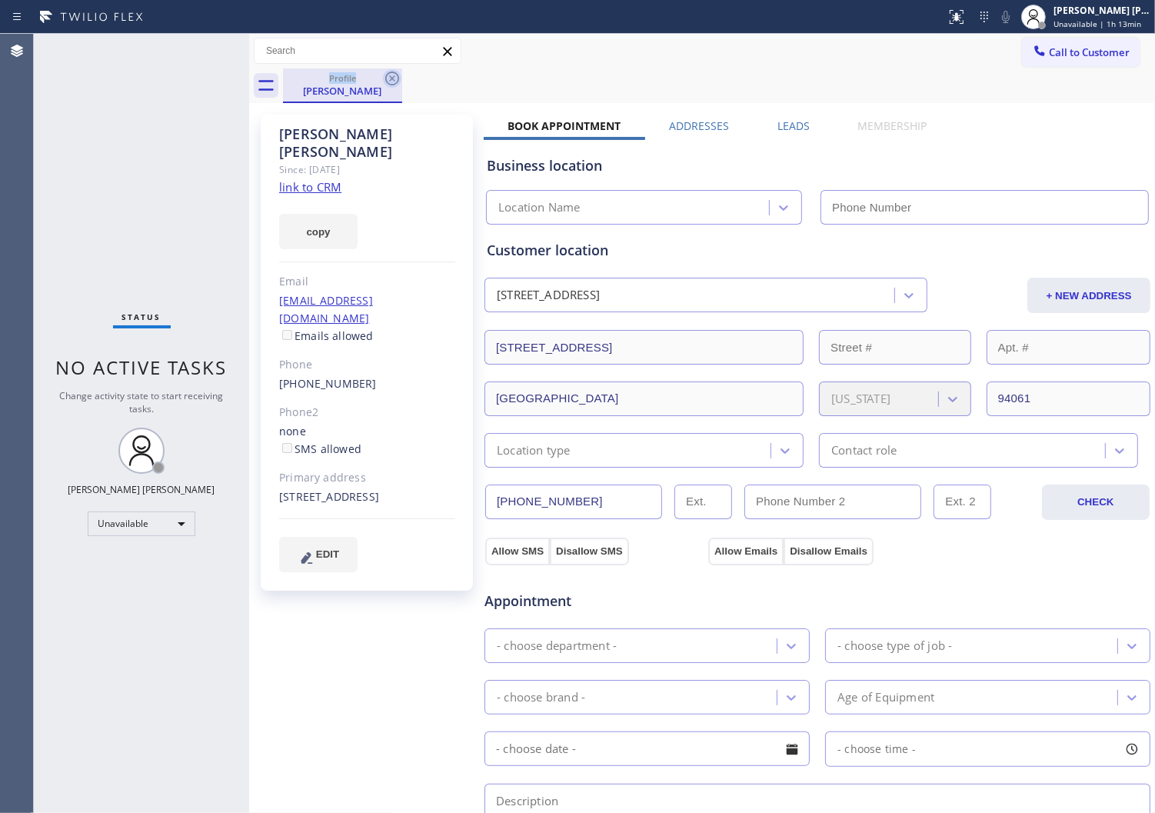
click at [389, 83] on icon at bounding box center [392, 79] width 14 height 14
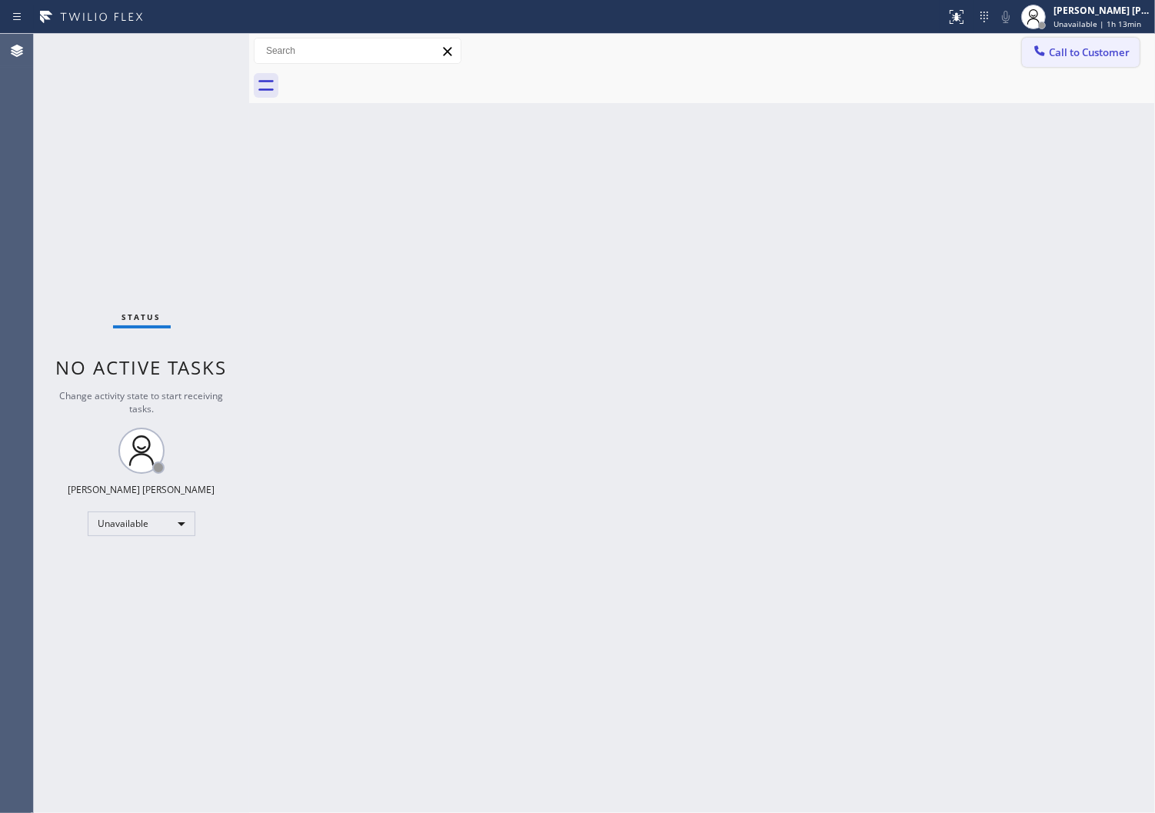
click at [1089, 59] on button "Call to Customer" at bounding box center [1081, 52] width 118 height 29
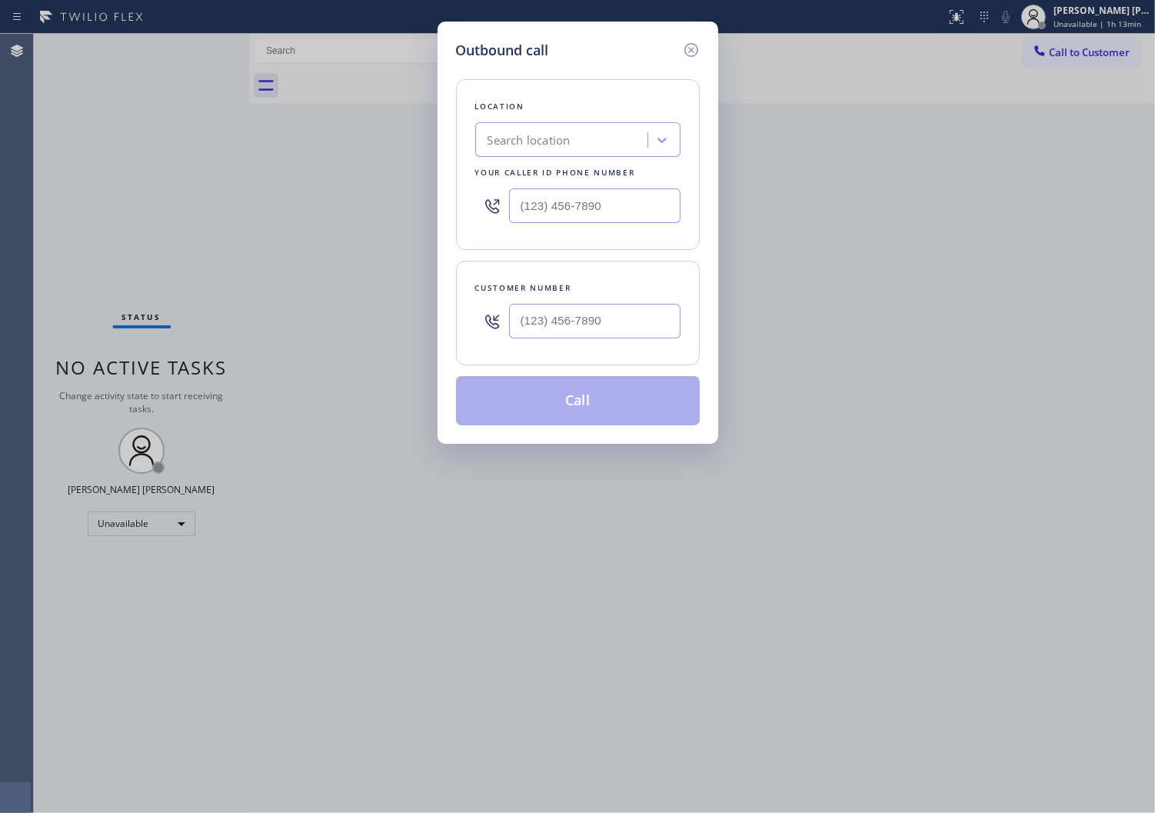
click at [547, 334] on input "text" at bounding box center [595, 321] width 172 height 35
click at [547, 334] on input "(___) ___-____" at bounding box center [595, 321] width 172 height 35
paste input "425-2646"
click at [601, 319] on input "(___) 425-2646" at bounding box center [595, 321] width 172 height 35
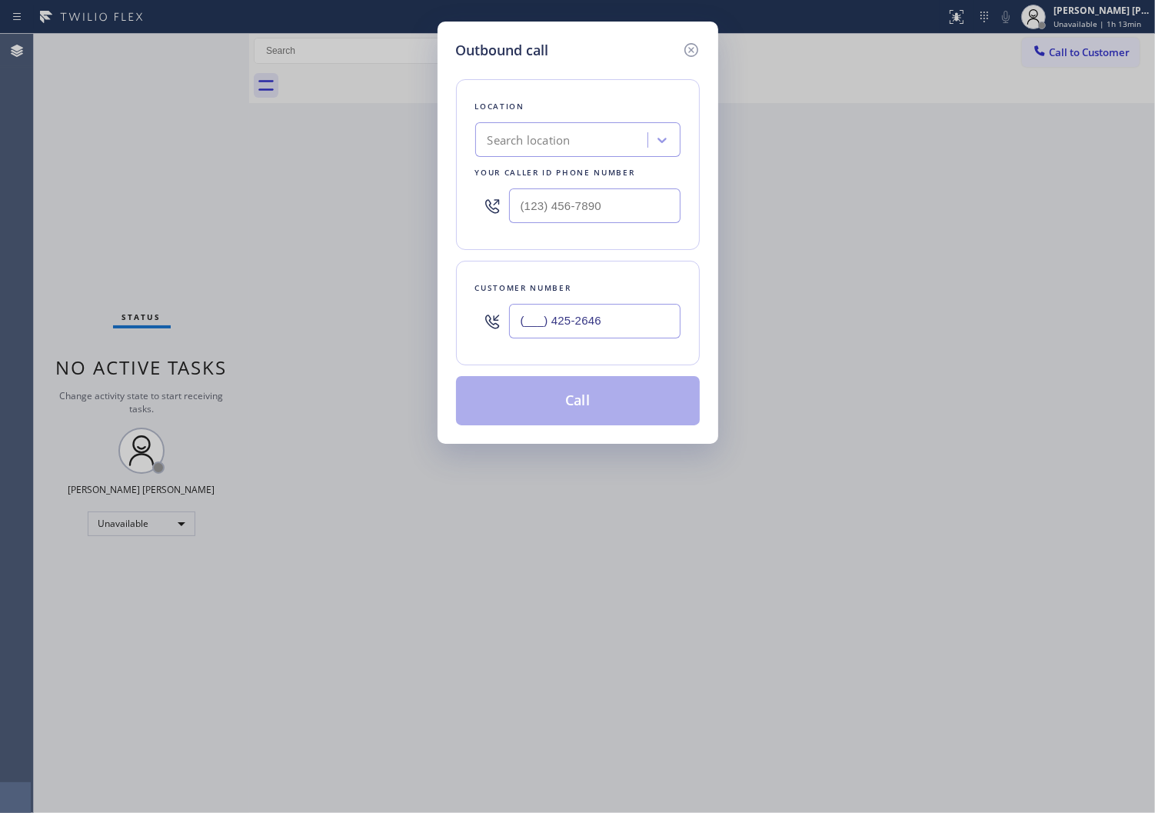
click at [601, 319] on input "(___) 425-2646" at bounding box center [595, 321] width 172 height 35
paste input "425) 264-6374"
type input "(425) 264-6374"
click at [581, 206] on input "text" at bounding box center [595, 205] width 172 height 35
click at [581, 206] on input "(___) ___-____" at bounding box center [595, 205] width 172 height 35
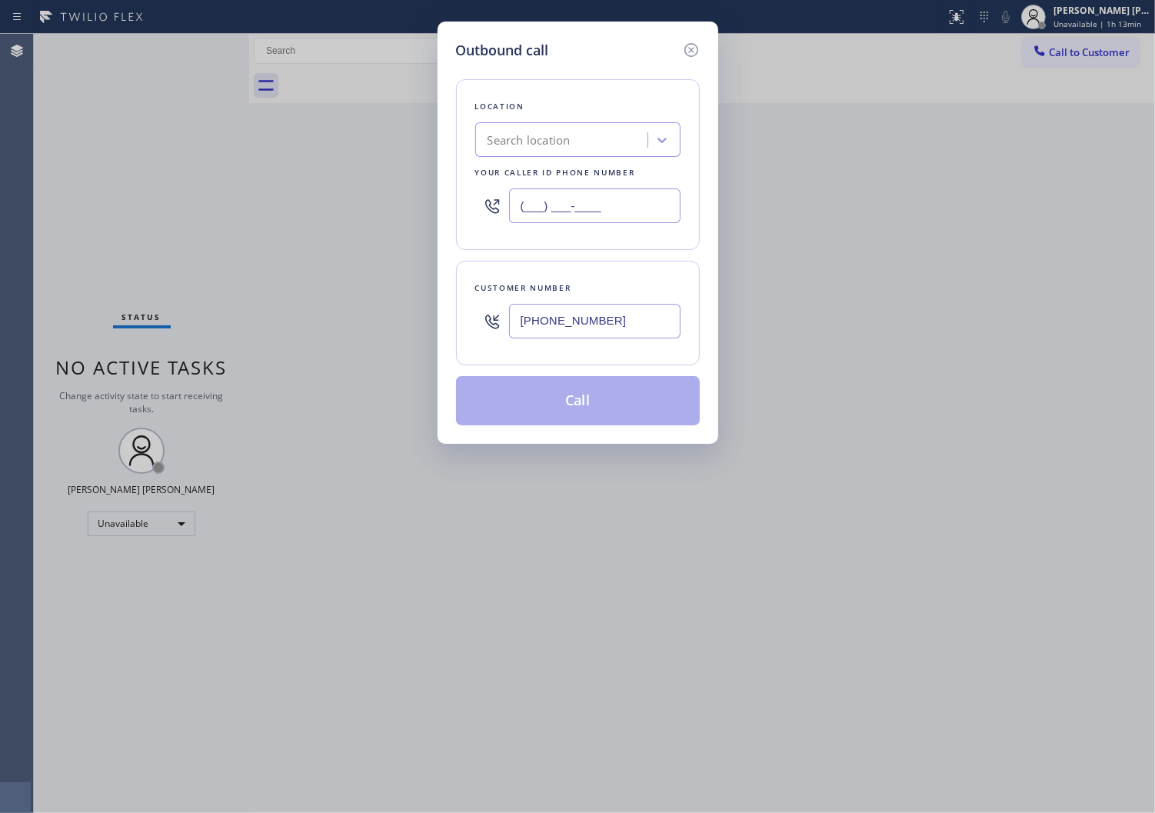
click at [581, 206] on input "(___) ___-____" at bounding box center [595, 205] width 172 height 35
paste input "206) 823-2333"
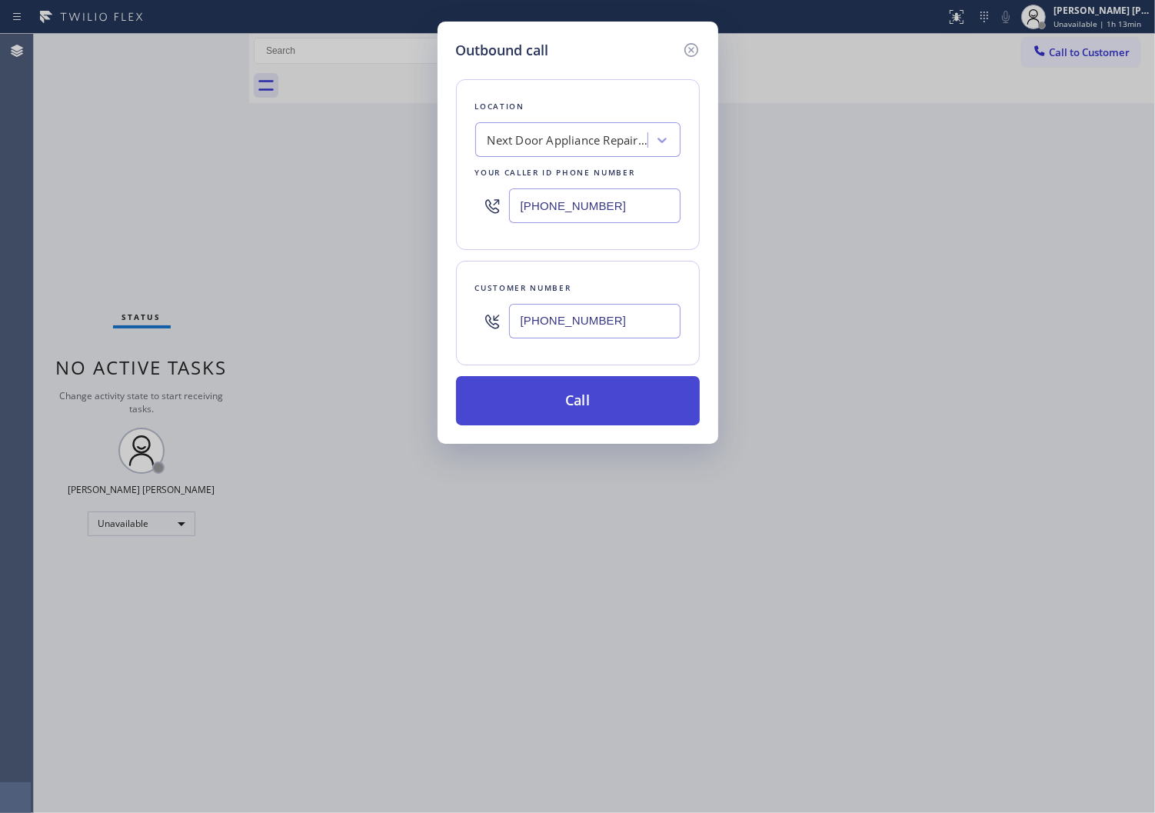
type input "(206) 823-2333"
click at [589, 398] on button "Call" at bounding box center [578, 400] width 244 height 49
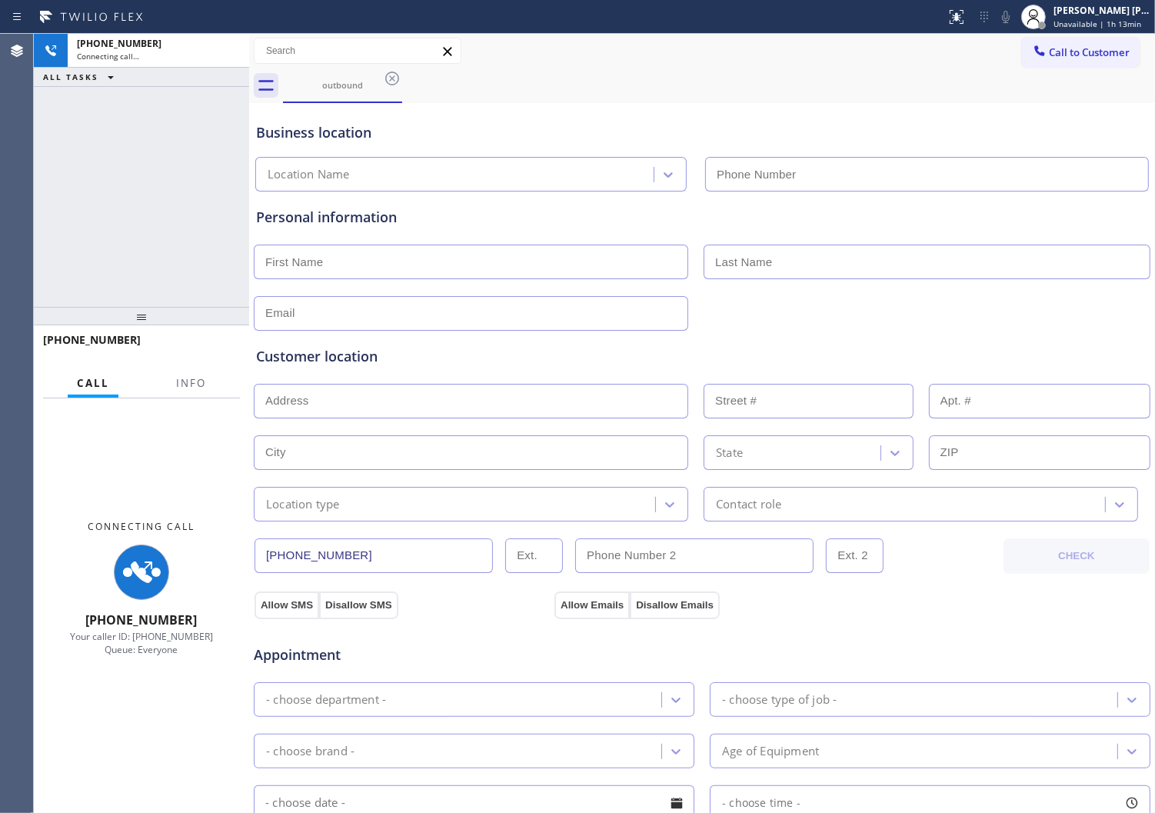
type input "(206) 823-2333"
click at [200, 385] on span "Info" at bounding box center [191, 383] width 30 height 14
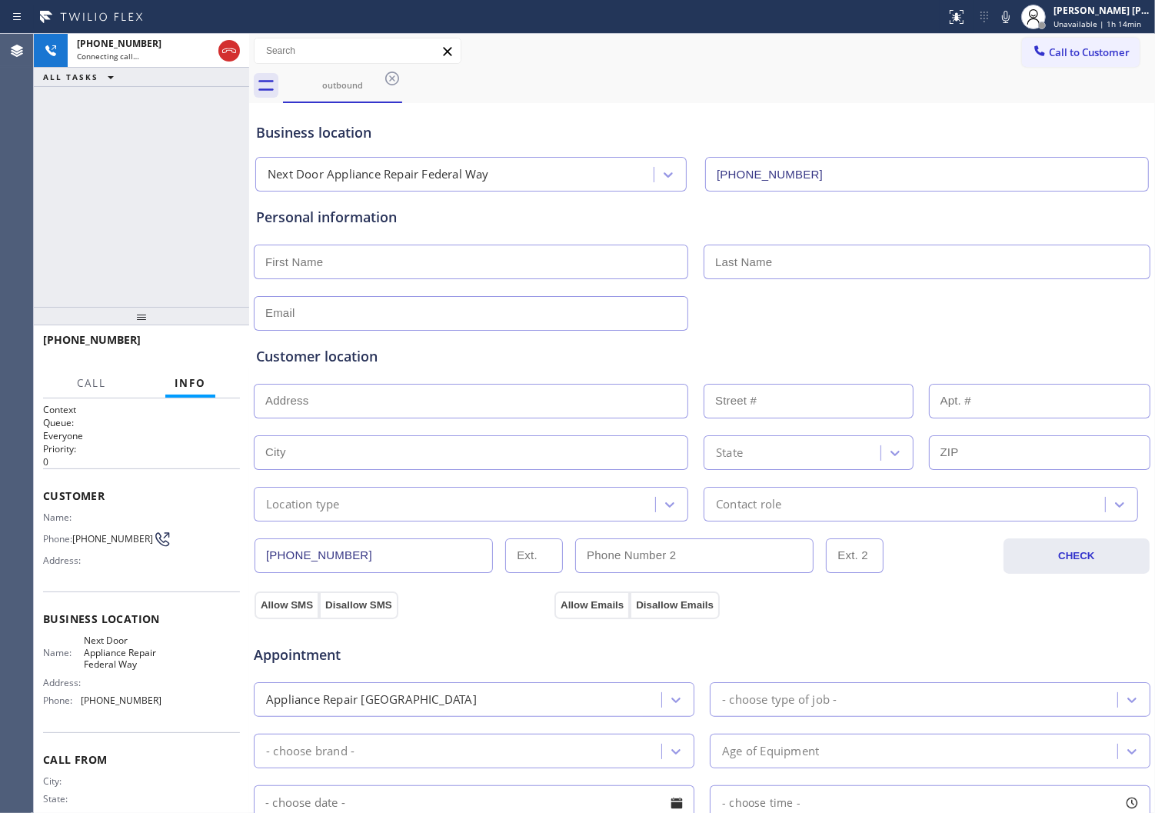
click at [185, 257] on div "+14252646374 Connecting call… ALL TASKS ALL TASKS ACTIVE TASKS TASKS IN WRAP UP" at bounding box center [141, 170] width 215 height 273
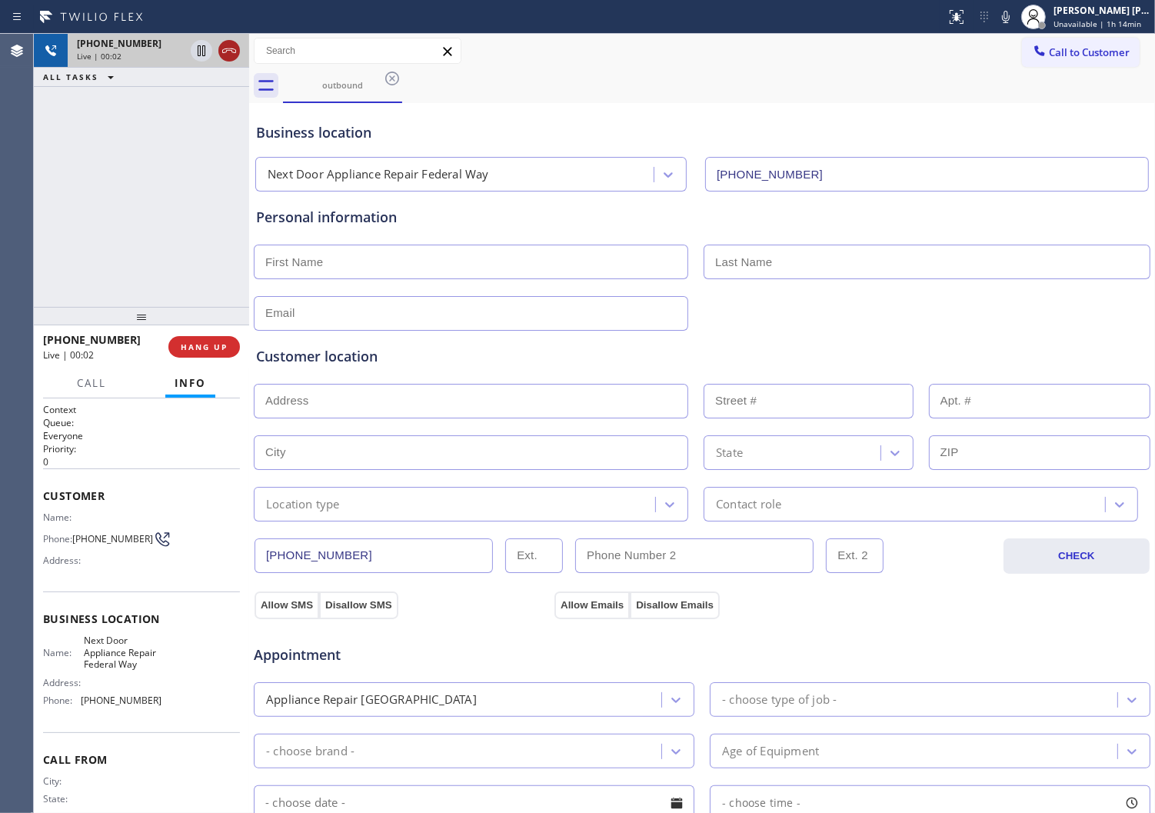
click at [228, 55] on icon at bounding box center [229, 51] width 18 height 18
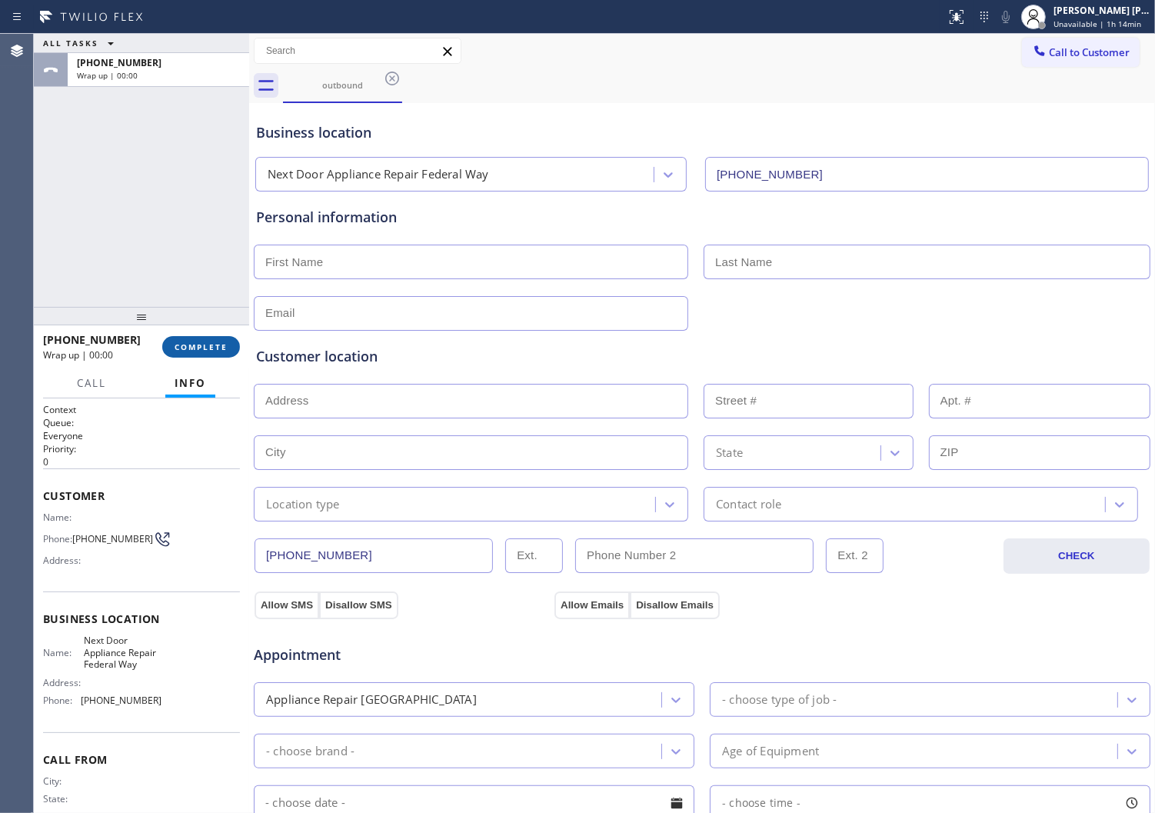
click at [220, 350] on span "COMPLETE" at bounding box center [201, 347] width 53 height 11
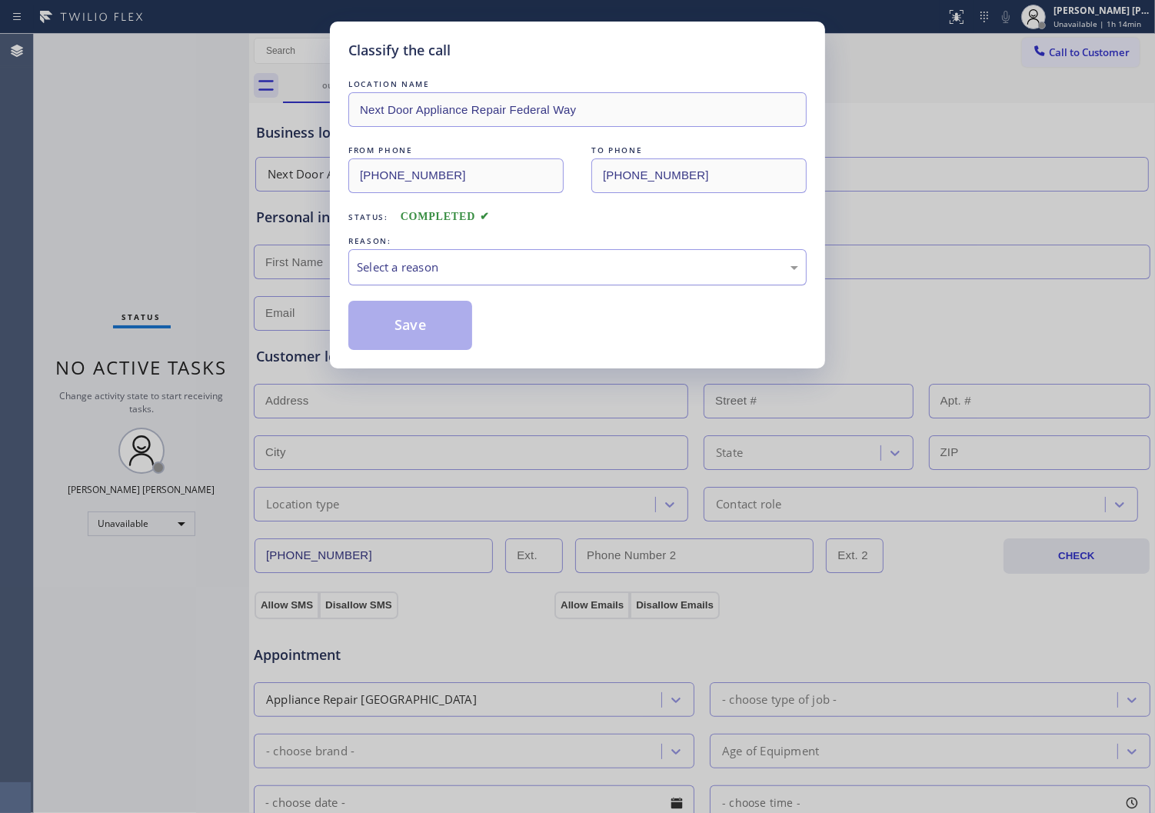
click at [504, 266] on div "Select a reason" at bounding box center [577, 267] width 441 height 18
click at [461, 258] on div "Tech, Unknown/didnt ring" at bounding box center [577, 267] width 441 height 18
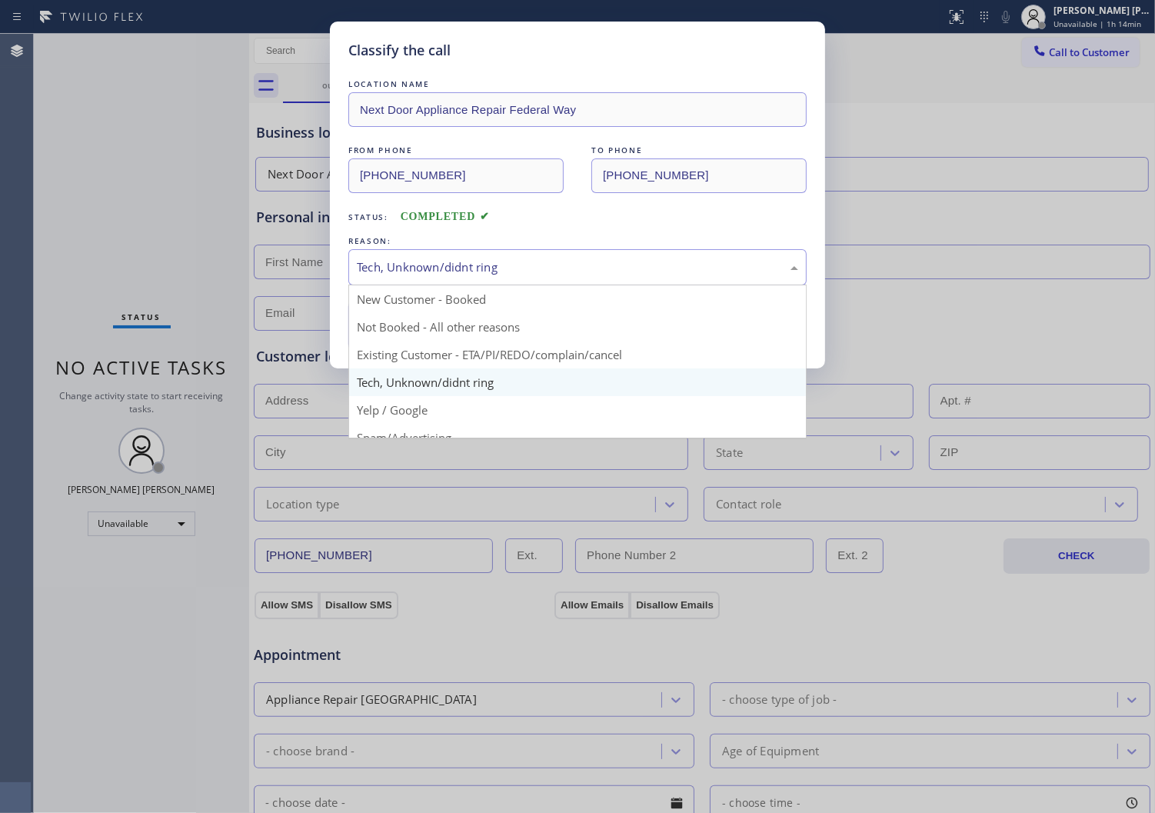
click at [463, 265] on div "Tech, Unknown/didnt ring" at bounding box center [577, 267] width 441 height 18
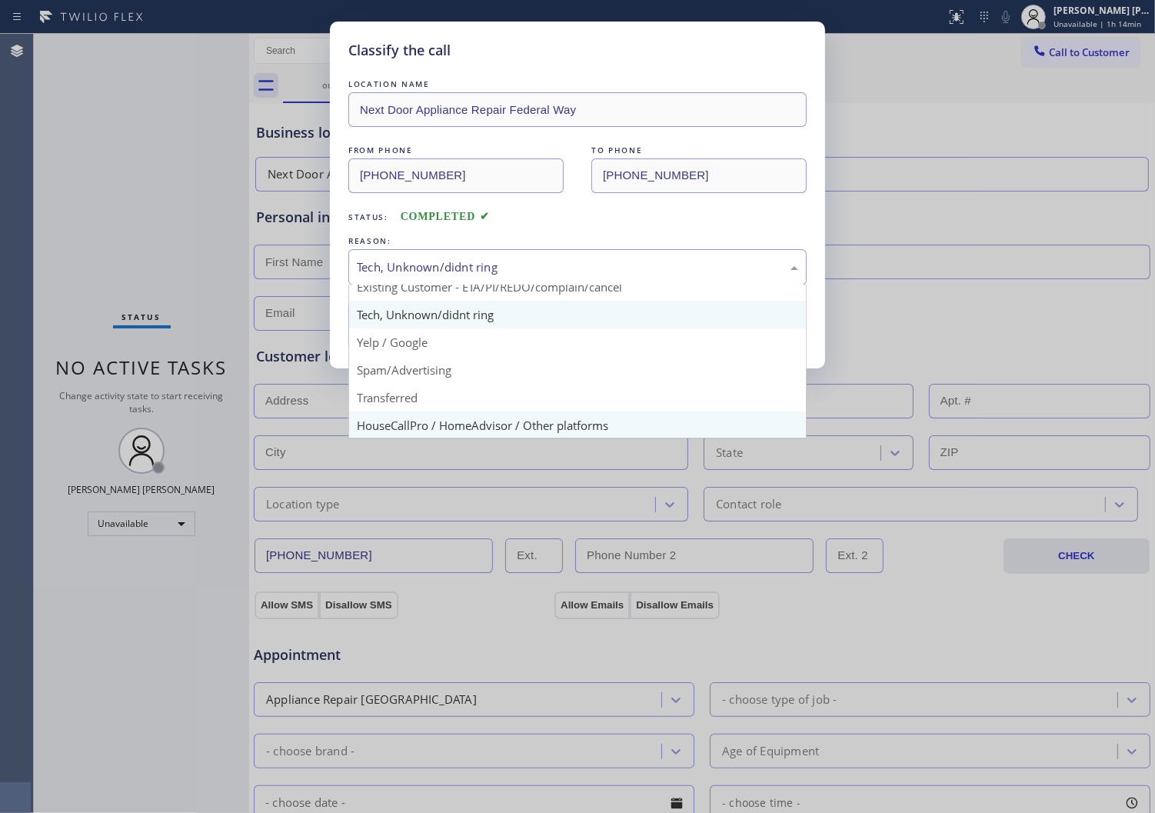
scroll to position [96, 0]
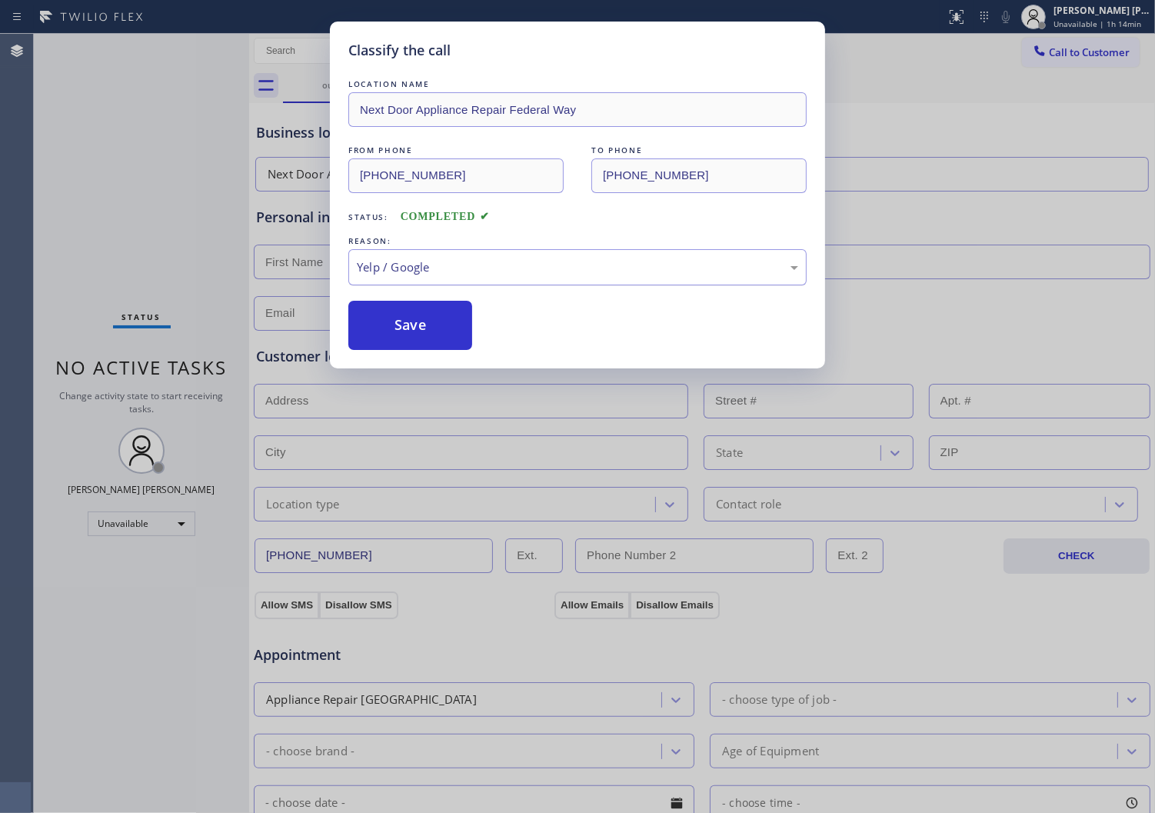
click at [421, 264] on div "Yelp / Google" at bounding box center [577, 267] width 441 height 18
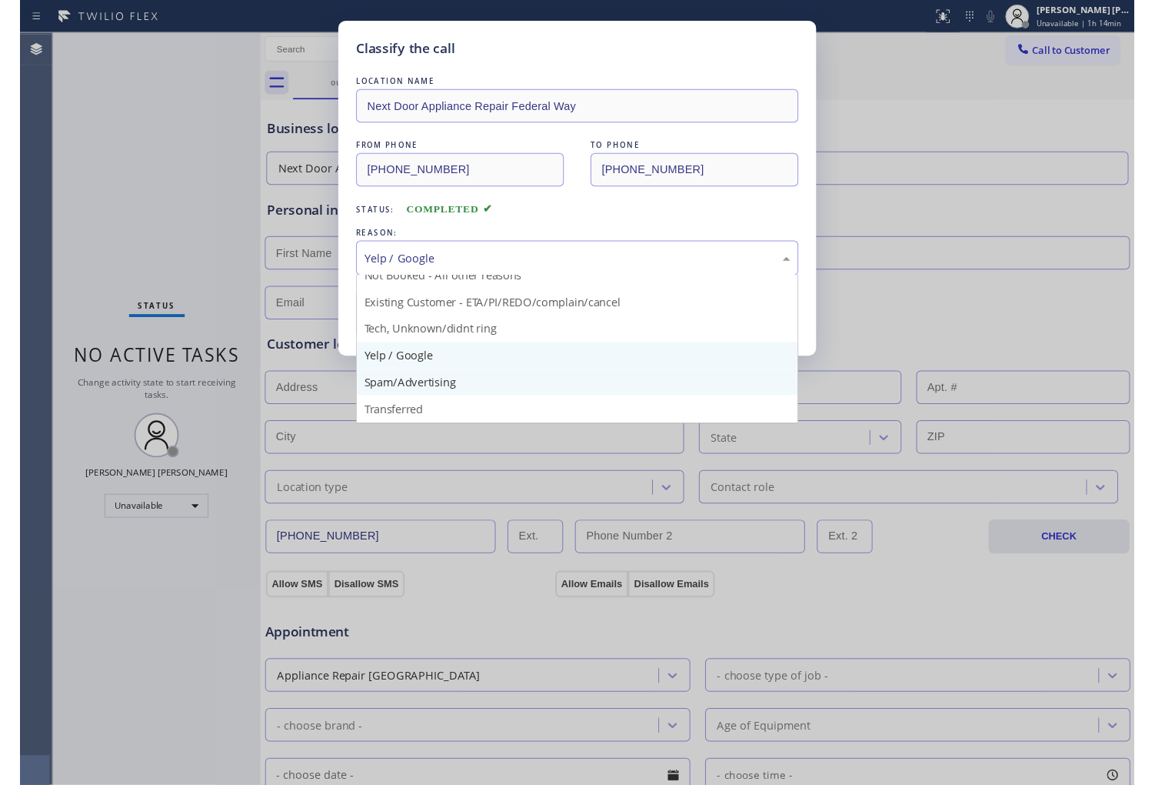
scroll to position [85, 0]
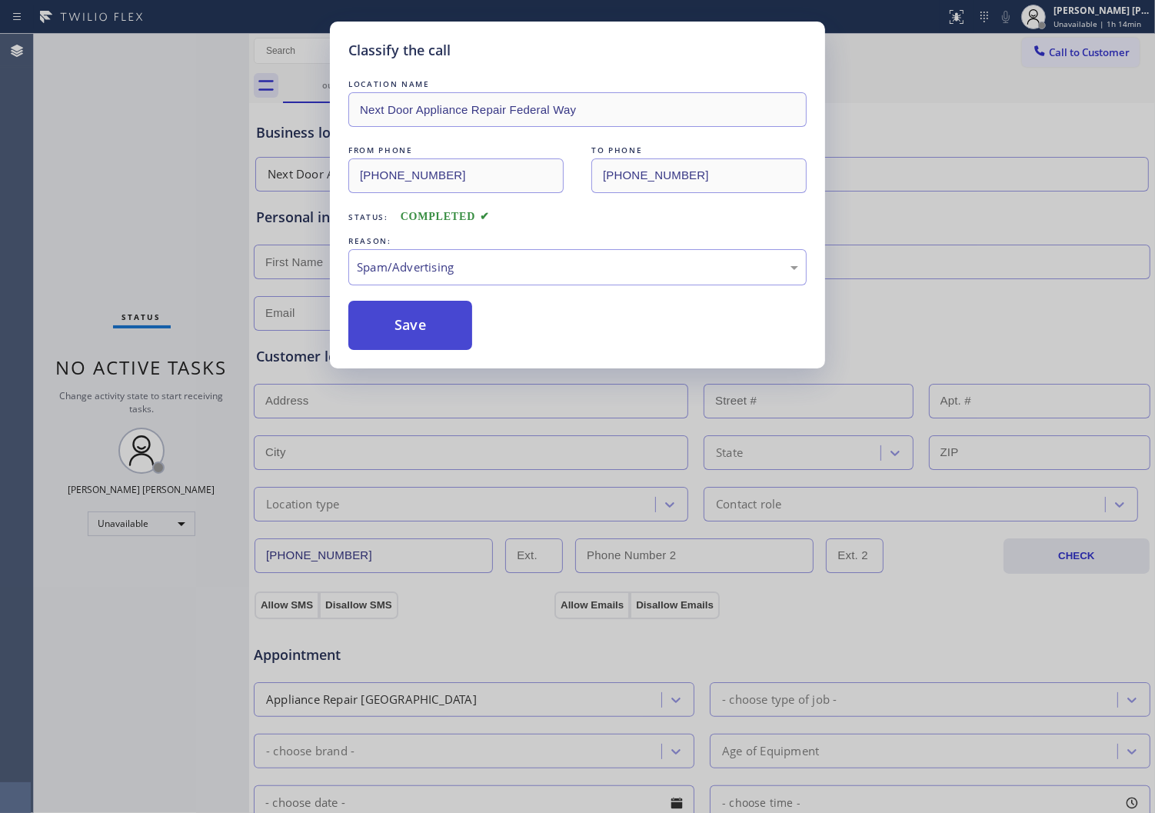
click at [408, 336] on button "Save" at bounding box center [410, 325] width 124 height 49
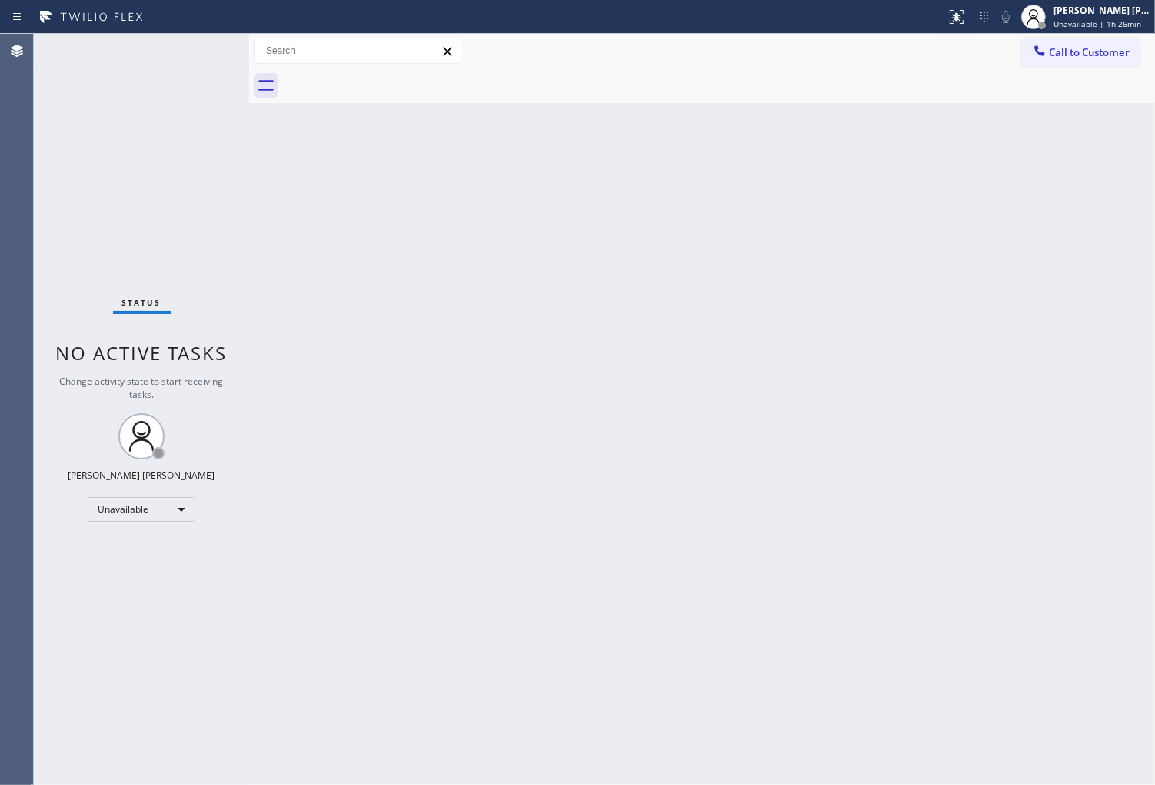
click at [1121, 34] on div "Call to Customer Outbound call Location Next Door Appliance Repair Federal Way …" at bounding box center [702, 51] width 906 height 35
click at [1120, 24] on span "Unavailable | 1h 26min" at bounding box center [1098, 23] width 88 height 11
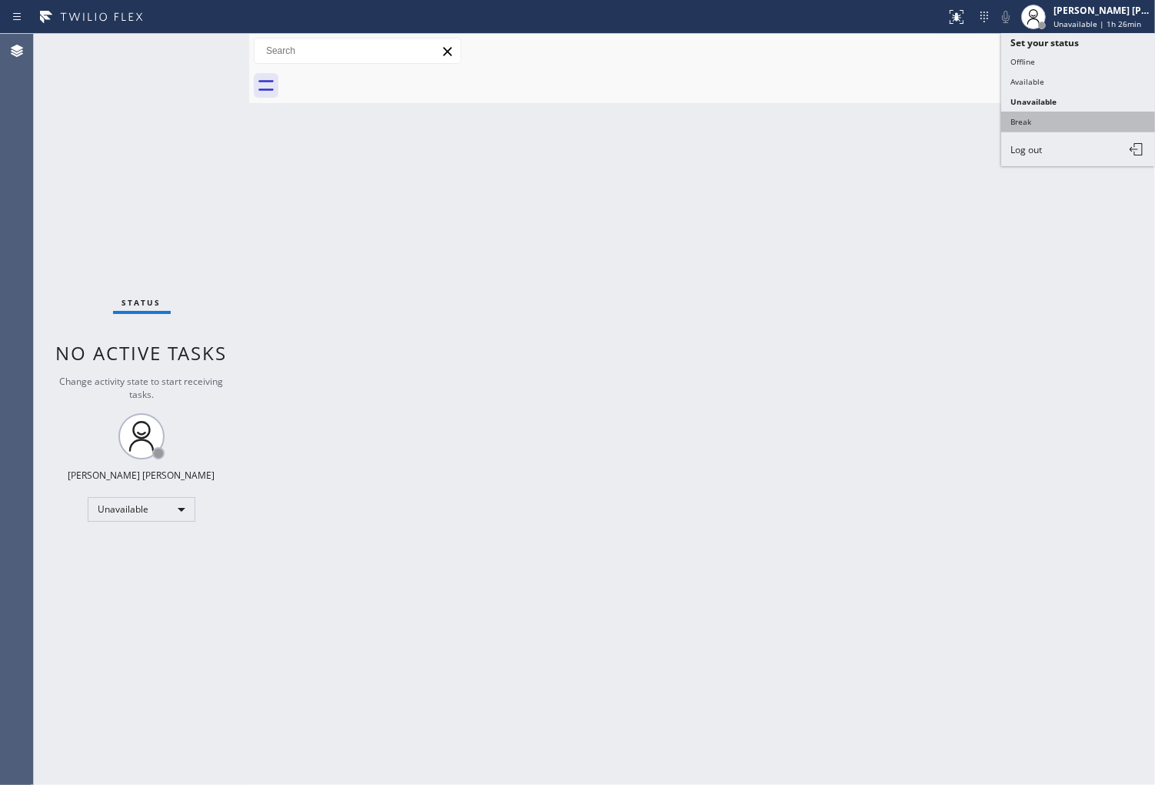
click at [1064, 116] on button "Break" at bounding box center [1078, 122] width 154 height 20
